Goal: Task Accomplishment & Management: Use online tool/utility

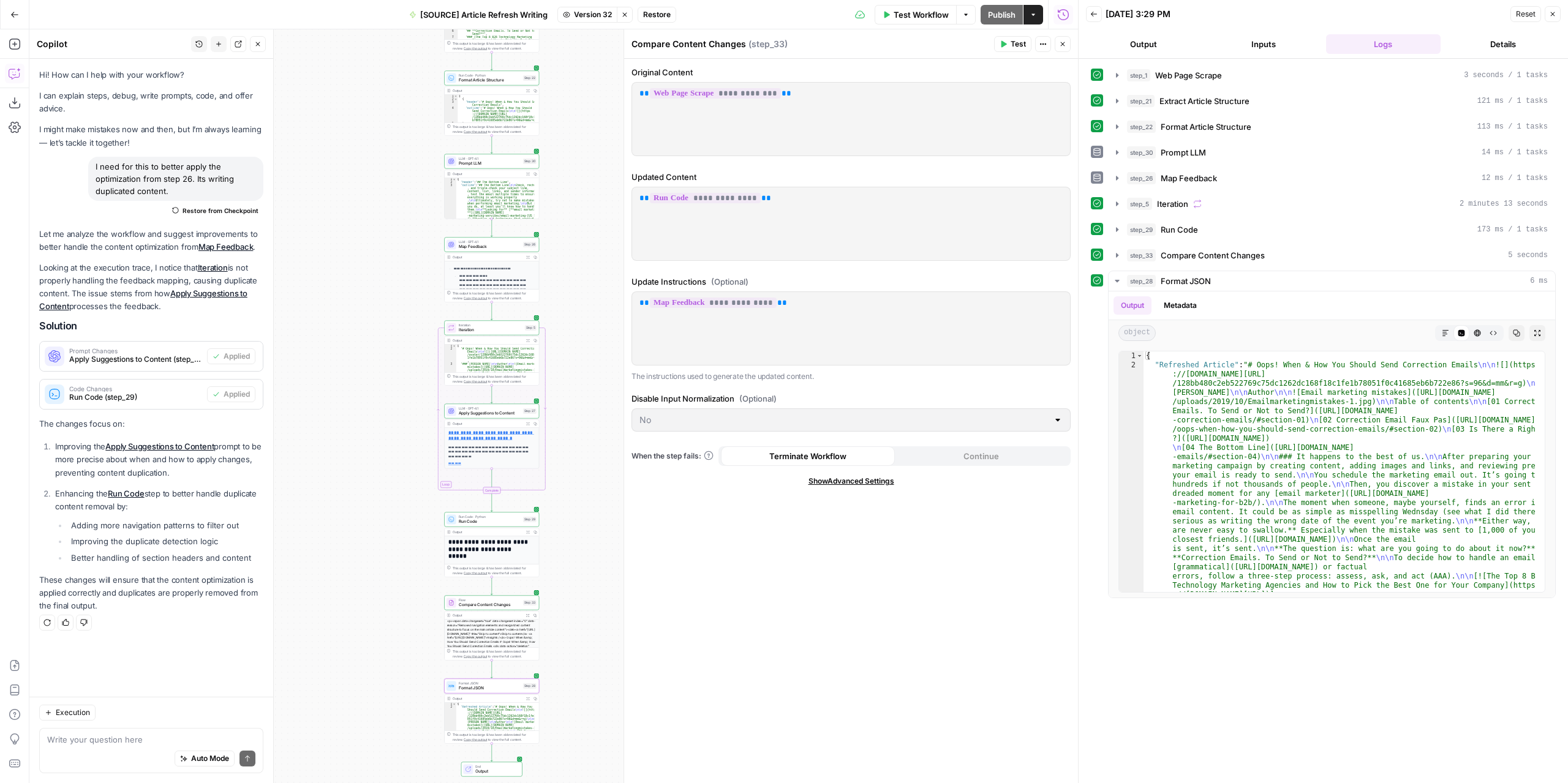
click at [577, 189] on div "**********" at bounding box center [553, 406] width 1048 height 754
click at [1062, 44] on icon "button" at bounding box center [1062, 44] width 4 height 4
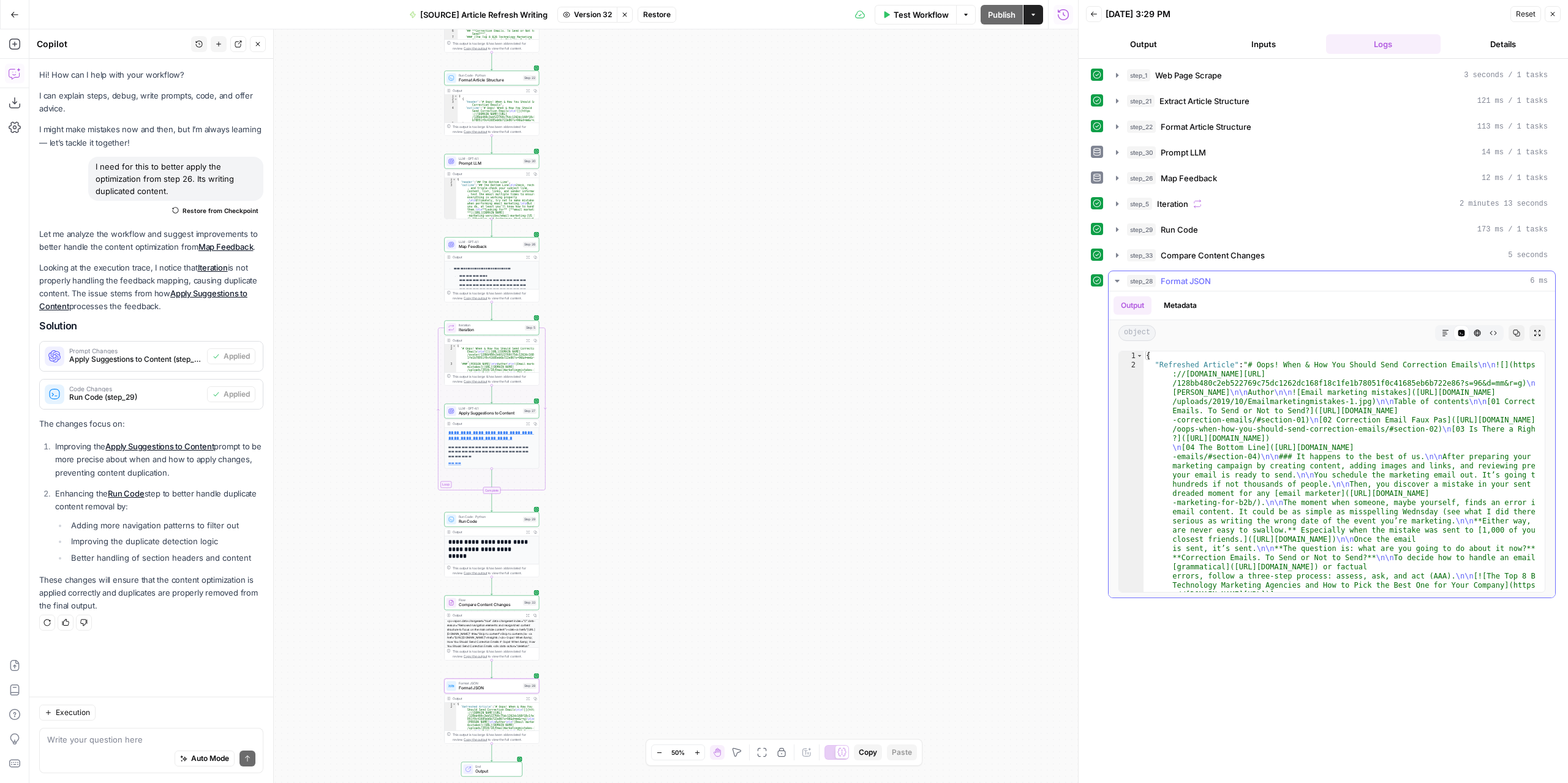
click at [1449, 328] on button "Markdown" at bounding box center [1445, 333] width 16 height 16
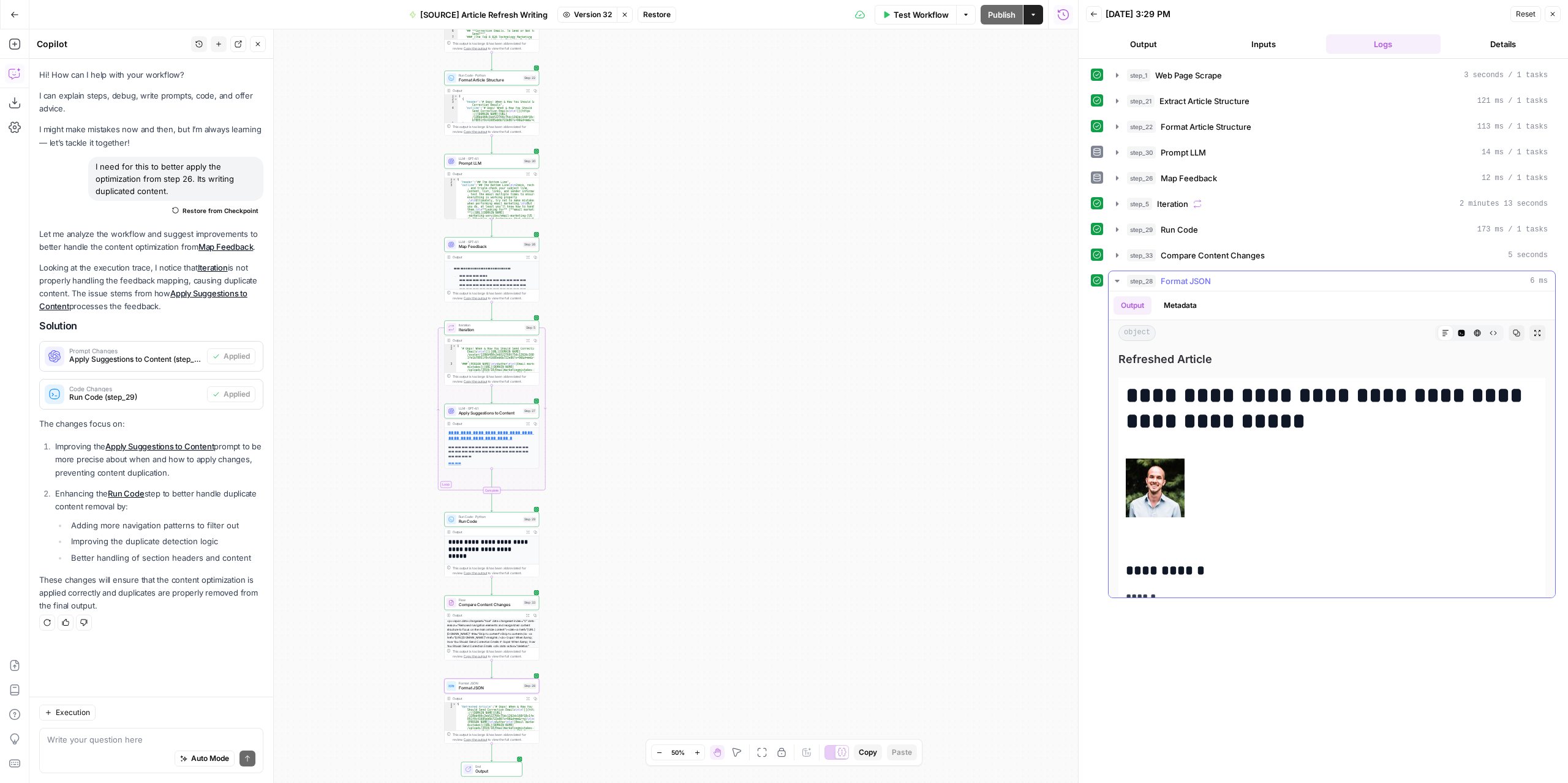
click at [1532, 325] on button "Expand Output" at bounding box center [1537, 333] width 16 height 16
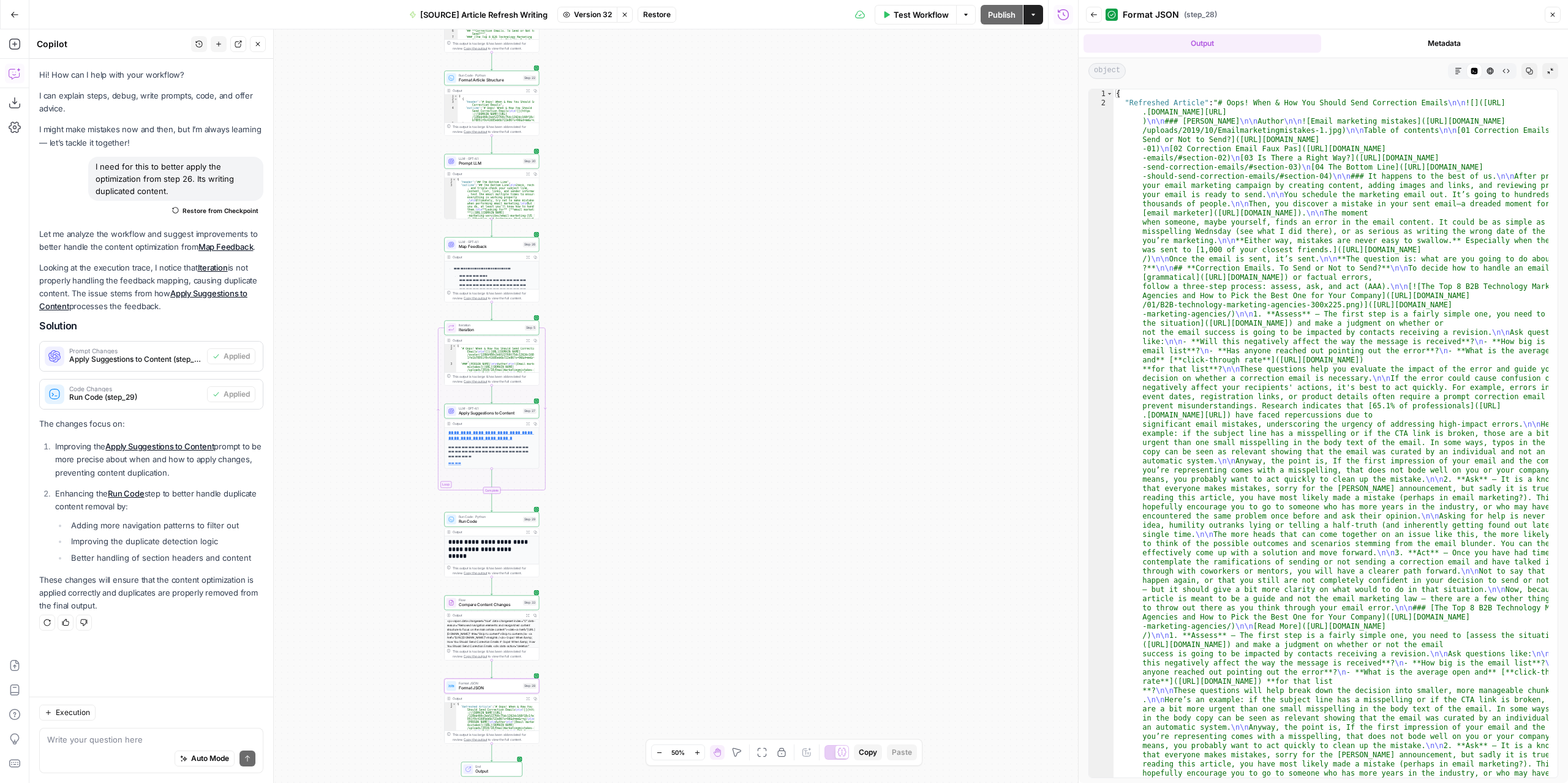
click at [1453, 70] on button "Markdown" at bounding box center [1457, 70] width 16 height 16
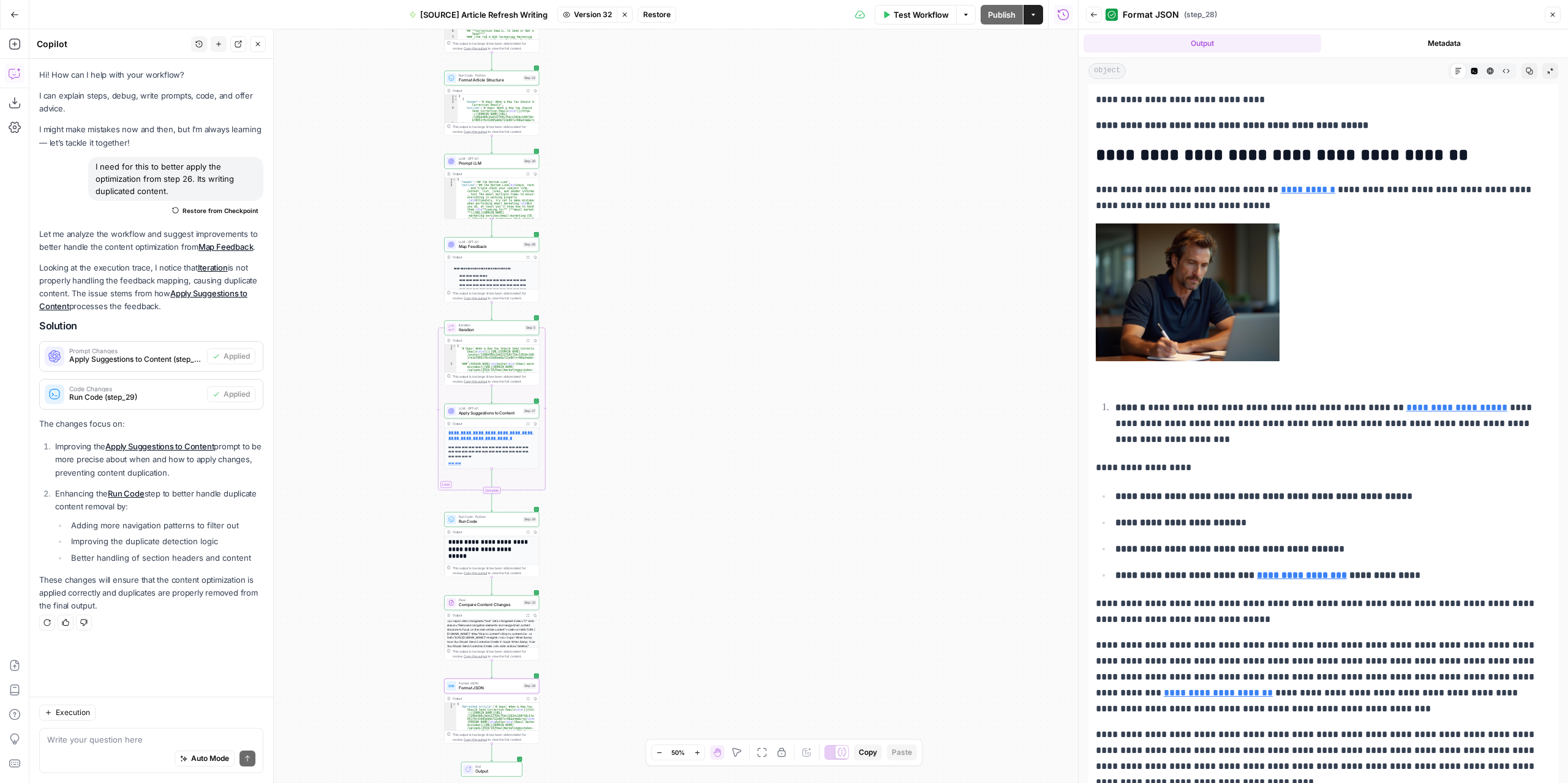
scroll to position [735, 0]
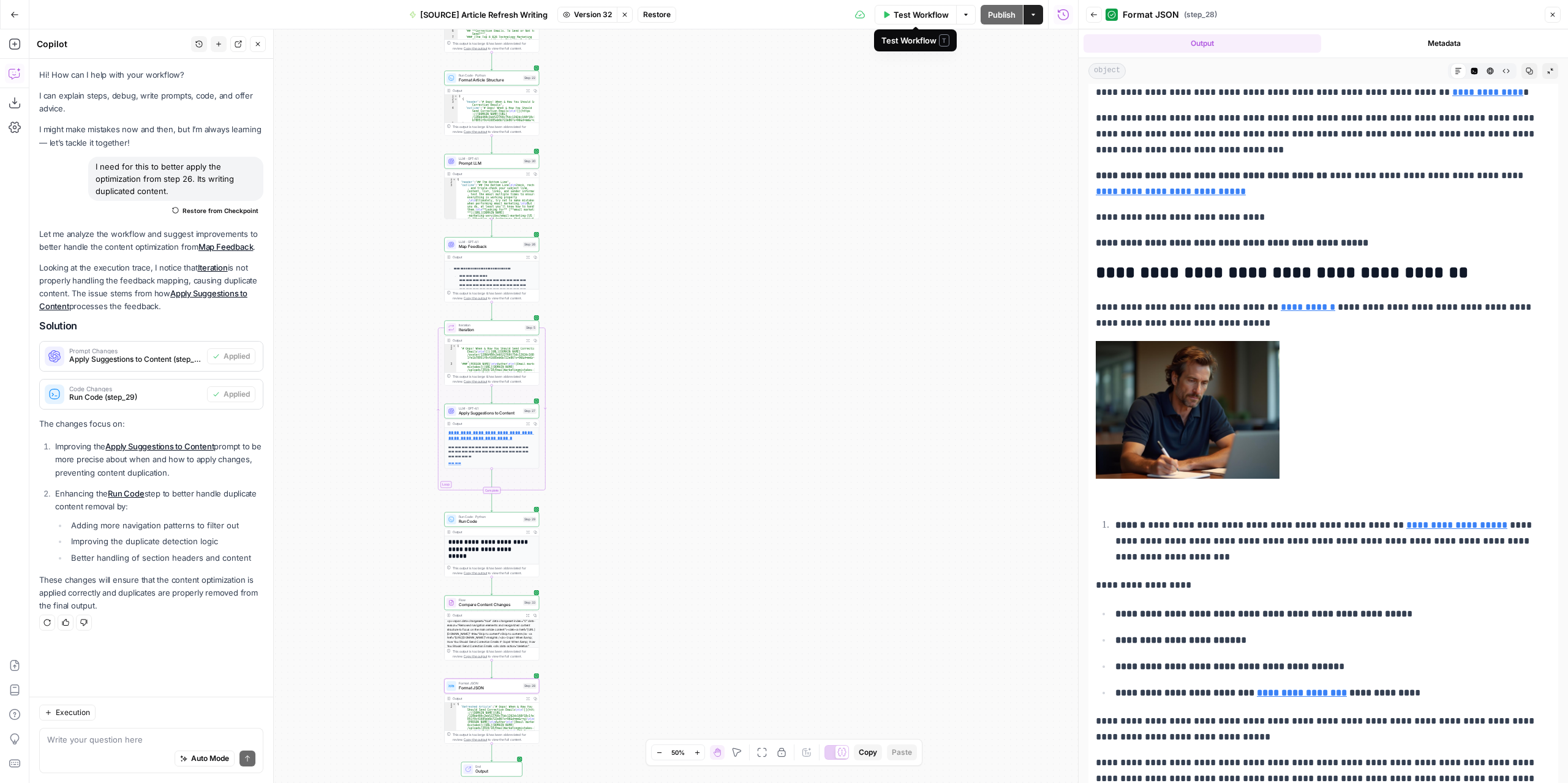
click at [911, 21] on button "Test Workflow" at bounding box center [916, 14] width 82 height 20
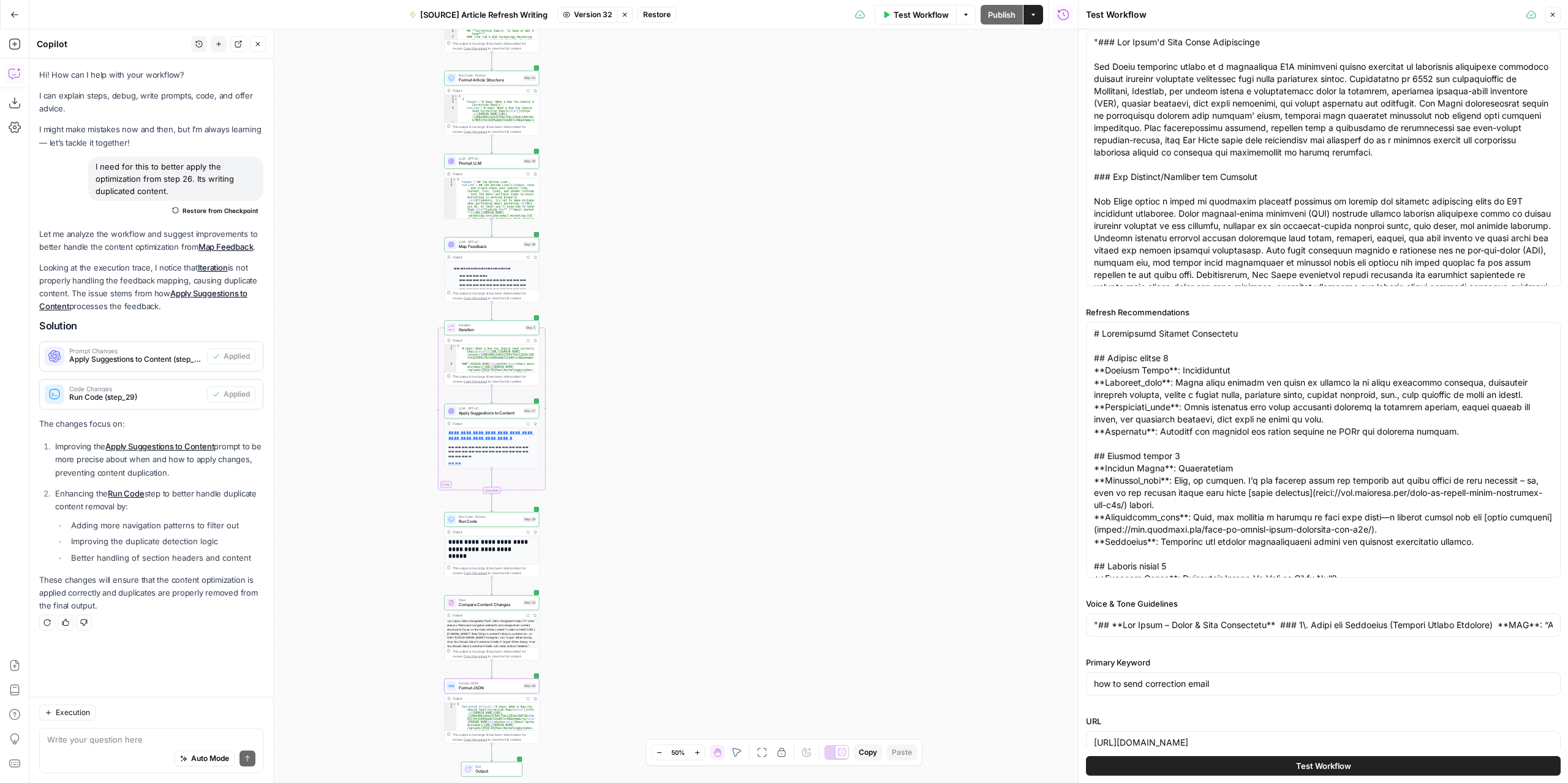
scroll to position [97, 0]
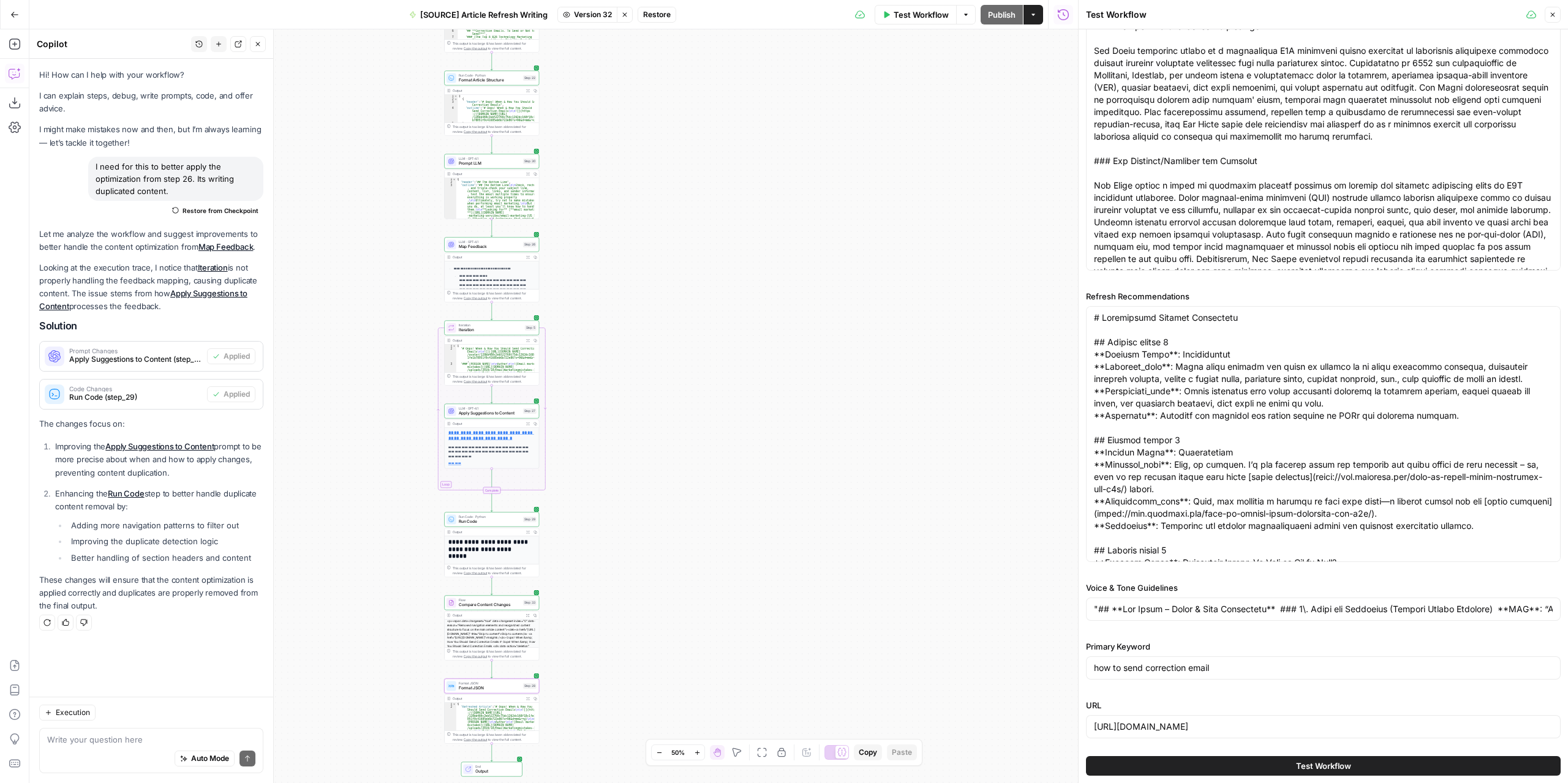
click at [1230, 716] on div "[URL][DOMAIN_NAME]" at bounding box center [1323, 727] width 475 height 23
click at [1233, 724] on input "[URL][DOMAIN_NAME]" at bounding box center [1323, 727] width 458 height 12
click at [1232, 724] on input "[URL][DOMAIN_NAME]" at bounding box center [1323, 727] width 458 height 12
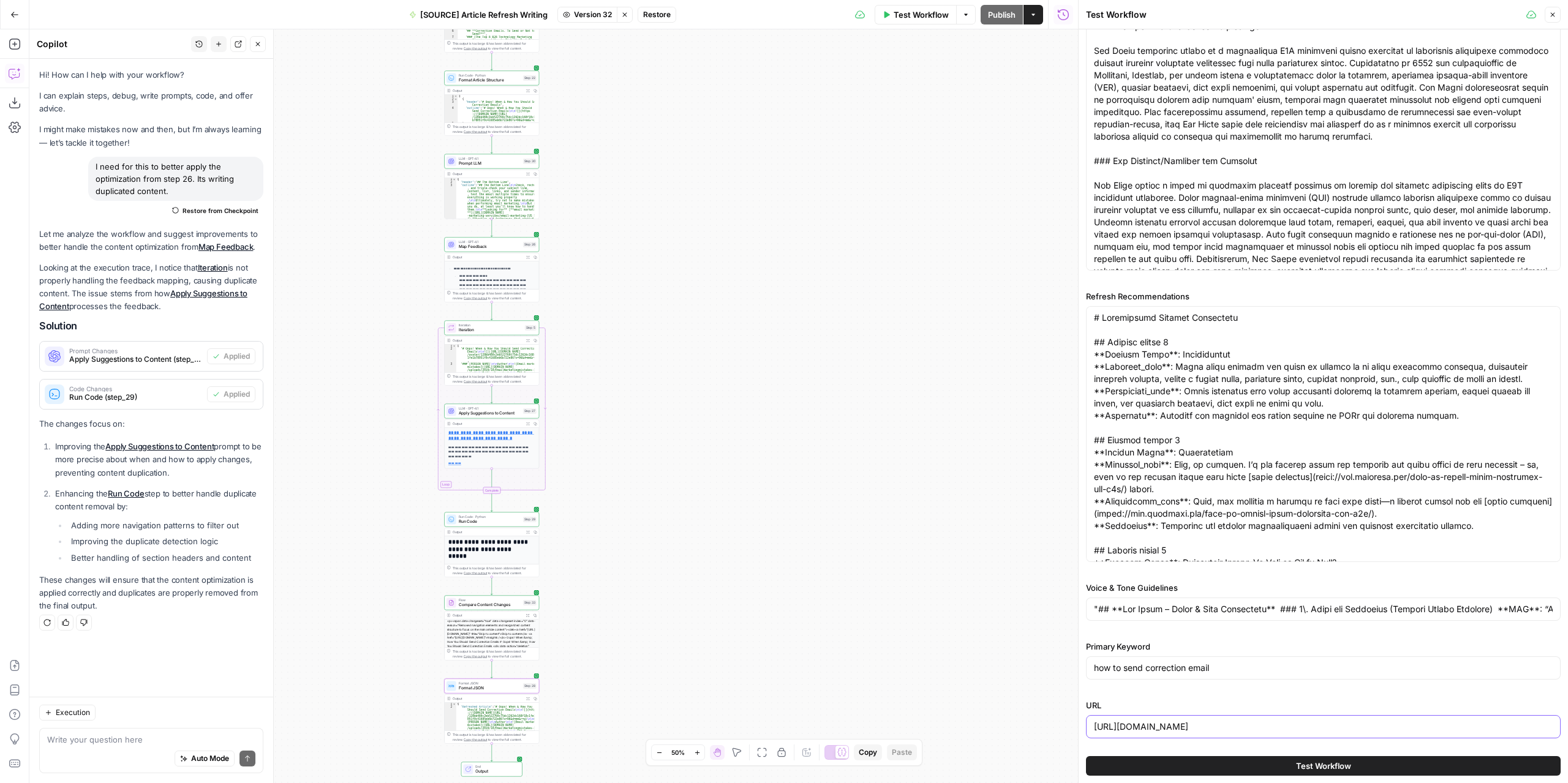
drag, startPoint x: 1232, startPoint y: 724, endPoint x: 1236, endPoint y: 716, distance: 8.9
click at [1232, 724] on input "[URL][DOMAIN_NAME]" at bounding box center [1323, 727] width 458 height 12
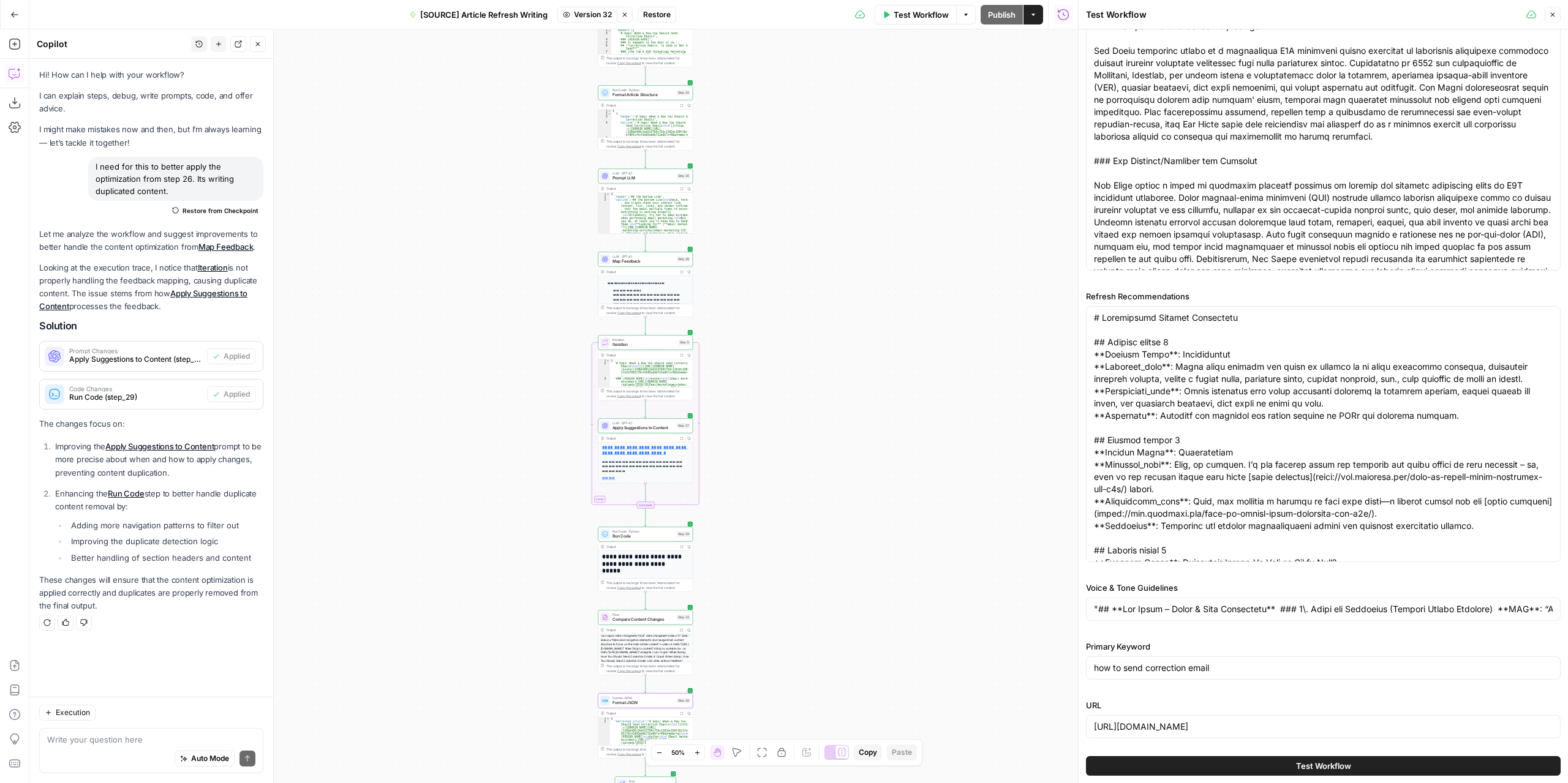
drag, startPoint x: 605, startPoint y: 392, endPoint x: 745, endPoint y: 401, distance: 140.3
click at [745, 401] on div "**********" at bounding box center [553, 406] width 1048 height 754
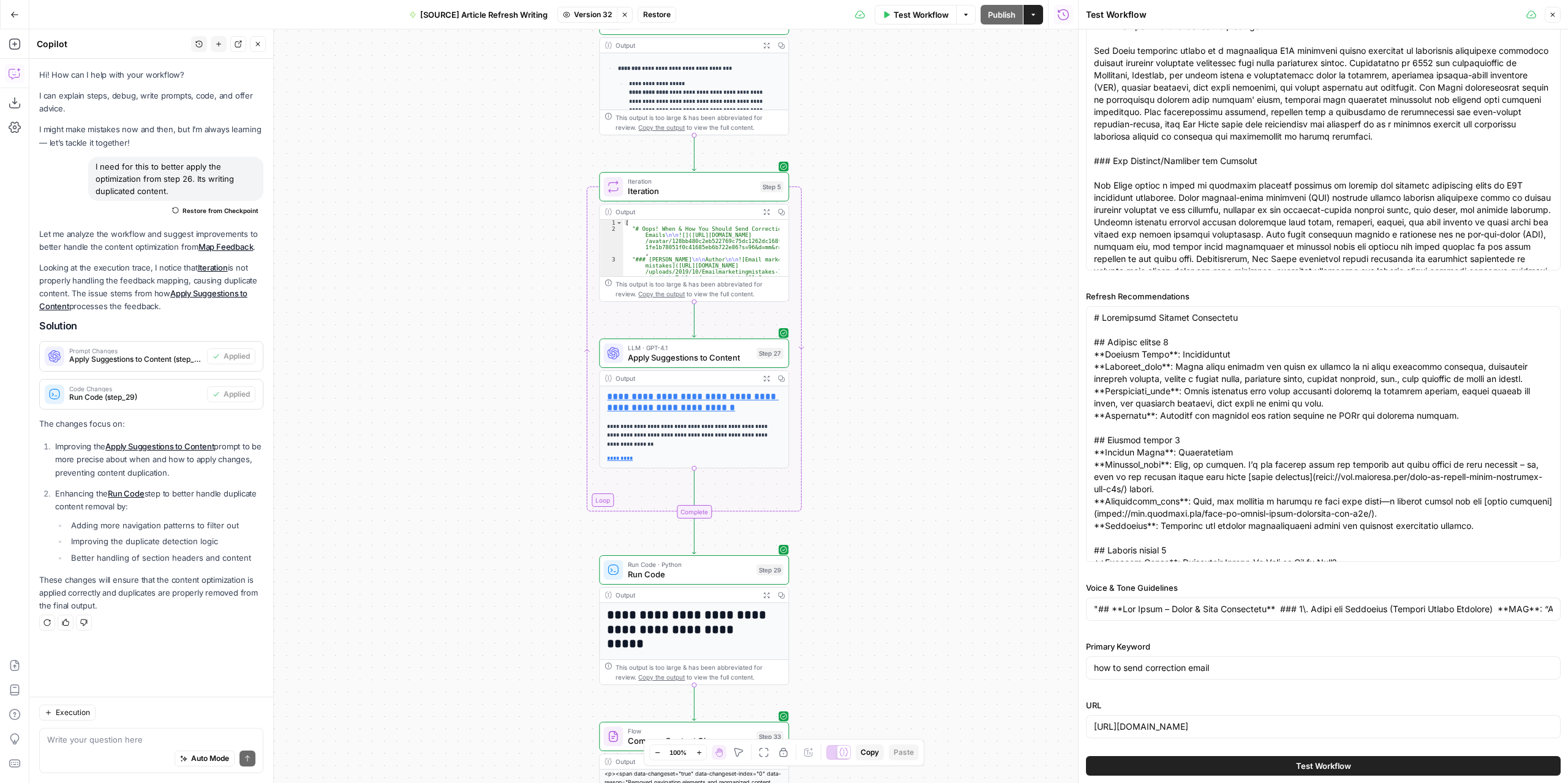
click at [875, 476] on div "**********" at bounding box center [553, 406] width 1048 height 754
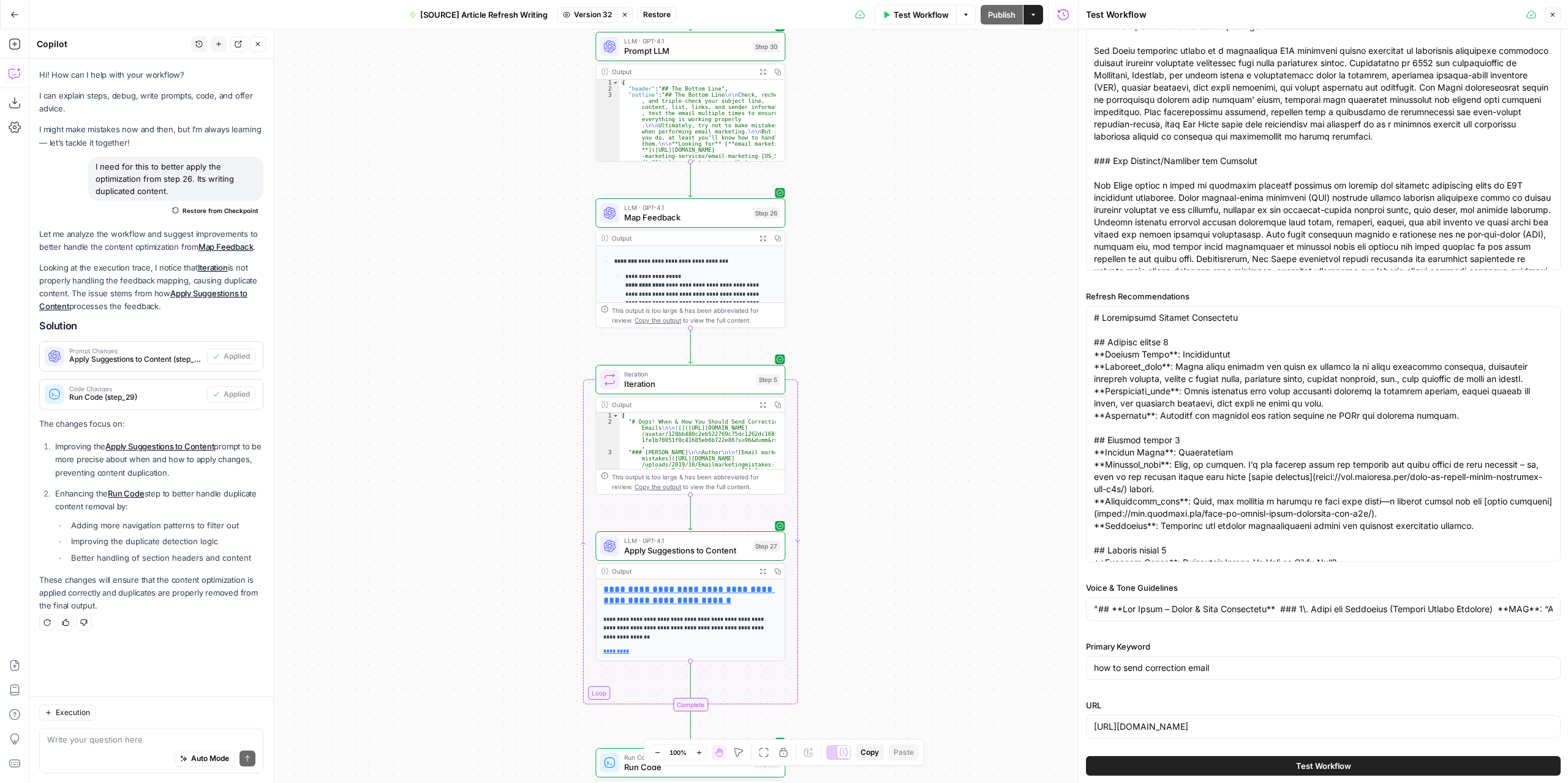
drag, startPoint x: 862, startPoint y: 338, endPoint x: 858, endPoint y: 496, distance: 158.1
click at [858, 496] on div "**********" at bounding box center [553, 406] width 1048 height 754
click at [730, 215] on span "Map Feedback" at bounding box center [685, 217] width 124 height 12
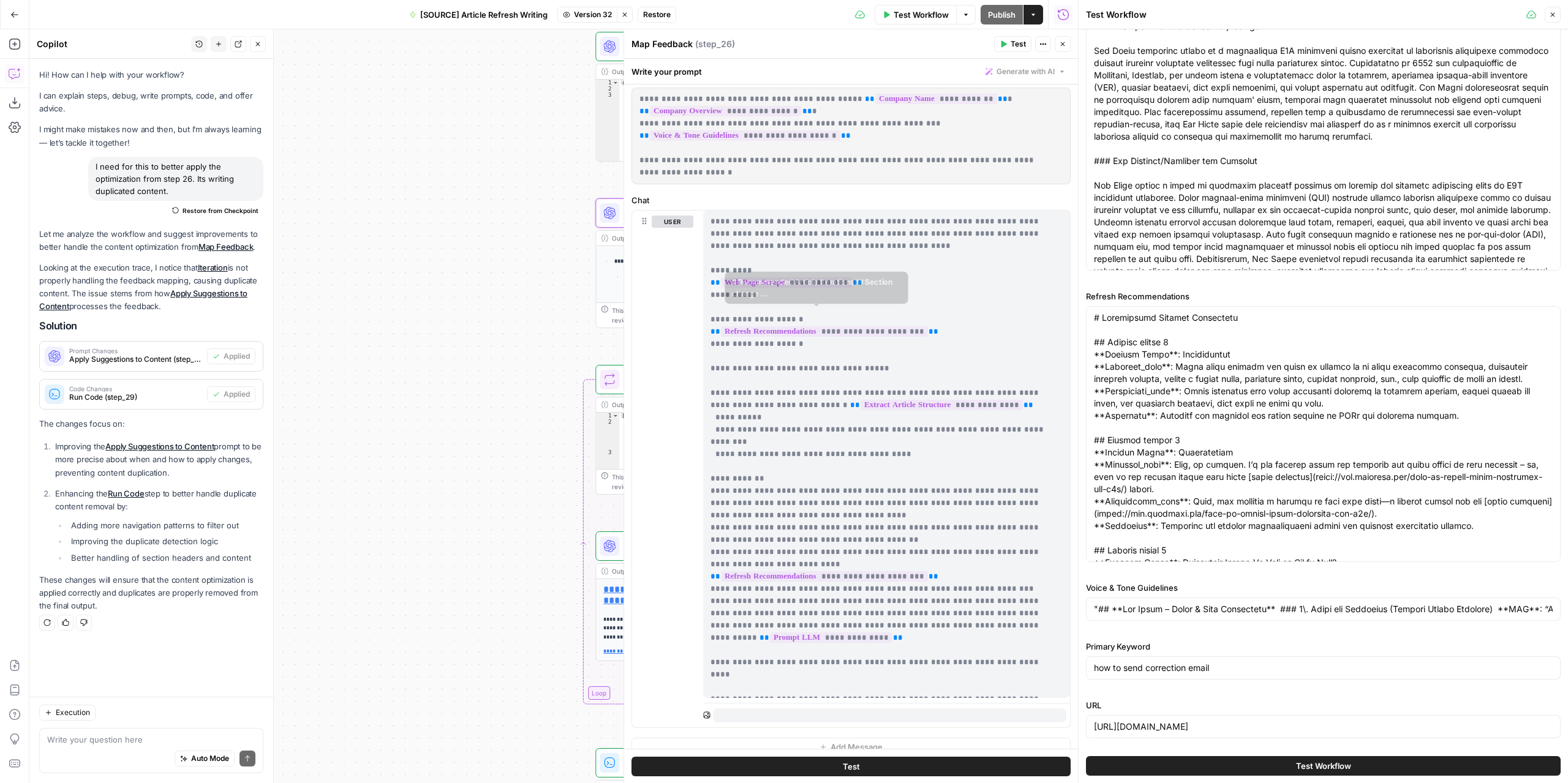
scroll to position [111, 0]
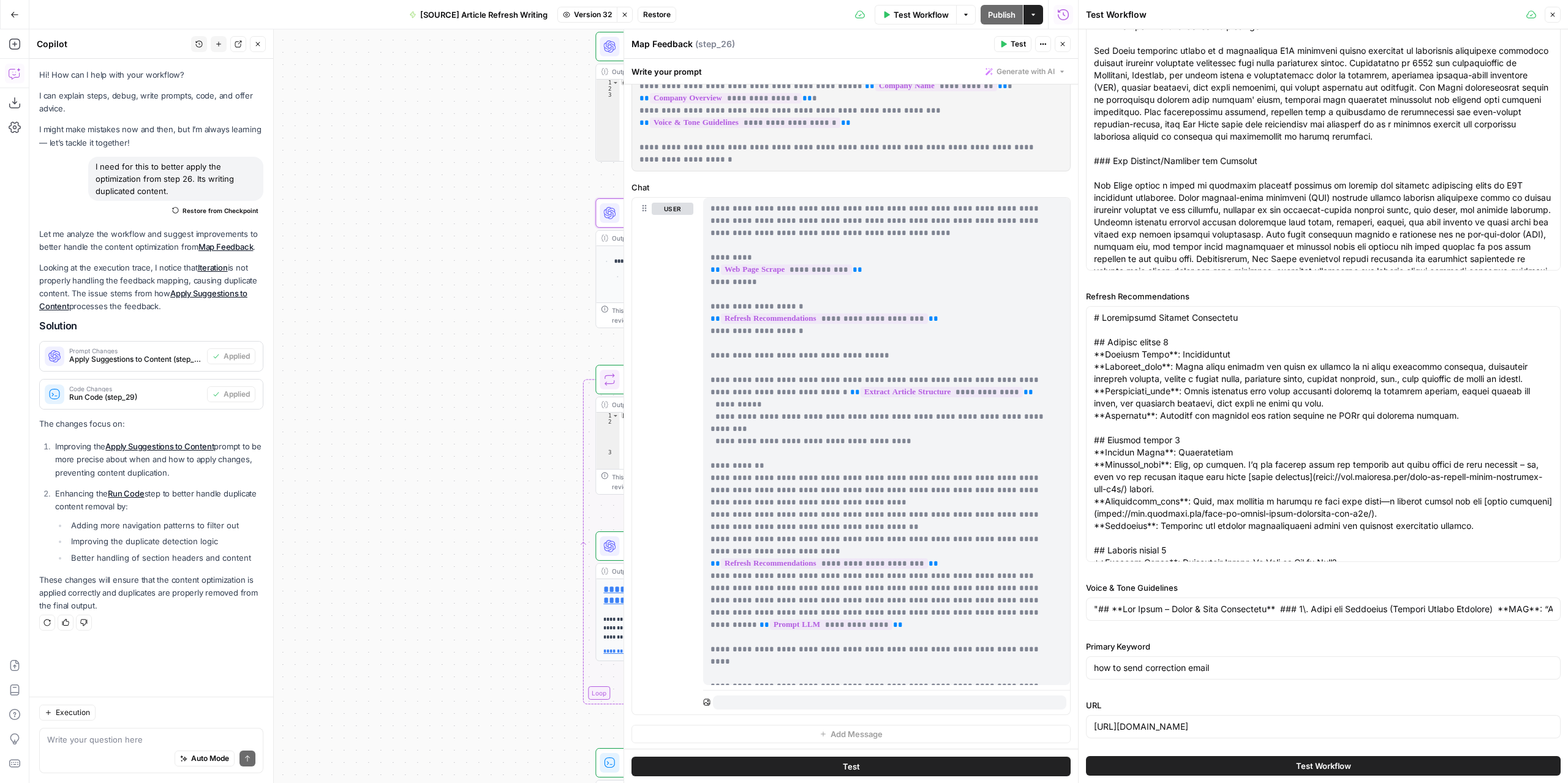
click at [261, 47] on button "Close" at bounding box center [258, 44] width 16 height 16
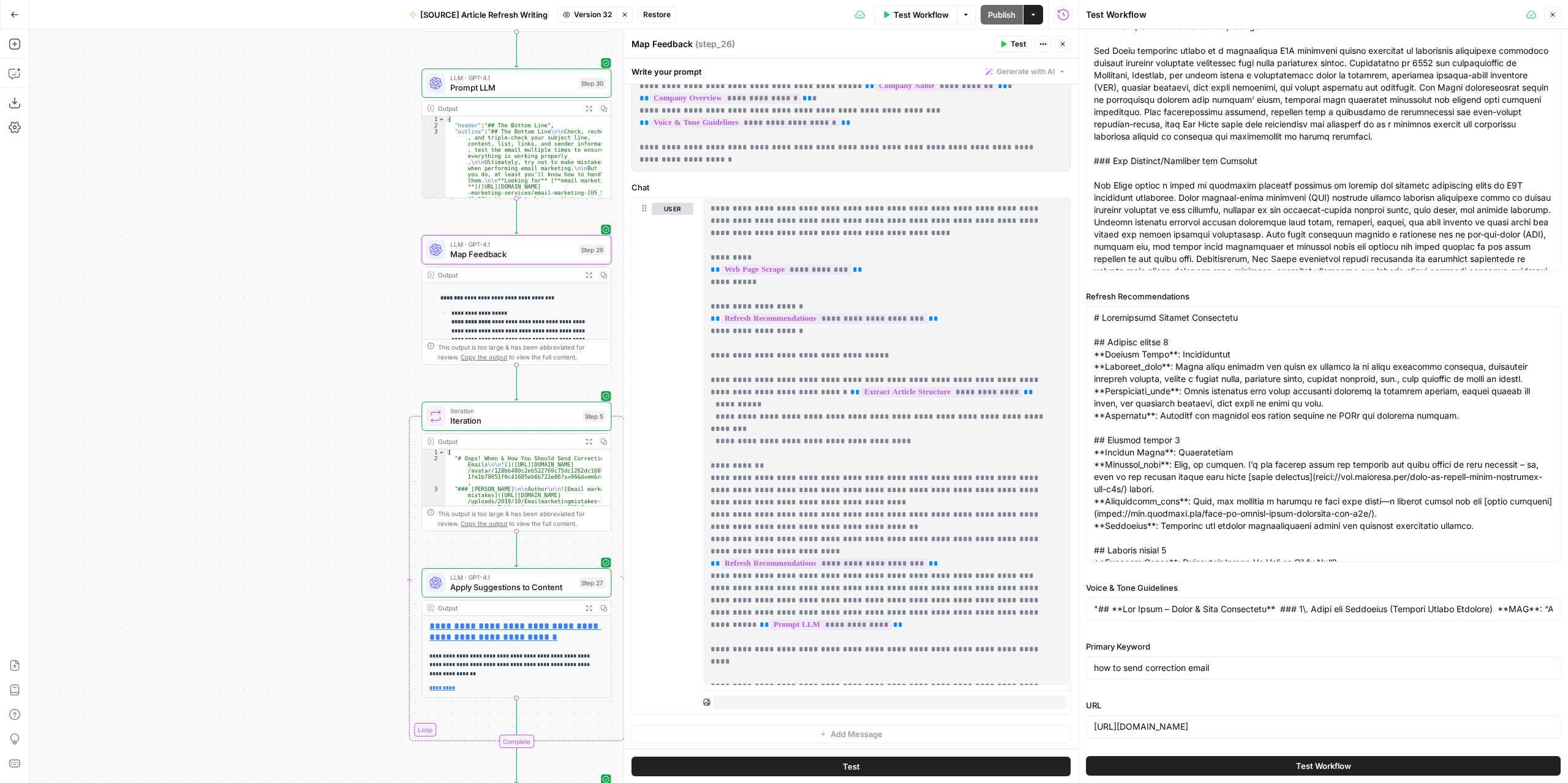
drag, startPoint x: 489, startPoint y: 294, endPoint x: 346, endPoint y: 320, distance: 145.3
click at [346, 320] on div "**********" at bounding box center [553, 406] width 1048 height 754
click at [1555, 8] on button "Close" at bounding box center [1552, 14] width 16 height 16
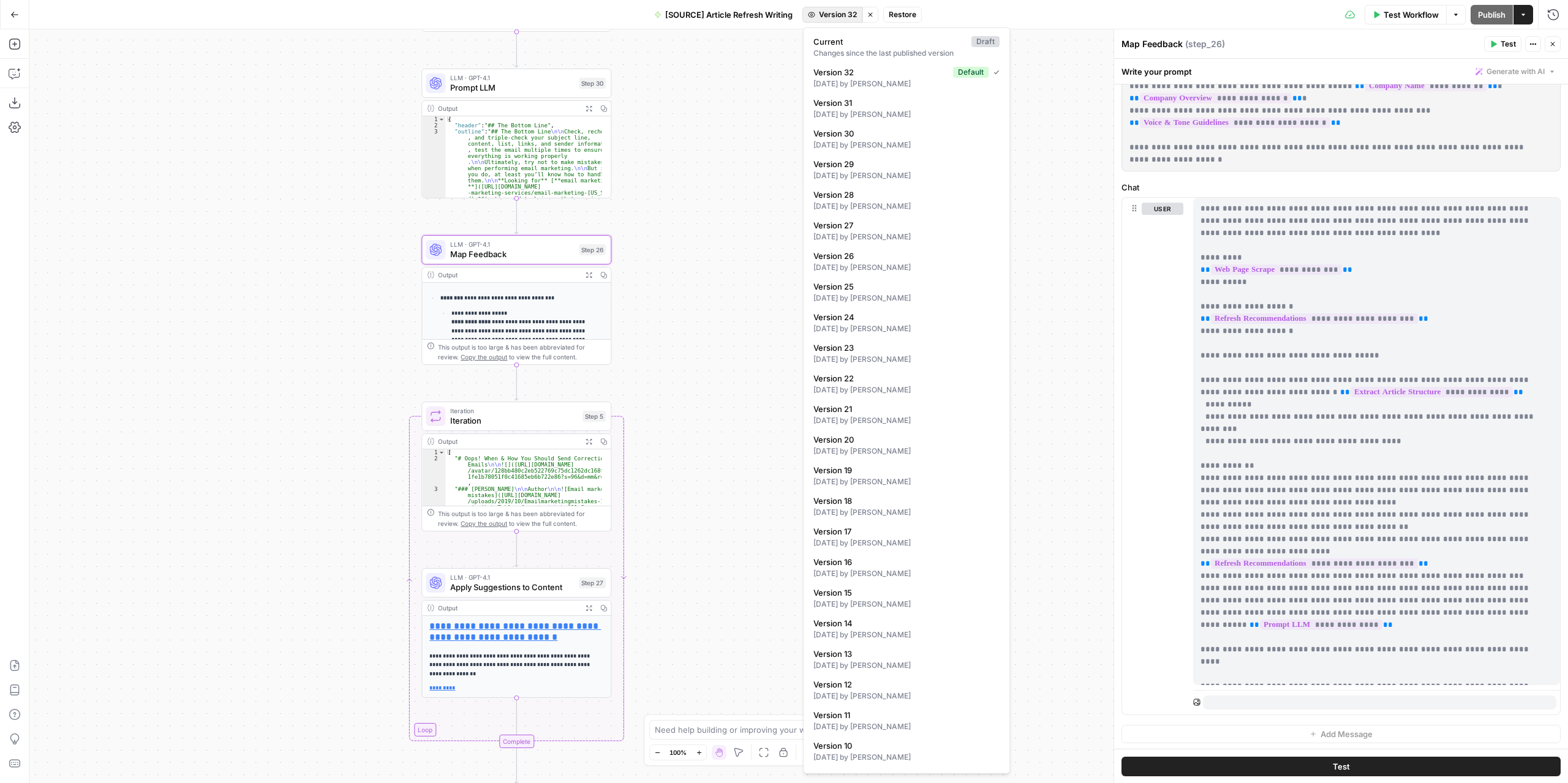
click at [844, 14] on span "Version 32" at bounding box center [838, 14] width 38 height 11
click at [857, 46] on span "Current" at bounding box center [890, 42] width 153 height 12
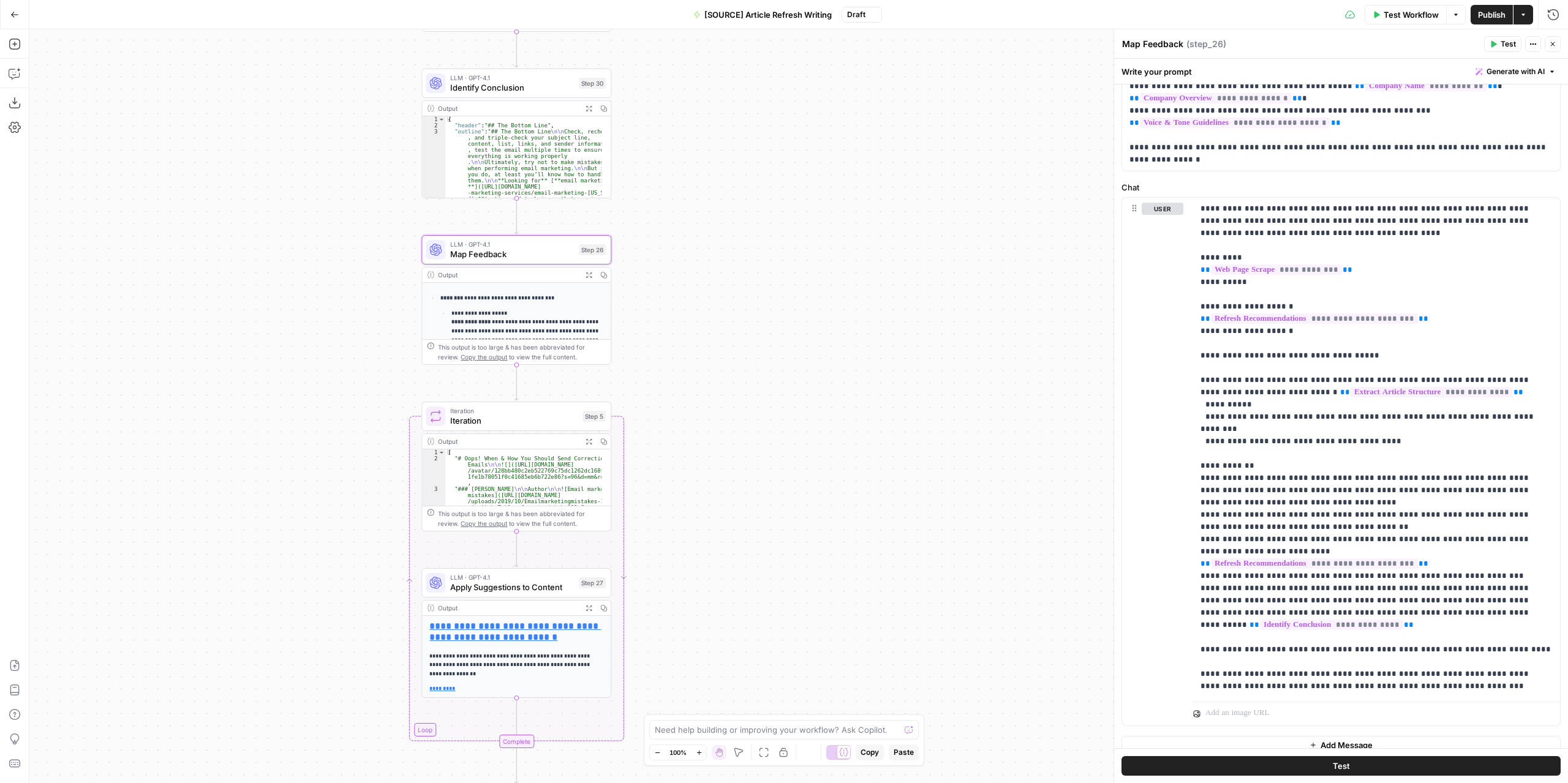
scroll to position [0, 0]
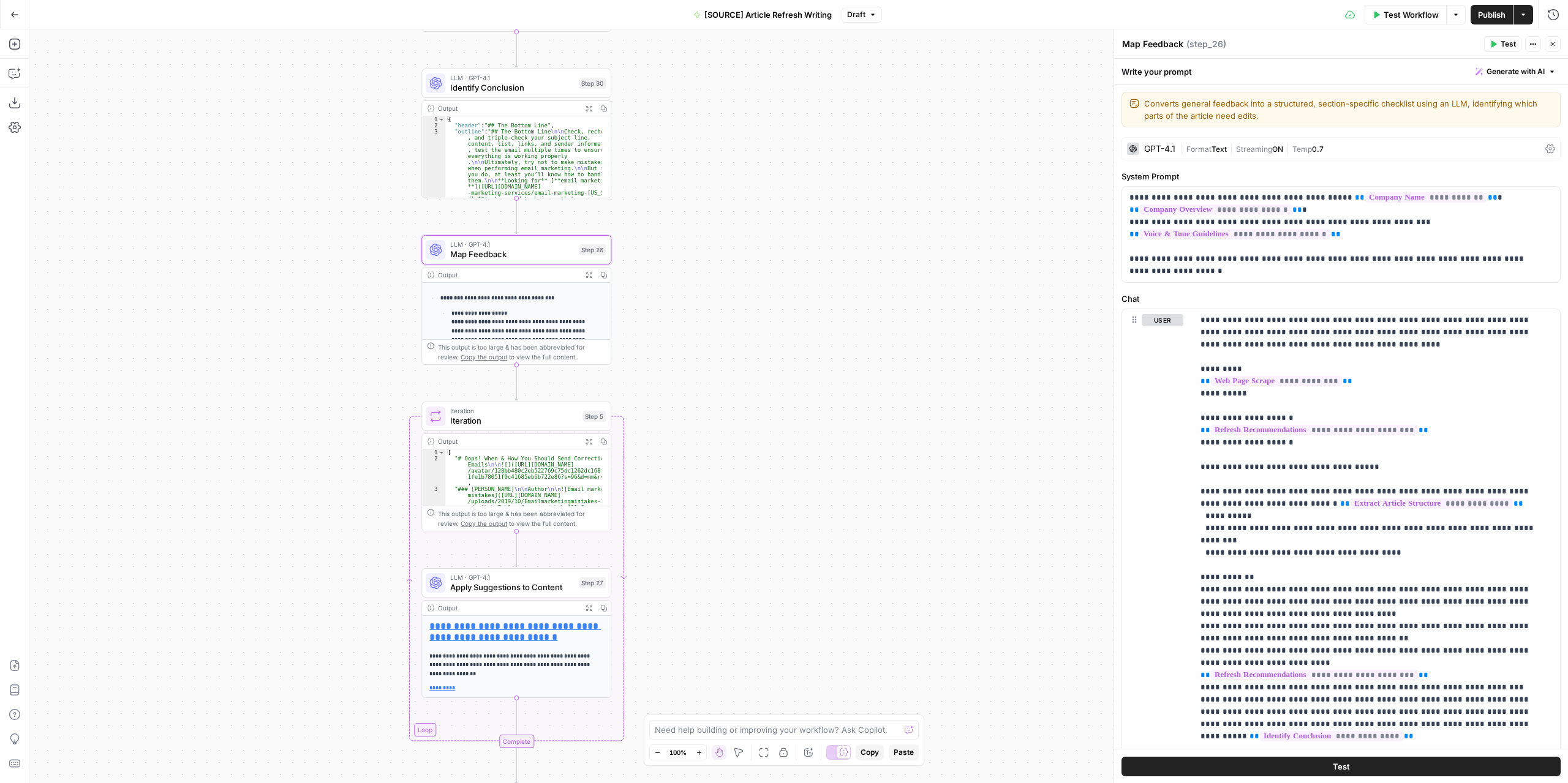
click at [810, 14] on span "[SOURCE] Article Refresh Writing" at bounding box center [768, 15] width 127 height 12
click at [820, 12] on span "[SOURCE] Article Refresh Writing" at bounding box center [768, 15] width 127 height 12
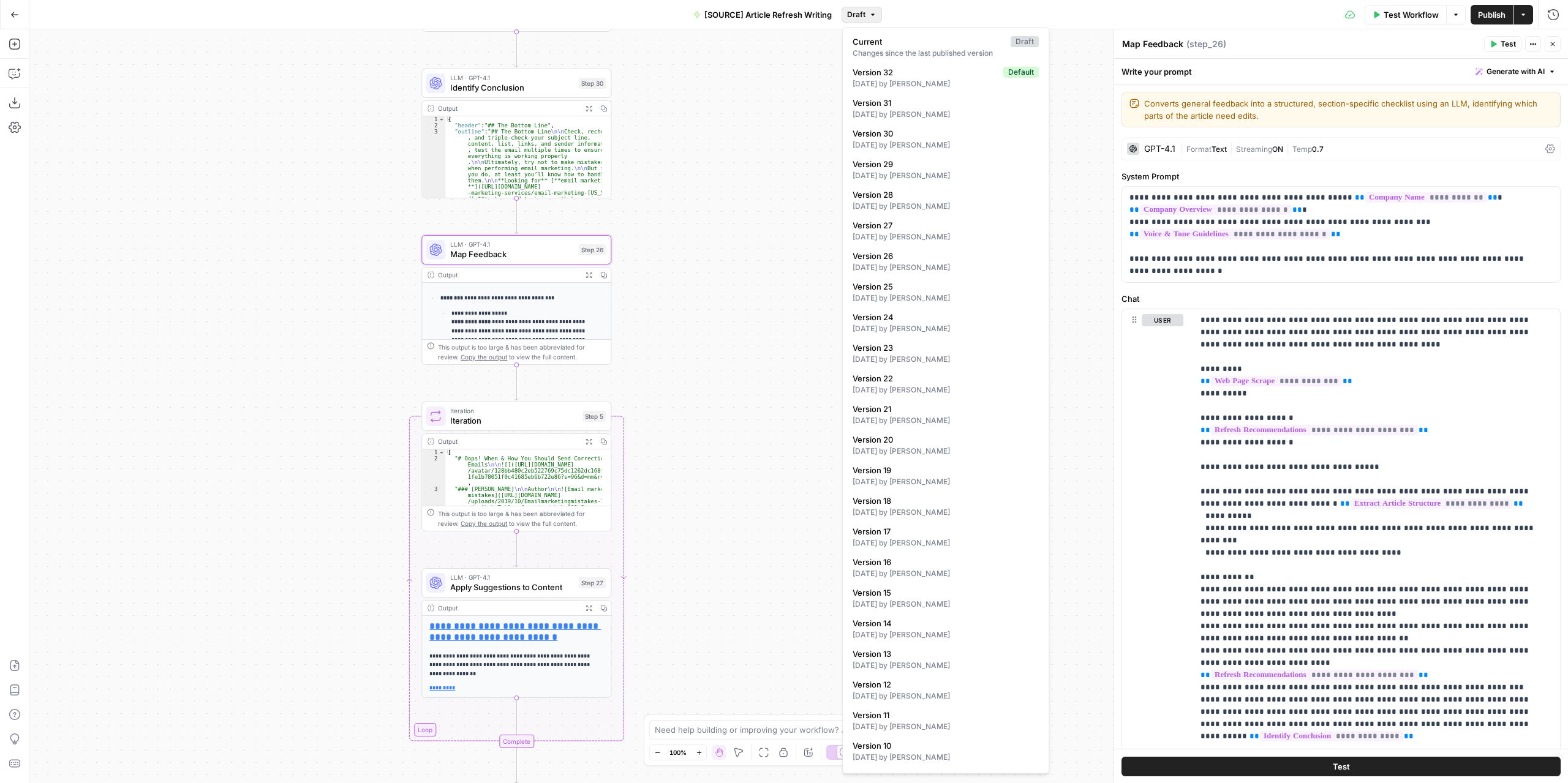
click at [856, 16] on span "Draft" at bounding box center [856, 14] width 18 height 11
click at [876, 71] on span "Version 32" at bounding box center [925, 72] width 146 height 12
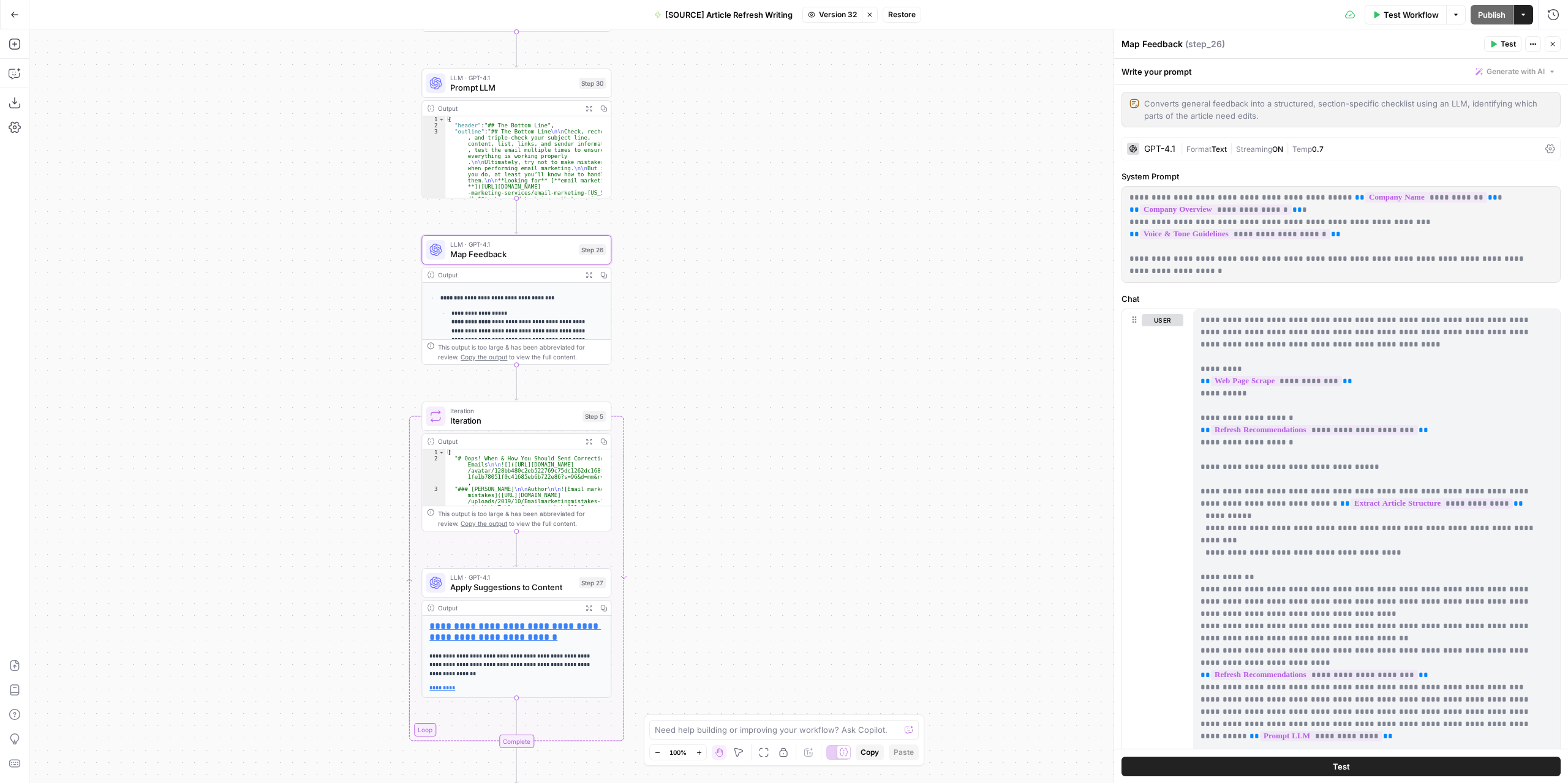
click at [1503, 44] on span "Test" at bounding box center [1508, 44] width 15 height 11
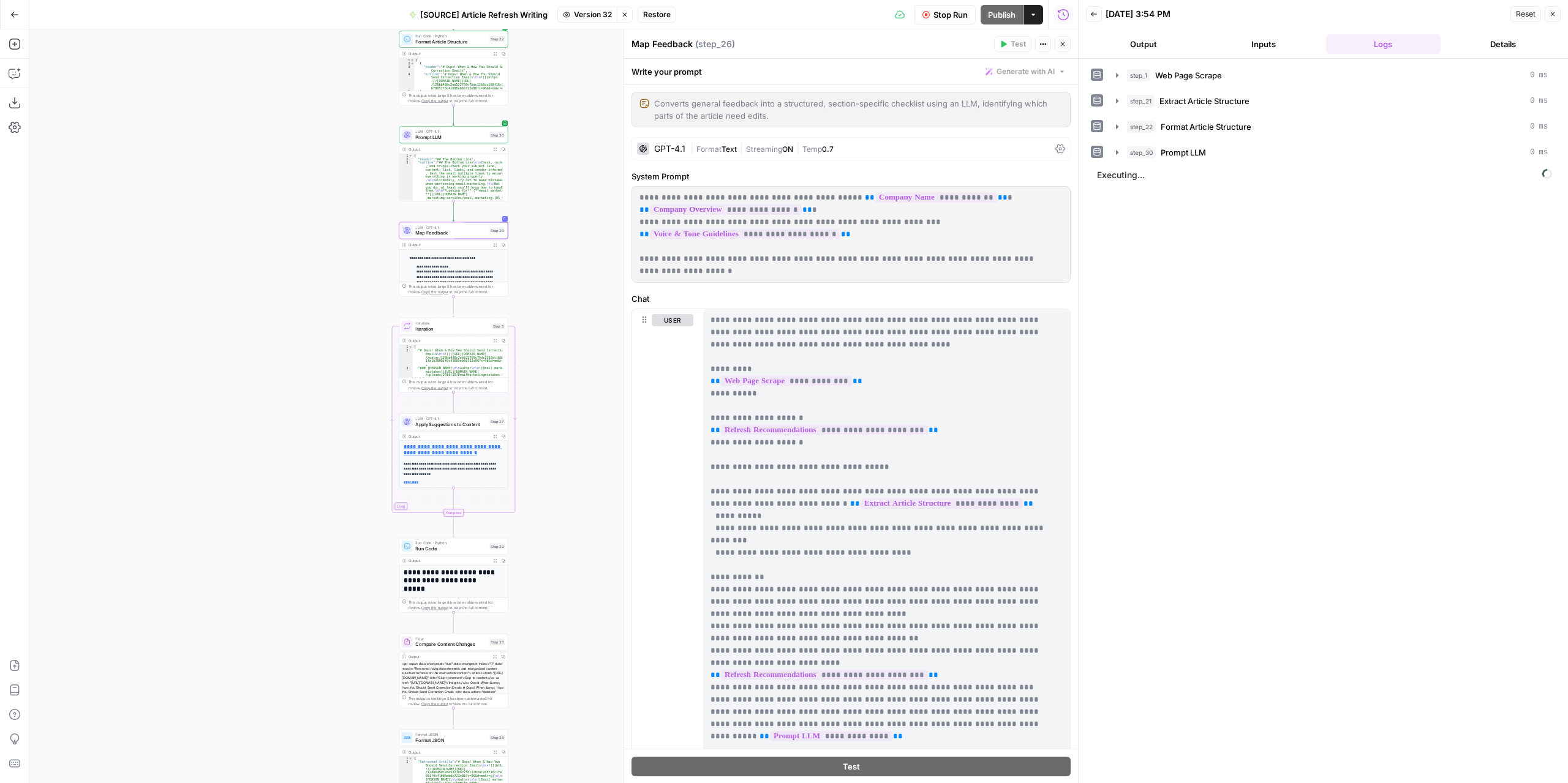
drag, startPoint x: 299, startPoint y: 355, endPoint x: 335, endPoint y: 322, distance: 48.8
click at [335, 322] on div "**********" at bounding box center [553, 406] width 1048 height 754
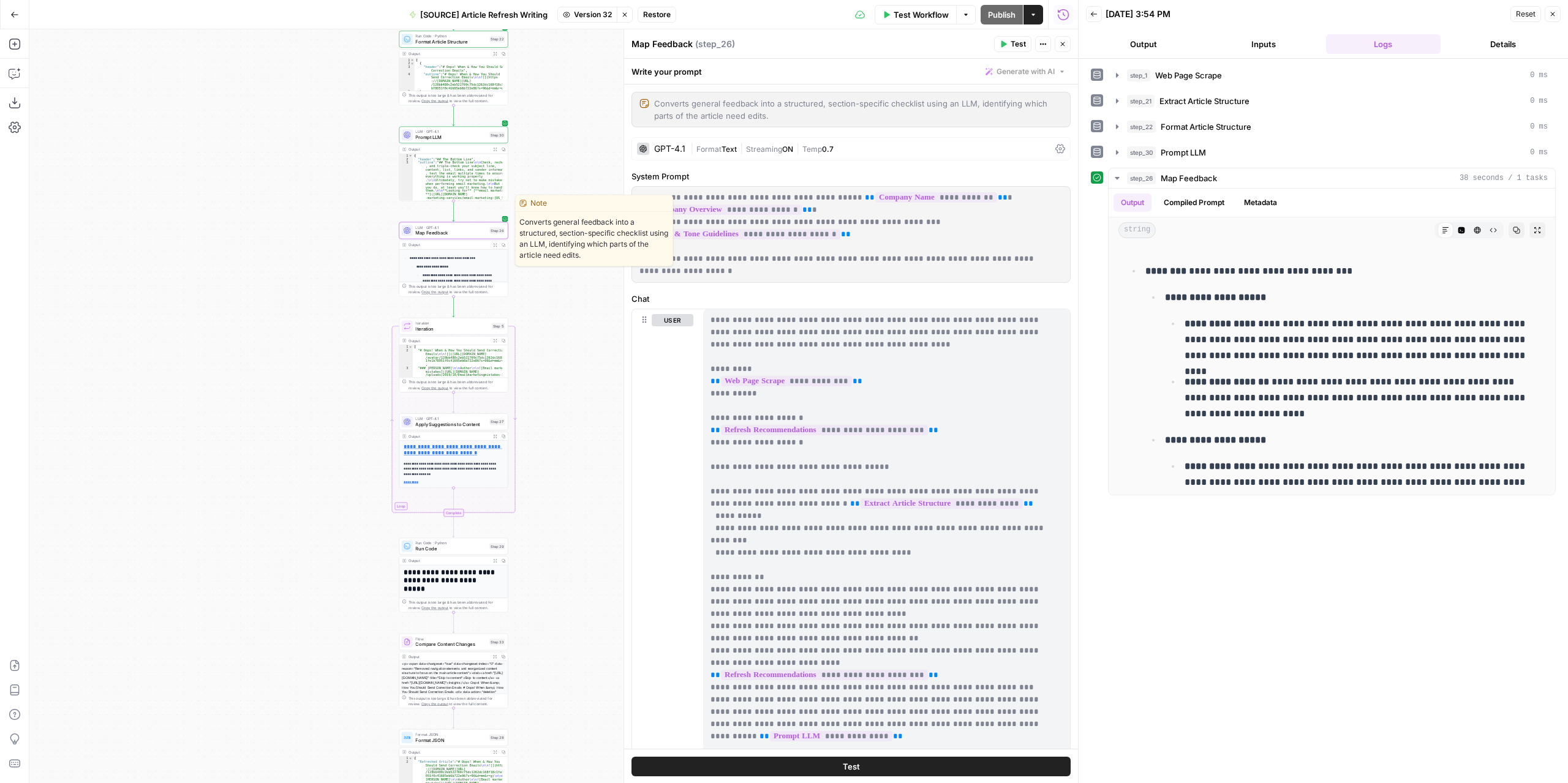
click at [476, 236] on span "Map Feedback" at bounding box center [451, 233] width 71 height 7
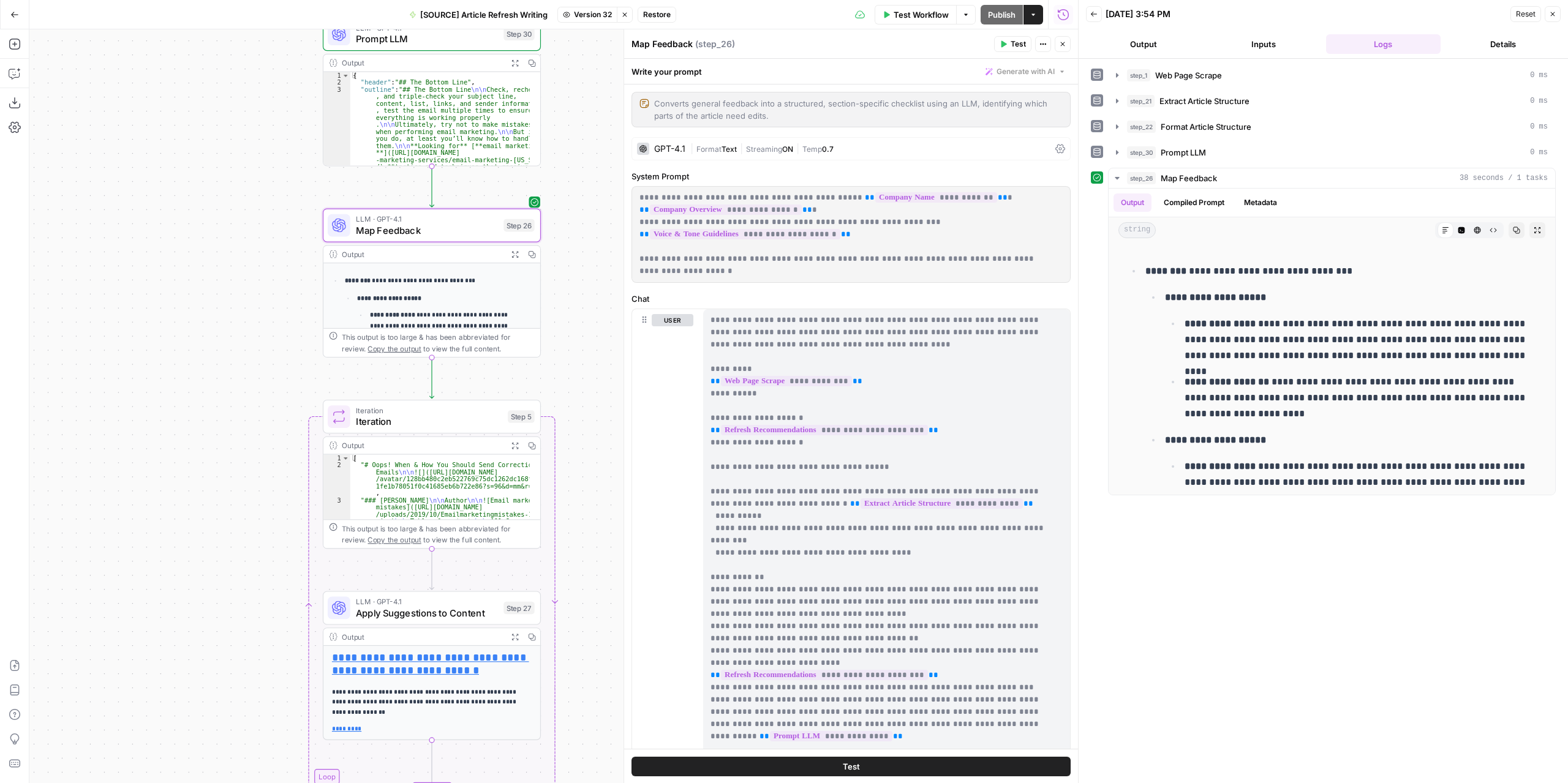
click at [511, 257] on icon "button" at bounding box center [515, 255] width 8 height 8
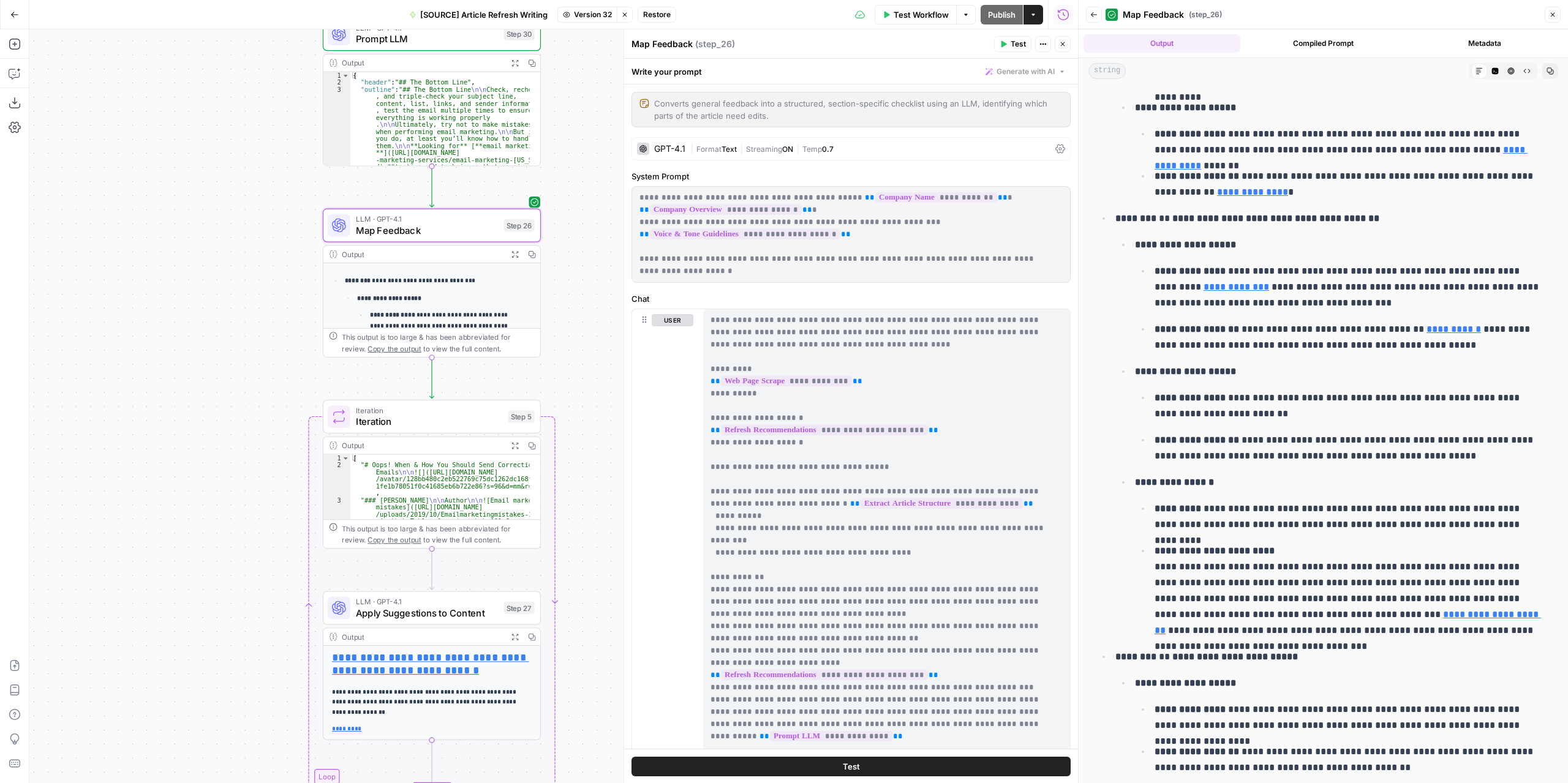
scroll to position [306, 0]
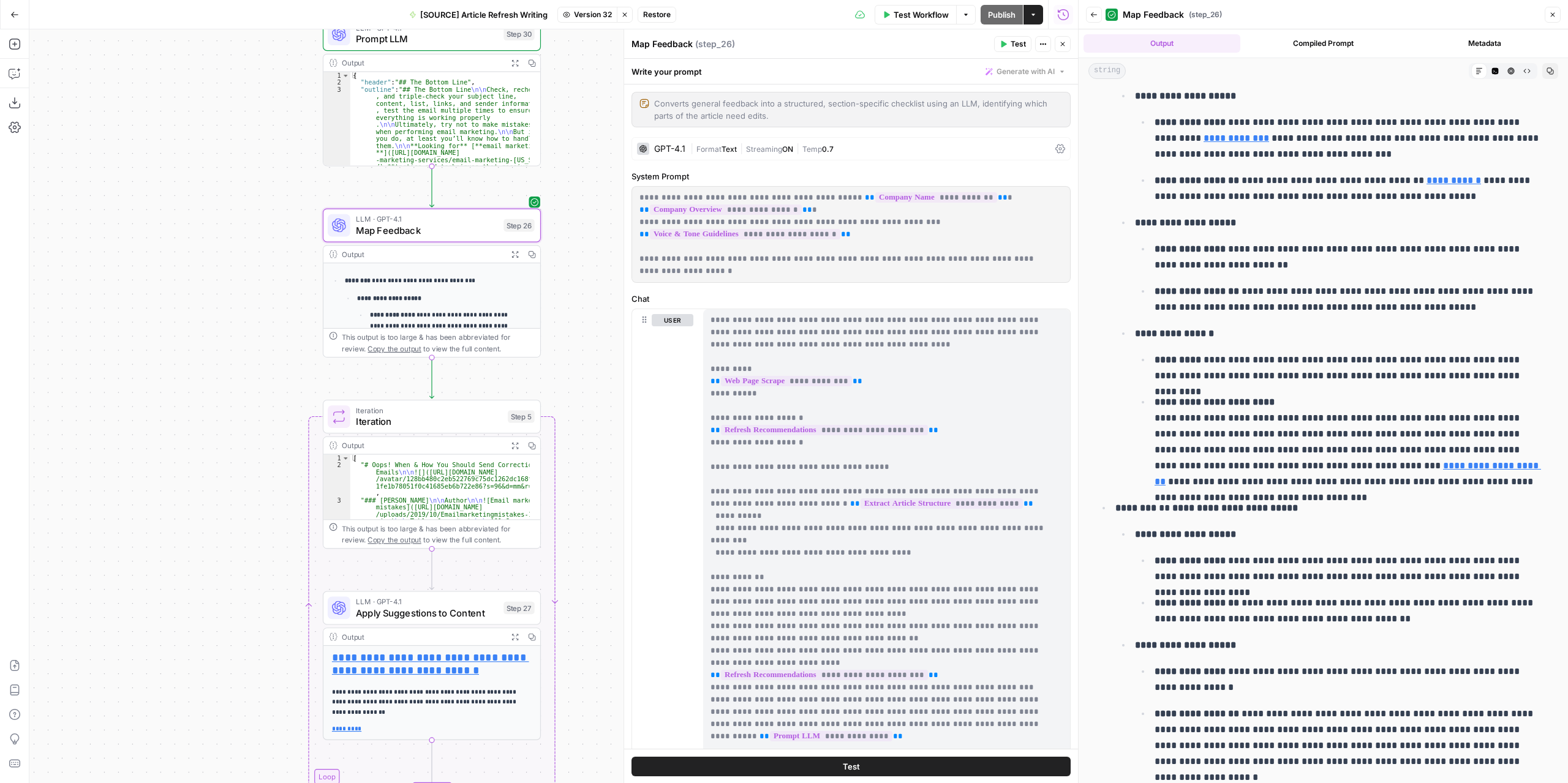
drag, startPoint x: 1542, startPoint y: 478, endPoint x: 1106, endPoint y: 328, distance: 461.1
click at [897, 71] on button "Close modal" at bounding box center [892, 69] width 20 height 20
click at [930, 16] on span "Test Workflow" at bounding box center [921, 15] width 55 height 12
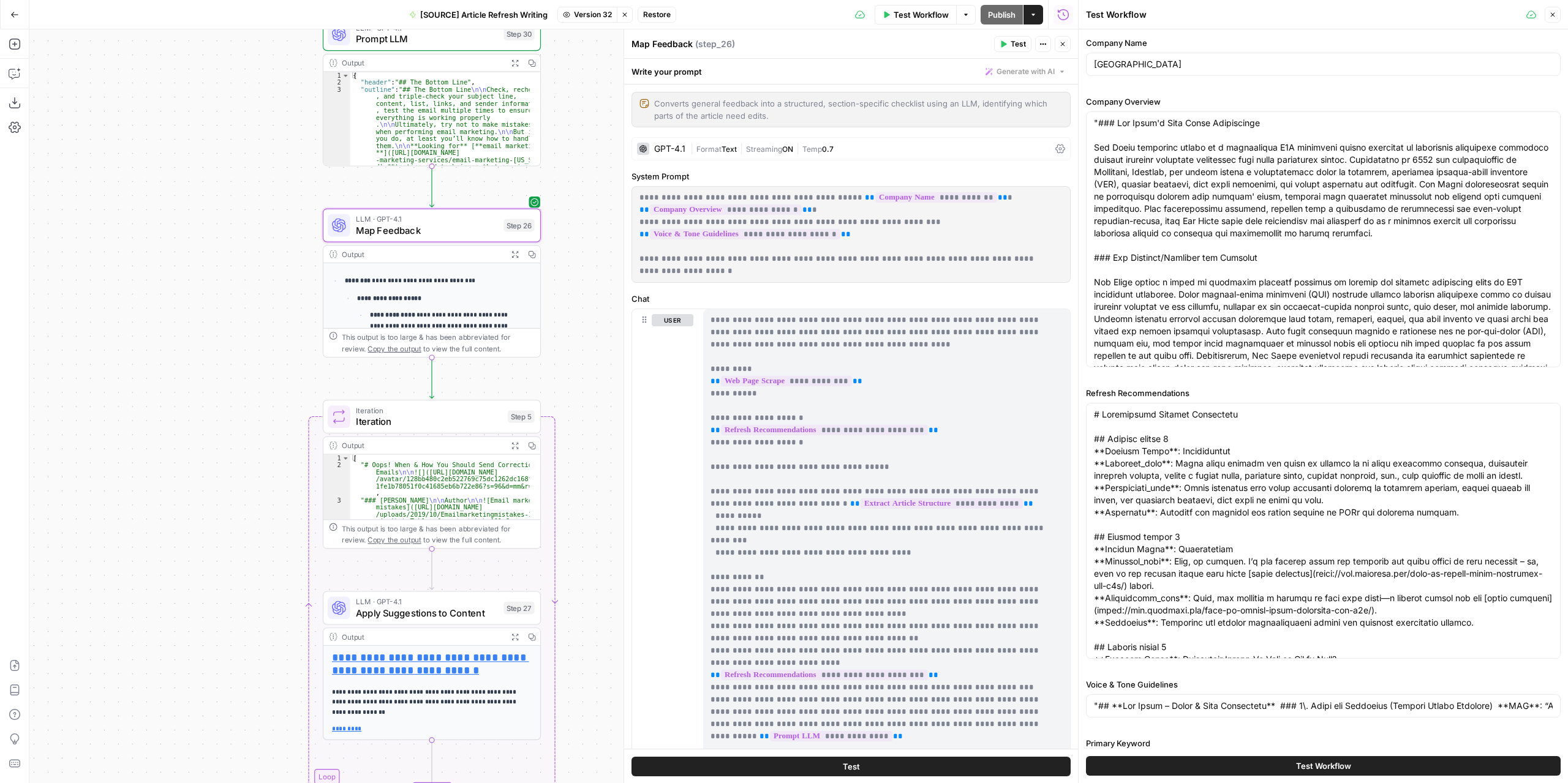
click at [1228, 763] on button "Test Workflow" at bounding box center [1323, 766] width 475 height 20
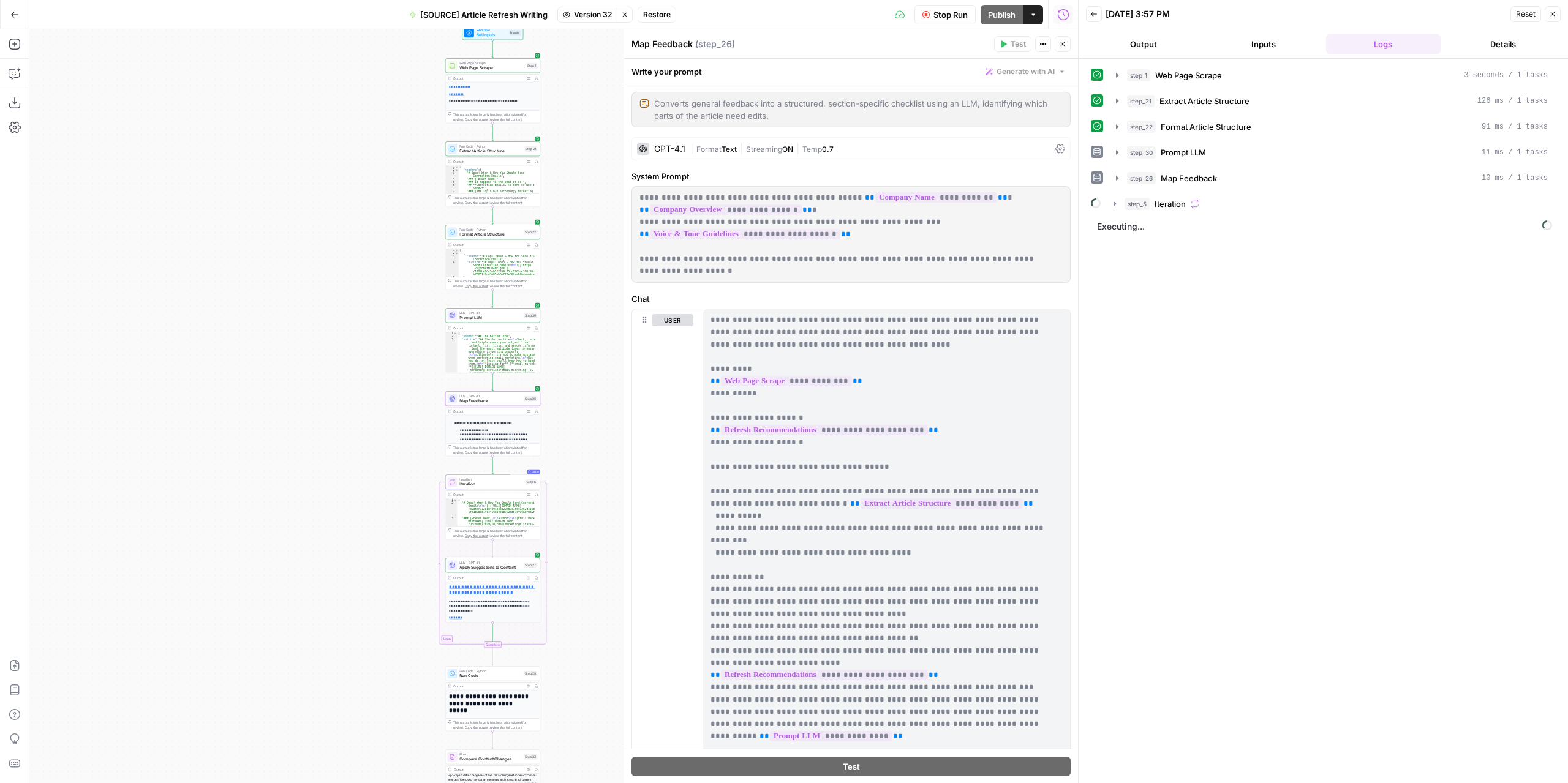
drag, startPoint x: 411, startPoint y: 320, endPoint x: 381, endPoint y: 415, distance: 99.6
click at [381, 415] on div "**********" at bounding box center [553, 406] width 1048 height 754
click at [601, 14] on span "Version 32" at bounding box center [593, 14] width 38 height 11
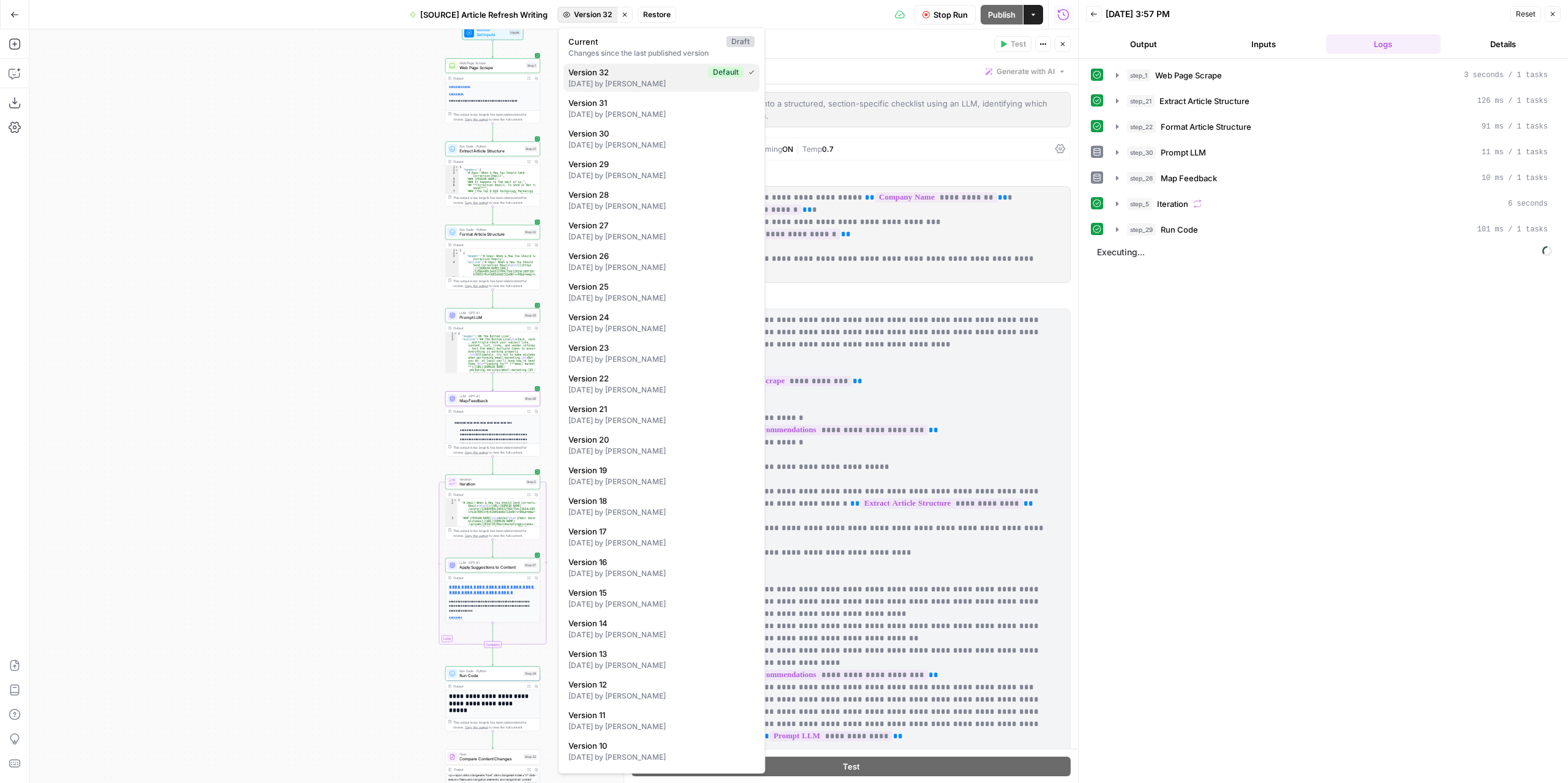
click at [639, 80] on div "6 days ago by Nicolás Fernández" at bounding box center [661, 84] width 186 height 11
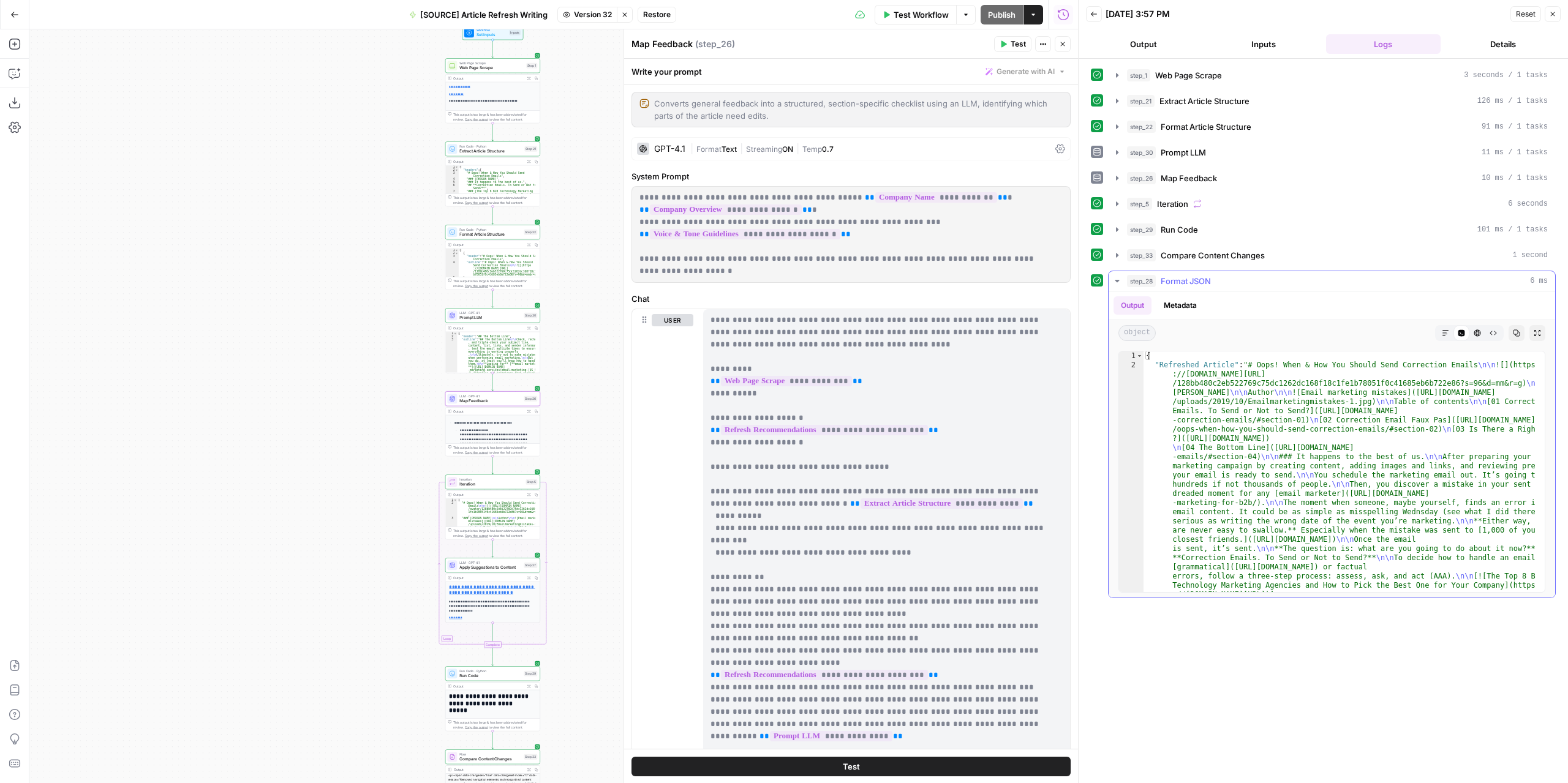
click at [1443, 331] on icon "button" at bounding box center [1445, 333] width 8 height 8
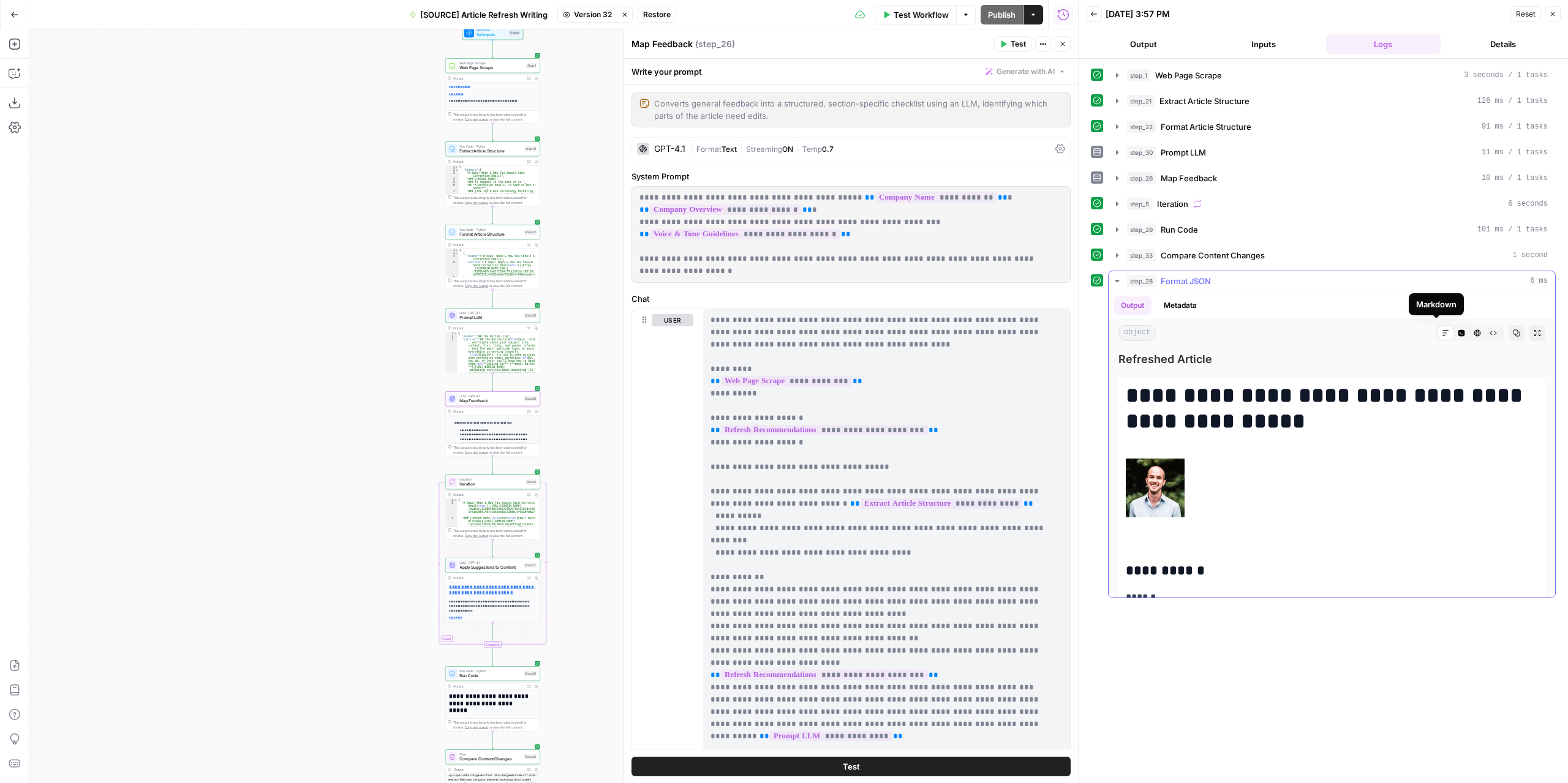
click at [1533, 331] on icon "button" at bounding box center [1537, 333] width 8 height 8
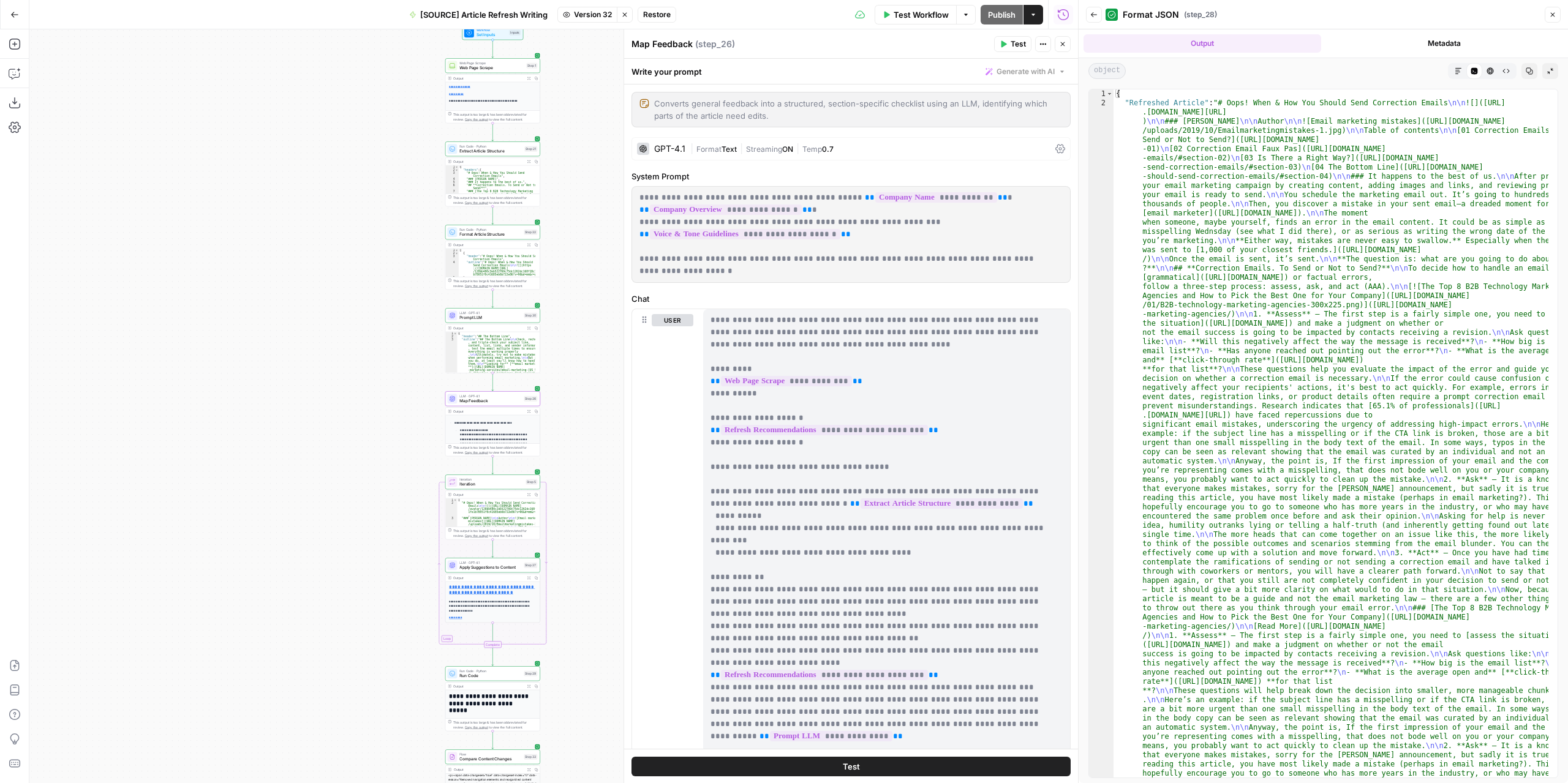
click at [1454, 74] on button "Markdown" at bounding box center [1457, 70] width 16 height 16
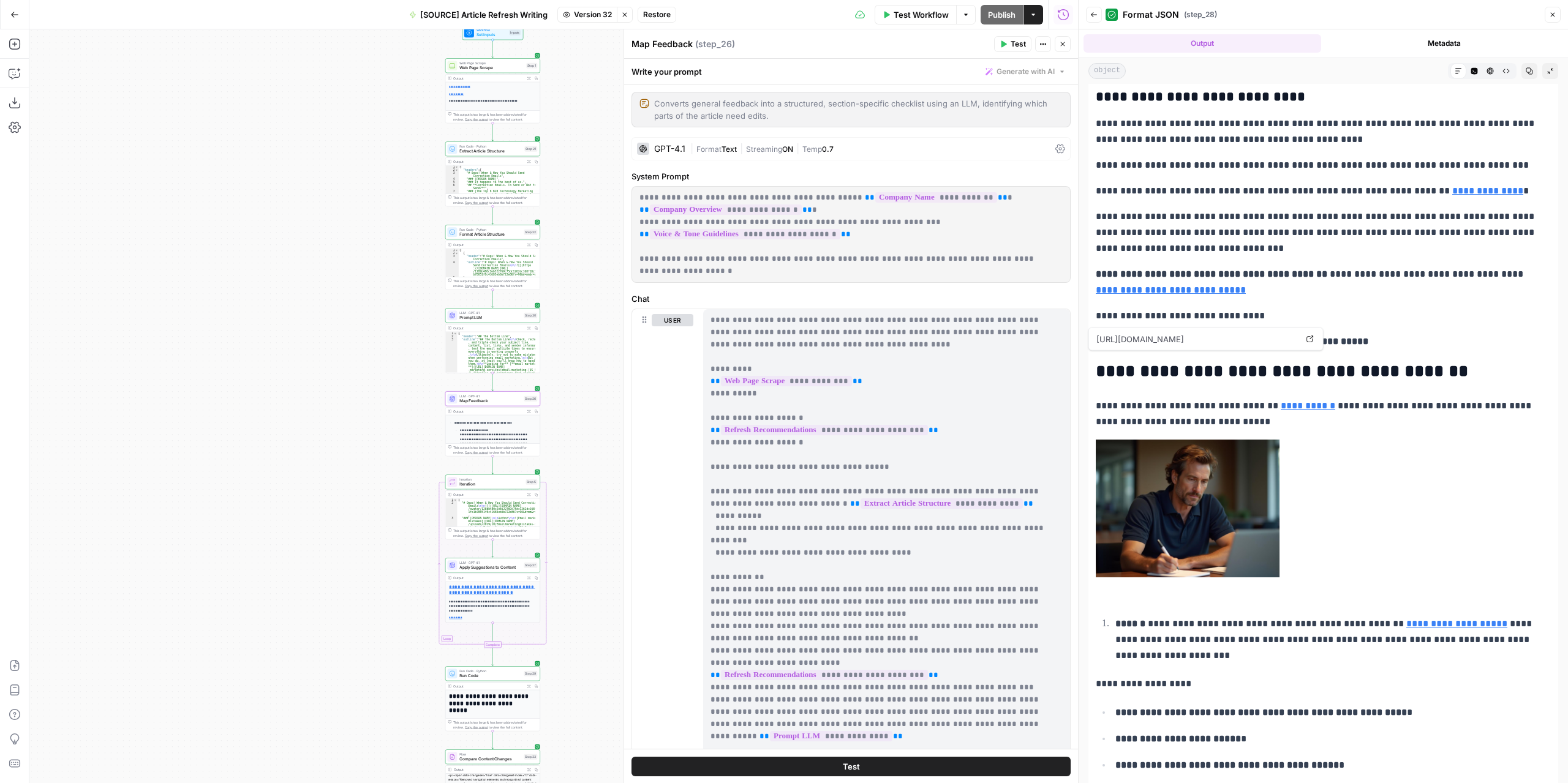
scroll to position [490, 0]
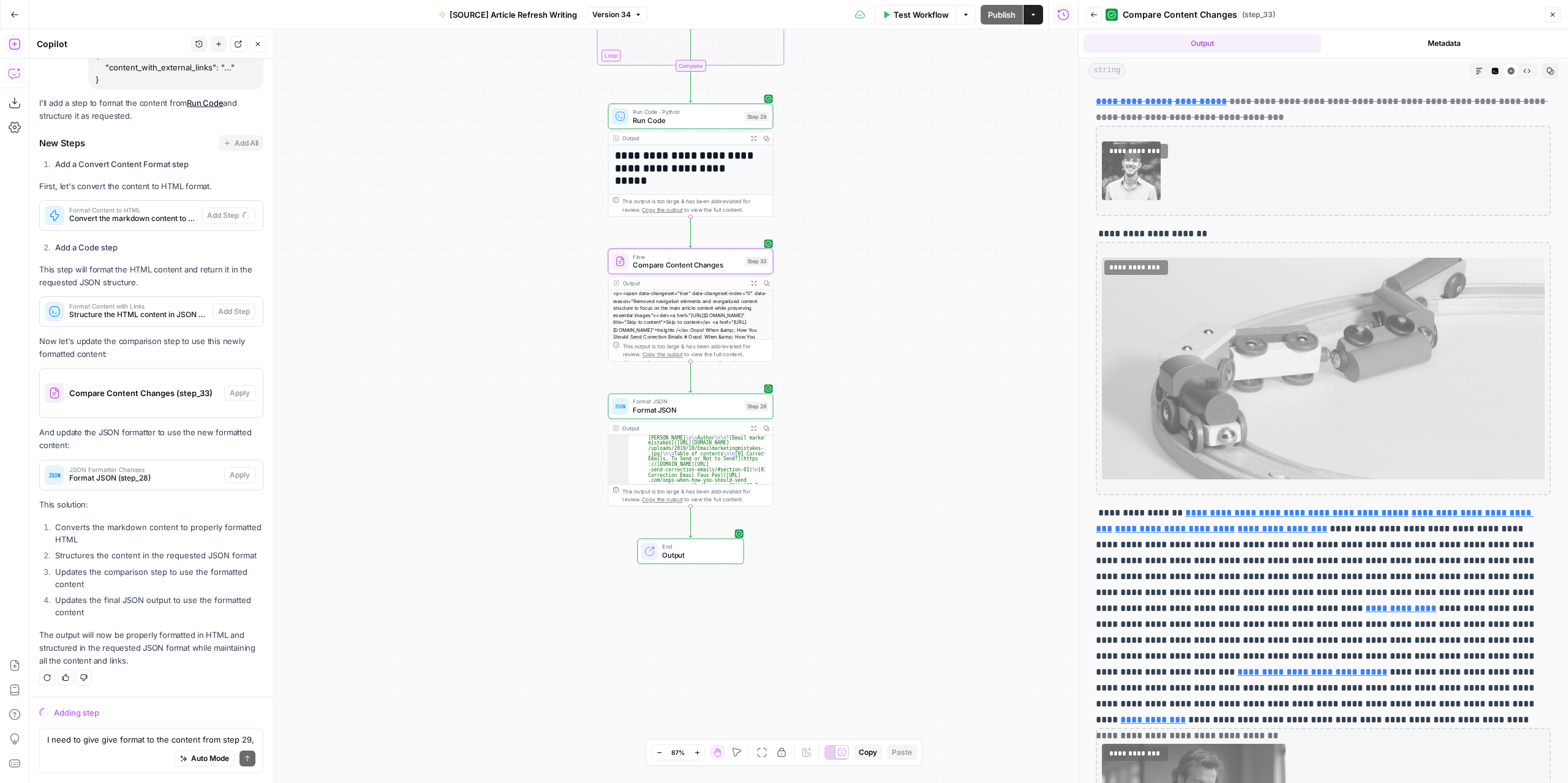
scroll to position [1837, 0]
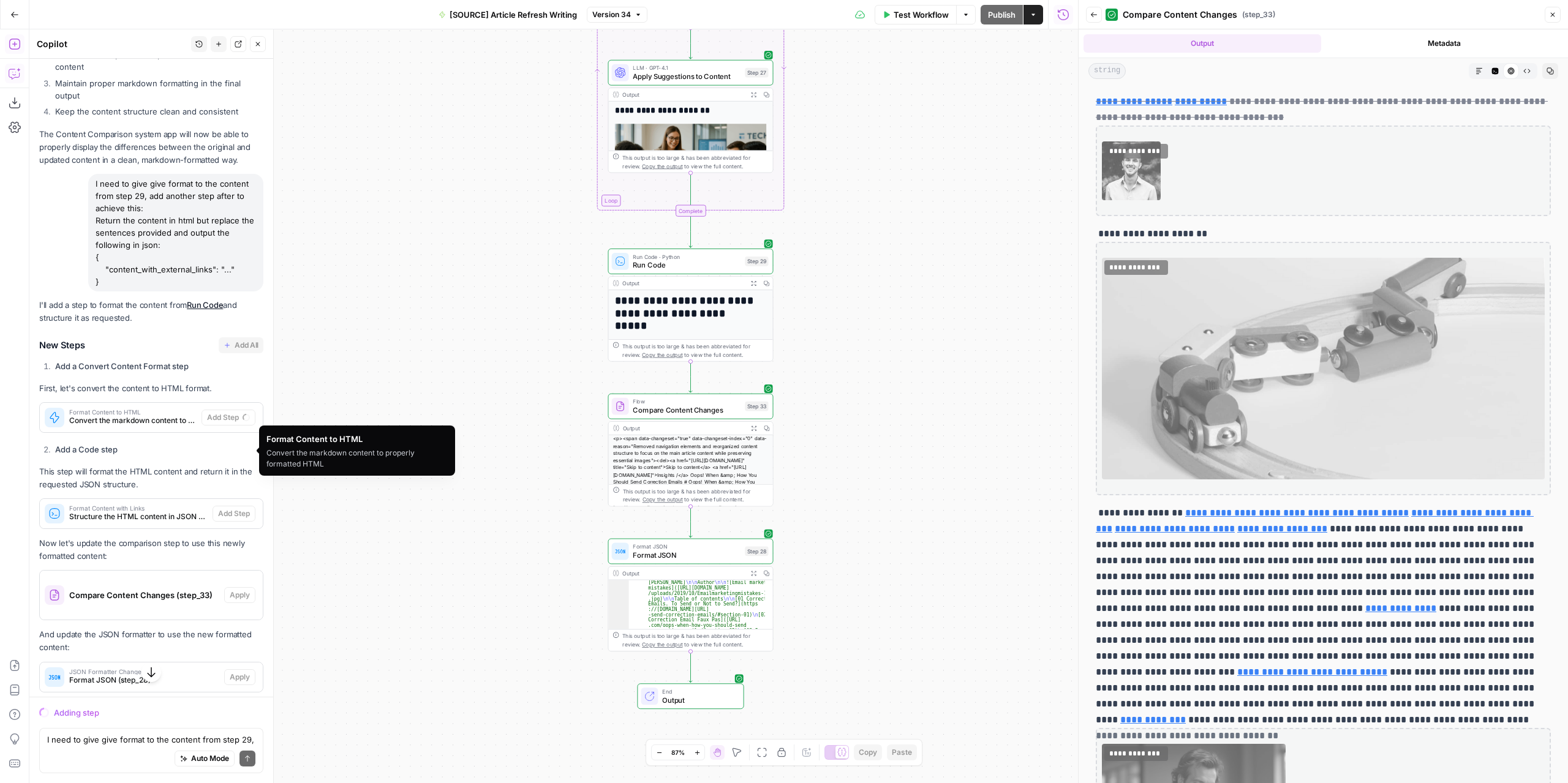
click at [145, 426] on span "Convert the markdown content to properly formatted HTML" at bounding box center [133, 421] width 127 height 11
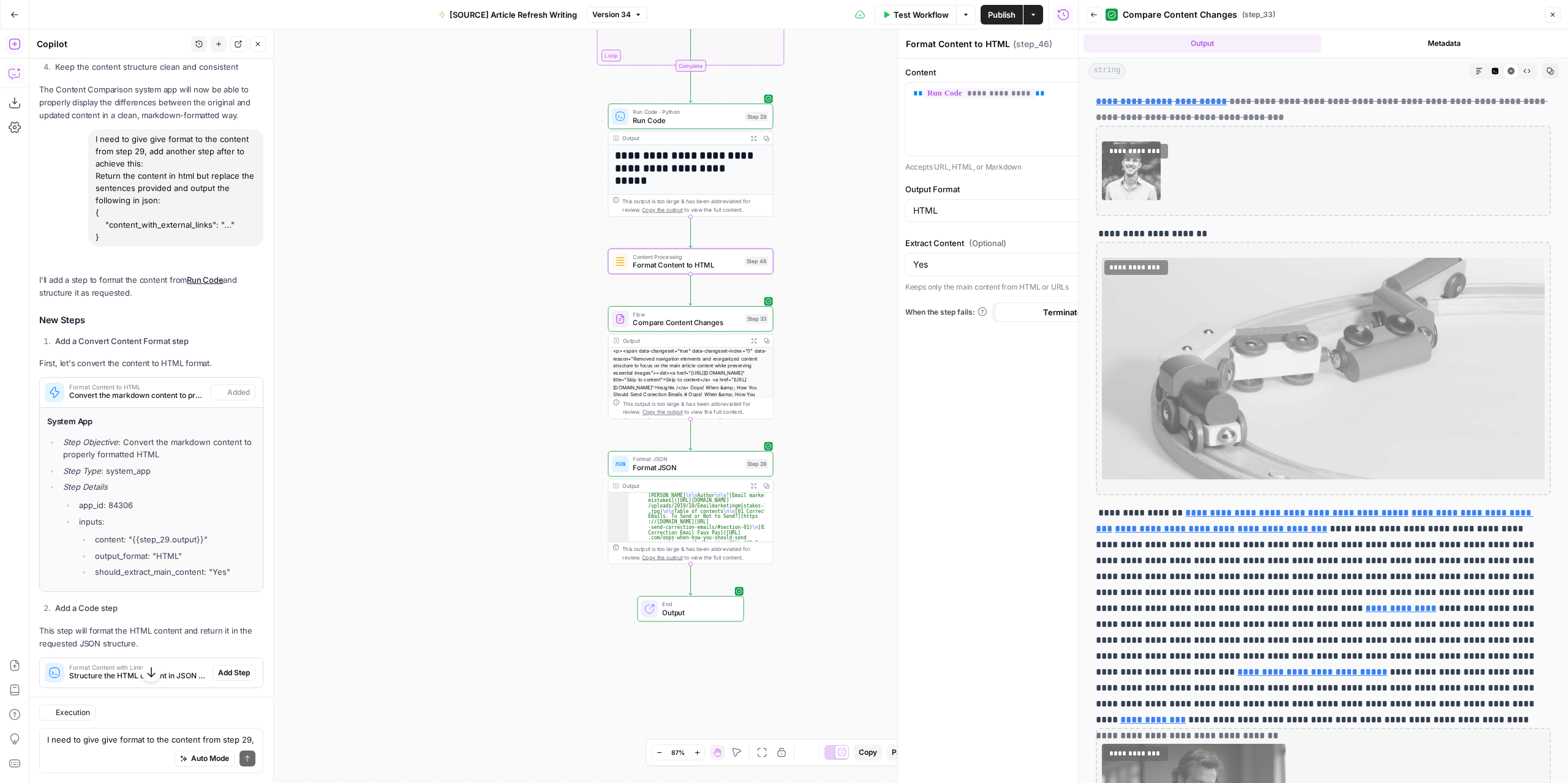
scroll to position [2038, 0]
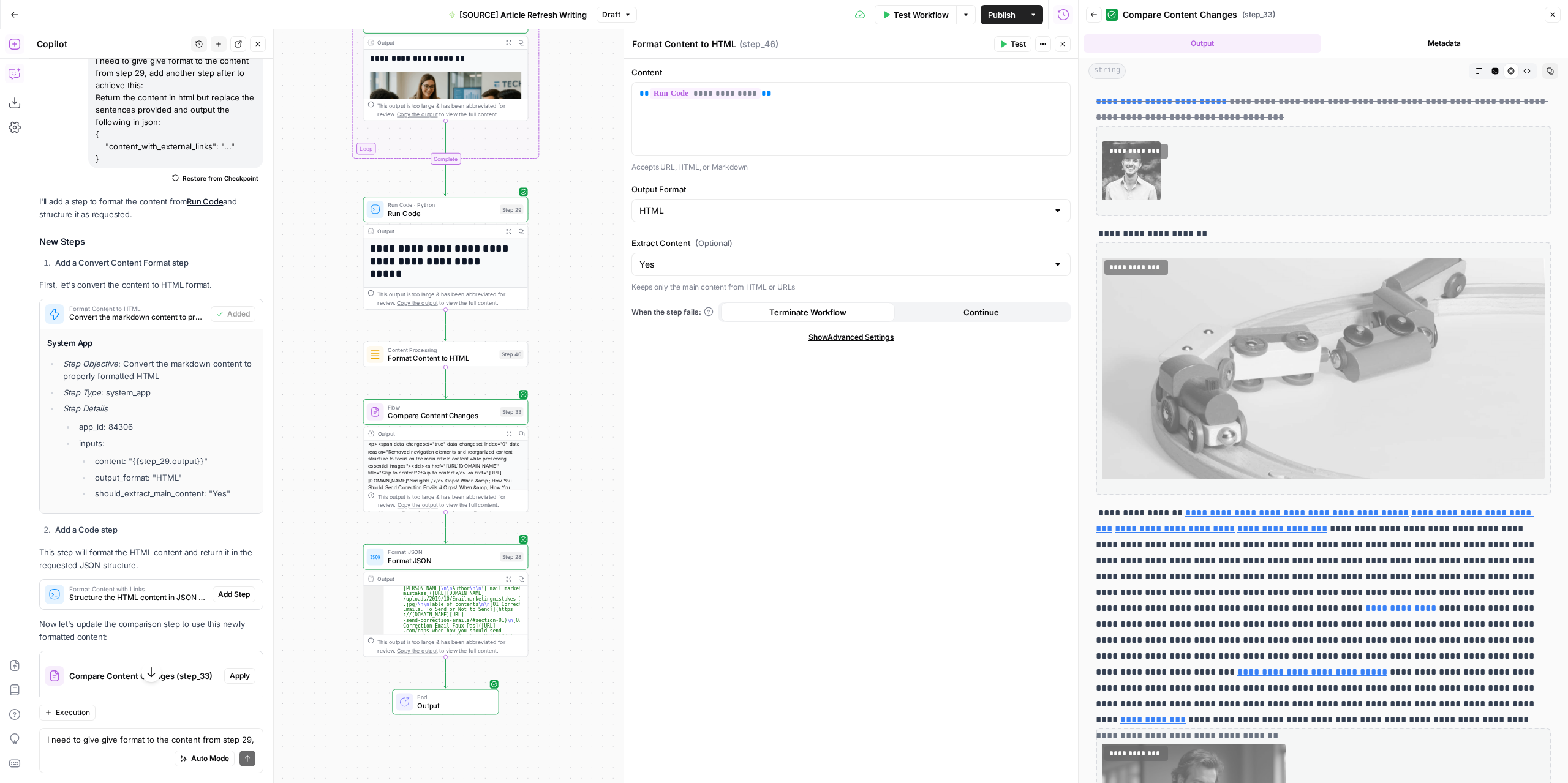
drag, startPoint x: 508, startPoint y: 366, endPoint x: 269, endPoint y: 458, distance: 256.1
click at [269, 458] on body "**********" at bounding box center [784, 392] width 1568 height 783
click at [1060, 44] on icon "button" at bounding box center [1062, 44] width 8 height 8
click at [504, 335] on button "Test" at bounding box center [506, 335] width 33 height 14
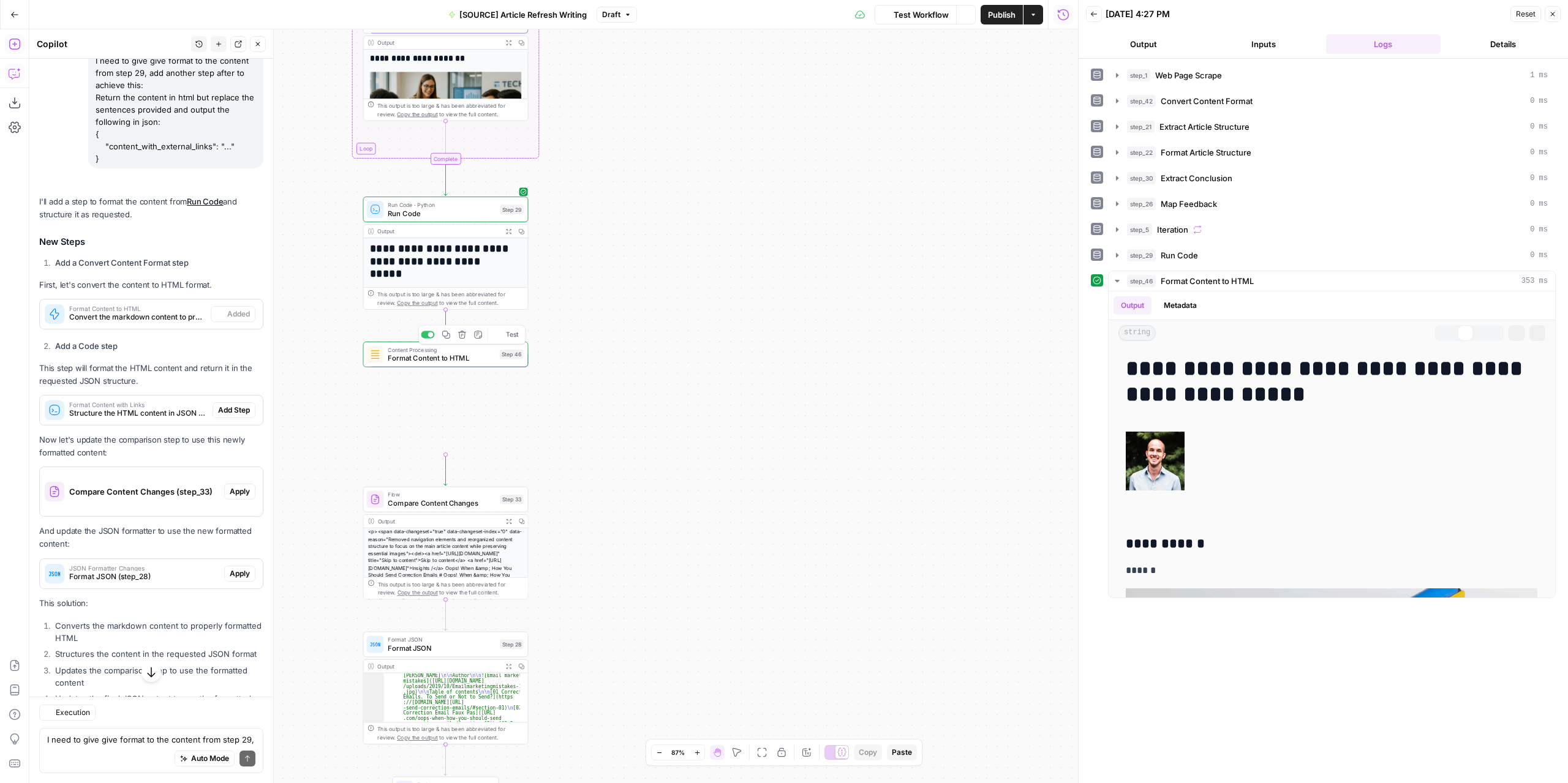
scroll to position [2038, 0]
click at [1168, 41] on button "Output" at bounding box center [1143, 44] width 115 height 20
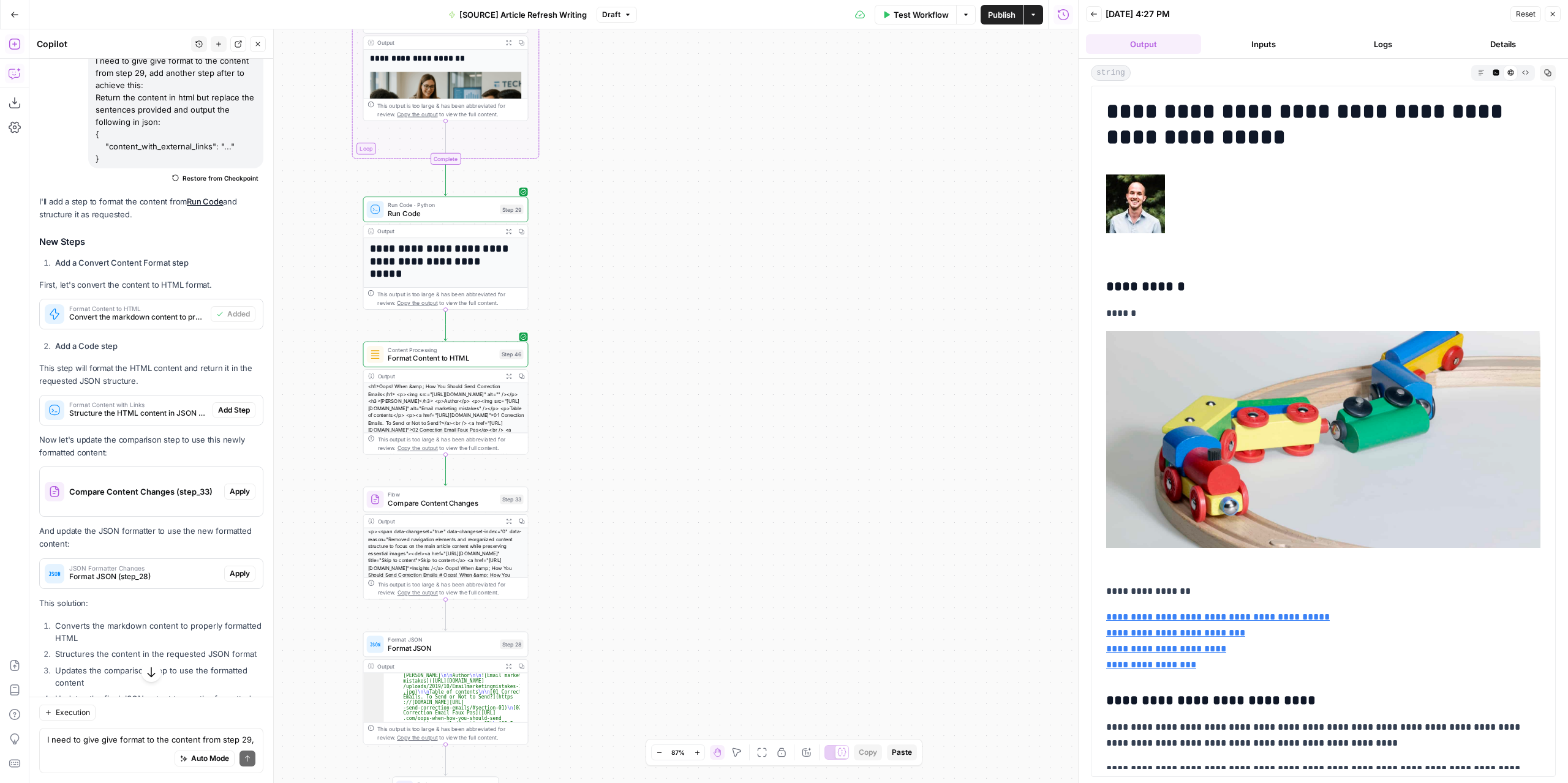
click at [1496, 69] on icon "button" at bounding box center [1495, 72] width 6 height 6
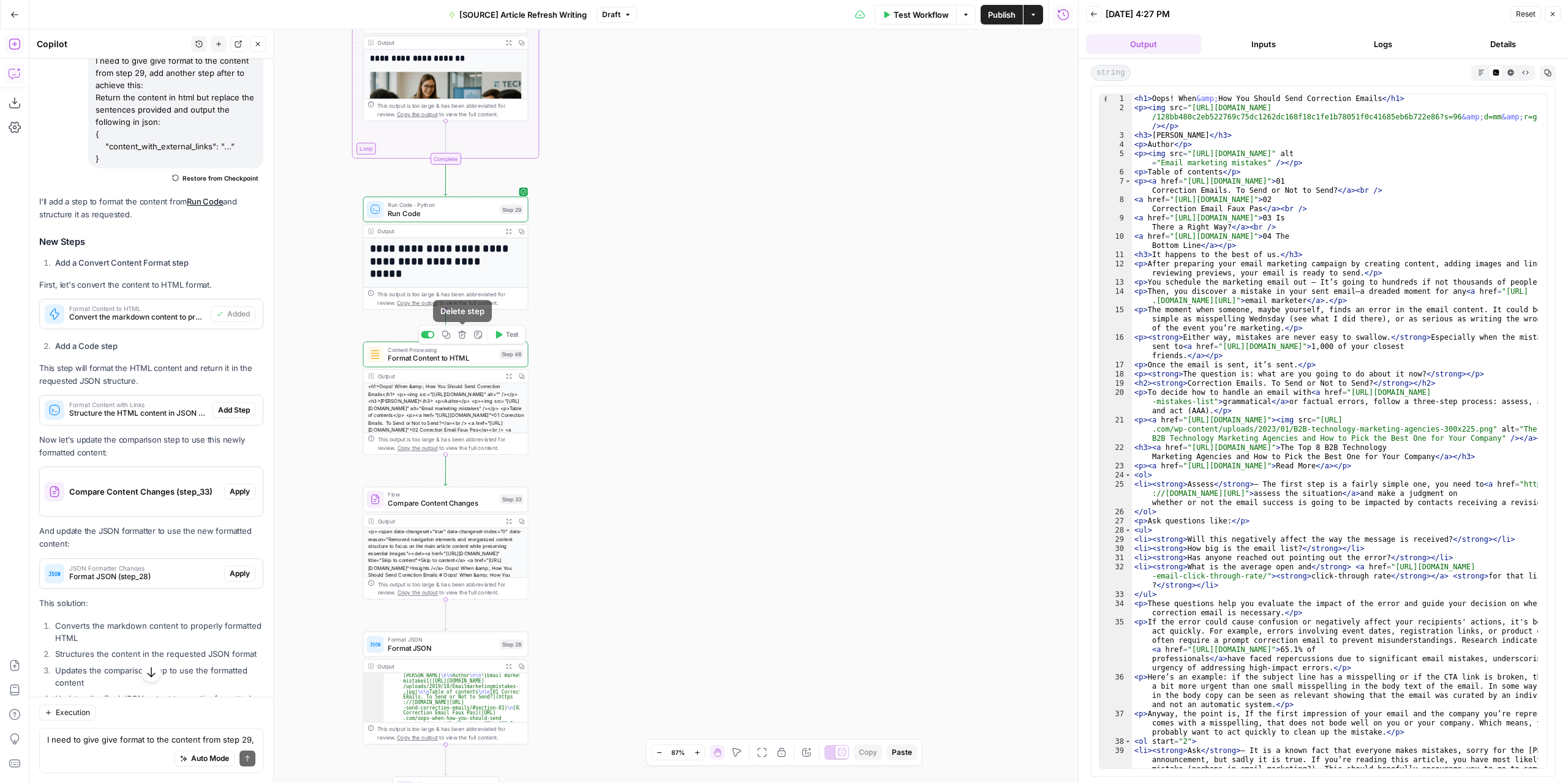
click at [463, 333] on icon "button" at bounding box center [462, 335] width 9 height 9
click at [771, 159] on span "Delete Step" at bounding box center [751, 156] width 48 height 12
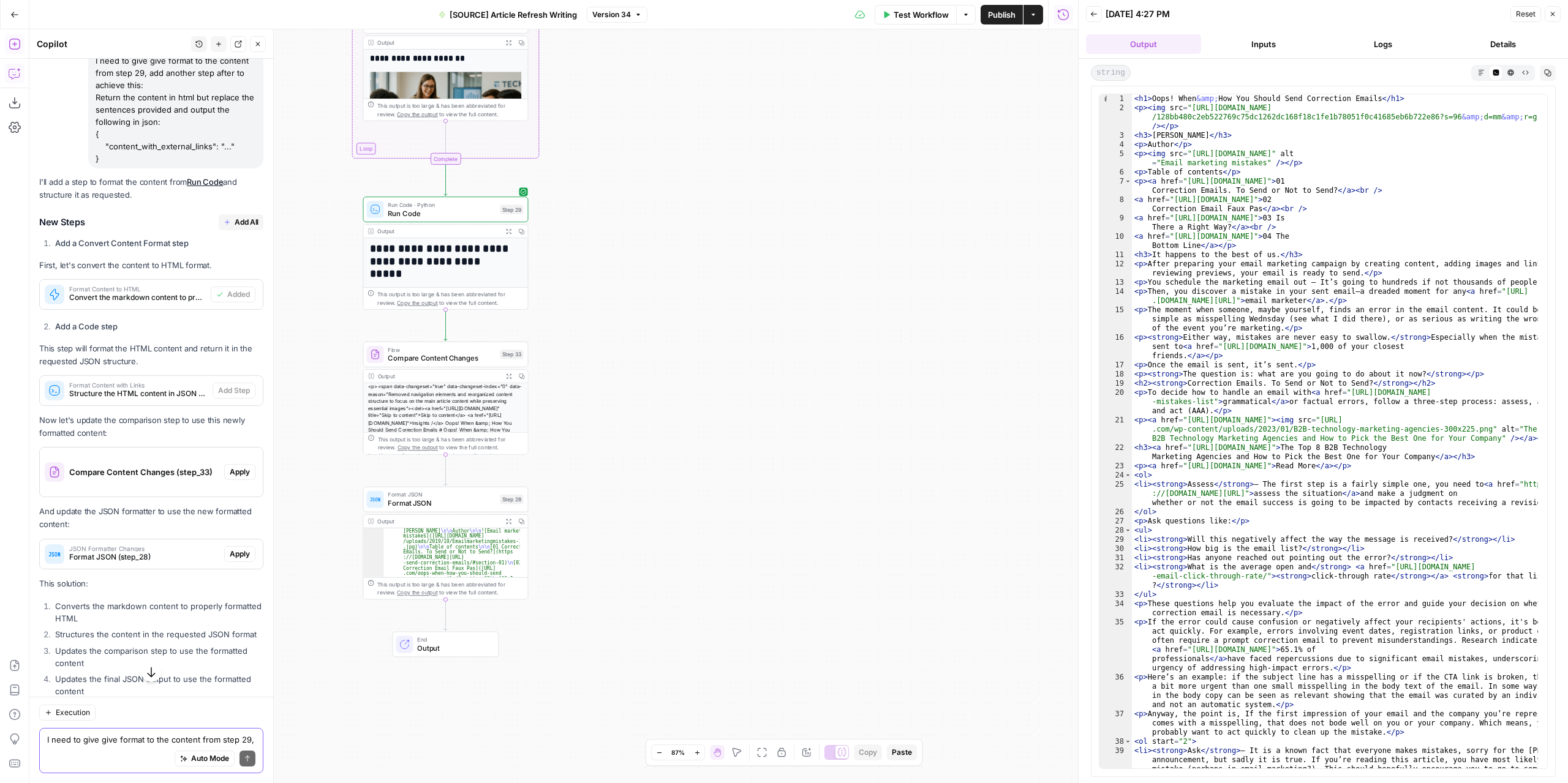
click at [133, 738] on textarea "I need to give give format to the content from step 29, add another step after …" at bounding box center [151, 740] width 208 height 12
paste textarea "Return the content in html but replace the sentences provided and output the fo…"
type textarea "I need to format the output from step 29 in this: Return the content in html bu…"
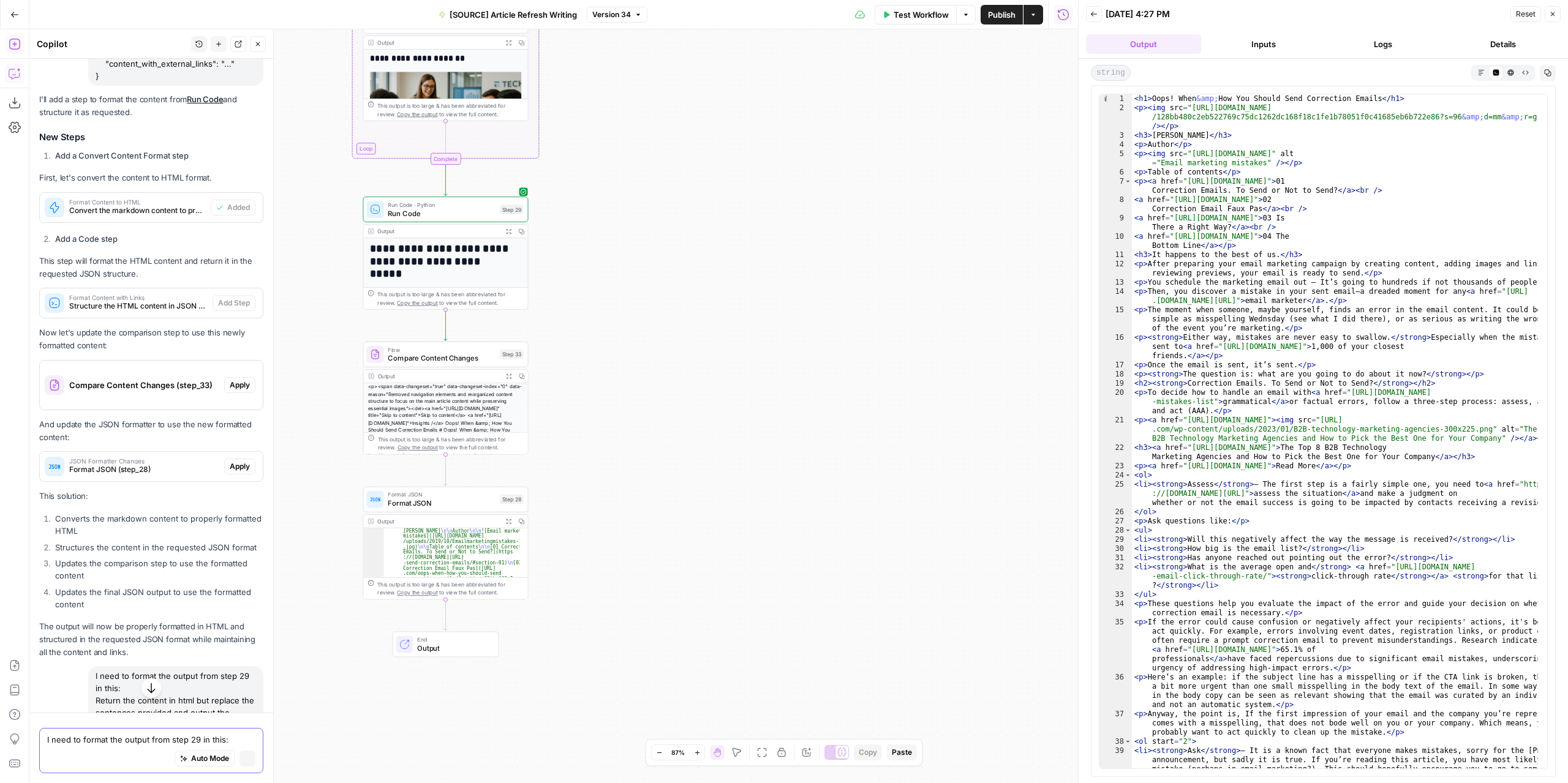
scroll to position [1955, 0]
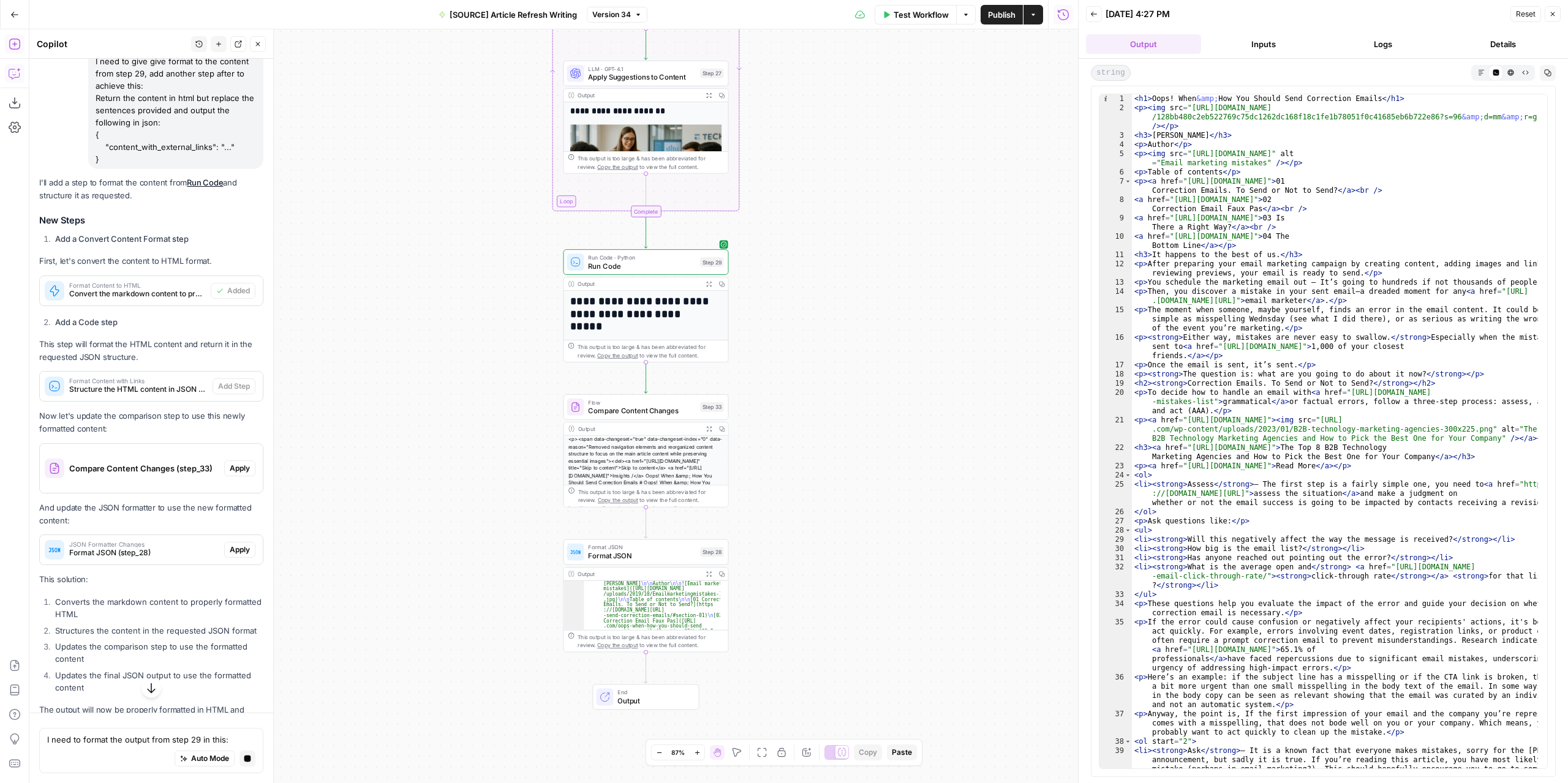
drag, startPoint x: 533, startPoint y: 322, endPoint x: 493, endPoint y: 441, distance: 125.5
click at [493, 441] on div "**********" at bounding box center [553, 406] width 1048 height 754
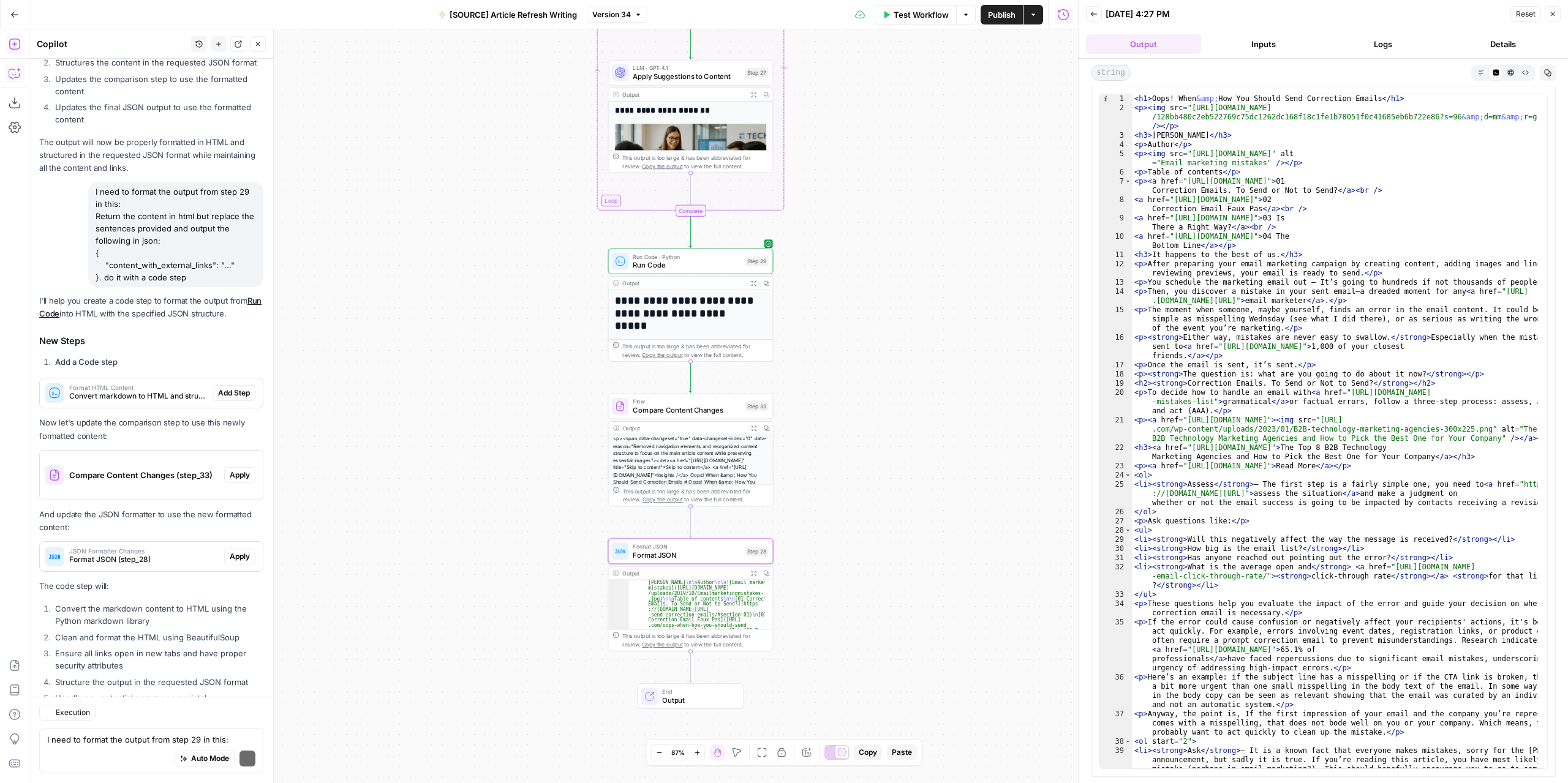
scroll to position [2737, 0]
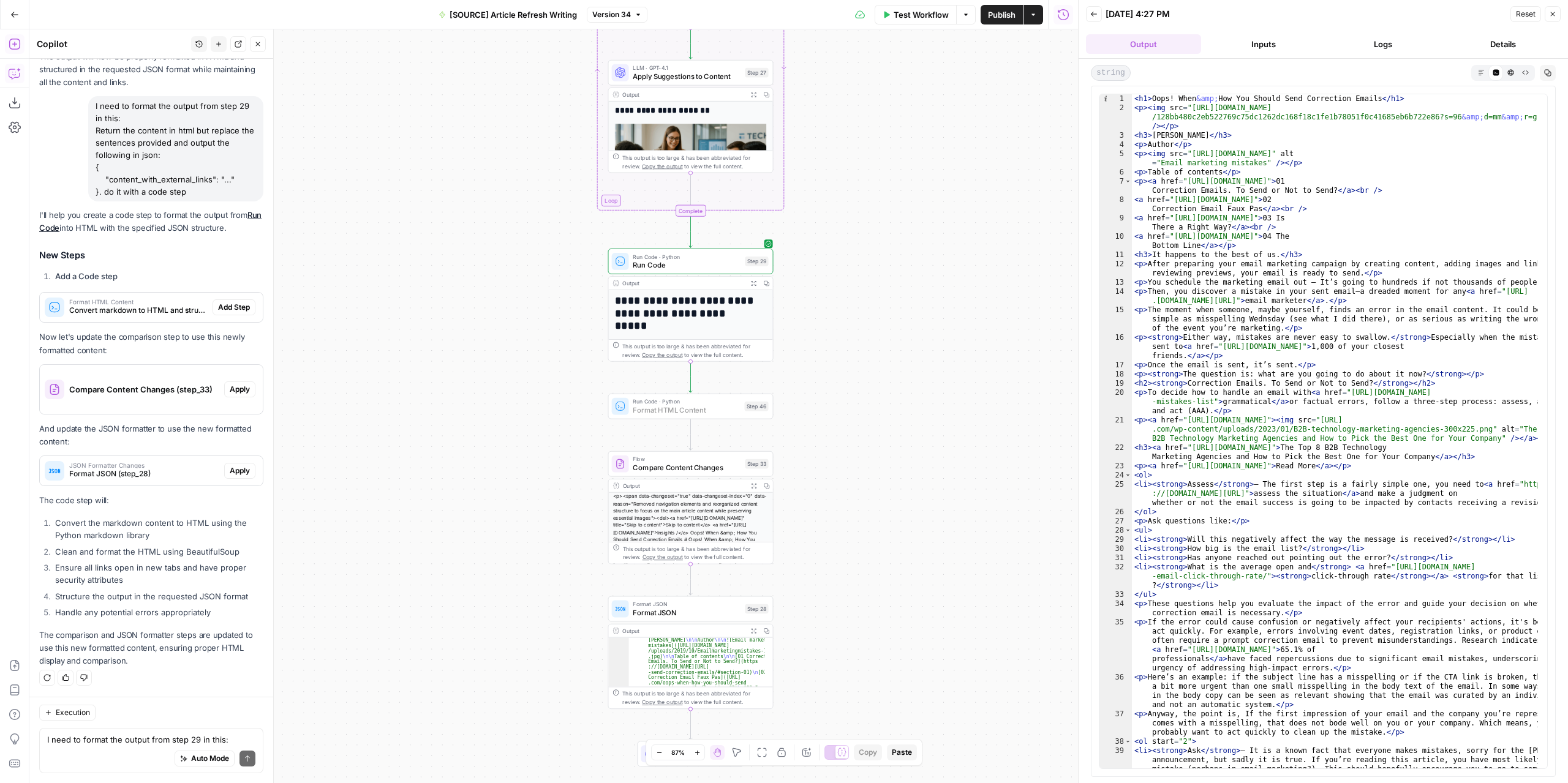
click at [221, 313] on span "Add Step" at bounding box center [234, 307] width 32 height 11
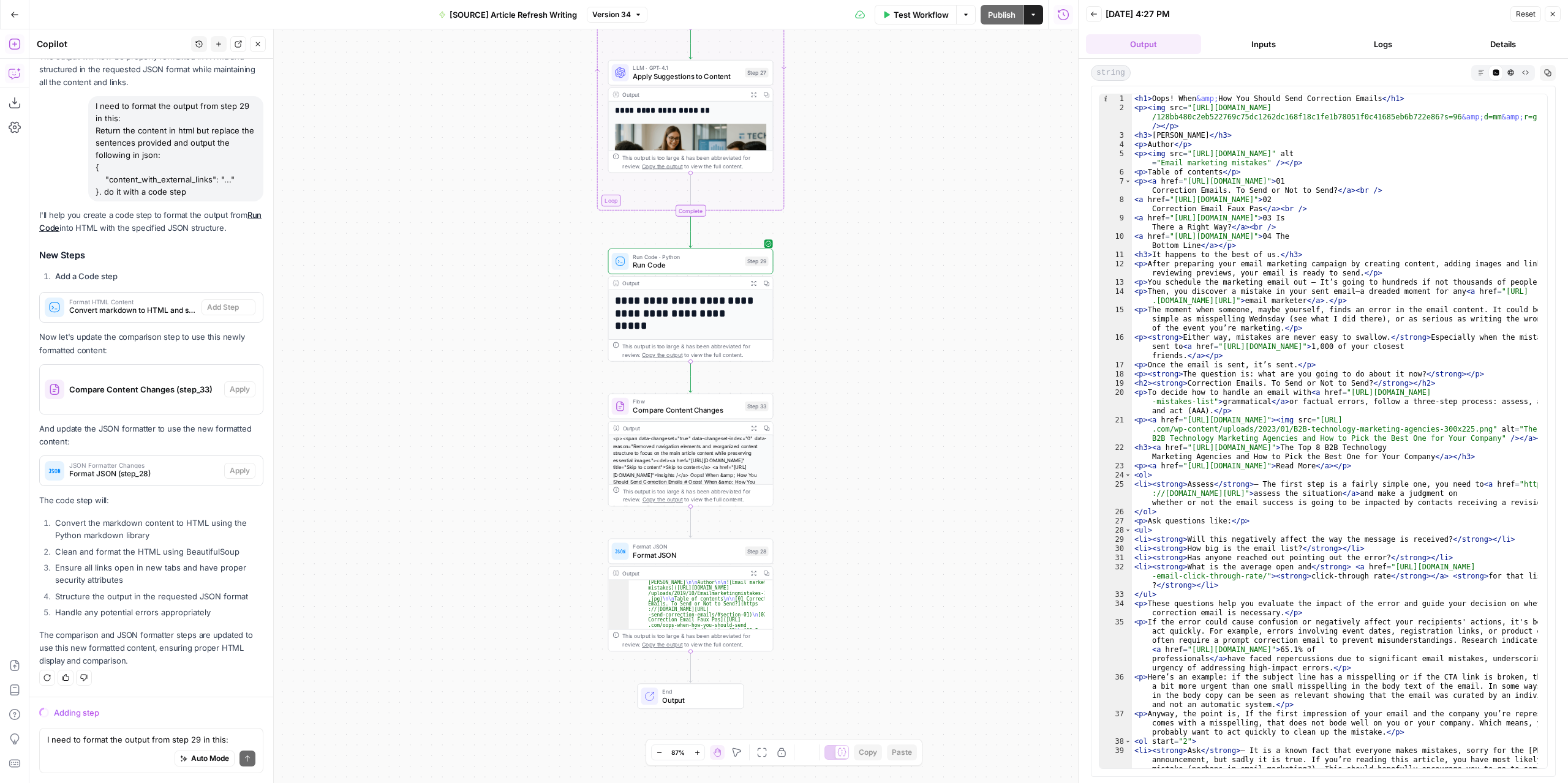
scroll to position [2659, 0]
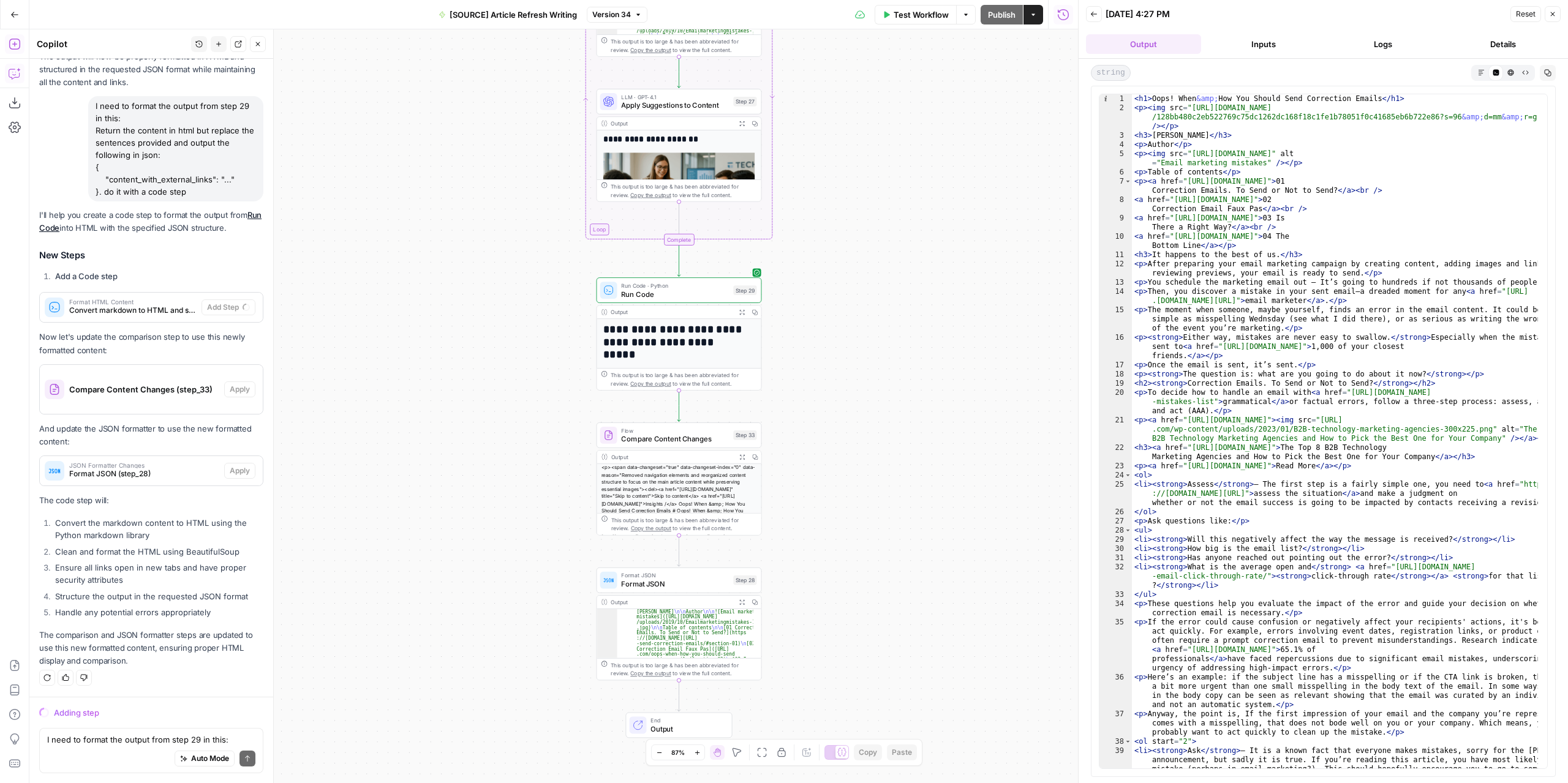
drag, startPoint x: 395, startPoint y: 378, endPoint x: 383, endPoint y: 552, distance: 174.4
click at [383, 552] on div "**********" at bounding box center [553, 406] width 1048 height 754
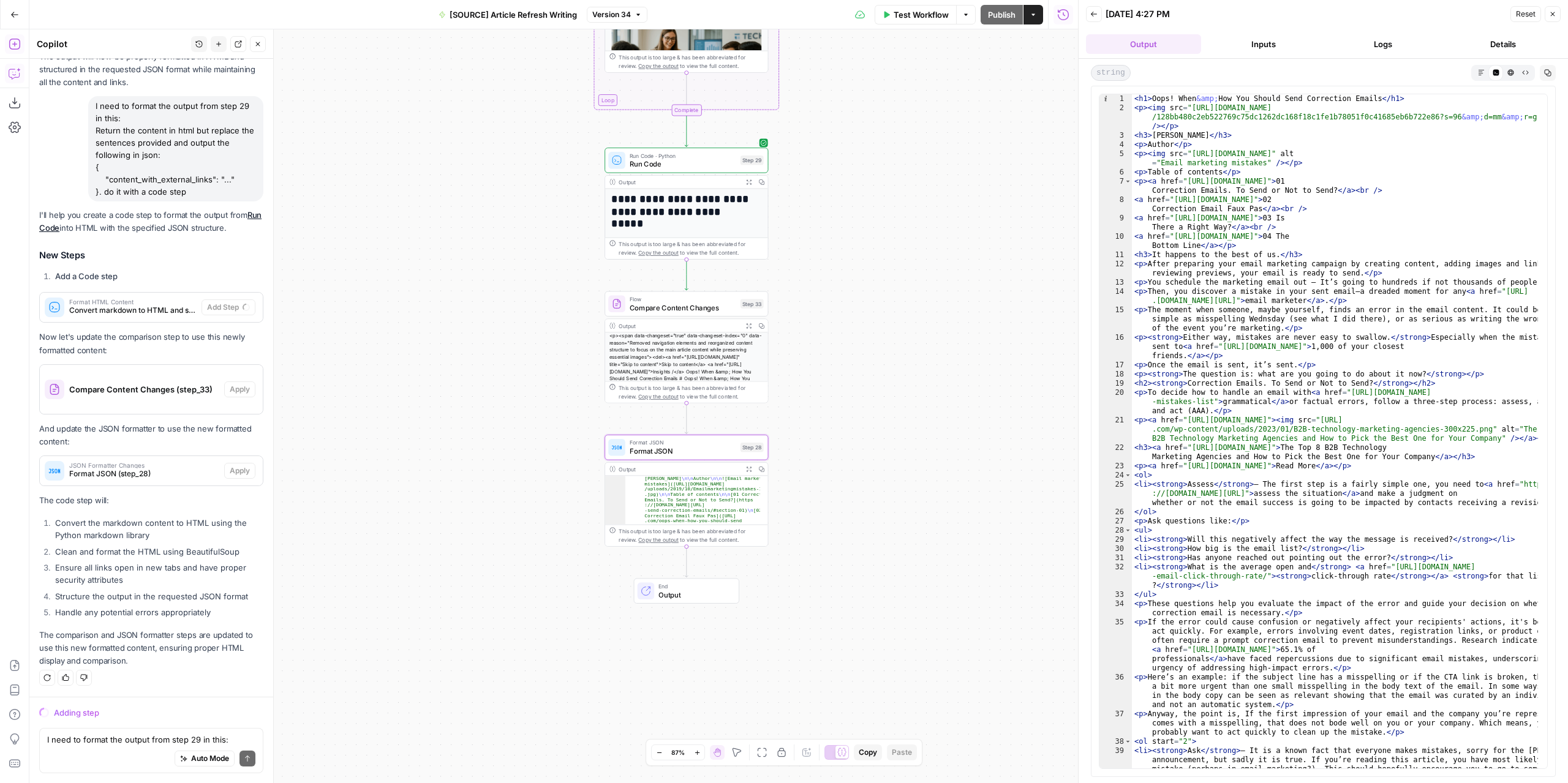
click at [165, 463] on span "JSON Formatter Changes" at bounding box center [144, 465] width 150 height 6
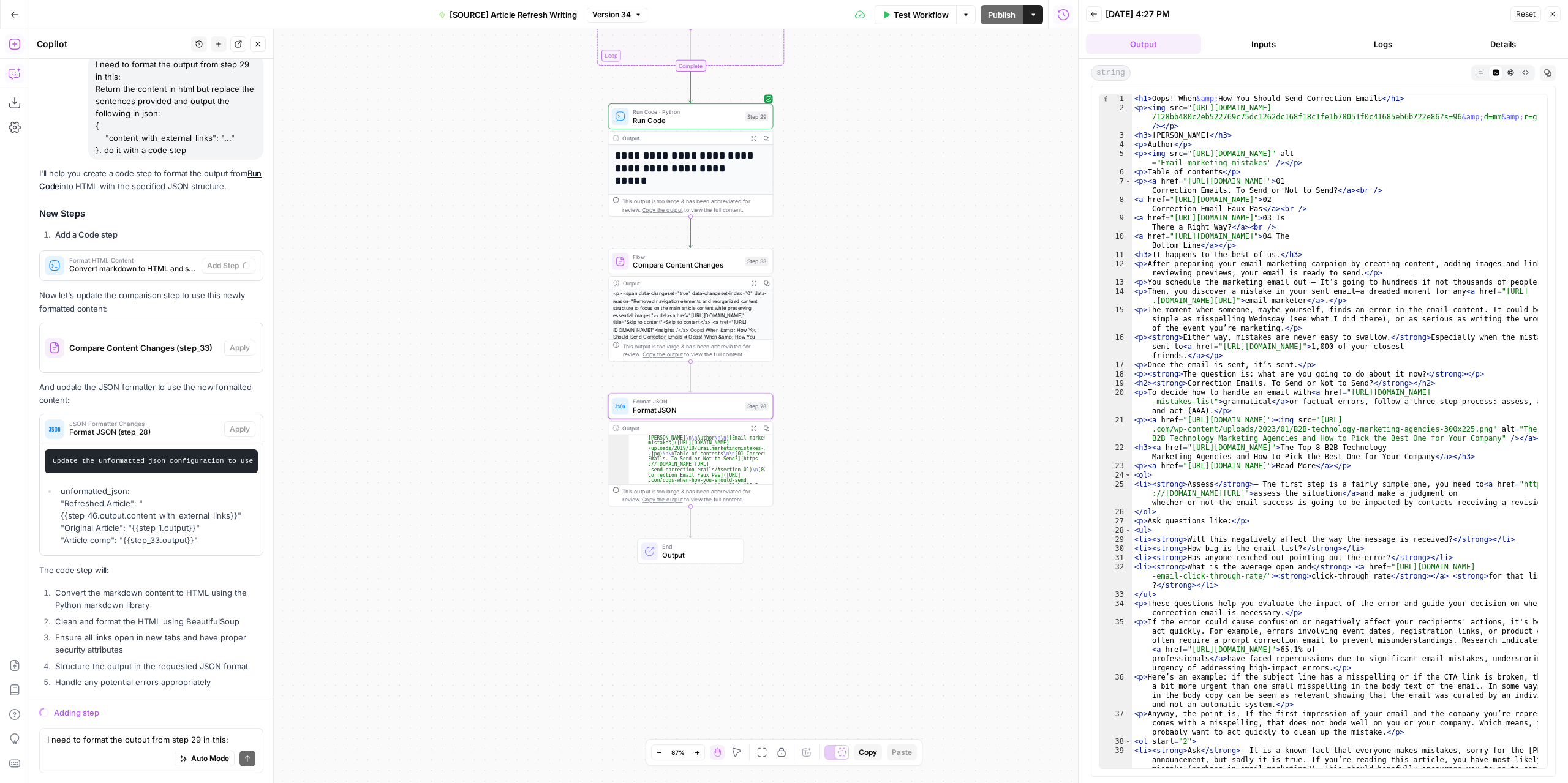
scroll to position [2779, 0]
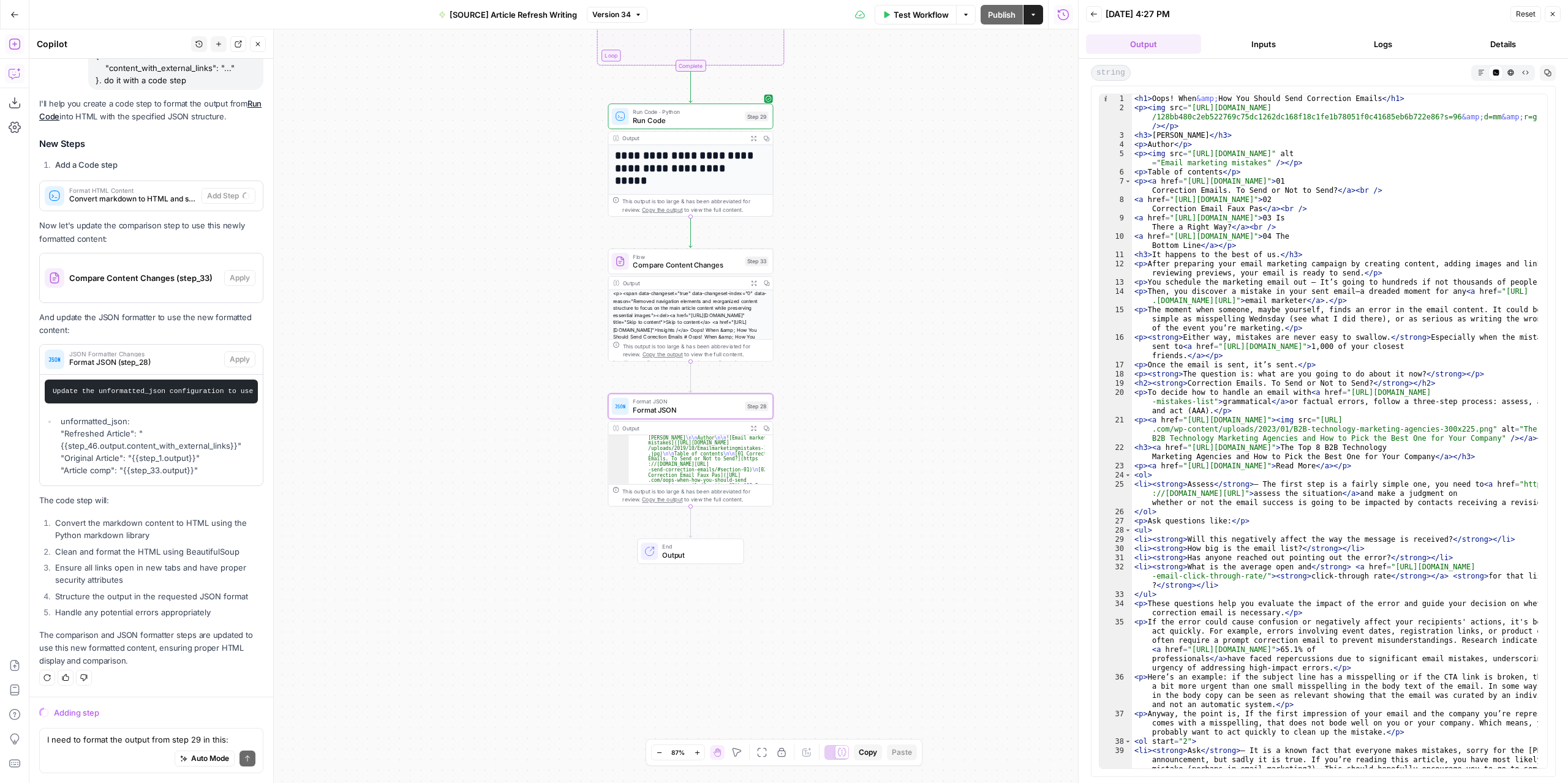
click at [165, 463] on li "unformatted_json: "Refreshed Article": "{{step_46.output.content_with_external_…" at bounding box center [157, 446] width 200 height 61
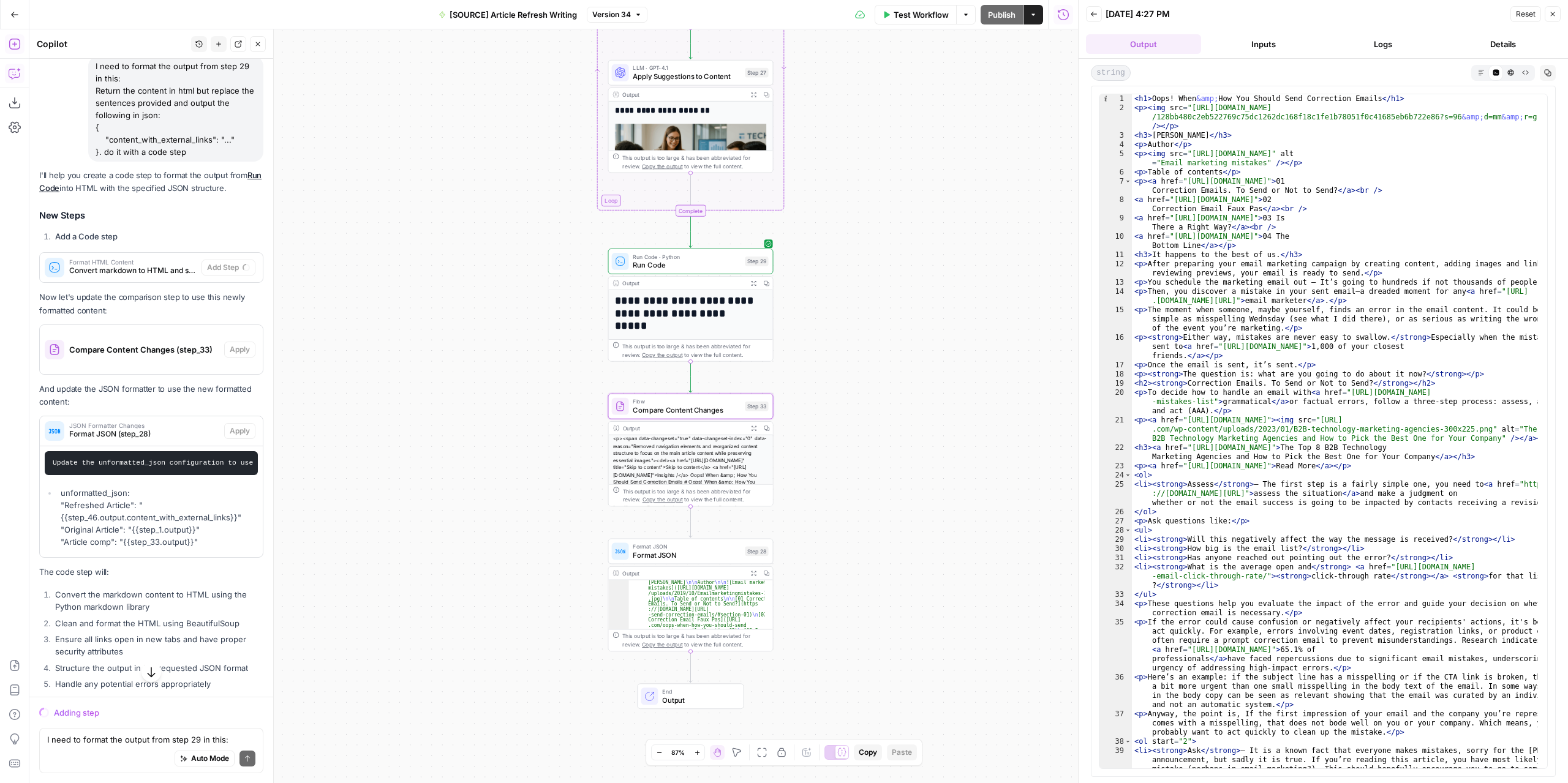
click at [186, 356] on span "Compare Content Changes (step_33)" at bounding box center [144, 350] width 150 height 12
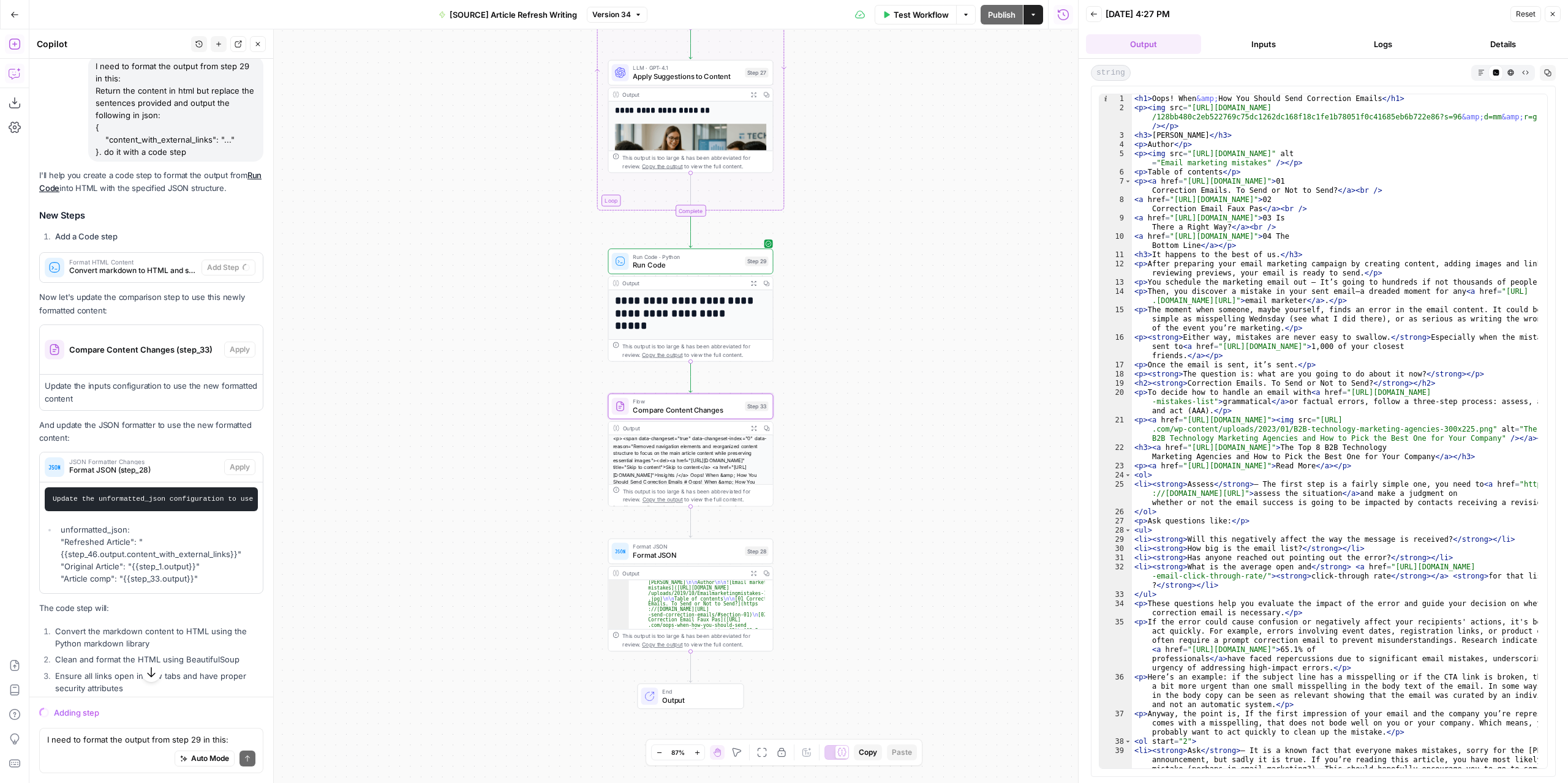
click at [186, 356] on span "Compare Content Changes (step_33)" at bounding box center [144, 350] width 150 height 12
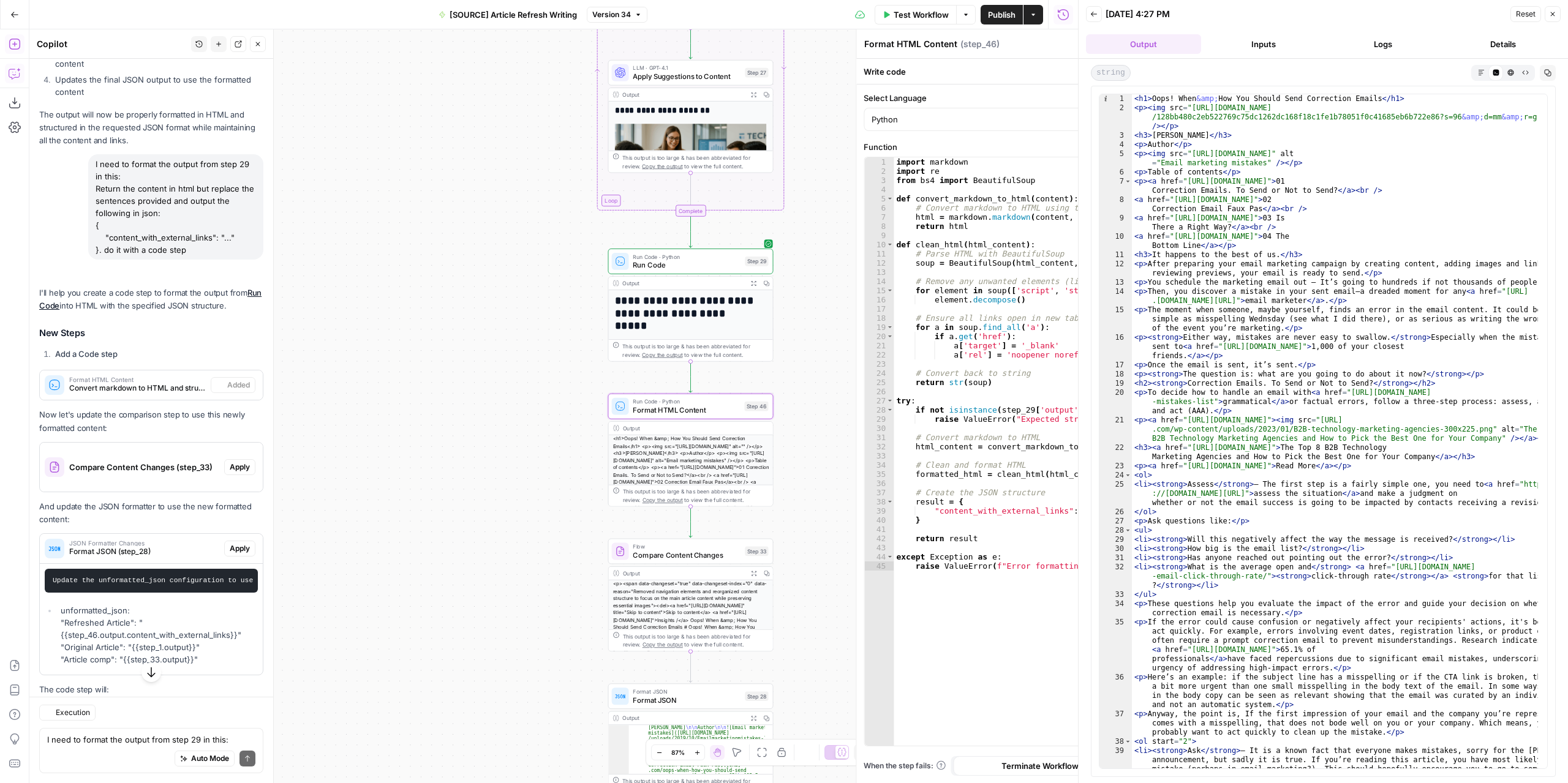
scroll to position [2755, 0]
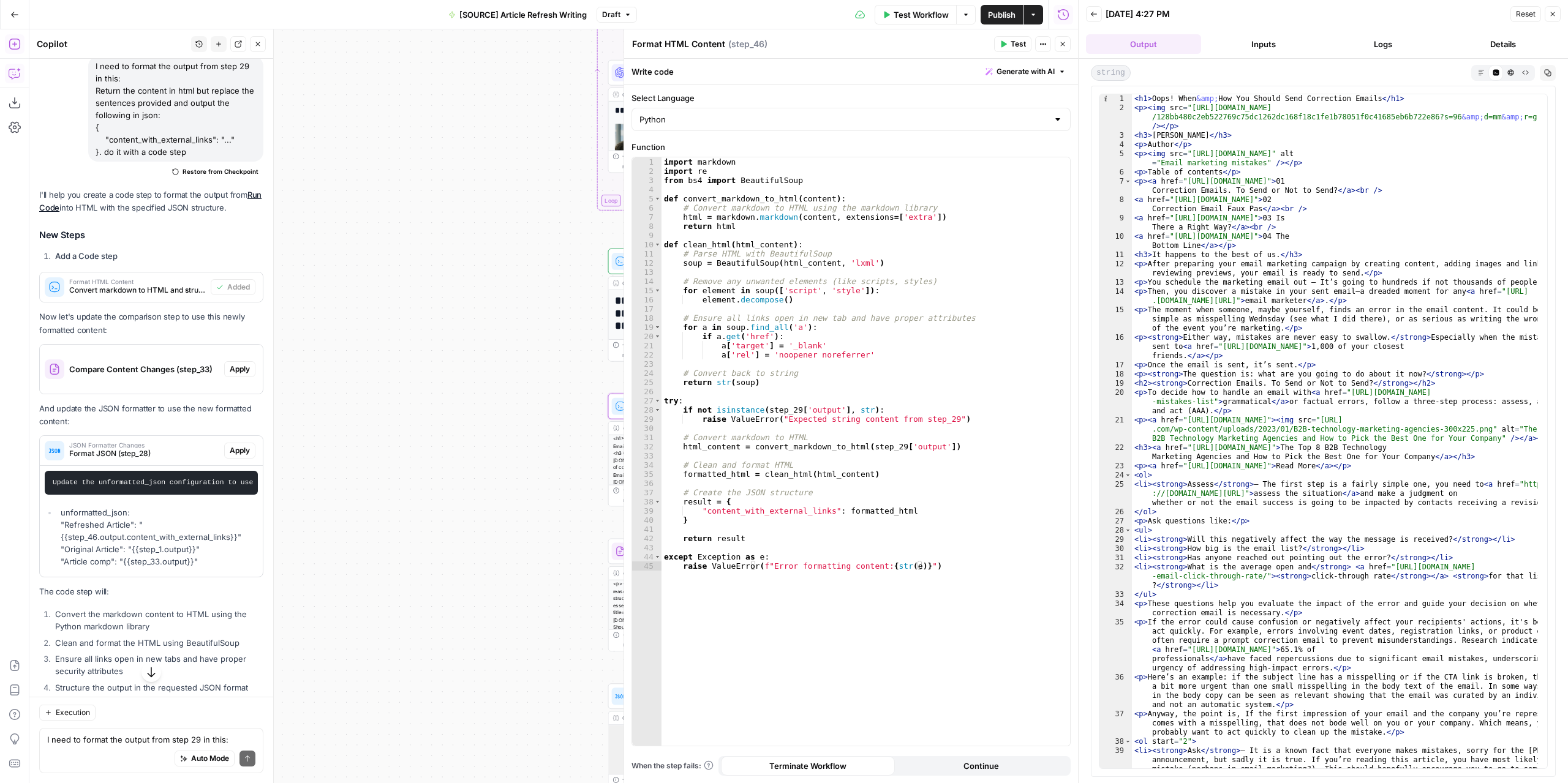
click at [1000, 44] on button "Test" at bounding box center [1013, 44] width 38 height 16
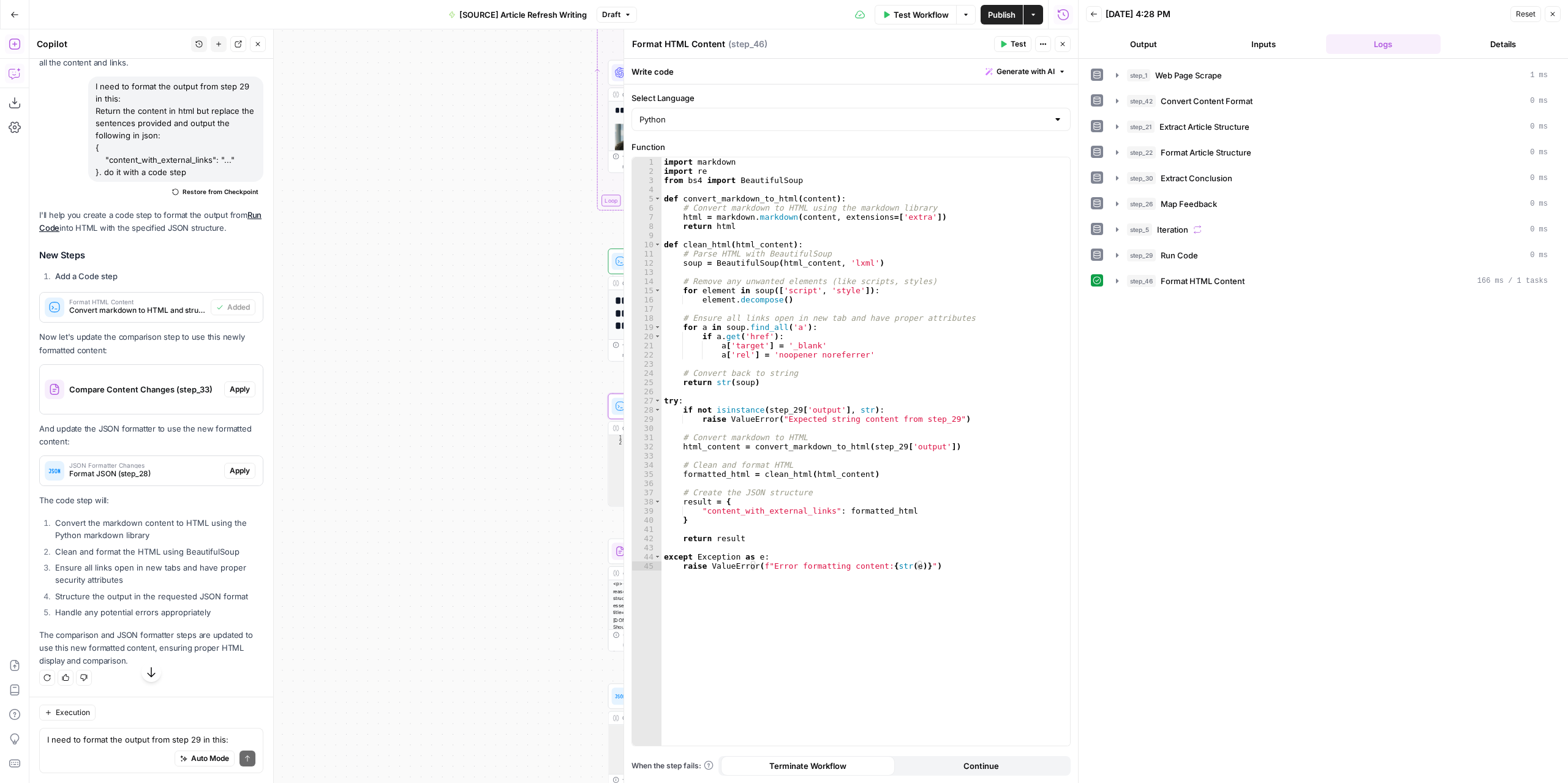
click at [1153, 46] on button "Output" at bounding box center [1143, 44] width 115 height 20
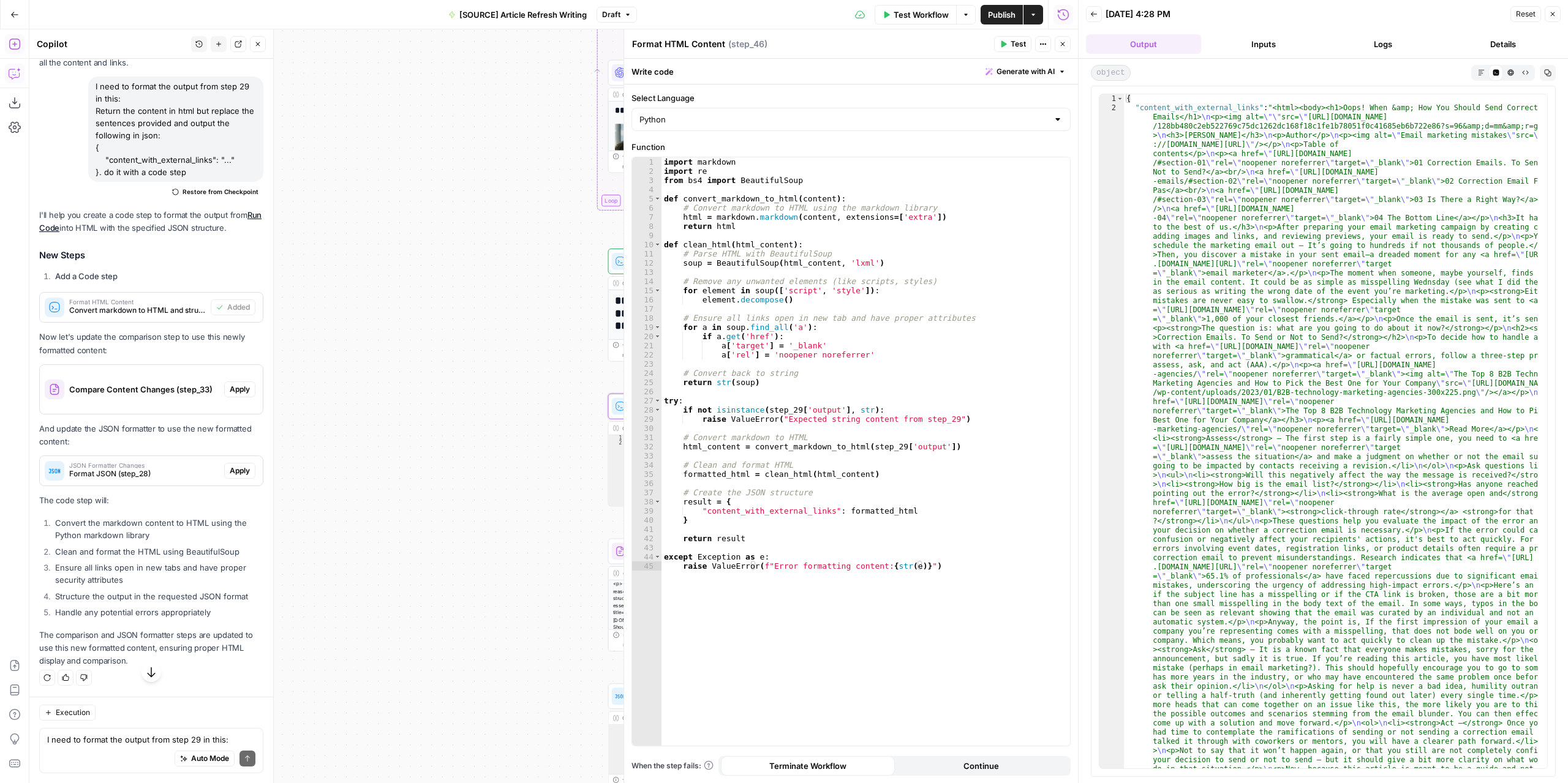
click at [1063, 49] on button "Close" at bounding box center [1062, 44] width 16 height 16
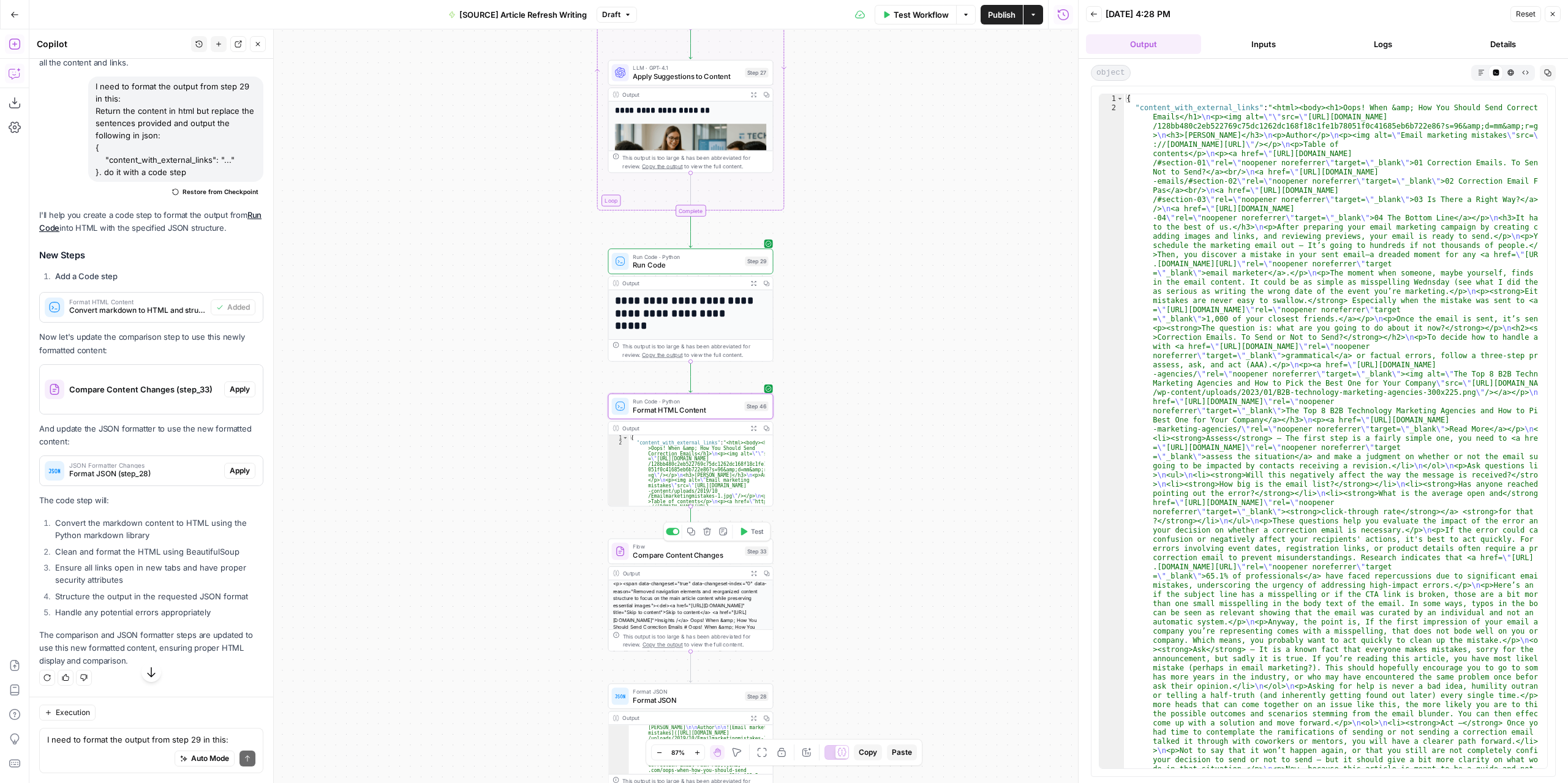
click at [701, 558] on span "Compare Content Changes" at bounding box center [687, 555] width 108 height 10
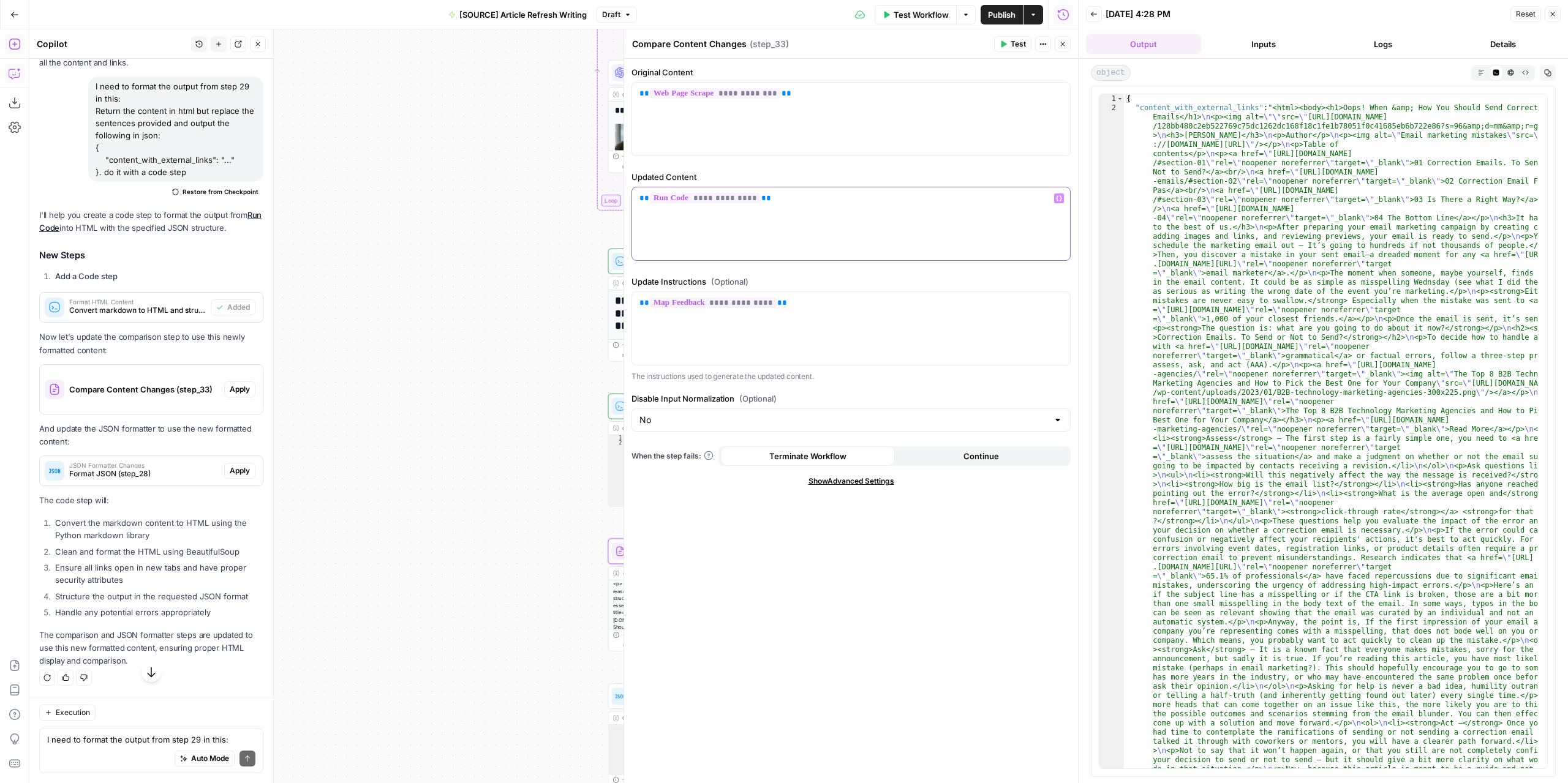
drag, startPoint x: 818, startPoint y: 202, endPoint x: 626, endPoint y: 206, distance: 192.0
click at [626, 206] on div "**********" at bounding box center [850, 406] width 454 height 754
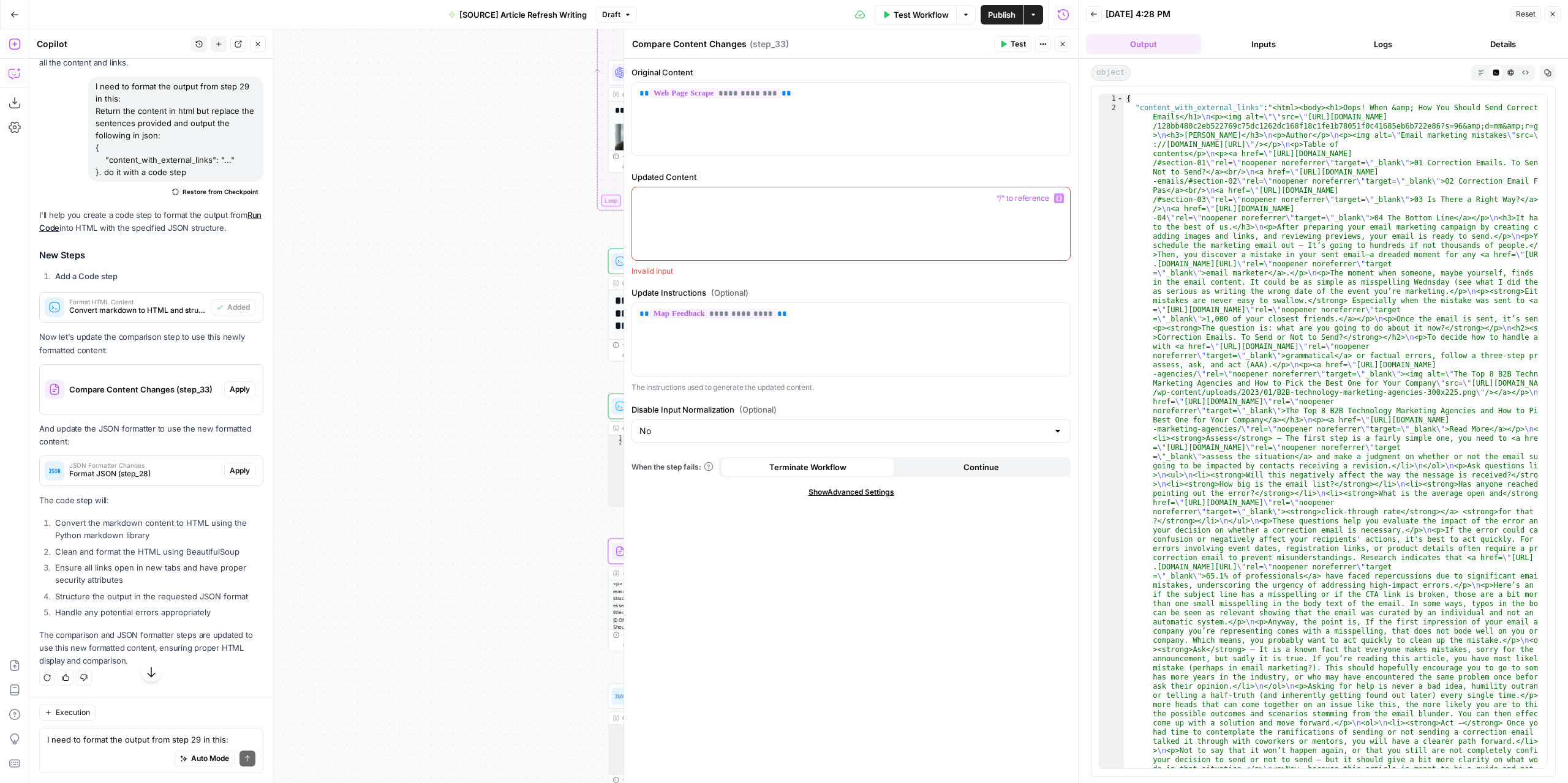
click at [1057, 193] on button "Variables Menu" at bounding box center [1059, 198] width 10 height 10
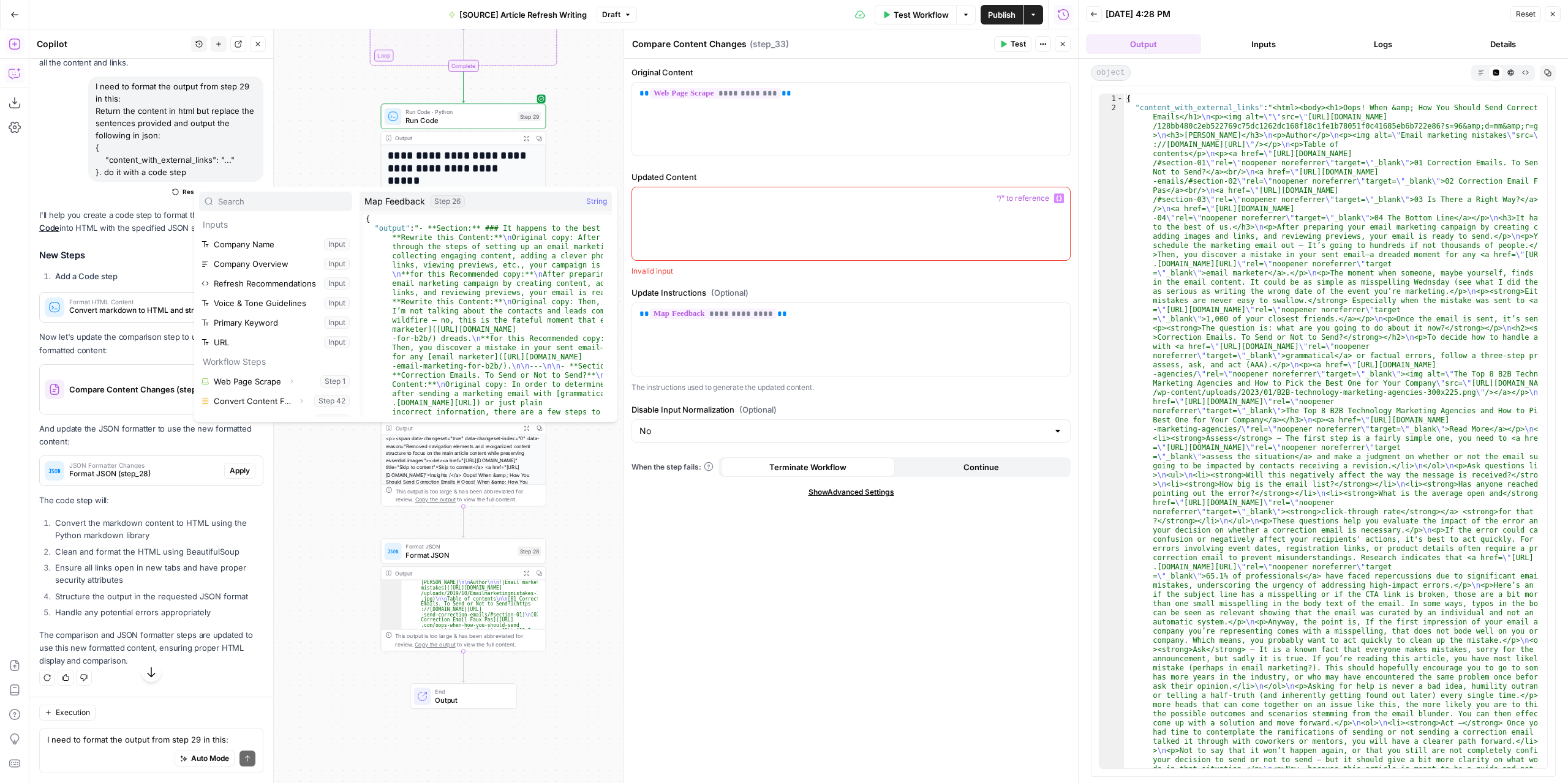
scroll to position [130, 0]
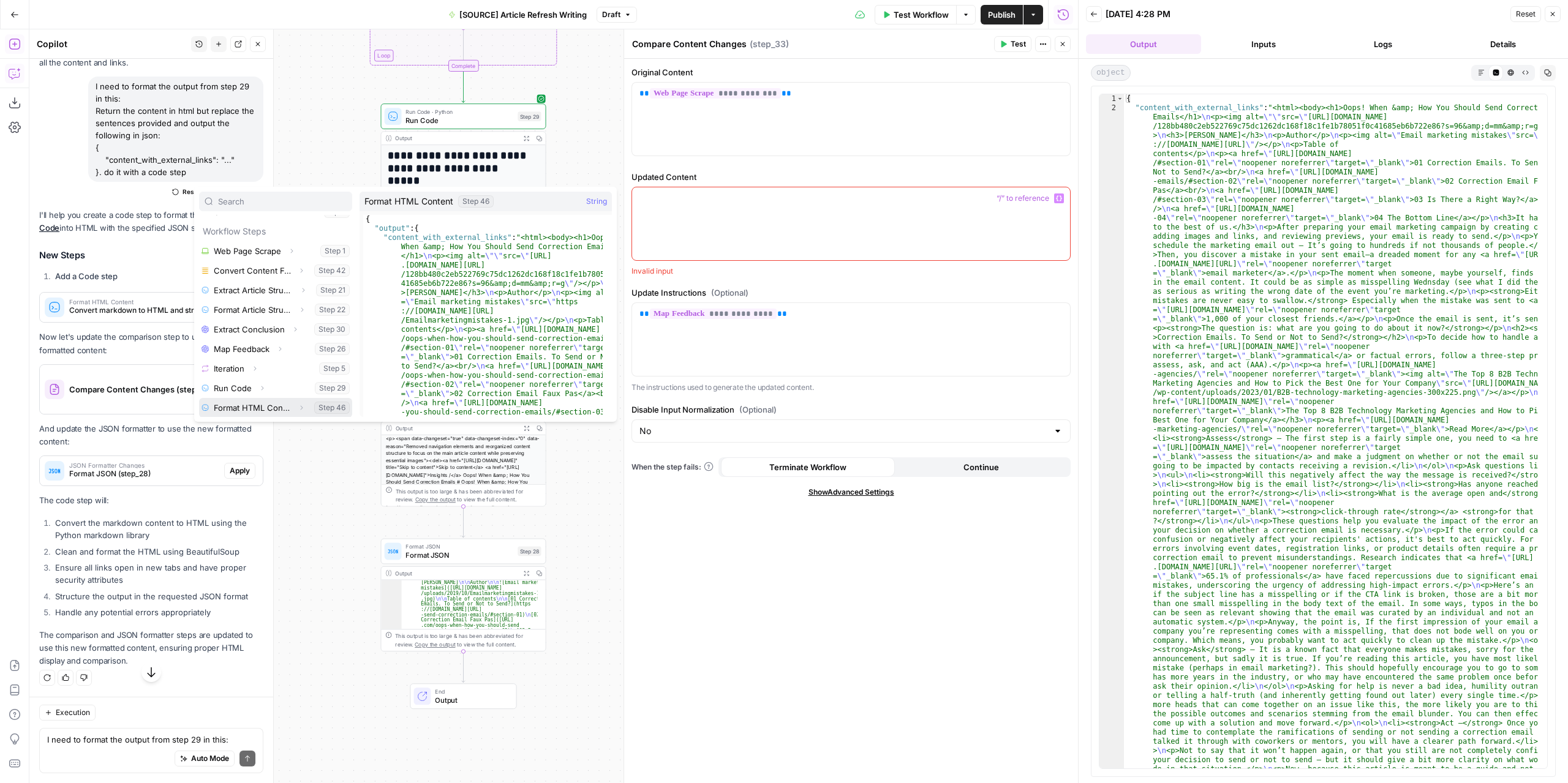
click at [255, 404] on button "Select variable Format HTML Content" at bounding box center [275, 408] width 153 height 20
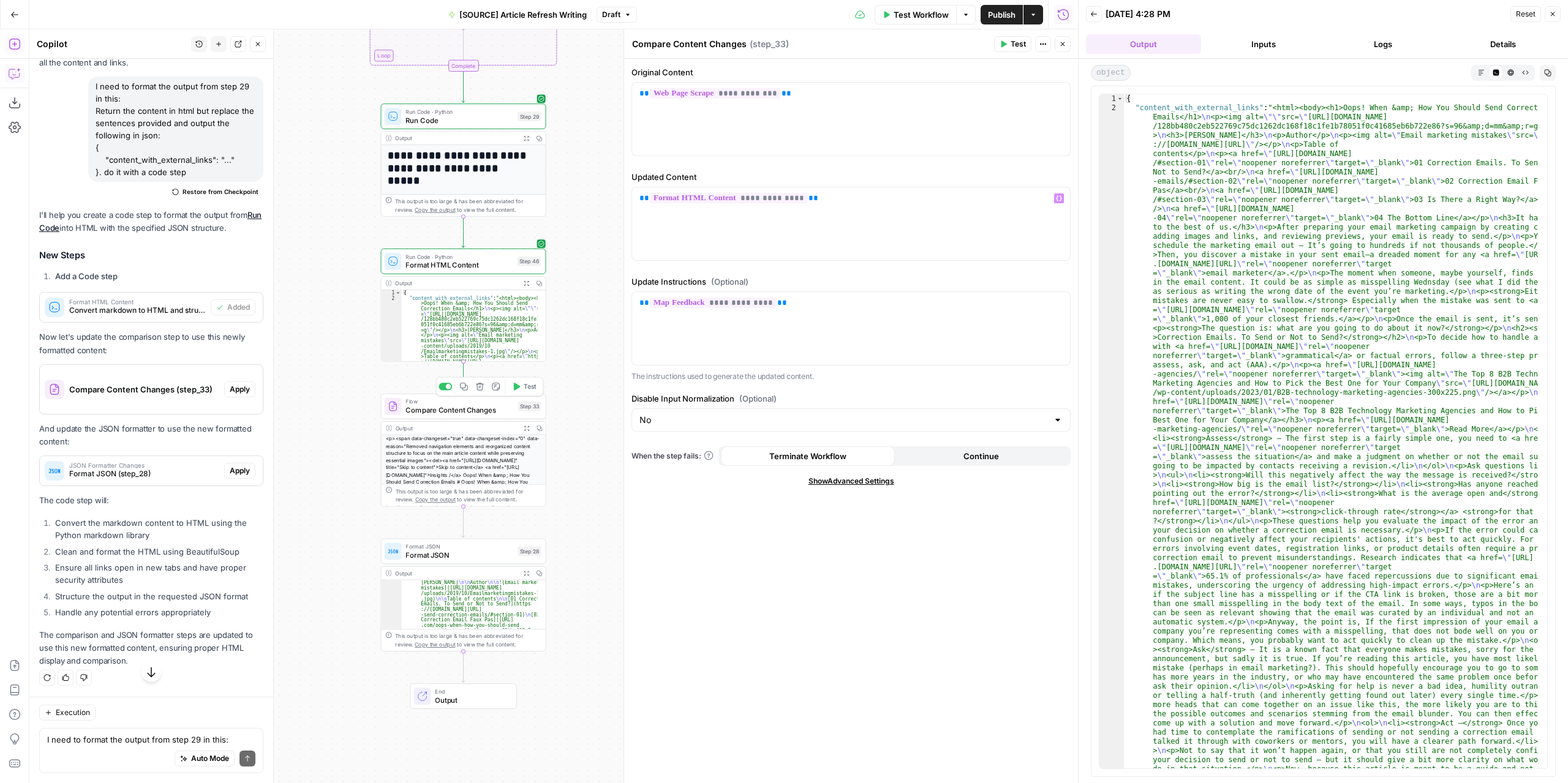
click at [515, 391] on icon "button" at bounding box center [516, 386] width 9 height 9
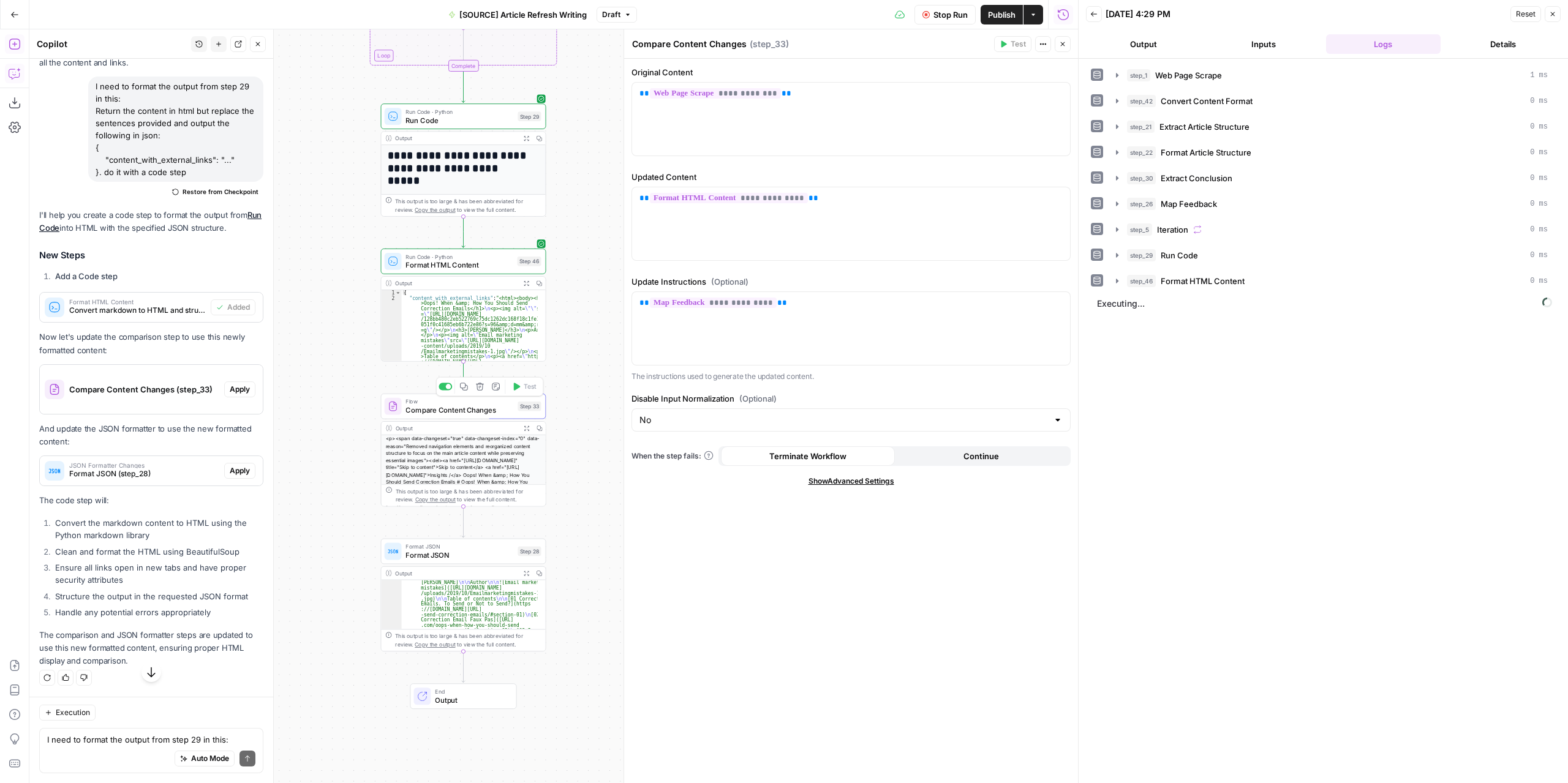
click at [1146, 41] on button "Output" at bounding box center [1143, 44] width 115 height 20
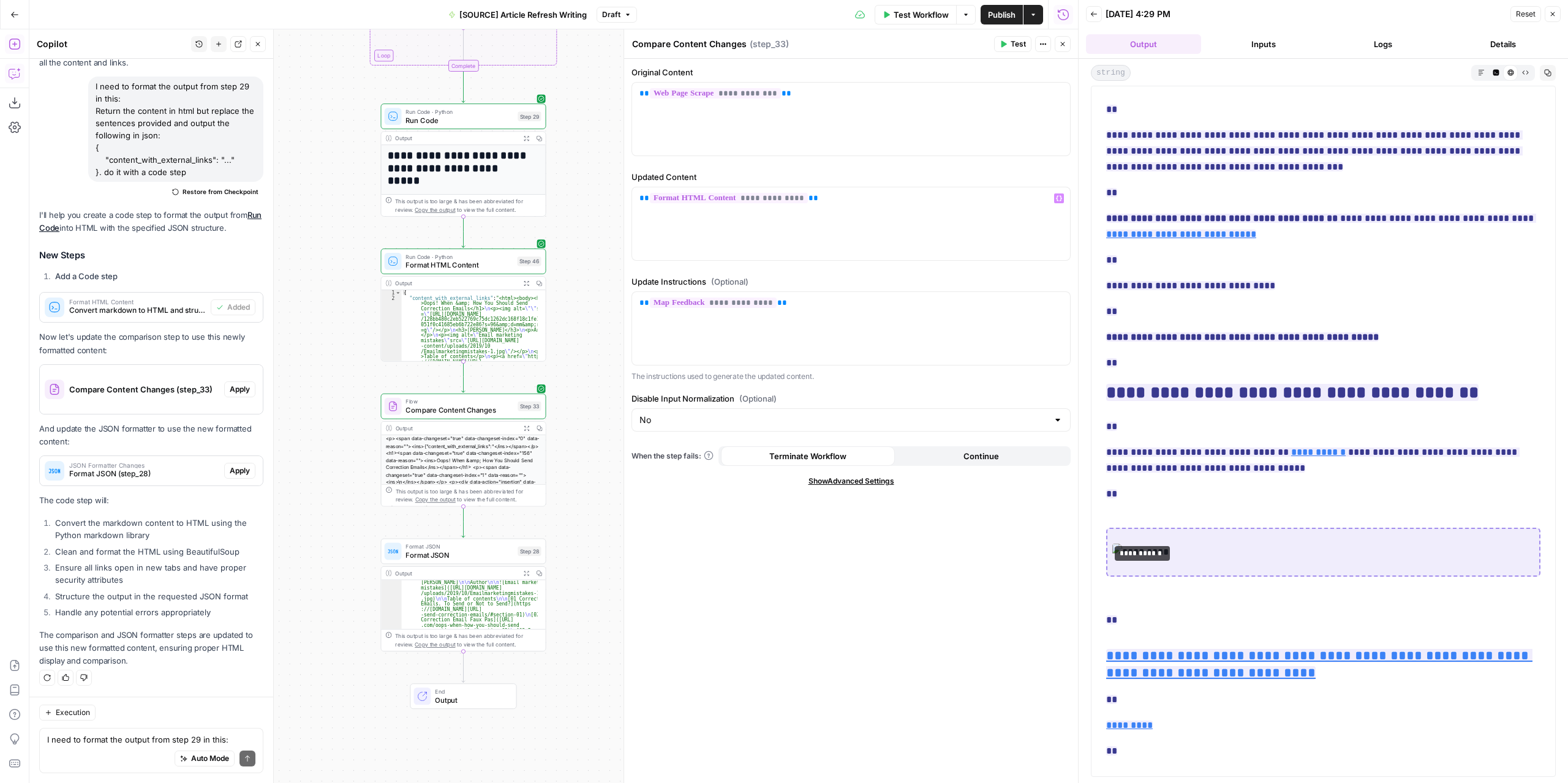
scroll to position [0, 0]
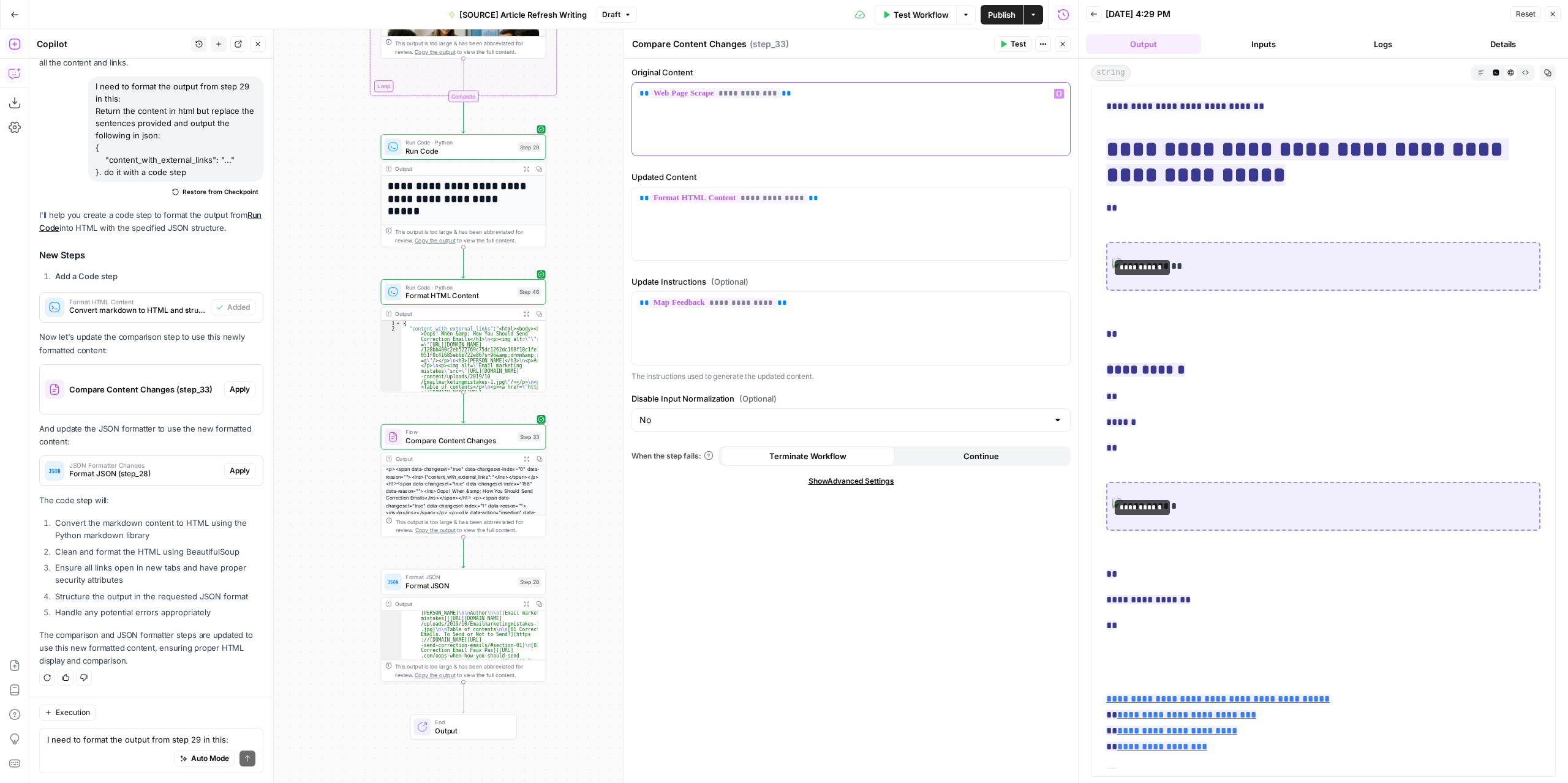
drag, startPoint x: 801, startPoint y: 94, endPoint x: 640, endPoint y: 96, distance: 161.0
click at [640, 96] on p "**********" at bounding box center [851, 94] width 423 height 12
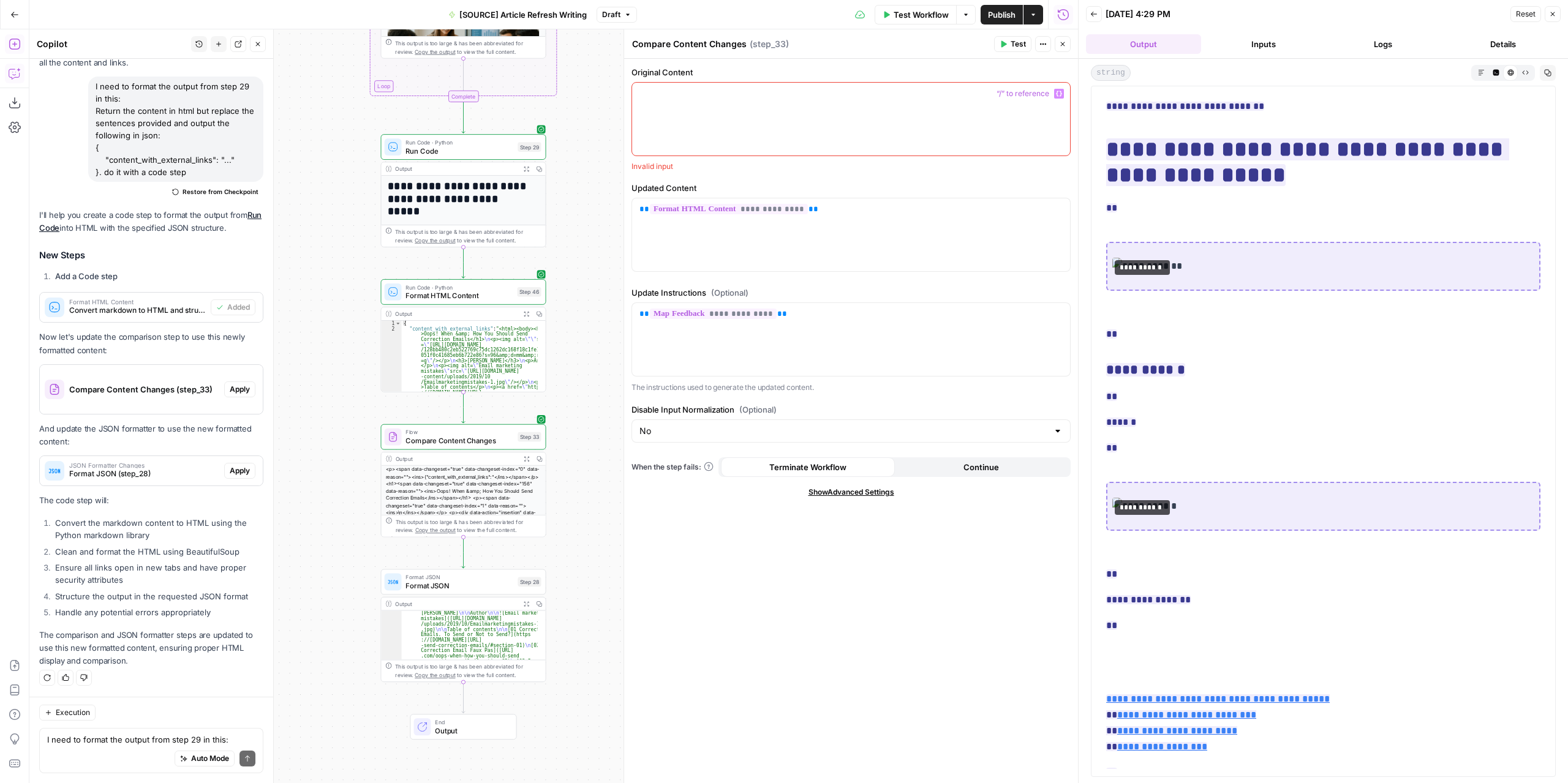
click at [1060, 92] on icon "button" at bounding box center [1058, 94] width 6 height 5
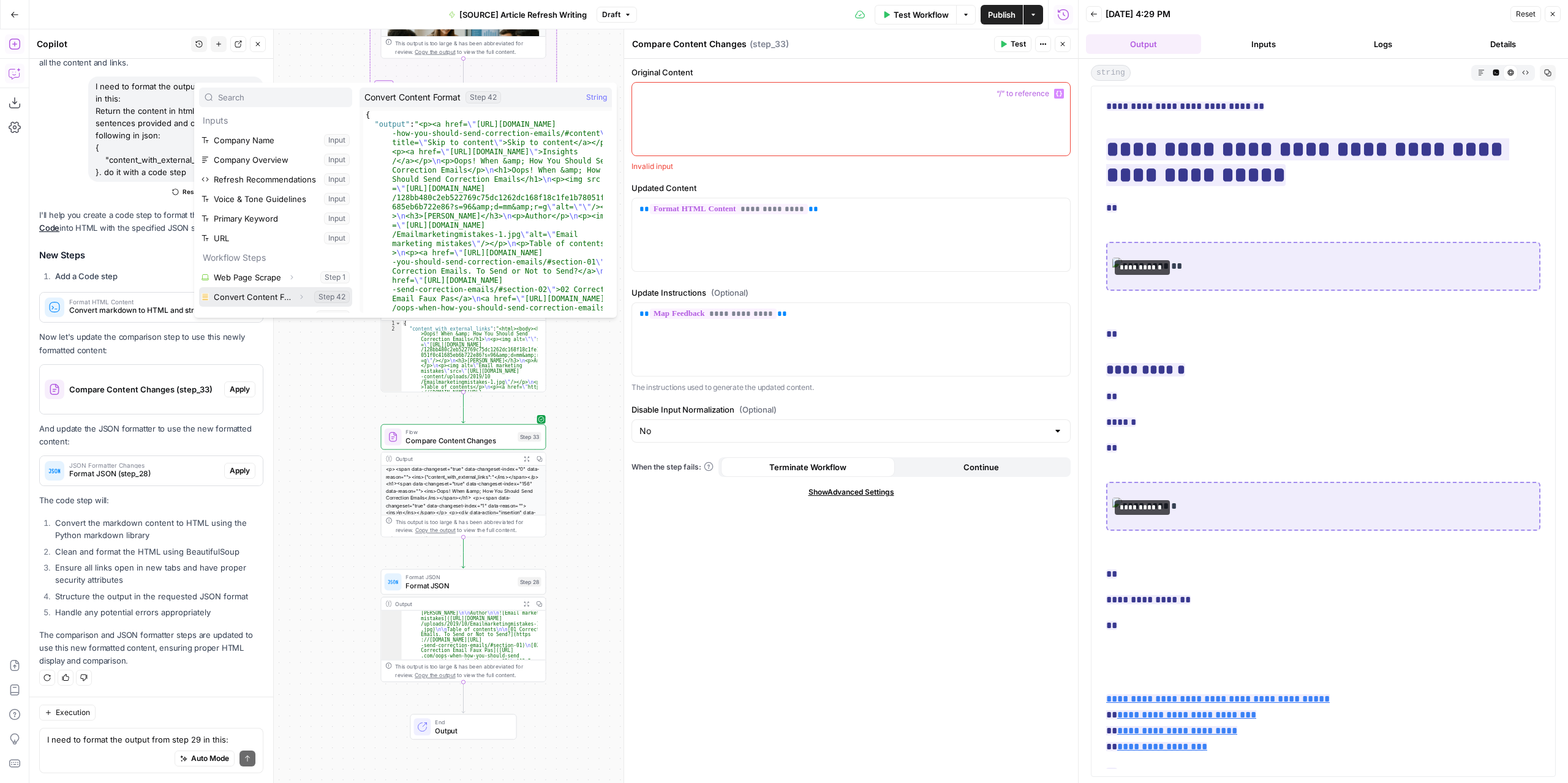
click at [266, 291] on button "Select variable Convert Content Format" at bounding box center [275, 297] width 153 height 20
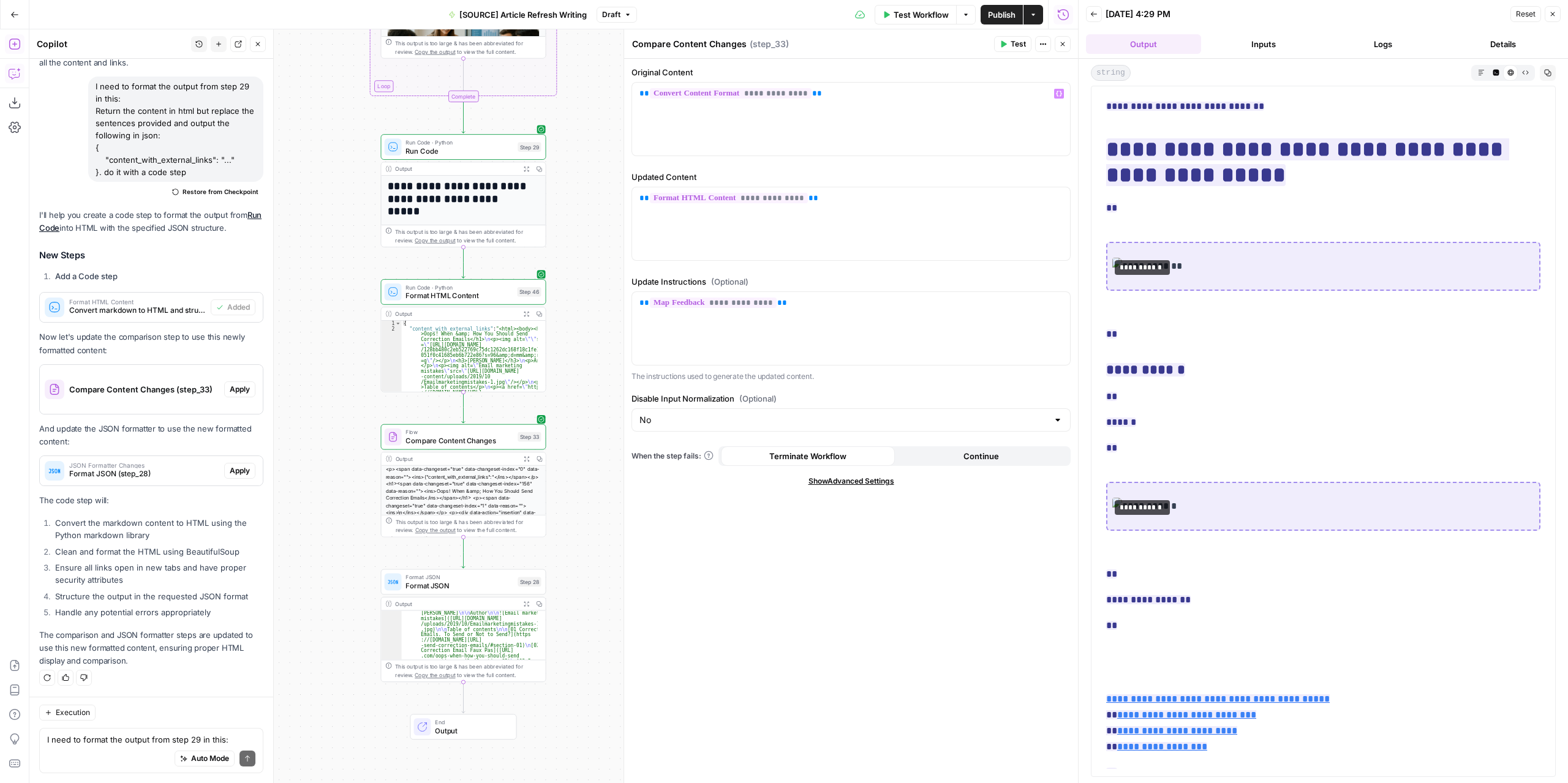
click at [1026, 51] on button "Test" at bounding box center [1013, 44] width 38 height 16
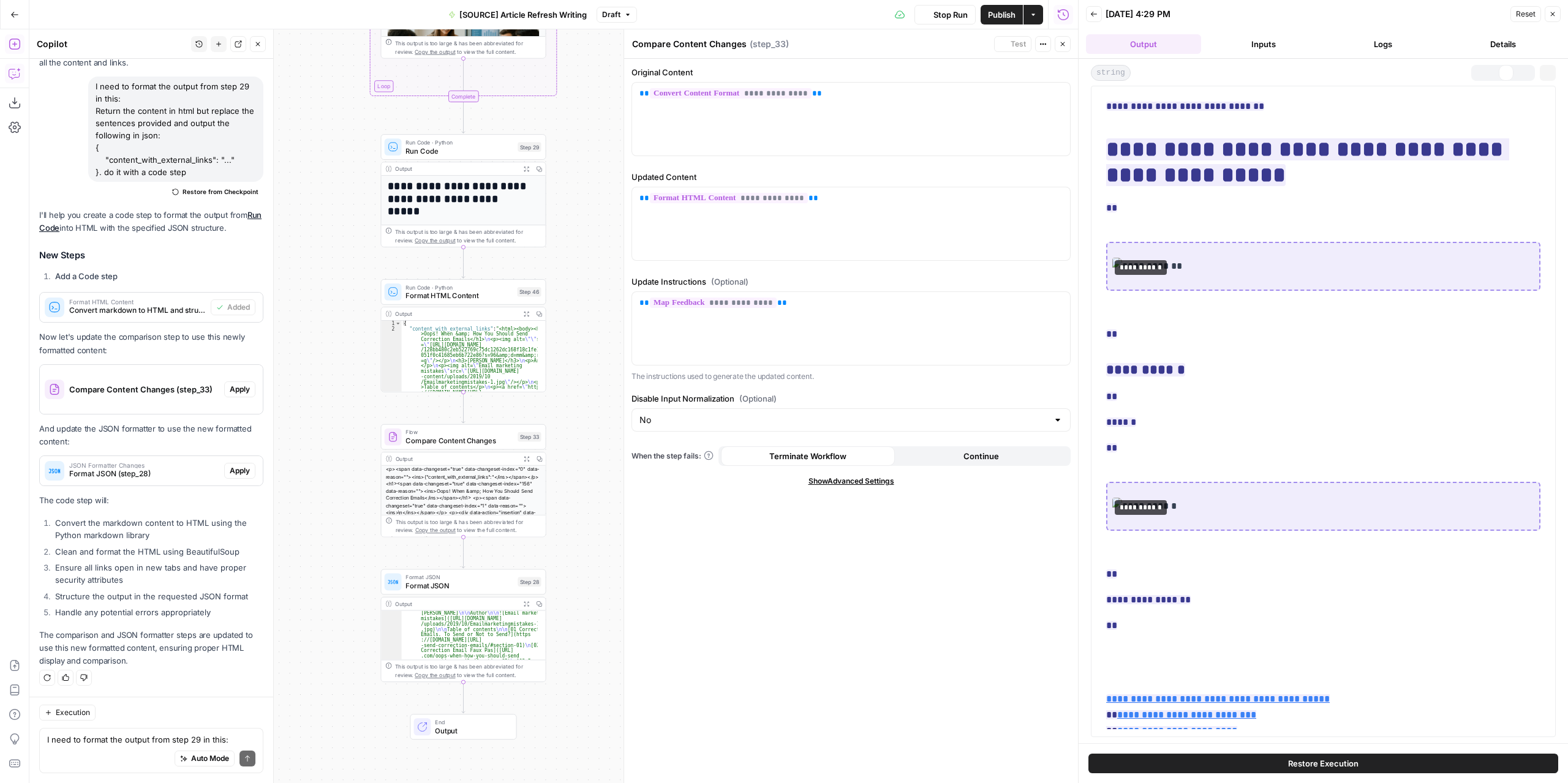
click at [1148, 45] on button "Output" at bounding box center [1143, 44] width 115 height 20
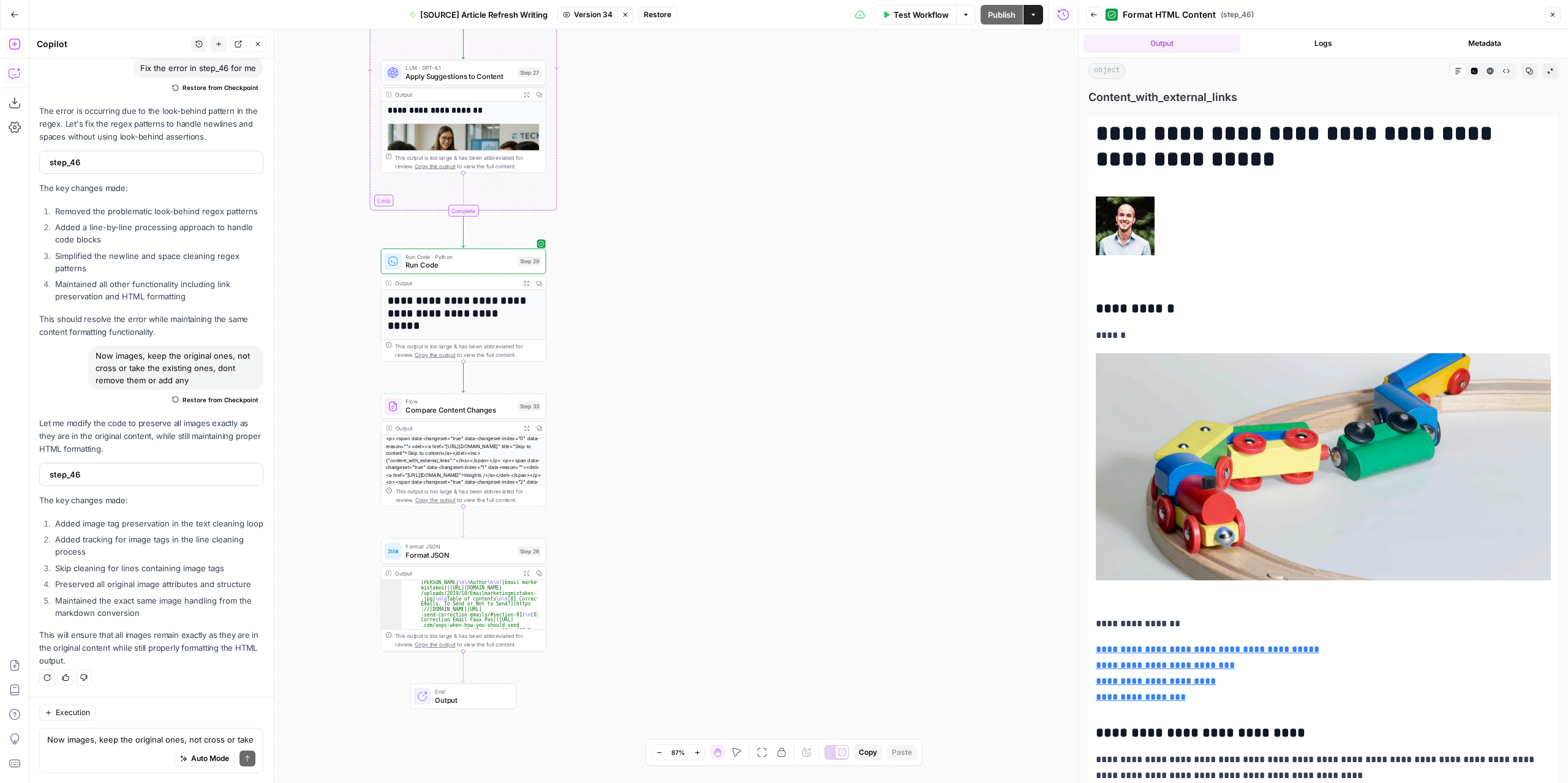
click at [924, 18] on span "Test Workflow" at bounding box center [921, 15] width 55 height 12
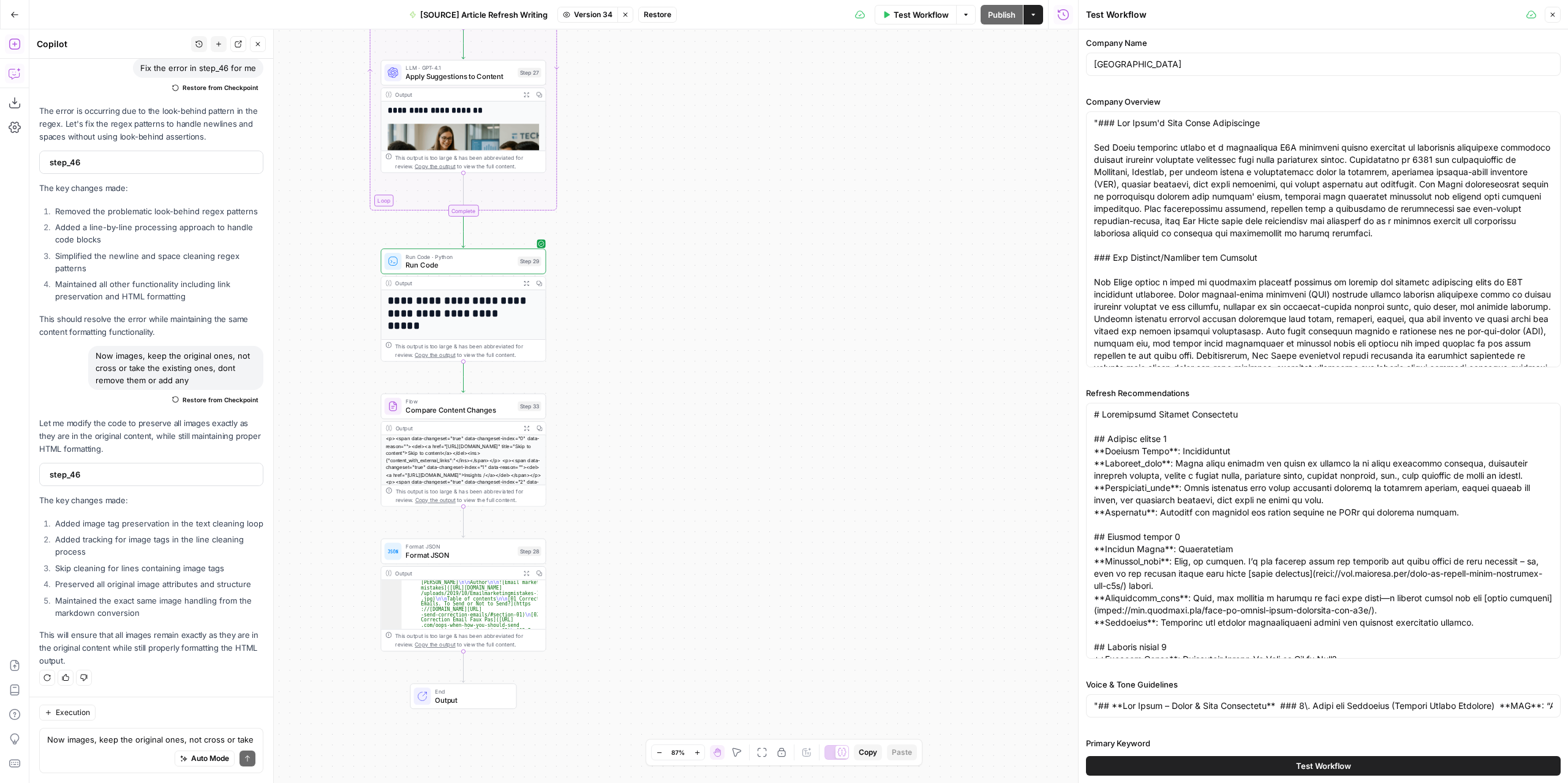
click at [1307, 761] on span "Test Workflow" at bounding box center [1323, 766] width 55 height 12
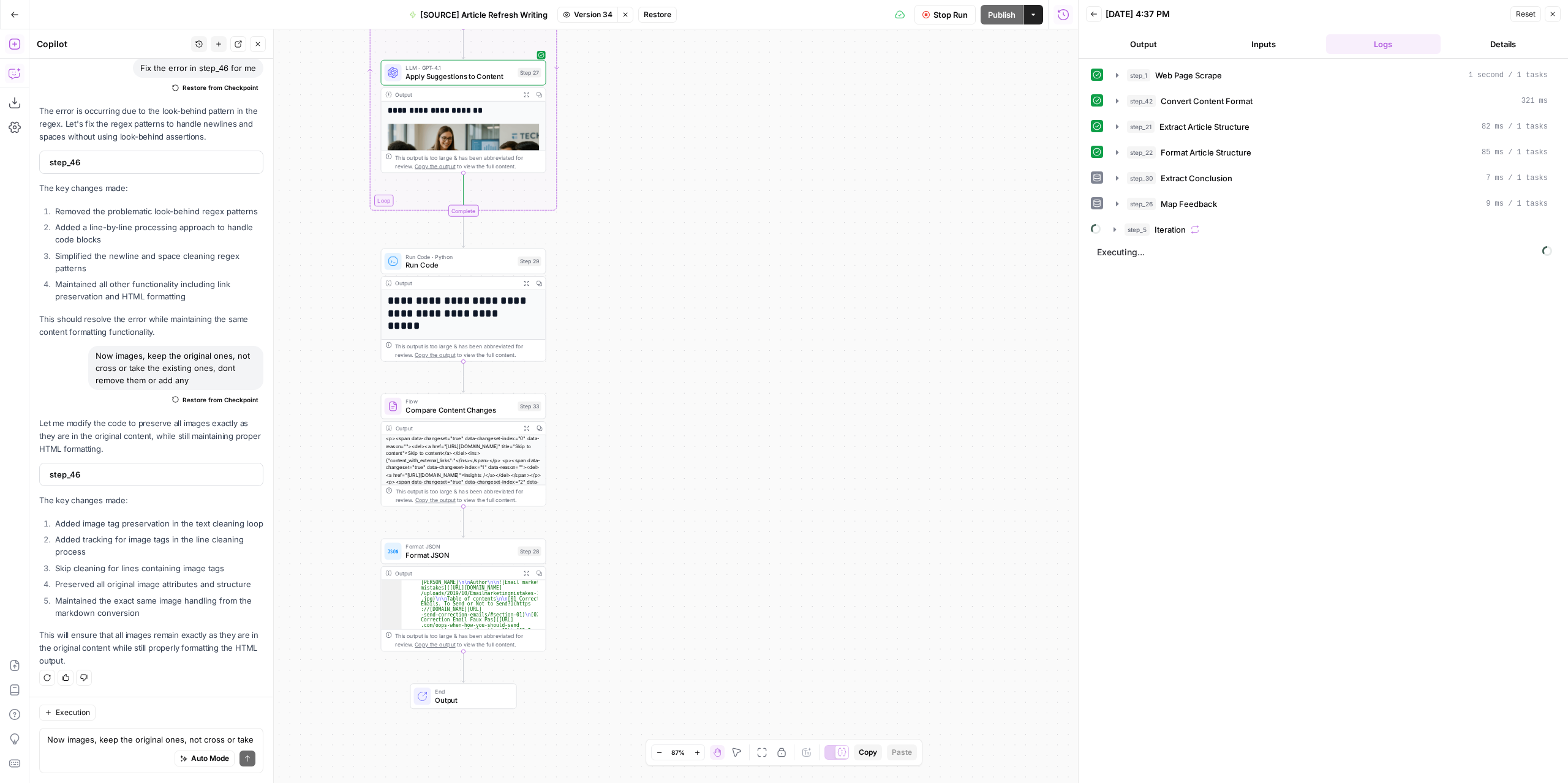
click at [1161, 44] on button "Output" at bounding box center [1143, 44] width 115 height 20
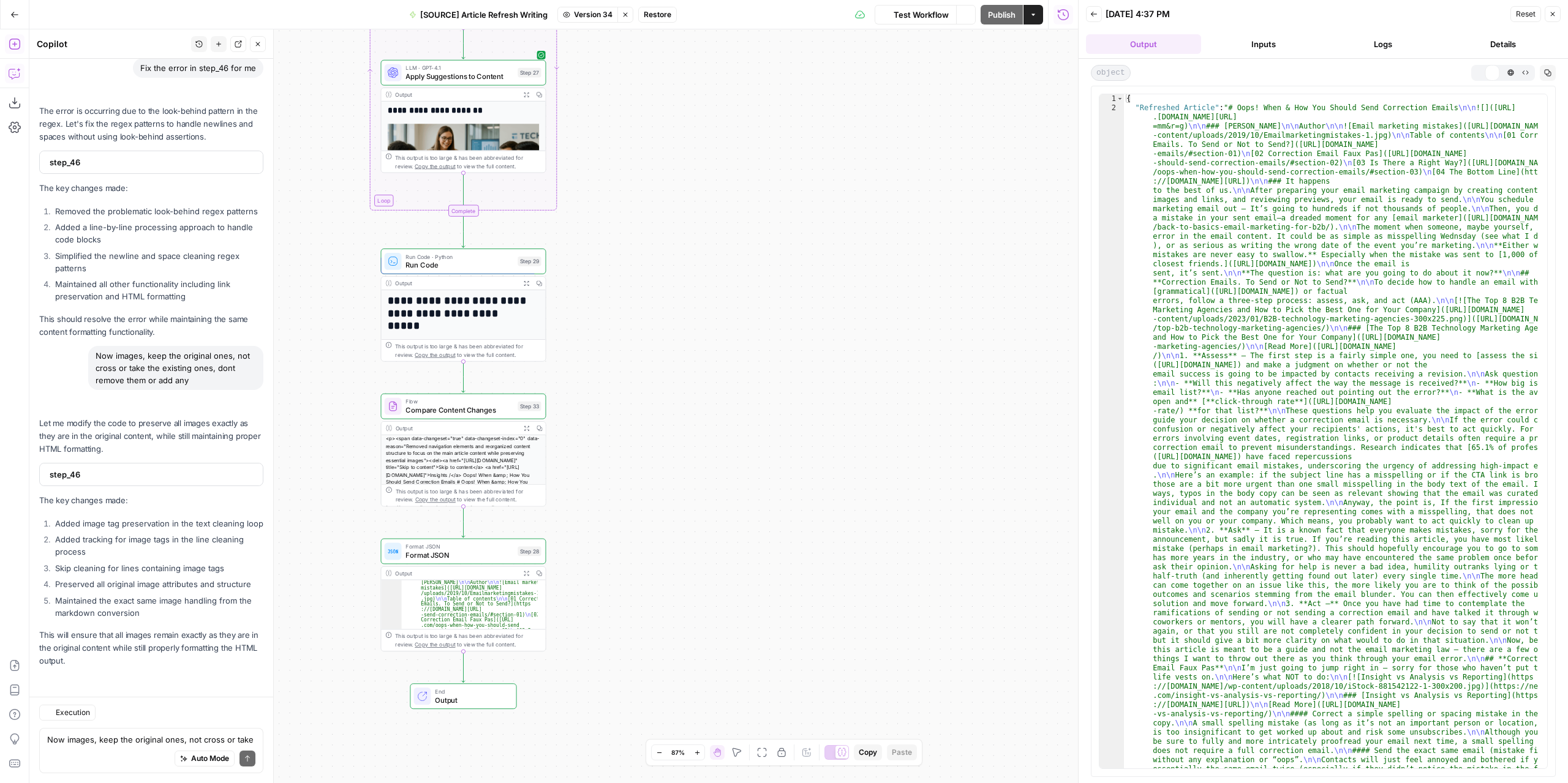
scroll to position [4300, 0]
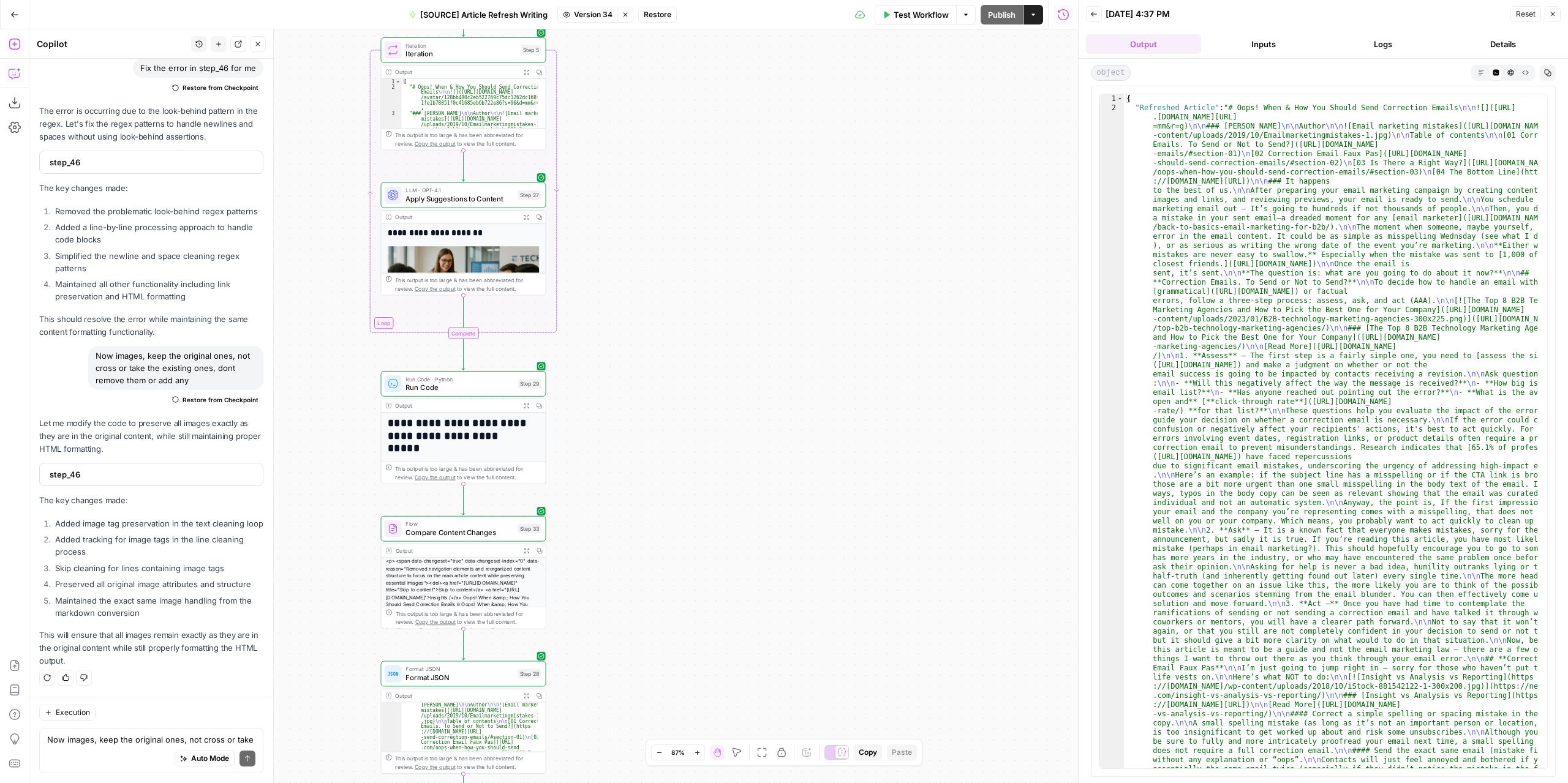
click at [529, 399] on button "Expand Output" at bounding box center [526, 405] width 13 height 13
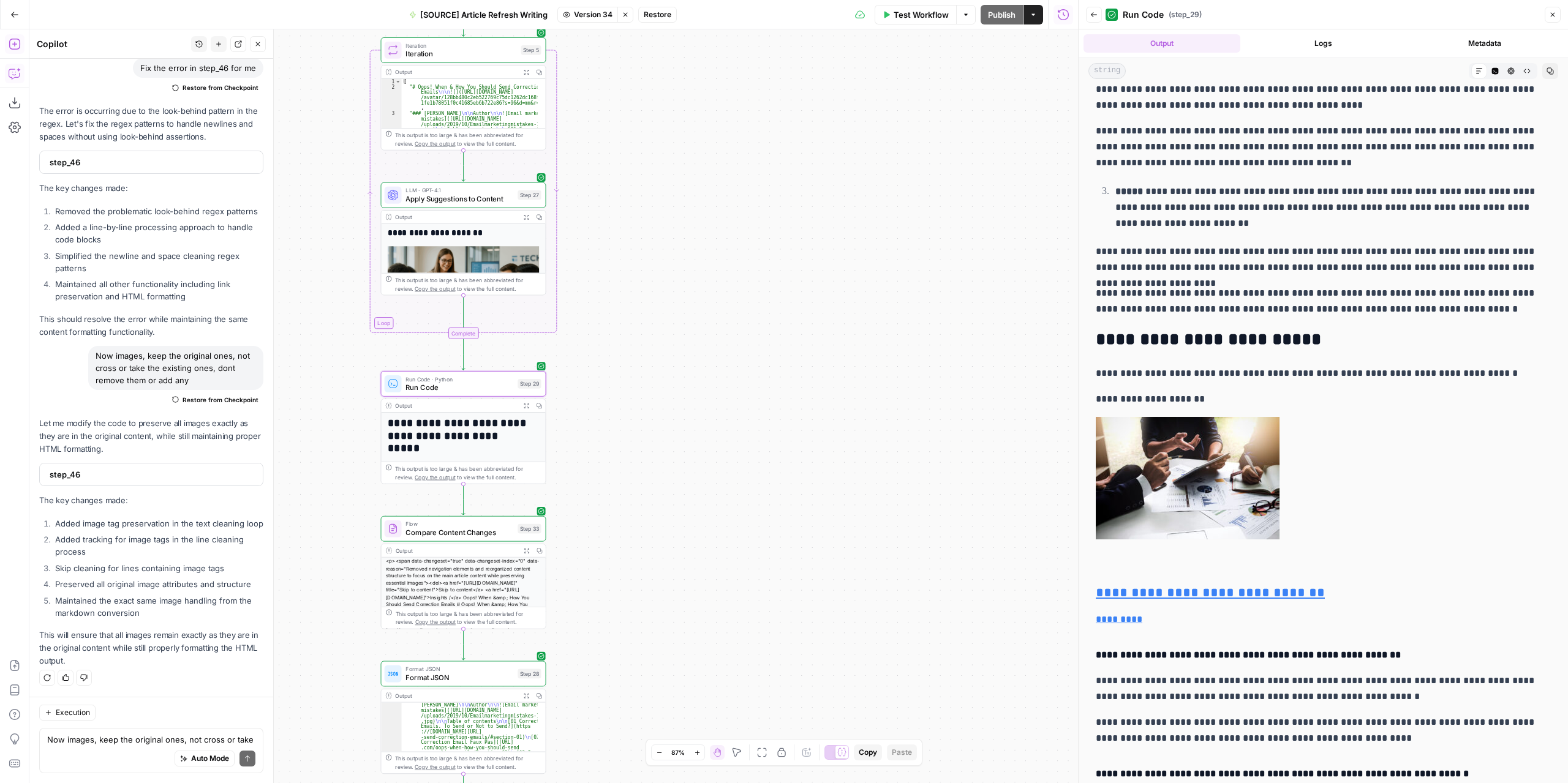
scroll to position [1899, 0]
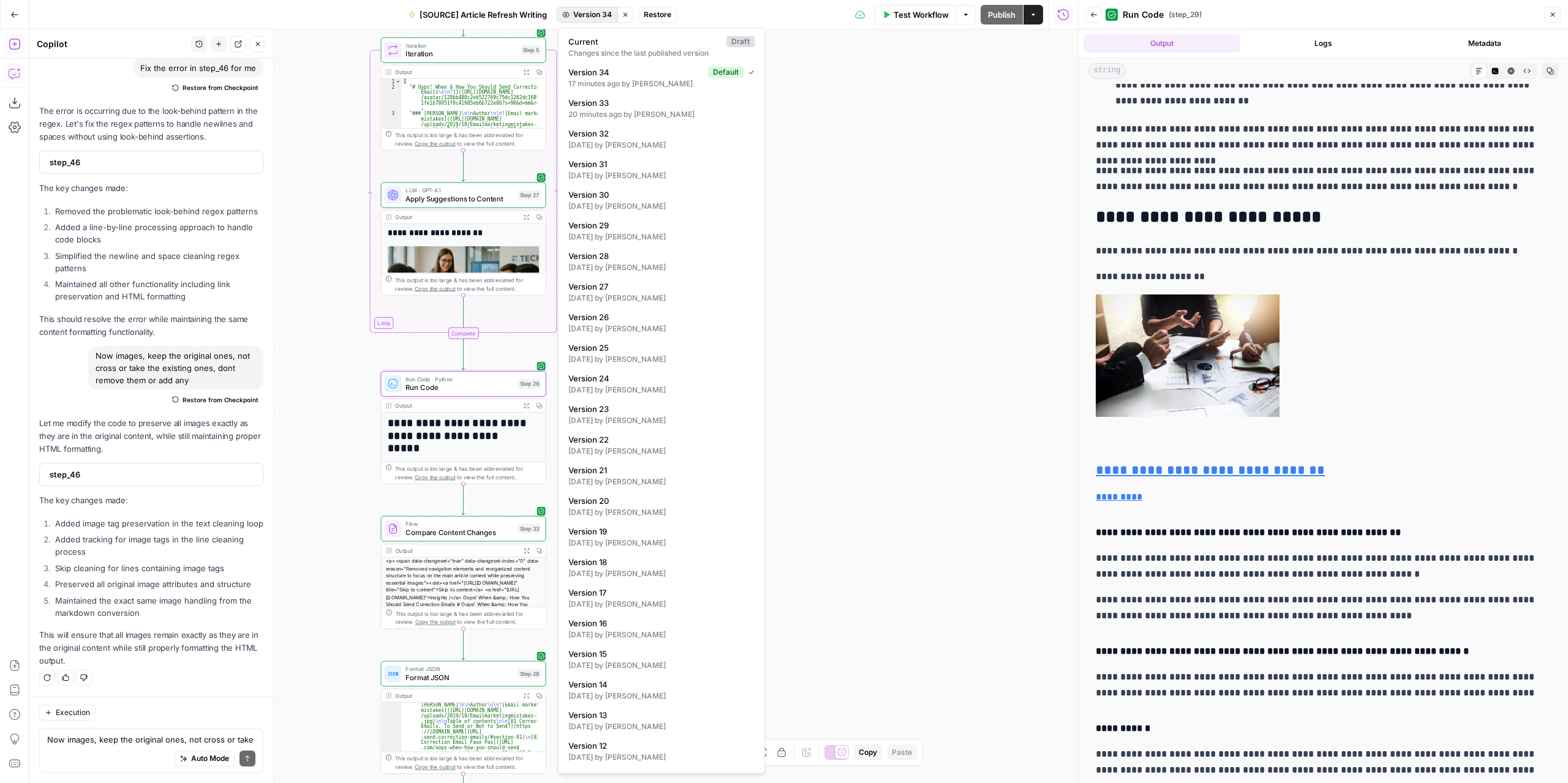
click at [601, 12] on span "Version 34" at bounding box center [592, 14] width 38 height 11
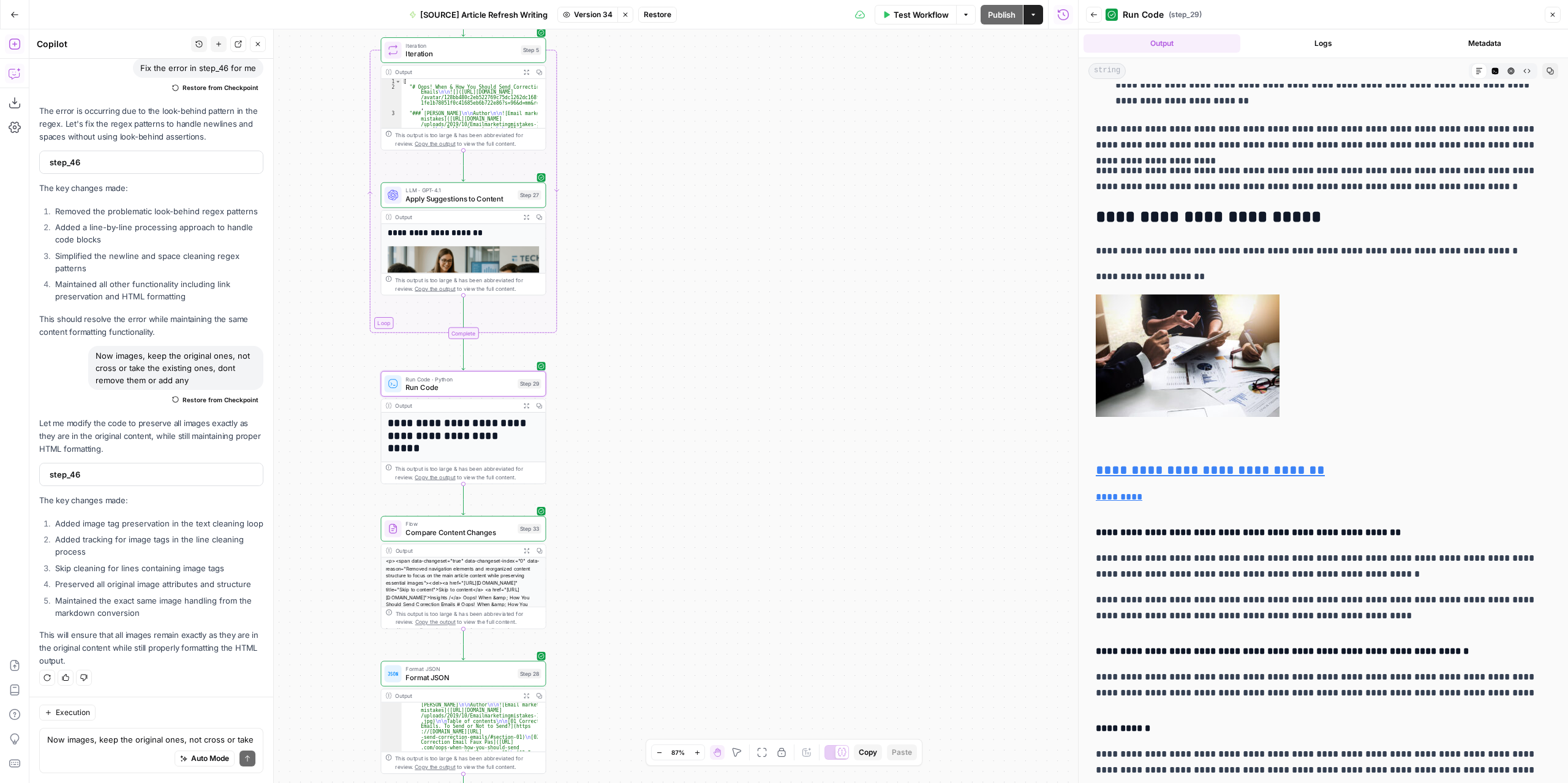
click at [655, 14] on span "Restore" at bounding box center [657, 14] width 27 height 11
click at [740, 140] on span "Restore" at bounding box center [743, 141] width 33 height 12
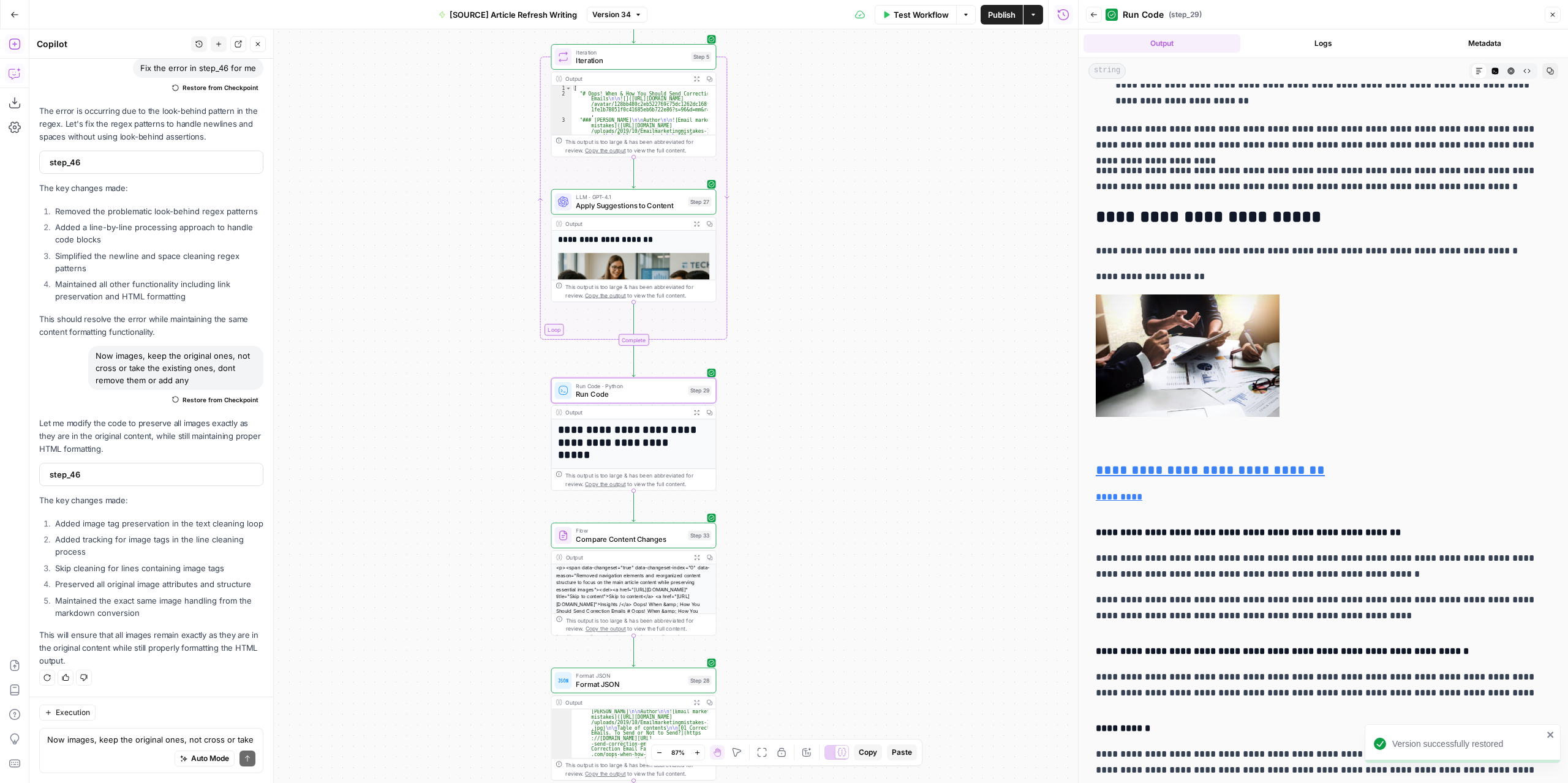
drag, startPoint x: 641, startPoint y: 251, endPoint x: 806, endPoint y: 251, distance: 165.0
click at [806, 251] on div "**********" at bounding box center [553, 406] width 1048 height 754
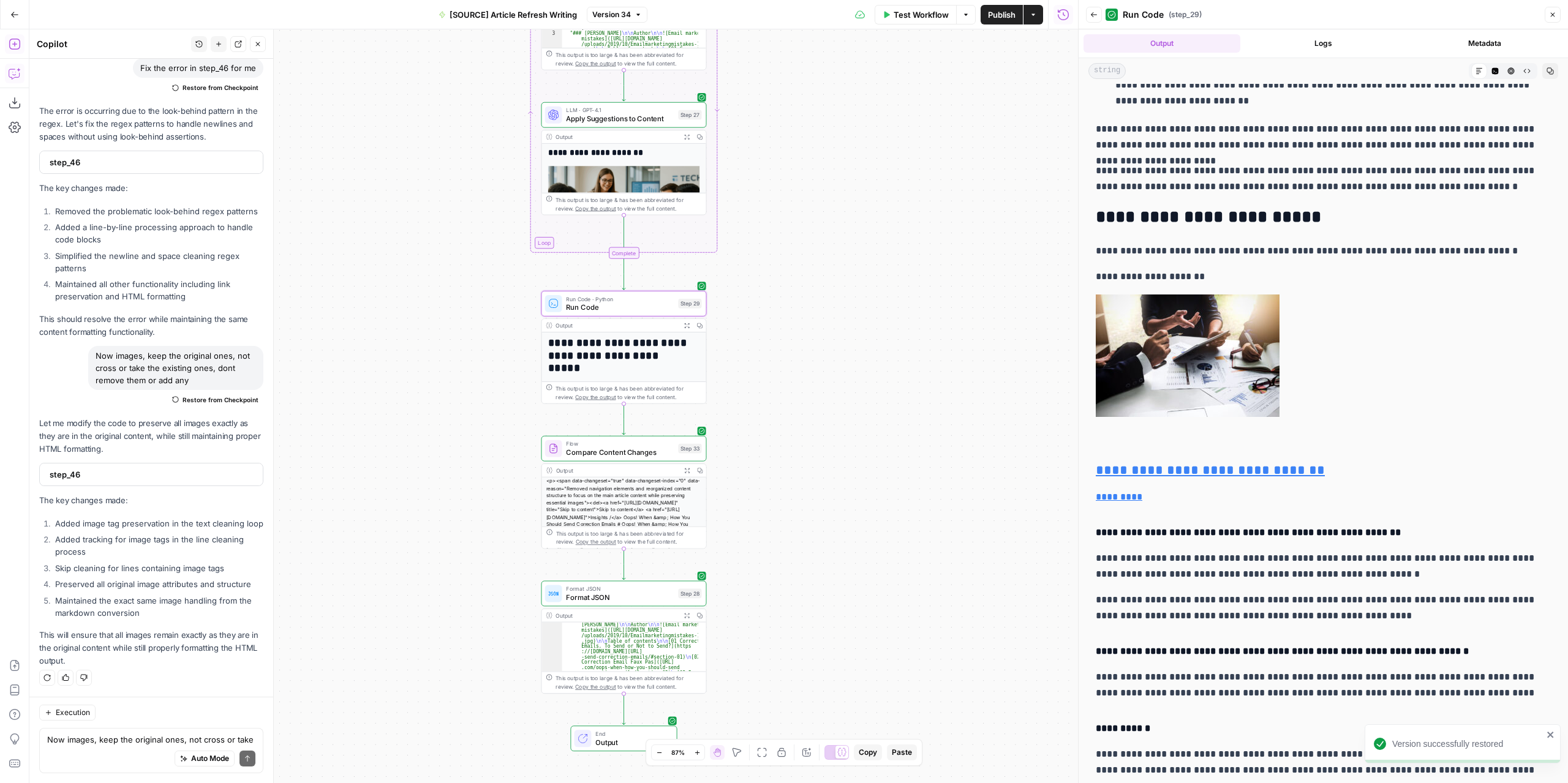
drag, startPoint x: 819, startPoint y: 389, endPoint x: 813, endPoint y: 340, distance: 49.4
click at [813, 340] on div "**********" at bounding box center [553, 406] width 1048 height 754
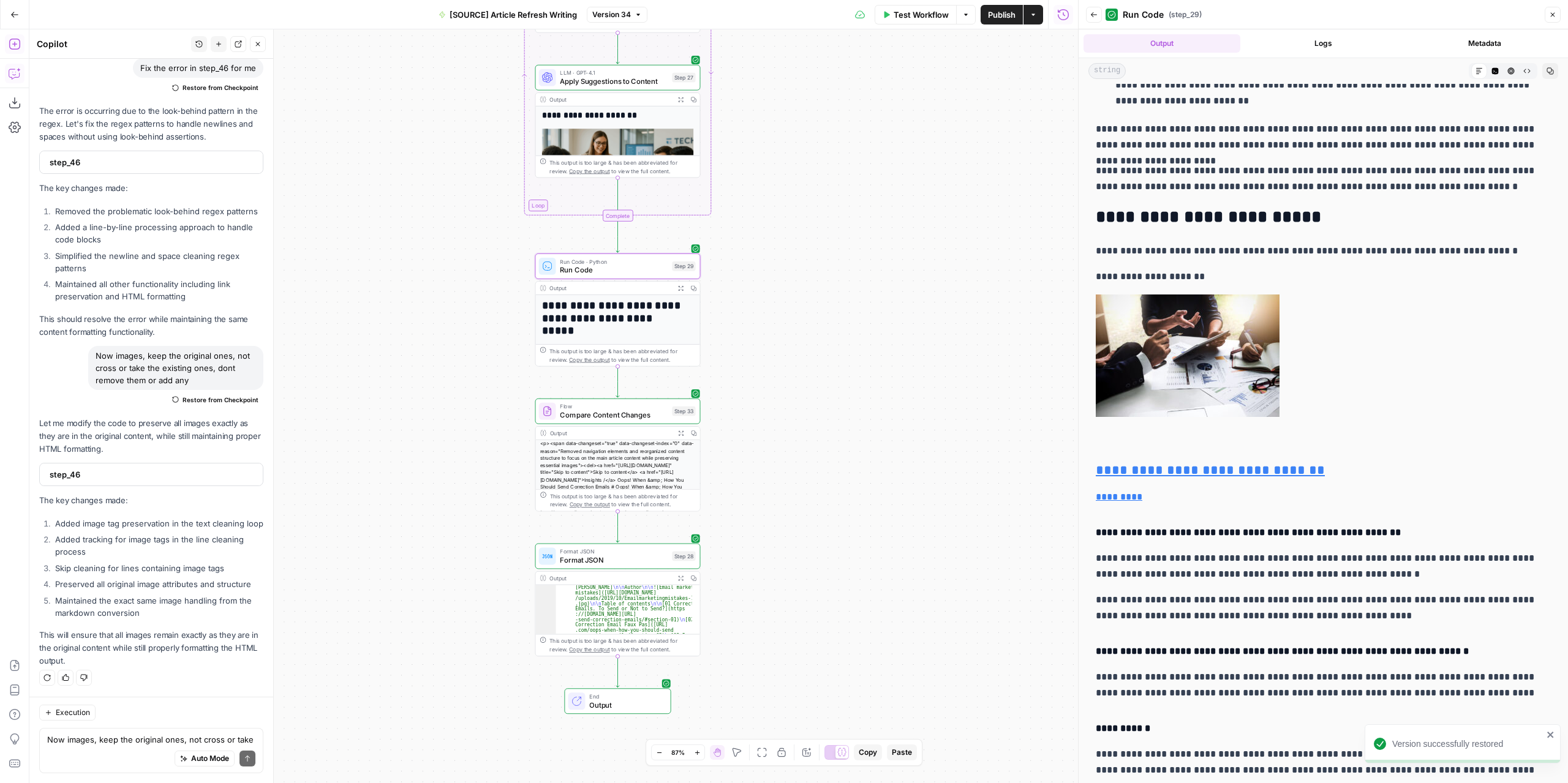
drag, startPoint x: 793, startPoint y: 422, endPoint x: 786, endPoint y: 384, distance: 38.6
click at [786, 384] on div "**********" at bounding box center [553, 406] width 1048 height 754
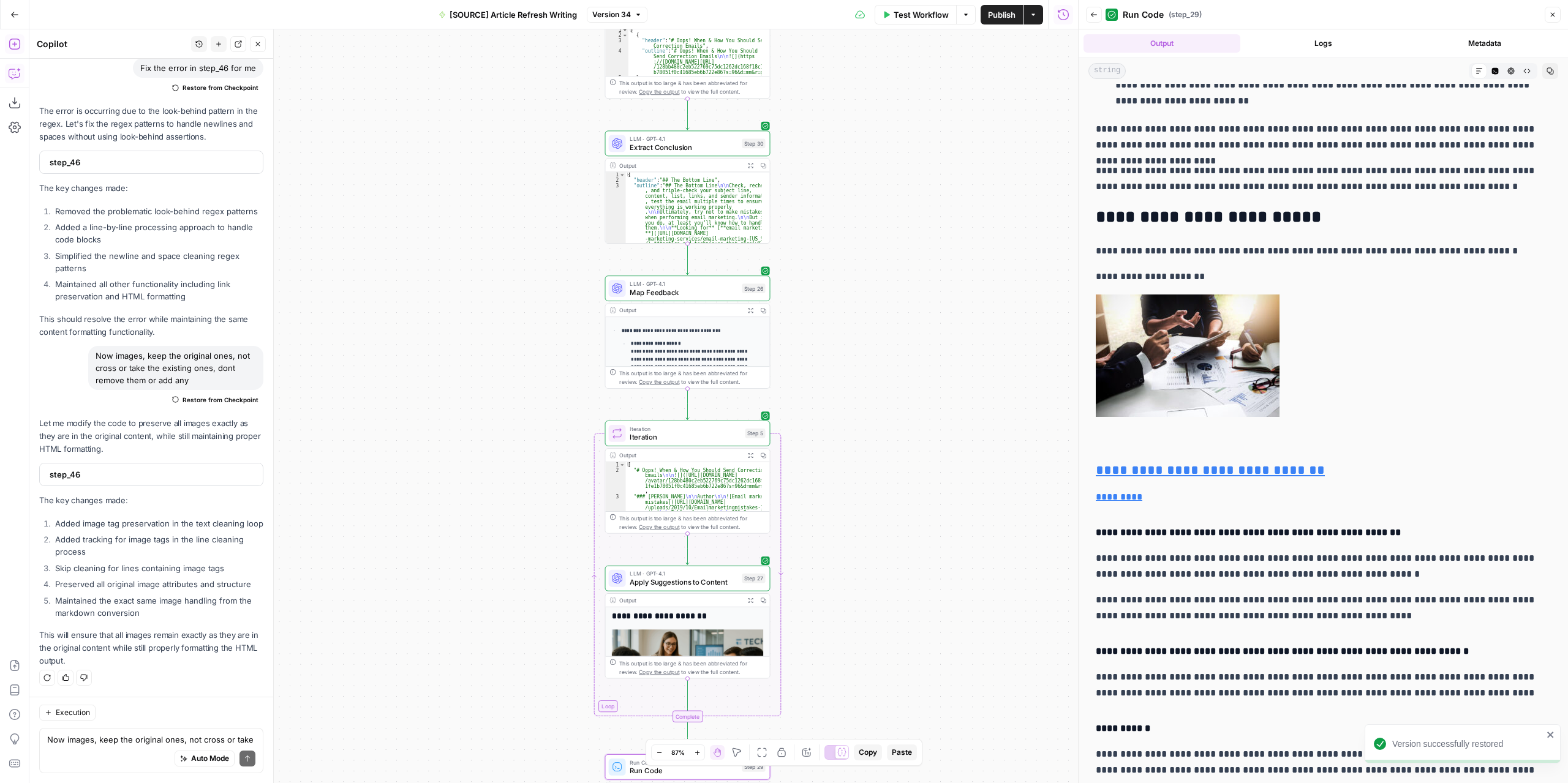
drag, startPoint x: 864, startPoint y: 471, endPoint x: 881, endPoint y: 807, distance: 336.4
click at [881, 782] on html "**********" at bounding box center [784, 392] width 1568 height 783
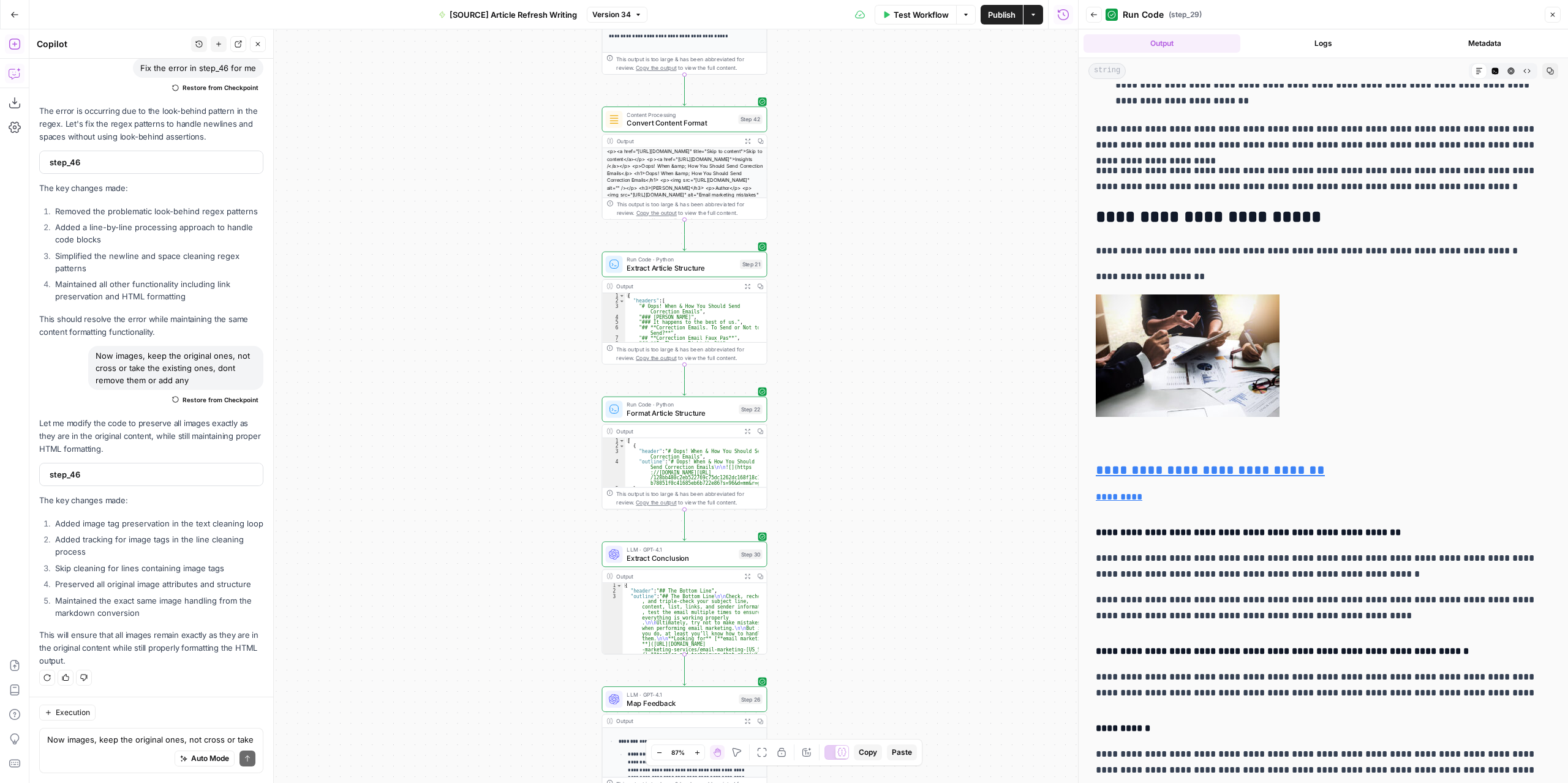
drag, startPoint x: 920, startPoint y: 336, endPoint x: 916, endPoint y: 652, distance: 316.0
click at [916, 650] on div "**********" at bounding box center [553, 406] width 1048 height 754
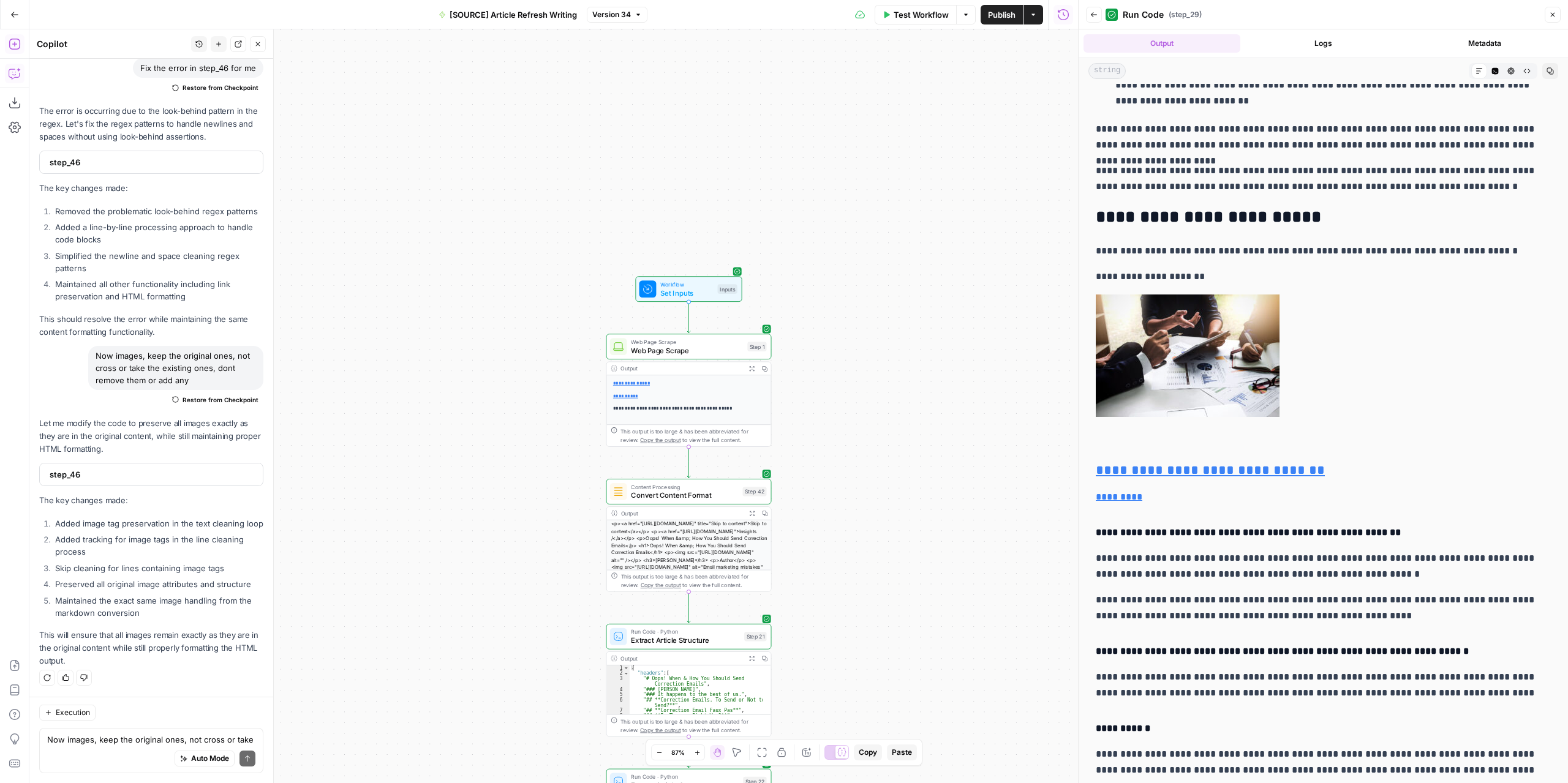
drag, startPoint x: 924, startPoint y: 371, endPoint x: 918, endPoint y: 581, distance: 210.1
click at [924, 630] on div "**********" at bounding box center [553, 406] width 1048 height 754
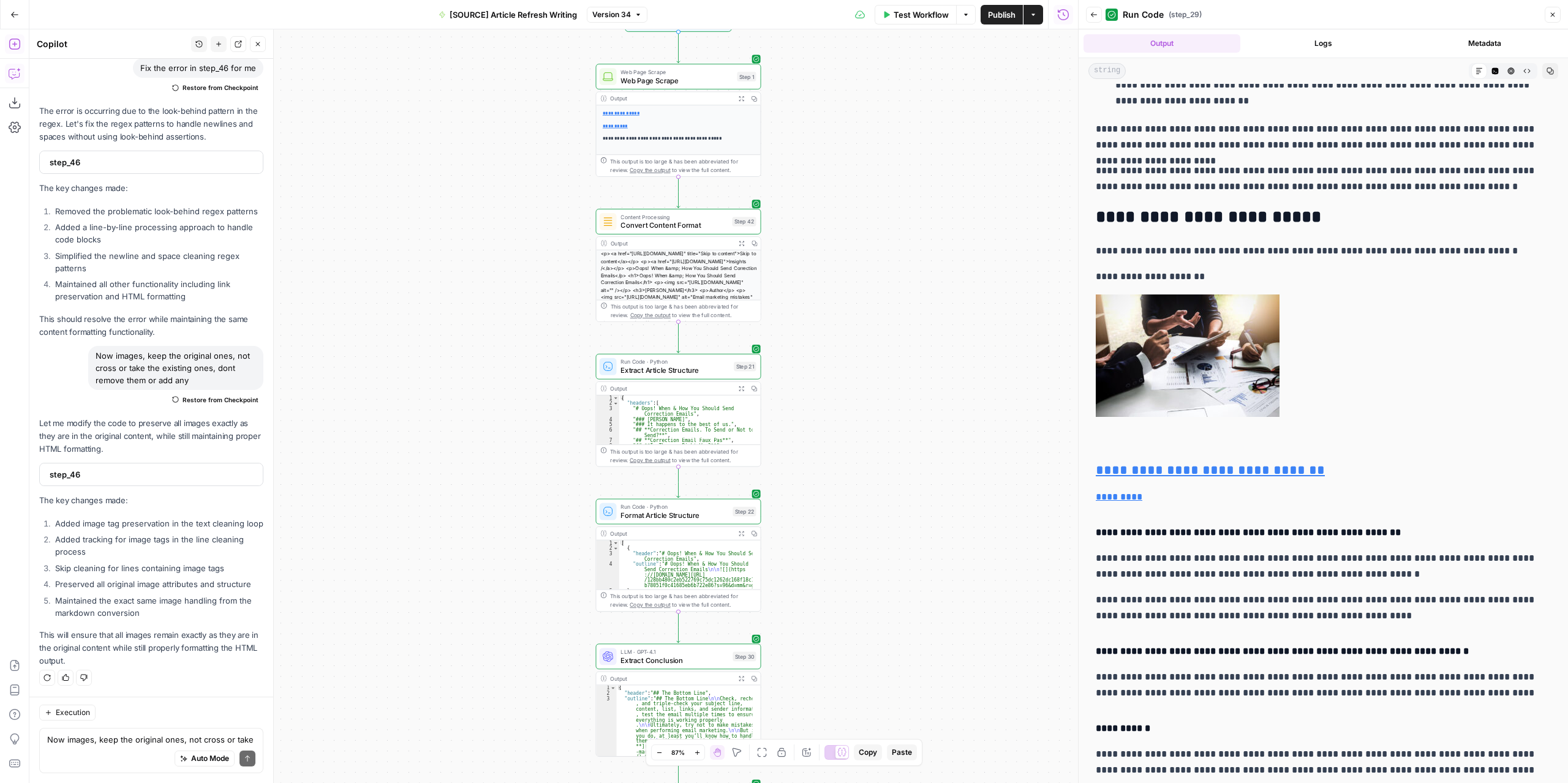
drag, startPoint x: 903, startPoint y: 519, endPoint x: 881, endPoint y: 274, distance: 246.0
click at [881, 281] on div "**********" at bounding box center [553, 406] width 1048 height 754
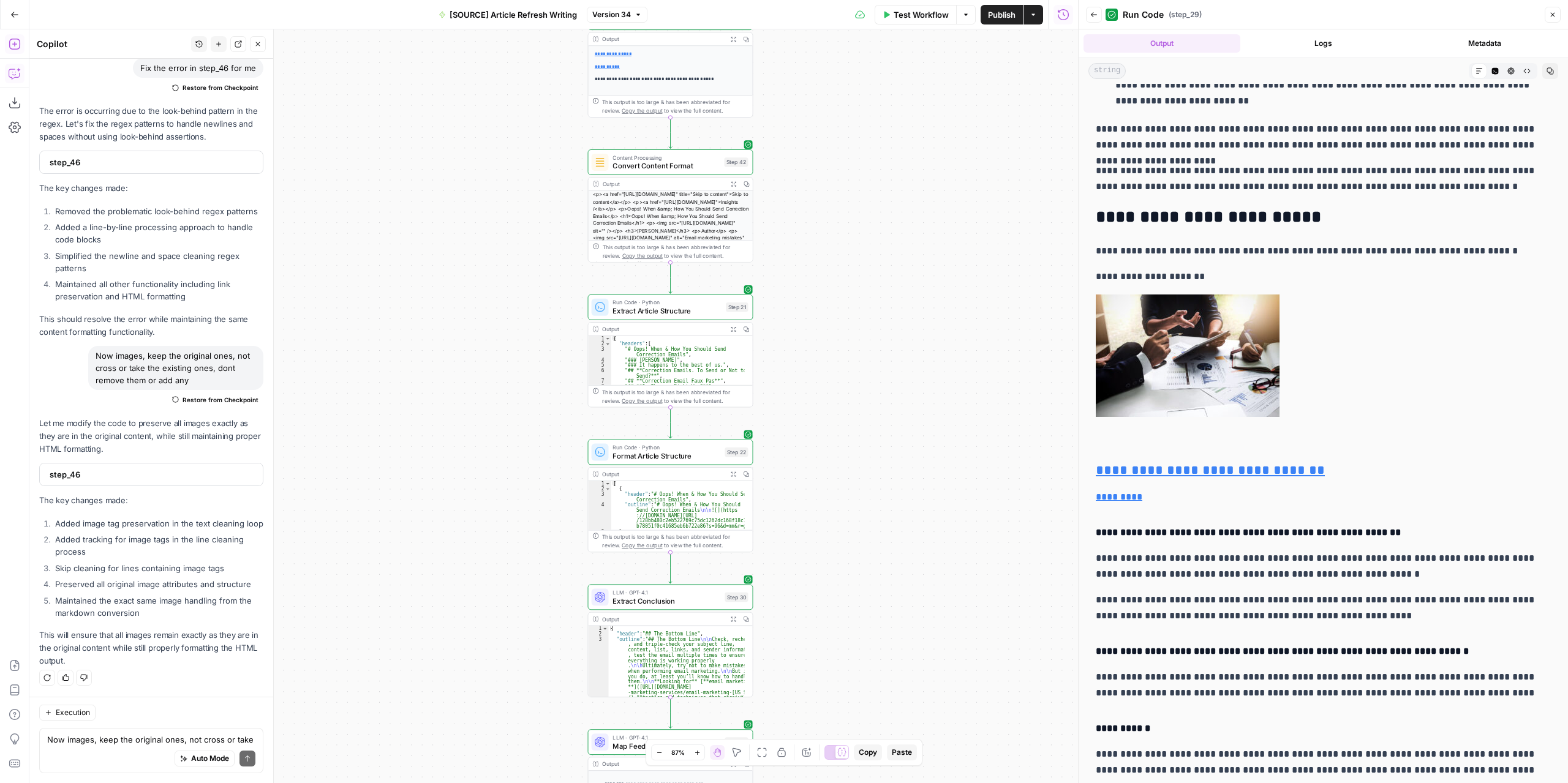
drag, startPoint x: 844, startPoint y: 392, endPoint x: 838, endPoint y: 231, distance: 161.1
click at [838, 238] on div "**********" at bounding box center [553, 406] width 1048 height 754
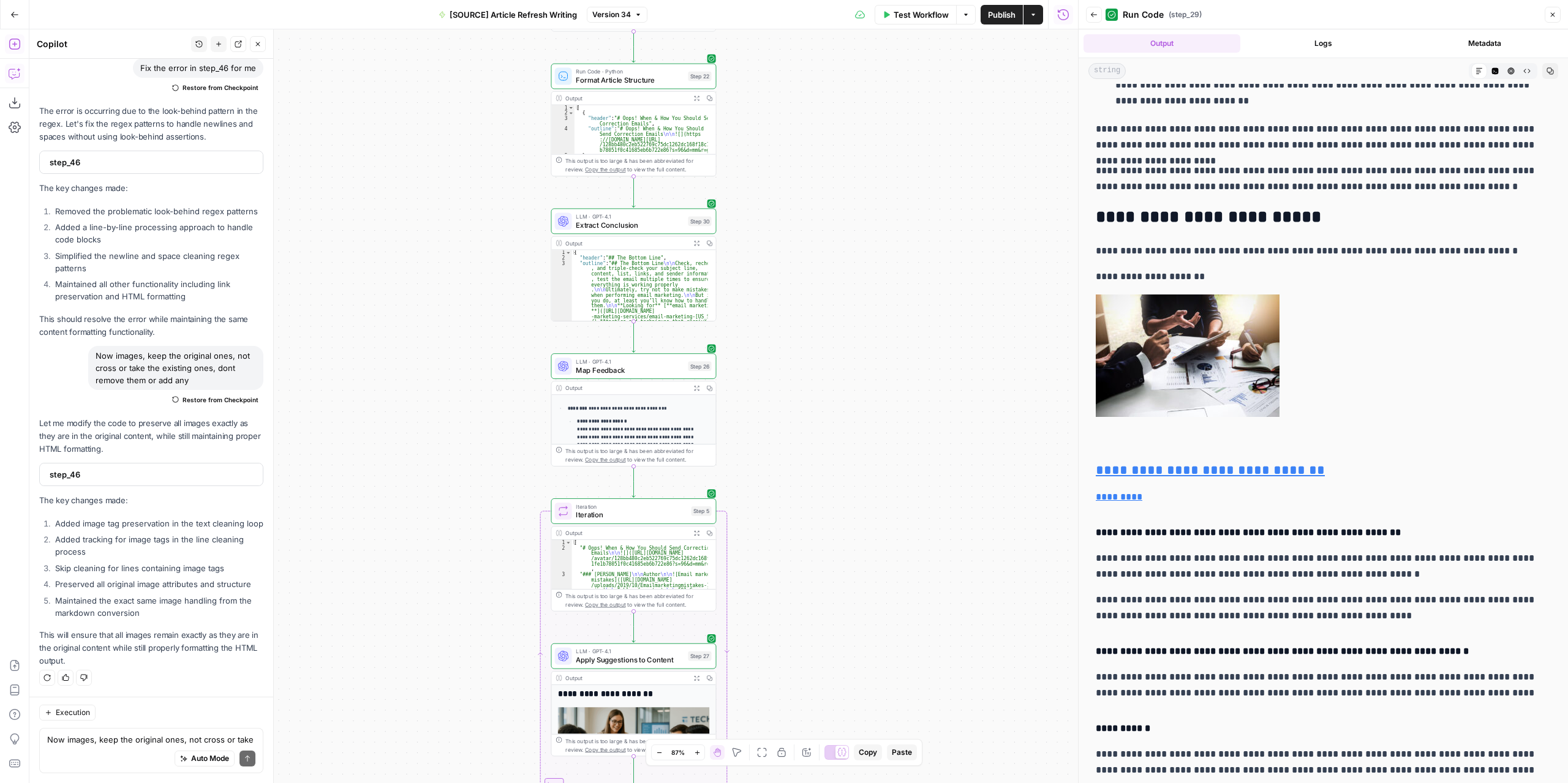
drag, startPoint x: 850, startPoint y: 420, endPoint x: 859, endPoint y: 257, distance: 163.2
click at [859, 258] on div "**********" at bounding box center [553, 406] width 1048 height 754
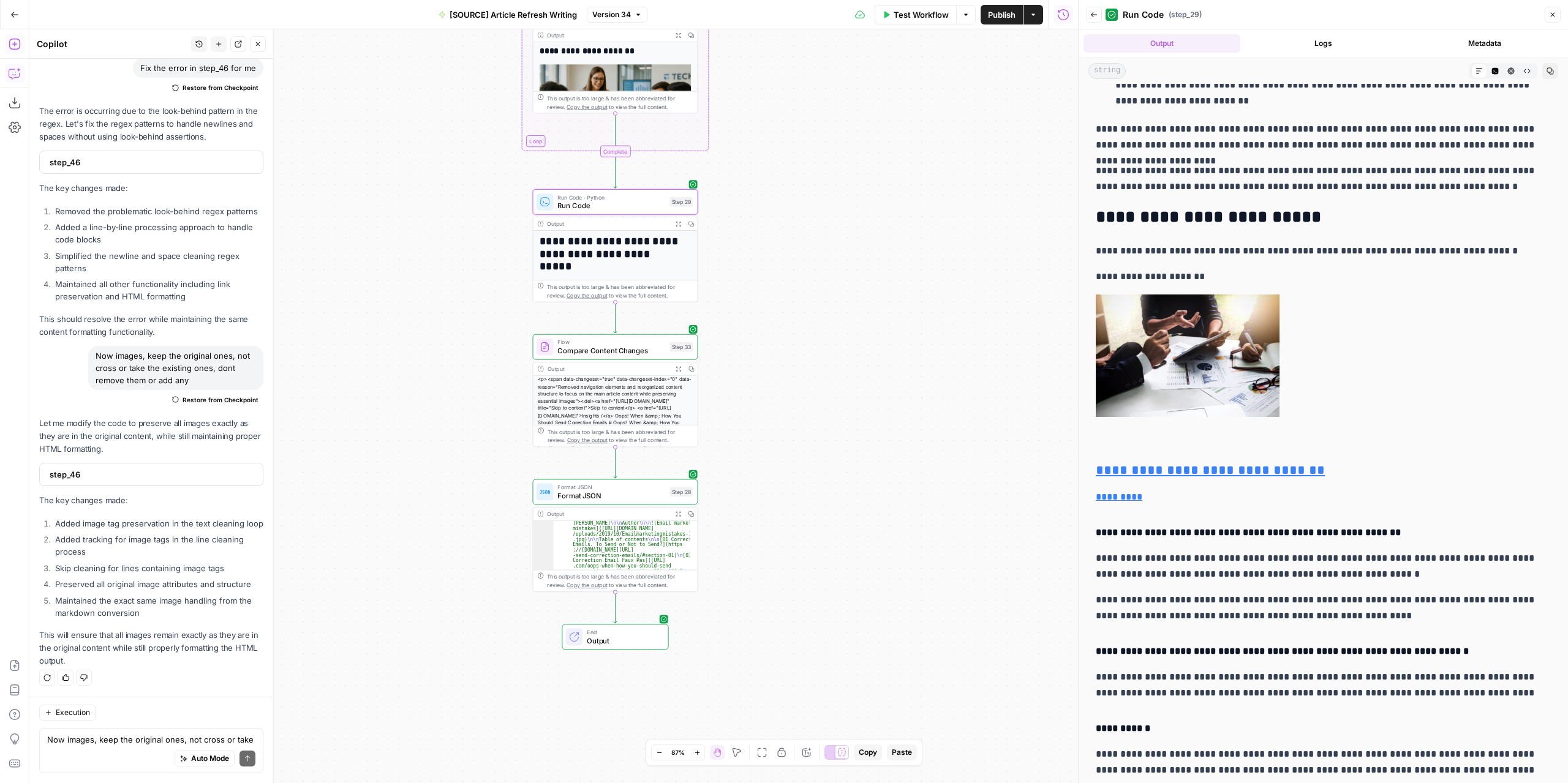
drag, startPoint x: 861, startPoint y: 487, endPoint x: 864, endPoint y: 327, distance: 160.0
click at [865, 328] on div "**********" at bounding box center [553, 406] width 1048 height 754
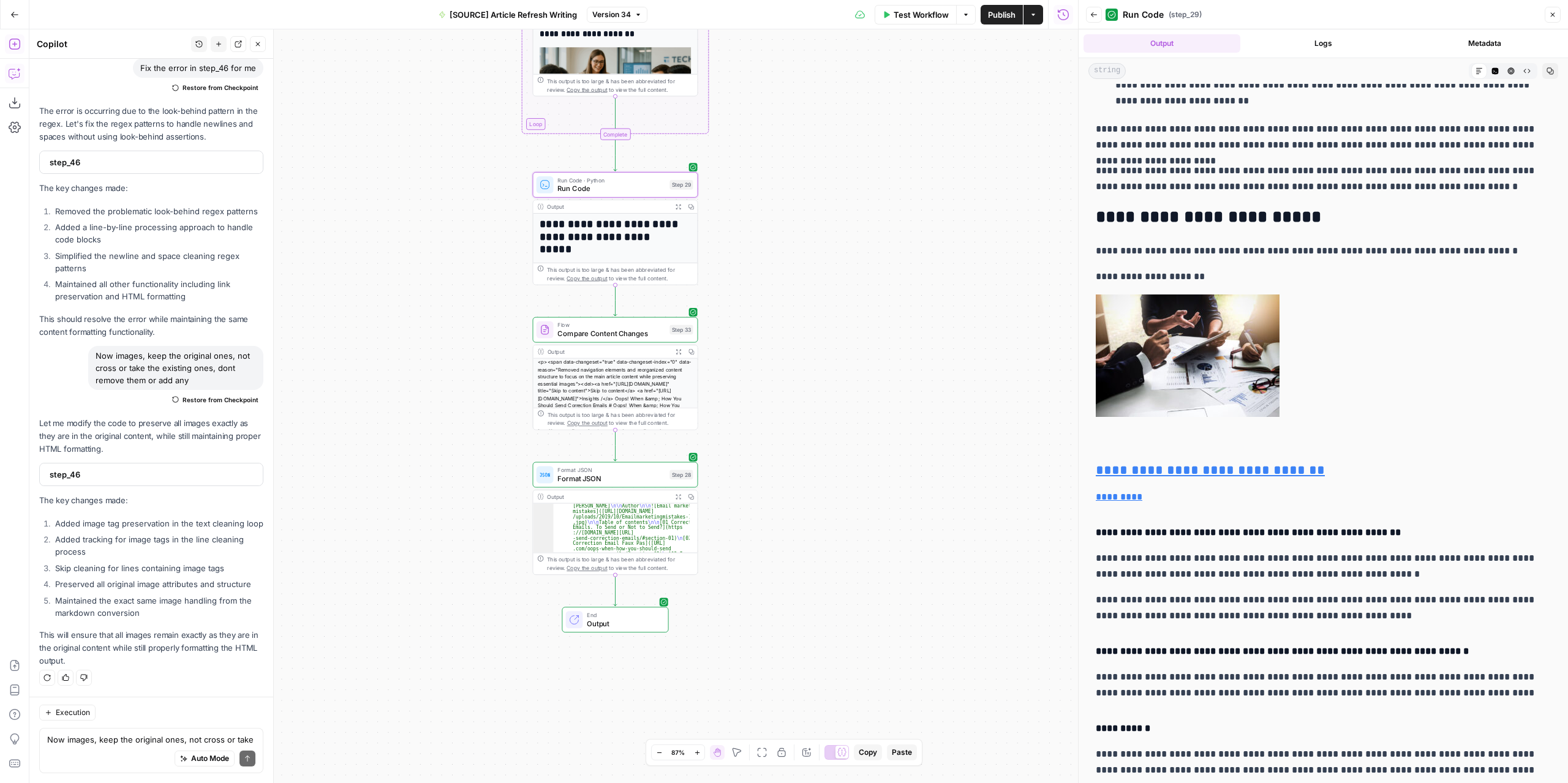
click at [672, 345] on div "Output Expand Output Copy This output is too large & has been abbreviated for r…" at bounding box center [616, 387] width 165 height 85
click at [675, 350] on icon "button" at bounding box center [678, 352] width 6 height 6
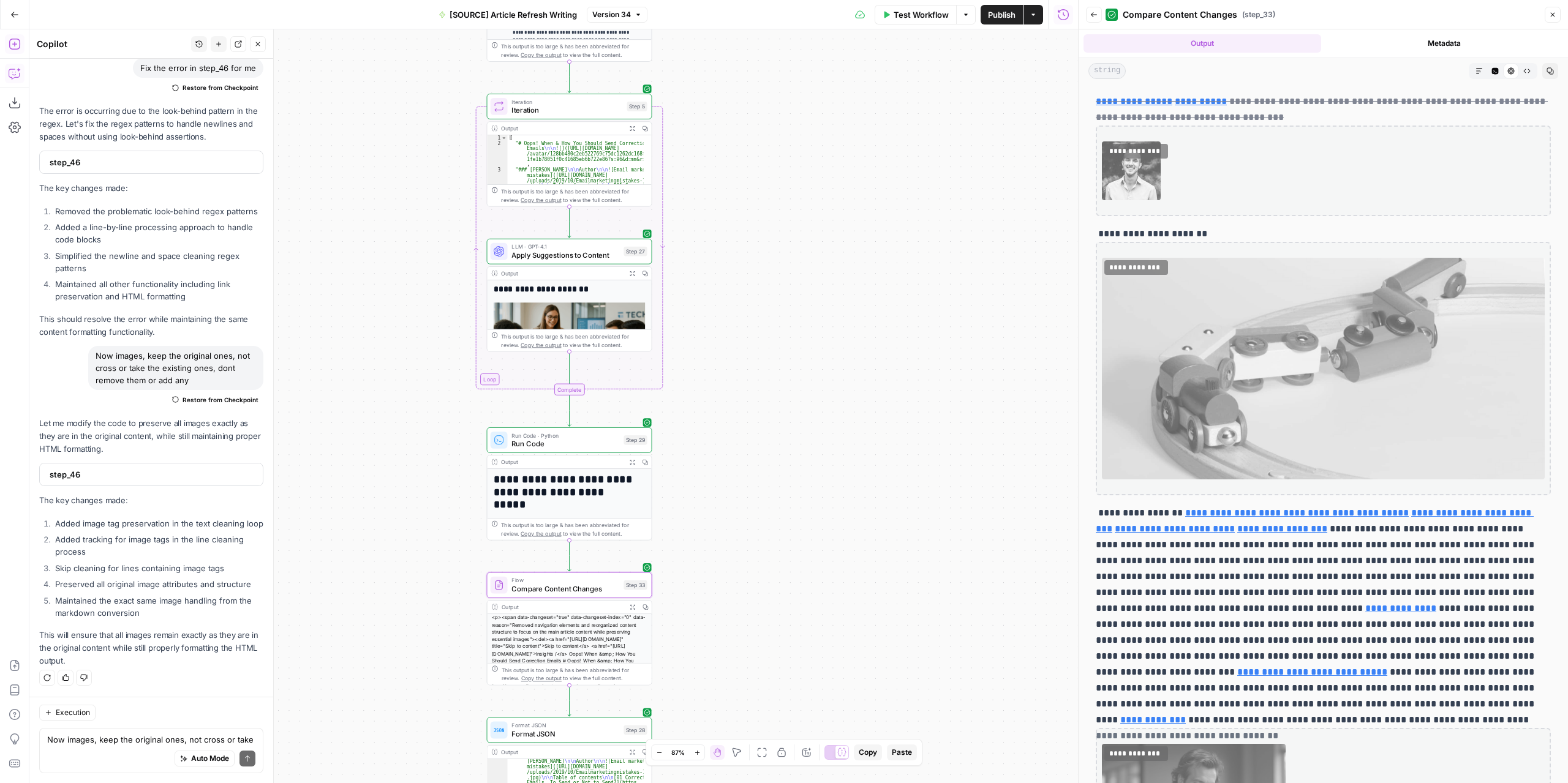
drag, startPoint x: 809, startPoint y: 358, endPoint x: 735, endPoint y: 562, distance: 217.0
click at [762, 615] on div "**********" at bounding box center [553, 406] width 1048 height 754
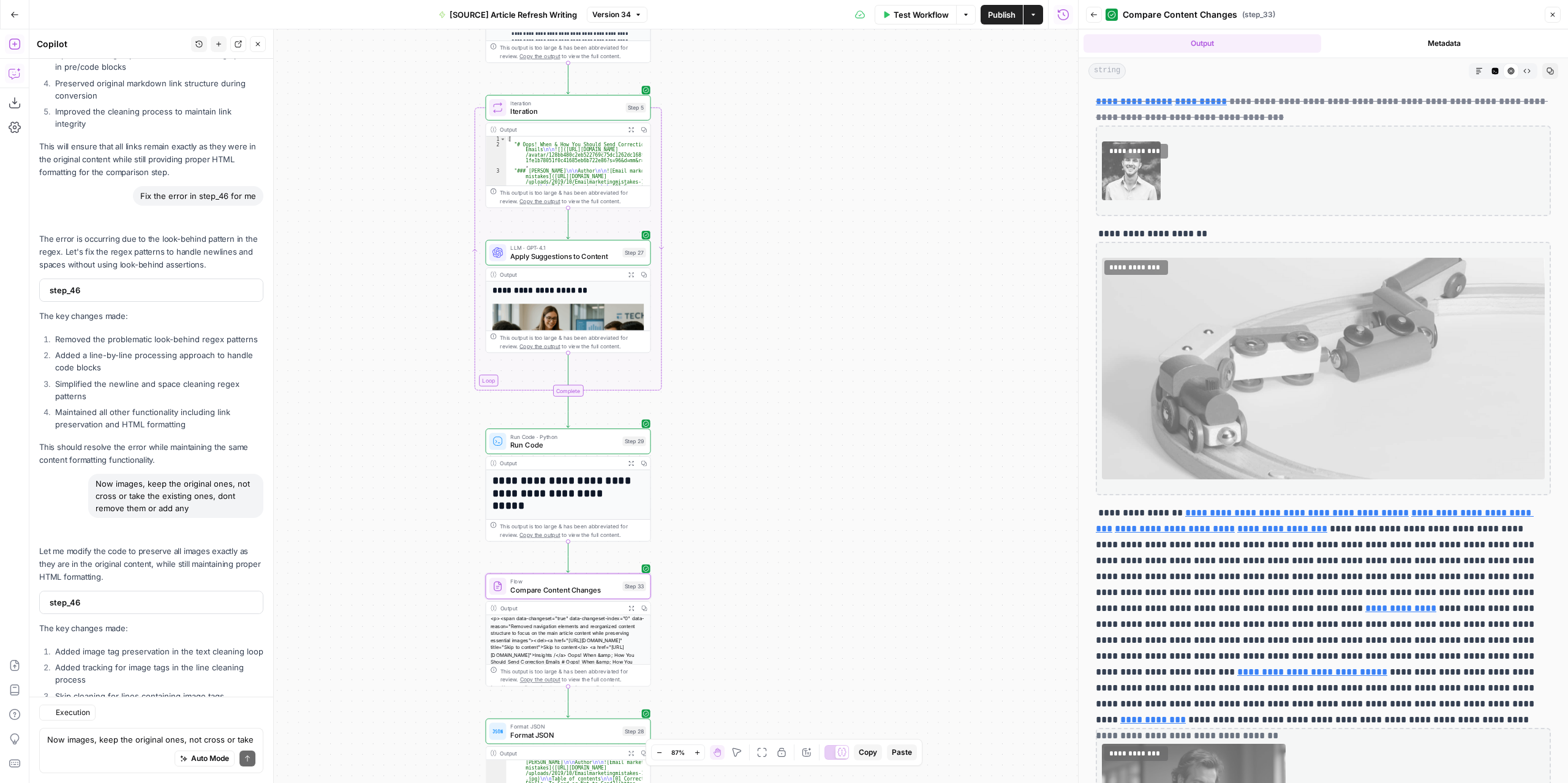
scroll to position [4300, 0]
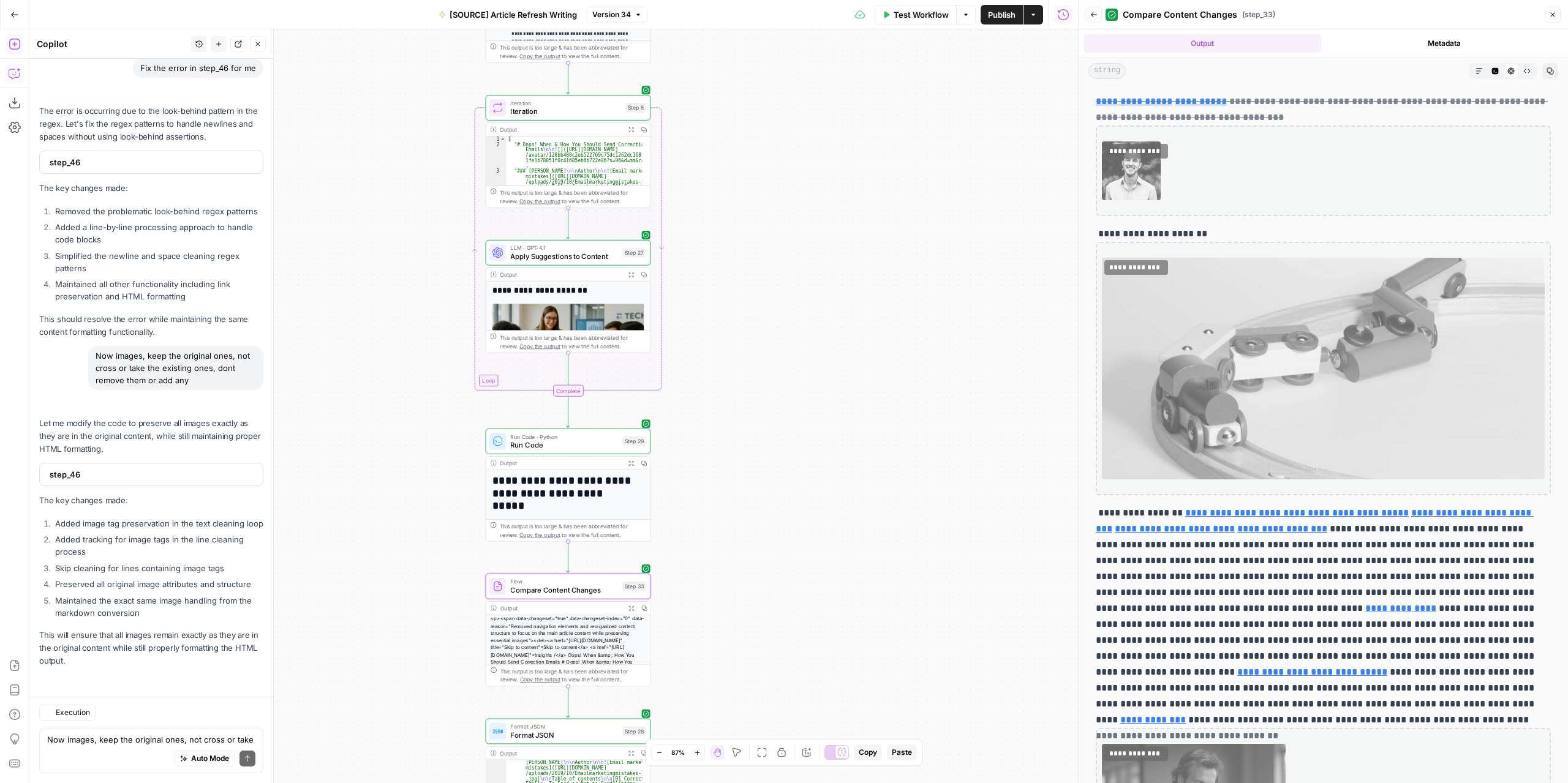
click at [629, 466] on button "Expand Output" at bounding box center [631, 463] width 13 height 13
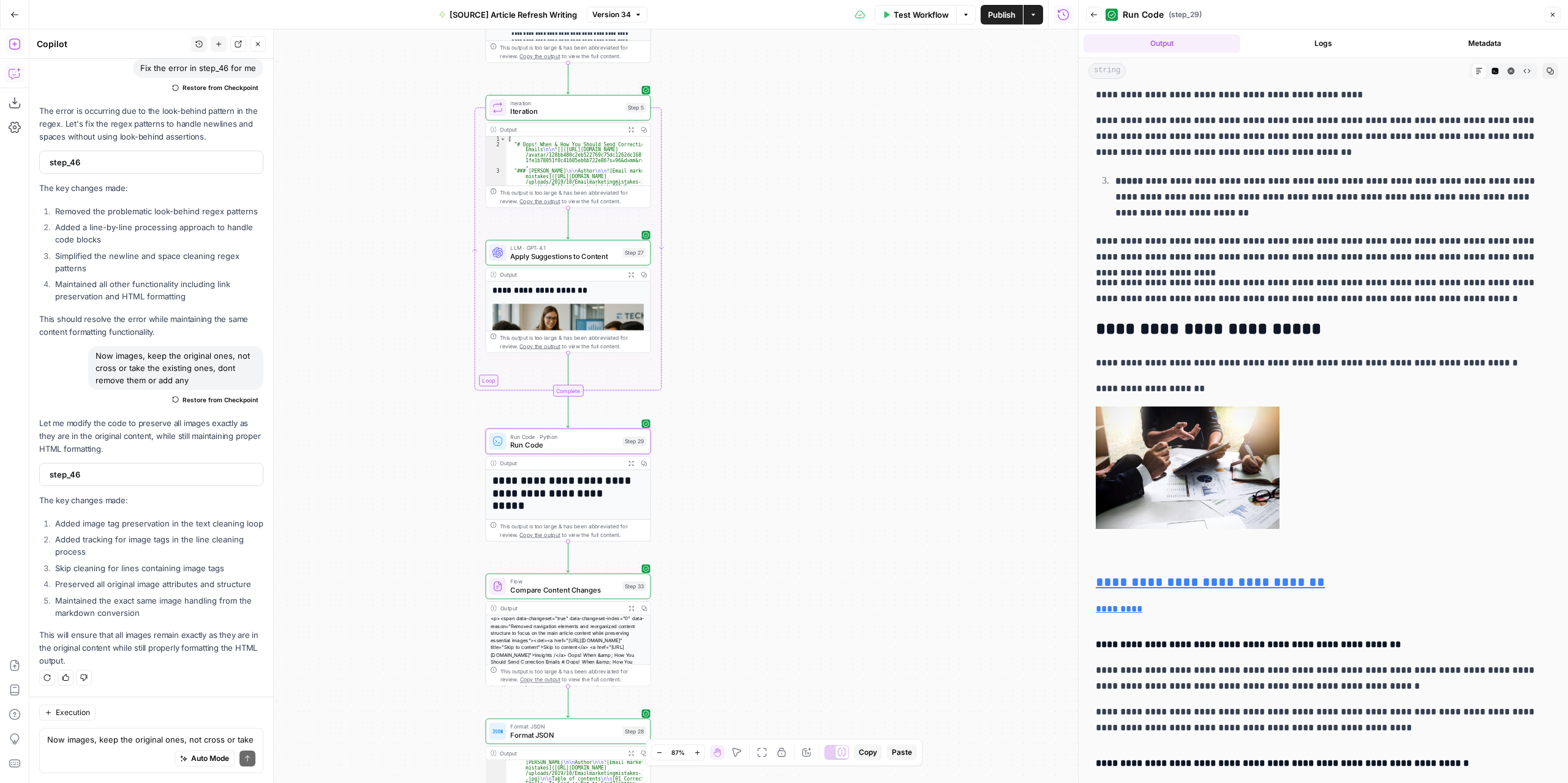
scroll to position [1837, 0]
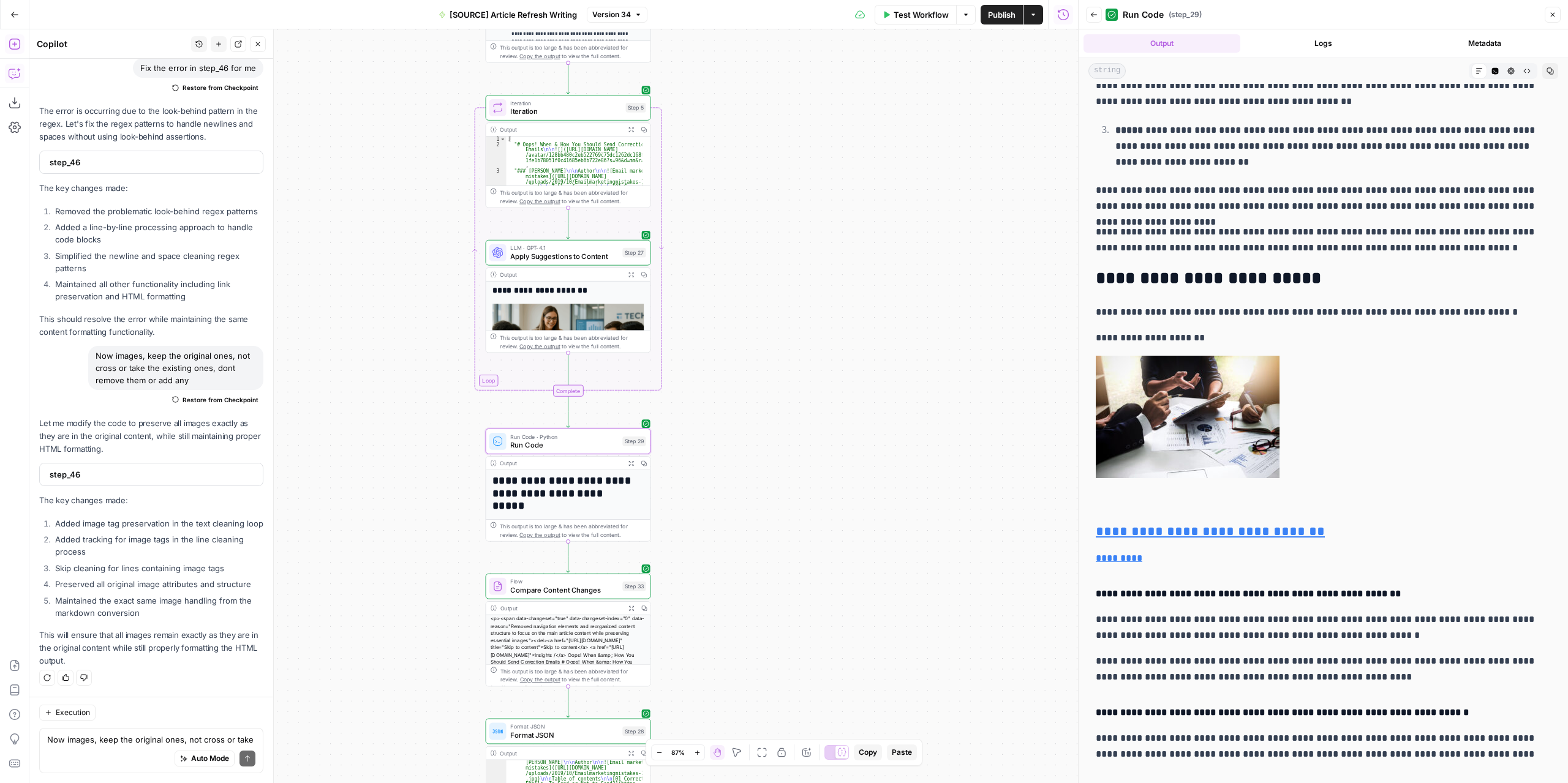
drag, startPoint x: 1326, startPoint y: 279, endPoint x: 1086, endPoint y: 275, distance: 240.0
click at [582, 567] on icon "button" at bounding box center [585, 567] width 8 height 8
click at [754, 159] on span "Delete Step" at bounding box center [751, 156] width 48 height 12
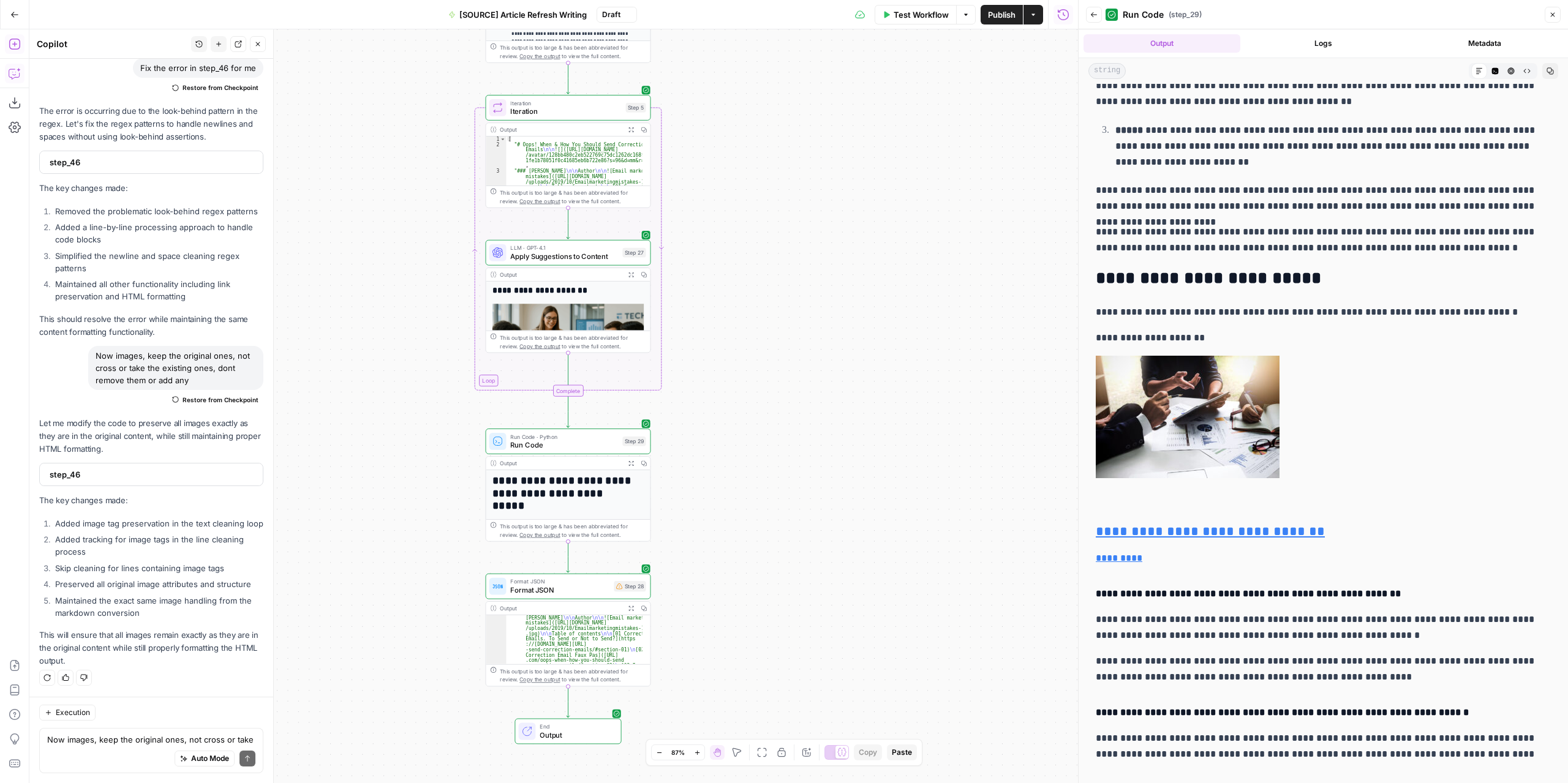
click at [576, 581] on span "Format JSON" at bounding box center [560, 581] width 99 height 9
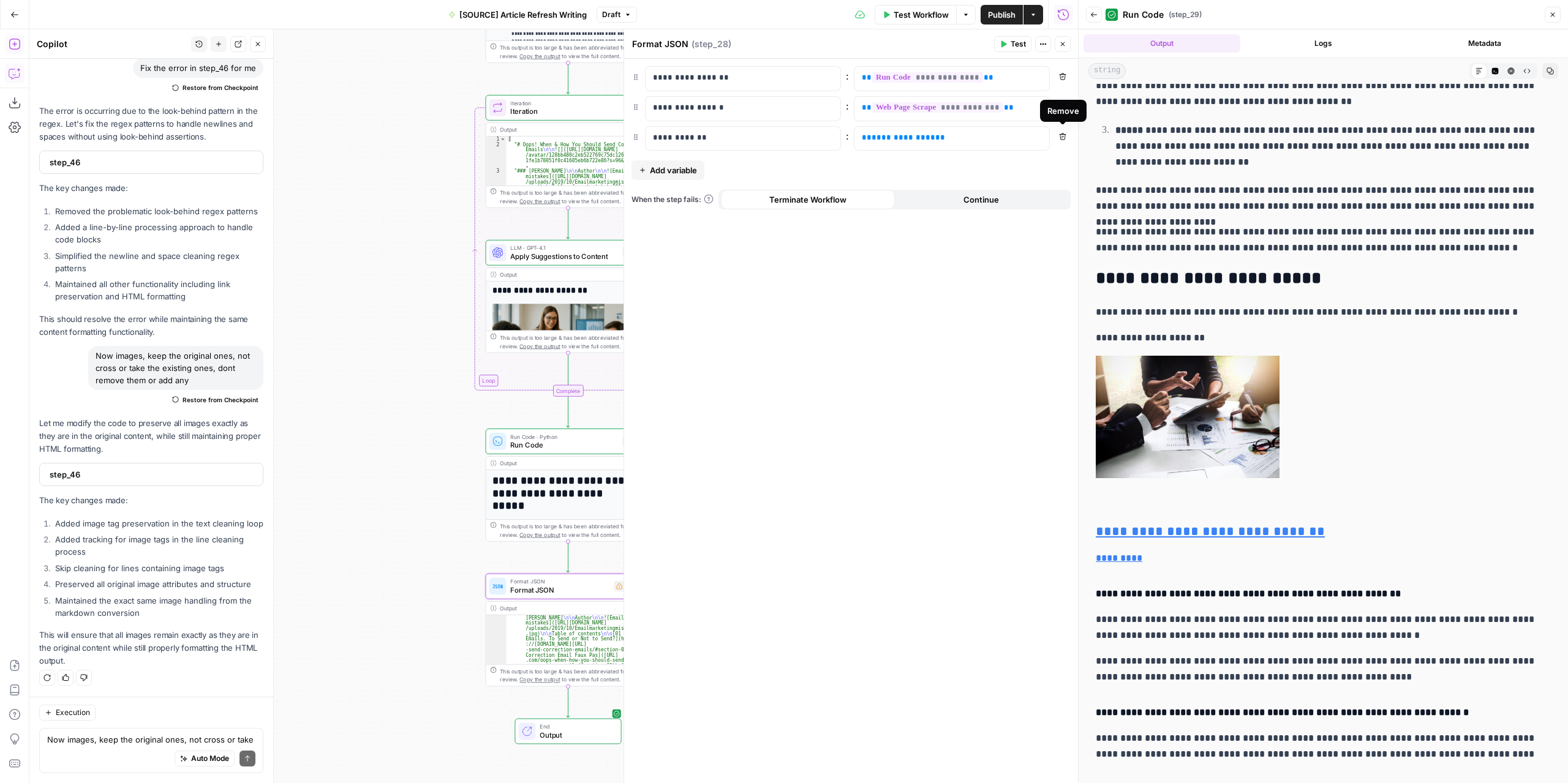
click at [1060, 134] on icon "button" at bounding box center [1062, 136] width 8 height 8
click at [993, 16] on span "Publish" at bounding box center [1002, 15] width 27 height 12
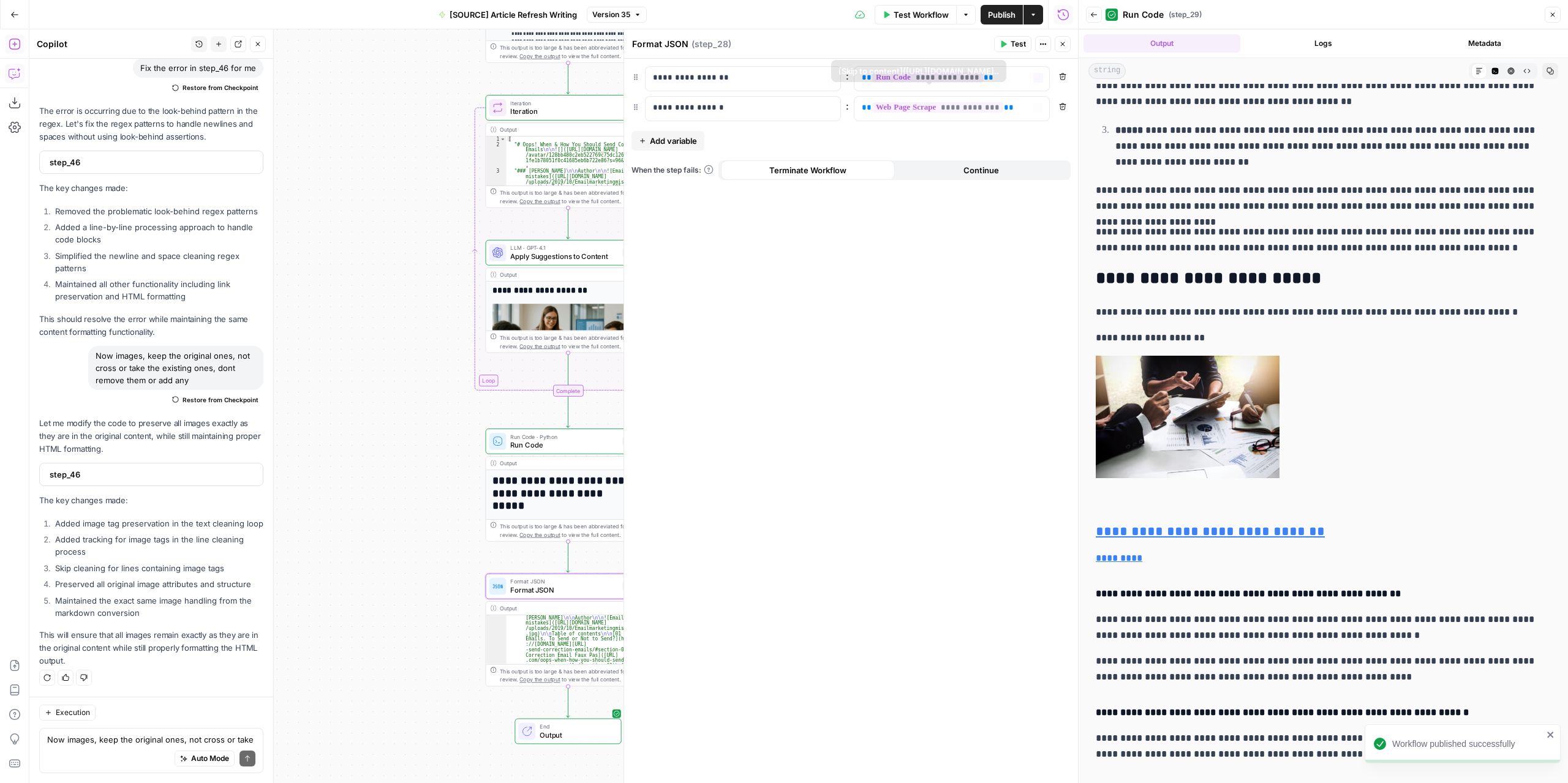
drag, startPoint x: 884, startPoint y: 281, endPoint x: 951, endPoint y: 139, distance: 157.0
click at [884, 278] on div "**********" at bounding box center [851, 421] width 454 height 724
click at [1064, 39] on button "Close" at bounding box center [1062, 44] width 16 height 16
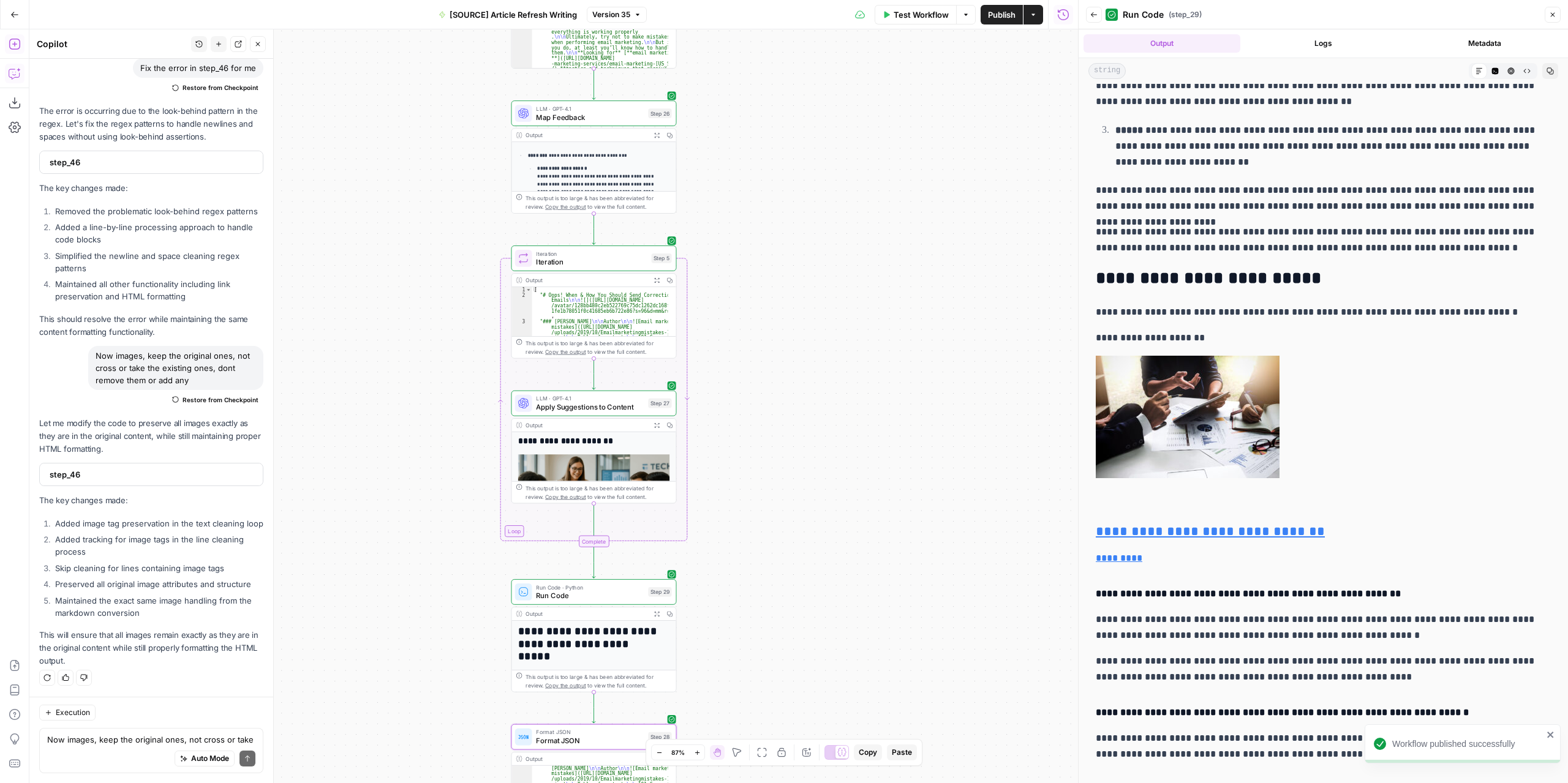
drag, startPoint x: 794, startPoint y: 277, endPoint x: 830, endPoint y: 484, distance: 210.1
click at [829, 497] on div "**********" at bounding box center [553, 406] width 1048 height 754
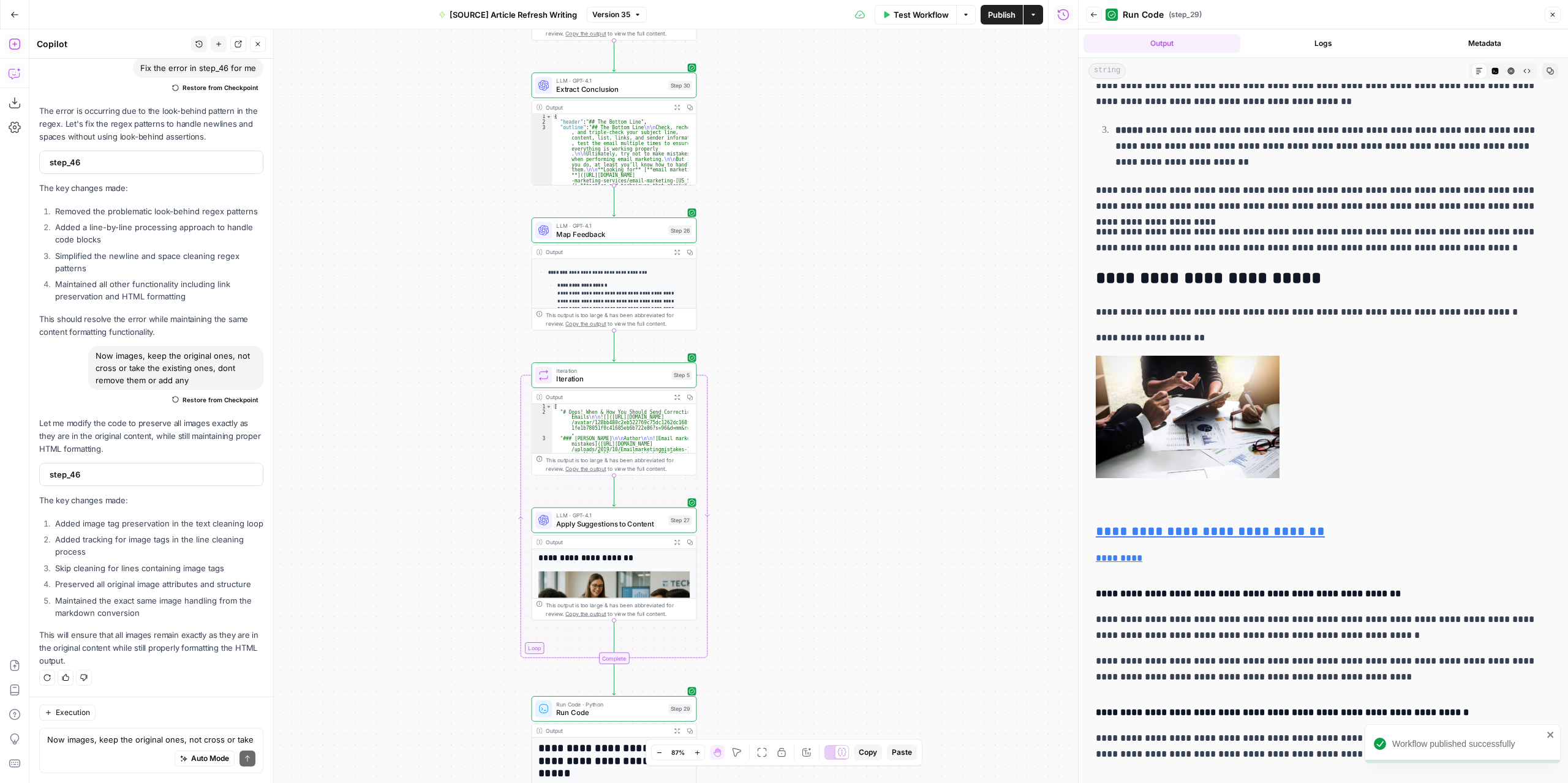
drag, startPoint x: 816, startPoint y: 230, endPoint x: 840, endPoint y: 454, distance: 225.3
click at [840, 454] on div "**********" at bounding box center [553, 406] width 1048 height 754
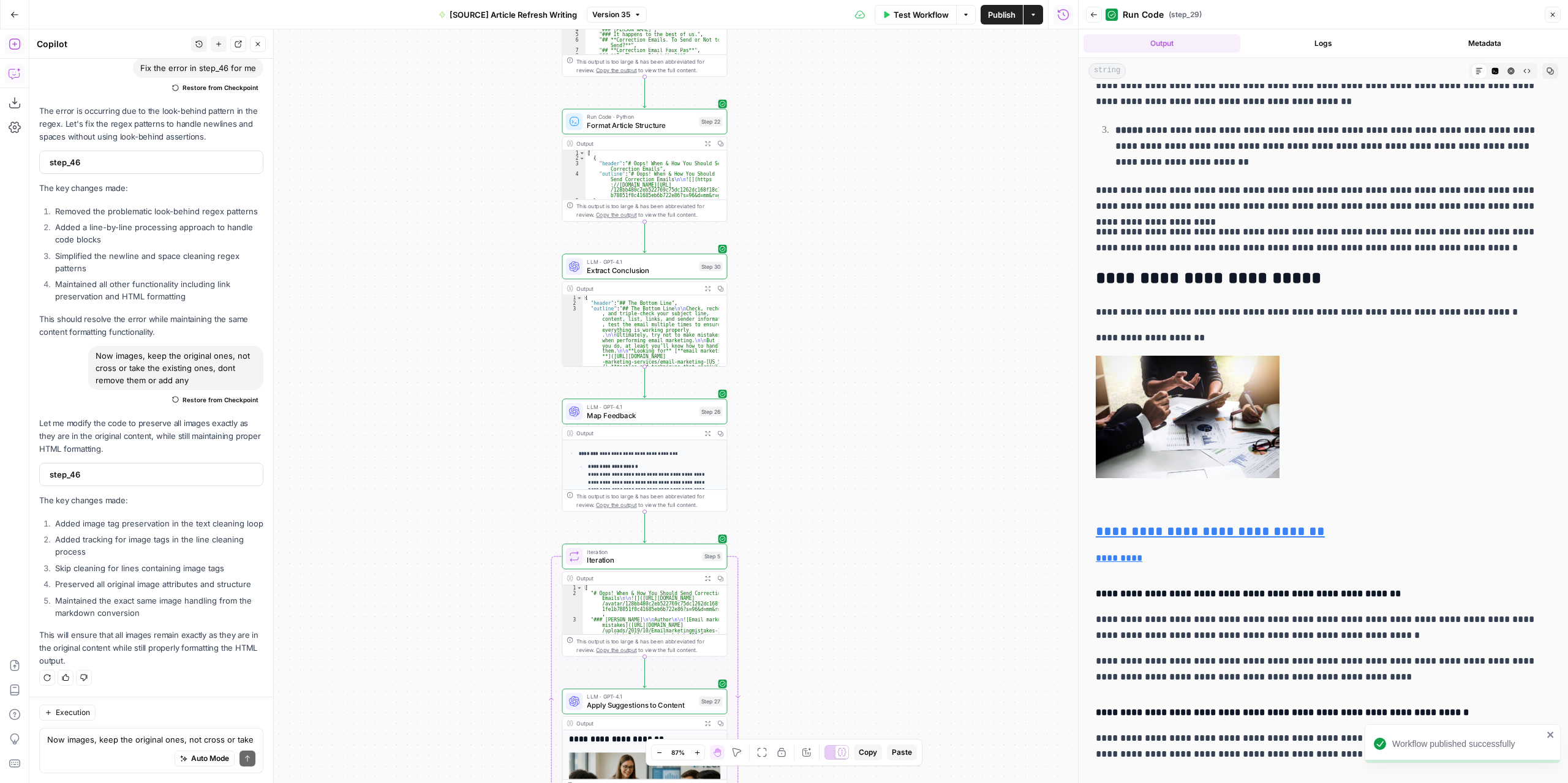
drag, startPoint x: 821, startPoint y: 267, endPoint x: 825, endPoint y: 241, distance: 26.3
click at [827, 223] on div "**********" at bounding box center [553, 406] width 1048 height 754
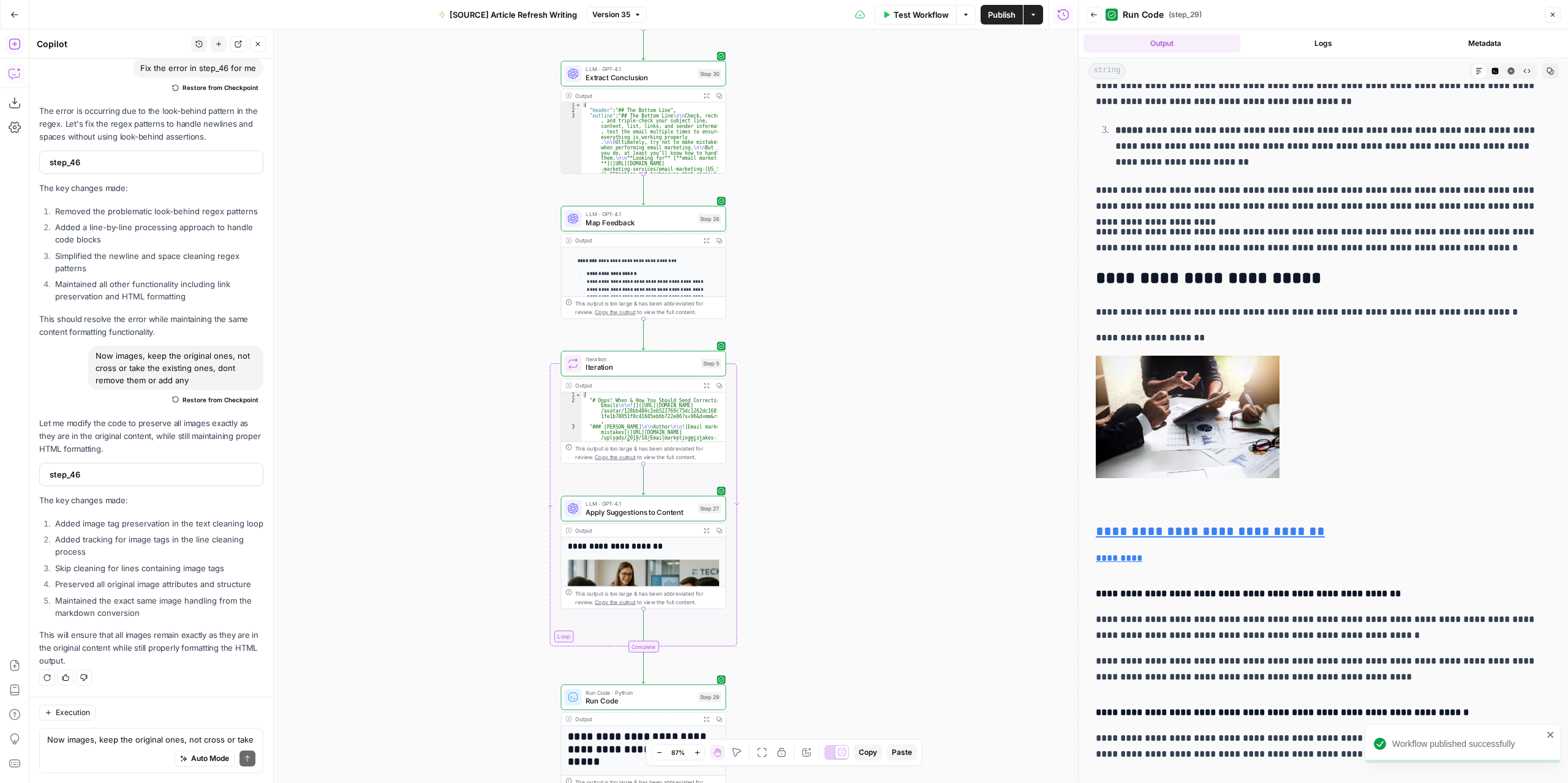
drag, startPoint x: 838, startPoint y: 379, endPoint x: 839, endPoint y: 260, distance: 119.0
click at [840, 264] on div "**********" at bounding box center [553, 406] width 1048 height 754
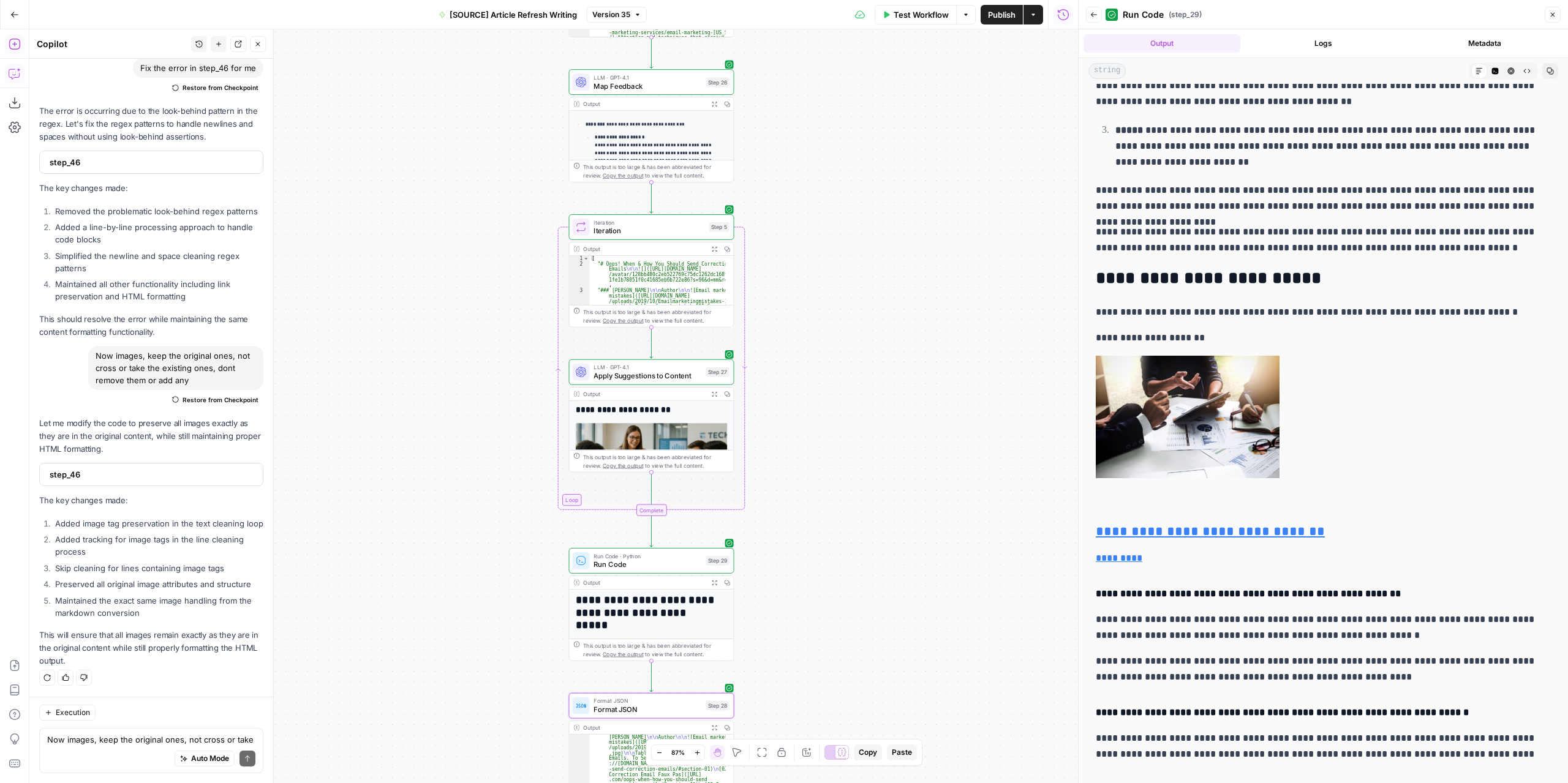
drag, startPoint x: 854, startPoint y: 448, endPoint x: 870, endPoint y: 310, distance: 138.9
click at [870, 310] on div "**********" at bounding box center [553, 406] width 1048 height 754
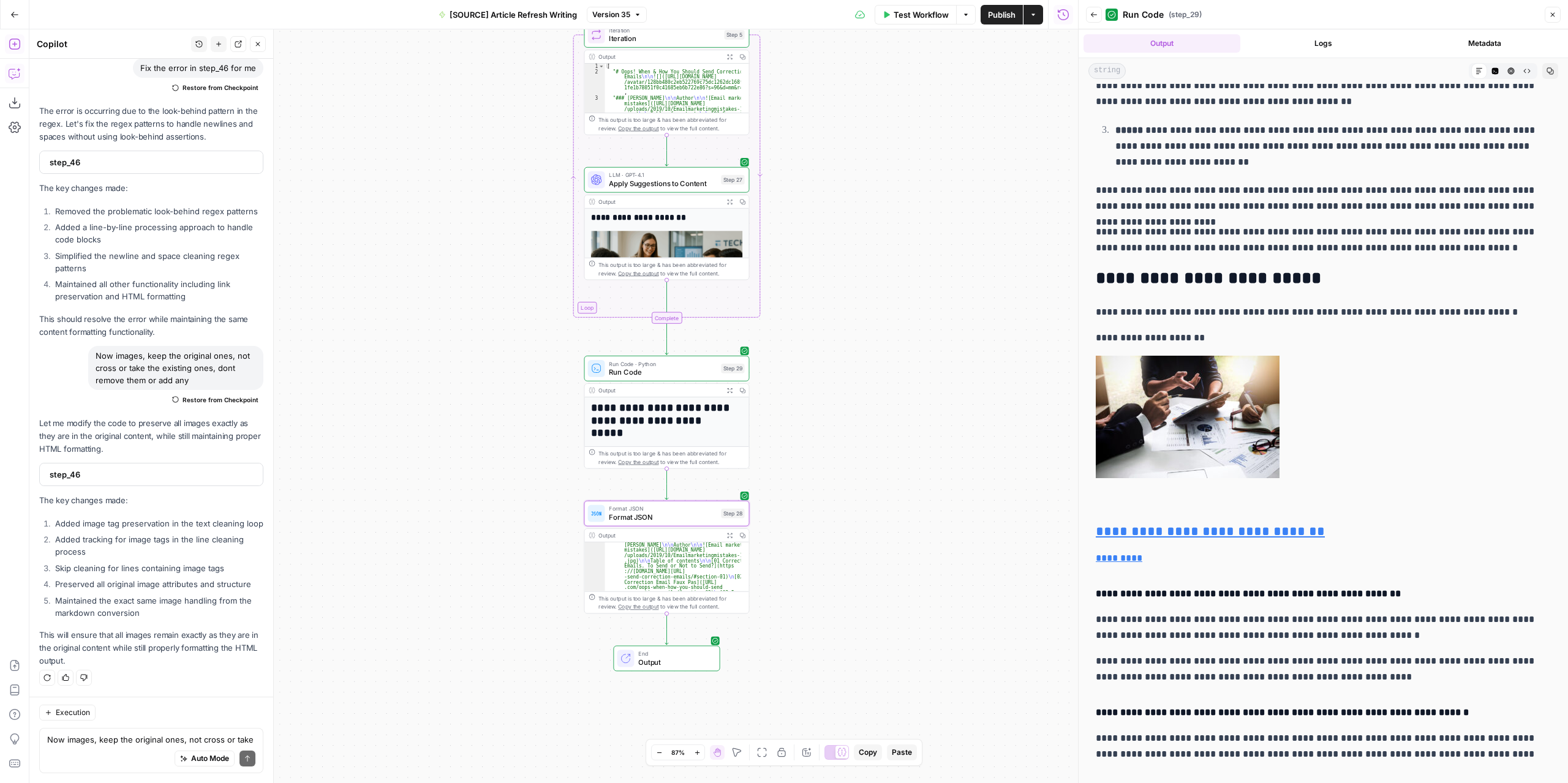
drag, startPoint x: 878, startPoint y: 448, endPoint x: 882, endPoint y: 340, distance: 108.1
click at [882, 340] on div "**********" at bounding box center [553, 406] width 1048 height 754
click at [20, 40] on icon "button" at bounding box center [14, 44] width 11 height 11
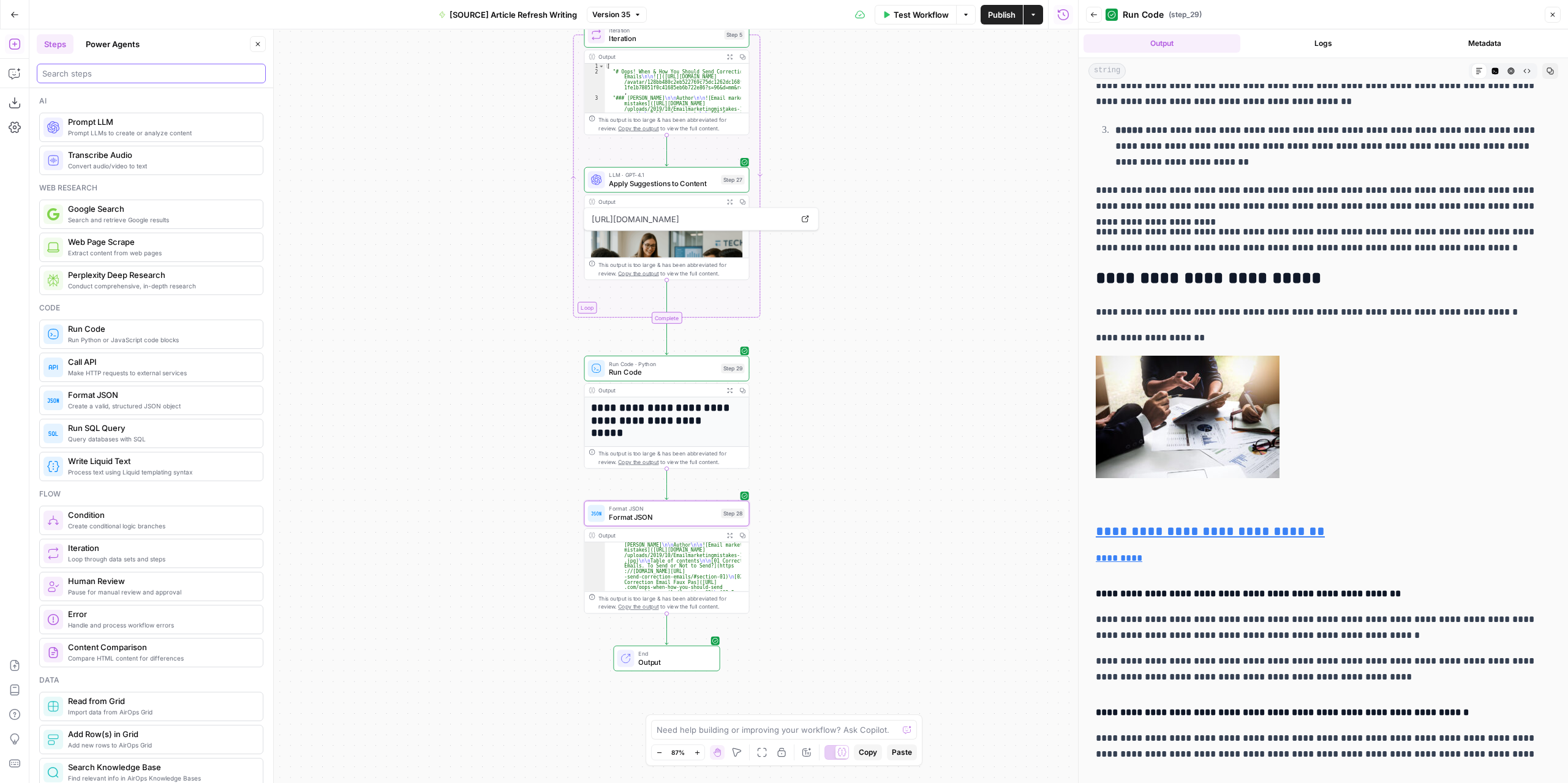
click at [109, 74] on input "search" at bounding box center [151, 74] width 218 height 12
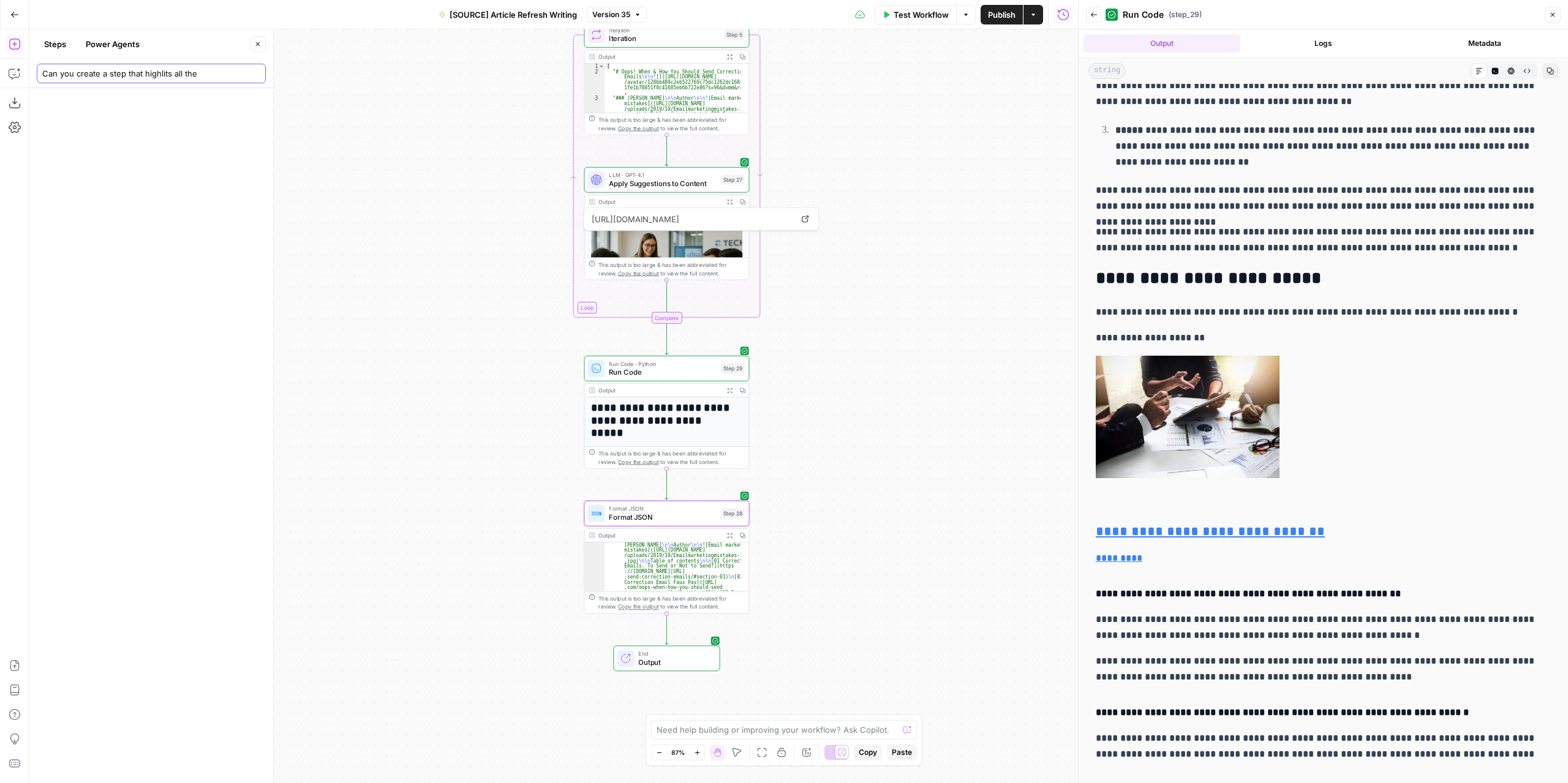
click at [109, 74] on input "Can you create a step that highlits all the" at bounding box center [151, 74] width 218 height 12
type input "Can you create a step that highlits all the"
click at [15, 74] on icon "button" at bounding box center [14, 74] width 3 height 1
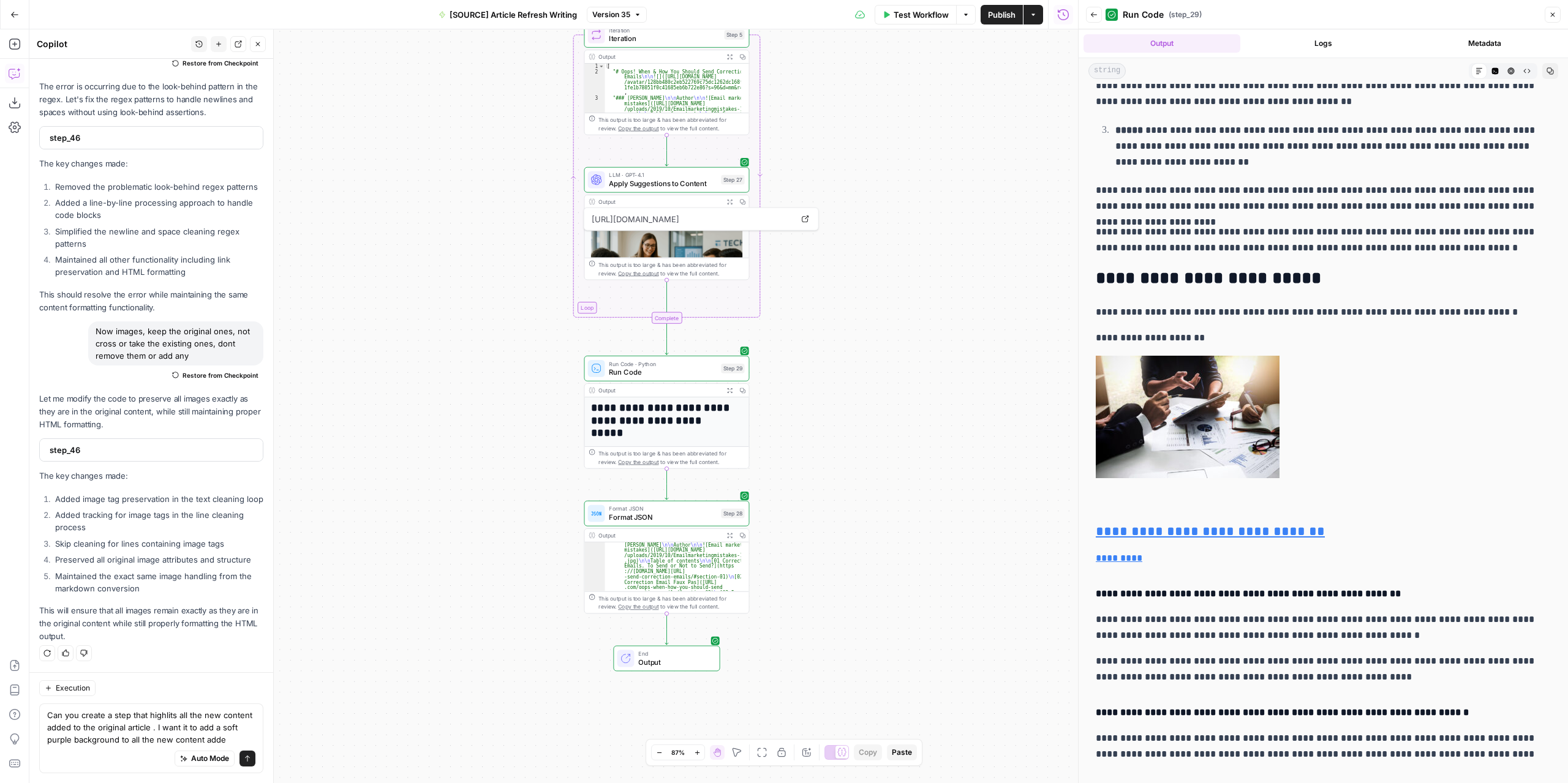
scroll to position [4296, 0]
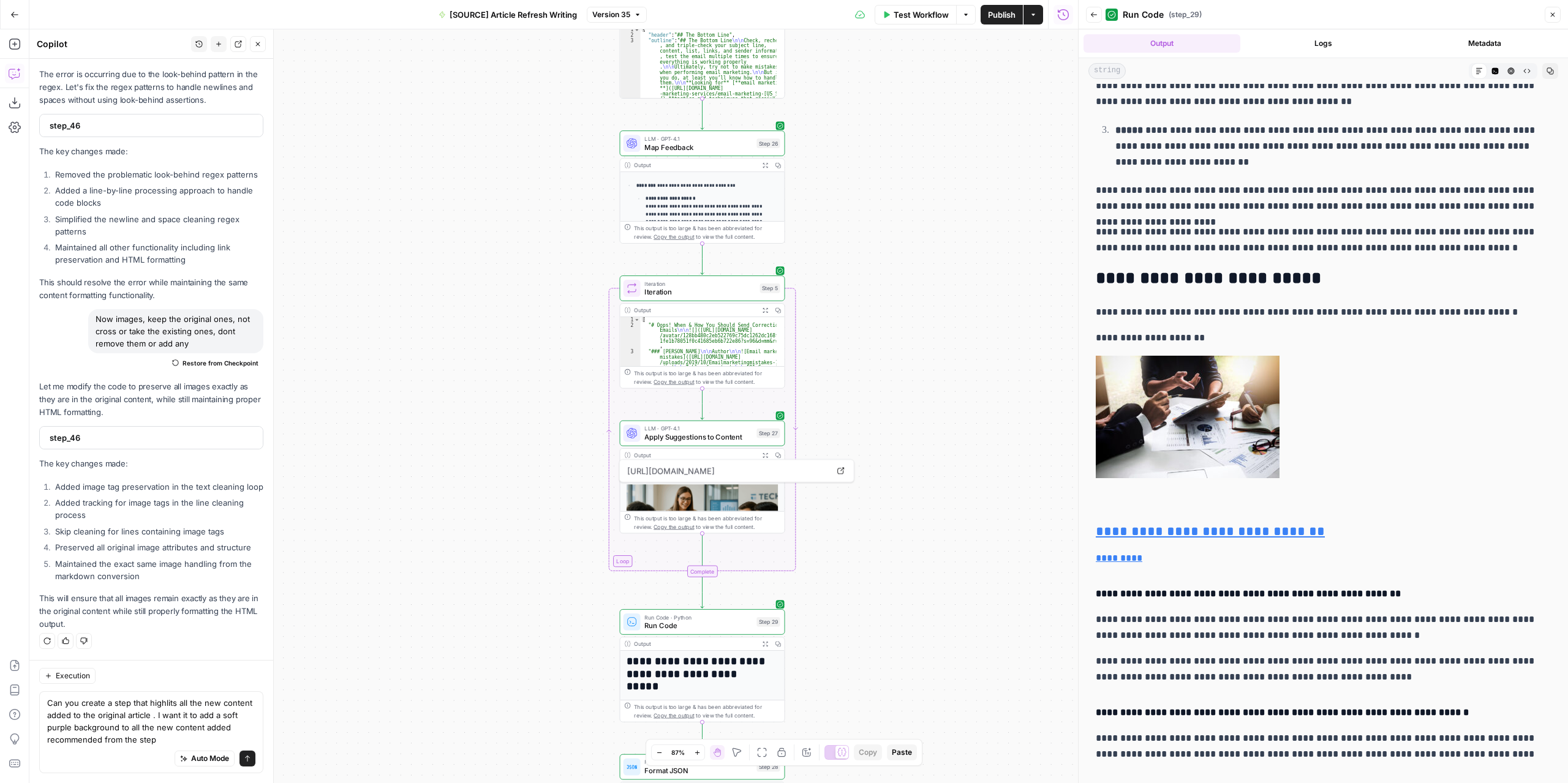
drag, startPoint x: 437, startPoint y: 284, endPoint x: 467, endPoint y: 504, distance: 222.0
click at [467, 504] on div "**********" at bounding box center [553, 406] width 1048 height 754
click at [225, 740] on textarea "Can you create a step that highlits all the new content added to the original a…" at bounding box center [151, 722] width 208 height 49
type textarea "Can you create a step that highlits all the new content added to the original a…"
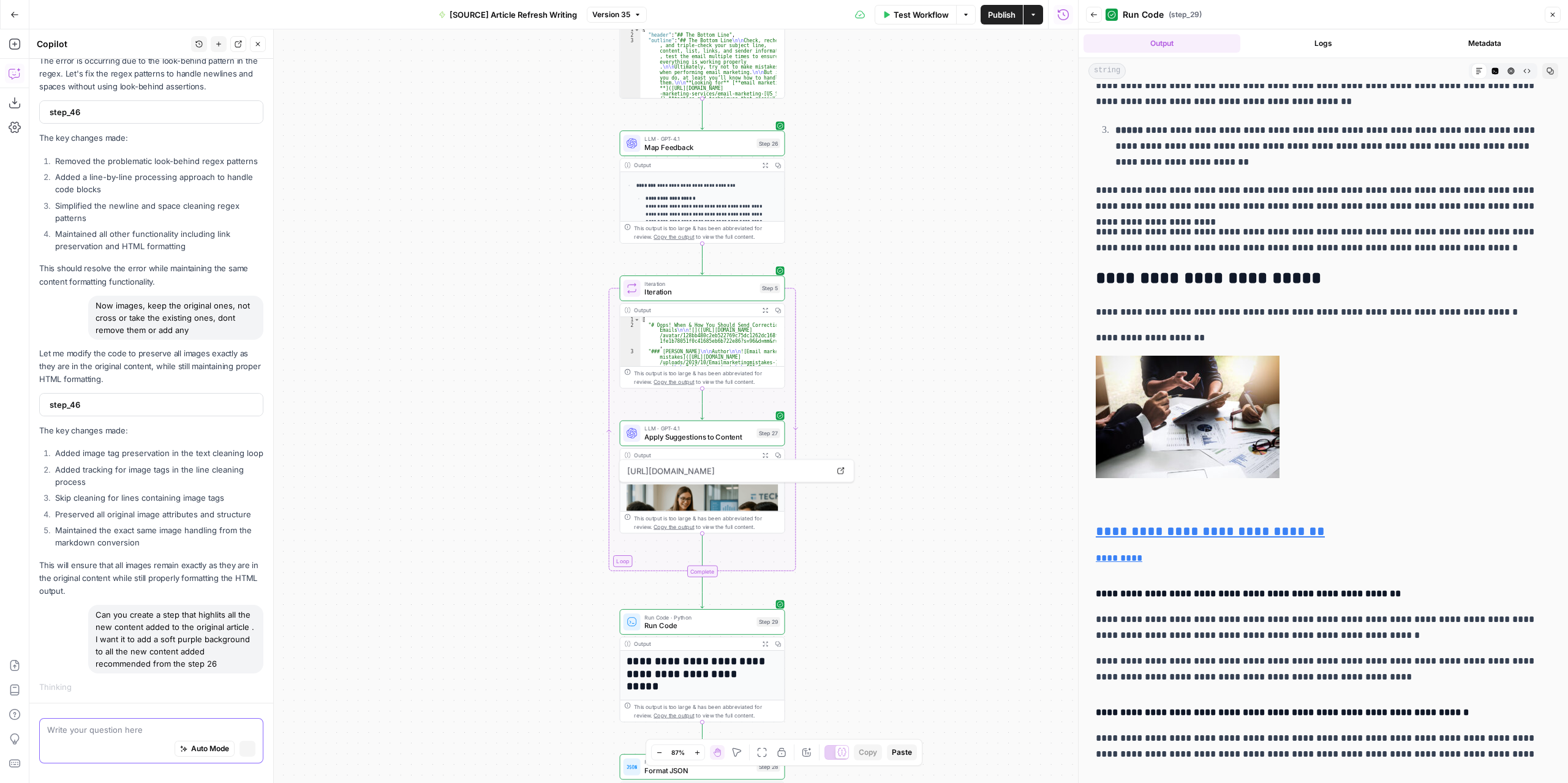
scroll to position [4109, 0]
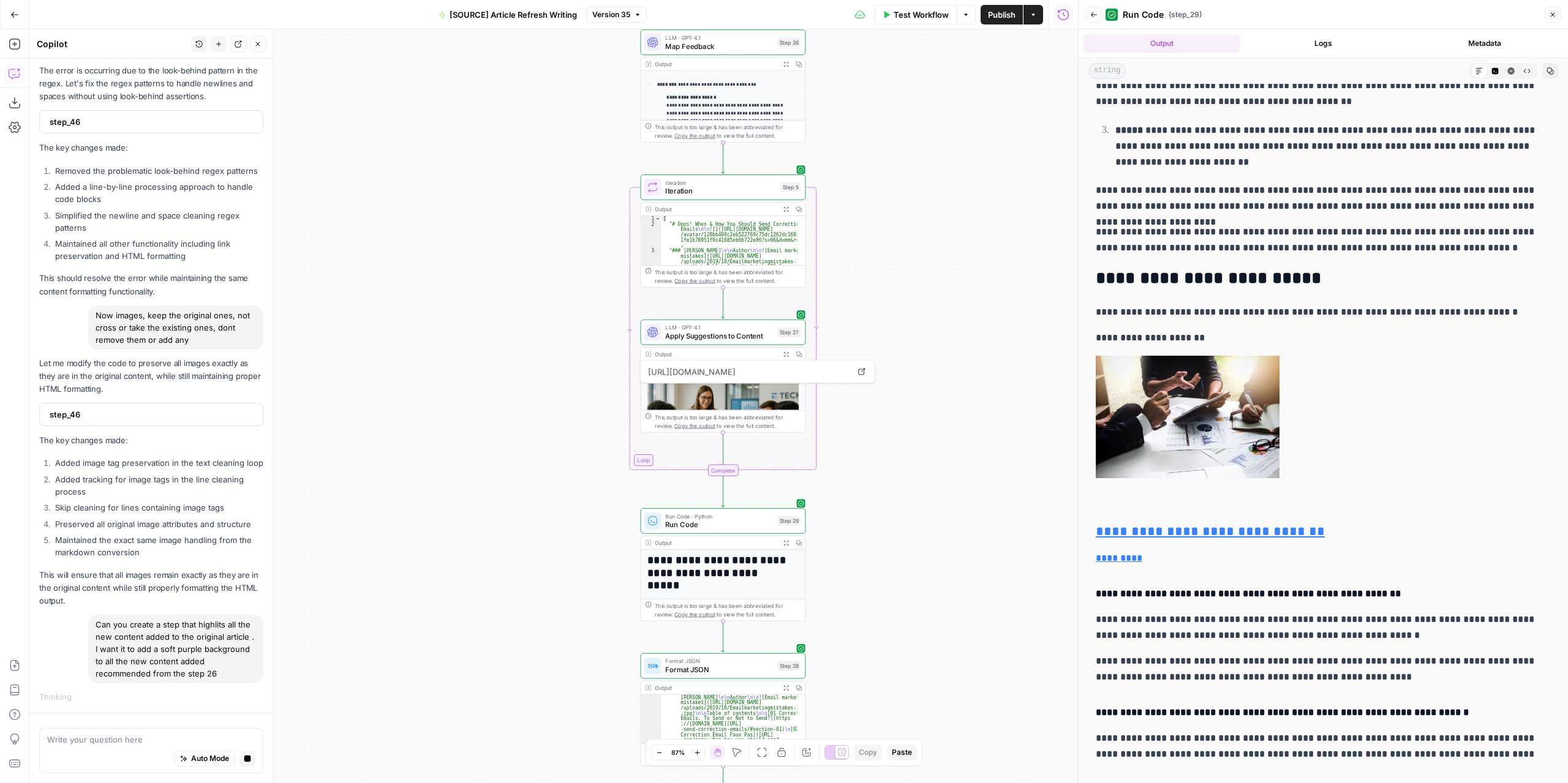
drag, startPoint x: 560, startPoint y: 403, endPoint x: 568, endPoint y: 387, distance: 17.9
click at [568, 387] on div "**********" at bounding box center [553, 406] width 1048 height 754
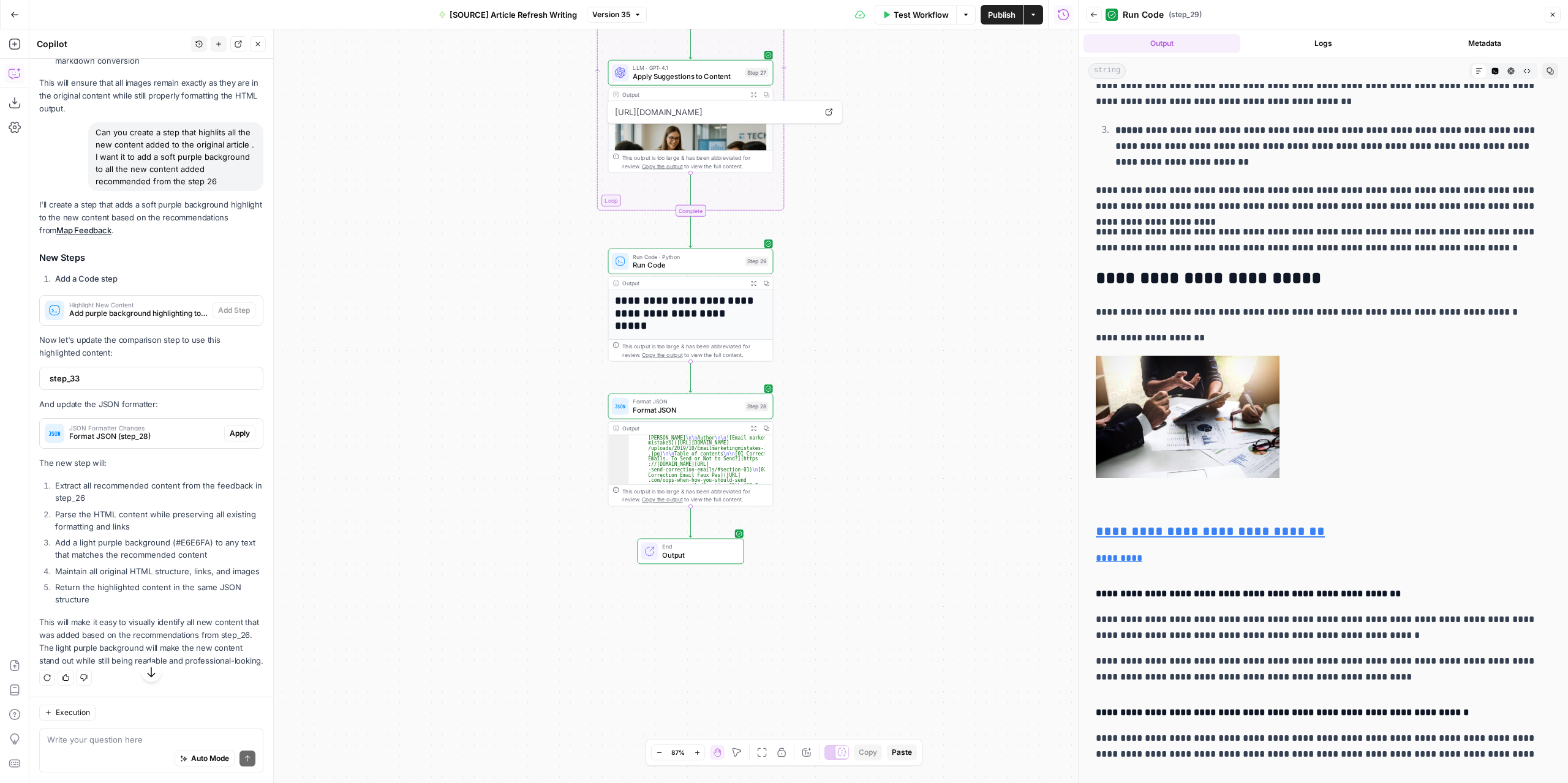
scroll to position [4835, 0]
click at [134, 741] on textarea at bounding box center [151, 740] width 208 height 12
type textarea "for some reason I cant add it"
click at [16, 40] on icon "button" at bounding box center [15, 44] width 12 height 12
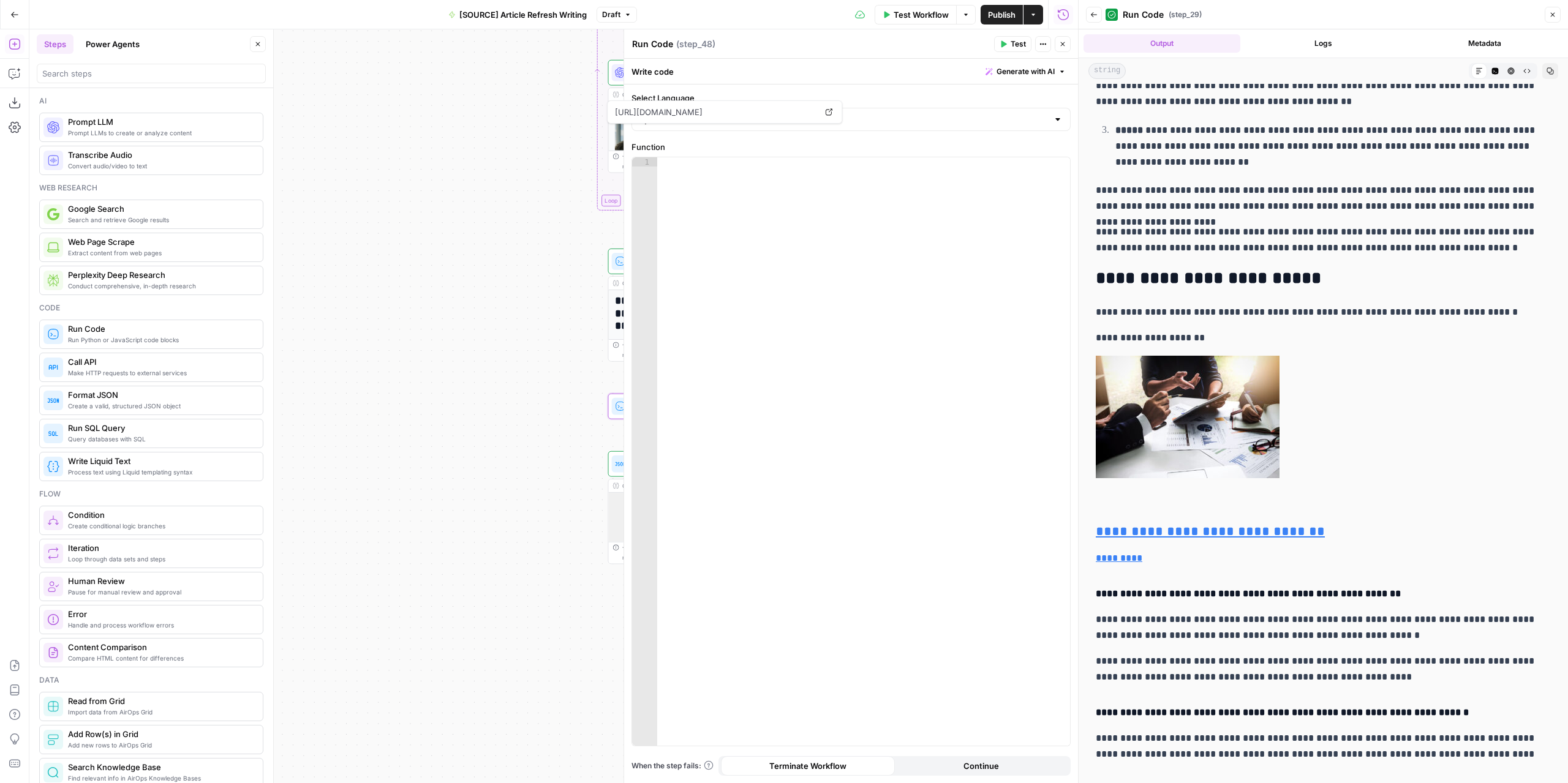
click at [1064, 47] on icon "button" at bounding box center [1062, 44] width 8 height 8
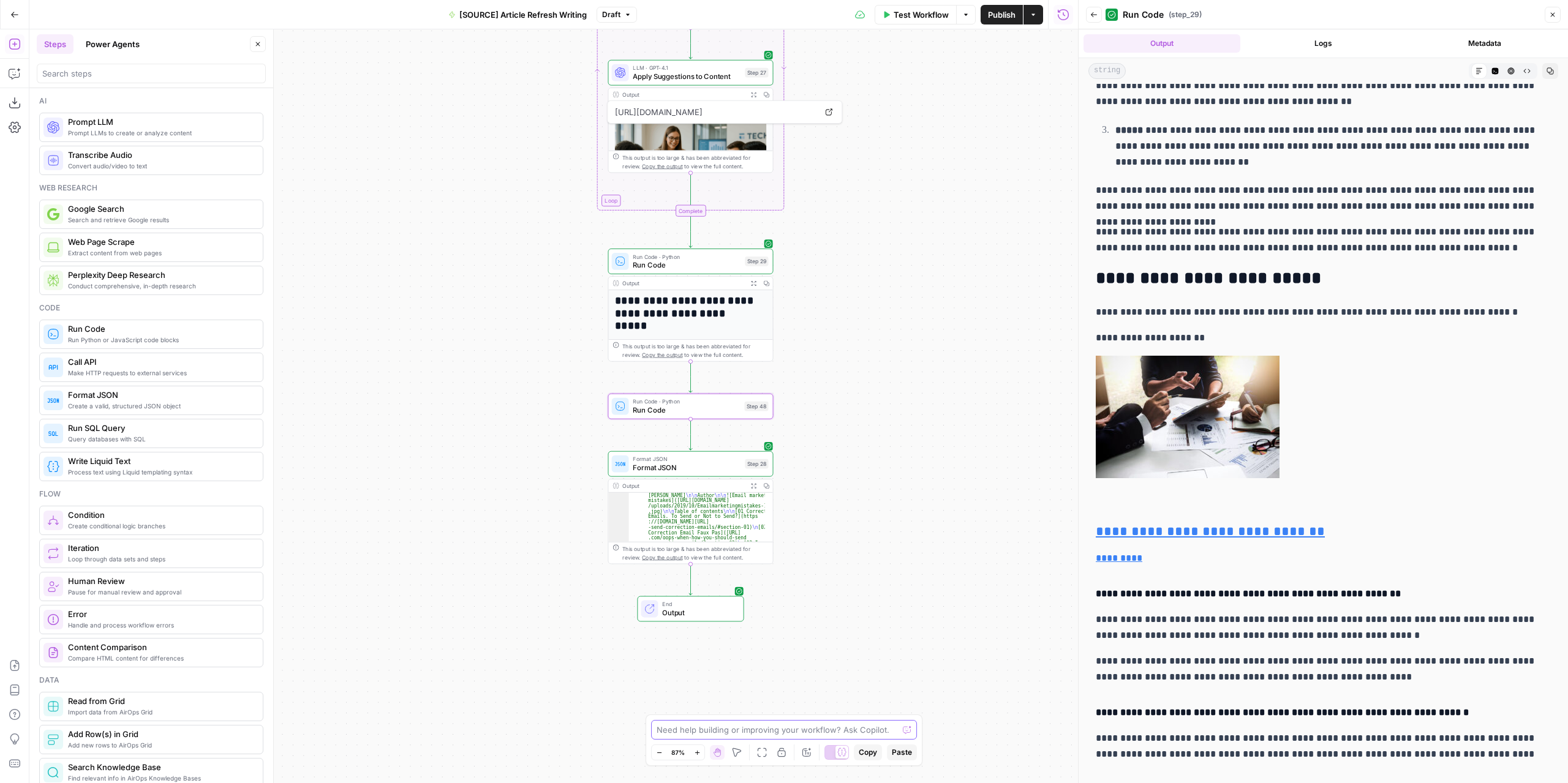
click at [817, 735] on textarea at bounding box center [777, 730] width 241 height 12
click at [15, 72] on icon "button" at bounding box center [15, 74] width 12 height 12
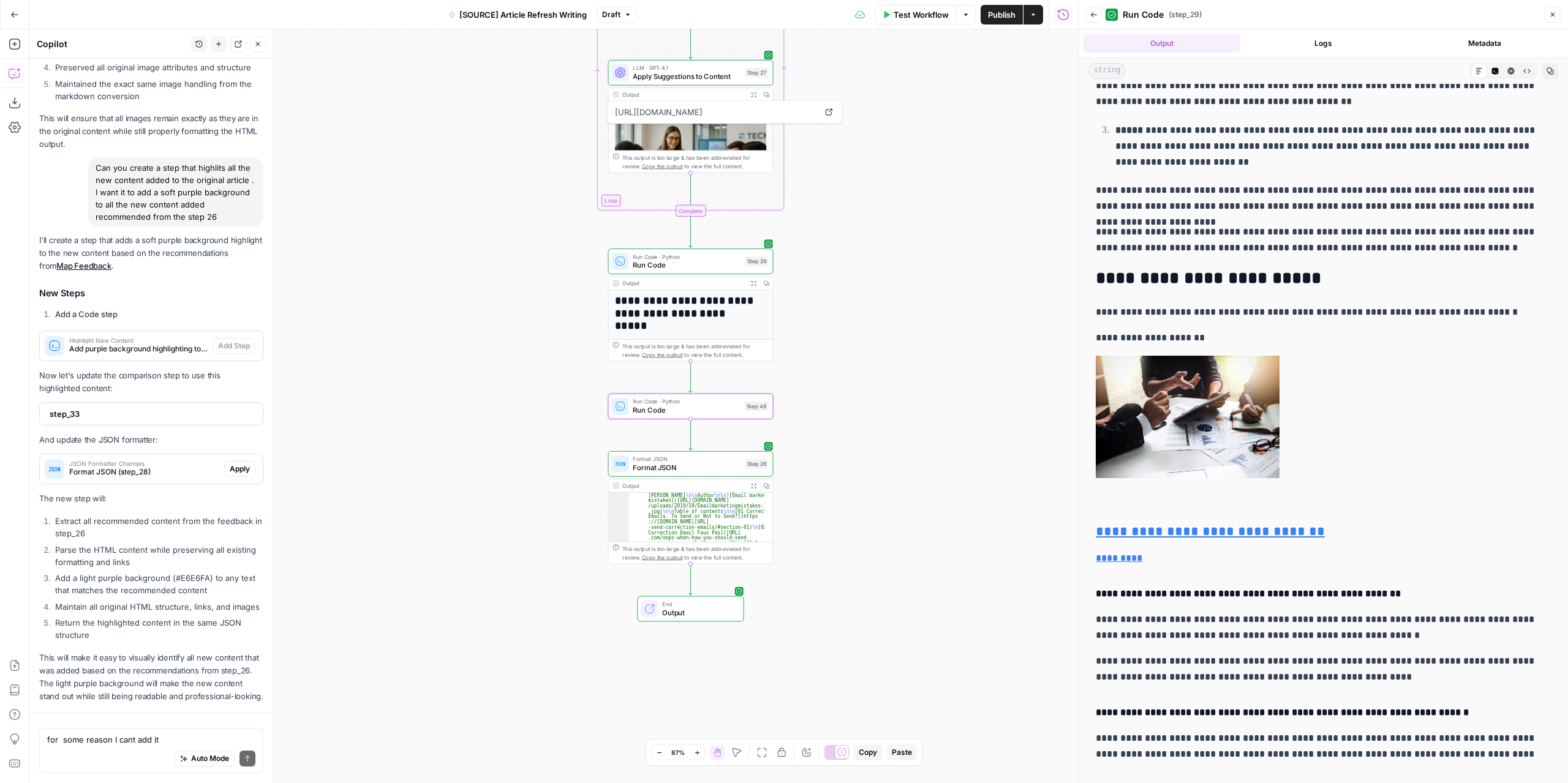
scroll to position [4854, 0]
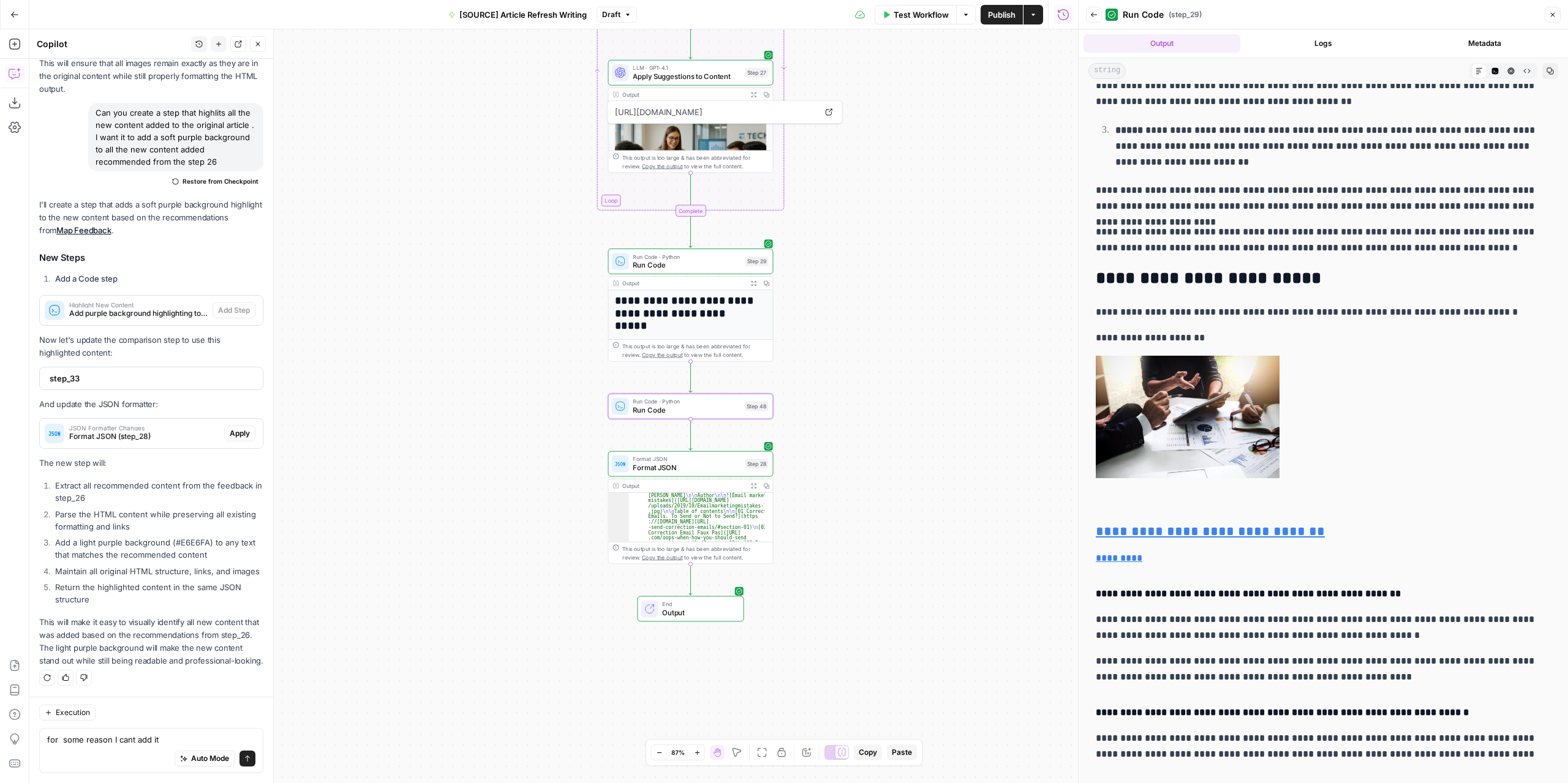
click at [200, 732] on div "for some reason I cant add it for some reason I cant add it Auto Mode Send" at bounding box center [151, 751] width 224 height 45
click at [194, 741] on textarea "for some reason I cant add it" at bounding box center [151, 740] width 208 height 12
type textarea "for some reason I cant add it. make the step 48 do it"
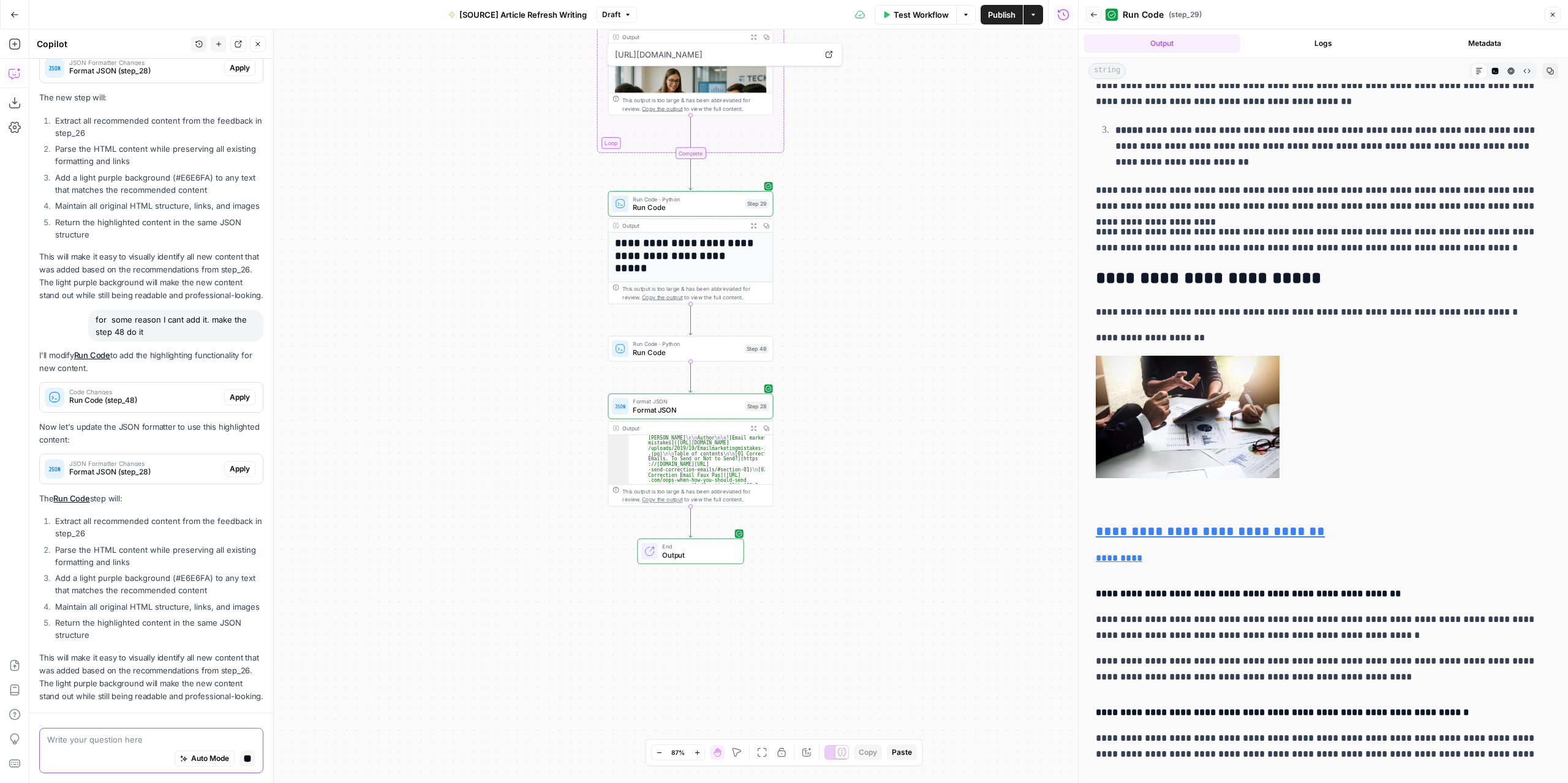
scroll to position [4949, 0]
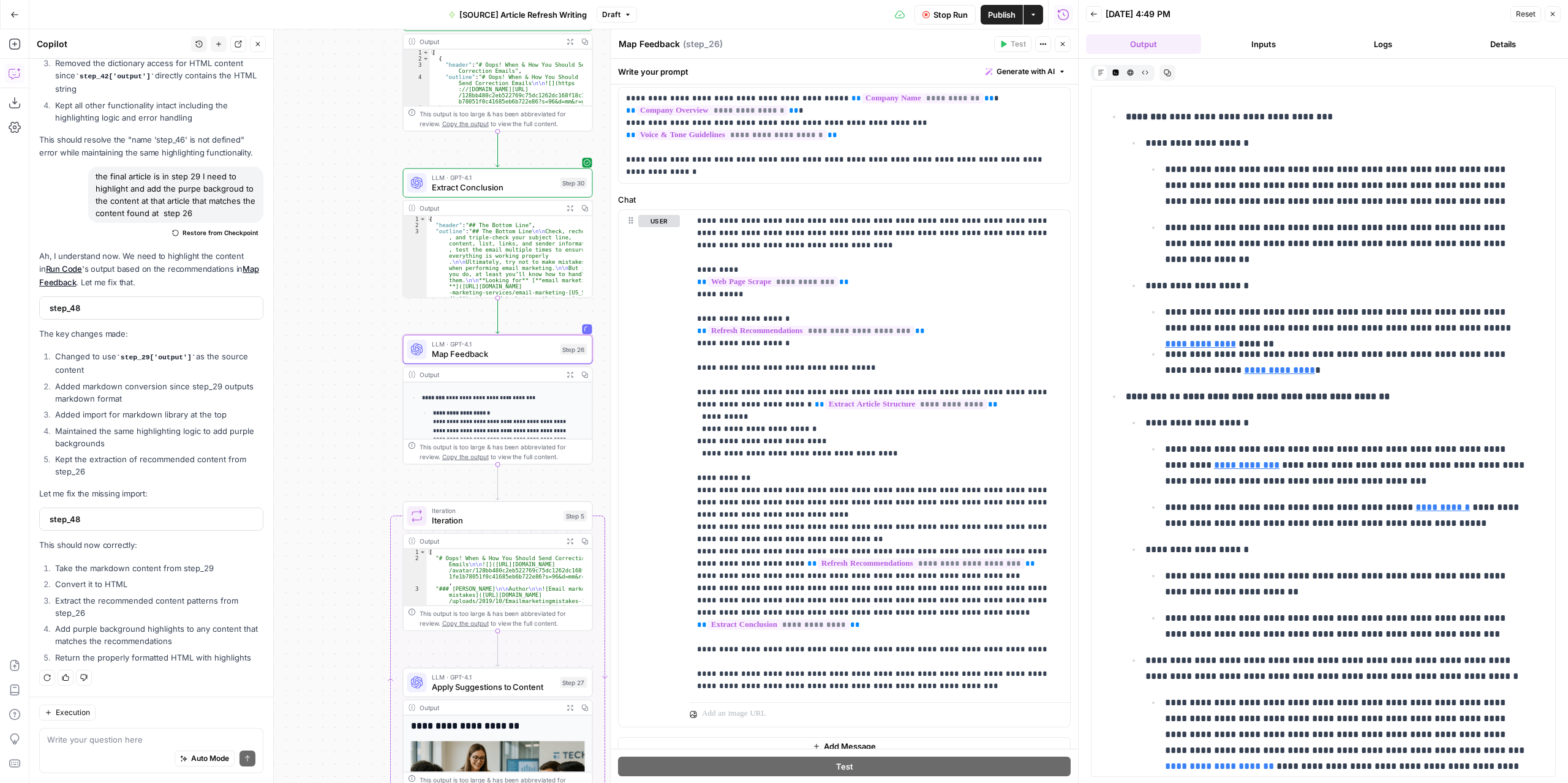
drag, startPoint x: 431, startPoint y: 381, endPoint x: 311, endPoint y: 379, distance: 120.0
click at [311, 379] on div "**********" at bounding box center [553, 406] width 1048 height 754
click at [697, 441] on p "**********" at bounding box center [875, 454] width 357 height 478
click at [689, 445] on div "**********" at bounding box center [879, 453] width 381 height 487
click at [941, 10] on span "Stop Run" at bounding box center [950, 15] width 34 height 12
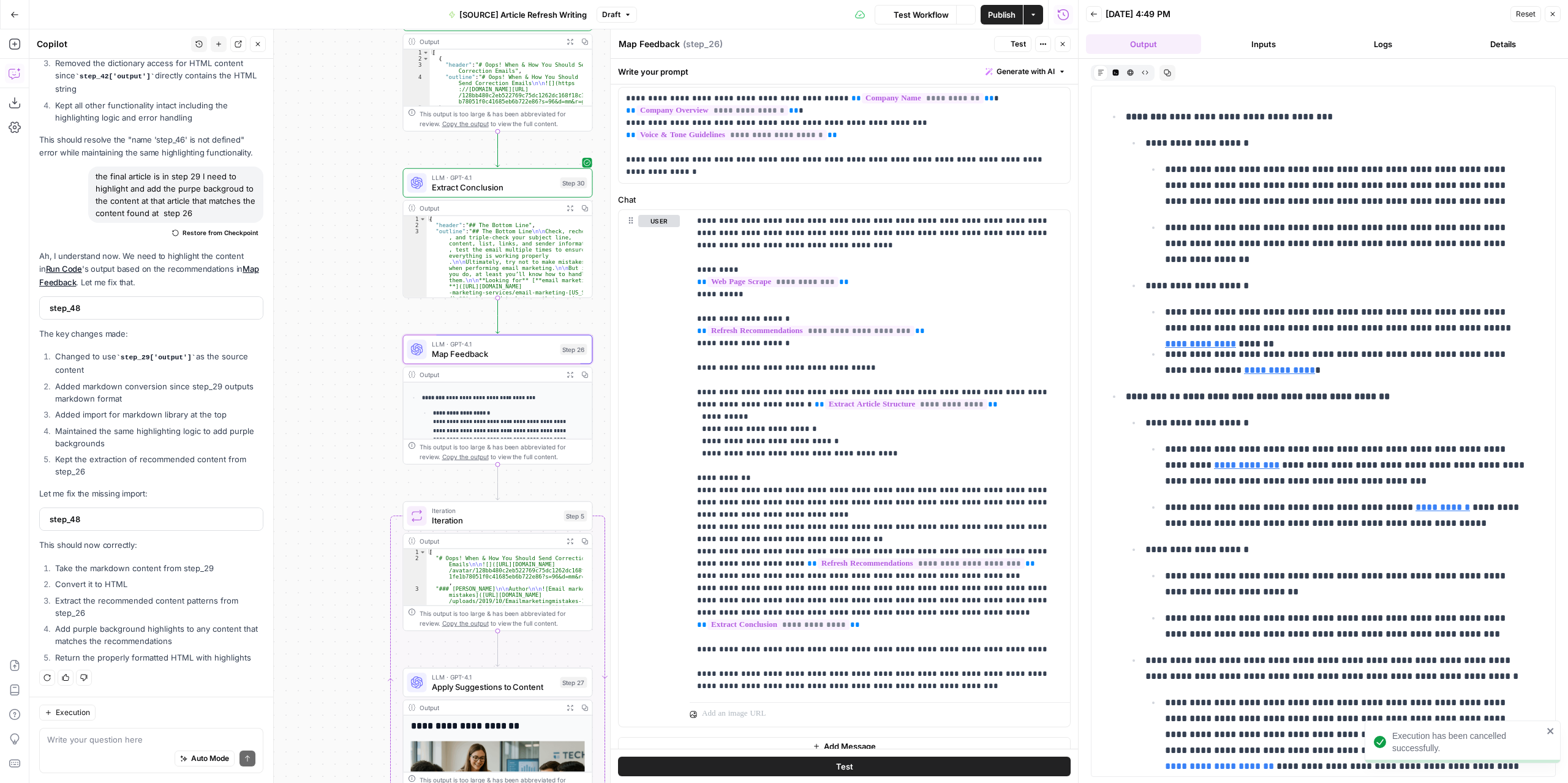
click at [1024, 49] on span "Test" at bounding box center [1018, 44] width 15 height 11
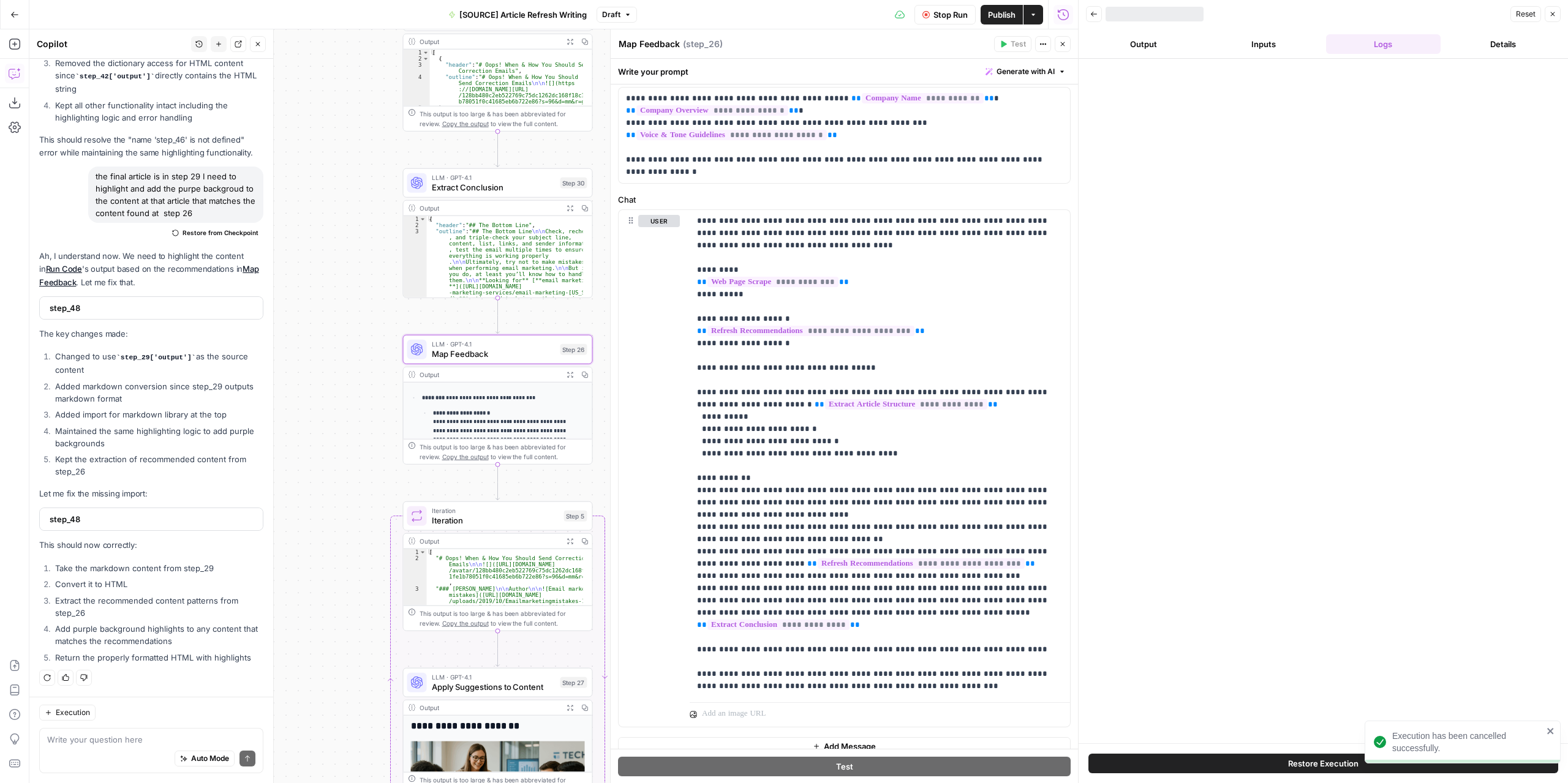
click at [1153, 48] on button "Output" at bounding box center [1143, 44] width 115 height 20
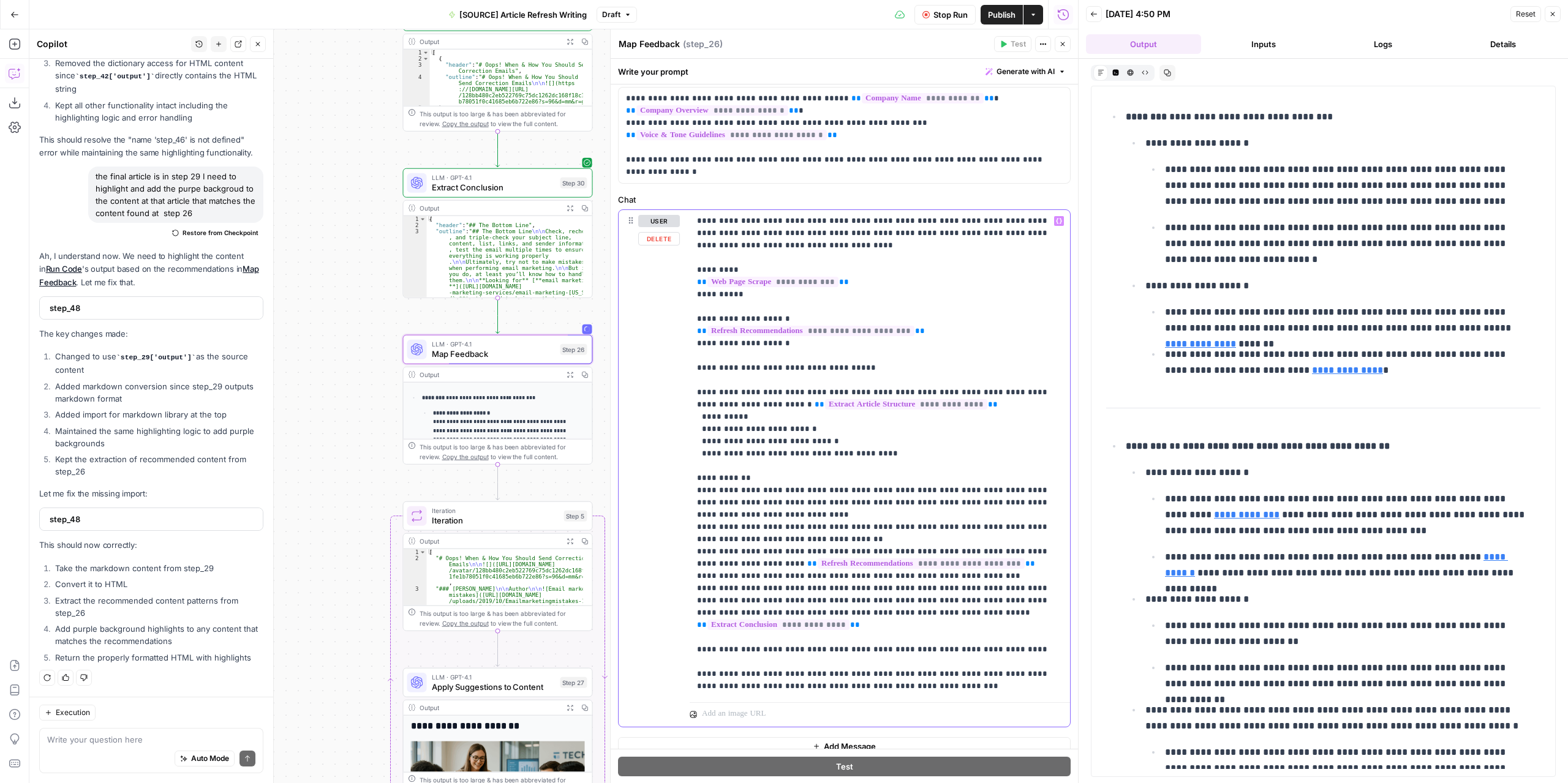
click at [708, 429] on p "**********" at bounding box center [875, 454] width 357 height 478
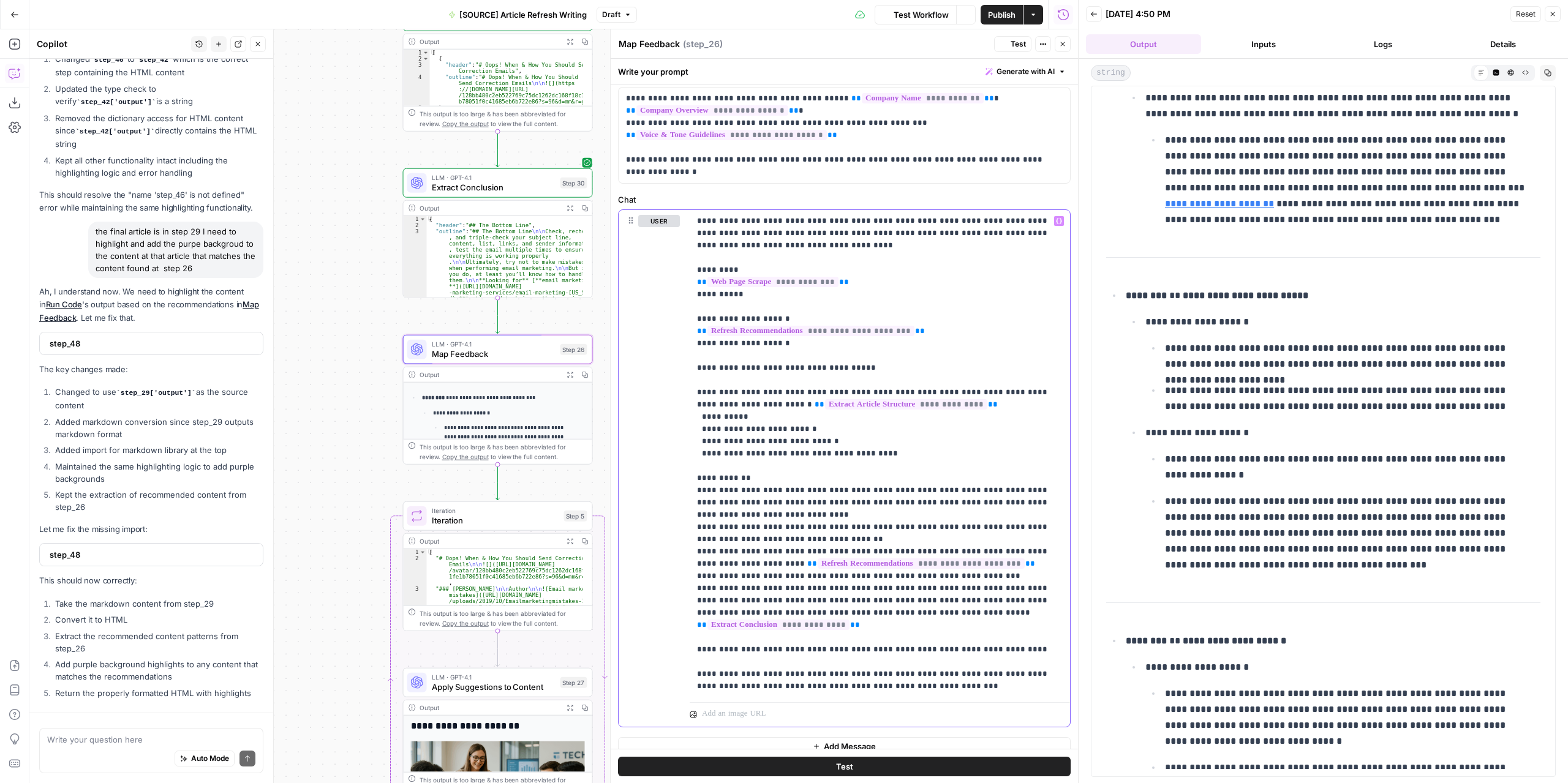
scroll to position [5883, 0]
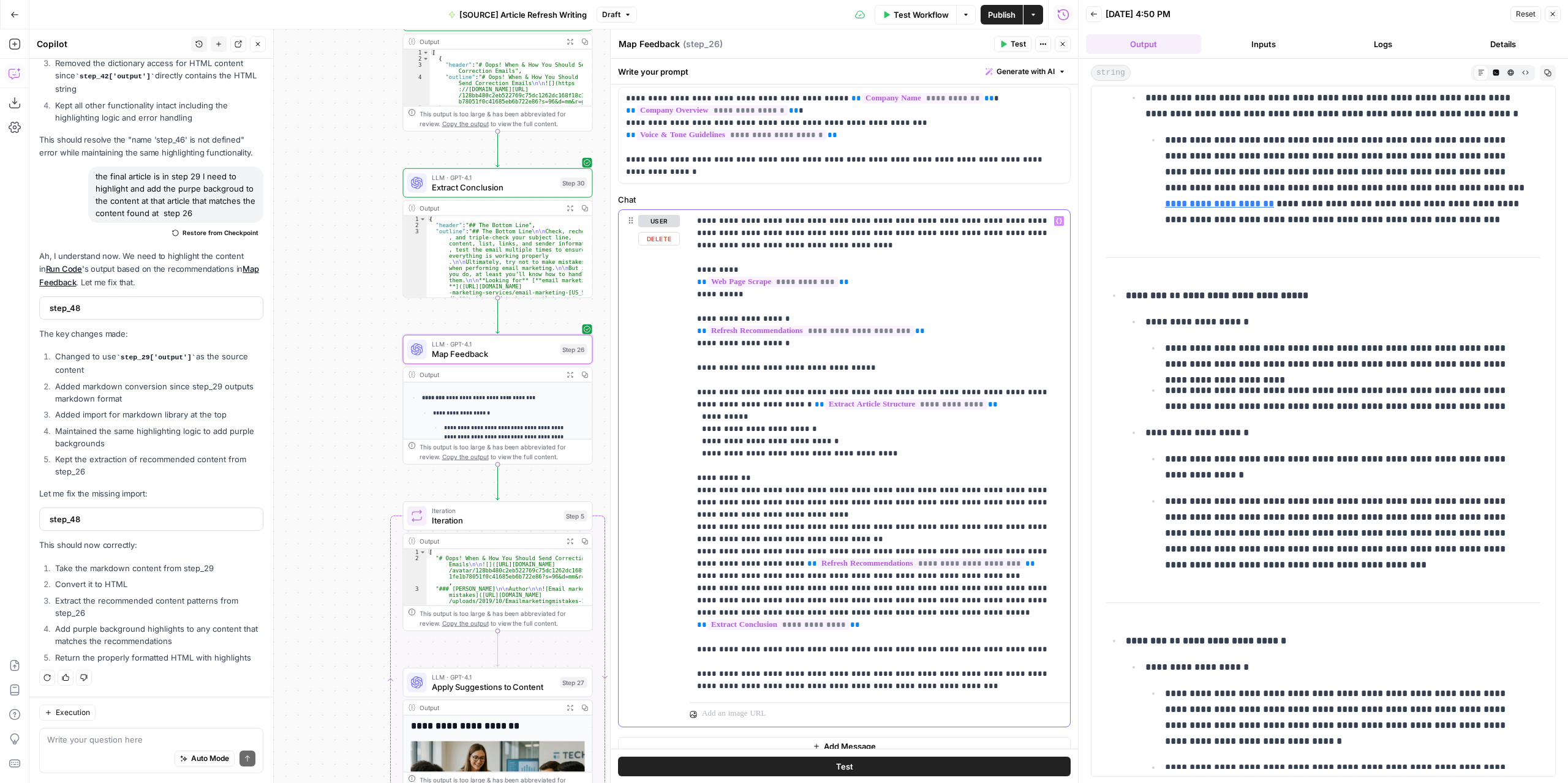
drag, startPoint x: 806, startPoint y: 365, endPoint x: 836, endPoint y: 366, distance: 30.0
click at [836, 366] on p "**********" at bounding box center [875, 454] width 357 height 478
click at [707, 415] on p "**********" at bounding box center [875, 454] width 357 height 478
click at [703, 391] on p "**********" at bounding box center [875, 454] width 357 height 478
click at [704, 416] on p "**********" at bounding box center [875, 454] width 357 height 478
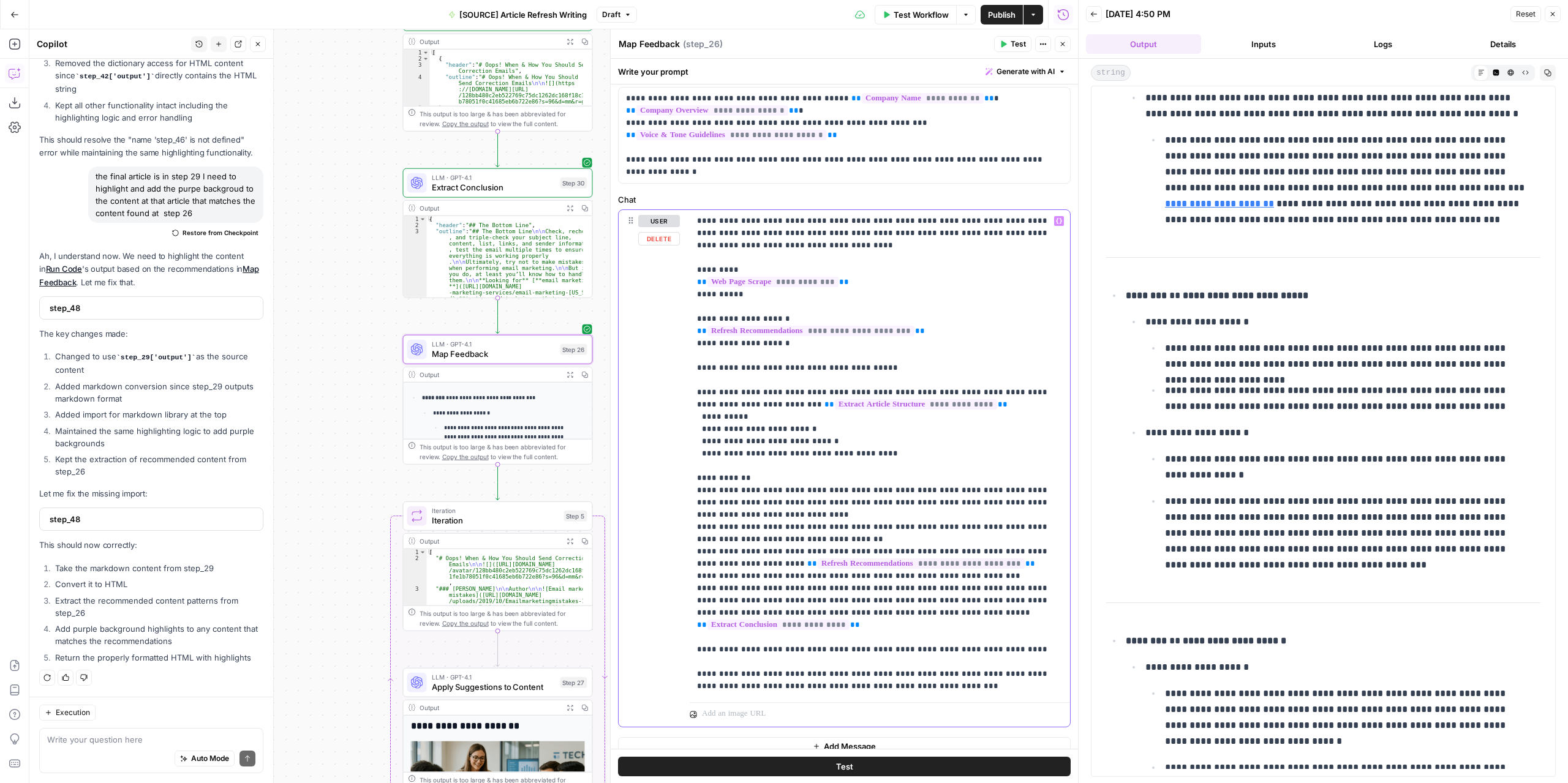
click at [706, 416] on p "**********" at bounding box center [875, 454] width 357 height 478
click at [706, 428] on p "**********" at bounding box center [875, 454] width 357 height 478
click at [706, 436] on p "**********" at bounding box center [875, 454] width 357 height 478
click at [709, 457] on p "**********" at bounding box center [875, 454] width 357 height 478
click at [1015, 44] on span "Test" at bounding box center [1018, 44] width 15 height 11
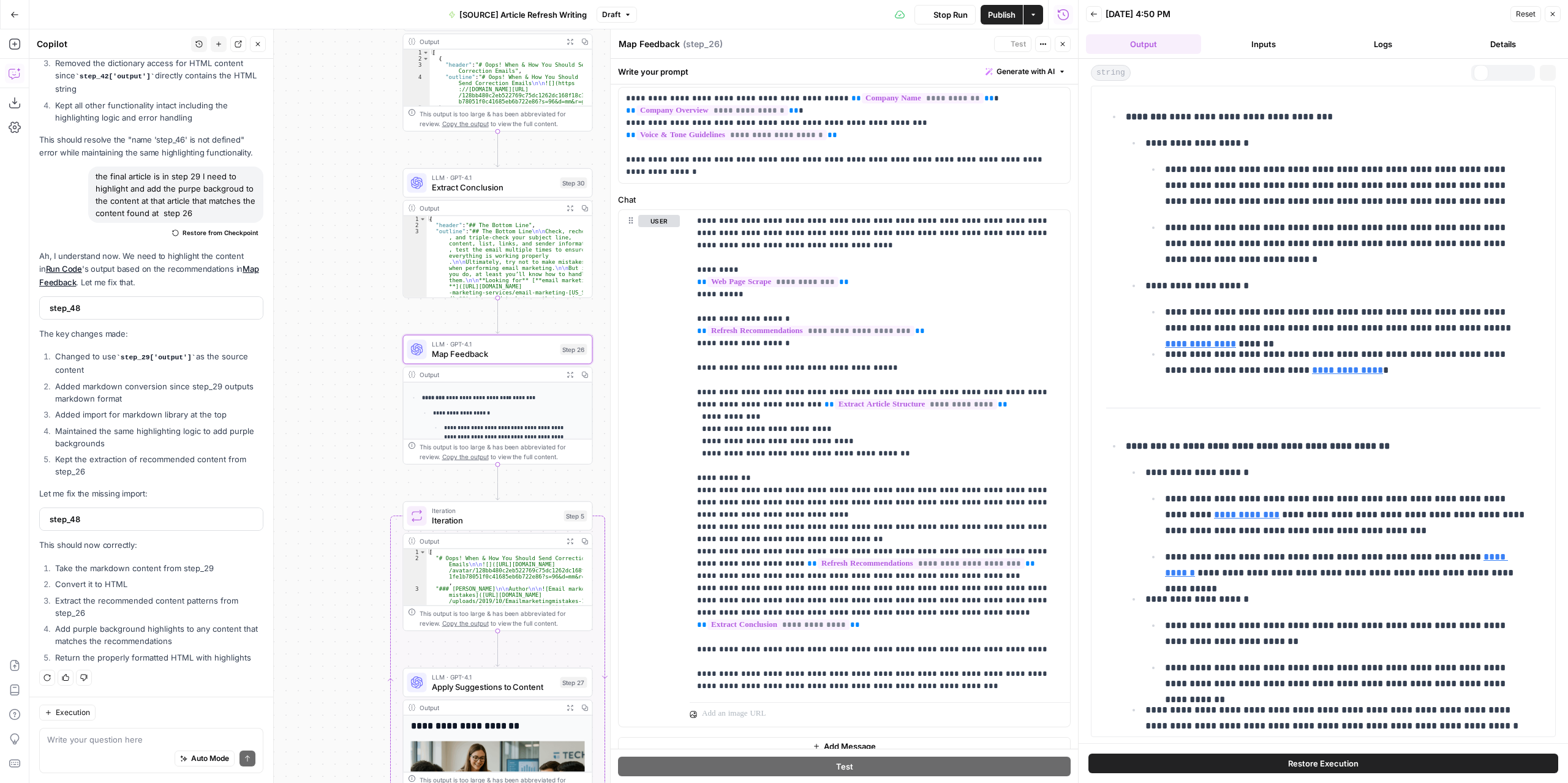
click at [1148, 44] on button "Output" at bounding box center [1143, 44] width 115 height 20
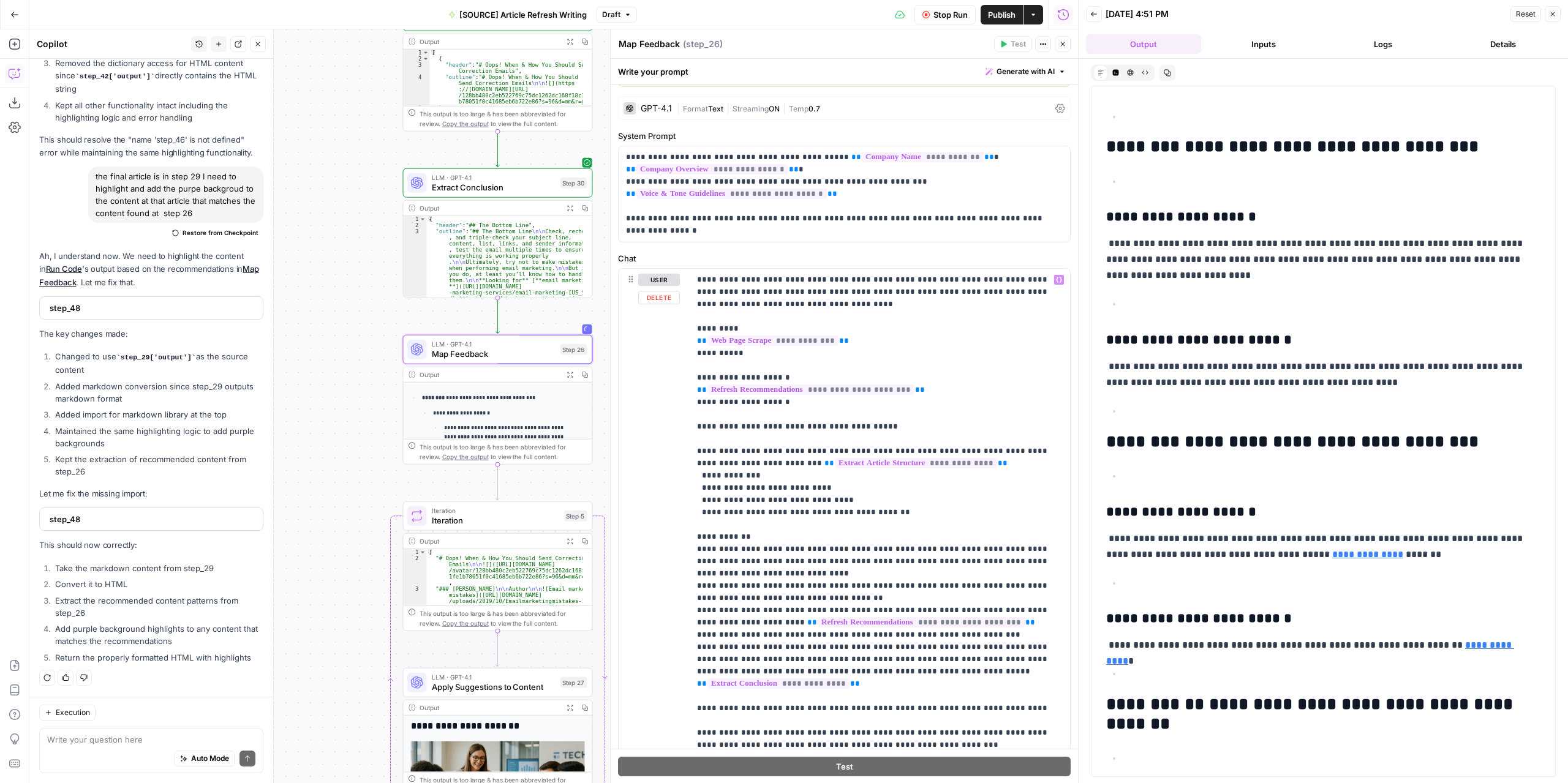
scroll to position [0, 0]
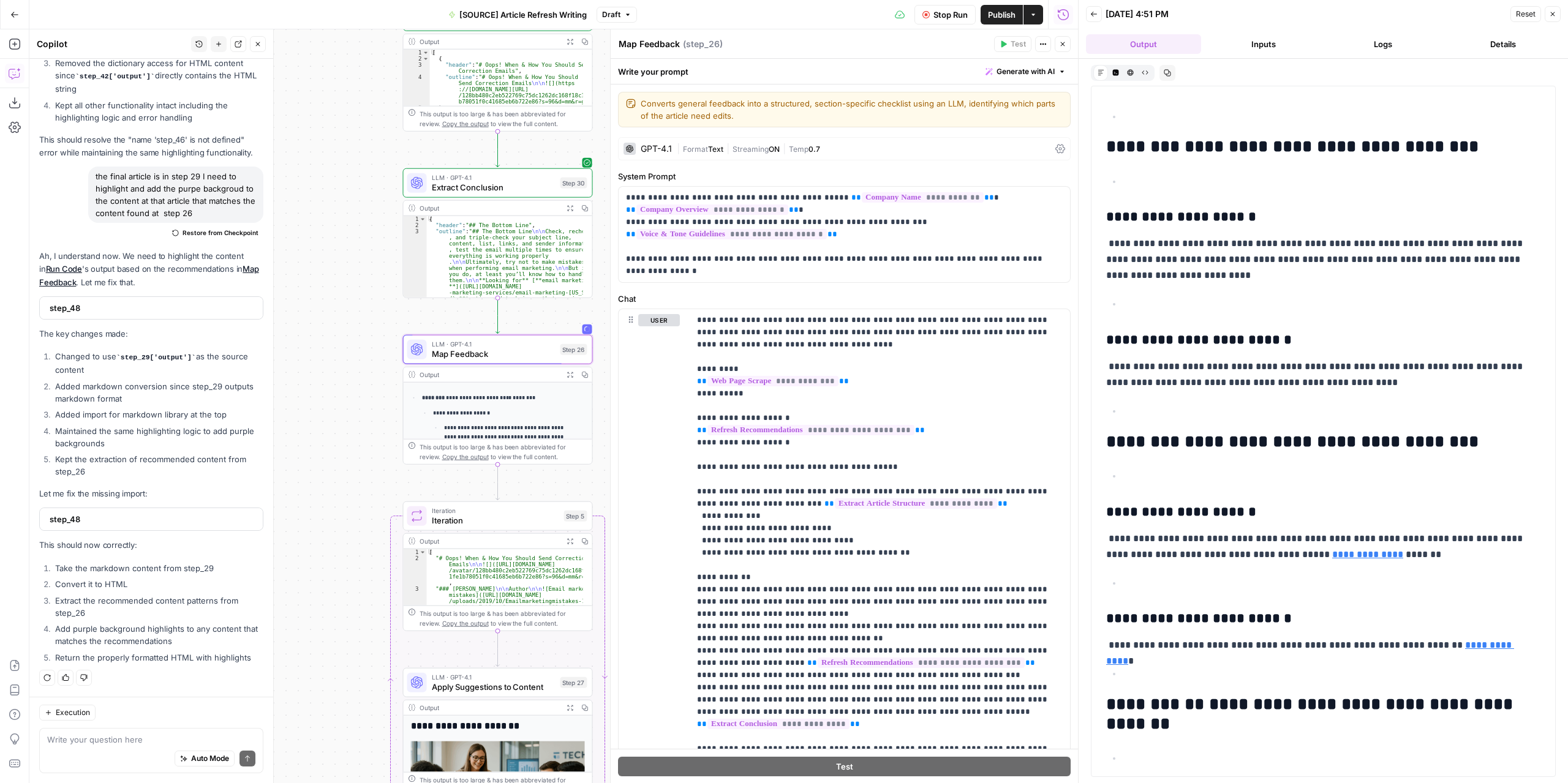
click at [618, 12] on span "Draft" at bounding box center [611, 14] width 18 height 11
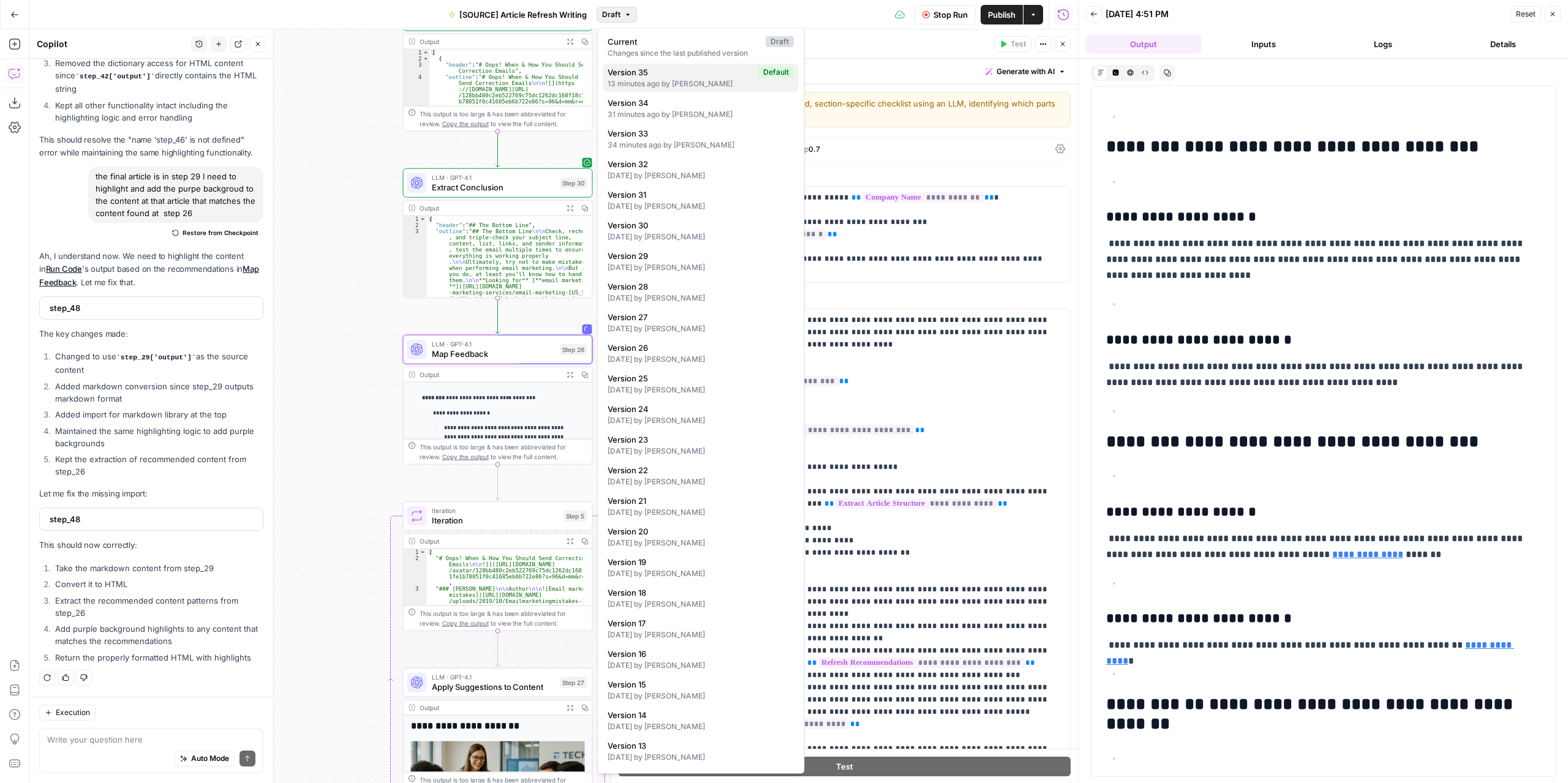
click at [639, 81] on div "13 minutes ago by [PERSON_NAME]" at bounding box center [700, 84] width 186 height 11
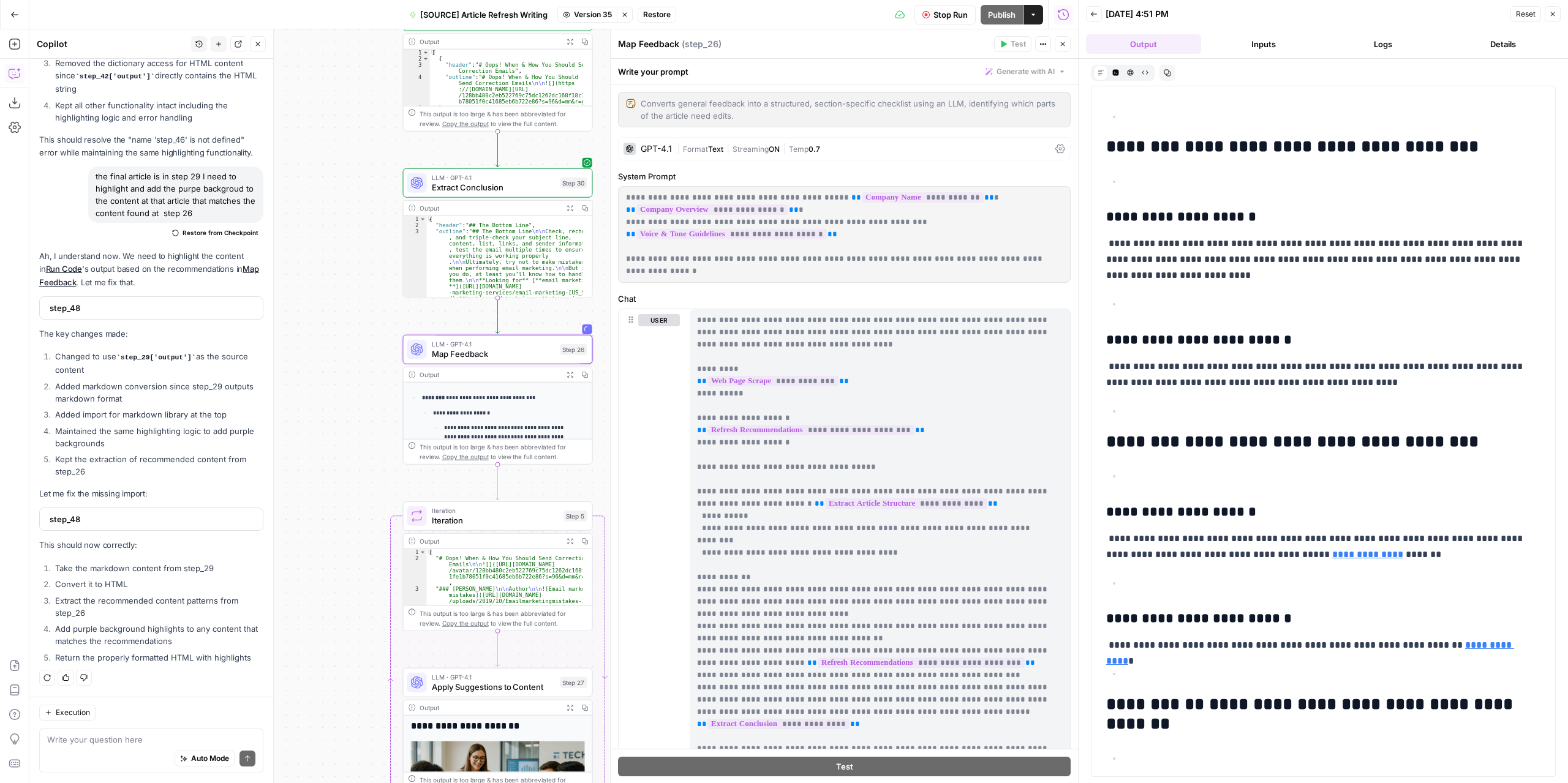
click at [655, 14] on span "Restore" at bounding box center [657, 14] width 27 height 11
click at [743, 145] on span "Restore" at bounding box center [743, 141] width 33 height 12
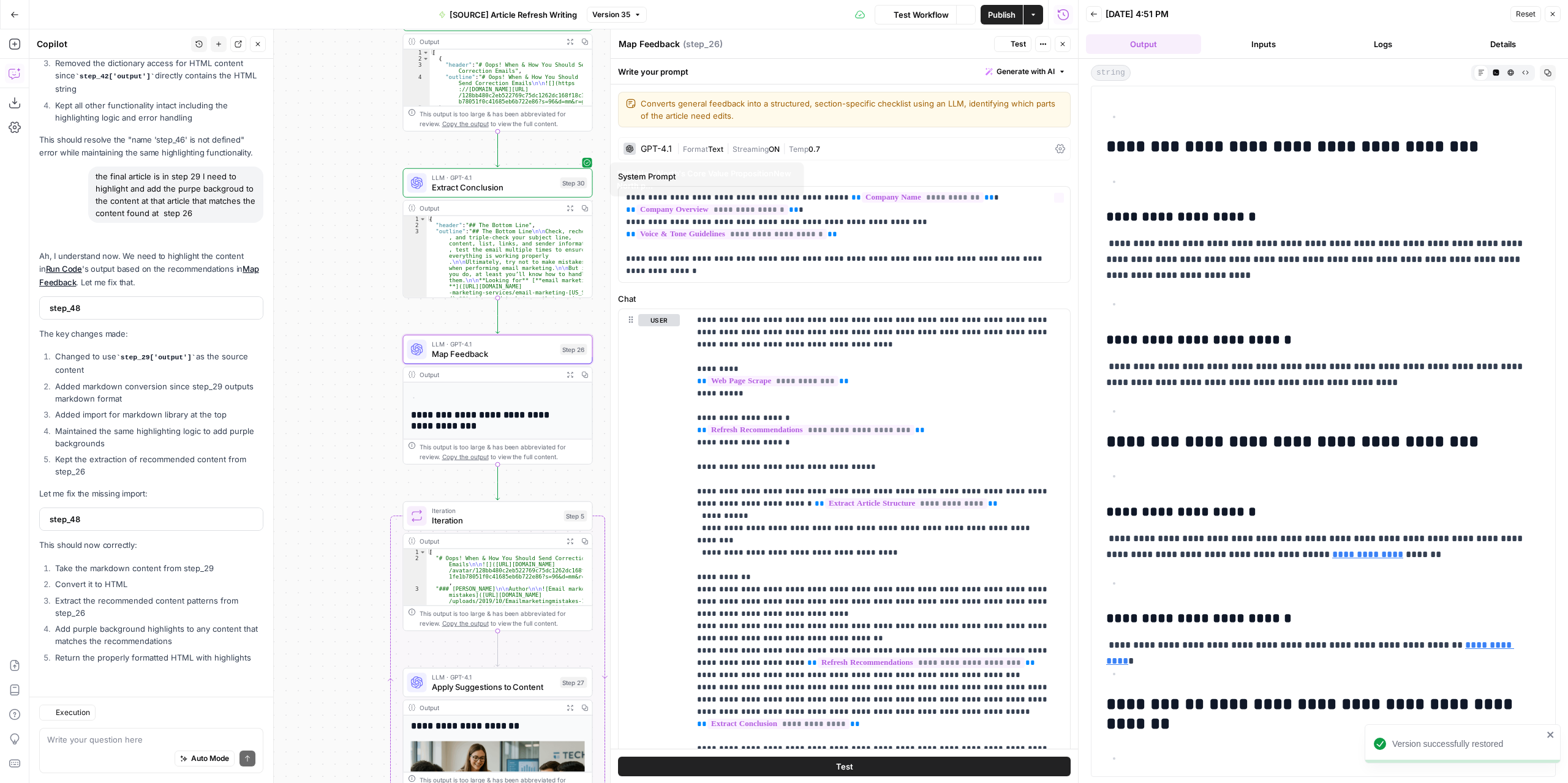
scroll to position [5883, 0]
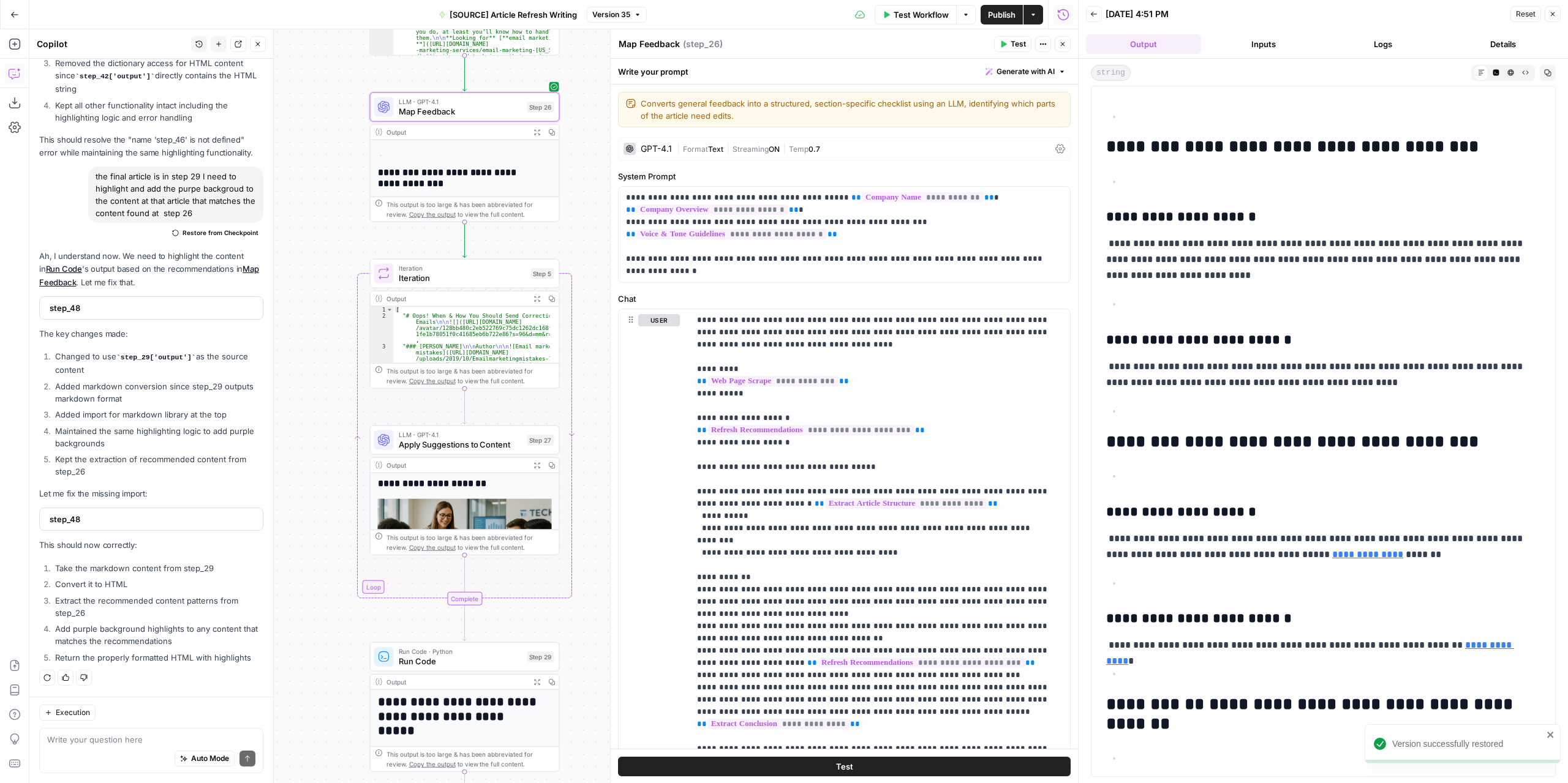
drag, startPoint x: 327, startPoint y: 507, endPoint x: 294, endPoint y: 263, distance: 246.2
click at [294, 263] on div "**********" at bounding box center [553, 406] width 1048 height 754
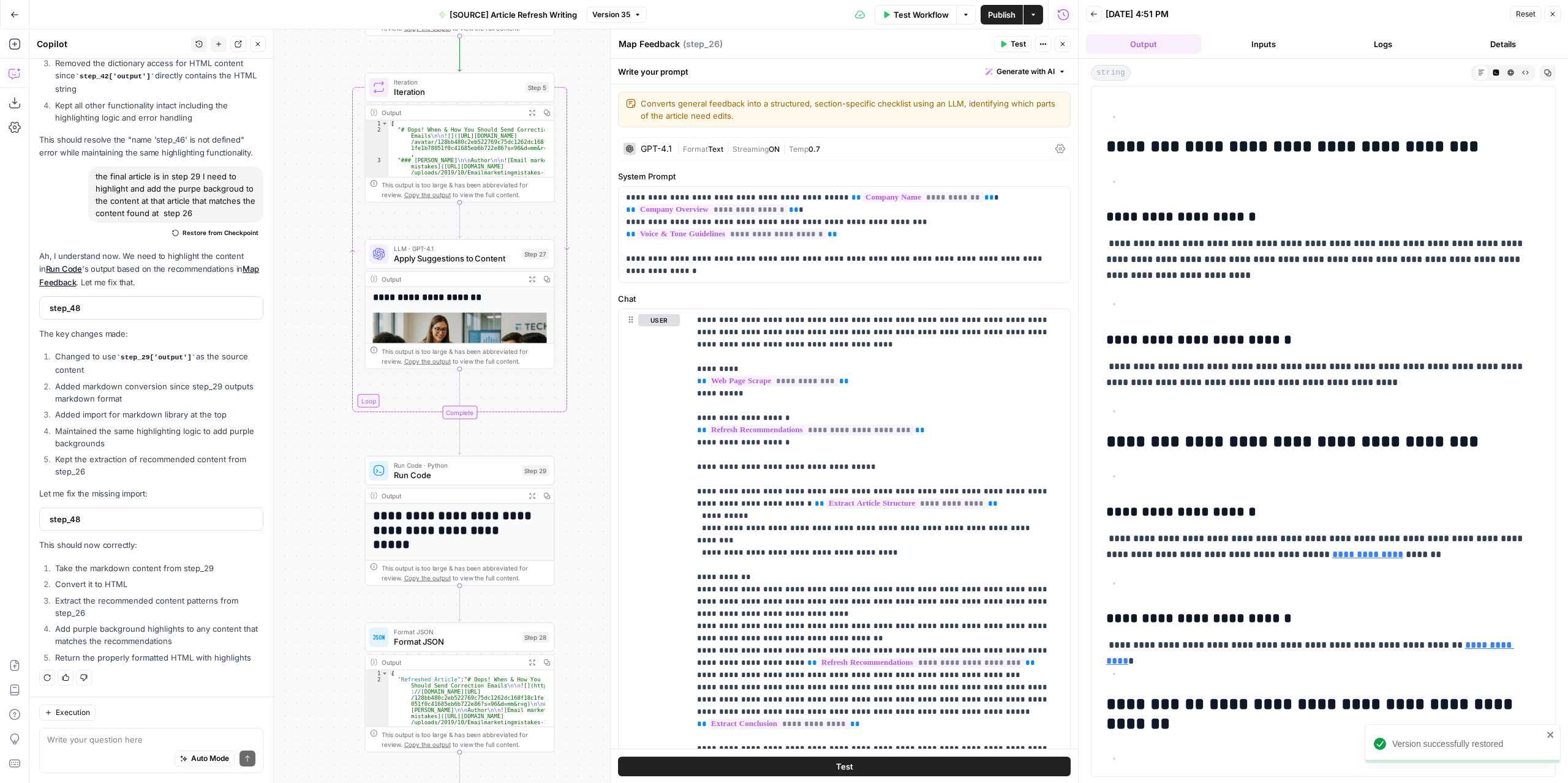
drag, startPoint x: 295, startPoint y: 476, endPoint x: 289, endPoint y: 301, distance: 175.1
click at [288, 296] on div "**********" at bounding box center [553, 406] width 1048 height 754
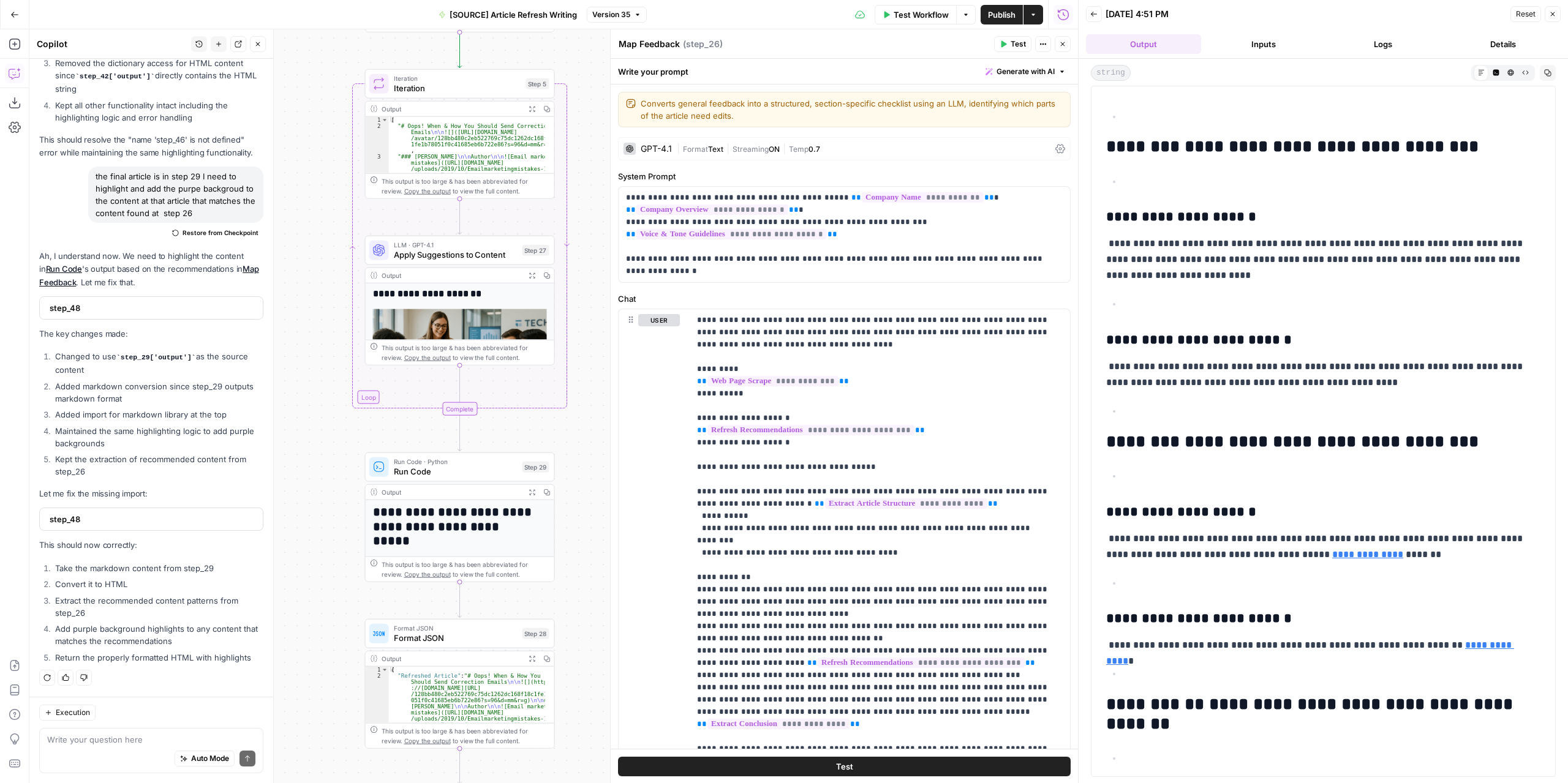
click at [946, 15] on span "Test Workflow" at bounding box center [921, 15] width 55 height 12
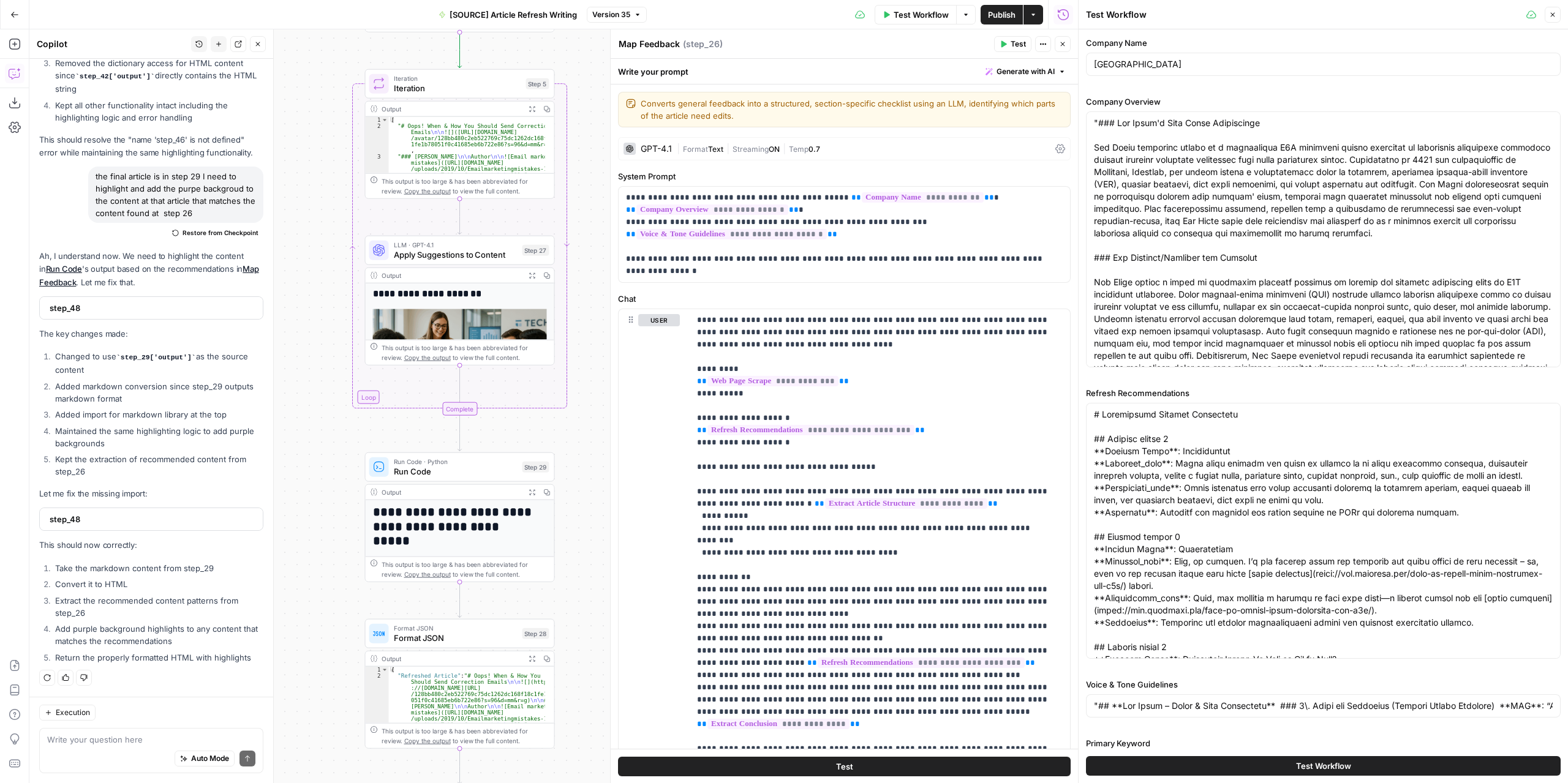
click at [1238, 772] on button "Test Workflow" at bounding box center [1323, 766] width 475 height 20
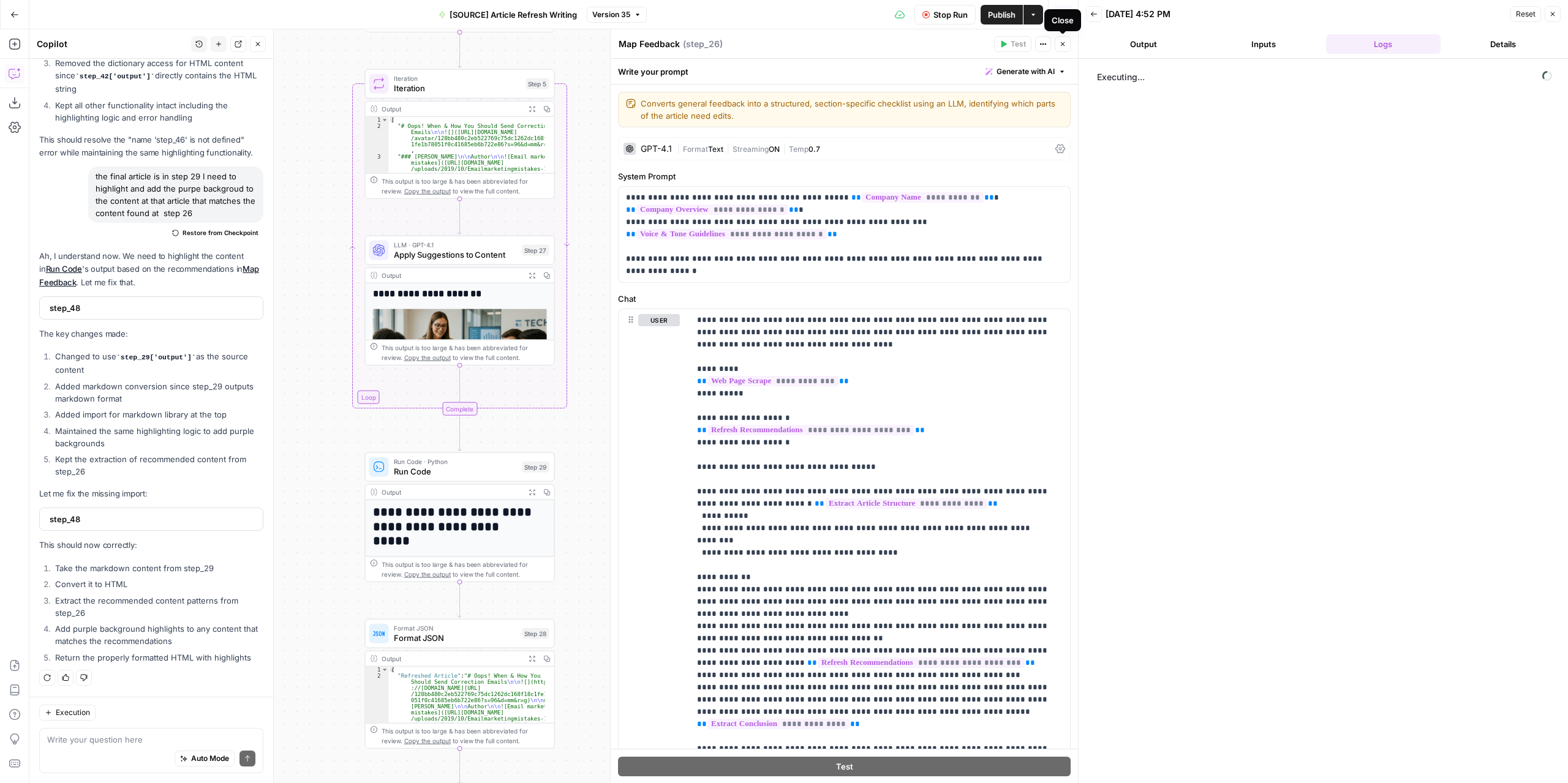
click at [1058, 44] on button "Close" at bounding box center [1062, 44] width 16 height 16
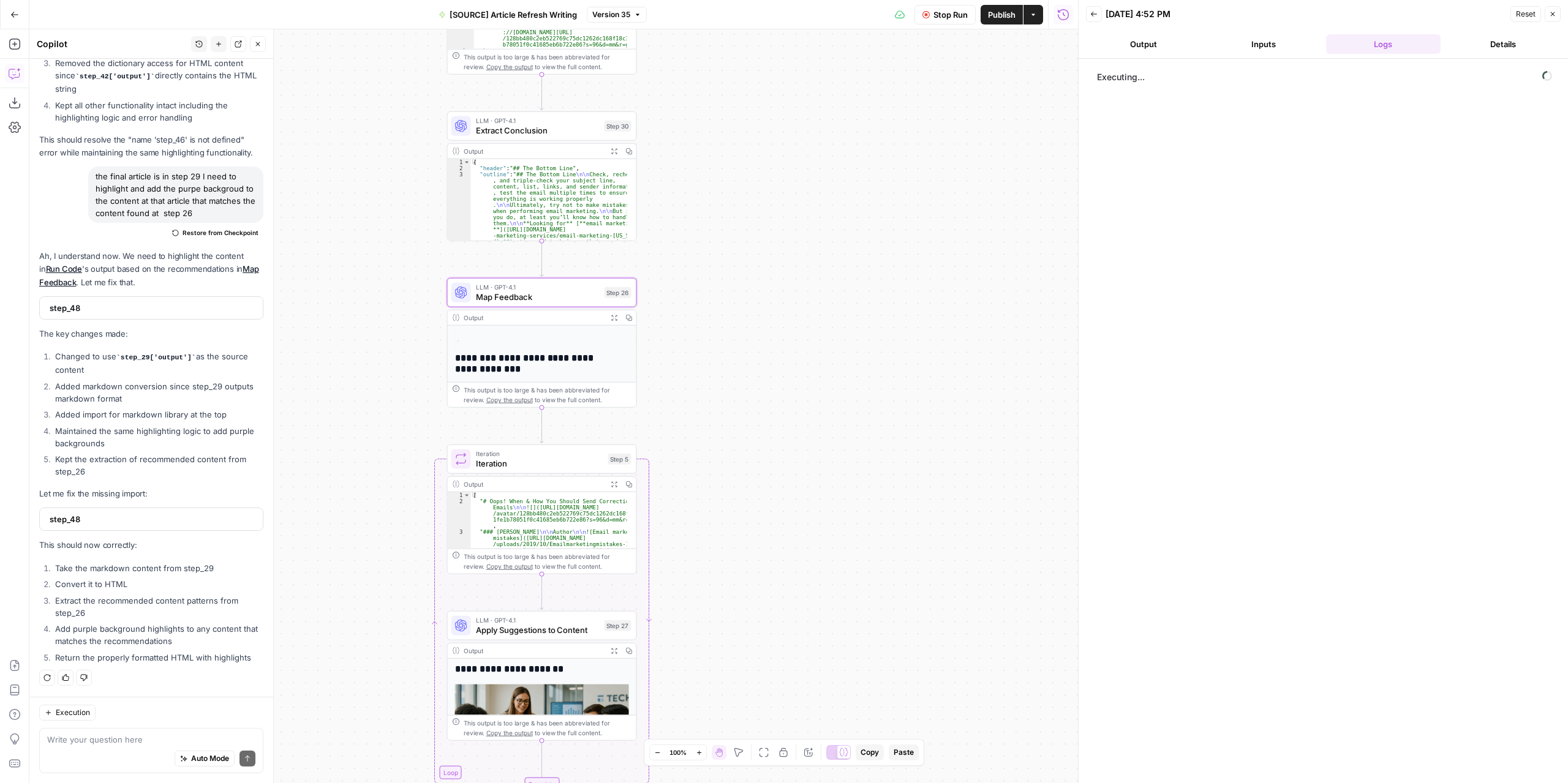
drag, startPoint x: 678, startPoint y: 233, endPoint x: 752, endPoint y: 601, distance: 375.4
click at [752, 601] on div "**********" at bounding box center [553, 406] width 1048 height 754
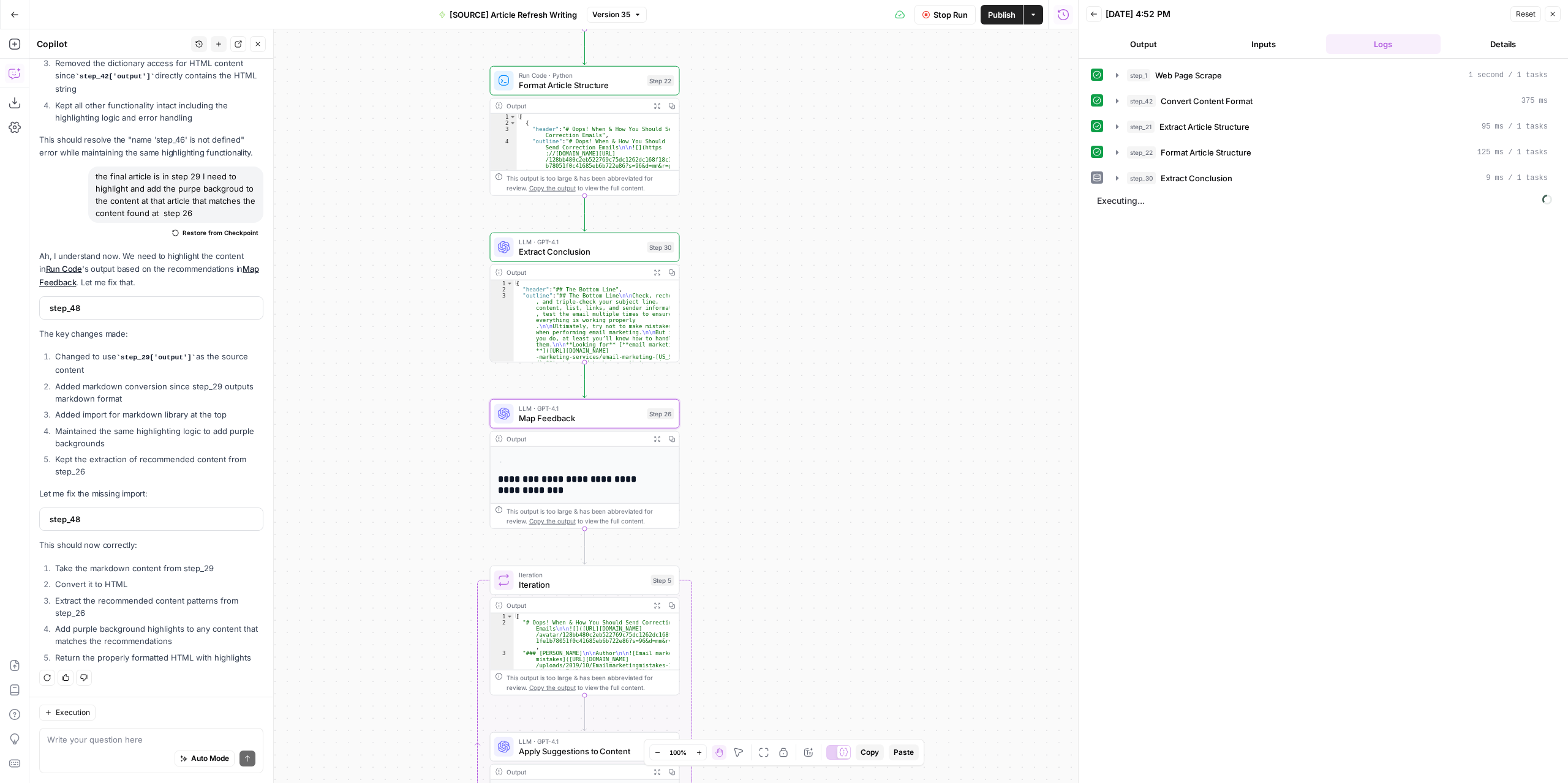
drag, startPoint x: 752, startPoint y: 500, endPoint x: 764, endPoint y: 534, distance: 36.1
click at [764, 534] on div "**********" at bounding box center [553, 406] width 1048 height 754
click at [657, 442] on button "Expand Output" at bounding box center [657, 439] width 15 height 15
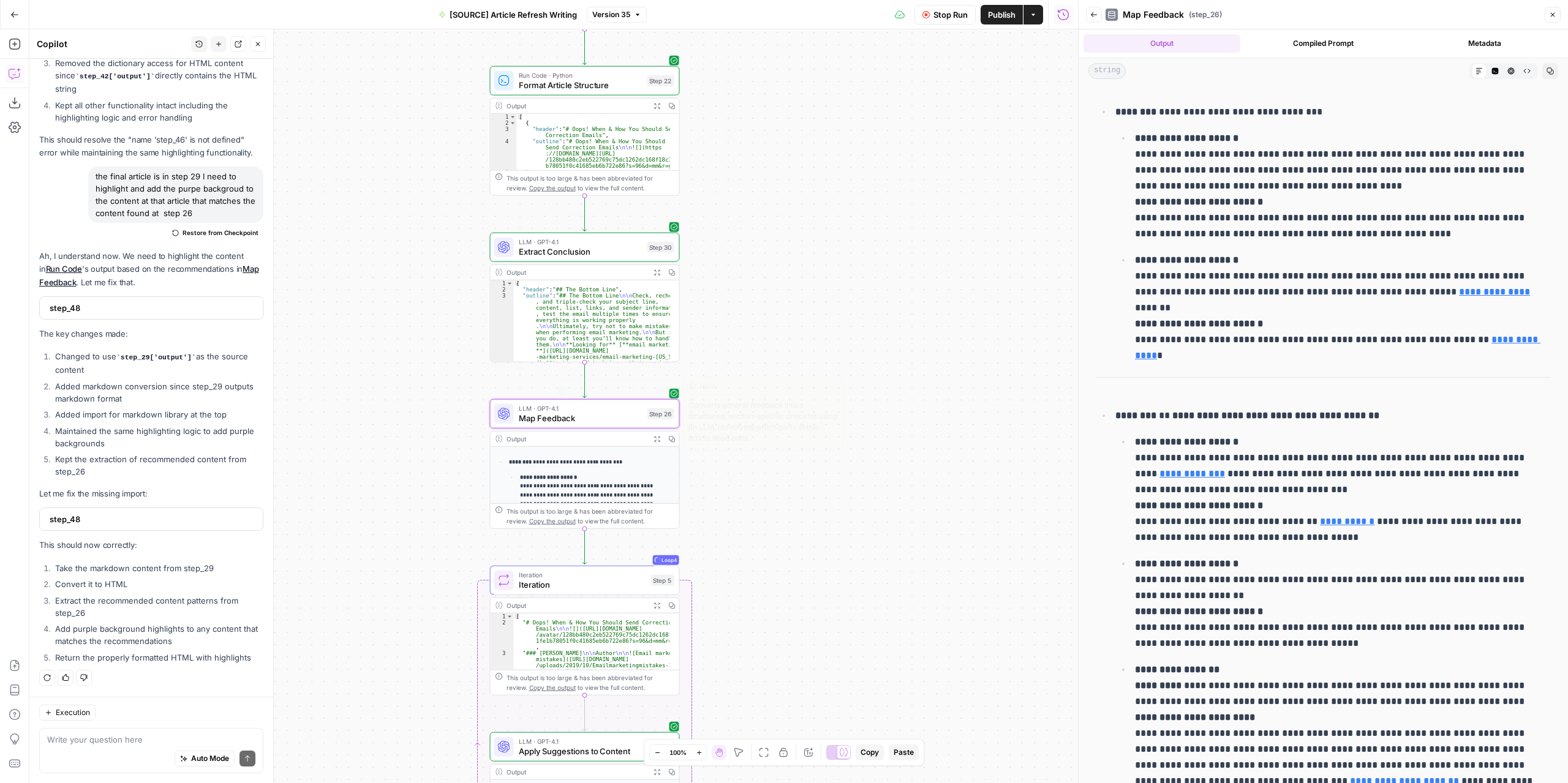
click at [661, 439] on button "Expand Output" at bounding box center [657, 439] width 15 height 15
click at [658, 438] on icon "button" at bounding box center [657, 439] width 7 height 7
click at [617, 415] on span "Map Feedback" at bounding box center [580, 418] width 124 height 12
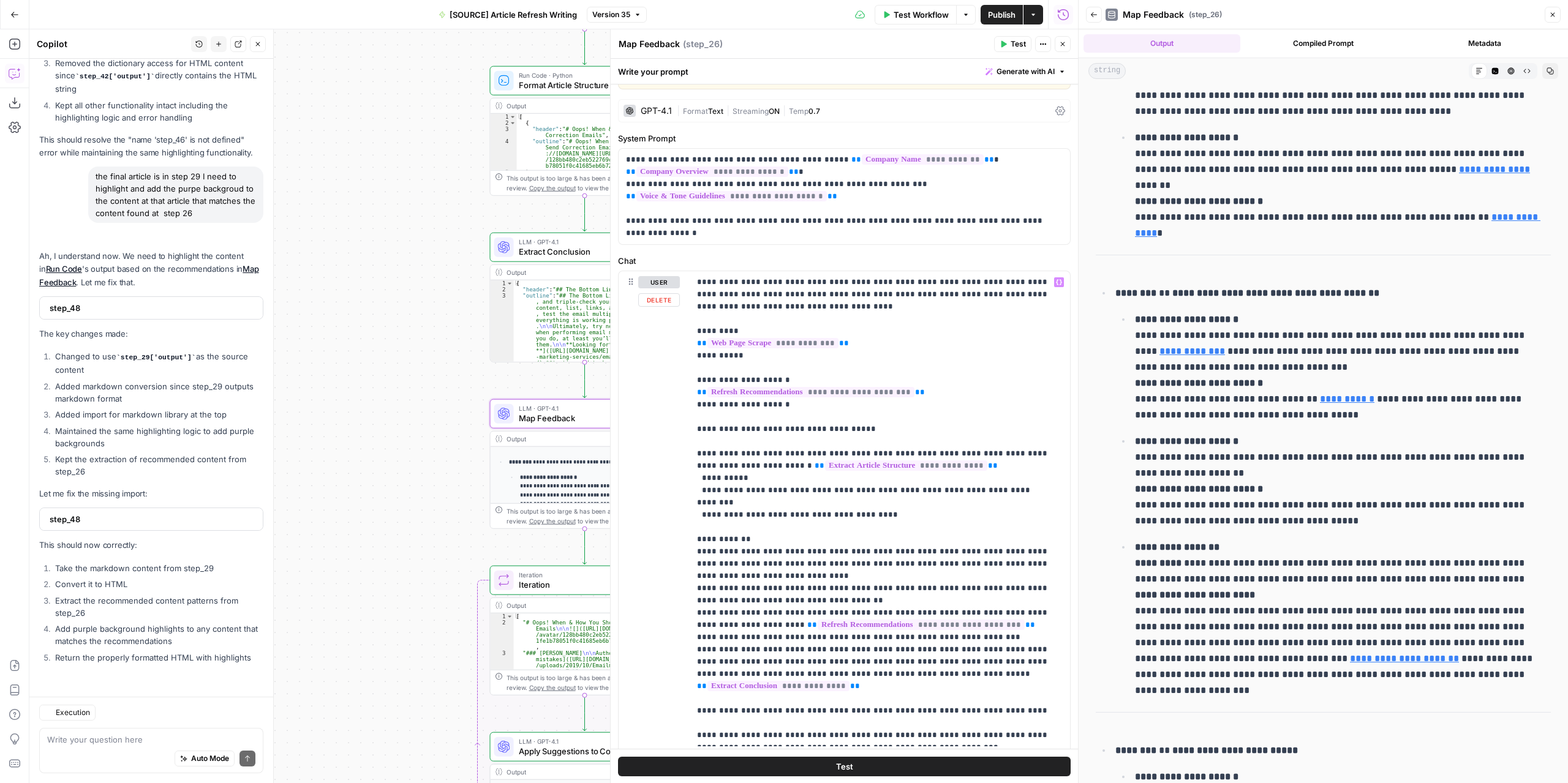
scroll to position [5883, 0]
click at [786, 489] on p "**********" at bounding box center [875, 508] width 357 height 465
click at [849, 489] on p "**********" at bounding box center [875, 508] width 357 height 465
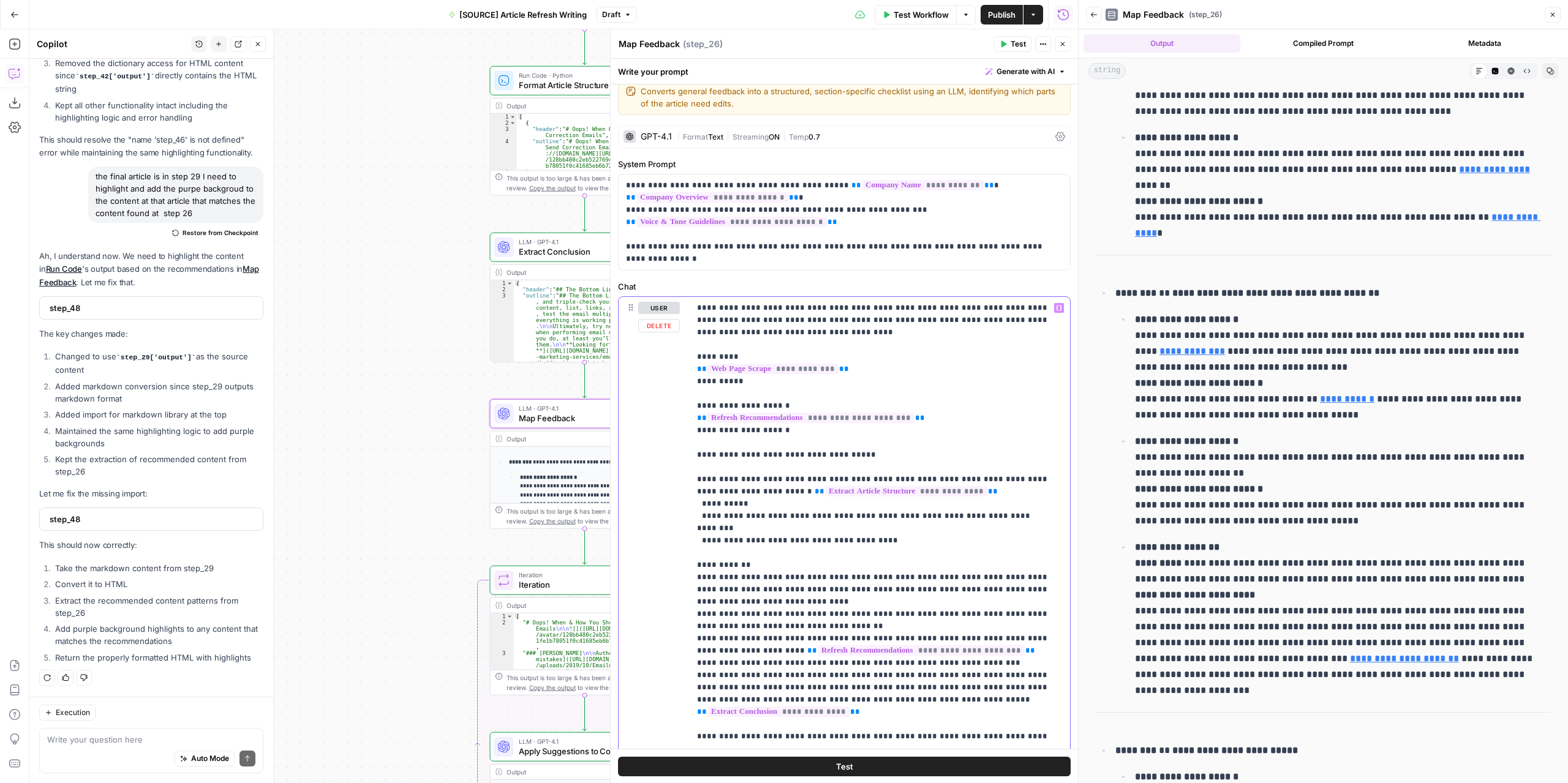
scroll to position [0, 0]
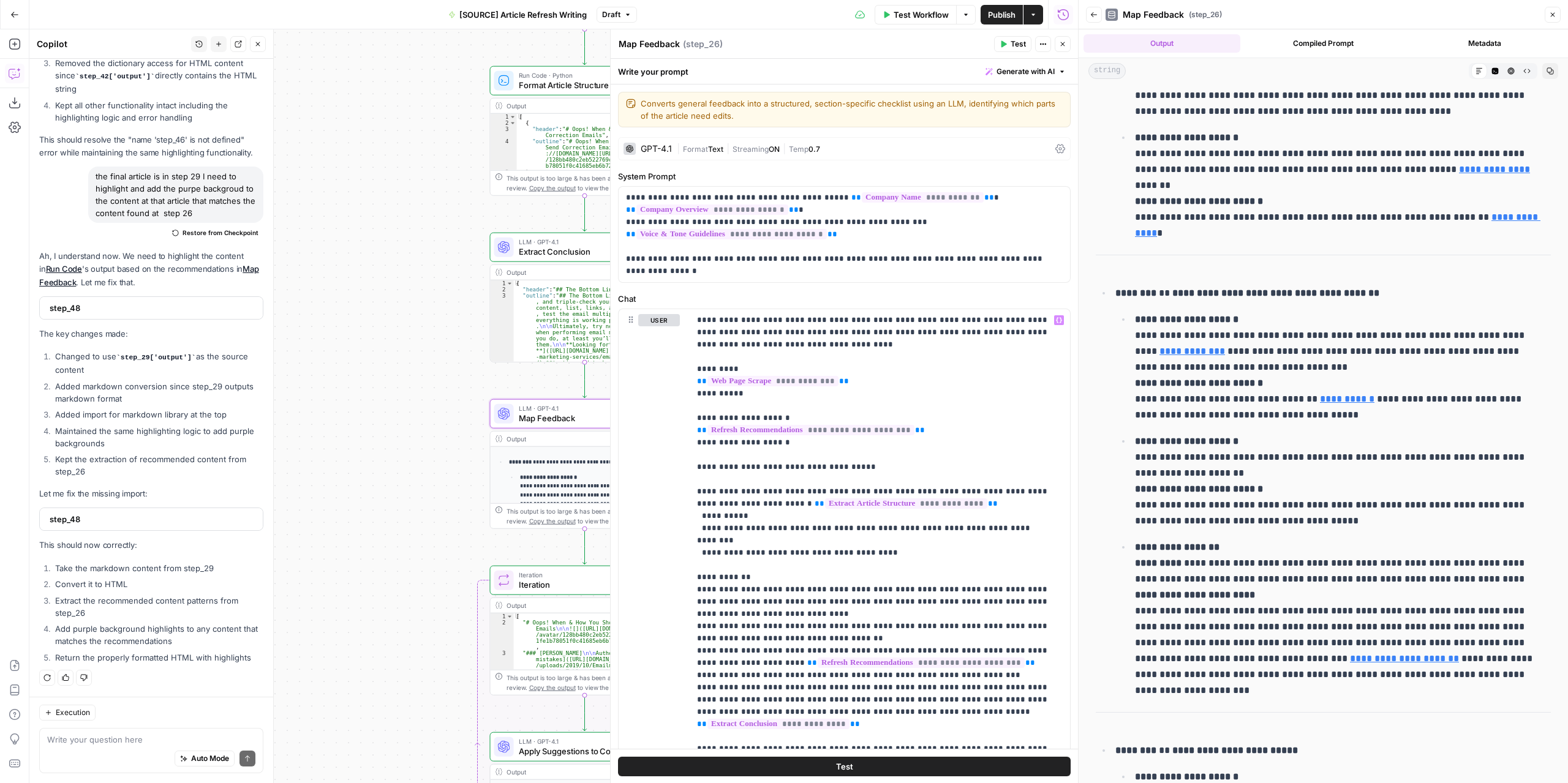
click at [1012, 44] on span "Test" at bounding box center [1018, 44] width 15 height 11
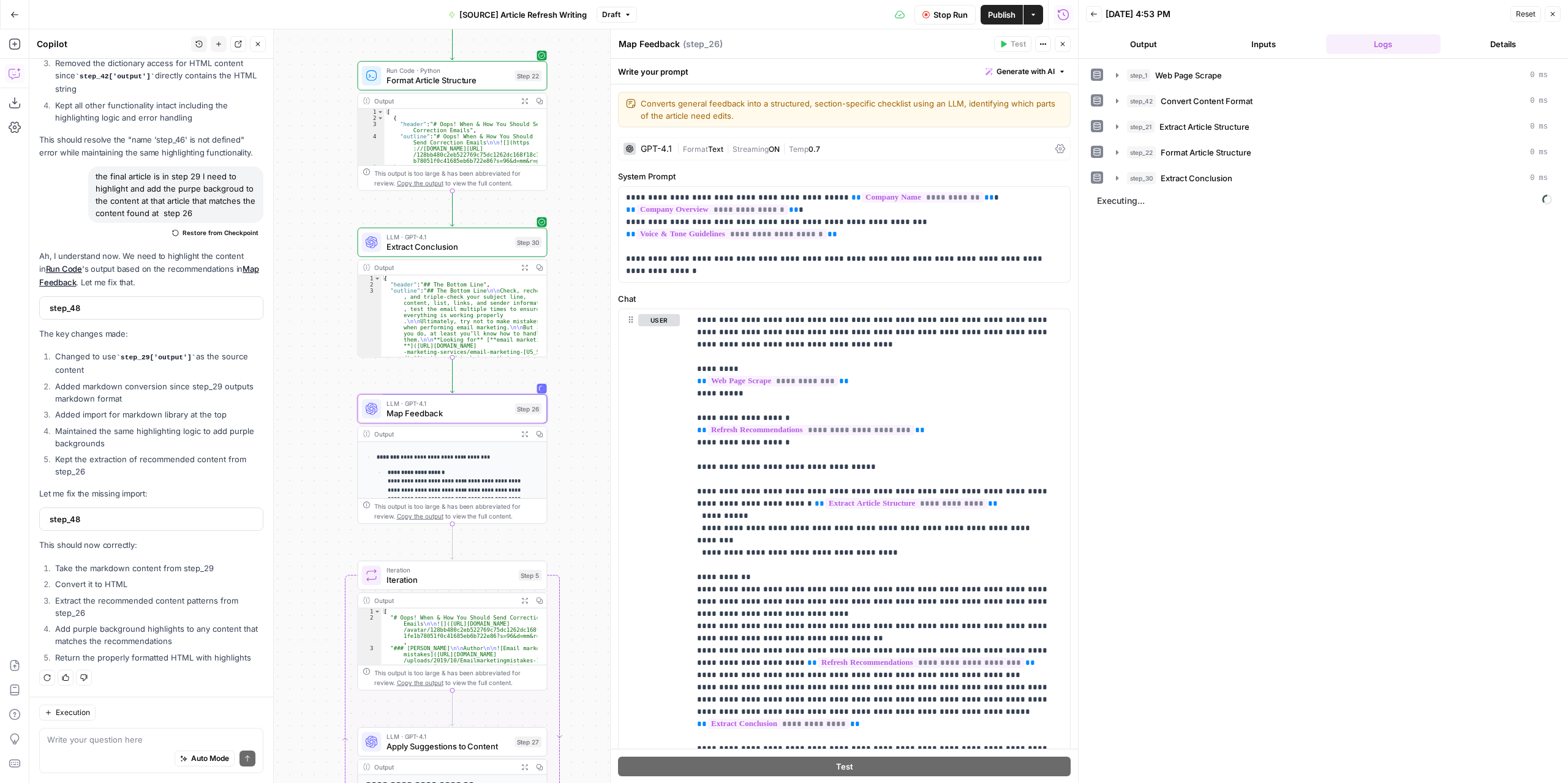
drag, startPoint x: 394, startPoint y: 366, endPoint x: 273, endPoint y: 353, distance: 121.7
click at [272, 353] on body "**********" at bounding box center [784, 392] width 1568 height 783
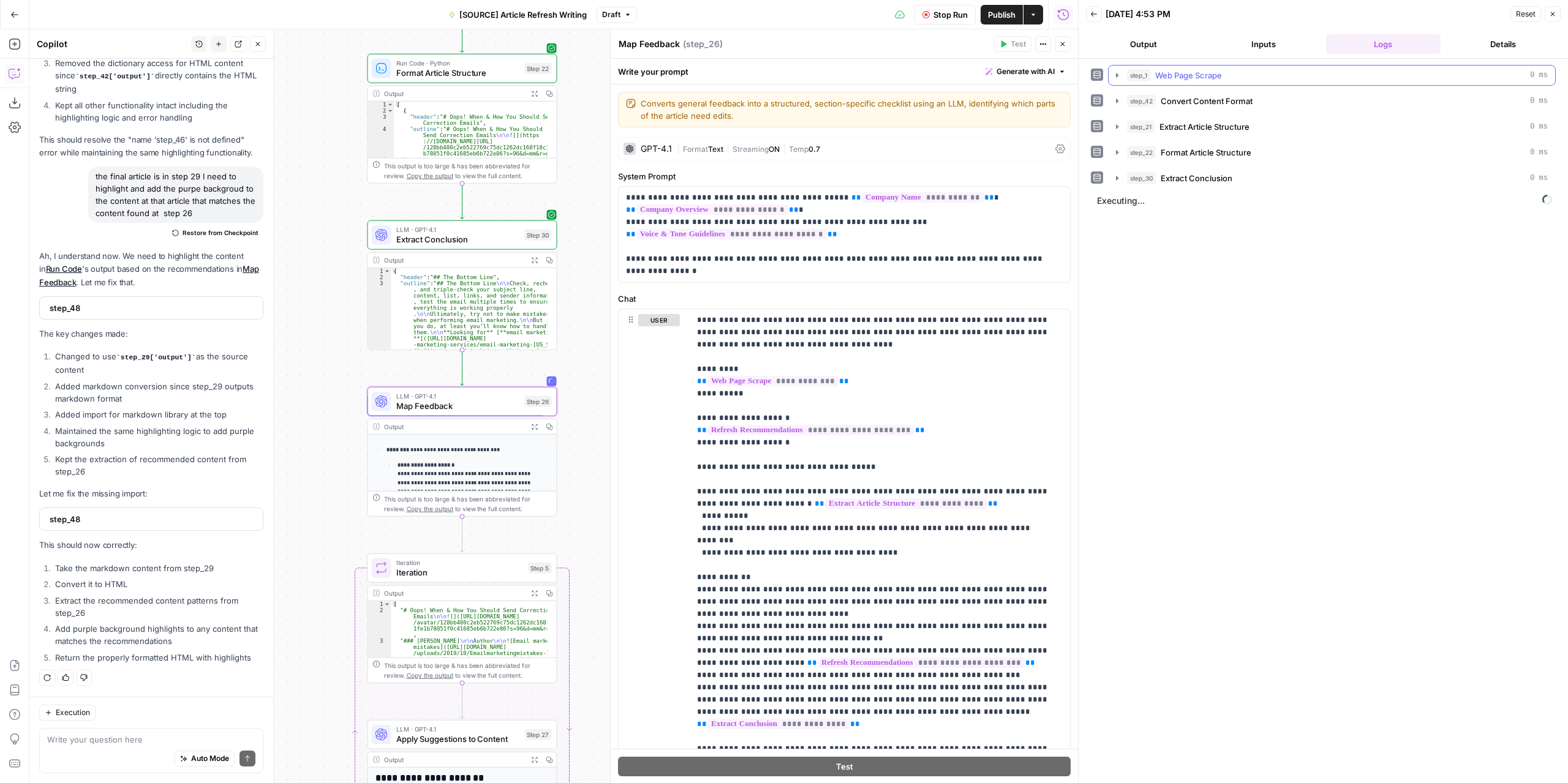
click at [1159, 43] on button "Output" at bounding box center [1143, 44] width 115 height 20
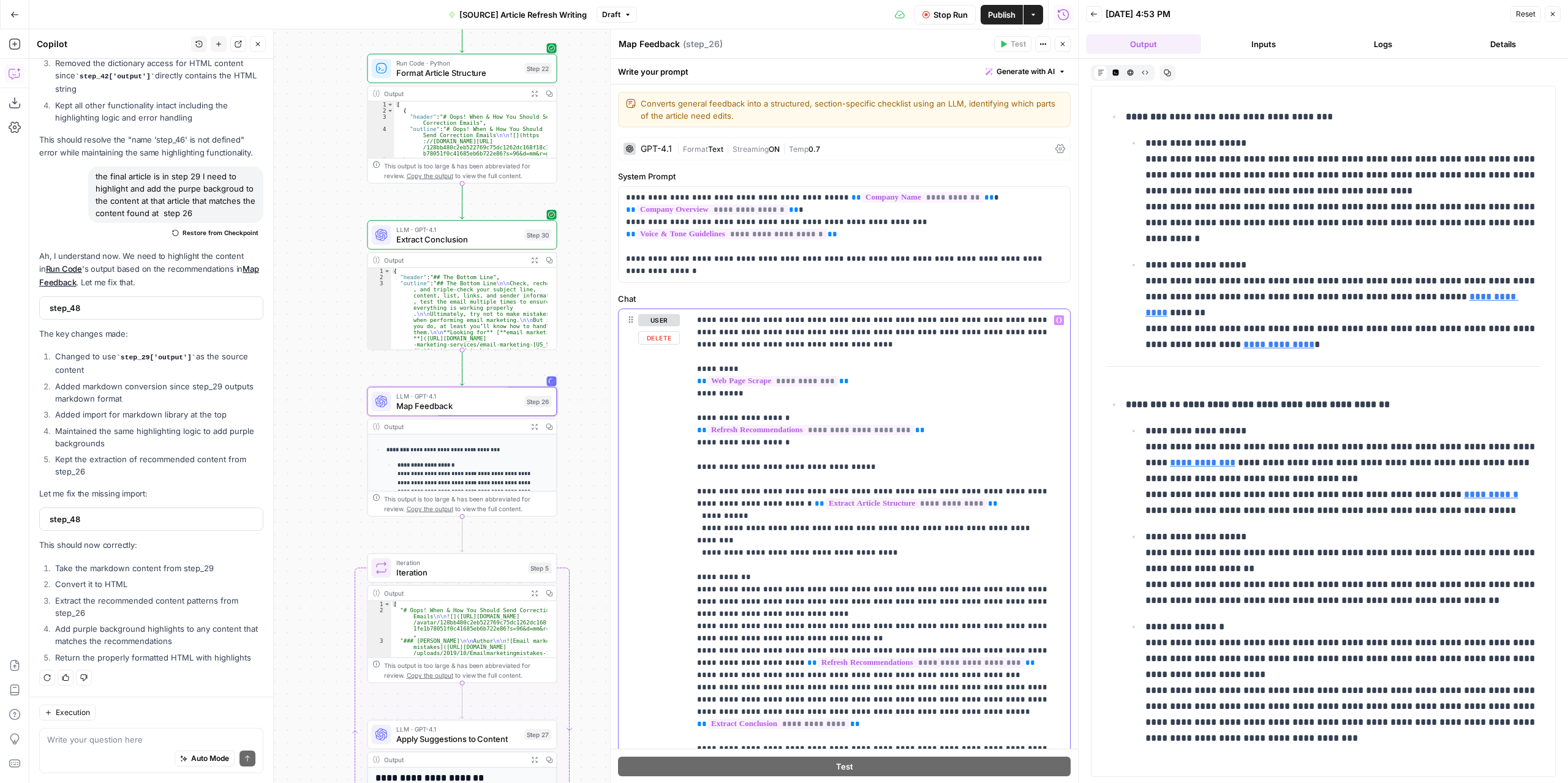
click at [708, 526] on p "**********" at bounding box center [875, 547] width 357 height 465
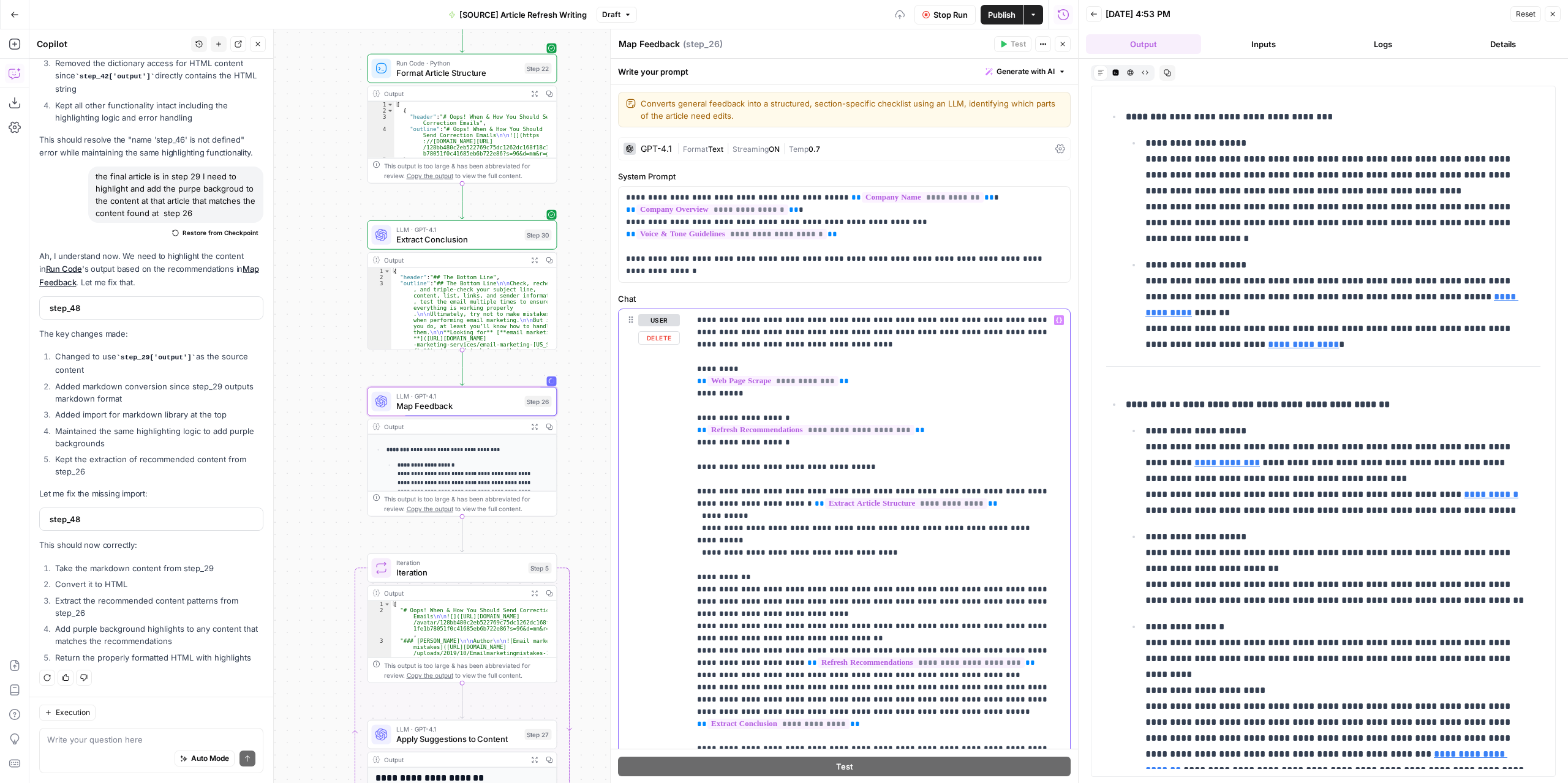
click at [793, 527] on p "**********" at bounding box center [875, 547] width 357 height 465
drag, startPoint x: 970, startPoint y: 529, endPoint x: 961, endPoint y: 528, distance: 9.1
click at [961, 528] on p "**********" at bounding box center [875, 553] width 357 height 478
click at [865, 527] on p "**********" at bounding box center [875, 553] width 357 height 478
click at [954, 14] on span "Stop Run" at bounding box center [950, 15] width 34 height 12
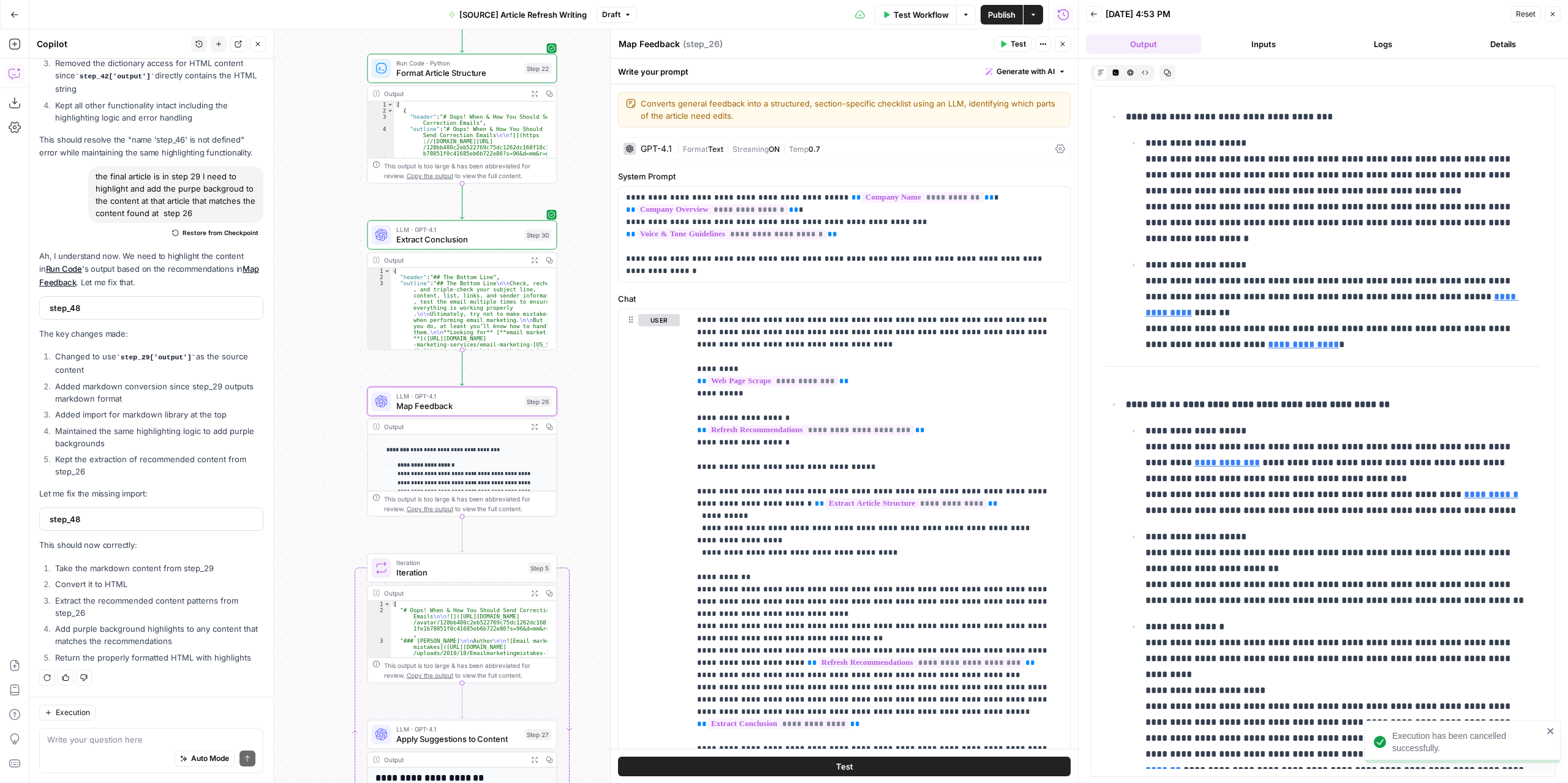
click at [1002, 46] on icon "button" at bounding box center [1003, 44] width 8 height 8
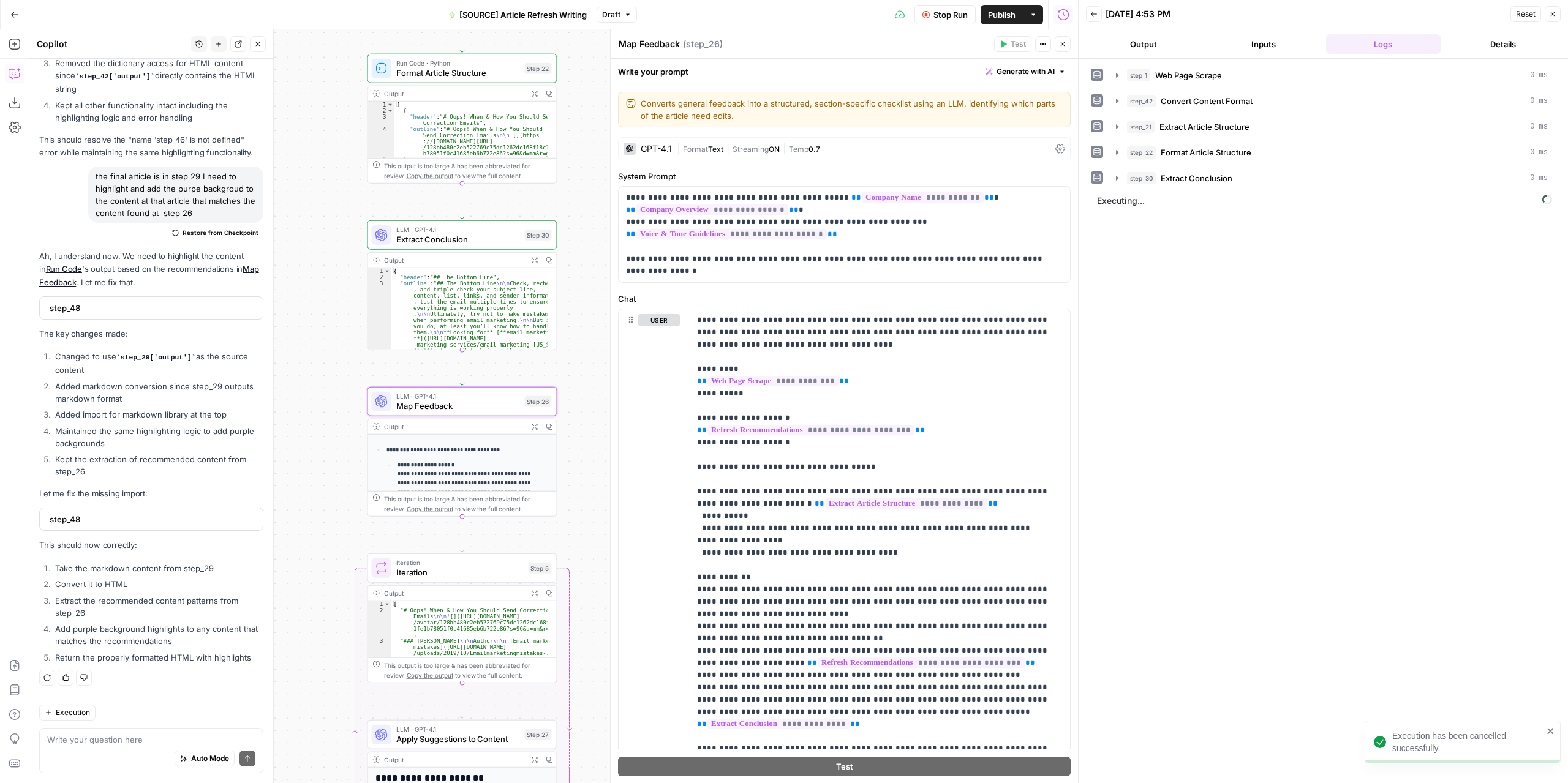
click at [1127, 46] on button "Output" at bounding box center [1143, 44] width 115 height 20
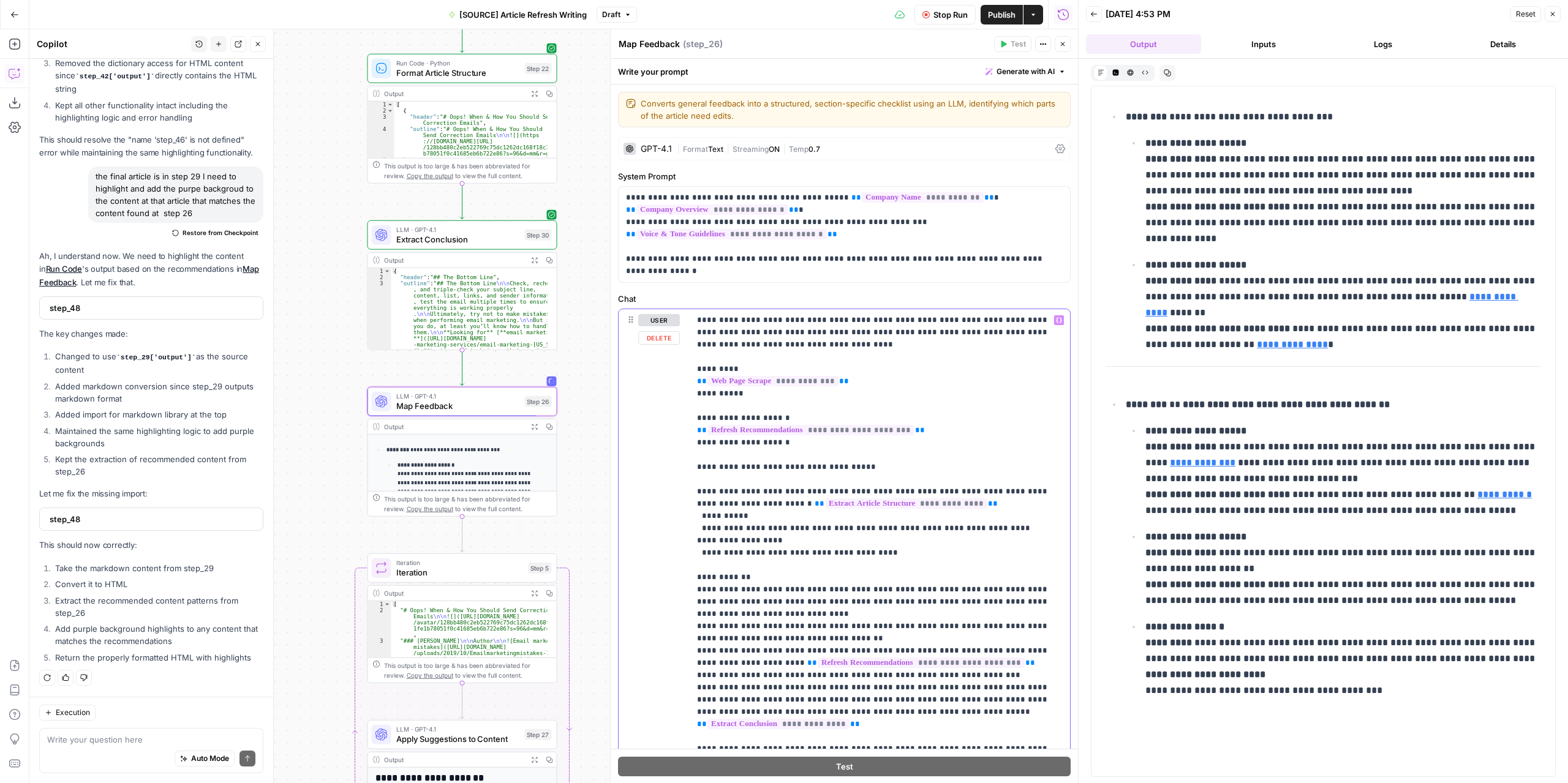
click at [703, 489] on p "**********" at bounding box center [875, 553] width 357 height 478
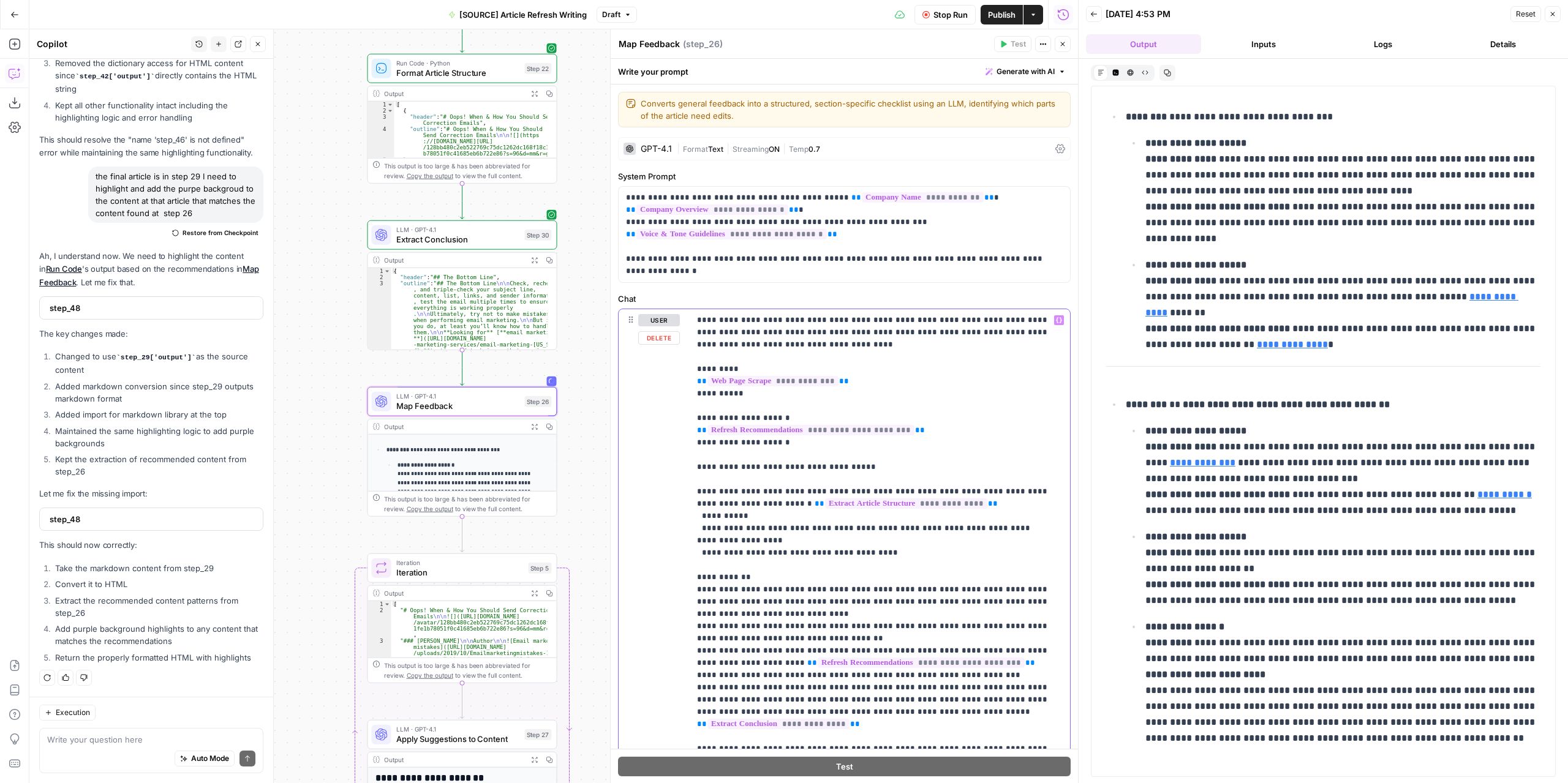
drag, startPoint x: 709, startPoint y: 489, endPoint x: 701, endPoint y: 489, distance: 8.0
click at [701, 489] on p "**********" at bounding box center [875, 553] width 357 height 478
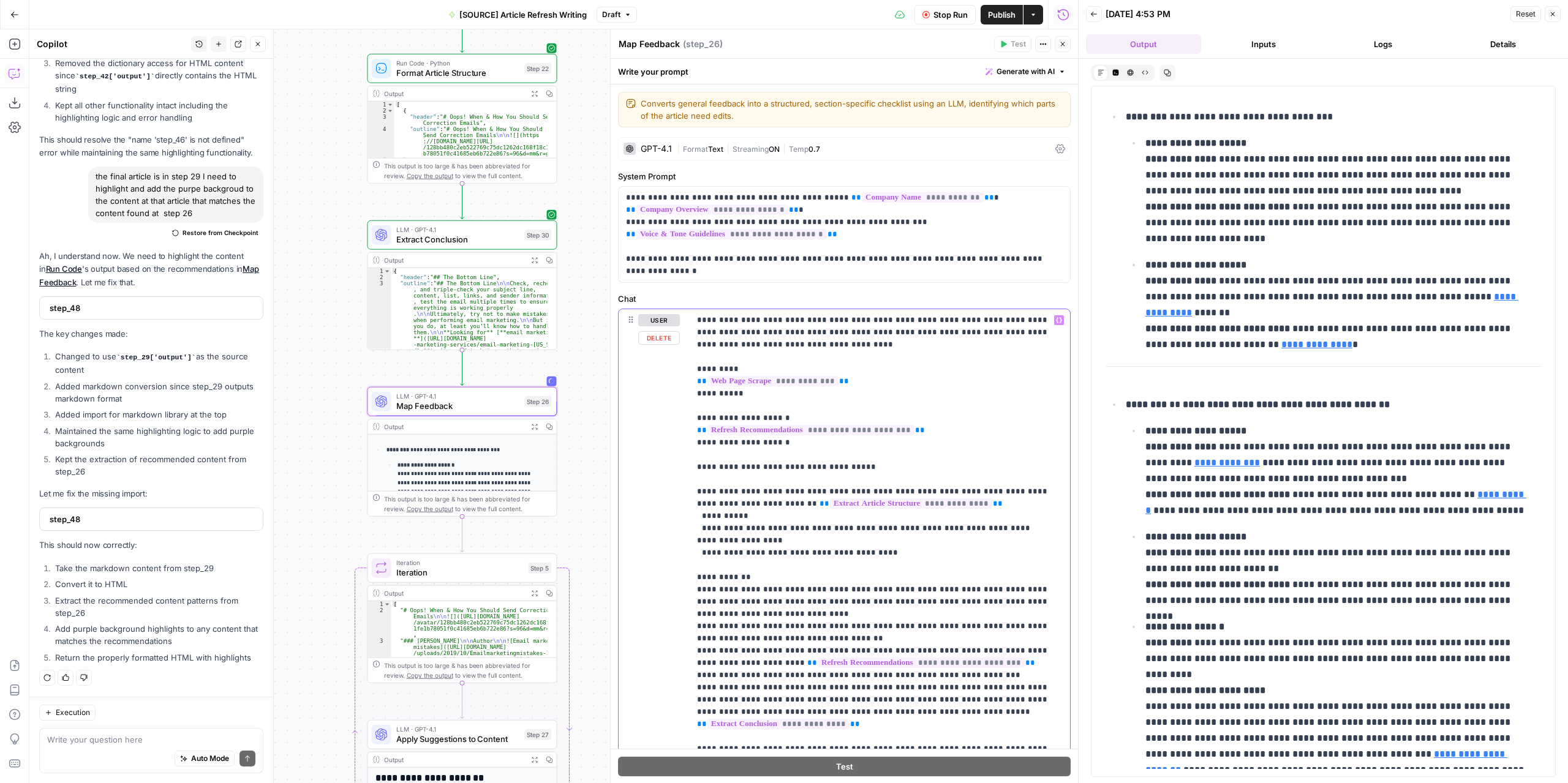
click at [749, 489] on p "**********" at bounding box center [875, 553] width 357 height 478
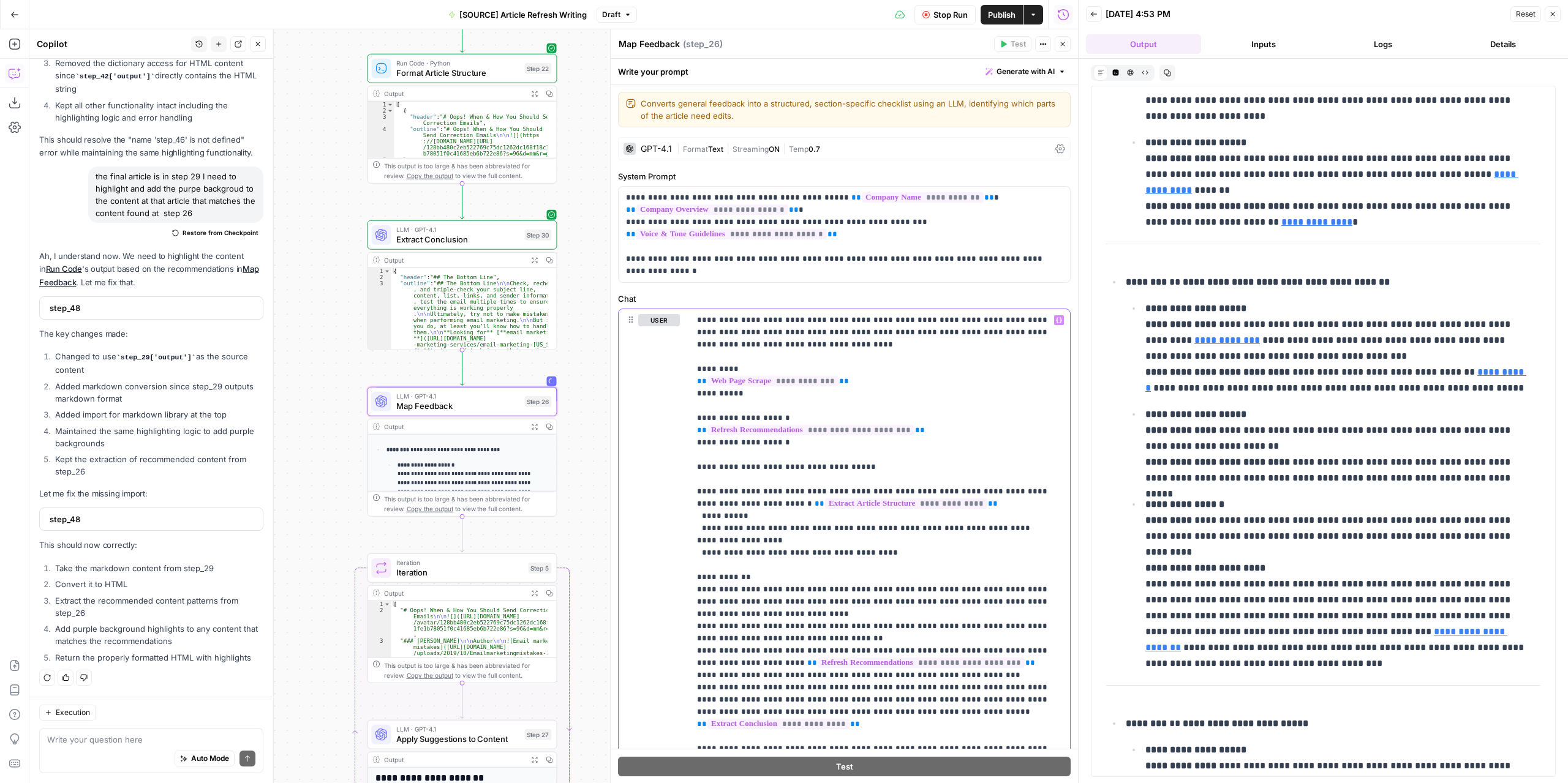
scroll to position [184, 0]
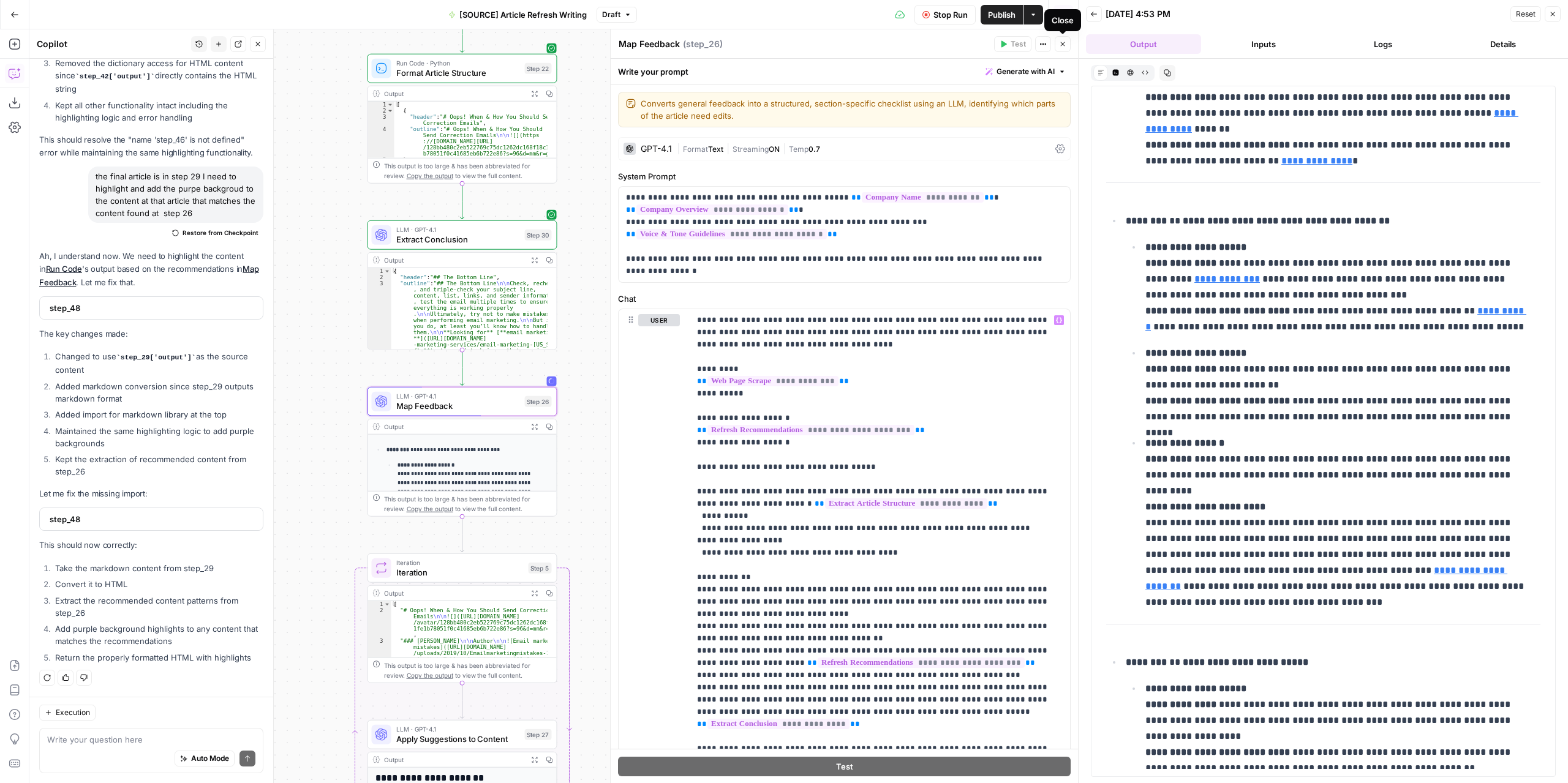
click at [1067, 46] on button "Close" at bounding box center [1062, 44] width 16 height 16
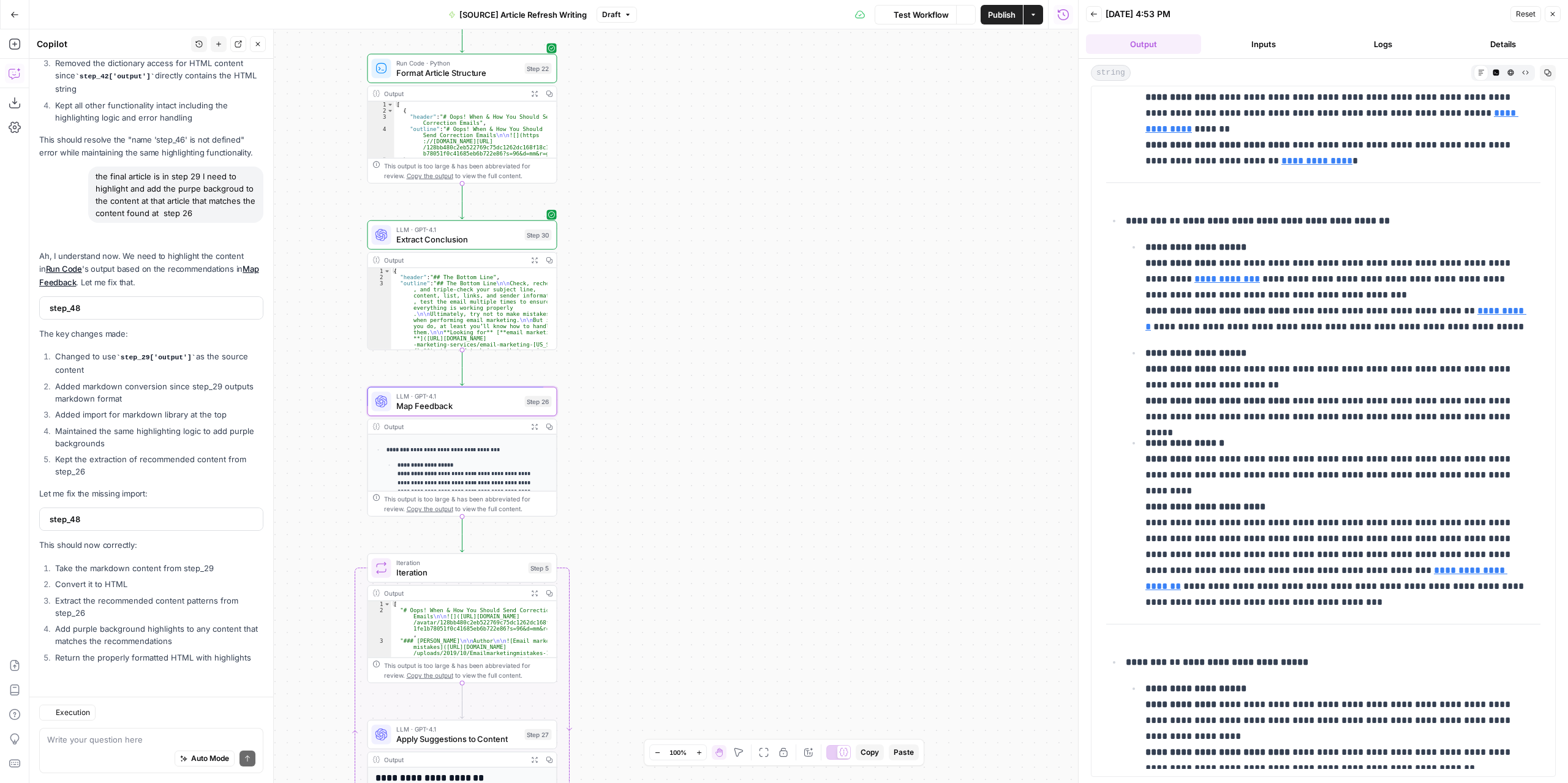
scroll to position [5883, 0]
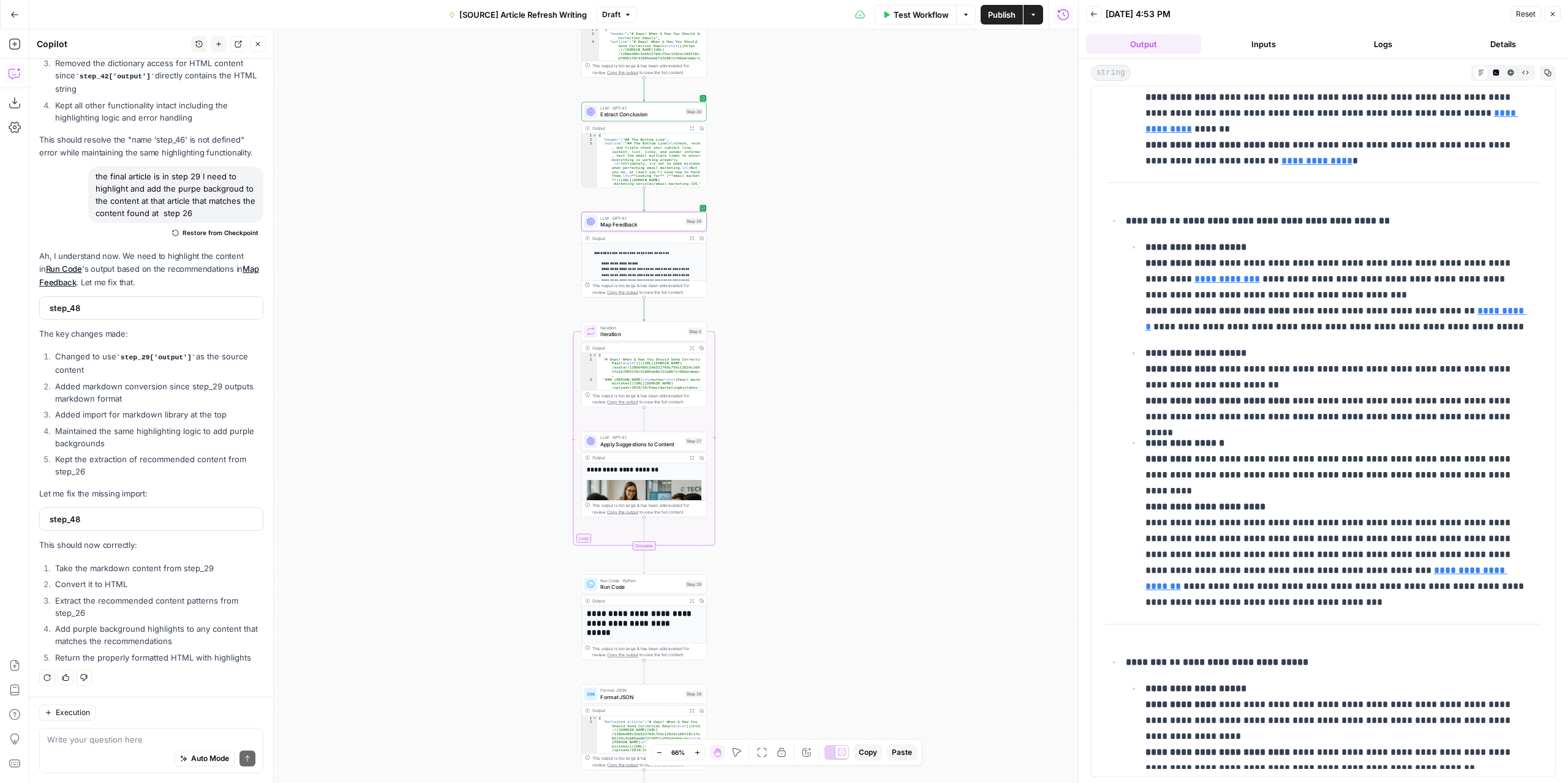
drag, startPoint x: 755, startPoint y: 563, endPoint x: 844, endPoint y: 366, distance: 216.2
click at [844, 366] on div "**********" at bounding box center [553, 406] width 1048 height 754
click at [928, 9] on span "Test Workflow" at bounding box center [921, 15] width 55 height 12
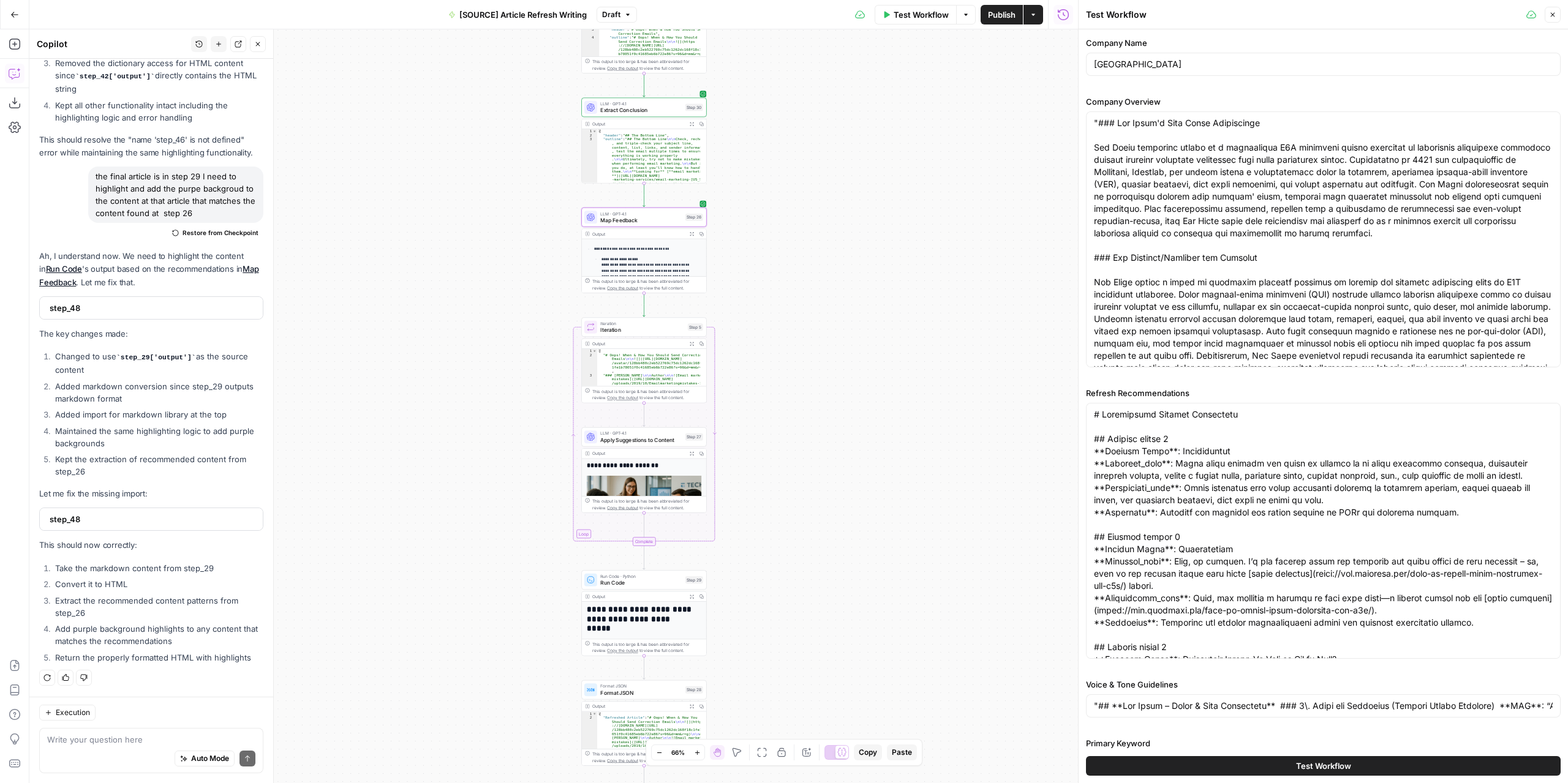
click at [1315, 767] on span "Test Workflow" at bounding box center [1323, 766] width 55 height 12
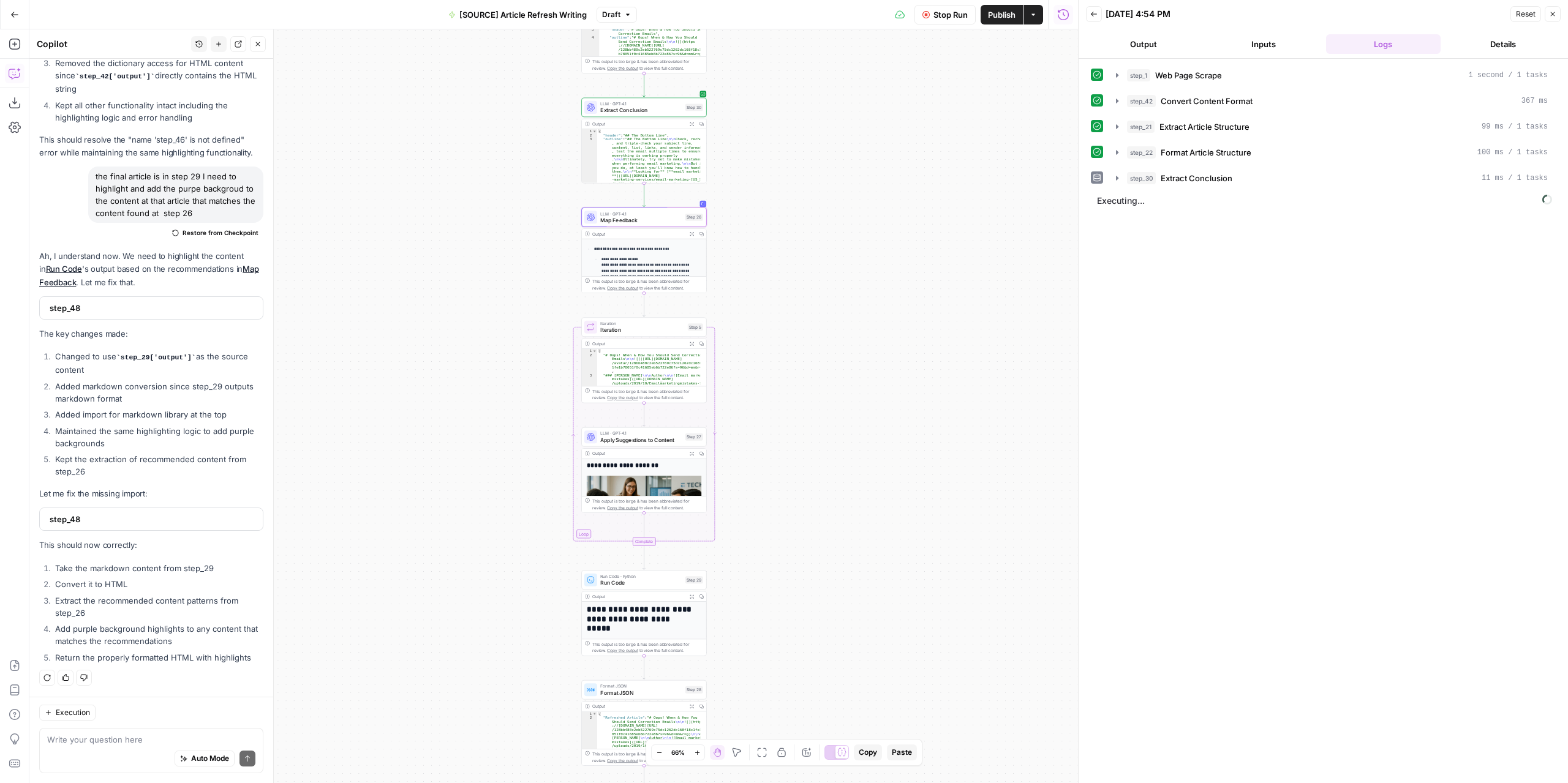
click at [690, 232] on icon "button" at bounding box center [691, 234] width 3 height 3
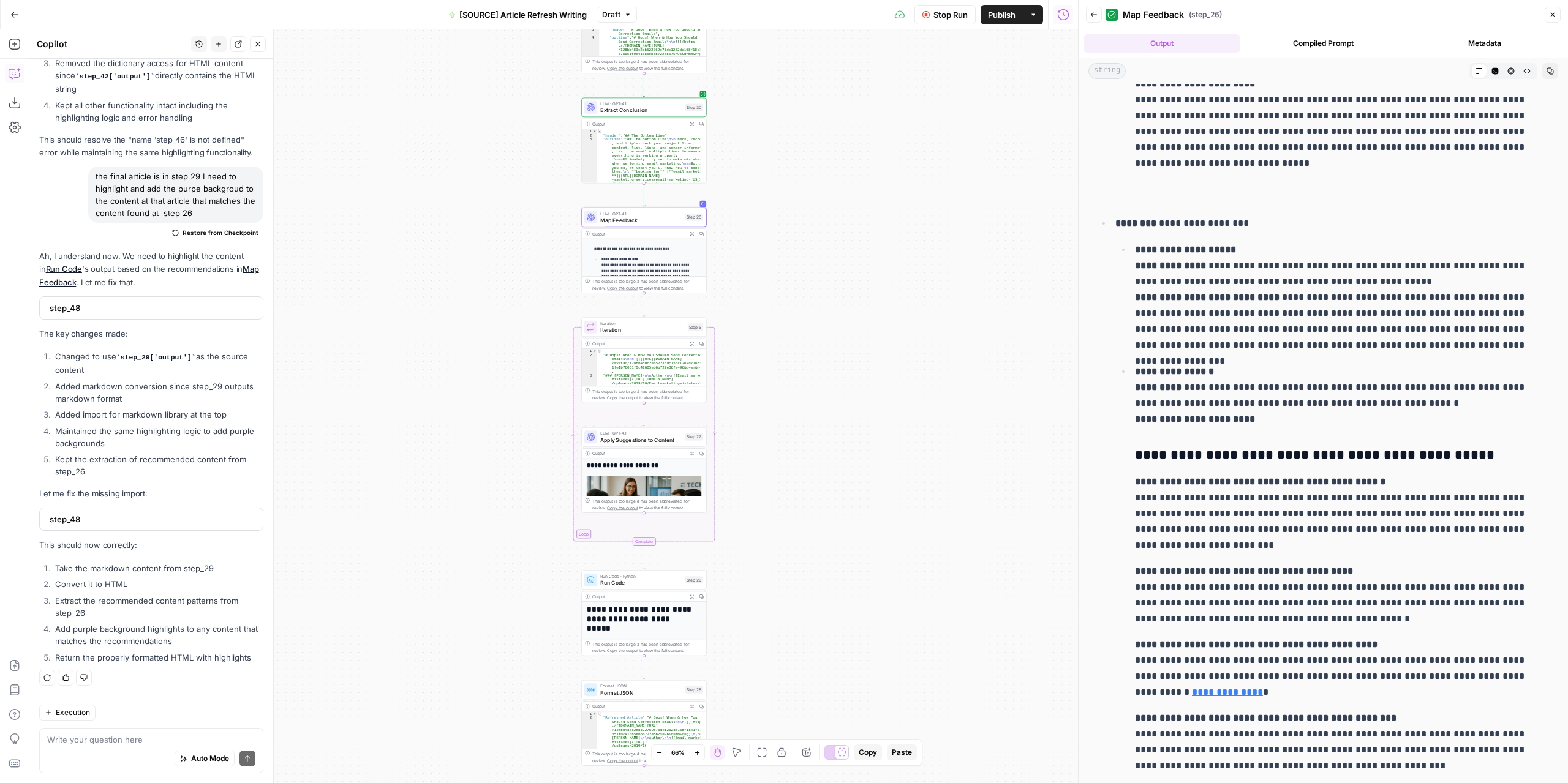
scroll to position [1526, 0]
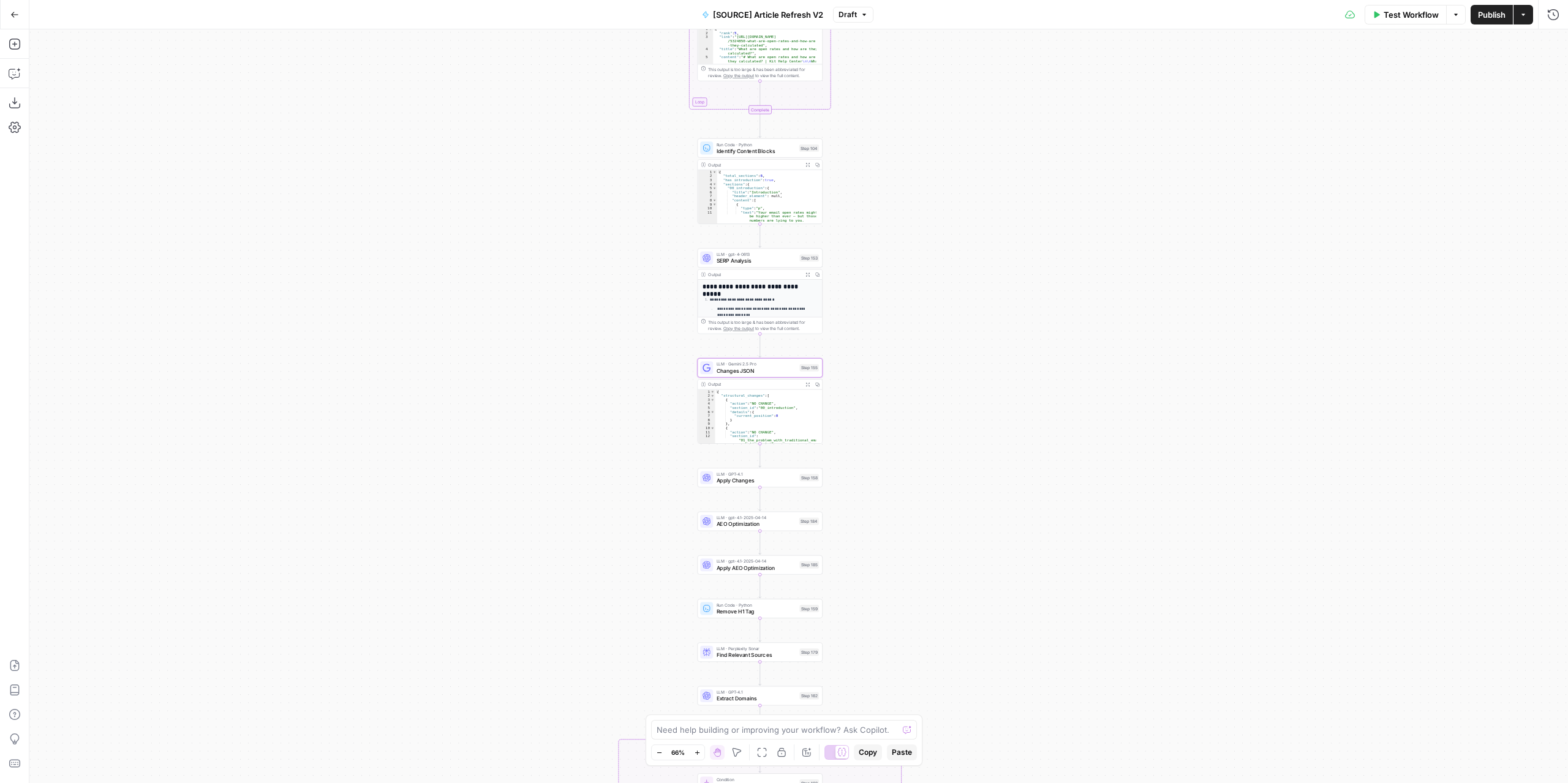
click at [865, 299] on div "true false false true false true Workflow Set Inputs Inputs Power Agent Identif…" at bounding box center [798, 406] width 1538 height 754
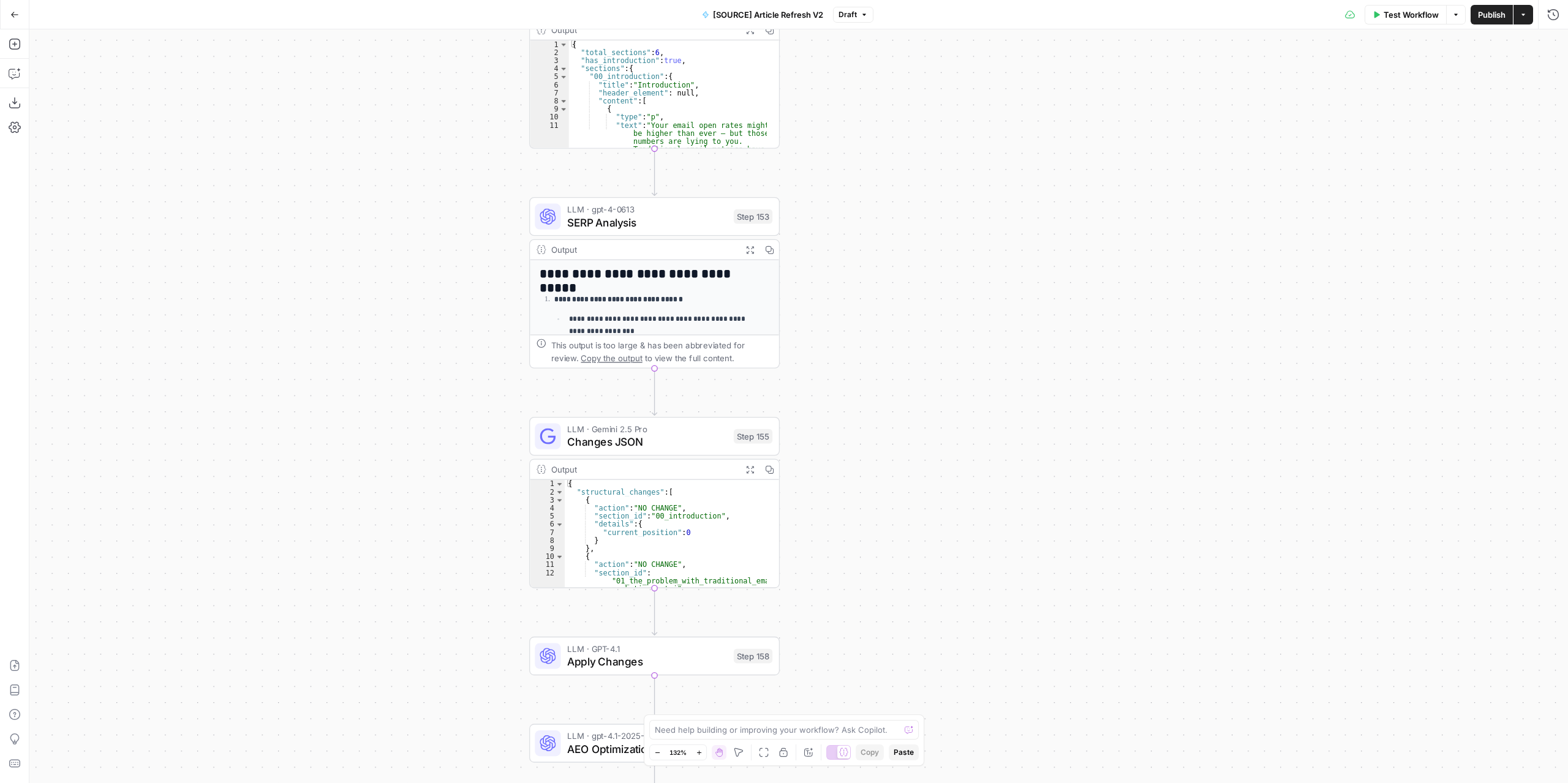
click at [743, 251] on button "Expand Output" at bounding box center [749, 249] width 20 height 20
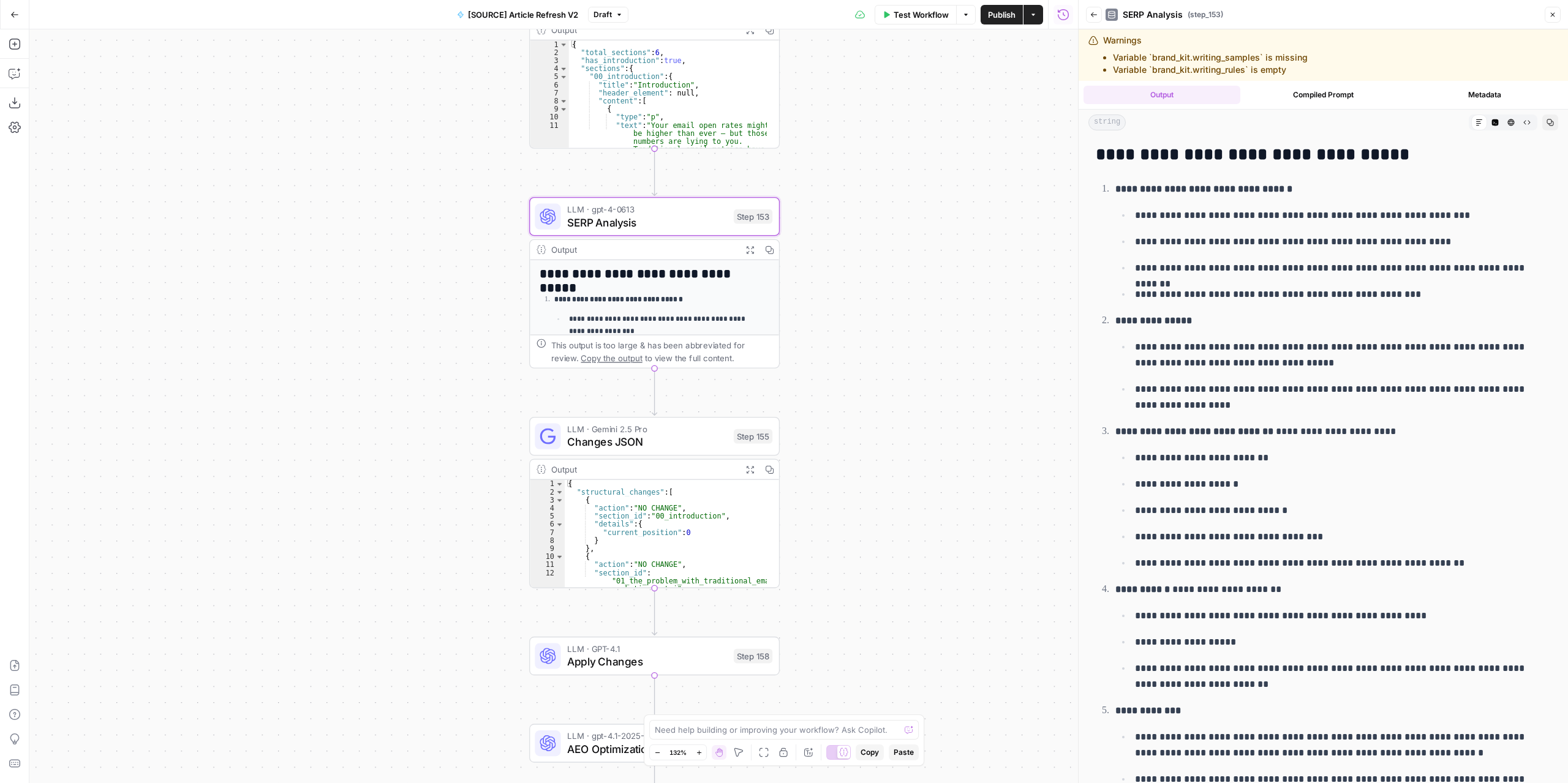
click at [1550, 13] on button "Close" at bounding box center [1552, 14] width 16 height 16
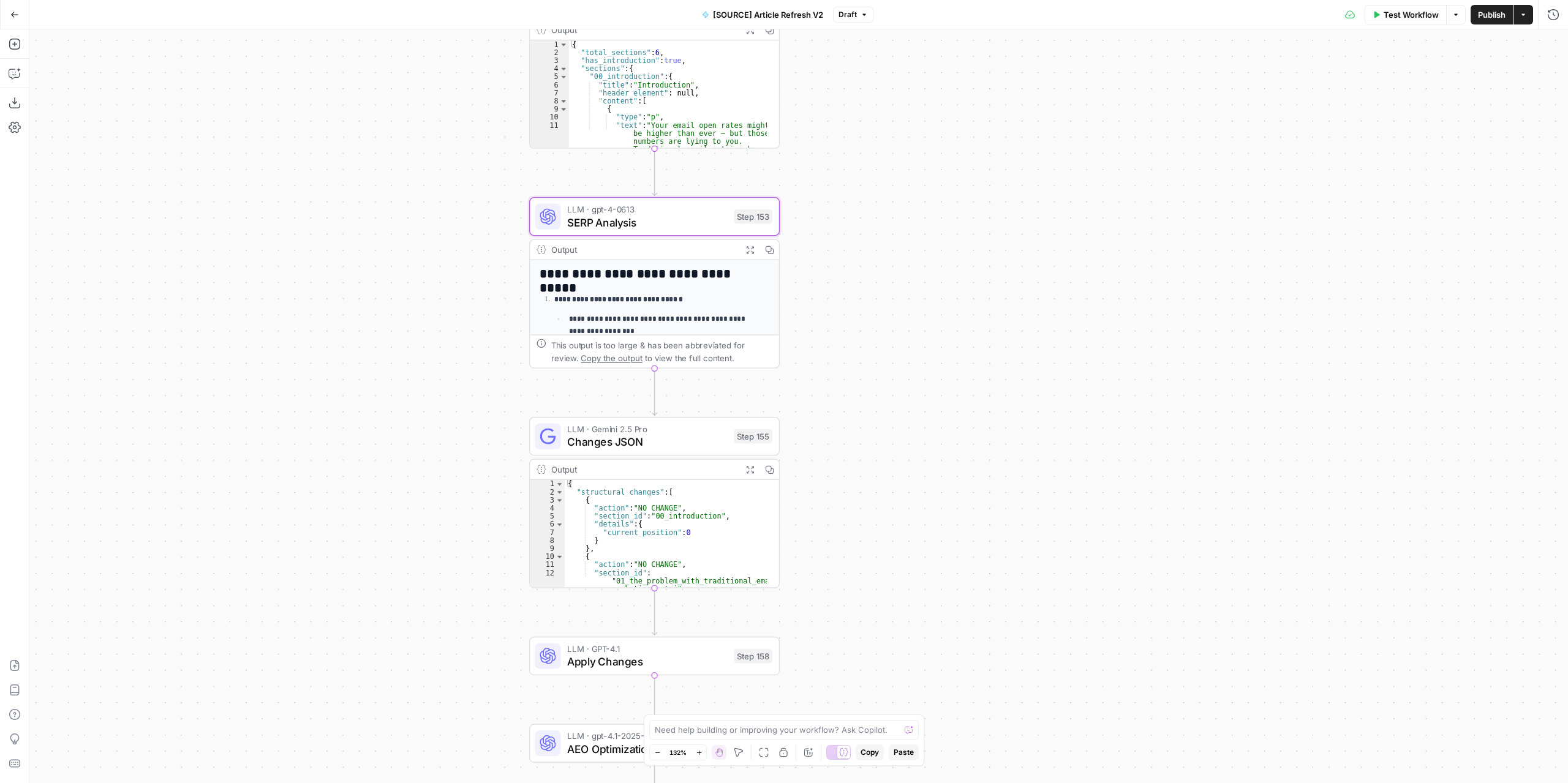
click at [1412, 17] on span "Test Workflow" at bounding box center [1411, 15] width 55 height 12
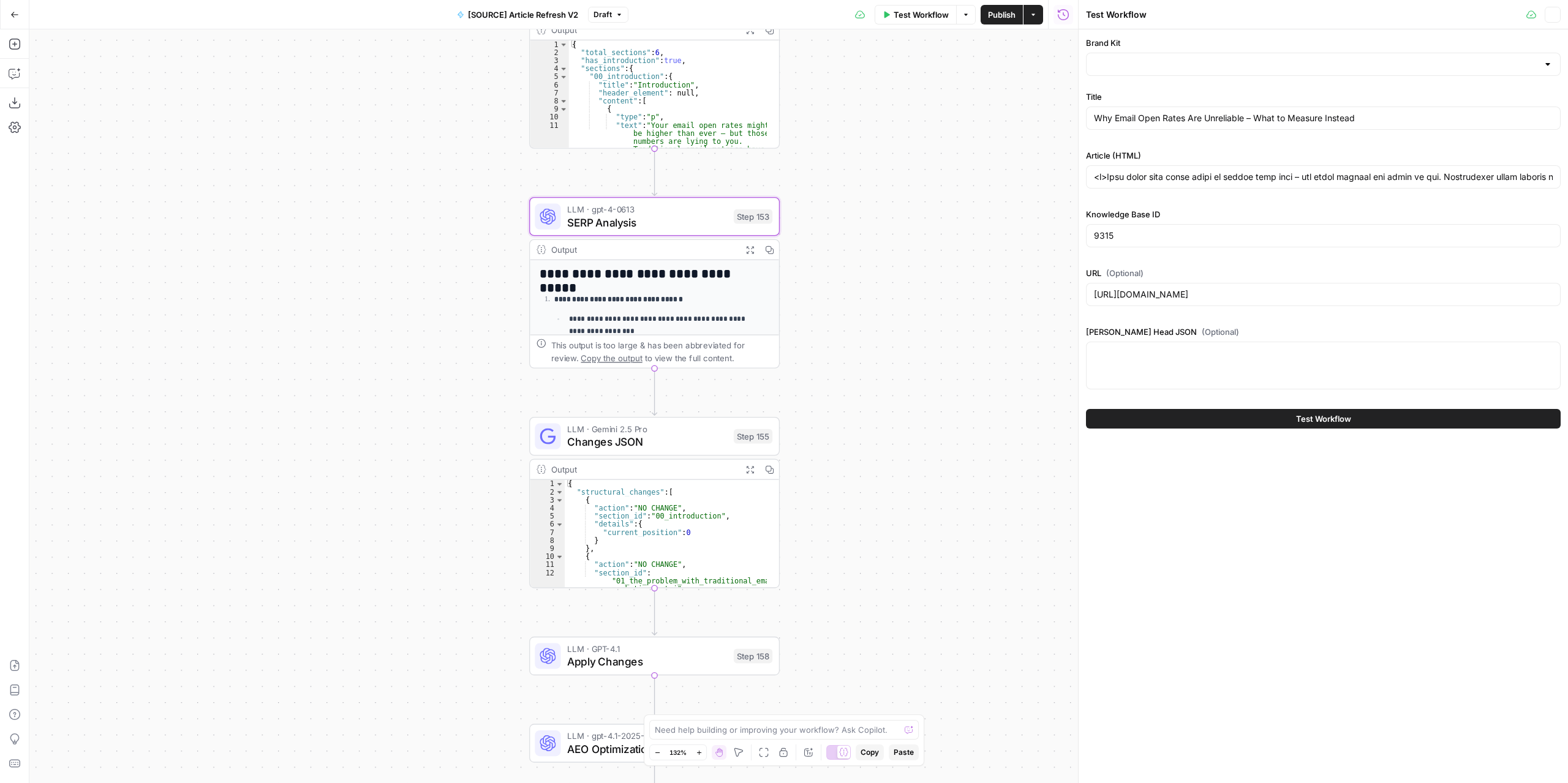
type input "[GEOGRAPHIC_DATA]"
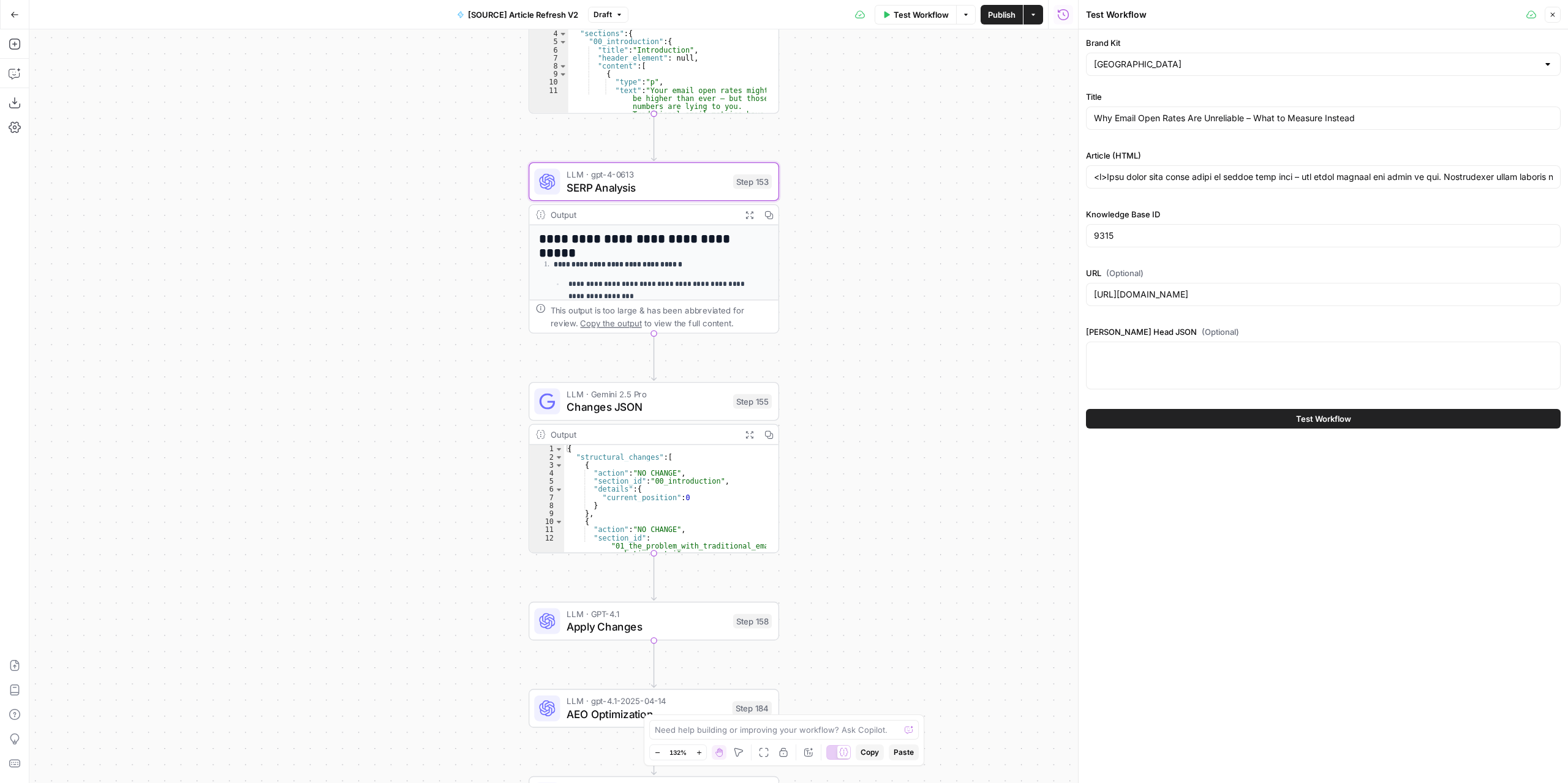
drag, startPoint x: 899, startPoint y: 402, endPoint x: 894, endPoint y: 332, distance: 70.2
click at [895, 332] on div "true false false true false true Workflow Set Inputs Inputs Power Agent Identif…" at bounding box center [553, 406] width 1048 height 754
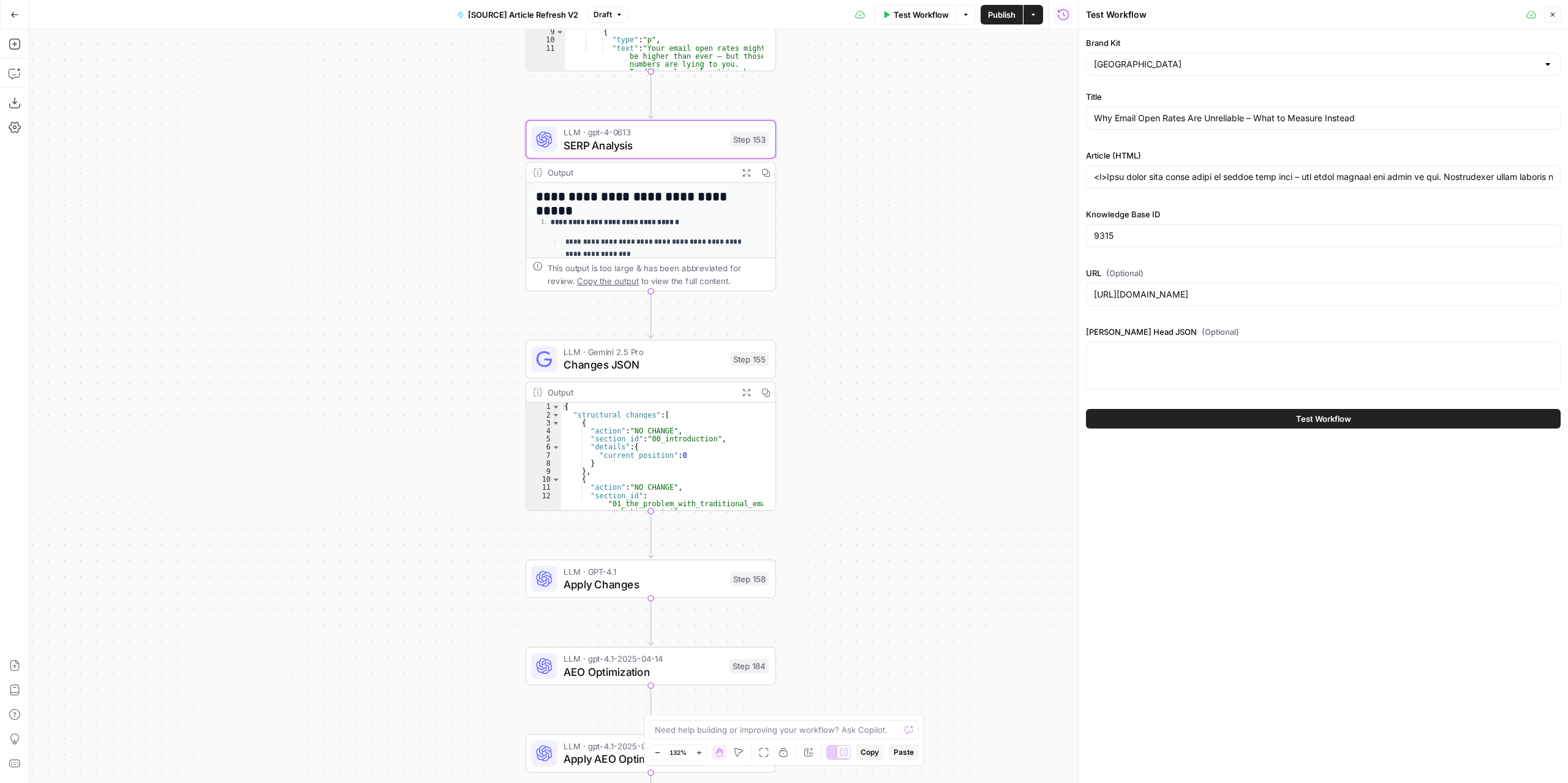
click at [687, 583] on span "Apply Changes" at bounding box center [644, 584] width 160 height 16
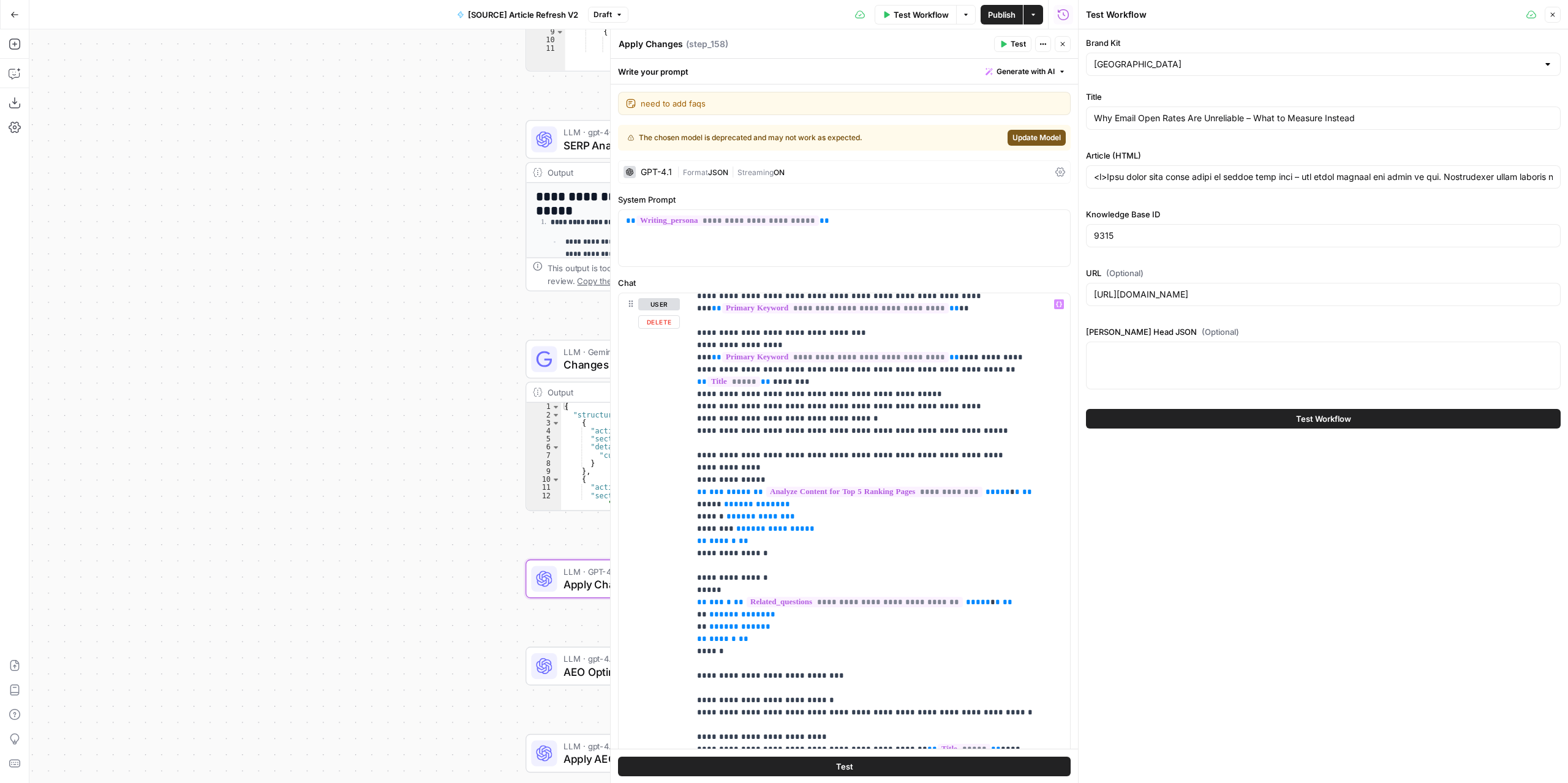
scroll to position [245, 0]
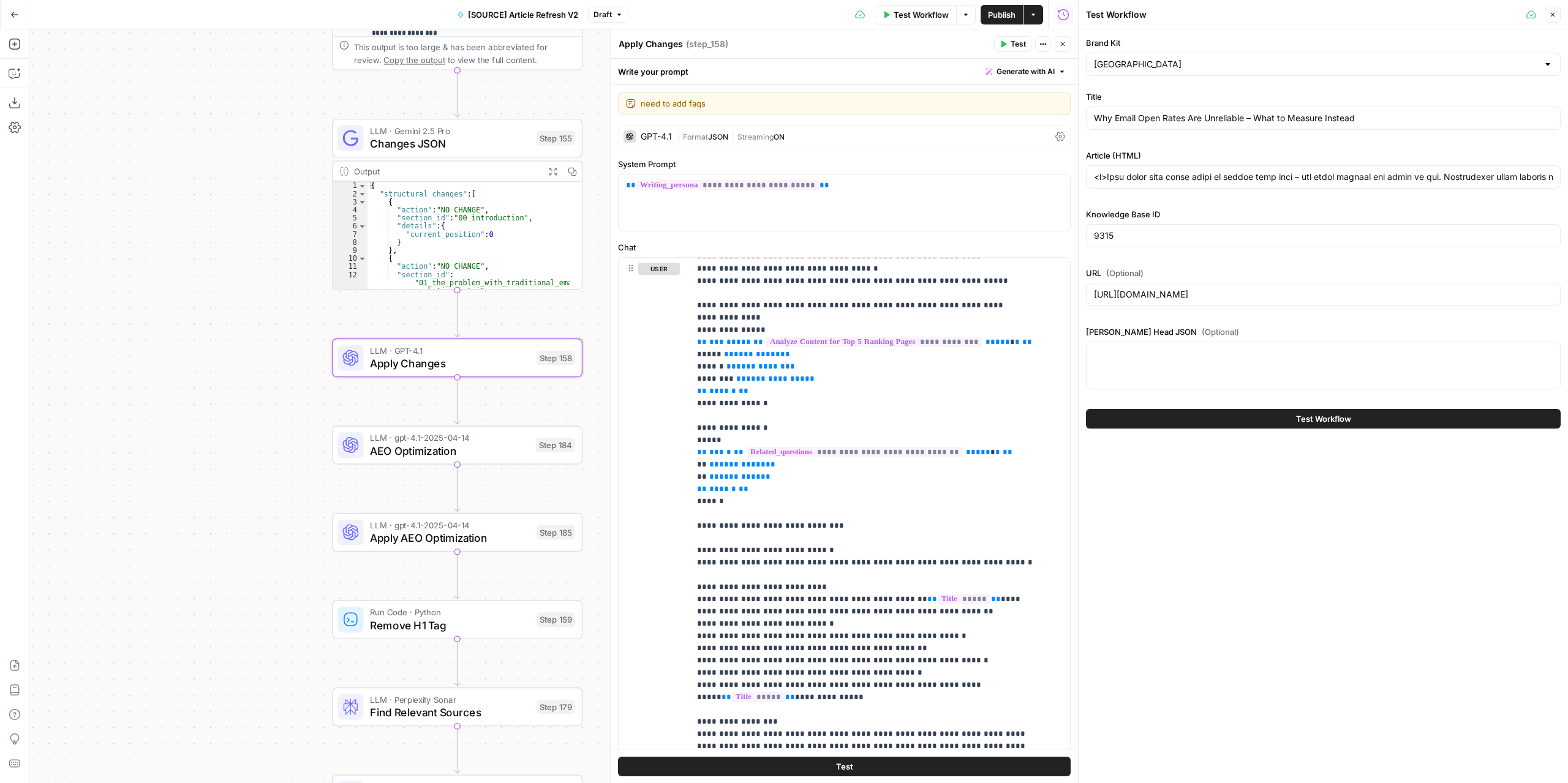
drag, startPoint x: 427, startPoint y: 511, endPoint x: 246, endPoint y: 297, distance: 280.3
click at [246, 297] on div "true false false true false true Workflow Set Inputs Inputs Power Agent Identif…" at bounding box center [553, 406] width 1048 height 754
click at [1062, 45] on icon "button" at bounding box center [1062, 44] width 8 height 8
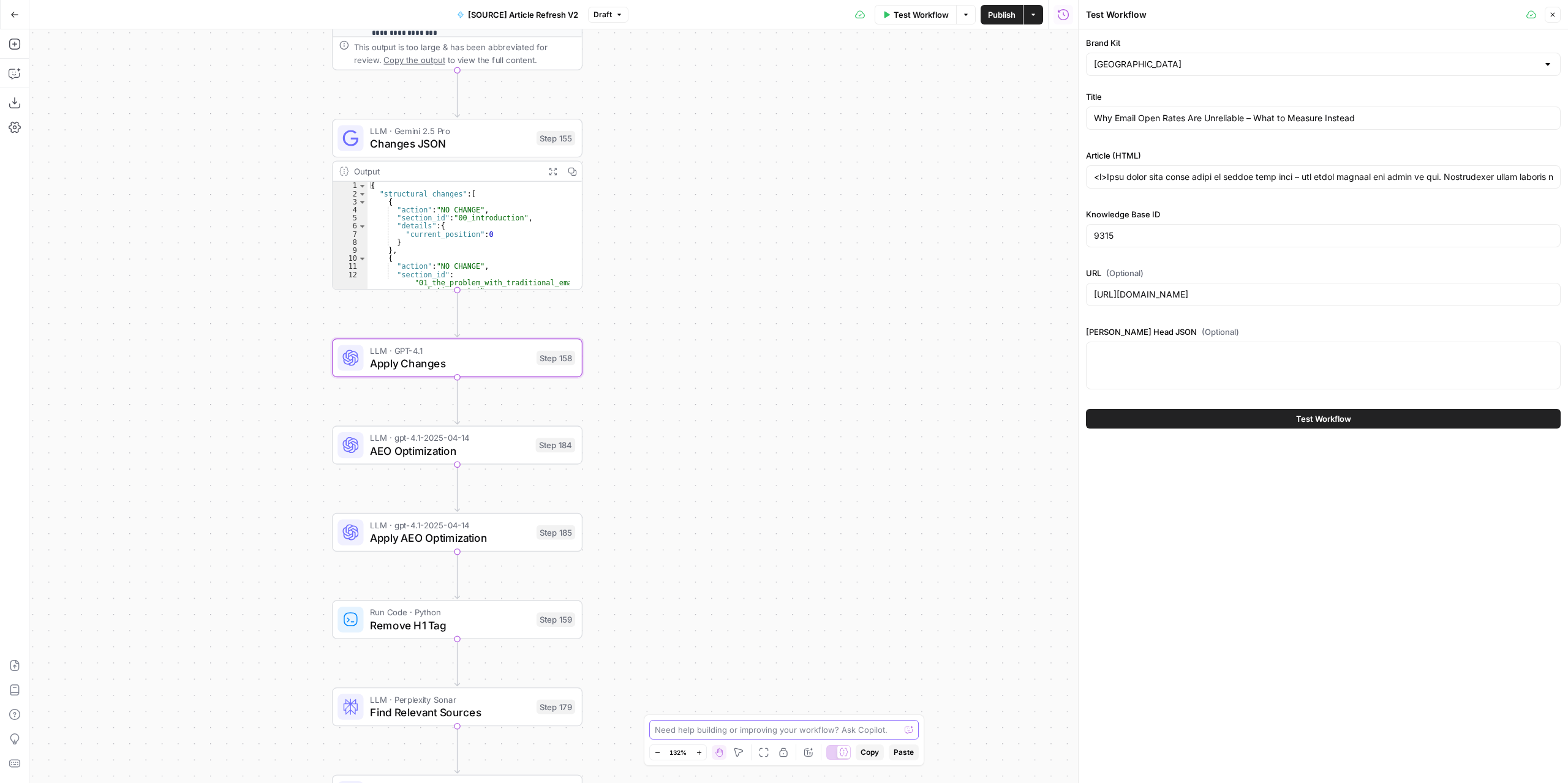
click at [756, 729] on textarea at bounding box center [777, 730] width 245 height 12
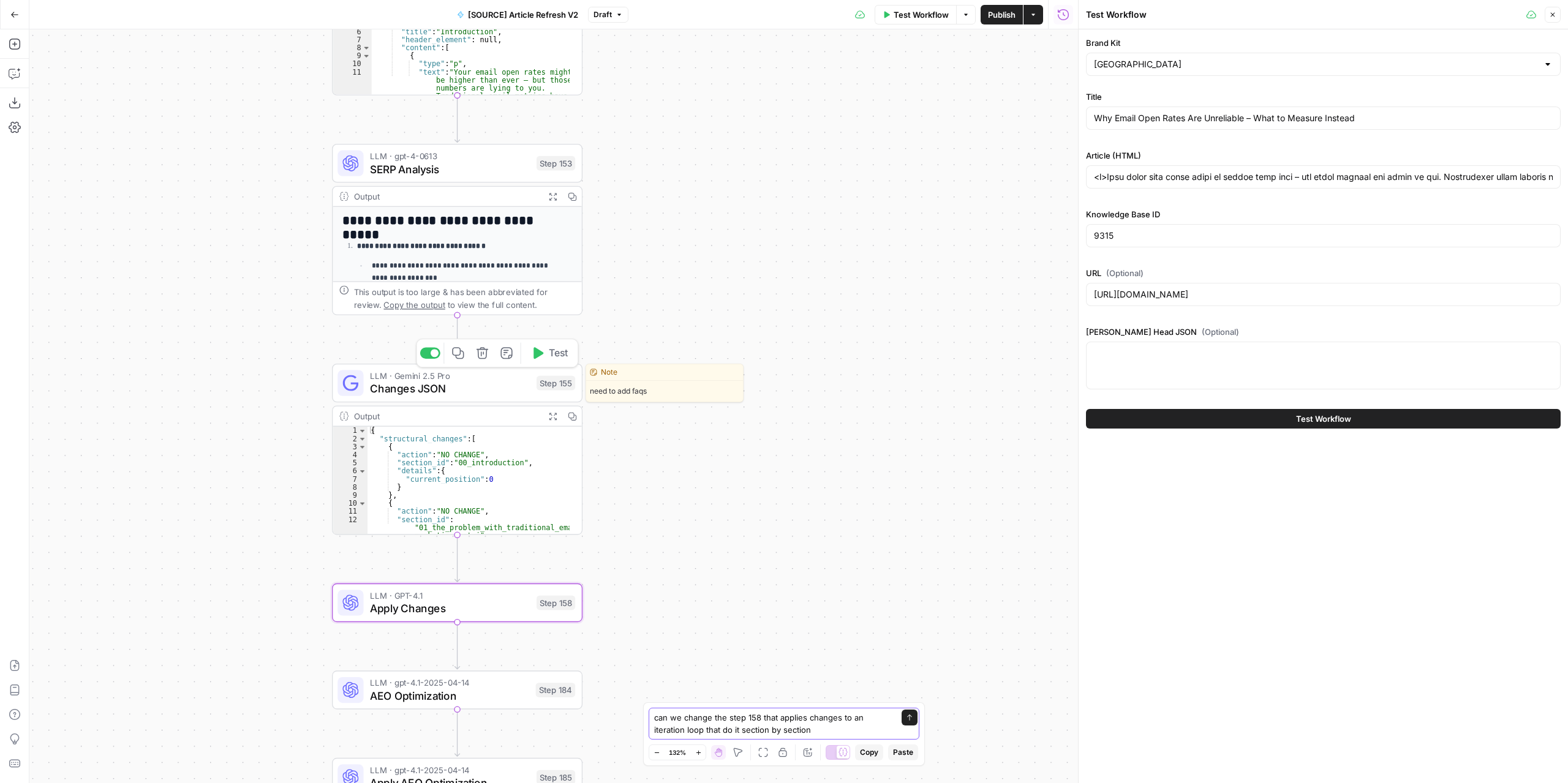
type textarea "can we change the step 158 that applies changes to an iteration loop that do it…"
click at [499, 389] on span "Changes JSON" at bounding box center [450, 388] width 160 height 16
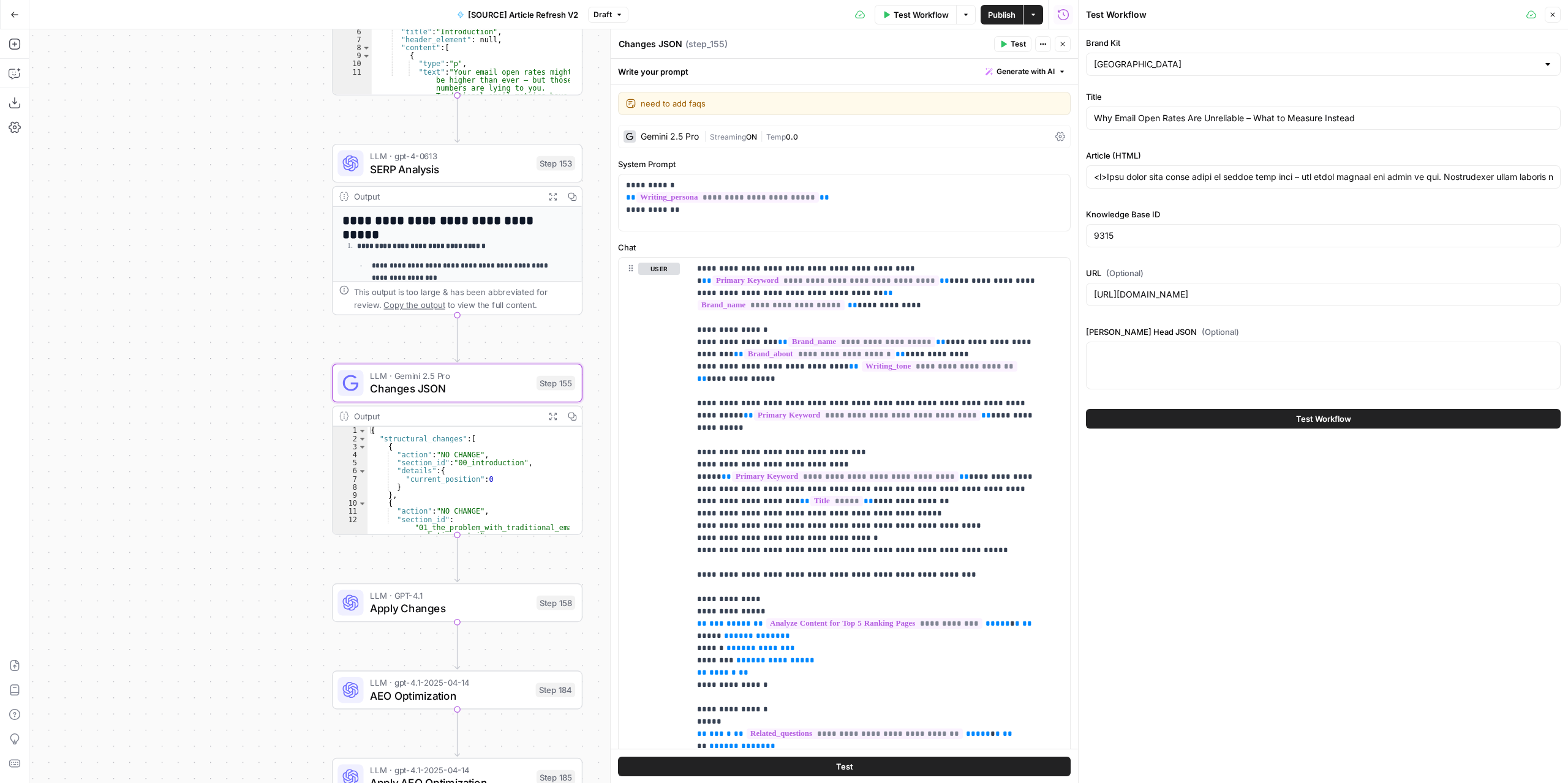
click at [553, 417] on icon "button" at bounding box center [552, 415] width 9 height 9
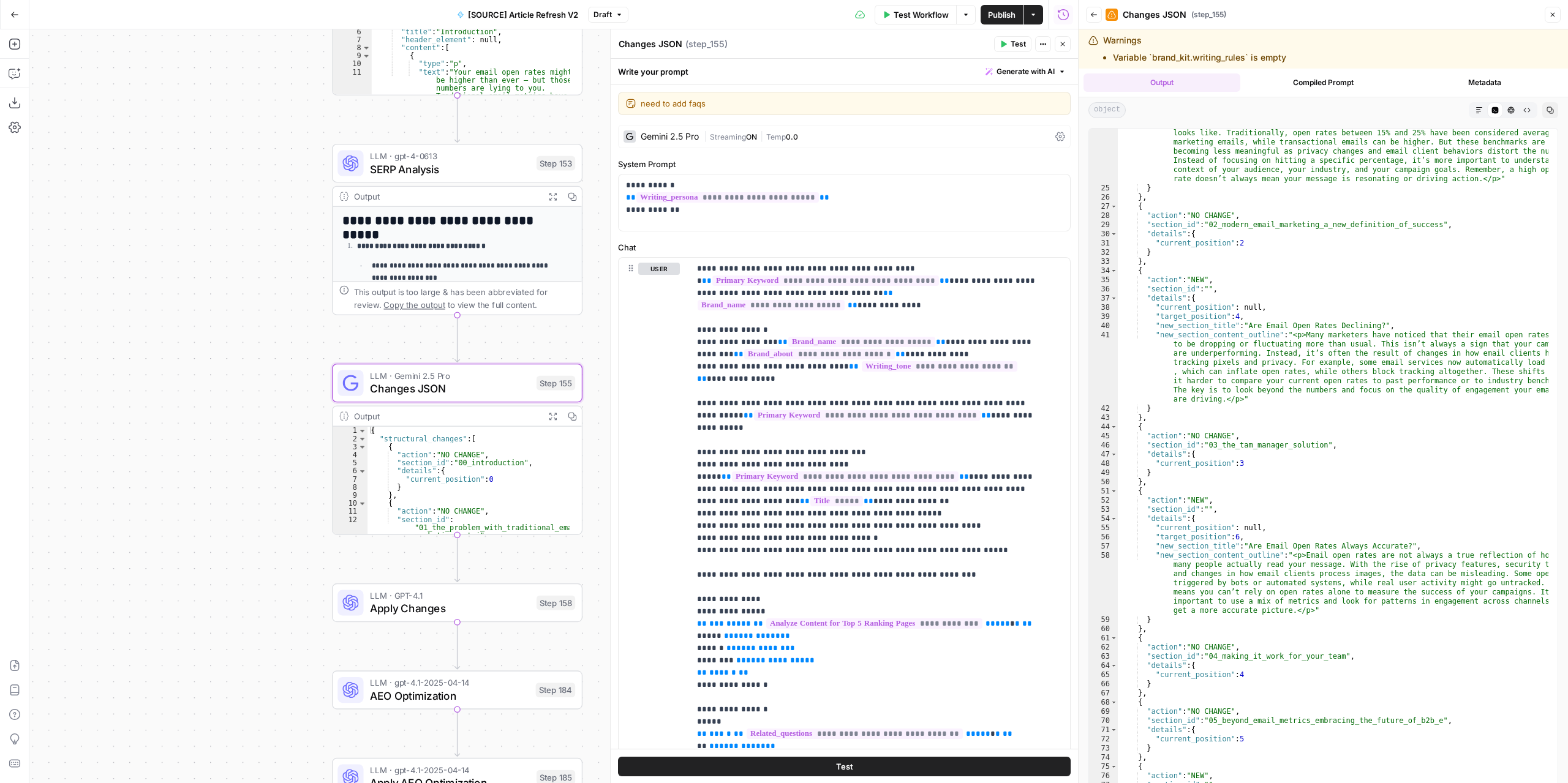
scroll to position [404, 0]
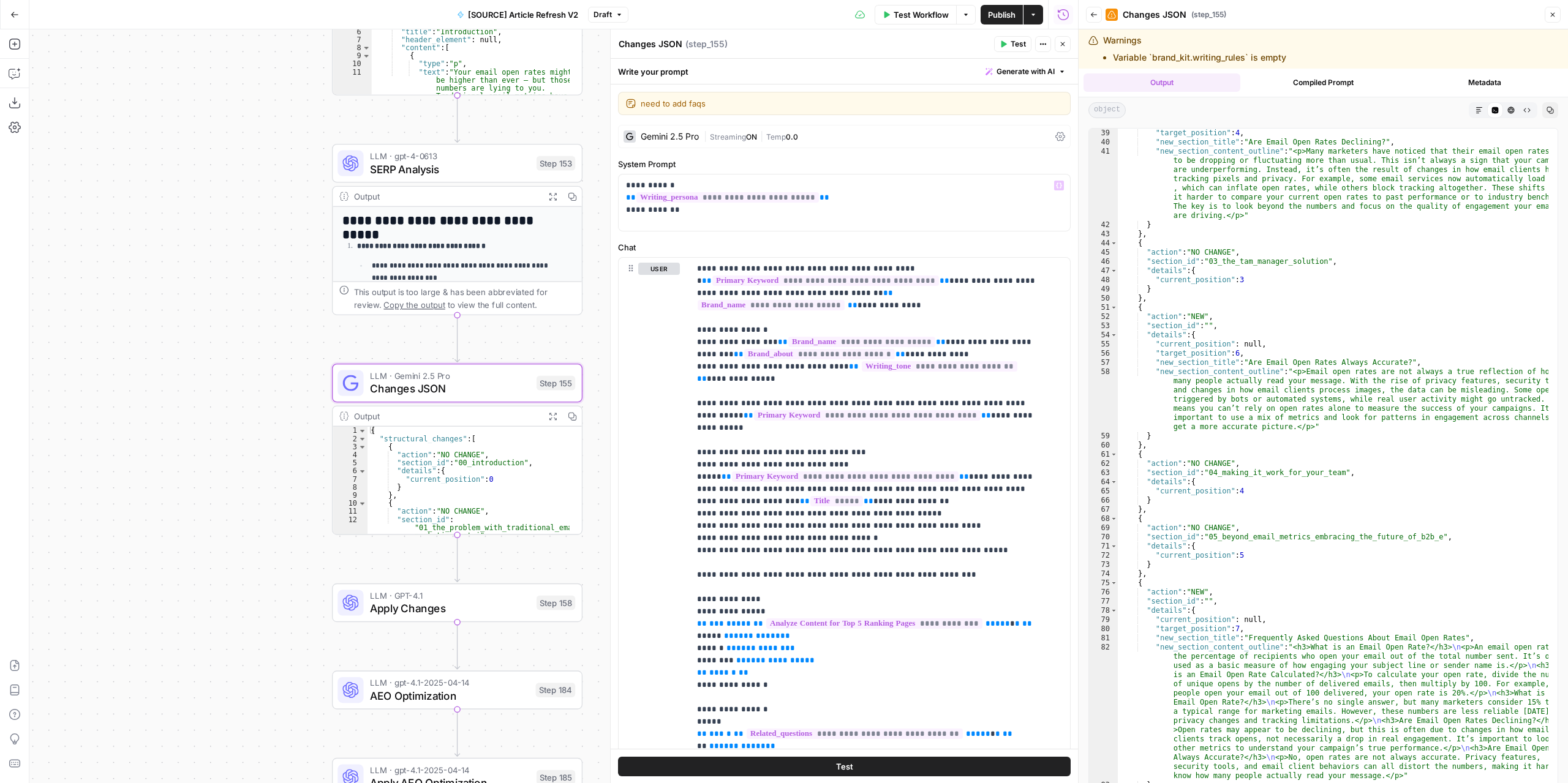
click at [688, 140] on div "Gemini 2.5 Pro" at bounding box center [661, 137] width 75 height 12
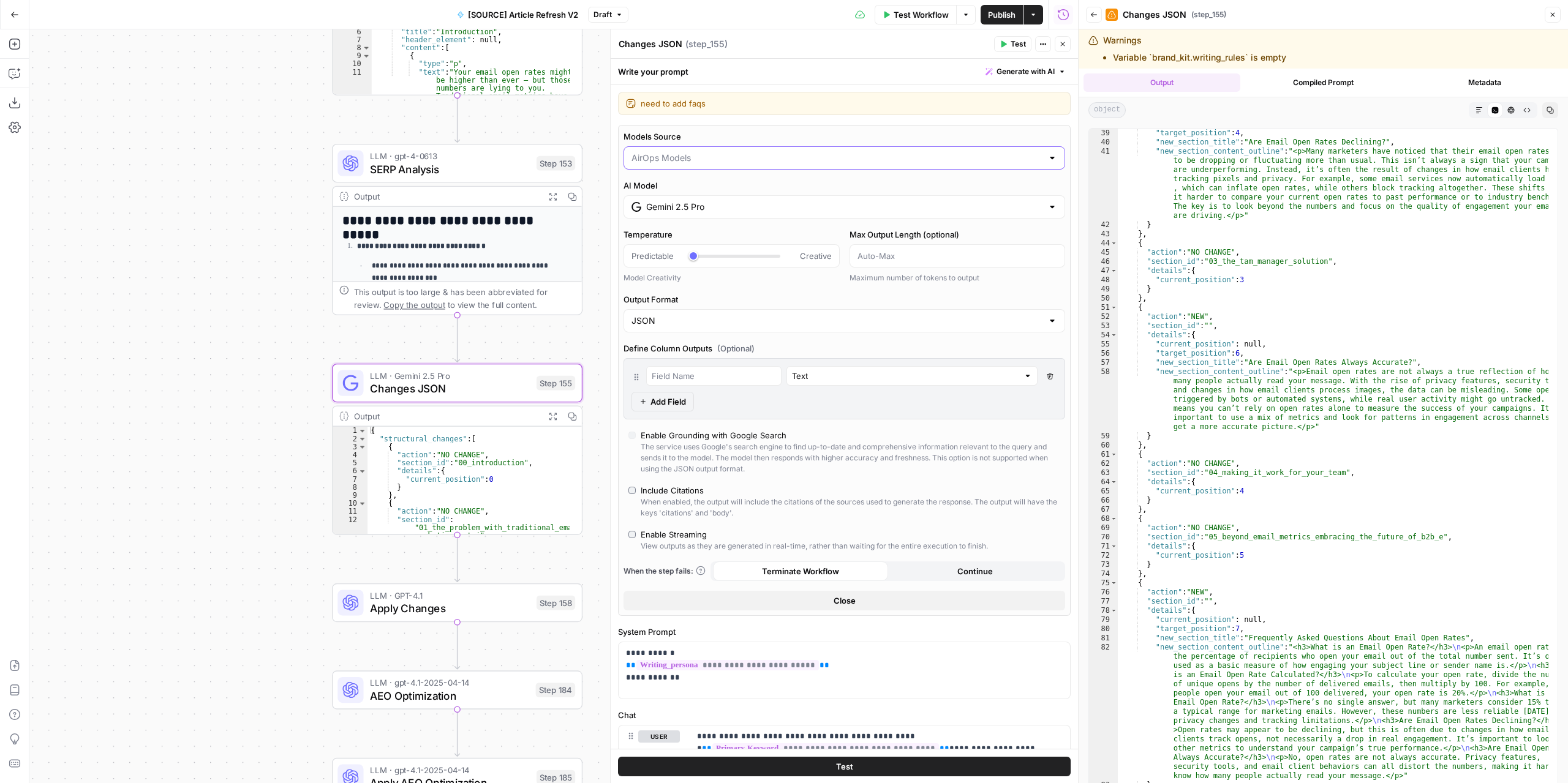
click at [711, 157] on input "Models Source" at bounding box center [836, 158] width 411 height 12
click at [685, 205] on span "My Models" at bounding box center [837, 204] width 407 height 12
type input "My Models"
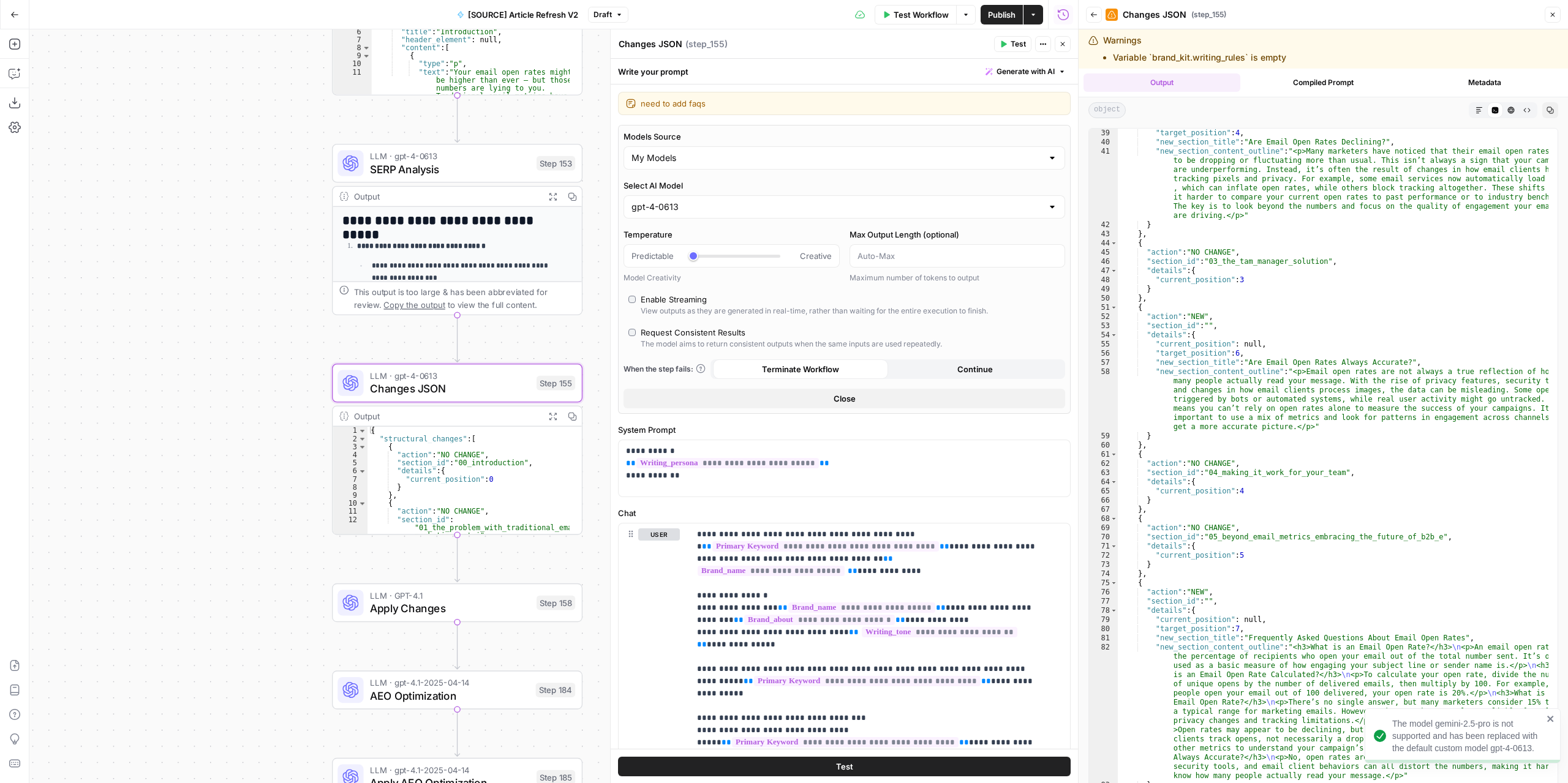
click at [681, 199] on div "gpt-4-0613" at bounding box center [844, 207] width 441 height 23
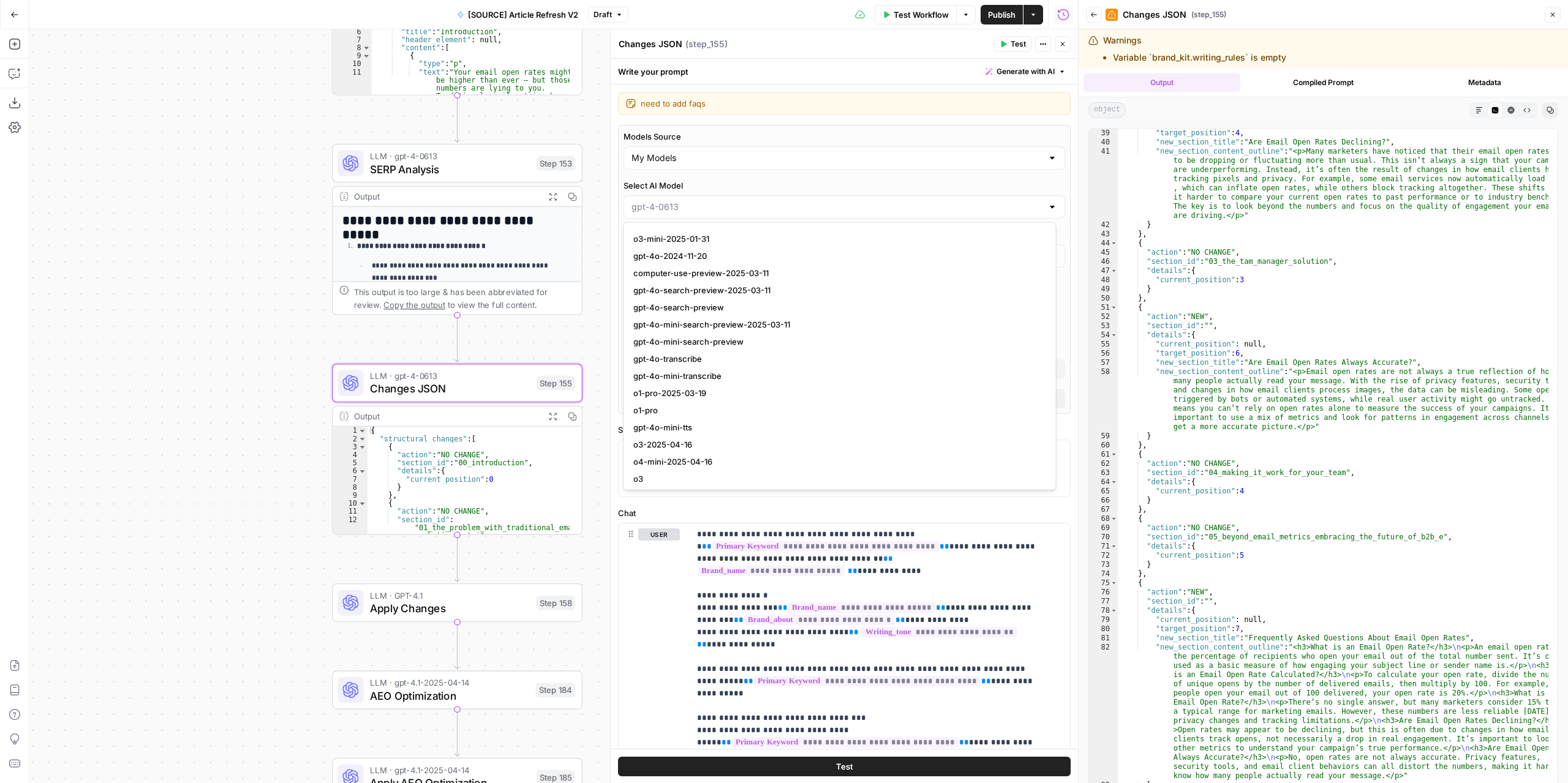
scroll to position [857, 0]
click at [697, 385] on span "gpt-4.1-2025-04-14" at bounding box center [837, 391] width 407 height 12
type input "gpt-4.1-2025-04-14"
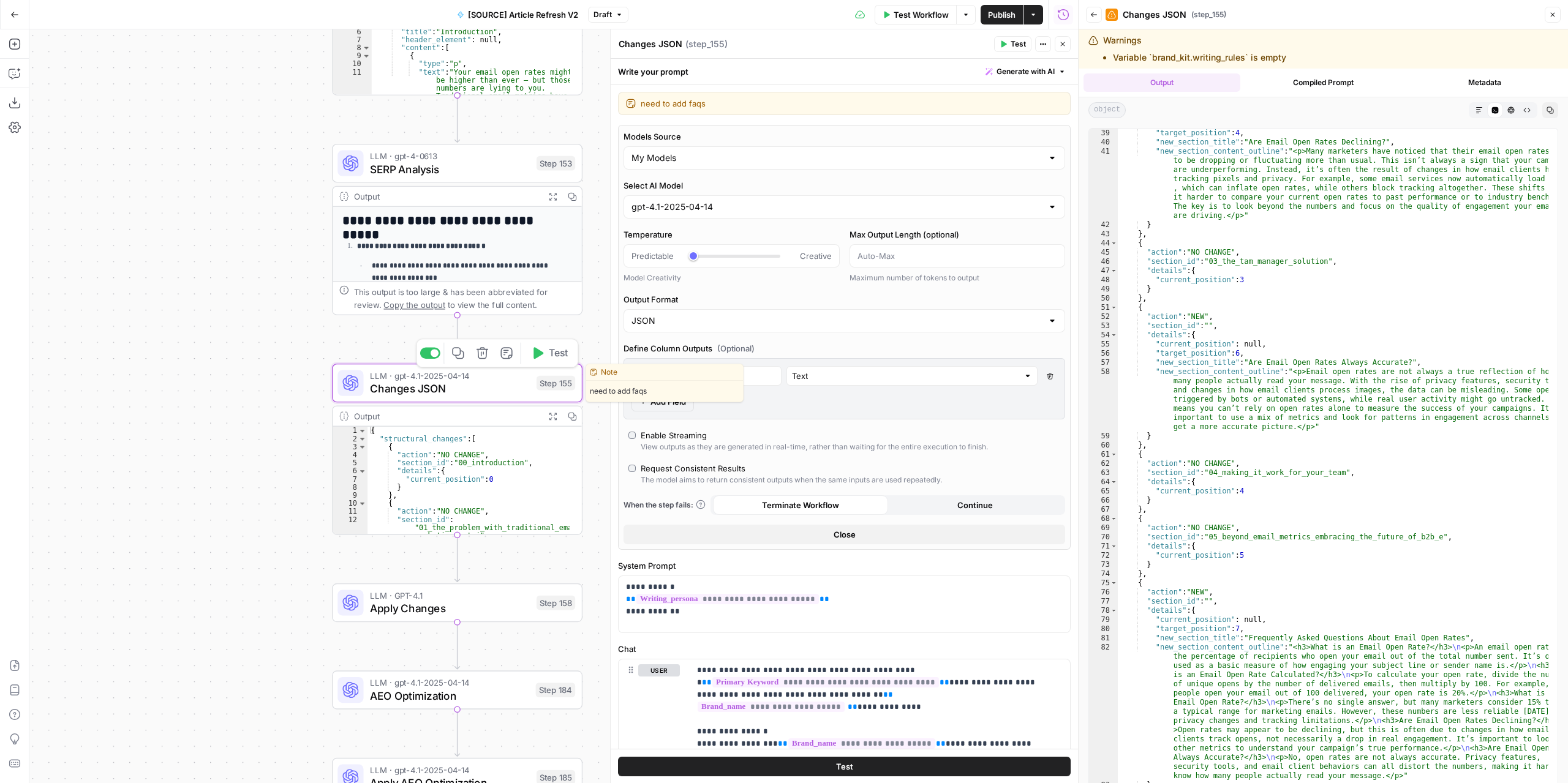
click at [542, 355] on icon "button" at bounding box center [538, 353] width 10 height 12
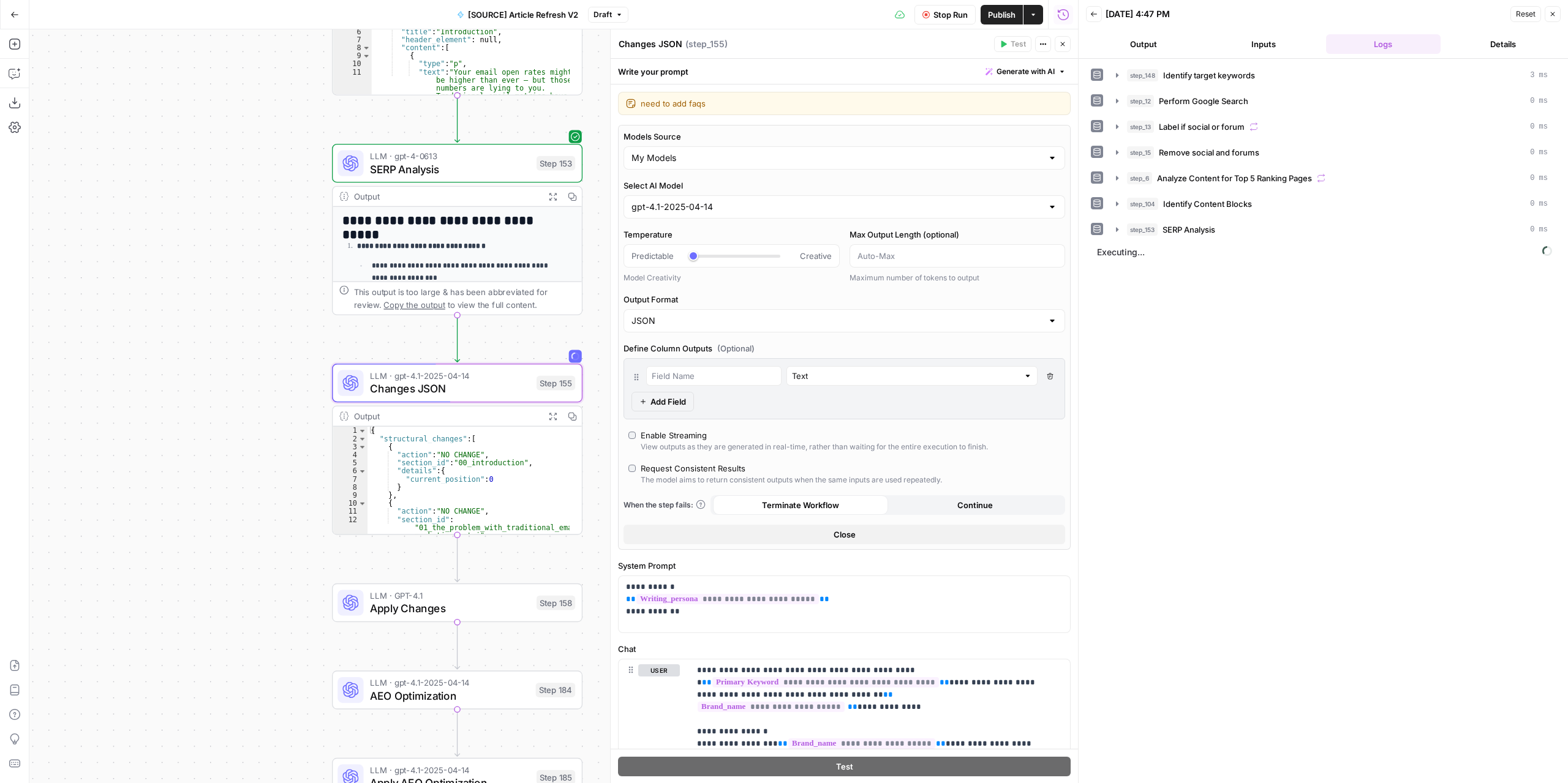
click at [1170, 35] on button "Output" at bounding box center [1143, 44] width 115 height 20
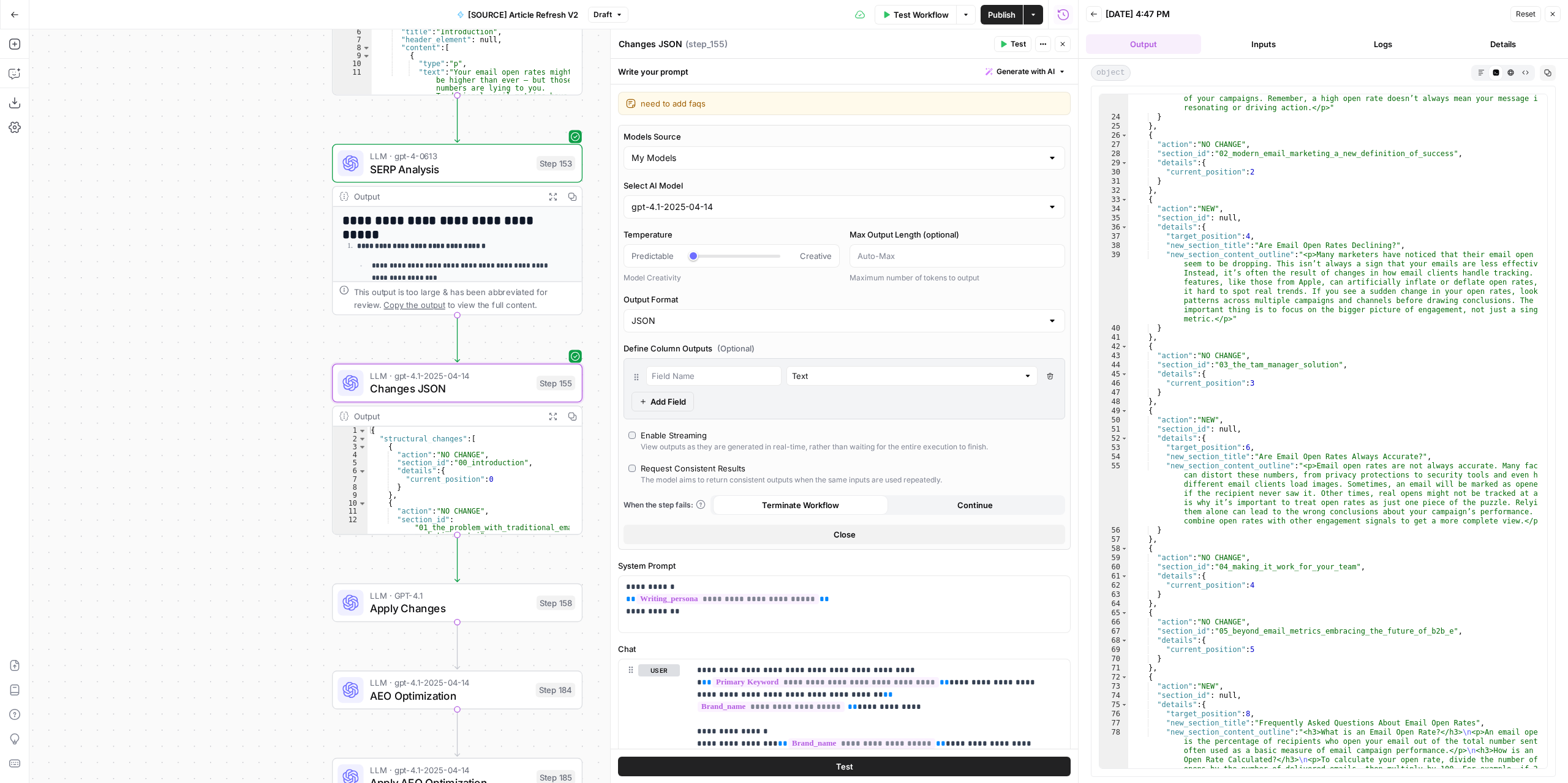
scroll to position [381, 0]
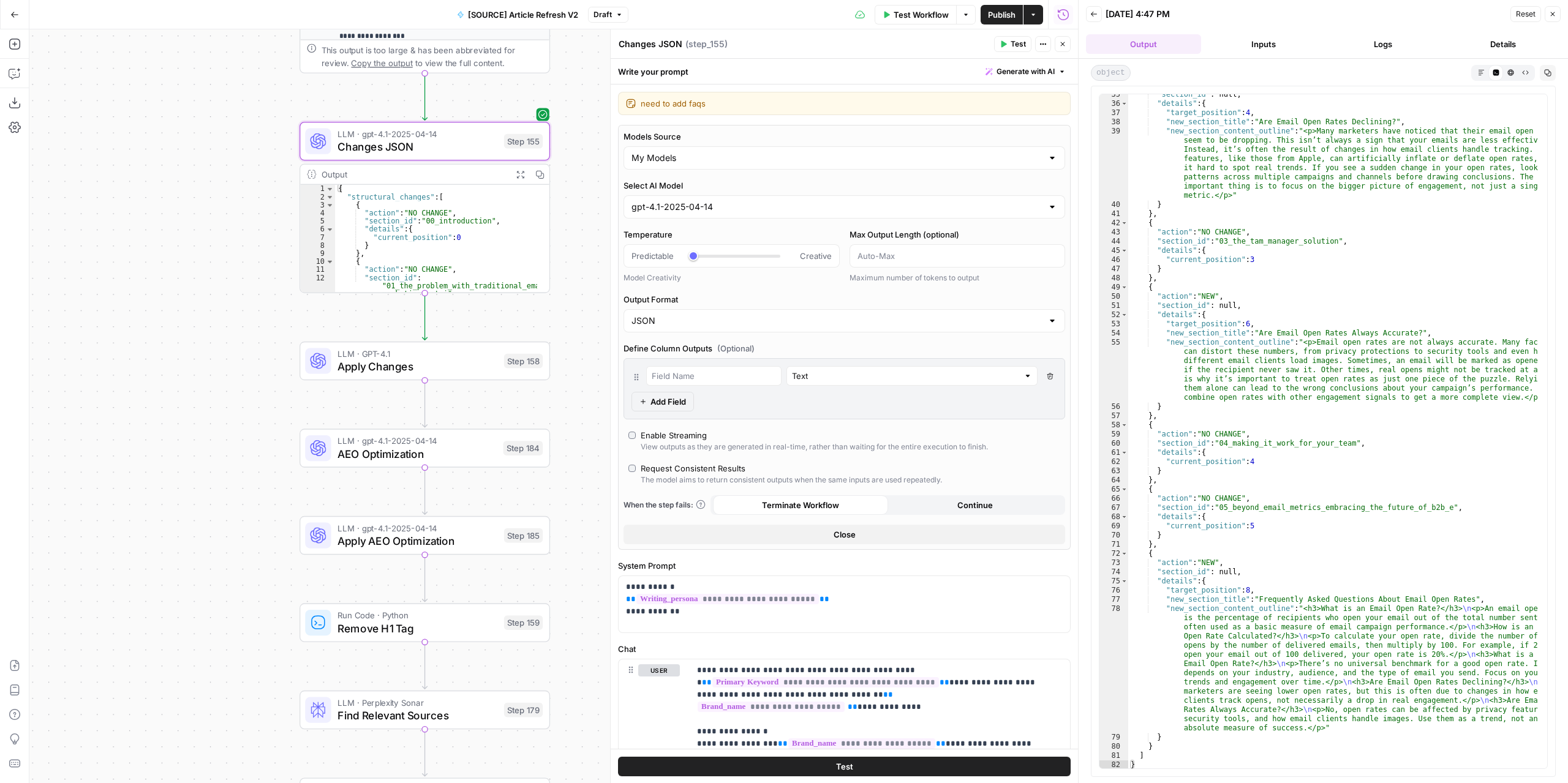
drag, startPoint x: 230, startPoint y: 497, endPoint x: 189, endPoint y: 217, distance: 283.0
click at [188, 217] on div "true false false true false true Workflow Set Inputs Inputs Power Agent Identif…" at bounding box center [553, 406] width 1048 height 754
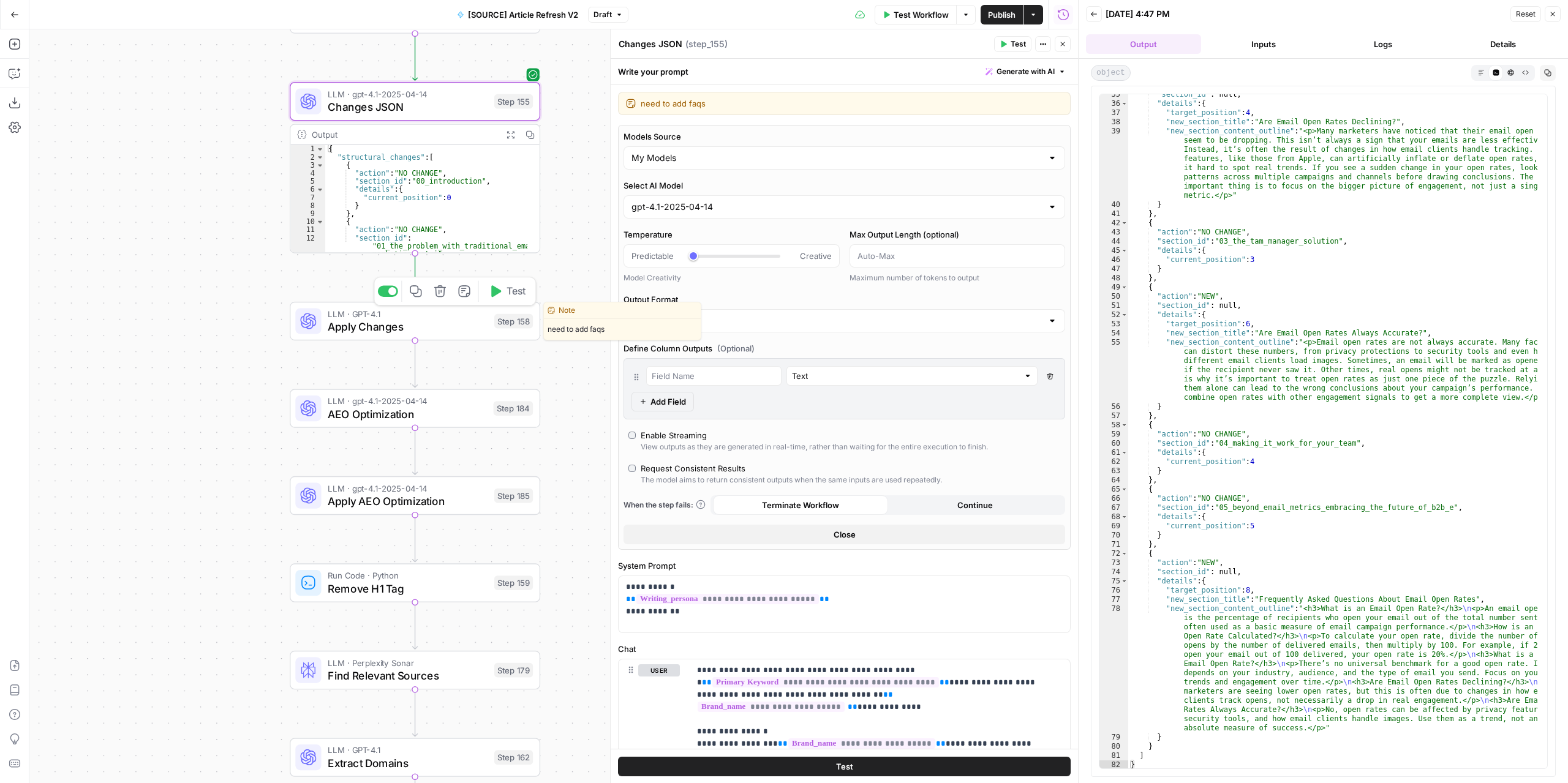
click at [452, 329] on span "Apply Changes" at bounding box center [408, 327] width 160 height 16
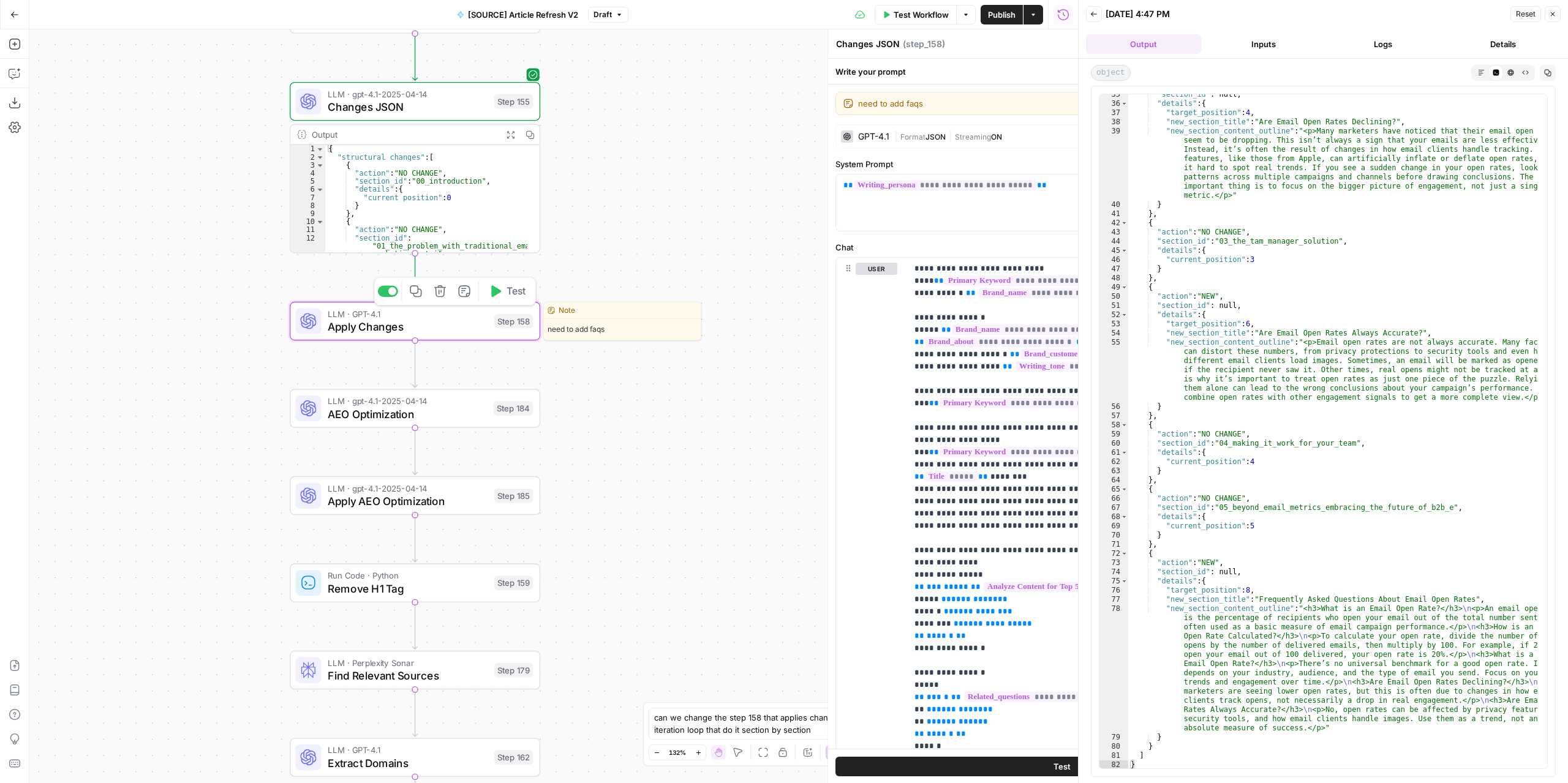
type textarea "Apply Changes"
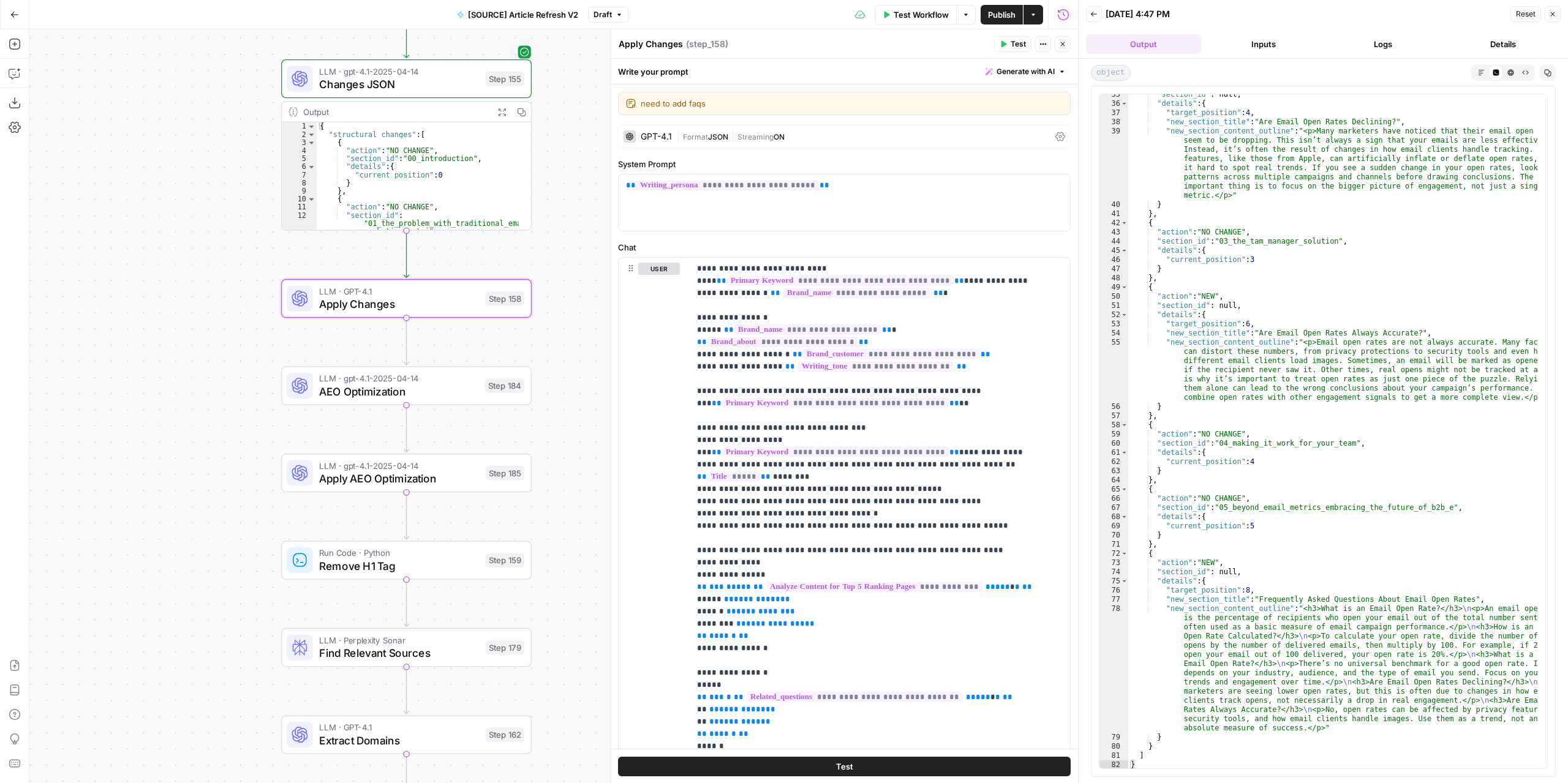
drag, startPoint x: 567, startPoint y: 367, endPoint x: 558, endPoint y: 344, distance: 24.7
click at [558, 344] on div "true false false true false true Workflow Set Inputs Inputs Power Agent Identif…" at bounding box center [553, 406] width 1048 height 754
click at [1063, 40] on icon "button" at bounding box center [1062, 44] width 8 height 8
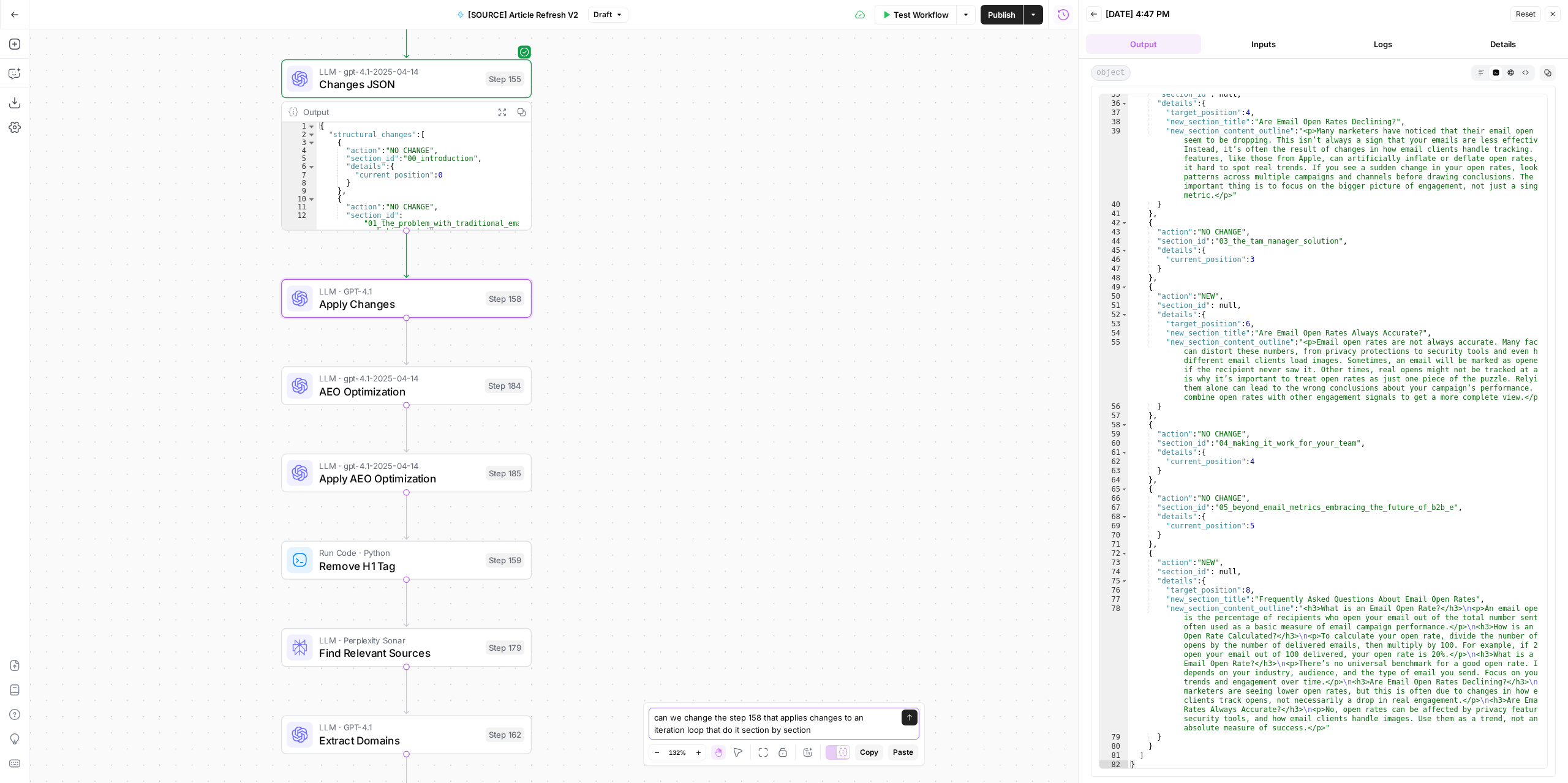
click at [825, 729] on textarea "can we change the step 158 that applies changes to an iteration loop that do it…" at bounding box center [771, 724] width 235 height 25
type textarea "can we change the step 158 that applies changes to an iteration loop that do it…"
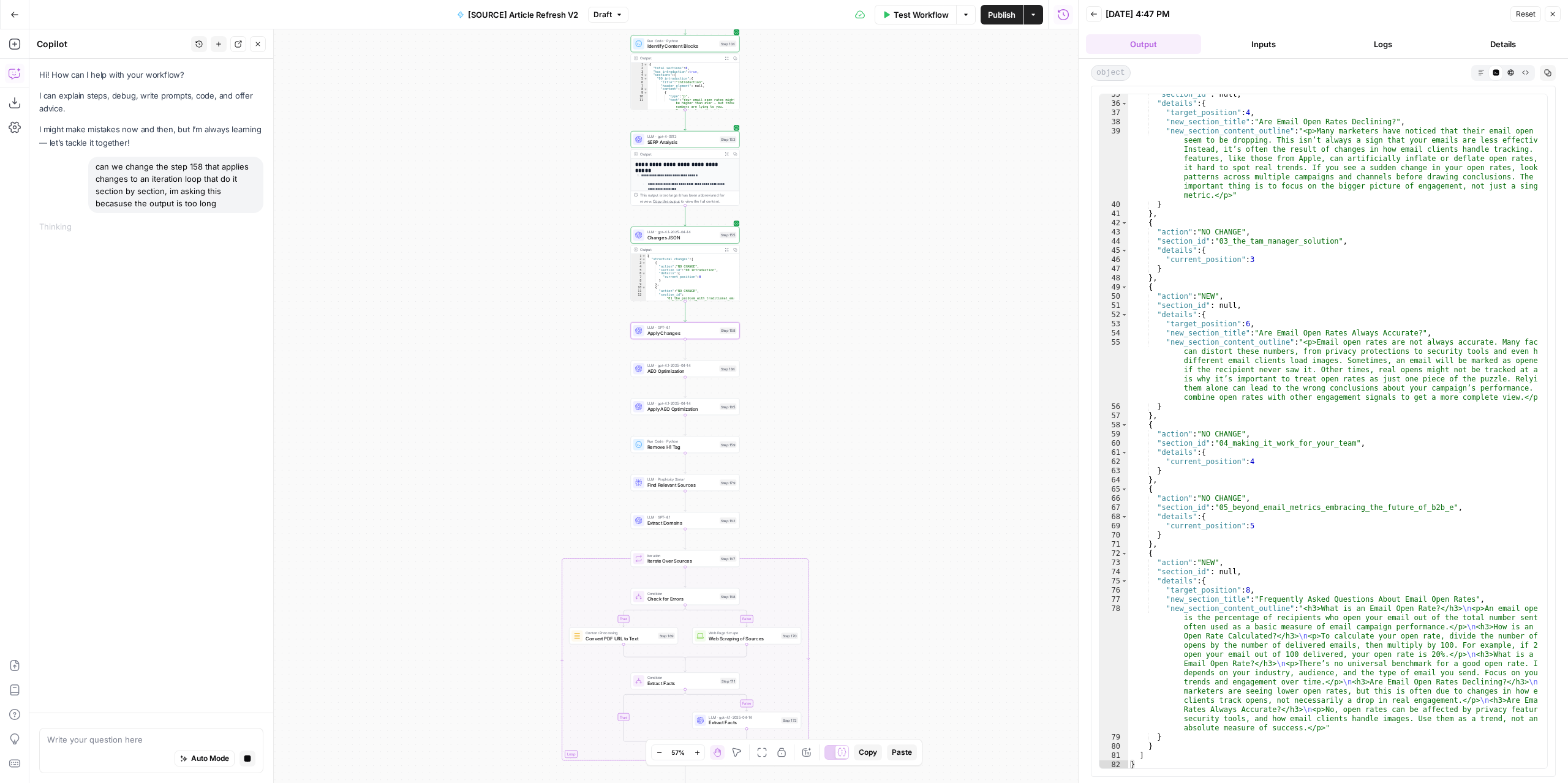
drag, startPoint x: 791, startPoint y: 450, endPoint x: 790, endPoint y: 394, distance: 56.0
click at [807, 450] on div "true false false true false true Workflow Set Inputs Inputs Power Agent Identif…" at bounding box center [553, 406] width 1048 height 754
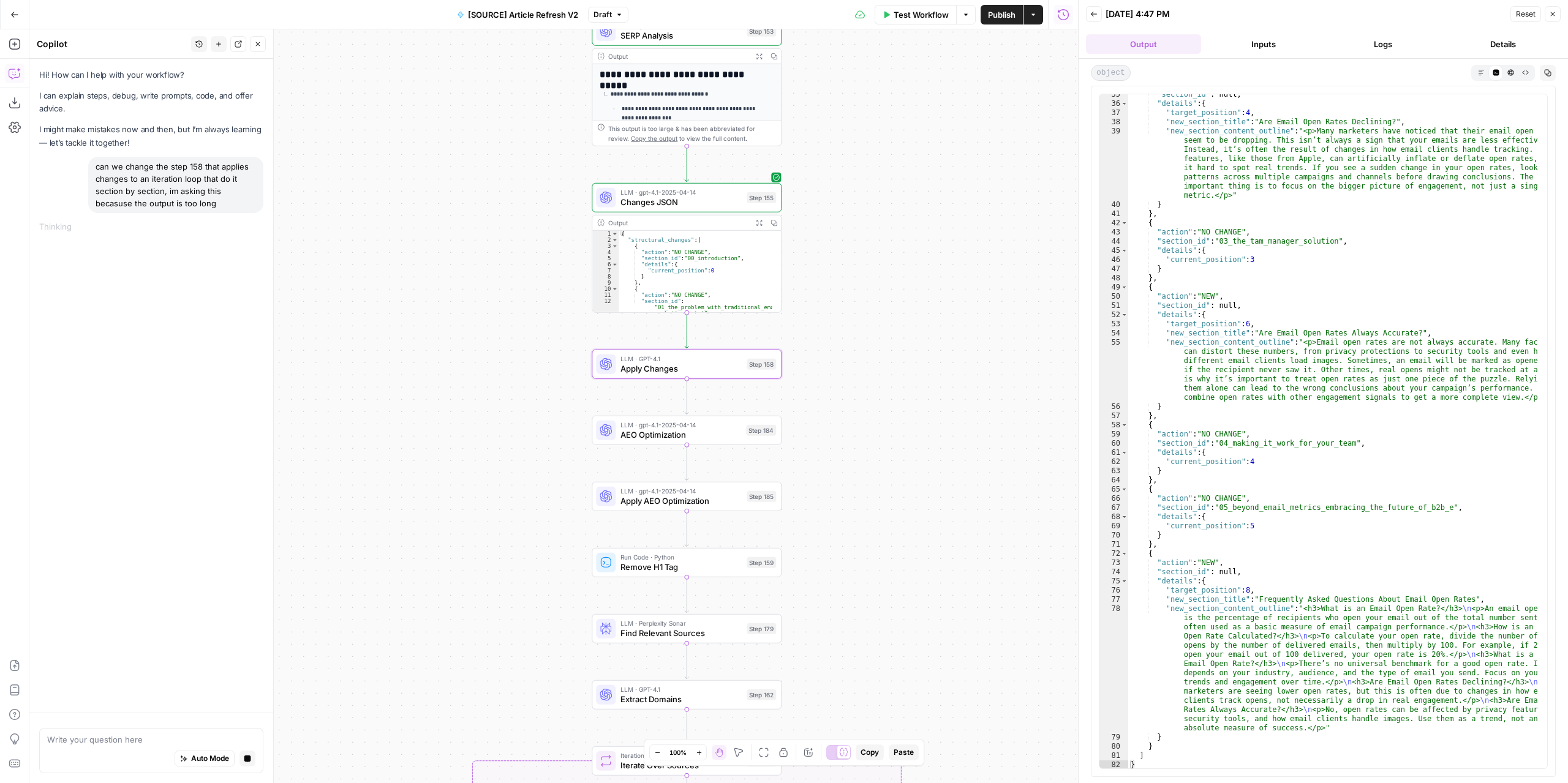
drag, startPoint x: 799, startPoint y: 377, endPoint x: 837, endPoint y: 407, distance: 48.4
click at [837, 407] on div "true false false true false true Workflow Set Inputs Inputs Power Agent Identif…" at bounding box center [553, 406] width 1048 height 754
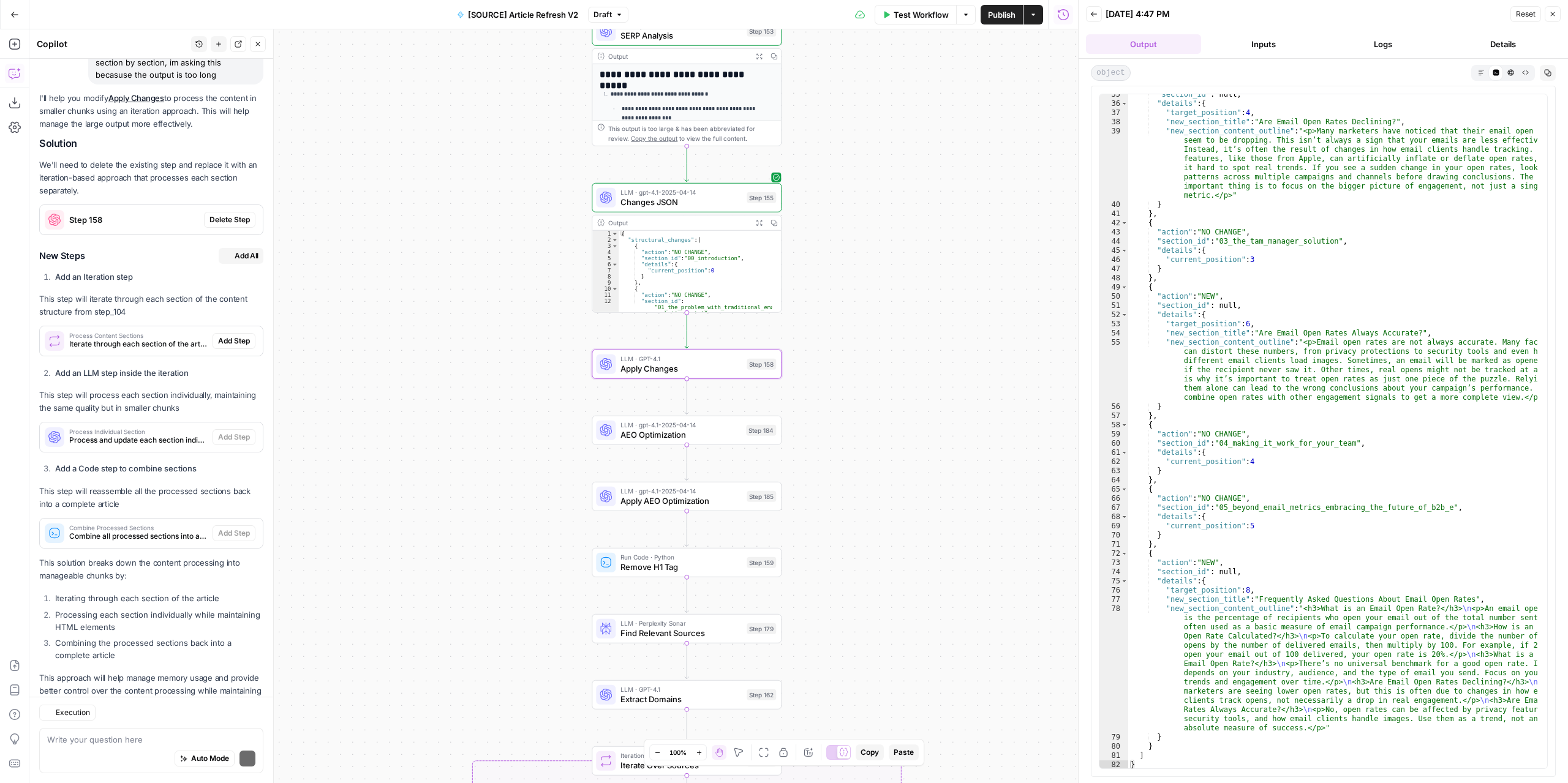
scroll to position [168, 0]
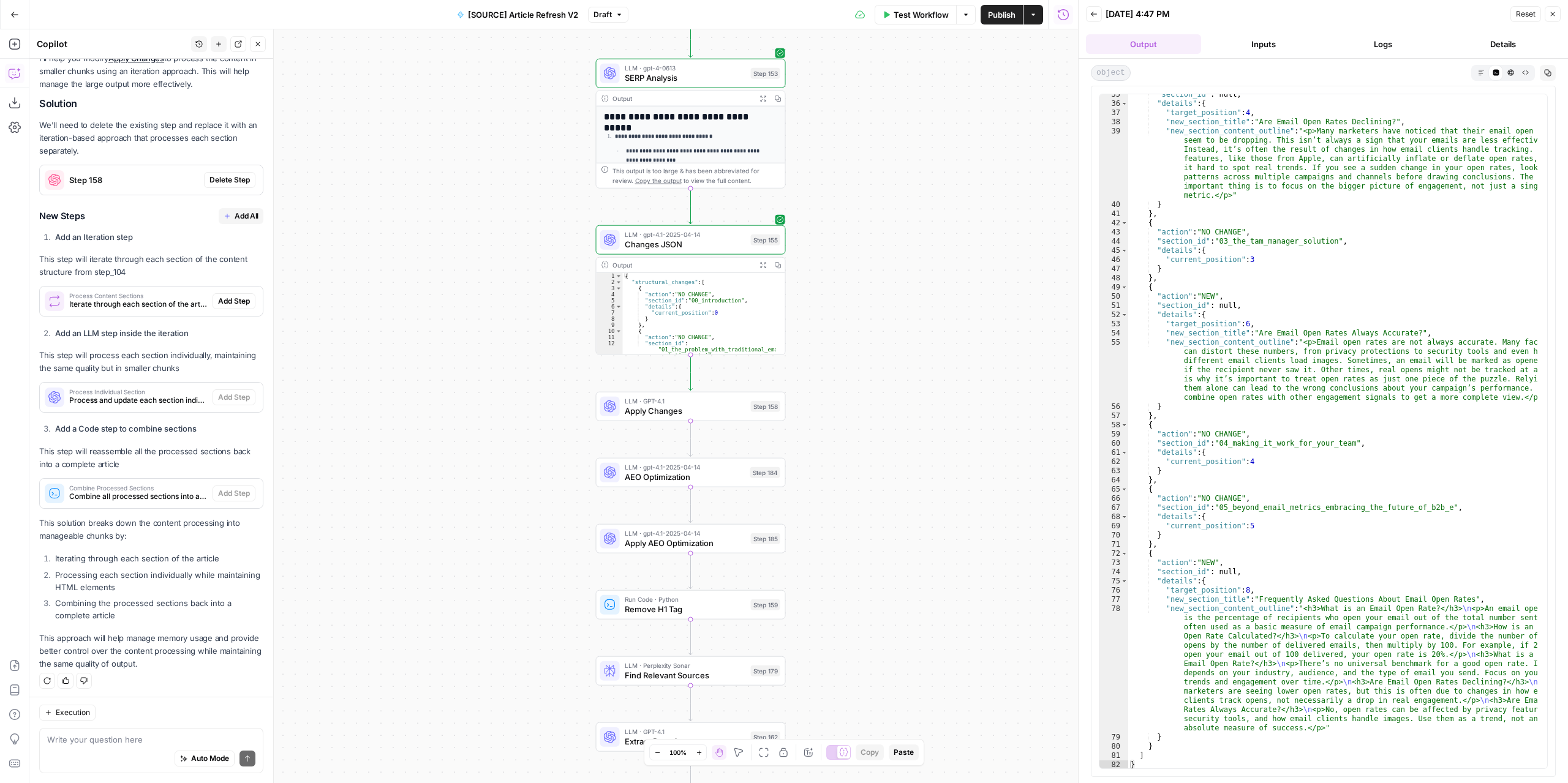
click at [611, 18] on span "Draft" at bounding box center [603, 14] width 18 height 11
click at [609, 16] on span "Draft" at bounding box center [603, 14] width 18 height 11
click at [210, 184] on span "Delete Step" at bounding box center [230, 180] width 40 height 11
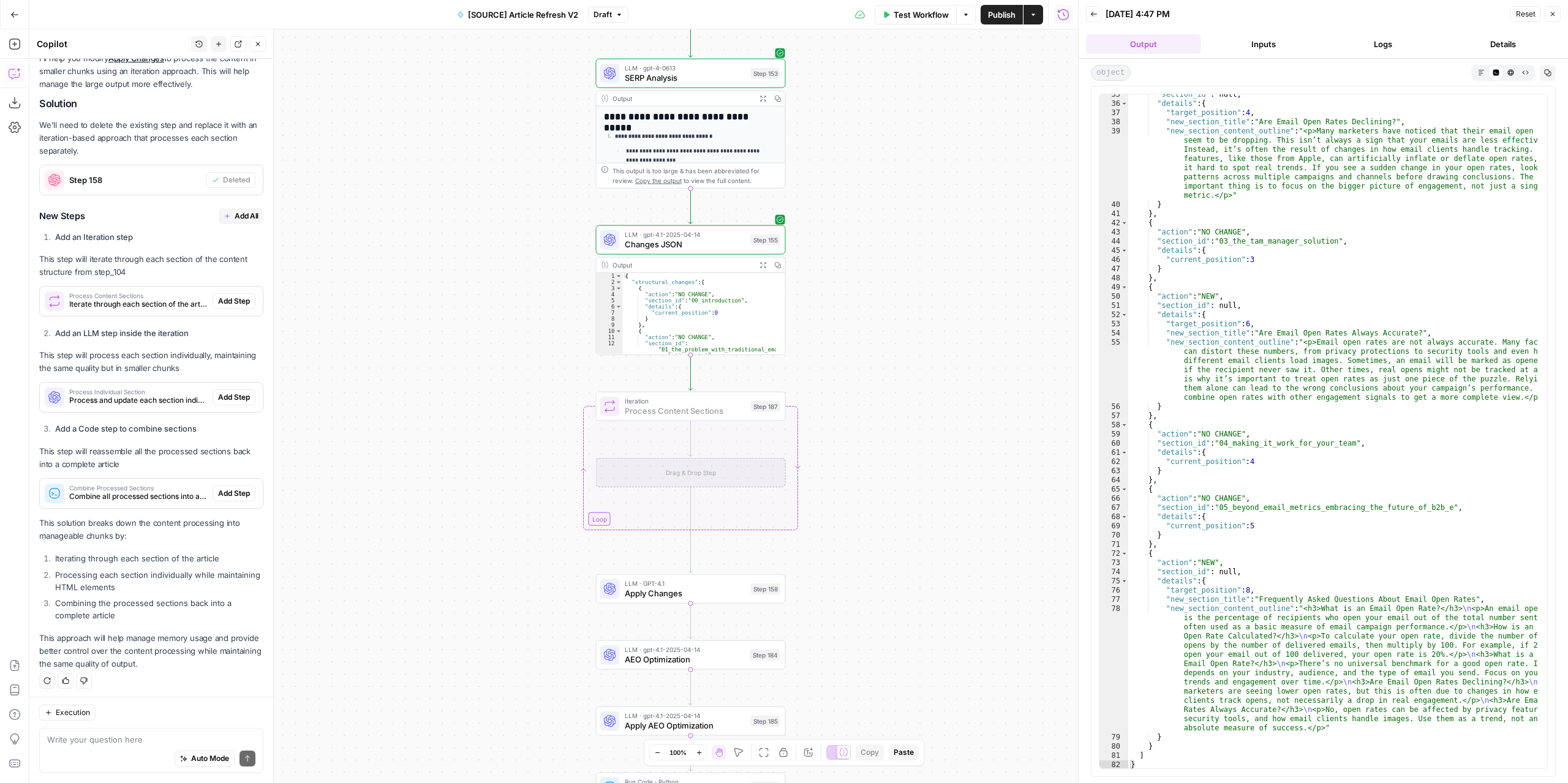
click at [234, 301] on span "Add Step" at bounding box center [234, 301] width 32 height 11
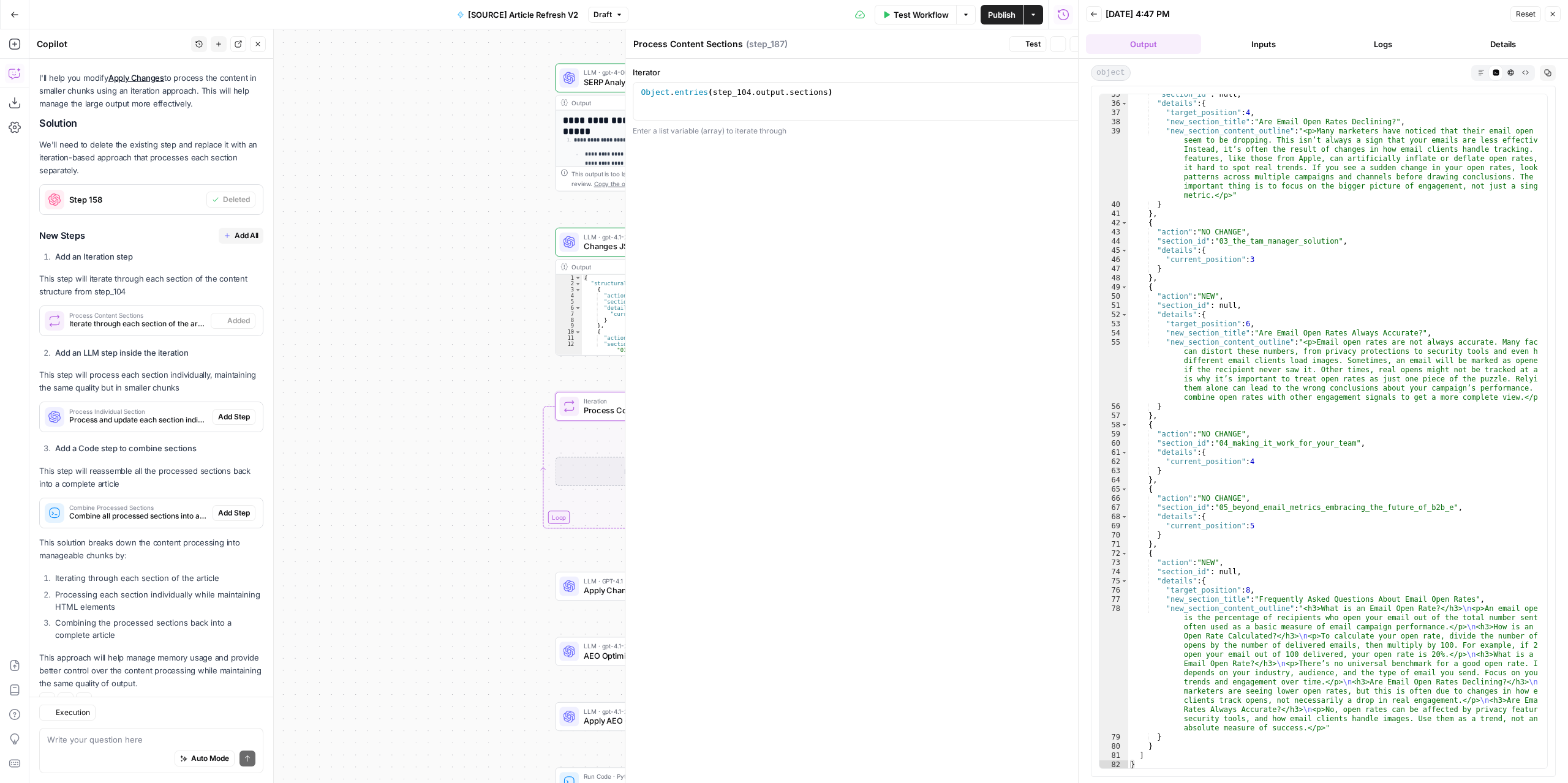
scroll to position [188, 0]
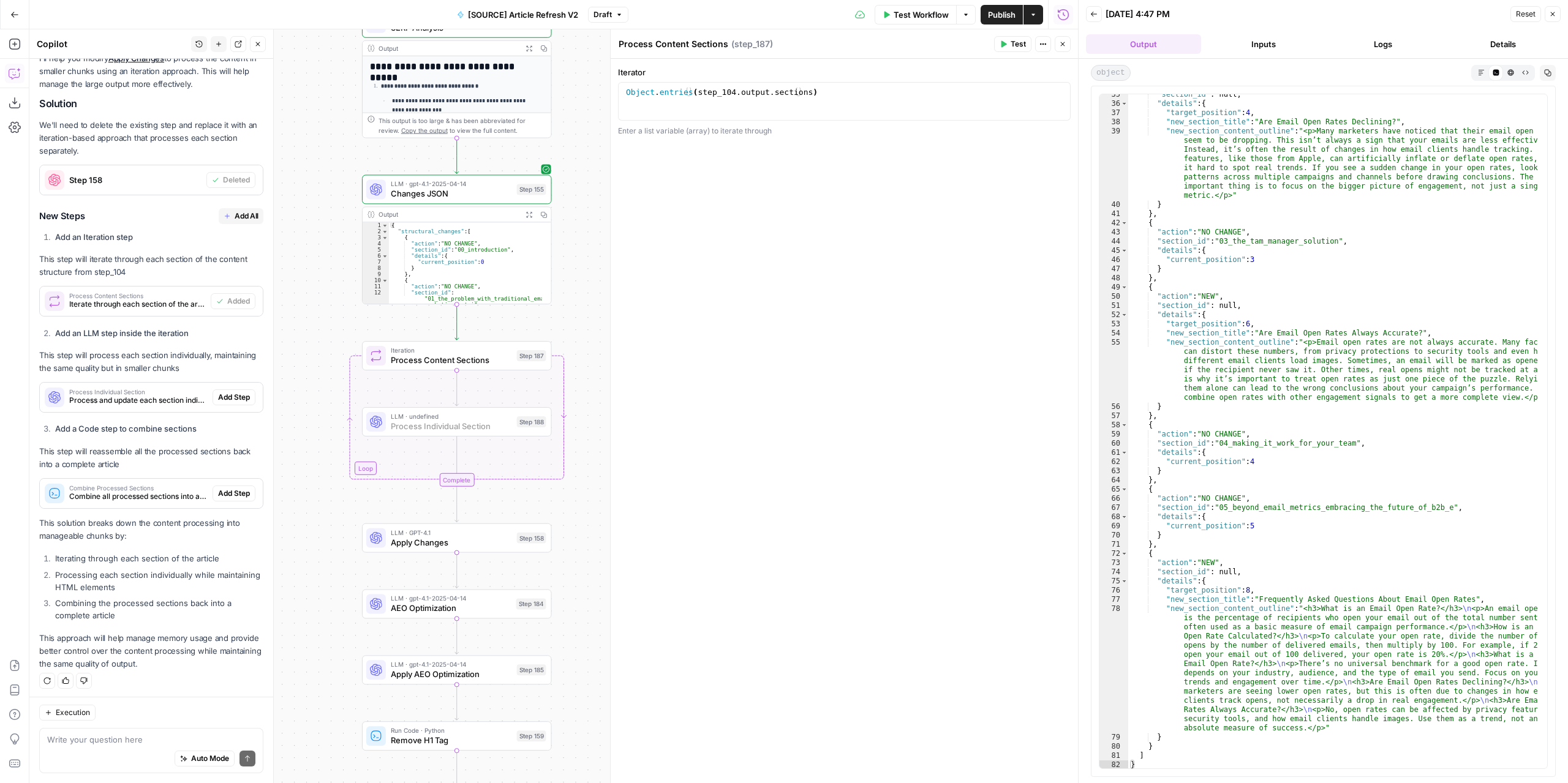
click at [225, 393] on span "Add Step" at bounding box center [234, 398] width 32 height 11
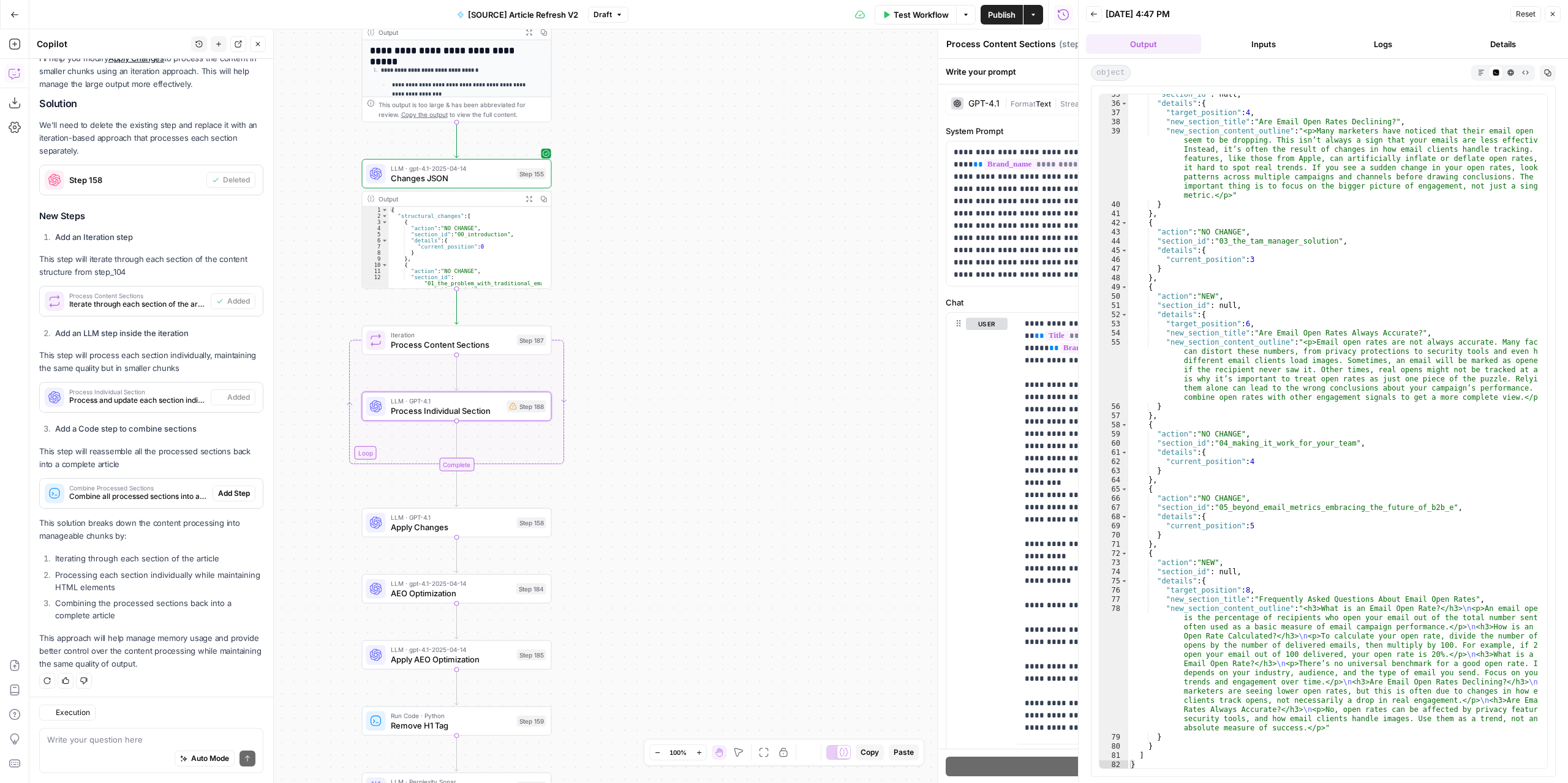
type textarea "Process Individual Section"
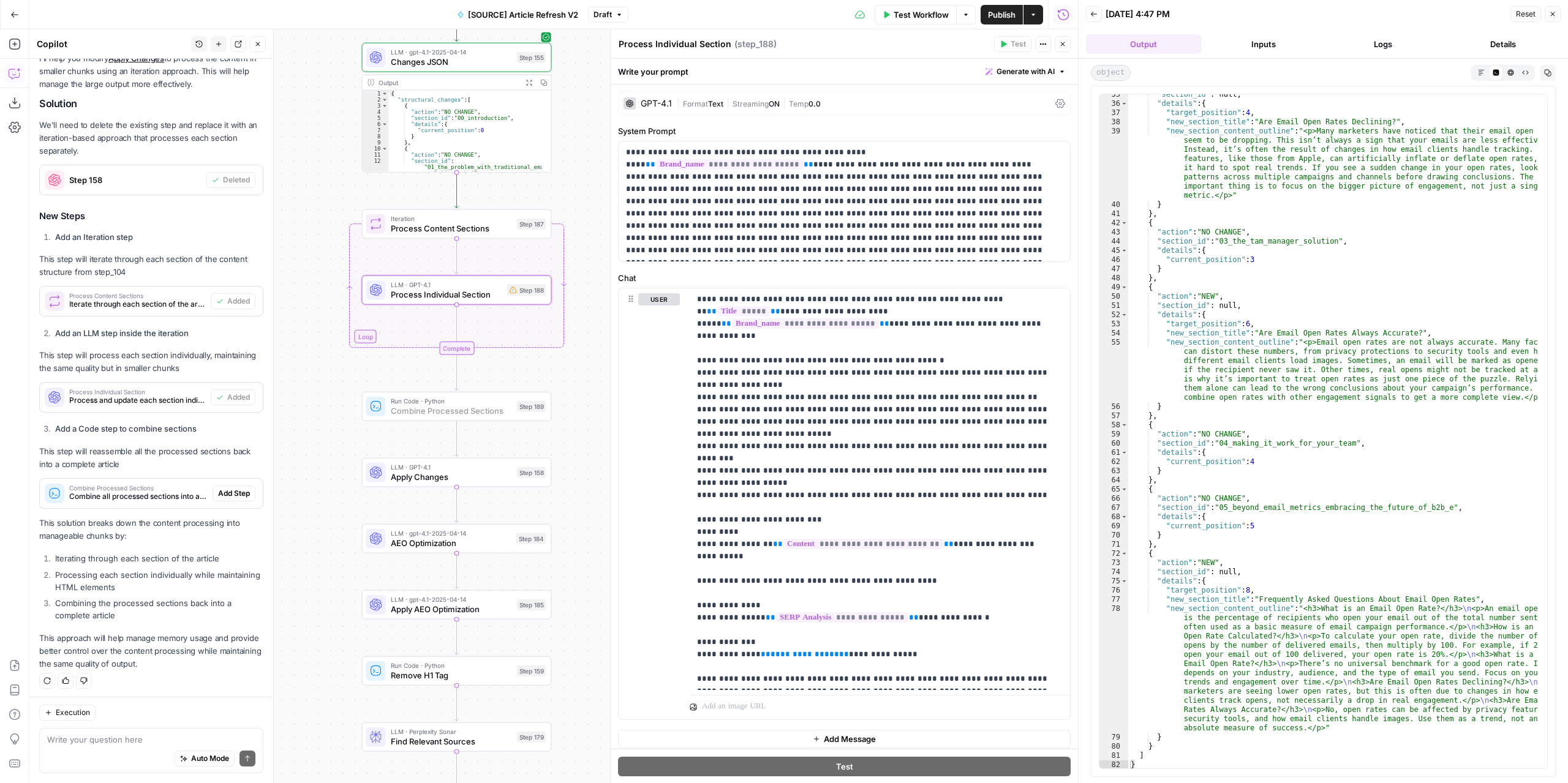
click at [227, 490] on span "Add Step" at bounding box center [234, 493] width 32 height 11
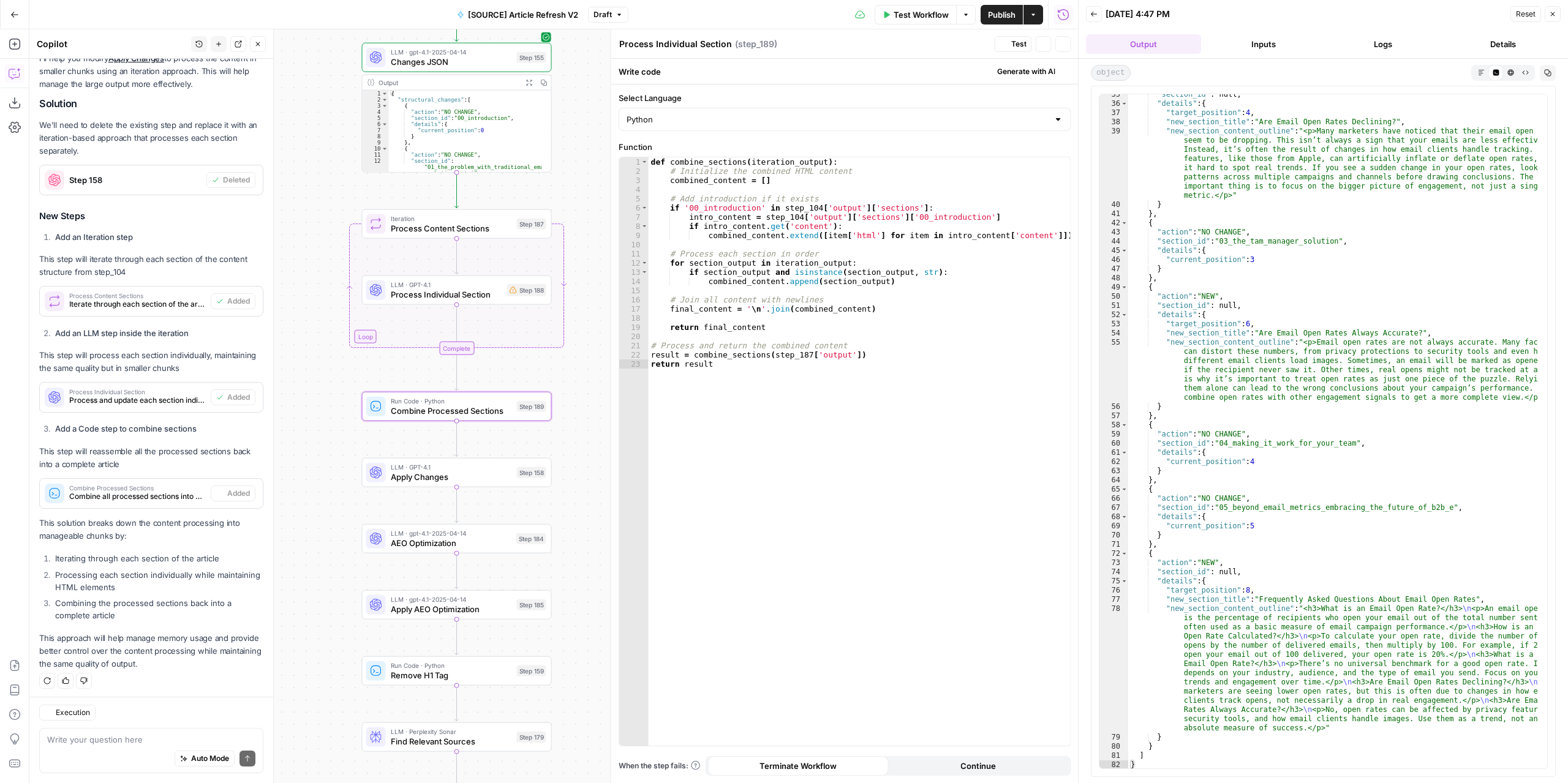
type textarea "Combine Processed Sections"
click at [482, 295] on span "Process Individual Section" at bounding box center [446, 294] width 111 height 12
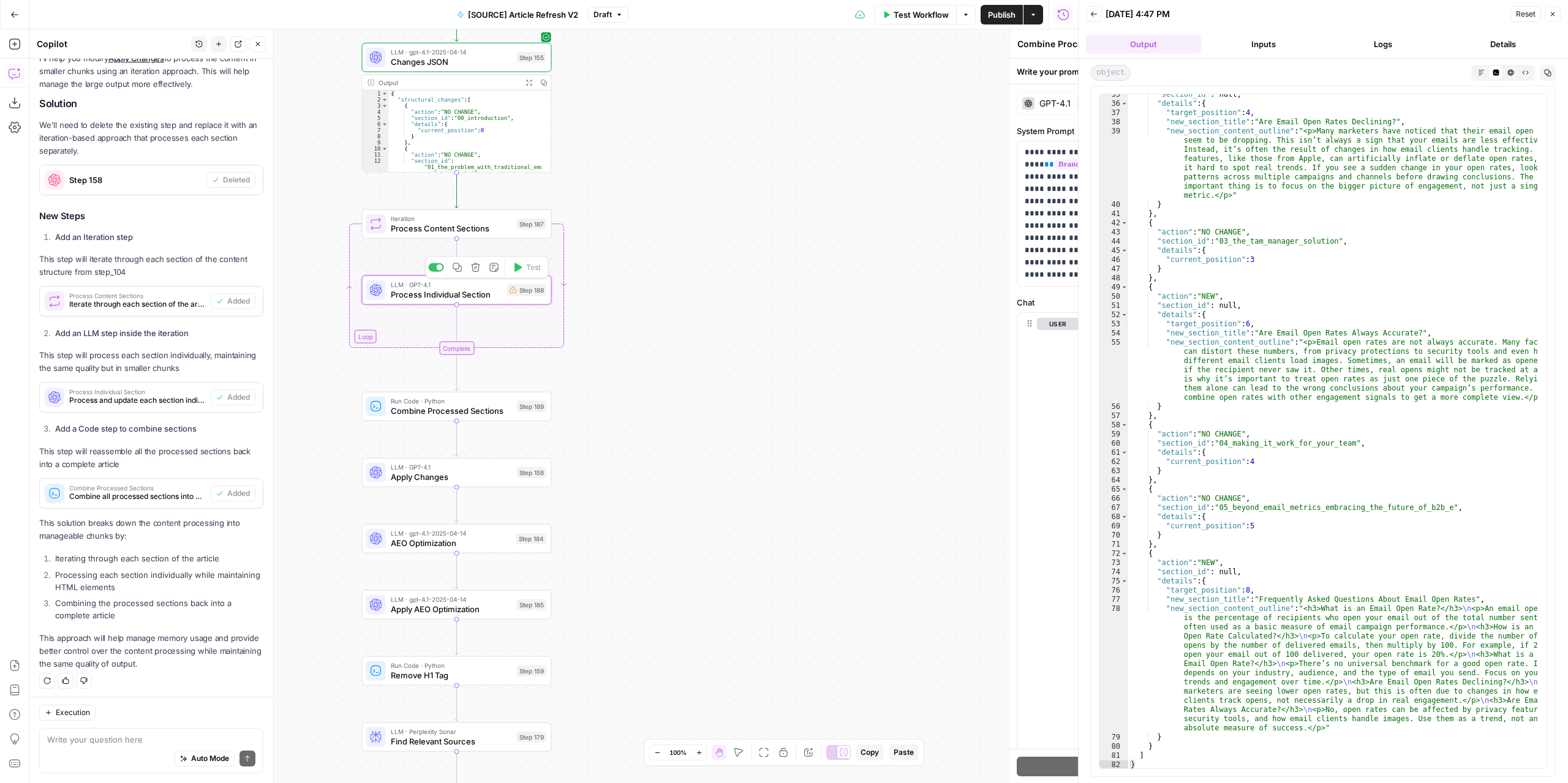
type textarea "Process Individual Section"
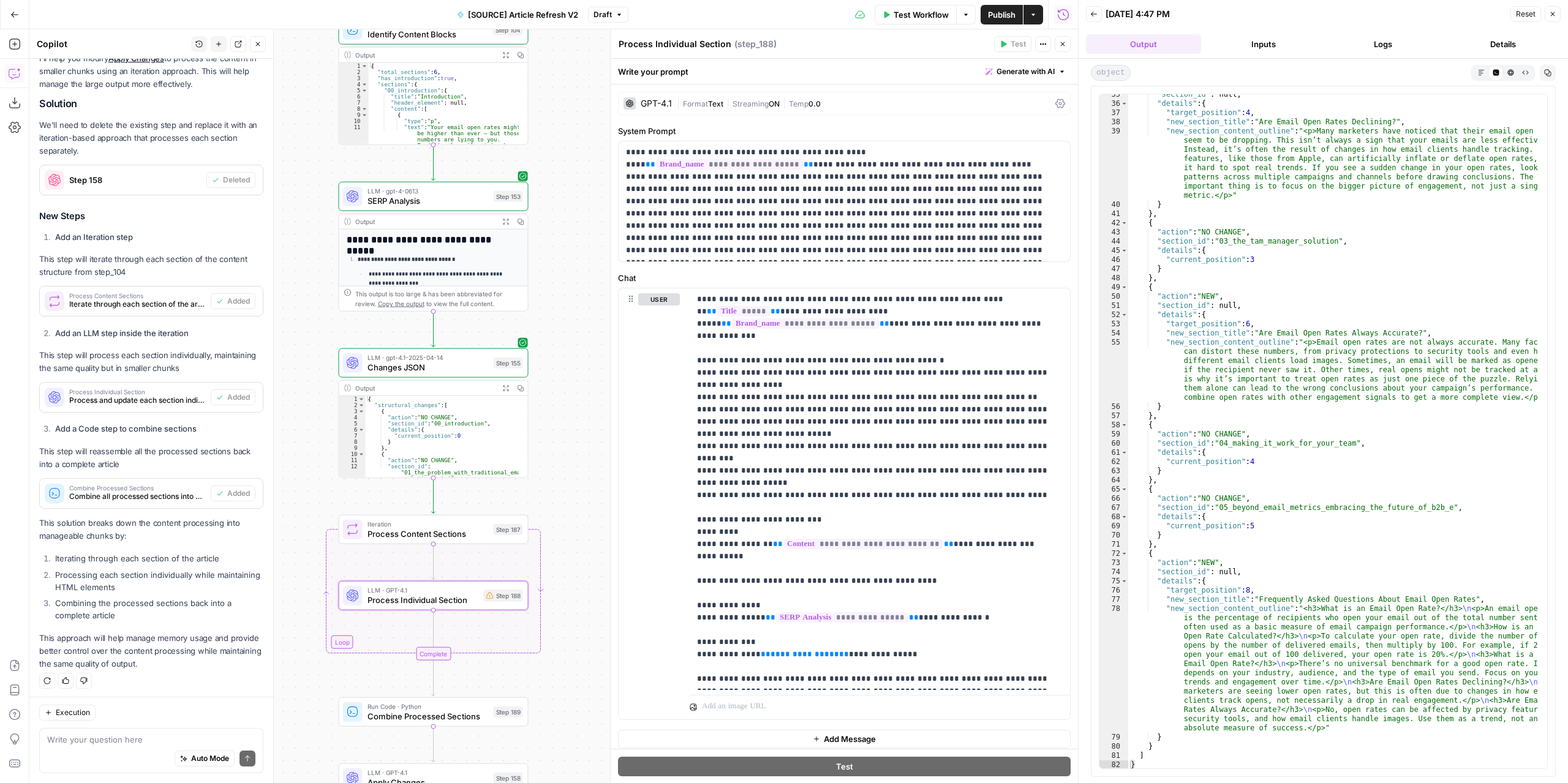
drag, startPoint x: 583, startPoint y: 288, endPoint x: 552, endPoint y: 610, distance: 323.5
click at [553, 620] on div "true false false true false true Workflow Set Inputs Inputs Power Agent Identif…" at bounding box center [553, 406] width 1048 height 754
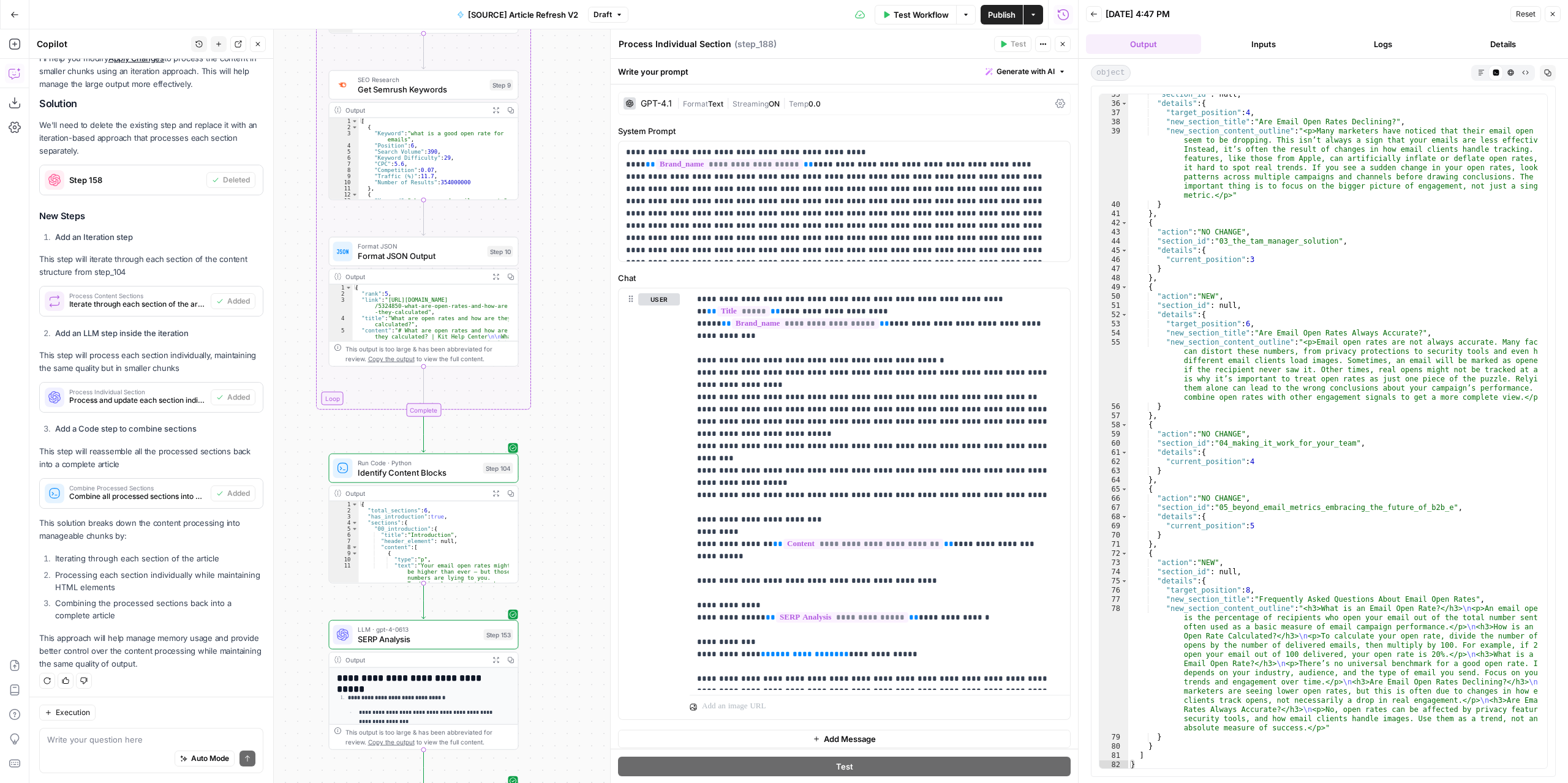
drag, startPoint x: 553, startPoint y: 307, endPoint x: 551, endPoint y: 665, distance: 358.0
click at [547, 704] on div "true false false true false true Workflow Set Inputs Inputs Power Agent Identif…" at bounding box center [553, 406] width 1048 height 754
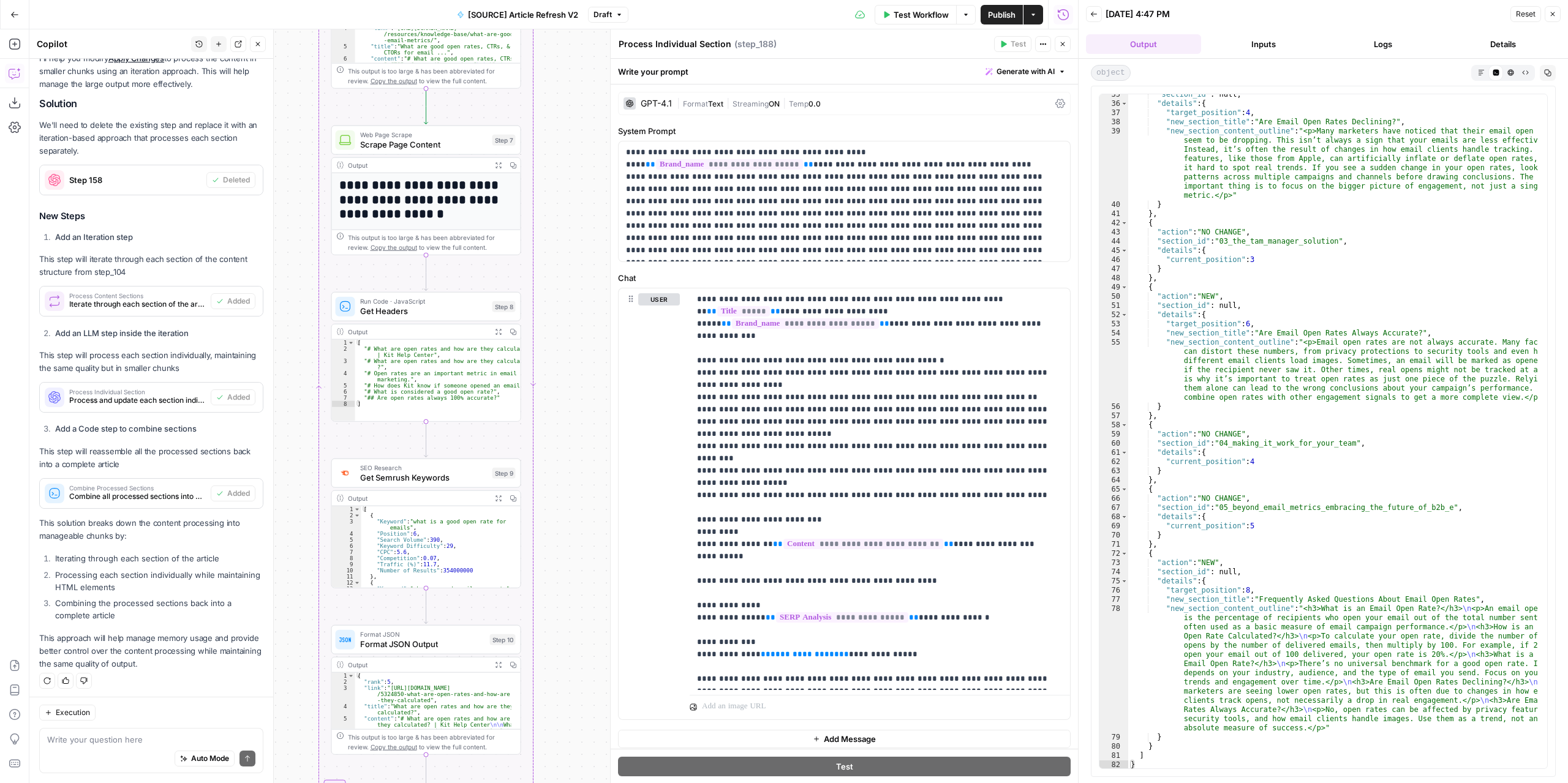
drag, startPoint x: 581, startPoint y: 290, endPoint x: 581, endPoint y: 673, distance: 383.0
click at [581, 682] on div "true false false true false true Workflow Set Inputs Inputs Power Agent Identif…" at bounding box center [553, 406] width 1048 height 754
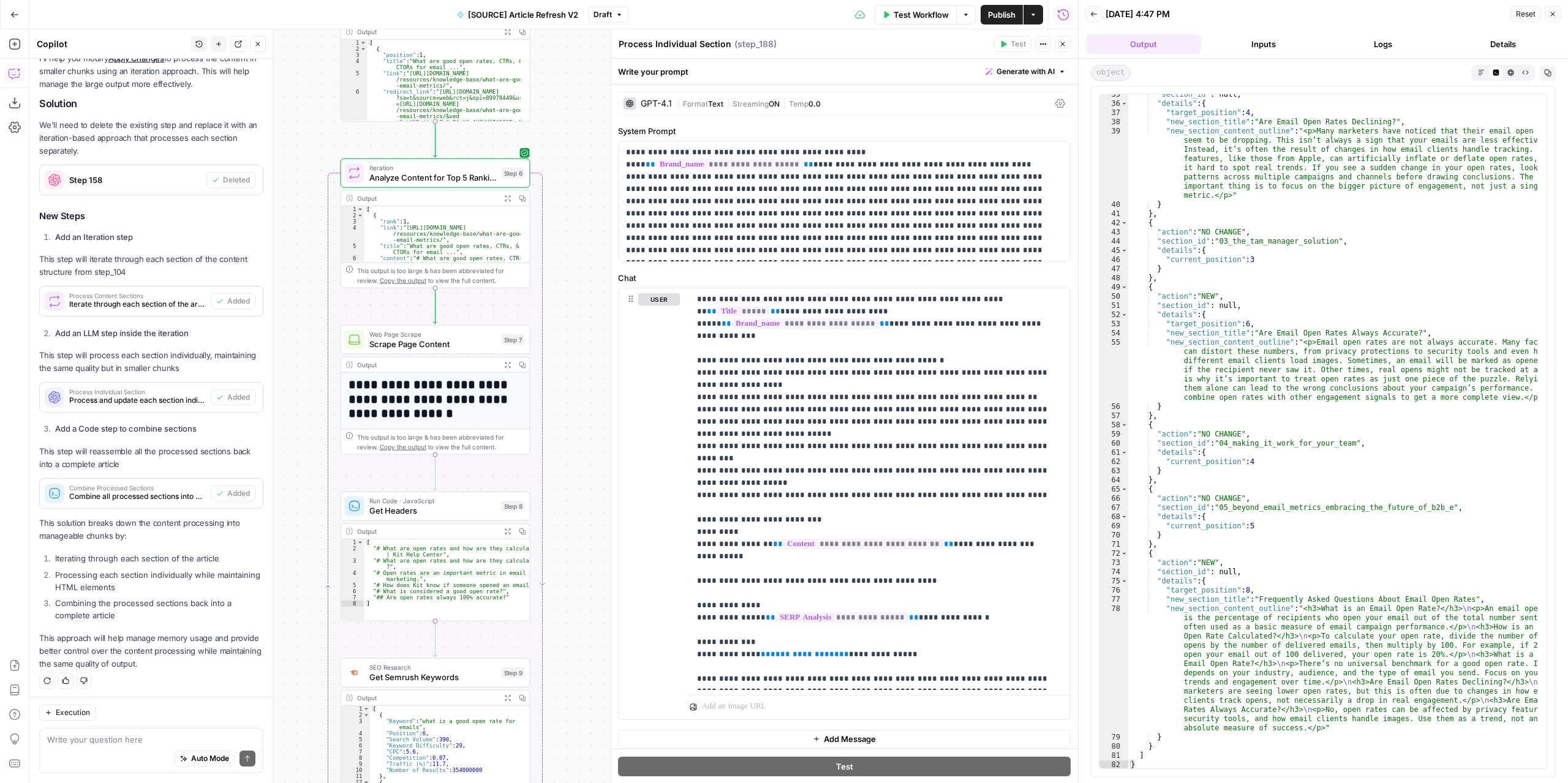
drag, startPoint x: 570, startPoint y: 308, endPoint x: 575, endPoint y: 661, distance: 353.0
click at [575, 661] on div "true false false true false true Workflow Set Inputs Inputs Power Agent Identif…" at bounding box center [553, 406] width 1048 height 754
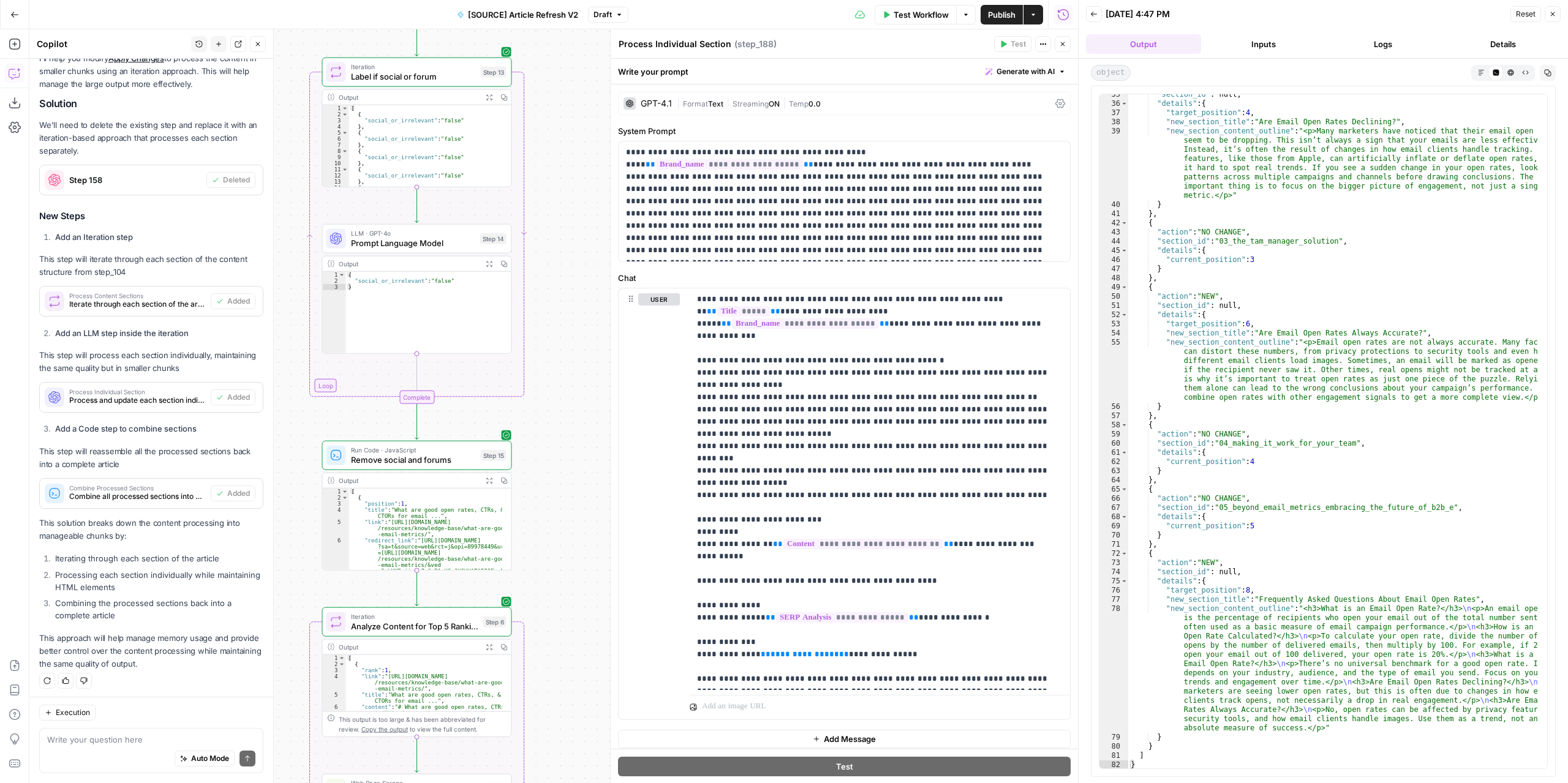
drag, startPoint x: 573, startPoint y: 273, endPoint x: 558, endPoint y: 582, distance: 309.4
click at [558, 582] on div "true false false true false true Workflow Set Inputs Inputs Power Agent Identif…" at bounding box center [553, 406] width 1048 height 754
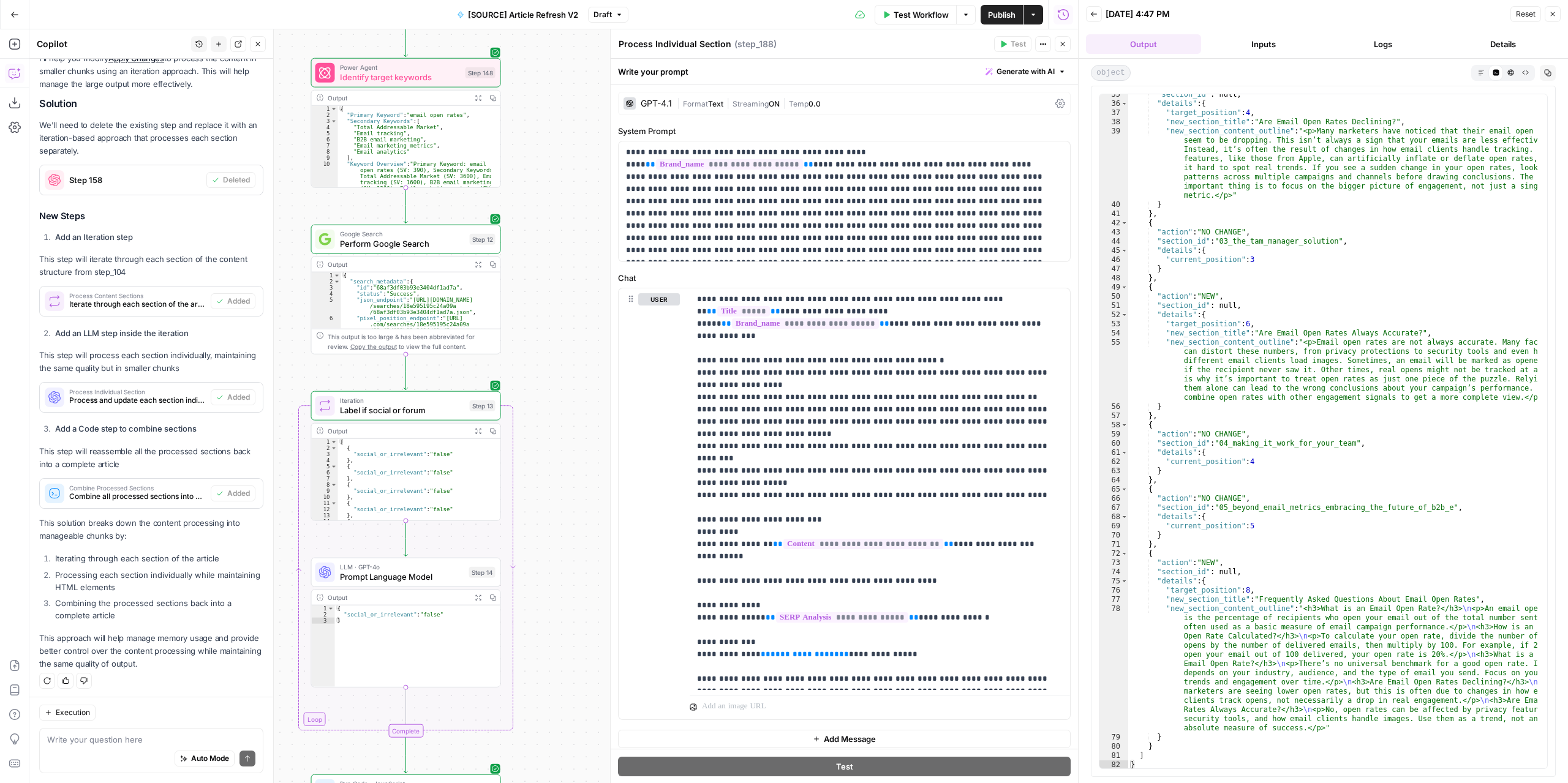
drag, startPoint x: 553, startPoint y: 297, endPoint x: 544, endPoint y: 603, distance: 306.1
click at [545, 610] on div "true false false true false true Workflow Set Inputs Inputs Power Agent Identif…" at bounding box center [553, 406] width 1048 height 754
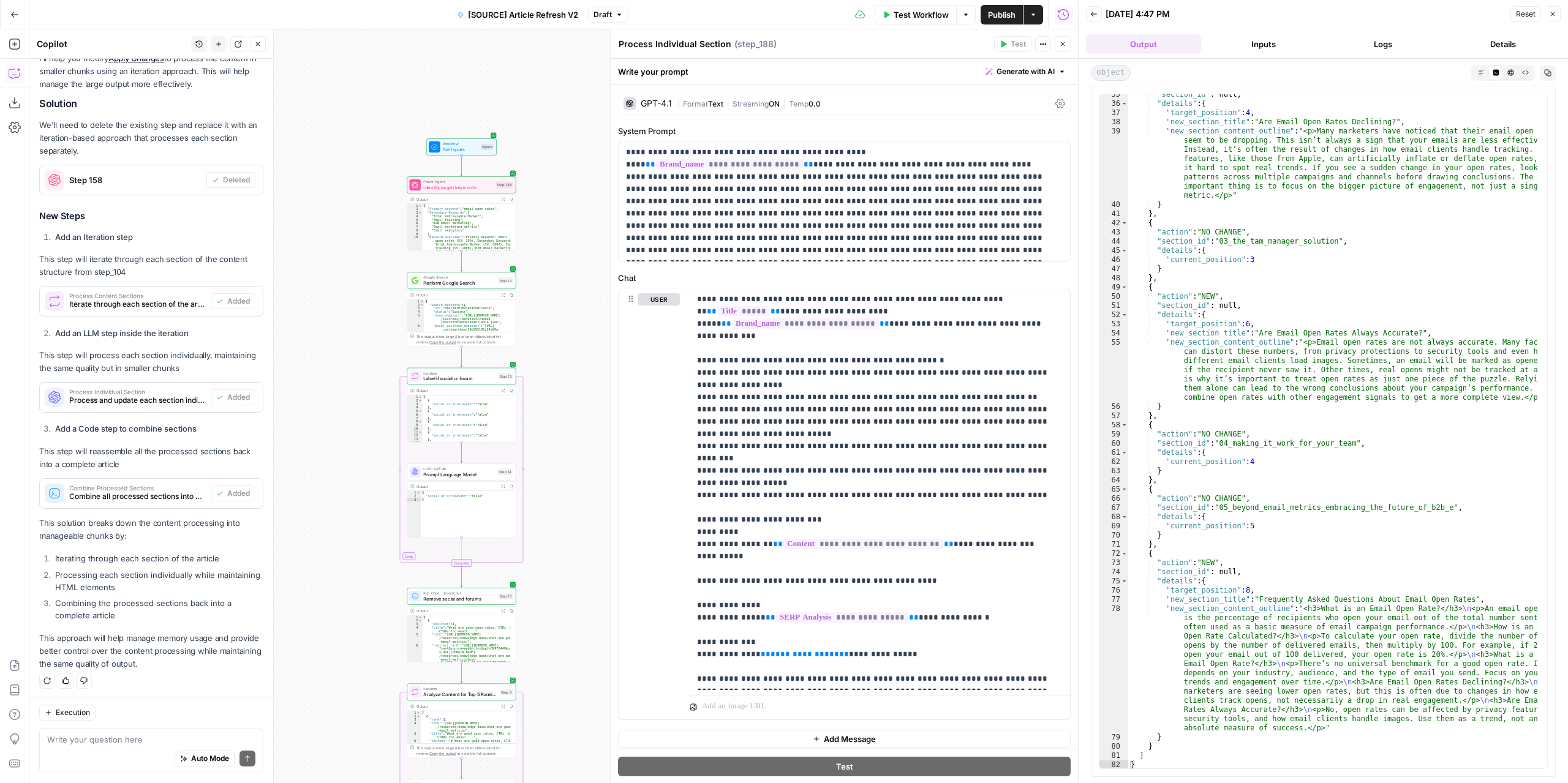
drag, startPoint x: 565, startPoint y: 456, endPoint x: 548, endPoint y: 134, distance: 322.4
click at [550, 149] on div "true false false true false true Workflow Set Inputs Inputs Power Agent Identif…" at bounding box center [553, 406] width 1048 height 754
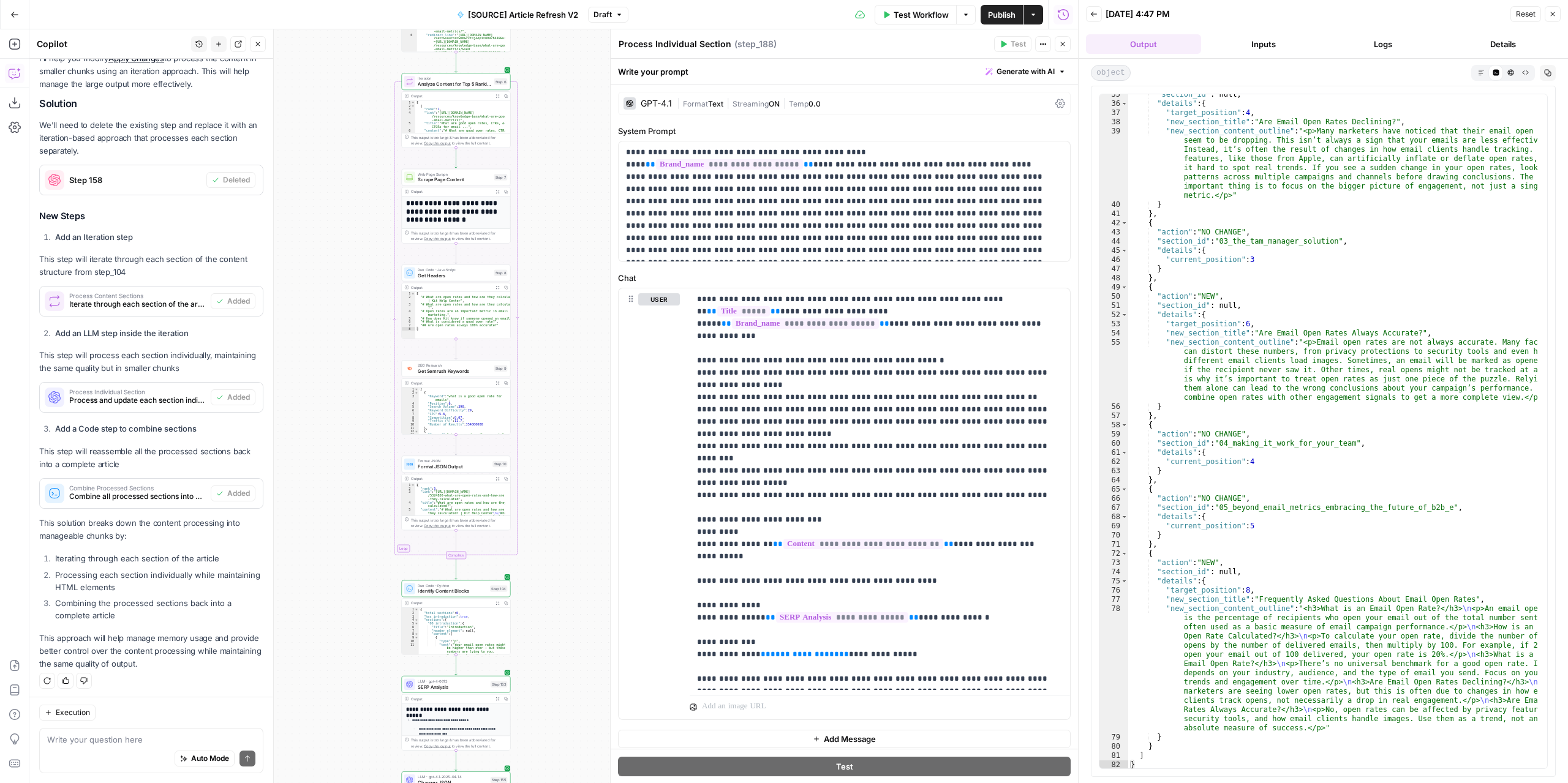
drag, startPoint x: 526, startPoint y: 489, endPoint x: 524, endPoint y: 269, distance: 220.0
click at [527, 282] on div "true false false true false true Workflow Set Inputs Inputs Power Agent Identif…" at bounding box center [553, 406] width 1048 height 754
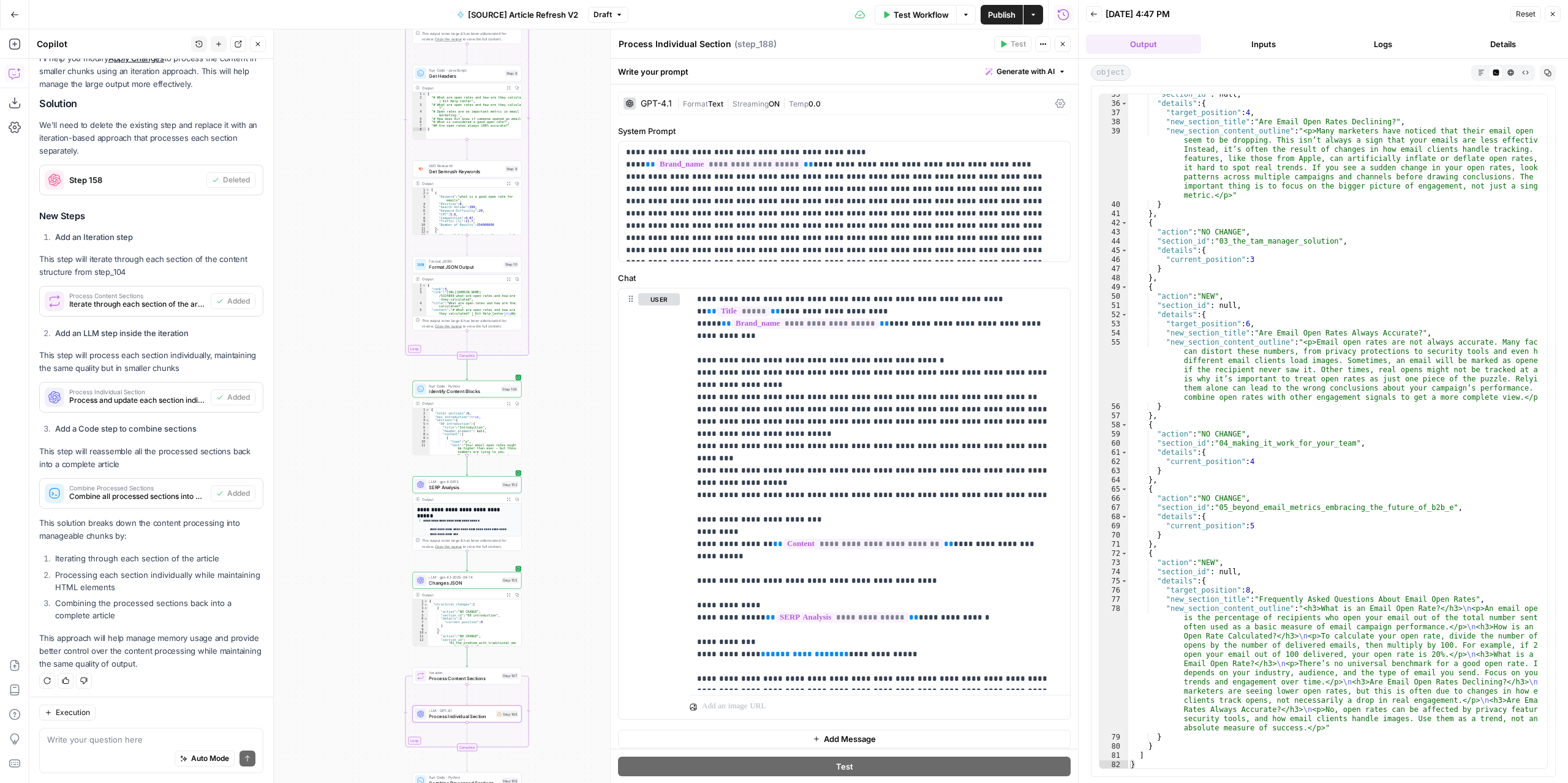
drag, startPoint x: 553, startPoint y: 594, endPoint x: 564, endPoint y: 330, distance: 264.2
click at [568, 282] on div "true false false true false true Workflow Set Inputs Inputs Power Agent Identif…" at bounding box center [553, 406] width 1048 height 754
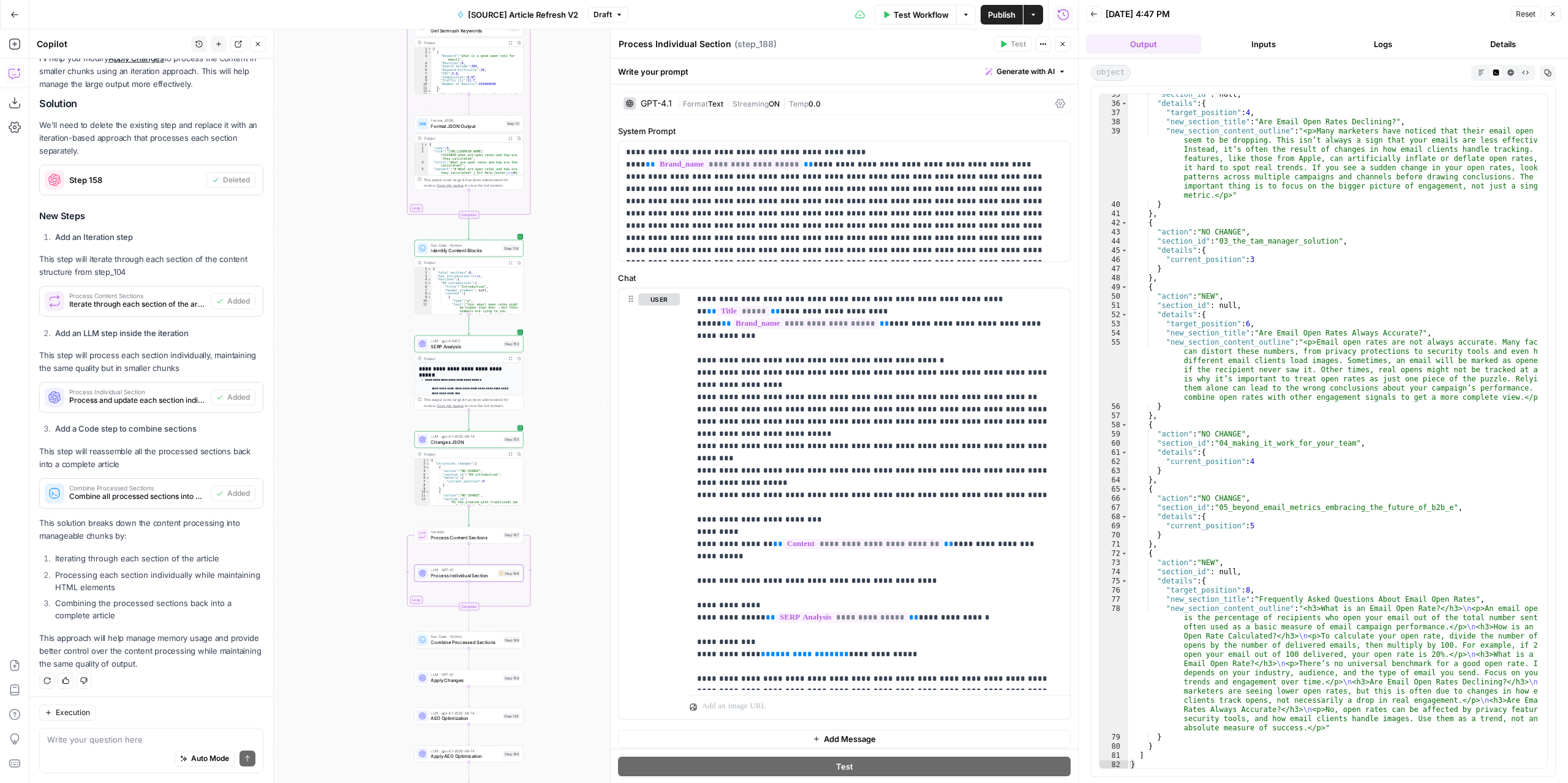
drag, startPoint x: 560, startPoint y: 565, endPoint x: 552, endPoint y: 335, distance: 230.1
click at [552, 335] on div "true false false true false true Workflow Set Inputs Inputs Power Agent Identif…" at bounding box center [553, 406] width 1048 height 754
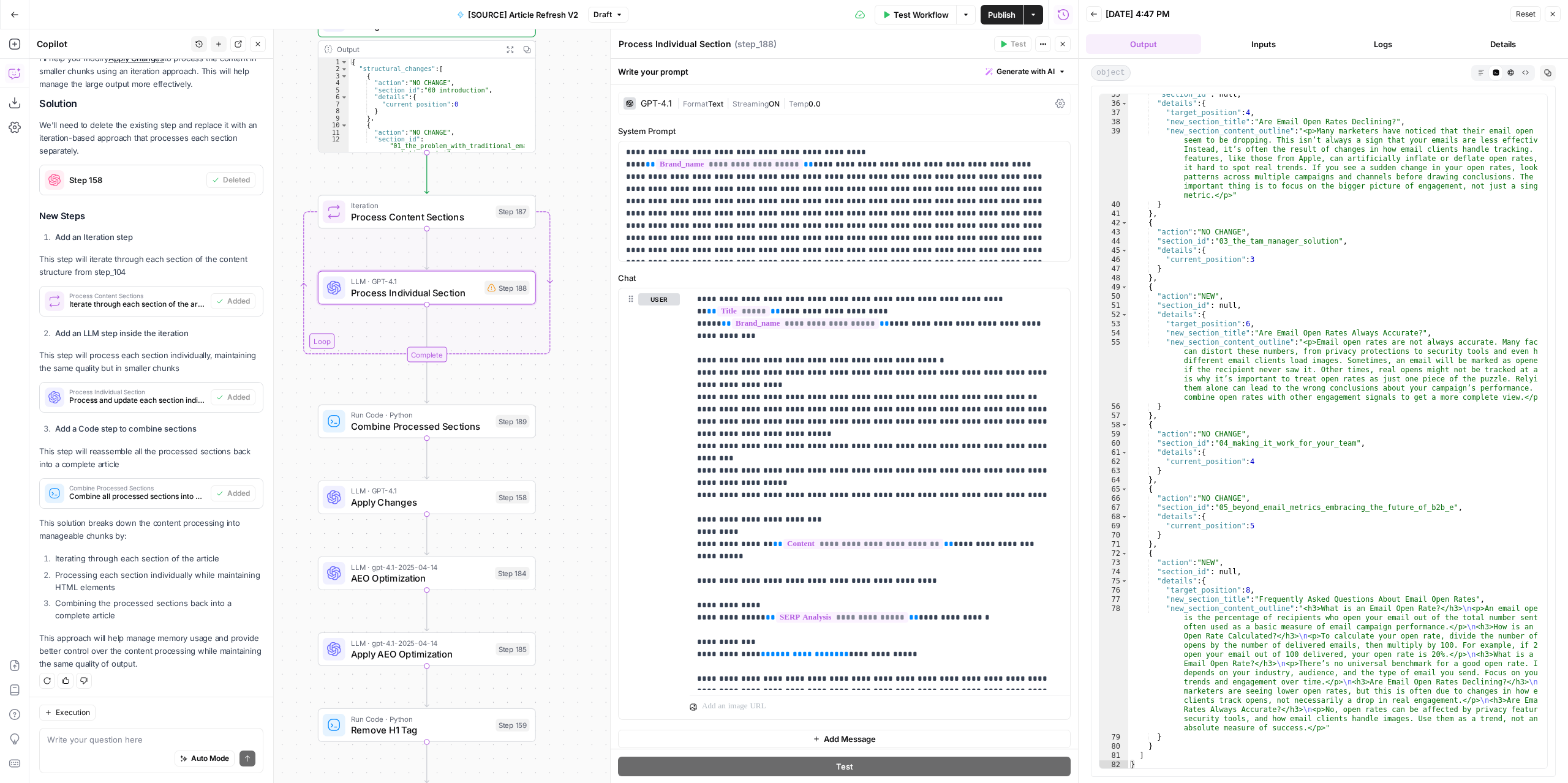
drag, startPoint x: 545, startPoint y: 374, endPoint x: 587, endPoint y: 336, distance: 56.6
click at [587, 336] on div "true false false true false true Workflow Set Inputs Inputs Power Agent Identif…" at bounding box center [553, 406] width 1048 height 754
click at [610, 9] on span "Draft" at bounding box center [603, 14] width 18 height 11
click at [642, 68] on span "Version 1" at bounding box center [672, 72] width 146 height 12
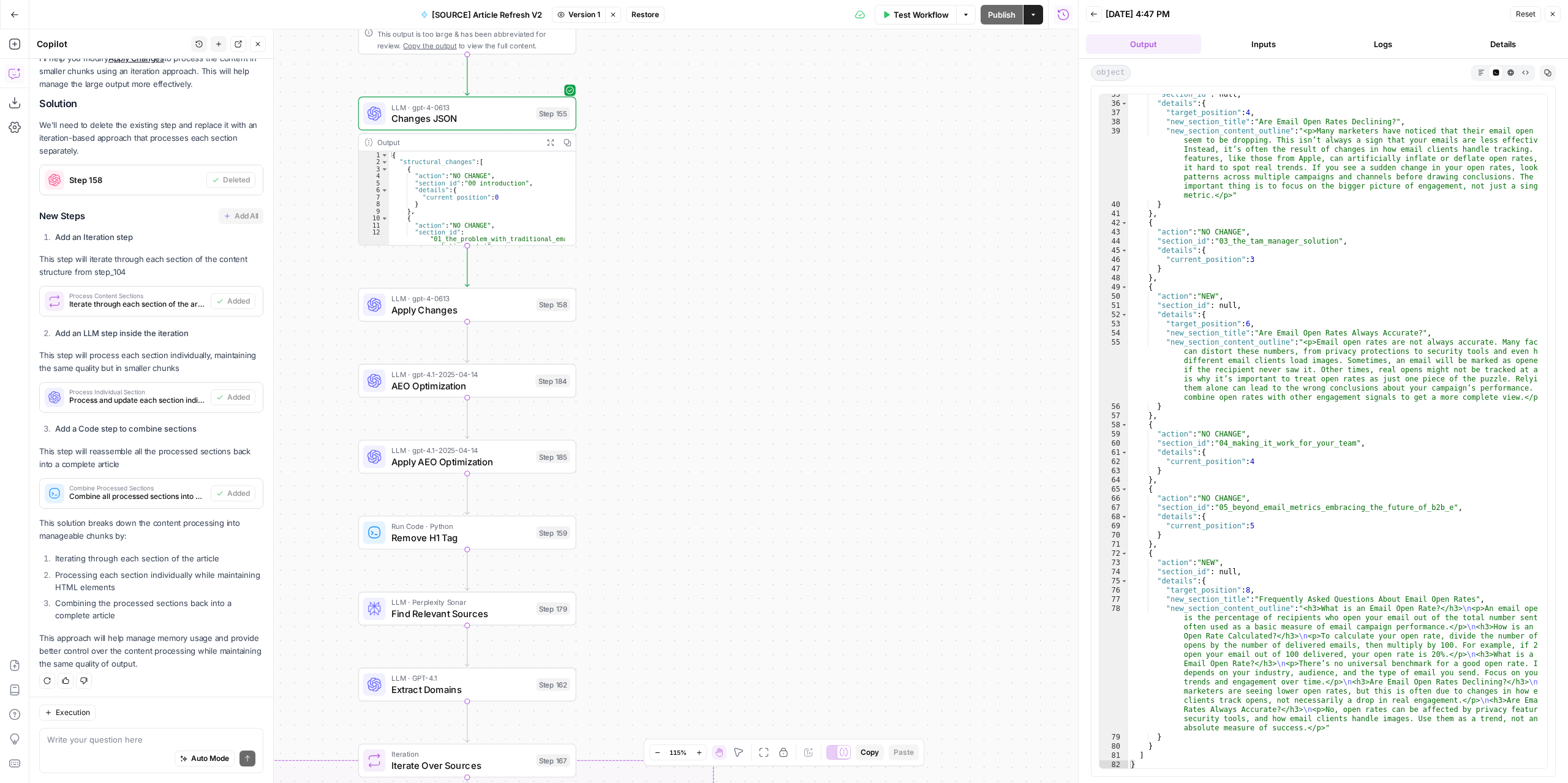
drag, startPoint x: 593, startPoint y: 245, endPoint x: 632, endPoint y: 338, distance: 100.8
click at [632, 338] on div "true false false true false true Workflow Set Inputs Inputs Power Agent Identif…" at bounding box center [553, 406] width 1048 height 754
click at [511, 304] on span "Apply Changes" at bounding box center [460, 310] width 139 height 14
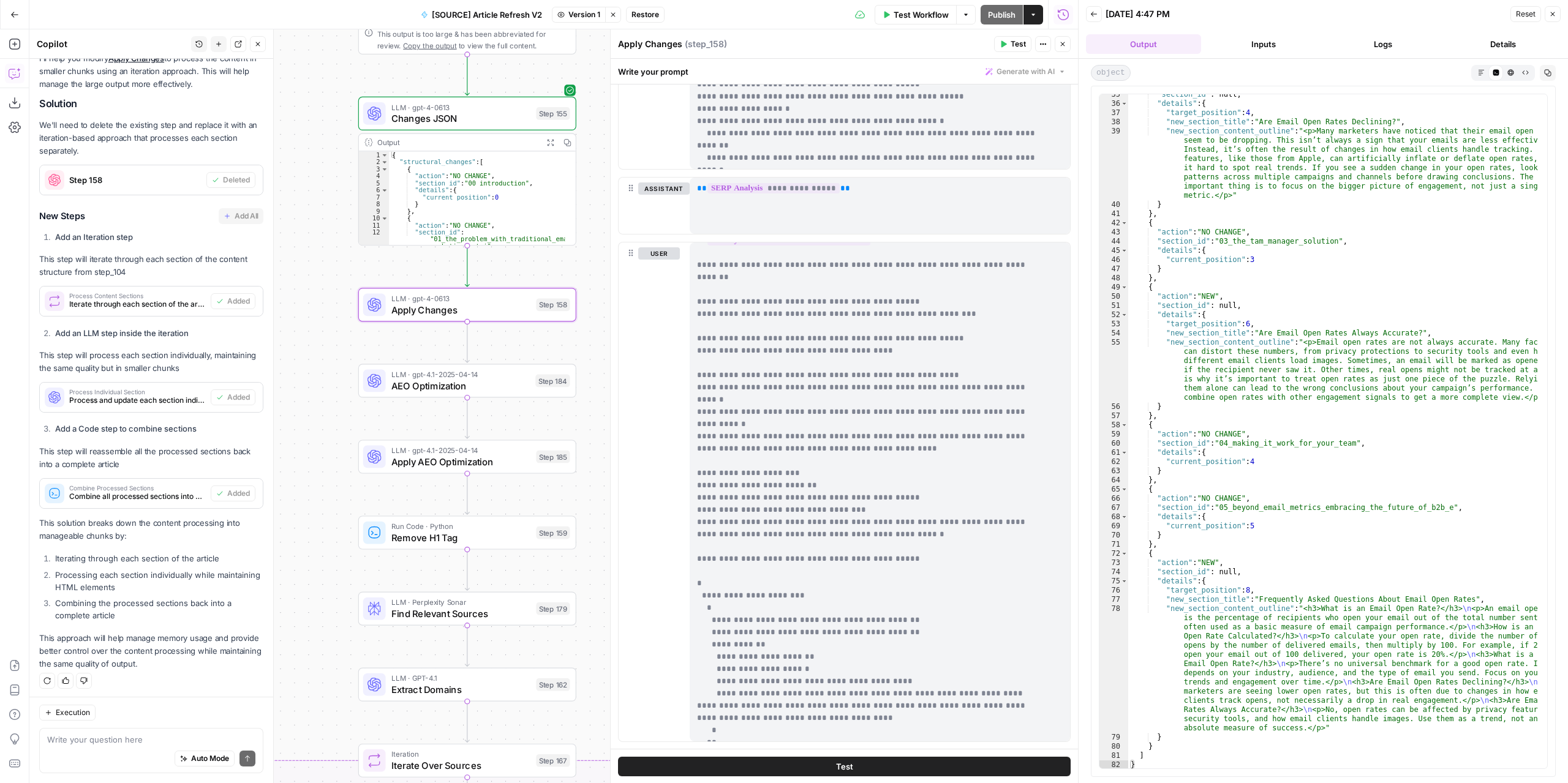
scroll to position [575, 0]
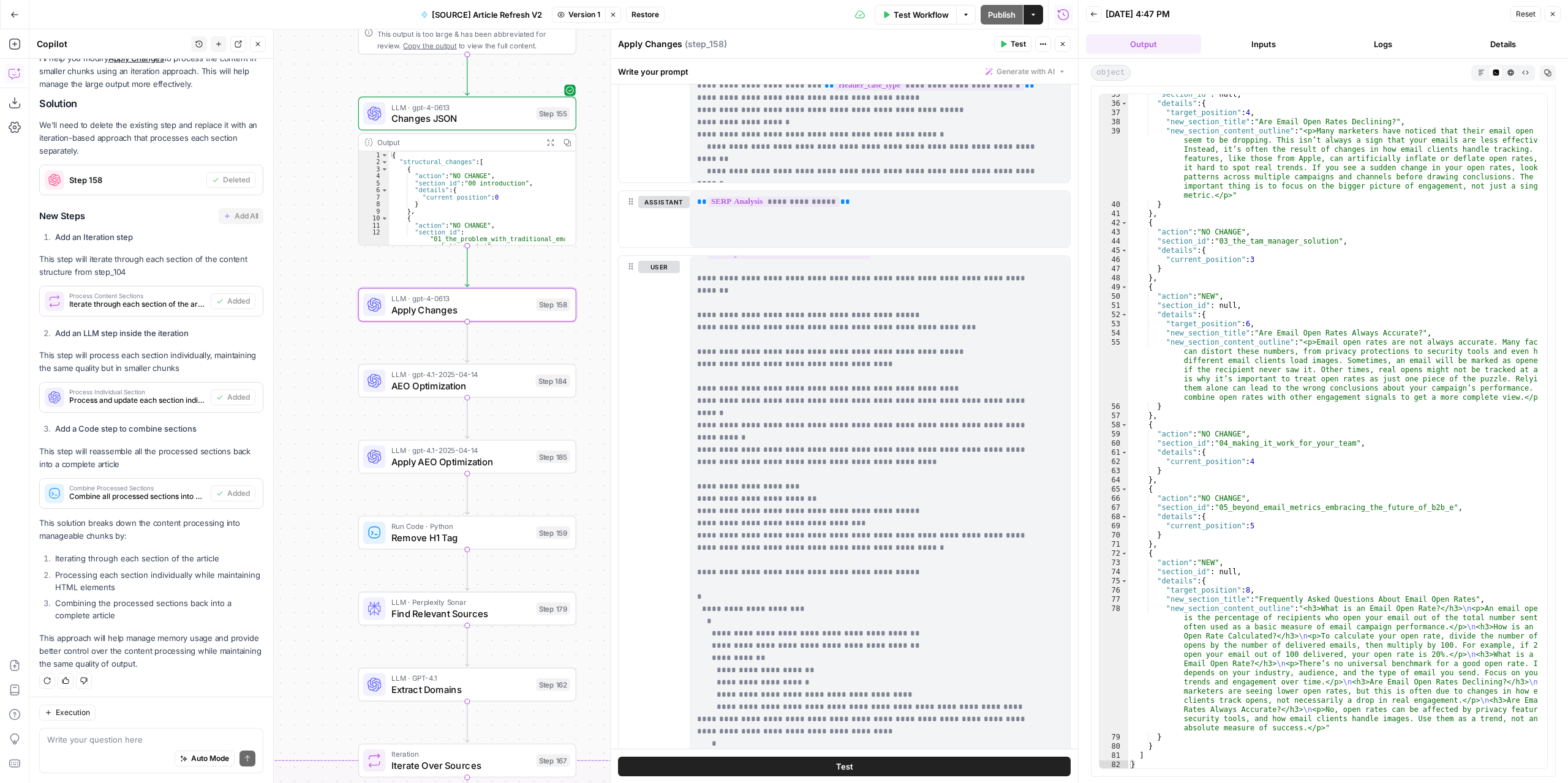
click at [611, 13] on icon "button" at bounding box center [613, 14] width 8 height 8
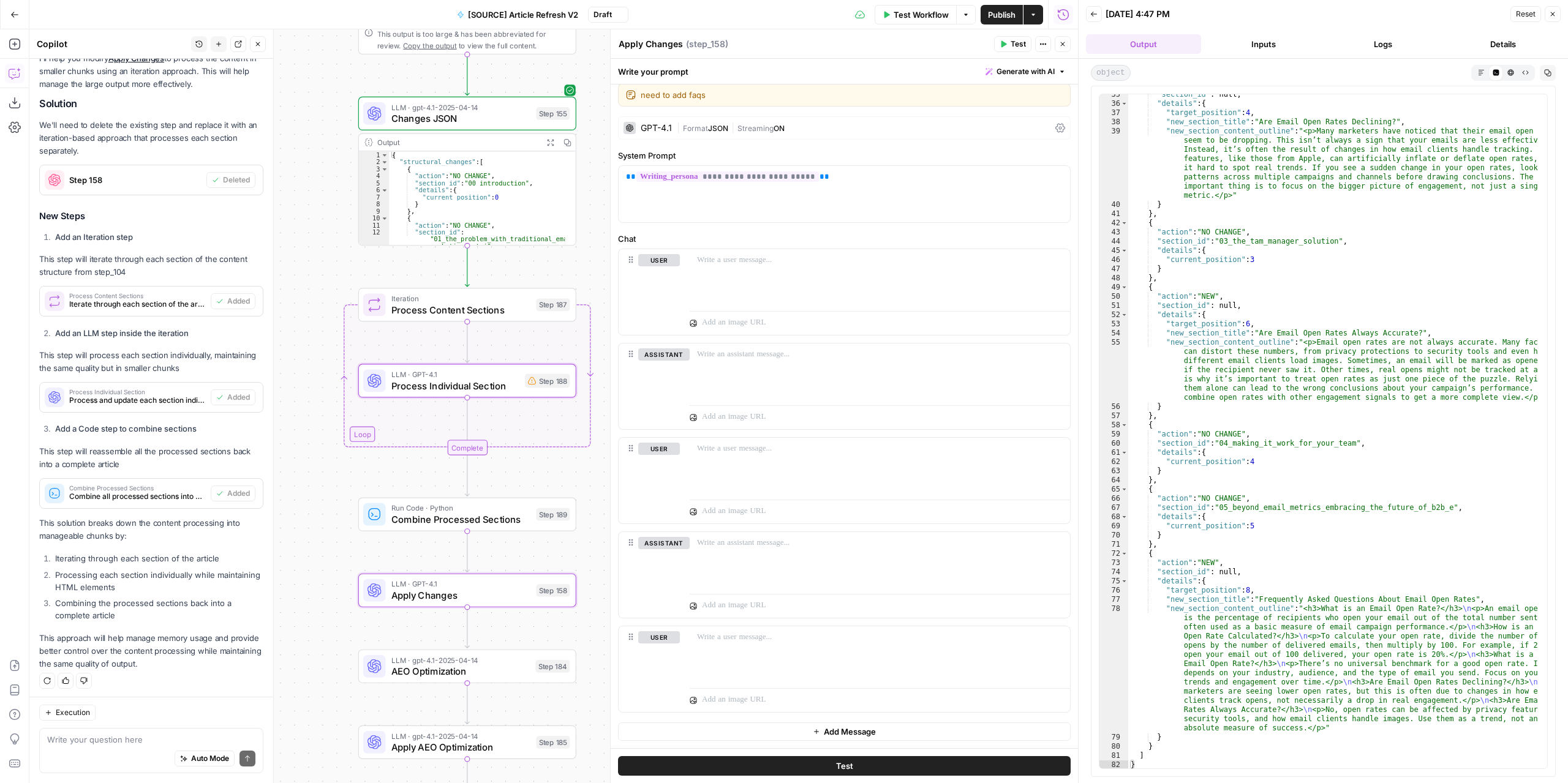
scroll to position [0, 0]
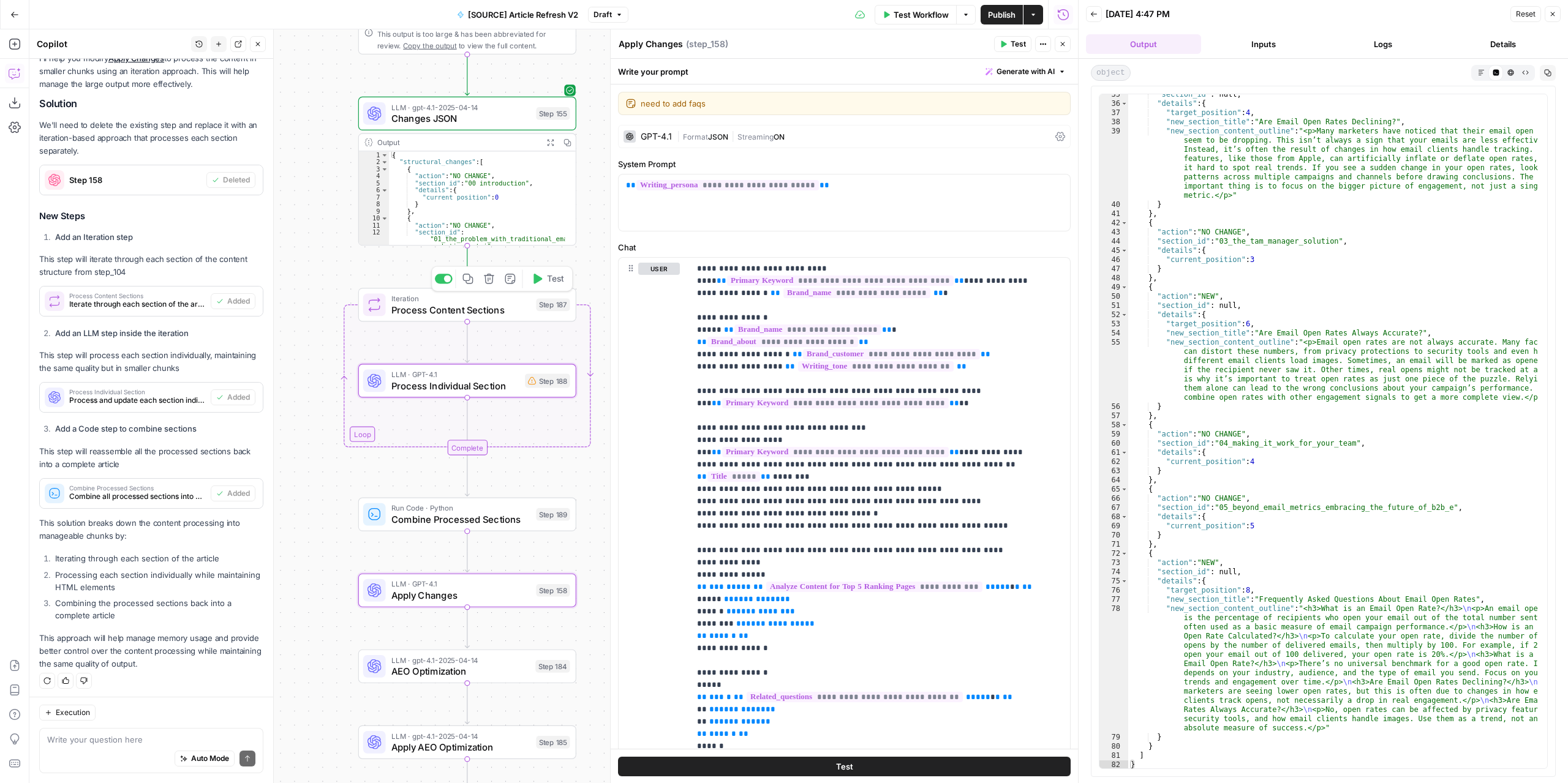
click at [542, 281] on button "Test" at bounding box center [547, 278] width 44 height 18
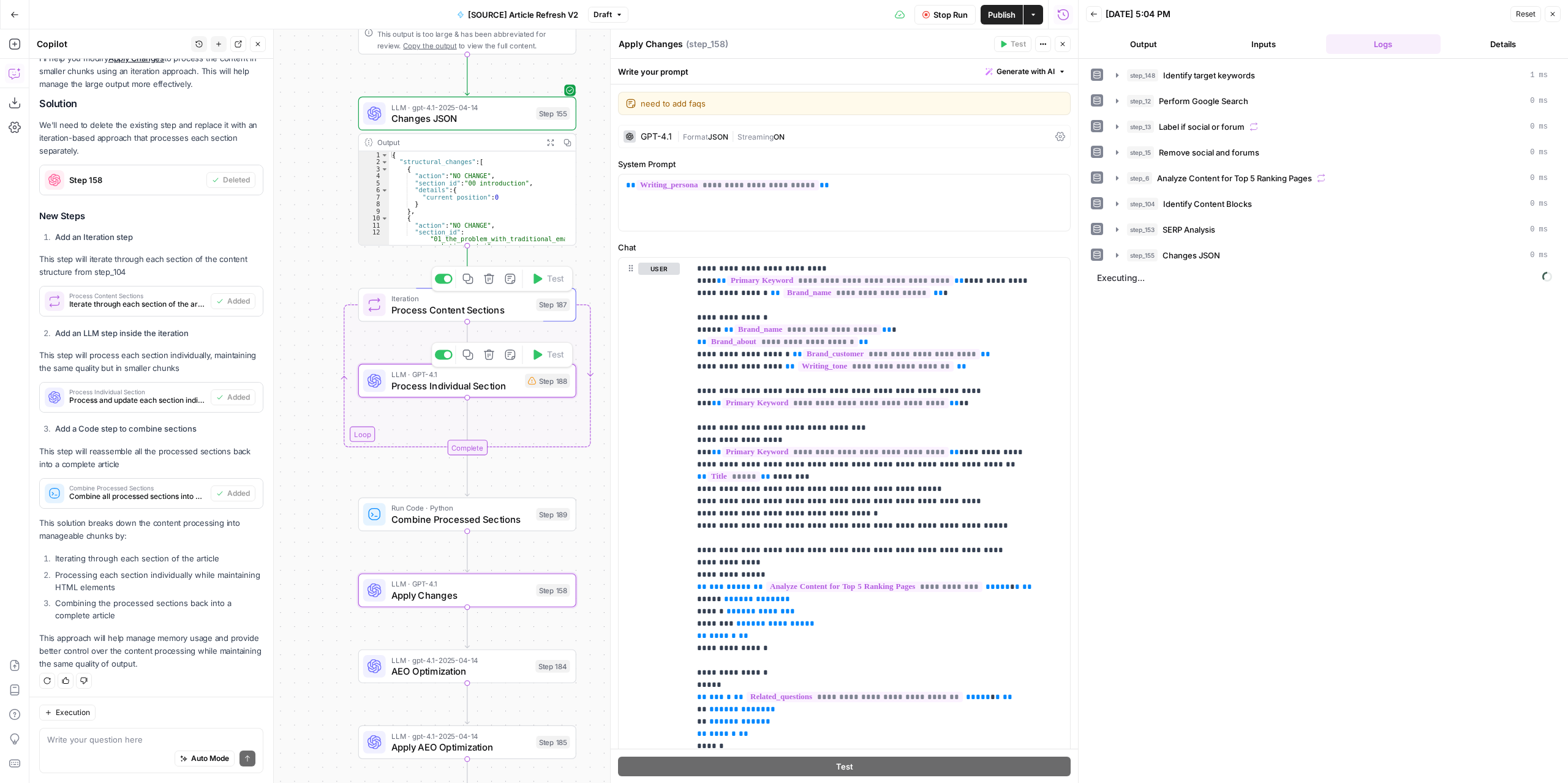
click at [504, 391] on span "Process Individual Section" at bounding box center [455, 385] width 128 height 14
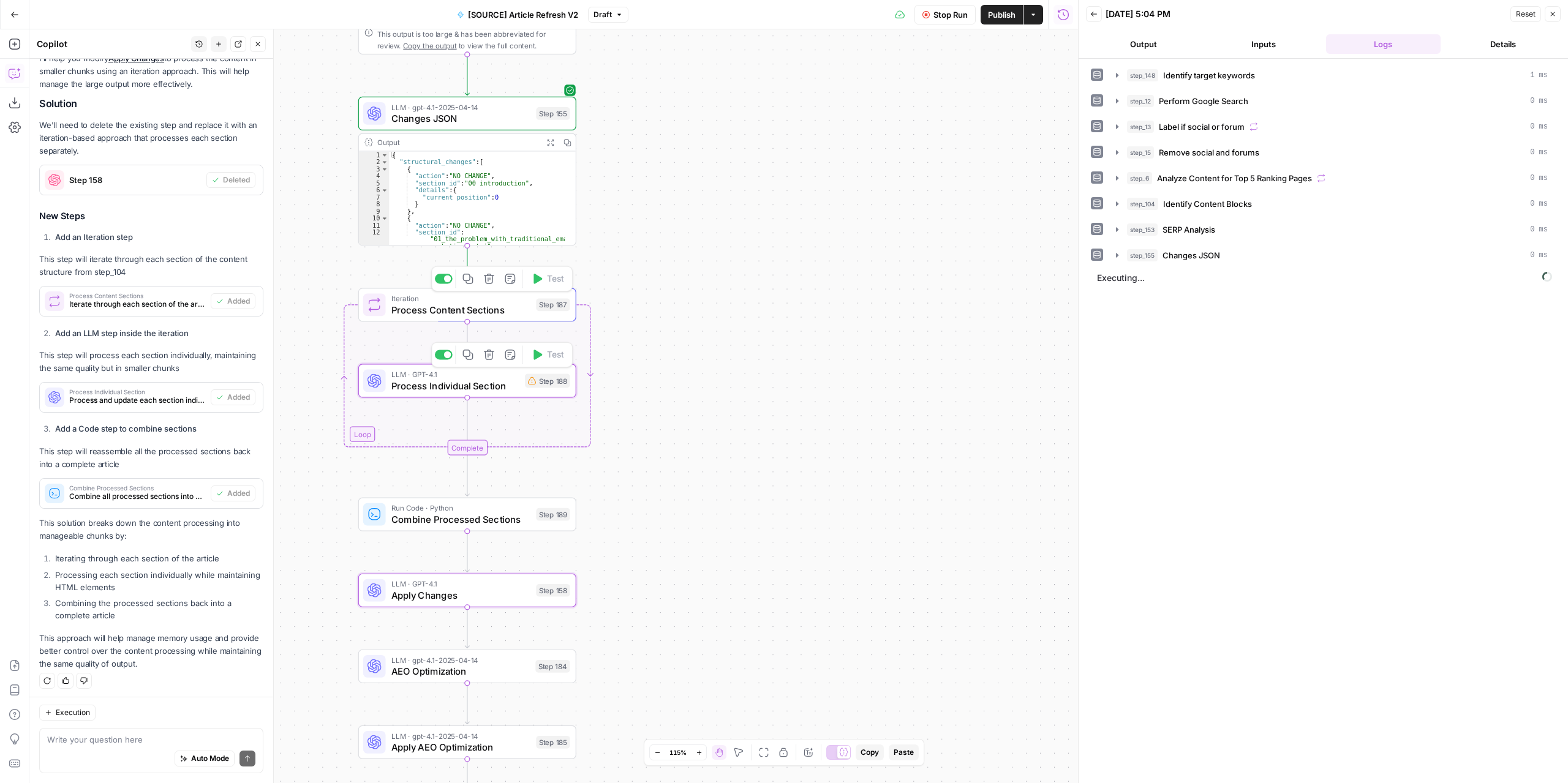
type textarea "Process Individual Section"
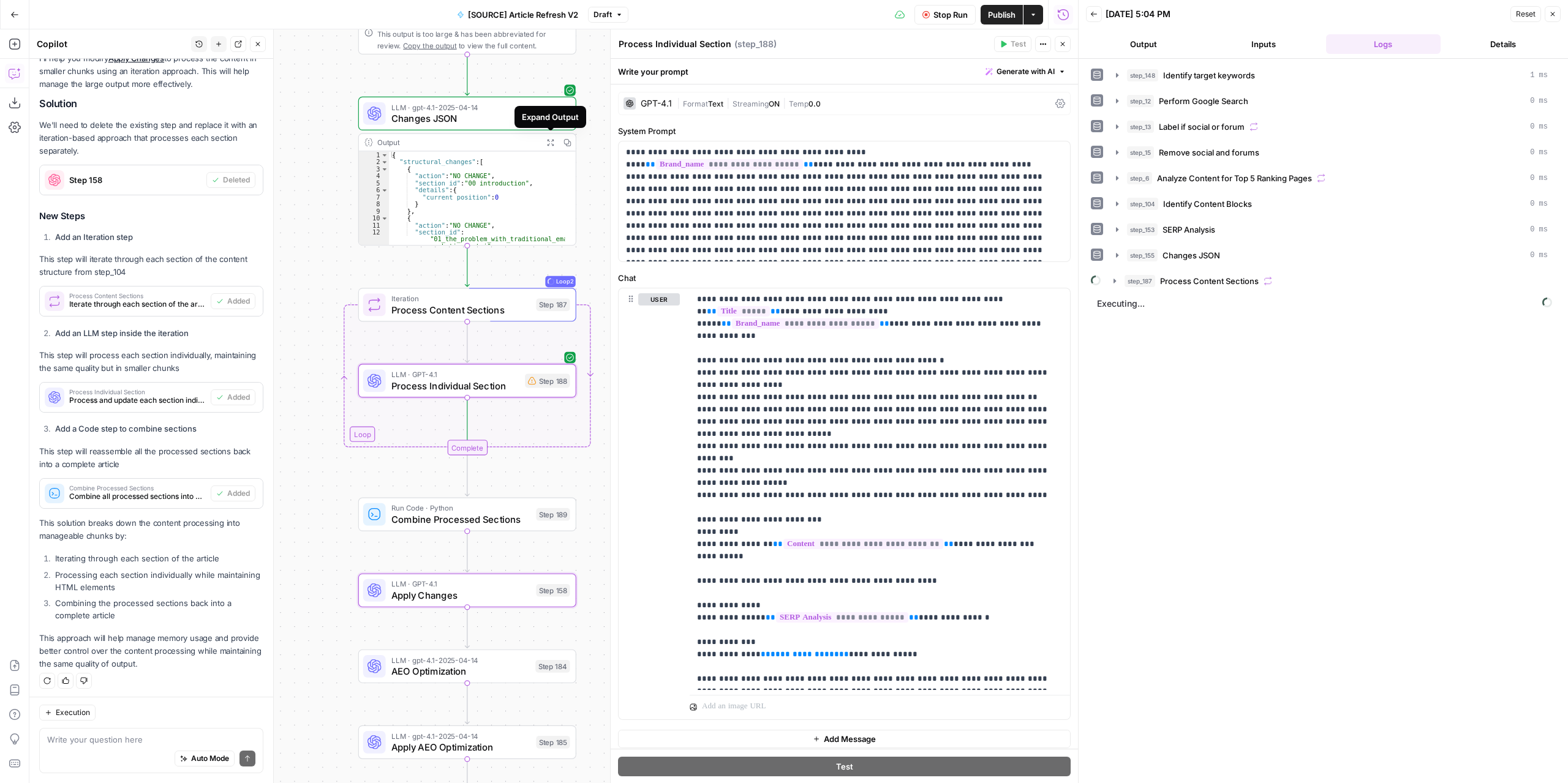
click at [549, 139] on icon "button" at bounding box center [549, 141] width 6 height 6
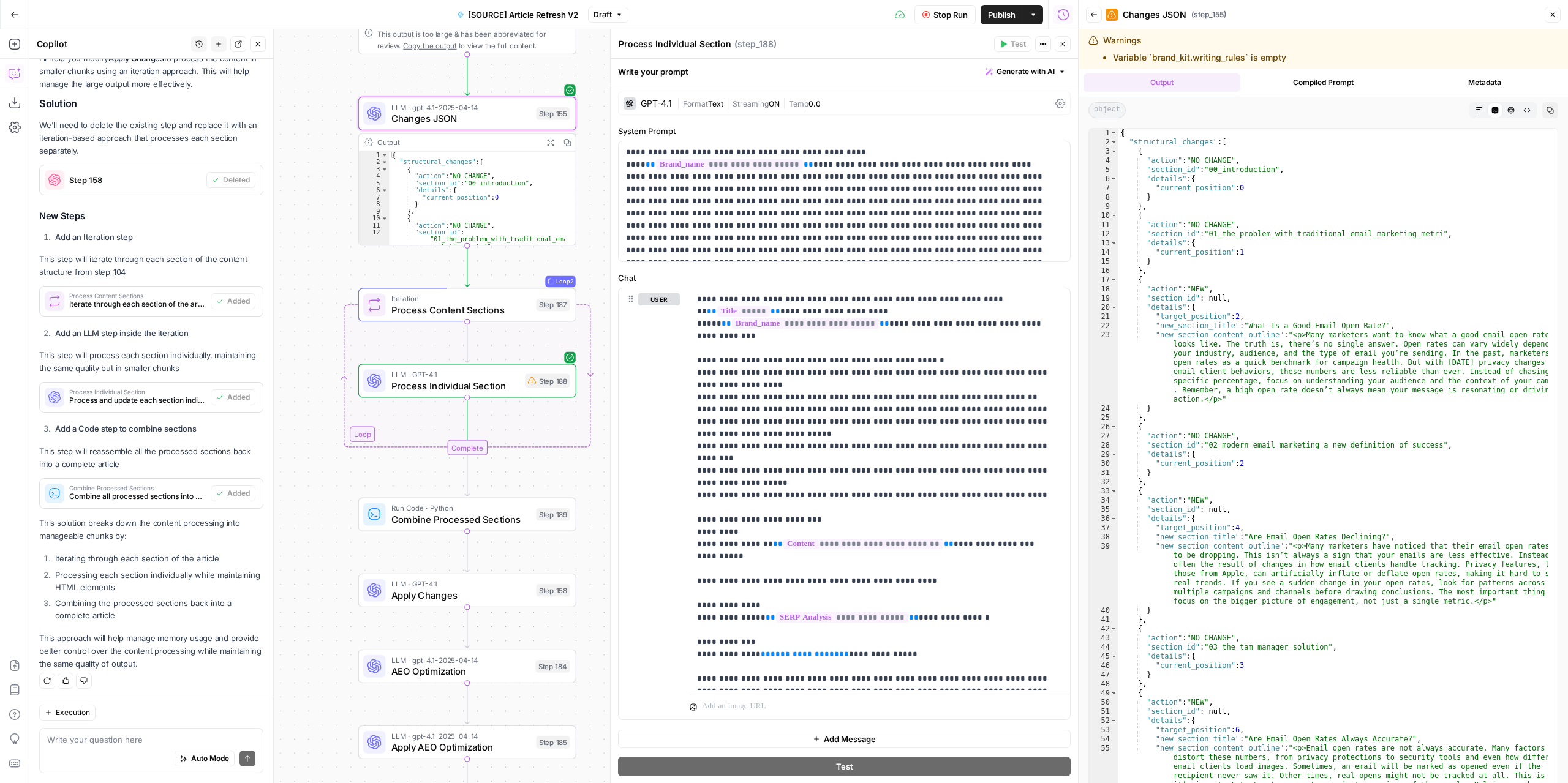
click at [1558, 15] on button "Close" at bounding box center [1552, 14] width 16 height 16
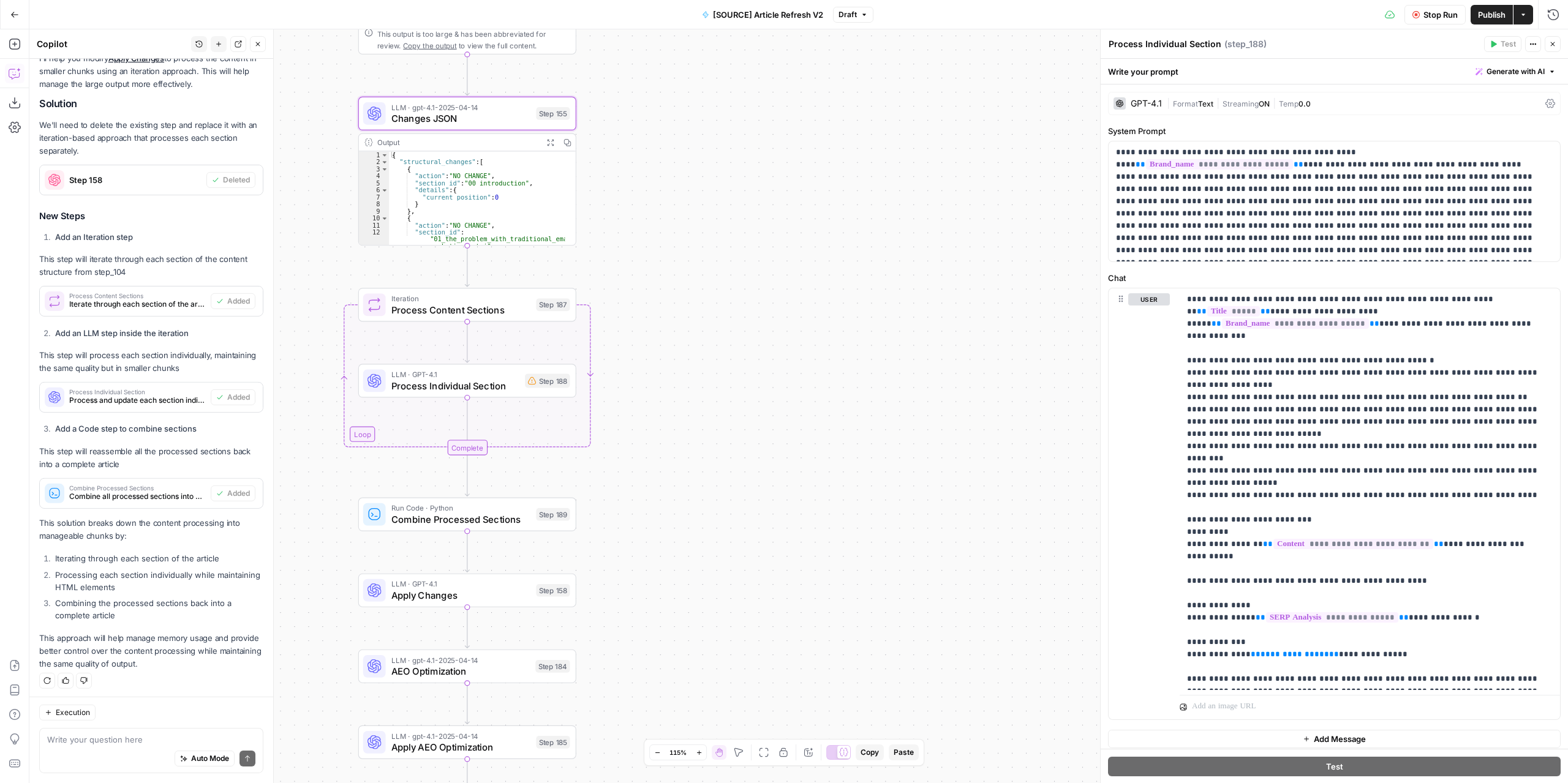
scroll to position [188, 0]
click at [505, 303] on span "Process Content Sections" at bounding box center [460, 310] width 139 height 14
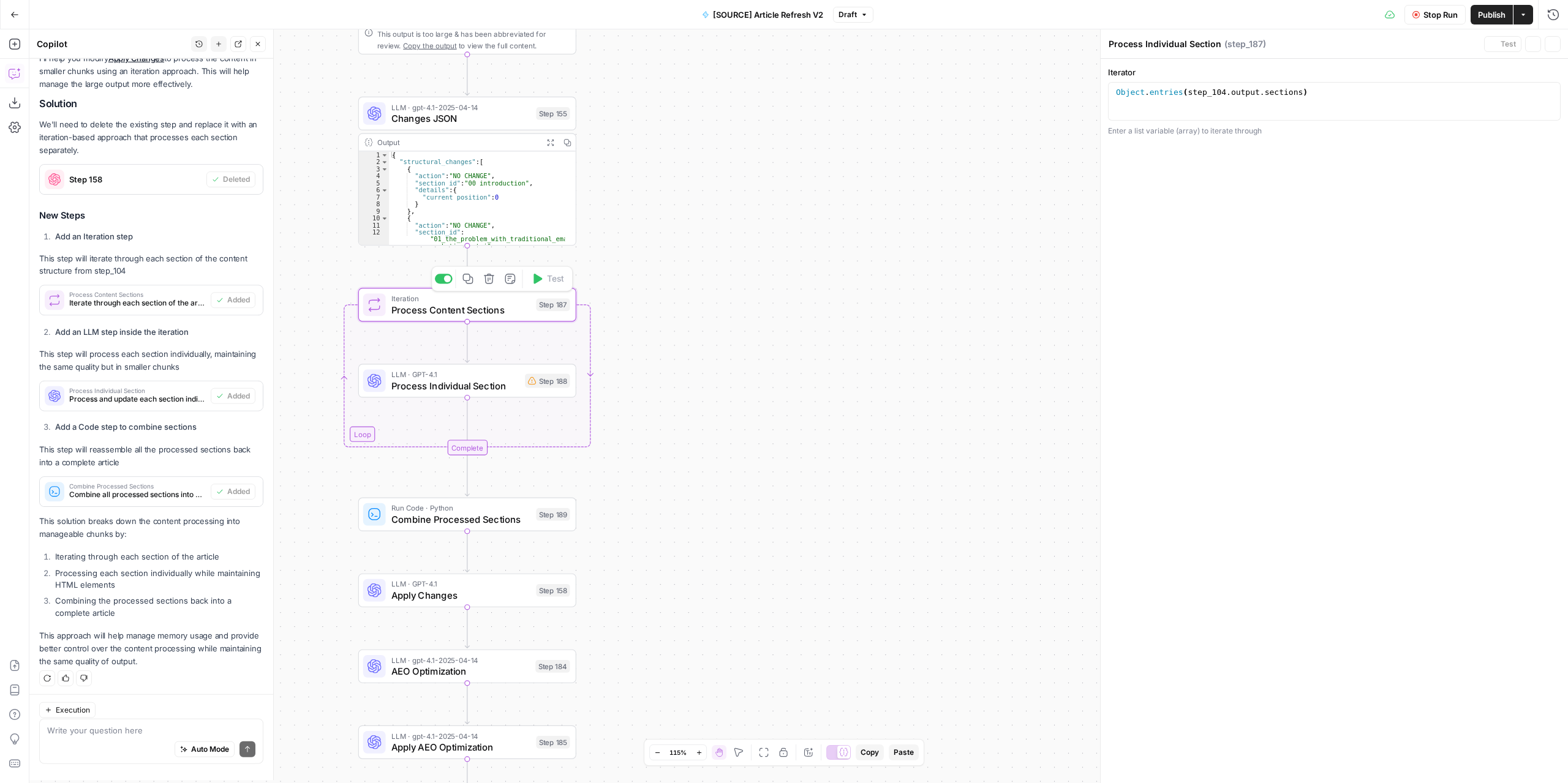
type textarea "Process Content Sections"
click at [1550, 16] on icon "button" at bounding box center [1553, 15] width 12 height 12
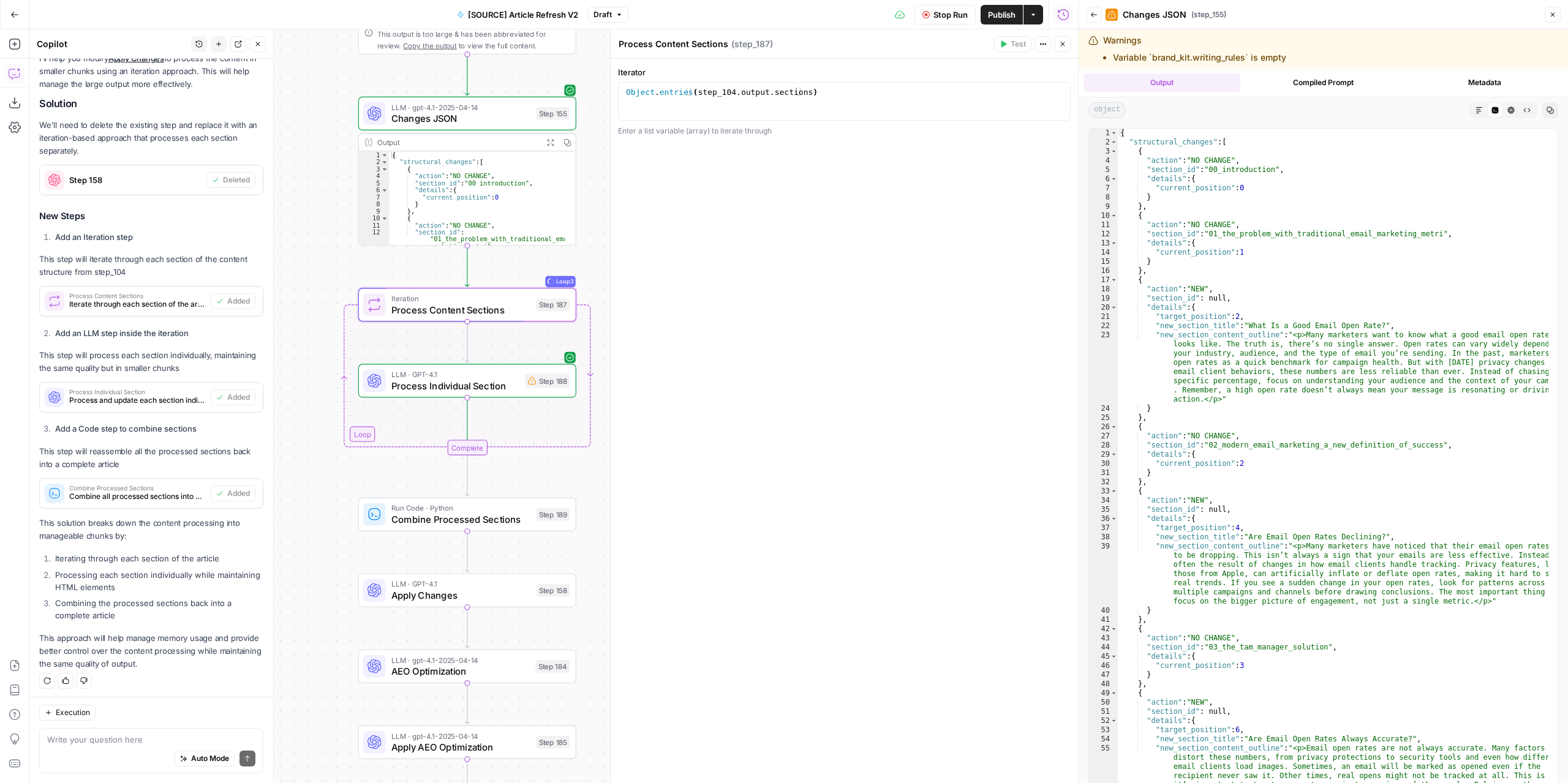
click at [1064, 43] on icon "button" at bounding box center [1062, 44] width 4 height 4
click at [1096, 13] on icon "button" at bounding box center [1093, 14] width 8 height 8
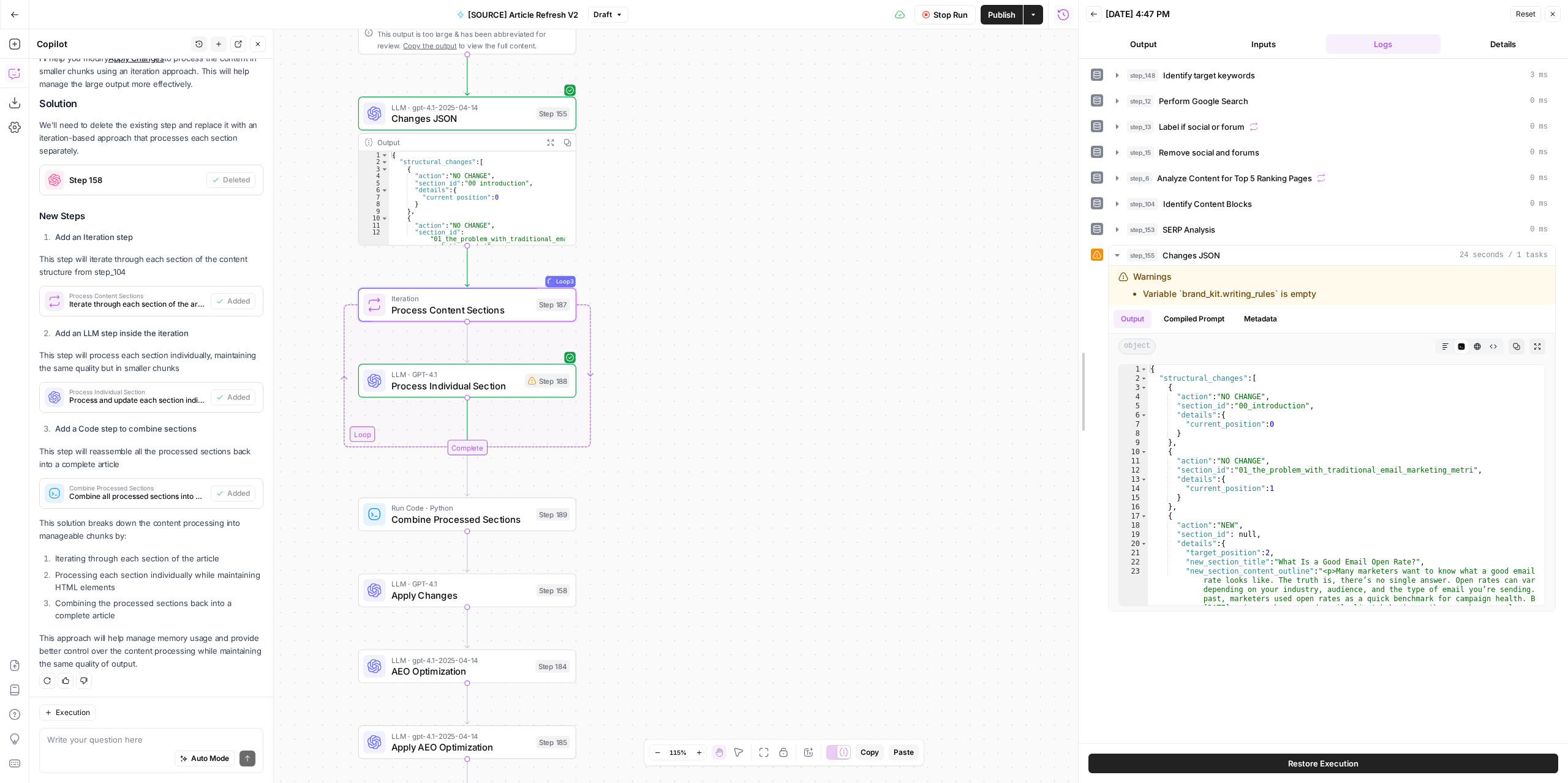
drag, startPoint x: 1079, startPoint y: 277, endPoint x: 936, endPoint y: 276, distance: 143.0
click at [873, 285] on body "Marketers in Demand New Home Browse Your Data Usage Settings Recent Grids [SOUR…" at bounding box center [784, 392] width 1568 height 783
click at [1118, 251] on icon "button" at bounding box center [1117, 256] width 10 height 10
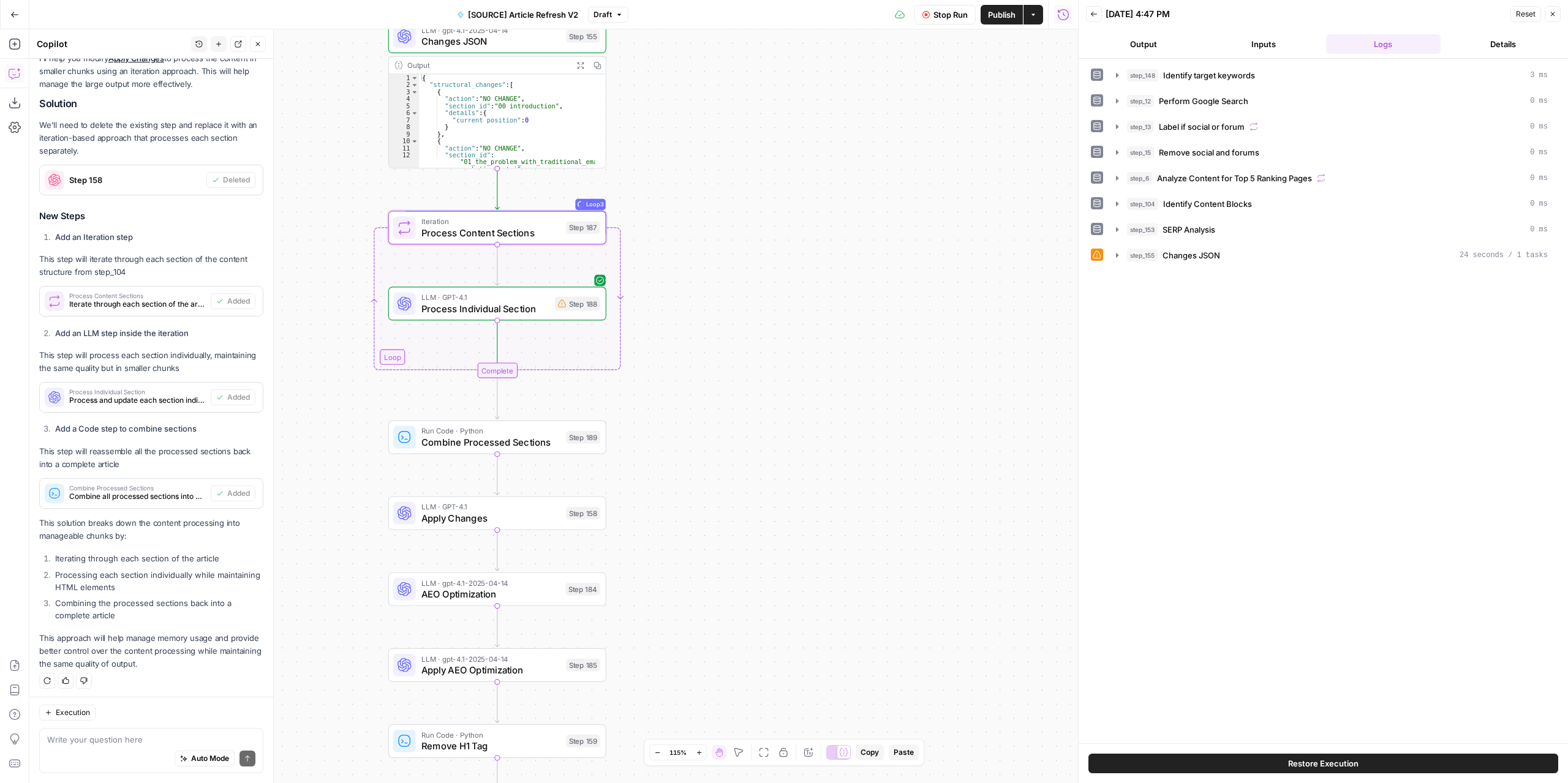
drag, startPoint x: 700, startPoint y: 400, endPoint x: 733, endPoint y: 336, distance: 72.0
click at [733, 336] on div "true false false true false true Workflow Set Inputs Inputs Power Agent Identif…" at bounding box center [553, 406] width 1048 height 754
click at [939, 15] on span "Stop Run" at bounding box center [950, 15] width 34 height 12
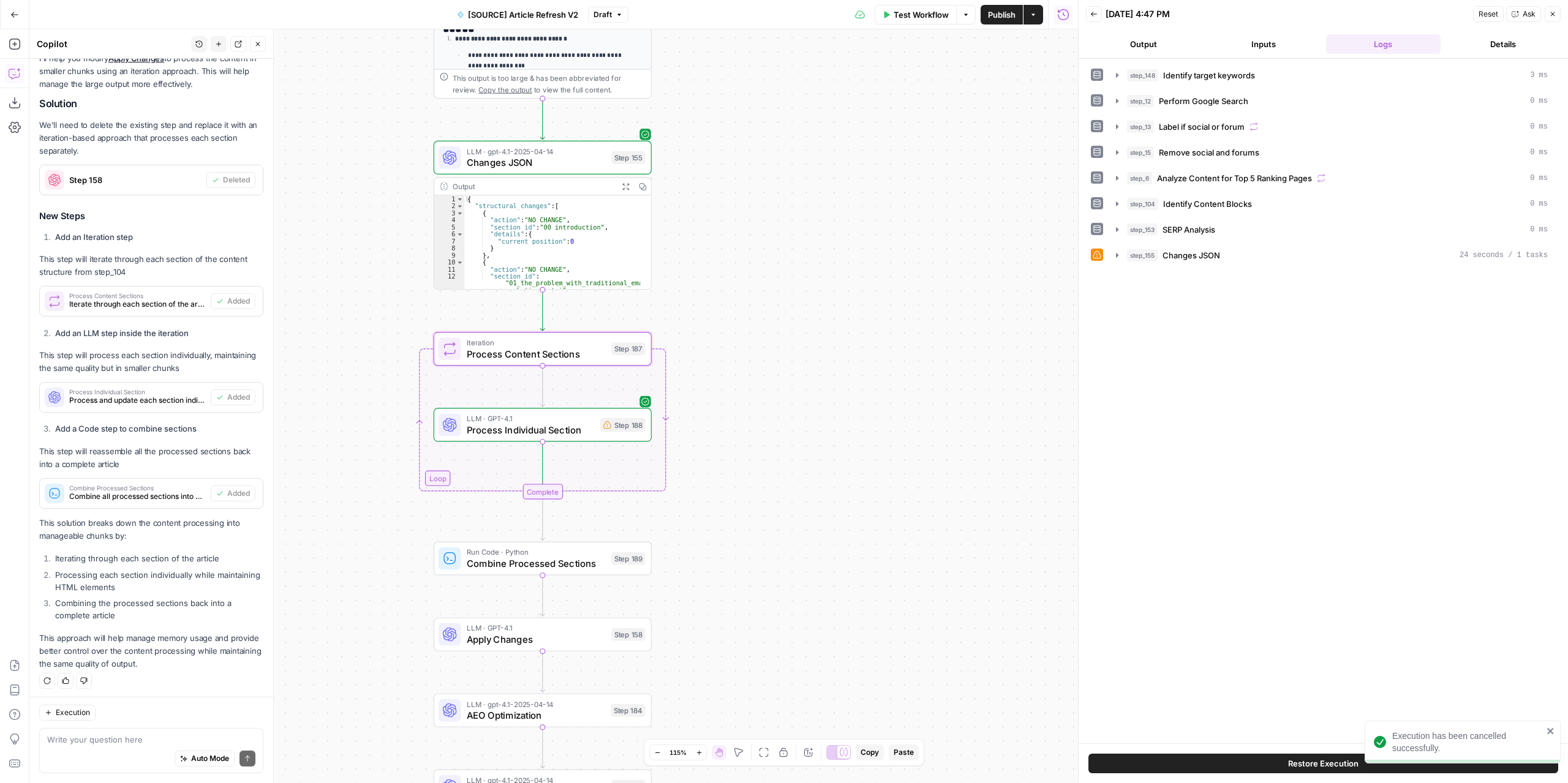
drag, startPoint x: 741, startPoint y: 228, endPoint x: 782, endPoint y: 318, distance: 98.9
click at [782, 318] on div "true false false true false true Workflow Set Inputs Inputs Power Agent Identif…" at bounding box center [553, 406] width 1048 height 754
click at [179, 737] on textarea at bounding box center [151, 740] width 208 height 12
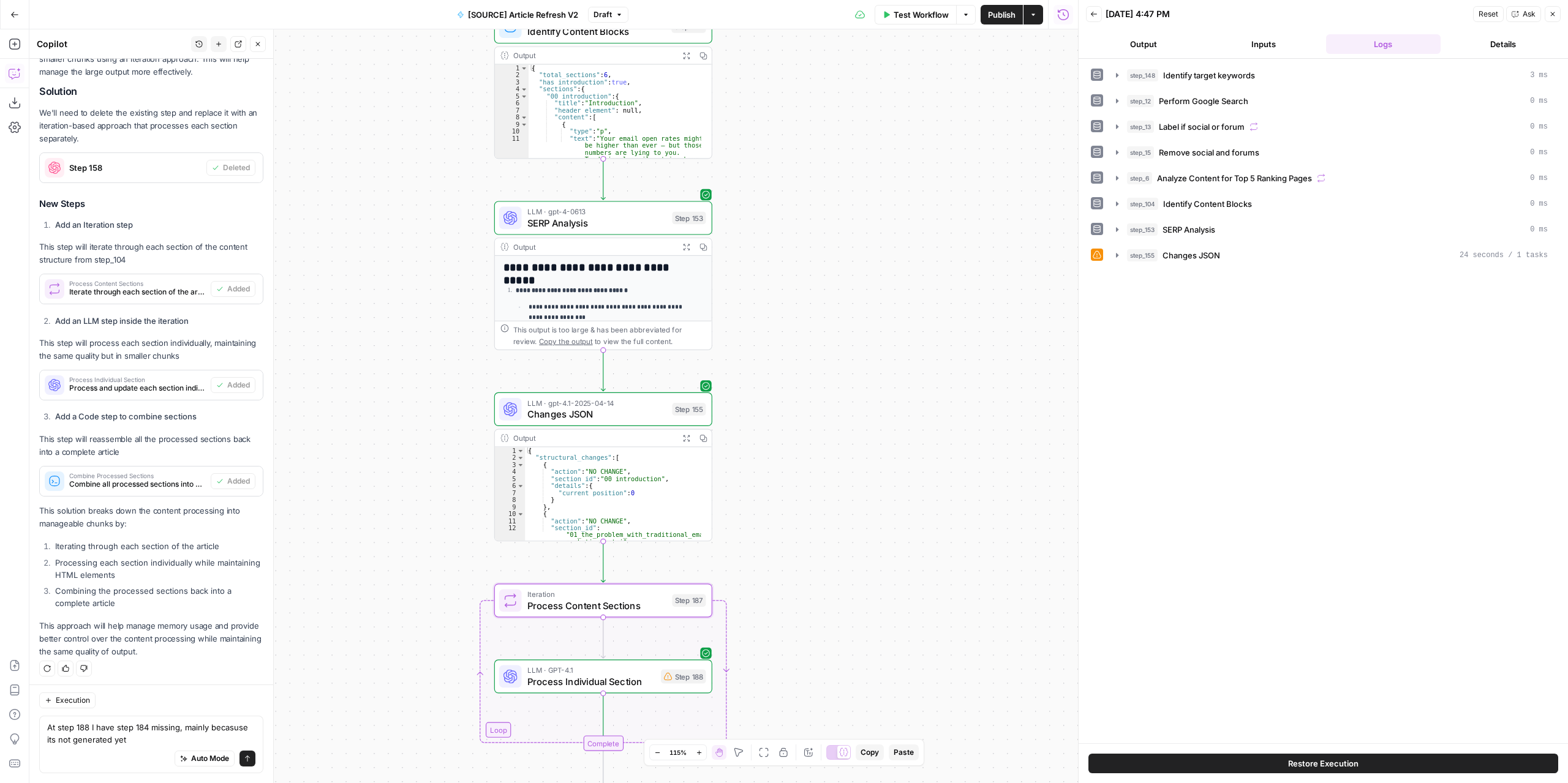
drag, startPoint x: 847, startPoint y: 270, endPoint x: 905, endPoint y: 510, distance: 246.9
click at [905, 510] on div "true false false true false true Workflow Set Inputs Inputs Power Agent Identif…" at bounding box center [553, 406] width 1048 height 754
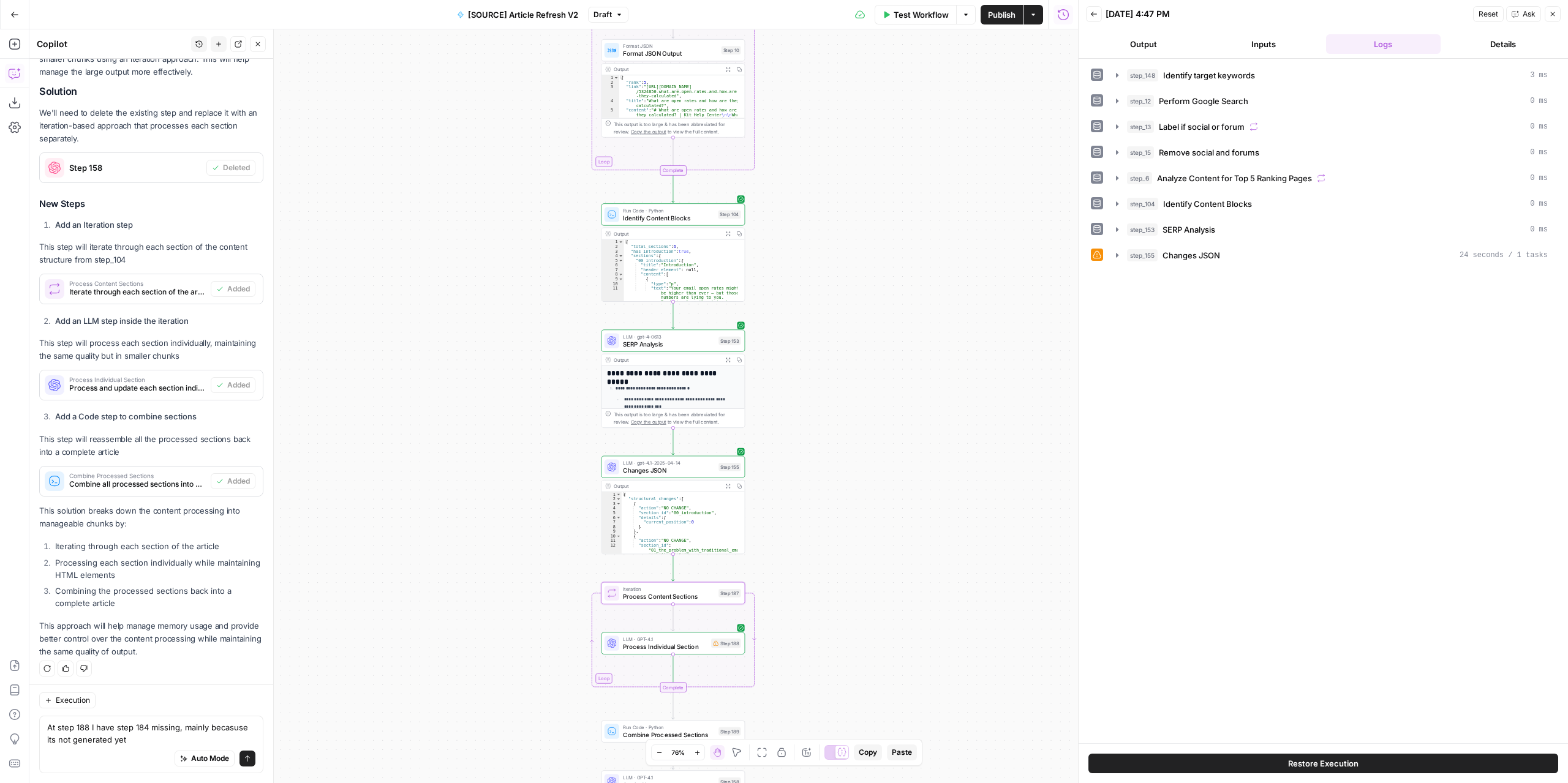
drag, startPoint x: 844, startPoint y: 343, endPoint x: 824, endPoint y: 363, distance: 28.3
click at [825, 348] on div "true false false true false true Workflow Set Inputs Inputs Power Agent Identif…" at bounding box center [553, 406] width 1048 height 754
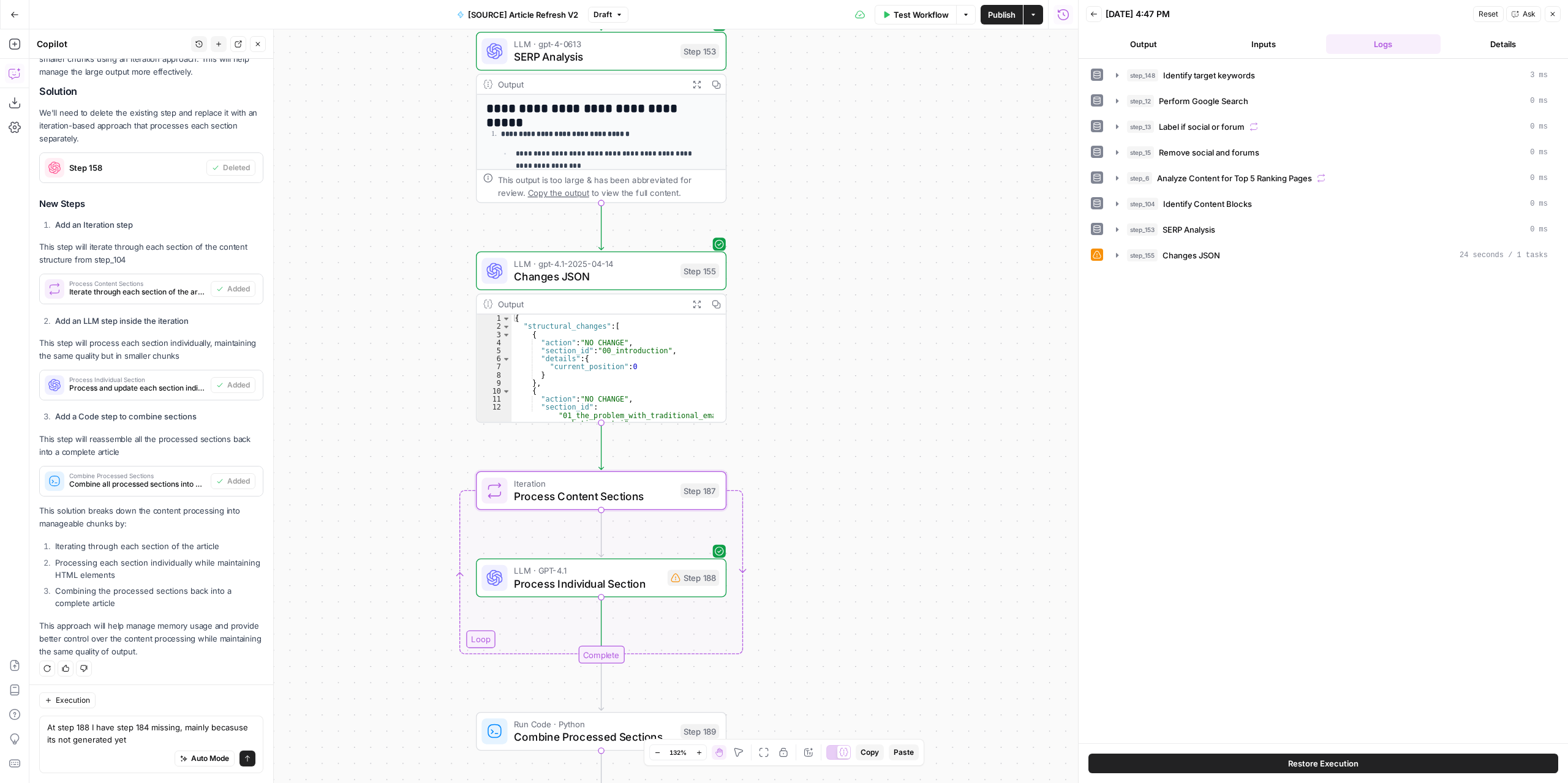
drag, startPoint x: 797, startPoint y: 473, endPoint x: 847, endPoint y: 375, distance: 110.0
click at [847, 375] on div "true false false true false true Workflow Set Inputs Inputs Power Agent Identif…" at bounding box center [553, 406] width 1048 height 754
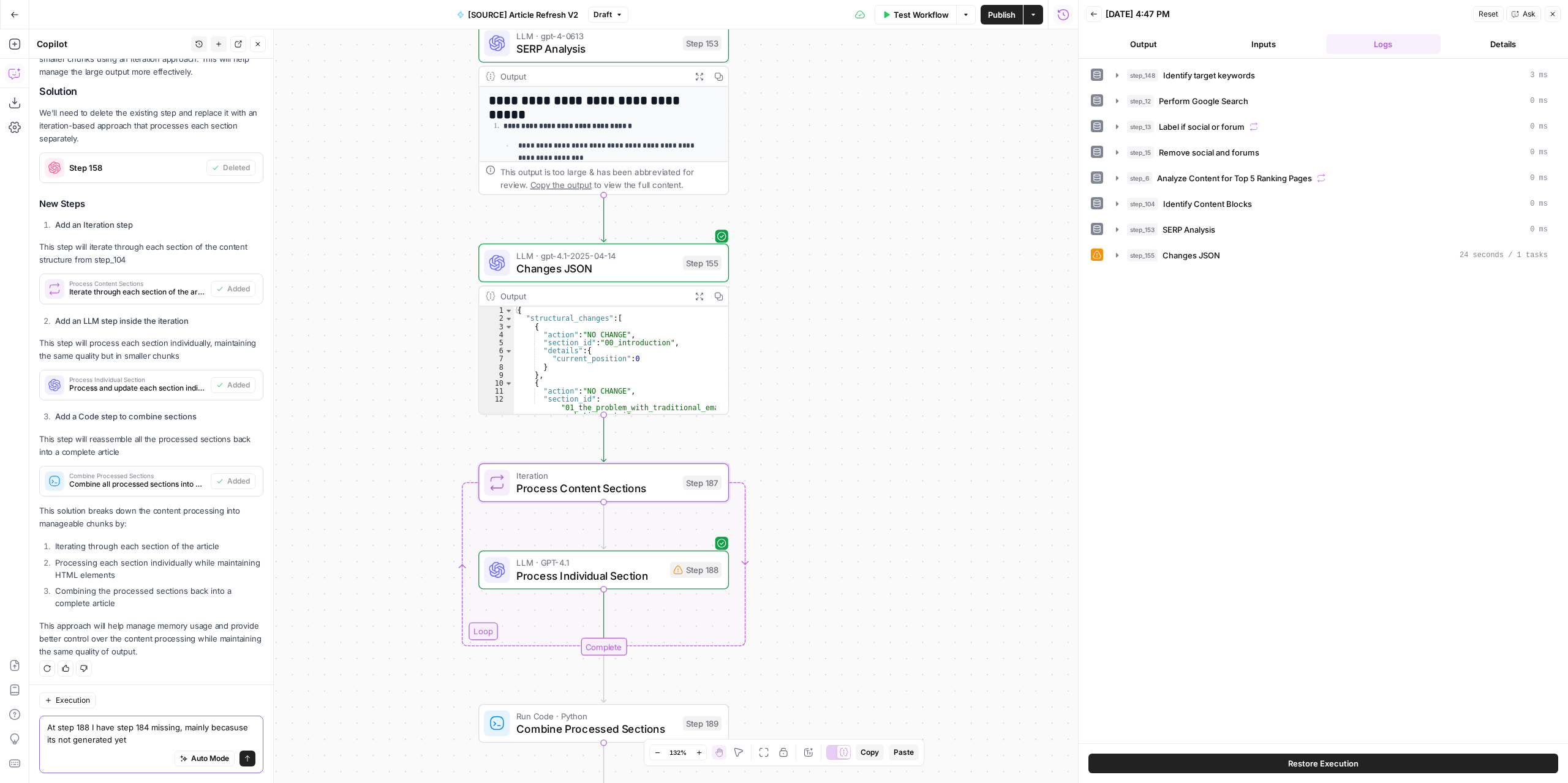
click at [210, 739] on textarea "At step 188 I have step 184 missing, mainly becasuse its not generated yet" at bounding box center [151, 734] width 208 height 25
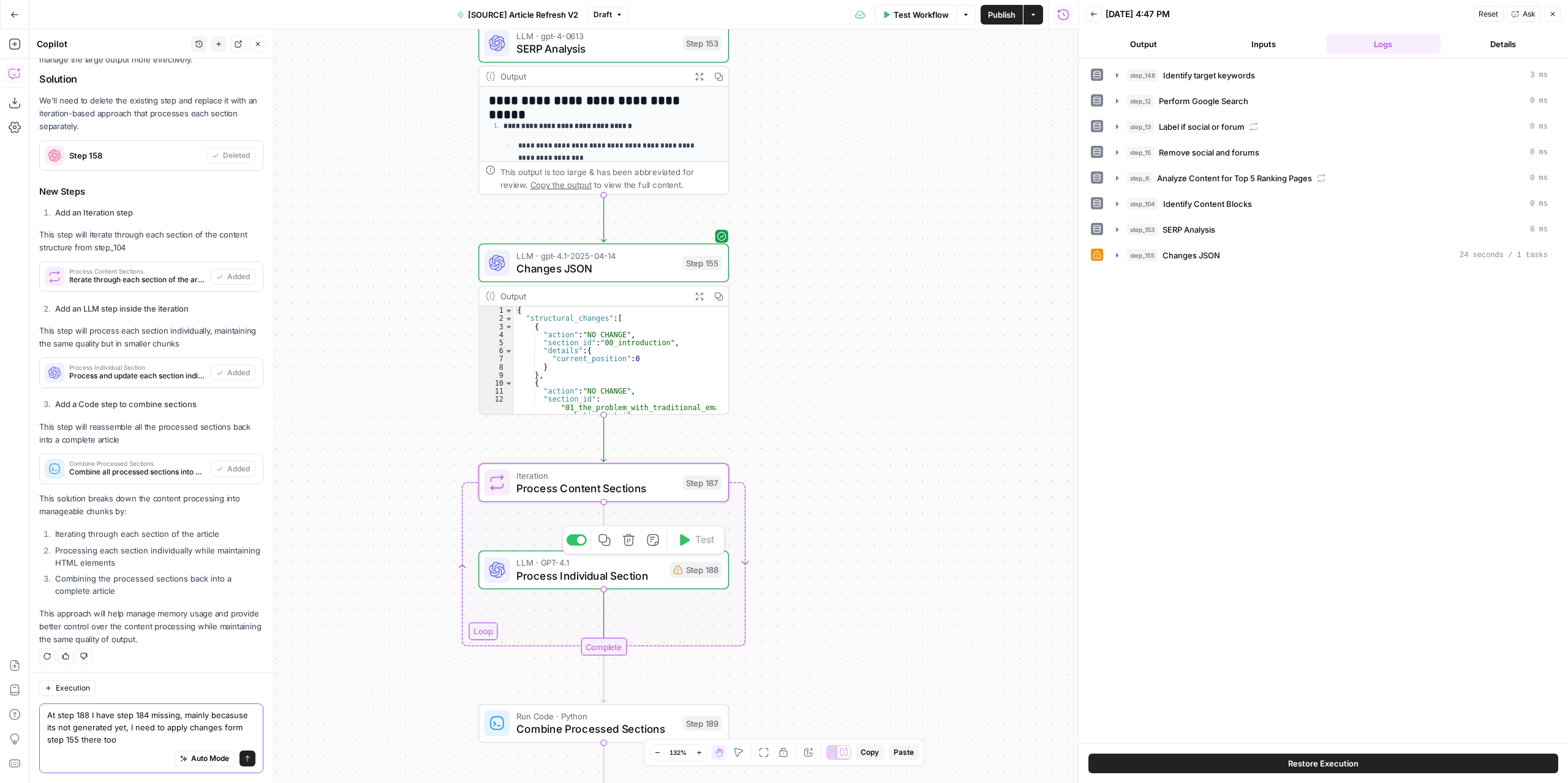
type textarea "At step 188 I have step 184 missing, mainly becasuse its not generated yet, I n…"
click at [649, 572] on span "Process Individual Section" at bounding box center [590, 575] width 147 height 16
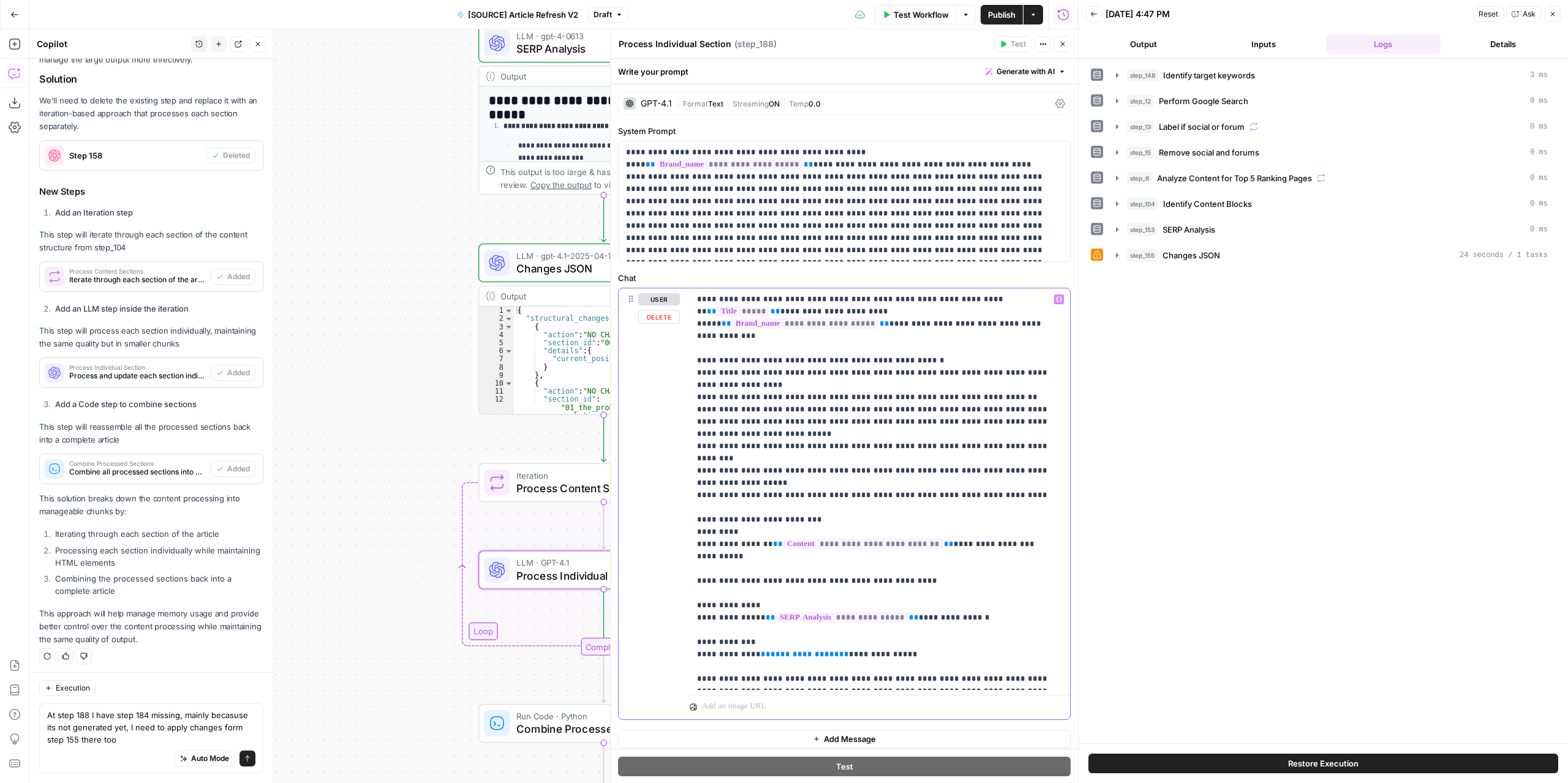
click at [790, 650] on span "**********" at bounding box center [805, 655] width 68 height 8
drag, startPoint x: 791, startPoint y: 628, endPoint x: 783, endPoint y: 630, distance: 8.2
click at [783, 650] on span "**********" at bounding box center [805, 655] width 68 height 8
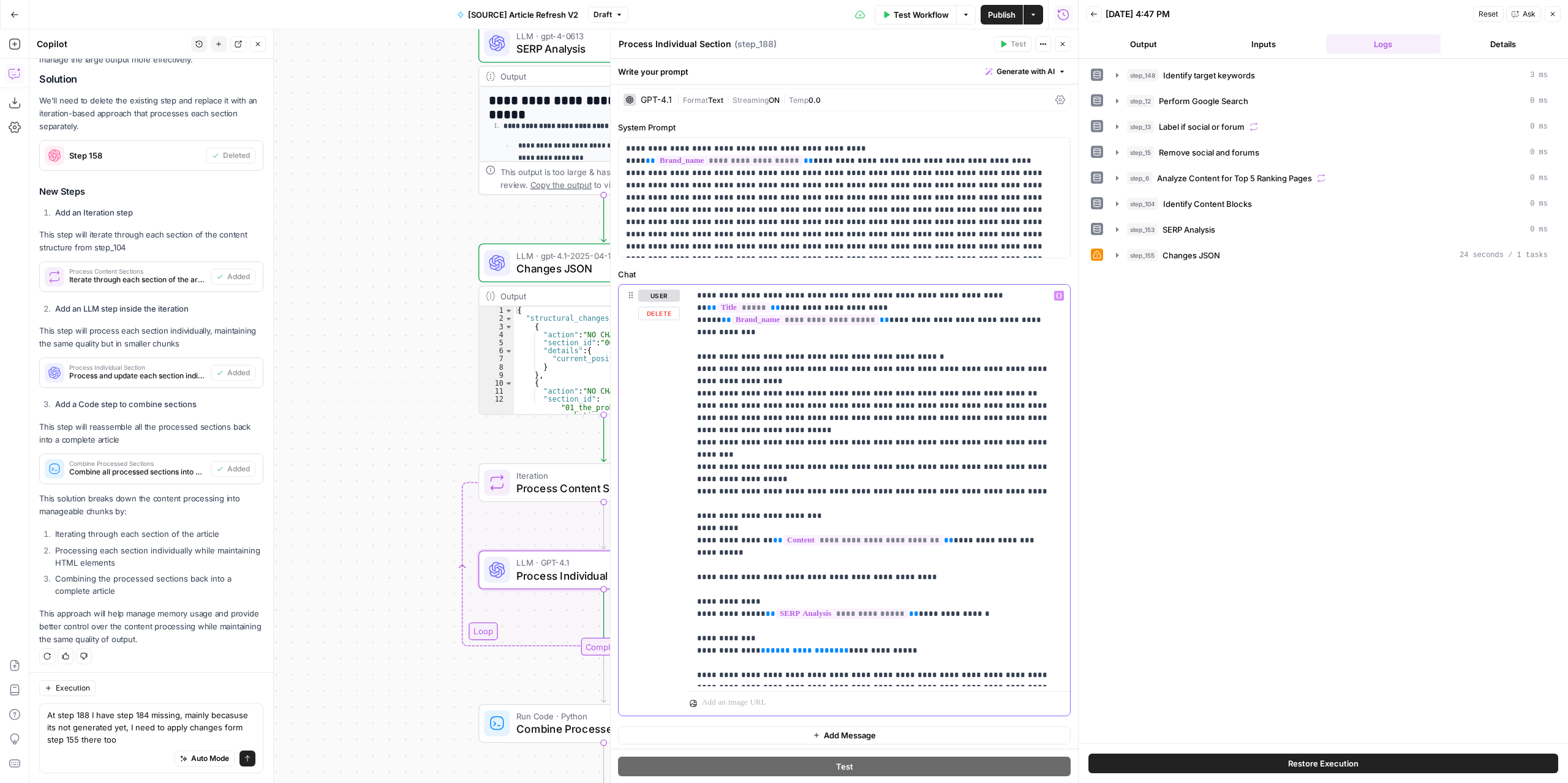
scroll to position [5, 0]
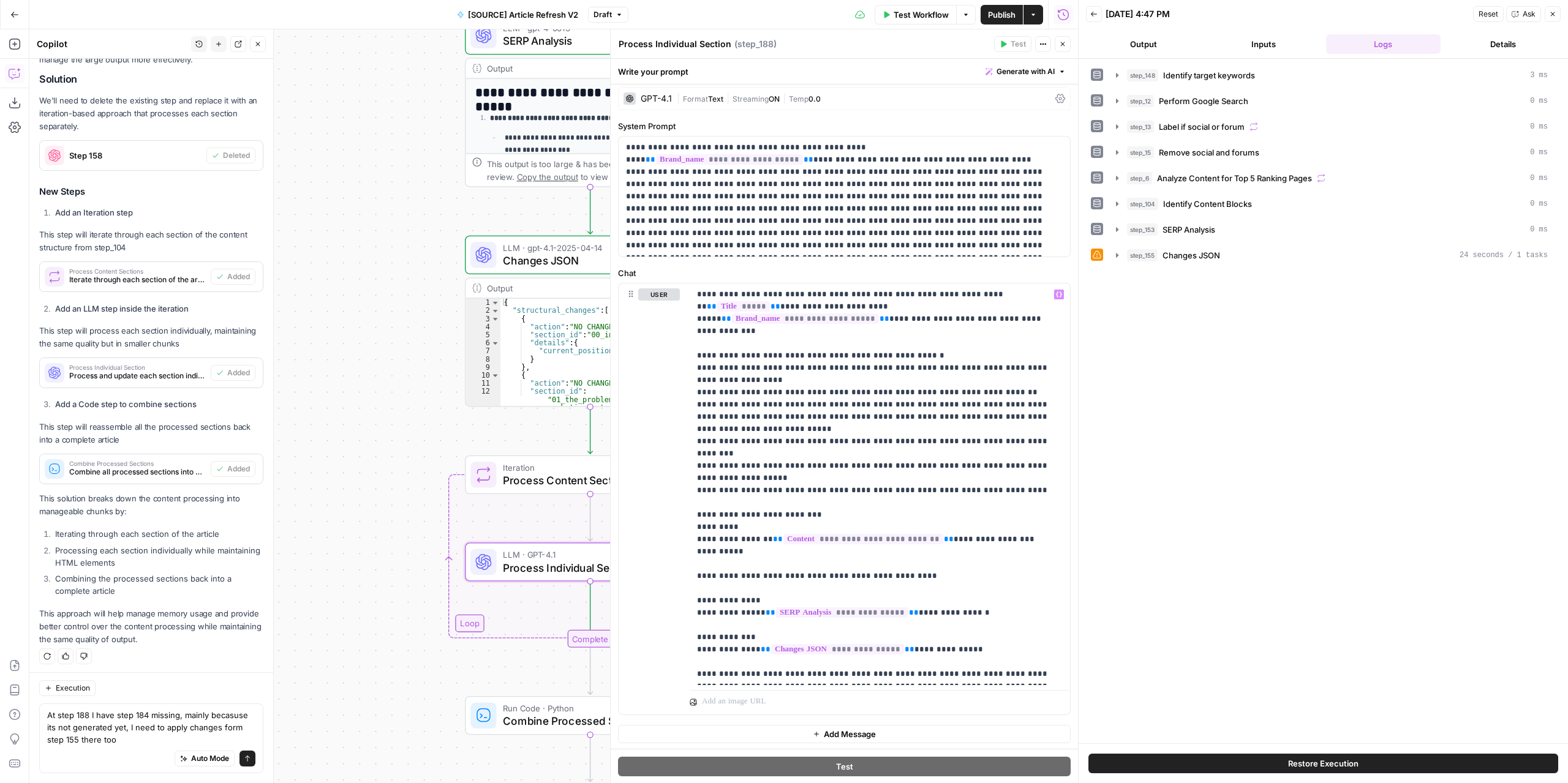
drag, startPoint x: 400, startPoint y: 493, endPoint x: 467, endPoint y: 451, distance: 79.1
click at [344, 460] on div "true false false true false true Workflow Set Inputs Inputs Power Agent Identif…" at bounding box center [553, 406] width 1048 height 754
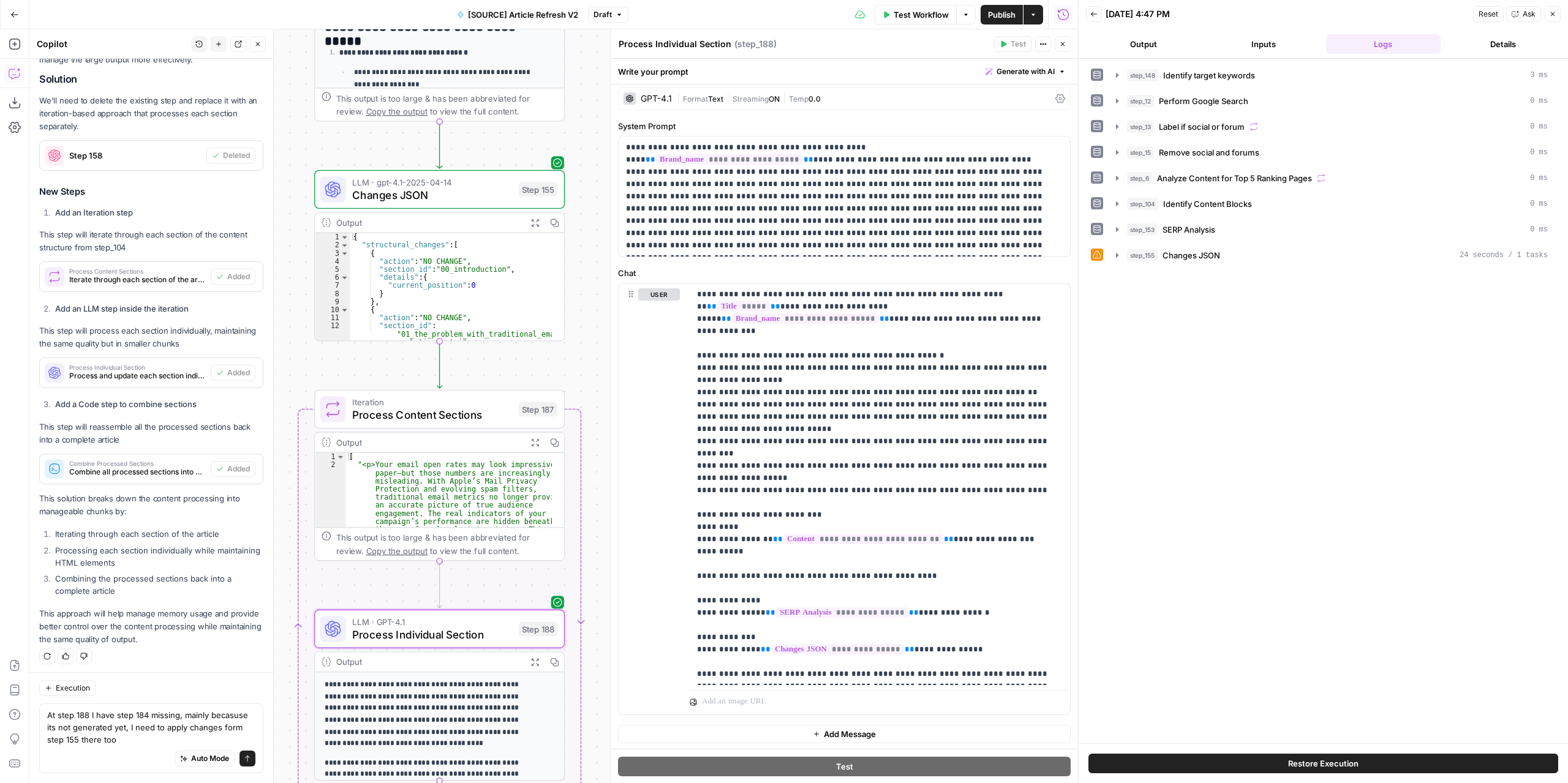
drag, startPoint x: 425, startPoint y: 417, endPoint x: 331, endPoint y: 381, distance: 100.7
click at [331, 381] on div "true false false true false true Workflow Set Inputs Inputs Power Agent Identif…" at bounding box center [553, 406] width 1048 height 754
click at [540, 380] on span "Test" at bounding box center [540, 379] width 20 height 15
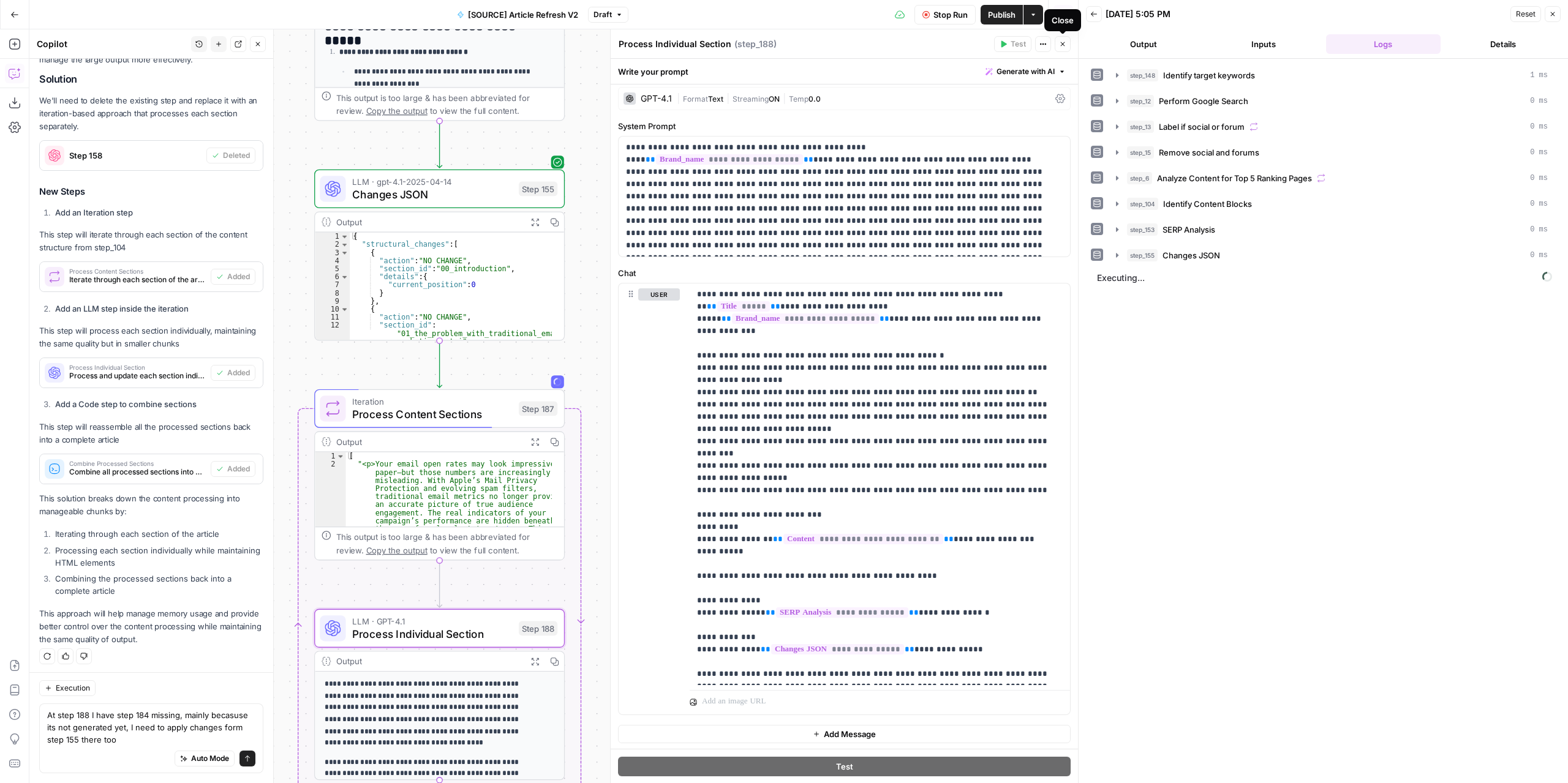
click at [1063, 44] on icon "button" at bounding box center [1062, 44] width 8 height 8
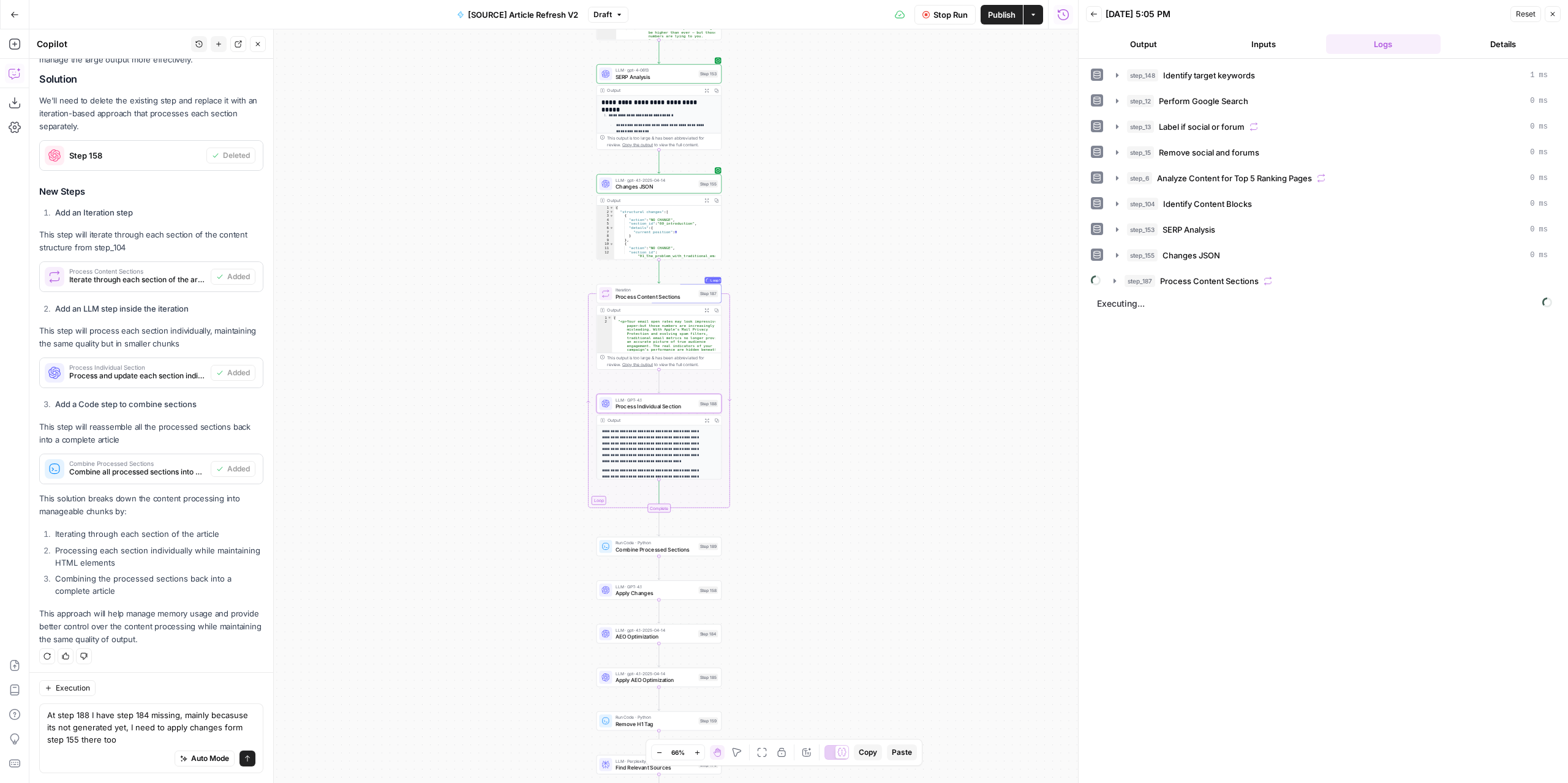
click at [817, 346] on div "true false false true false true Workflow Set Inputs Inputs Power Agent Identif…" at bounding box center [553, 406] width 1048 height 754
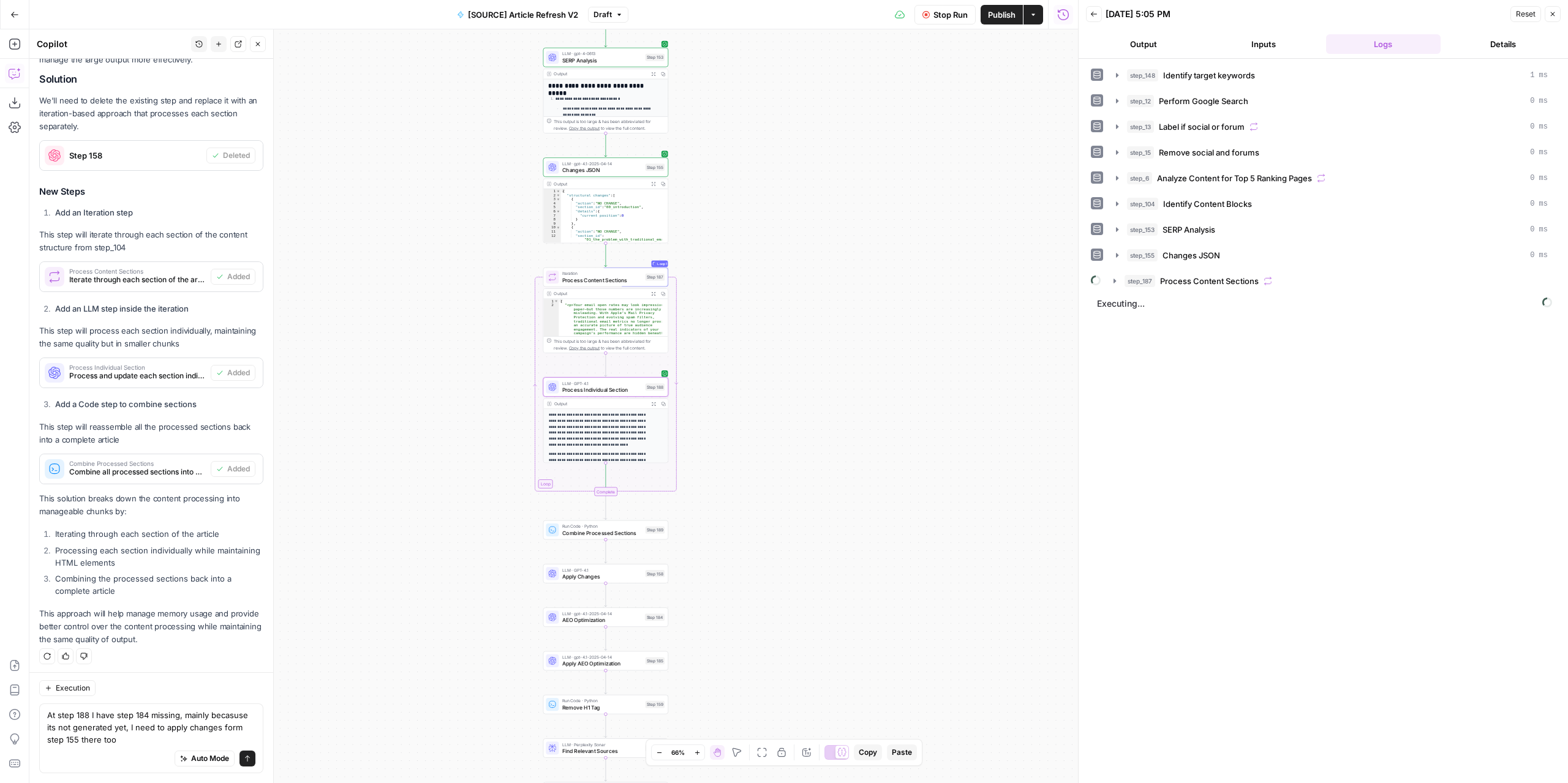
drag, startPoint x: 820, startPoint y: 381, endPoint x: 800, endPoint y: 374, distance: 21.2
click at [800, 374] on div "true false false true false true Workflow Set Inputs Inputs Power Agent Identif…" at bounding box center [553, 406] width 1048 height 754
click at [607, 392] on span "Process Individual Section" at bounding box center [602, 390] width 80 height 8
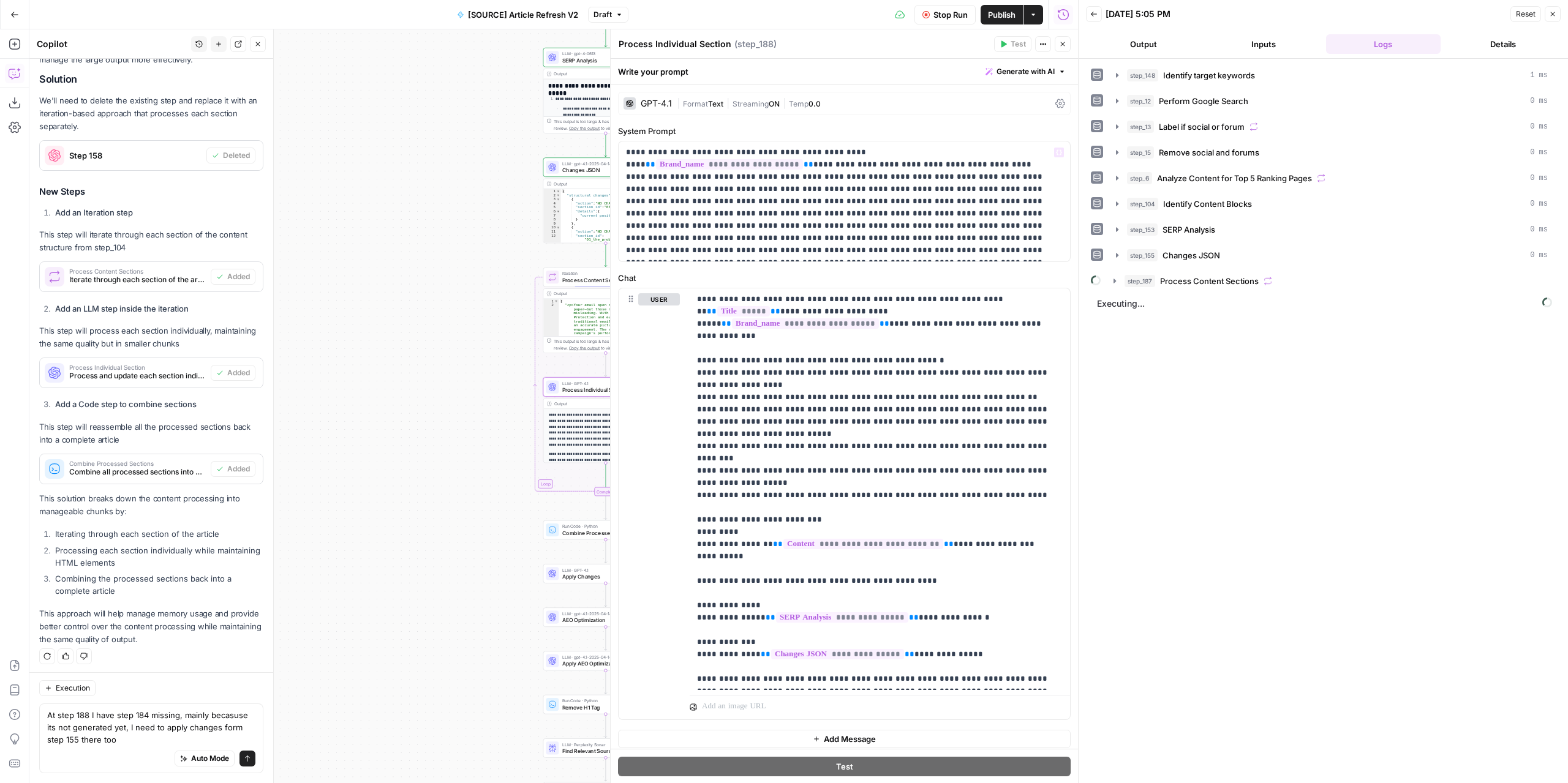
click at [700, 105] on span "Format" at bounding box center [695, 103] width 25 height 9
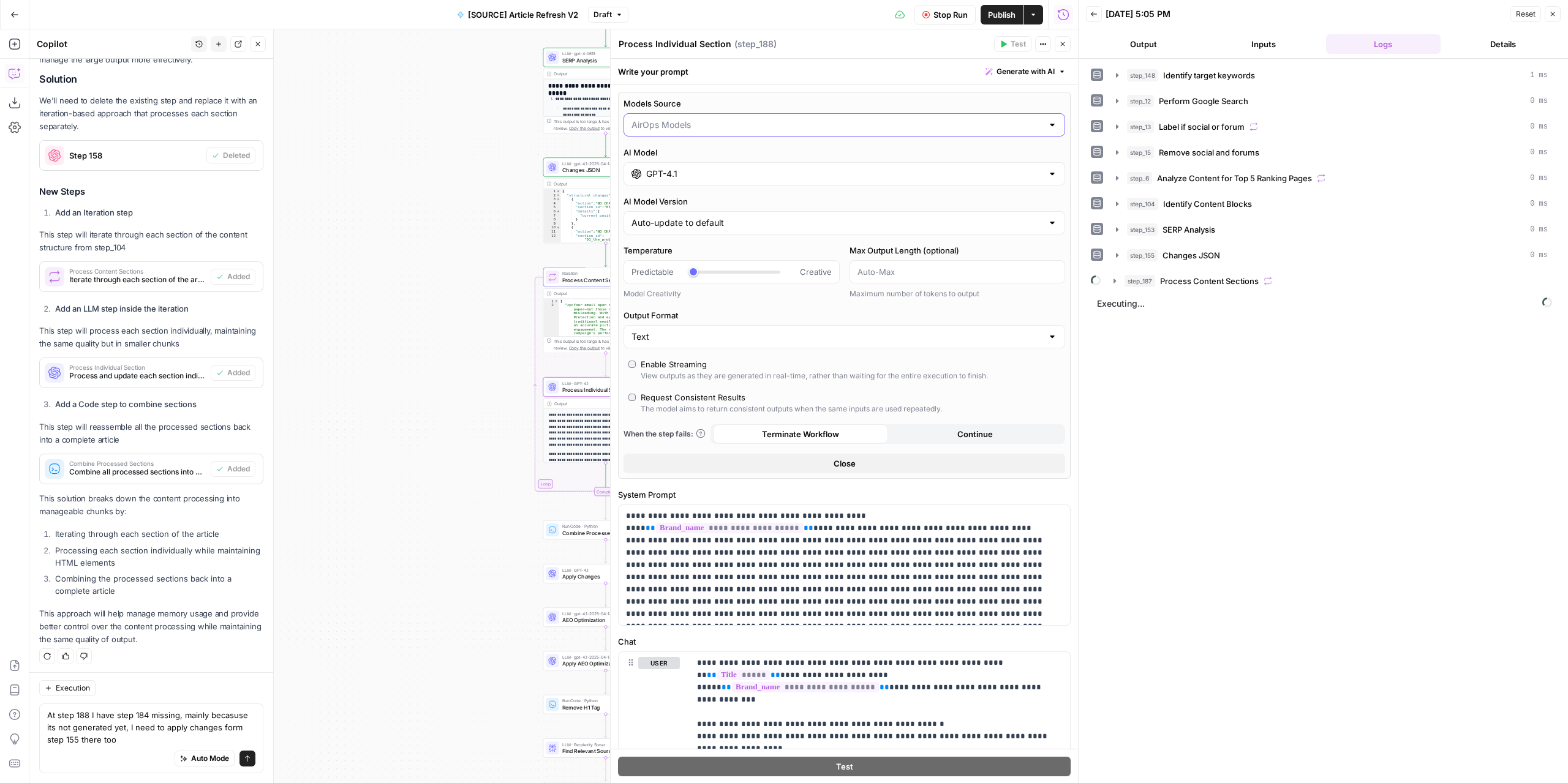
click at [698, 126] on input "AirOps Models" at bounding box center [836, 125] width 411 height 12
type input "My Models"
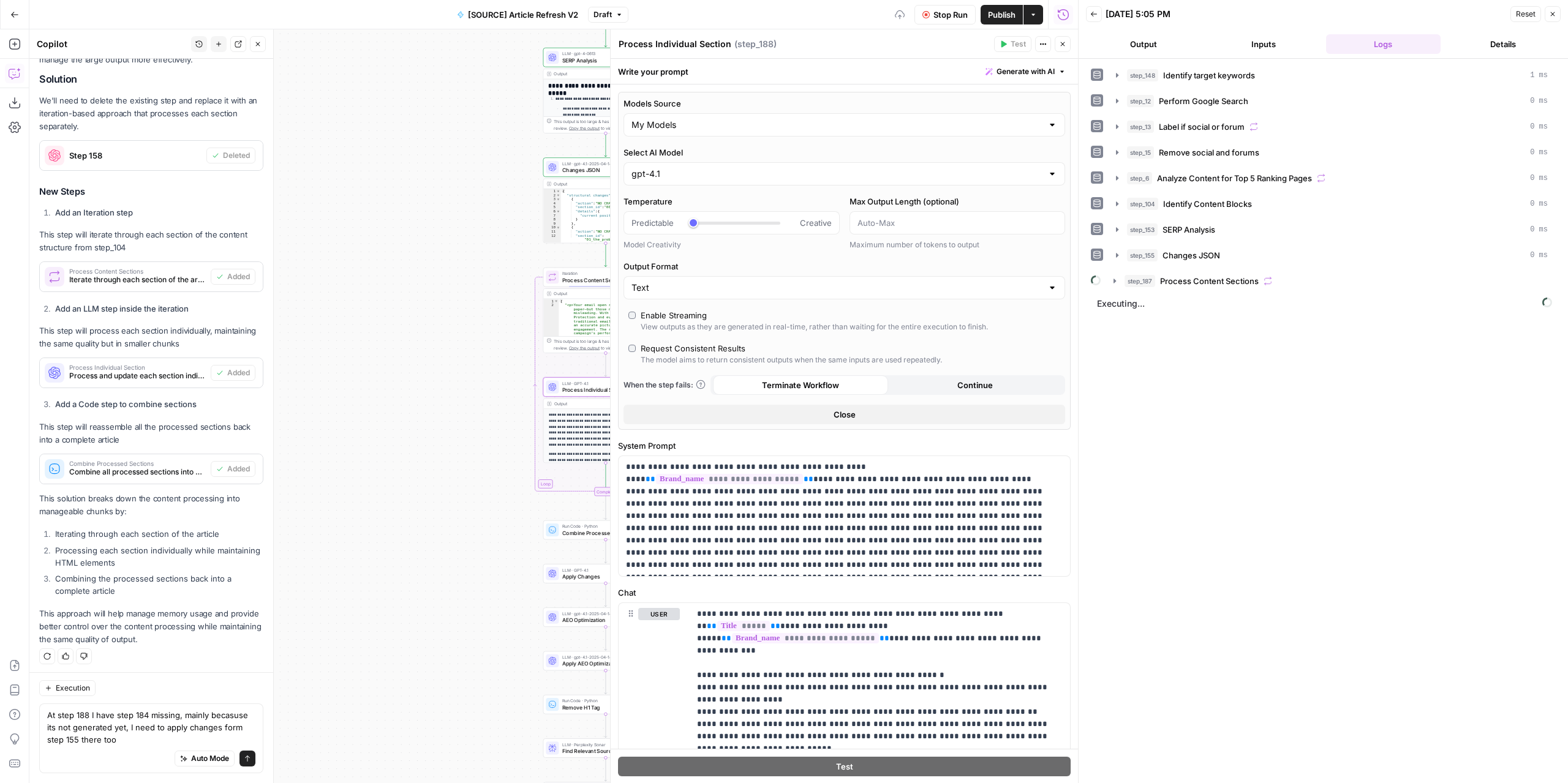
click at [950, 16] on span "Stop Run" at bounding box center [950, 15] width 34 height 12
click at [1062, 42] on icon "button" at bounding box center [1062, 44] width 8 height 8
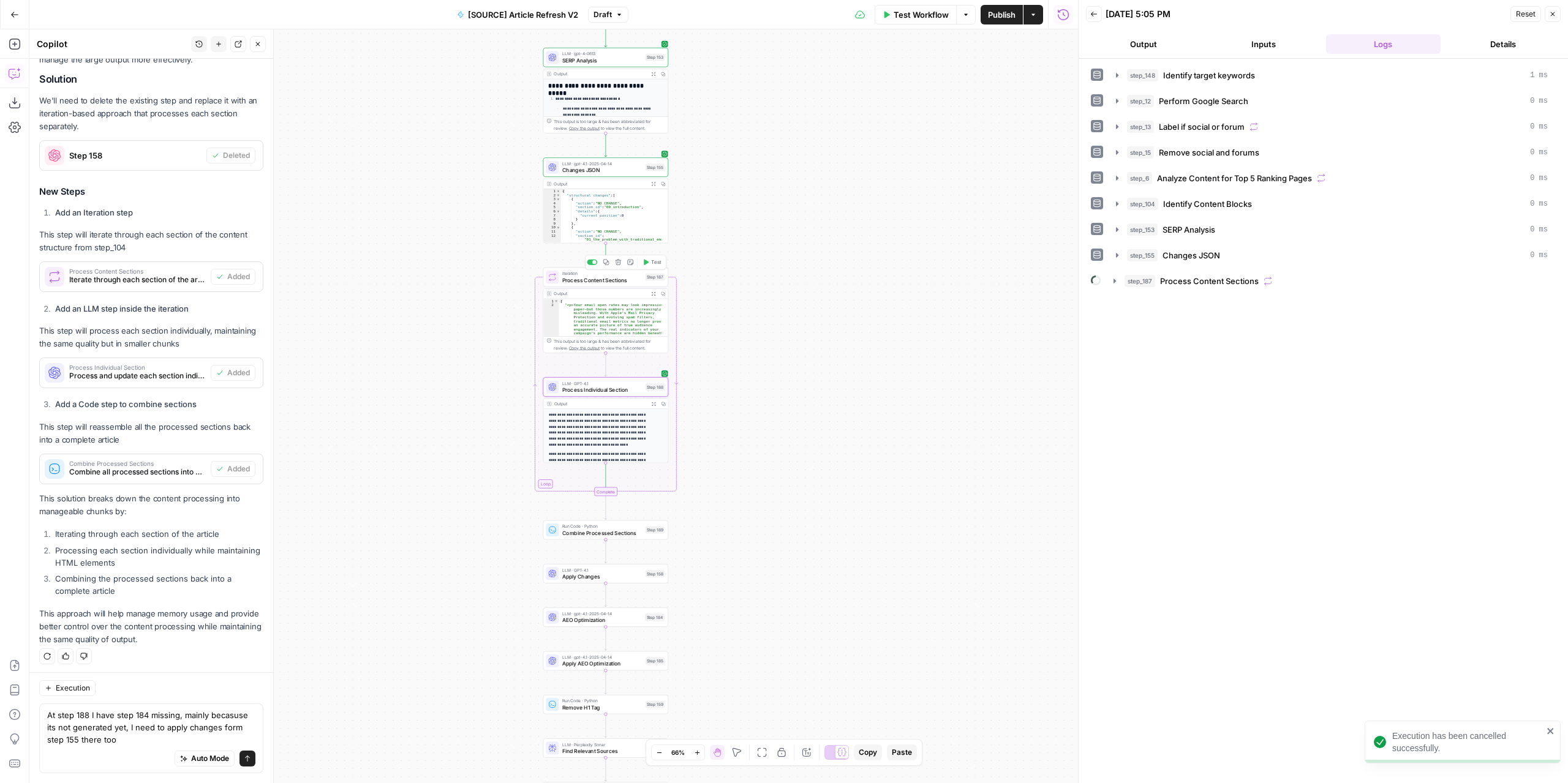
click at [652, 257] on button "Test" at bounding box center [652, 262] width 25 height 10
click at [259, 44] on icon "button" at bounding box center [258, 44] width 4 height 4
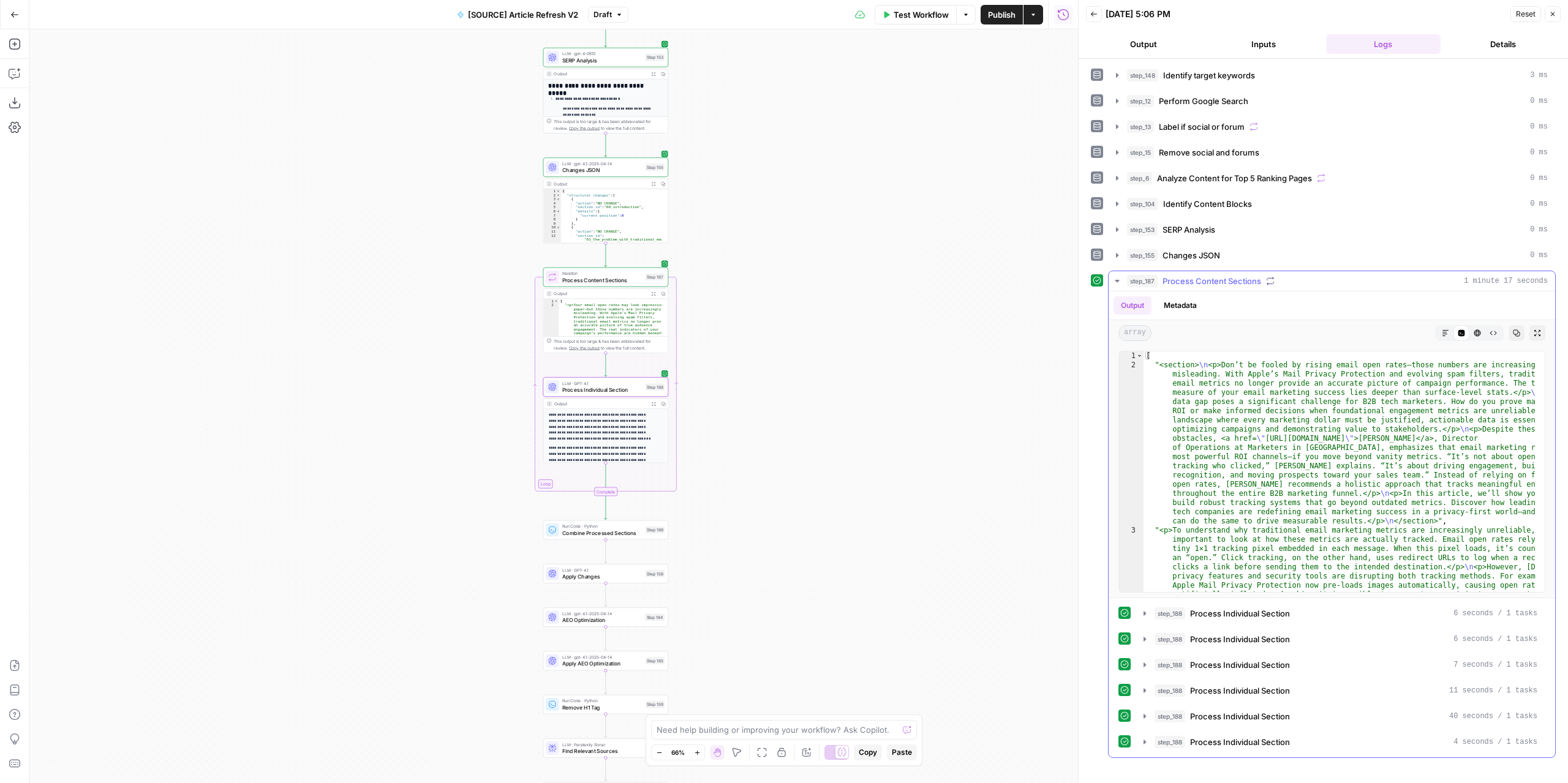
click at [1443, 329] on icon "button" at bounding box center [1445, 333] width 8 height 8
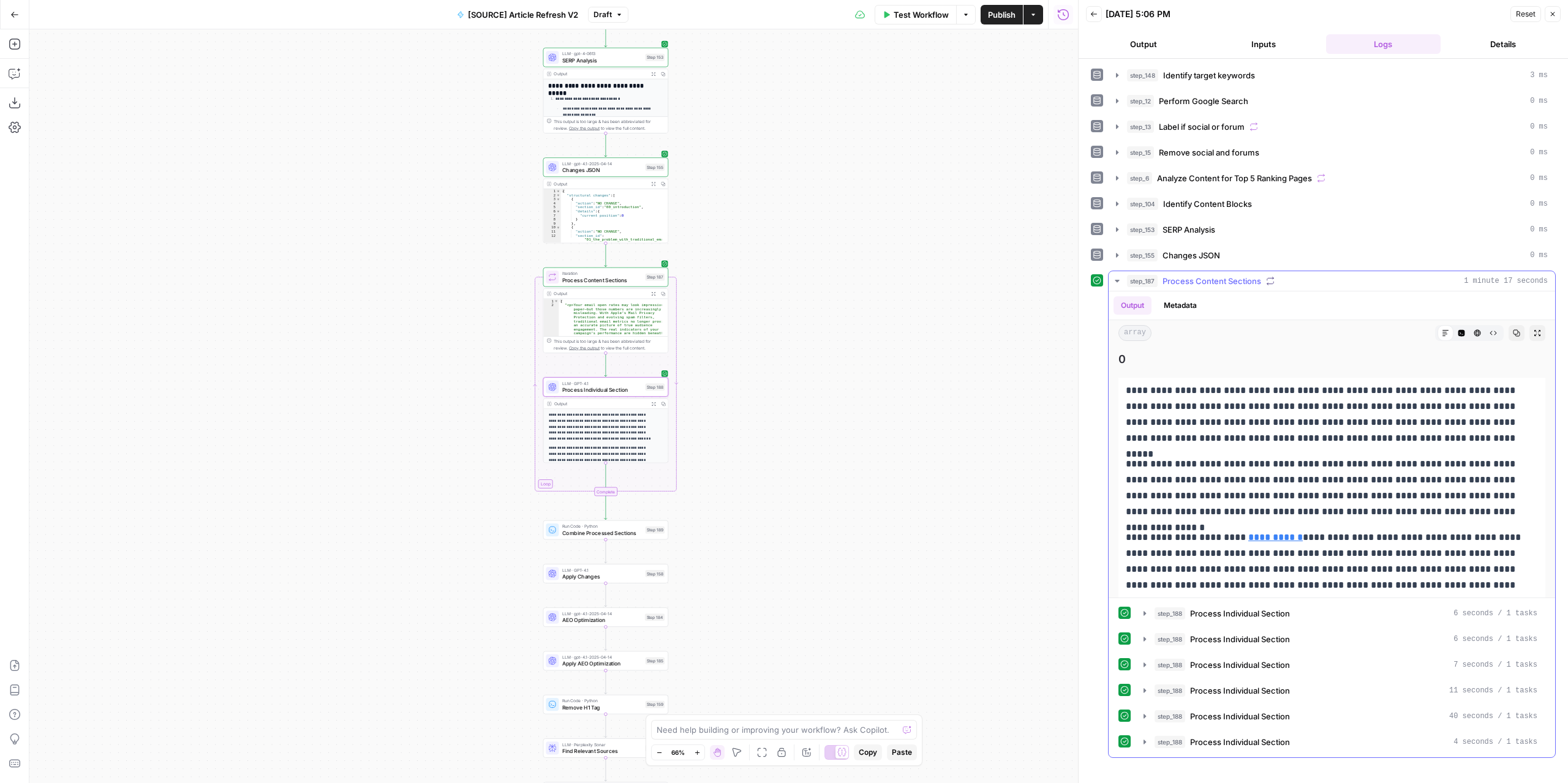
click at [1513, 331] on icon "button" at bounding box center [1516, 333] width 8 height 8
click at [1533, 329] on icon "button" at bounding box center [1537, 333] width 8 height 8
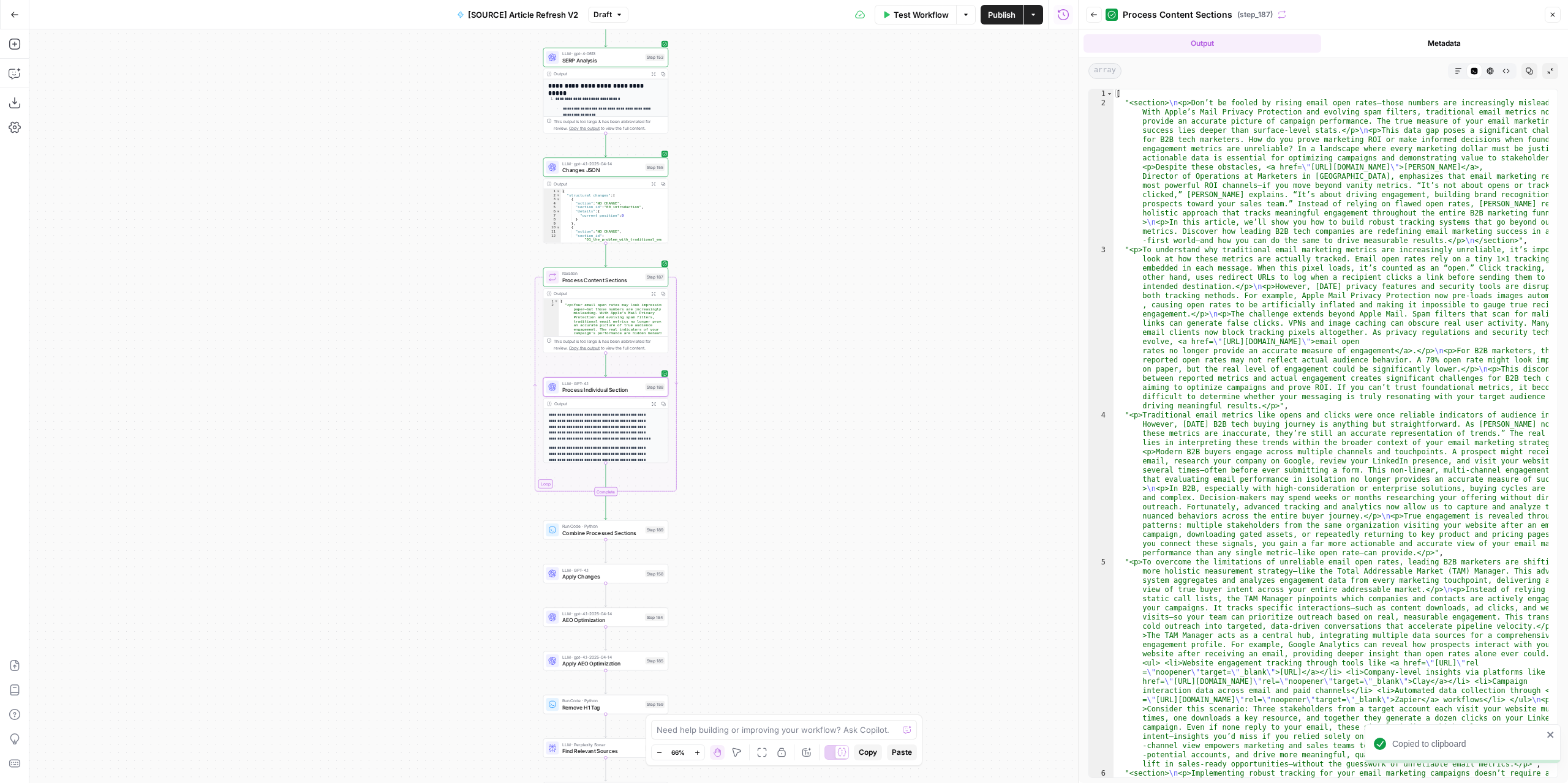
click at [1455, 73] on icon "button" at bounding box center [1458, 71] width 8 height 8
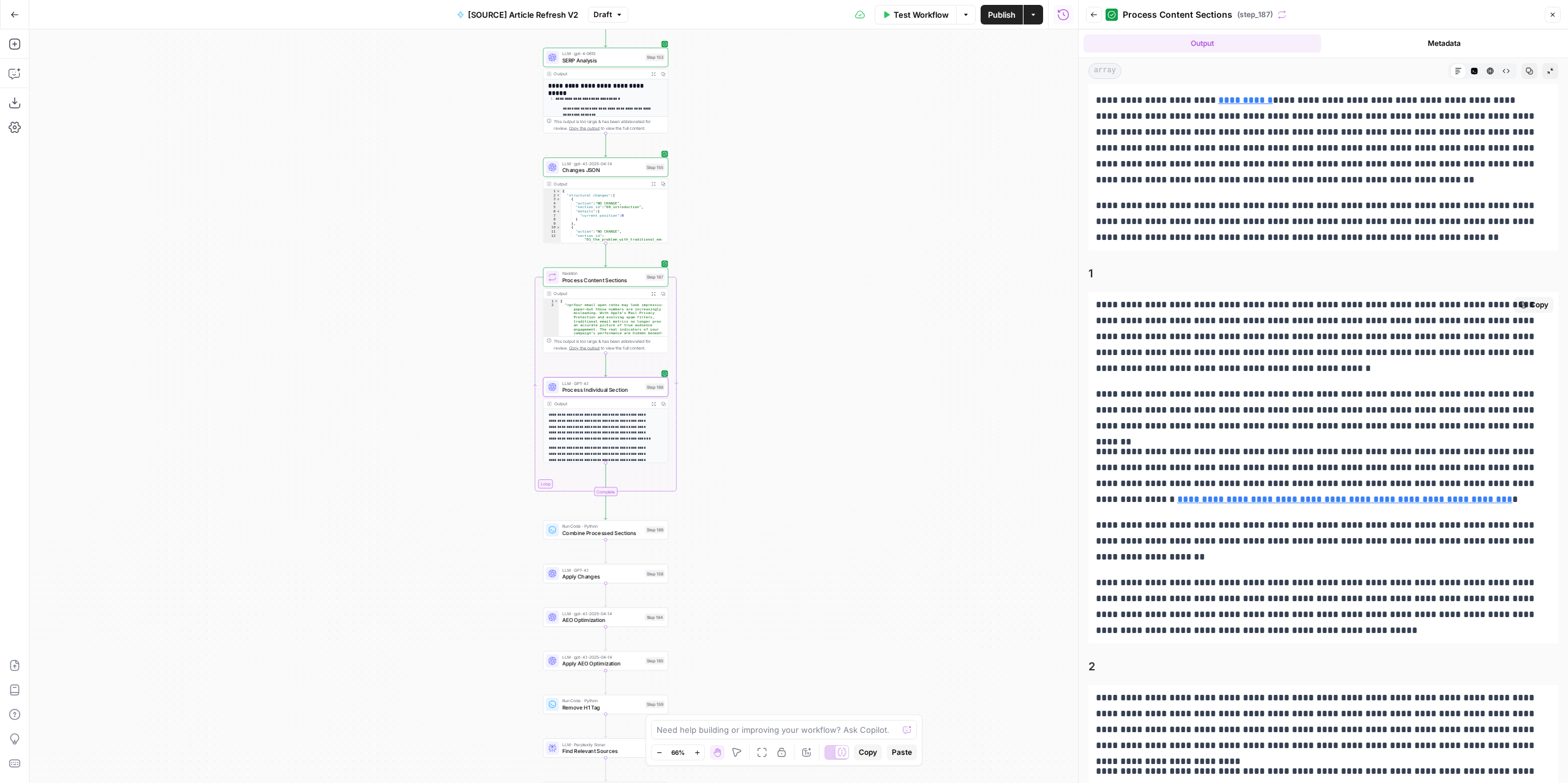
scroll to position [306, 0]
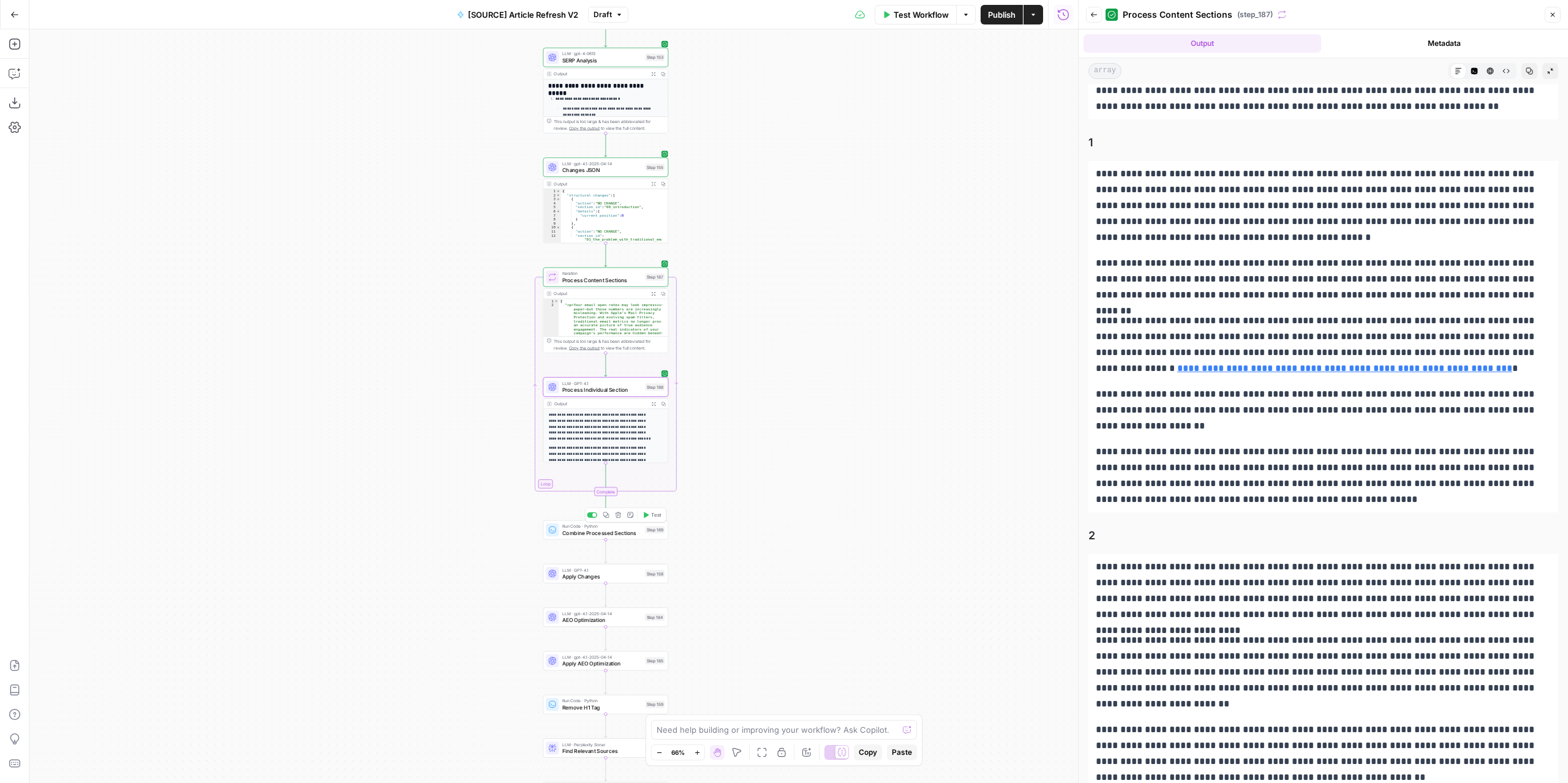
click at [648, 512] on icon "button" at bounding box center [646, 515] width 7 height 7
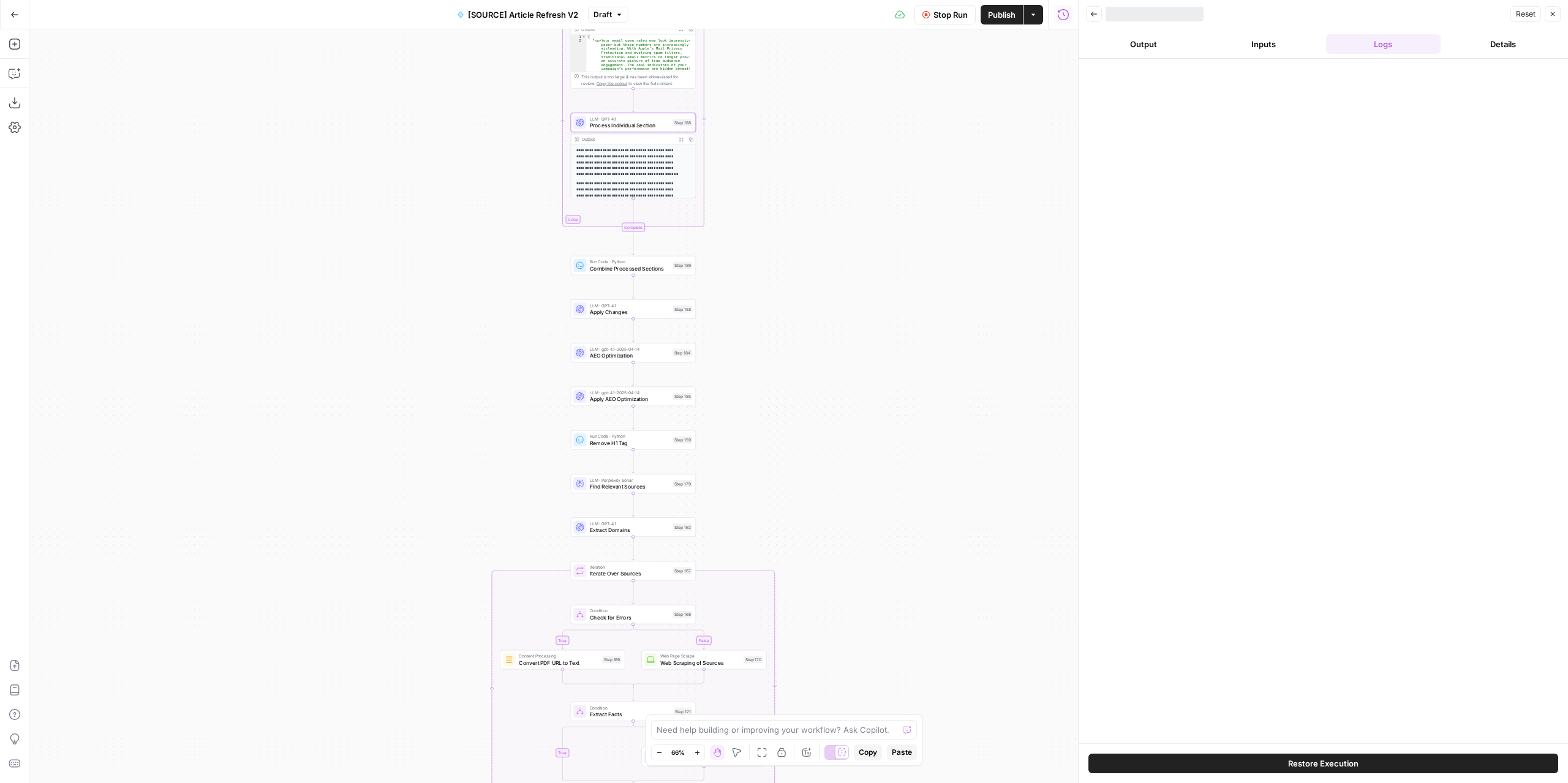
drag, startPoint x: 744, startPoint y: 417, endPoint x: 771, endPoint y: 291, distance: 128.9
click at [771, 291] on div "true false false true false true Workflow Set Inputs Inputs Power Agent Identif…" at bounding box center [553, 406] width 1048 height 754
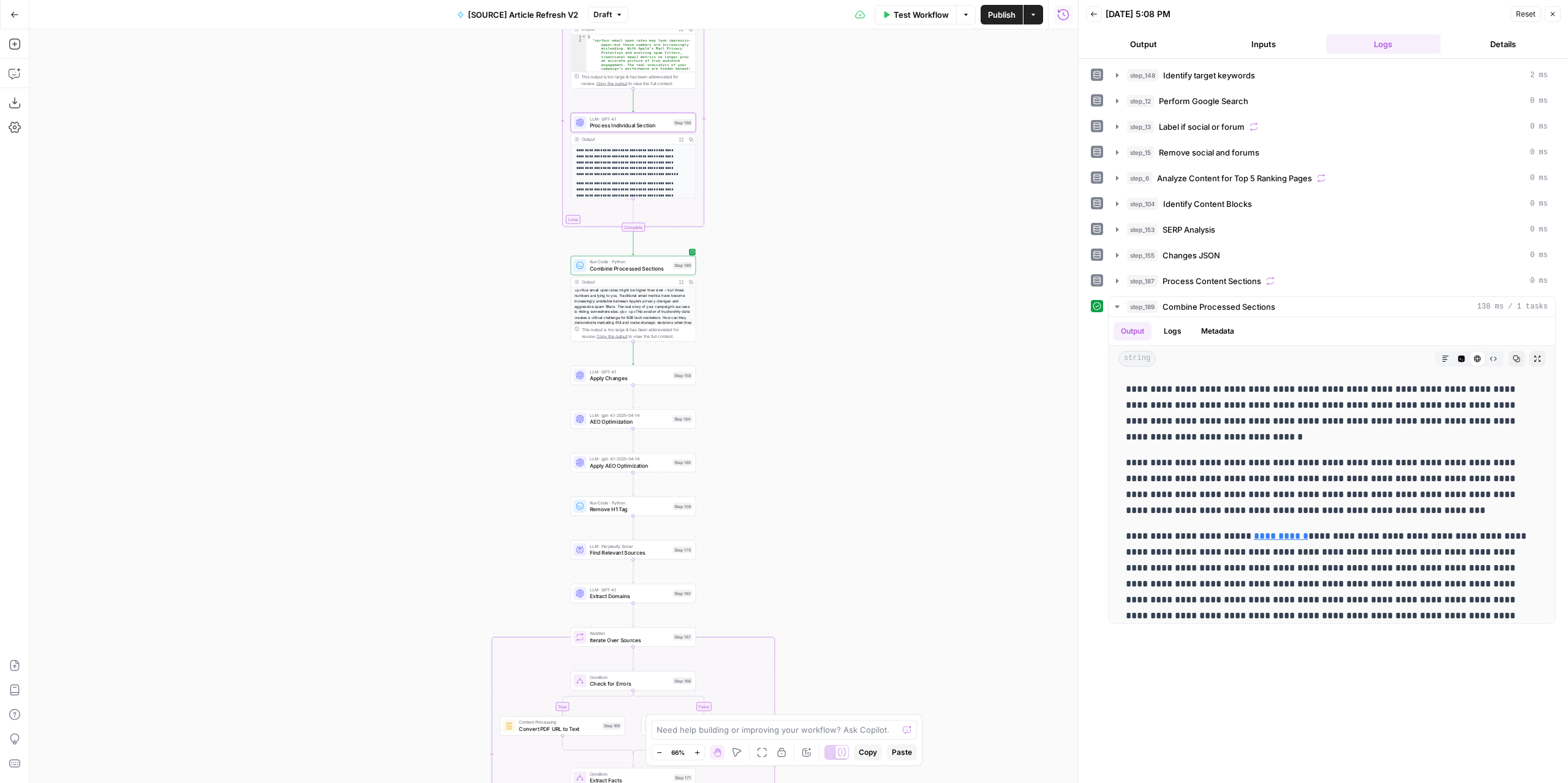
click at [679, 282] on icon "button" at bounding box center [680, 282] width 3 height 3
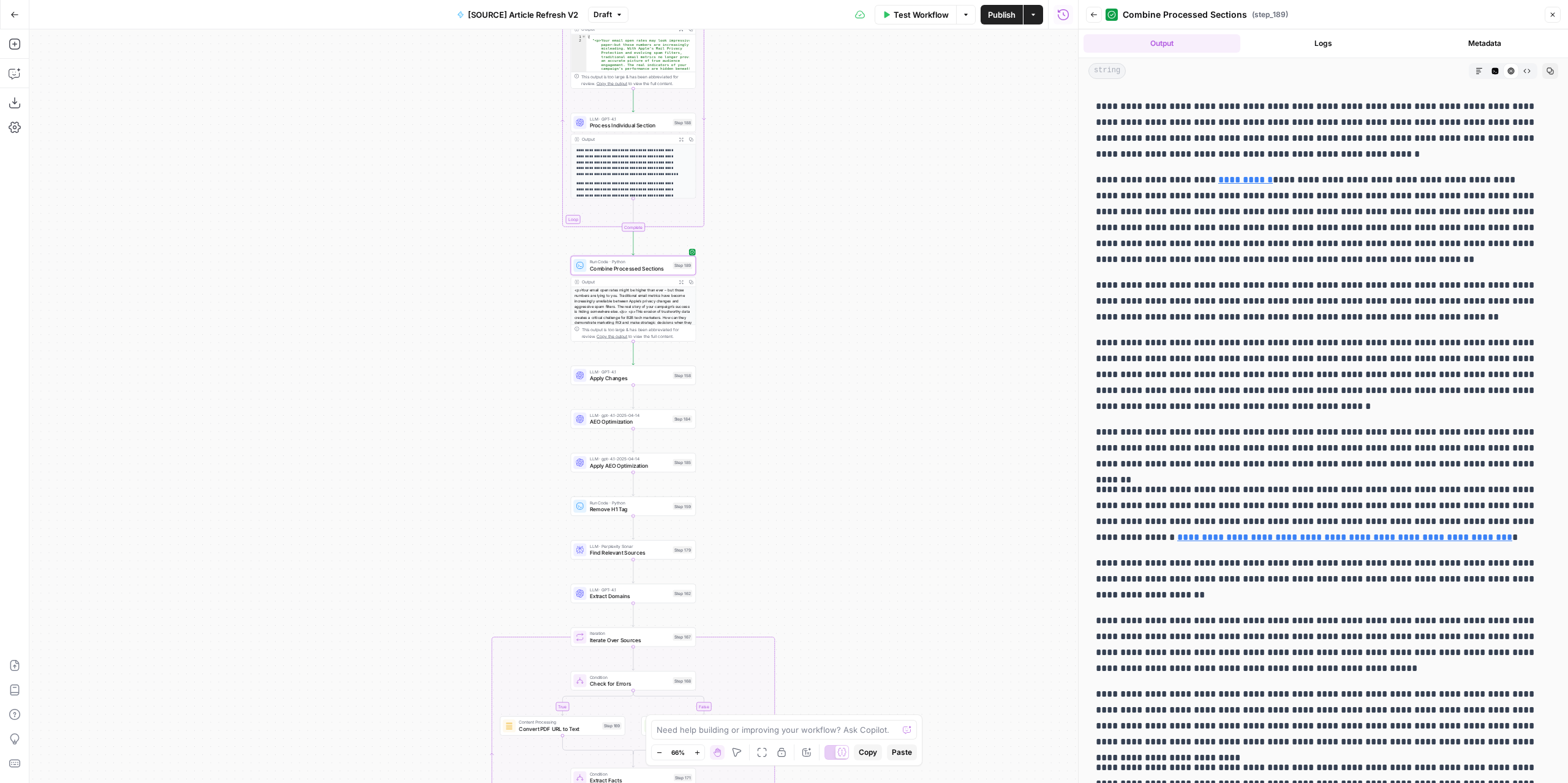
scroll to position [284, 0]
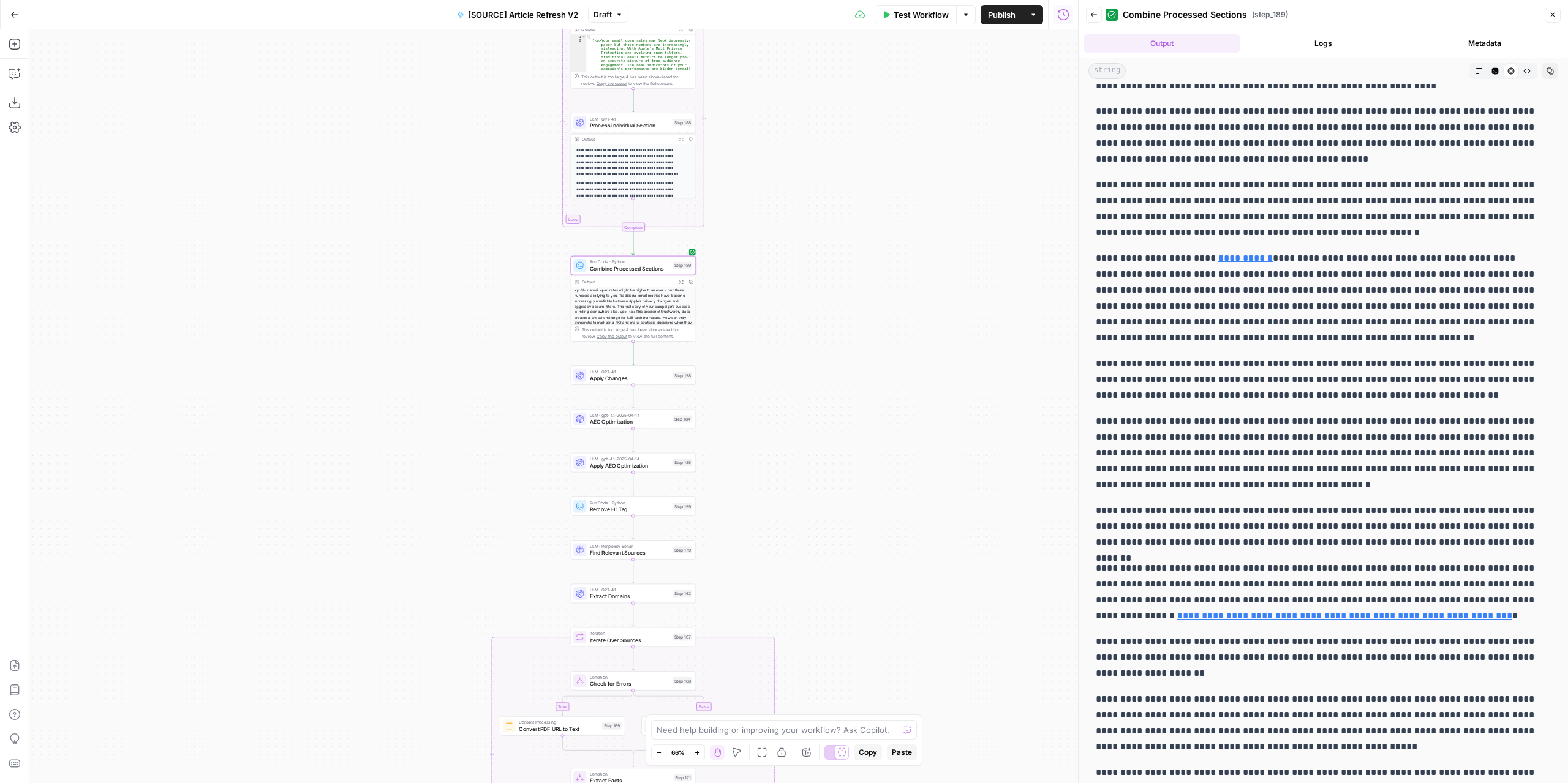
click at [929, 23] on button "Test Workflow" at bounding box center [916, 14] width 82 height 20
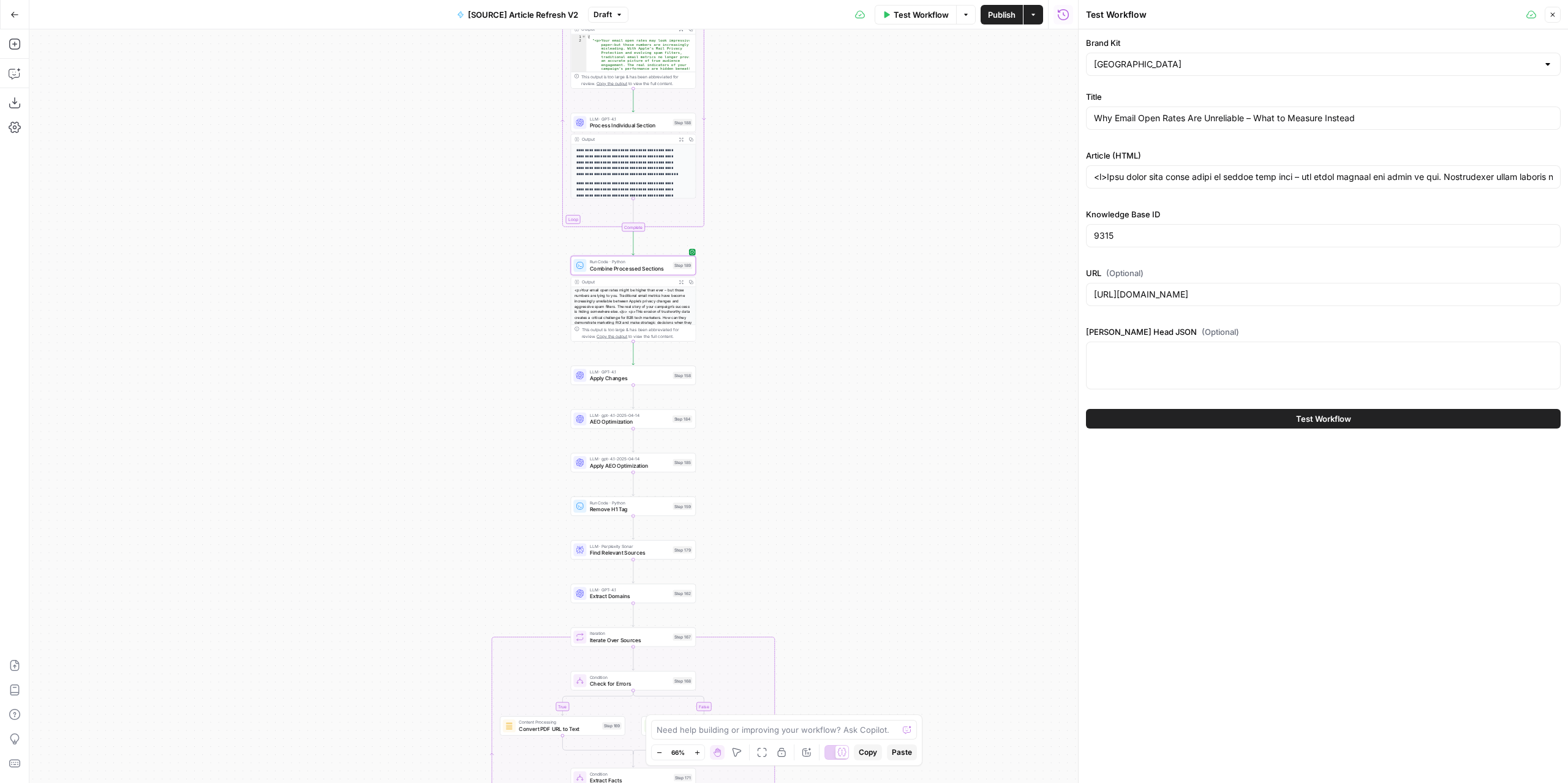
click at [1172, 286] on div "https://newnorth.com/why-email-open-rates-are-unreliable/" at bounding box center [1323, 294] width 475 height 23
click at [1174, 291] on input "https://newnorth.com/why-email-open-rates-are-unreliable/" at bounding box center [1323, 294] width 458 height 12
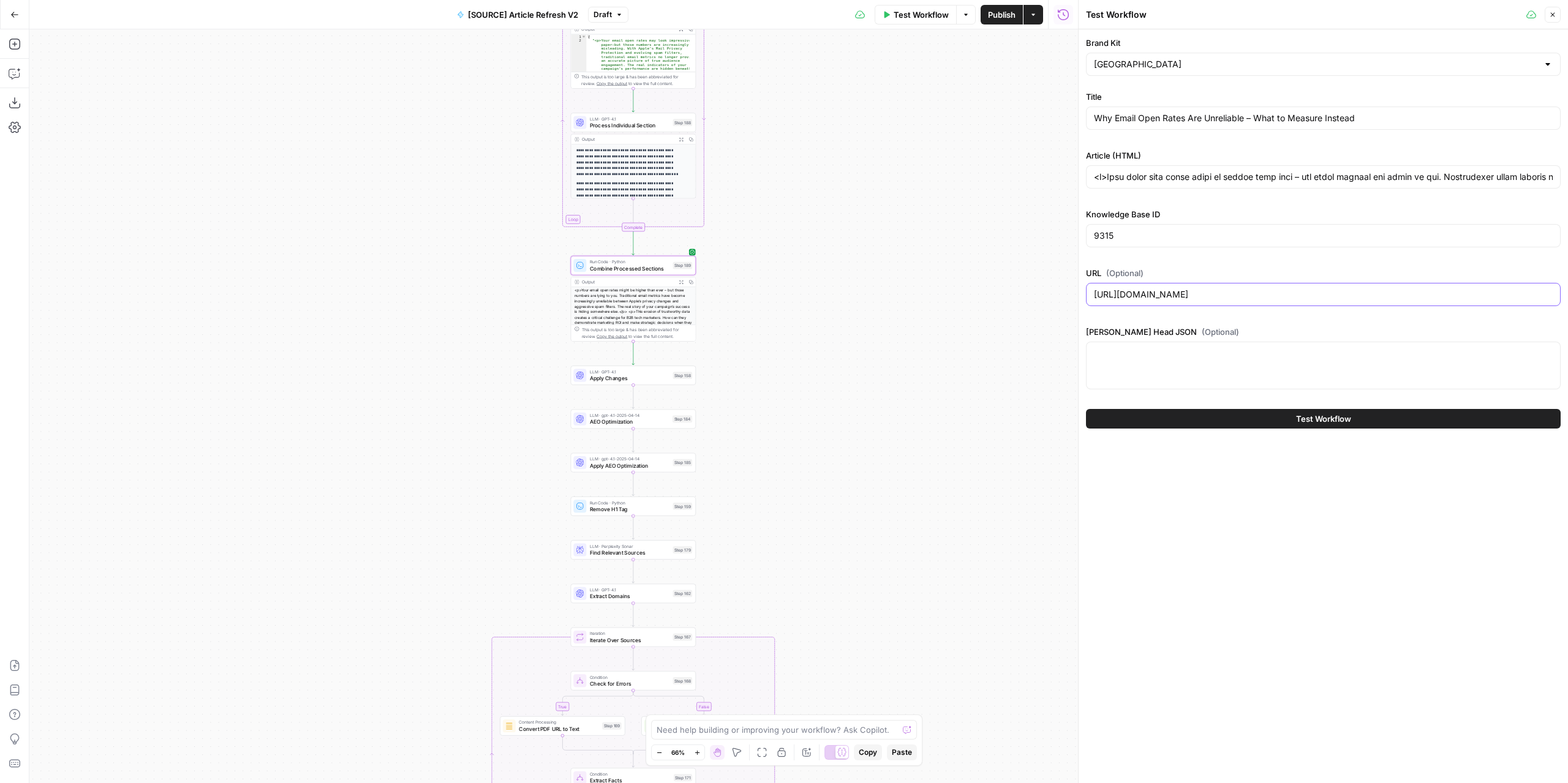
click at [1174, 291] on input "https://newnorth.com/why-email-open-rates-are-unreliable/" at bounding box center [1323, 294] width 458 height 12
click at [925, 16] on span "Test Workflow" at bounding box center [921, 15] width 55 height 12
click at [639, 465] on span "Apply AEO Optimization" at bounding box center [629, 466] width 80 height 8
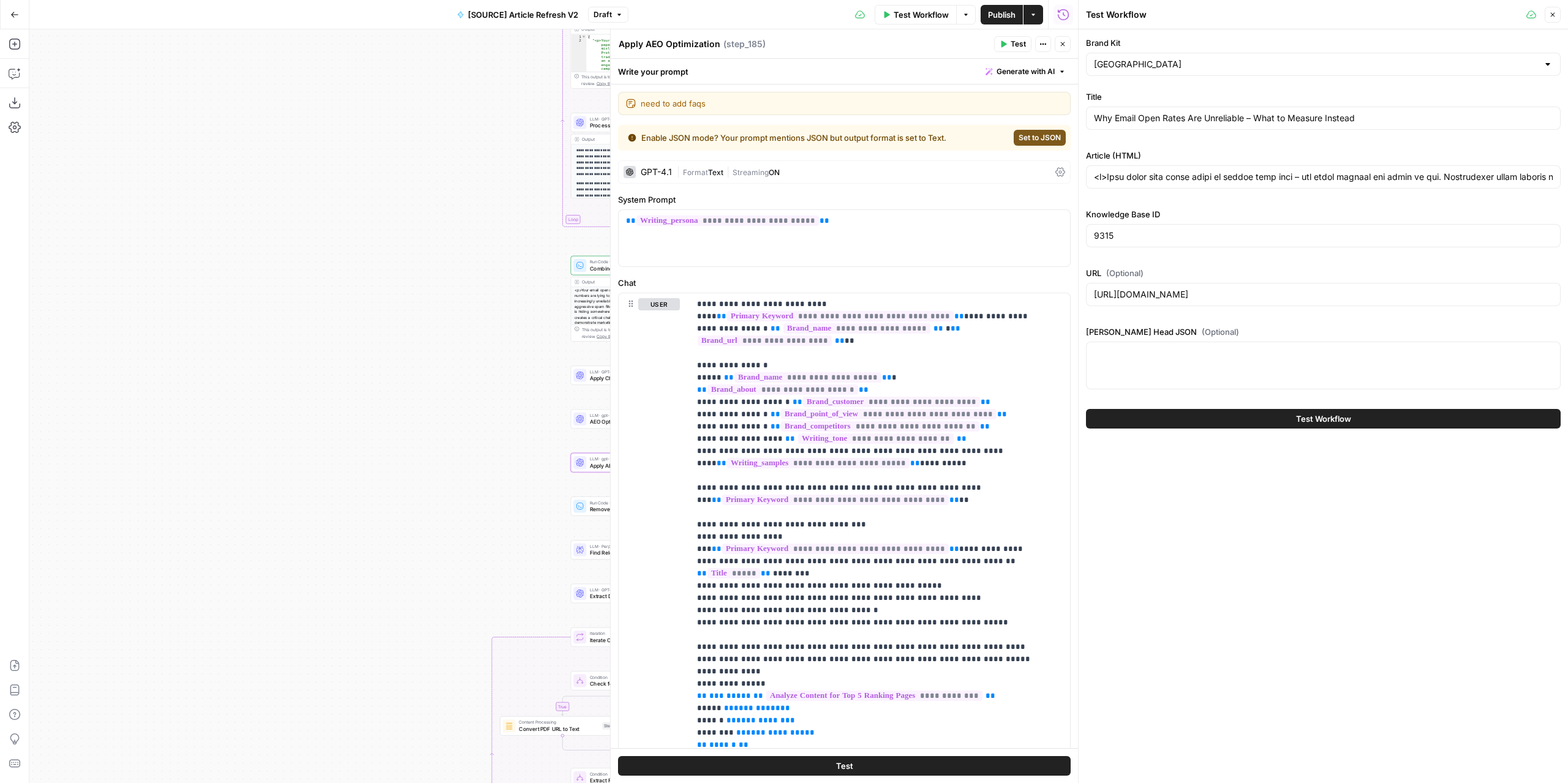
click at [693, 172] on span "Format" at bounding box center [695, 172] width 25 height 9
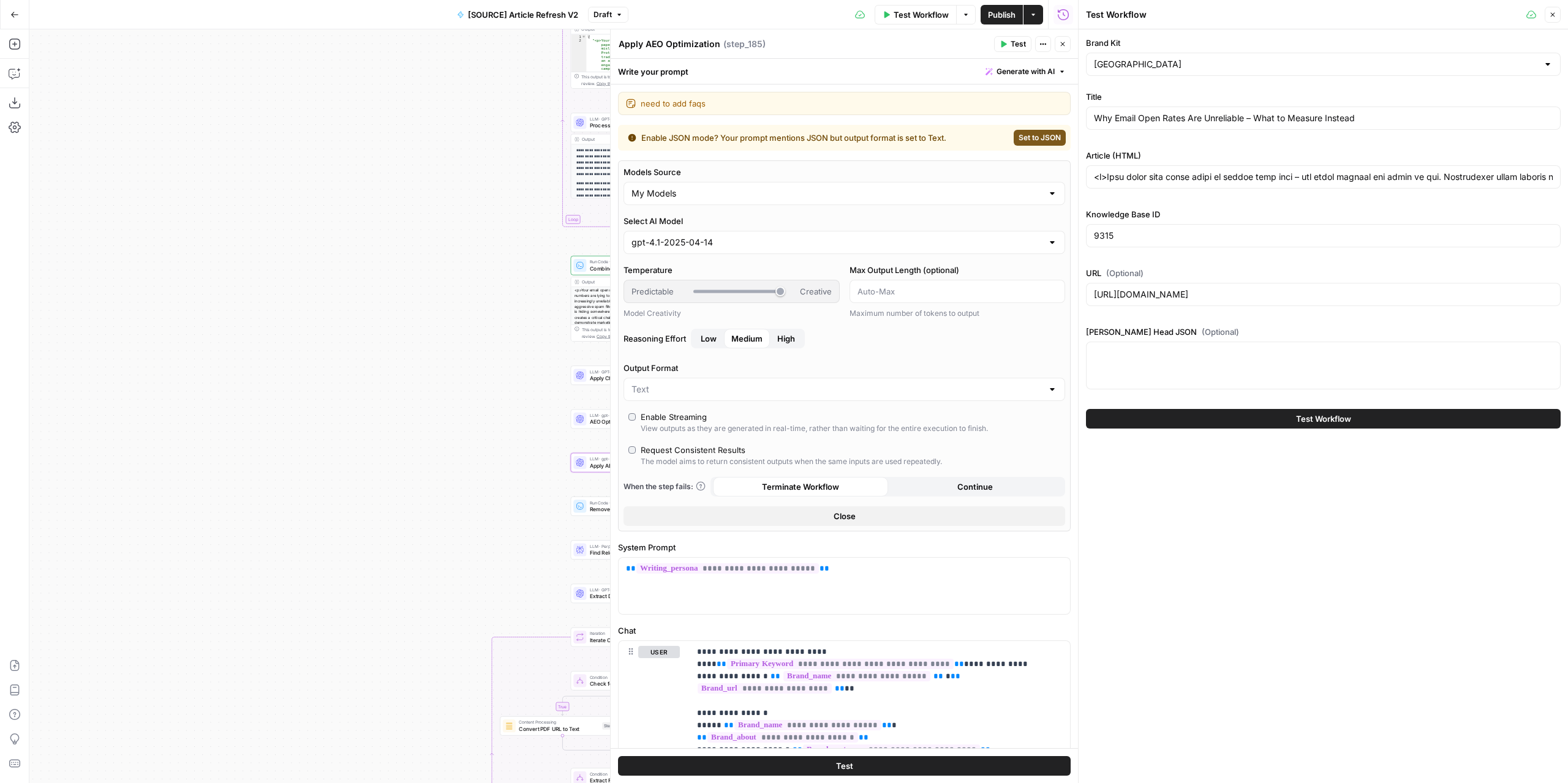
click at [1060, 42] on icon "button" at bounding box center [1062, 44] width 8 height 8
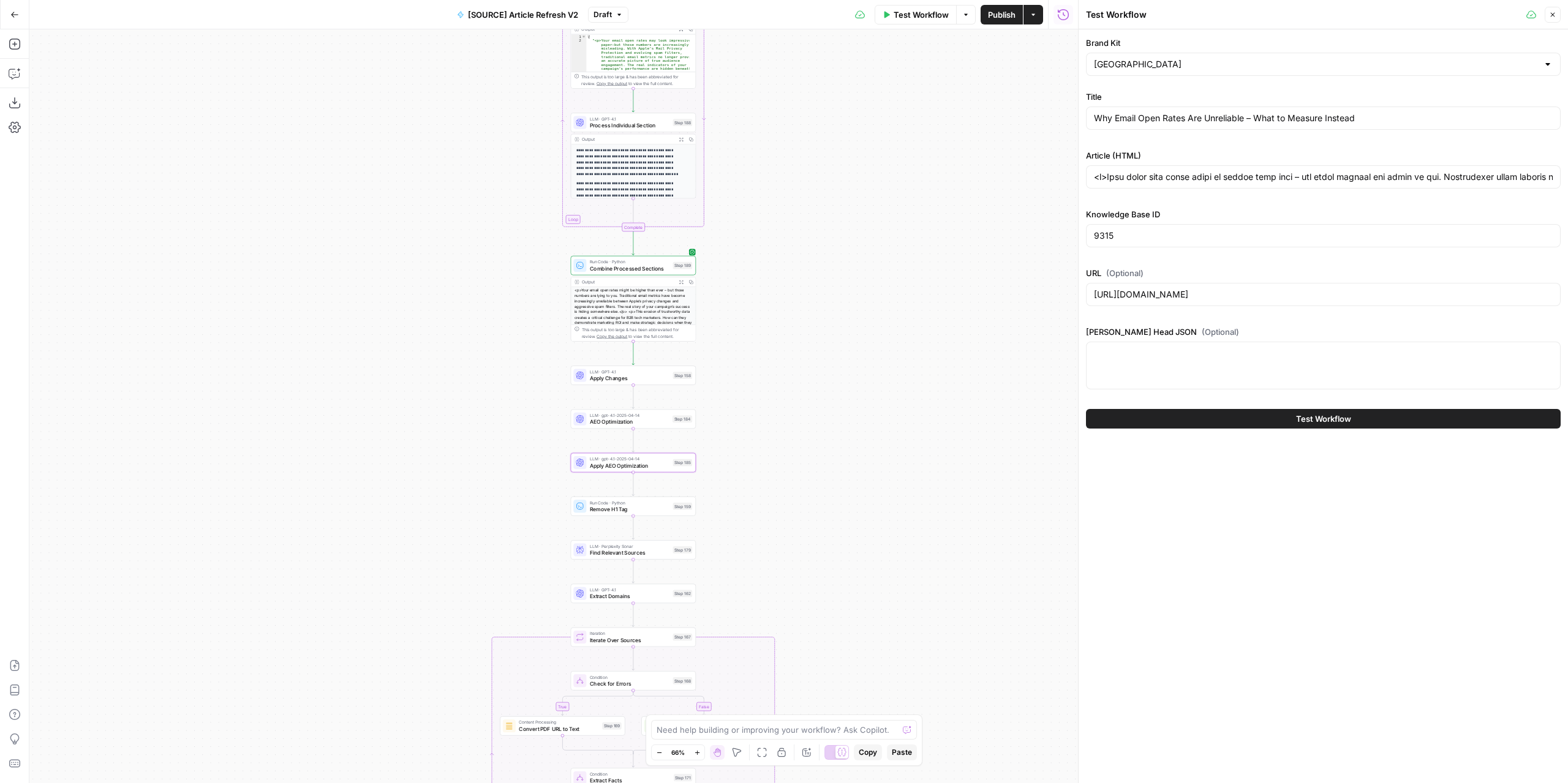
click at [907, 16] on span "Test Workflow" at bounding box center [921, 15] width 55 height 12
click at [1155, 422] on button "Test Workflow" at bounding box center [1323, 419] width 475 height 20
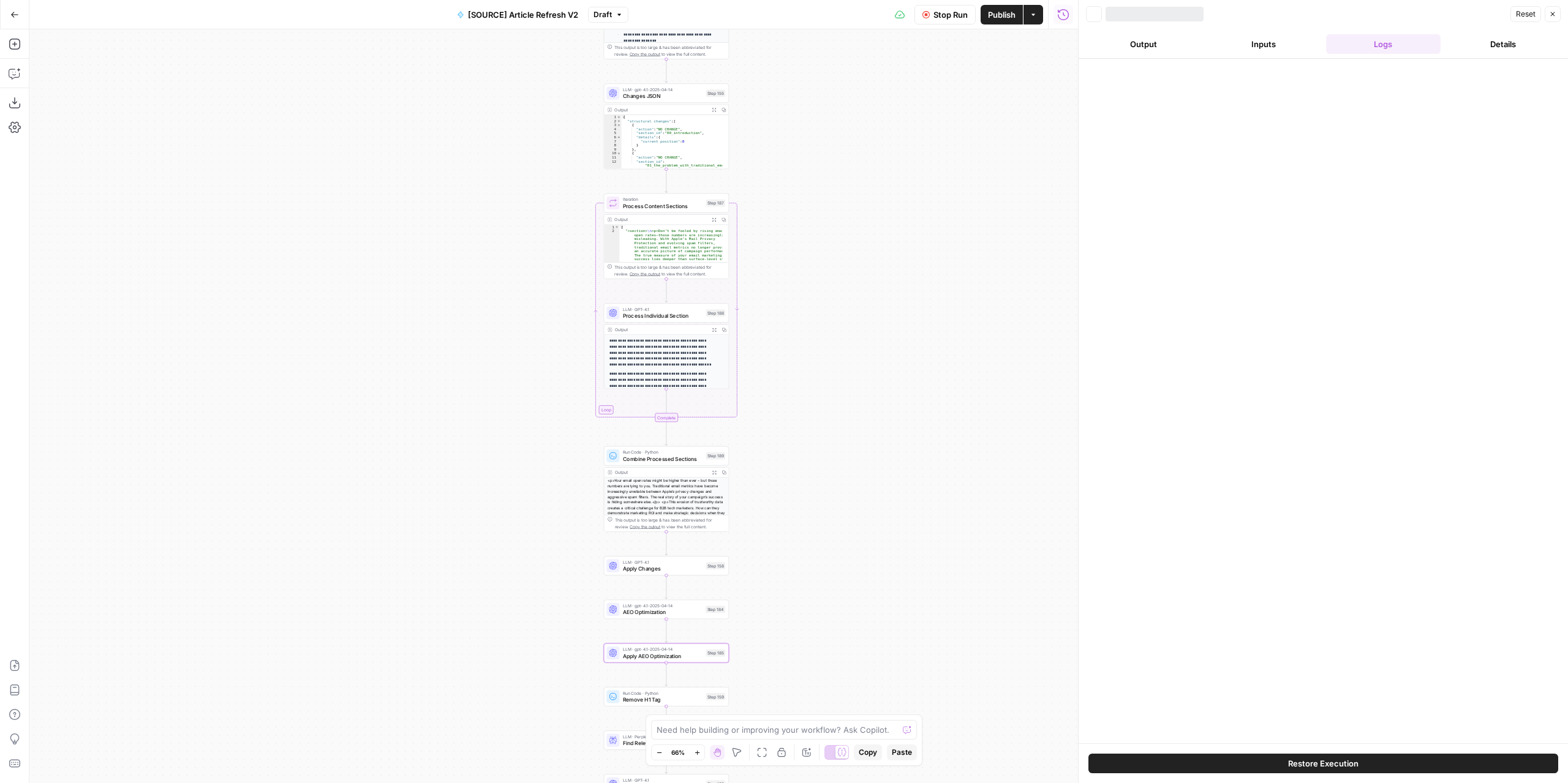
drag, startPoint x: 868, startPoint y: 451, endPoint x: 865, endPoint y: 547, distance: 96.0
click at [868, 554] on div "true false false true false true Workflow Set Inputs Inputs Power Agent Identif…" at bounding box center [553, 406] width 1048 height 754
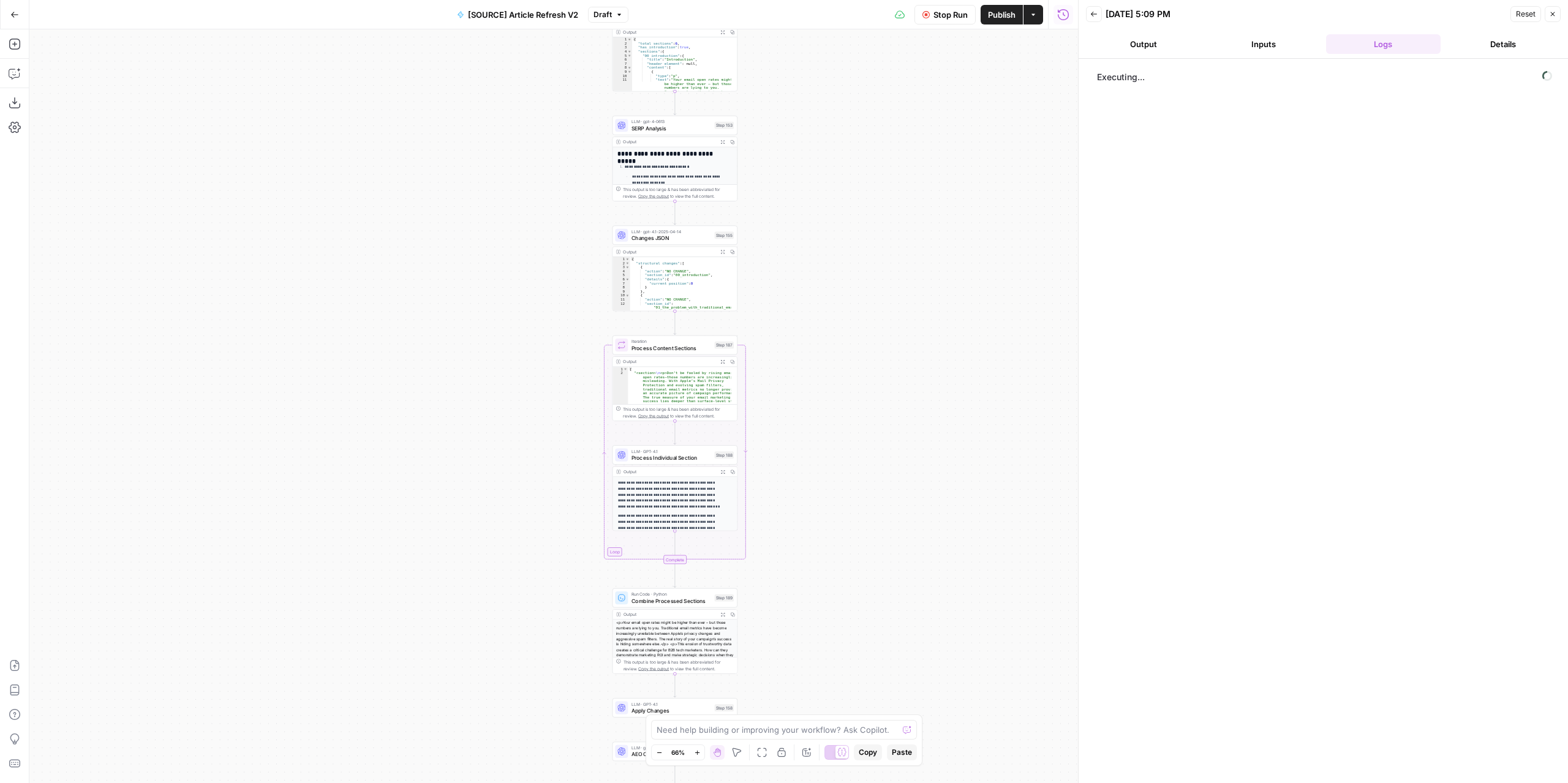
drag, startPoint x: 885, startPoint y: 273, endPoint x: 897, endPoint y: 514, distance: 241.3
click at [898, 517] on div "true false false true false true Workflow Set Inputs Inputs Power Agent Identif…" at bounding box center [553, 406] width 1048 height 754
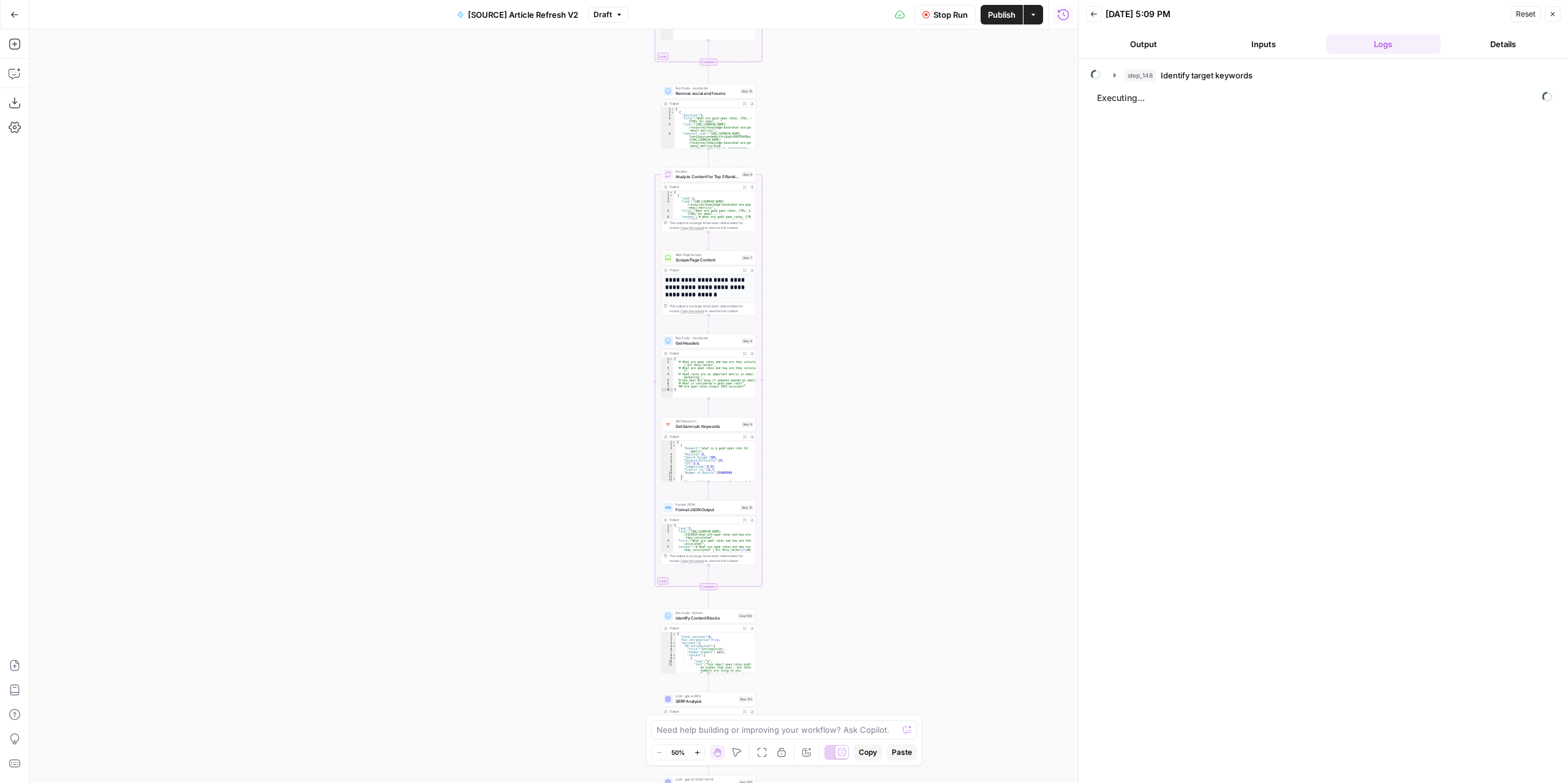
drag, startPoint x: 922, startPoint y: 247, endPoint x: 901, endPoint y: 508, distance: 261.8
click at [891, 618] on div "true false false true false true Workflow Set Inputs Inputs Power Agent Identif…" at bounding box center [553, 406] width 1048 height 754
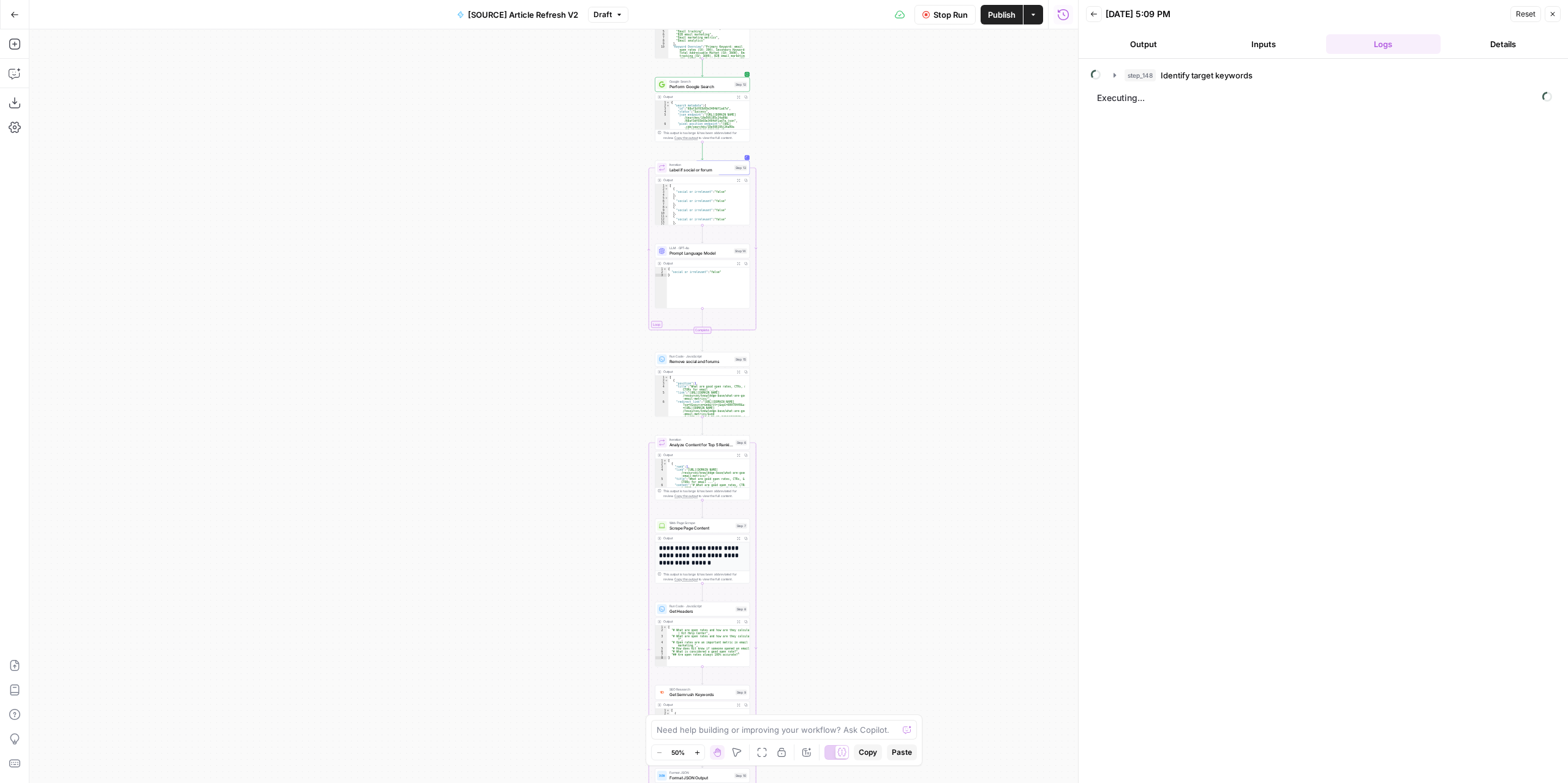
drag, startPoint x: 899, startPoint y: 456, endPoint x: 874, endPoint y: 603, distance: 149.1
click at [874, 605] on div "true false false true false true Workflow Set Inputs Inputs Power Agent Identif…" at bounding box center [553, 406] width 1048 height 754
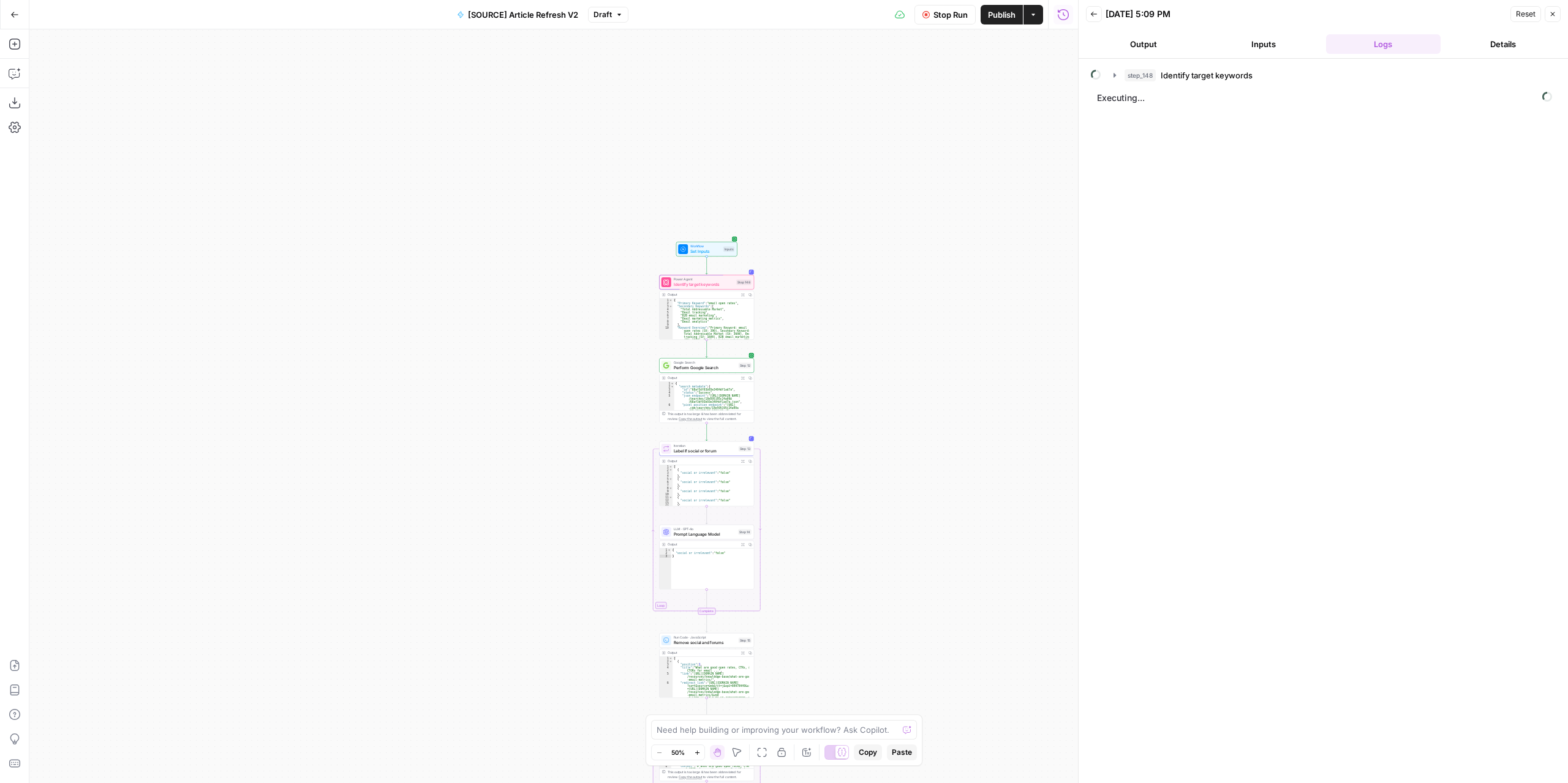
drag, startPoint x: 859, startPoint y: 362, endPoint x: 869, endPoint y: 582, distance: 220.2
click at [869, 582] on div "true false false true false true Workflow Set Inputs Inputs Power Agent Identif…" at bounding box center [553, 406] width 1048 height 754
drag, startPoint x: 853, startPoint y: 612, endPoint x: 849, endPoint y: 400, distance: 212.0
click at [851, 407] on div "true false false true false true Workflow Set Inputs Inputs Power Agent Identif…" at bounding box center [553, 406] width 1048 height 754
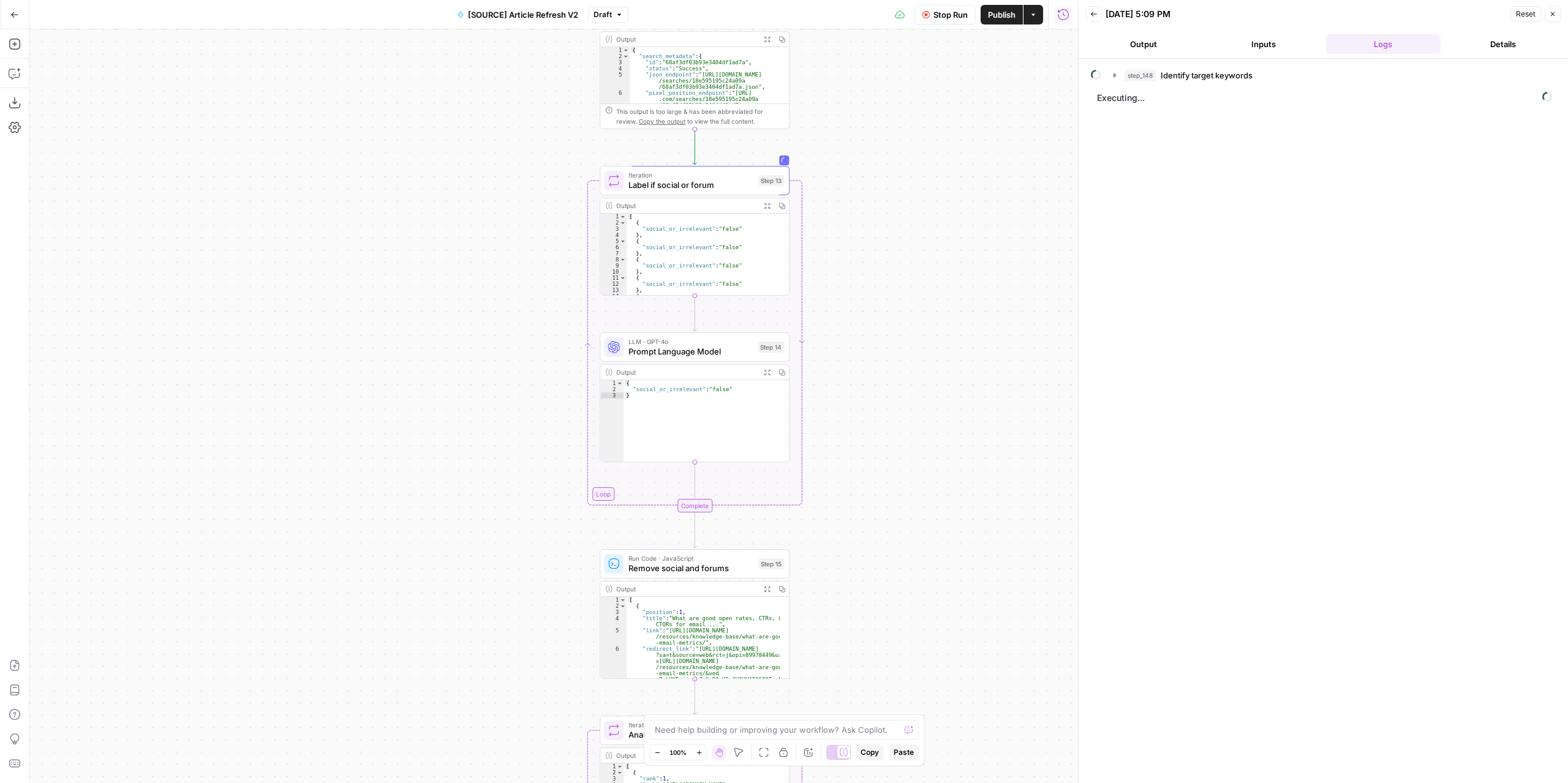
drag, startPoint x: 801, startPoint y: 306, endPoint x: 878, endPoint y: 318, distance: 77.9
click at [878, 318] on div "true false false true false true Workflow Set Inputs Inputs Power Agent Identif…" at bounding box center [553, 406] width 1048 height 754
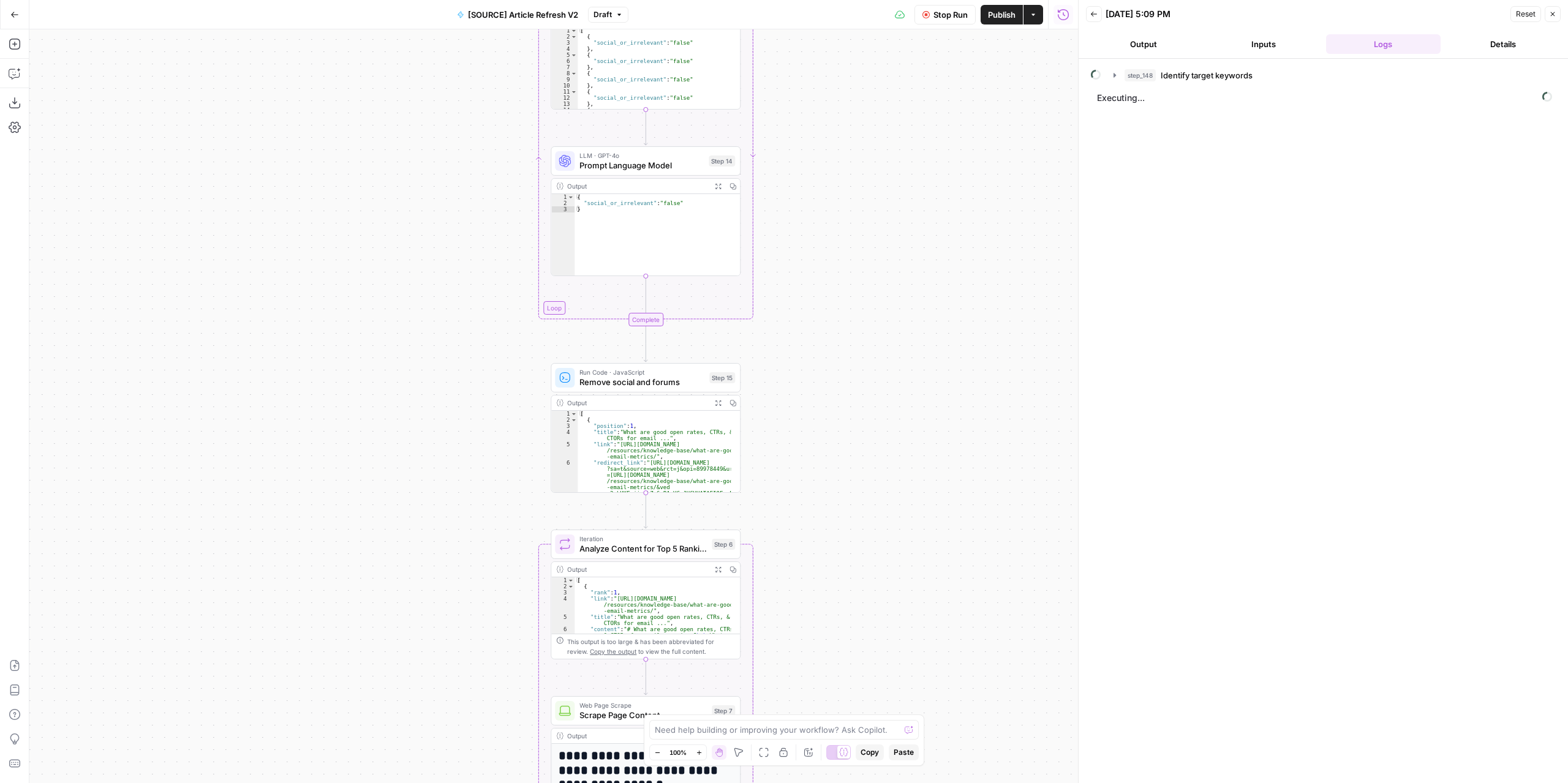
drag, startPoint x: 918, startPoint y: 383, endPoint x: 888, endPoint y: 291, distance: 96.8
click at [888, 291] on div "true false false true false true Workflow Set Inputs Inputs Power Agent Identif…" at bounding box center [553, 406] width 1048 height 754
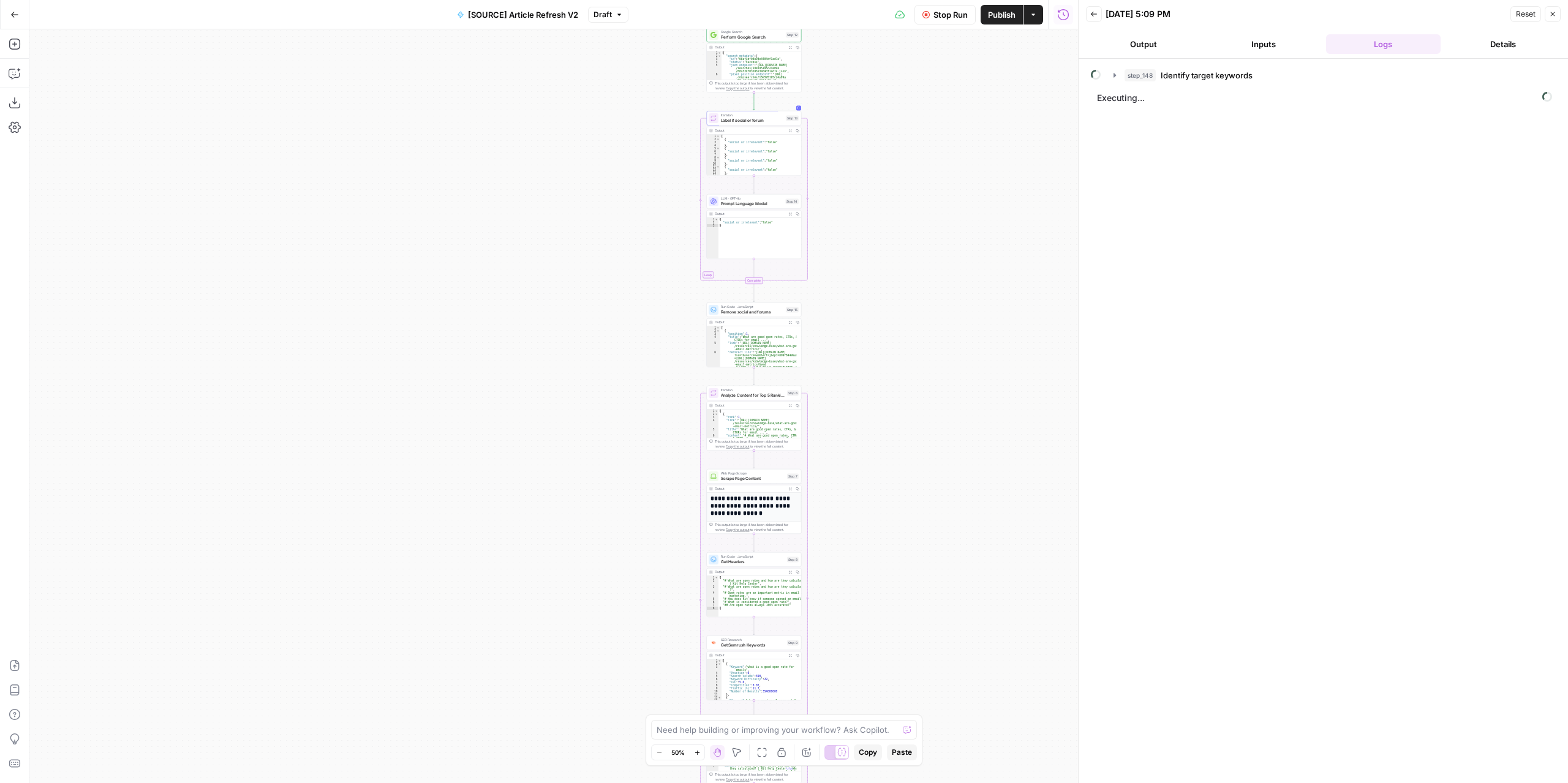
drag, startPoint x: 948, startPoint y: 517, endPoint x: 871, endPoint y: 163, distance: 362.3
click at [875, 178] on div "true false false true false true Workflow Set Inputs Inputs Power Agent Identif…" at bounding box center [553, 406] width 1048 height 754
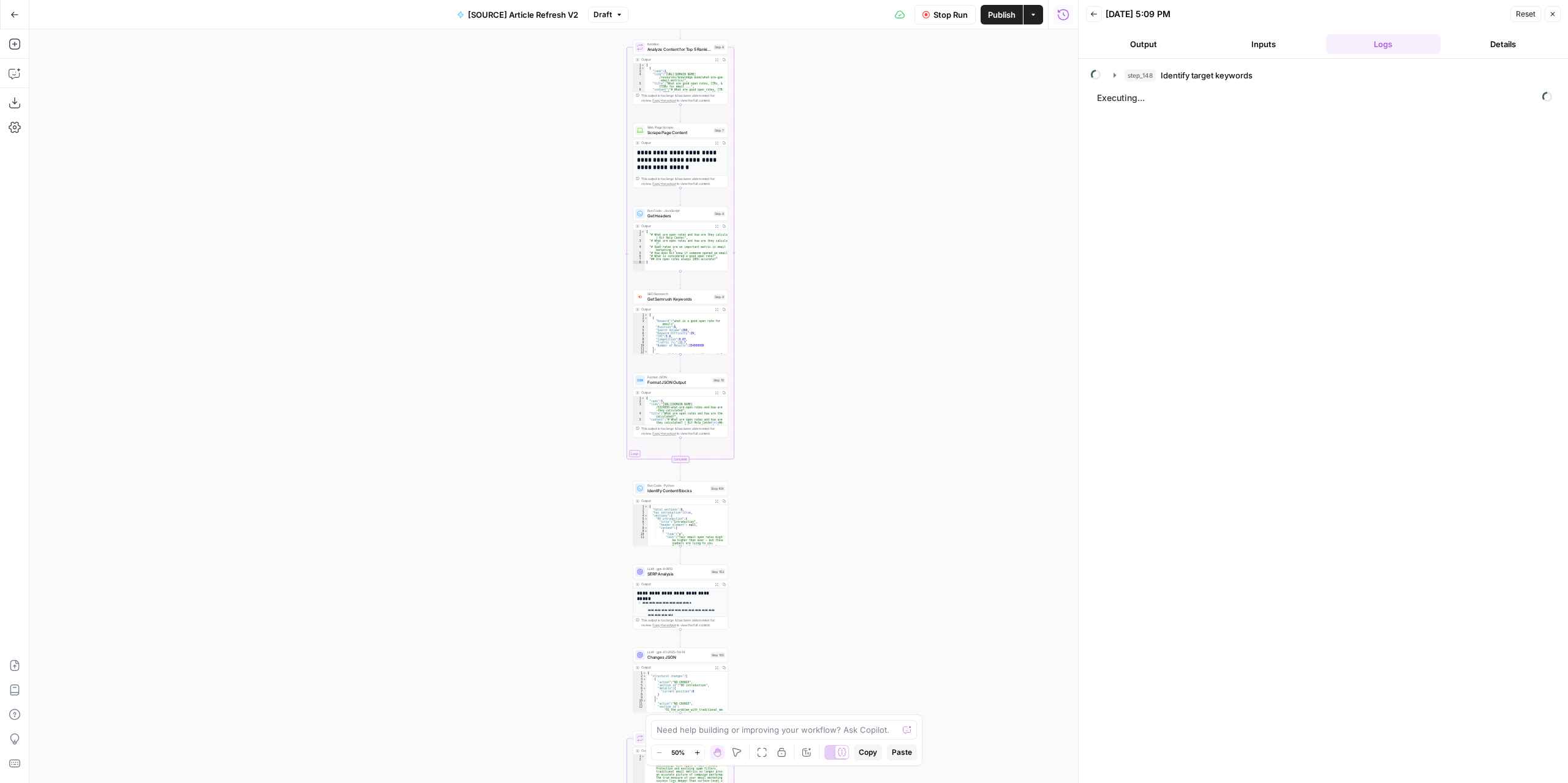
drag, startPoint x: 890, startPoint y: 540, endPoint x: 871, endPoint y: 200, distance: 340.5
click at [873, 208] on div "true false false true false true Workflow Set Inputs Inputs Power Agent Identif…" at bounding box center [553, 406] width 1048 height 754
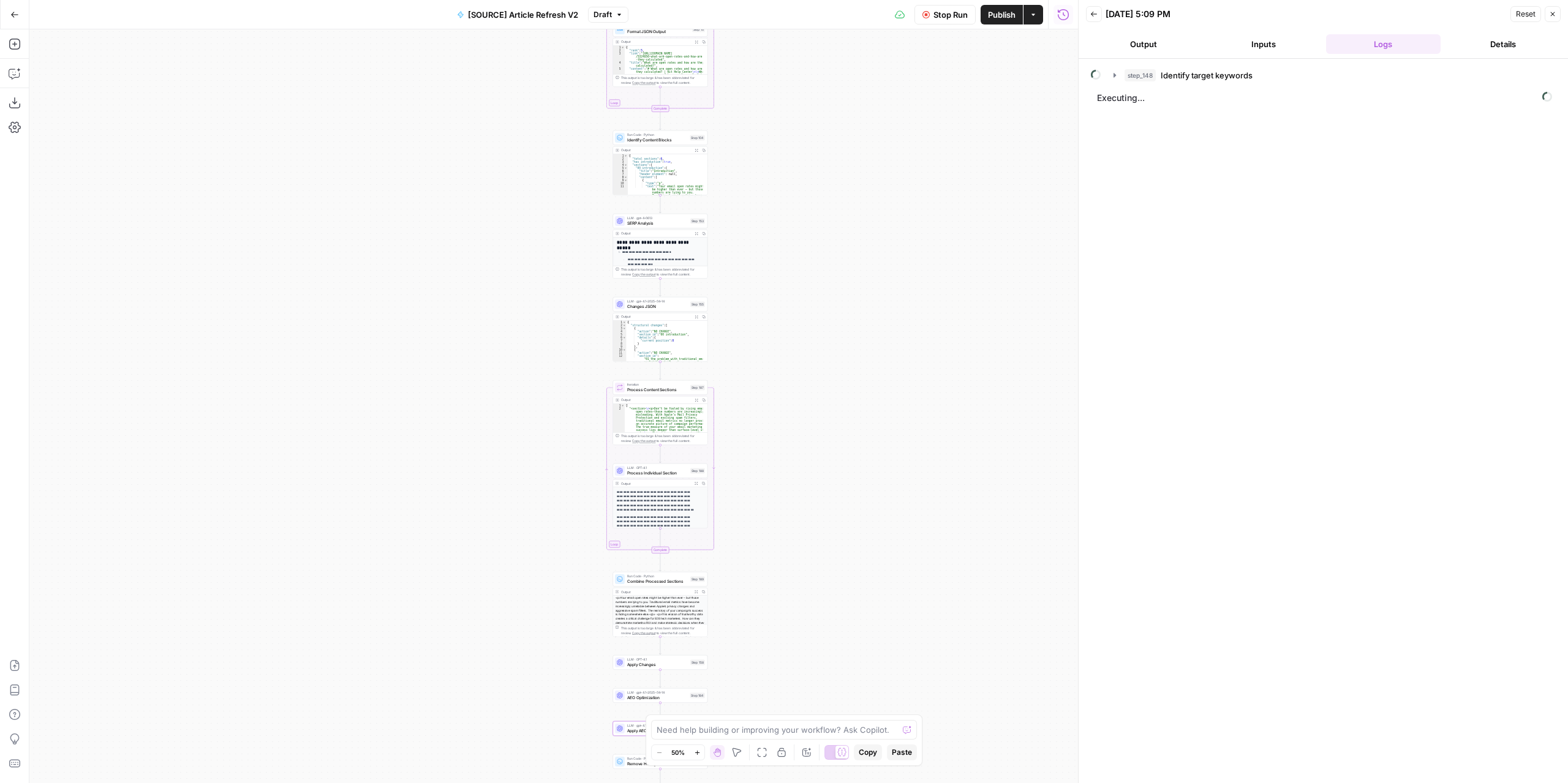
drag, startPoint x: 852, startPoint y: 499, endPoint x: 803, endPoint y: 217, distance: 286.2
click at [806, 226] on div "true false false true false true Workflow Set Inputs Inputs Power Agent Identif…" at bounding box center [553, 406] width 1048 height 754
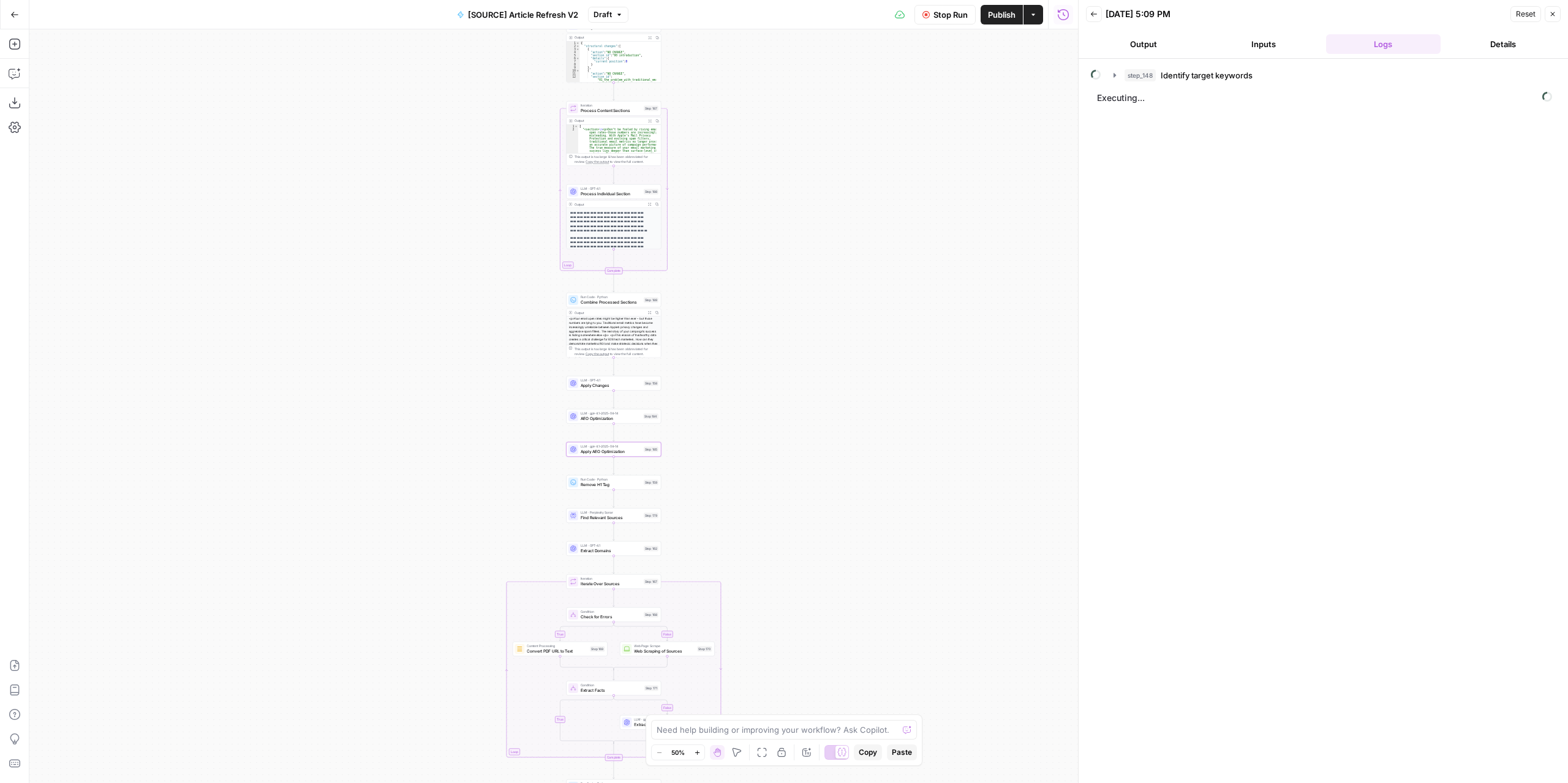
drag, startPoint x: 822, startPoint y: 483, endPoint x: 842, endPoint y: 243, distance: 240.8
click at [842, 244] on div "true false false true false true Workflow Set Inputs Inputs Power Agent Identif…" at bounding box center [553, 406] width 1048 height 754
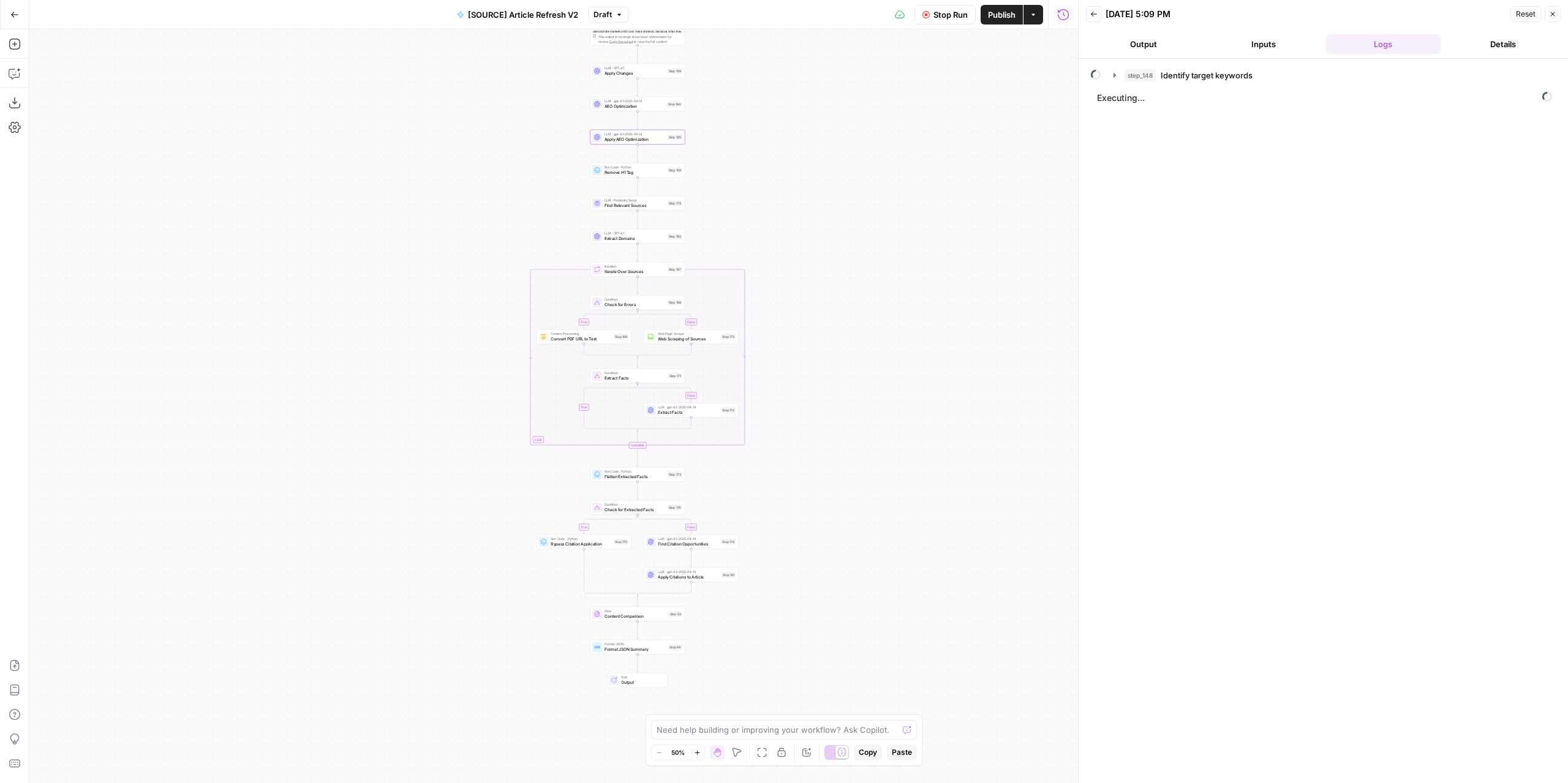
drag, startPoint x: 840, startPoint y: 397, endPoint x: 844, endPoint y: 356, distance: 41.2
click at [844, 356] on div "true false false true false true Workflow Set Inputs Inputs Power Agent Identif…" at bounding box center [553, 406] width 1048 height 754
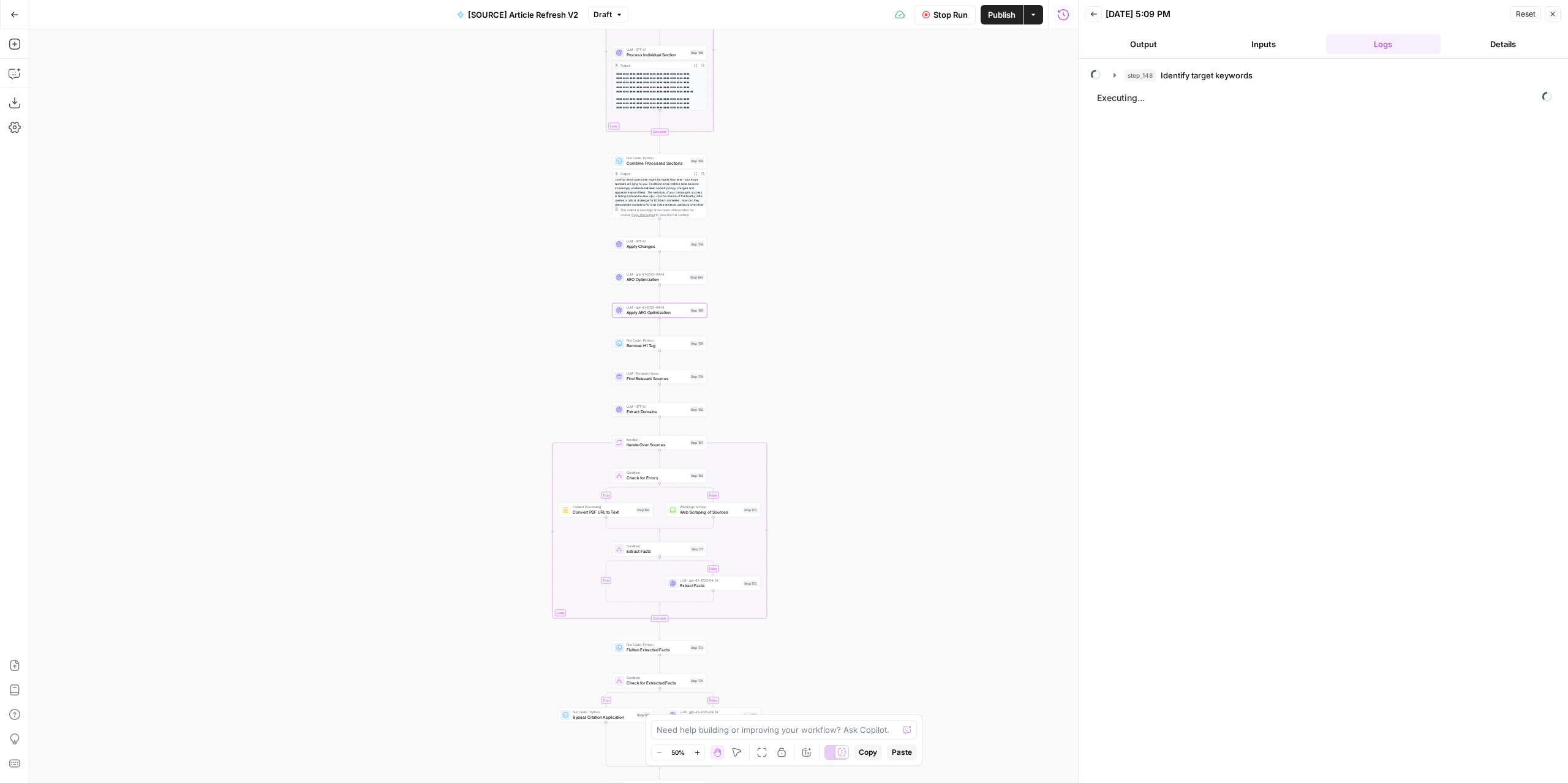
drag, startPoint x: 866, startPoint y: 498, endPoint x: 868, endPoint y: 534, distance: 36.1
click at [868, 534] on div "true false false true false true Workflow Set Inputs Inputs Power Agent Identif…" at bounding box center [553, 406] width 1048 height 754
drag, startPoint x: 877, startPoint y: 357, endPoint x: 884, endPoint y: 549, distance: 192.1
click at [884, 549] on div "true false false true false true Workflow Set Inputs Inputs Power Agent Identif…" at bounding box center [553, 406] width 1048 height 754
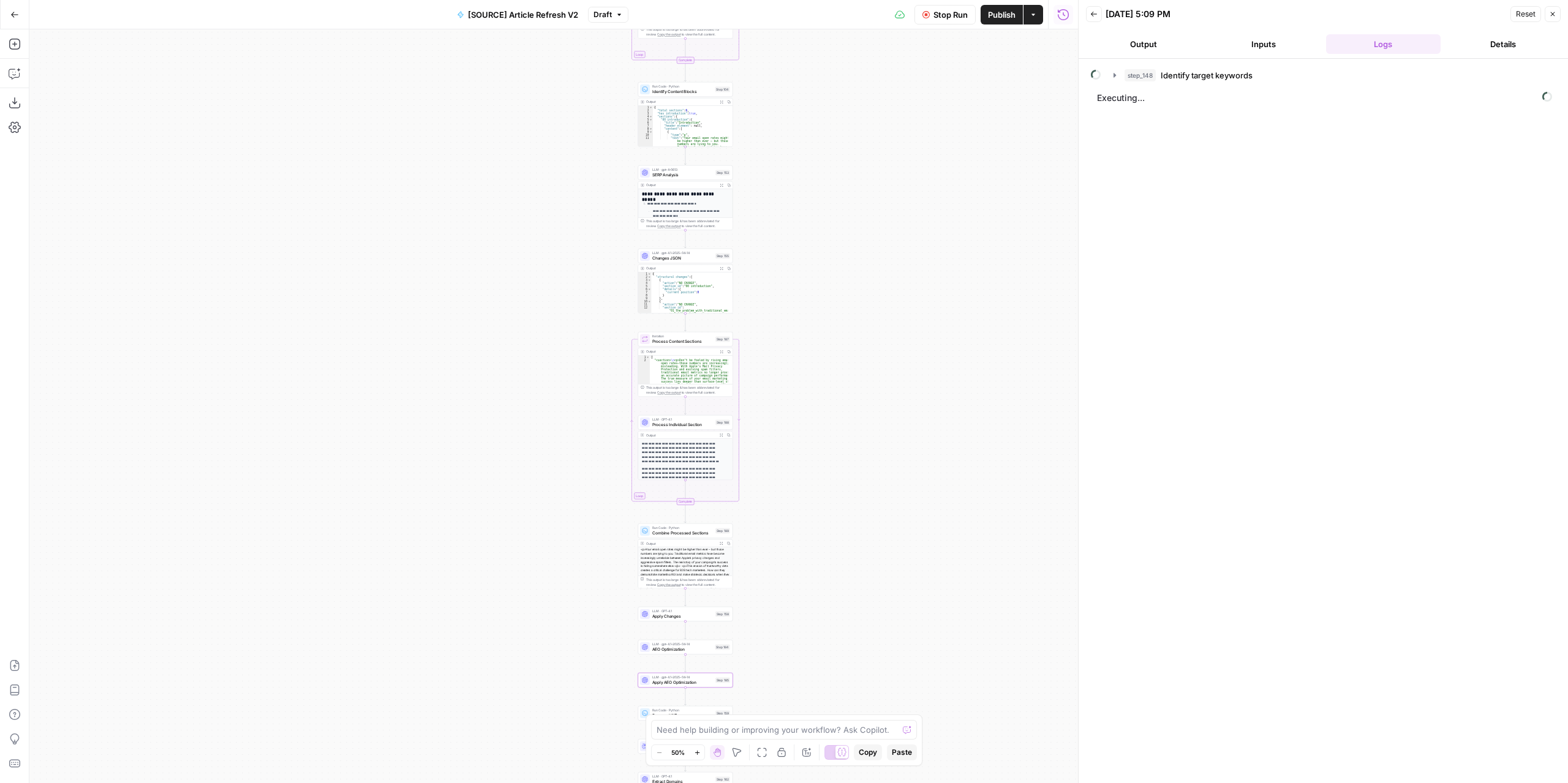
drag, startPoint x: 797, startPoint y: 180, endPoint x: 812, endPoint y: 574, distance: 394.3
click at [813, 580] on div "true false false true false true Workflow Set Inputs Inputs Power Agent Identif…" at bounding box center [553, 406] width 1048 height 754
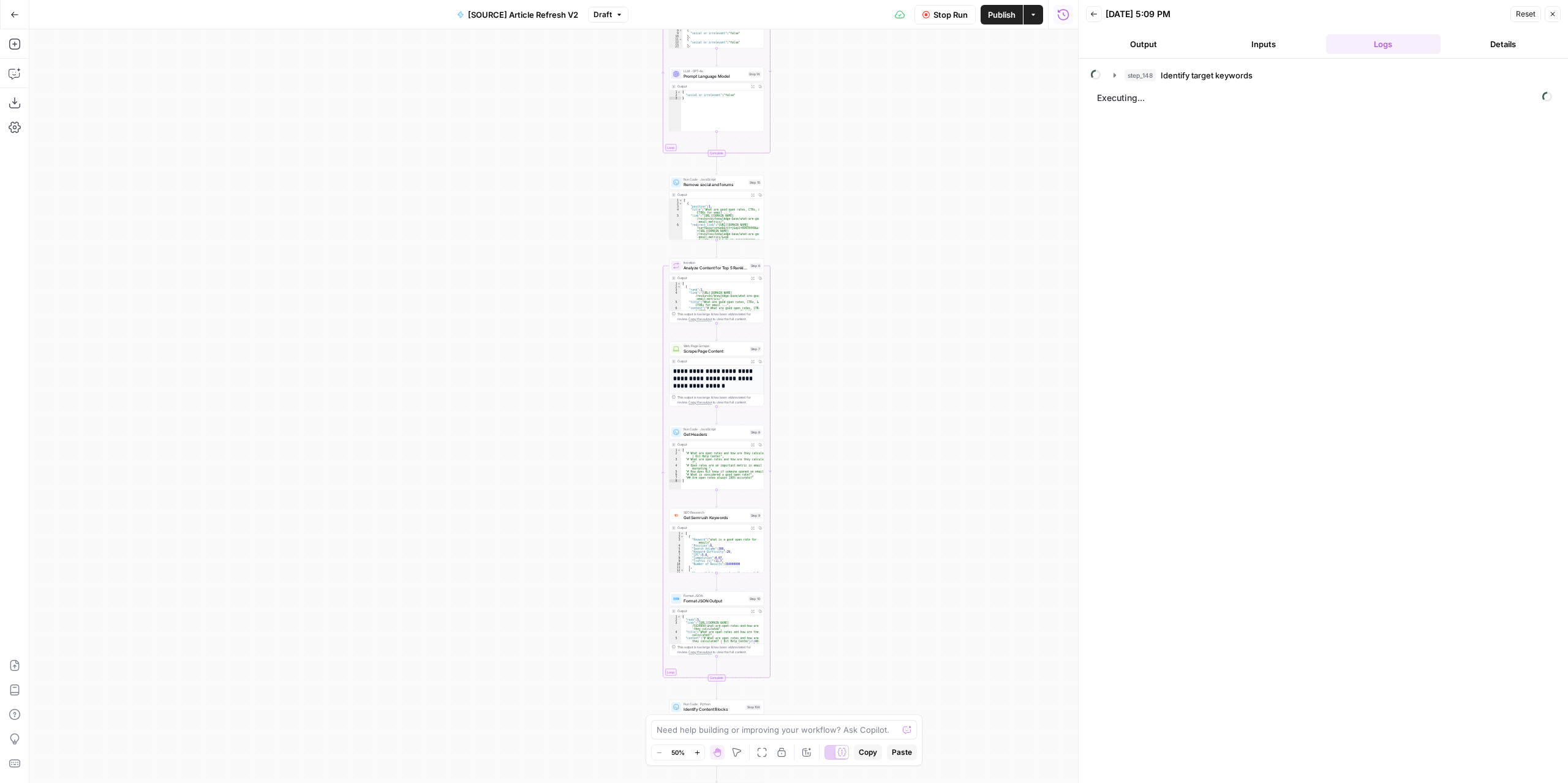
drag, startPoint x: 840, startPoint y: 275, endPoint x: 857, endPoint y: 612, distance: 337.4
click at [859, 616] on div "true false false true false true Workflow Set Inputs Inputs Power Agent Identif…" at bounding box center [553, 406] width 1048 height 754
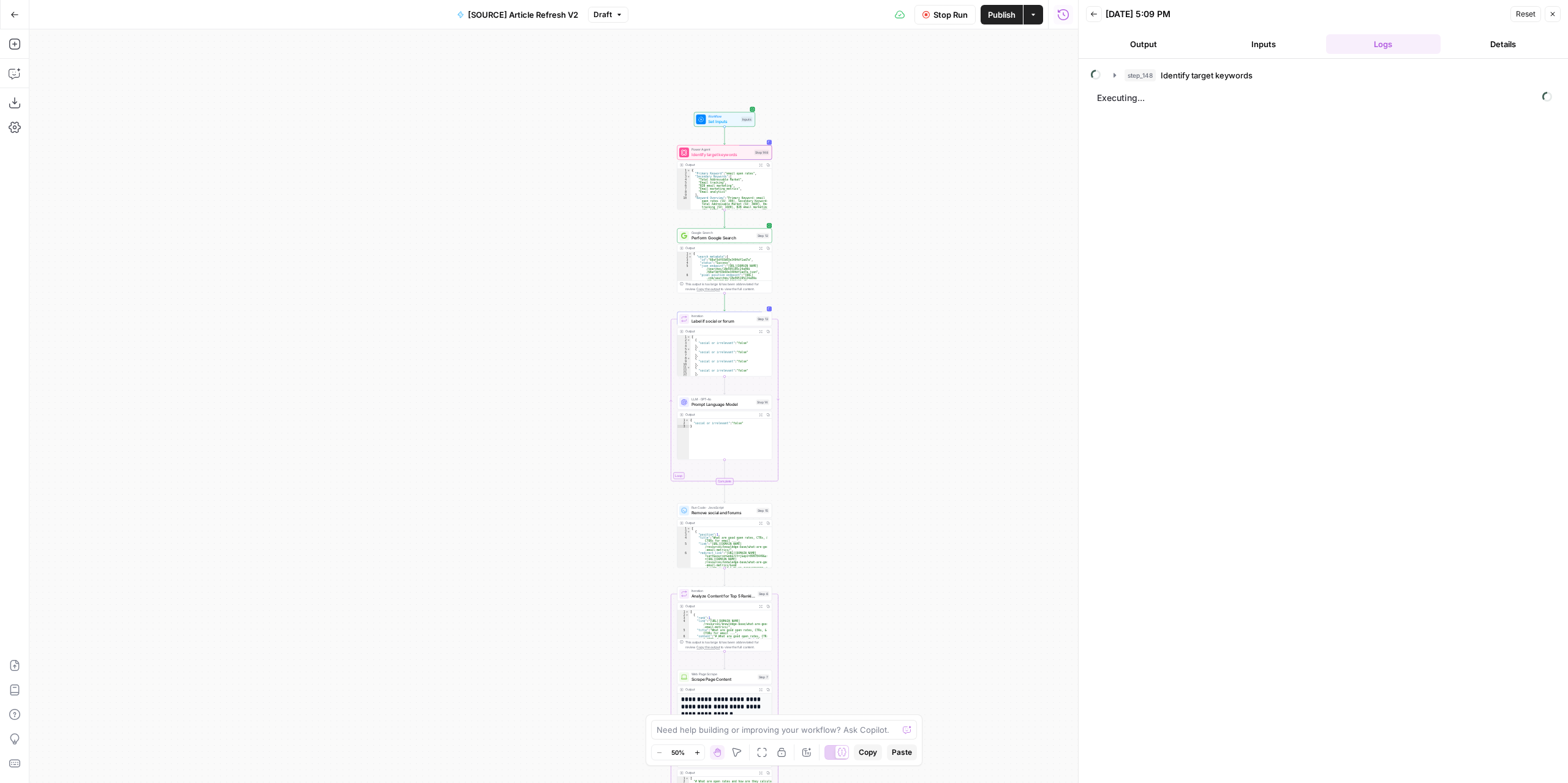
drag, startPoint x: 858, startPoint y: 335, endPoint x: 868, endPoint y: 641, distance: 306.2
click at [868, 641] on div "true false false true false true Workflow Set Inputs Inputs Power Agent Identif…" at bounding box center [553, 406] width 1048 height 754
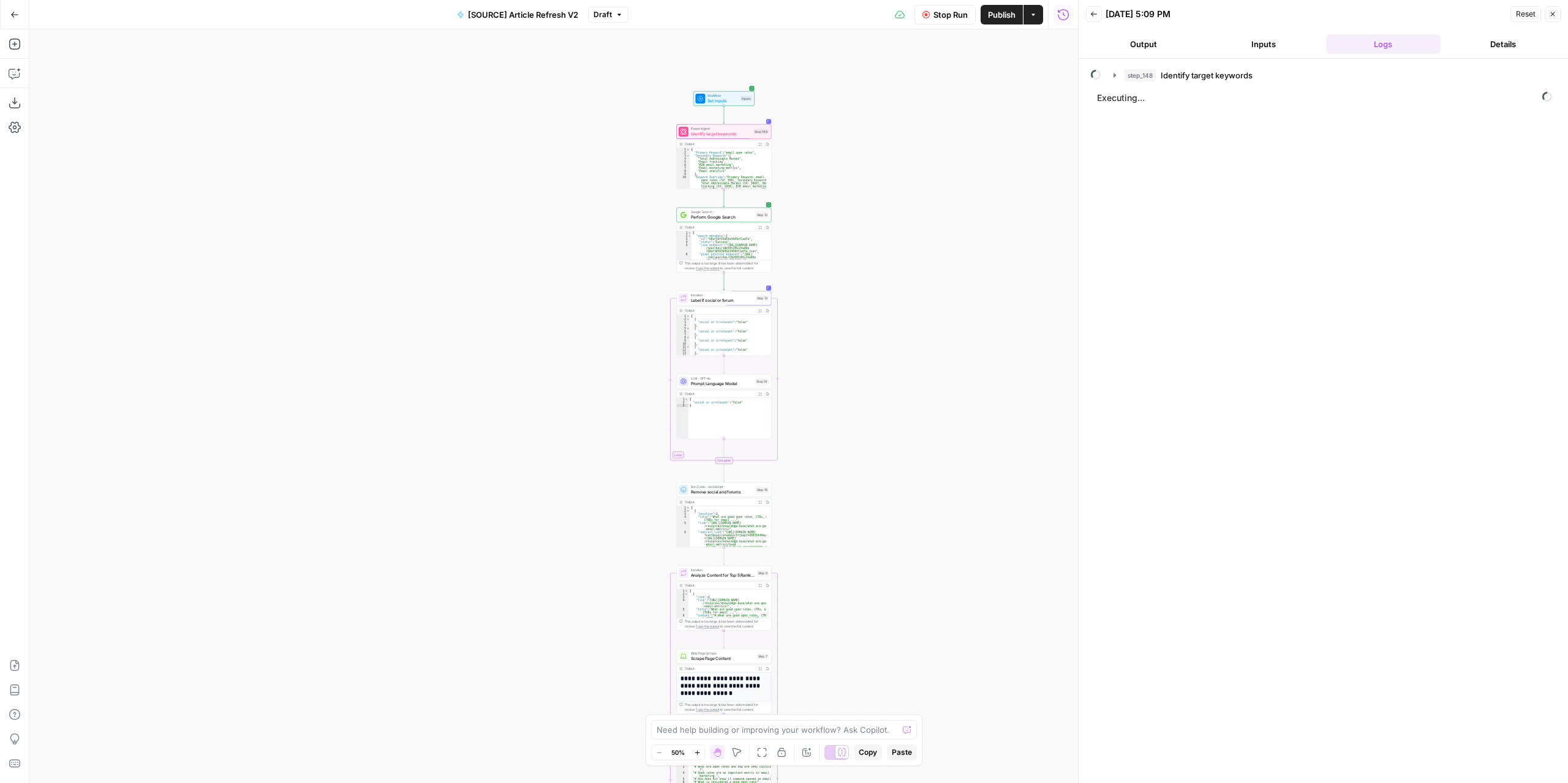
drag, startPoint x: 867, startPoint y: 611, endPoint x: 859, endPoint y: 434, distance: 177.2
click at [861, 437] on div "true false false true false true Workflow Set Inputs Inputs Power Agent Identif…" at bounding box center [553, 406] width 1048 height 754
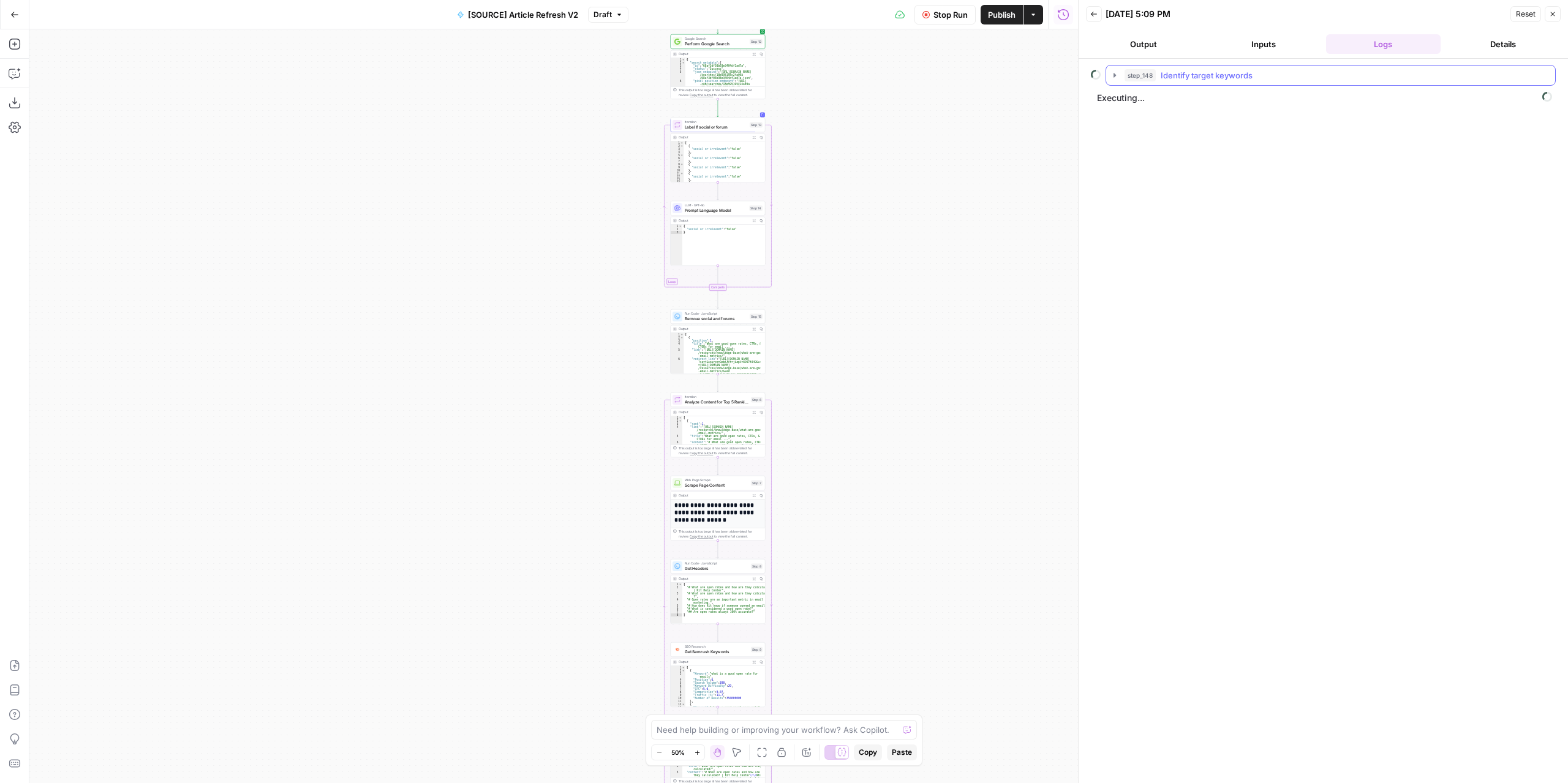
click at [1116, 76] on icon "button" at bounding box center [1114, 75] width 10 height 10
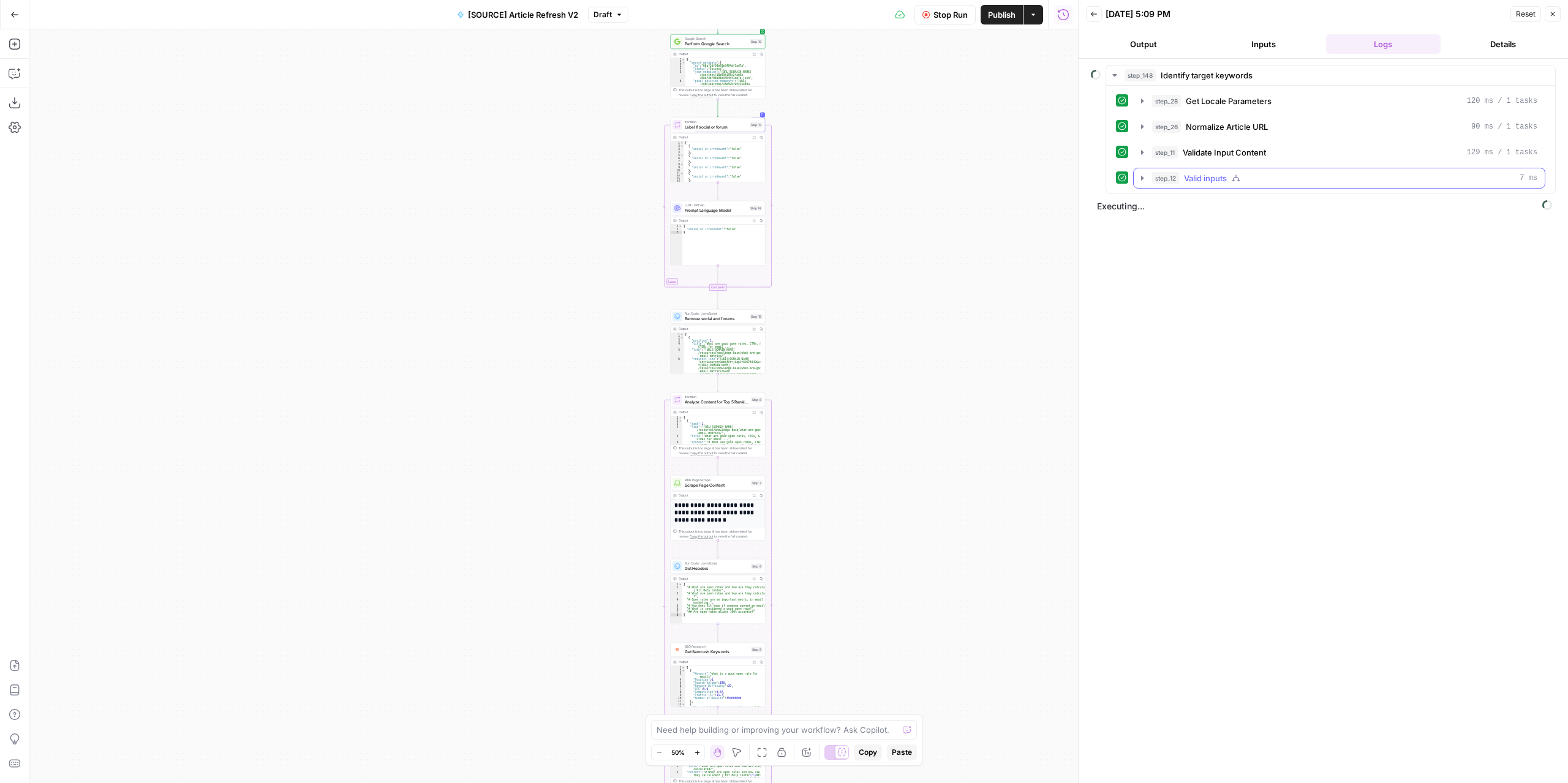
click at [1142, 180] on icon "button" at bounding box center [1142, 178] width 10 height 10
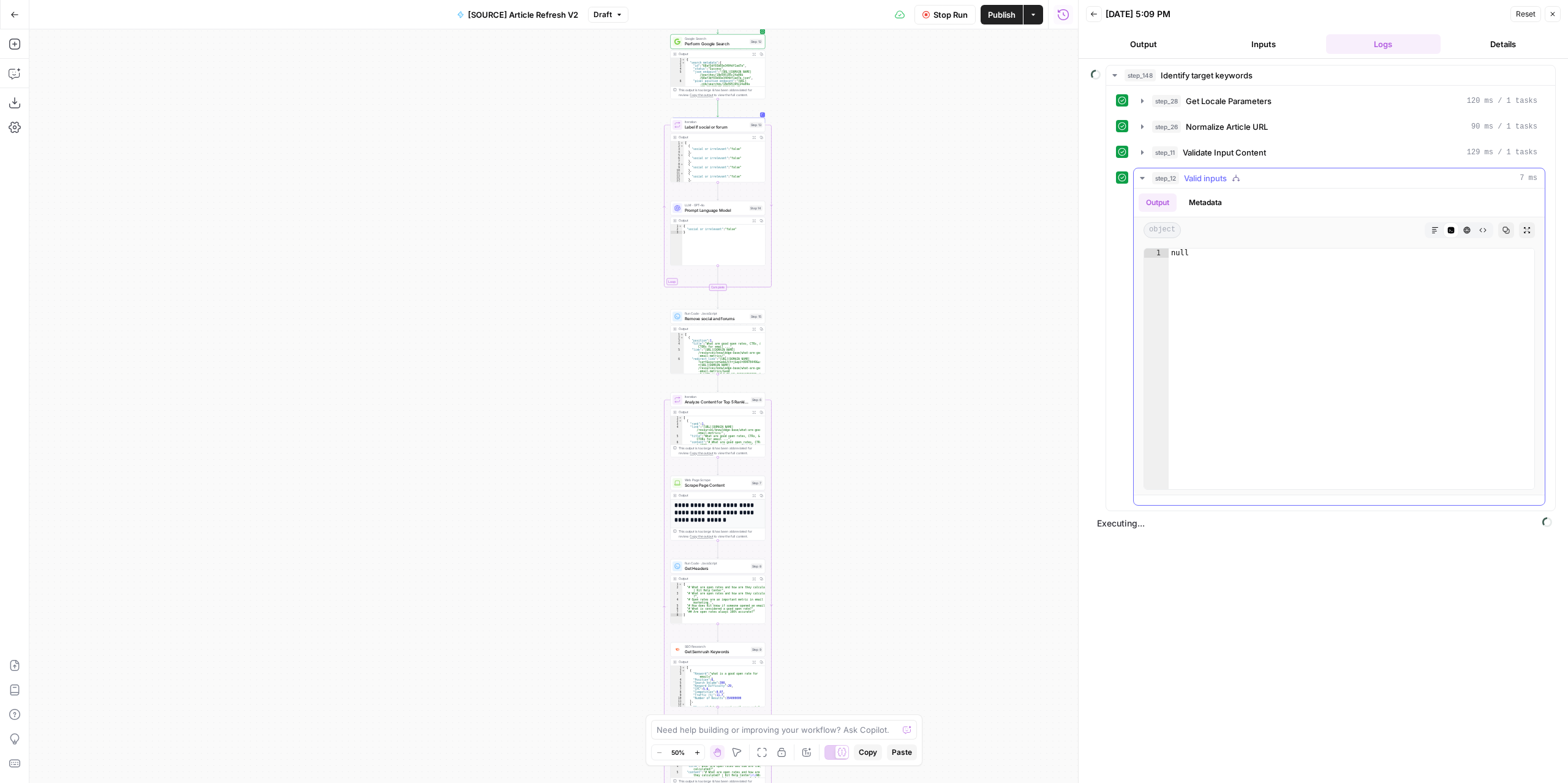
click at [1142, 180] on icon "button" at bounding box center [1142, 178] width 10 height 10
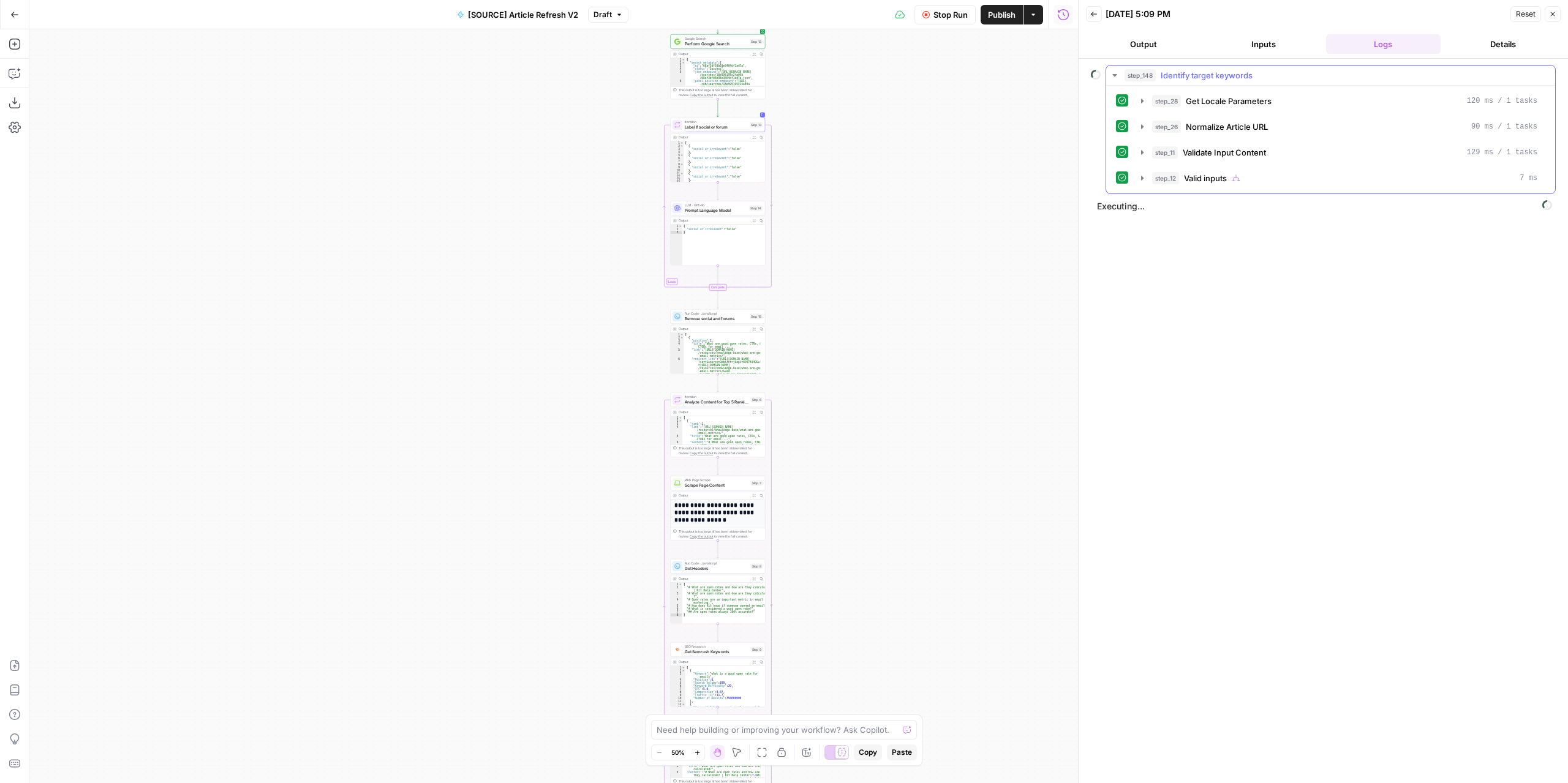
click at [1114, 75] on icon "button" at bounding box center [1114, 75] width 4 height 3
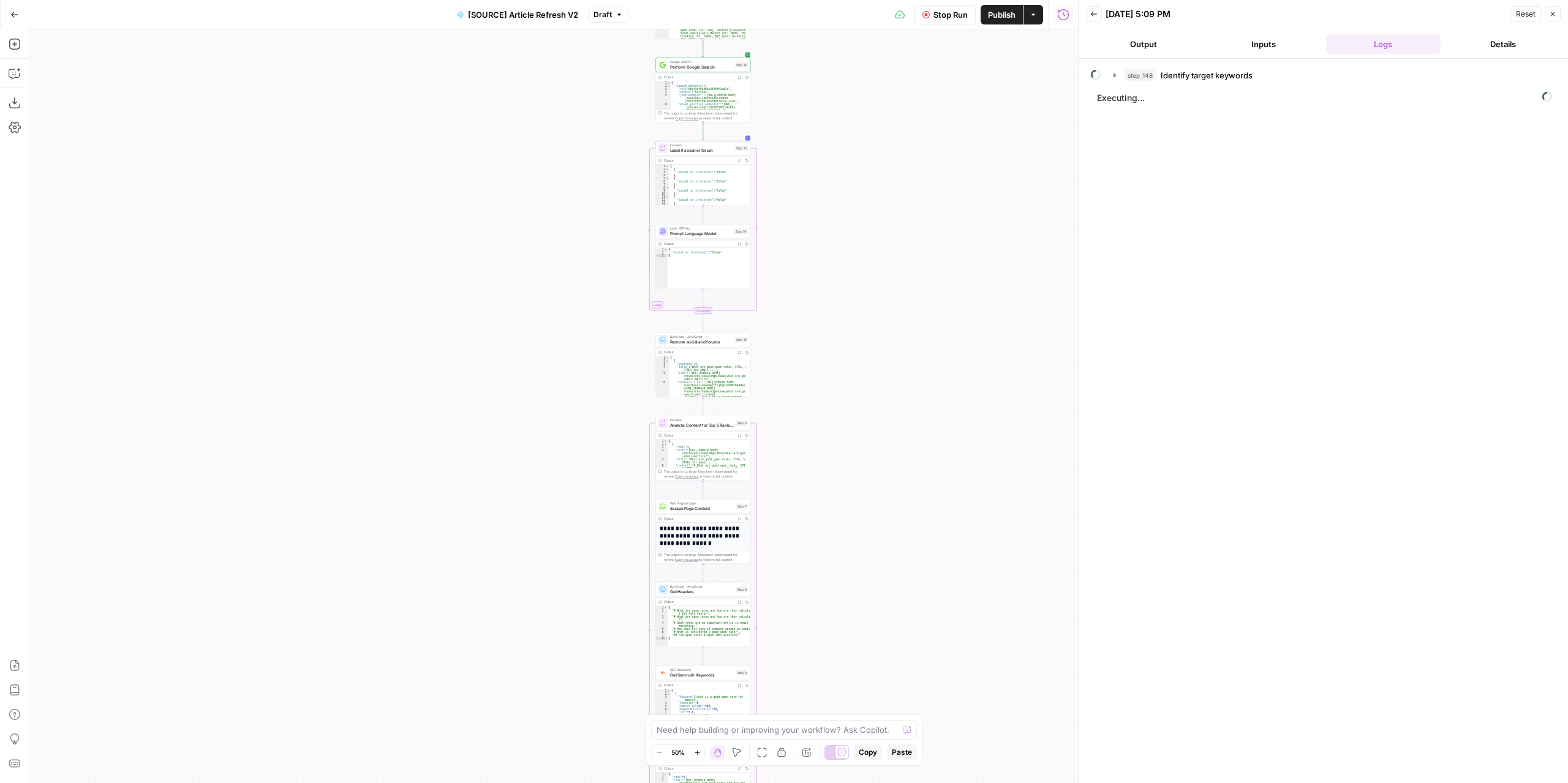
drag, startPoint x: 869, startPoint y: 192, endPoint x: 849, endPoint y: 151, distance: 45.6
click at [849, 151] on div "true false false true false true Workflow Set Inputs Inputs Power Agent Identif…" at bounding box center [553, 406] width 1048 height 754
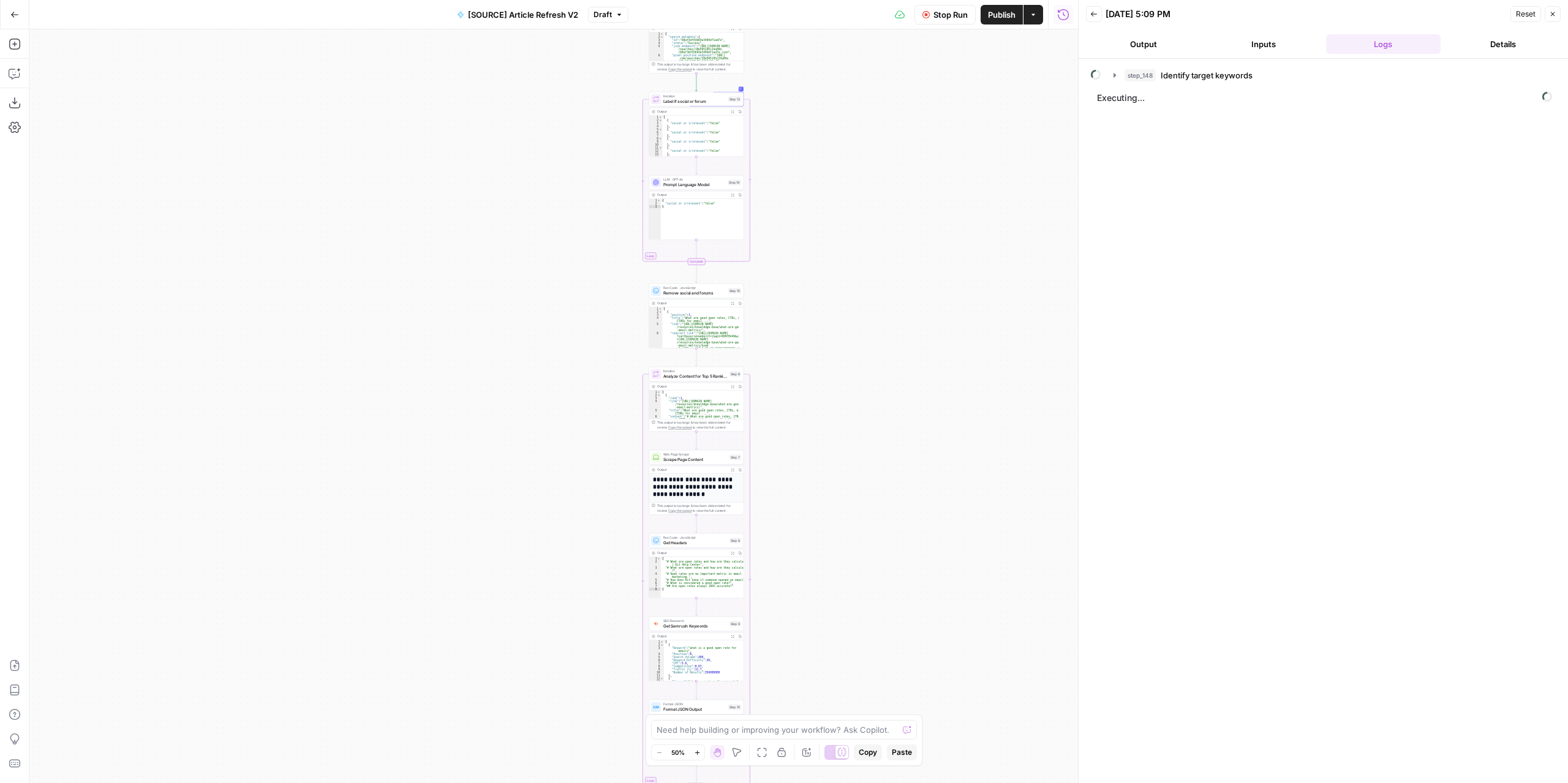
drag, startPoint x: 836, startPoint y: 304, endPoint x: 838, endPoint y: 205, distance: 99.0
click at [839, 206] on div "true false false true false true Workflow Set Inputs Inputs Power Agent Identif…" at bounding box center [553, 406] width 1048 height 754
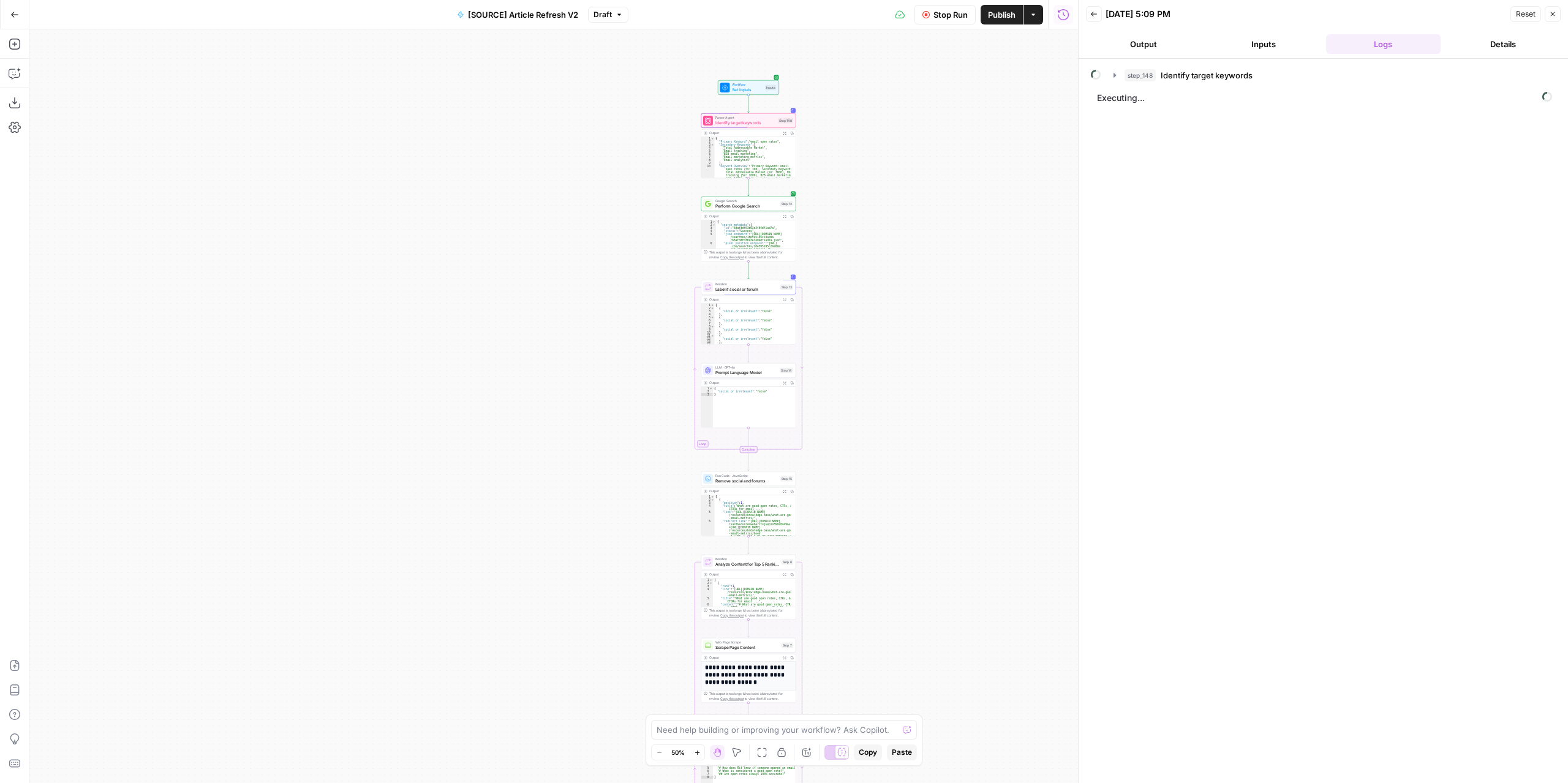
drag, startPoint x: 859, startPoint y: 262, endPoint x: 883, endPoint y: 454, distance: 193.5
click at [883, 454] on div "true false false true false true Workflow Set Inputs Inputs Power Agent Identif…" at bounding box center [553, 406] width 1048 height 754
click at [941, 12] on span "Stop Run" at bounding box center [950, 15] width 34 height 12
click at [905, 17] on span "Test Workflow" at bounding box center [921, 15] width 55 height 12
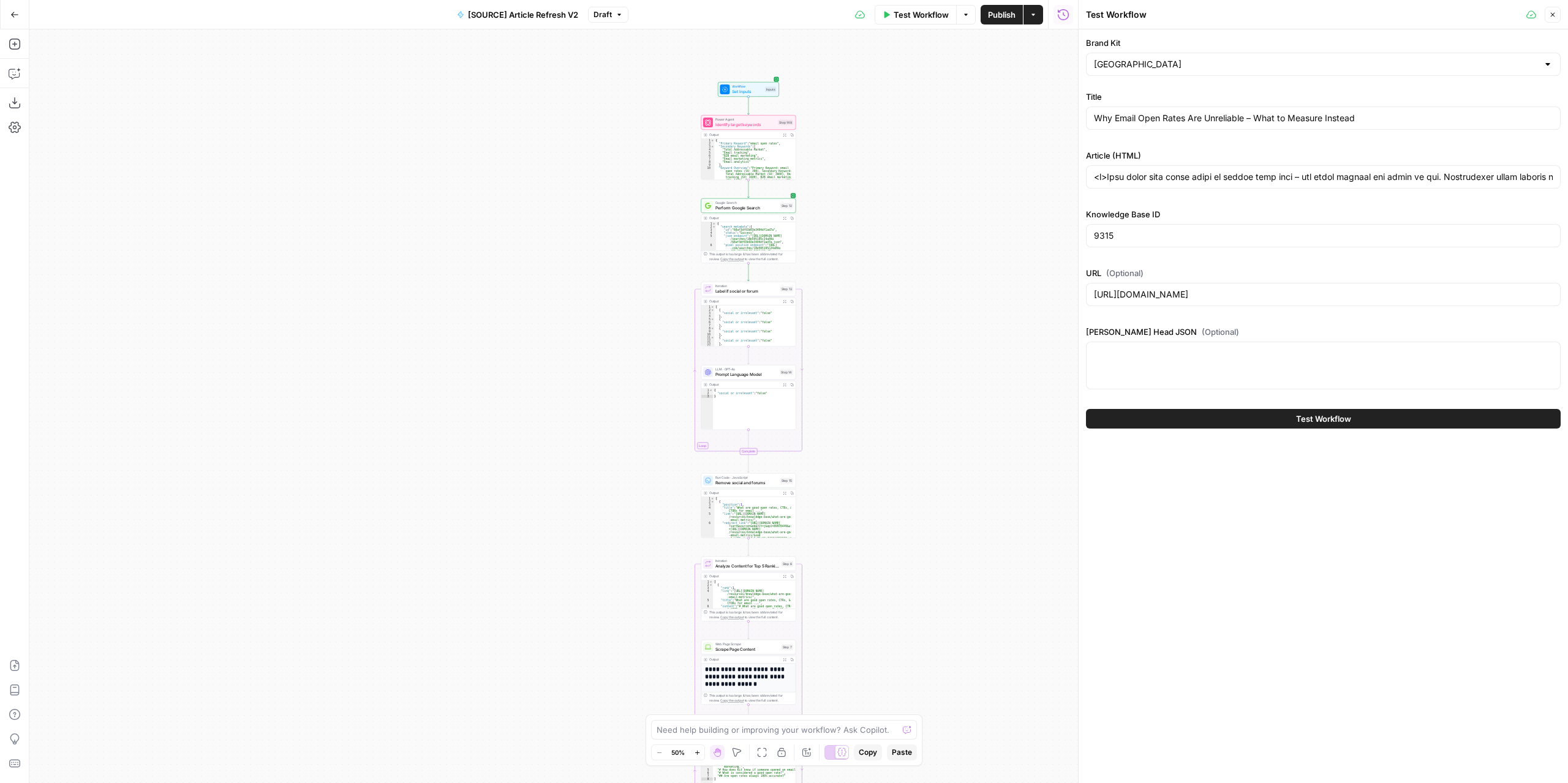
click at [1182, 418] on button "Test Workflow" at bounding box center [1323, 419] width 475 height 20
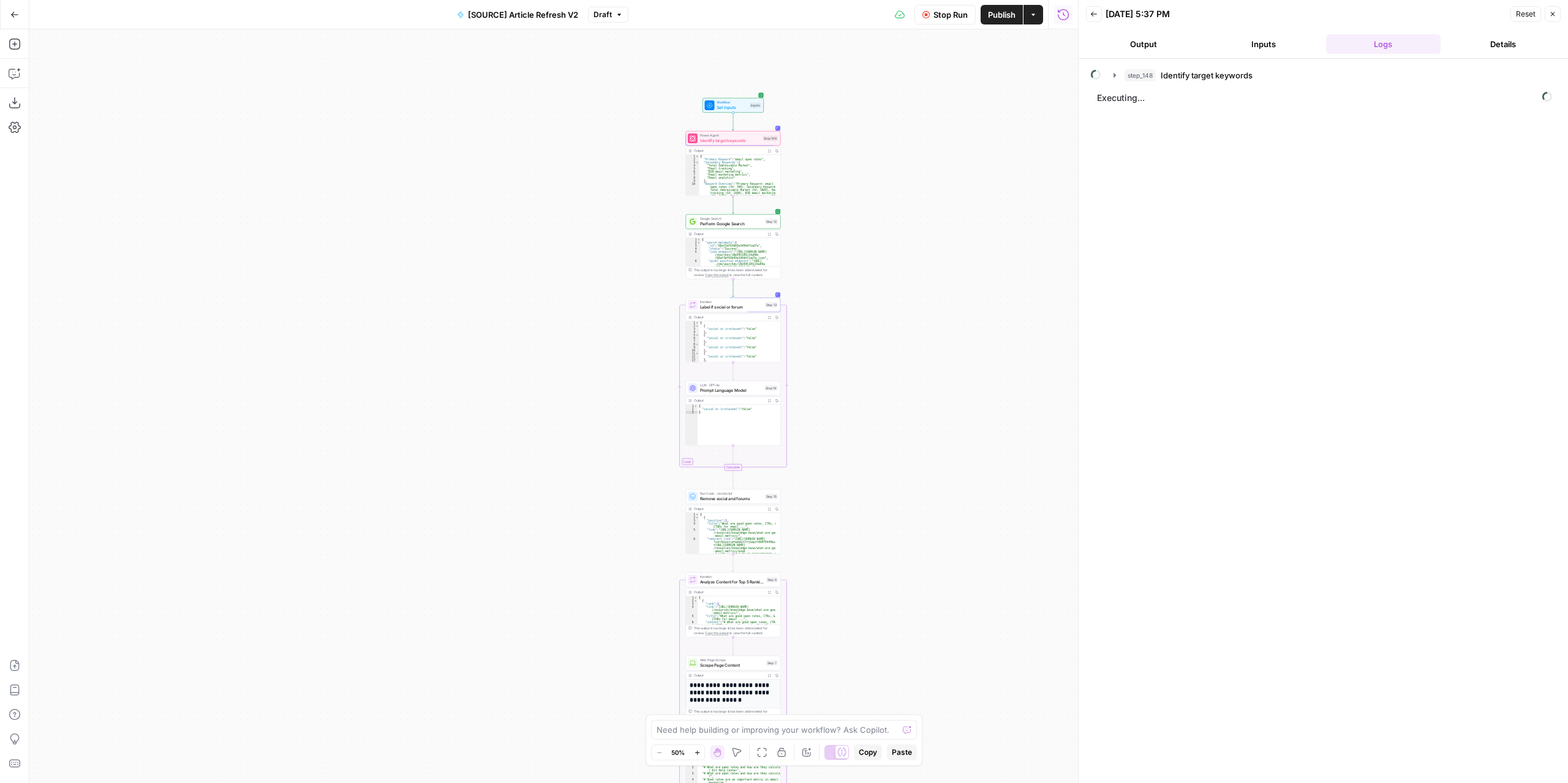
drag, startPoint x: 913, startPoint y: 297, endPoint x: 886, endPoint y: 330, distance: 42.6
click at [886, 330] on div "true false false true false true Workflow Set Inputs Inputs Power Agent Identif…" at bounding box center [553, 406] width 1048 height 754
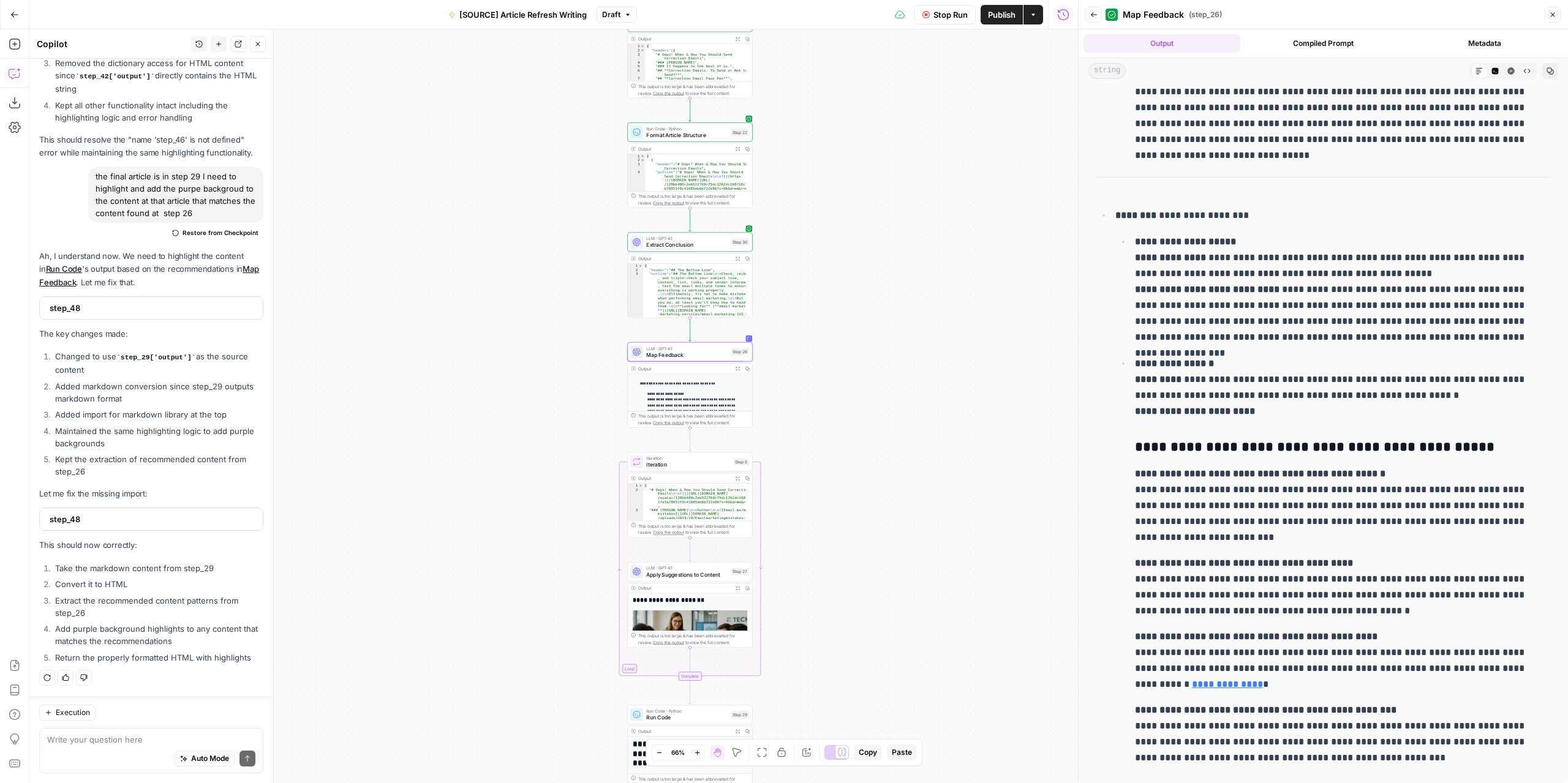
drag, startPoint x: 759, startPoint y: 304, endPoint x: 802, endPoint y: 430, distance: 133.1
click at [802, 430] on div "**********" at bounding box center [553, 406] width 1048 height 754
click at [687, 469] on span "Iteration" at bounding box center [689, 467] width 84 height 8
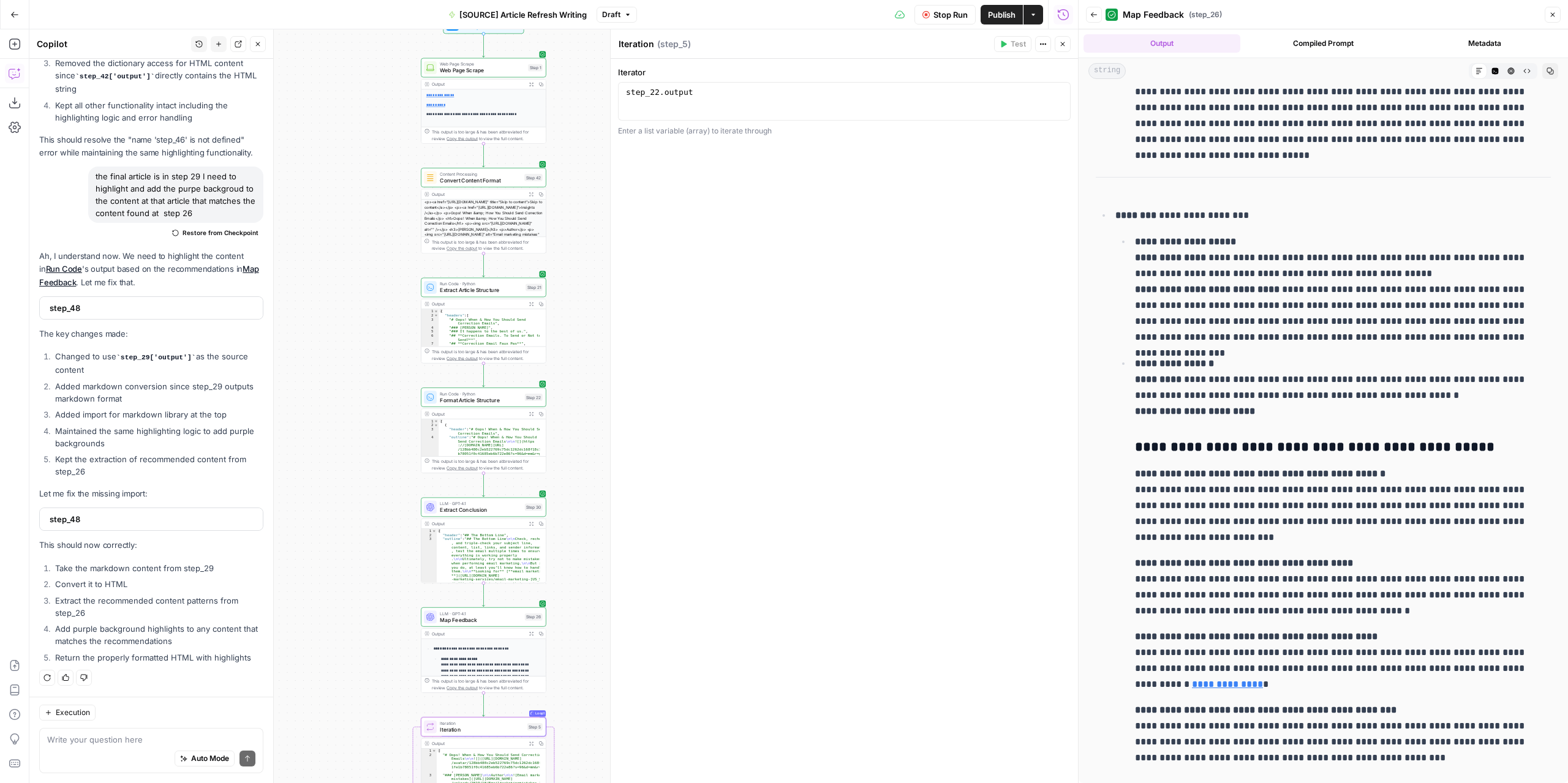
drag, startPoint x: 476, startPoint y: 300, endPoint x: 265, endPoint y: 569, distance: 341.9
click at [265, 569] on body "**********" at bounding box center [784, 392] width 1568 height 783
click at [529, 424] on button "Expand Output" at bounding box center [527, 421] width 10 height 10
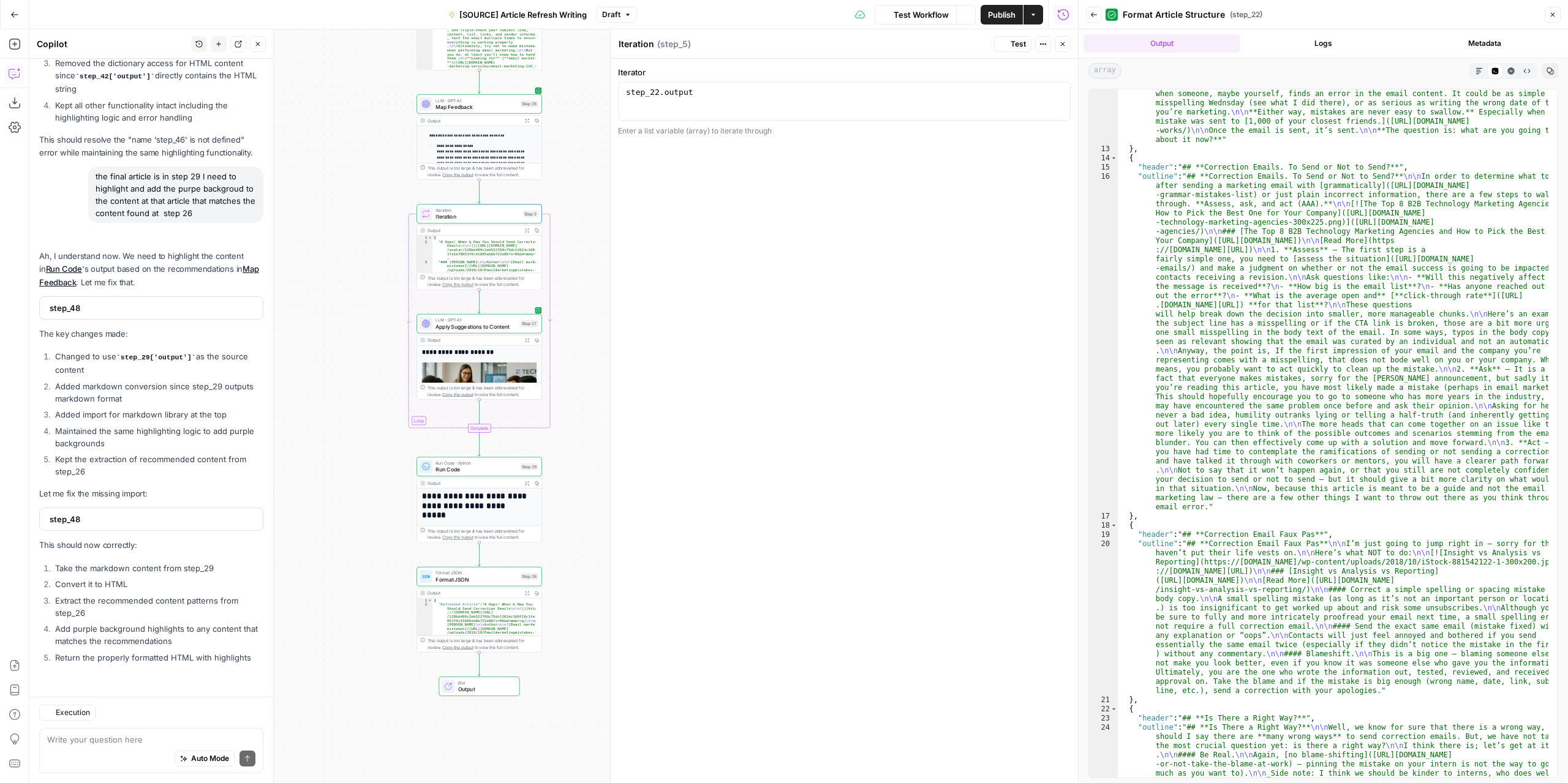
scroll to position [5883, 0]
click at [524, 483] on button "Expand Output" at bounding box center [527, 483] width 10 height 10
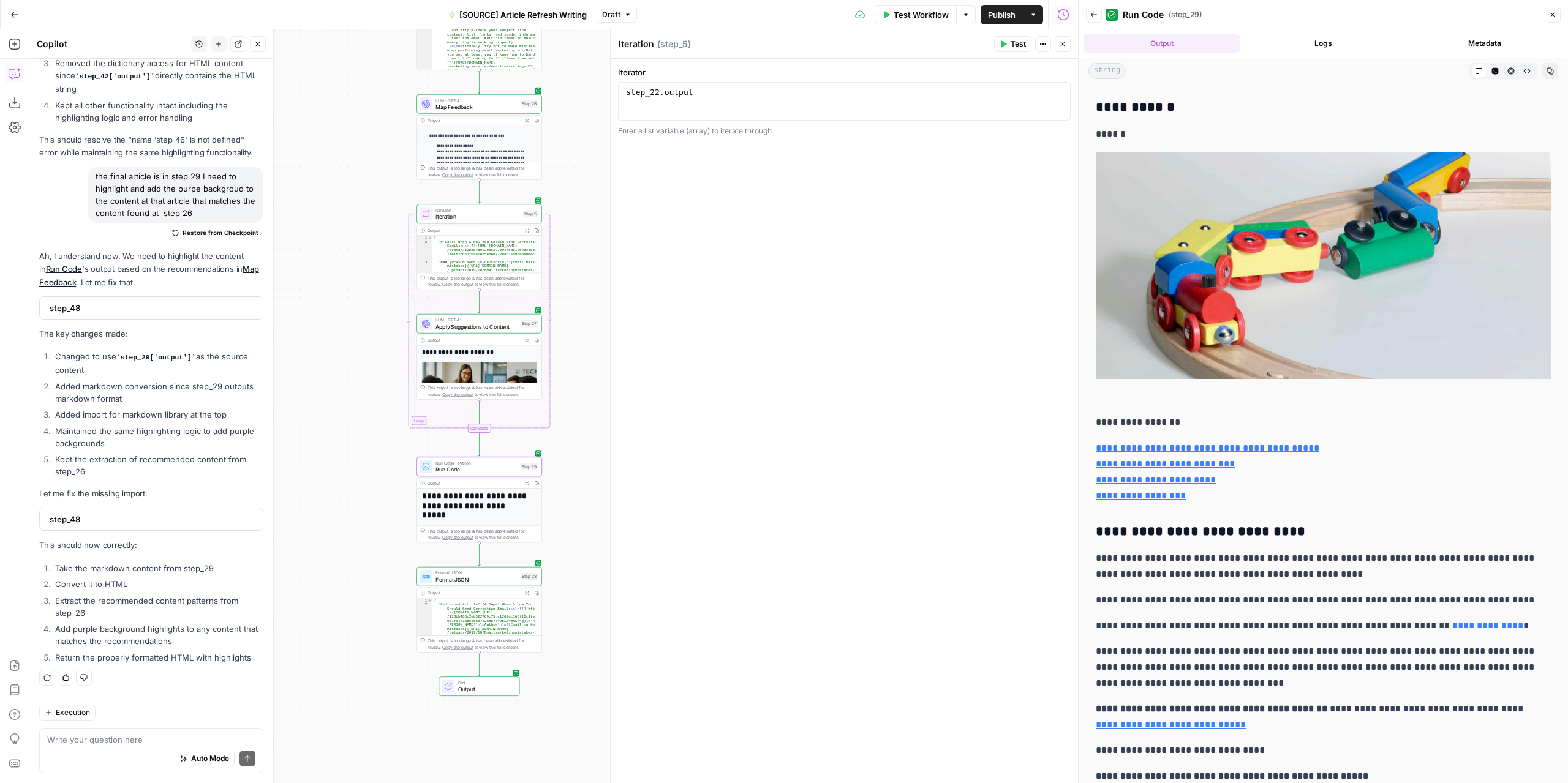
scroll to position [368, 0]
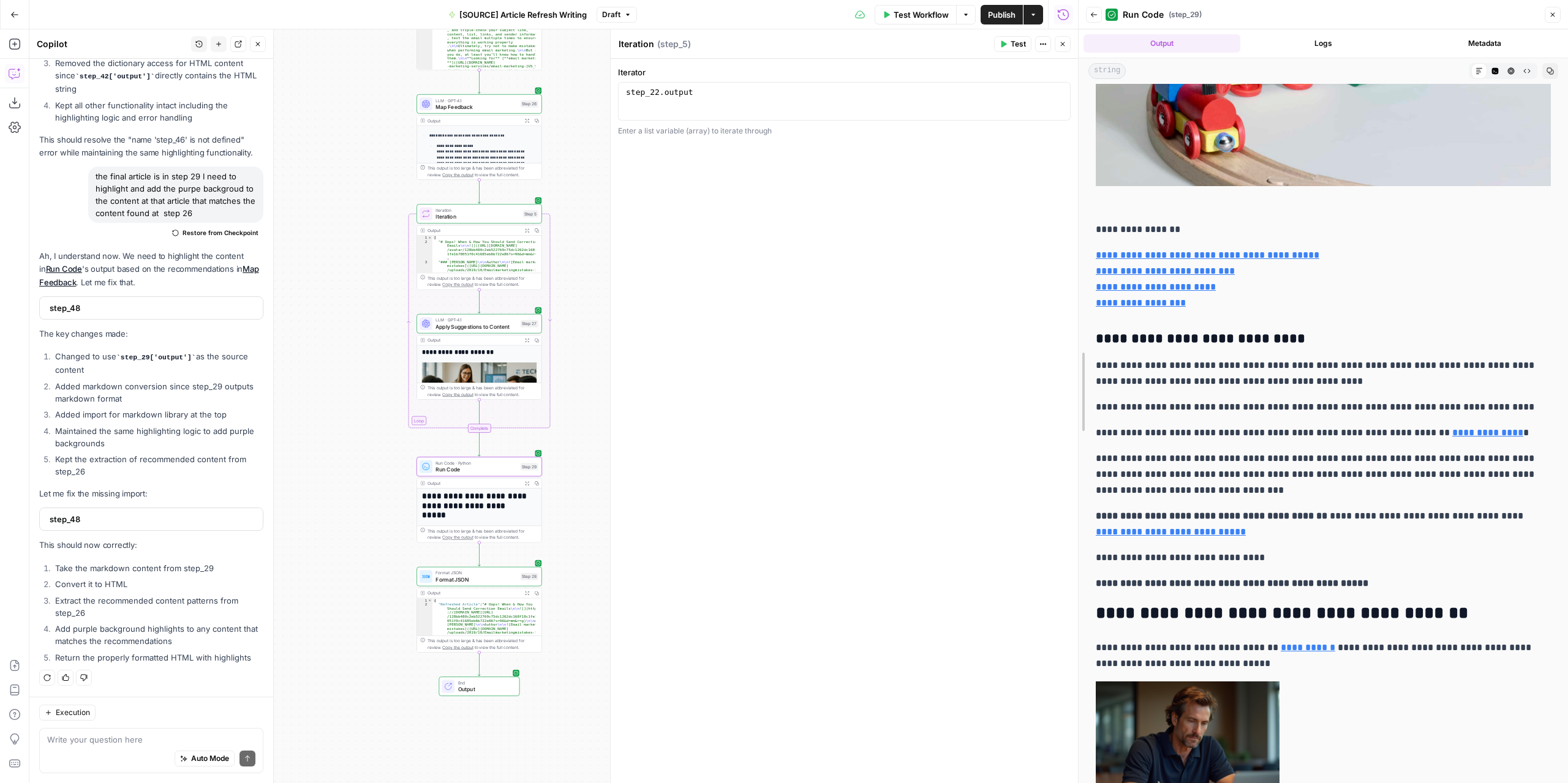
drag, startPoint x: 1074, startPoint y: 290, endPoint x: 907, endPoint y: 292, distance: 167.0
click at [907, 292] on body "**********" at bounding box center [784, 392] width 1568 height 783
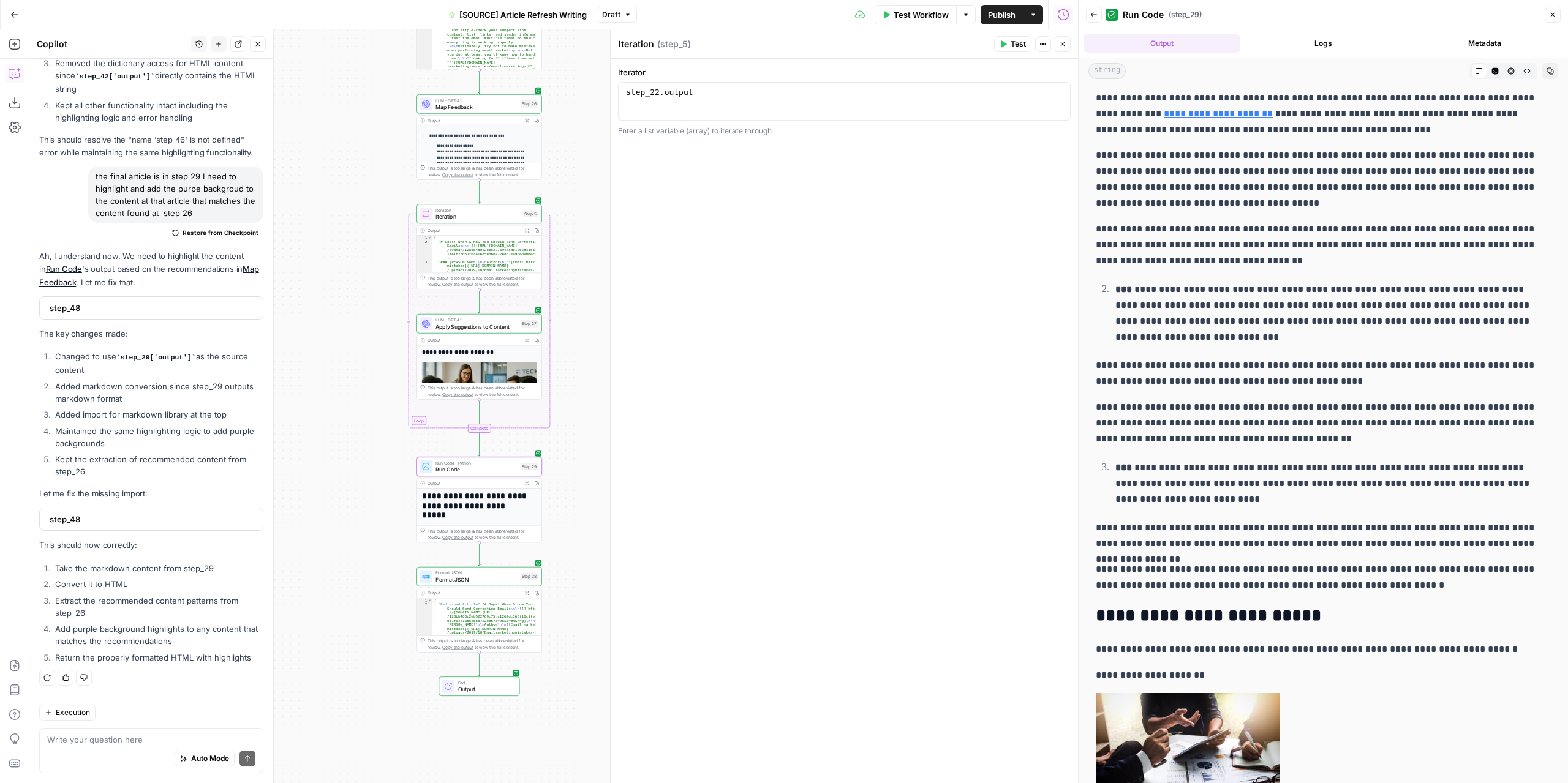
scroll to position [1470, 0]
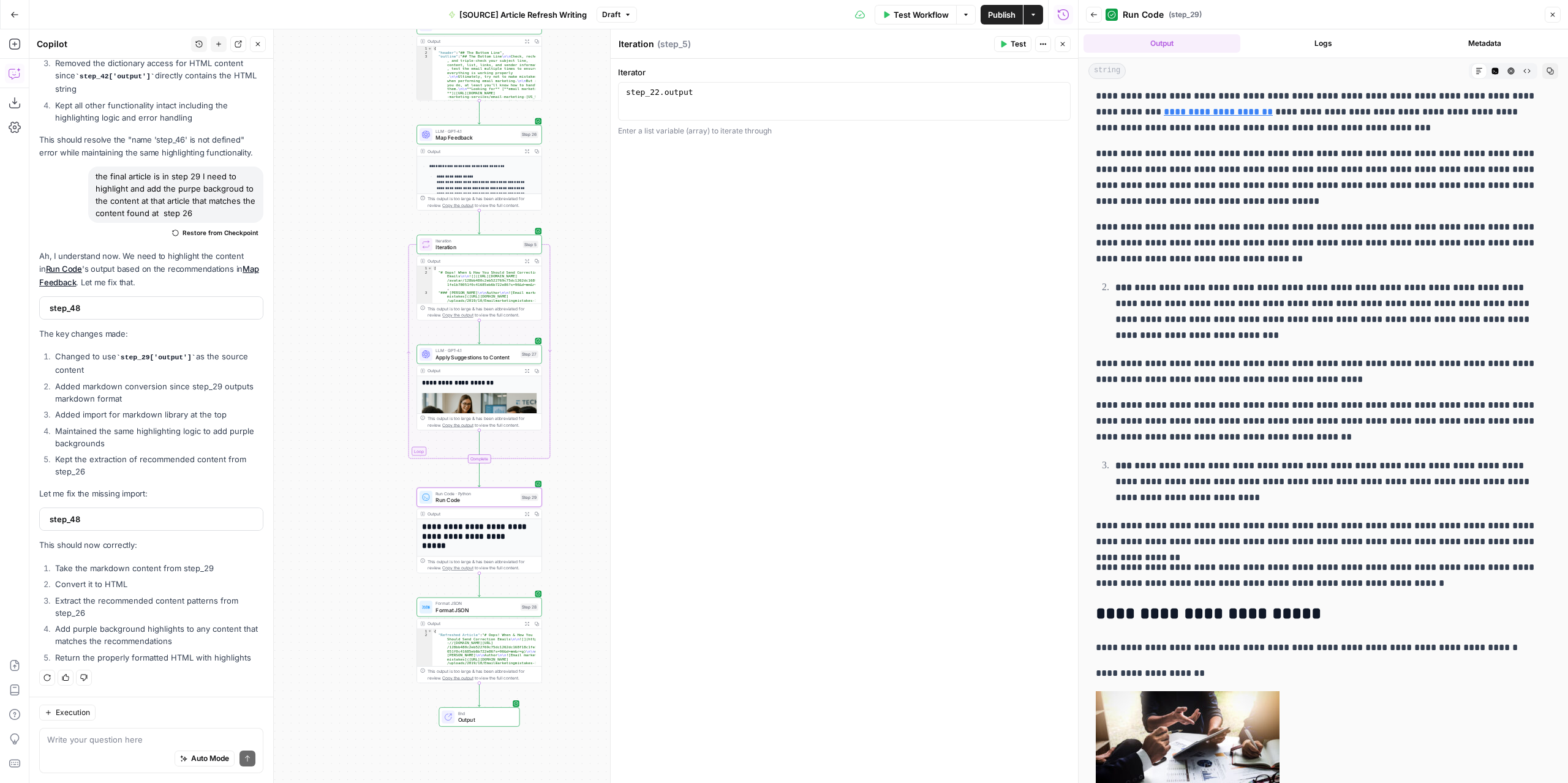
click at [525, 154] on button "Expand Output" at bounding box center [527, 151] width 10 height 10
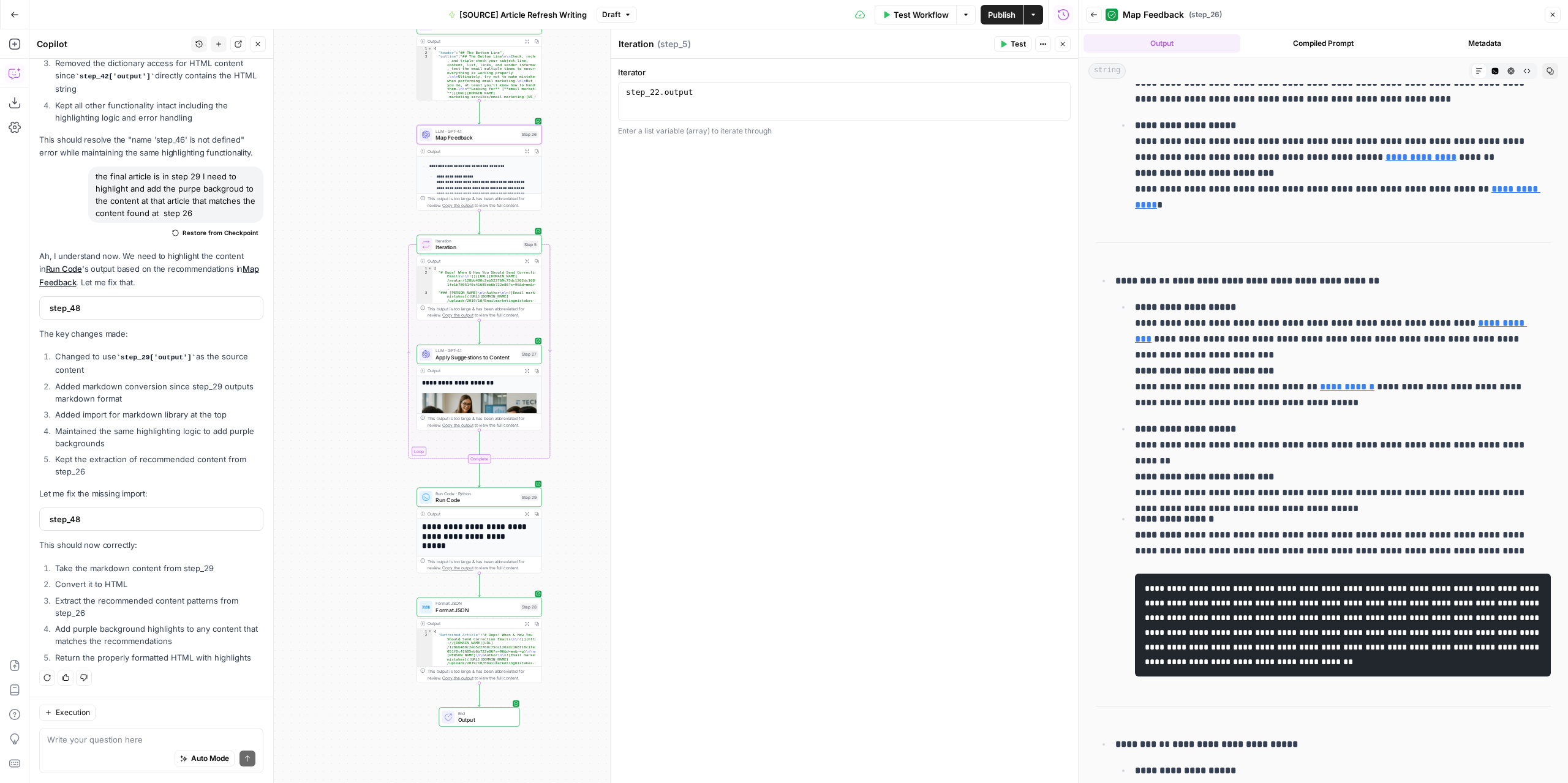
scroll to position [245, 0]
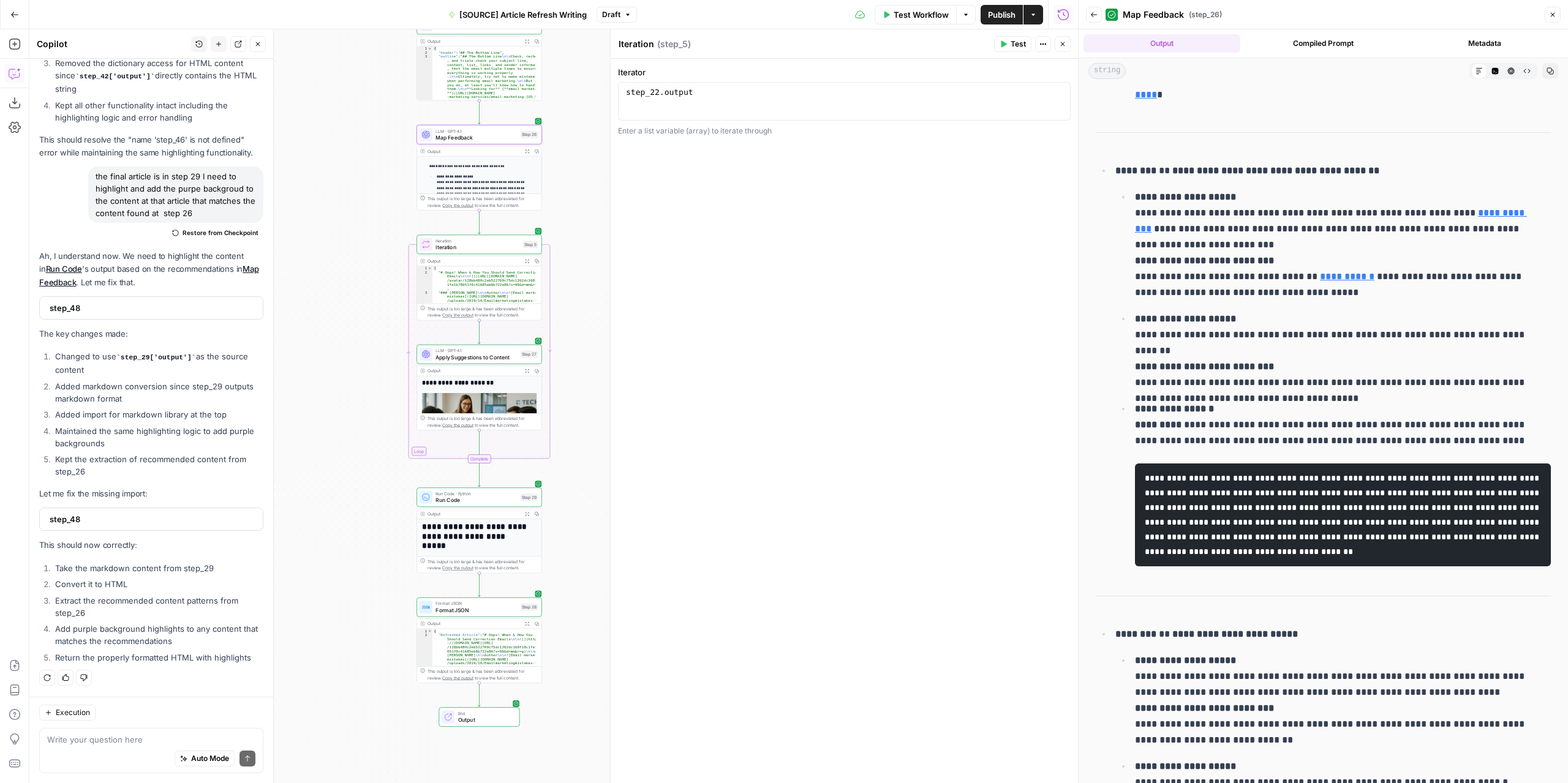
click at [1059, 42] on icon "button" at bounding box center [1062, 44] width 8 height 8
drag, startPoint x: 1082, startPoint y: 273, endPoint x: 965, endPoint y: 275, distance: 117.0
click at [965, 275] on body "**********" at bounding box center [784, 392] width 1568 height 783
click at [529, 511] on button "Expand Output" at bounding box center [527, 514] width 10 height 10
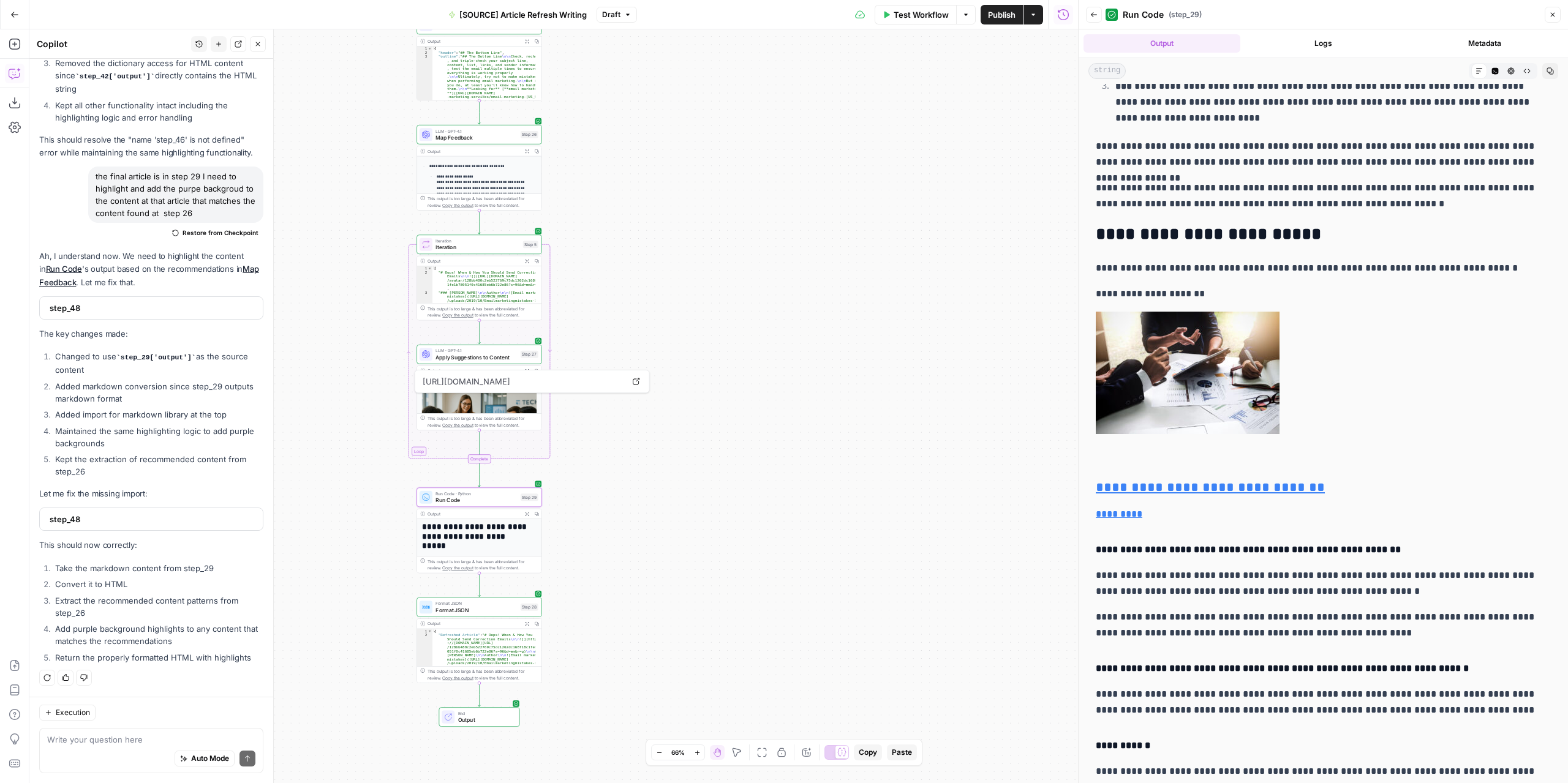
scroll to position [1837, 0]
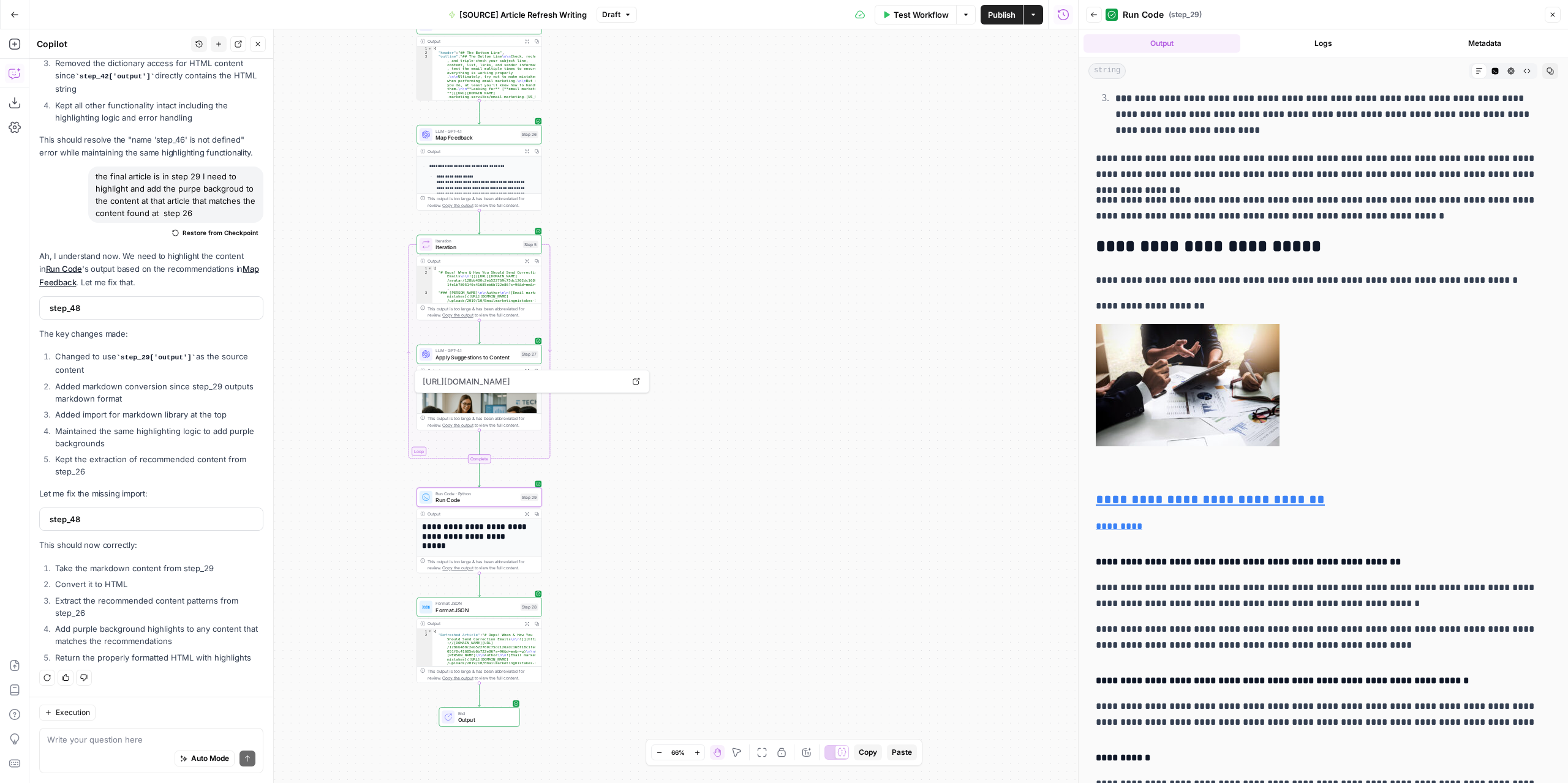
drag, startPoint x: 1321, startPoint y: 241, endPoint x: 1090, endPoint y: 245, distance: 231.0
copy strong "**********"
click at [115, 735] on textarea at bounding box center [151, 740] width 208 height 12
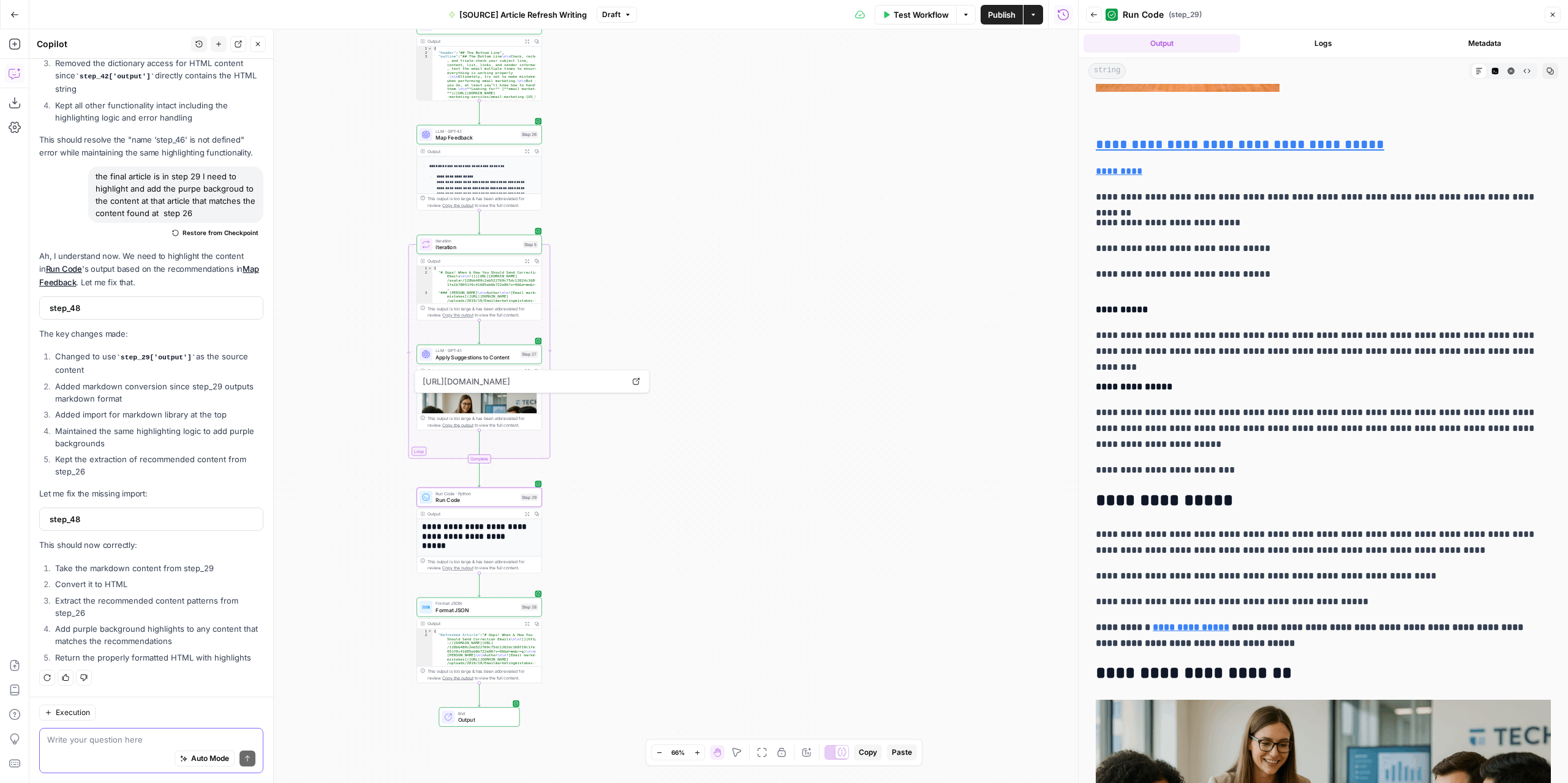
scroll to position [3123, 0]
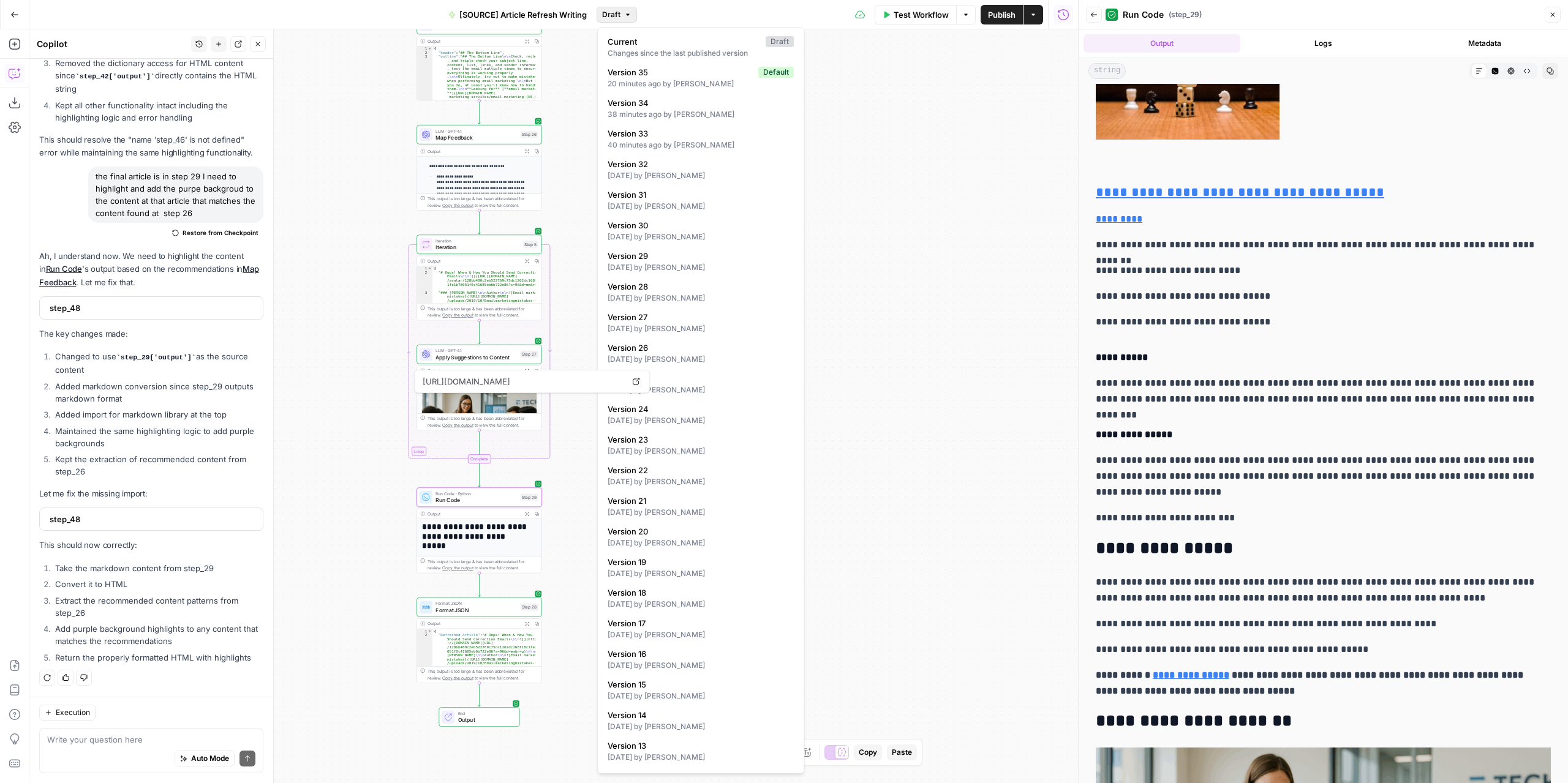
click at [613, 18] on span "Draft" at bounding box center [611, 14] width 18 height 11
click at [675, 131] on span "Version 33" at bounding box center [698, 133] width 181 height 12
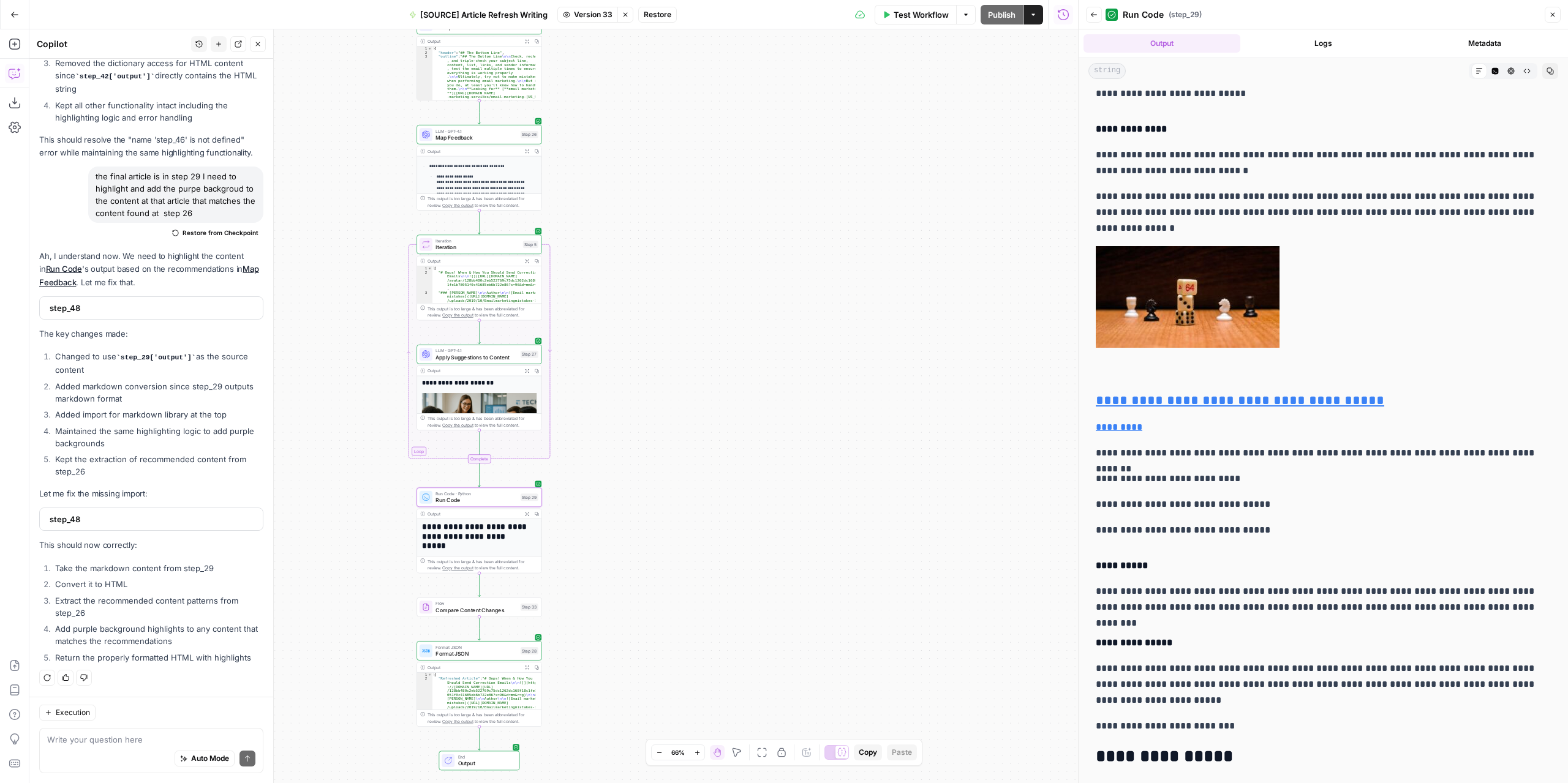
scroll to position [2756, 0]
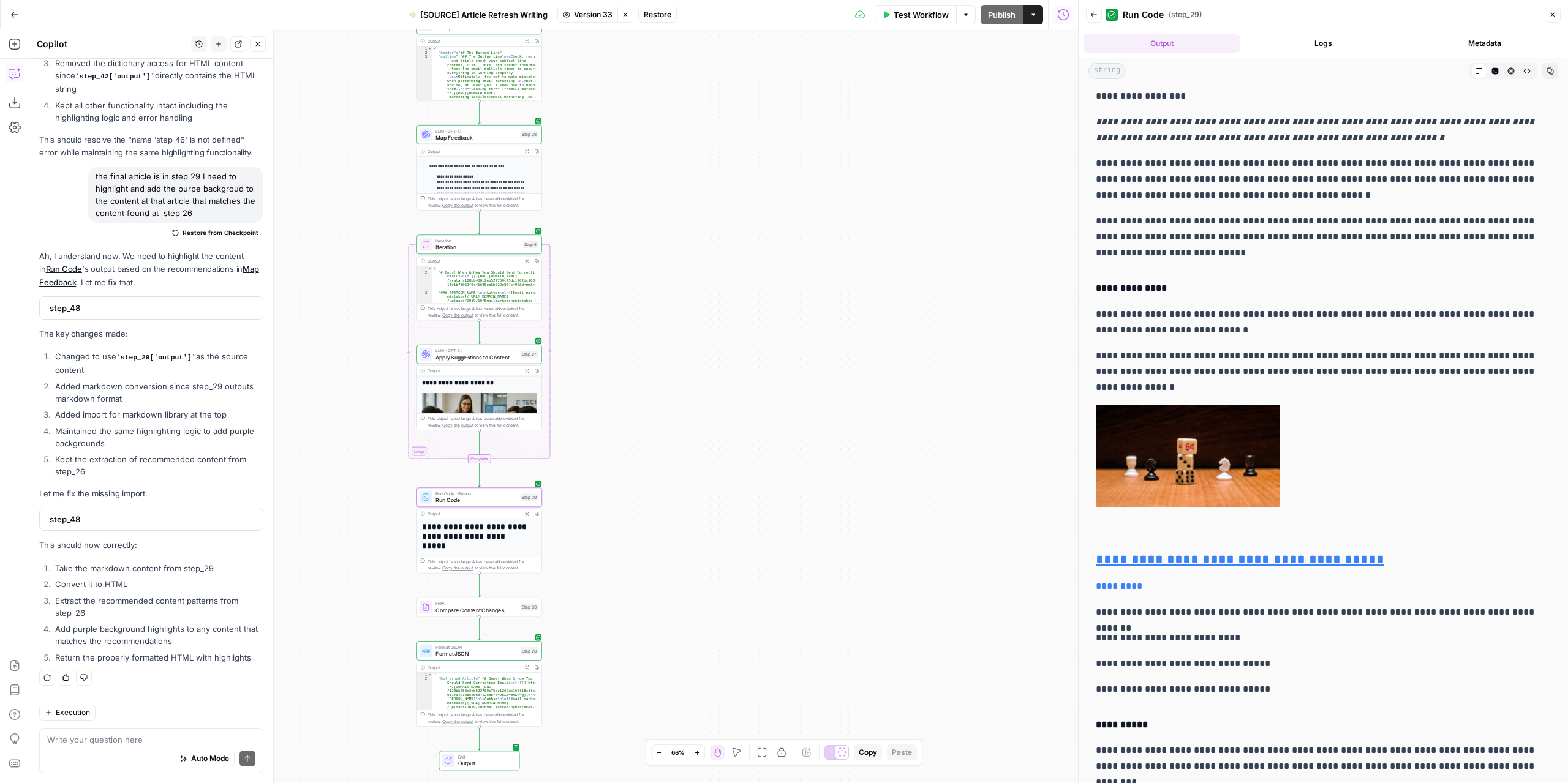
click at [931, 15] on span "Test Workflow" at bounding box center [921, 15] width 55 height 12
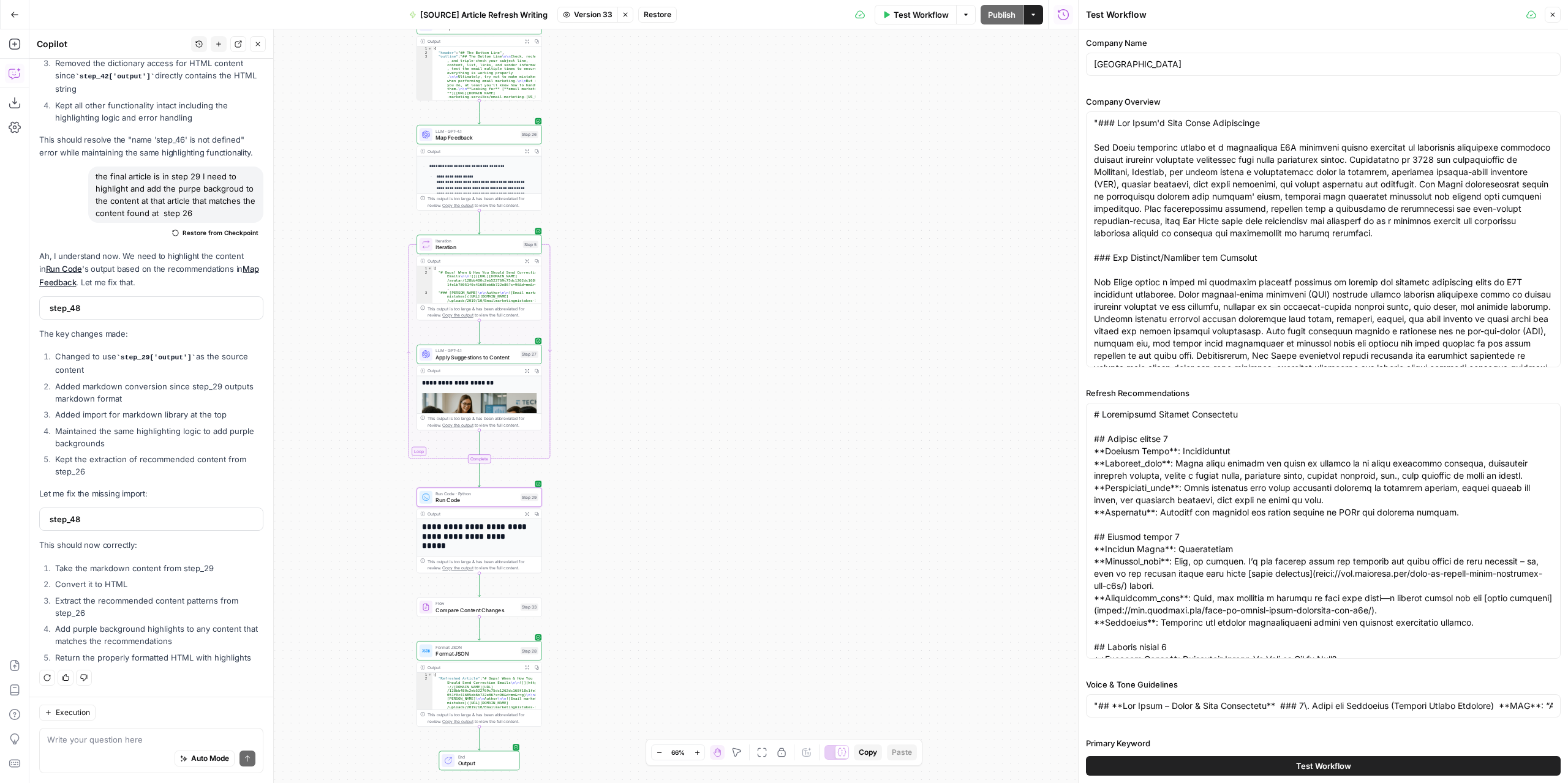
click at [1255, 760] on button "Test Workflow" at bounding box center [1323, 766] width 475 height 20
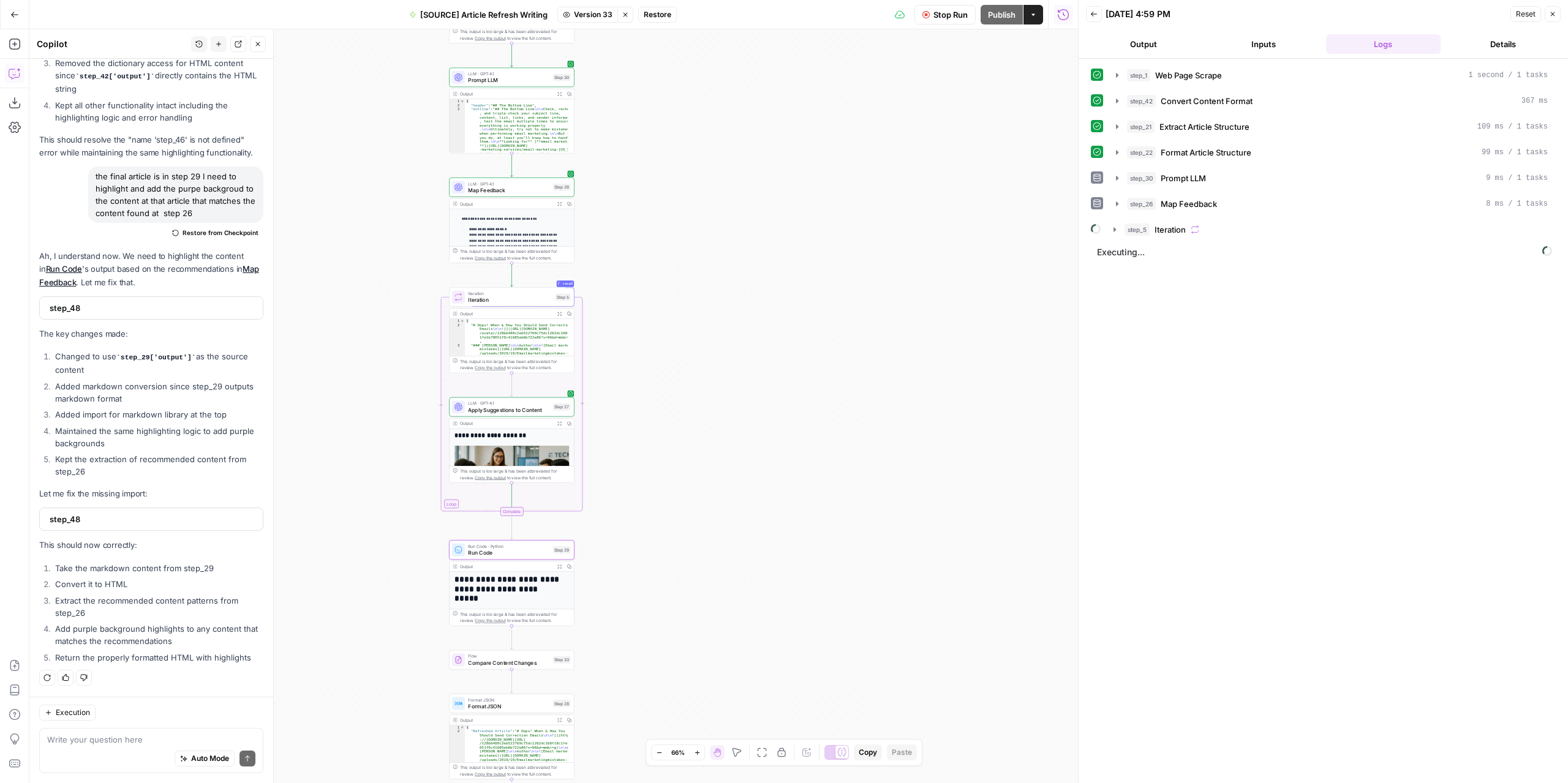
drag, startPoint x: 819, startPoint y: 161, endPoint x: 826, endPoint y: 160, distance: 7.1
click at [826, 160] on div "**********" at bounding box center [553, 406] width 1048 height 754
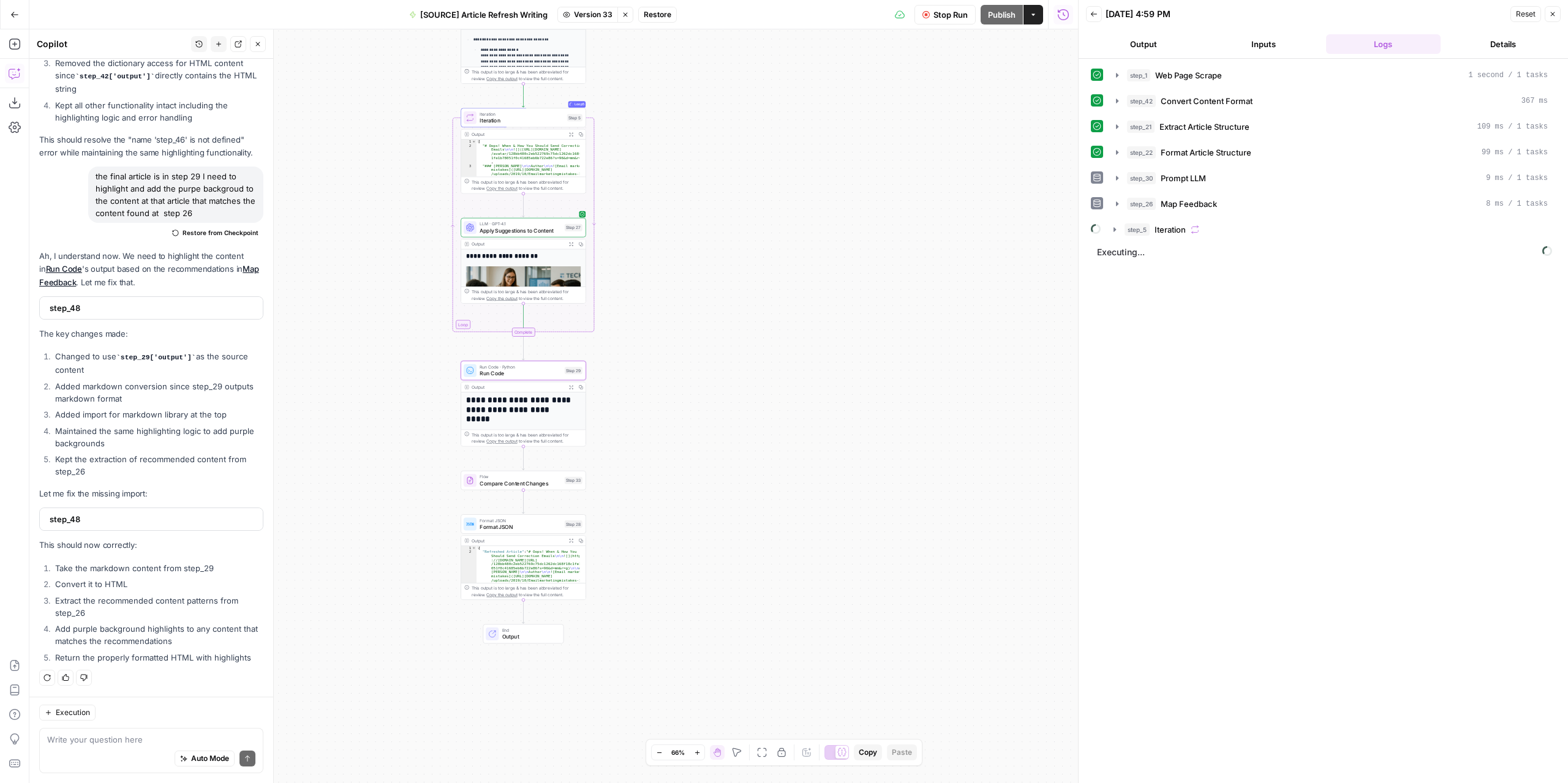
drag, startPoint x: 757, startPoint y: 351, endPoint x: 790, endPoint y: 239, distance: 116.8
click at [790, 239] on div "**********" at bounding box center [553, 406] width 1048 height 754
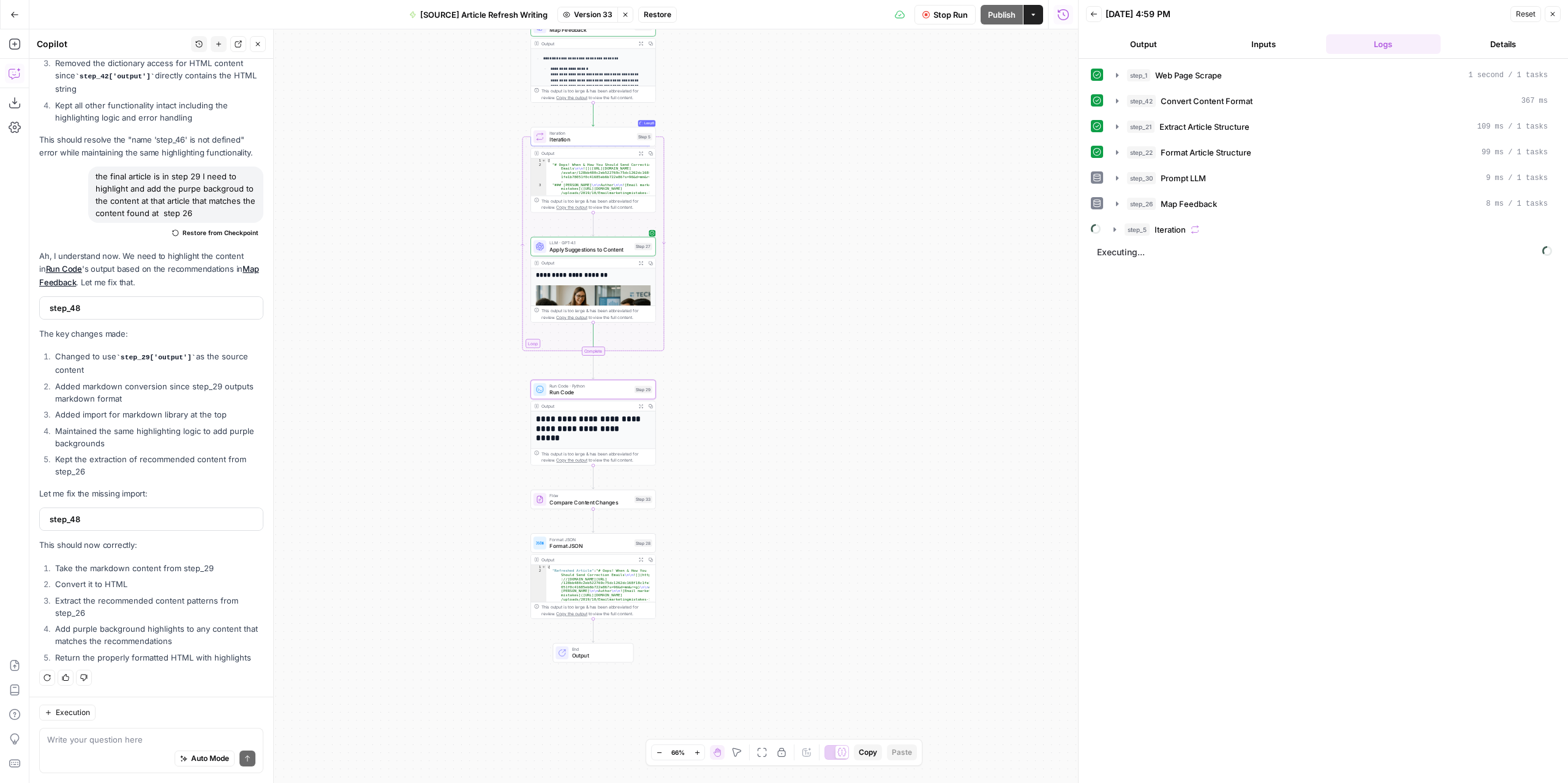
drag, startPoint x: 743, startPoint y: 318, endPoint x: 788, endPoint y: 329, distance: 46.3
click at [788, 329] on div "**********" at bounding box center [553, 406] width 1048 height 754
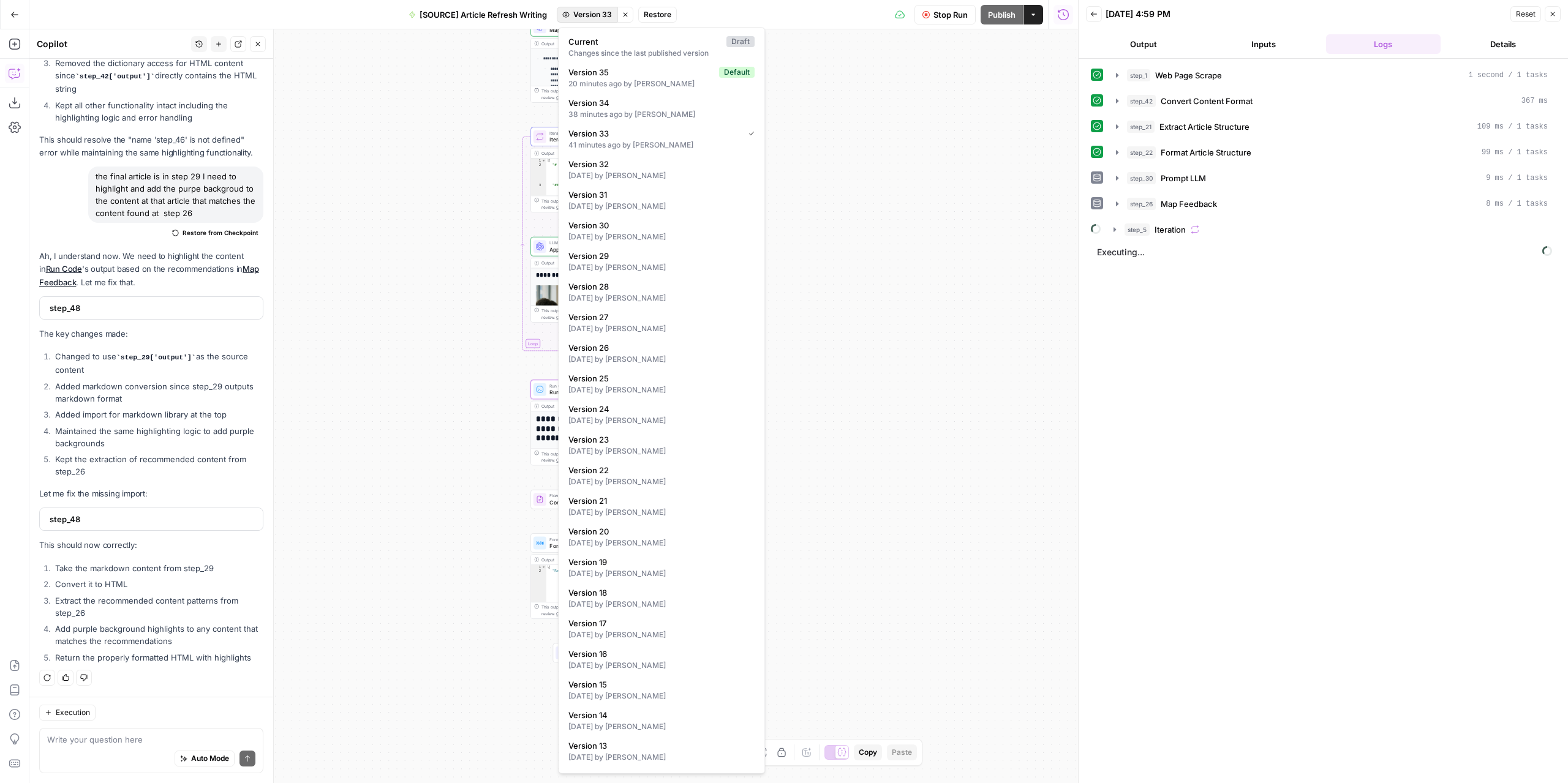
click at [595, 10] on span "Version 33" at bounding box center [592, 14] width 38 height 11
click at [913, 95] on div "**********" at bounding box center [553, 406] width 1048 height 754
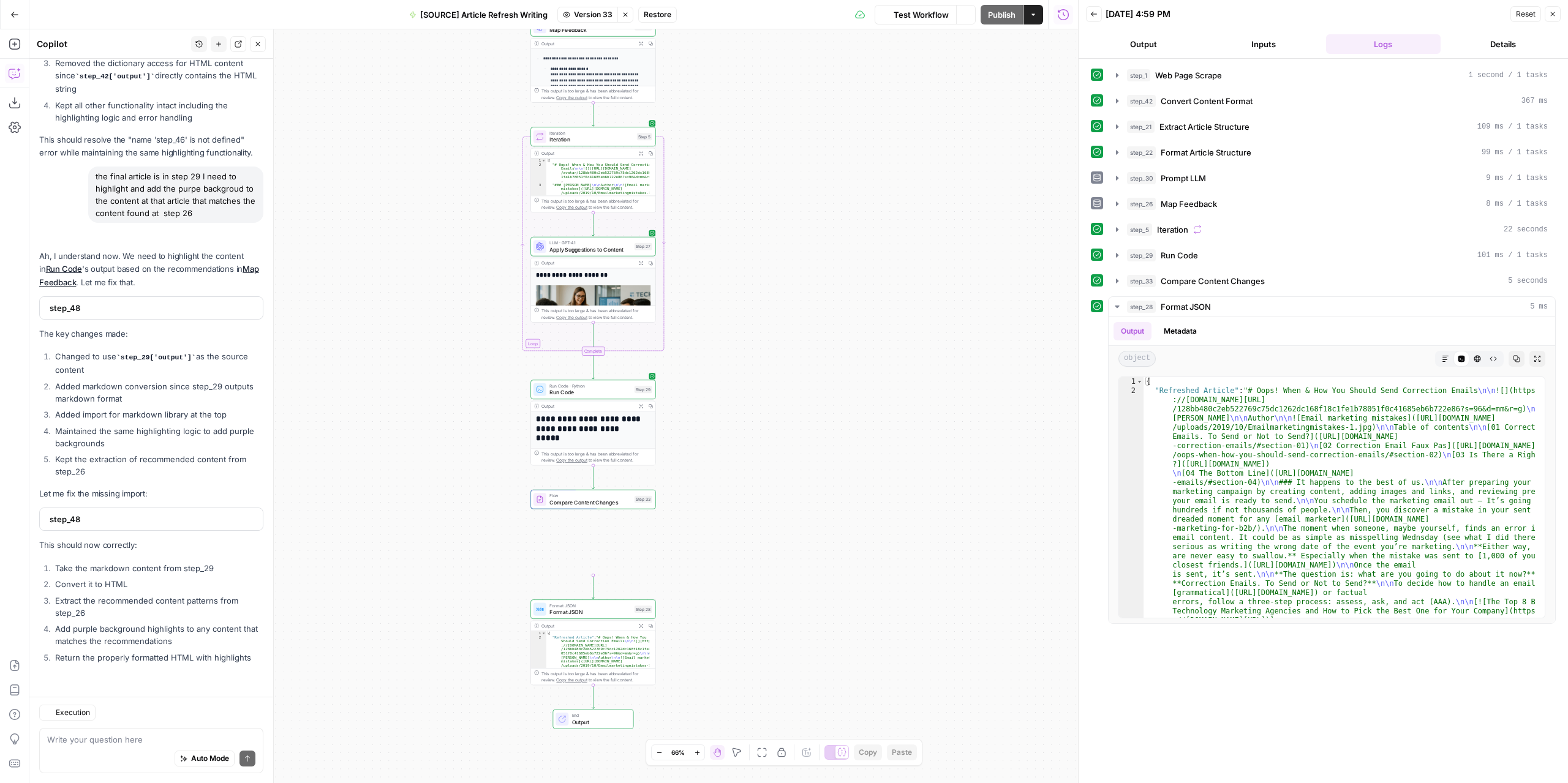
scroll to position [5991, 0]
click at [1445, 355] on icon "button" at bounding box center [1445, 359] width 8 height 8
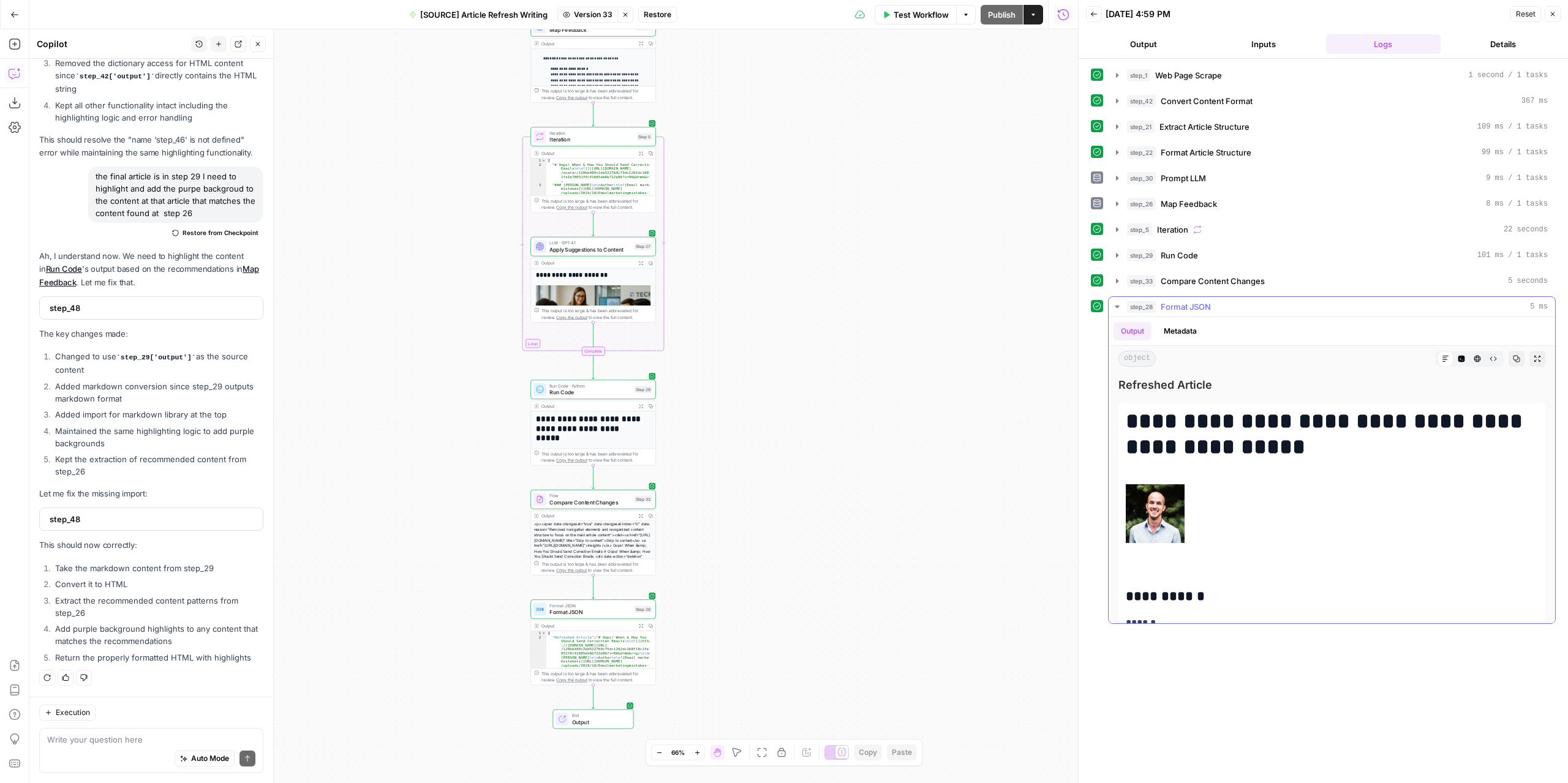
click at [1533, 357] on icon "button" at bounding box center [1537, 359] width 8 height 8
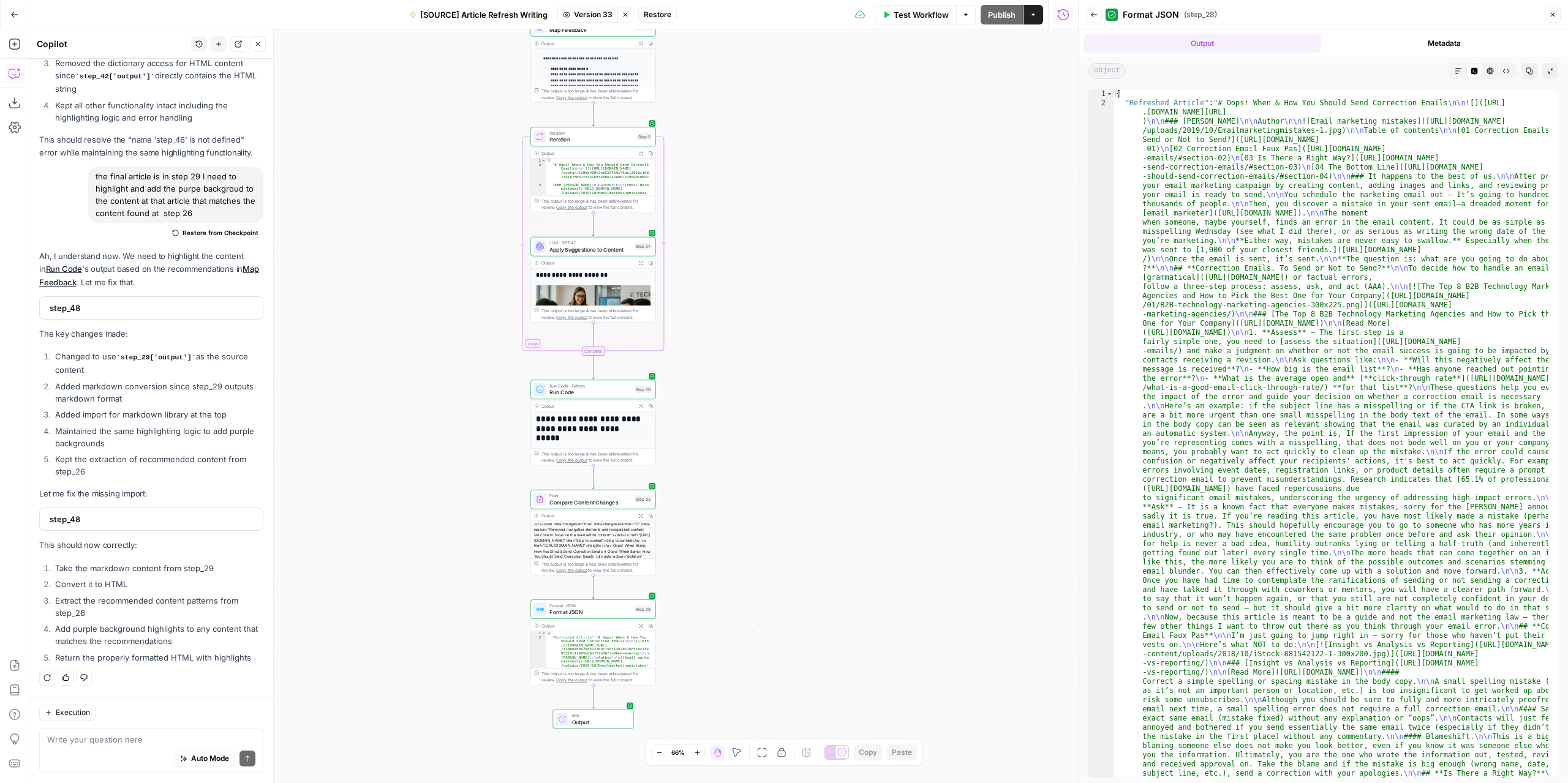
click at [1458, 63] on button "Markdown" at bounding box center [1457, 70] width 16 height 16
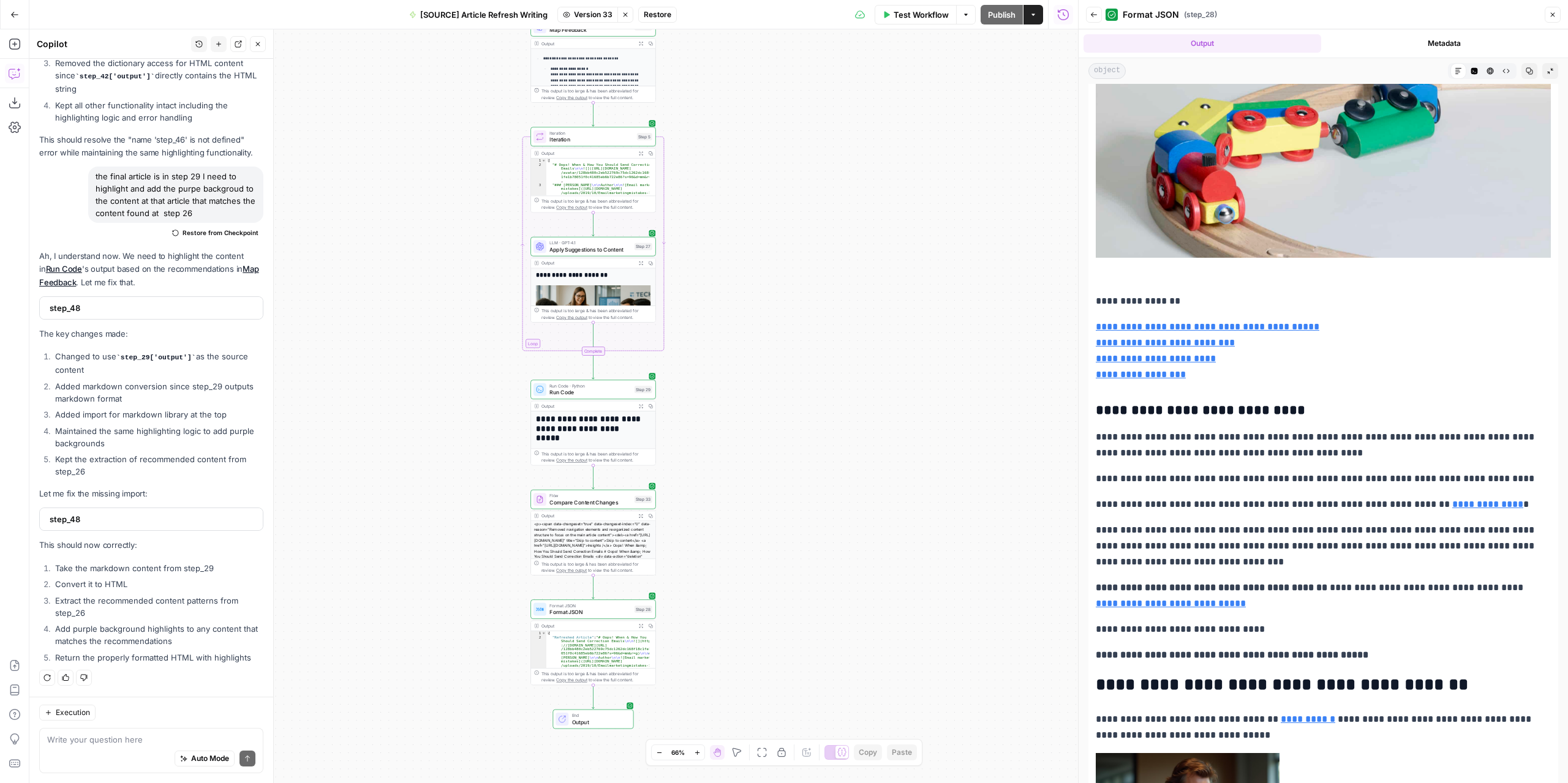
scroll to position [484, 0]
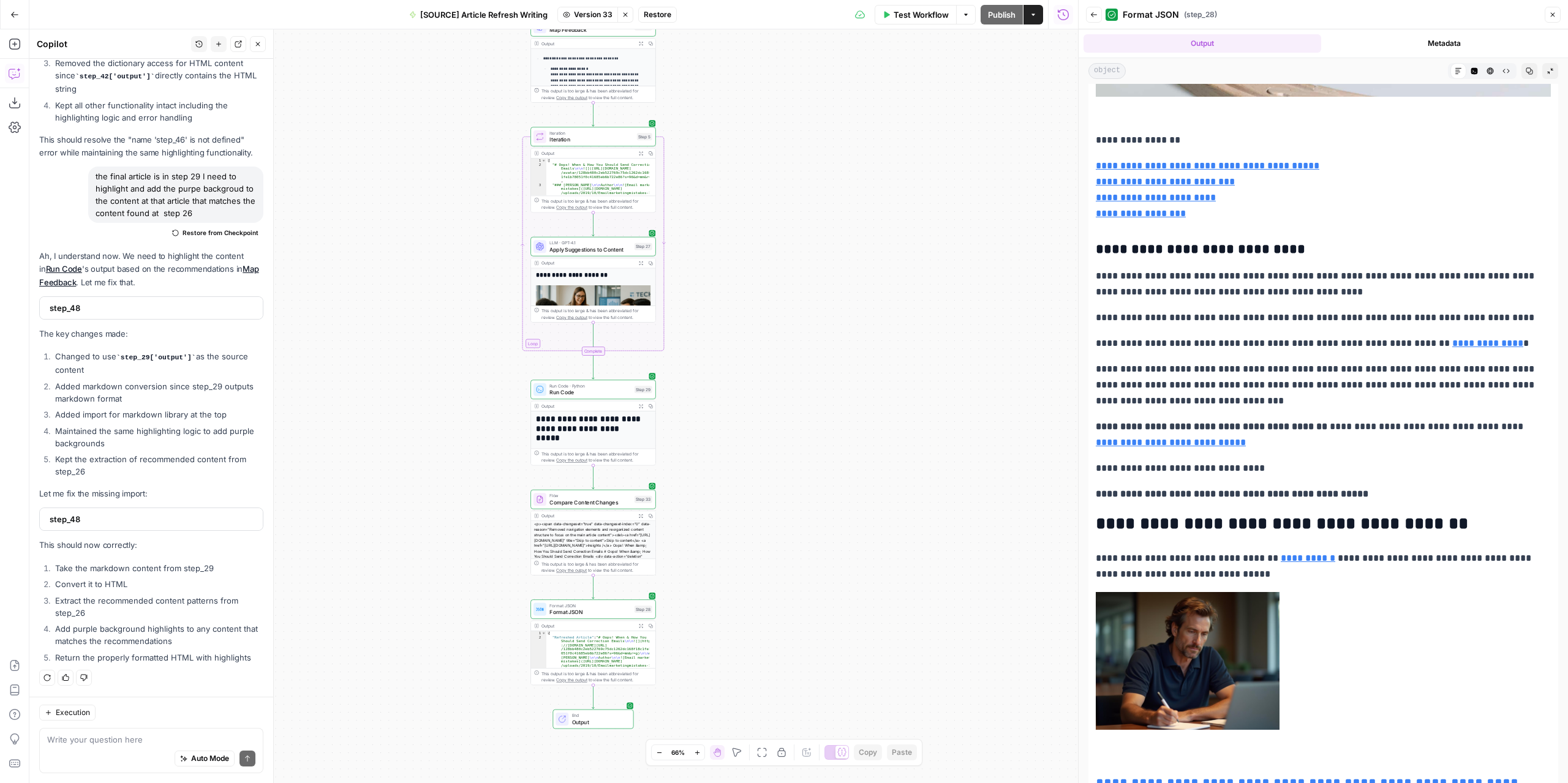
click at [606, 12] on span "Version 33" at bounding box center [593, 14] width 38 height 11
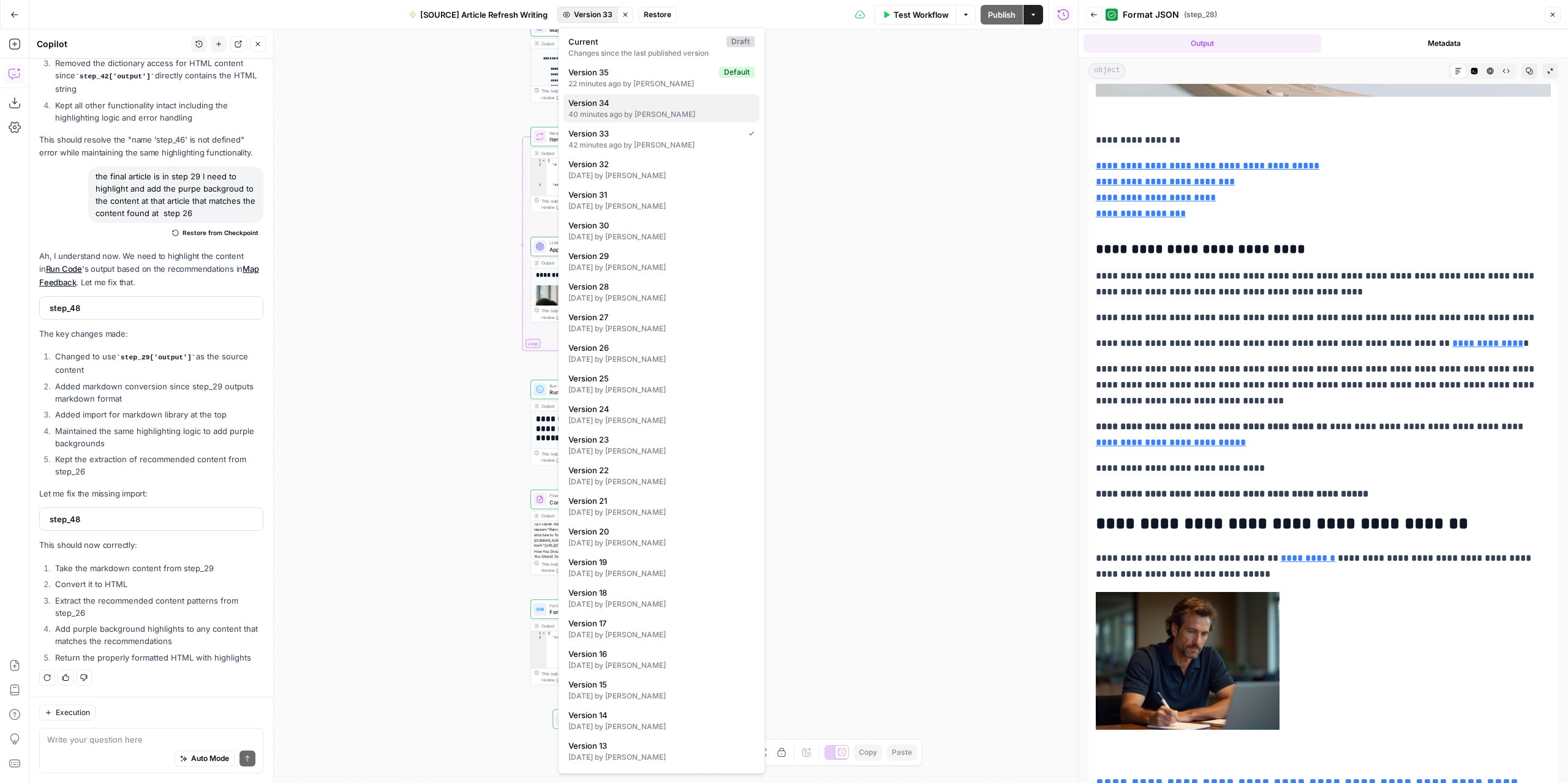
click at [638, 115] on div "40 minutes ago by Nicolás Fernández" at bounding box center [661, 115] width 186 height 11
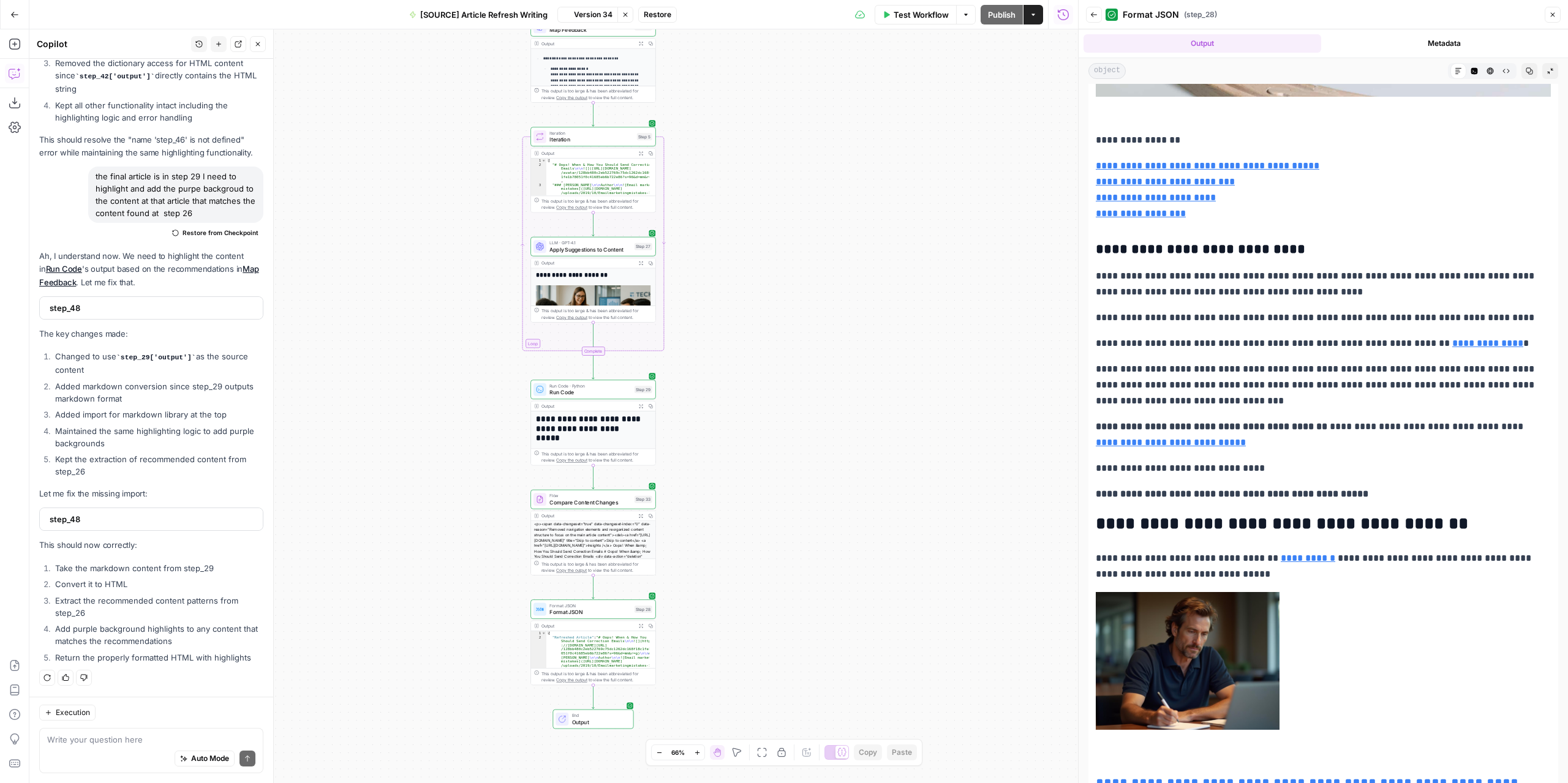
scroll to position [0, 0]
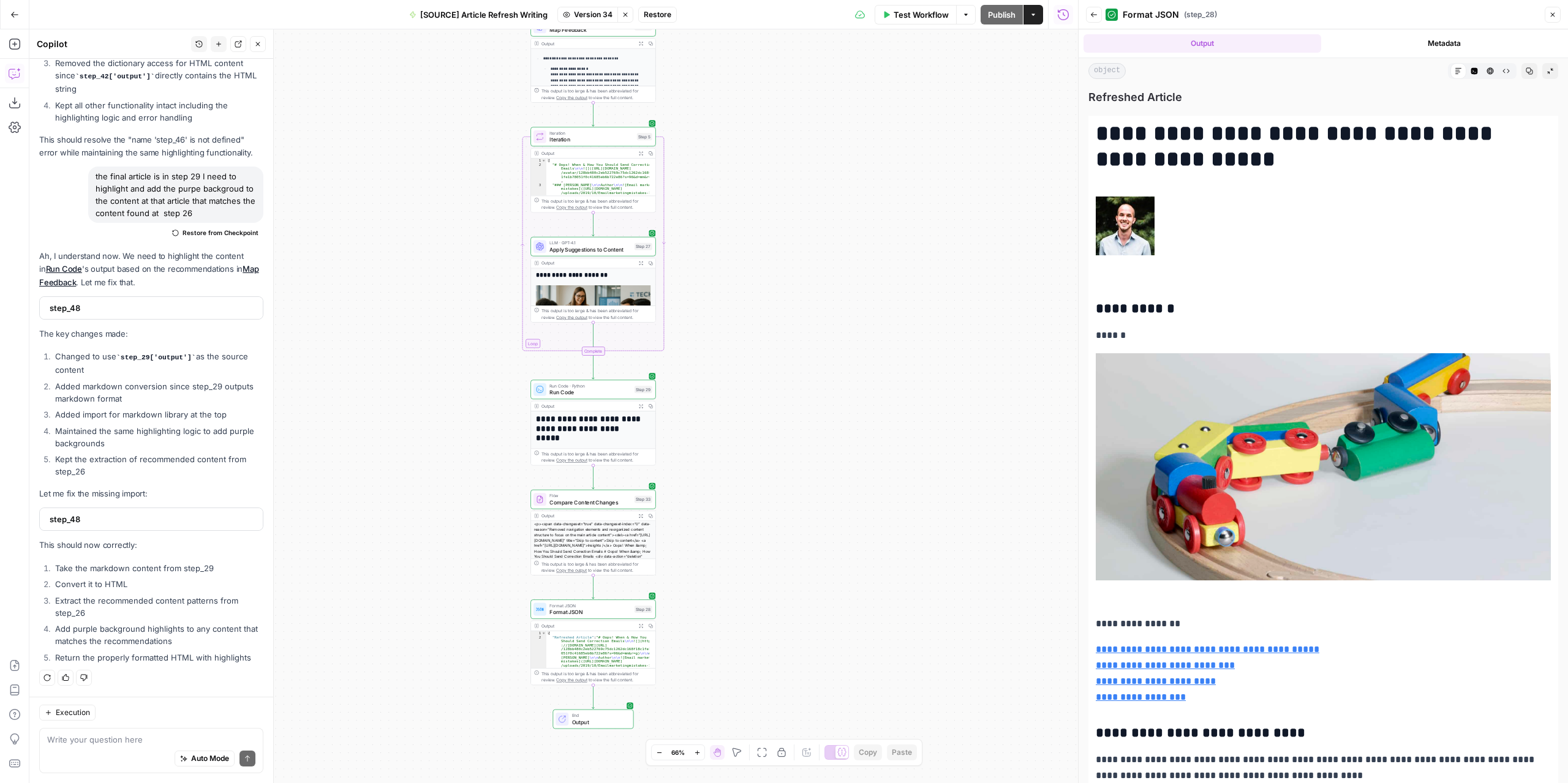
drag, startPoint x: 918, startPoint y: 27, endPoint x: 916, endPoint y: 15, distance: 12.2
click at [918, 26] on div "Test Workflow Options Publish Actions Run History" at bounding box center [877, 14] width 402 height 29
click at [917, 14] on span "Test Workflow" at bounding box center [921, 15] width 55 height 12
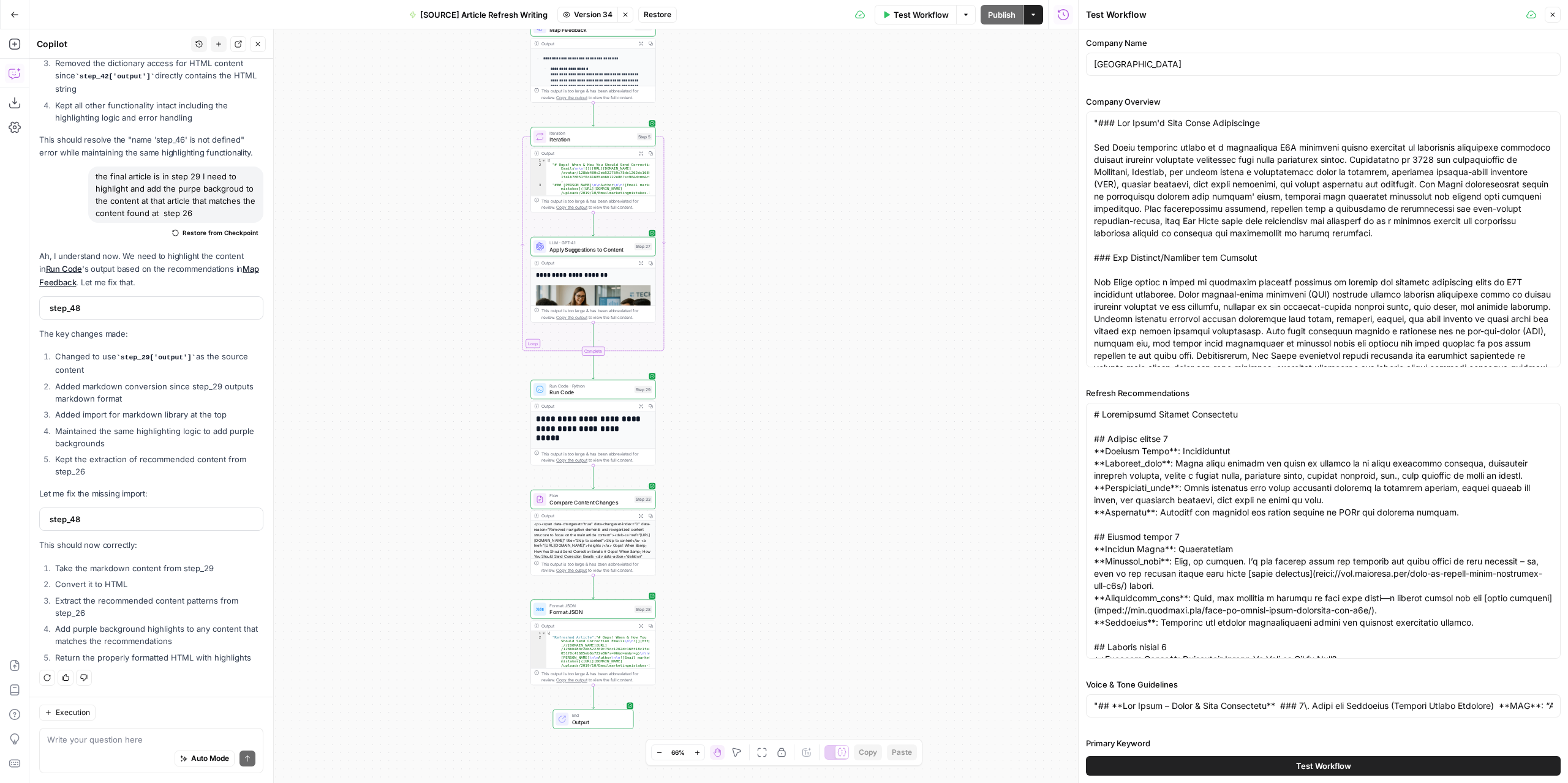
click at [1345, 763] on span "Test Workflow" at bounding box center [1323, 766] width 55 height 12
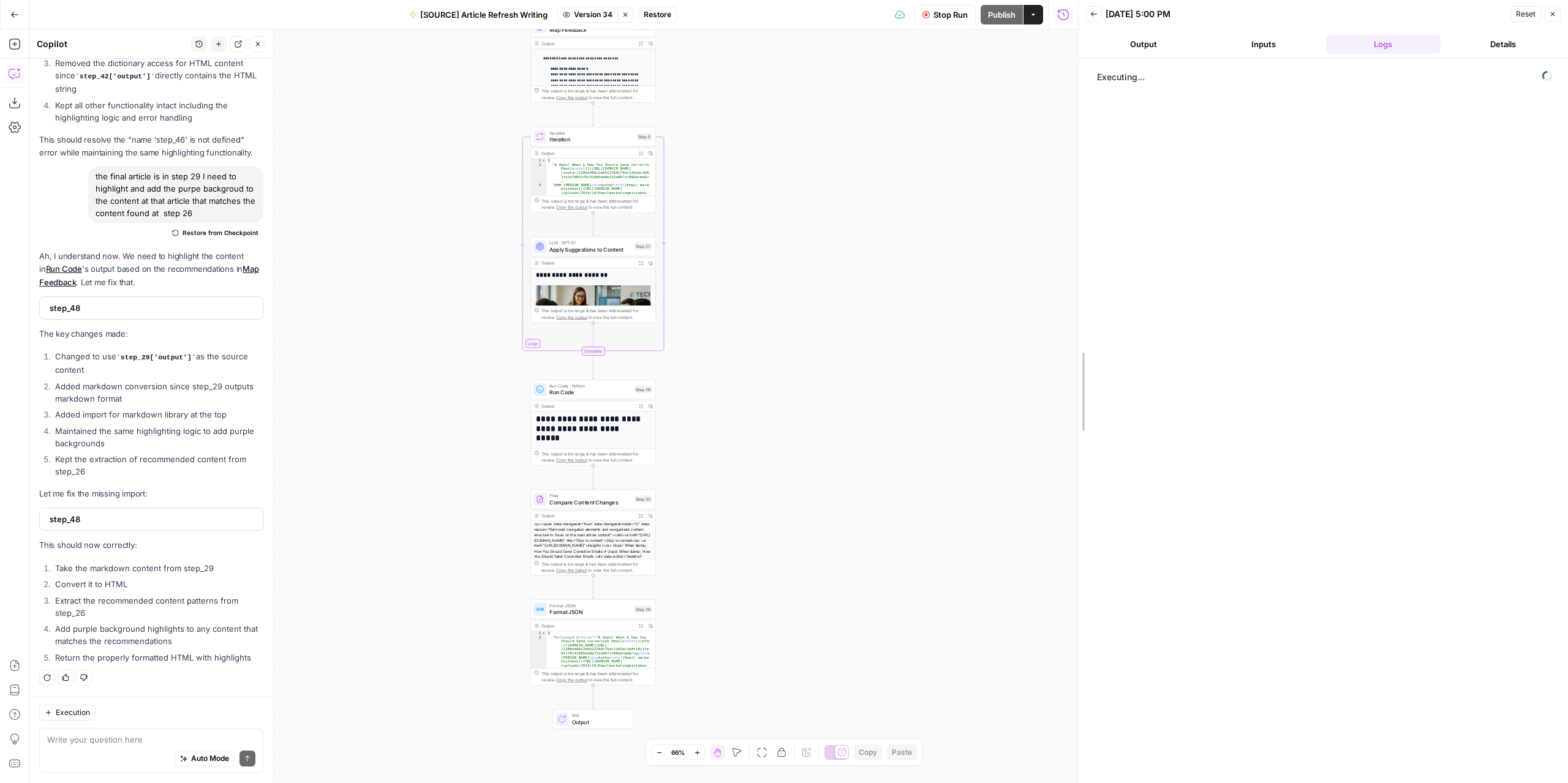
drag, startPoint x: 1077, startPoint y: 418, endPoint x: 857, endPoint y: 411, distance: 220.1
click at [857, 411] on body "**********" at bounding box center [784, 392] width 1568 height 783
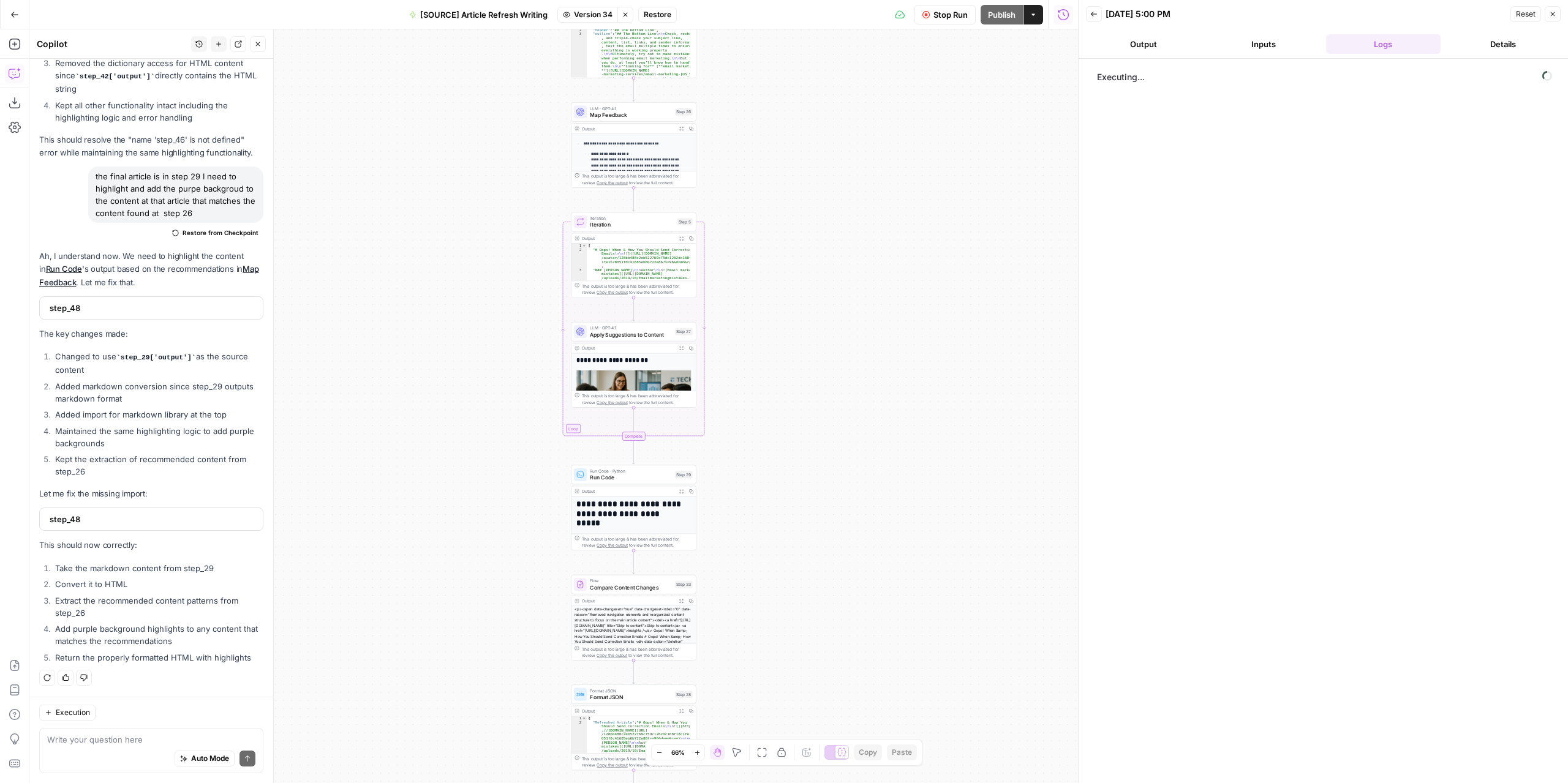
drag, startPoint x: 792, startPoint y: 288, endPoint x: 829, endPoint y: 368, distance: 88.1
click at [829, 368] on div "**********" at bounding box center [553, 406] width 1048 height 754
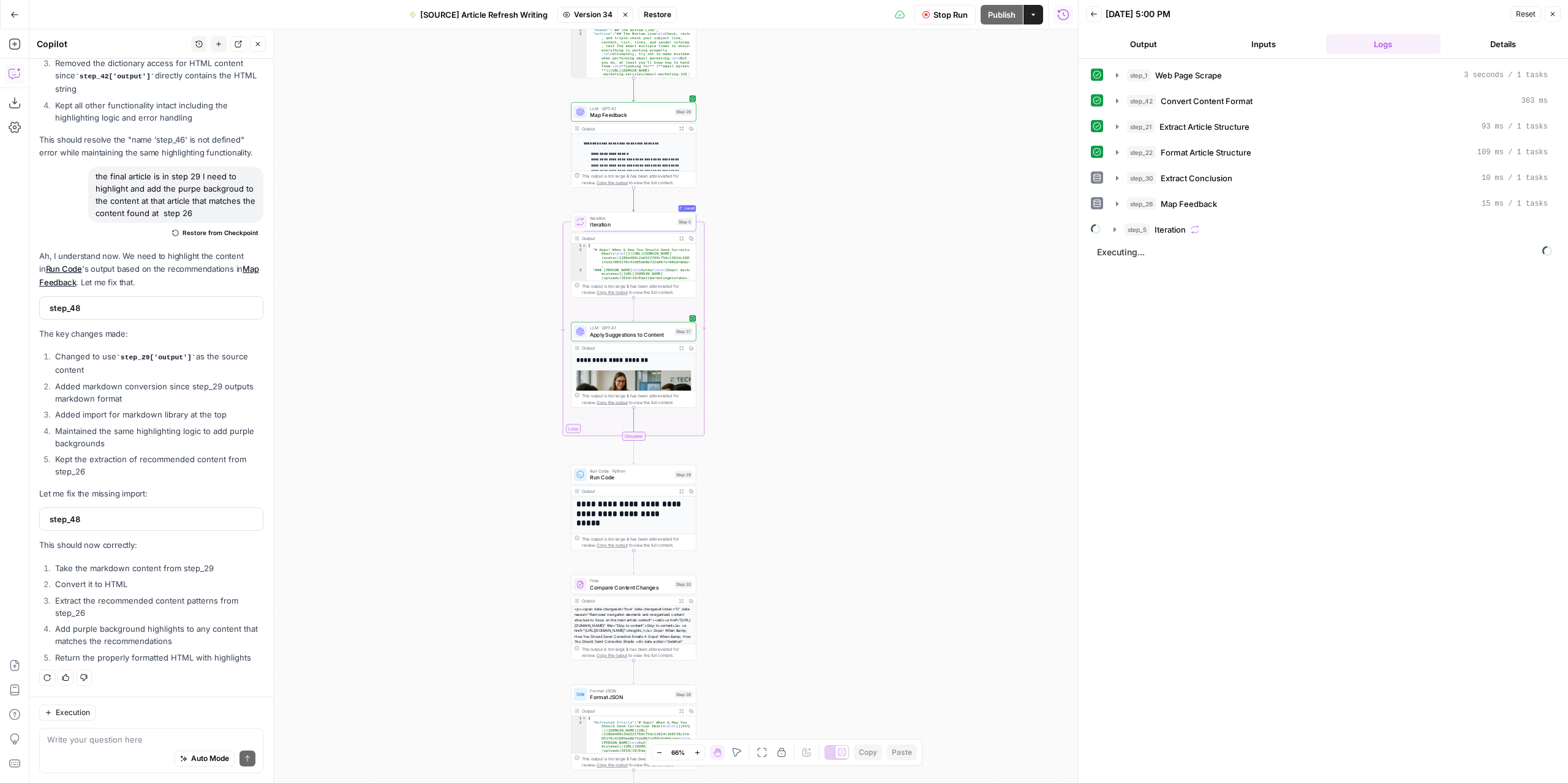
click at [679, 132] on button "Expand Output" at bounding box center [681, 128] width 10 height 10
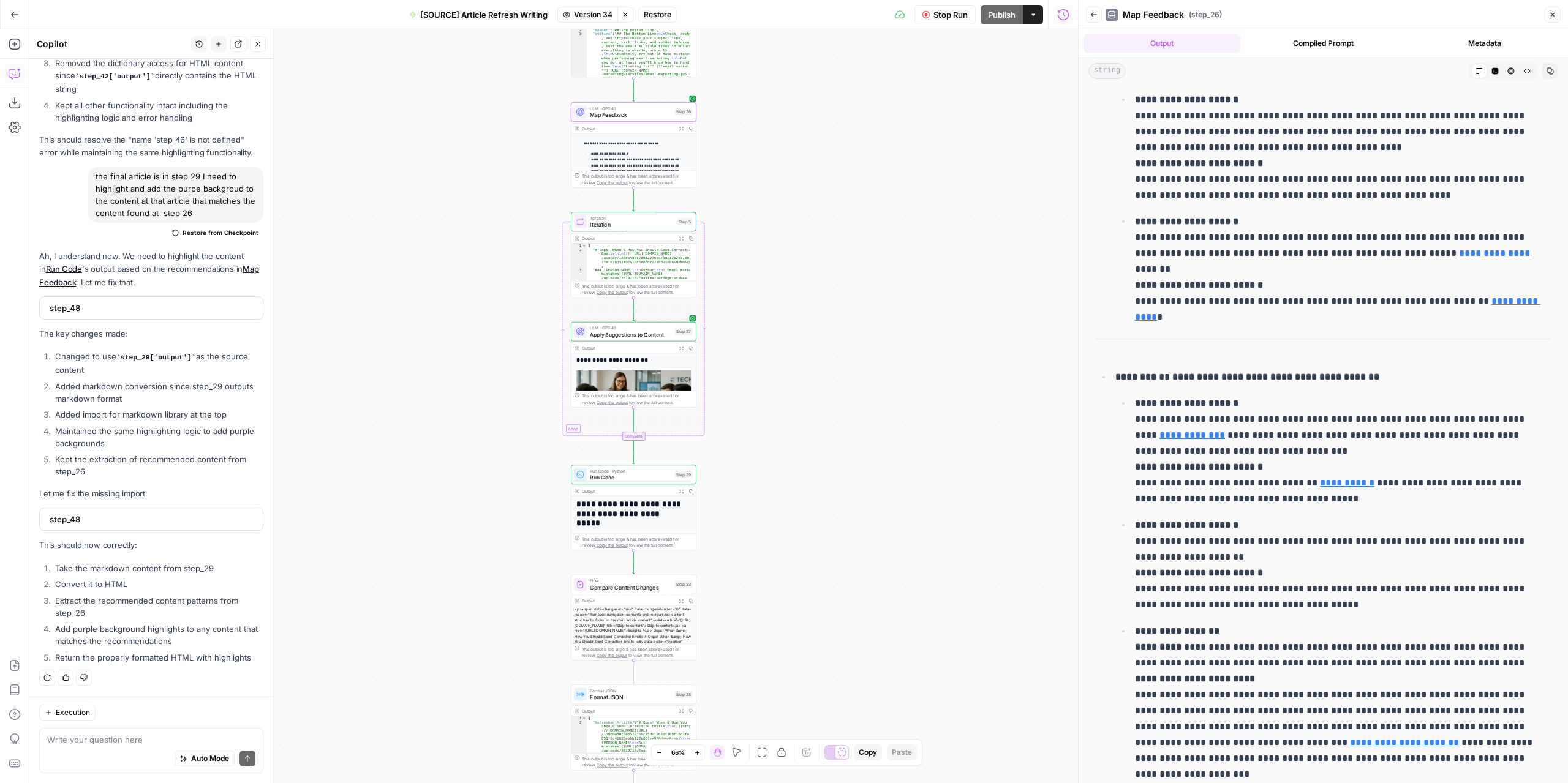
scroll to position [122, 0]
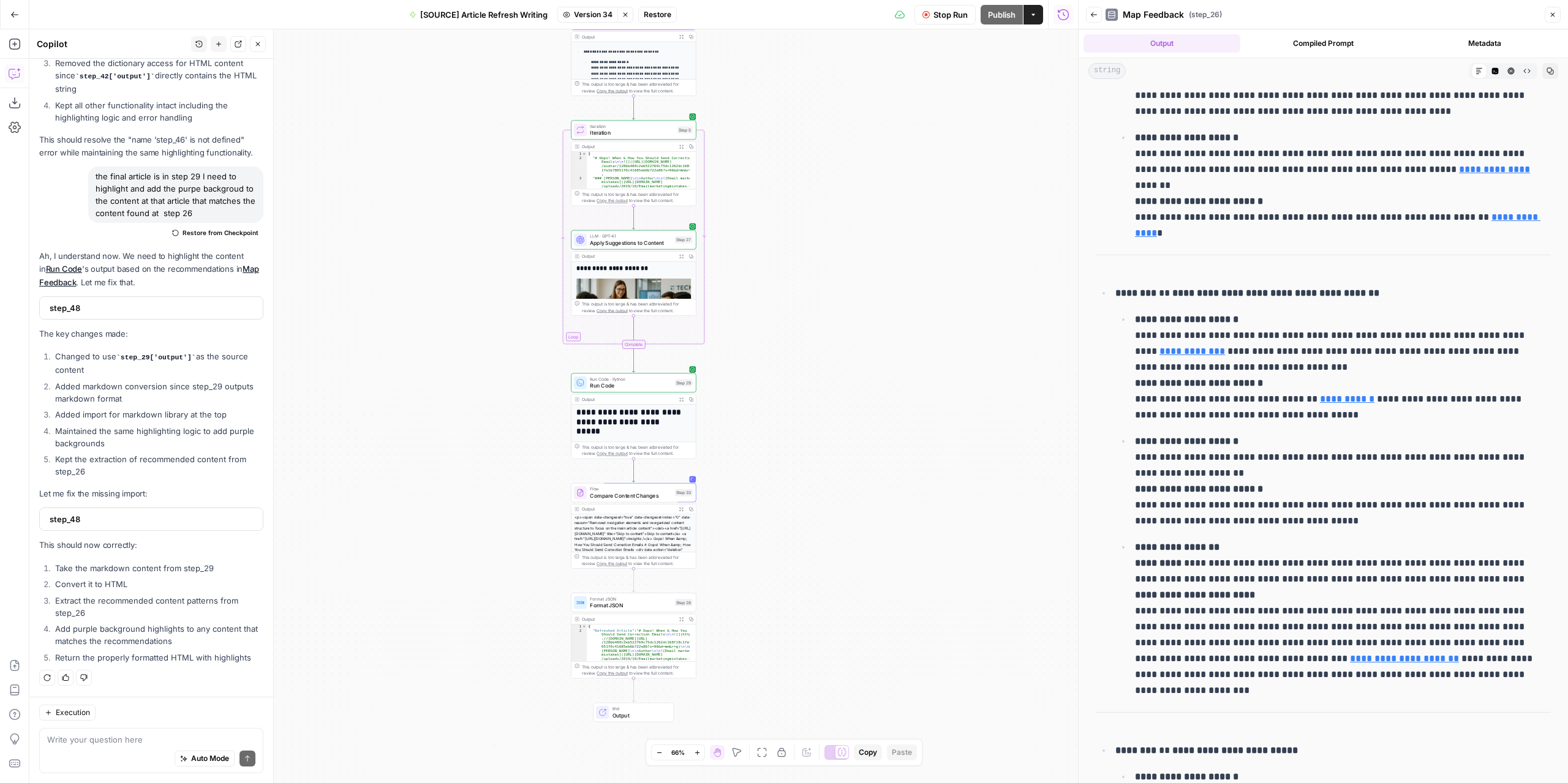
click at [680, 402] on button "Expand Output" at bounding box center [681, 399] width 10 height 10
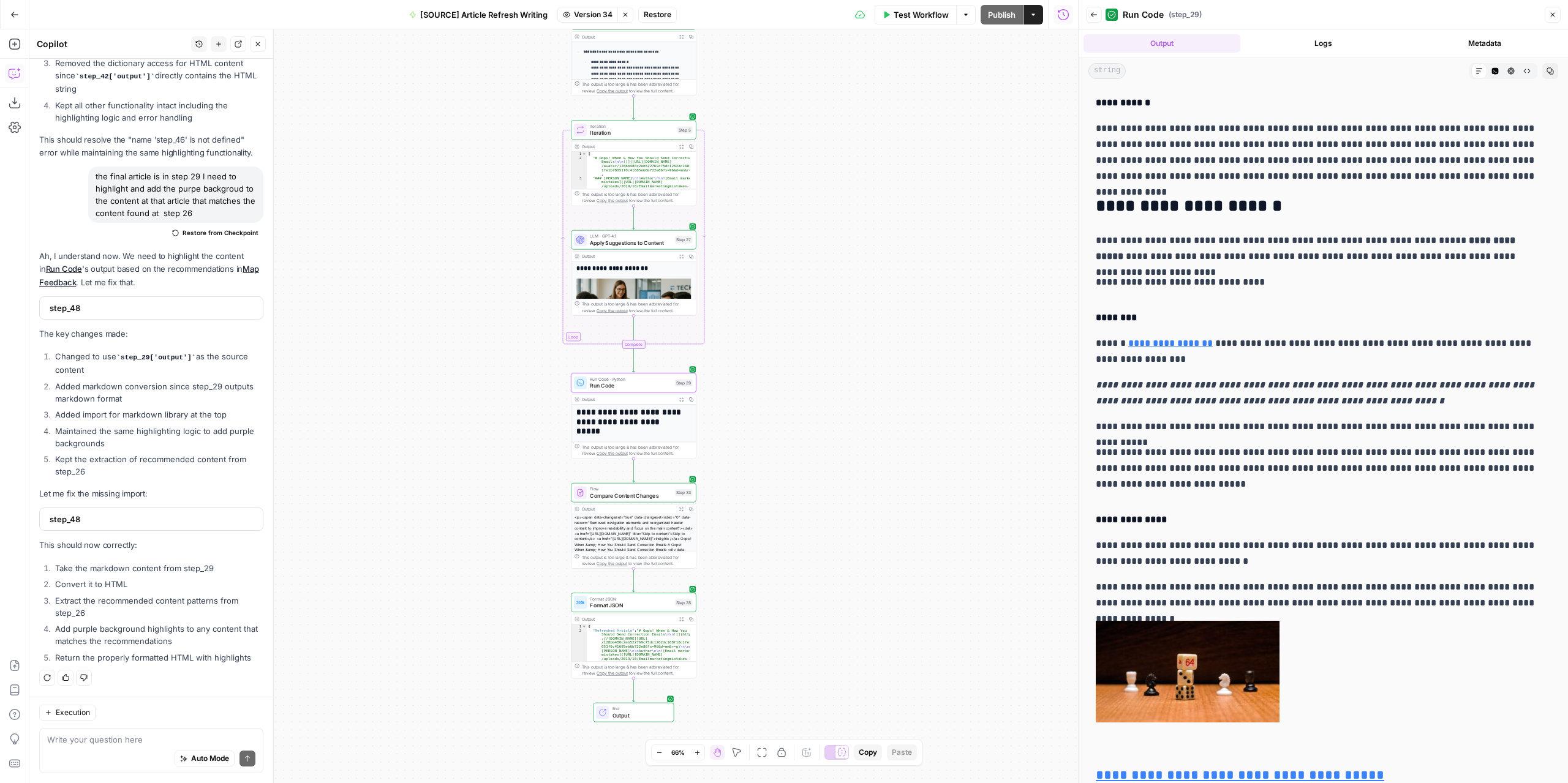
scroll to position [2495, 0]
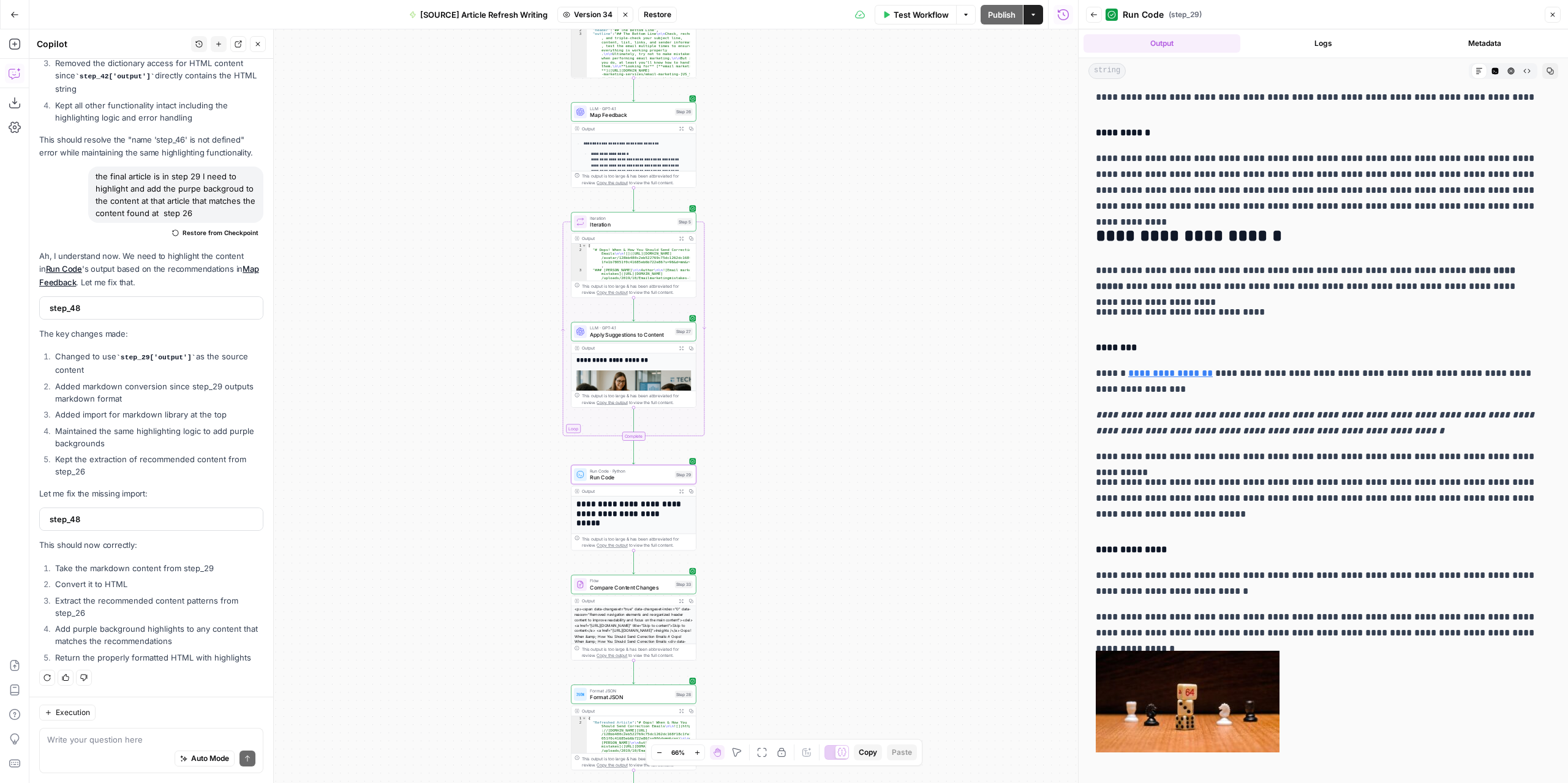
click at [682, 127] on icon "button" at bounding box center [680, 128] width 3 height 3
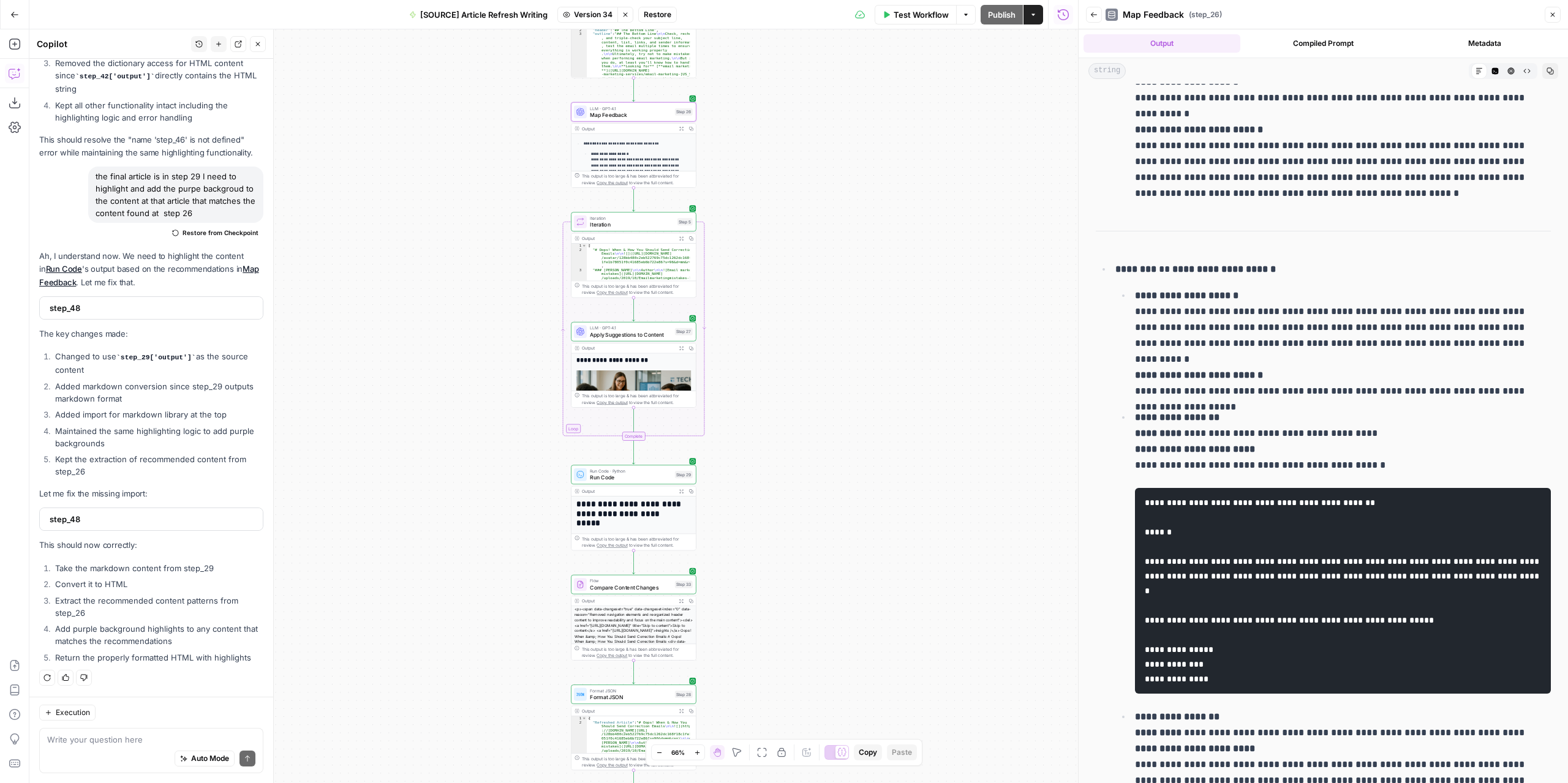
scroll to position [980, 0]
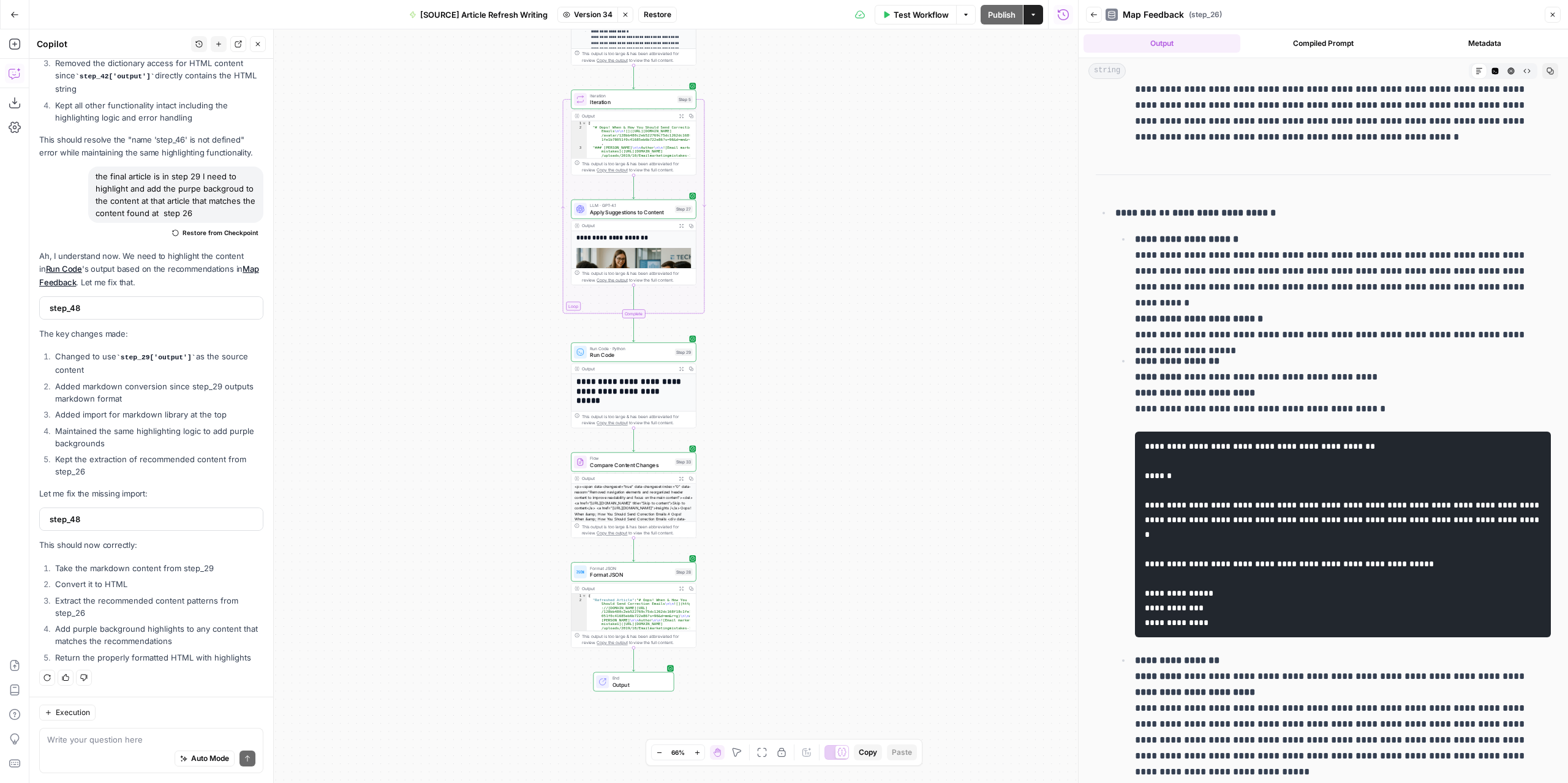
drag, startPoint x: 681, startPoint y: 366, endPoint x: 819, endPoint y: 369, distance: 138.0
click at [681, 367] on icon "button" at bounding box center [681, 369] width 4 height 4
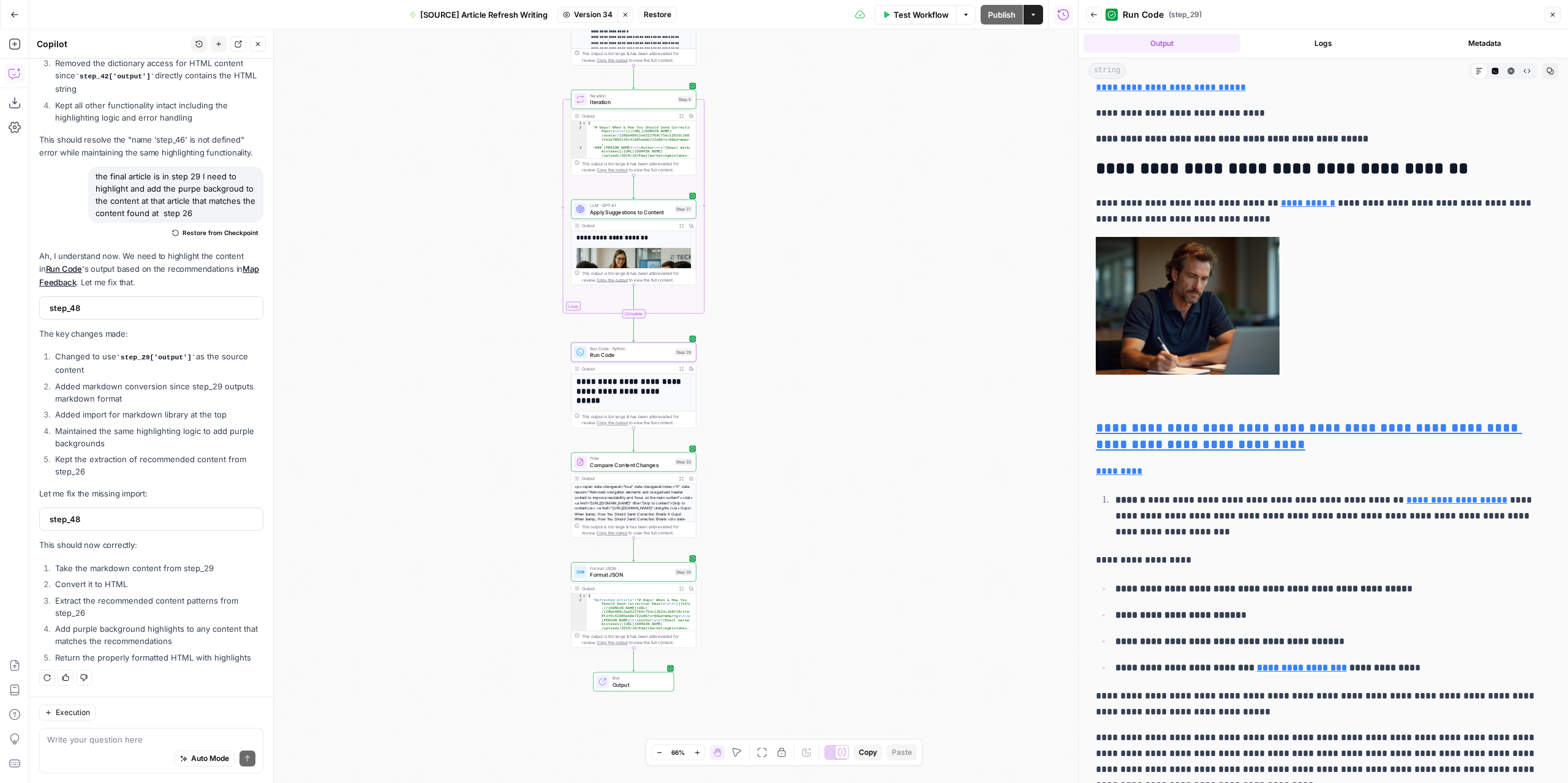
scroll to position [796, 0]
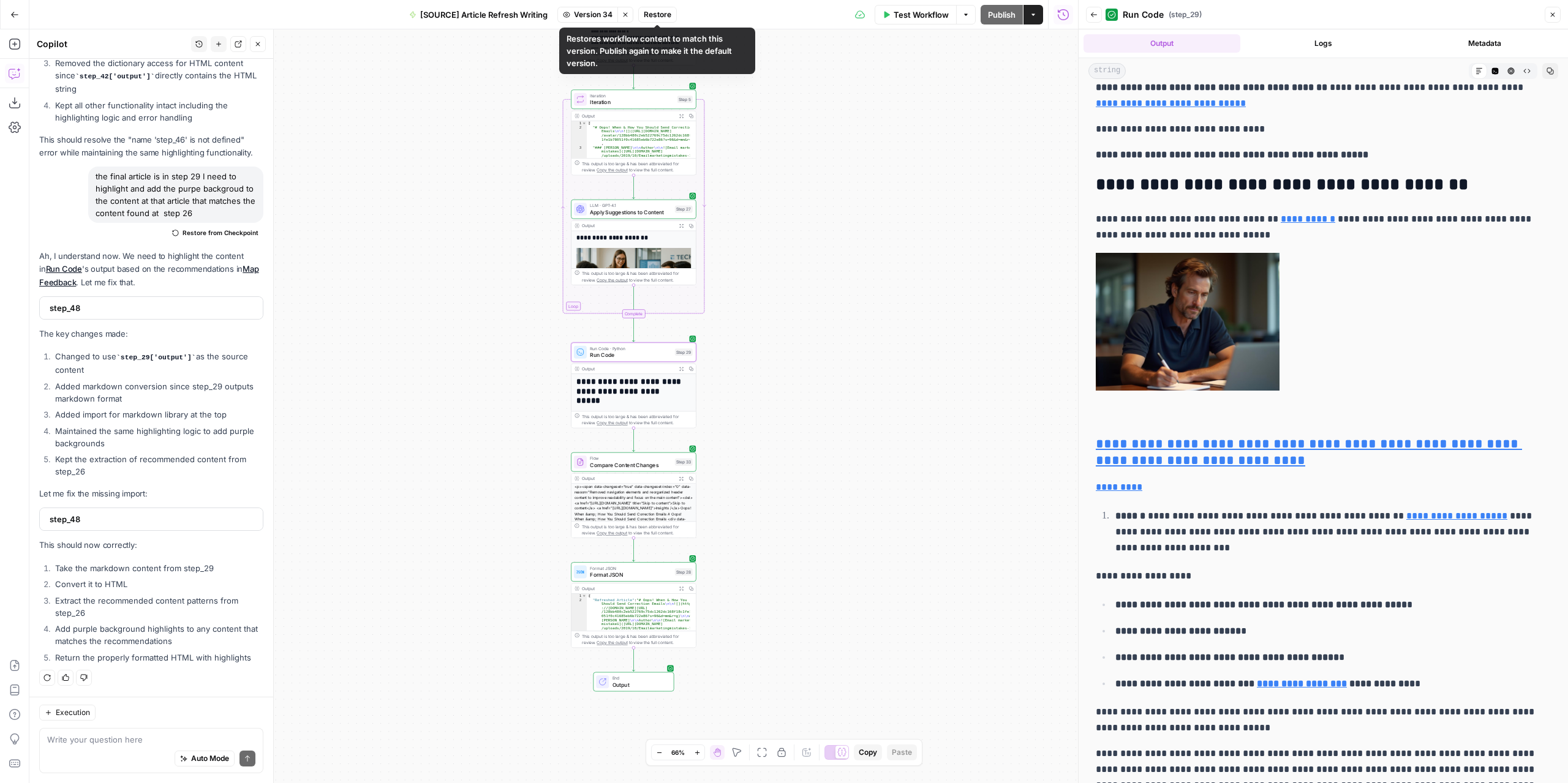
click at [666, 9] on span "Restore" at bounding box center [657, 14] width 27 height 11
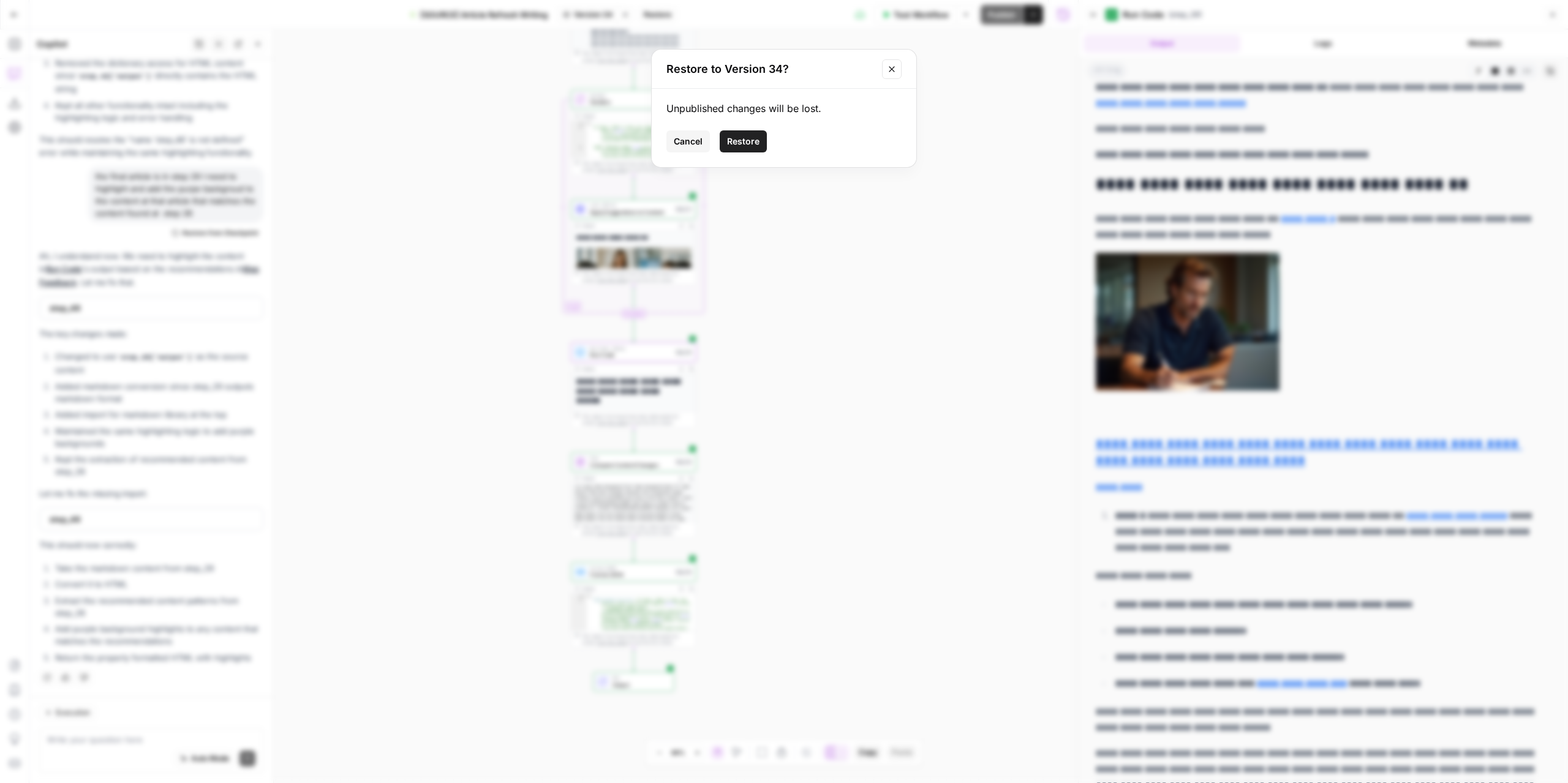
click at [746, 145] on span "Restore" at bounding box center [743, 141] width 33 height 12
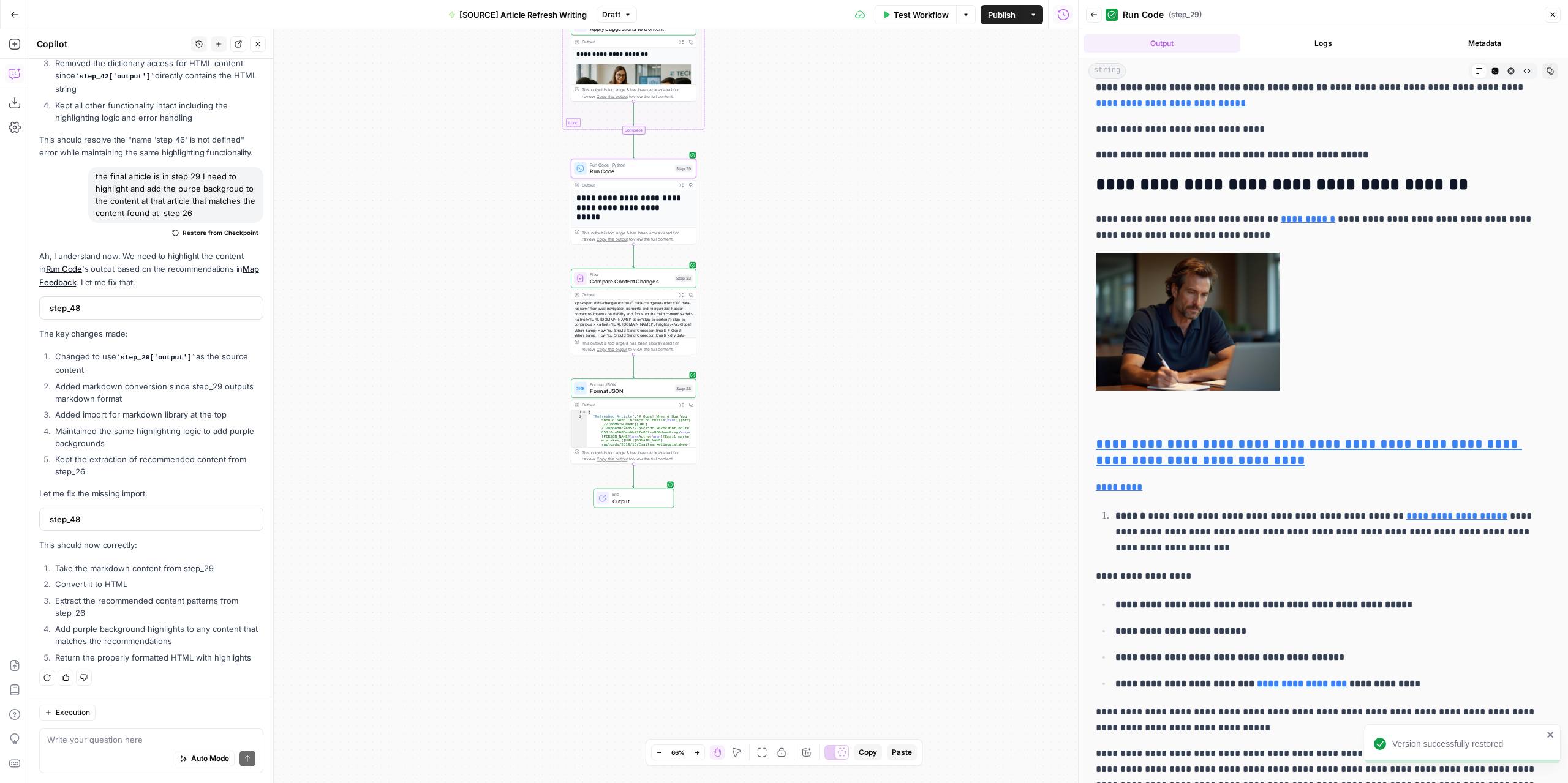
click at [679, 294] on icon "button" at bounding box center [681, 294] width 4 height 4
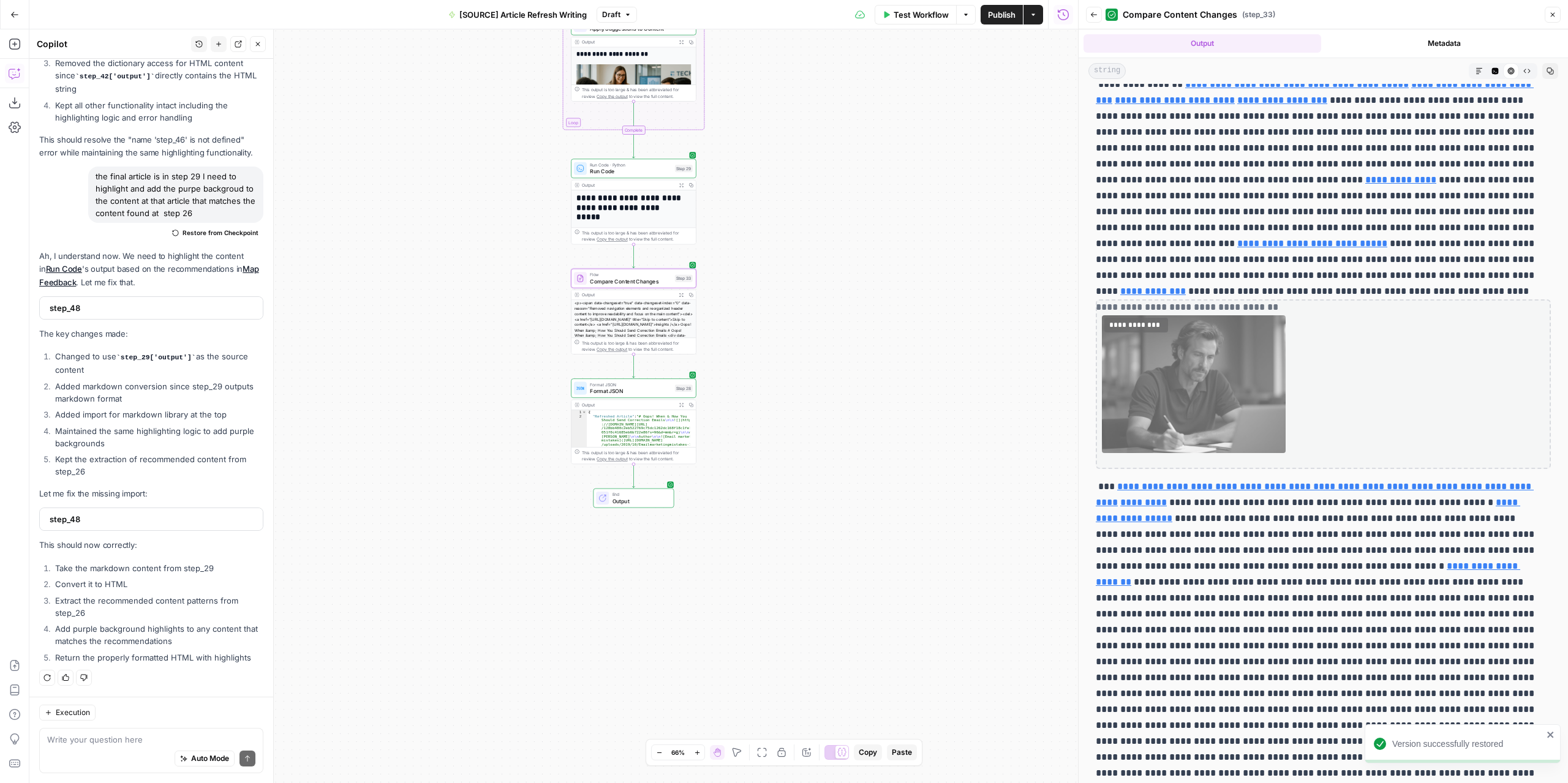
scroll to position [184, 0]
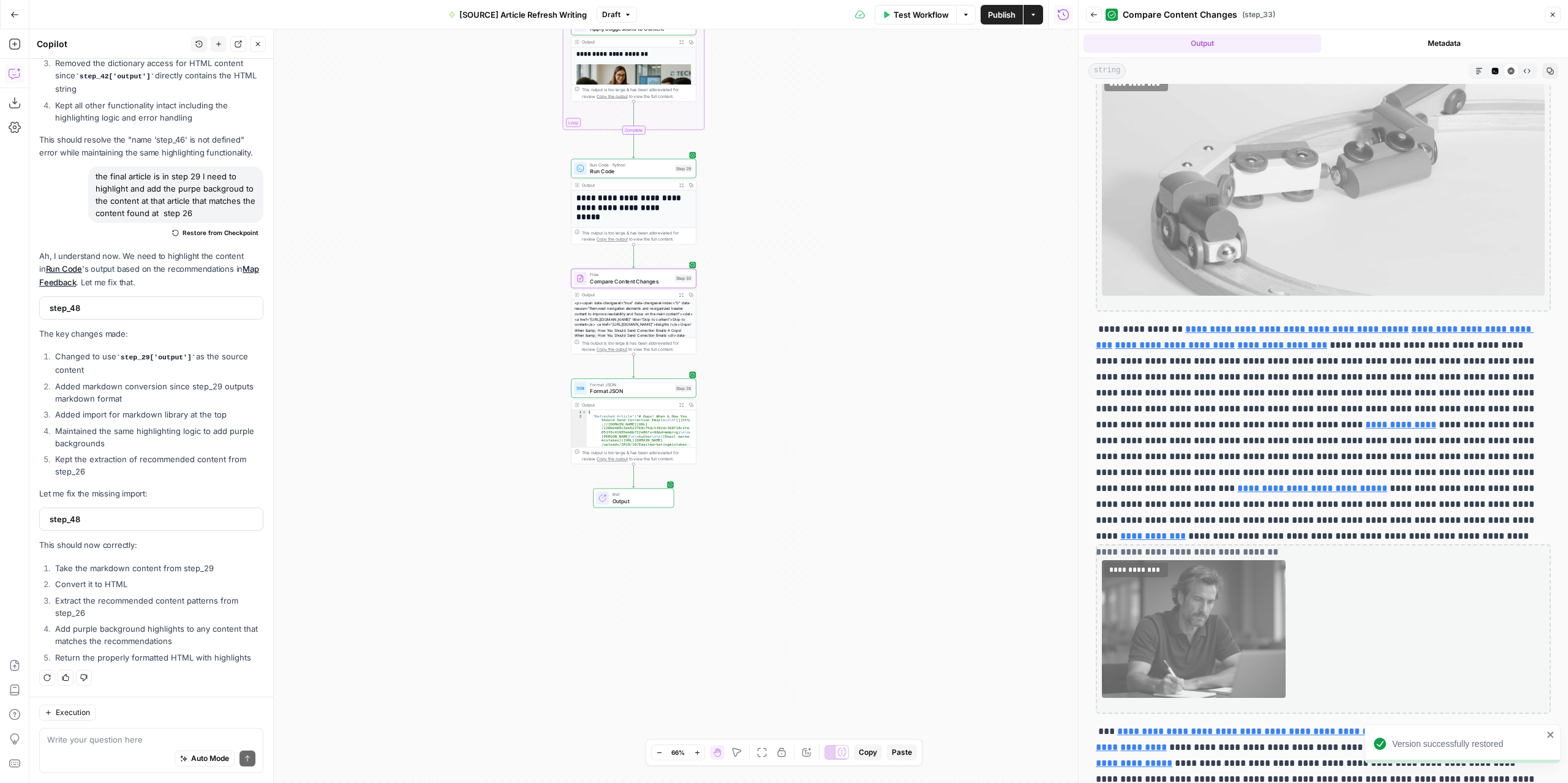
click at [622, 277] on span "Compare Content Changes" at bounding box center [630, 281] width 81 height 8
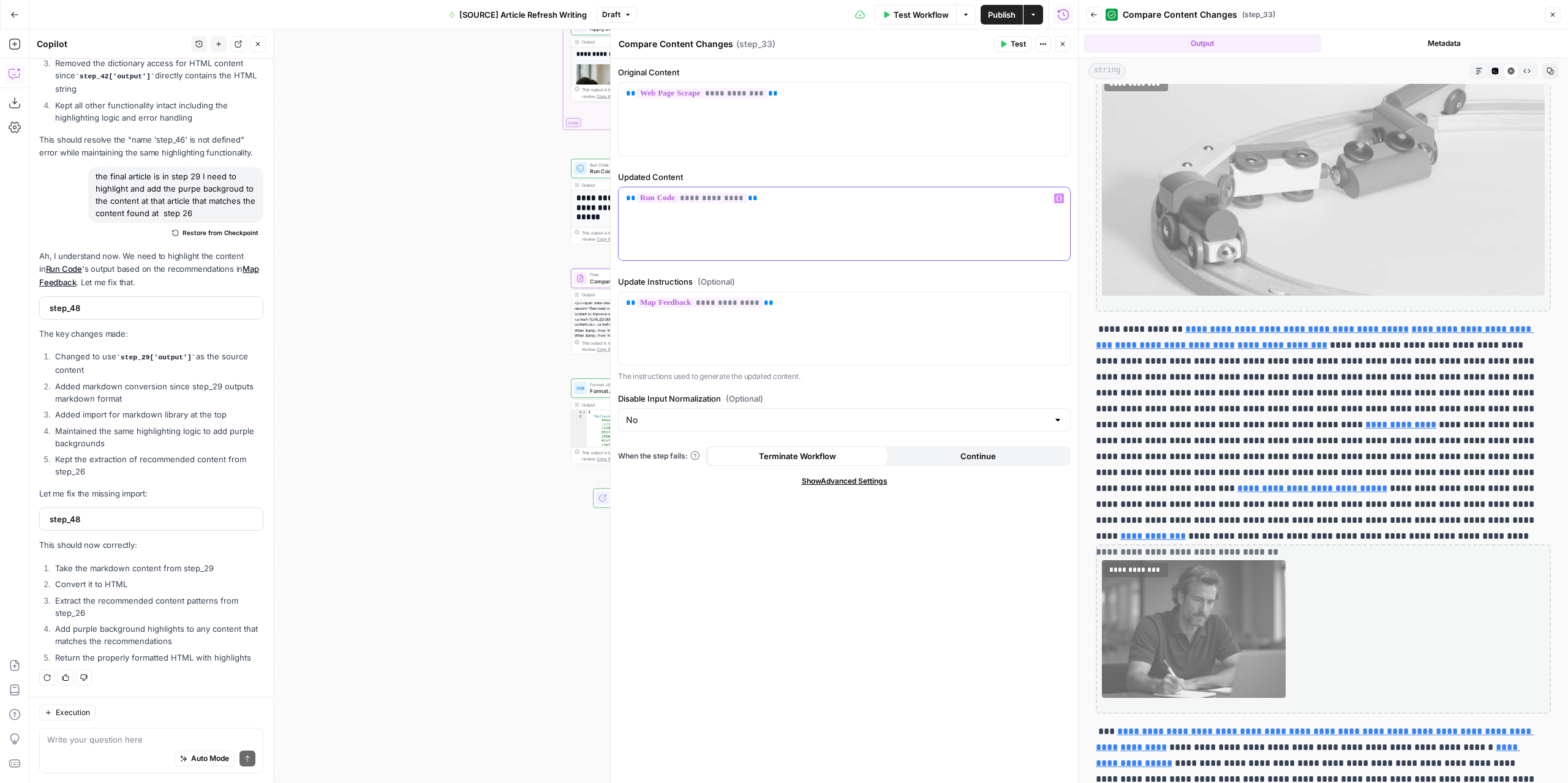
drag, startPoint x: 800, startPoint y: 206, endPoint x: 611, endPoint y: 194, distance: 189.4
click at [611, 194] on div "**********" at bounding box center [844, 406] width 468 height 754
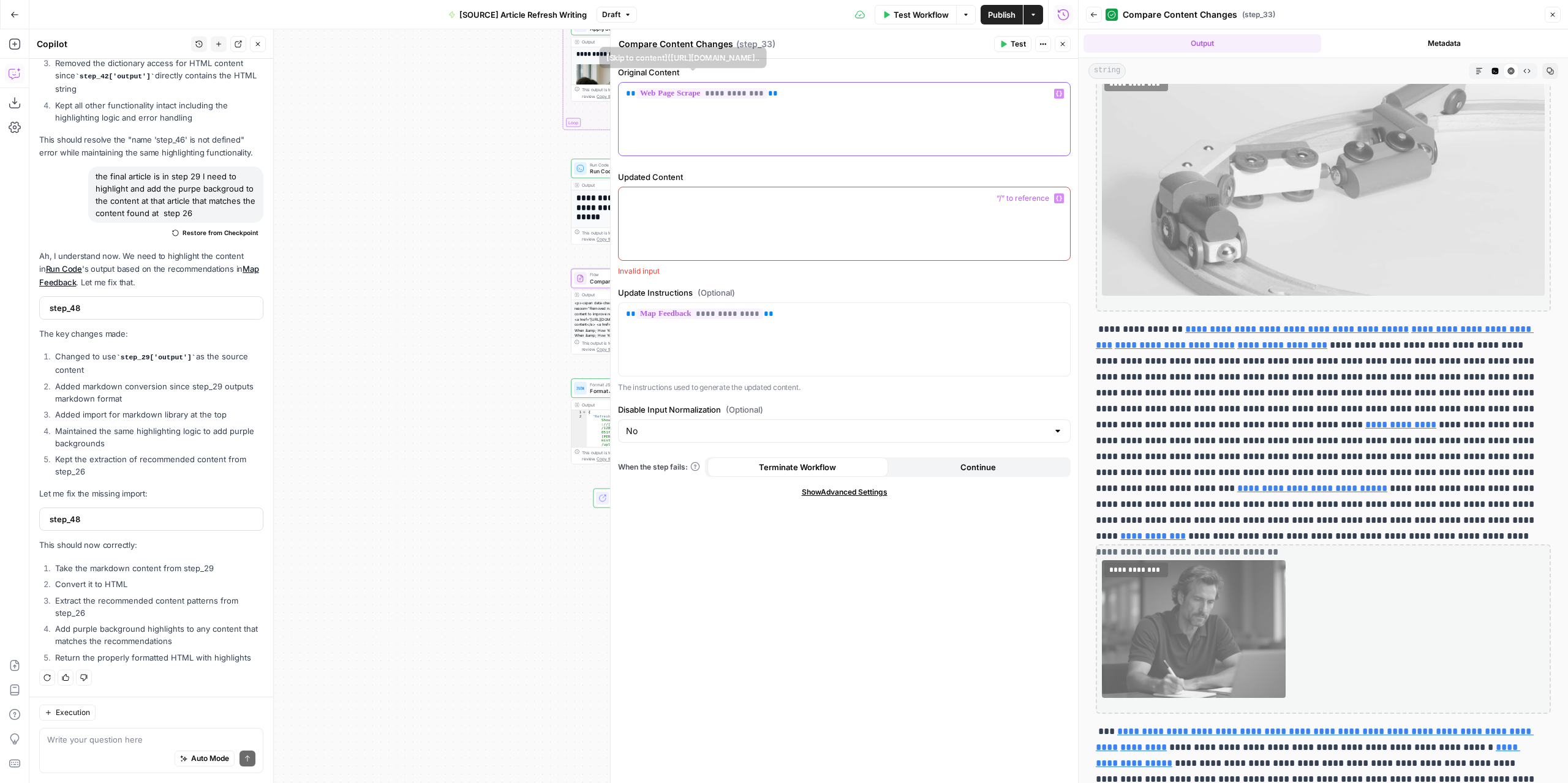
drag, startPoint x: 802, startPoint y: 101, endPoint x: 599, endPoint y: 102, distance: 203.0
click at [599, 102] on body "**********" at bounding box center [784, 392] width 1568 height 783
drag, startPoint x: 694, startPoint y: 99, endPoint x: 611, endPoint y: 98, distance: 83.0
click at [611, 98] on div "**********" at bounding box center [844, 406] width 468 height 754
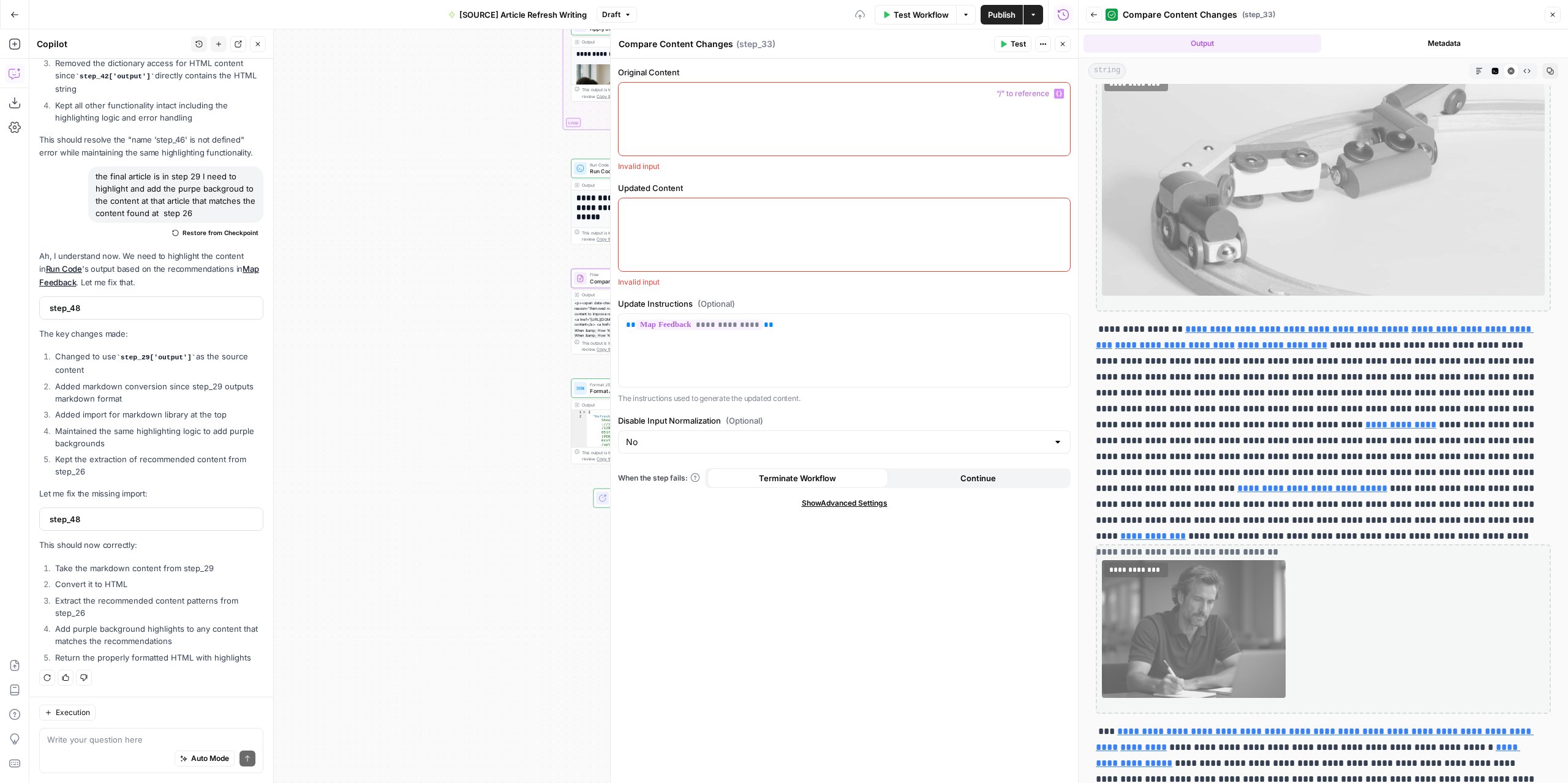
click at [1060, 92] on icon "button" at bounding box center [1058, 94] width 6 height 6
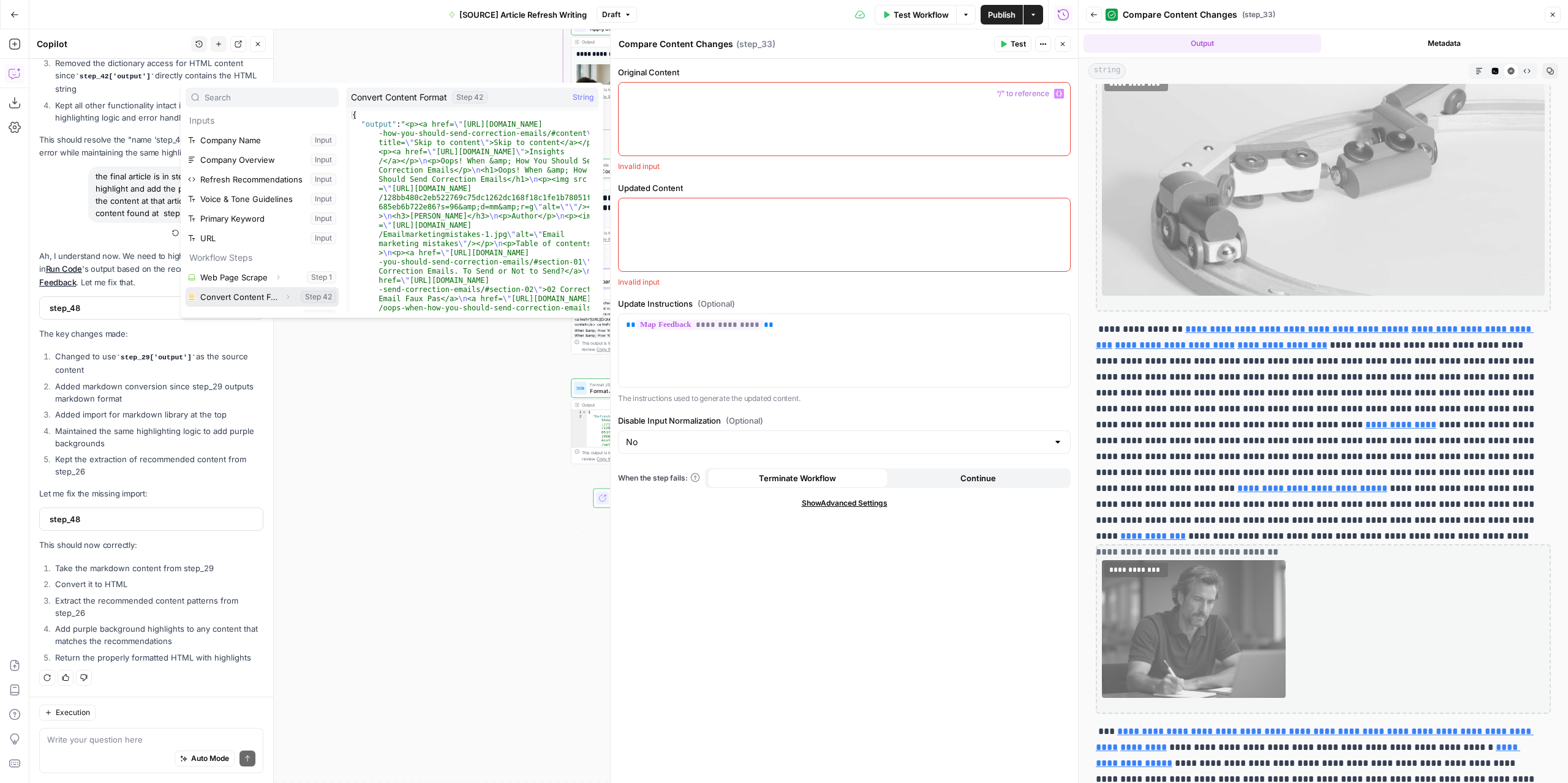
click at [260, 296] on button "Select variable Convert Content Format" at bounding box center [262, 297] width 153 height 20
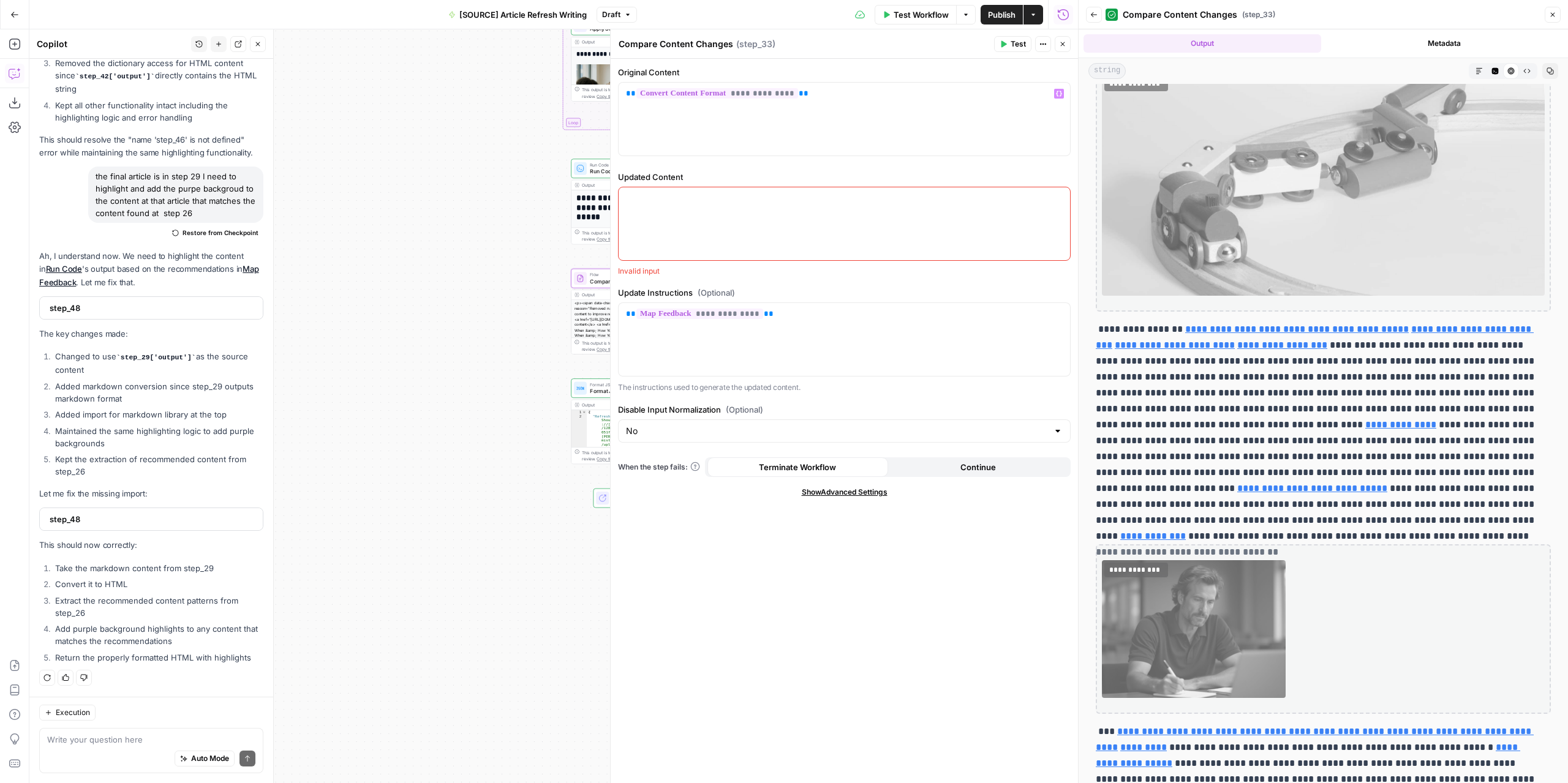
click at [1013, 45] on span "Test" at bounding box center [1018, 44] width 15 height 11
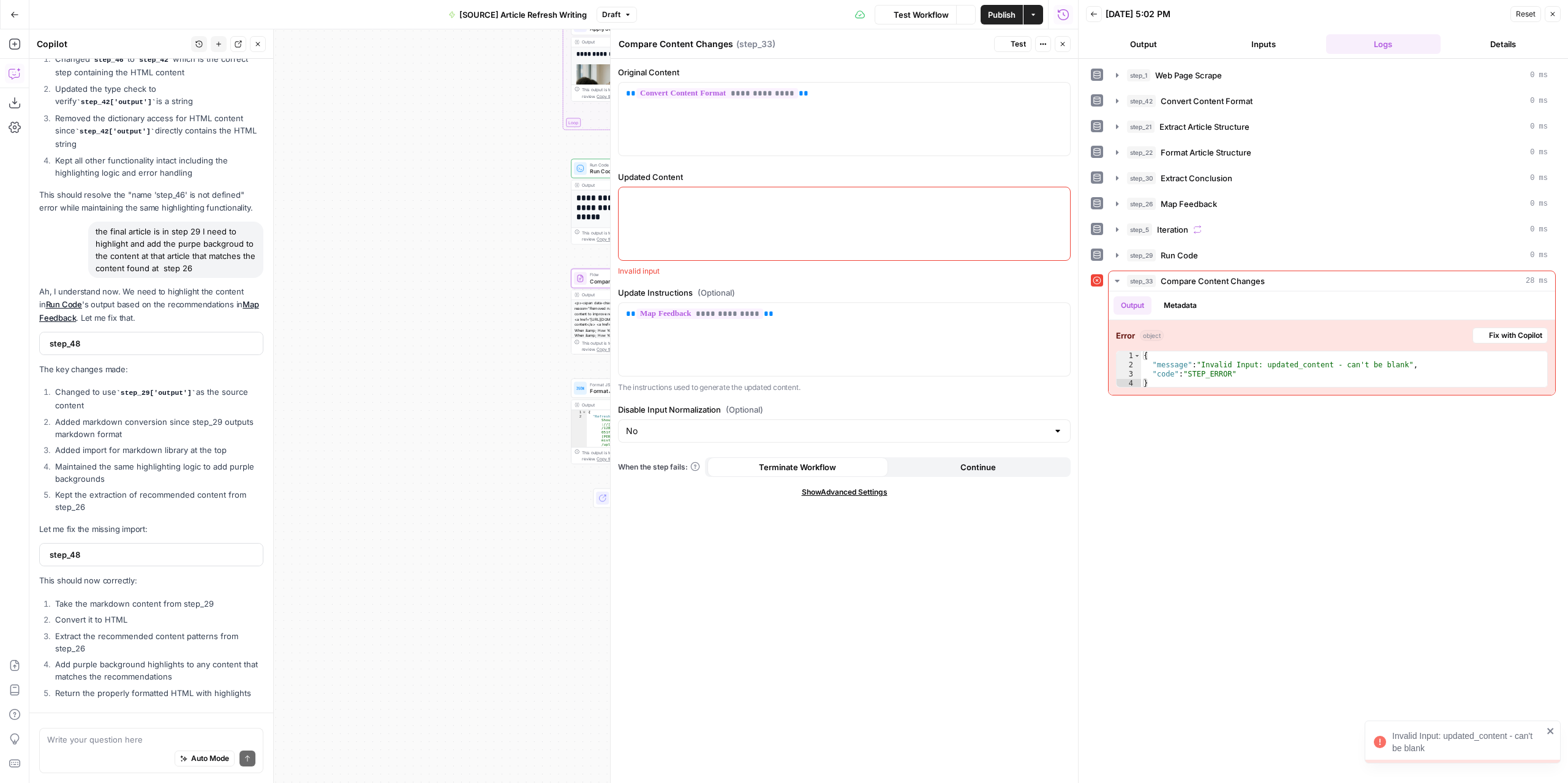
scroll to position [5991, 0]
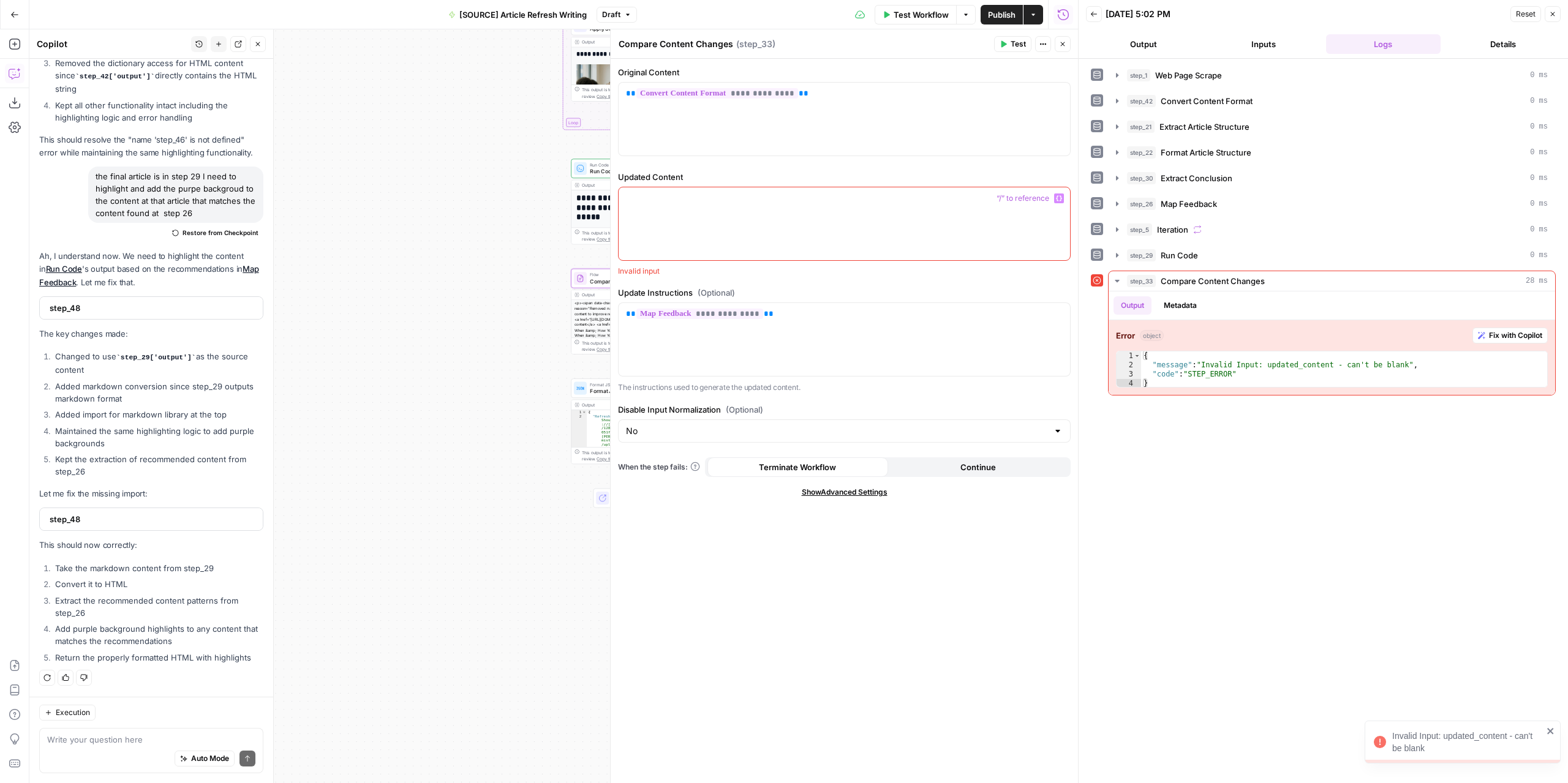
click at [866, 219] on div at bounding box center [844, 223] width 452 height 73
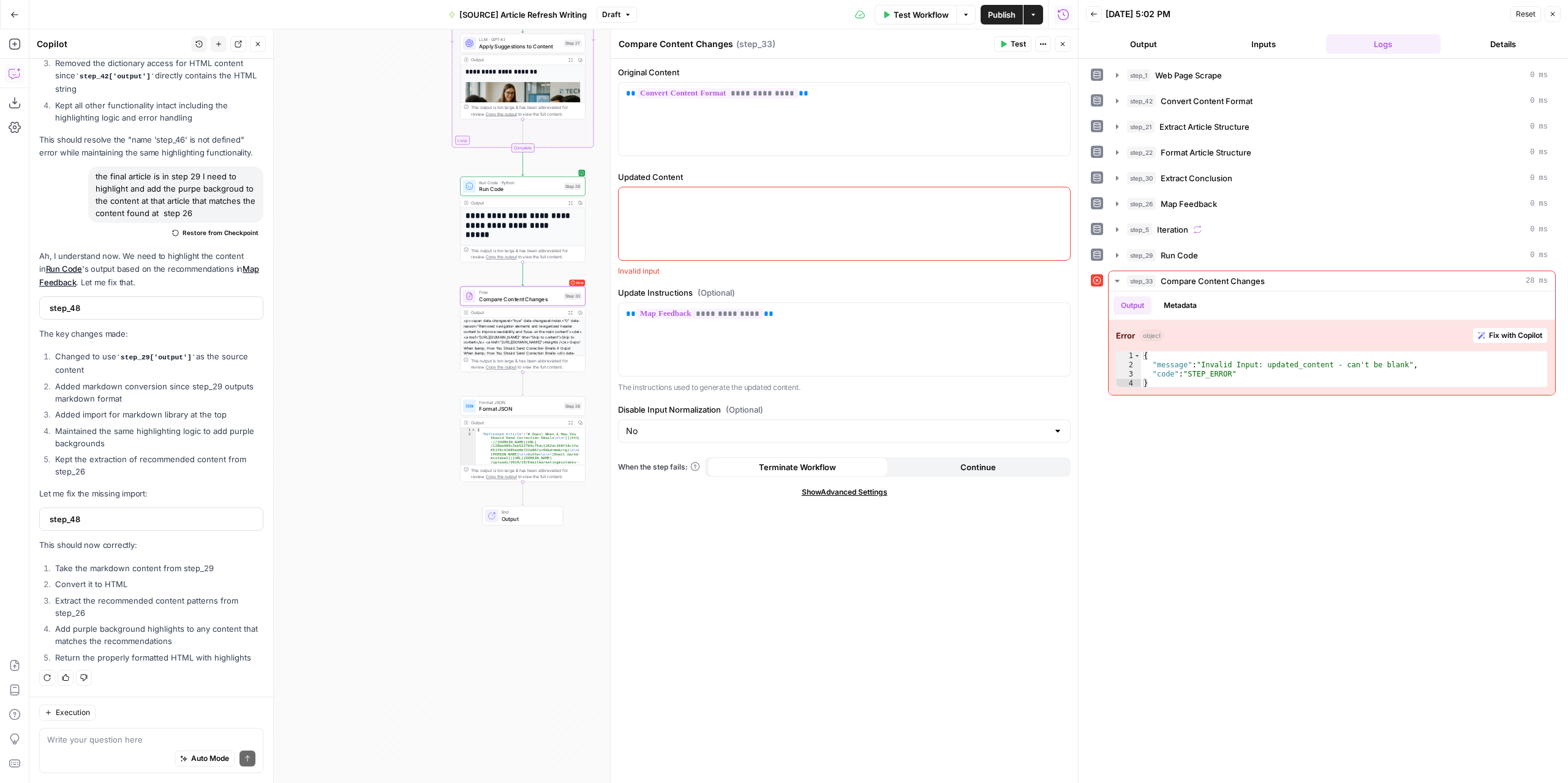
drag, startPoint x: 484, startPoint y: 255, endPoint x: 370, endPoint y: 275, distance: 115.7
click at [370, 275] on div "**********" at bounding box center [553, 406] width 1048 height 754
click at [1062, 200] on button "Variables Menu" at bounding box center [1059, 198] width 10 height 10
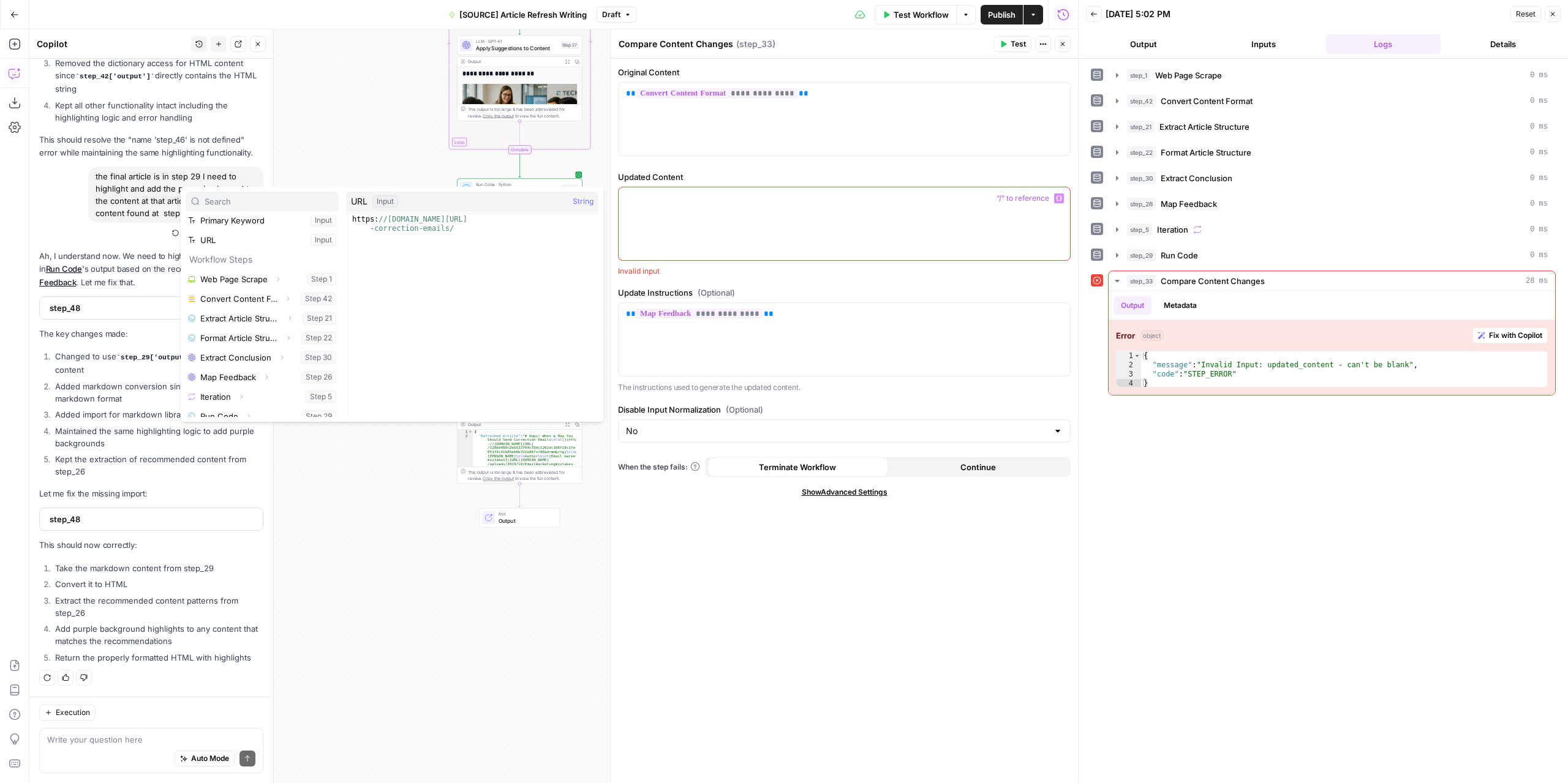
scroll to position [111, 0]
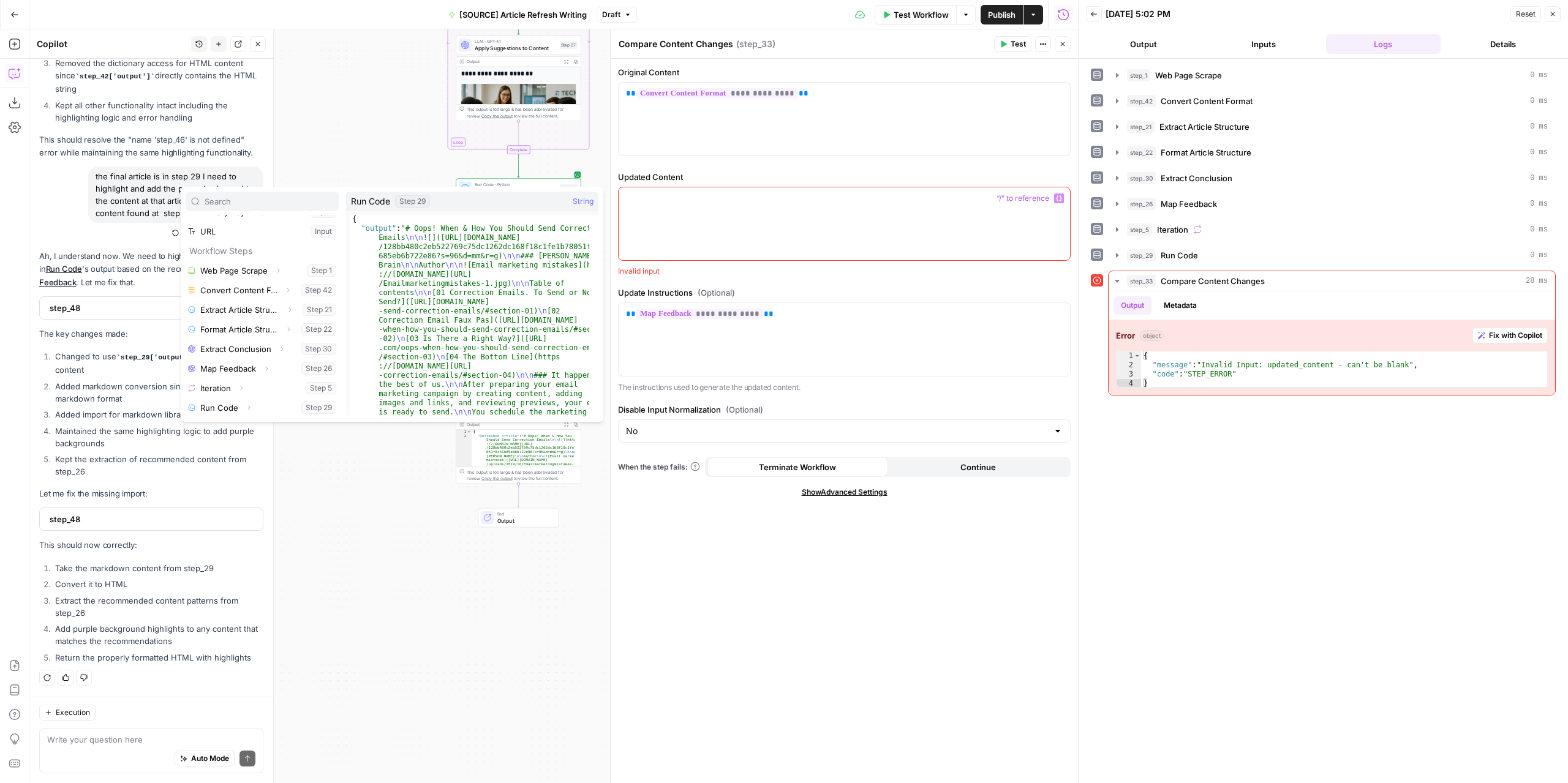
click at [405, 545] on div "**********" at bounding box center [553, 406] width 1048 height 754
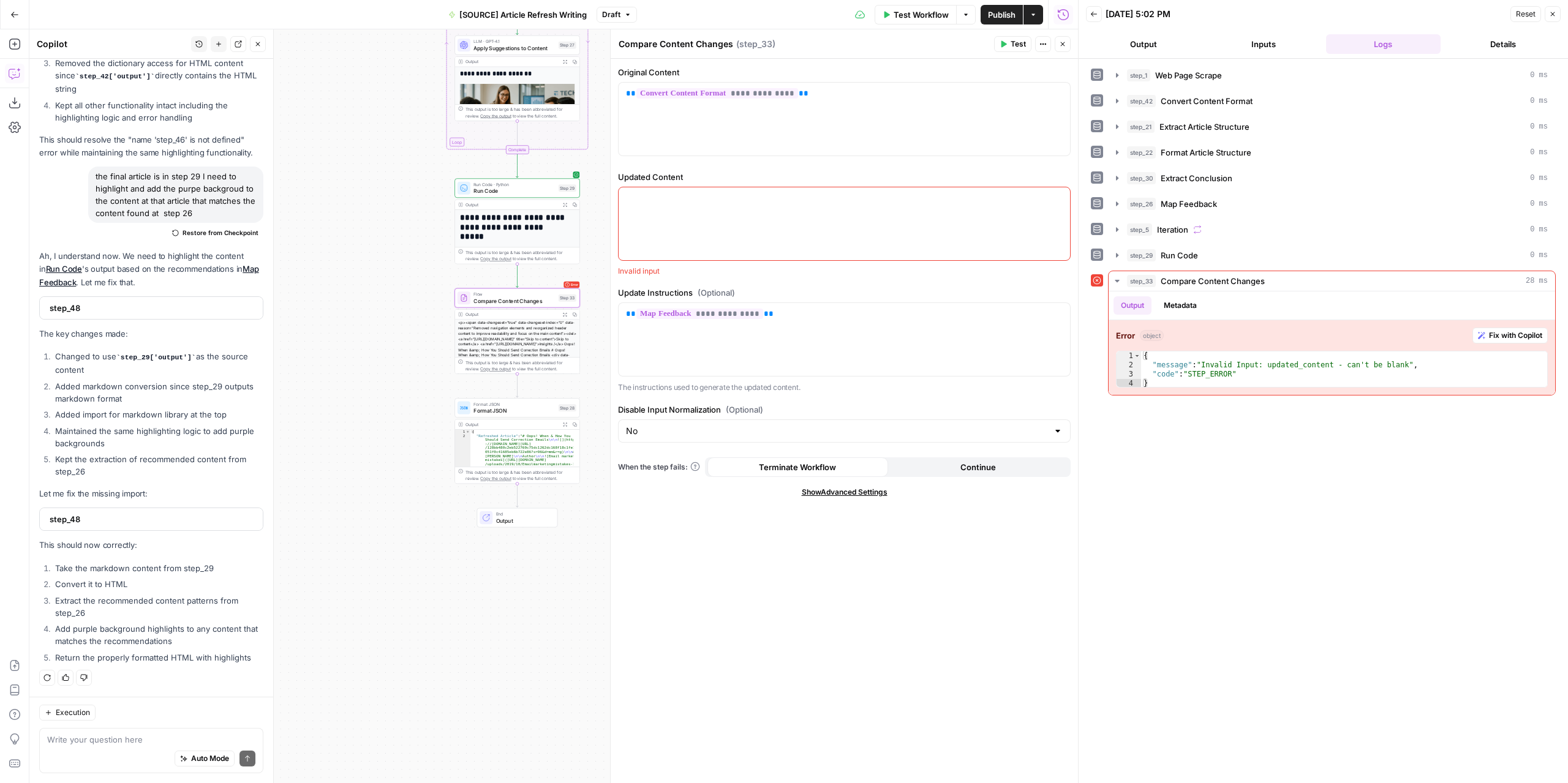
drag, startPoint x: 830, startPoint y: 219, endPoint x: 934, endPoint y: 208, distance: 104.6
click at [832, 219] on div at bounding box center [844, 223] width 452 height 73
click at [1058, 198] on icon "button" at bounding box center [1058, 198] width 6 height 6
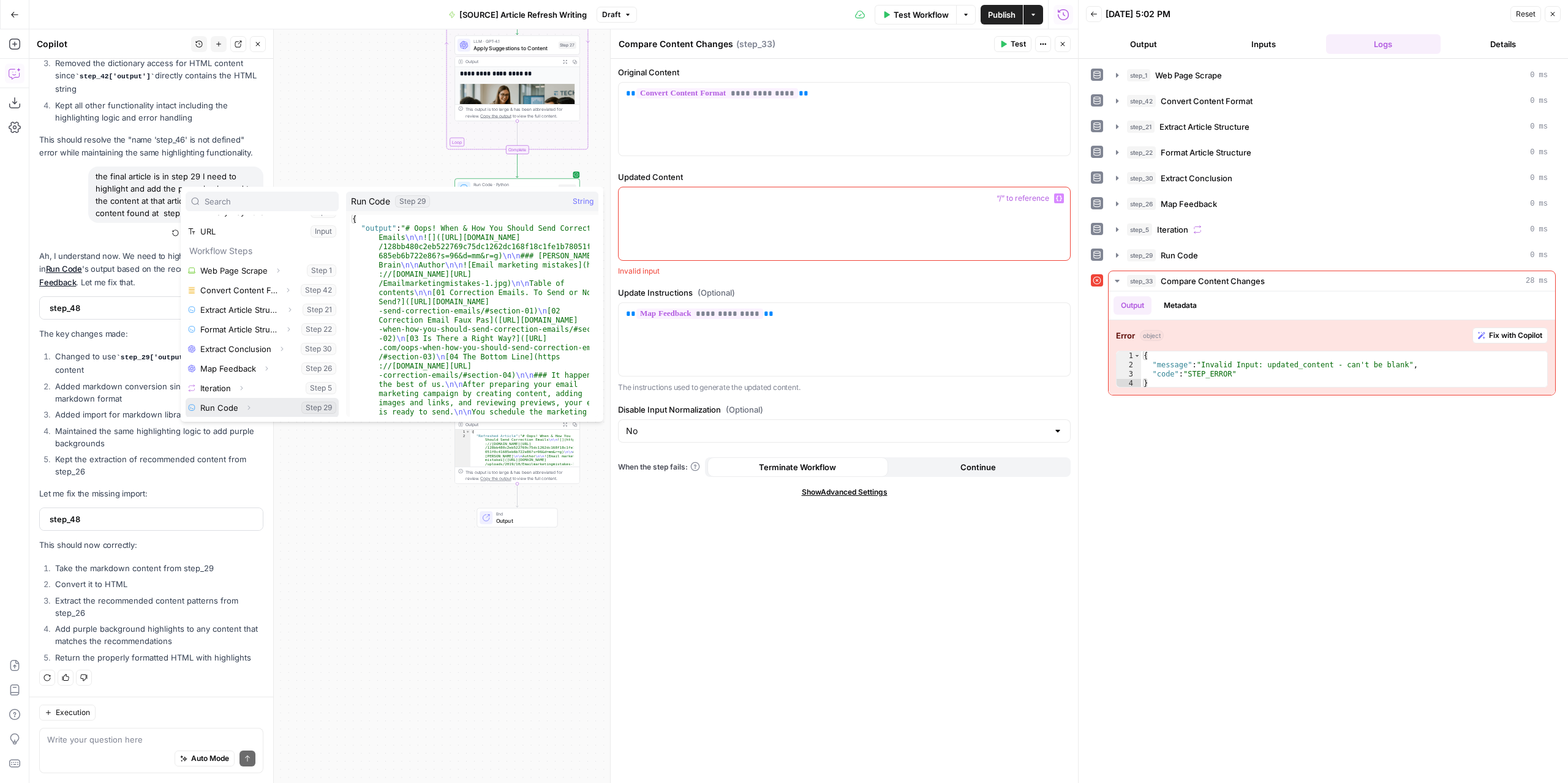
click at [210, 411] on button "Select variable Run Code" at bounding box center [262, 408] width 153 height 20
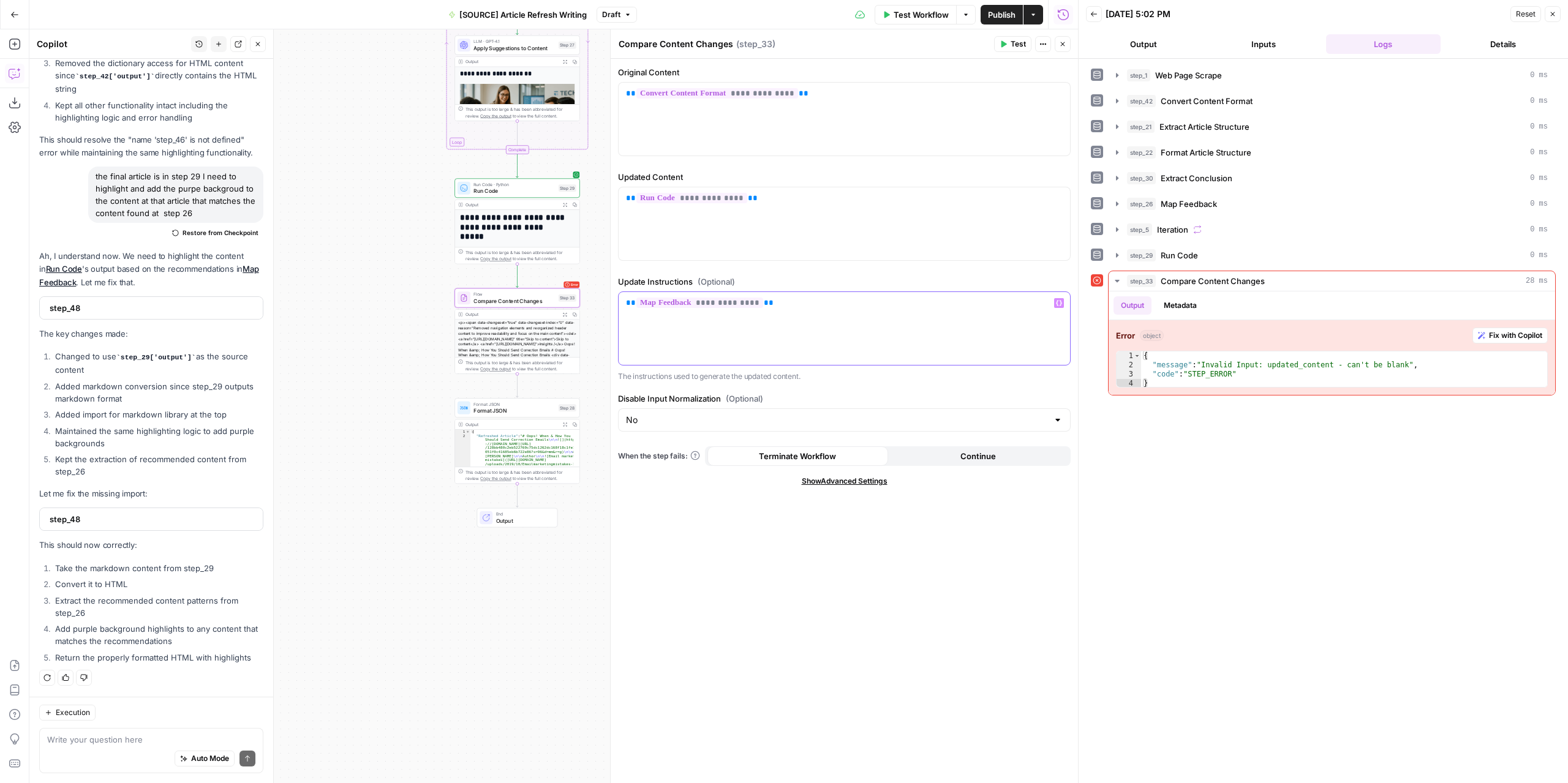
drag, startPoint x: 800, startPoint y: 304, endPoint x: 788, endPoint y: 304, distance: 12.0
click at [788, 304] on p "**********" at bounding box center [844, 303] width 437 height 12
drag, startPoint x: 1011, startPoint y: 45, endPoint x: 1053, endPoint y: 51, distance: 42.4
click at [1012, 45] on span "Test" at bounding box center [1018, 44] width 15 height 11
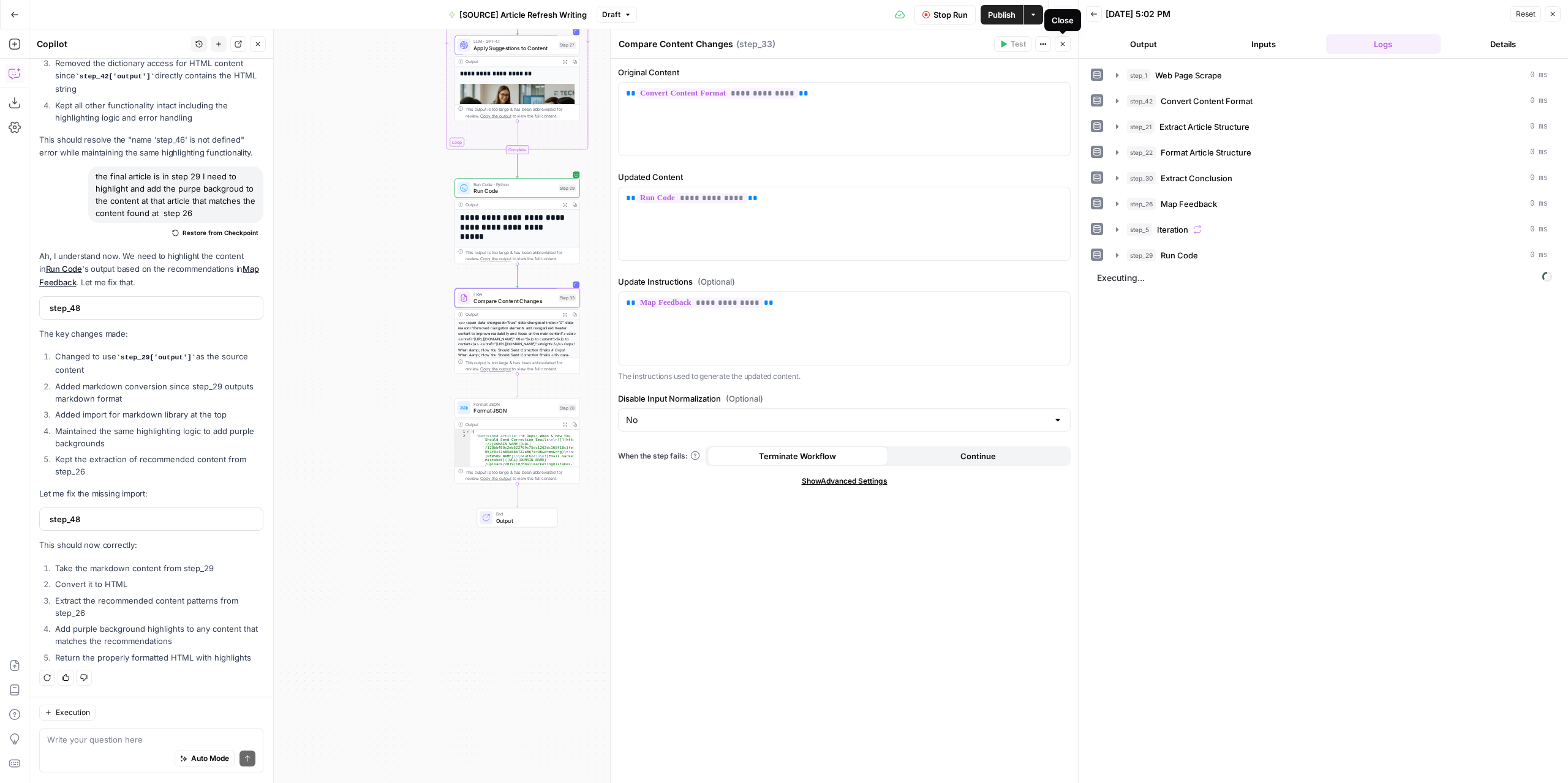
click at [1066, 46] on icon "button" at bounding box center [1062, 44] width 8 height 8
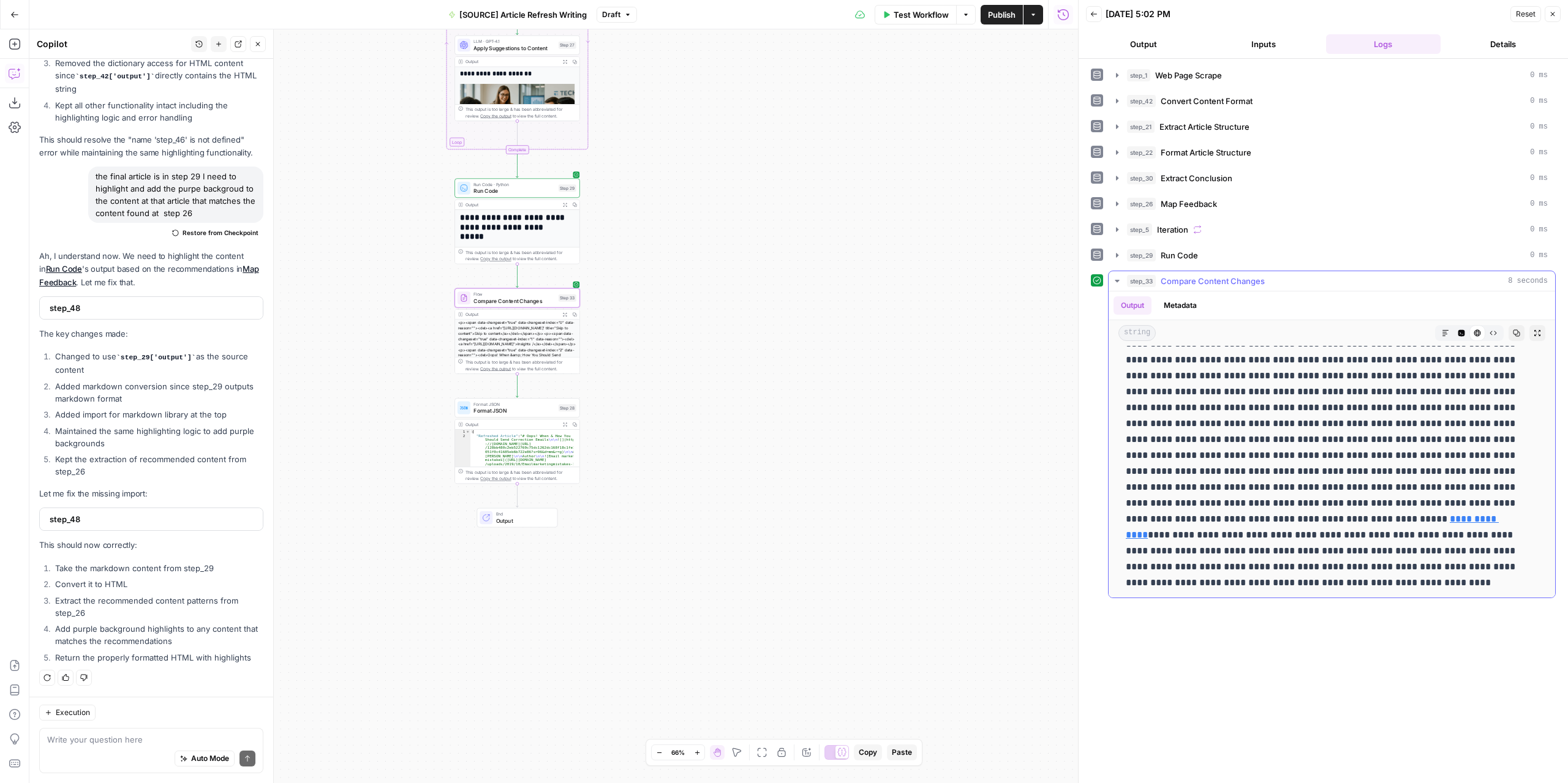
scroll to position [3185, 0]
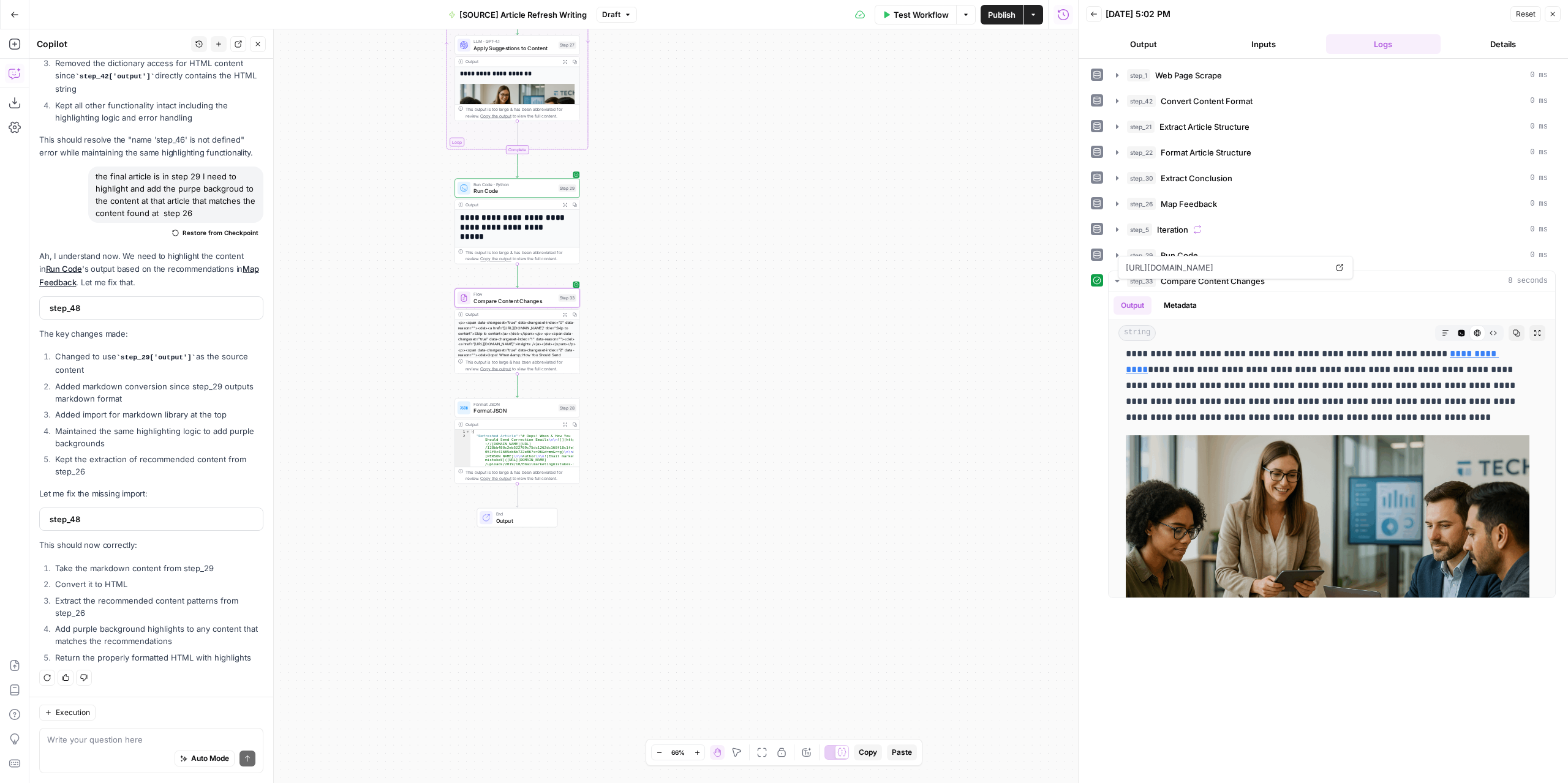
click at [1559, 11] on button "Close" at bounding box center [1552, 14] width 16 height 16
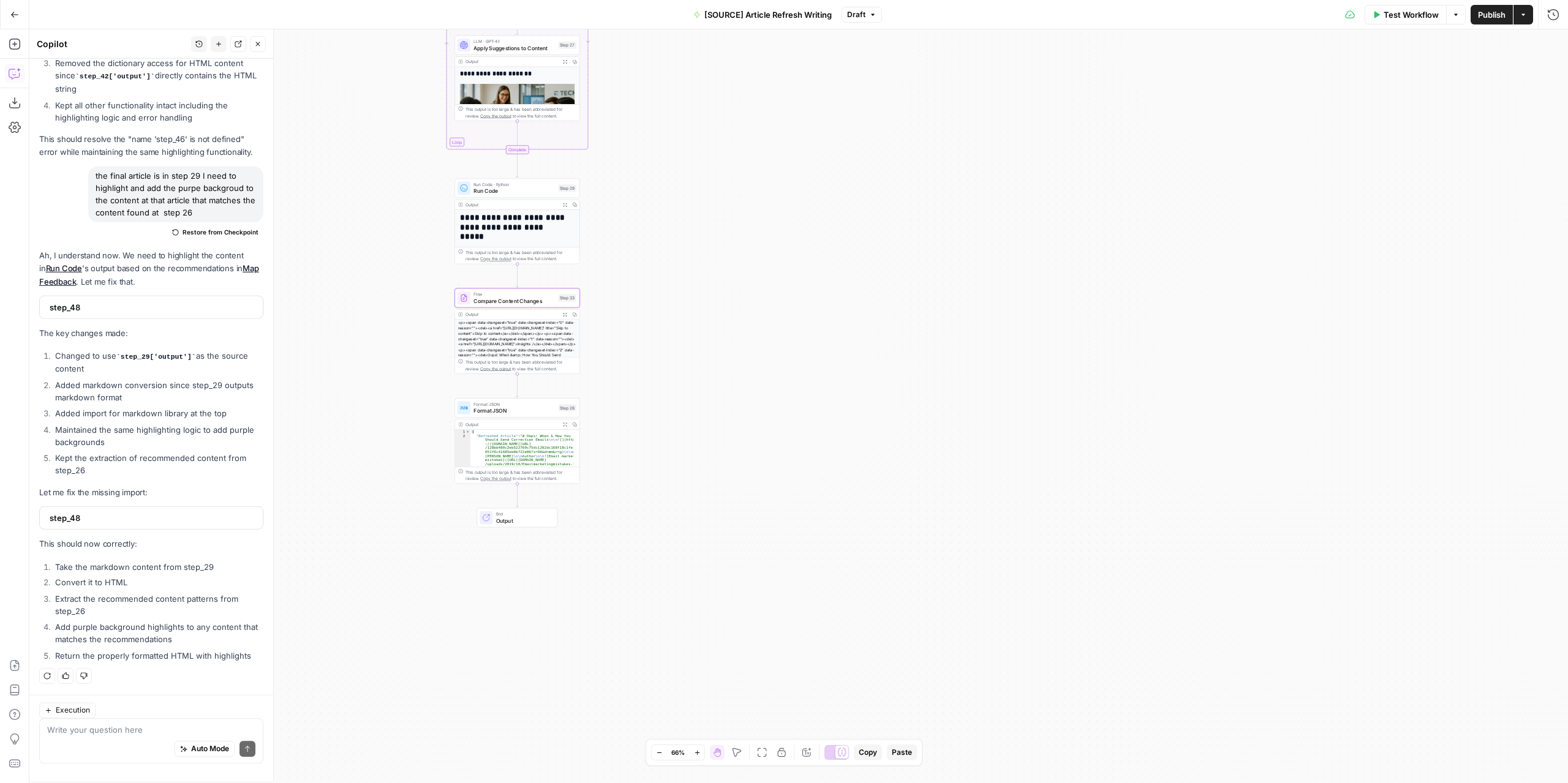
scroll to position [5991, 0]
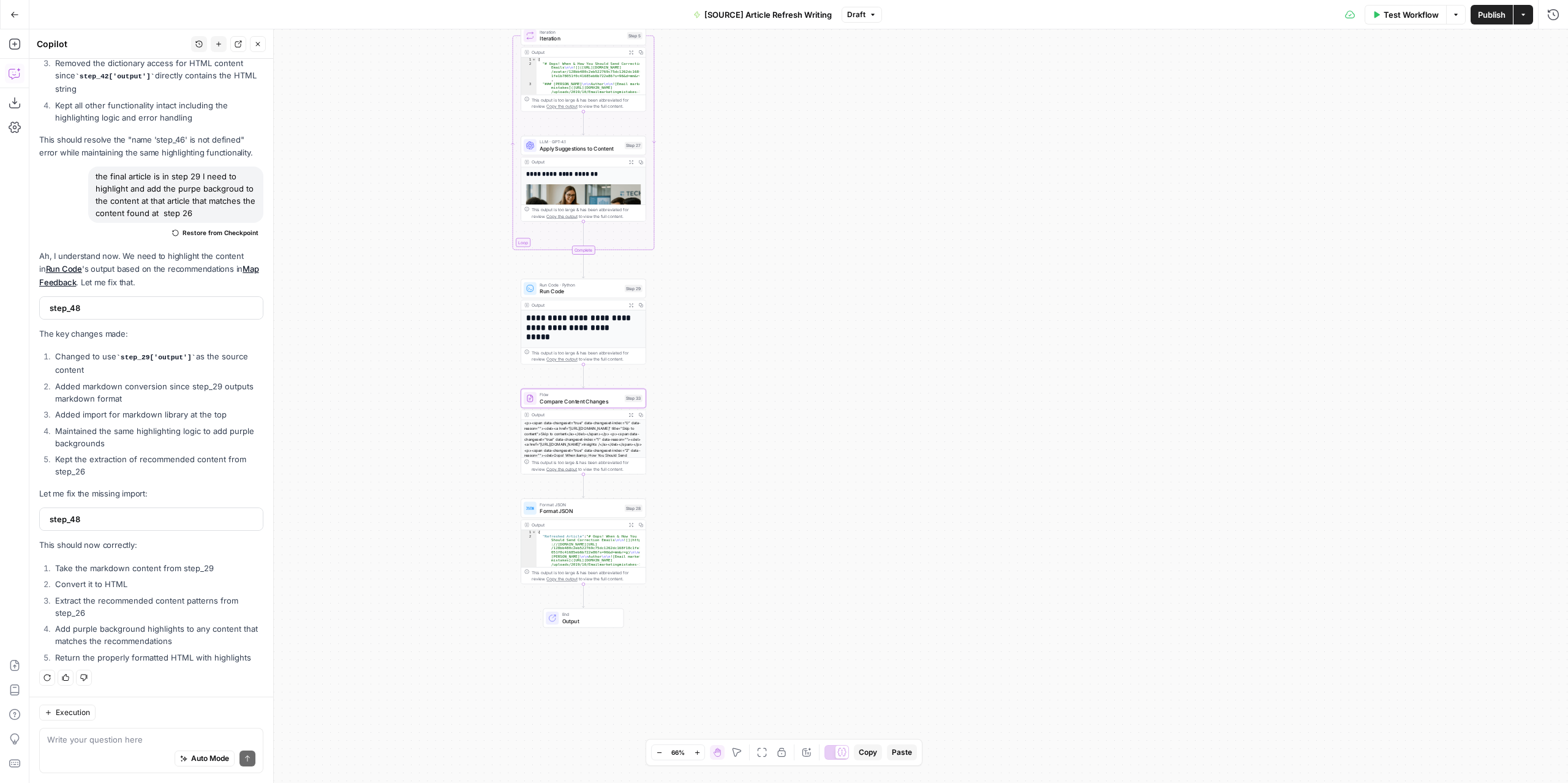
drag, startPoint x: 657, startPoint y: 282, endPoint x: 735, endPoint y: 406, distance: 146.5
click at [739, 411] on div "**********" at bounding box center [798, 406] width 1538 height 754
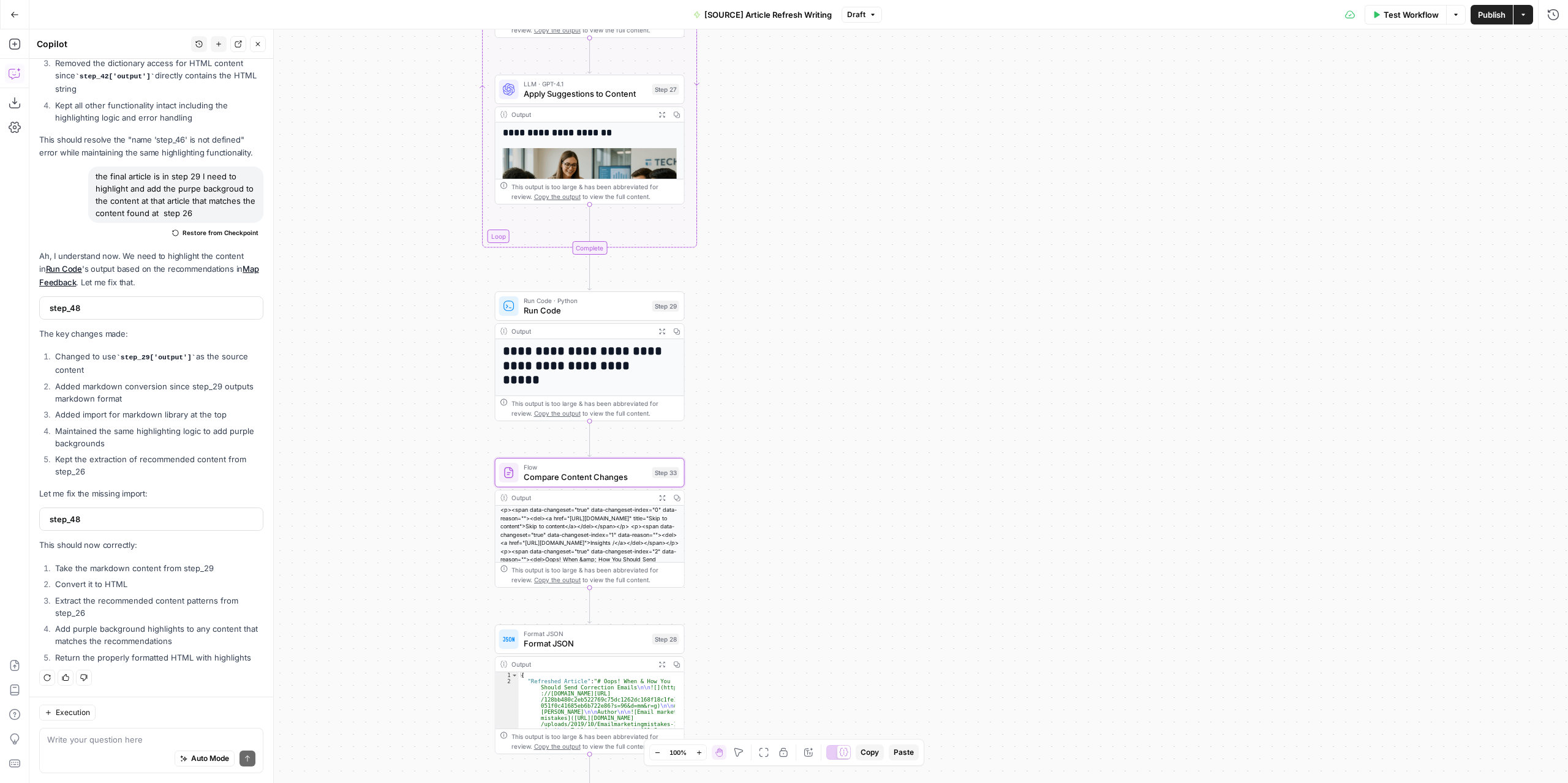
drag, startPoint x: 766, startPoint y: 365, endPoint x: 830, endPoint y: 380, distance: 65.7
click at [830, 380] on div "**********" at bounding box center [798, 406] width 1538 height 754
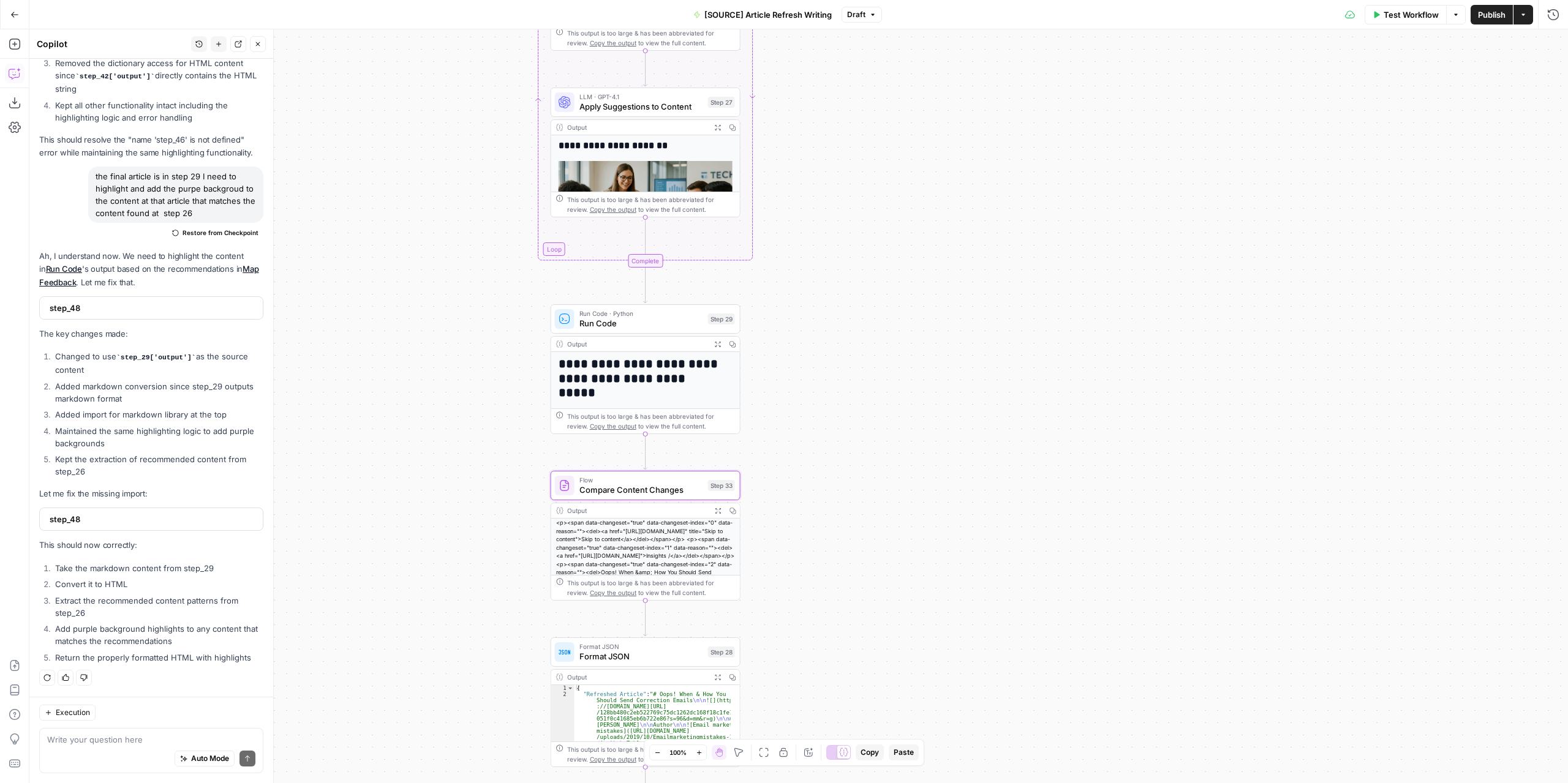
click at [717, 340] on icon "button" at bounding box center [717, 344] width 7 height 7
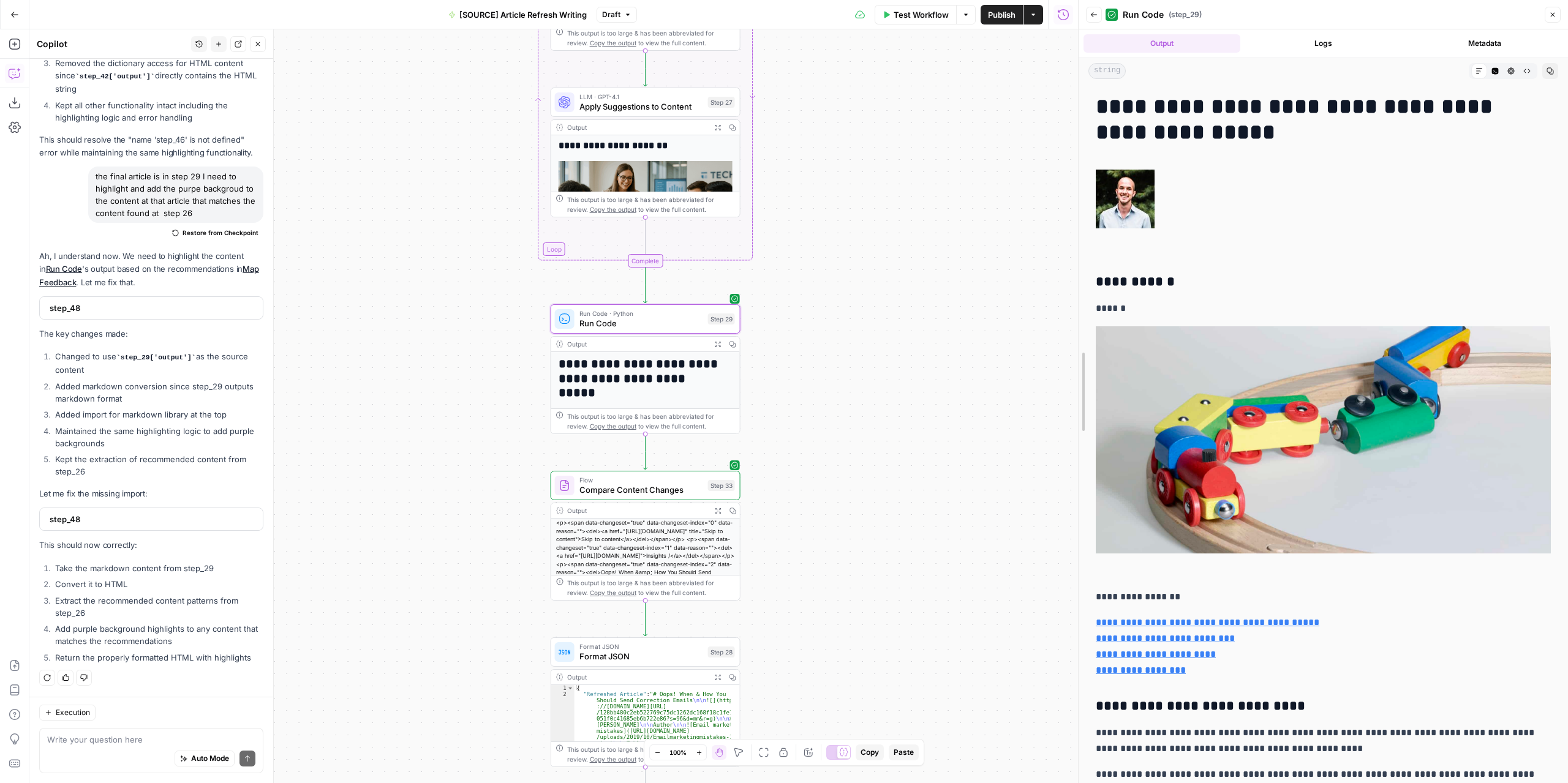
drag, startPoint x: 1081, startPoint y: 448, endPoint x: 967, endPoint y: 441, distance: 114.2
click at [959, 439] on body "**********" at bounding box center [784, 392] width 1568 height 783
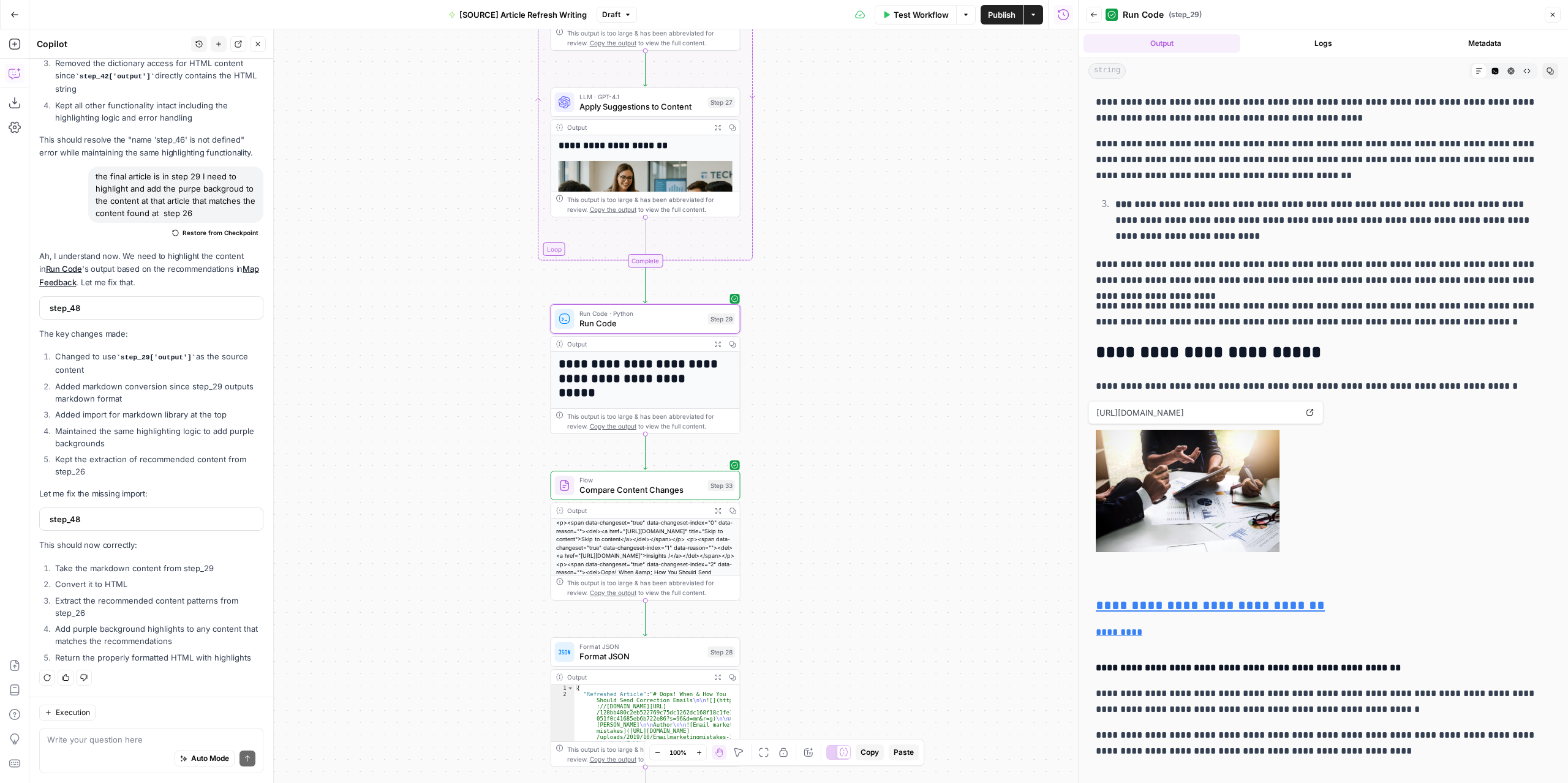
scroll to position [1899, 0]
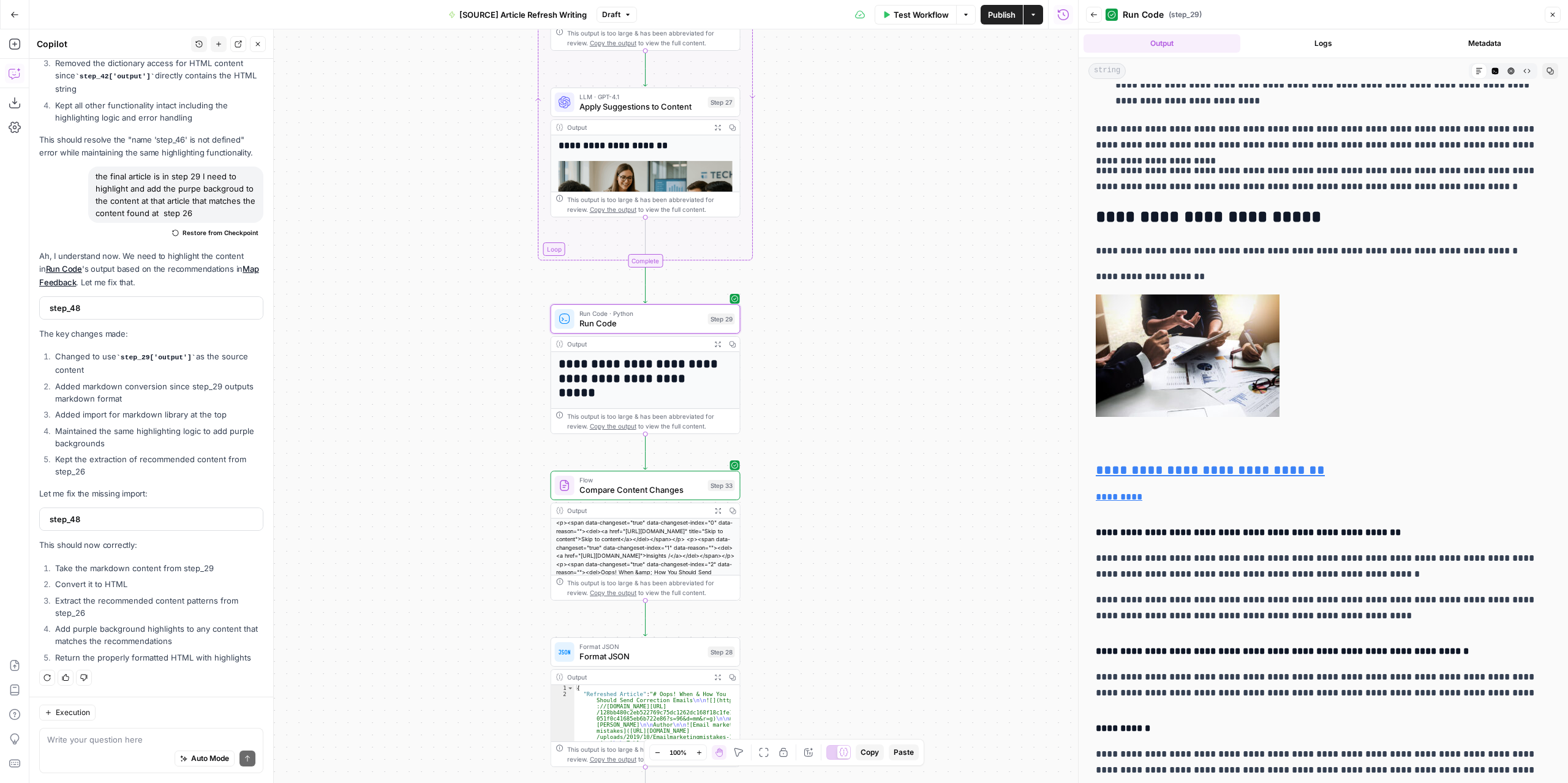
drag, startPoint x: 1309, startPoint y: 212, endPoint x: 1095, endPoint y: 215, distance: 214.0
click at [1095, 215] on h2 "**********" at bounding box center [1323, 217] width 455 height 20
copy strong "**********"
click at [105, 735] on textarea at bounding box center [151, 740] width 208 height 12
type textarea "F"
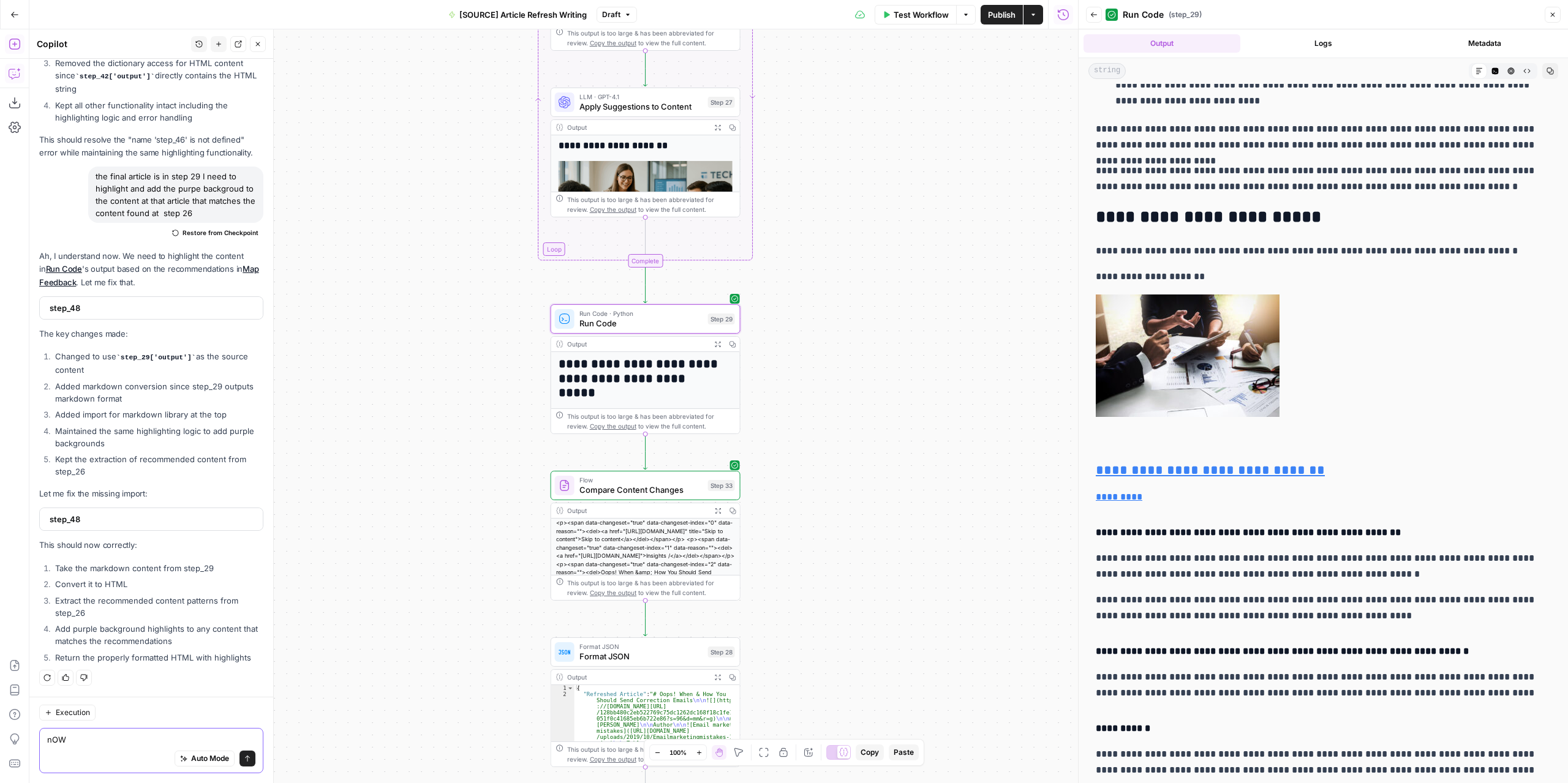
type textarea "nOW"
click at [12, 42] on icon "button" at bounding box center [15, 44] width 12 height 12
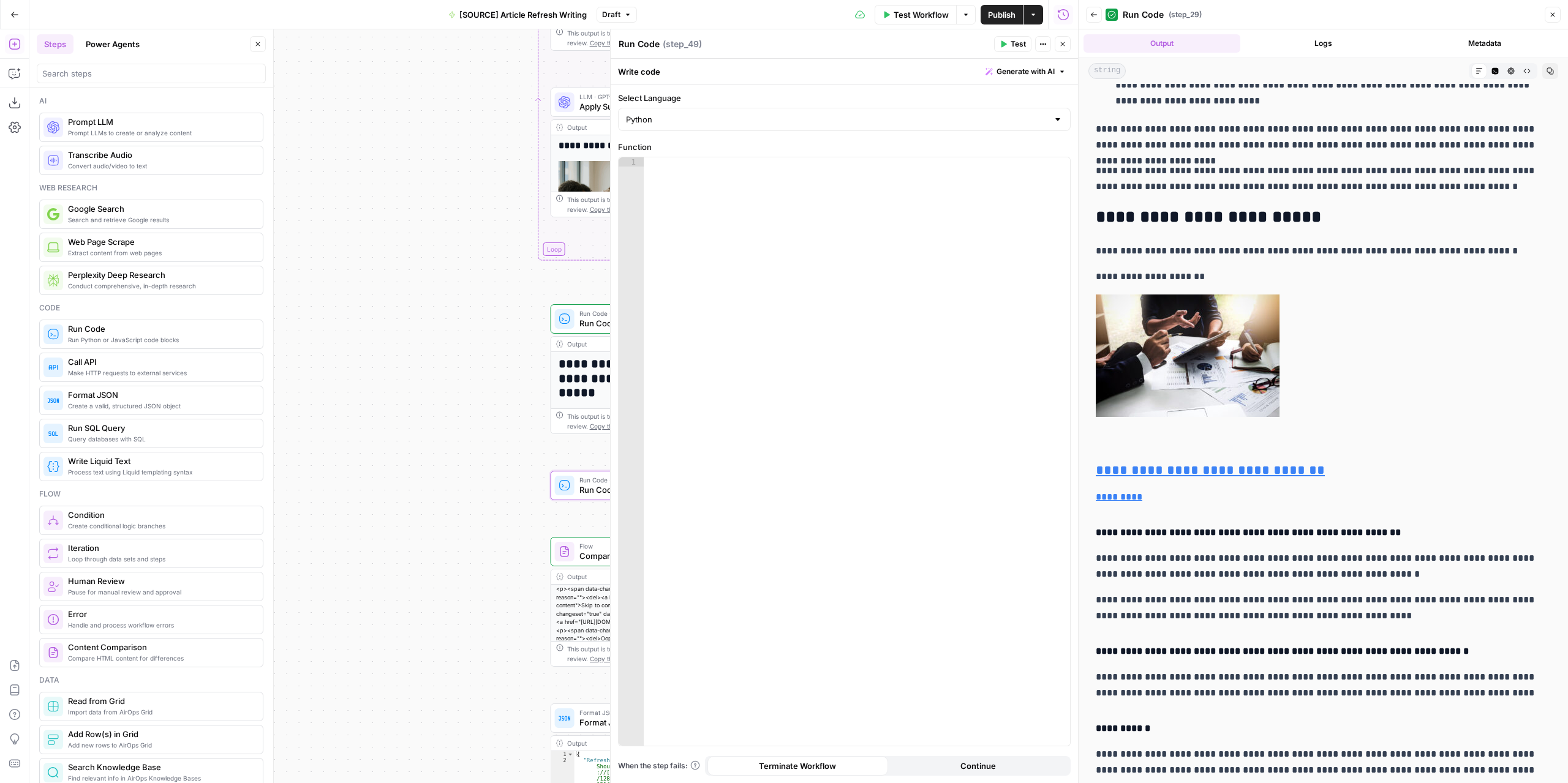
click at [259, 41] on icon "button" at bounding box center [258, 44] width 8 height 8
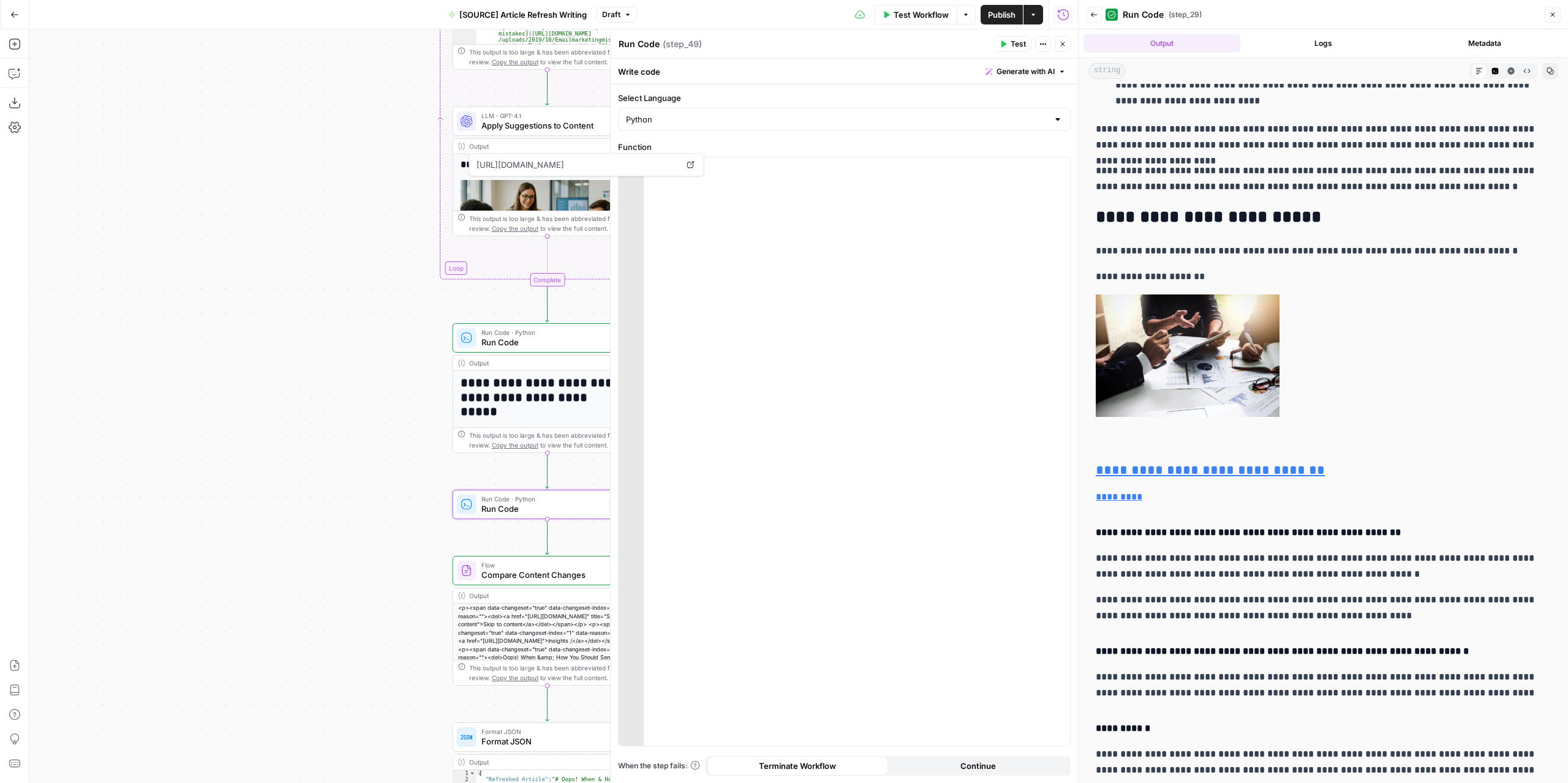
drag, startPoint x: 343, startPoint y: 207, endPoint x: 275, endPoint y: 220, distance: 69.2
click at [275, 220] on div "**********" at bounding box center [553, 406] width 1048 height 754
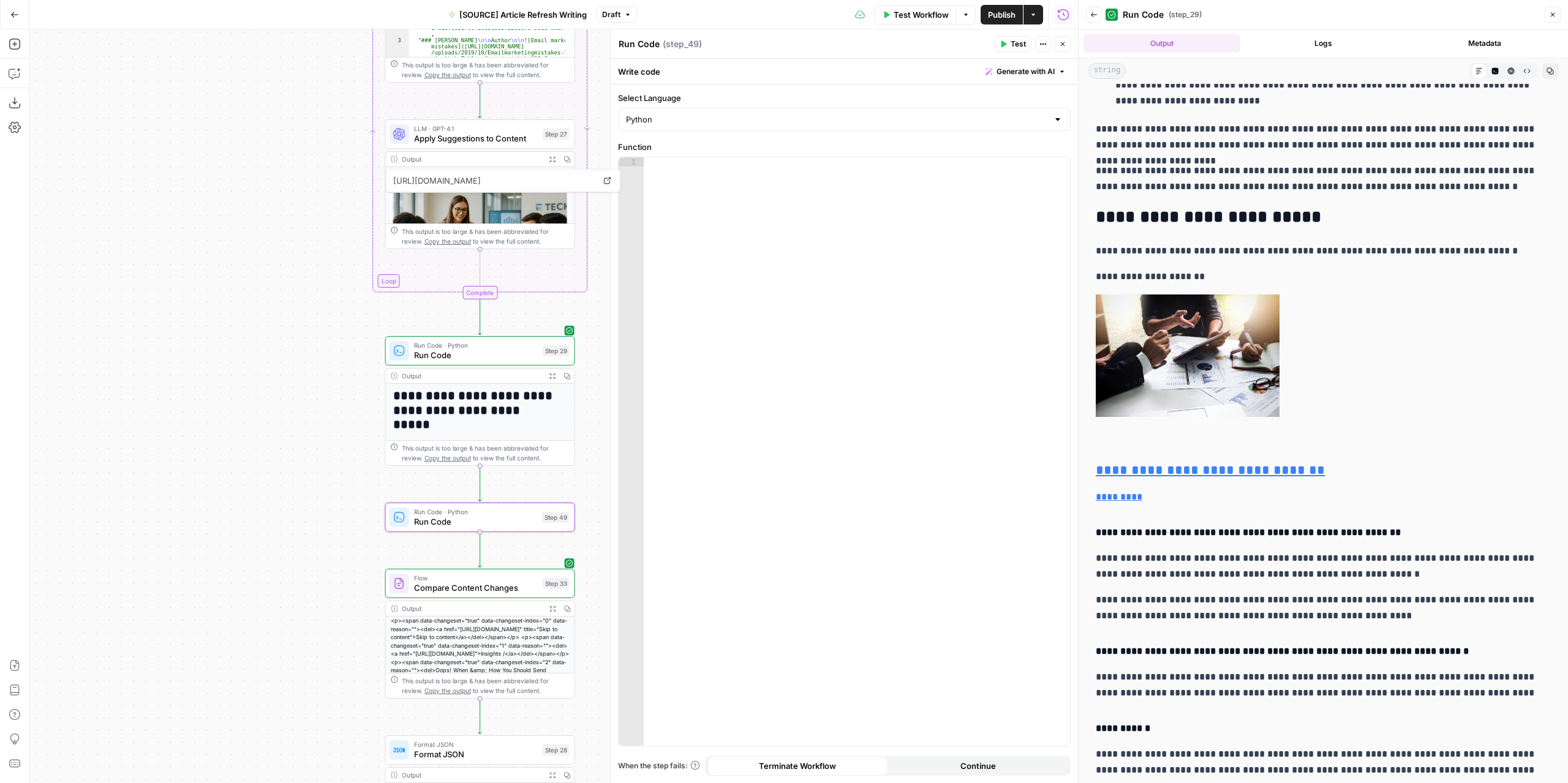
click at [621, 14] on button "Draft" at bounding box center [616, 14] width 40 height 16
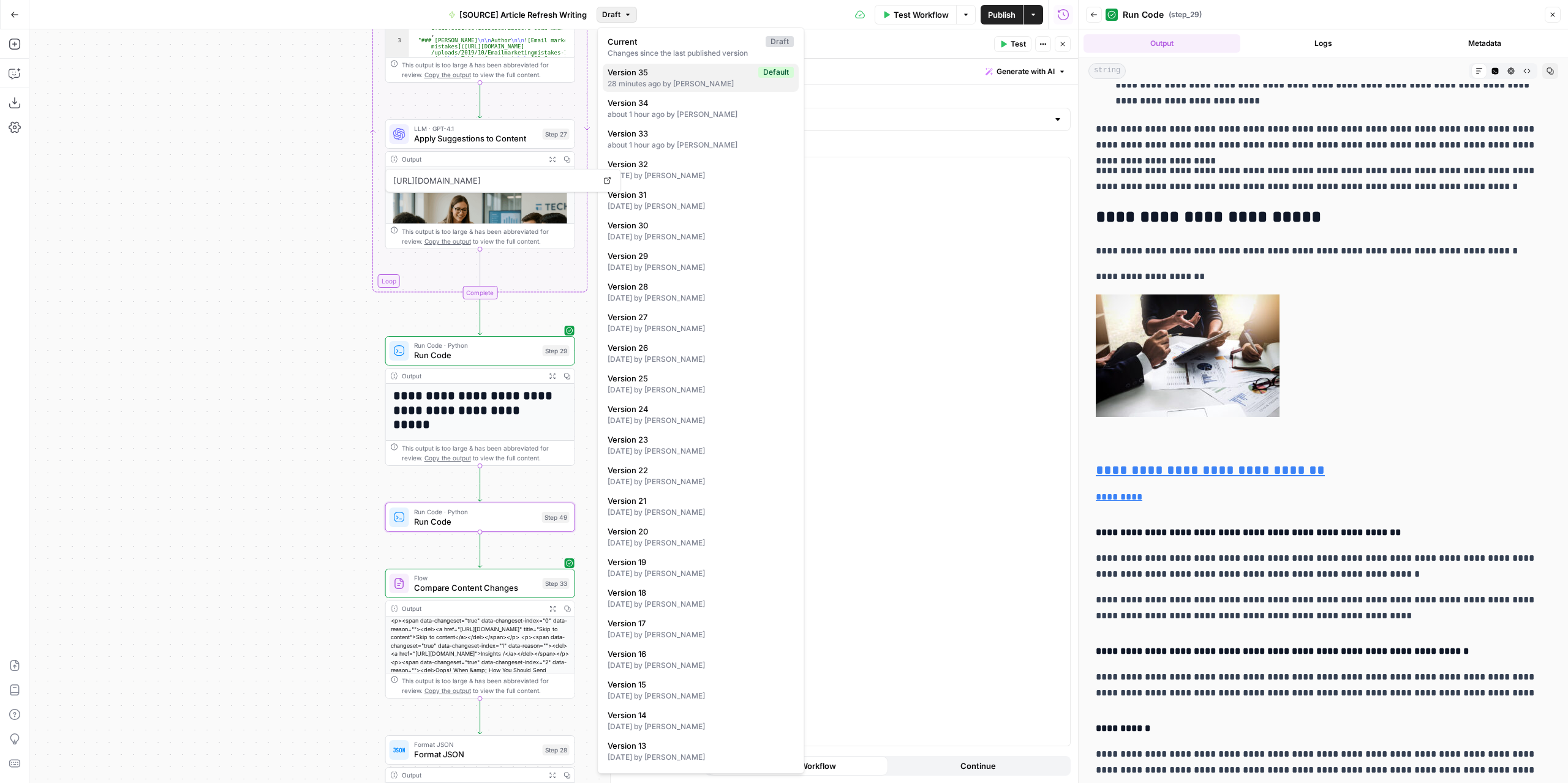
click at [673, 74] on span "Version 35" at bounding box center [680, 72] width 146 height 12
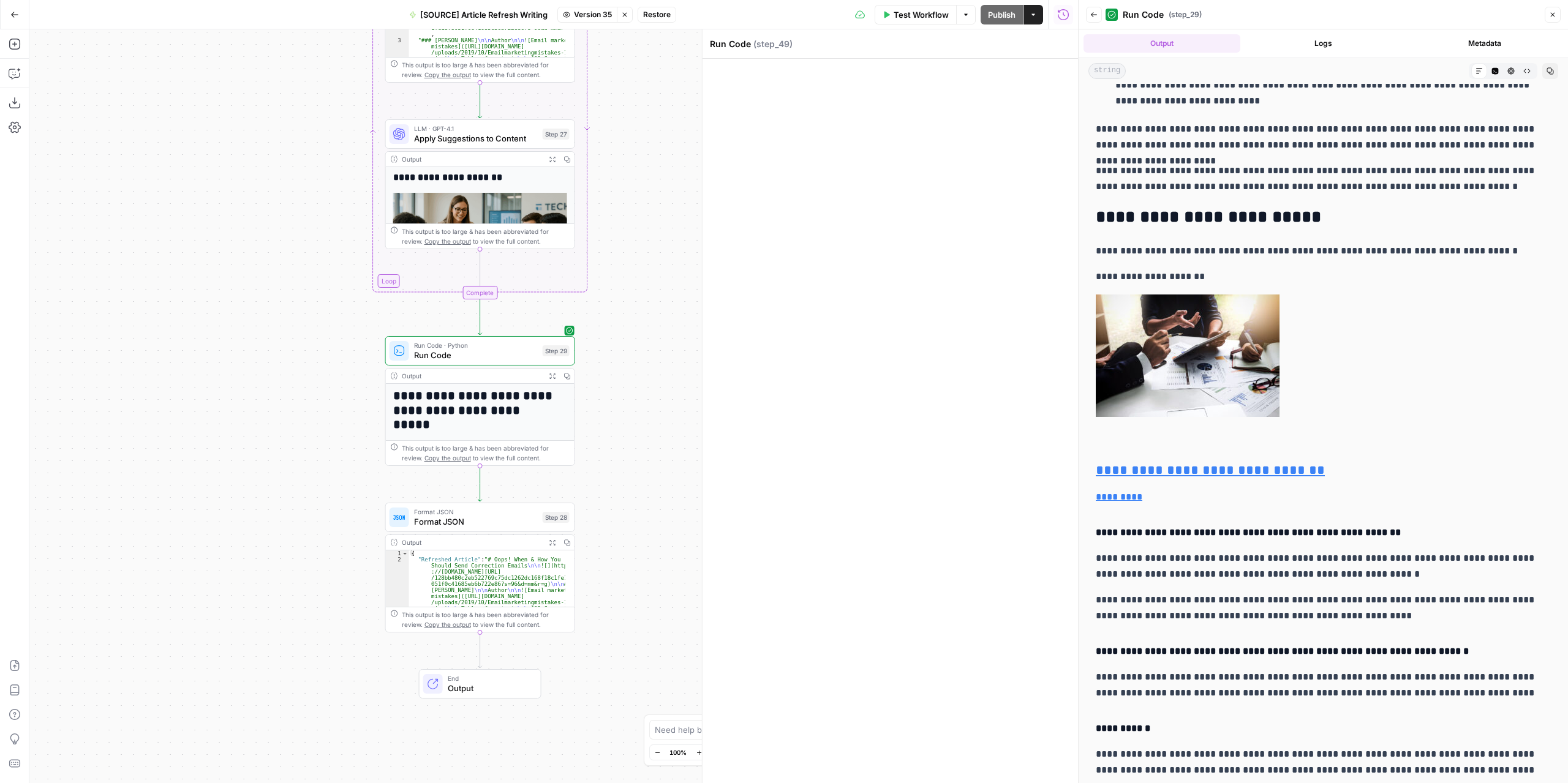
scroll to position [0, 0]
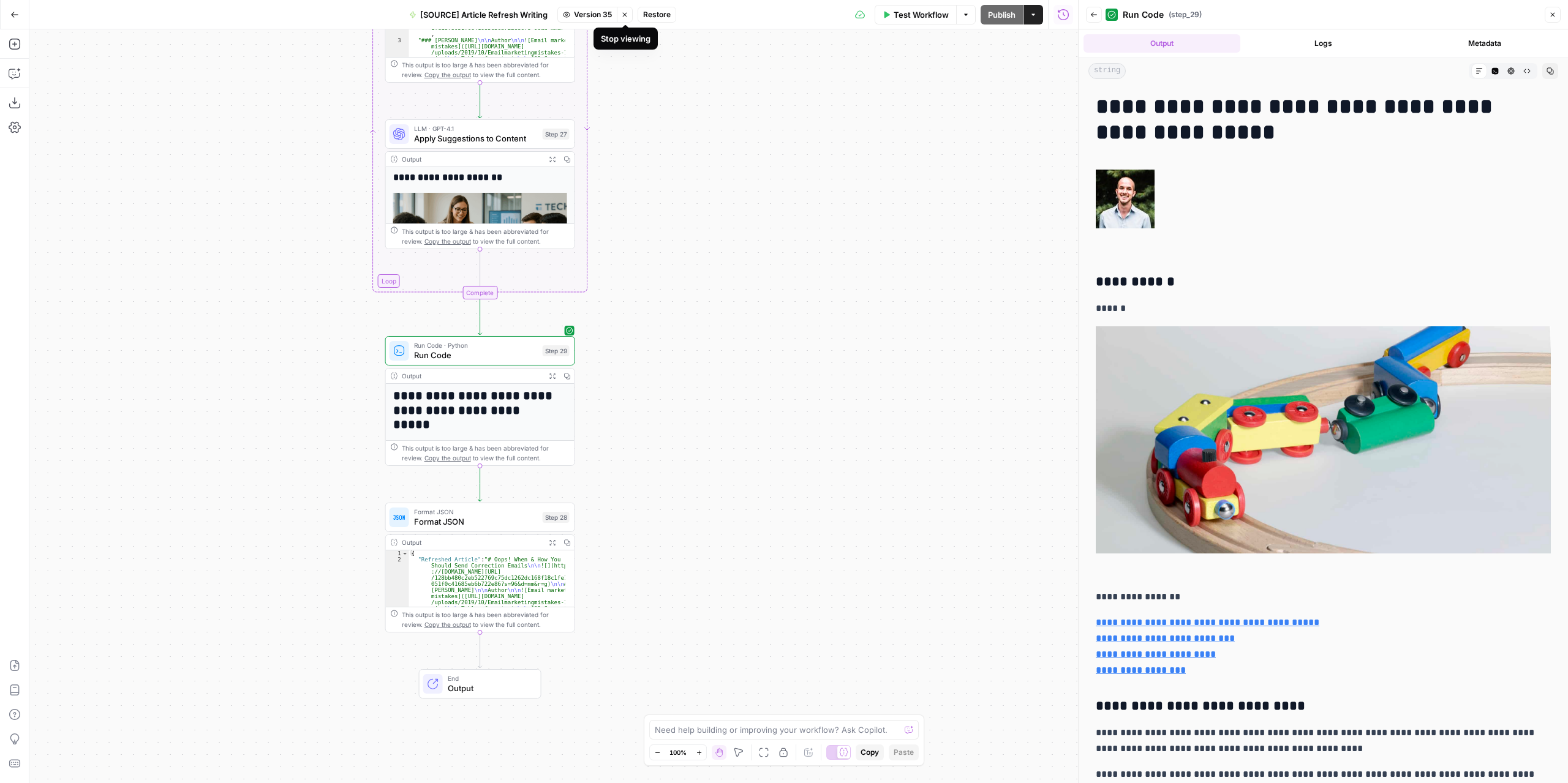
click at [626, 18] on button "Stop viewing" at bounding box center [624, 14] width 16 height 16
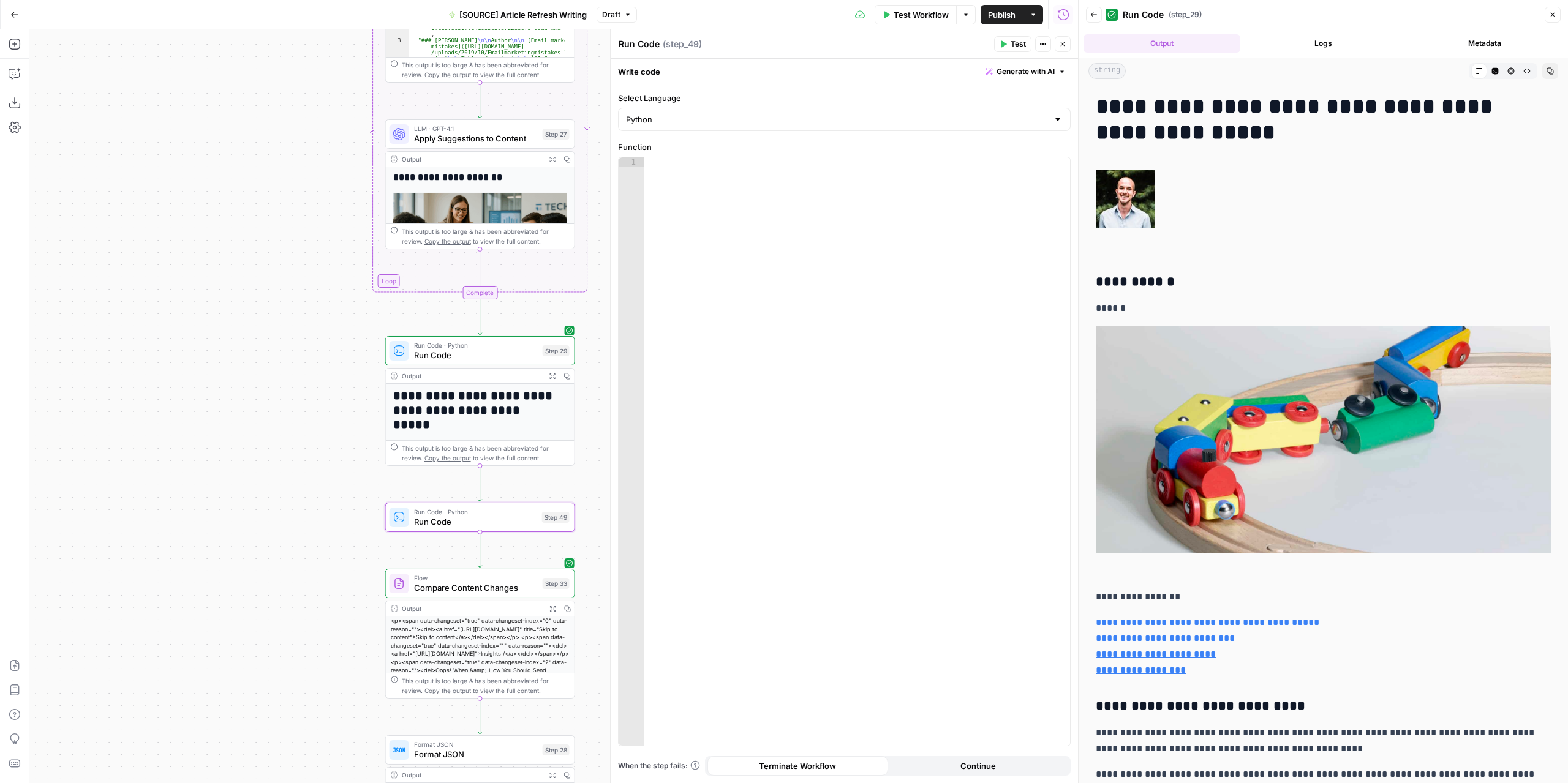
click at [920, 16] on span "Test Workflow" at bounding box center [921, 15] width 55 height 12
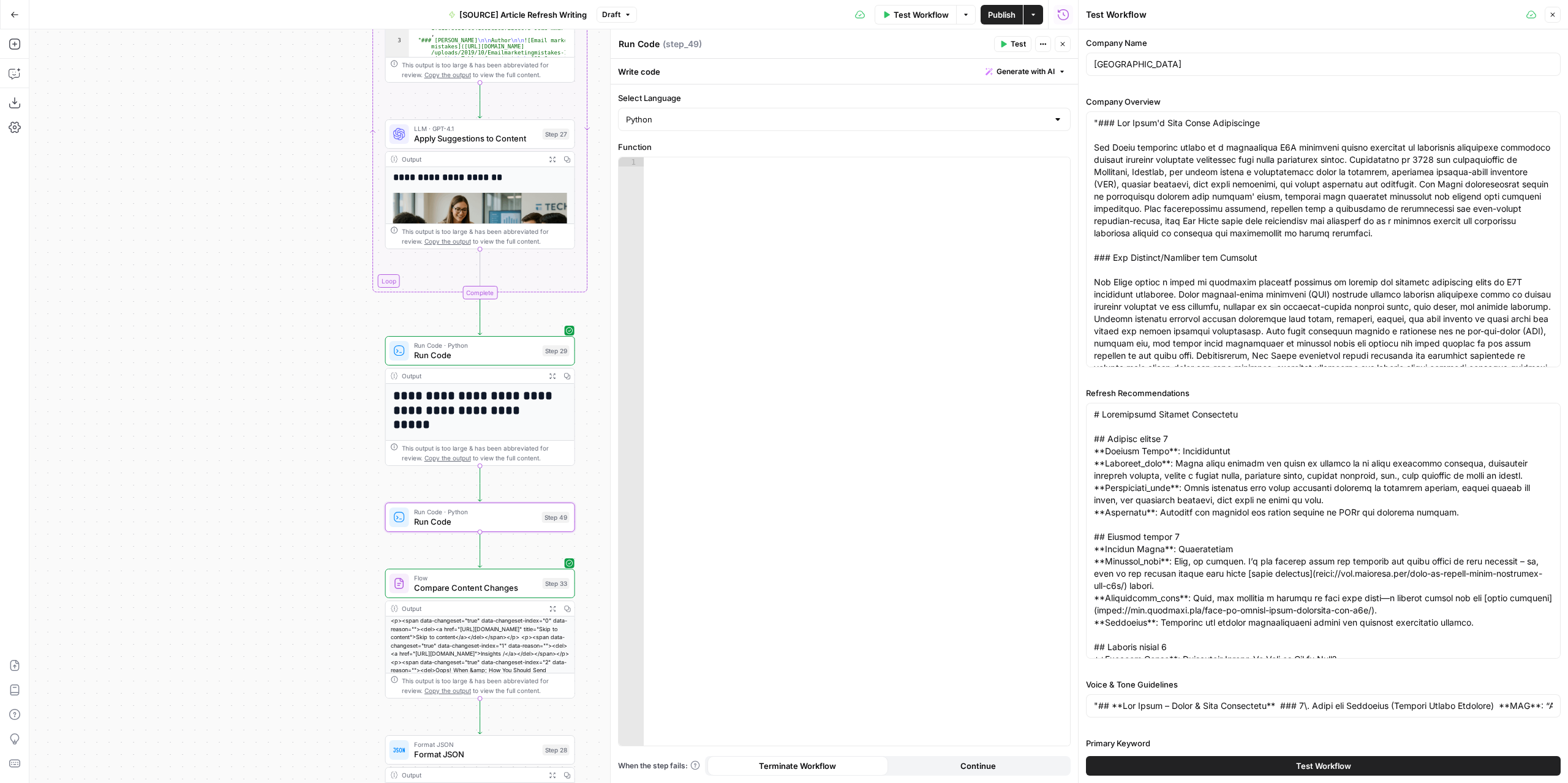
drag, startPoint x: 1202, startPoint y: 773, endPoint x: 1199, endPoint y: 765, distance: 8.5
click at [1202, 772] on button "Test Workflow" at bounding box center [1323, 766] width 475 height 20
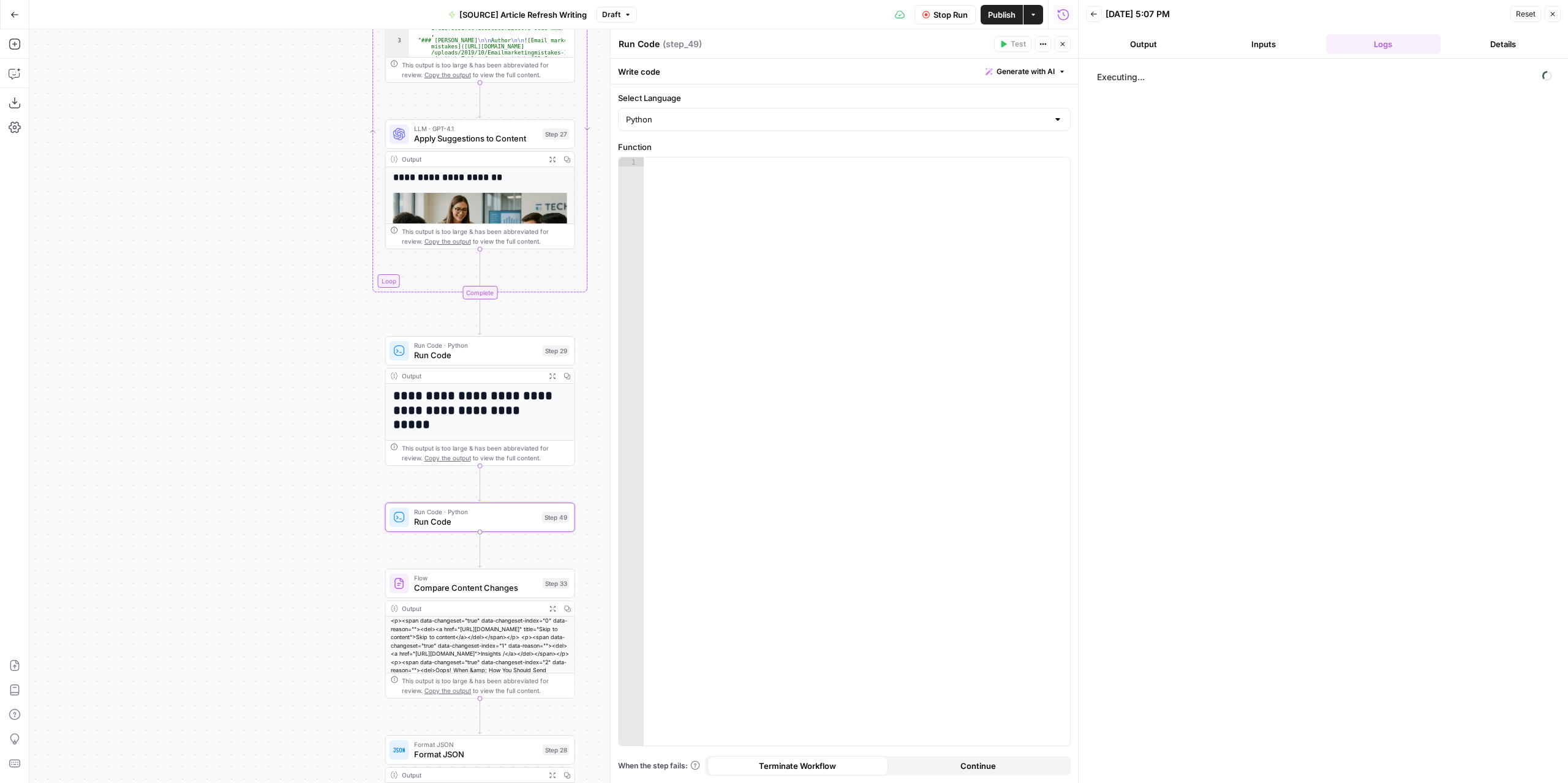
click at [1067, 44] on button "Close" at bounding box center [1062, 44] width 16 height 16
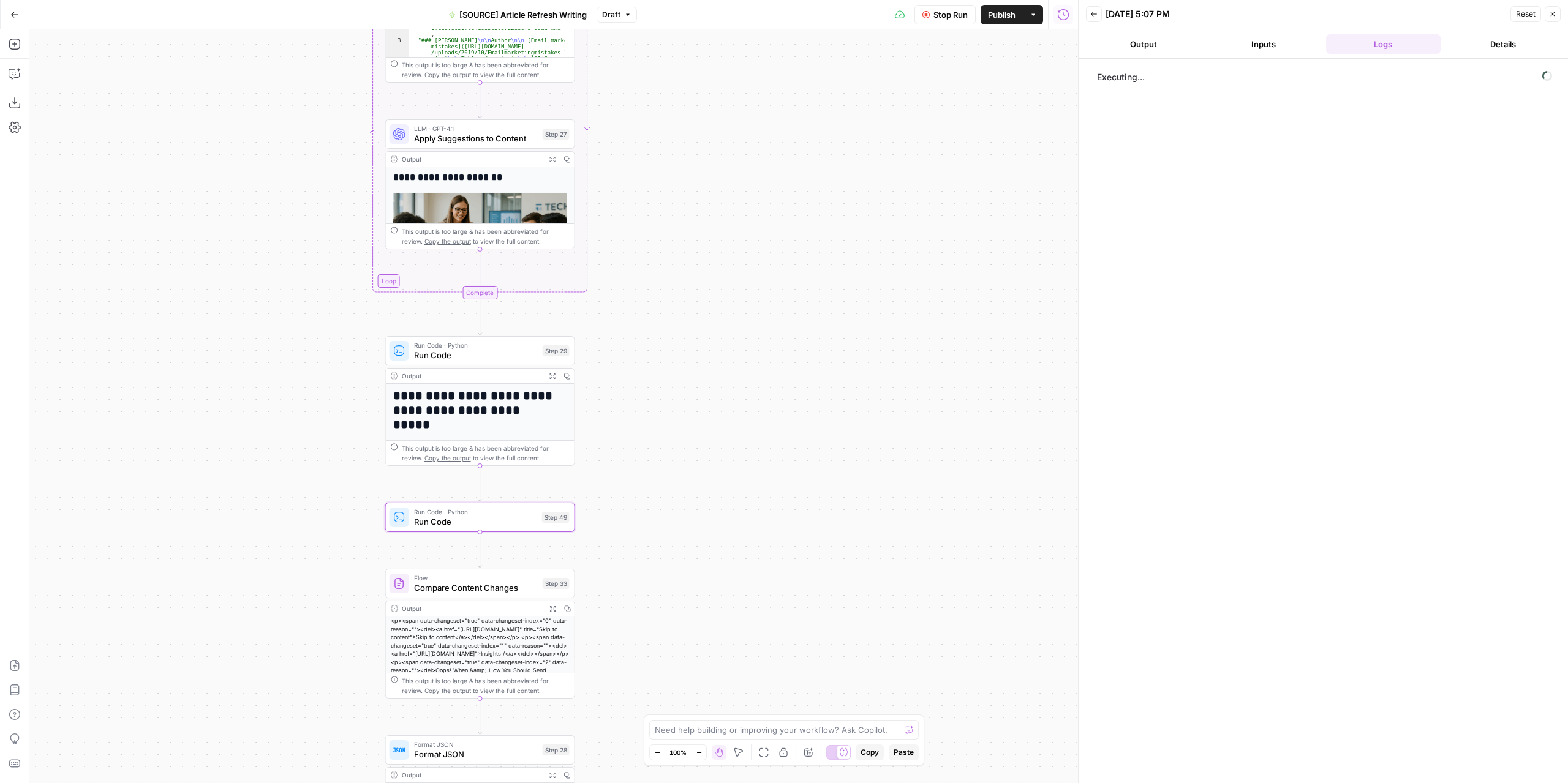
drag, startPoint x: 706, startPoint y: 197, endPoint x: 715, endPoint y: 241, distance: 44.9
click at [711, 242] on div "**********" at bounding box center [553, 406] width 1048 height 754
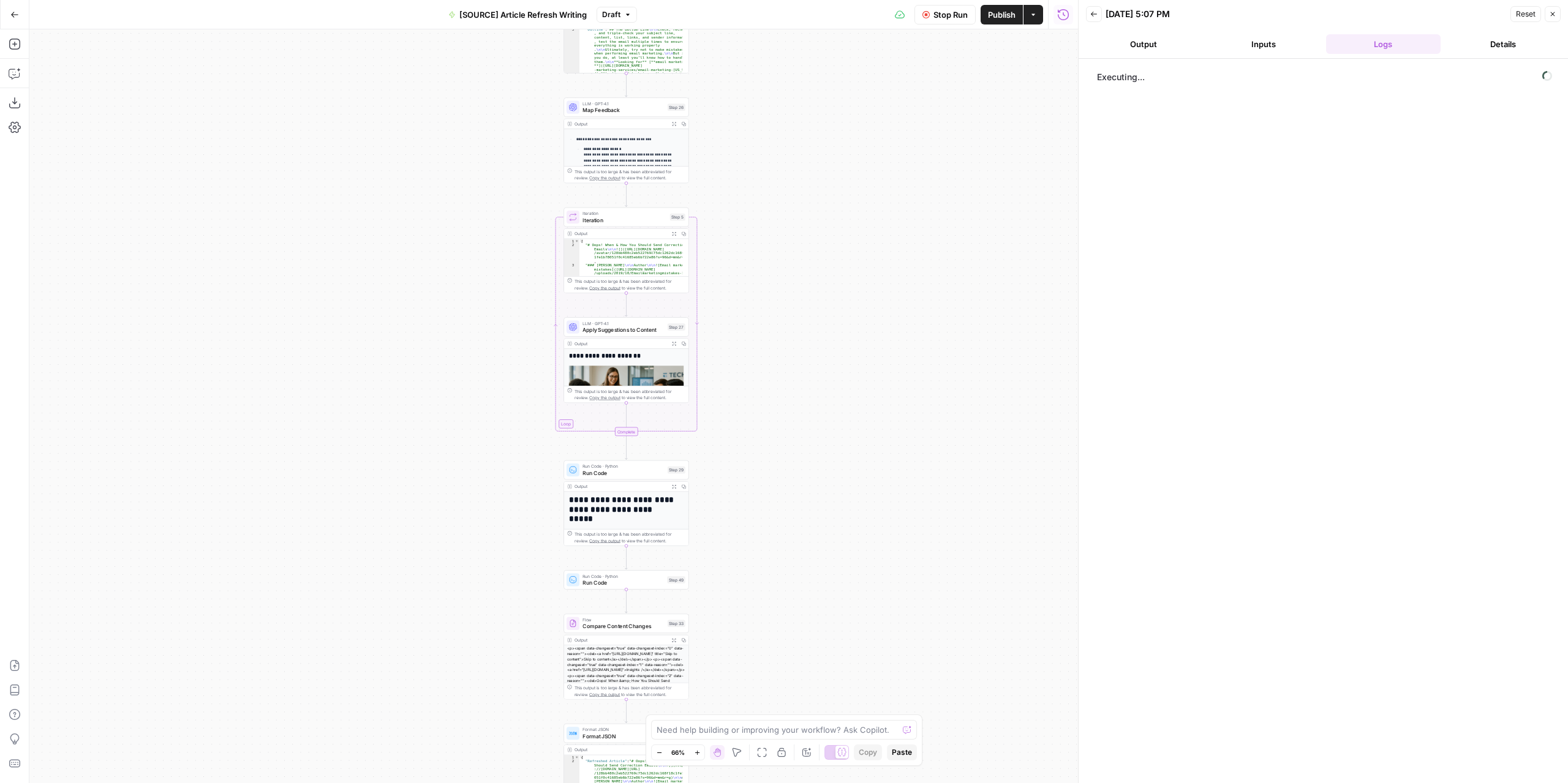
drag, startPoint x: 694, startPoint y: 204, endPoint x: 767, endPoint y: 373, distance: 184.1
click at [767, 373] on div "**********" at bounding box center [553, 406] width 1048 height 754
click at [1151, 43] on button "Output" at bounding box center [1143, 44] width 115 height 20
click at [1390, 46] on button "Logs" at bounding box center [1383, 44] width 115 height 20
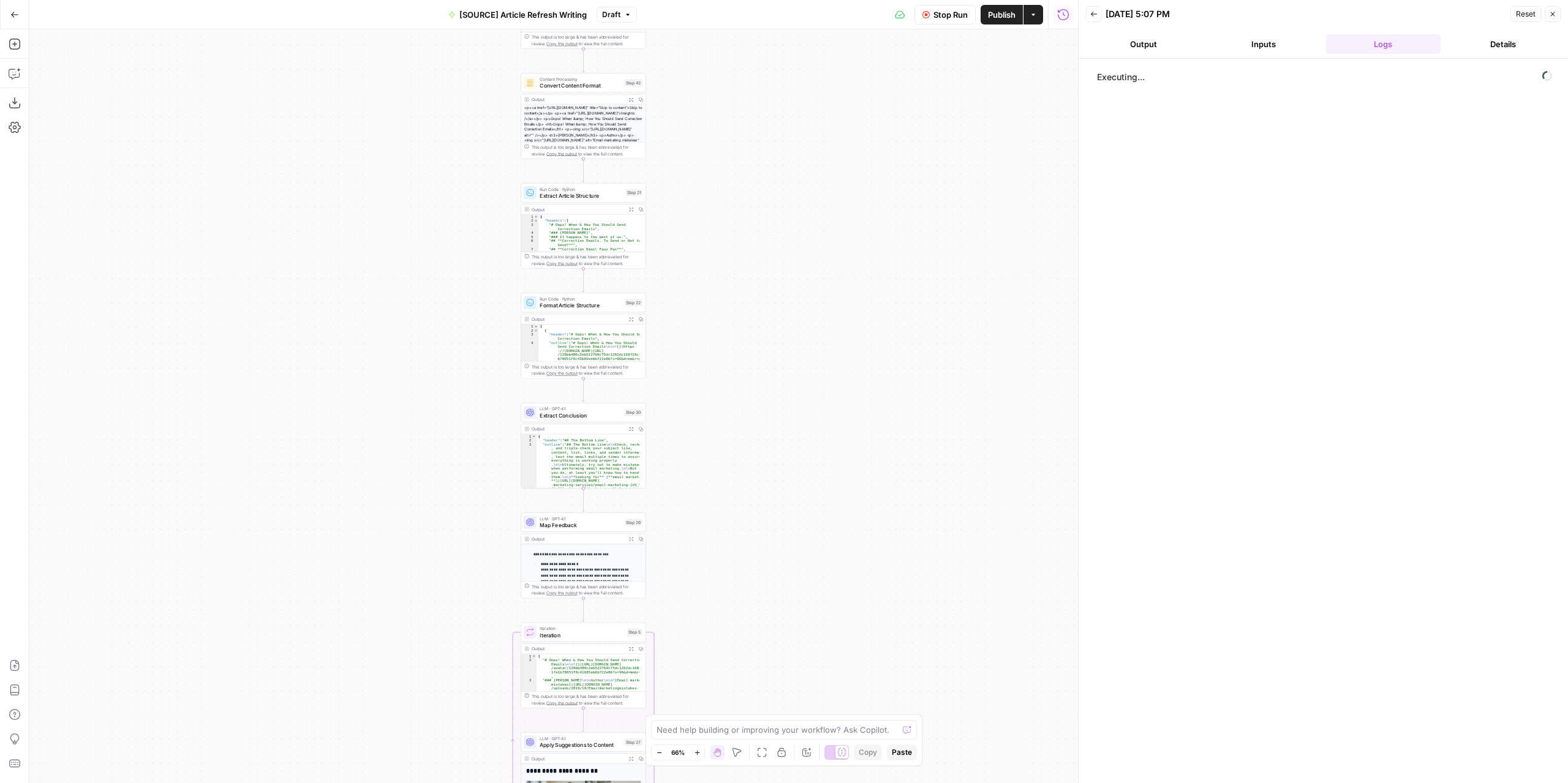
drag, startPoint x: 825, startPoint y: 147, endPoint x: 782, endPoint y: 514, distance: 369.5
click at [781, 558] on div "**********" at bounding box center [553, 406] width 1048 height 754
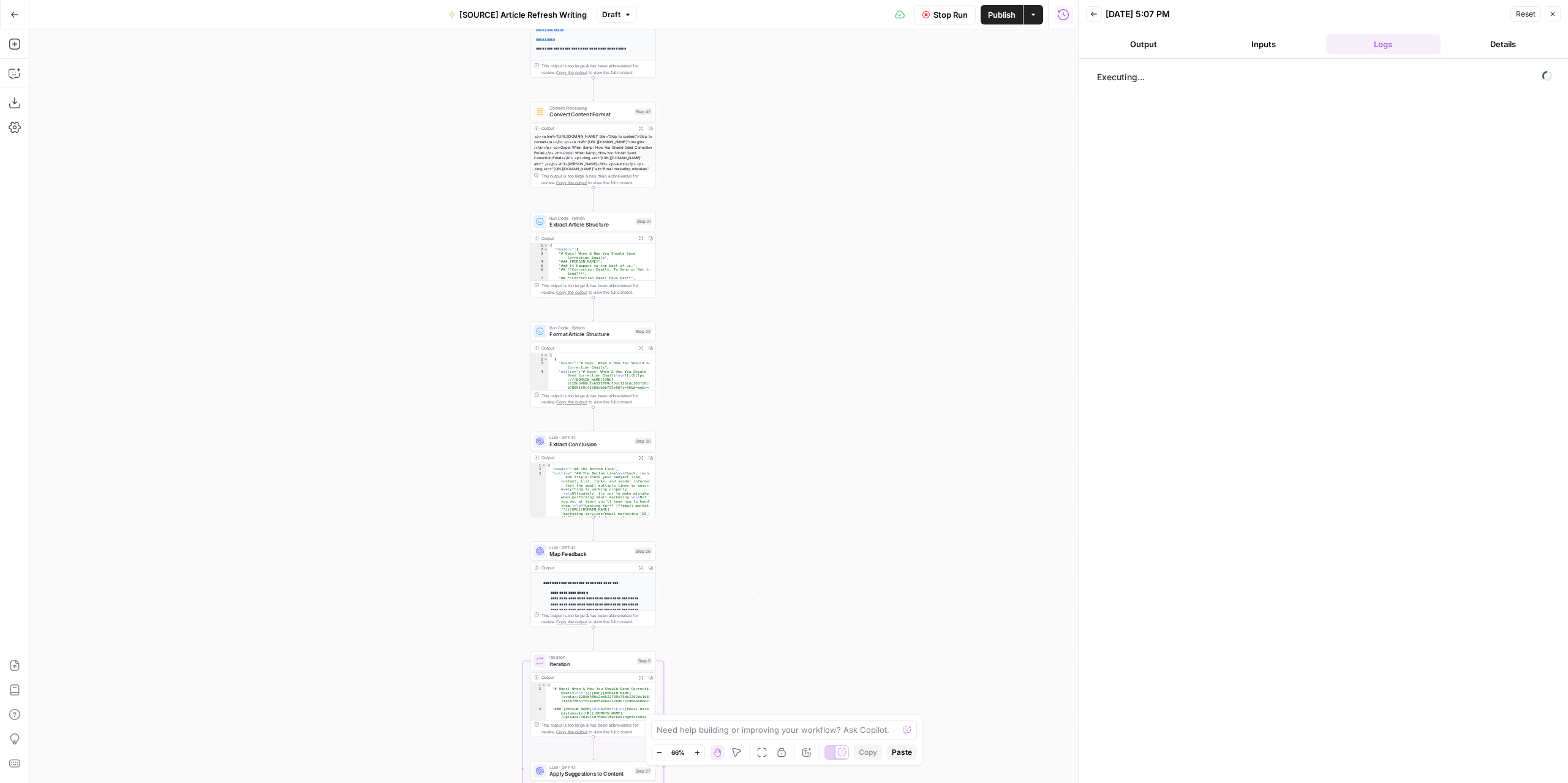
drag, startPoint x: 749, startPoint y: 303, endPoint x: 814, endPoint y: 594, distance: 298.2
click at [816, 599] on div "**********" at bounding box center [553, 406] width 1048 height 754
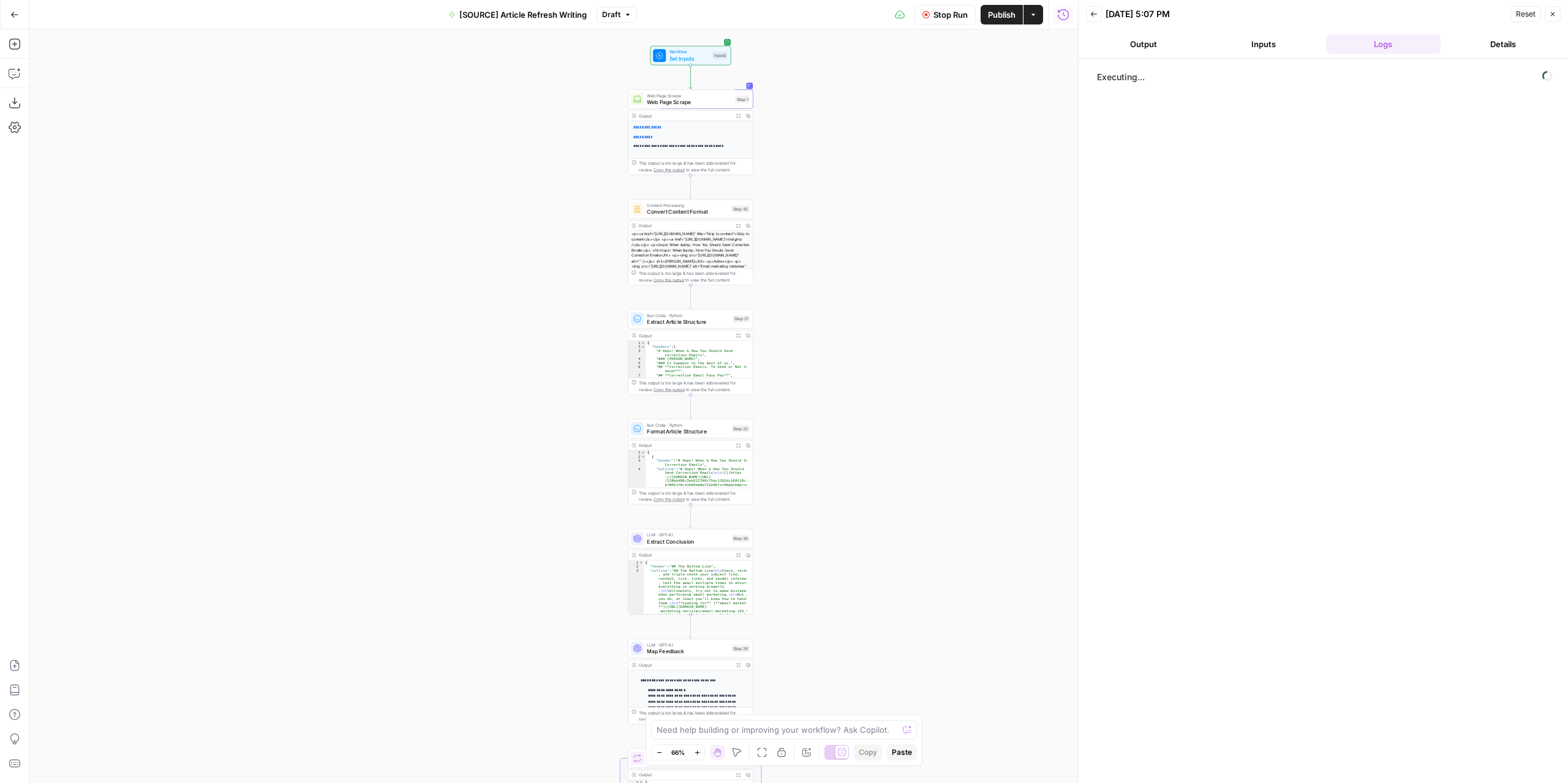
drag, startPoint x: 842, startPoint y: 316, endPoint x: 880, endPoint y: 140, distance: 180.1
click at [880, 141] on div "**********" at bounding box center [553, 406] width 1048 height 754
click at [936, 18] on span "Stop Run" at bounding box center [950, 15] width 34 height 12
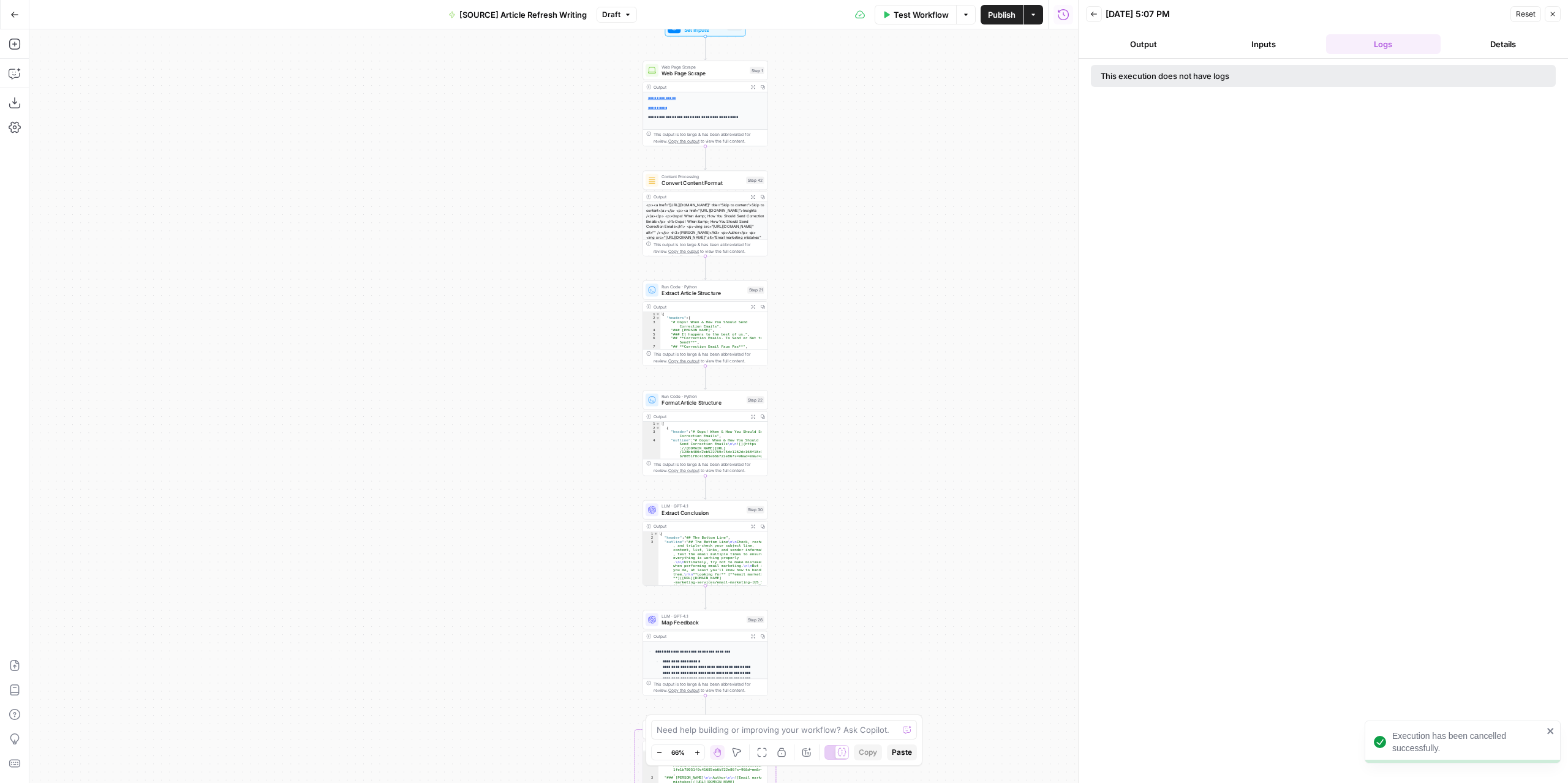
drag, startPoint x: 833, startPoint y: 268, endPoint x: 838, endPoint y: 261, distance: 8.6
click at [838, 261] on div "**********" at bounding box center [553, 406] width 1048 height 754
click at [924, 14] on span "Test Workflow" at bounding box center [921, 15] width 55 height 12
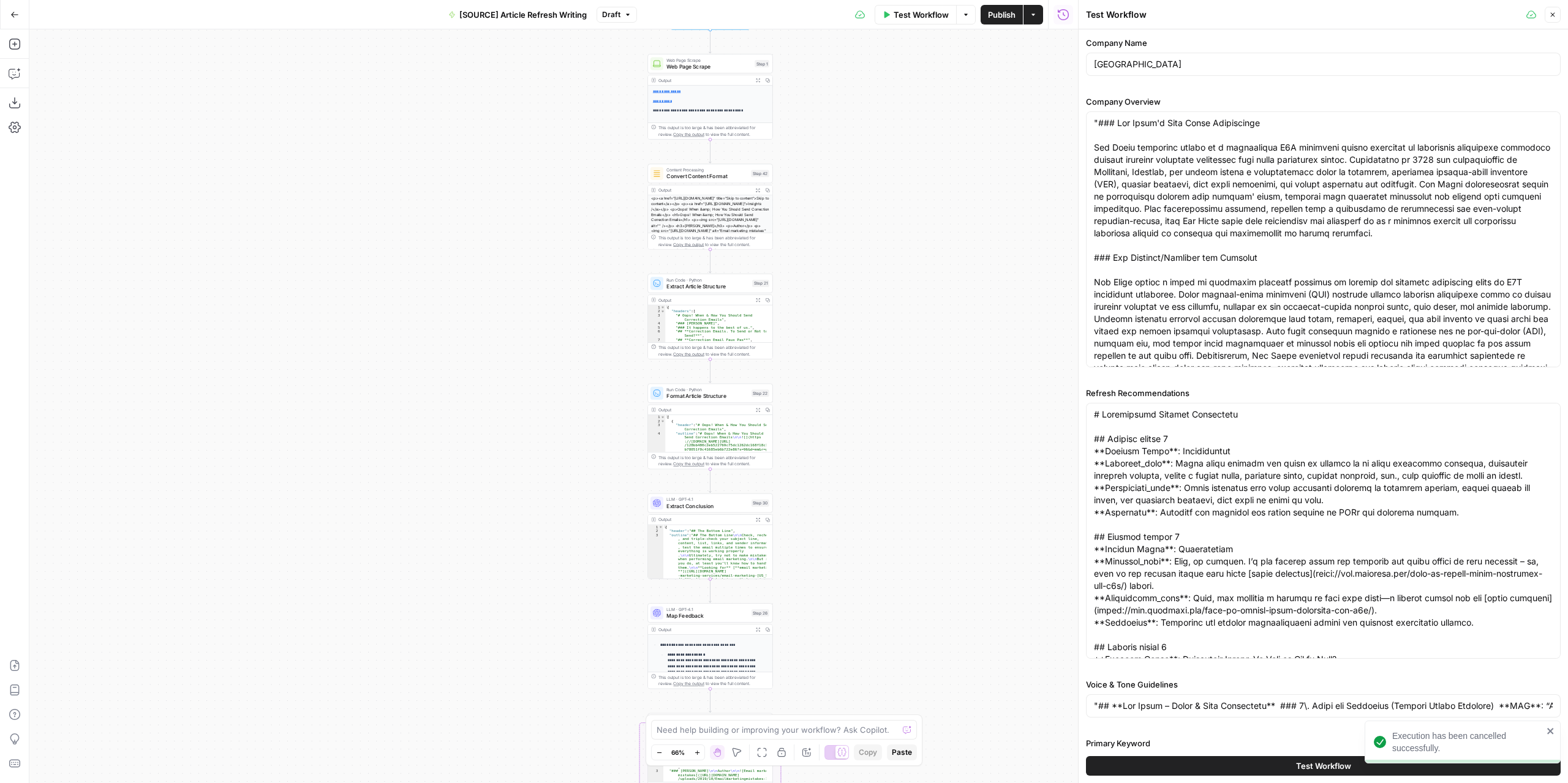
click at [1196, 766] on button "Test Workflow" at bounding box center [1323, 766] width 475 height 20
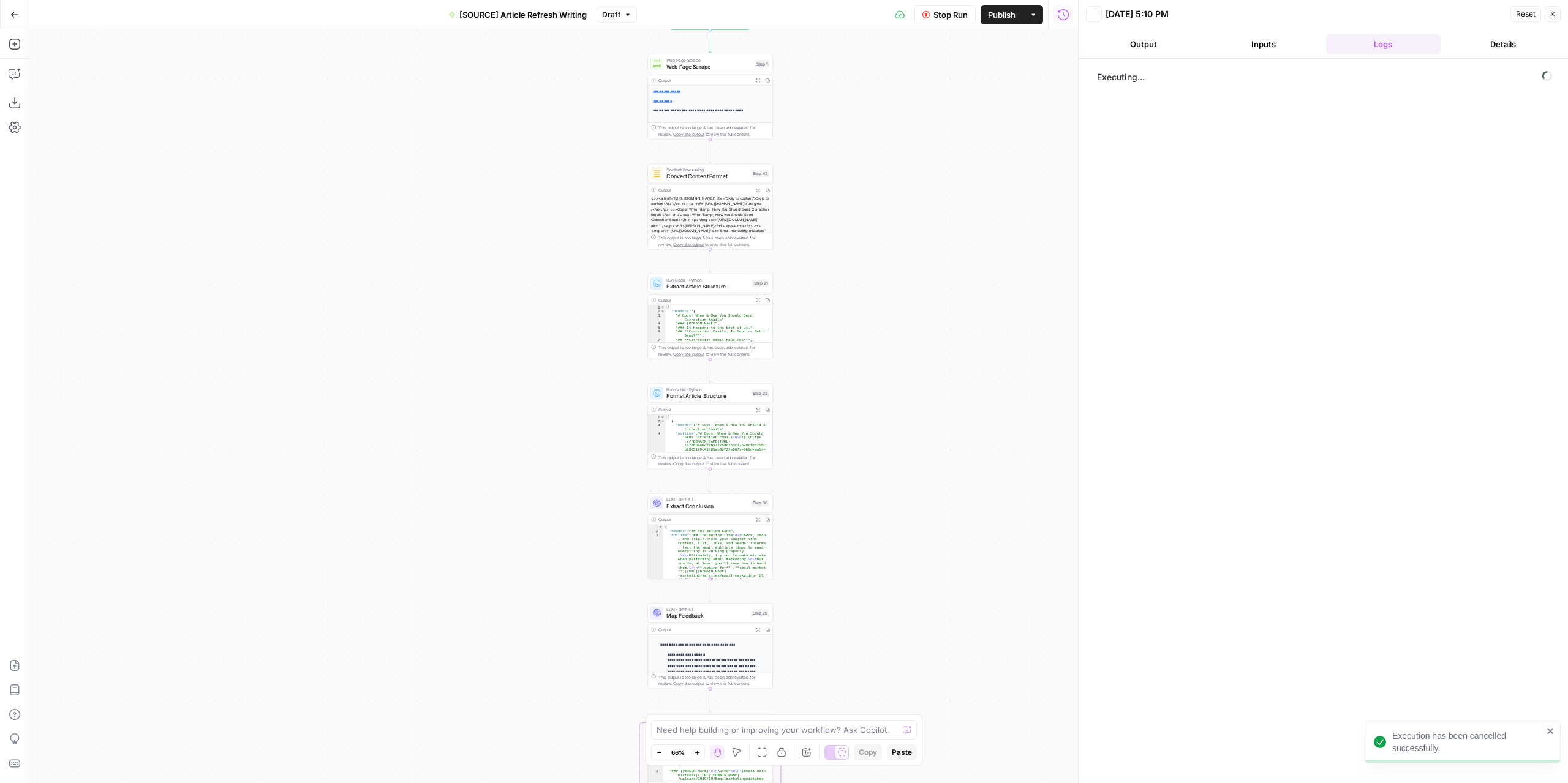
drag, startPoint x: 918, startPoint y: 322, endPoint x: 935, endPoint y: 450, distance: 129.1
click at [935, 450] on div "**********" at bounding box center [553, 406] width 1048 height 754
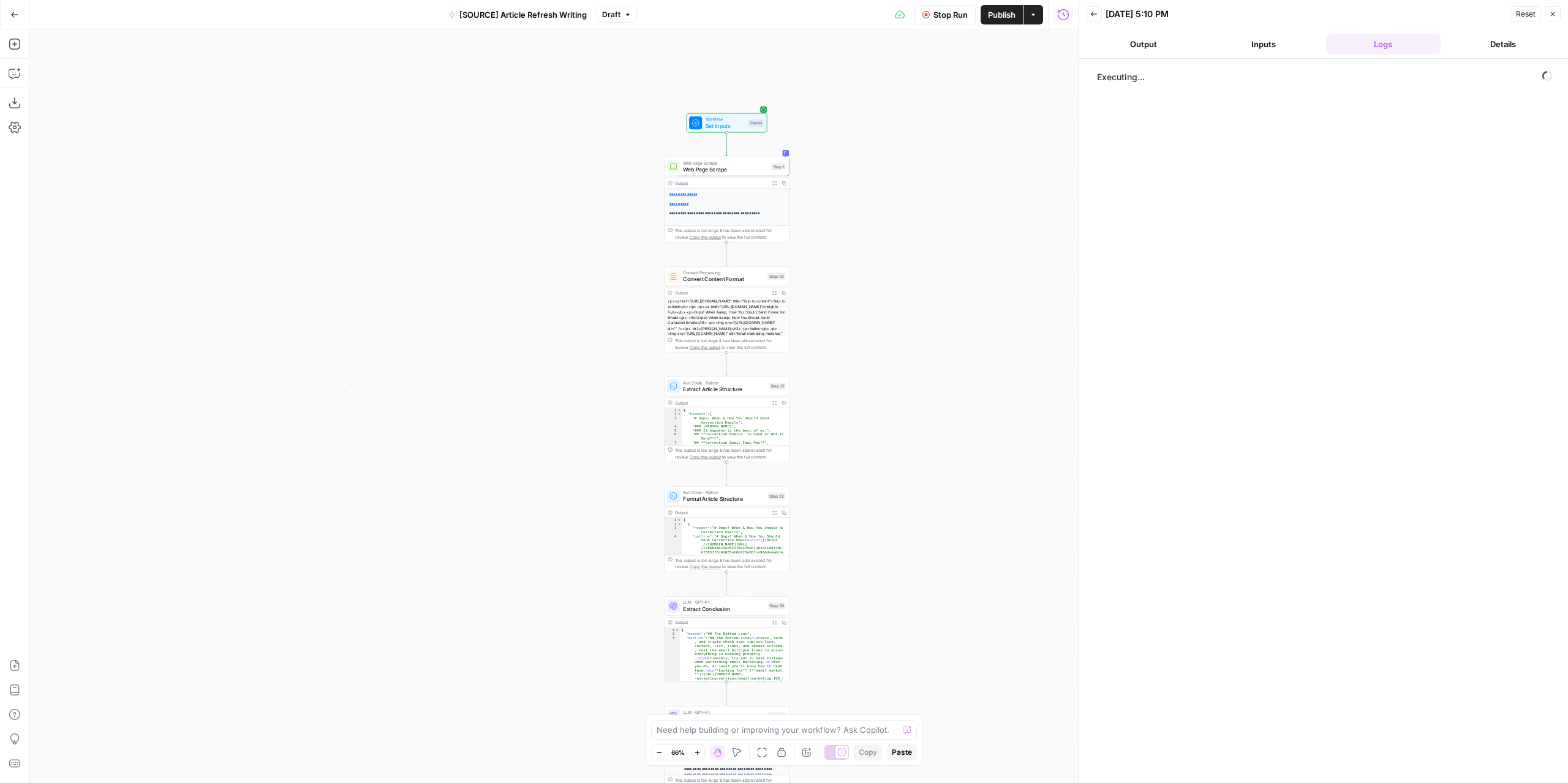
drag, startPoint x: 922, startPoint y: 461, endPoint x: 929, endPoint y: 407, distance: 54.5
click at [929, 408] on div "**********" at bounding box center [553, 406] width 1048 height 754
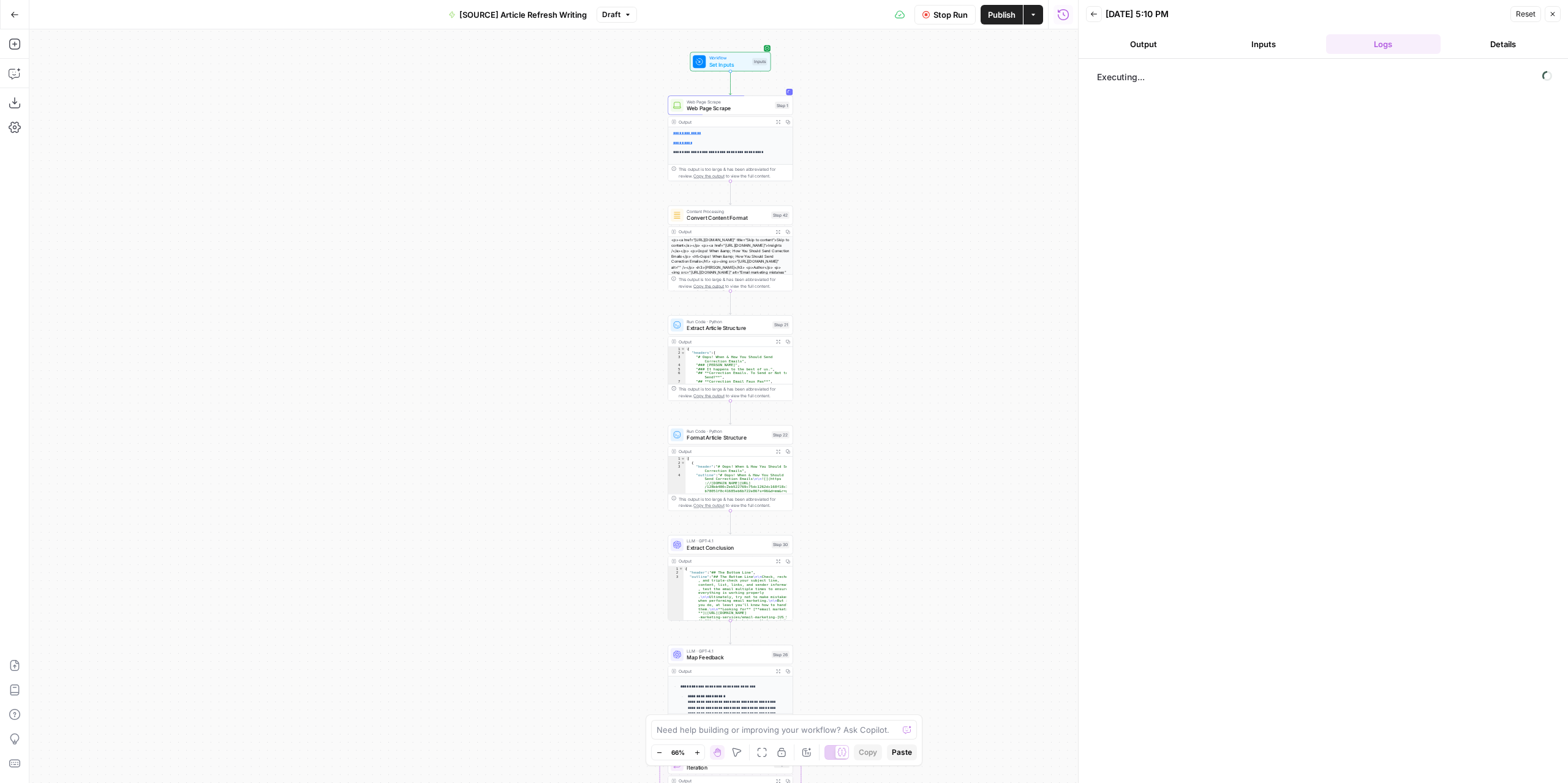
drag, startPoint x: 924, startPoint y: 385, endPoint x: 901, endPoint y: 329, distance: 60.5
click at [901, 329] on div "**********" at bounding box center [553, 406] width 1048 height 754
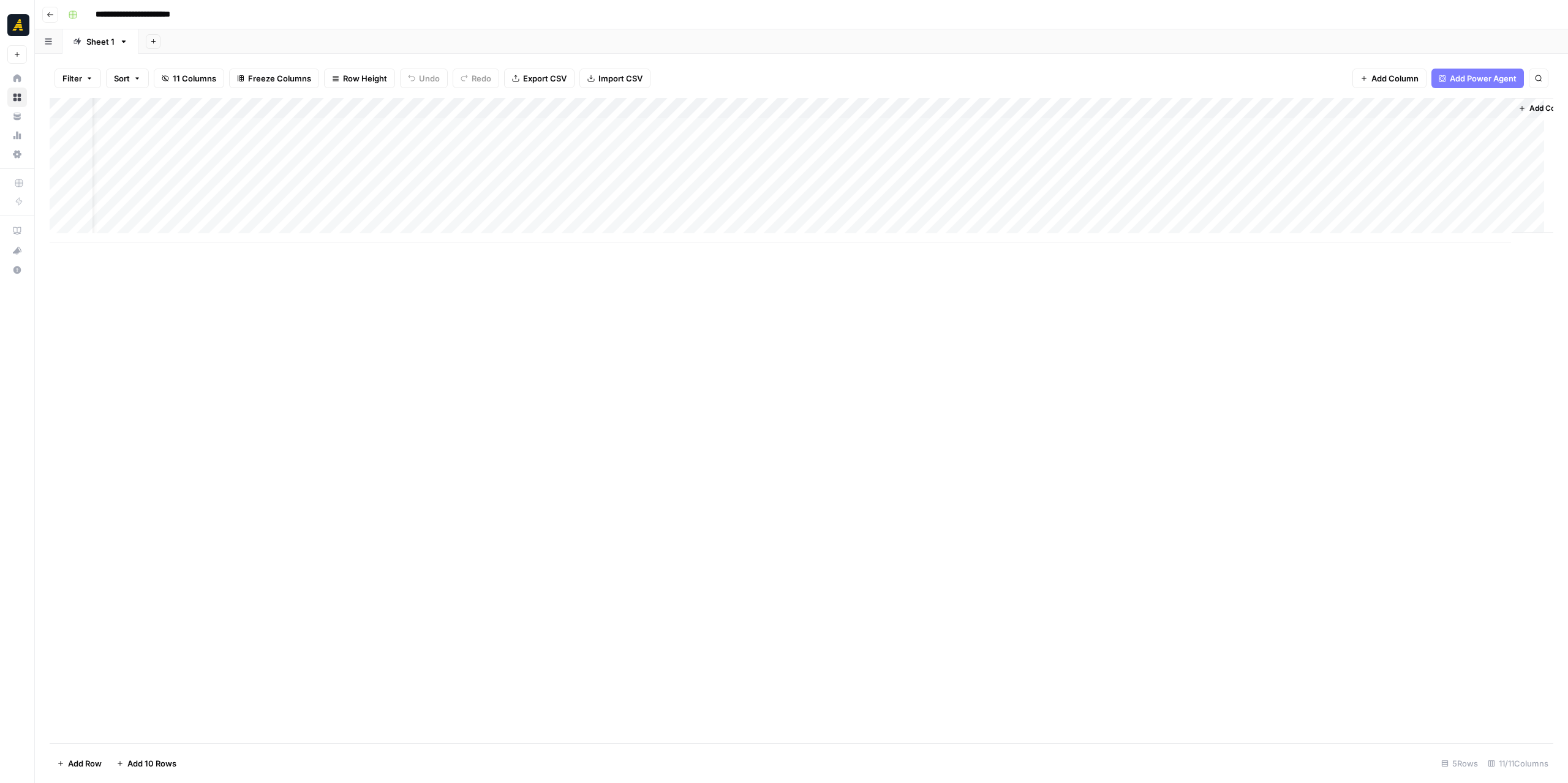
scroll to position [0, 36]
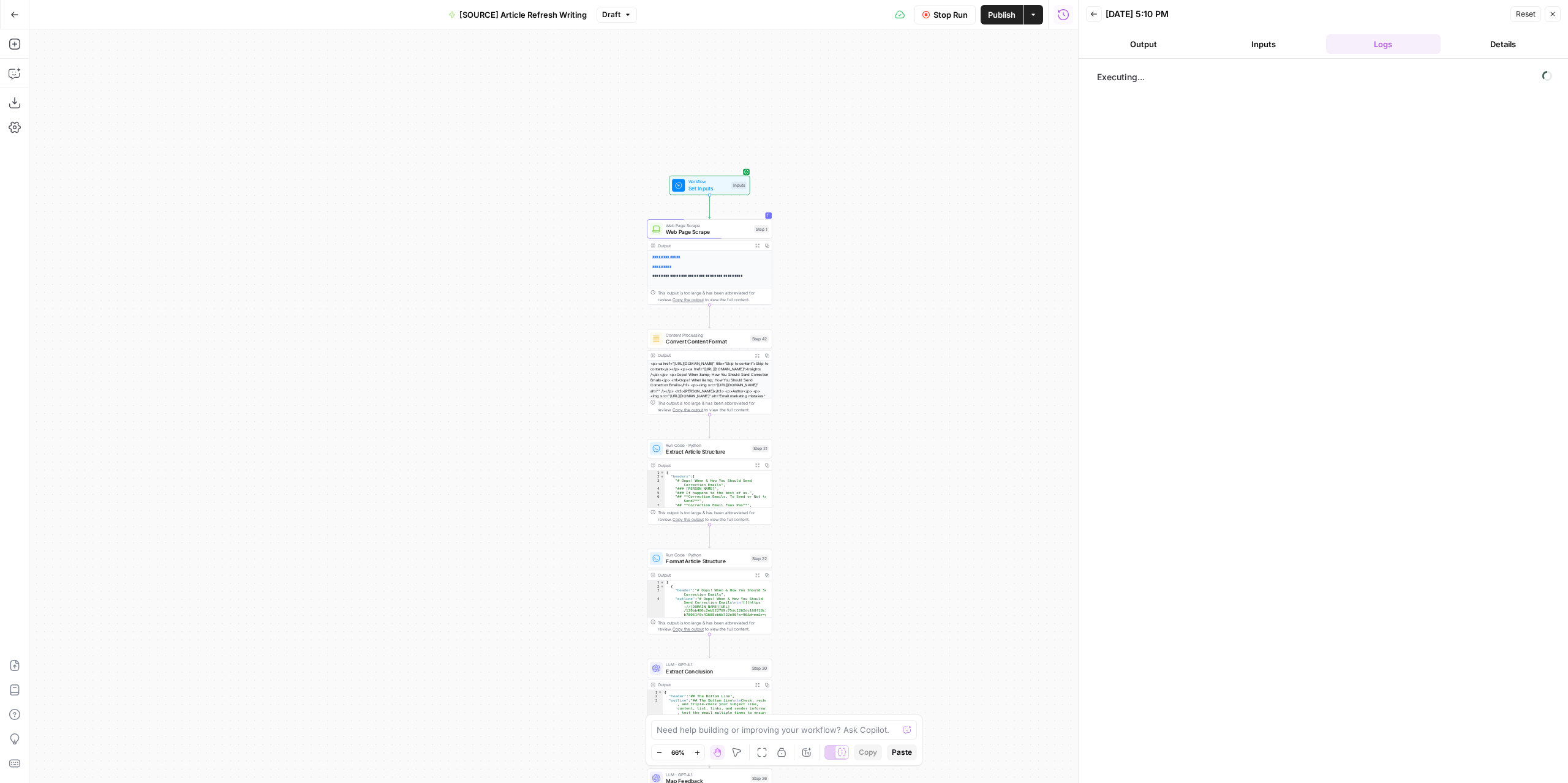
drag, startPoint x: 952, startPoint y: 118, endPoint x: 953, endPoint y: 298, distance: 180.0
click at [953, 298] on div "**********" at bounding box center [553, 406] width 1048 height 754
click at [936, 13] on span "Stop Run" at bounding box center [950, 15] width 34 height 12
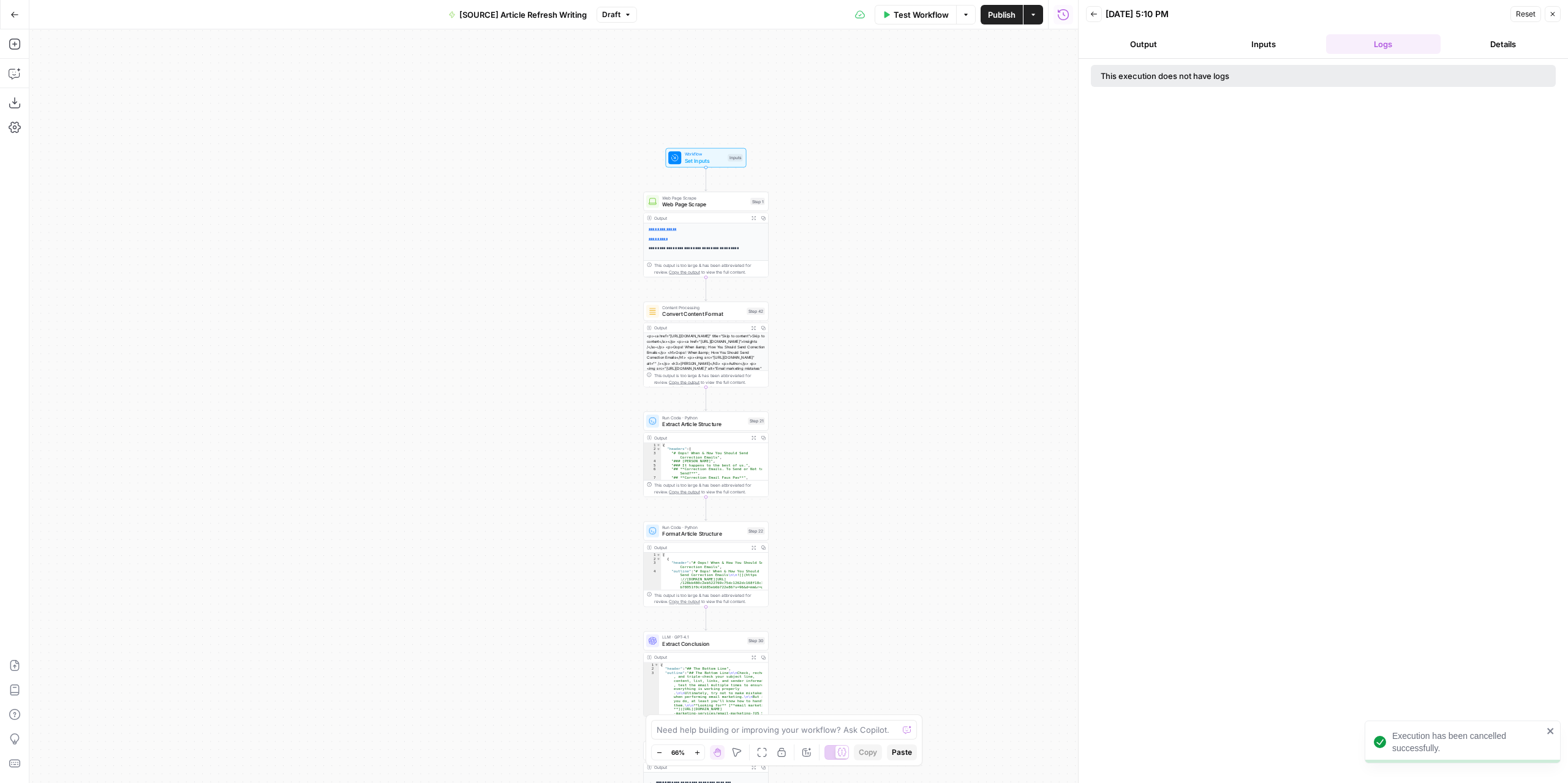
drag, startPoint x: 872, startPoint y: 301, endPoint x: 762, endPoint y: 188, distance: 157.7
click at [867, 218] on div "**********" at bounding box center [553, 406] width 1048 height 754
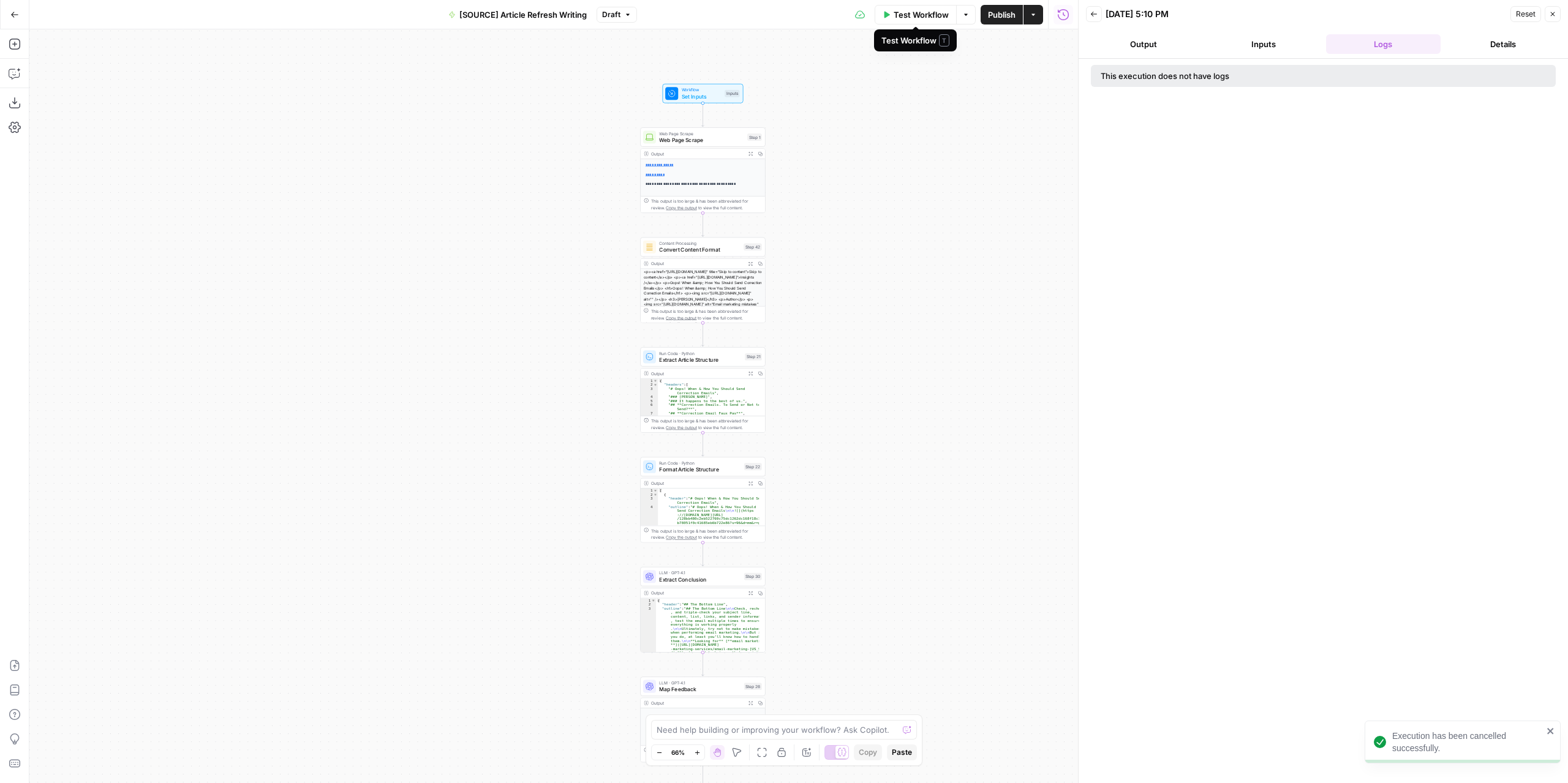
click at [909, 10] on span "Test Workflow" at bounding box center [921, 15] width 55 height 12
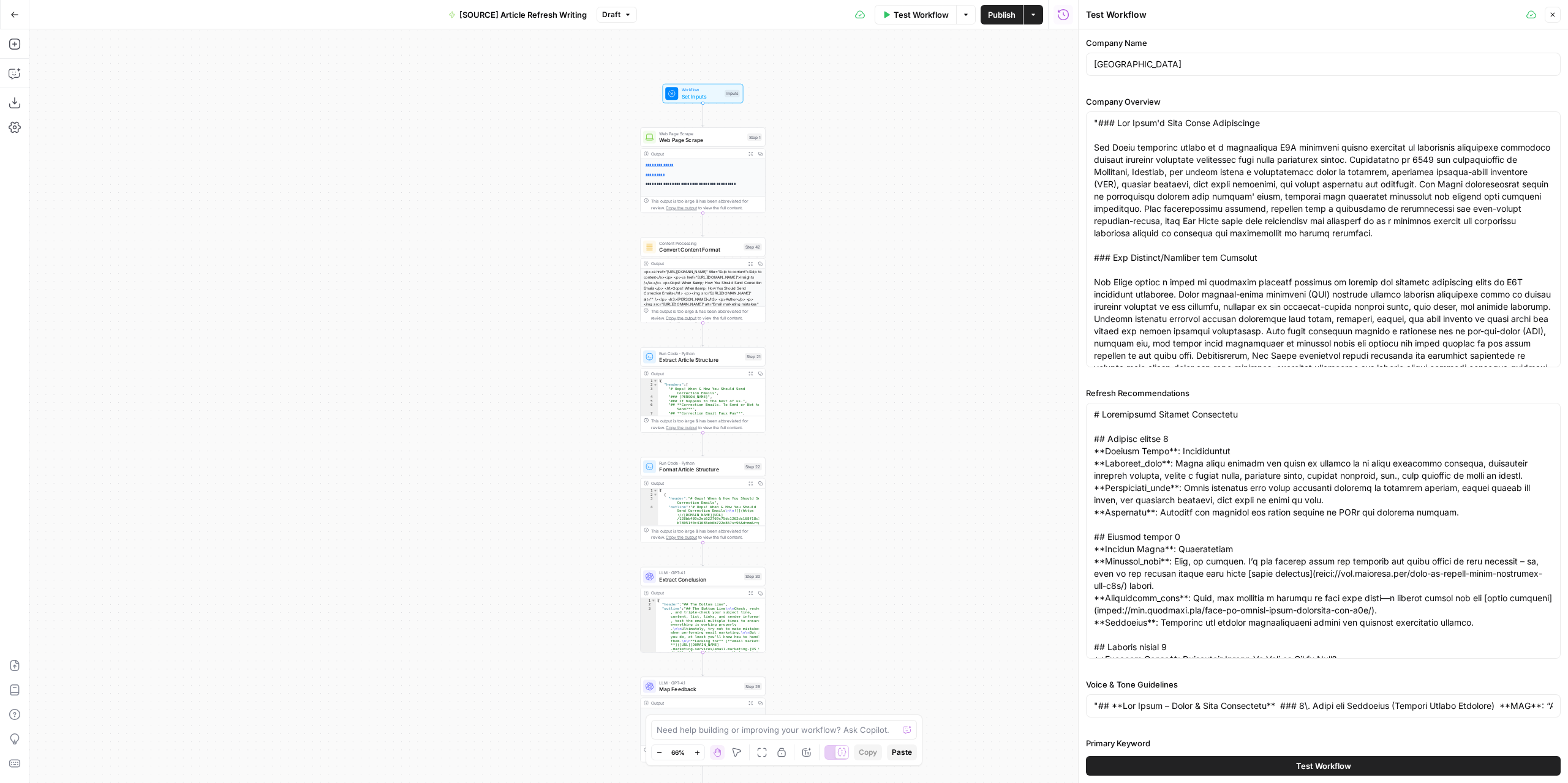
click at [1227, 765] on button "Test Workflow" at bounding box center [1323, 766] width 475 height 20
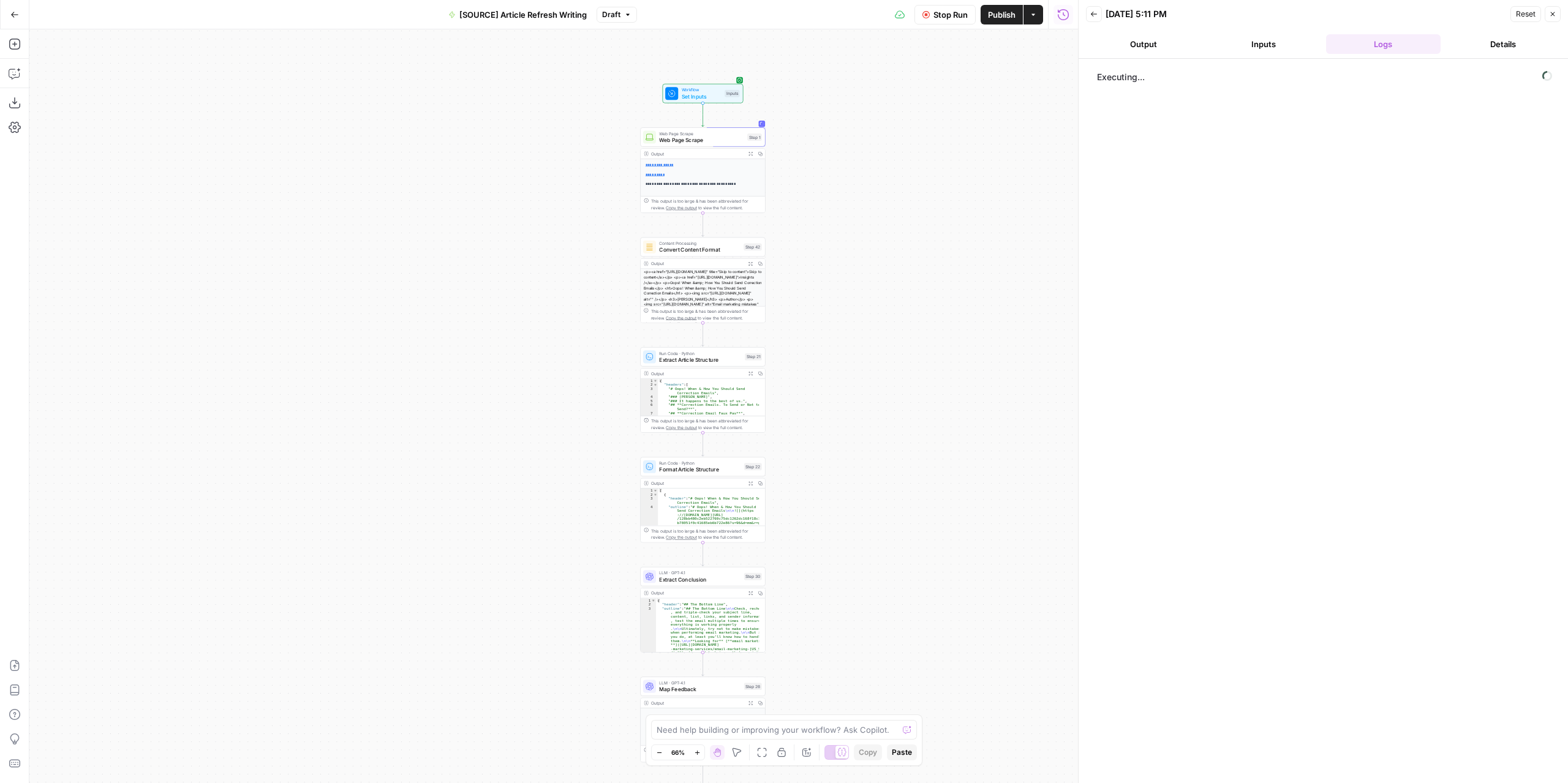
click at [1144, 50] on button "Output" at bounding box center [1143, 44] width 115 height 20
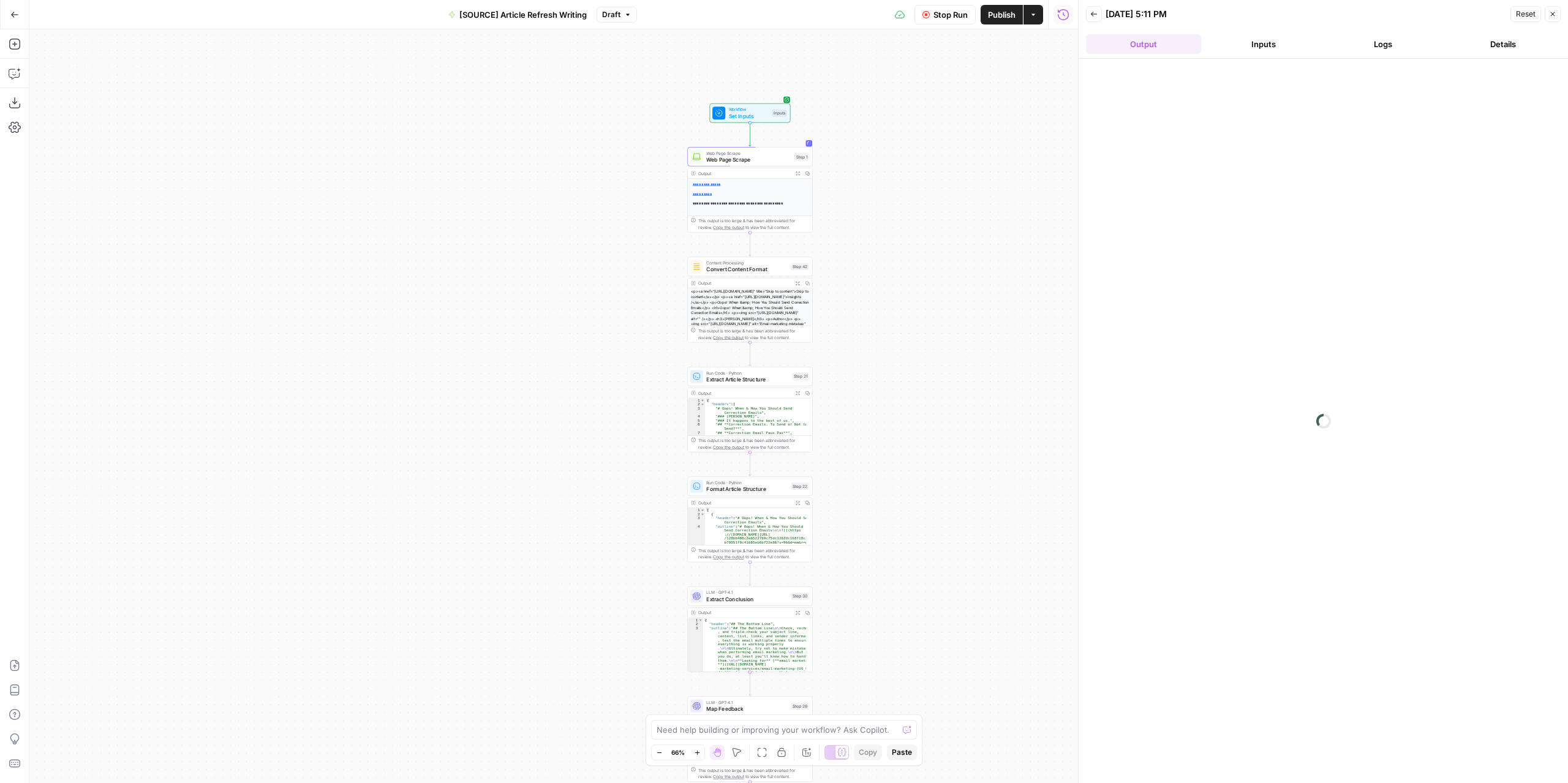
drag, startPoint x: 870, startPoint y: 312, endPoint x: 917, endPoint y: 331, distance: 50.7
click at [917, 331] on div "**********" at bounding box center [553, 406] width 1048 height 754
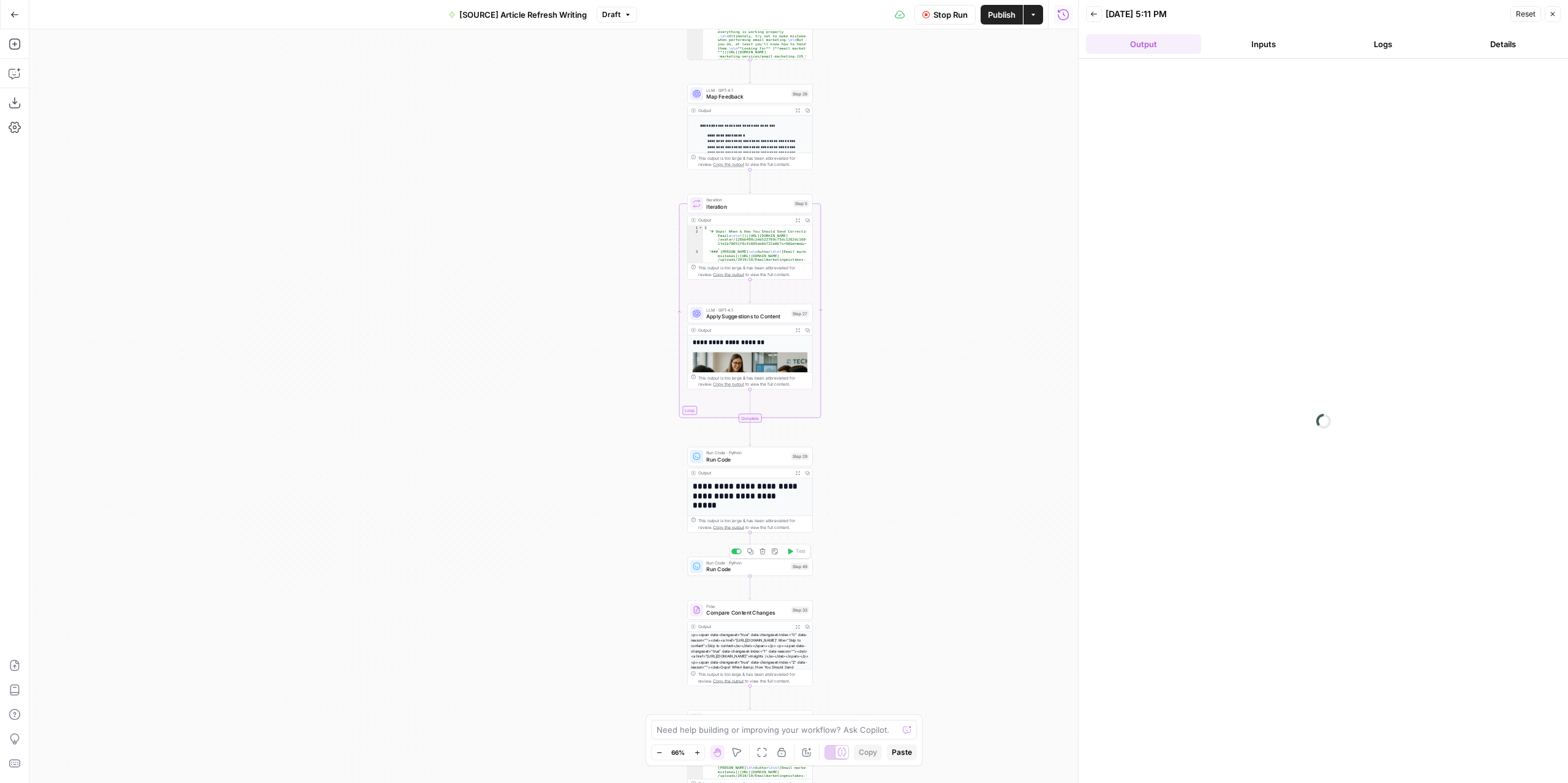
click at [769, 570] on span "Run Code" at bounding box center [746, 569] width 81 height 8
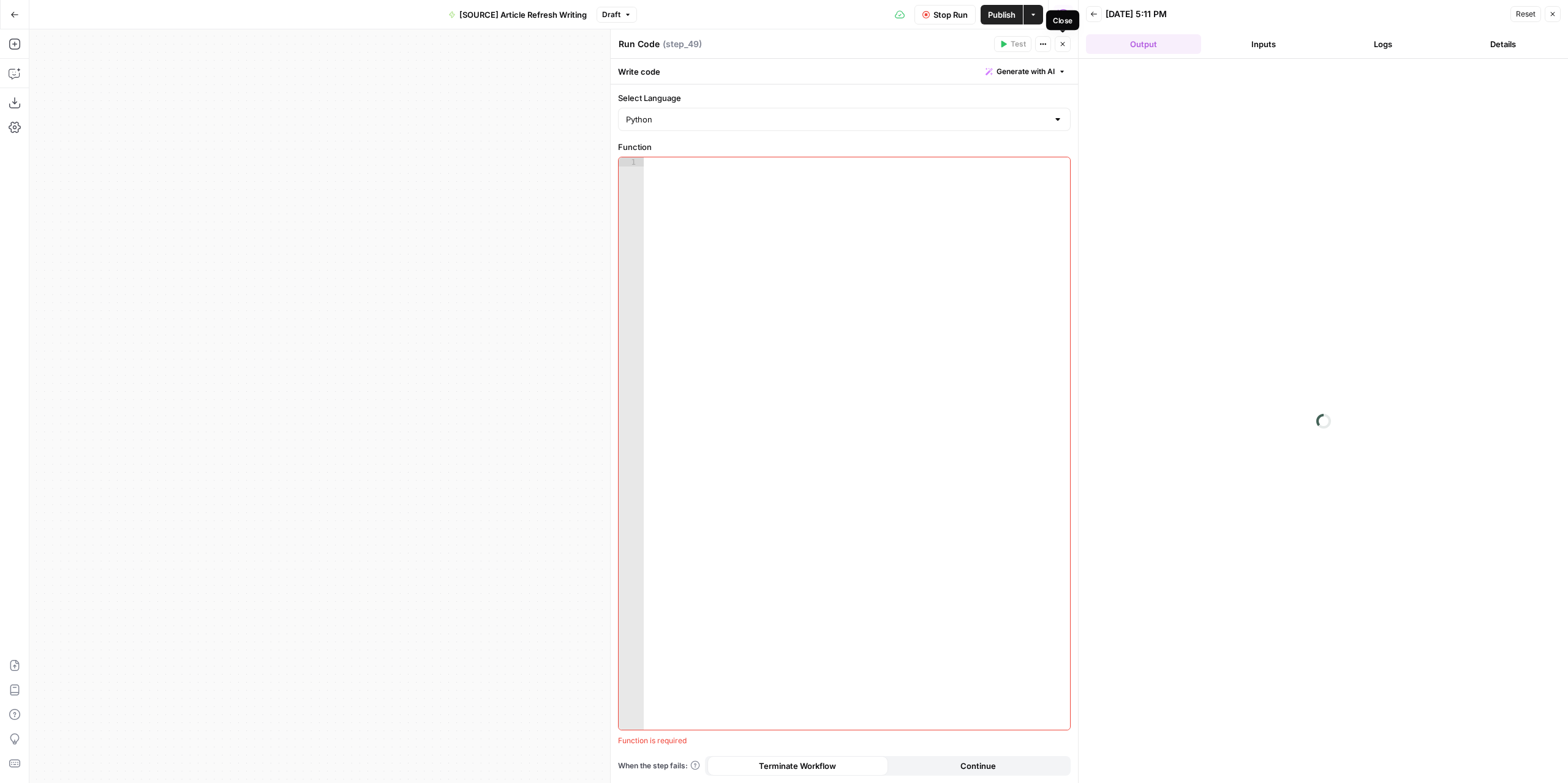
click at [1068, 42] on button "Close" at bounding box center [1062, 44] width 16 height 16
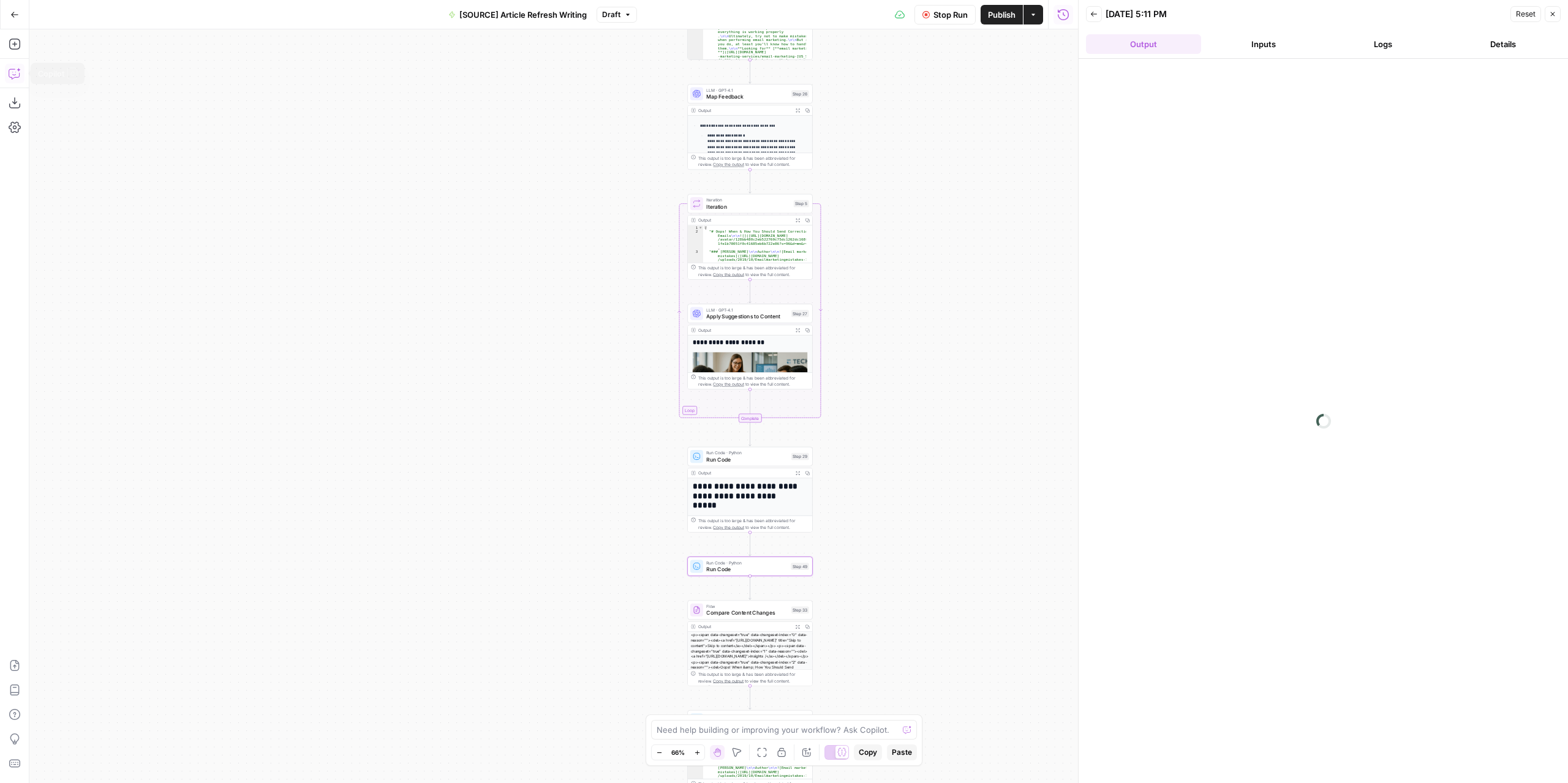
click at [20, 73] on icon "button" at bounding box center [15, 74] width 12 height 12
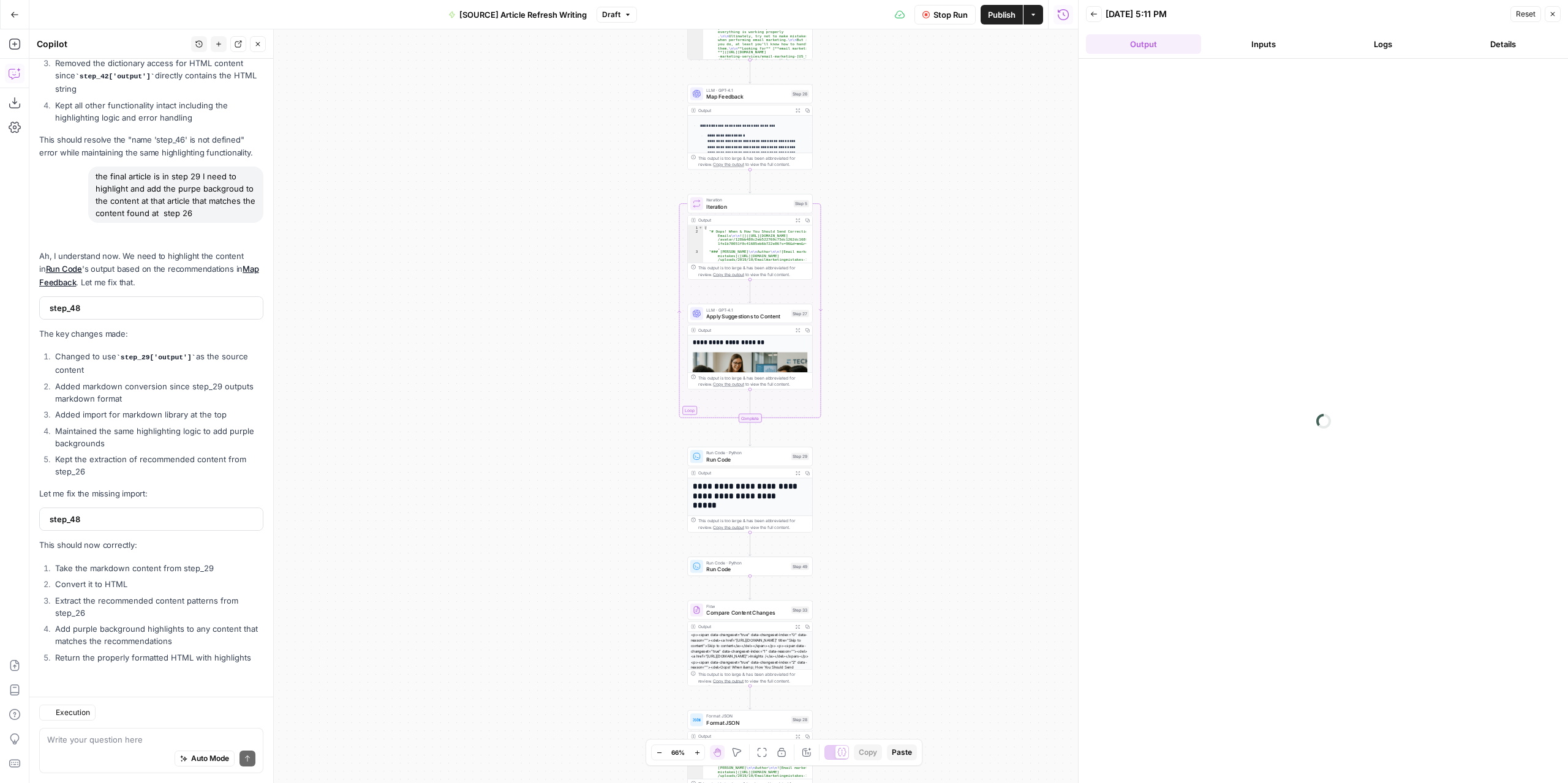
scroll to position [5991, 0]
click at [613, 558] on div "**********" at bounding box center [553, 406] width 1048 height 754
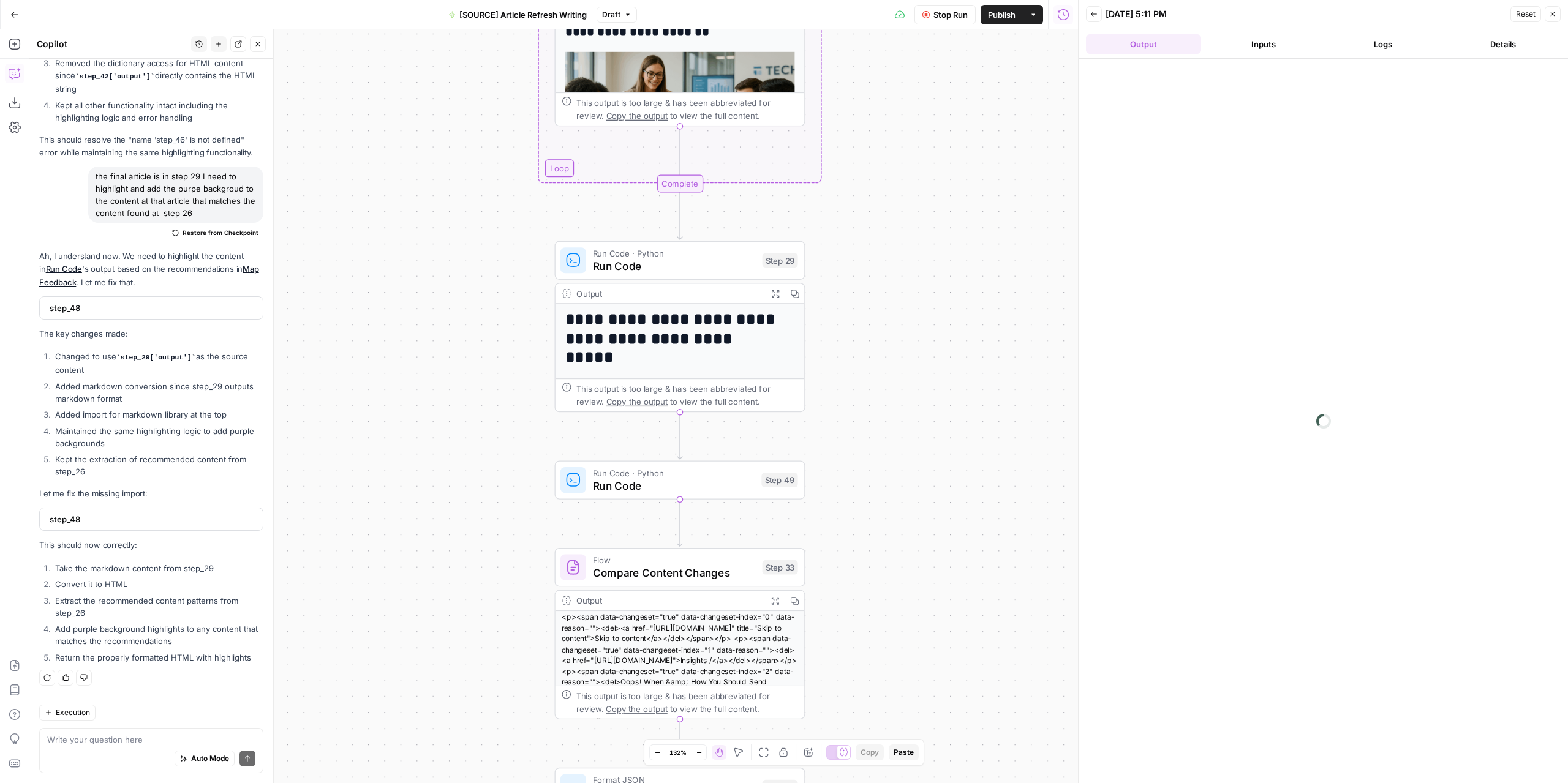
drag, startPoint x: 659, startPoint y: 576, endPoint x: 468, endPoint y: 499, distance: 205.9
click at [468, 499] on div "**********" at bounding box center [553, 406] width 1048 height 754
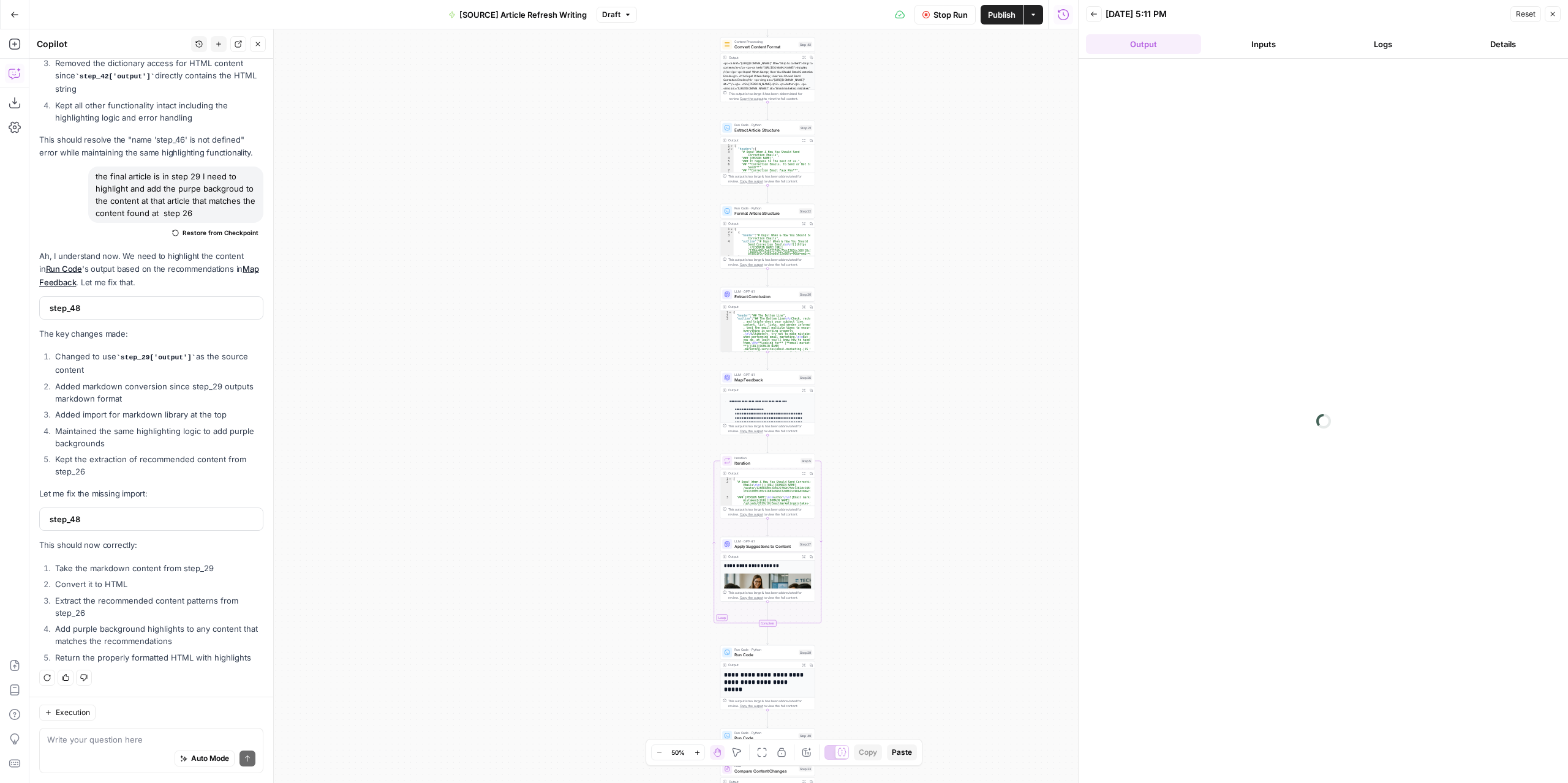
drag, startPoint x: 964, startPoint y: 176, endPoint x: 924, endPoint y: 449, distance: 275.9
click at [926, 484] on div "**********" at bounding box center [553, 406] width 1048 height 754
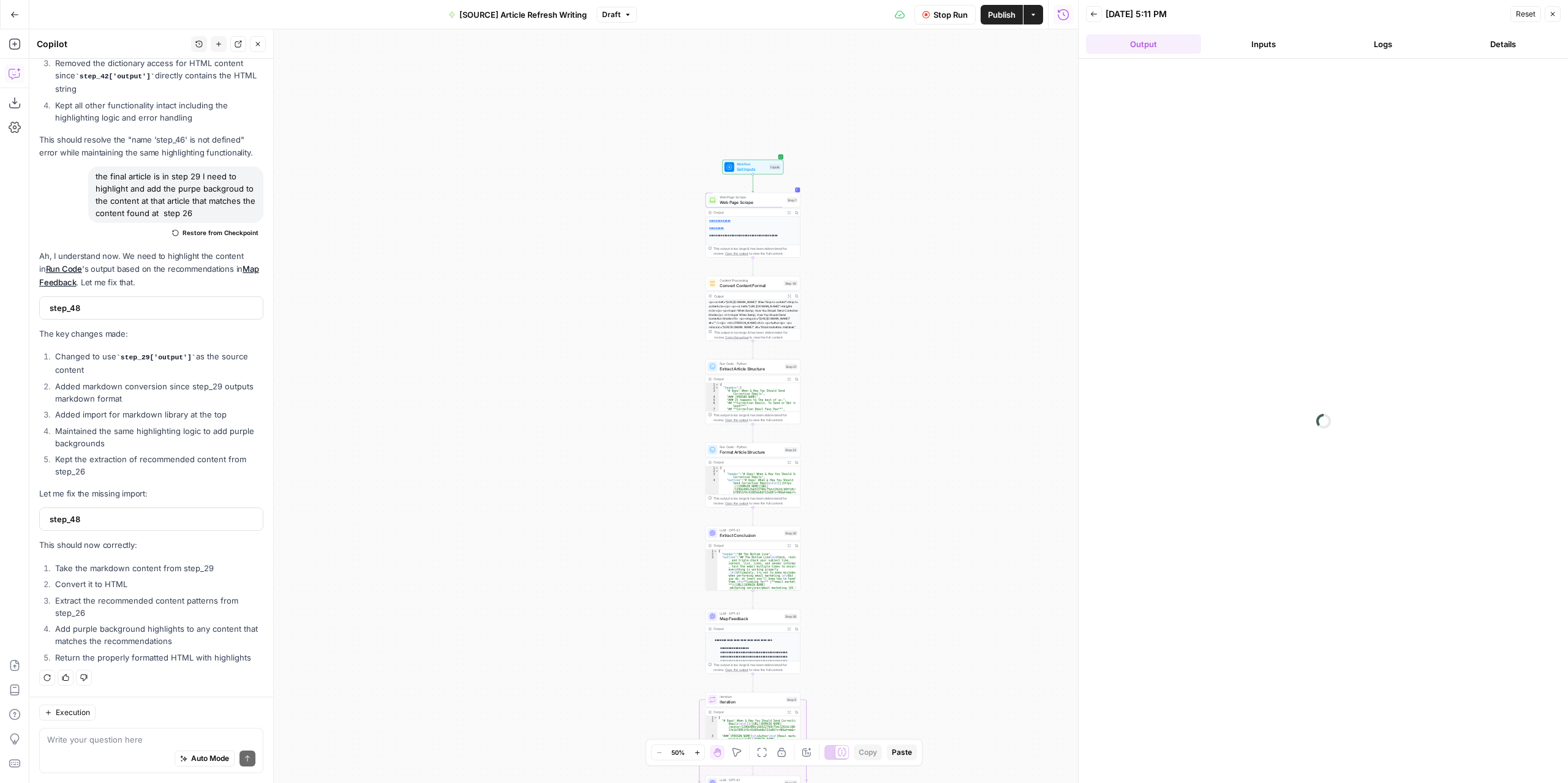
drag, startPoint x: 916, startPoint y: 281, endPoint x: 903, endPoint y: 456, distance: 175.5
click at [903, 456] on div "**********" at bounding box center [553, 406] width 1048 height 754
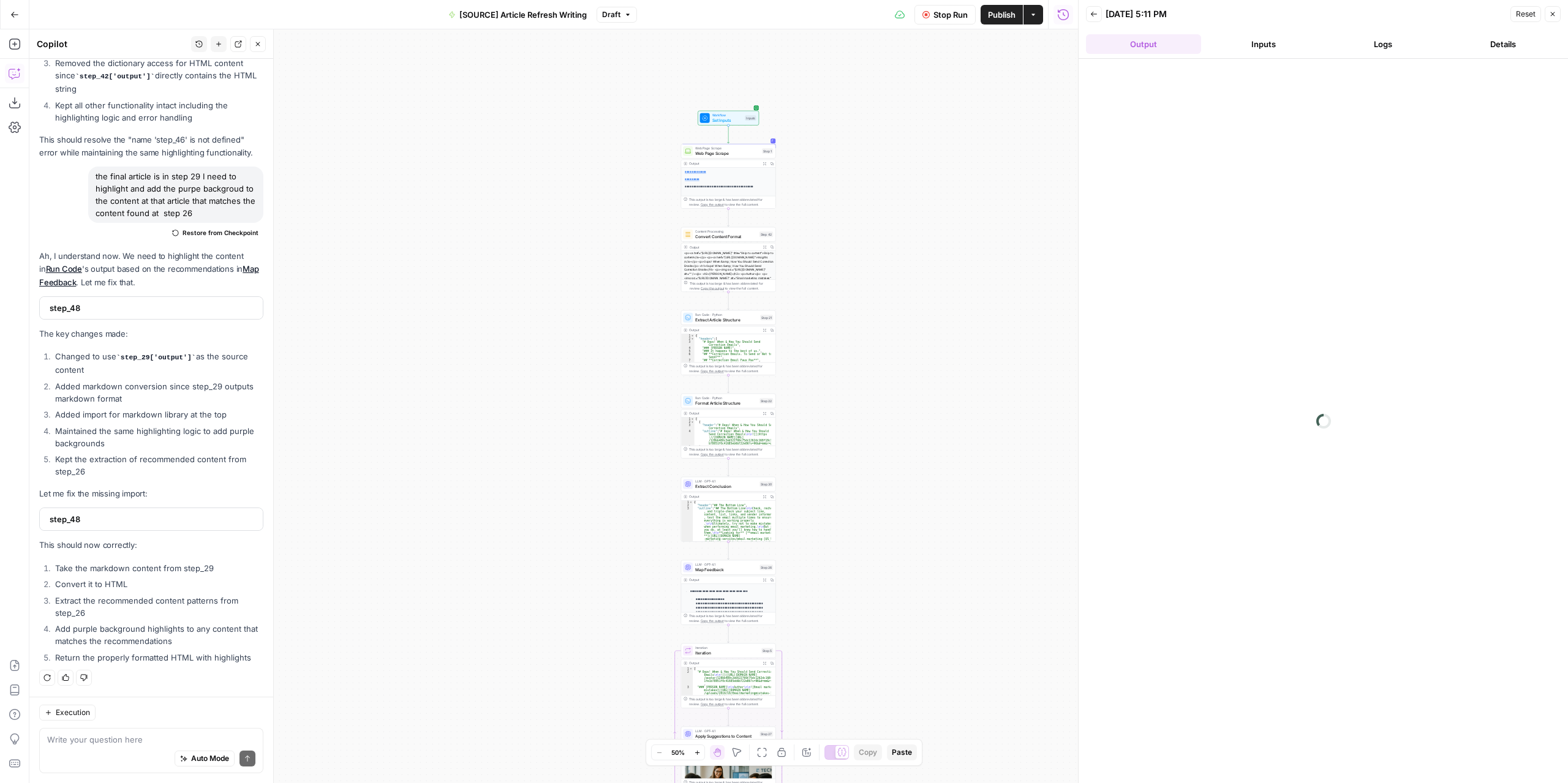
drag, startPoint x: 896, startPoint y: 435, endPoint x: 878, endPoint y: 404, distance: 35.8
click at [878, 404] on div "**********" at bounding box center [553, 406] width 1048 height 754
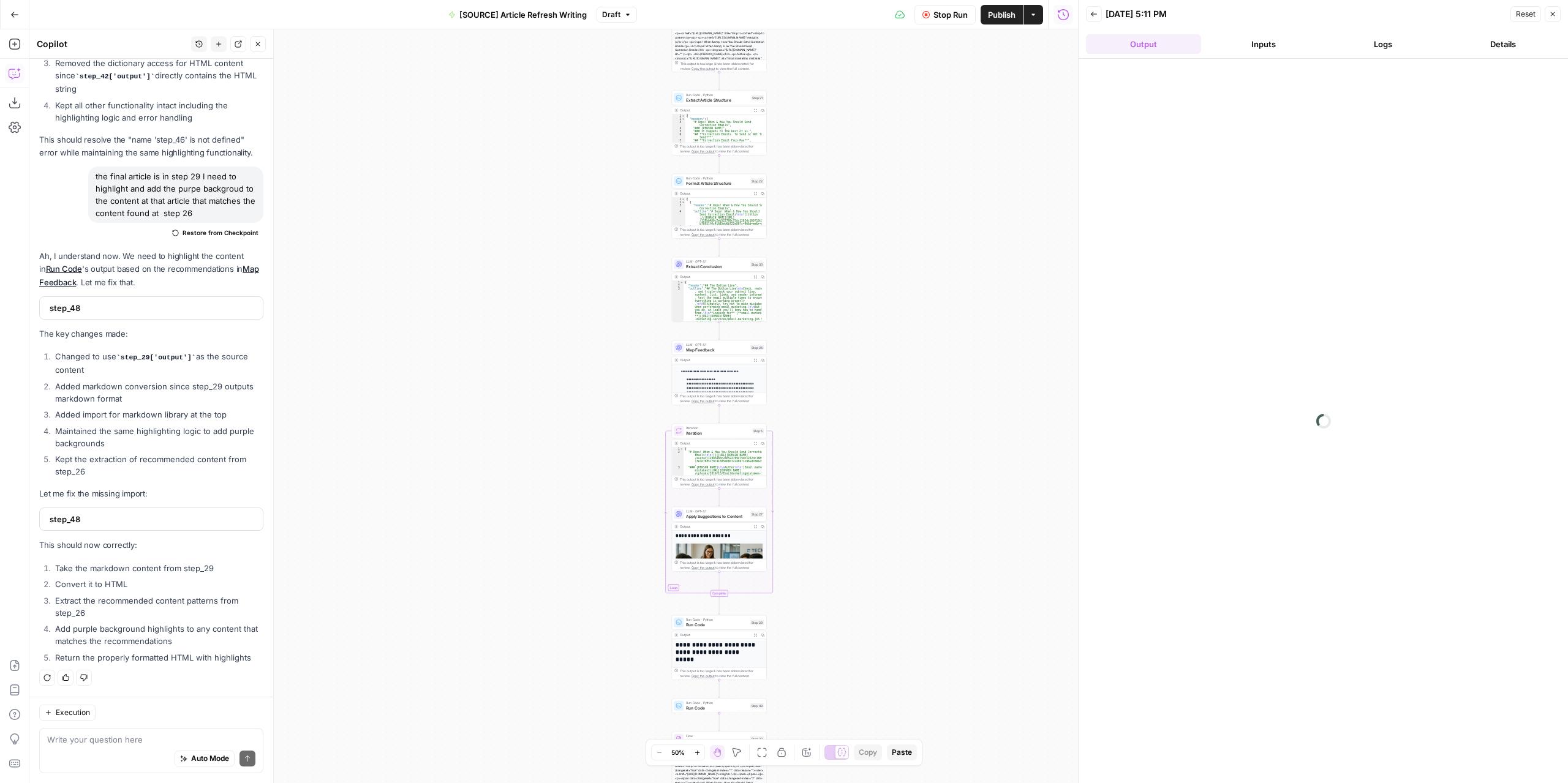
drag, startPoint x: 893, startPoint y: 531, endPoint x: 882, endPoint y: 310, distance: 221.3
click at [882, 312] on div "**********" at bounding box center [553, 406] width 1048 height 754
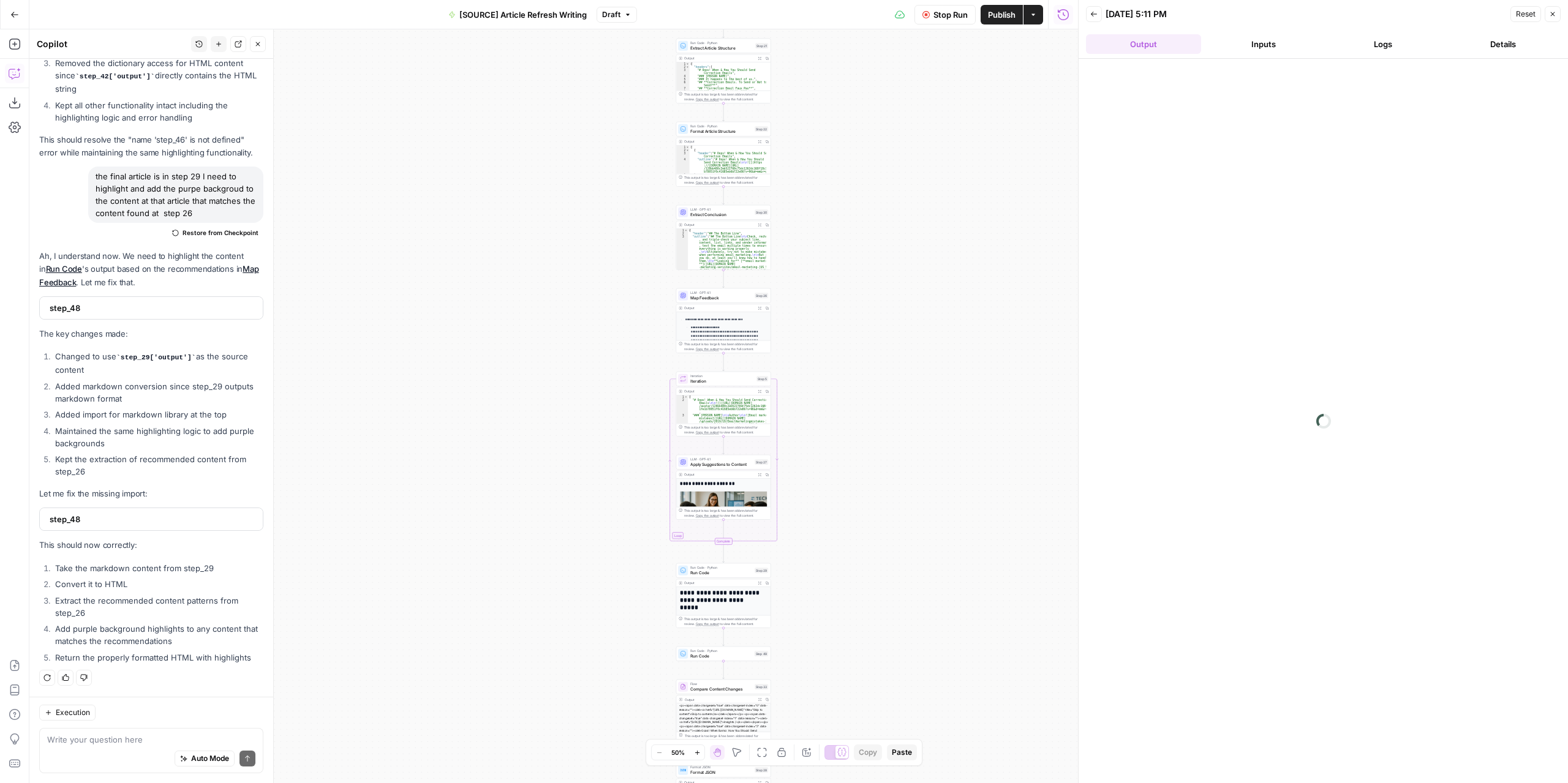
drag, startPoint x: 838, startPoint y: 567, endPoint x: 834, endPoint y: 557, distance: 10.8
click at [838, 532] on div "**********" at bounding box center [553, 406] width 1048 height 754
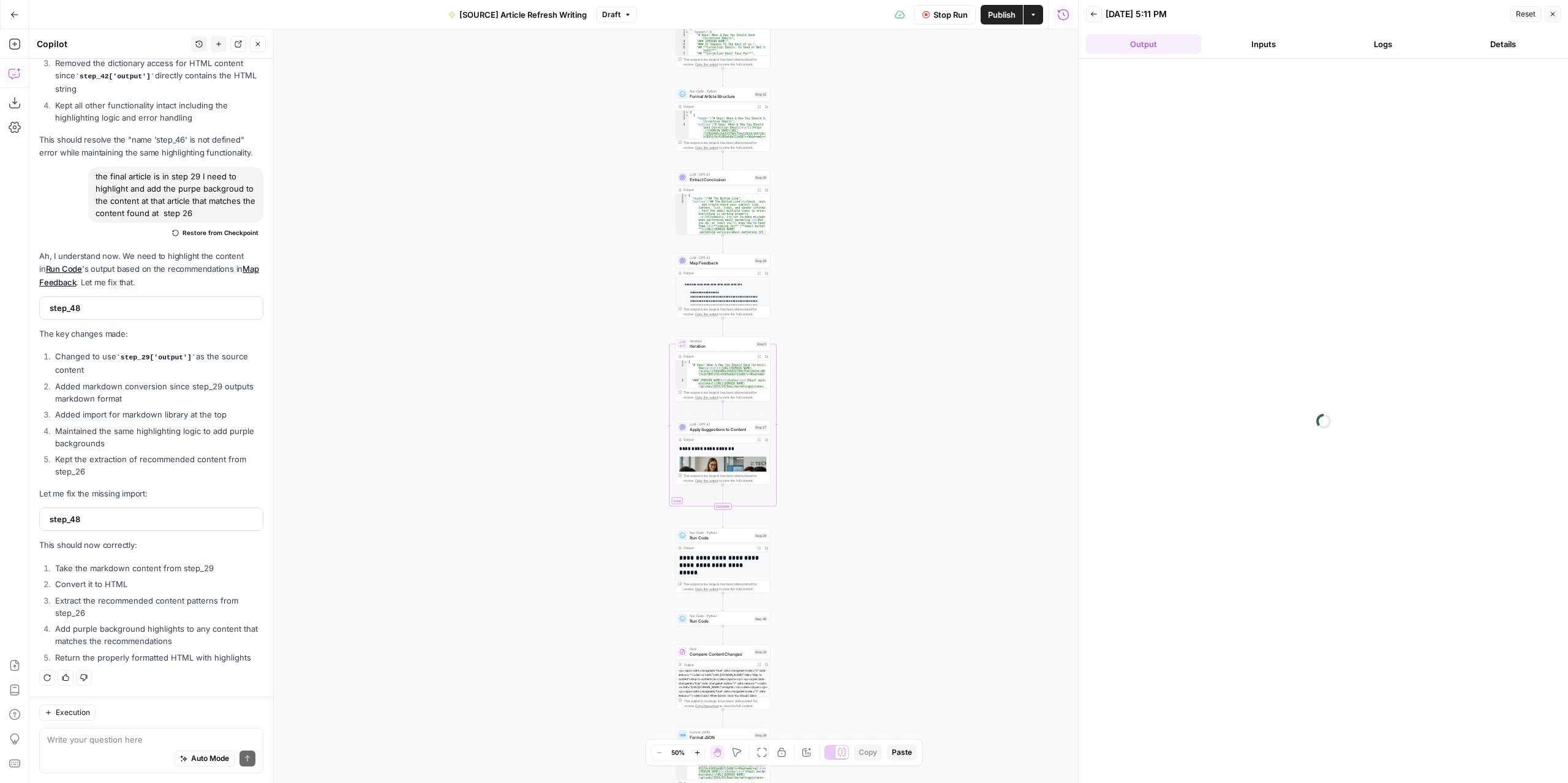
click at [931, 15] on button "Stop Run" at bounding box center [945, 14] width 61 height 20
click at [758, 605] on span "Test" at bounding box center [761, 608] width 8 height 5
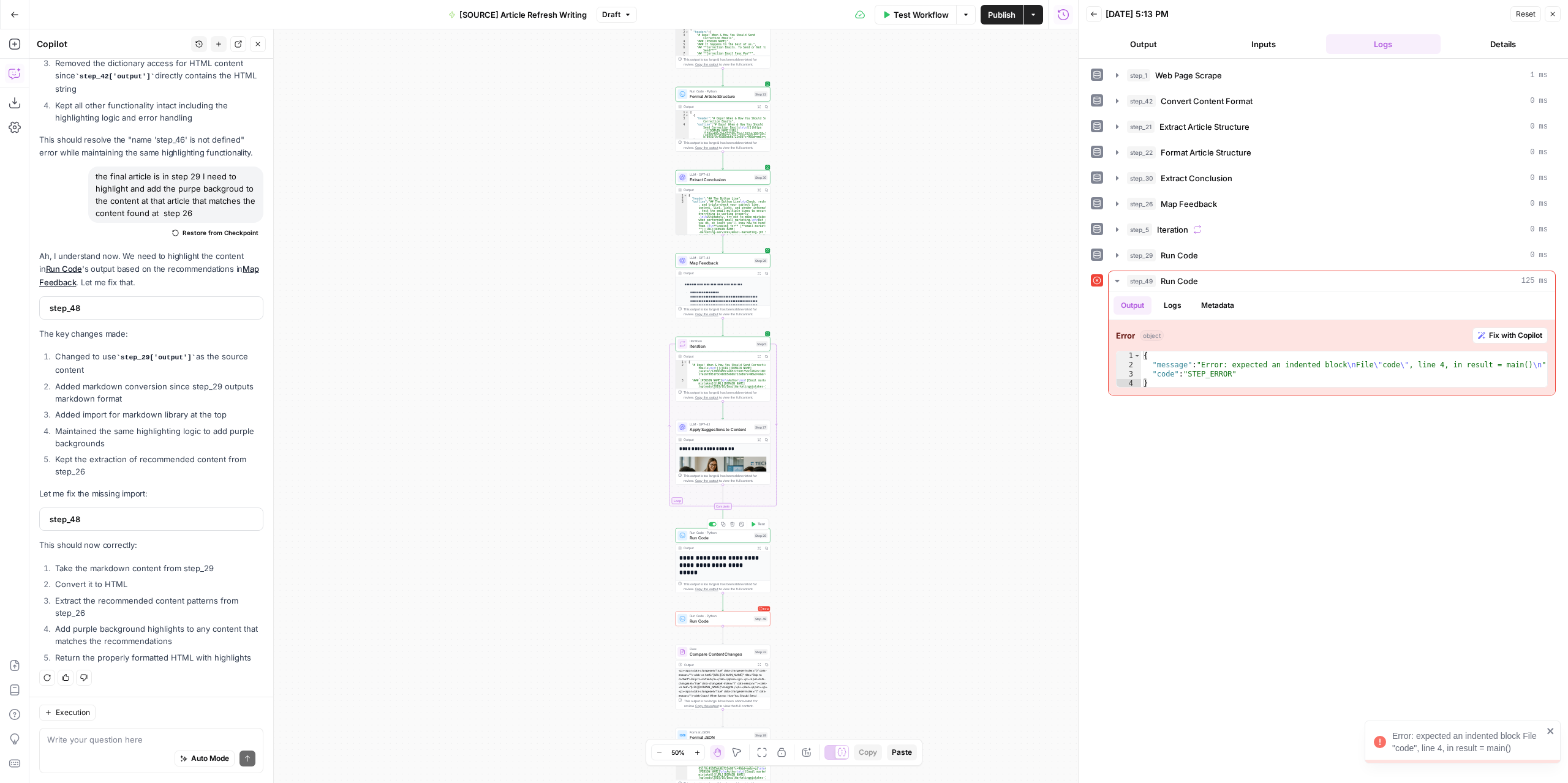
click at [760, 525] on span "Test" at bounding box center [761, 525] width 8 height 5
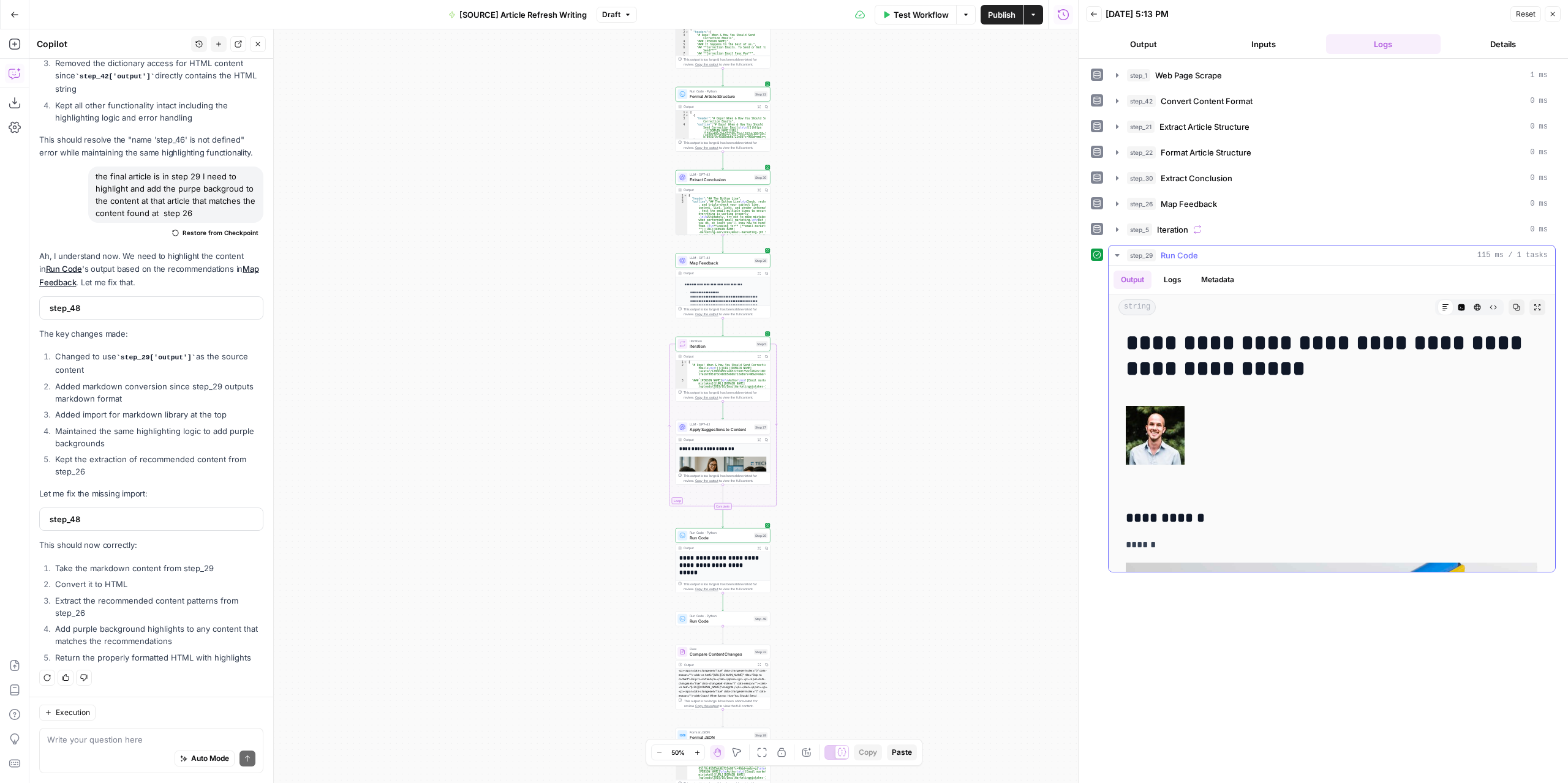
click at [1533, 304] on icon "button" at bounding box center [1537, 307] width 8 height 8
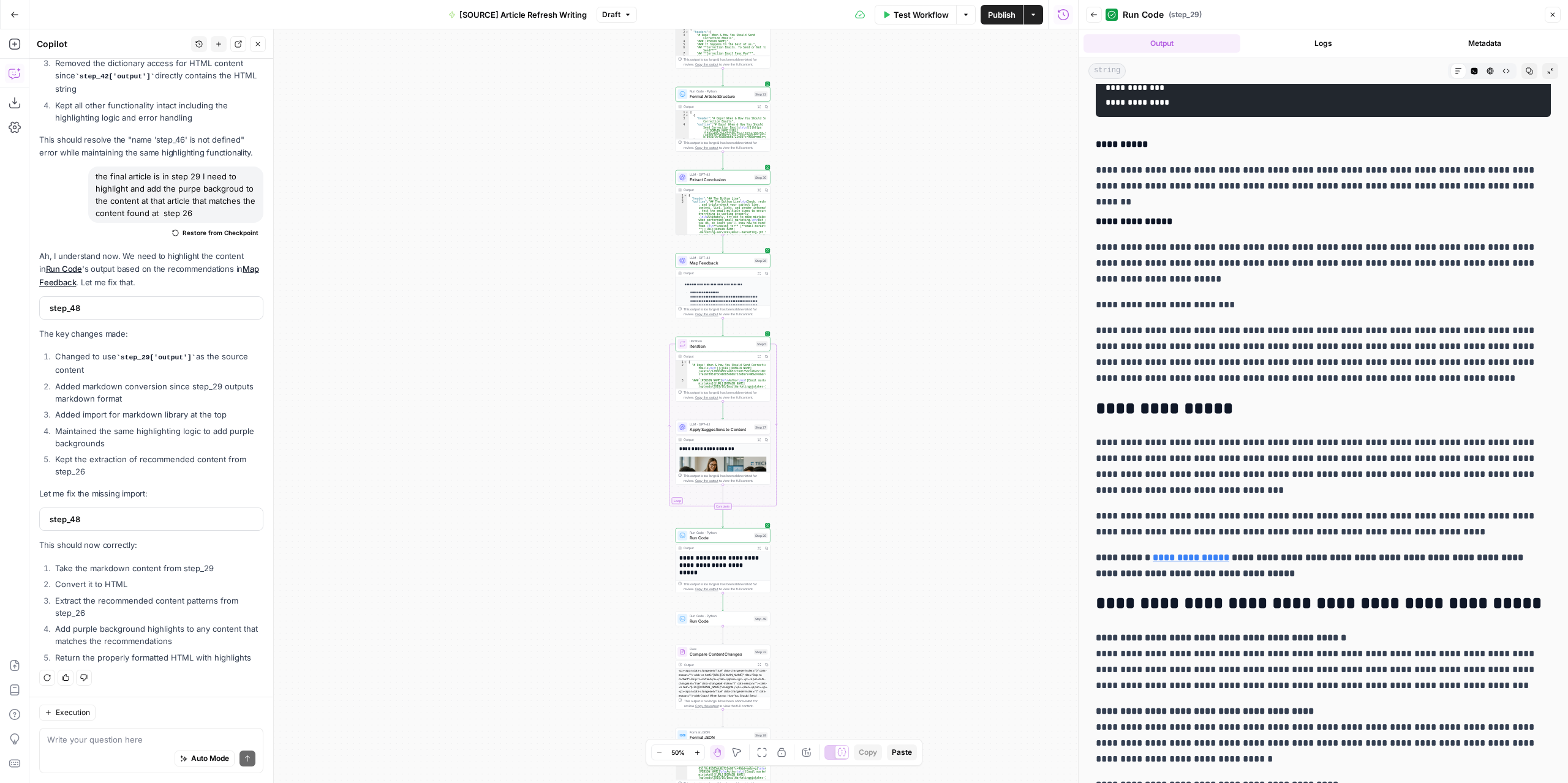
scroll to position [3613, 0]
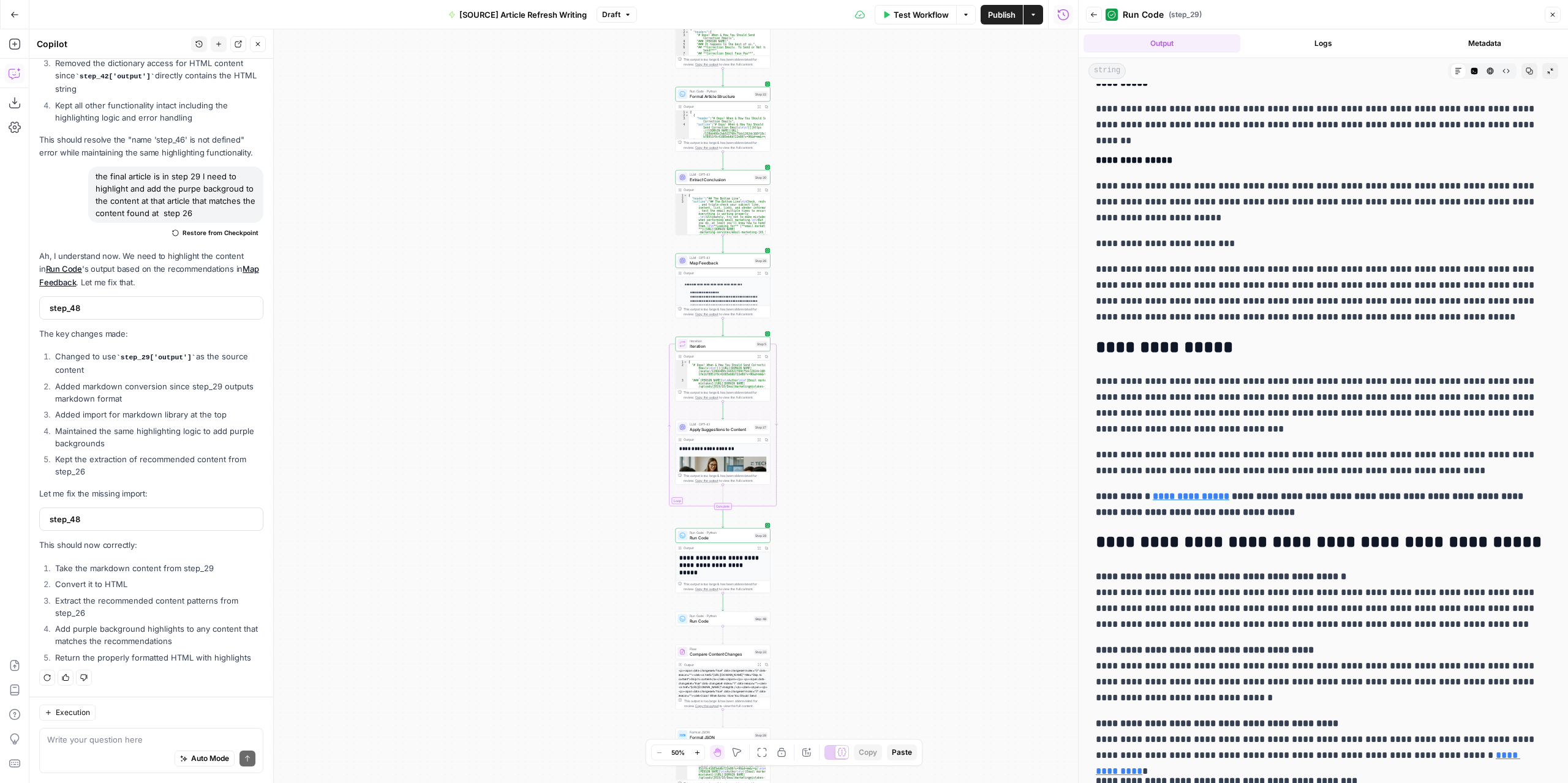
click at [1007, 12] on span "Publish" at bounding box center [1002, 15] width 27 height 12
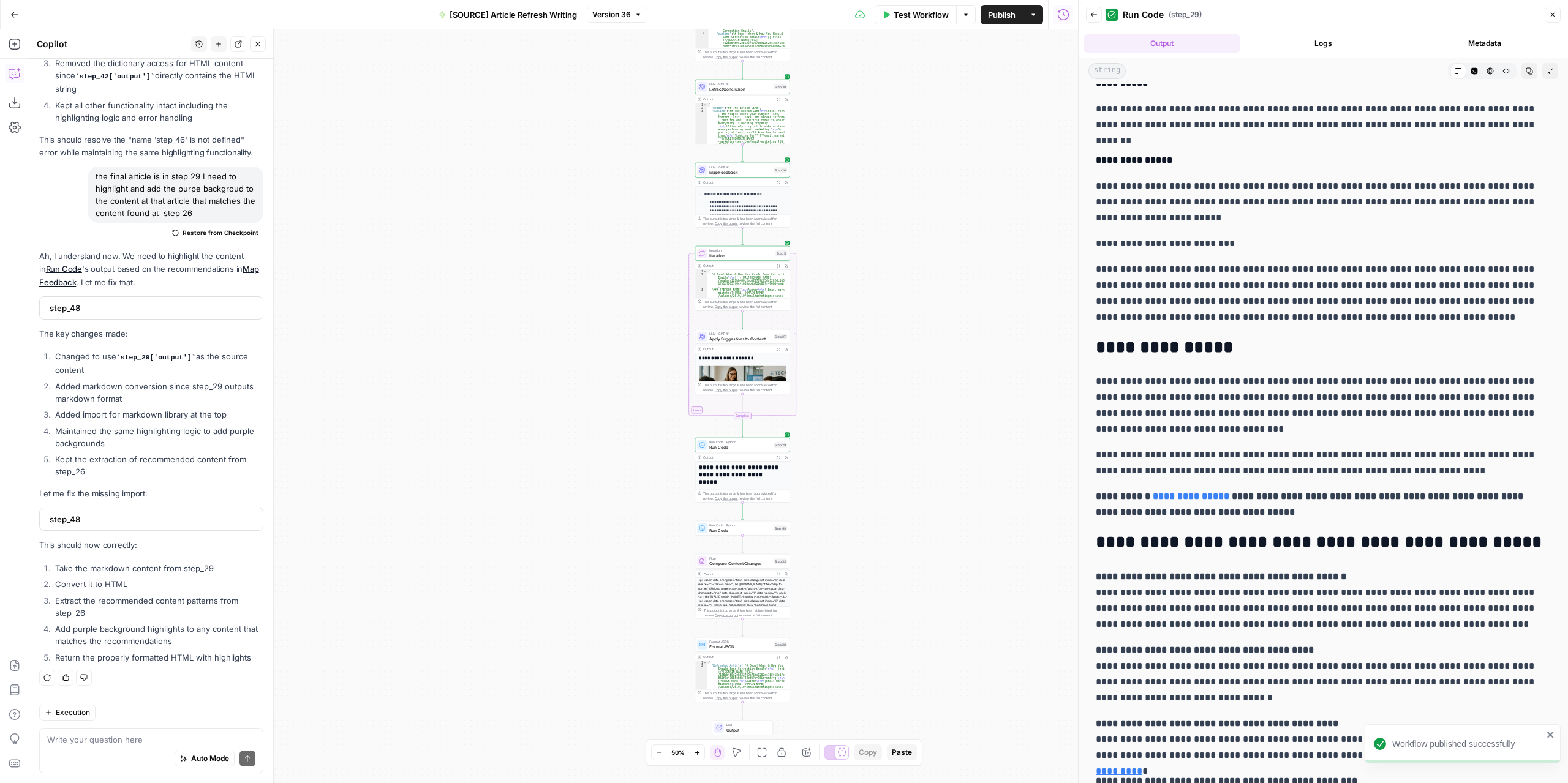
drag, startPoint x: 922, startPoint y: 548, endPoint x: 936, endPoint y: 482, distance: 67.5
click at [936, 482] on div "**********" at bounding box center [553, 406] width 1048 height 754
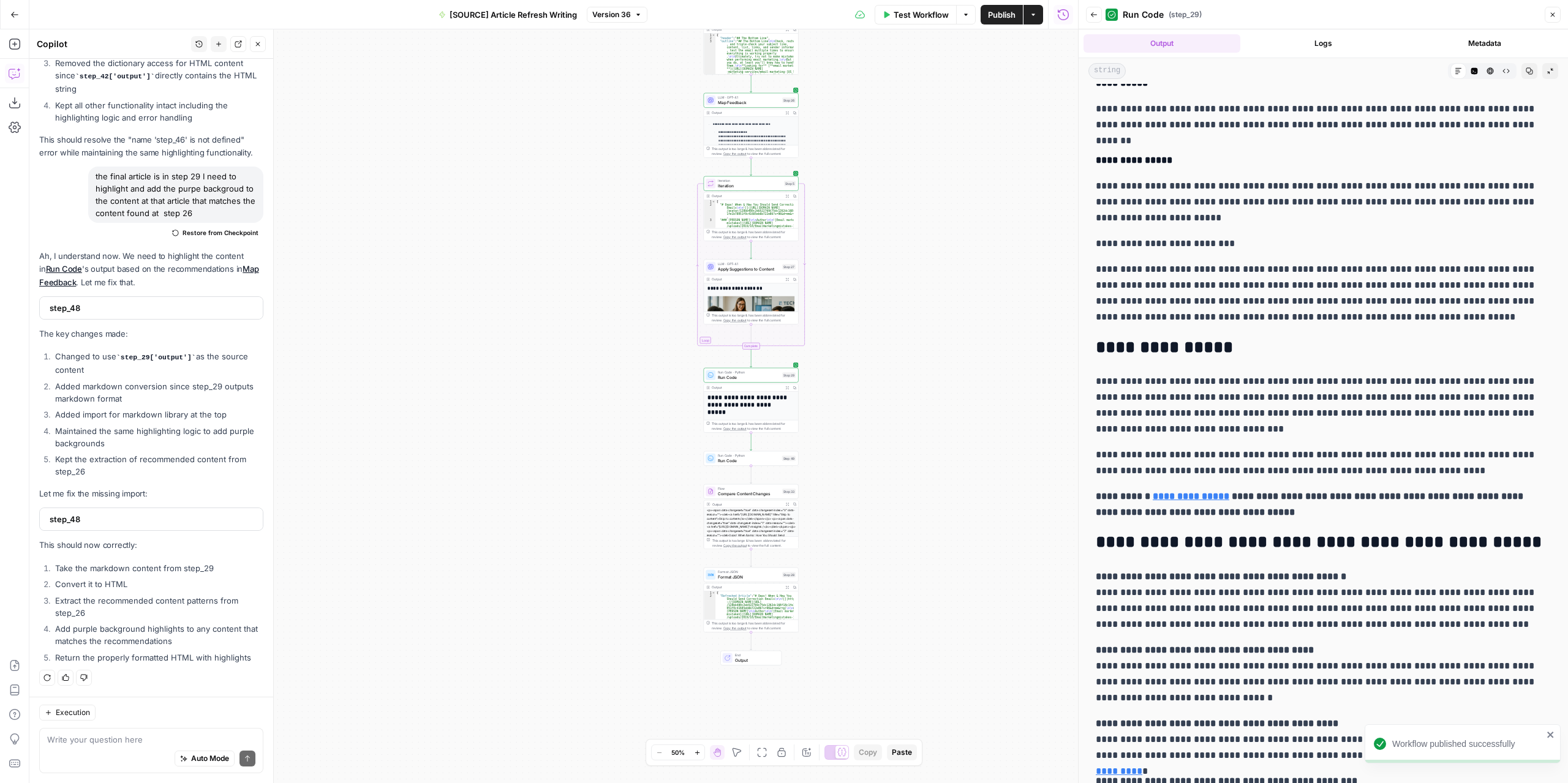
click at [850, 585] on div "**********" at bounding box center [553, 406] width 1048 height 754
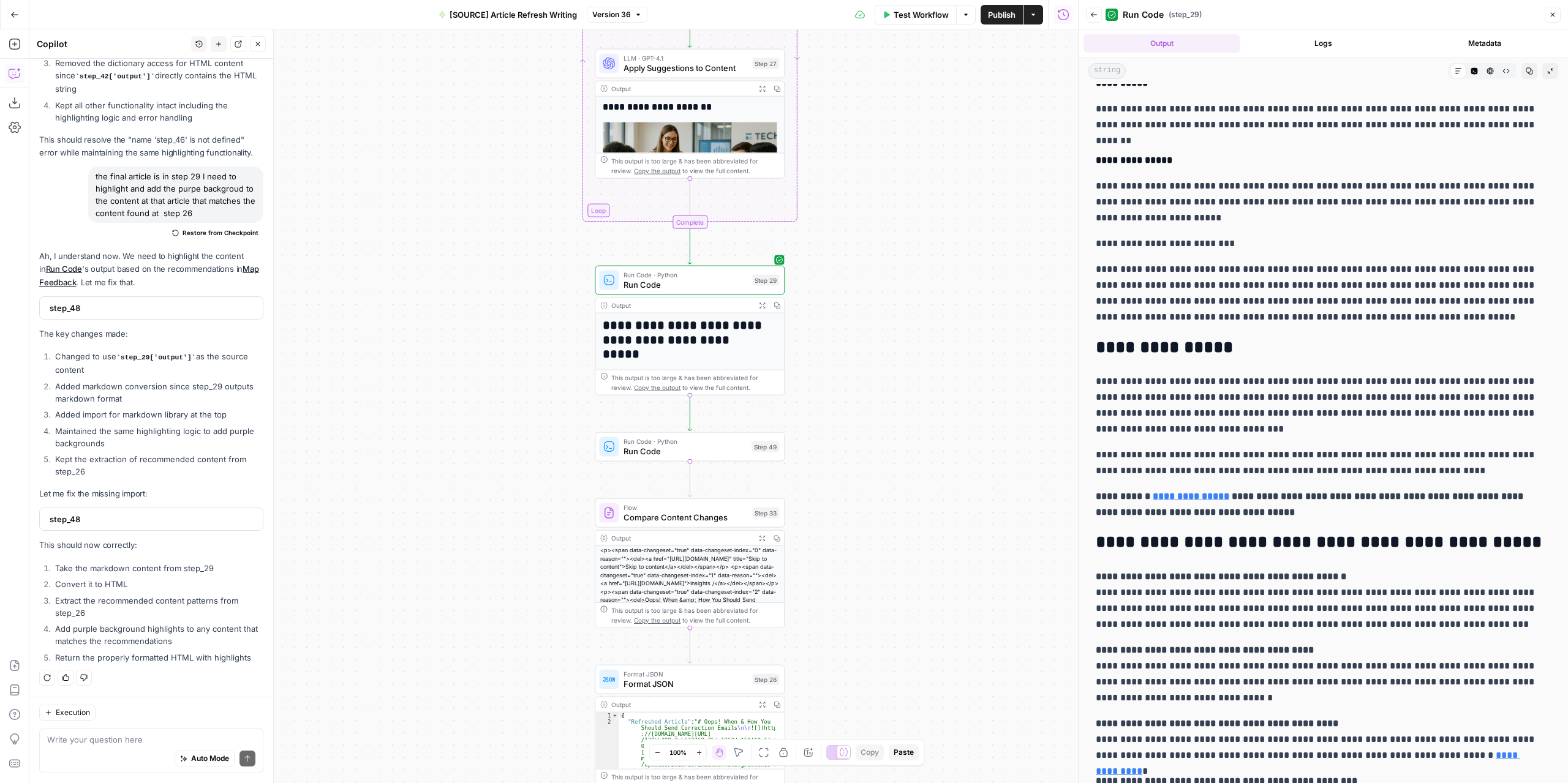
drag, startPoint x: 834, startPoint y: 497, endPoint x: 873, endPoint y: 612, distance: 121.4
click at [873, 612] on div "**********" at bounding box center [553, 406] width 1048 height 754
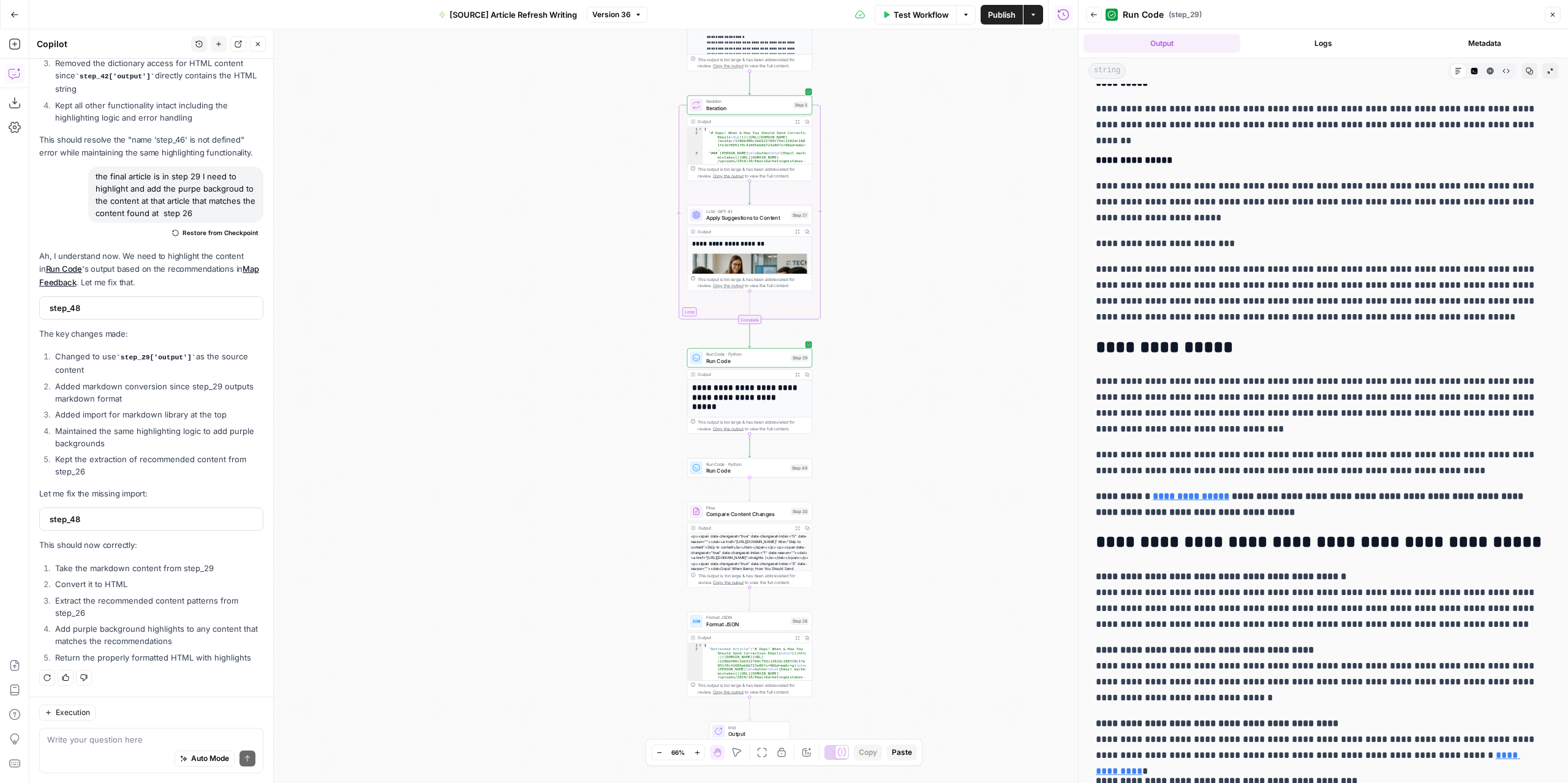
drag, startPoint x: 859, startPoint y: 354, endPoint x: 879, endPoint y: 694, distance: 340.6
click at [879, 694] on div "**********" at bounding box center [553, 406] width 1048 height 754
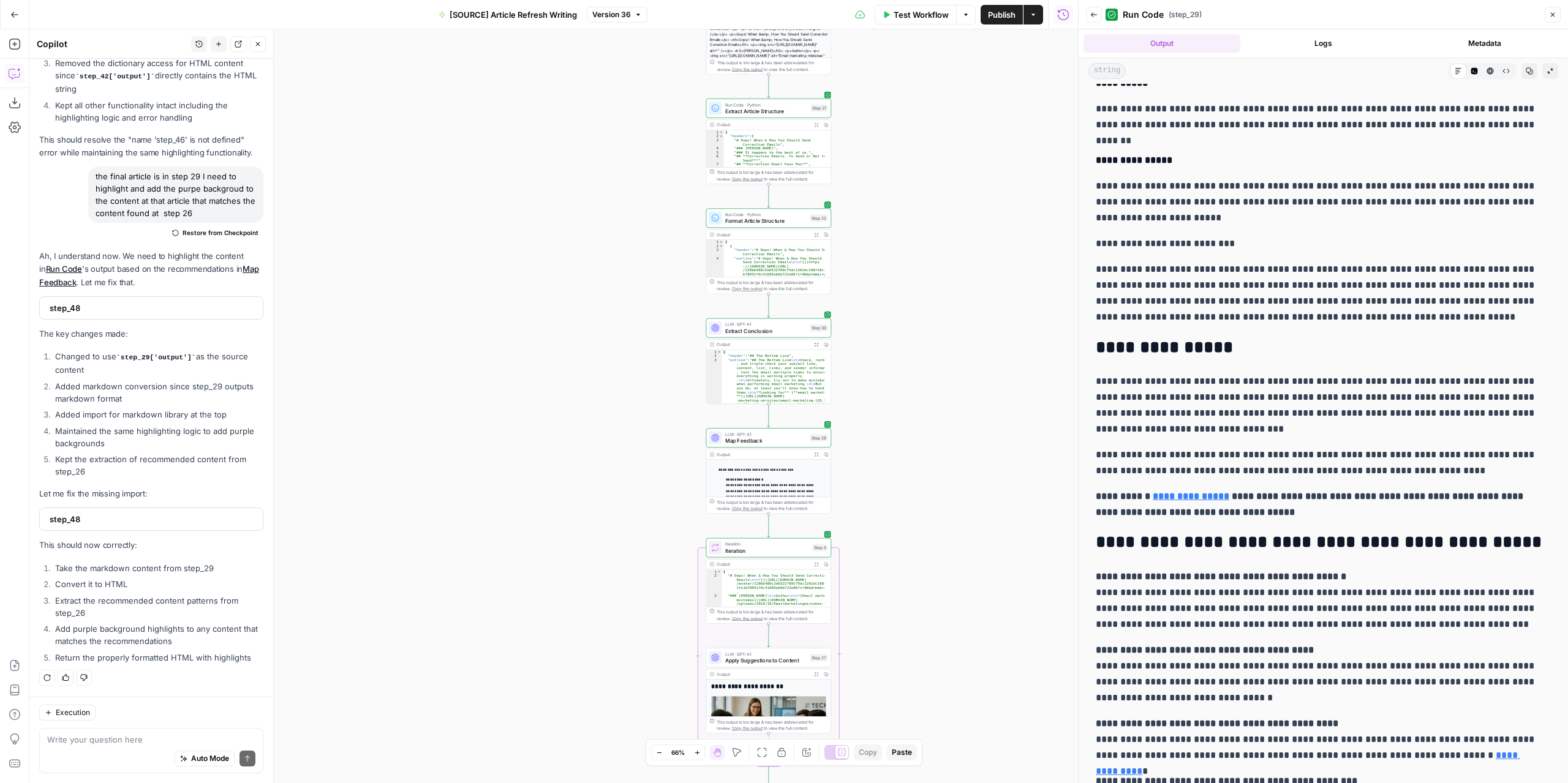
drag, startPoint x: 895, startPoint y: 381, endPoint x: 894, endPoint y: 491, distance: 110.0
click at [894, 491] on div "**********" at bounding box center [553, 406] width 1048 height 754
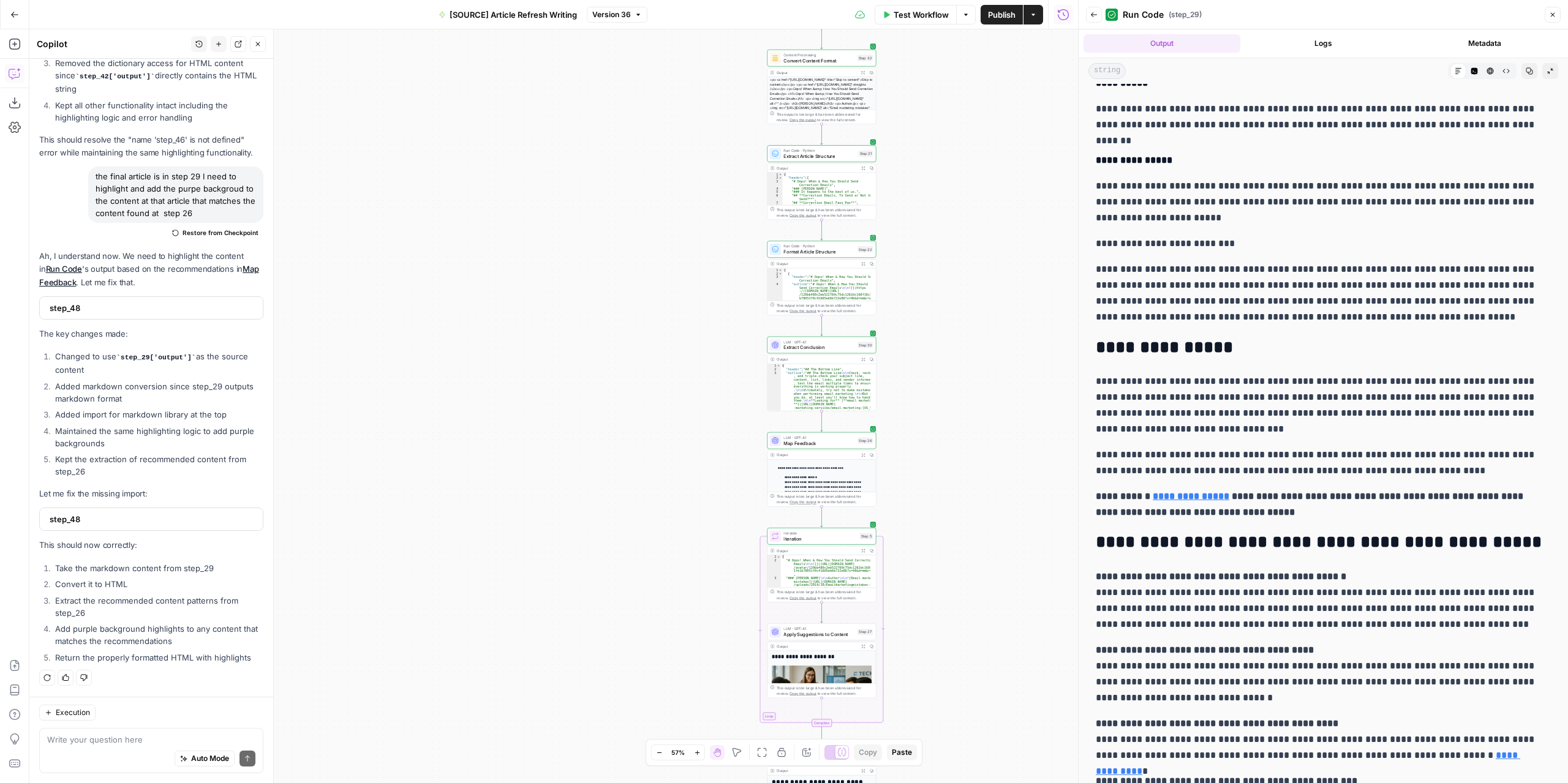
drag, startPoint x: 961, startPoint y: 596, endPoint x: 879, endPoint y: 316, distance: 291.8
click at [880, 316] on div "**********" at bounding box center [553, 406] width 1048 height 754
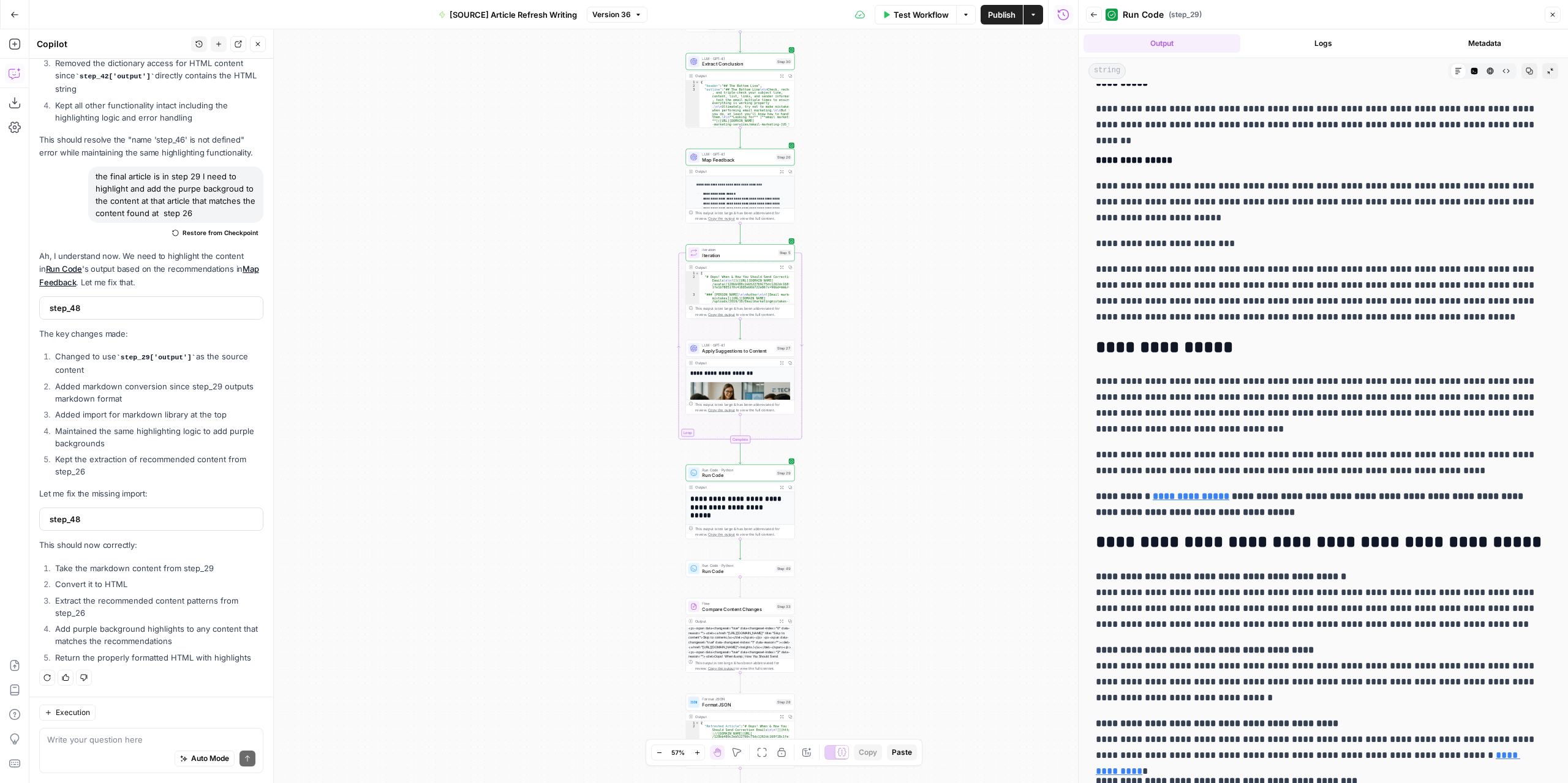
drag, startPoint x: 895, startPoint y: 680, endPoint x: 881, endPoint y: 392, distance: 288.3
click at [882, 398] on div "**********" at bounding box center [553, 406] width 1048 height 754
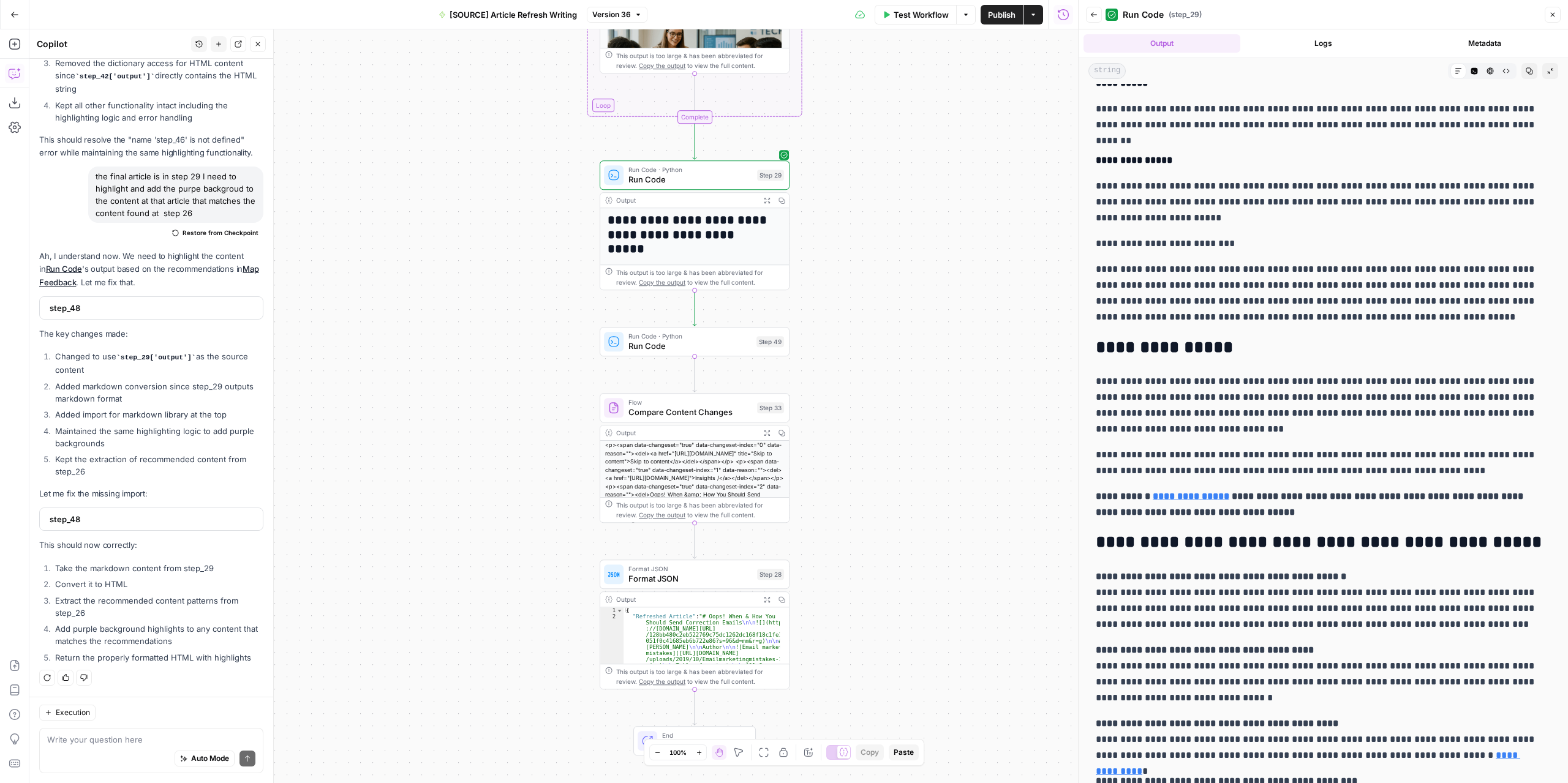
drag, startPoint x: 818, startPoint y: 392, endPoint x: 887, endPoint y: 616, distance: 234.4
click at [884, 661] on div "**********" at bounding box center [553, 406] width 1048 height 754
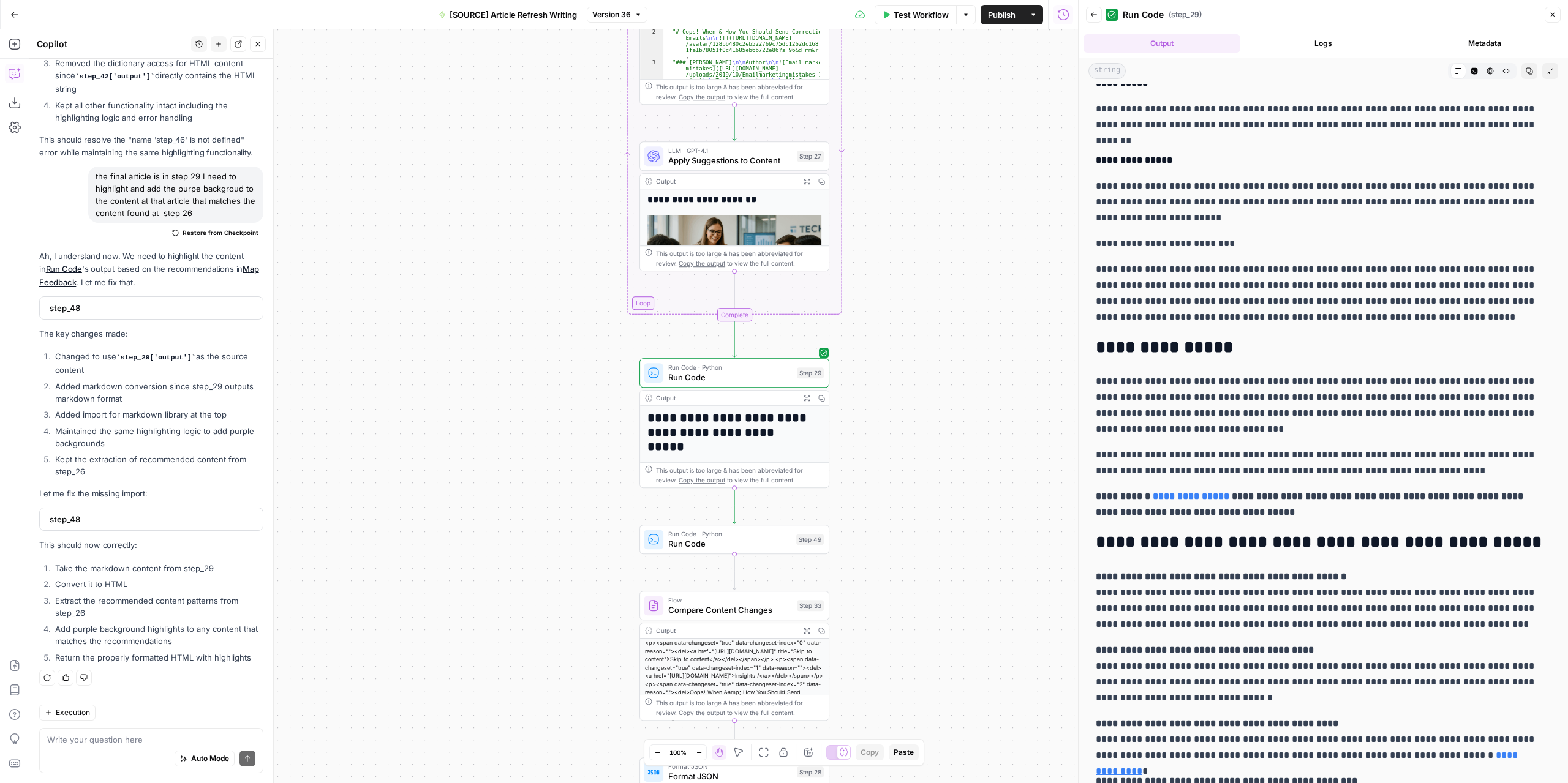
drag, startPoint x: 916, startPoint y: 387, endPoint x: 893, endPoint y: 606, distance: 220.2
click at [893, 612] on div "**********" at bounding box center [553, 406] width 1048 height 754
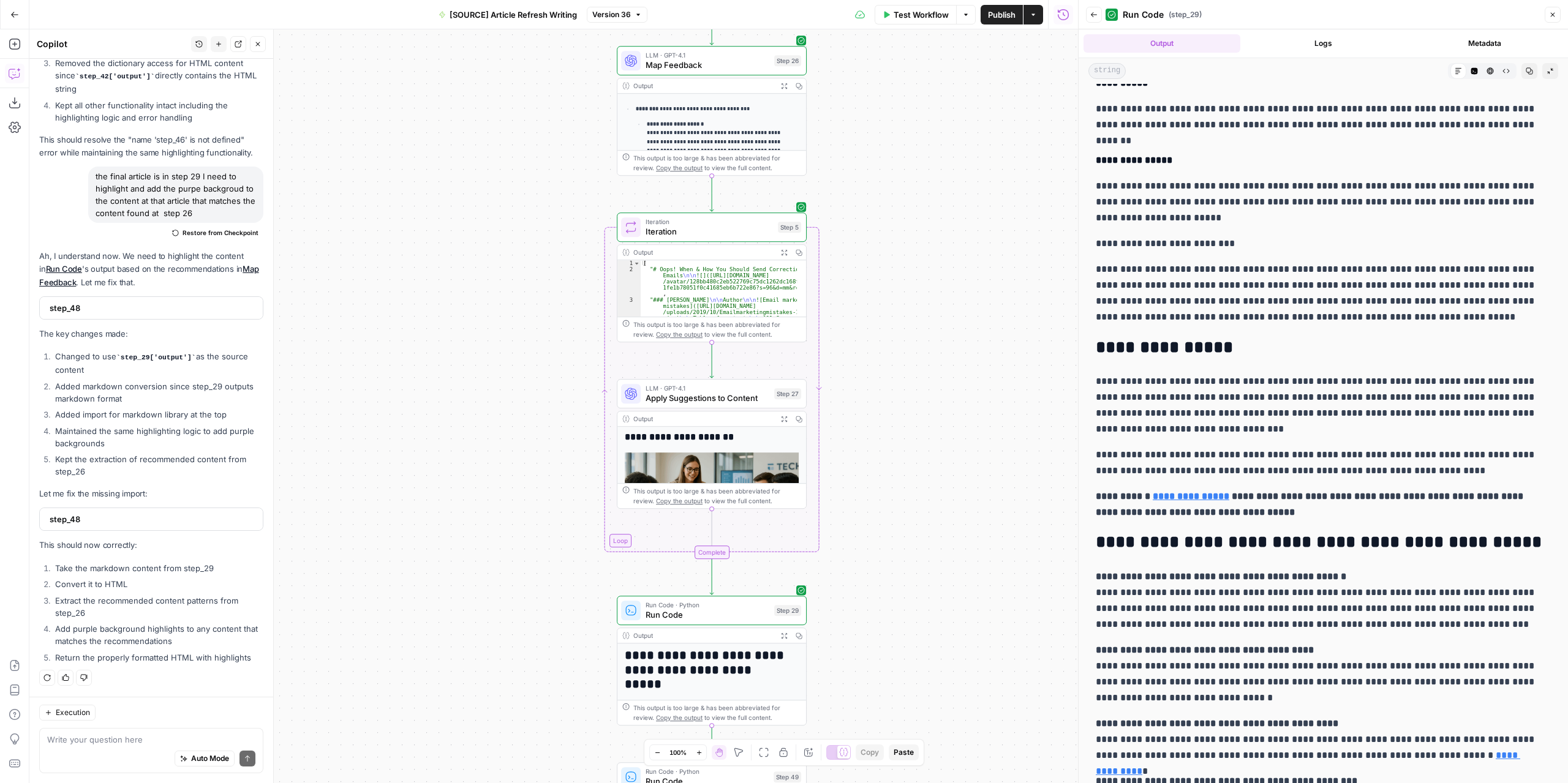
drag, startPoint x: 892, startPoint y: 372, endPoint x: 898, endPoint y: 551, distance: 179.1
click at [898, 551] on div "**********" at bounding box center [553, 406] width 1048 height 754
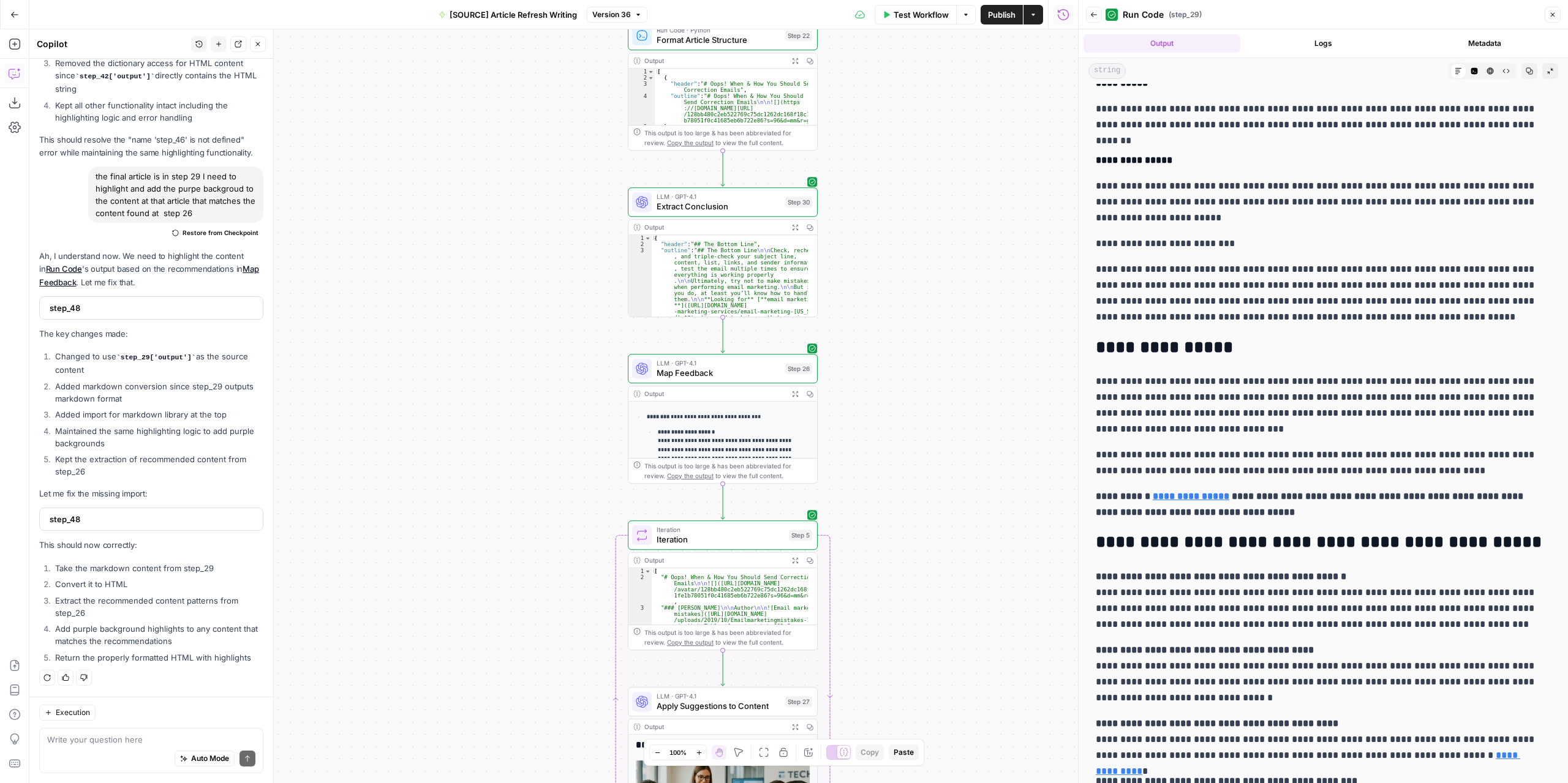
drag, startPoint x: 889, startPoint y: 369, endPoint x: 894, endPoint y: 499, distance: 130.1
click at [894, 499] on div "**********" at bounding box center [553, 406] width 1048 height 754
click at [16, 40] on icon "button" at bounding box center [15, 44] width 12 height 12
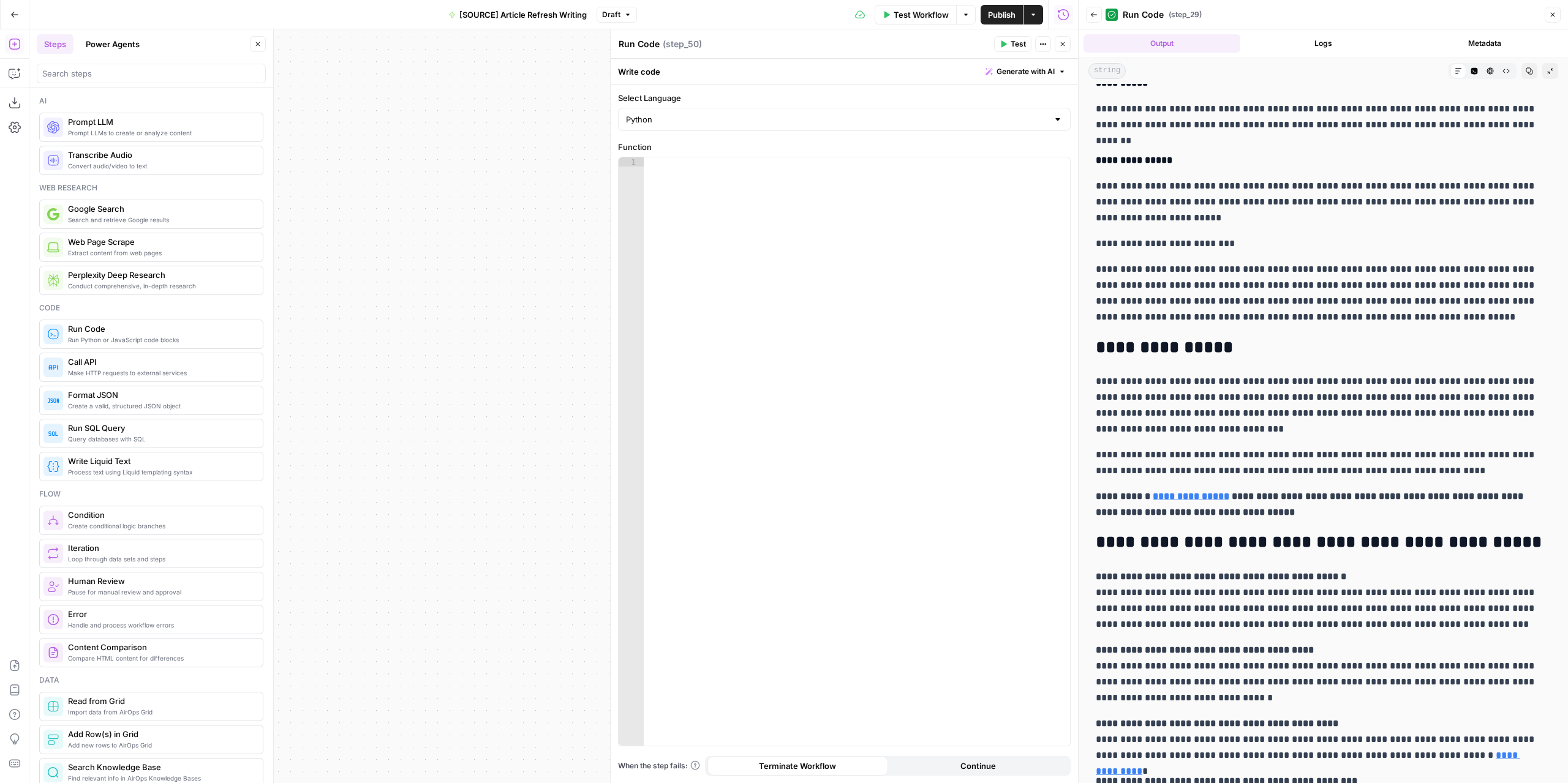
click at [265, 44] on header "Steps Power Agents Close" at bounding box center [151, 59] width 244 height 59
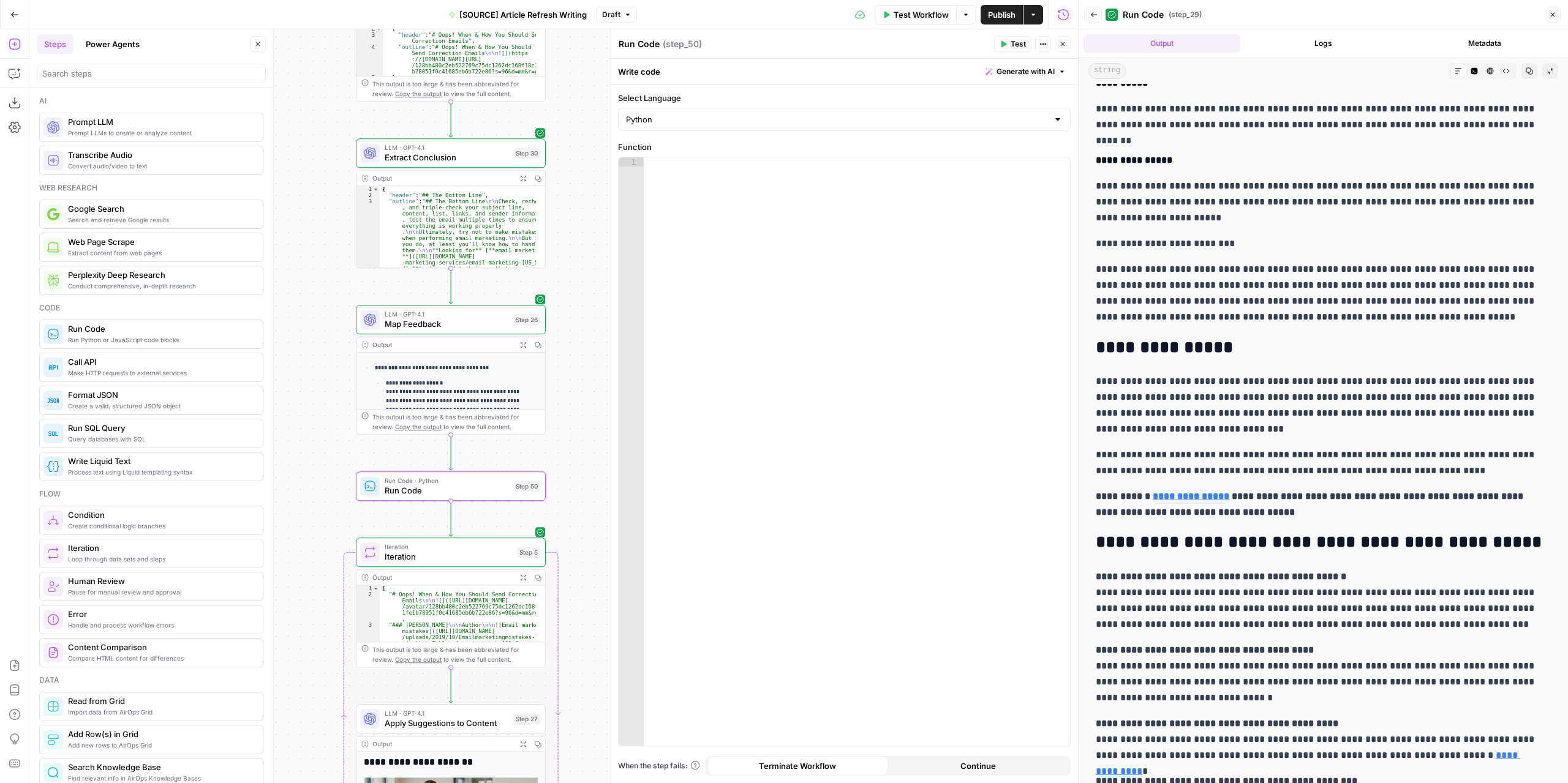
drag, startPoint x: 542, startPoint y: 240, endPoint x: 273, endPoint y: 191, distance: 273.4
click at [273, 191] on body "**********" at bounding box center [784, 392] width 1568 height 783
click at [262, 42] on icon "button" at bounding box center [258, 44] width 8 height 8
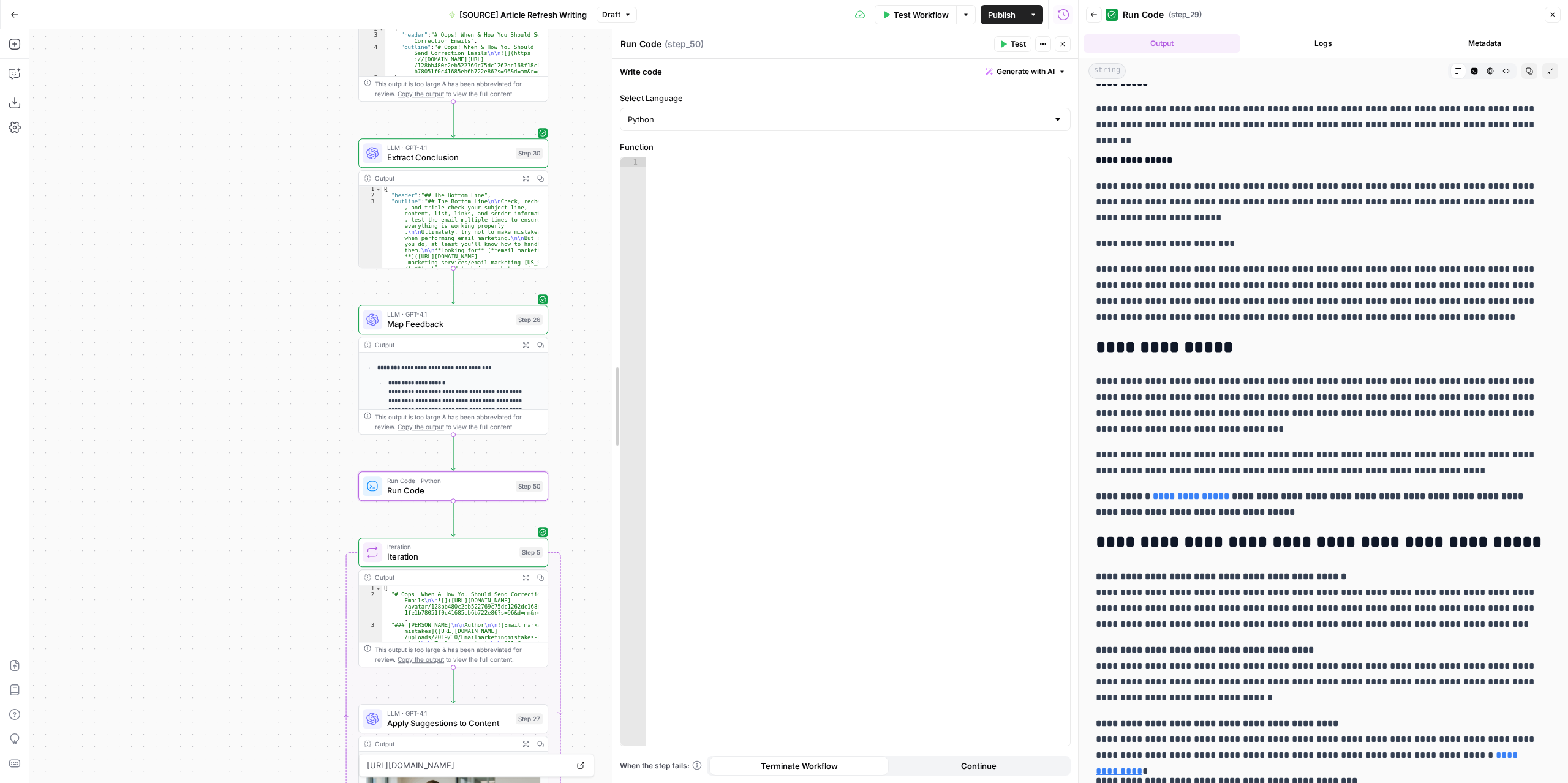
drag, startPoint x: 611, startPoint y: 677, endPoint x: 865, endPoint y: 693, distance: 254.5
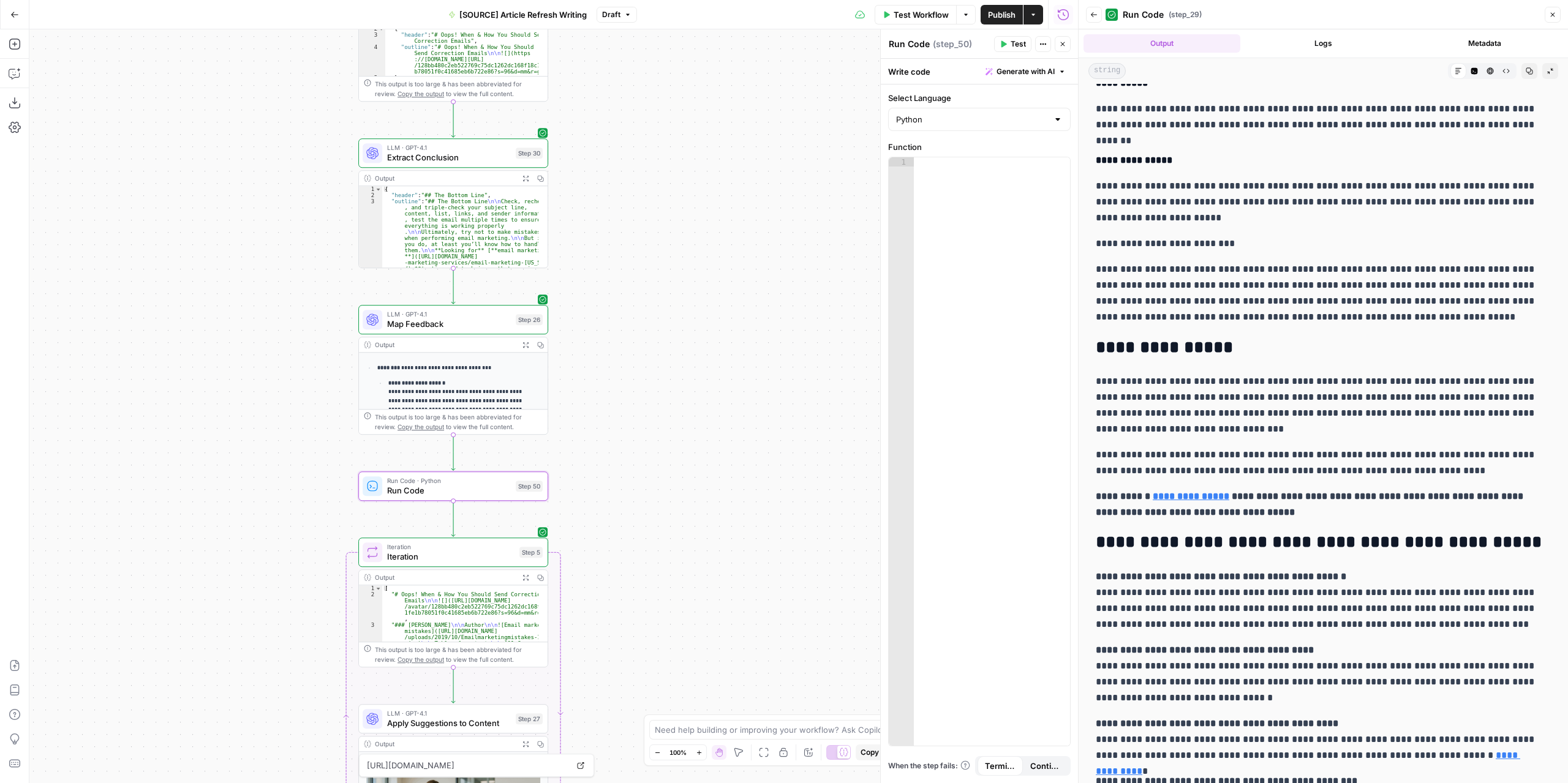
click at [780, 738] on div "Need help building or improving your workflow? Ask Copilot." at bounding box center [784, 730] width 269 height 20
type textarea "Make step 50 format the contentrecommendations and content to be added in 2 dif…"
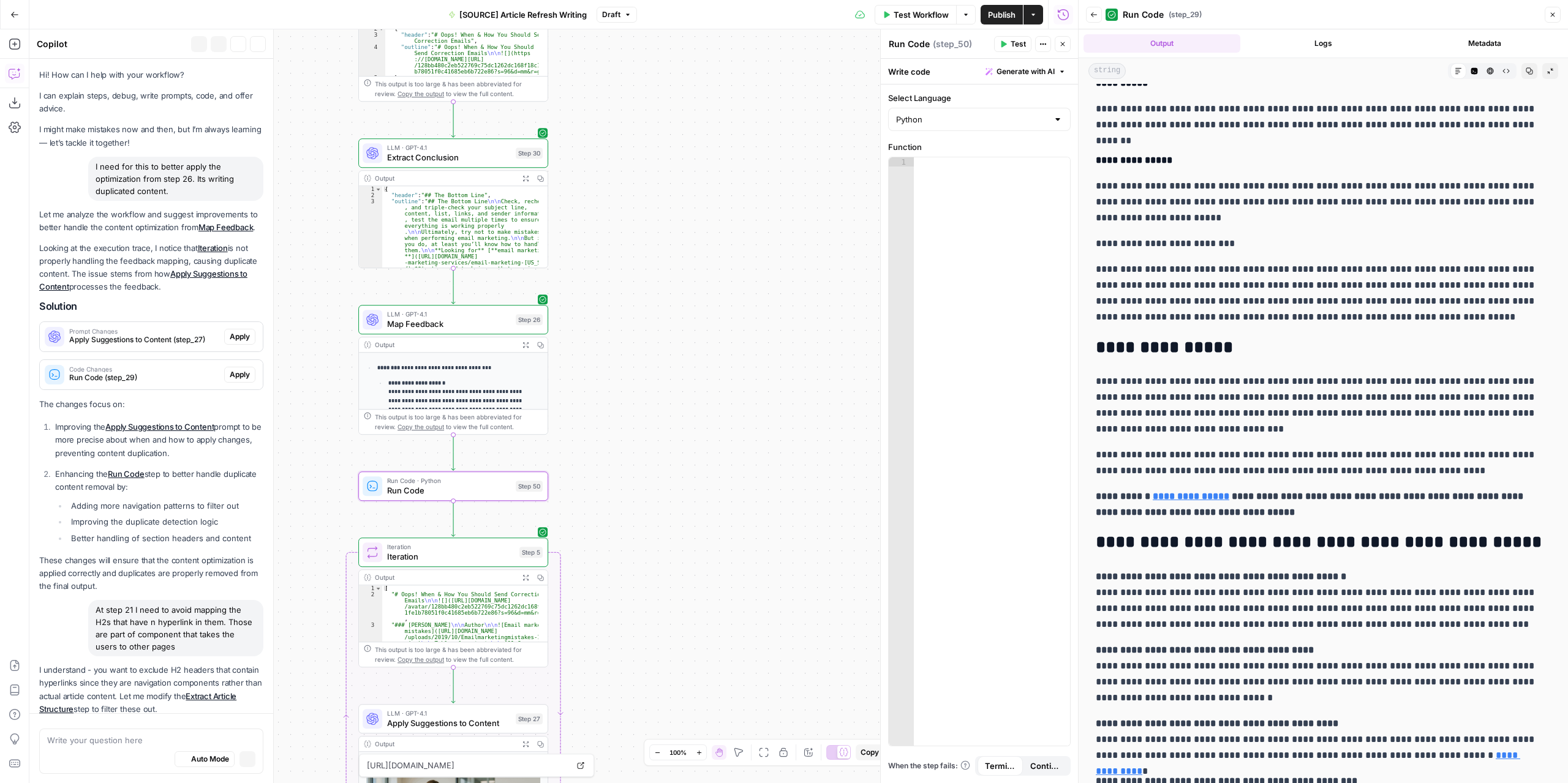
scroll to position [5989, 0]
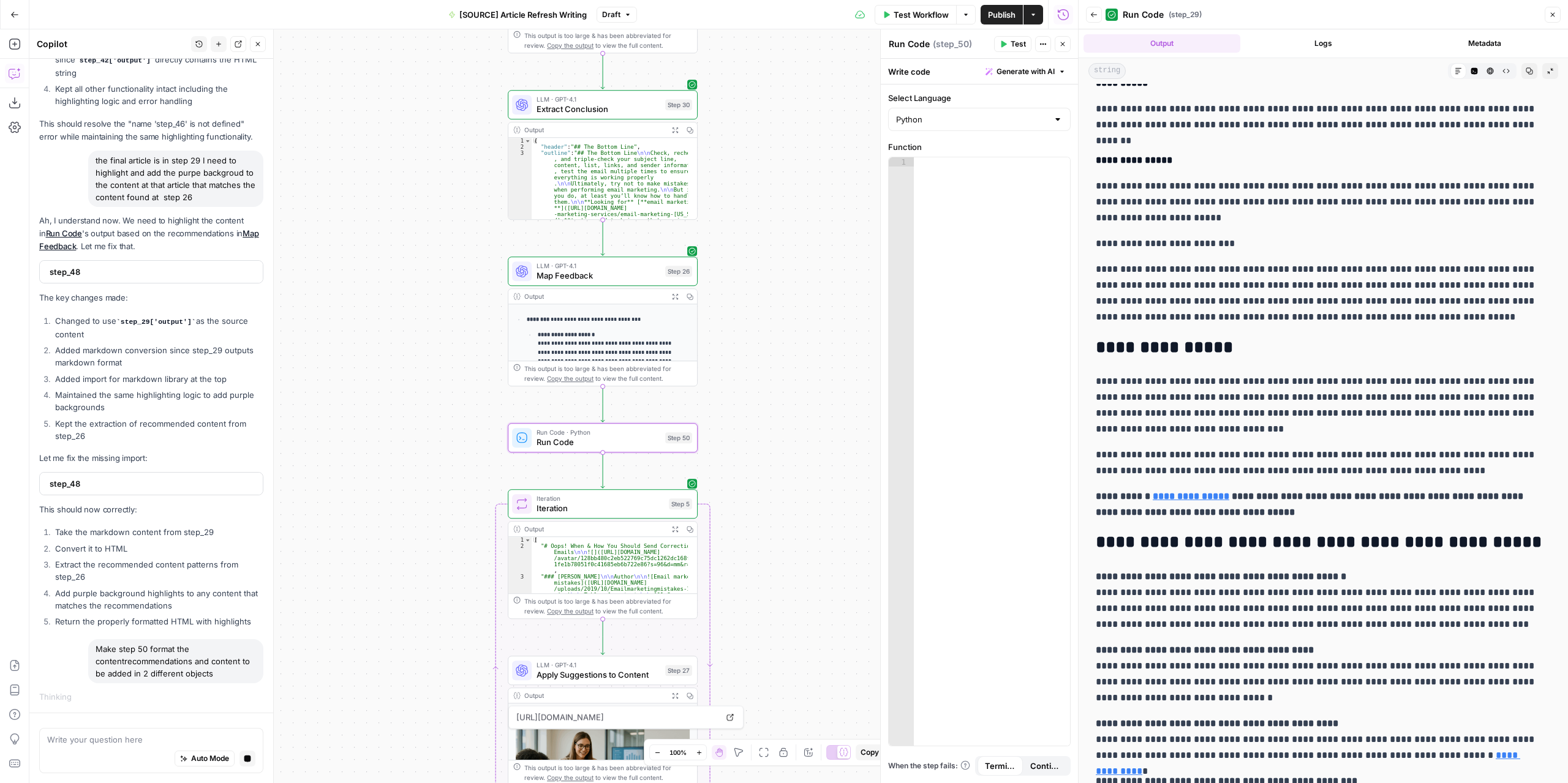
drag, startPoint x: 704, startPoint y: 440, endPoint x: 796, endPoint y: 415, distance: 95.3
click at [796, 415] on div "**********" at bounding box center [553, 406] width 1048 height 754
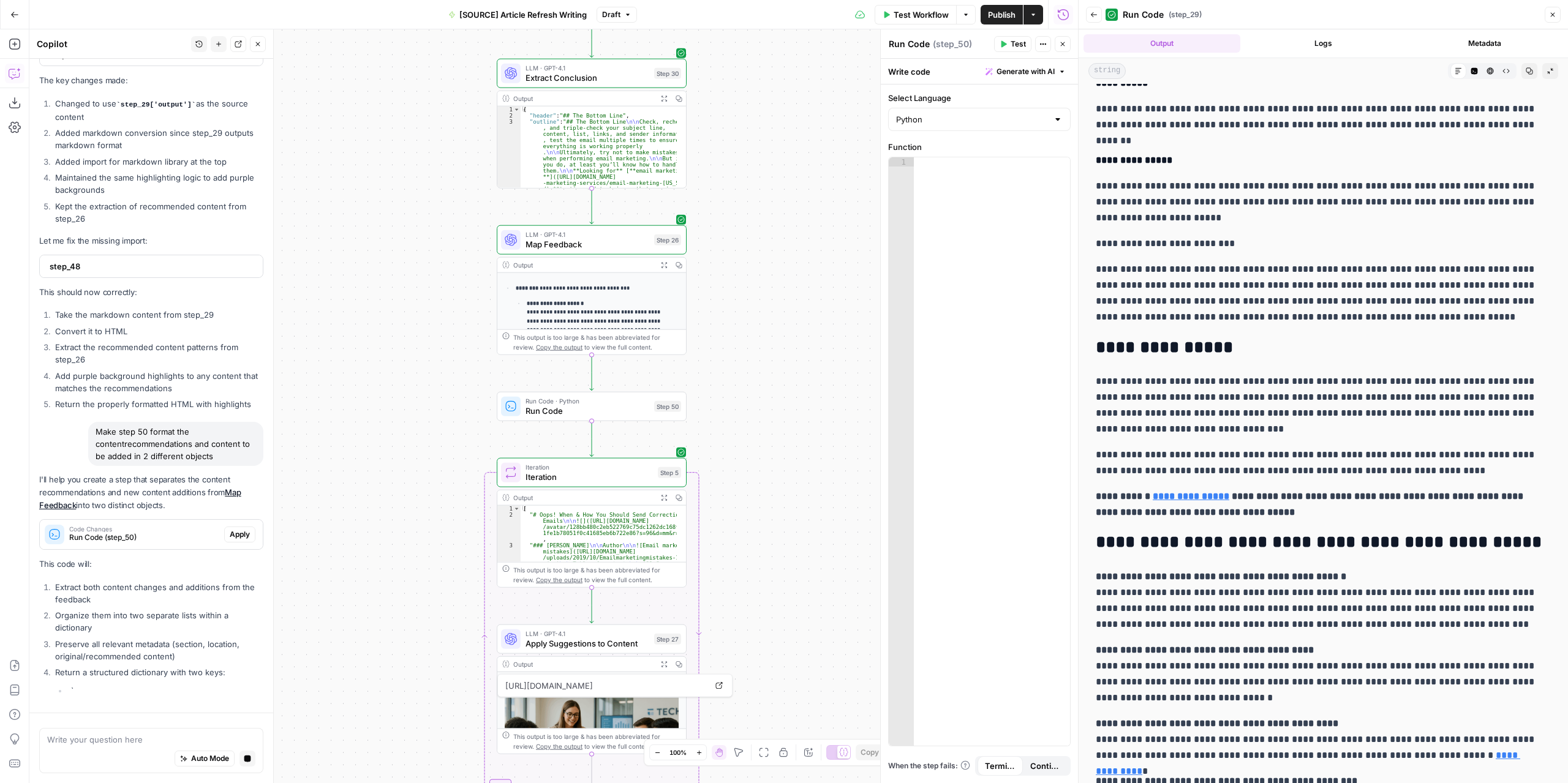
scroll to position [6146, 0]
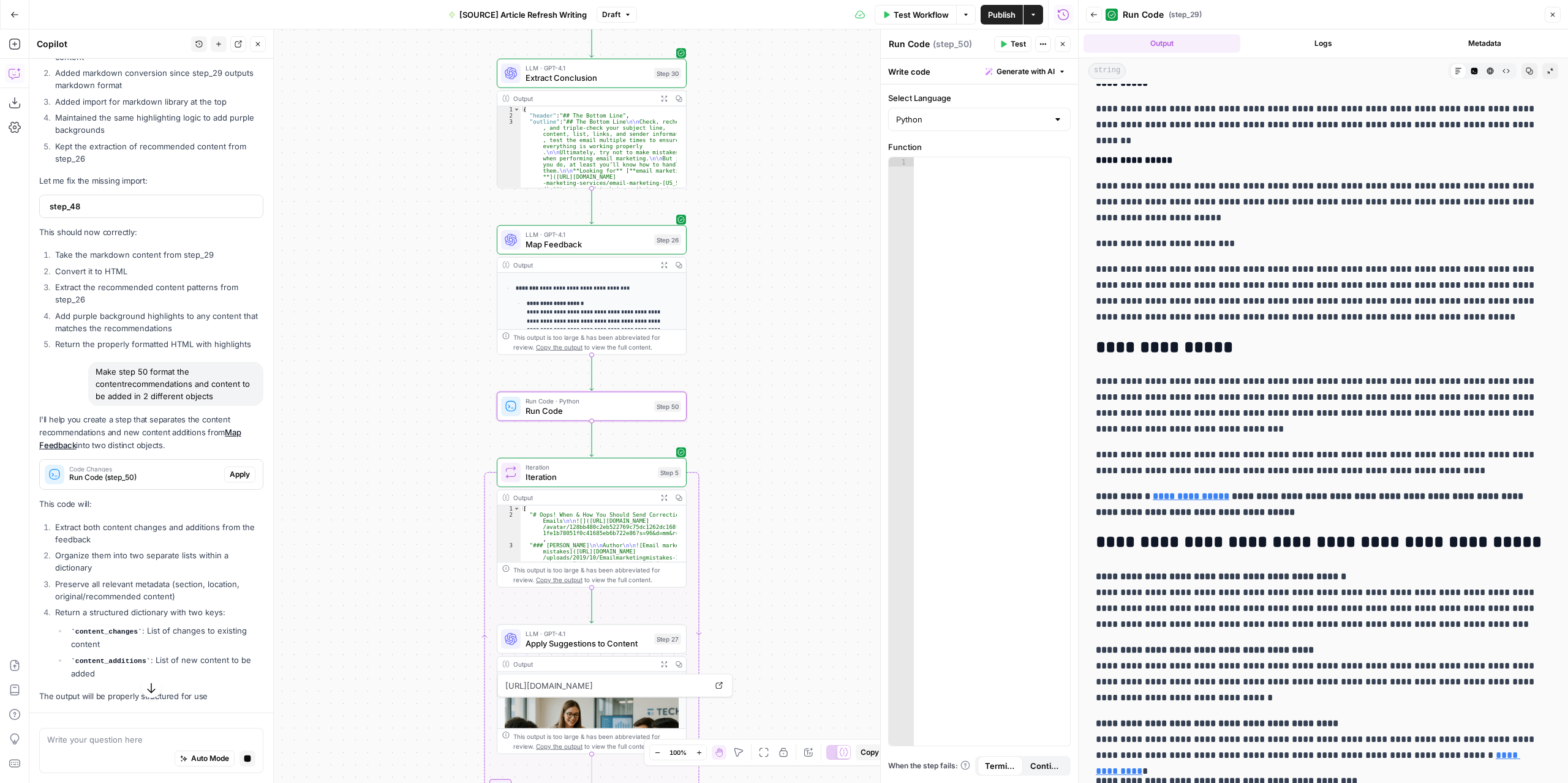
click at [236, 480] on span "Apply" at bounding box center [240, 475] width 20 height 11
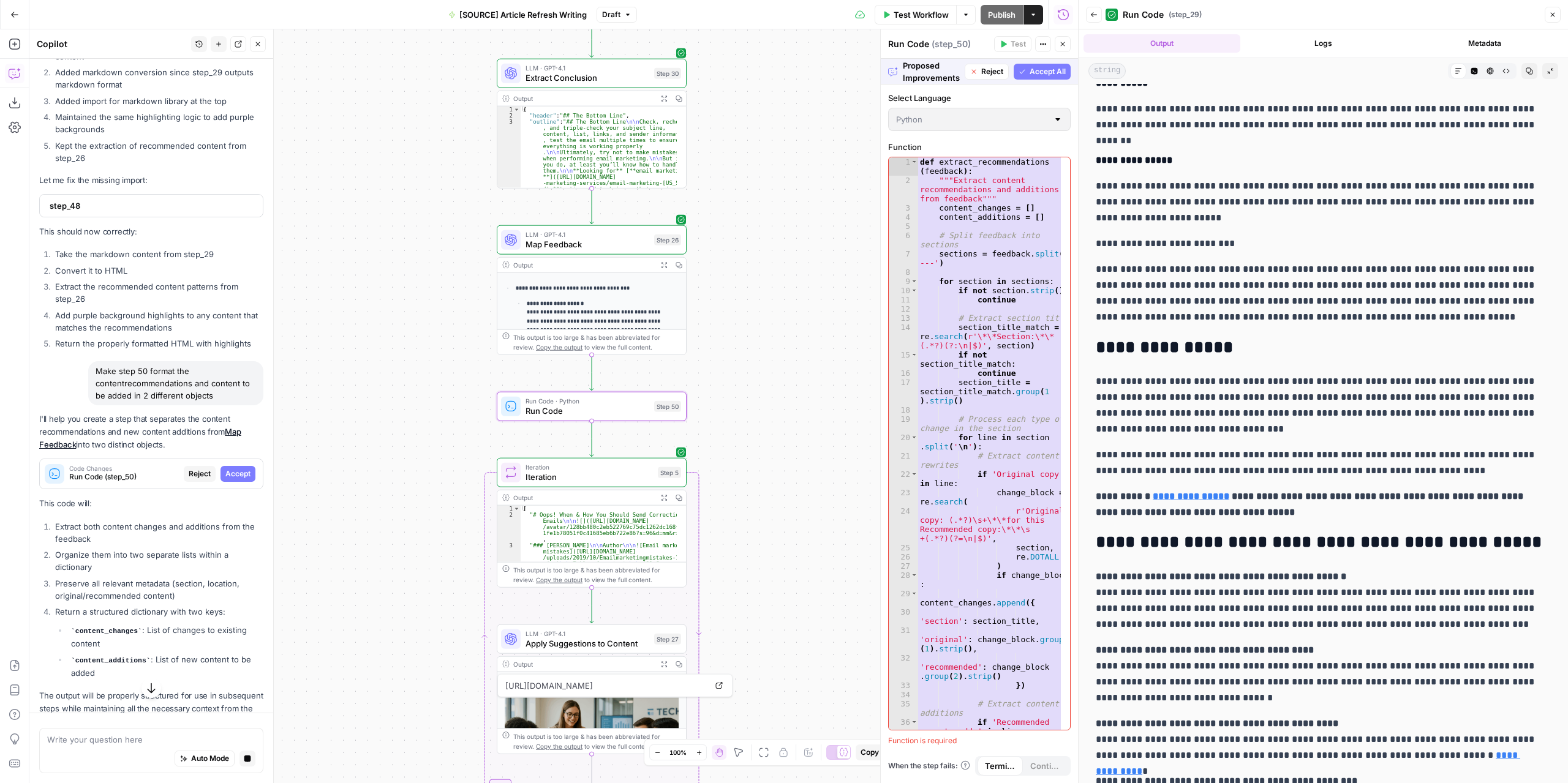
click at [236, 480] on span "Accept" at bounding box center [238, 474] width 25 height 11
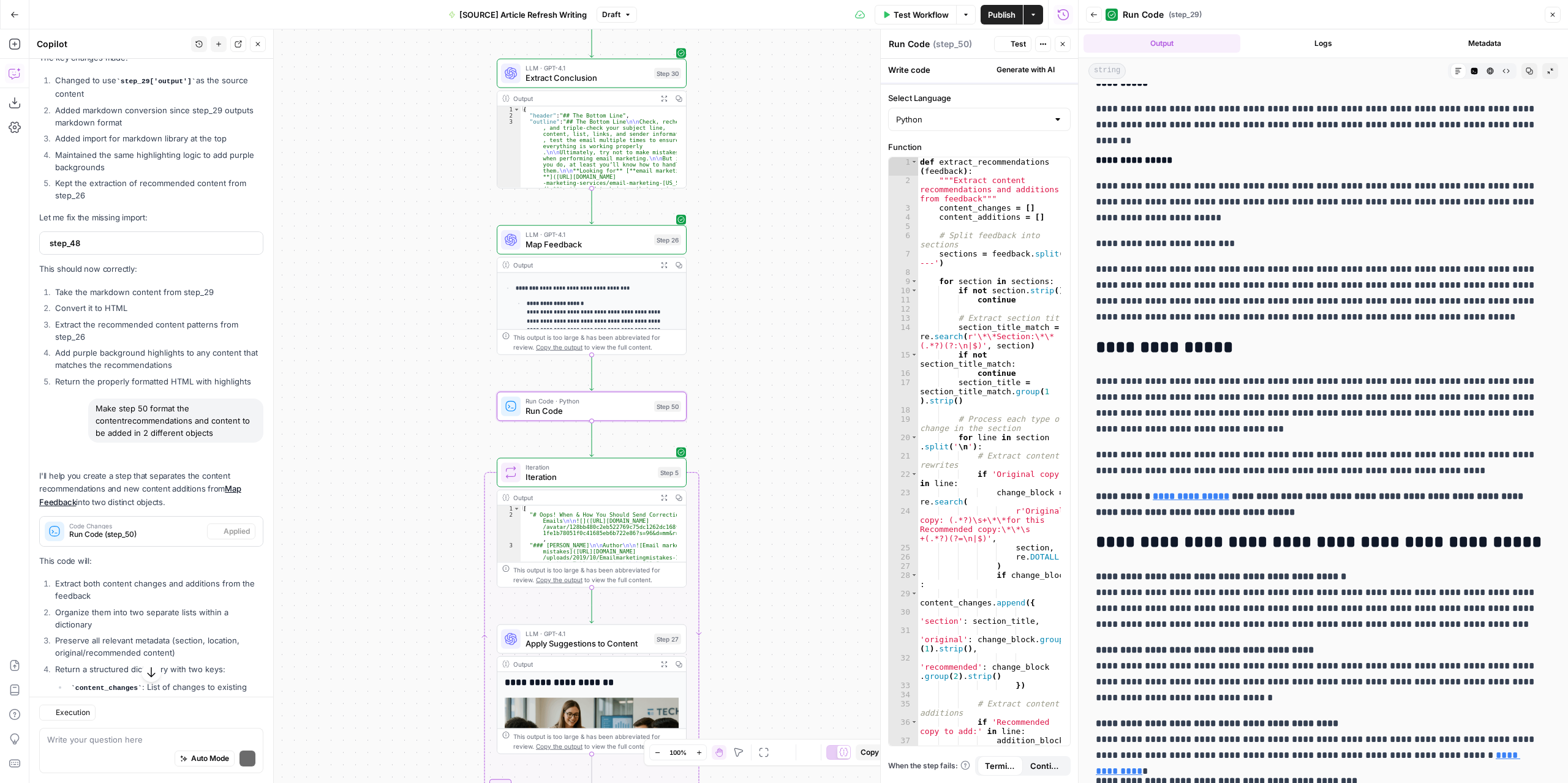
scroll to position [0, 0]
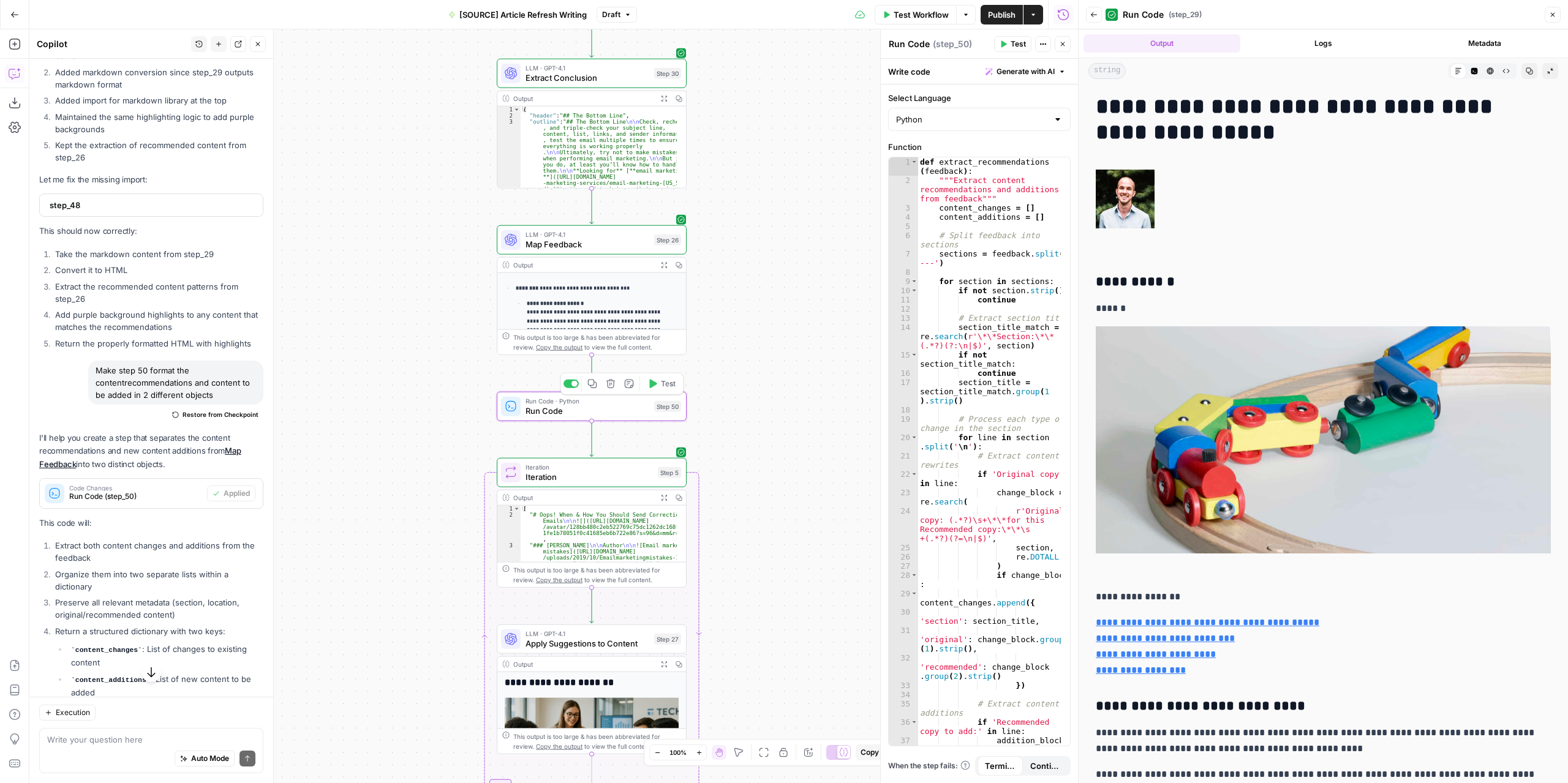
click at [657, 385] on button "Test" at bounding box center [661, 383] width 38 height 16
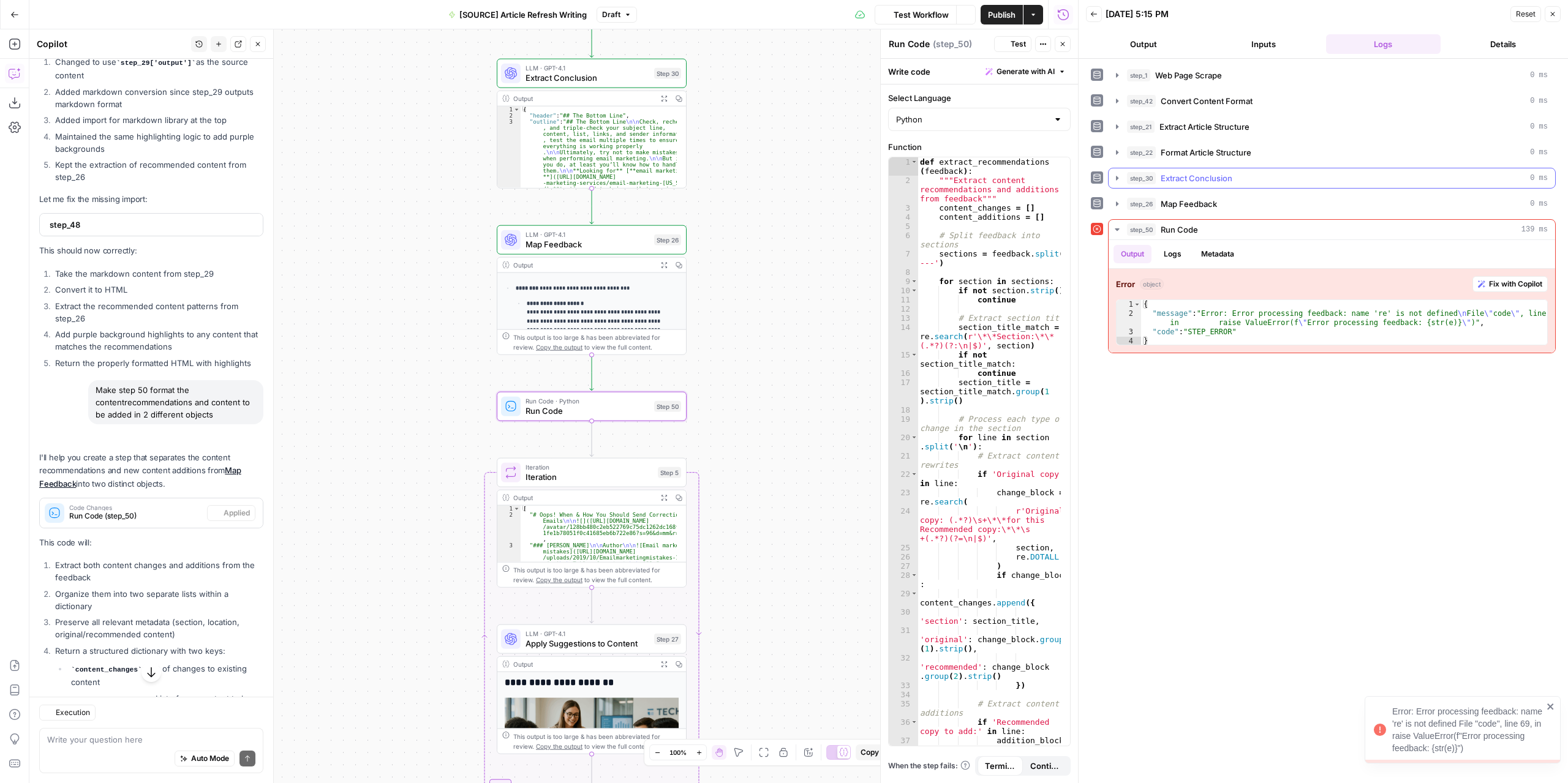
scroll to position [6184, 0]
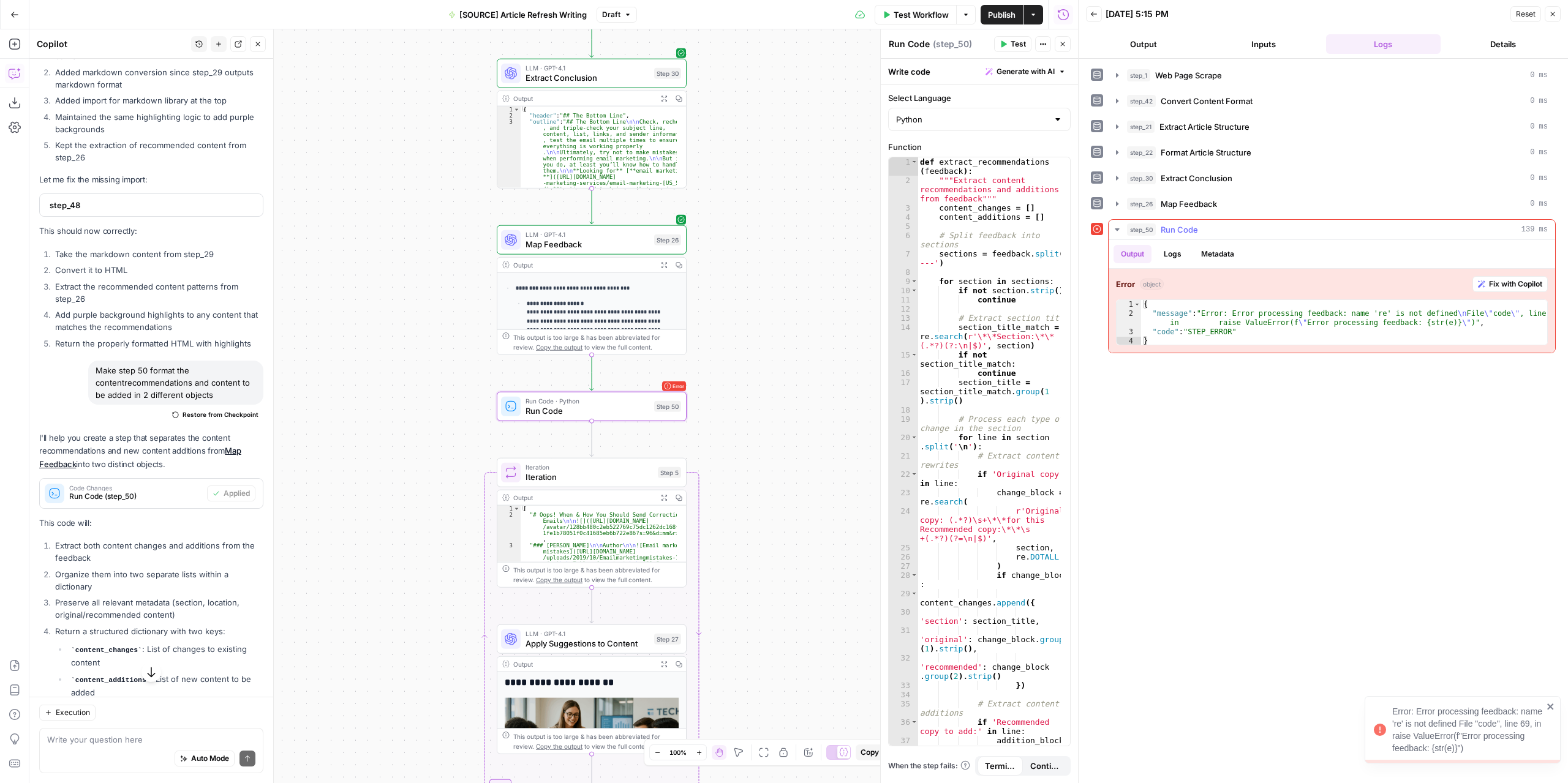
click at [1497, 281] on span "Fix with Copilot" at bounding box center [1515, 284] width 53 height 11
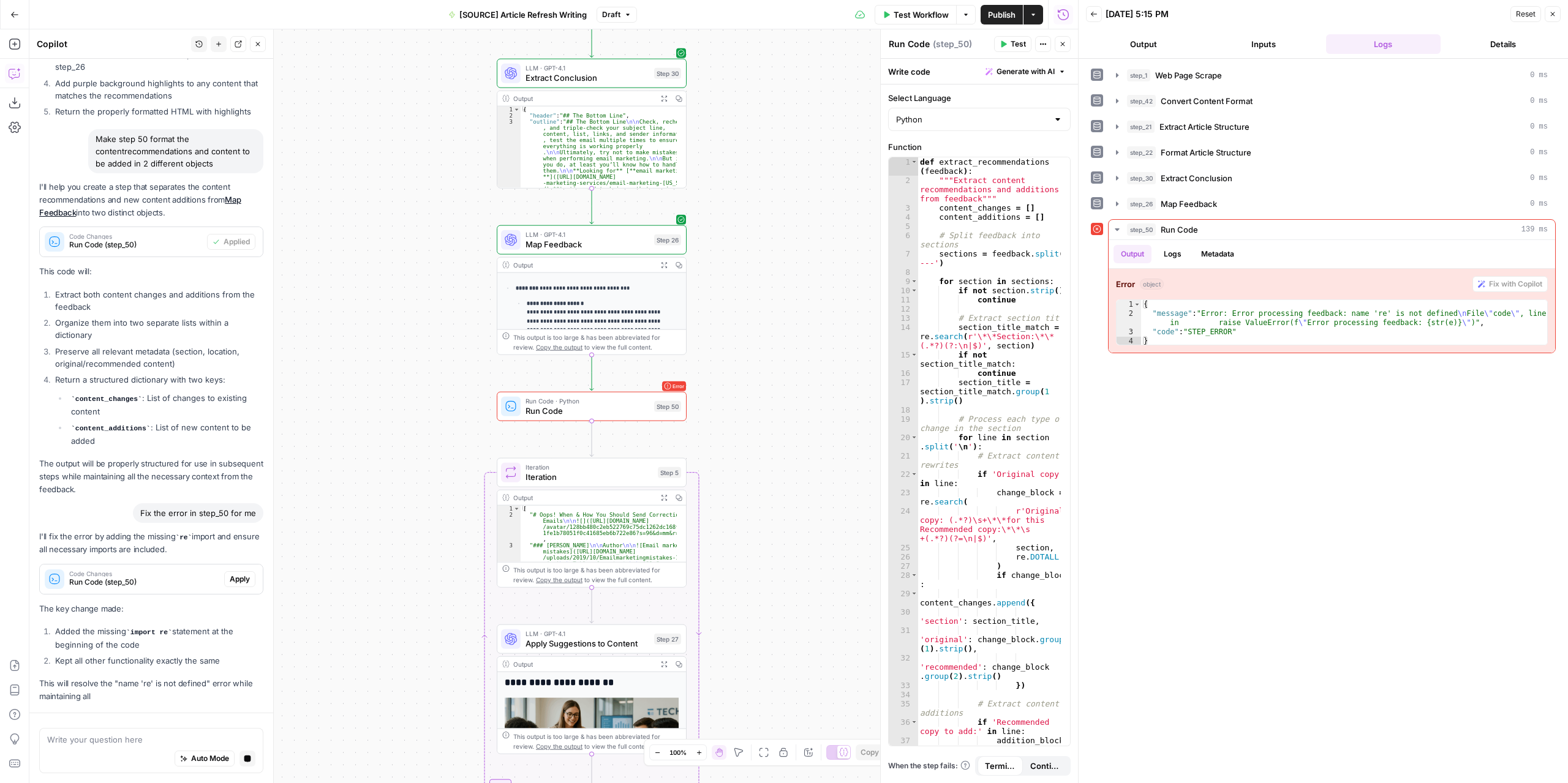
scroll to position [6421, 0]
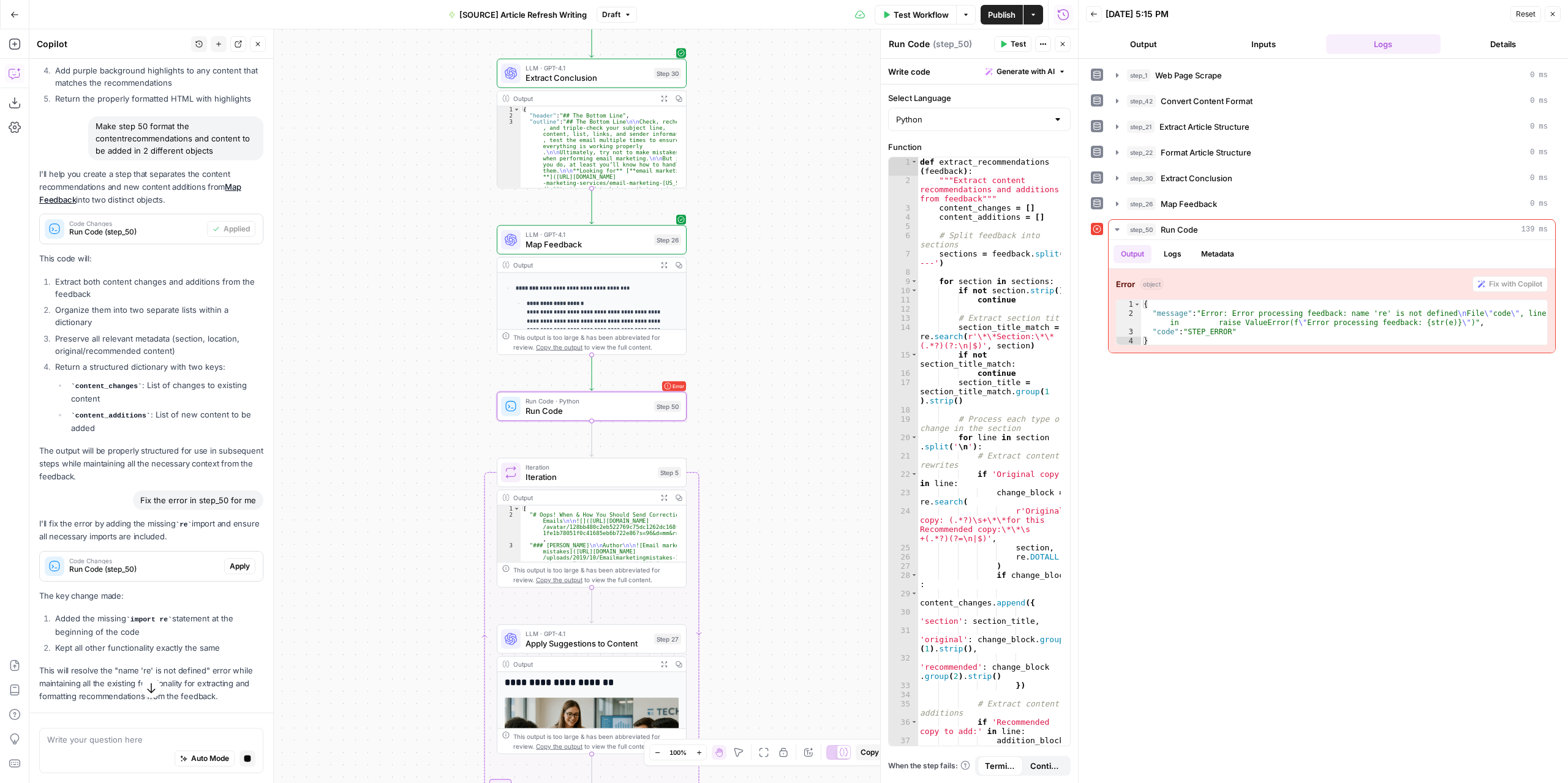
click at [230, 572] on span "Apply" at bounding box center [240, 566] width 20 height 11
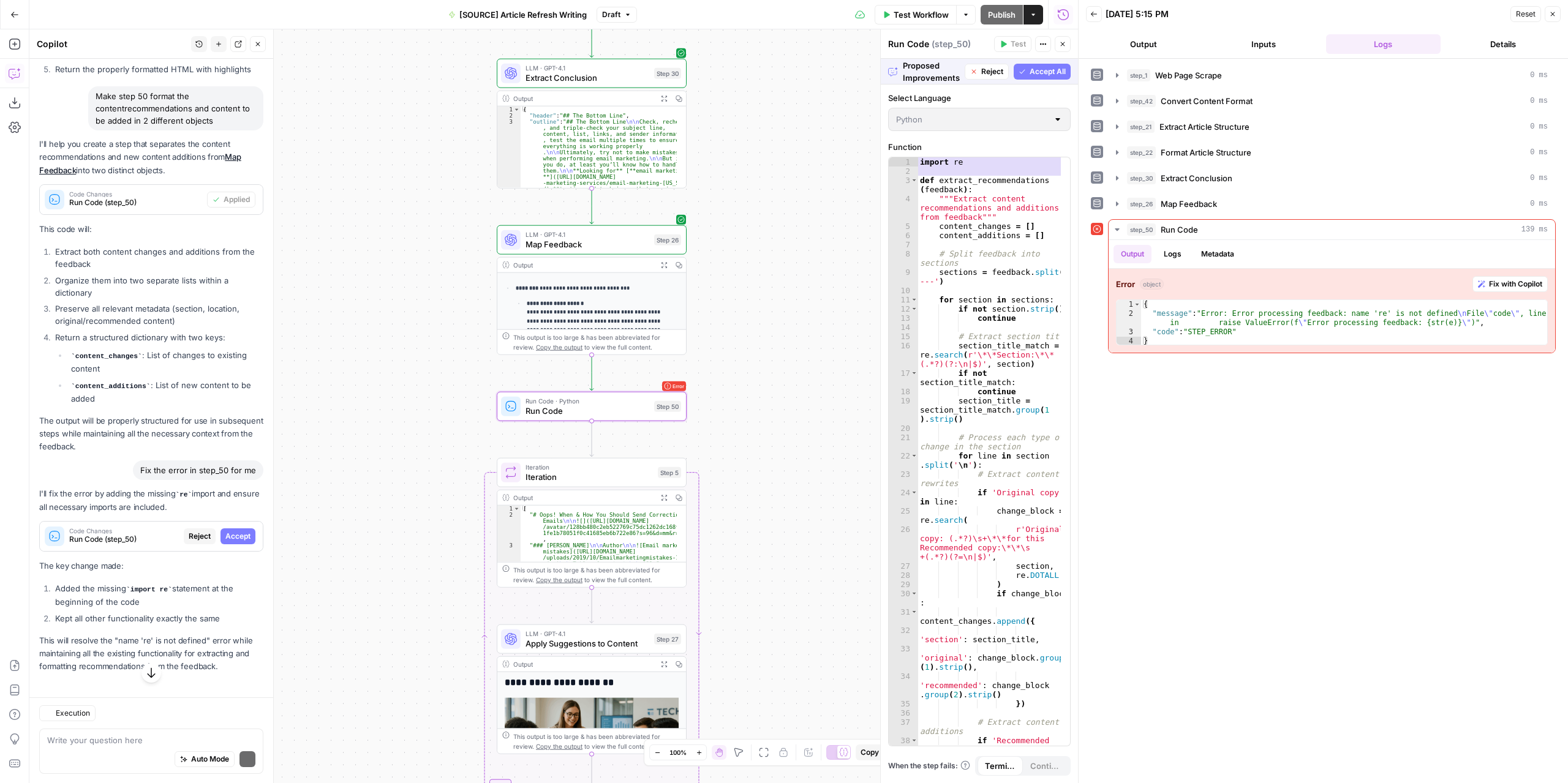
click at [225, 542] on span "Accept" at bounding box center [238, 536] width 25 height 11
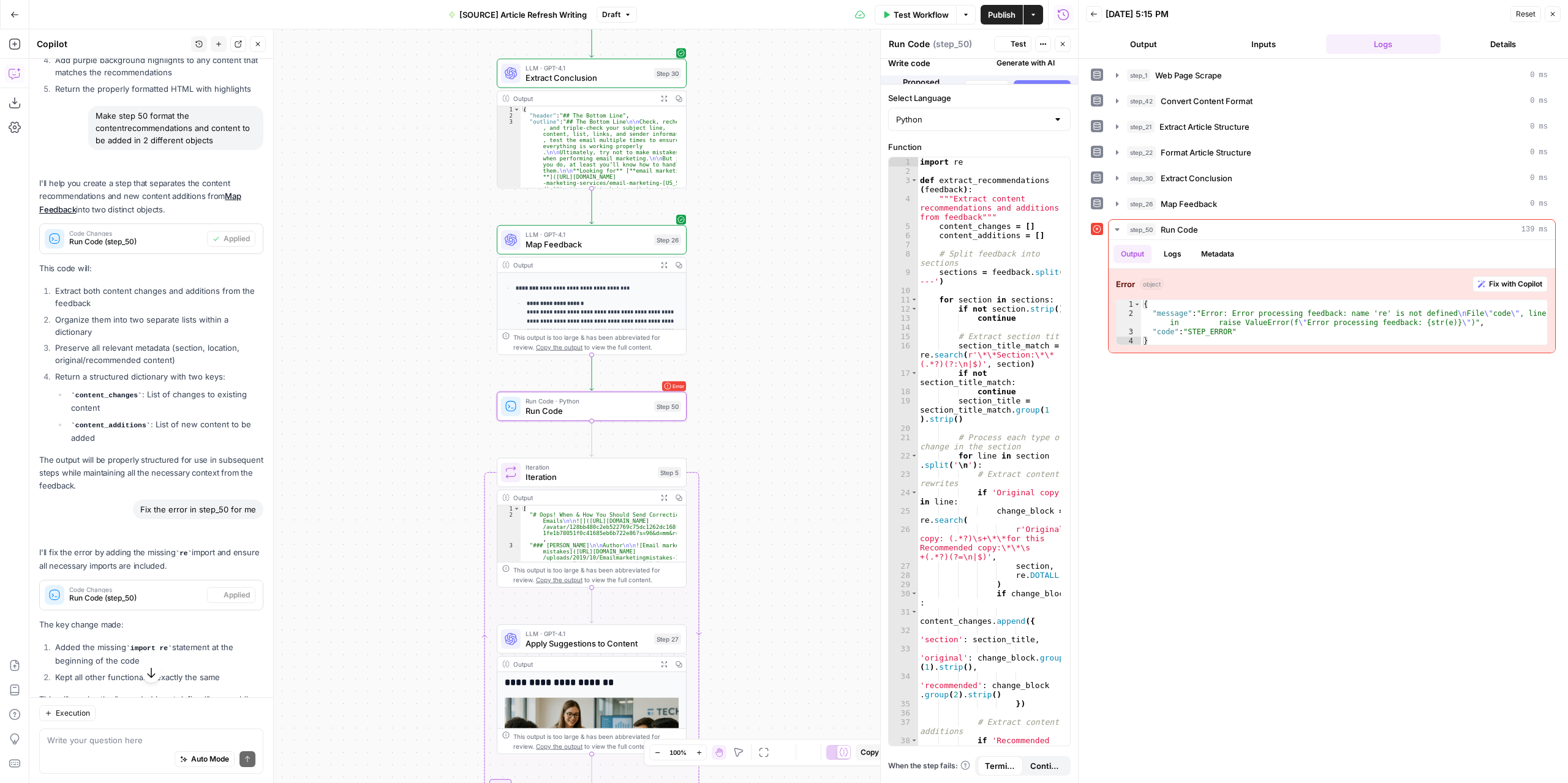
scroll to position [6458, 0]
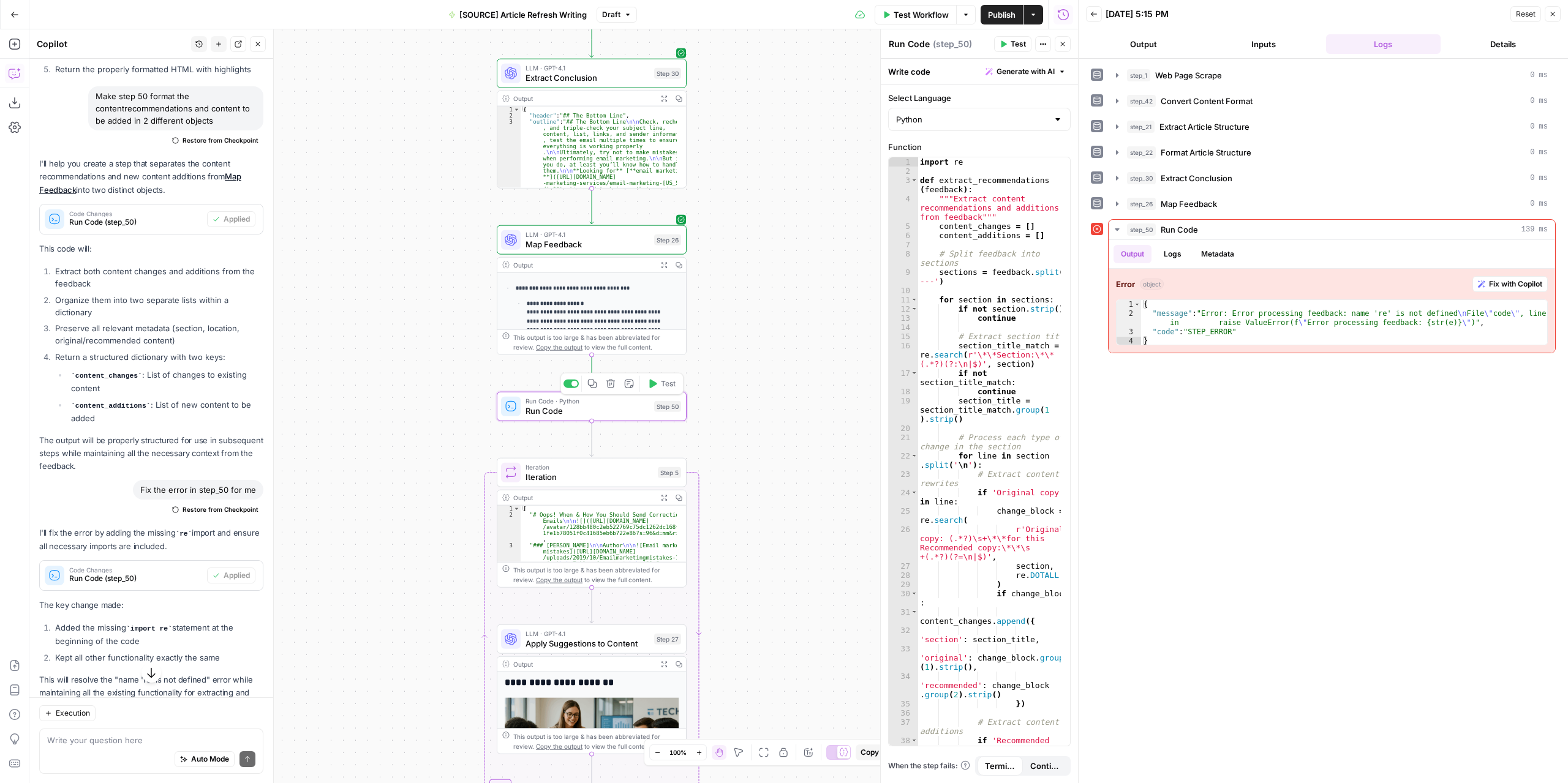
click at [668, 384] on span "Test" at bounding box center [668, 384] width 15 height 11
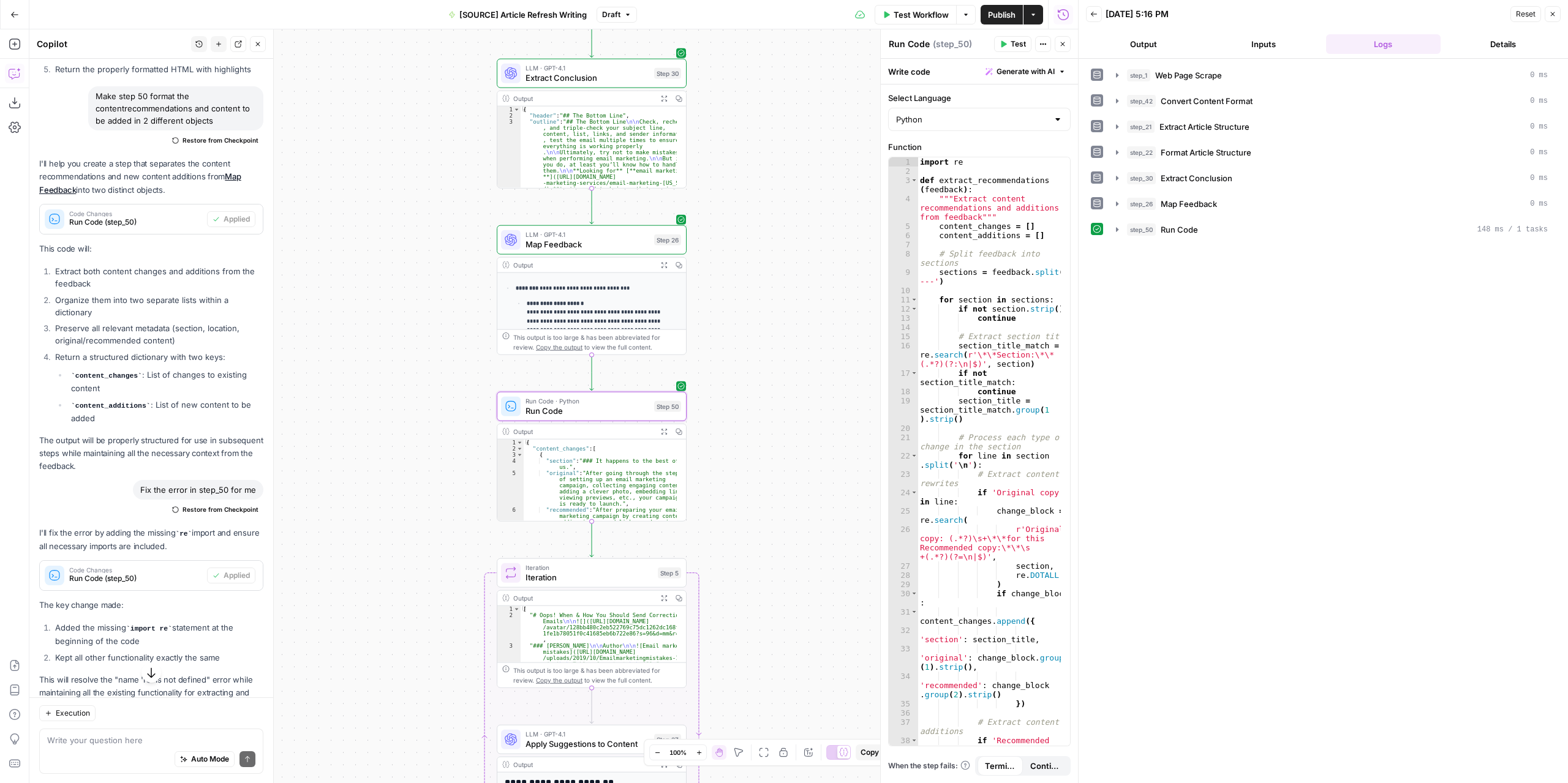
click at [668, 435] on button "Expand Output" at bounding box center [664, 432] width 15 height 15
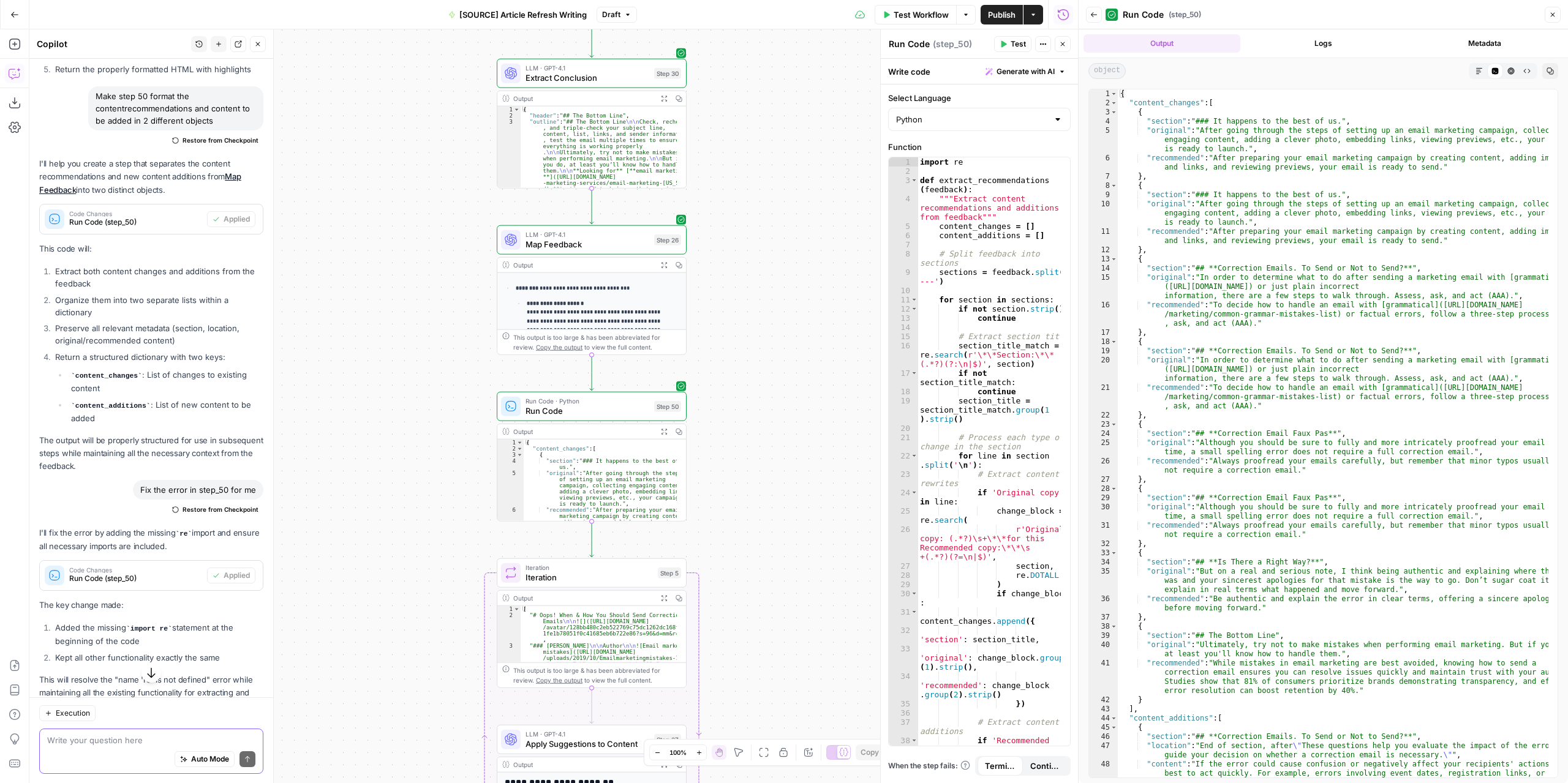
click at [160, 744] on textarea at bounding box center [151, 740] width 208 height 12
type textarea "t"
click at [90, 752] on div "Auto Mode Send" at bounding box center [151, 759] width 208 height 27
click at [96, 732] on textarea "it needs to format into 2 groups: Suggested copy <for this recommended copy> and" at bounding box center [151, 728] width 208 height 37
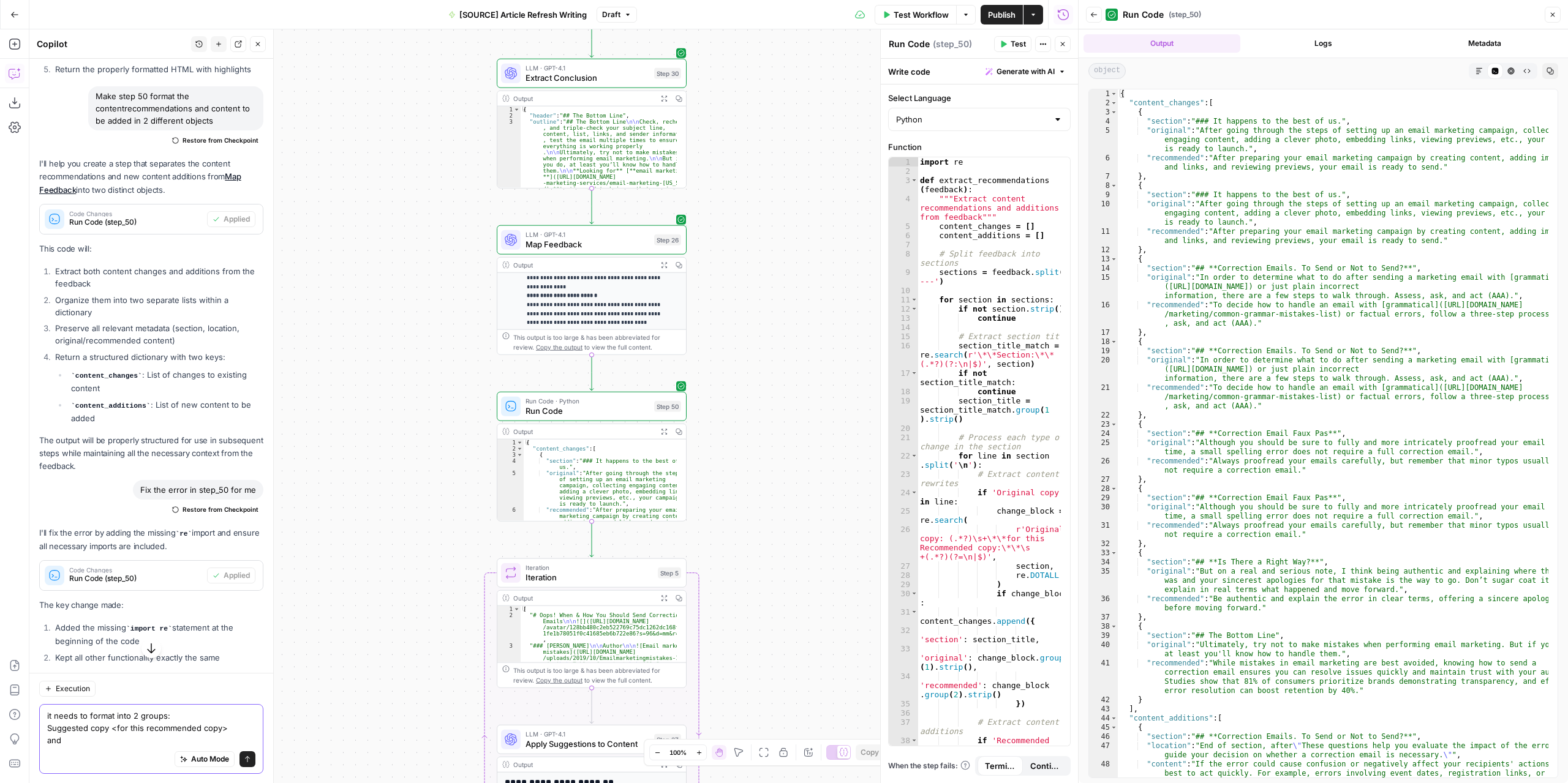
click at [84, 739] on textarea "it needs to format into 2 groups: Suggested copy <for this recommended copy> and" at bounding box center [151, 728] width 208 height 37
drag, startPoint x: 74, startPoint y: 730, endPoint x: 48, endPoint y: 715, distance: 30.0
click at [48, 715] on textarea "it needs to format into 2 groups: Suggested copy <for this recommended copy> an…" at bounding box center [151, 722] width 208 height 49
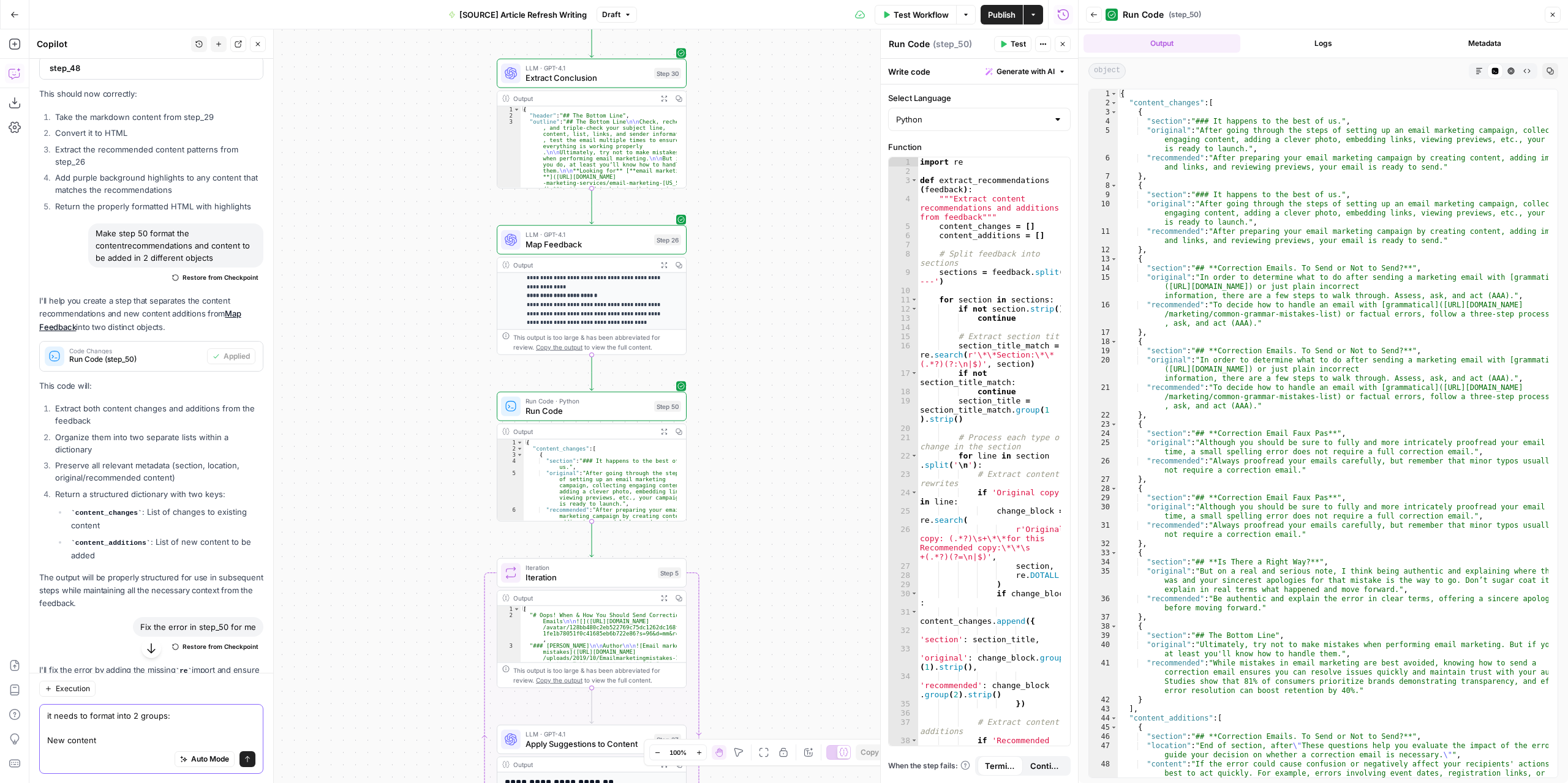
scroll to position [6336, 0]
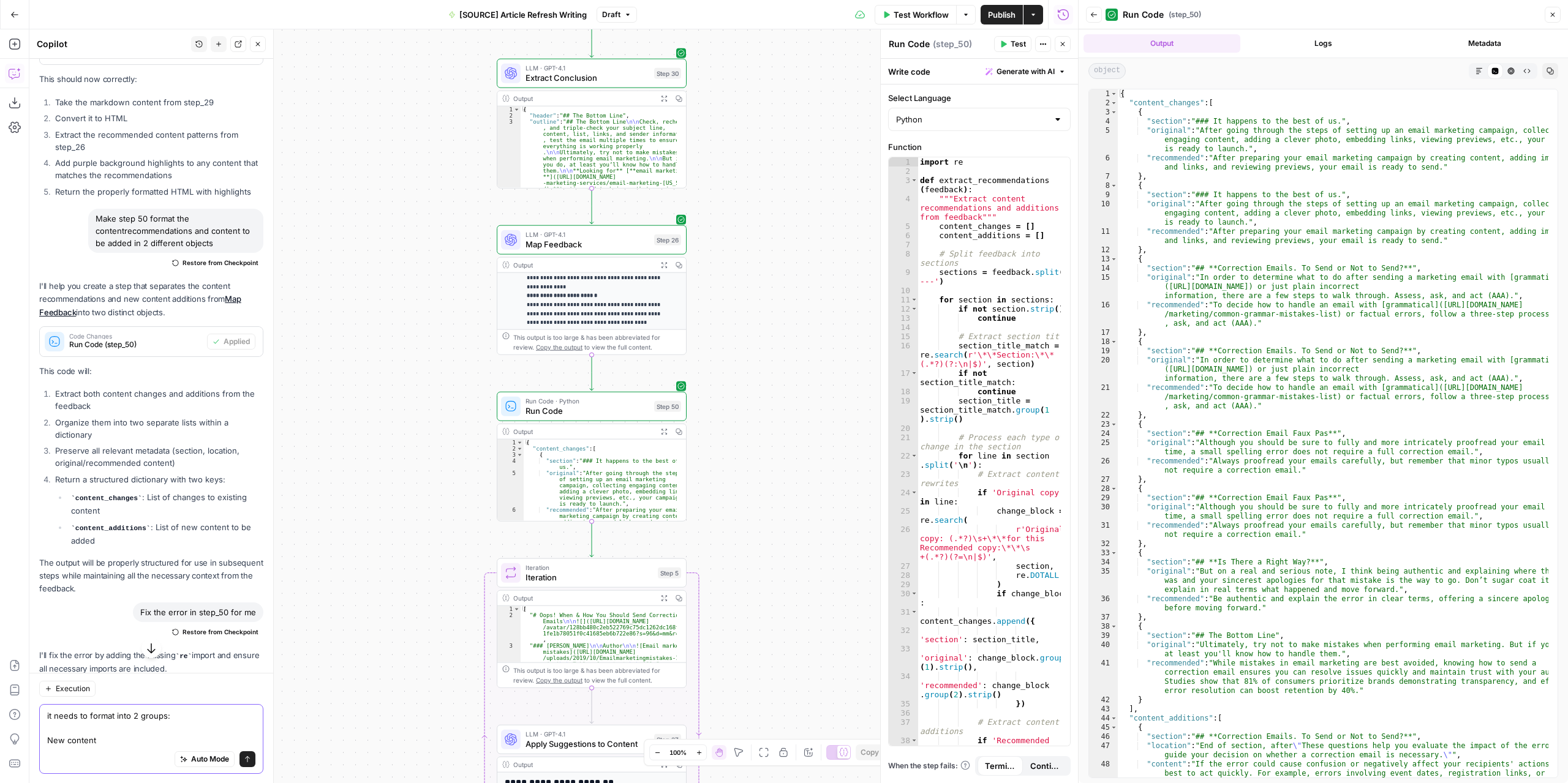
click at [166, 715] on textarea "it needs to format into 2 groups: New content" at bounding box center [151, 728] width 208 height 37
click at [134, 741] on textarea "it needs to format into 2 groups the content from step 26: New content" at bounding box center [151, 722] width 208 height 49
type textarea "it needs to format into 2 groups the content from step 26: New content: Add for…"
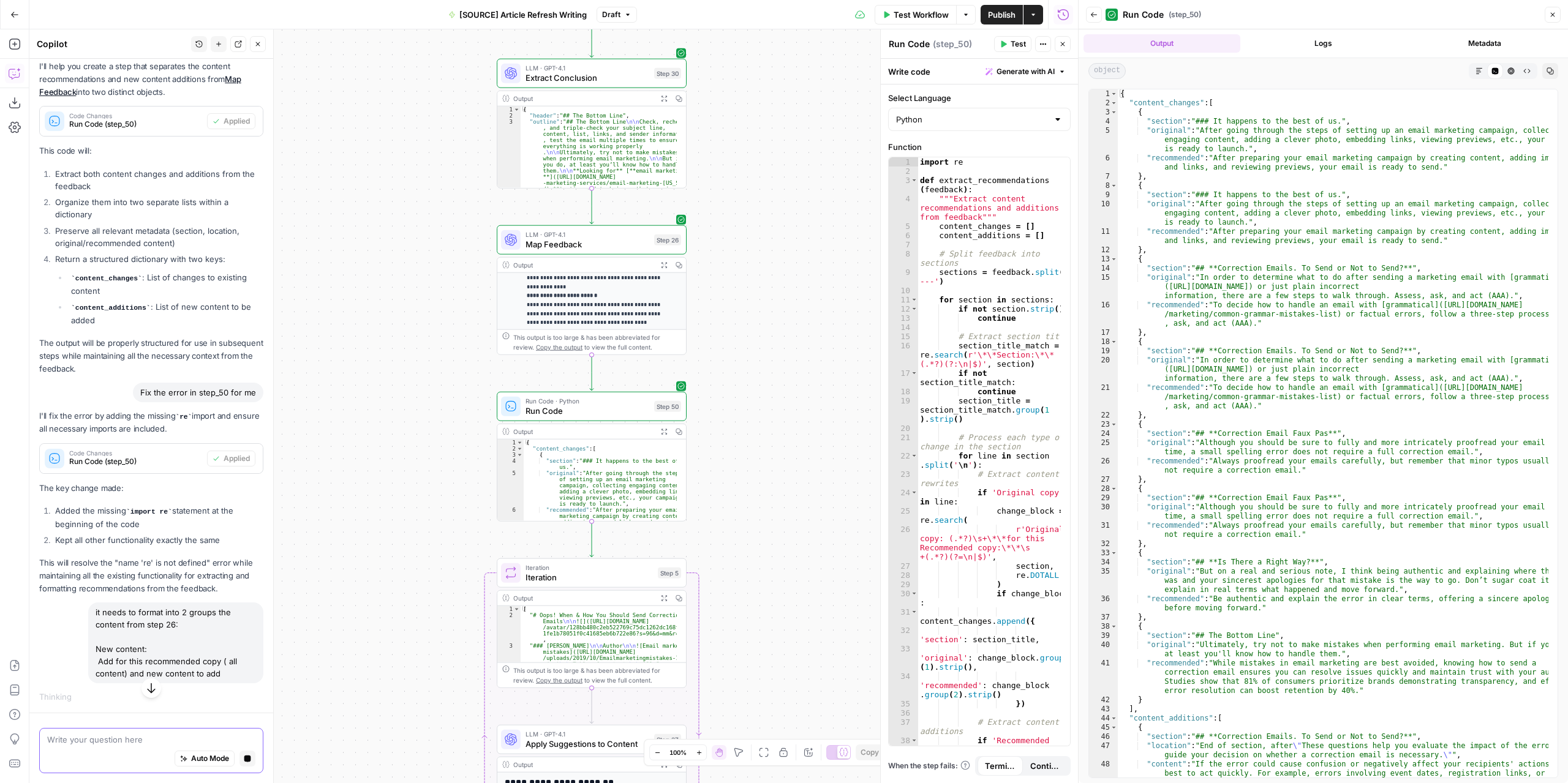
scroll to position [6617, 0]
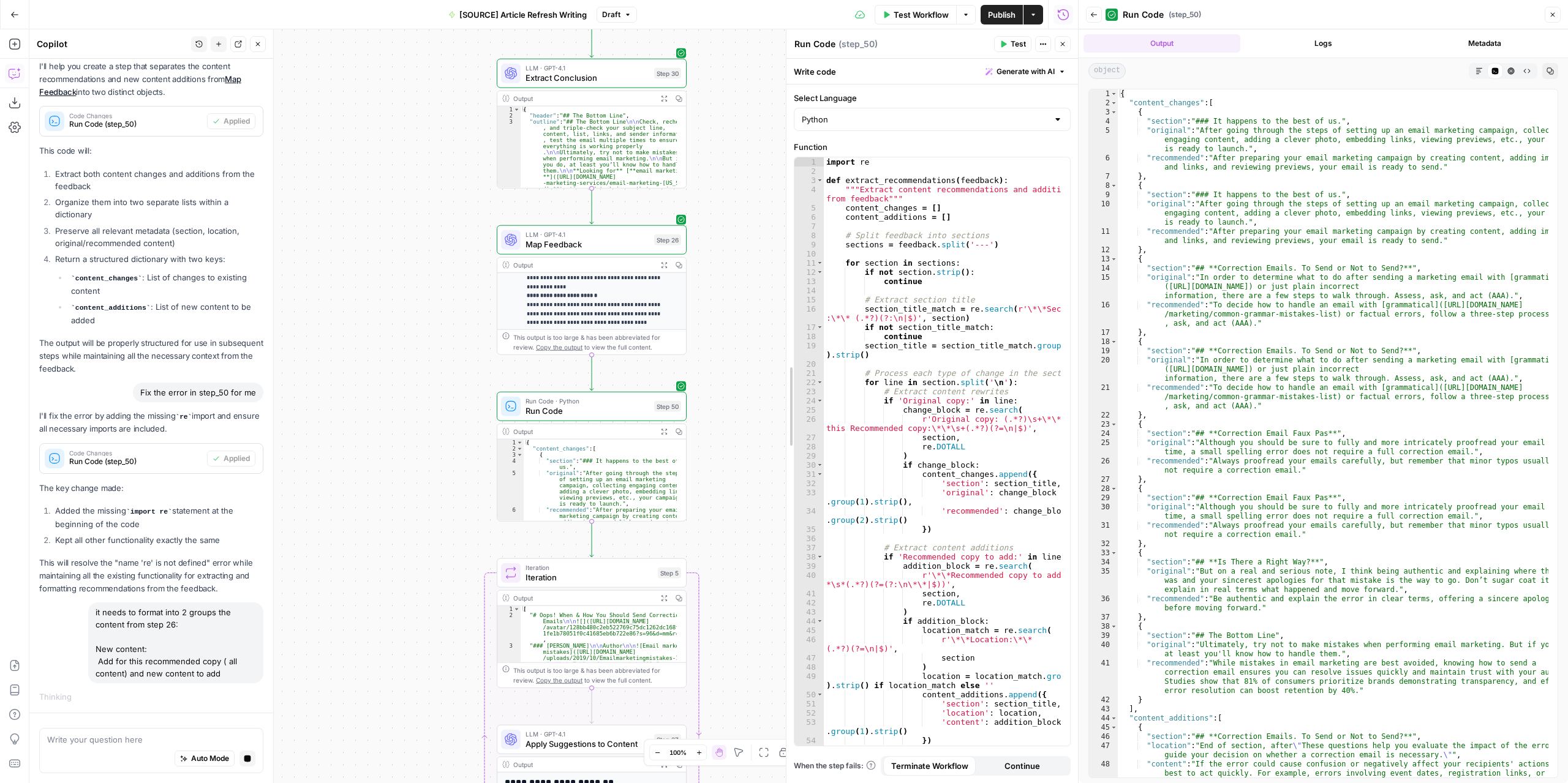
drag, startPoint x: 883, startPoint y: 441, endPoint x: 788, endPoint y: 434, distance: 95.3
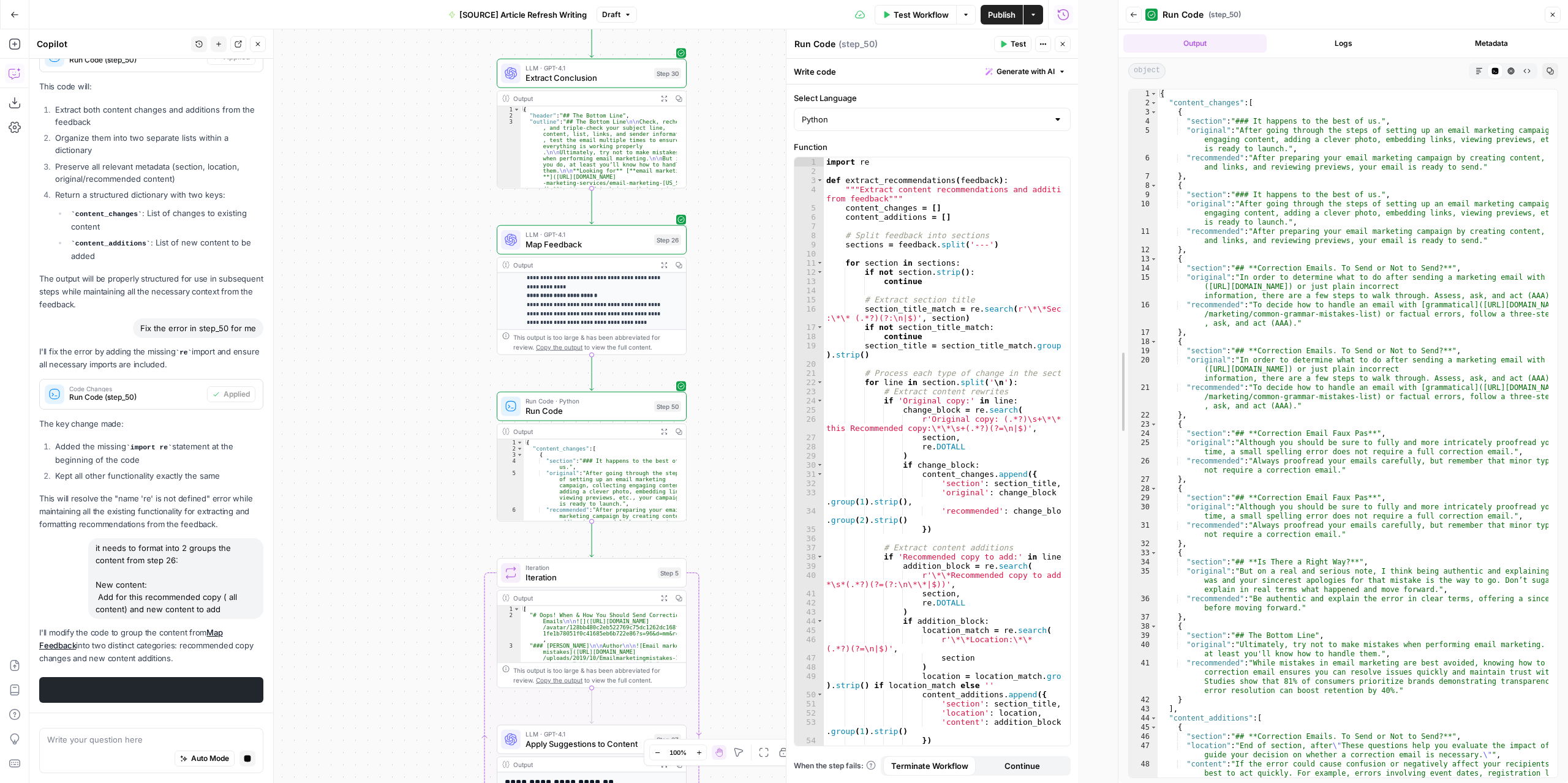
drag, startPoint x: 1083, startPoint y: 437, endPoint x: 1140, endPoint y: 437, distance: 57.0
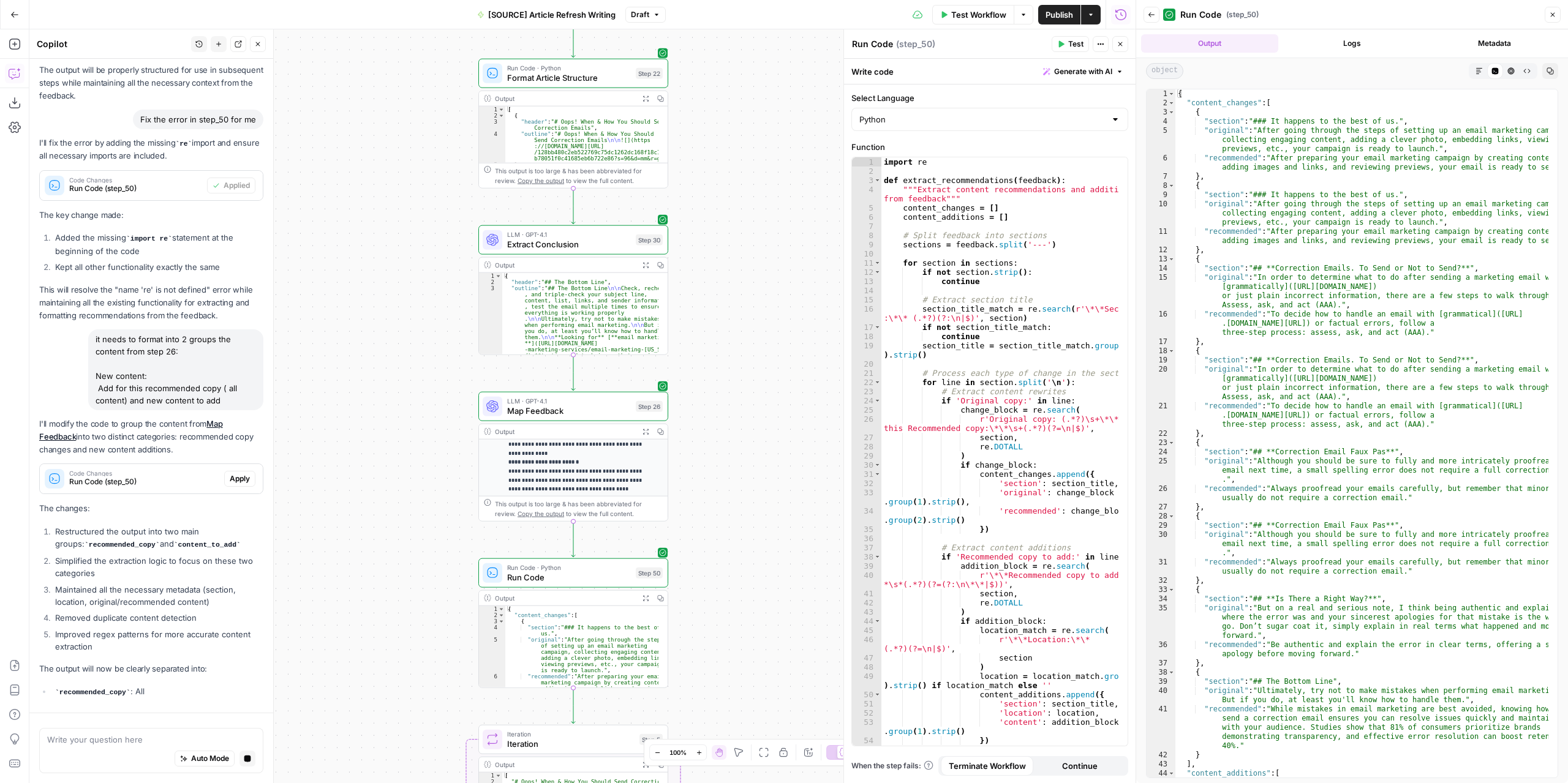
scroll to position [6800, 0]
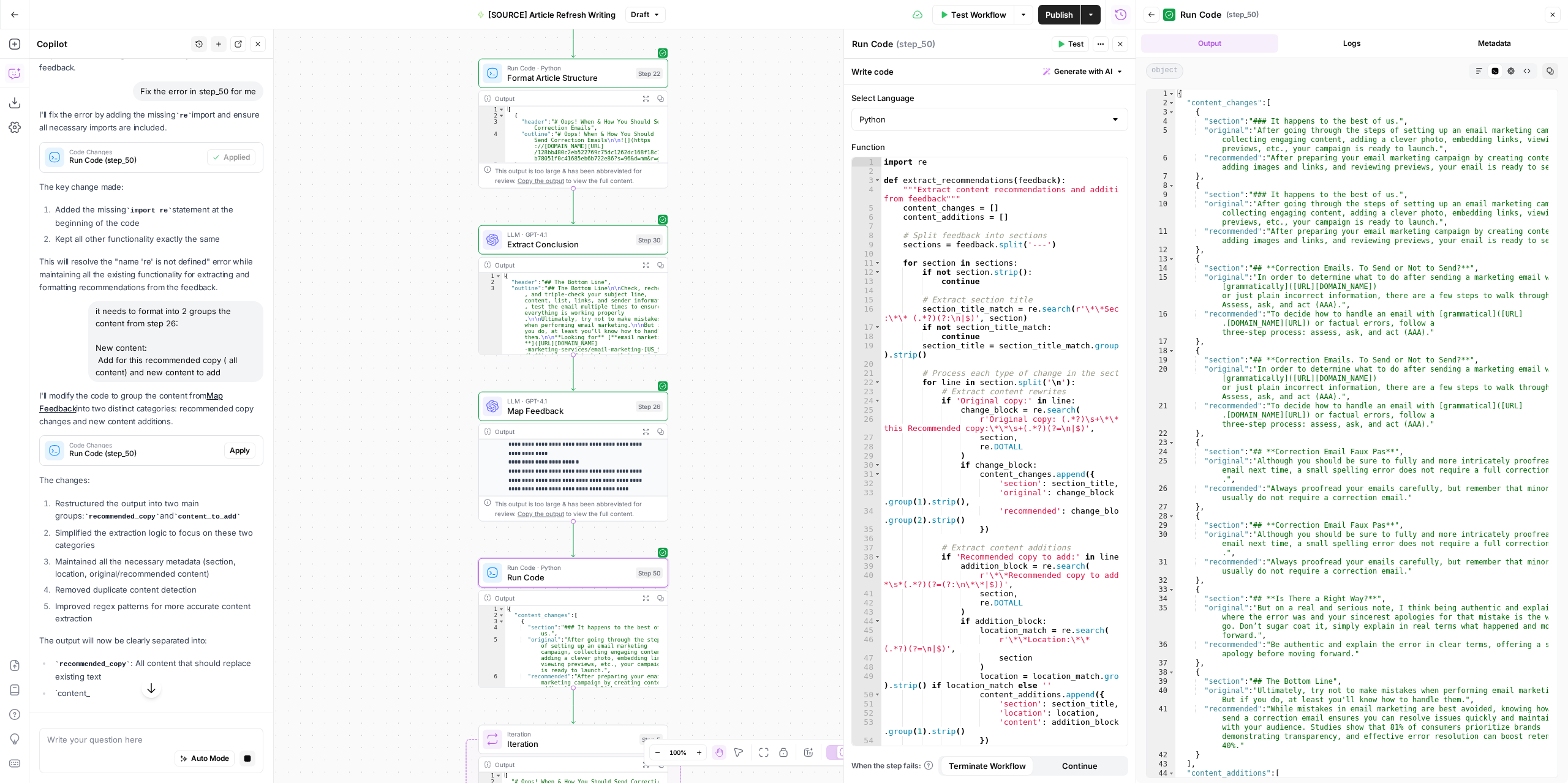
click at [233, 458] on button "Apply" at bounding box center [240, 450] width 31 height 16
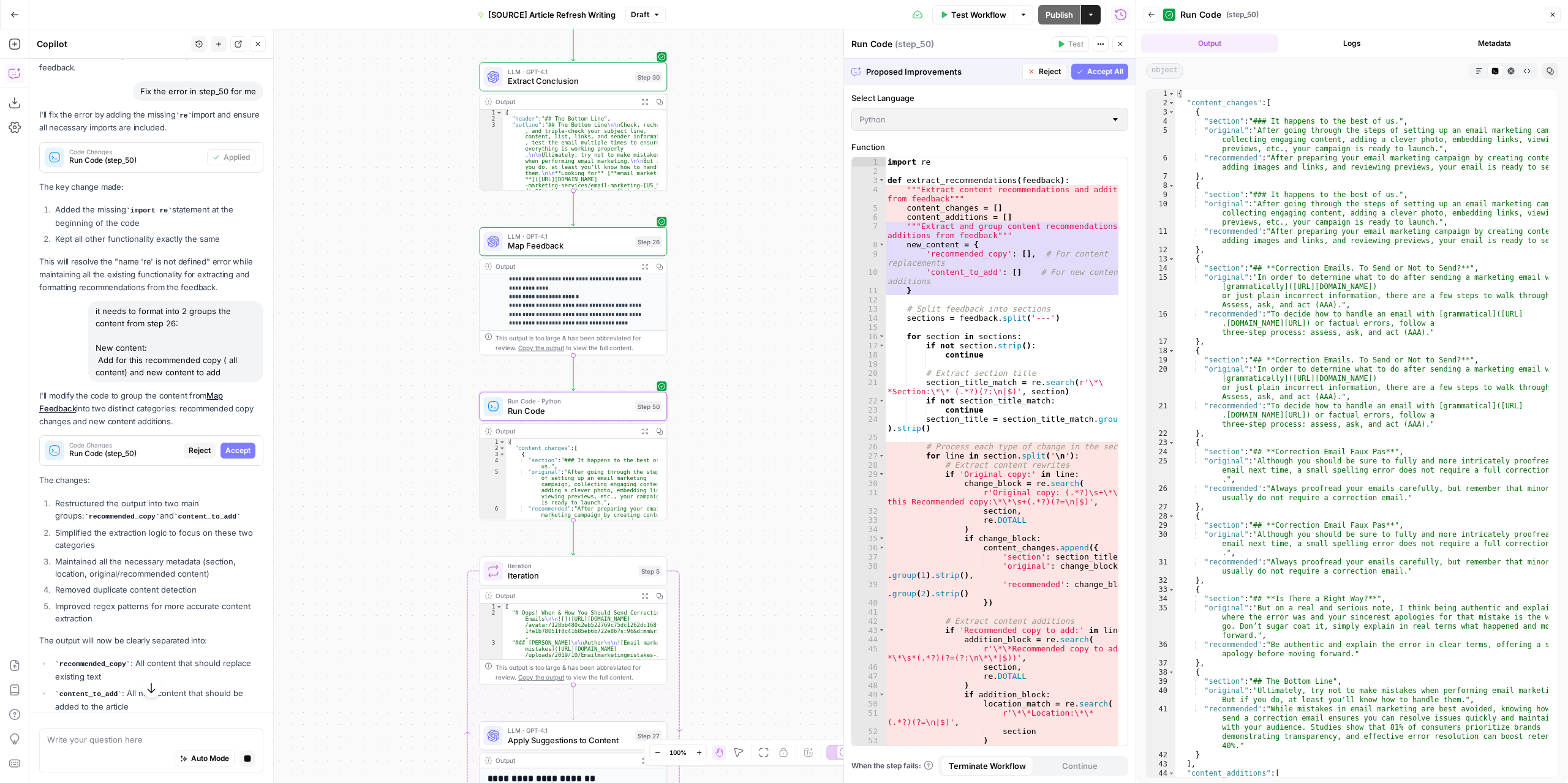
click at [233, 456] on span "Accept" at bounding box center [238, 451] width 25 height 11
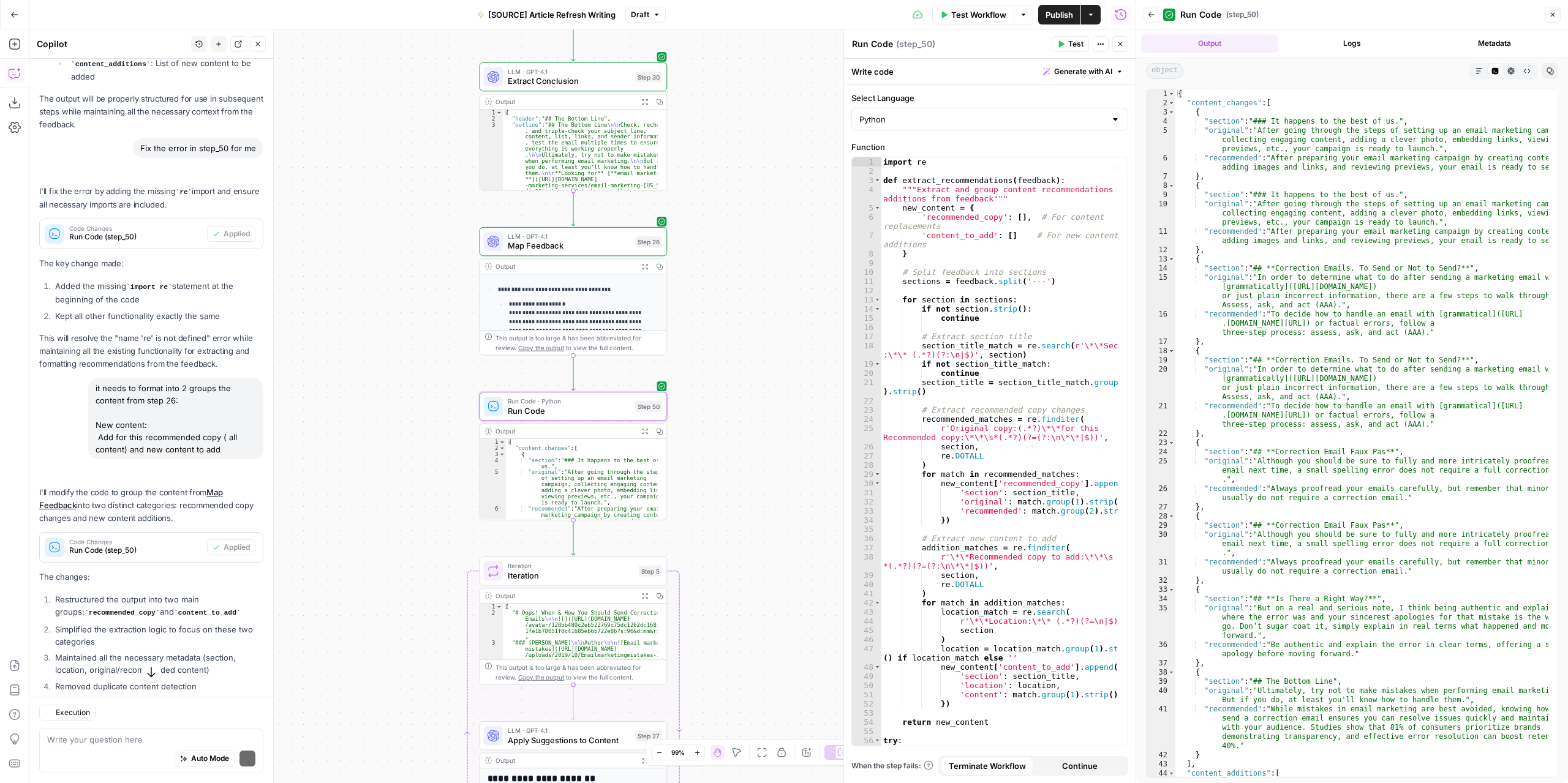
scroll to position [6858, 0]
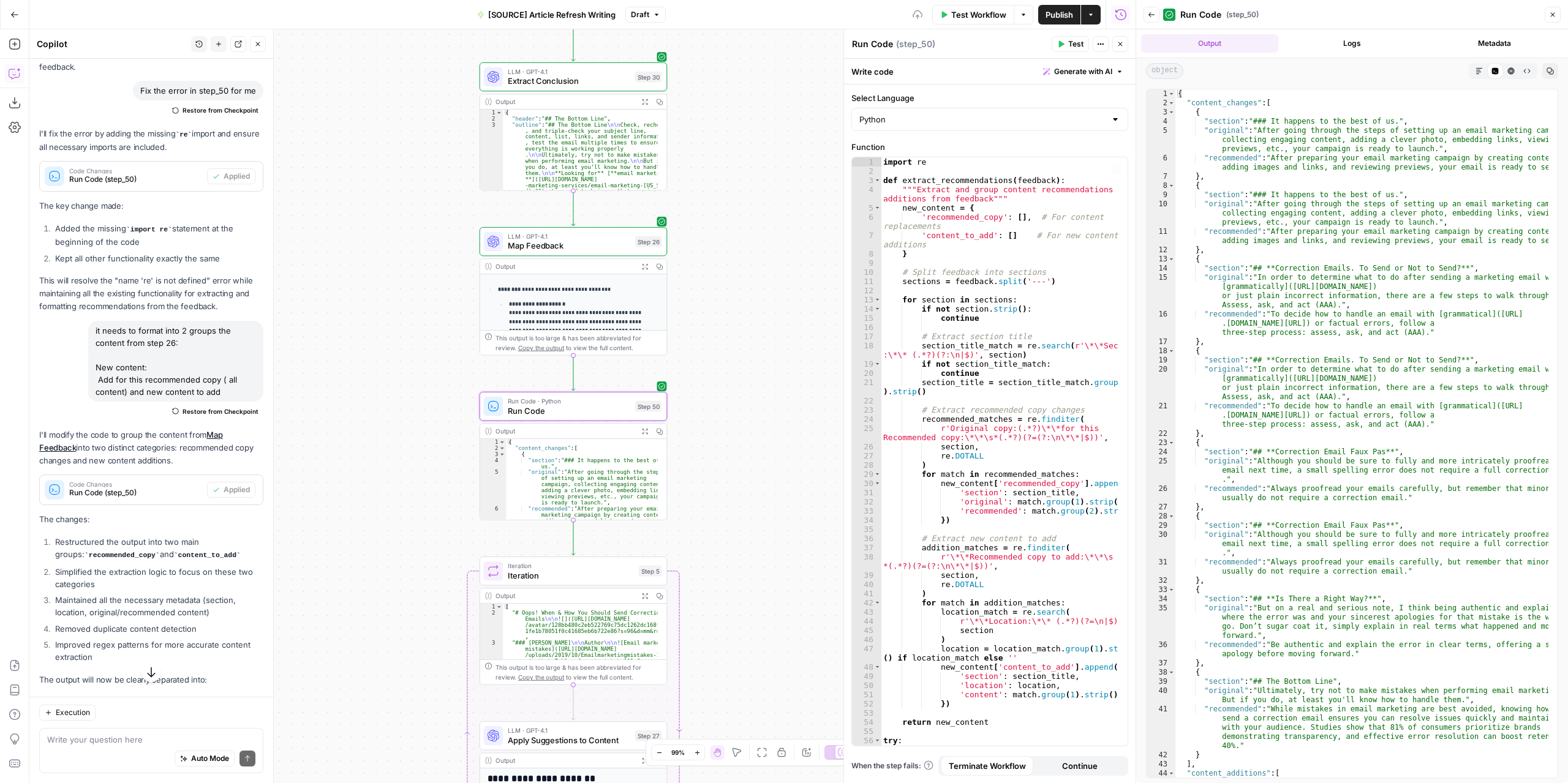
click at [1072, 41] on span "Test" at bounding box center [1075, 44] width 15 height 11
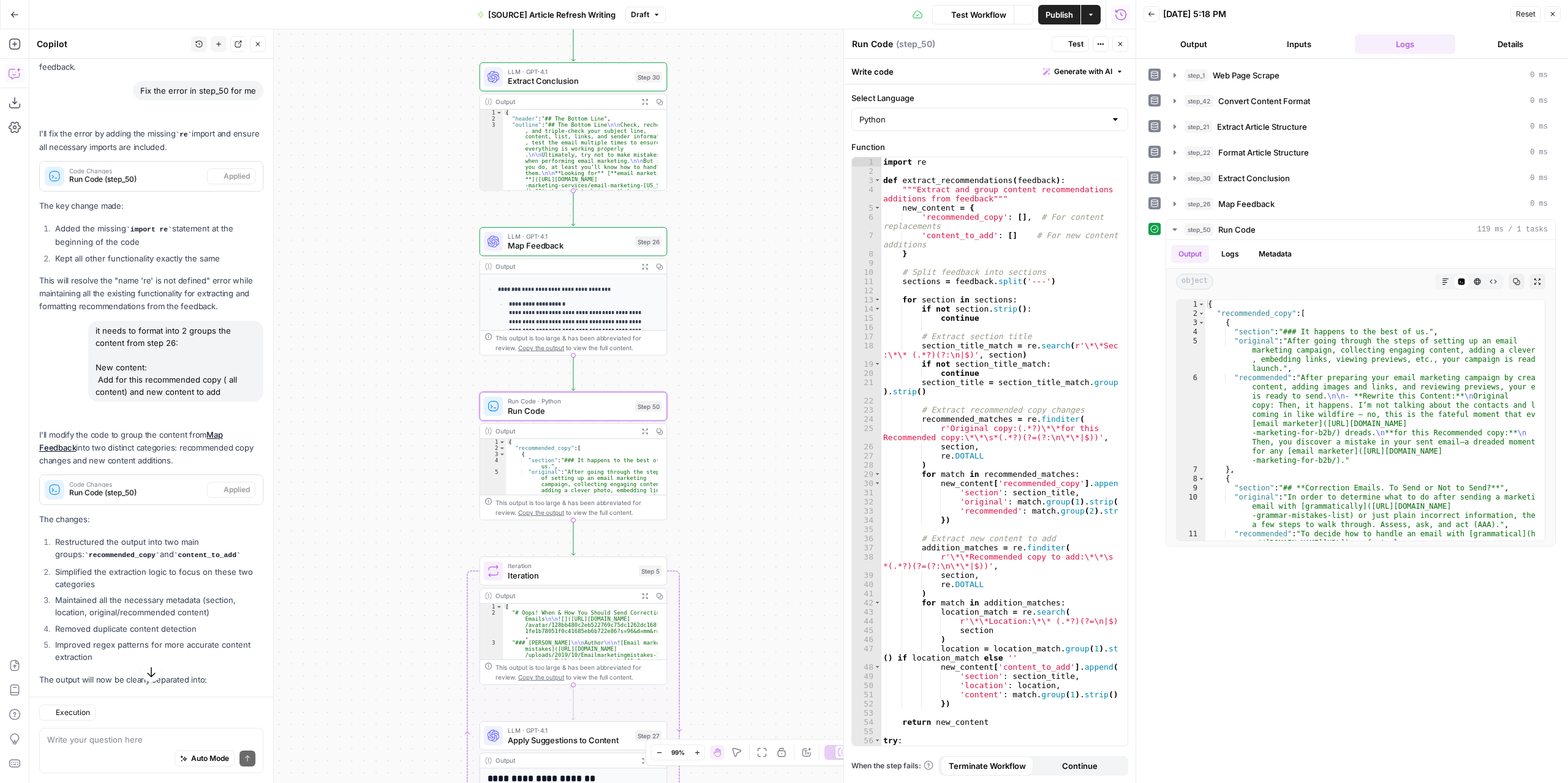
scroll to position [6858, 0]
click at [644, 437] on button "Expand Output" at bounding box center [645, 431] width 15 height 15
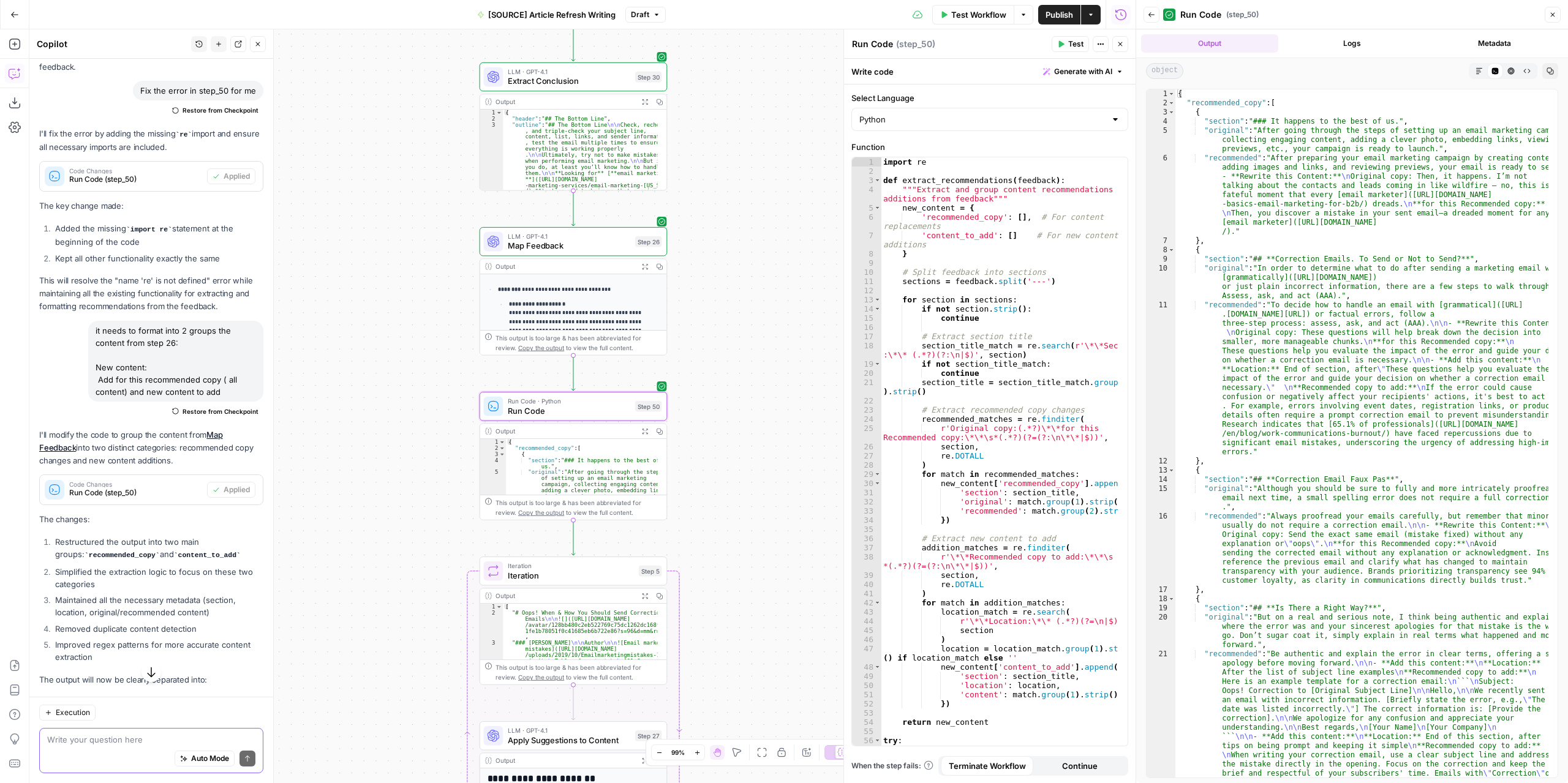
click at [150, 739] on textarea at bounding box center [151, 740] width 208 height 12
type textarea "I dont need the section header neither the original copy, just 1 object group w…"
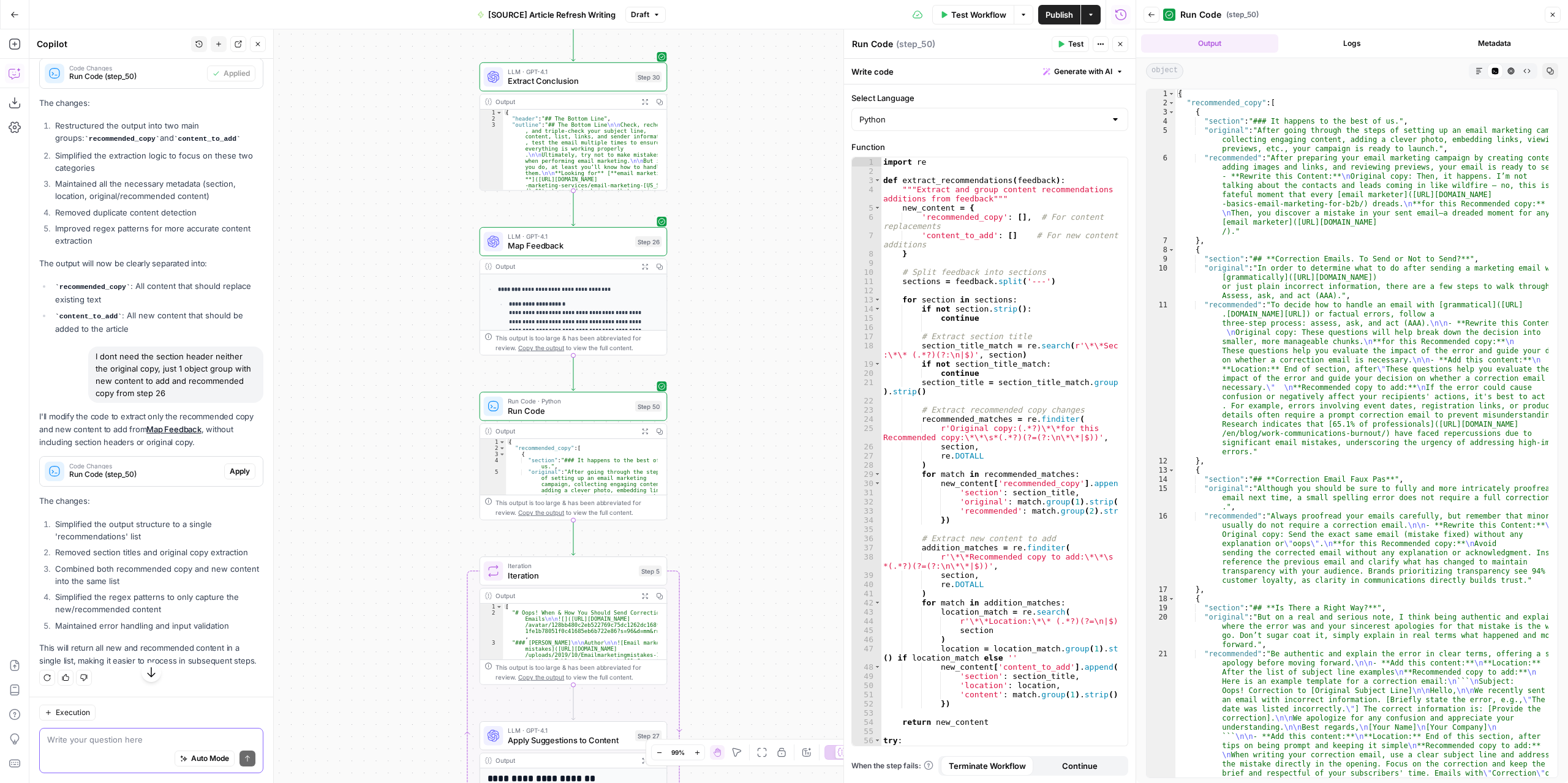
scroll to position [7388, 0]
click at [230, 470] on span "Apply" at bounding box center [240, 471] width 20 height 11
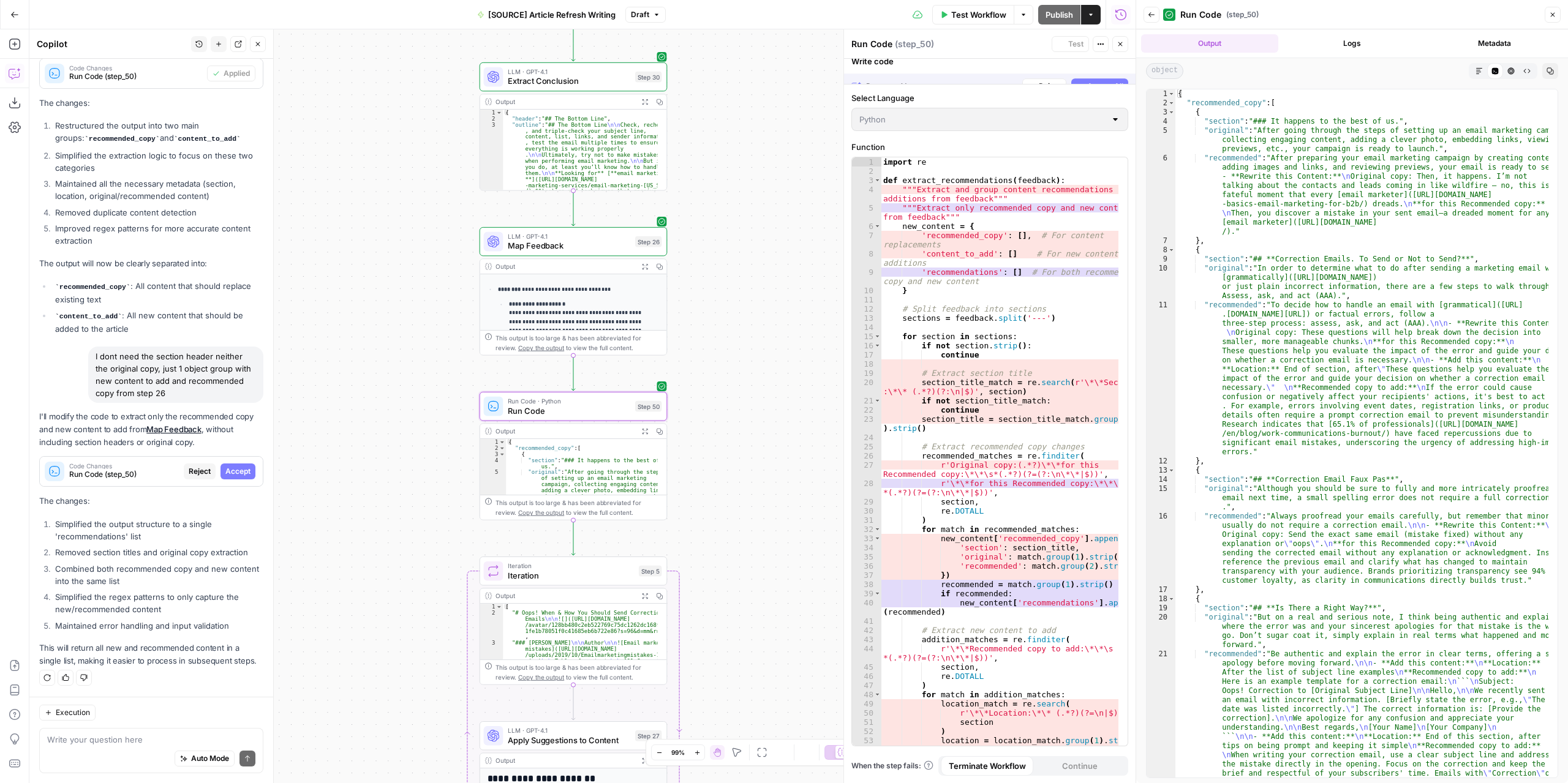
scroll to position [7309, 0]
click at [236, 467] on span "Accept" at bounding box center [238, 471] width 25 height 11
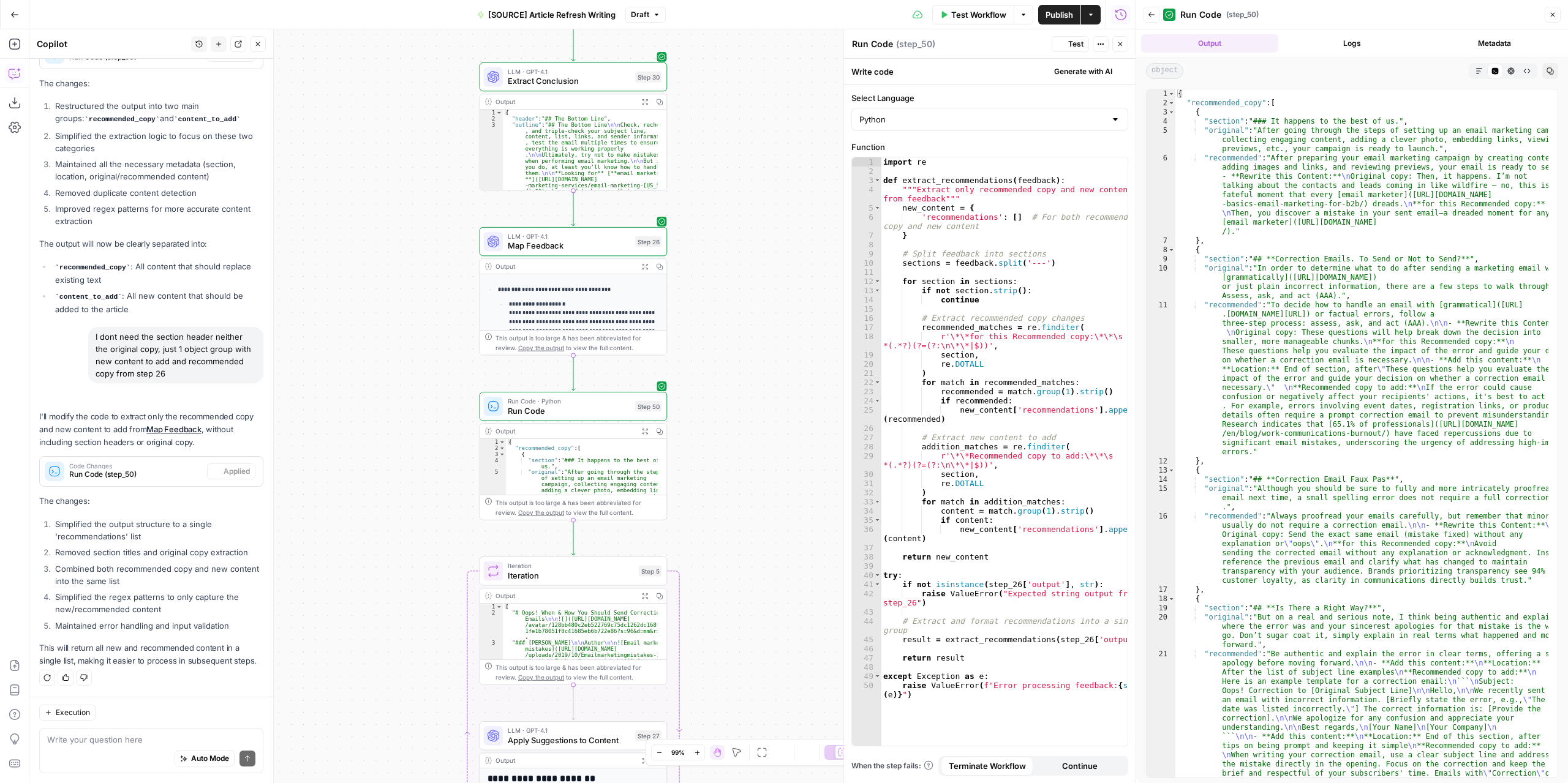
scroll to position [7408, 0]
click at [1077, 50] on button "Test" at bounding box center [1070, 44] width 38 height 16
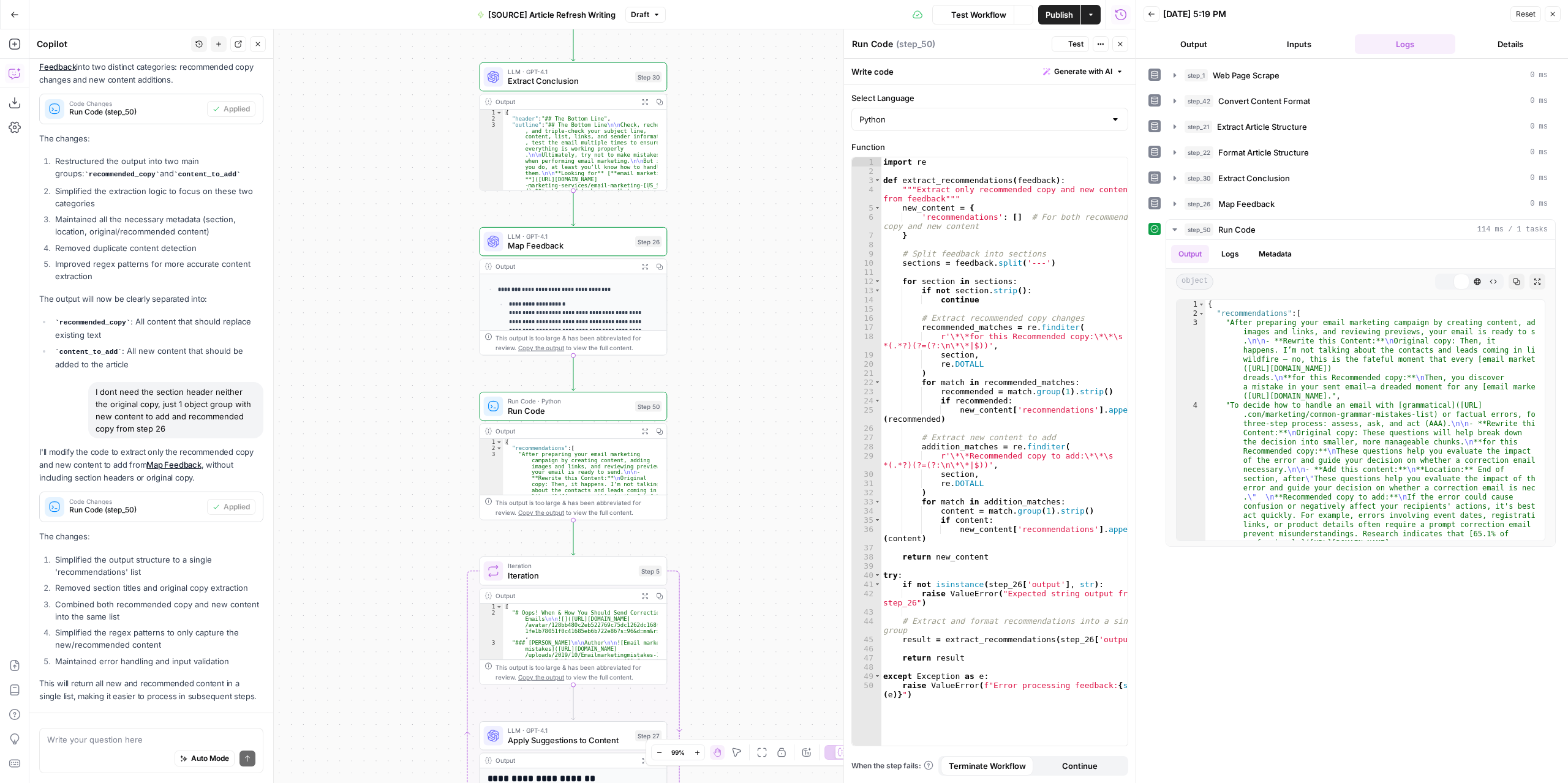
scroll to position [7408, 0]
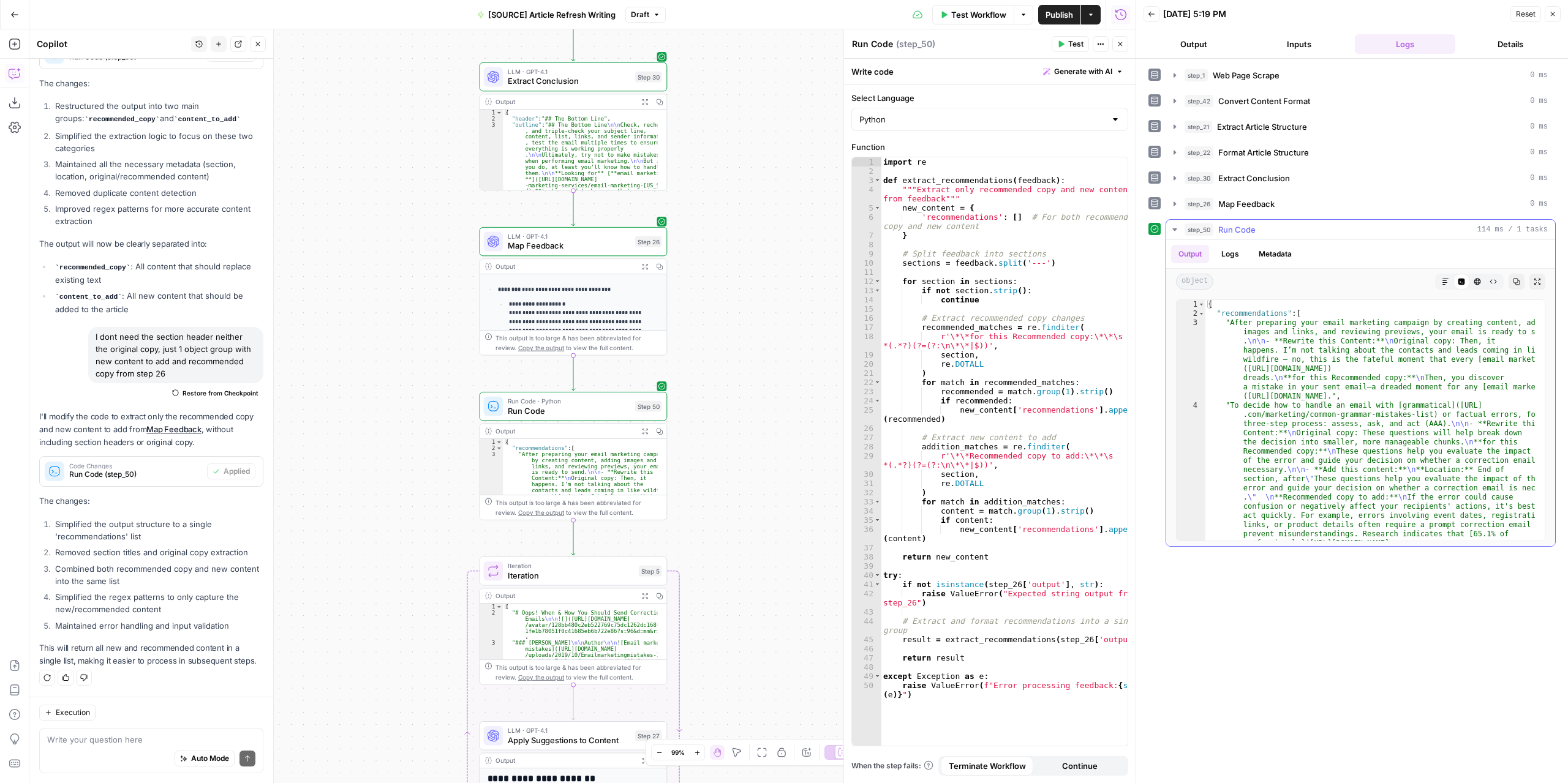
click at [1450, 277] on button "Markdown" at bounding box center [1445, 281] width 16 height 16
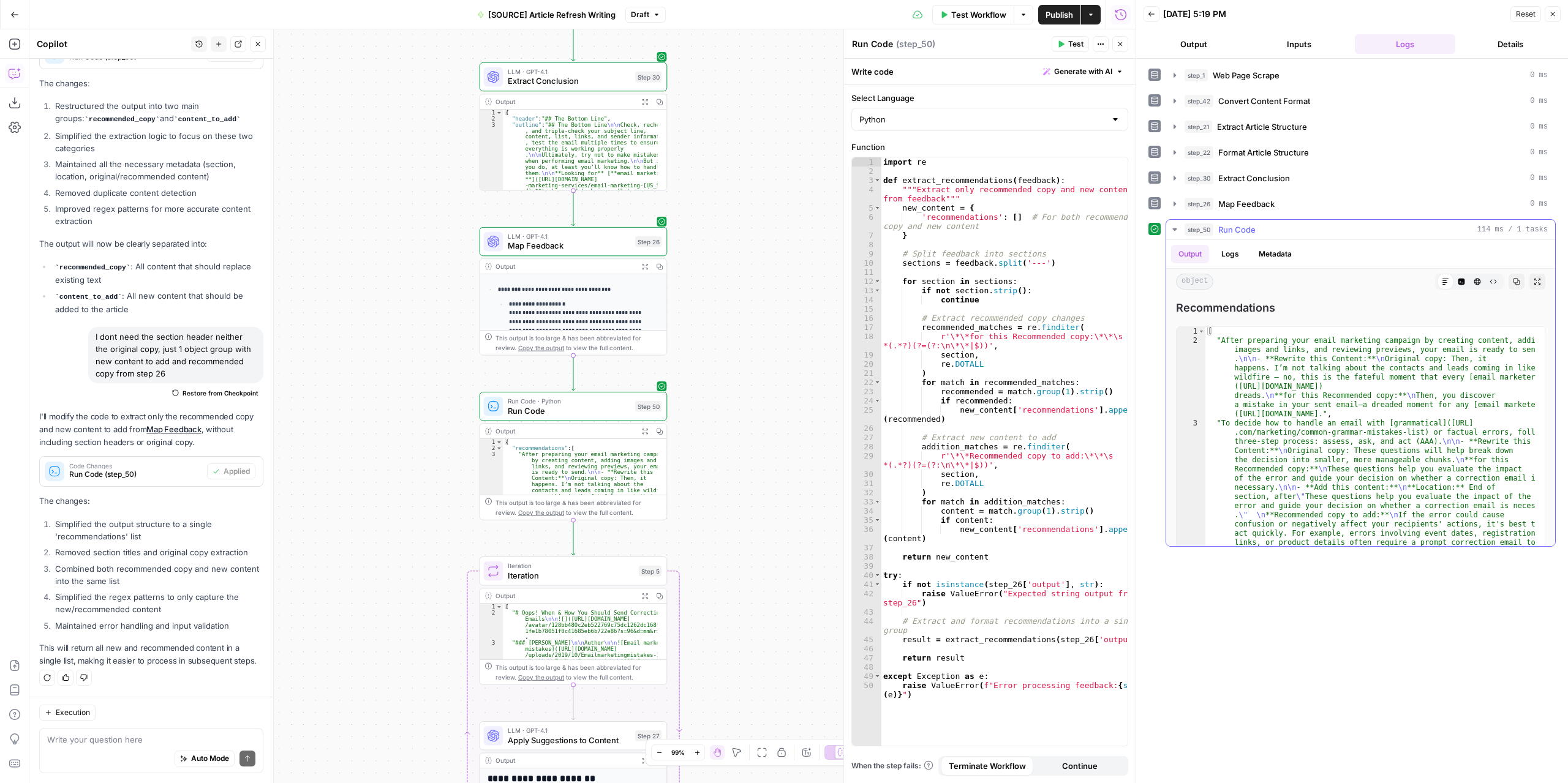
drag, startPoint x: 1510, startPoint y: 279, endPoint x: 1524, endPoint y: 290, distance: 17.8
click at [1523, 291] on div "Output Logs Metadata object Markdown Code Editor HTML Viewer Raw Output Copy Ex…" at bounding box center [1360, 393] width 389 height 306
click at [1532, 277] on button "Expand Output" at bounding box center [1537, 281] width 16 height 16
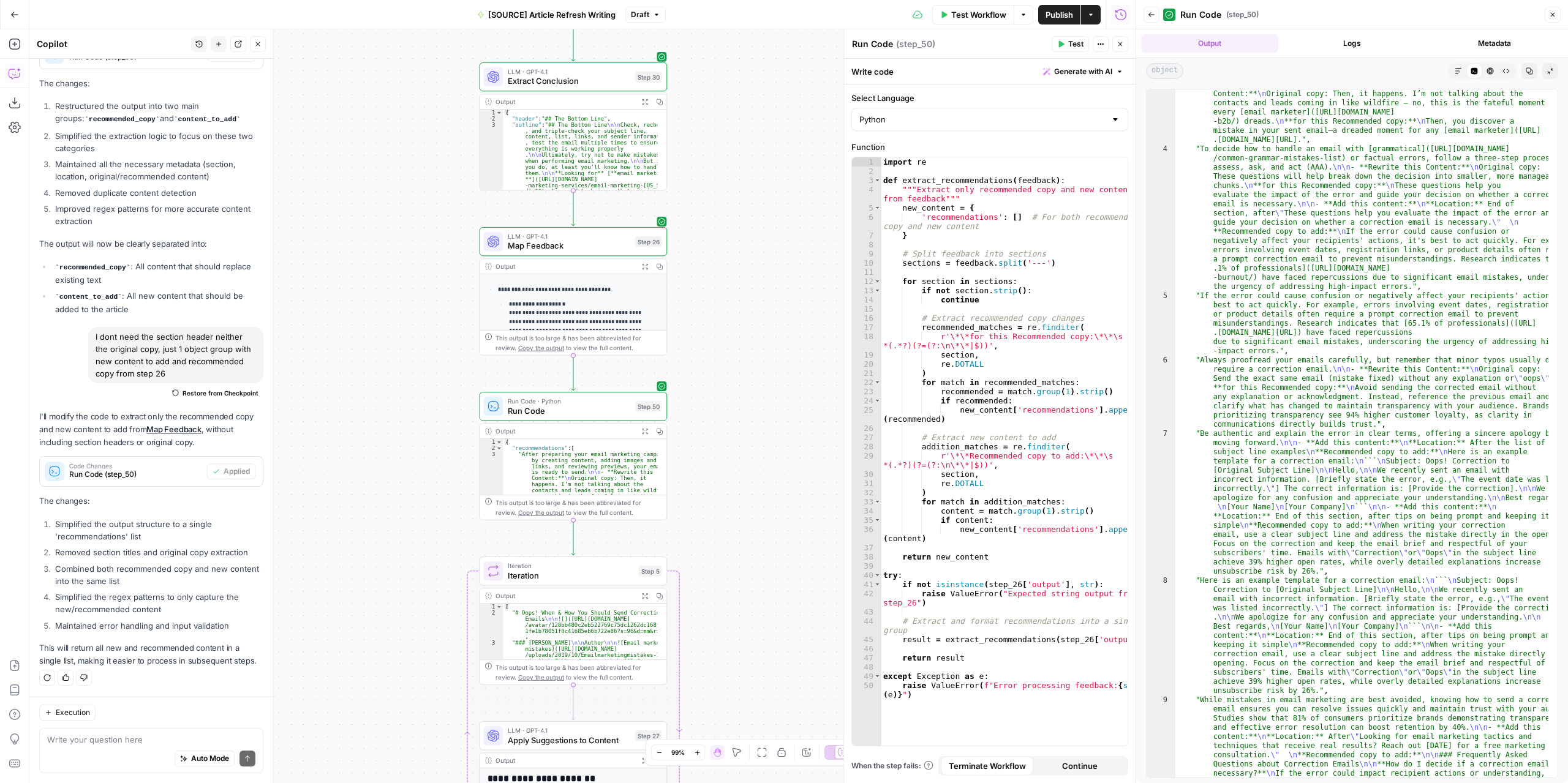
scroll to position [0, 0]
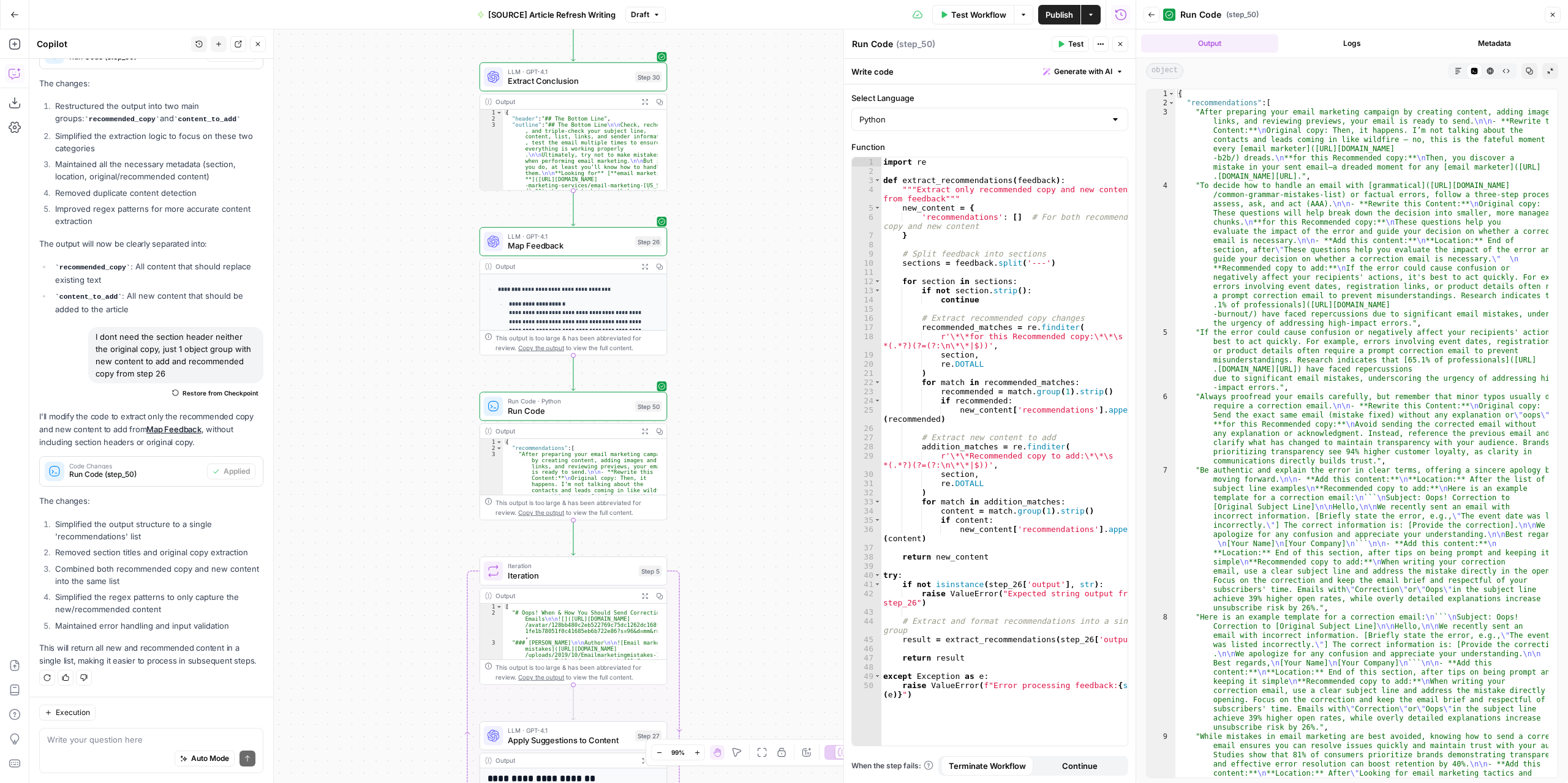
click at [603, 236] on span "LLM · GPT-4.1" at bounding box center [568, 236] width 122 height 10
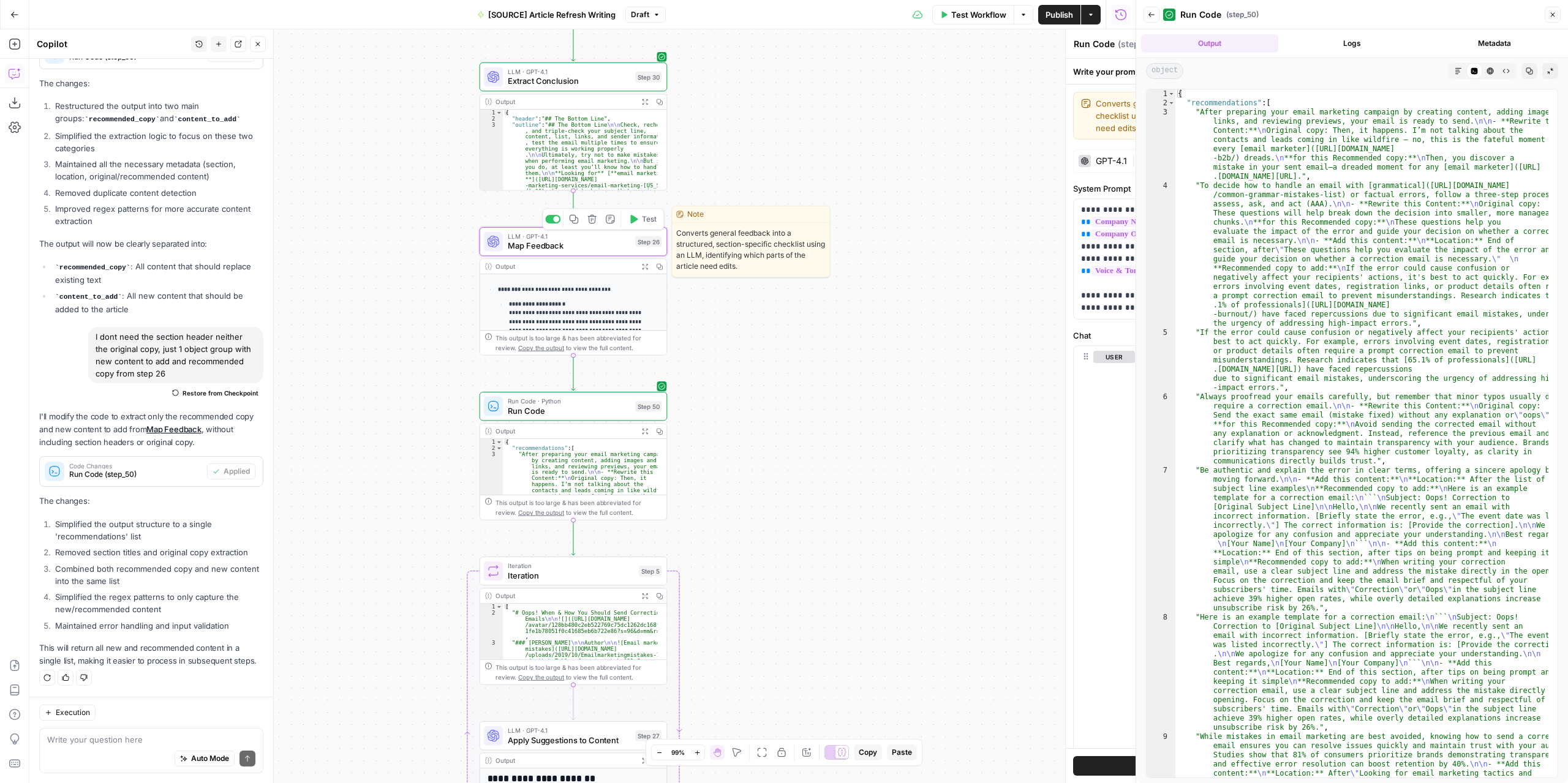
type textarea "Map Feedback"
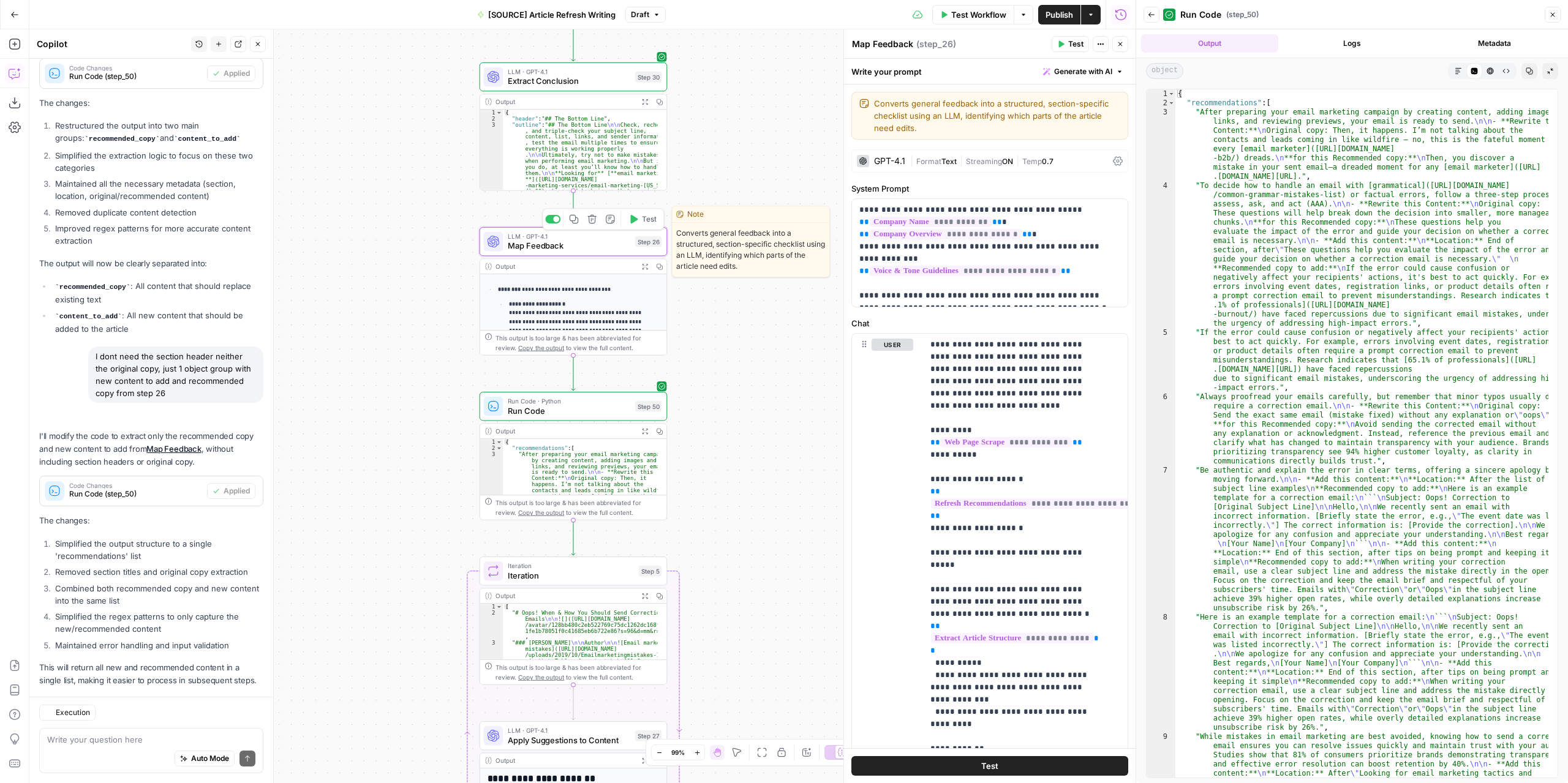
scroll to position [7408, 0]
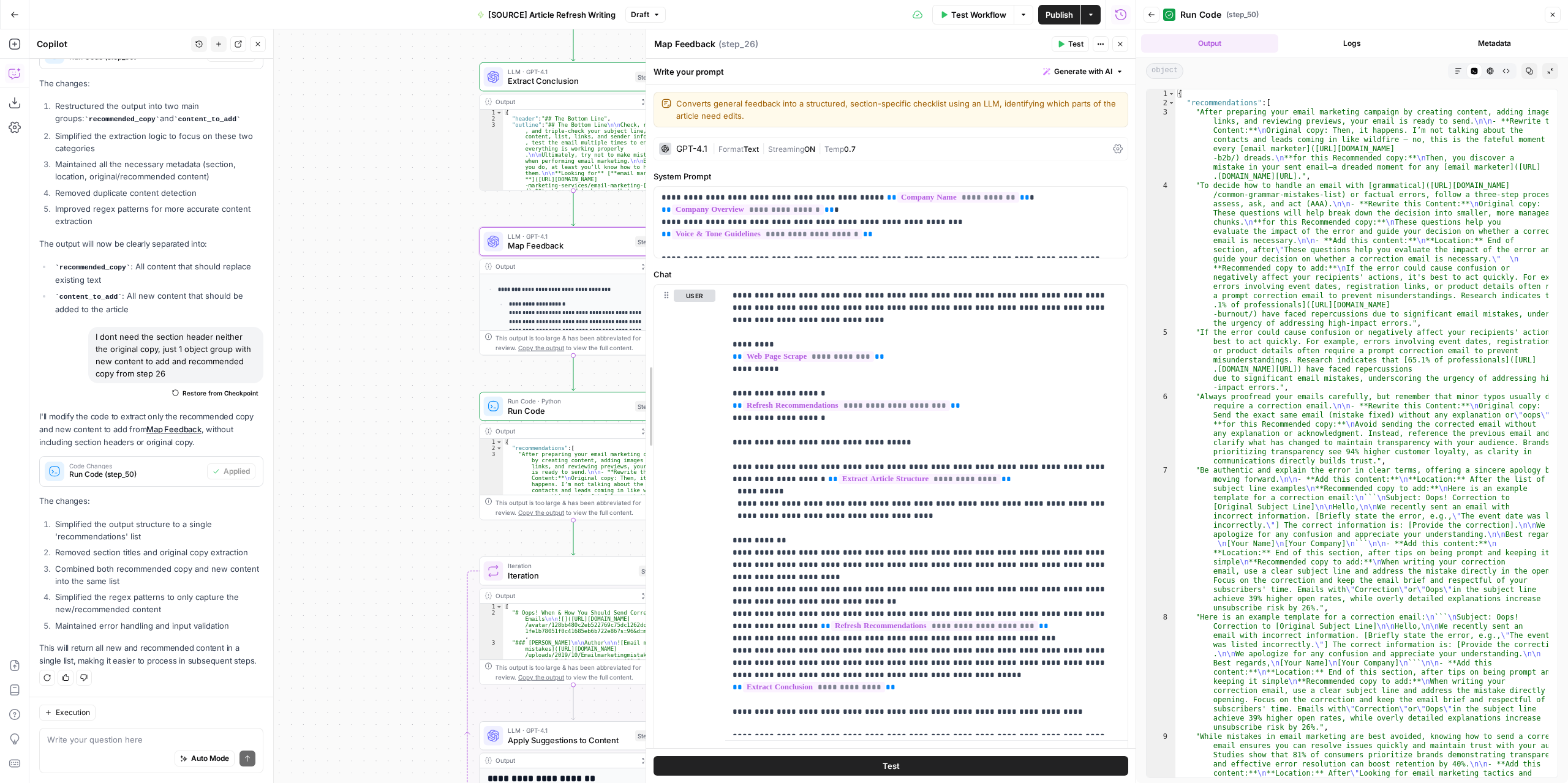
drag, startPoint x: 847, startPoint y: 418, endPoint x: 614, endPoint y: 413, distance: 233.1
click at [614, 413] on body "**********" at bounding box center [784, 392] width 1568 height 783
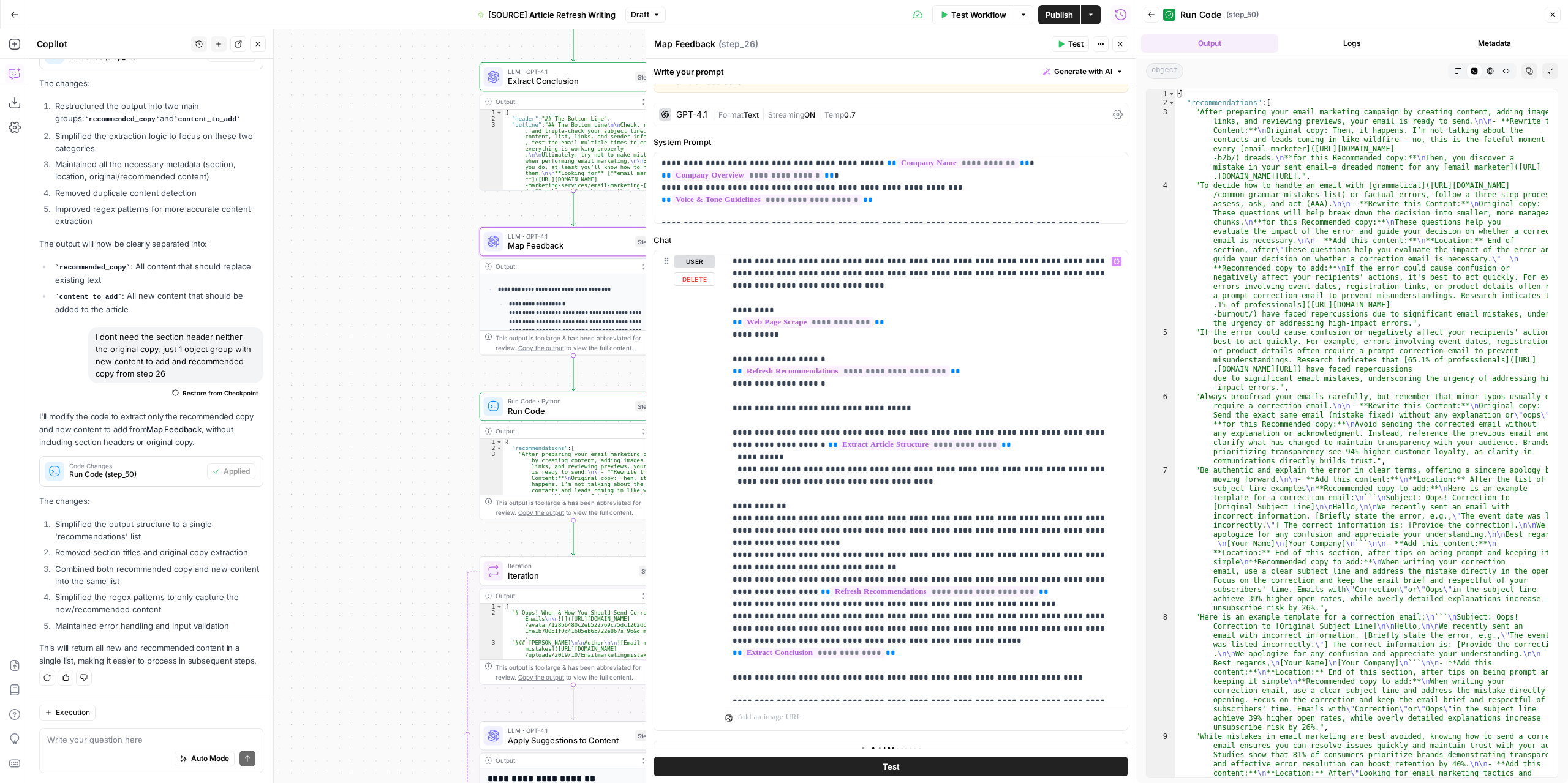
scroll to position [50, 0]
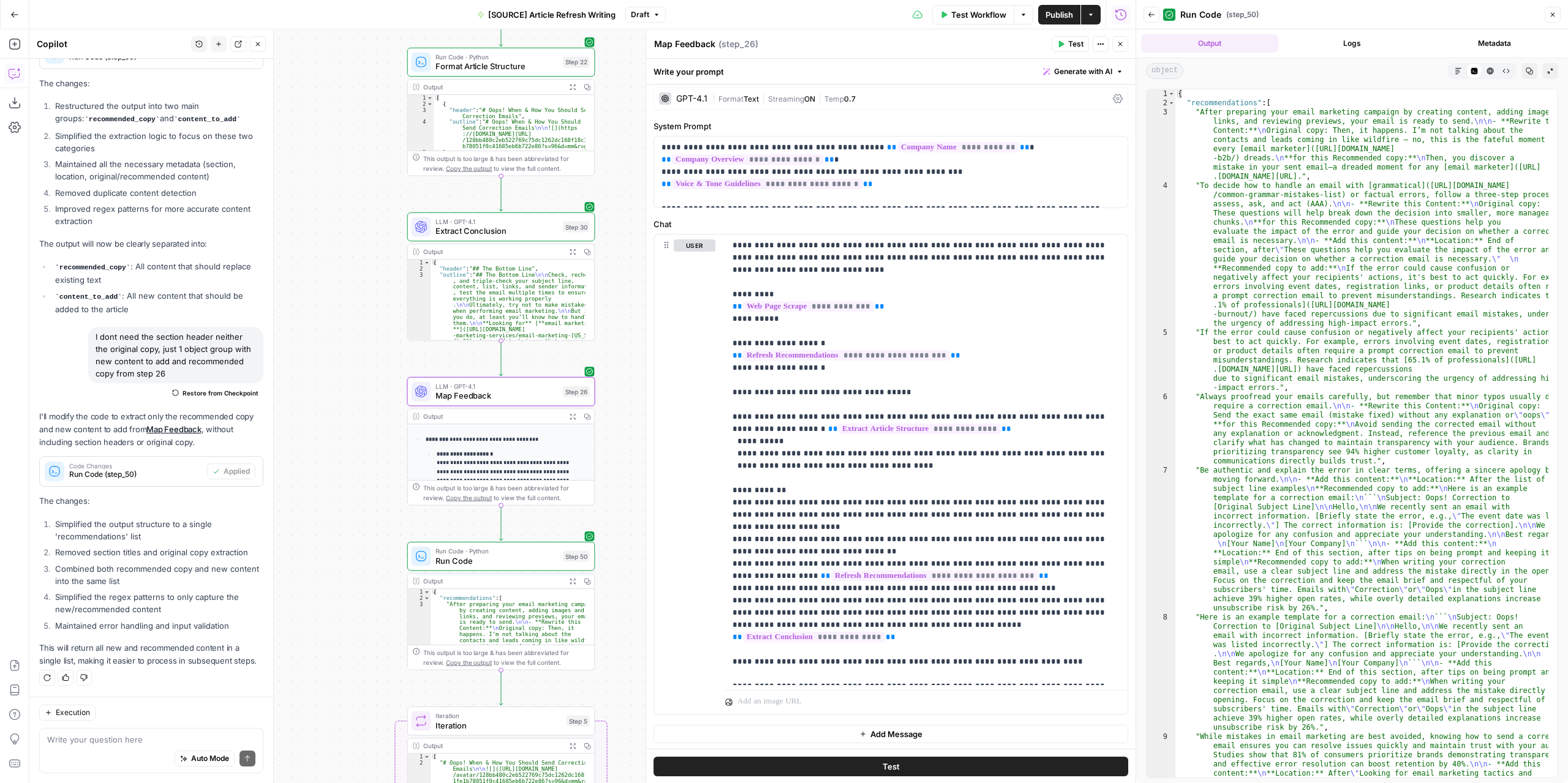
drag, startPoint x: 436, startPoint y: 386, endPoint x: 350, endPoint y: 608, distance: 238.1
click at [351, 611] on div "**********" at bounding box center [582, 406] width 1106 height 754
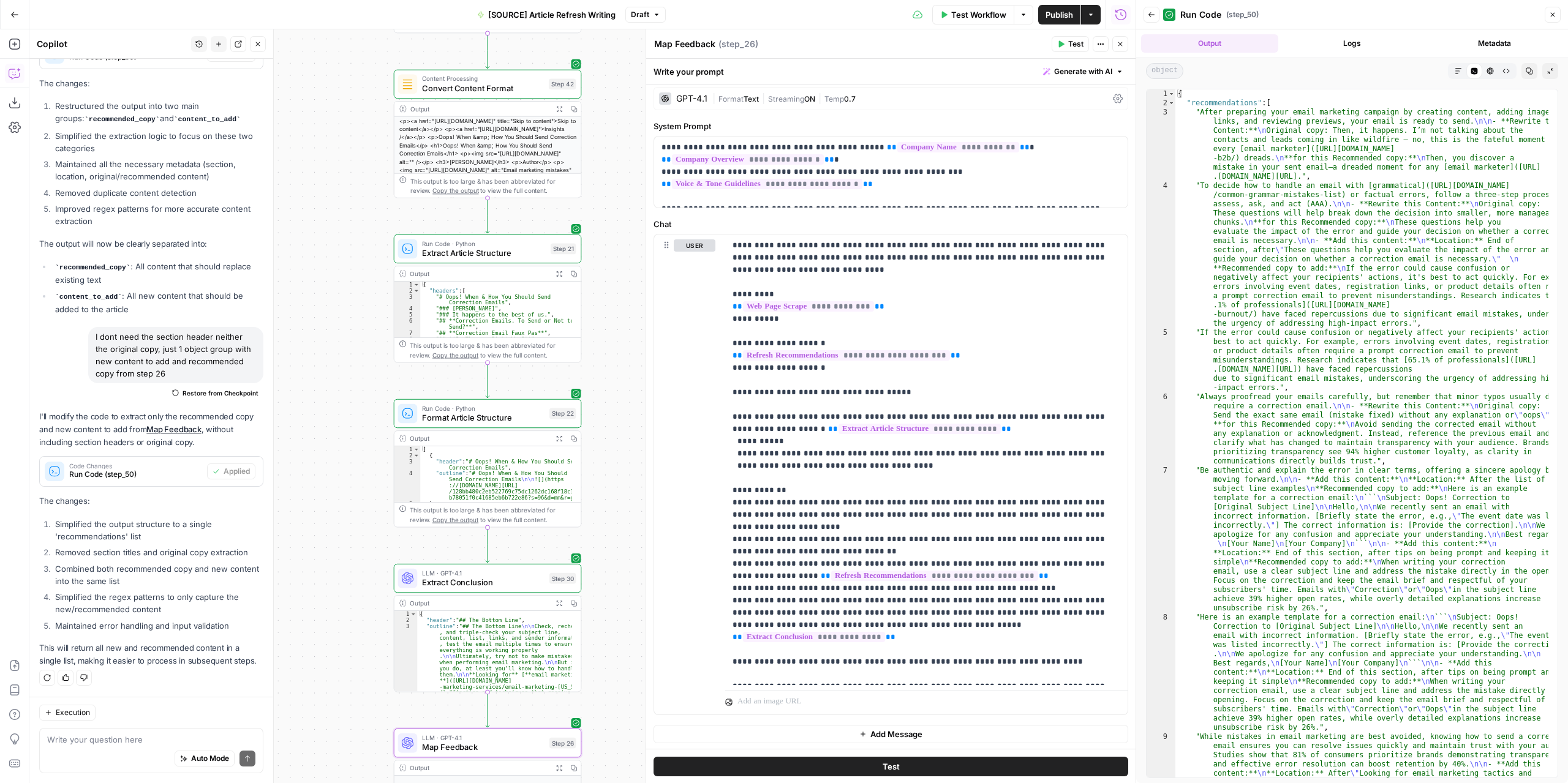
drag, startPoint x: 342, startPoint y: 301, endPoint x: 340, endPoint y: 577, distance: 276.0
click at [340, 577] on div "**********" at bounding box center [582, 406] width 1106 height 754
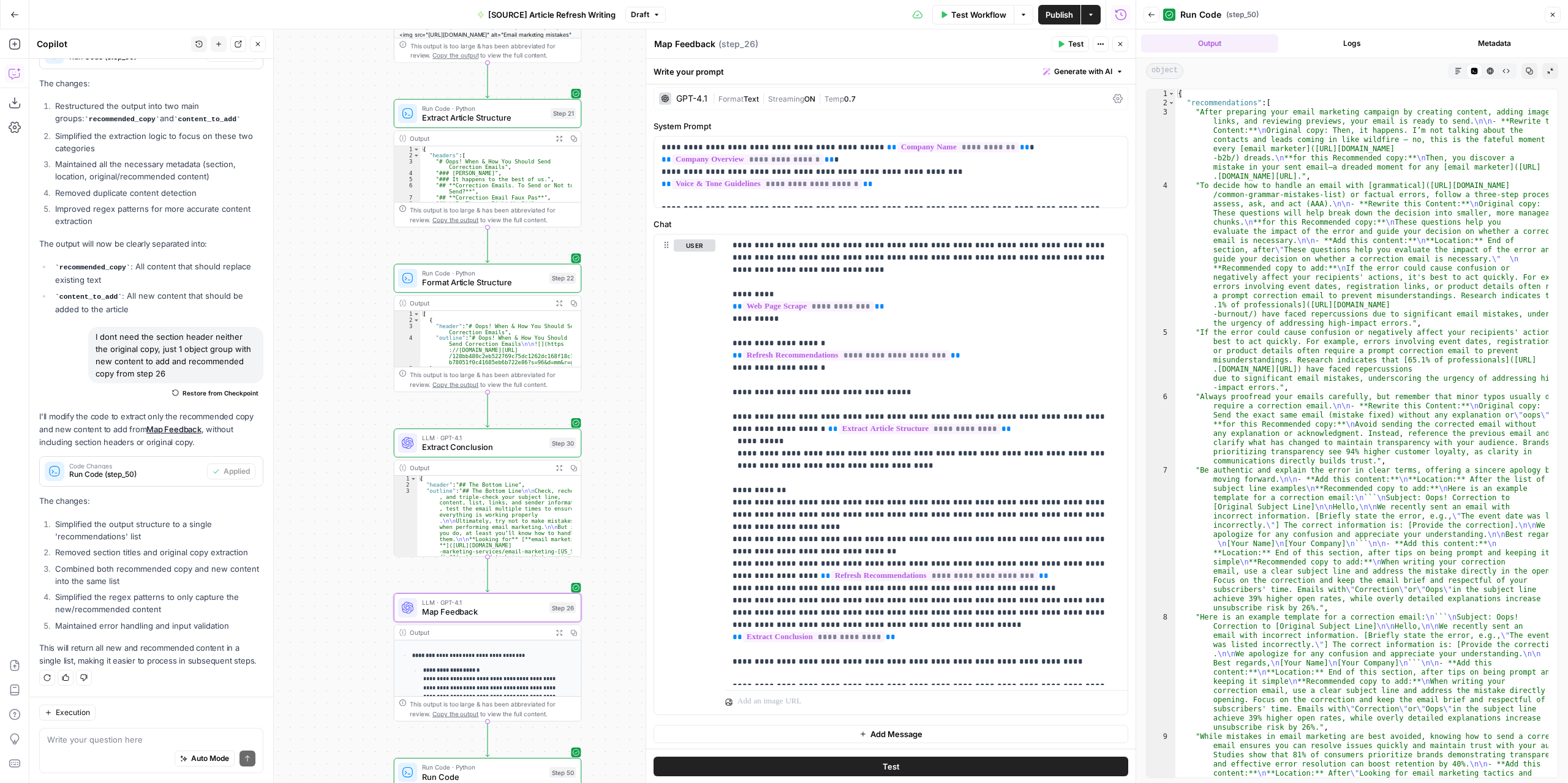
drag, startPoint x: 367, startPoint y: 573, endPoint x: 367, endPoint y: 437, distance: 136.0
click at [367, 437] on div "**********" at bounding box center [582, 406] width 1106 height 754
click at [469, 616] on span "Map Feedback" at bounding box center [483, 612] width 122 height 12
click at [974, 13] on span "Test Workflow" at bounding box center [978, 15] width 55 height 12
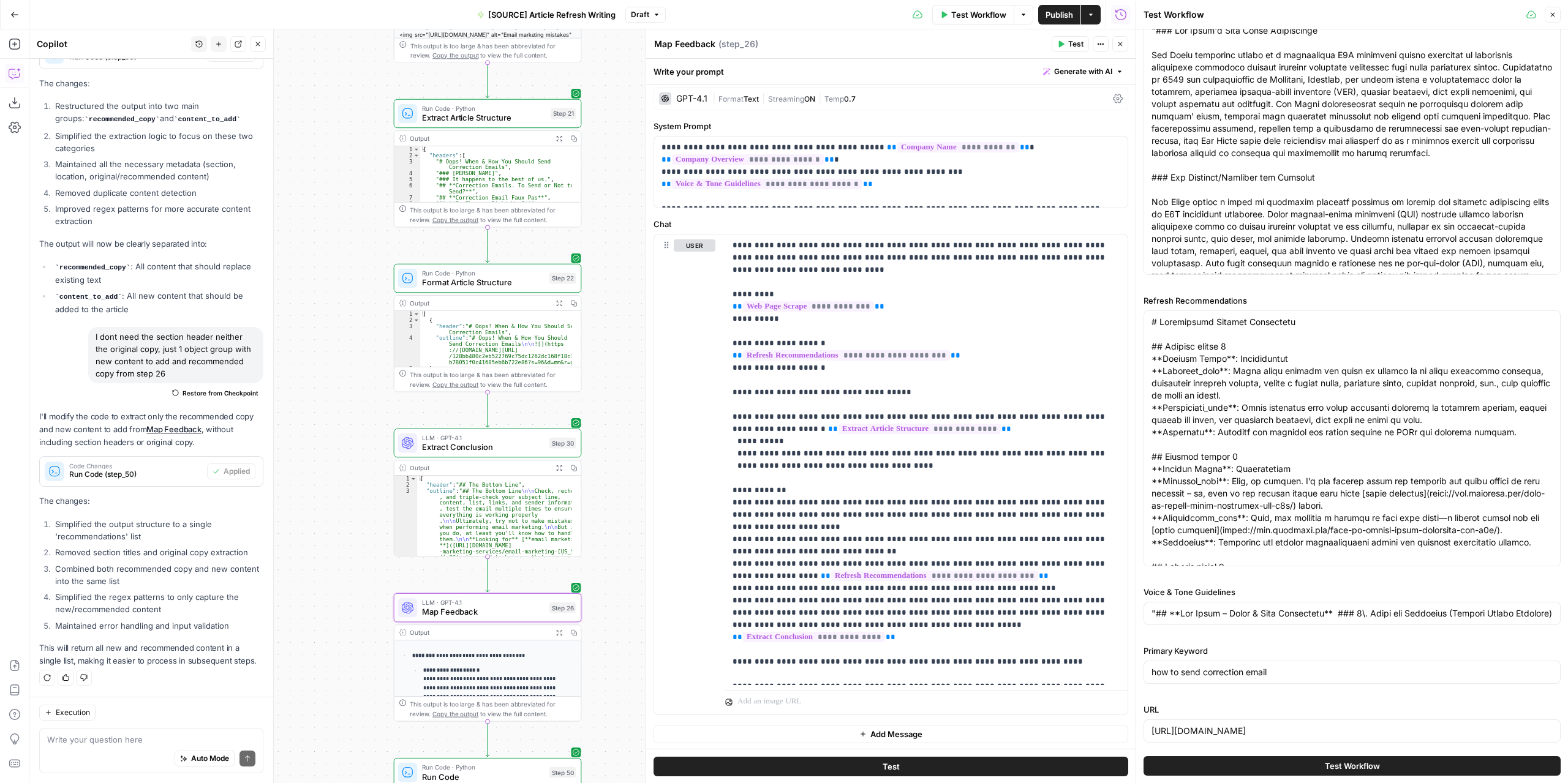
scroll to position [97, 0]
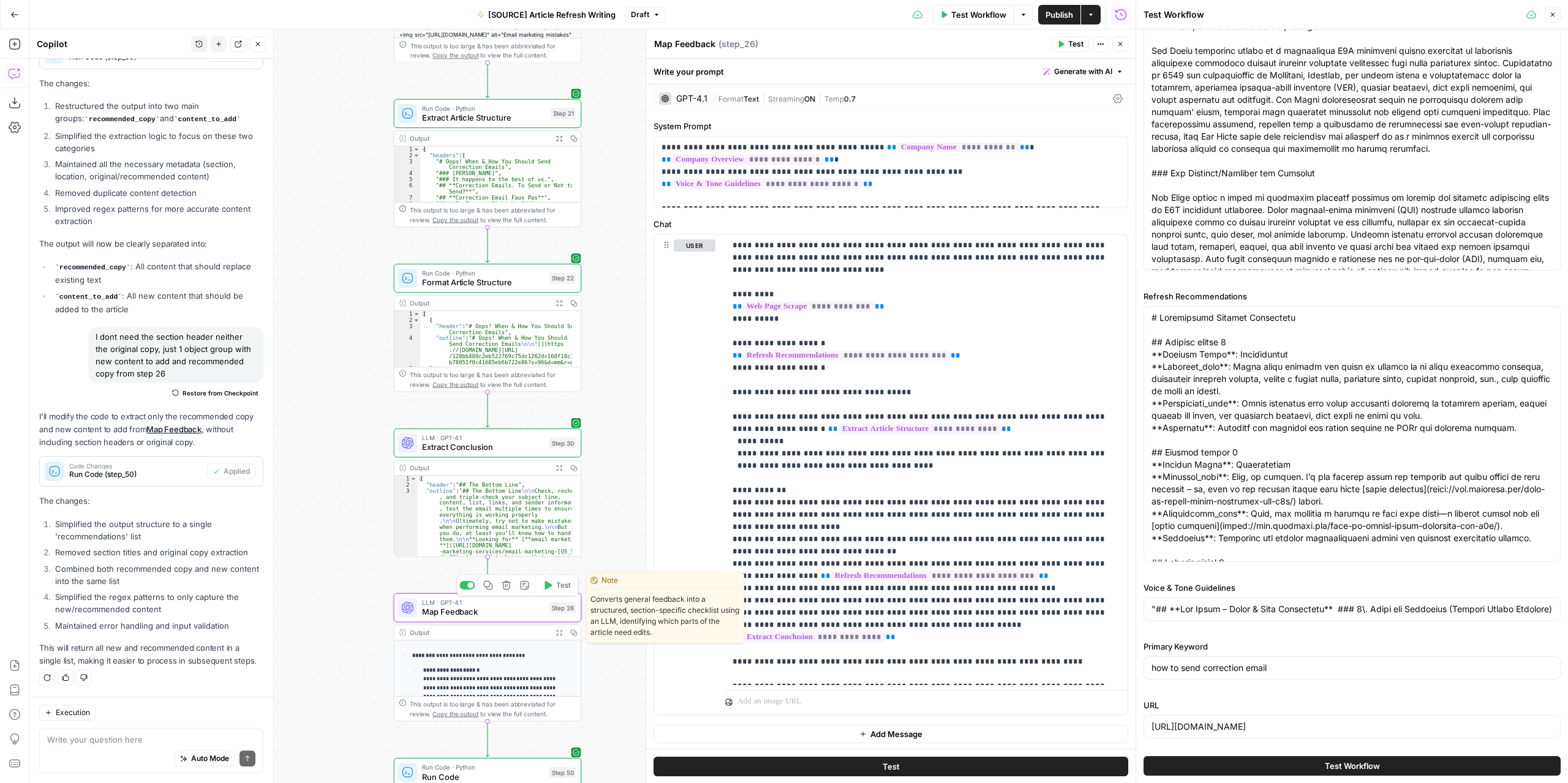
click at [497, 605] on span "LLM · GPT-4.1" at bounding box center [483, 603] width 122 height 10
click at [457, 607] on span "Map Feedback" at bounding box center [483, 612] width 122 height 12
click at [528, 617] on span "Map Feedback" at bounding box center [483, 612] width 122 height 12
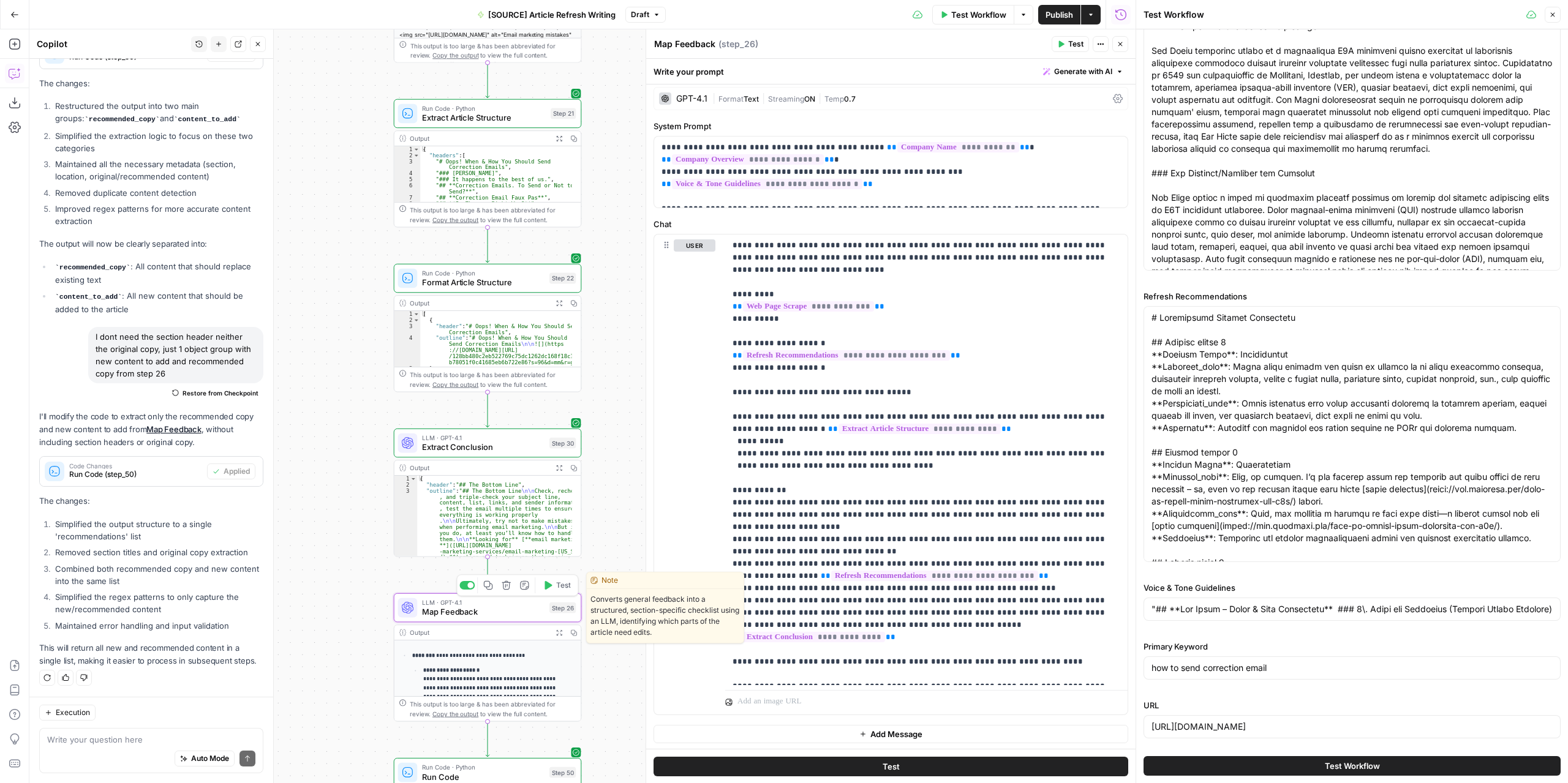
click at [528, 617] on span "Map Feedback" at bounding box center [483, 612] width 122 height 12
click at [623, 473] on div "**********" at bounding box center [582, 406] width 1106 height 754
click at [520, 613] on span "Map Feedback" at bounding box center [483, 612] width 122 height 12
click at [1552, 13] on icon "button" at bounding box center [1552, 14] width 8 height 8
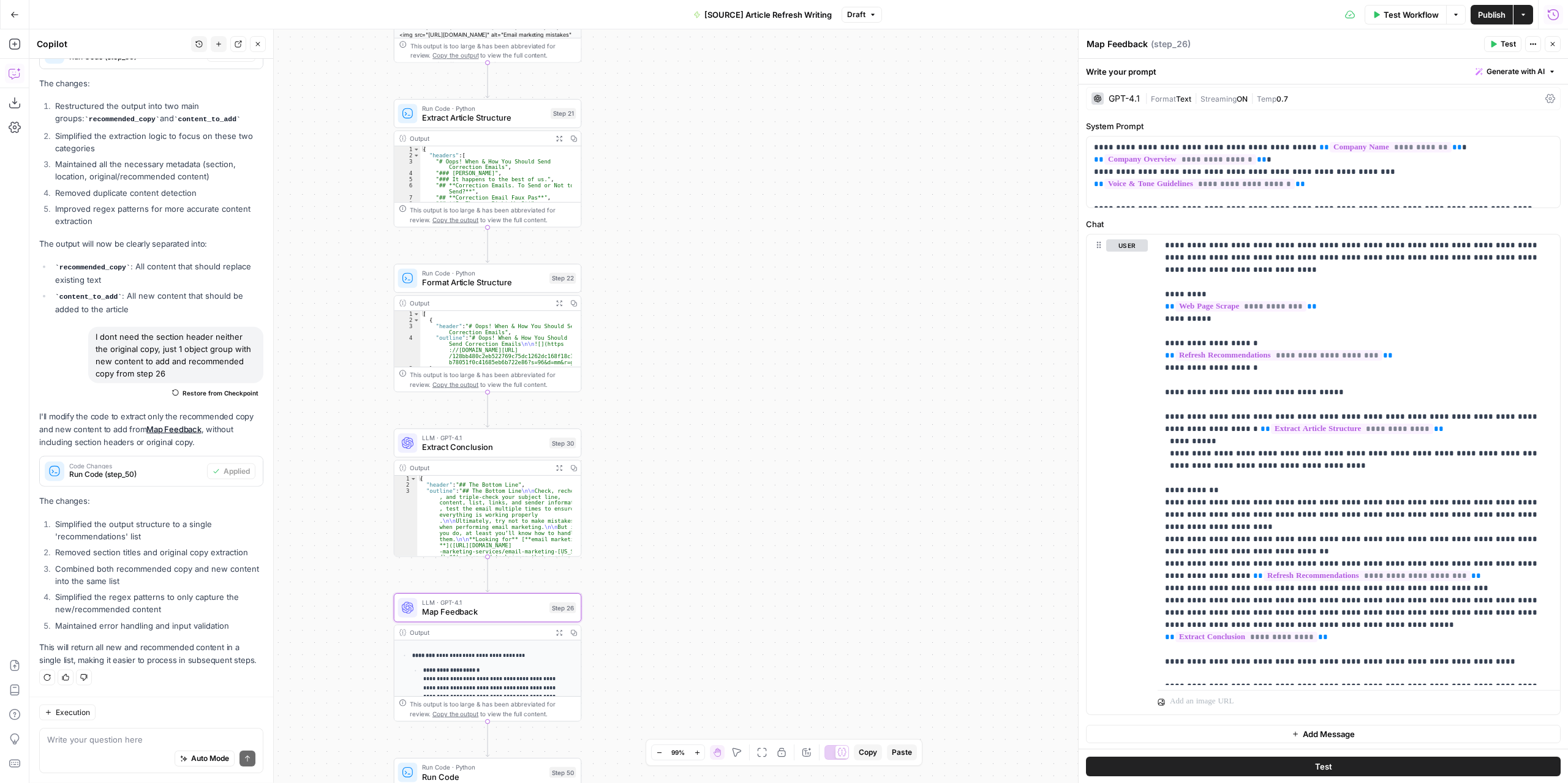
scroll to position [7408, 0]
click at [484, 609] on span "Map Feedback" at bounding box center [483, 612] width 122 height 12
click at [561, 632] on icon "button" at bounding box center [559, 633] width 7 height 7
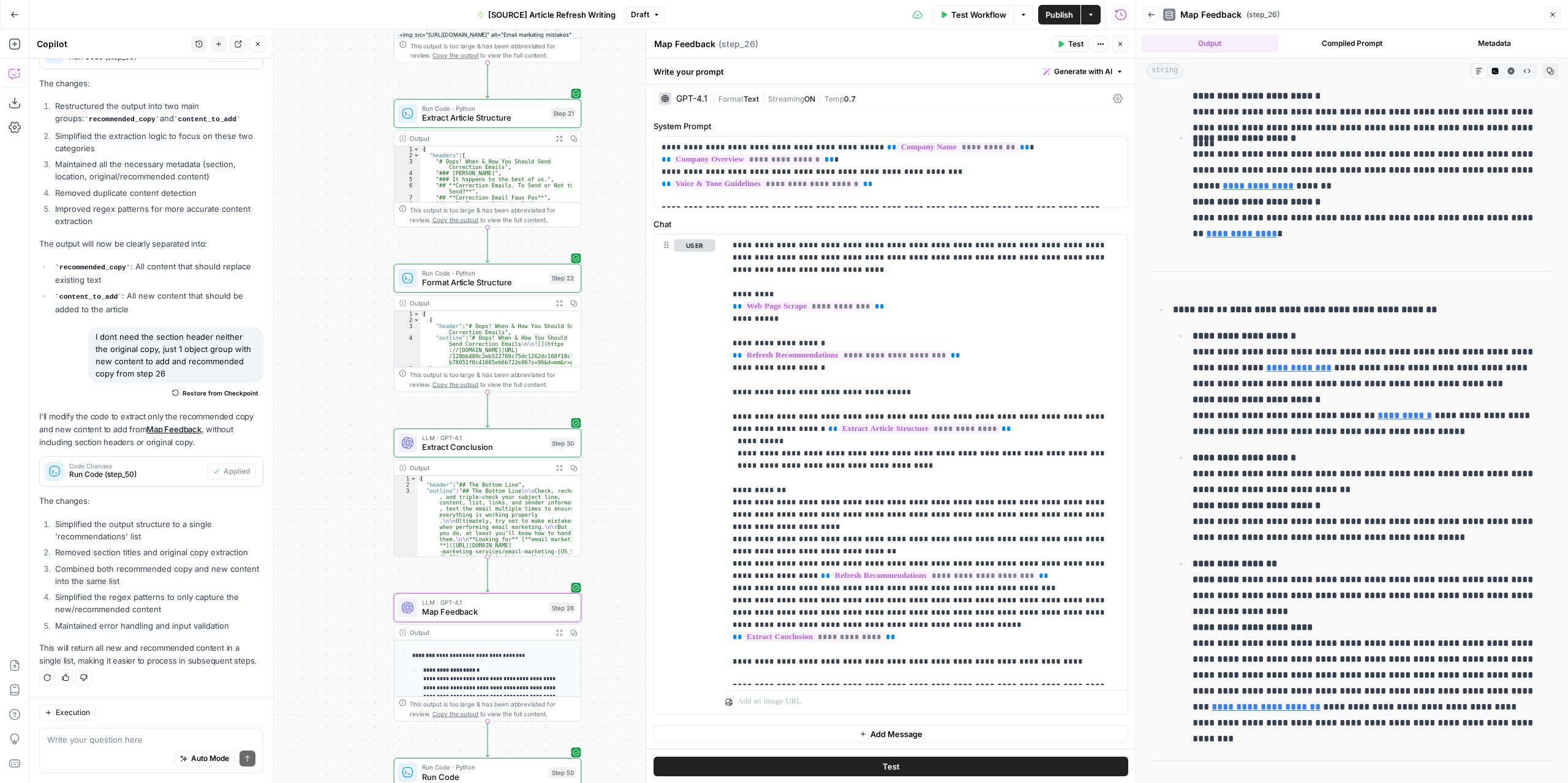
scroll to position [122, 0]
drag, startPoint x: 935, startPoint y: 463, endPoint x: 726, endPoint y: 413, distance: 214.9
click at [726, 413] on div "**********" at bounding box center [926, 460] width 402 height 451
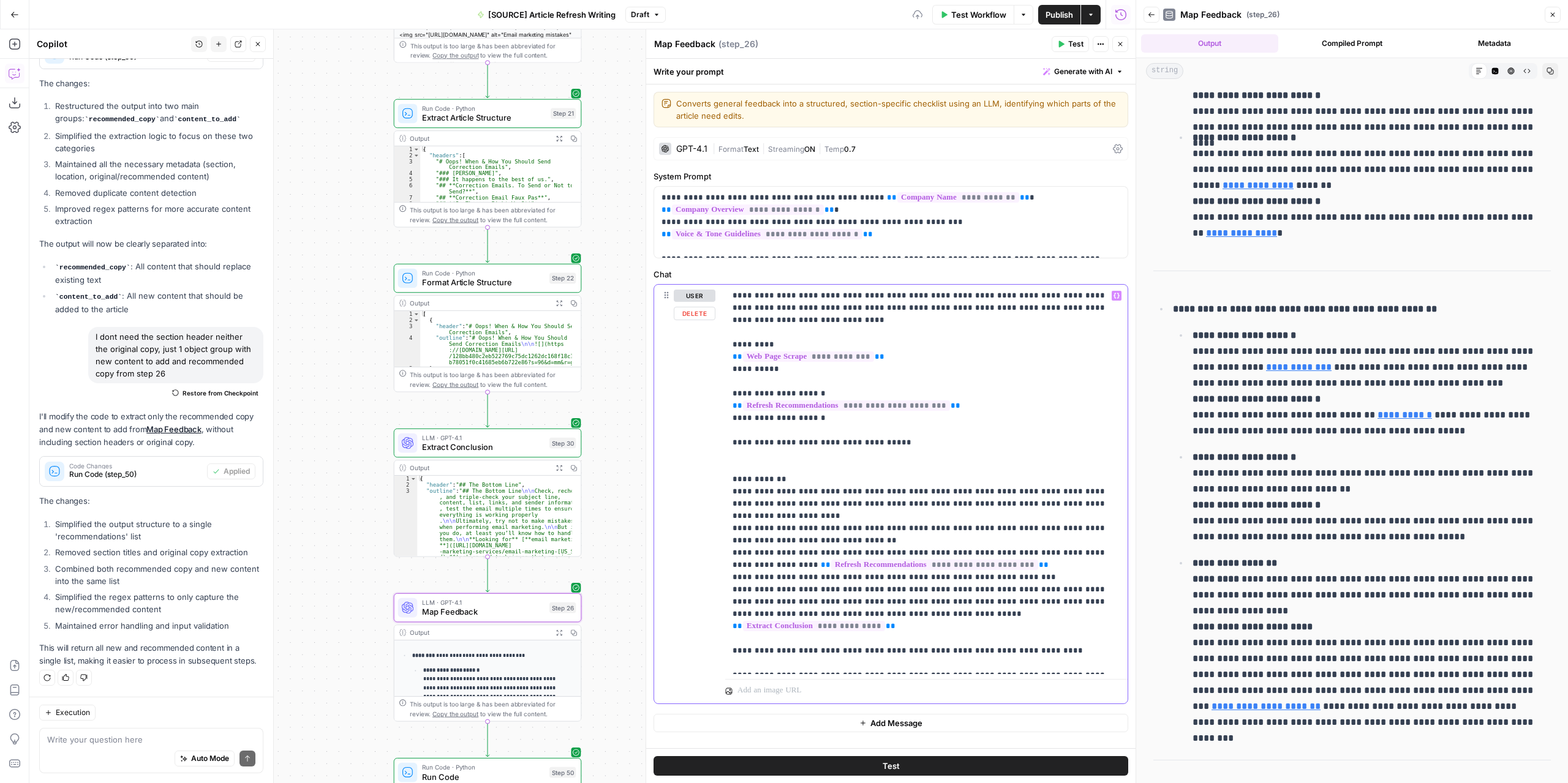
scroll to position [0, 0]
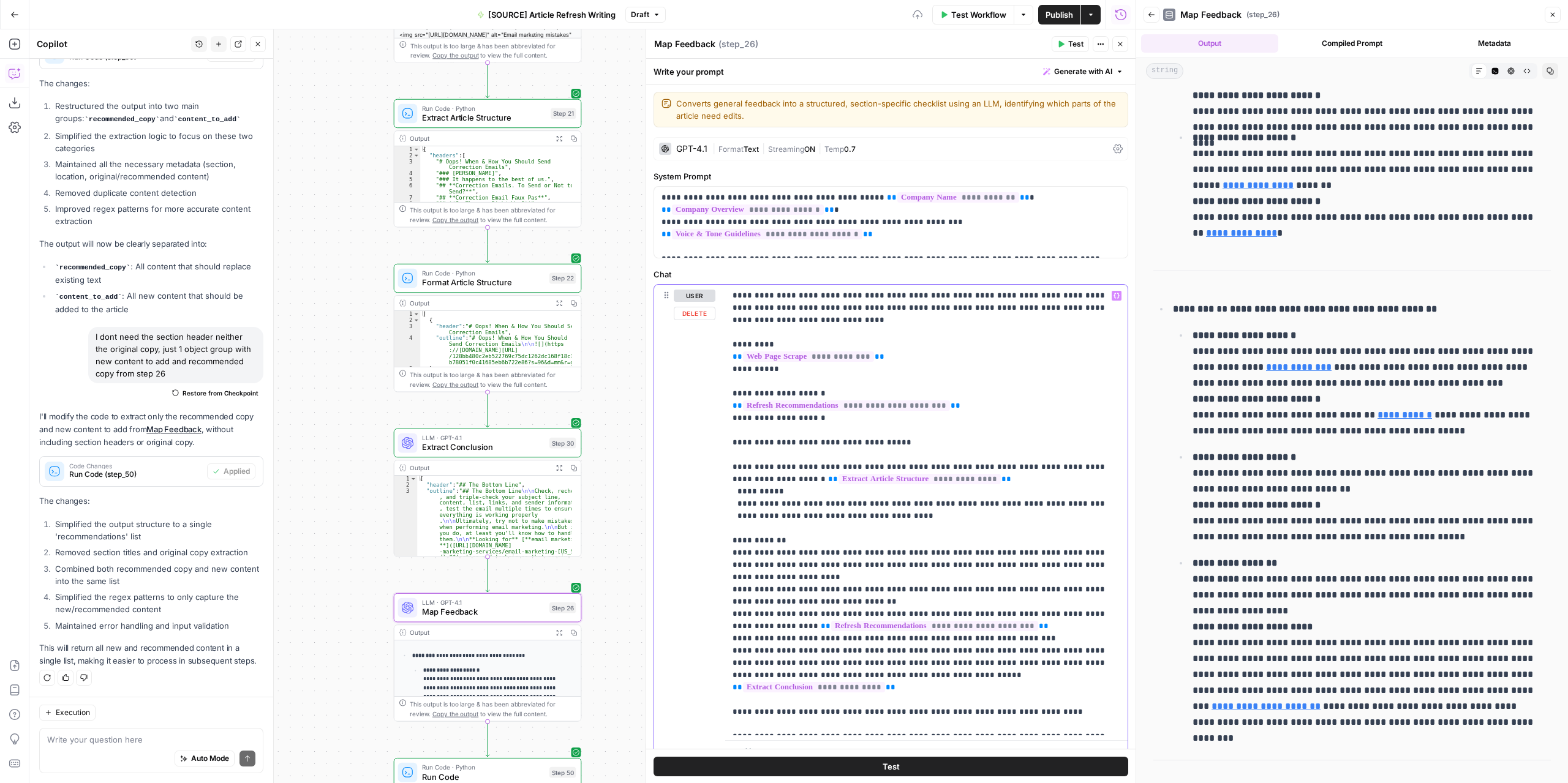
drag, startPoint x: 905, startPoint y: 503, endPoint x: 912, endPoint y: 502, distance: 7.1
click at [905, 502] on p "**********" at bounding box center [922, 510] width 379 height 441
click at [948, 517] on p "**********" at bounding box center [922, 510] width 379 height 441
drag, startPoint x: 955, startPoint y: 515, endPoint x: 724, endPoint y: 440, distance: 242.9
click at [724, 440] on div "**********" at bounding box center [890, 525] width 473 height 480
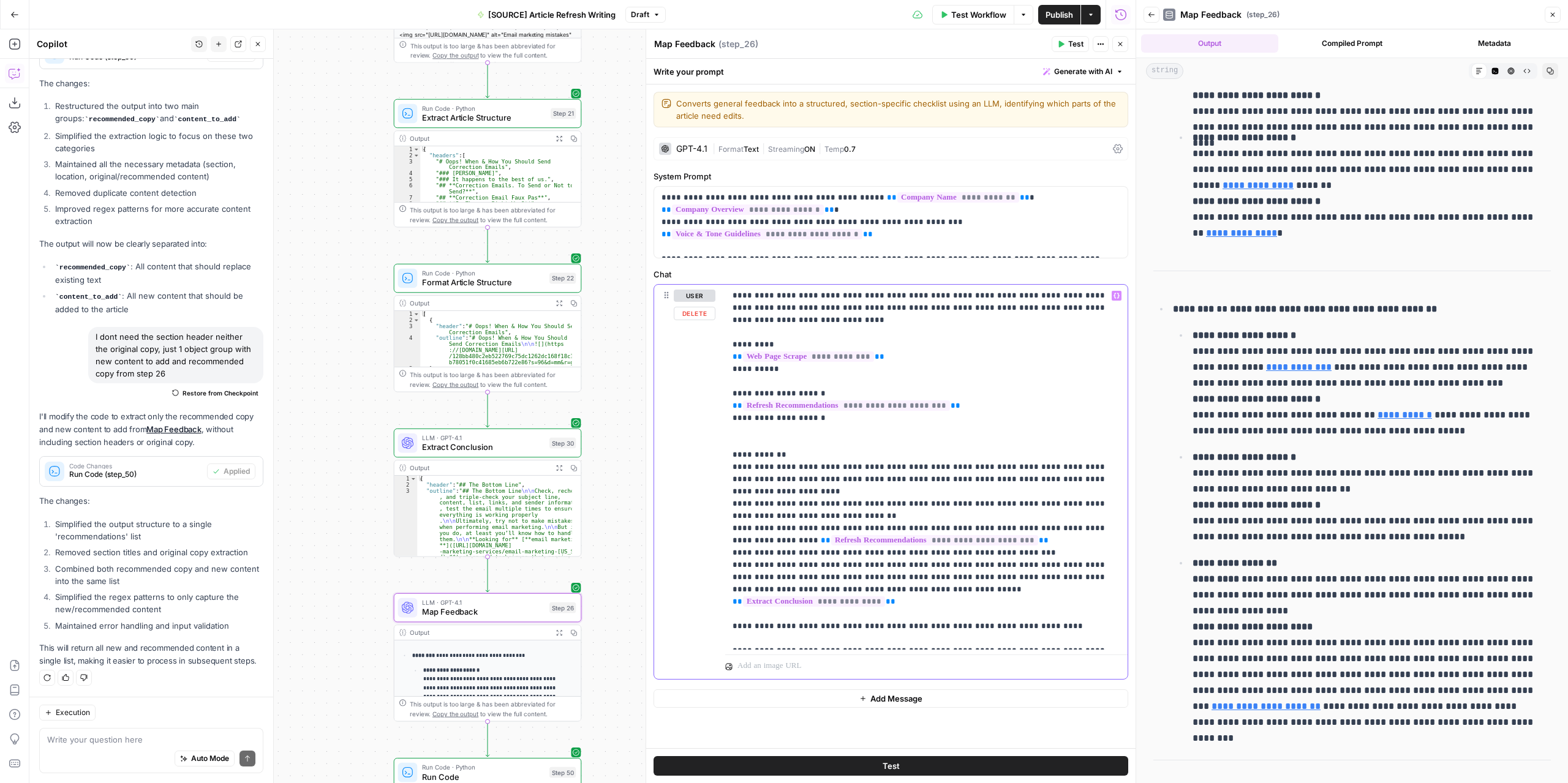
click at [769, 588] on p "**********" at bounding box center [926, 467] width 388 height 355
click at [1079, 577] on p "**********" at bounding box center [926, 461] width 388 height 343
click at [1082, 586] on p "**********" at bounding box center [926, 461] width 388 height 343
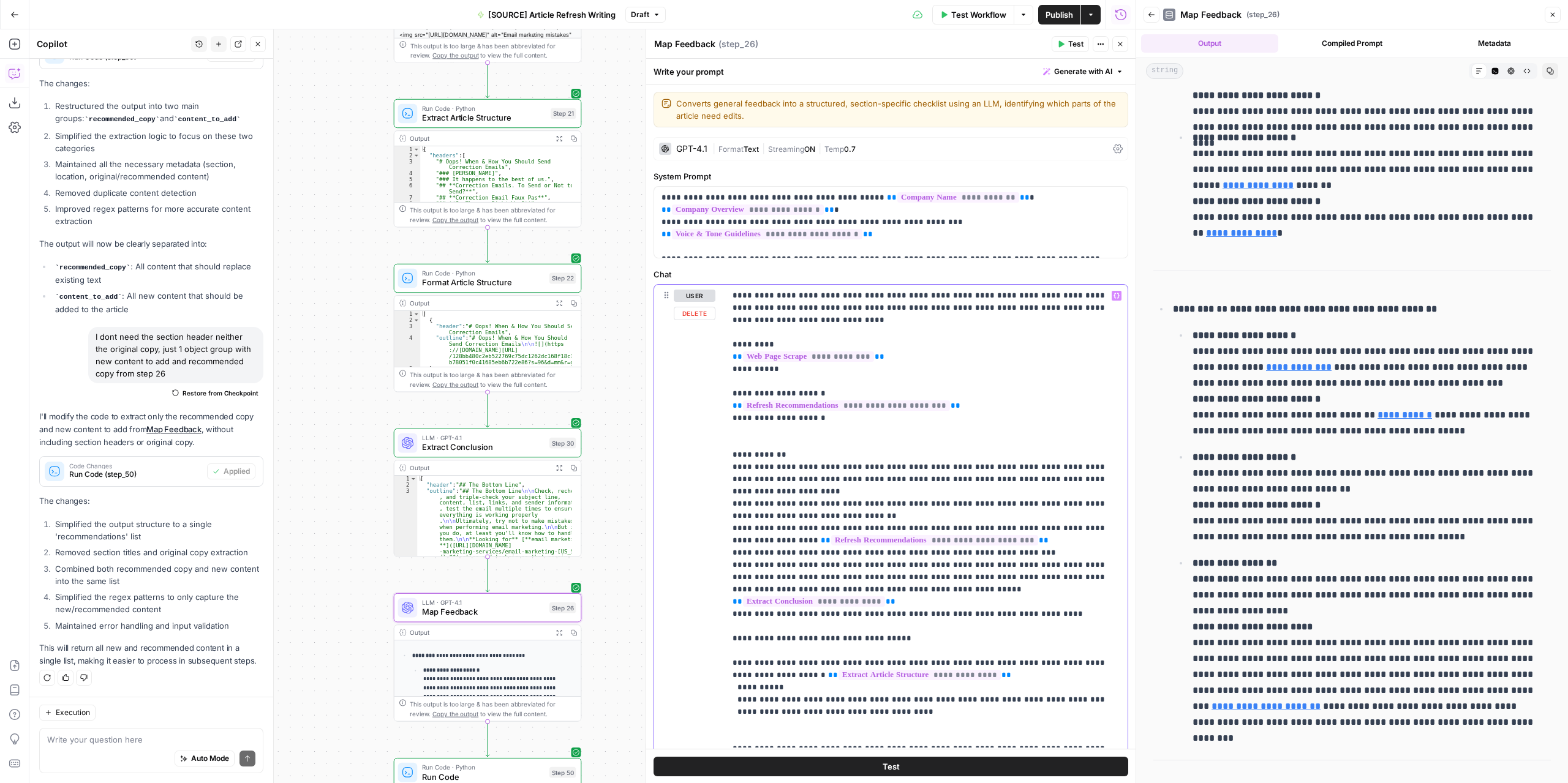
click at [781, 602] on p "**********" at bounding box center [922, 516] width 379 height 453
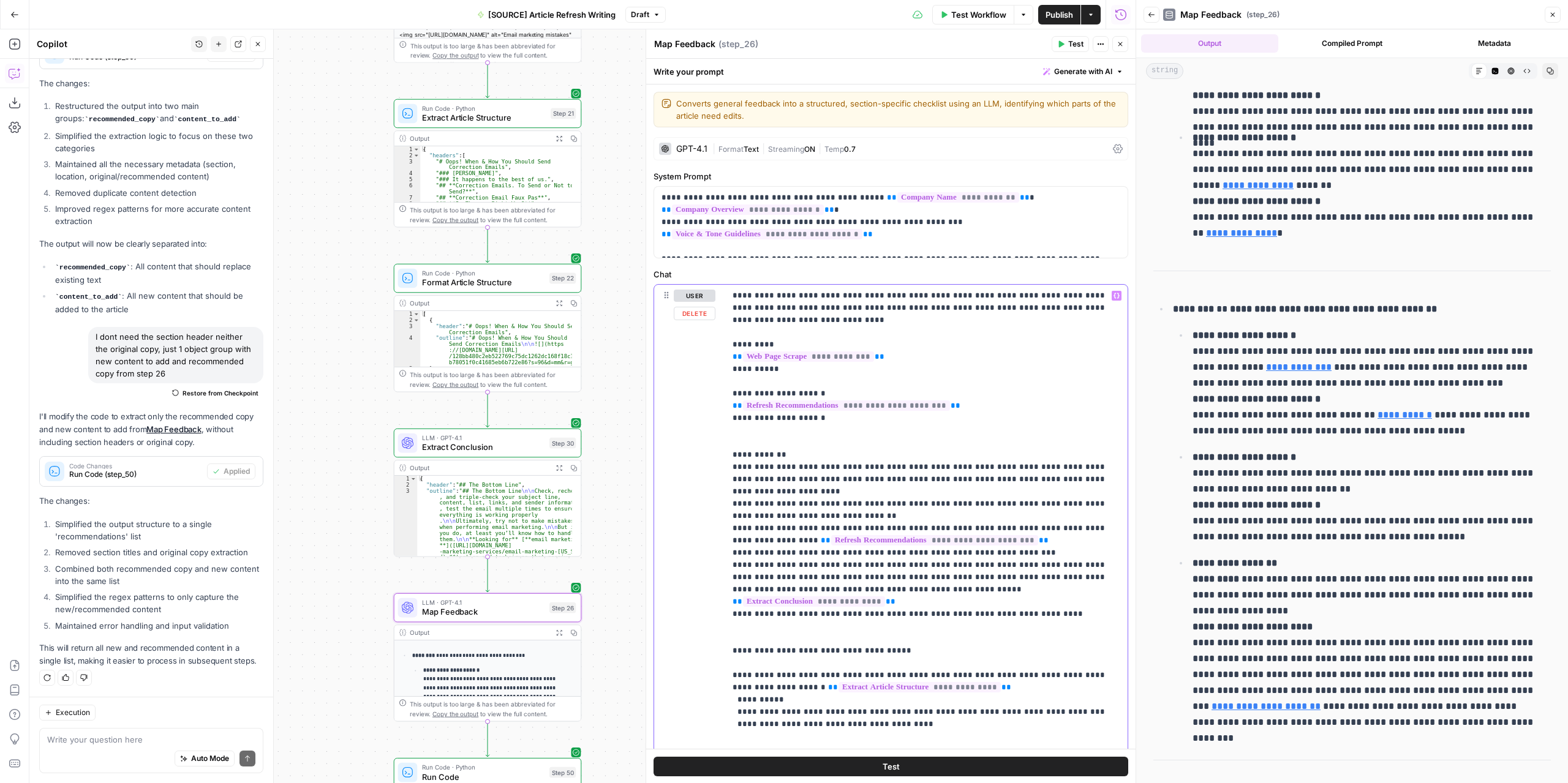
click at [748, 438] on p "**********" at bounding box center [922, 522] width 379 height 465
click at [731, 452] on div "**********" at bounding box center [926, 523] width 402 height 476
click at [801, 454] on p "**********" at bounding box center [922, 522] width 379 height 465
click at [1064, 44] on icon "button" at bounding box center [1062, 44] width 5 height 7
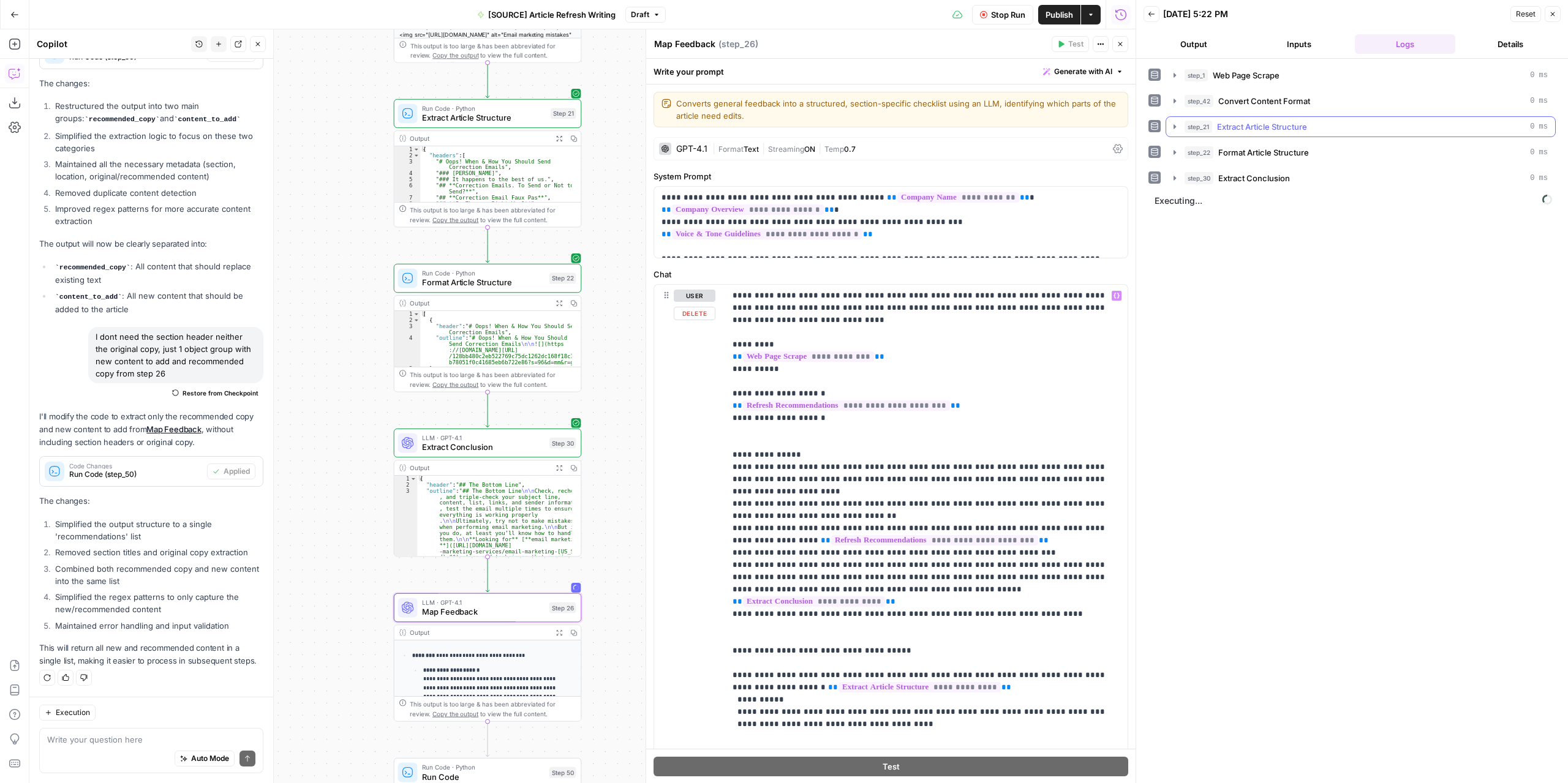
click at [1182, 38] on button "Output" at bounding box center [1193, 44] width 100 height 20
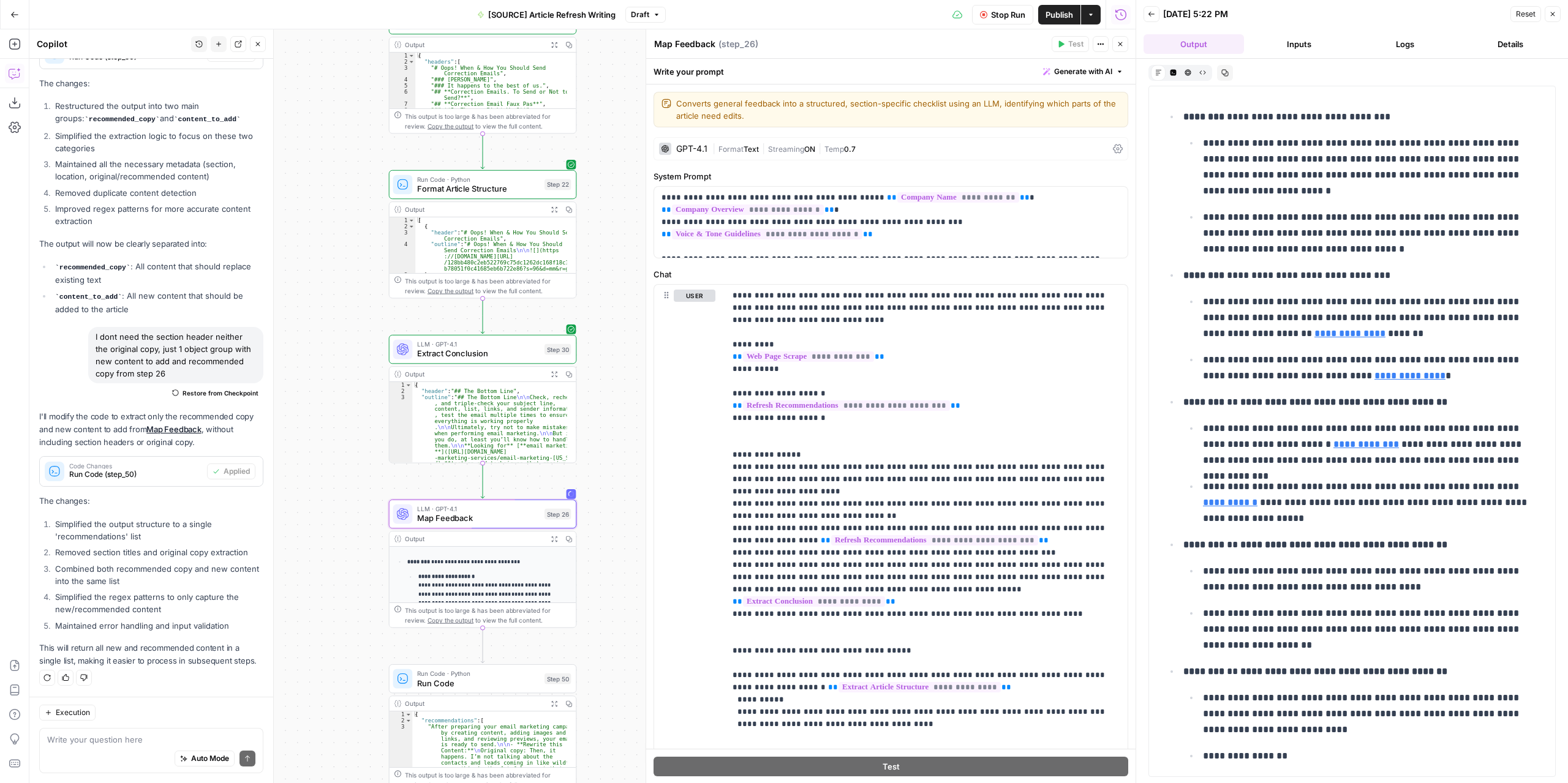
drag, startPoint x: 607, startPoint y: 584, endPoint x: 603, endPoint y: 491, distance: 93.1
click at [603, 491] on div "**********" at bounding box center [582, 406] width 1106 height 754
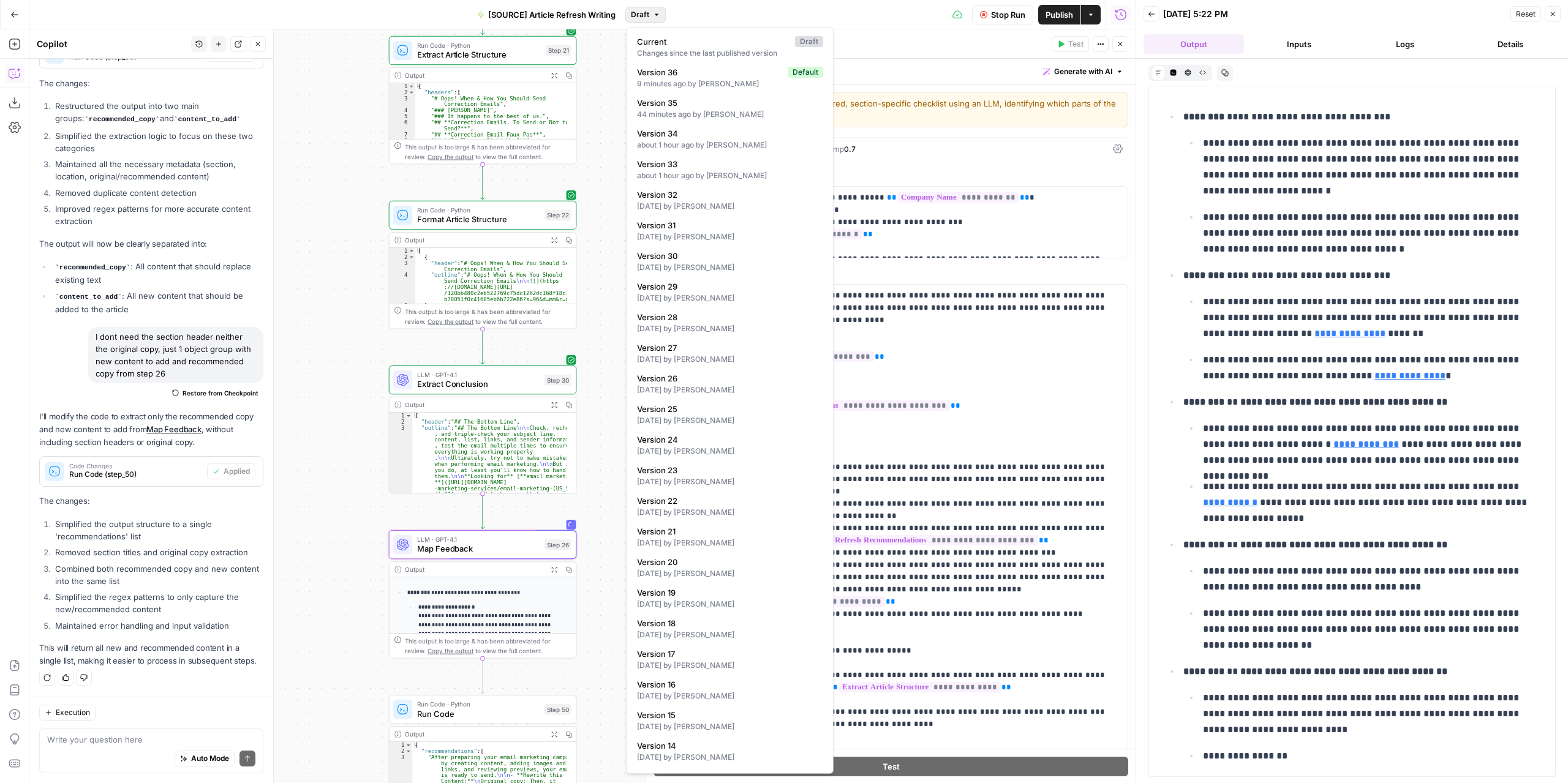
click at [647, 17] on span "Draft" at bounding box center [639, 14] width 18 height 11
click at [687, 68] on span "Version 36" at bounding box center [709, 72] width 146 height 12
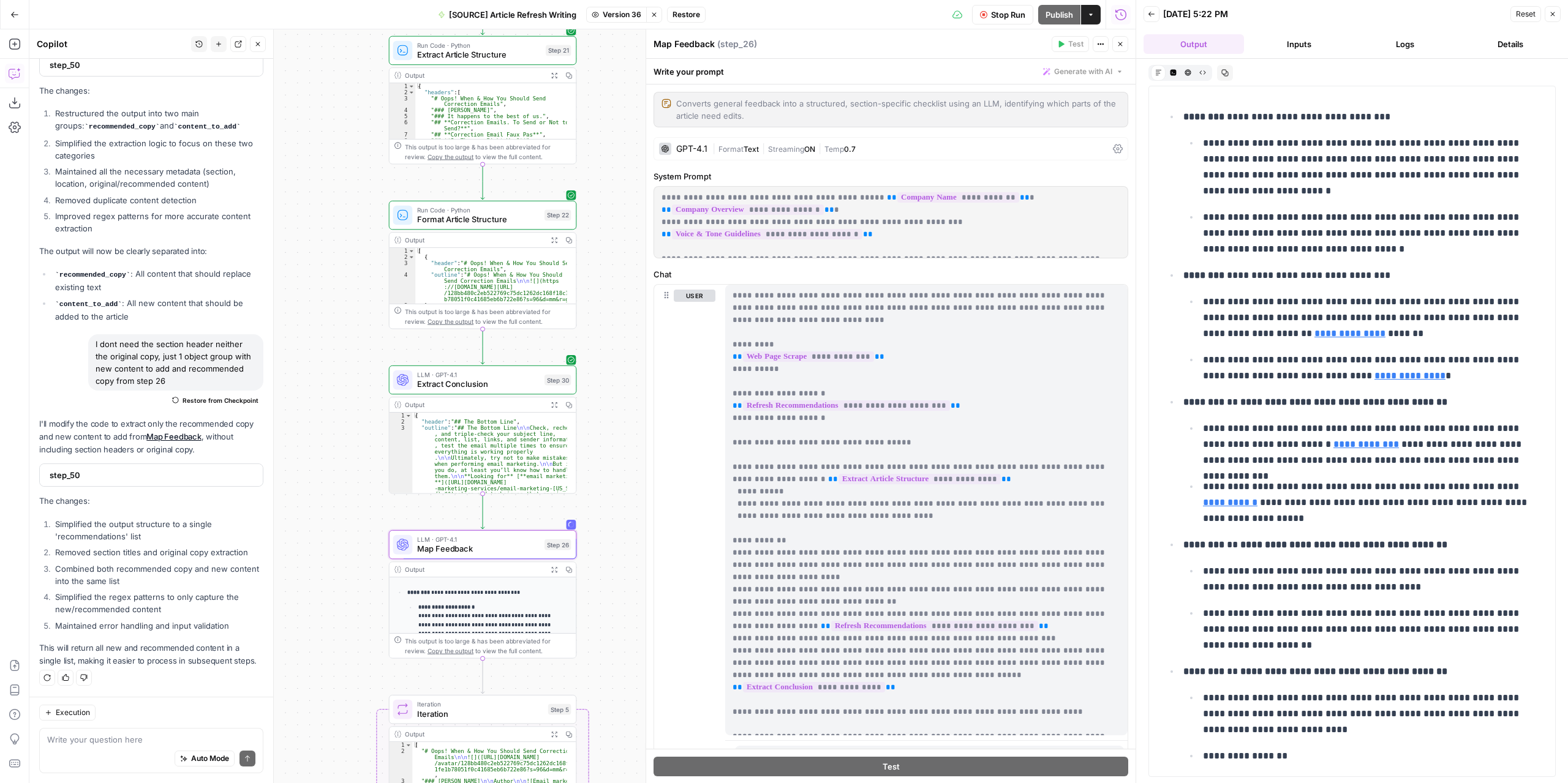
scroll to position [7378, 0]
click at [631, 18] on span "Version 36" at bounding box center [622, 14] width 38 height 11
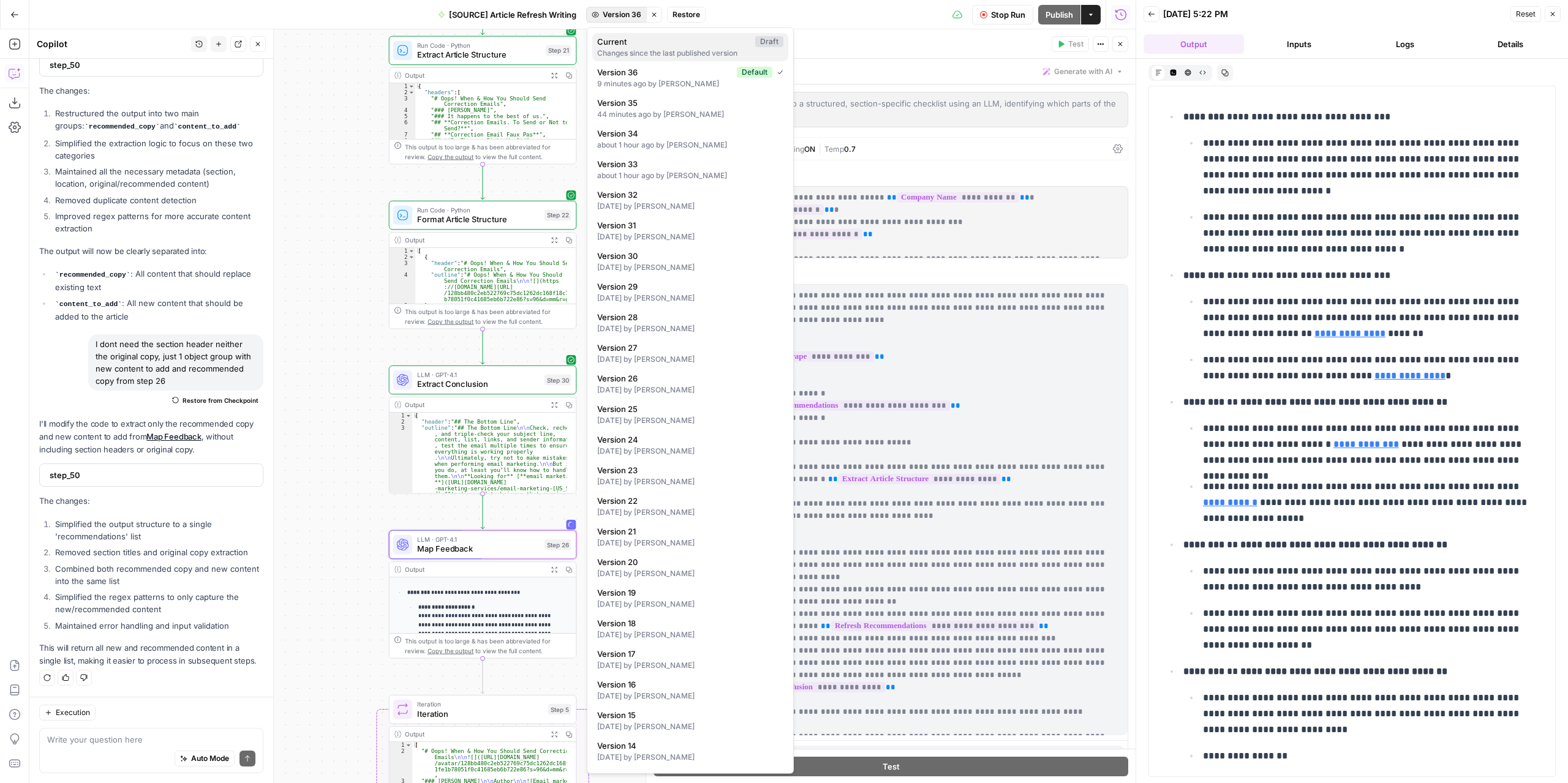
click at [630, 40] on span "Current" at bounding box center [674, 42] width 153 height 12
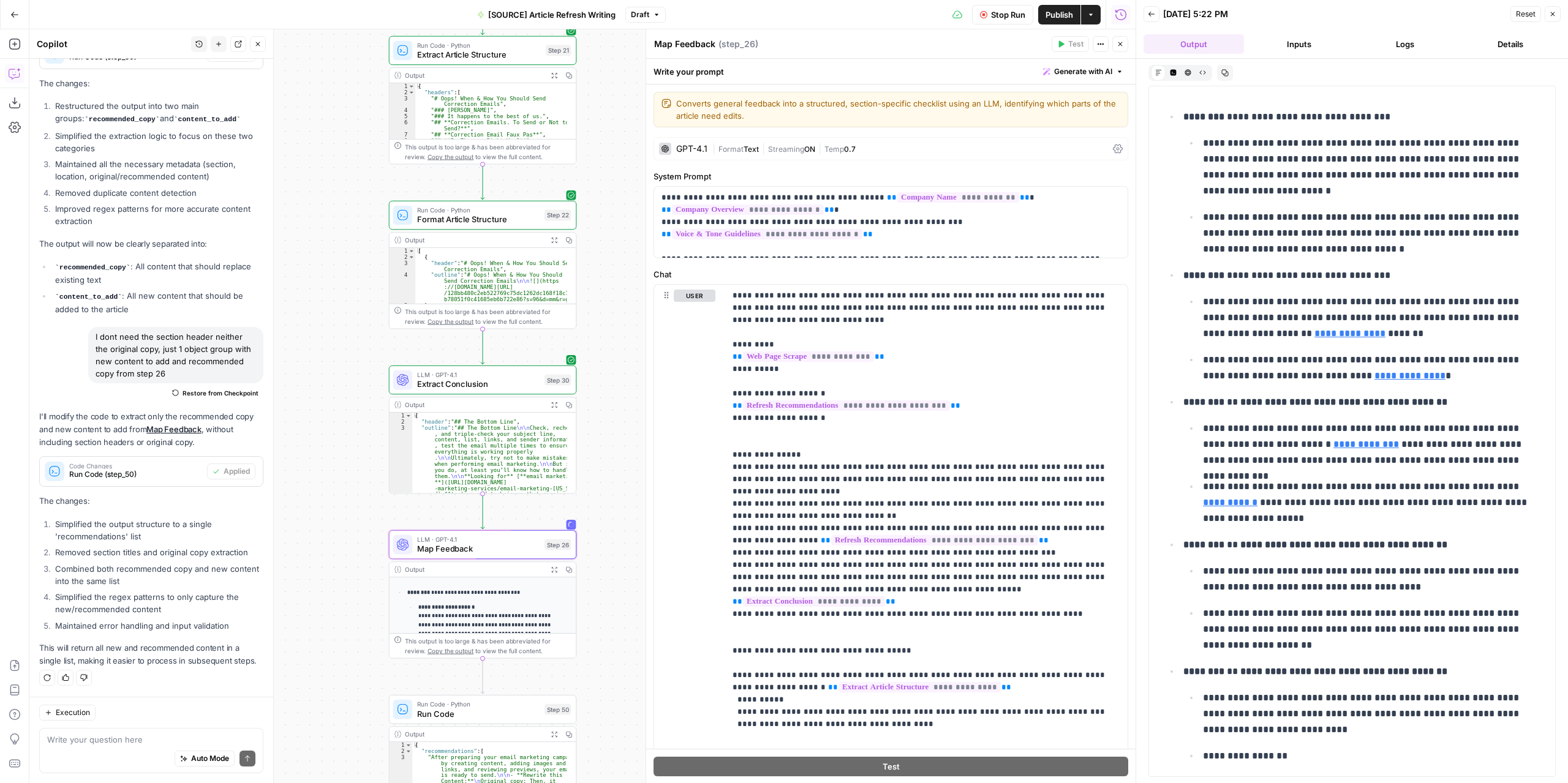
scroll to position [7408, 0]
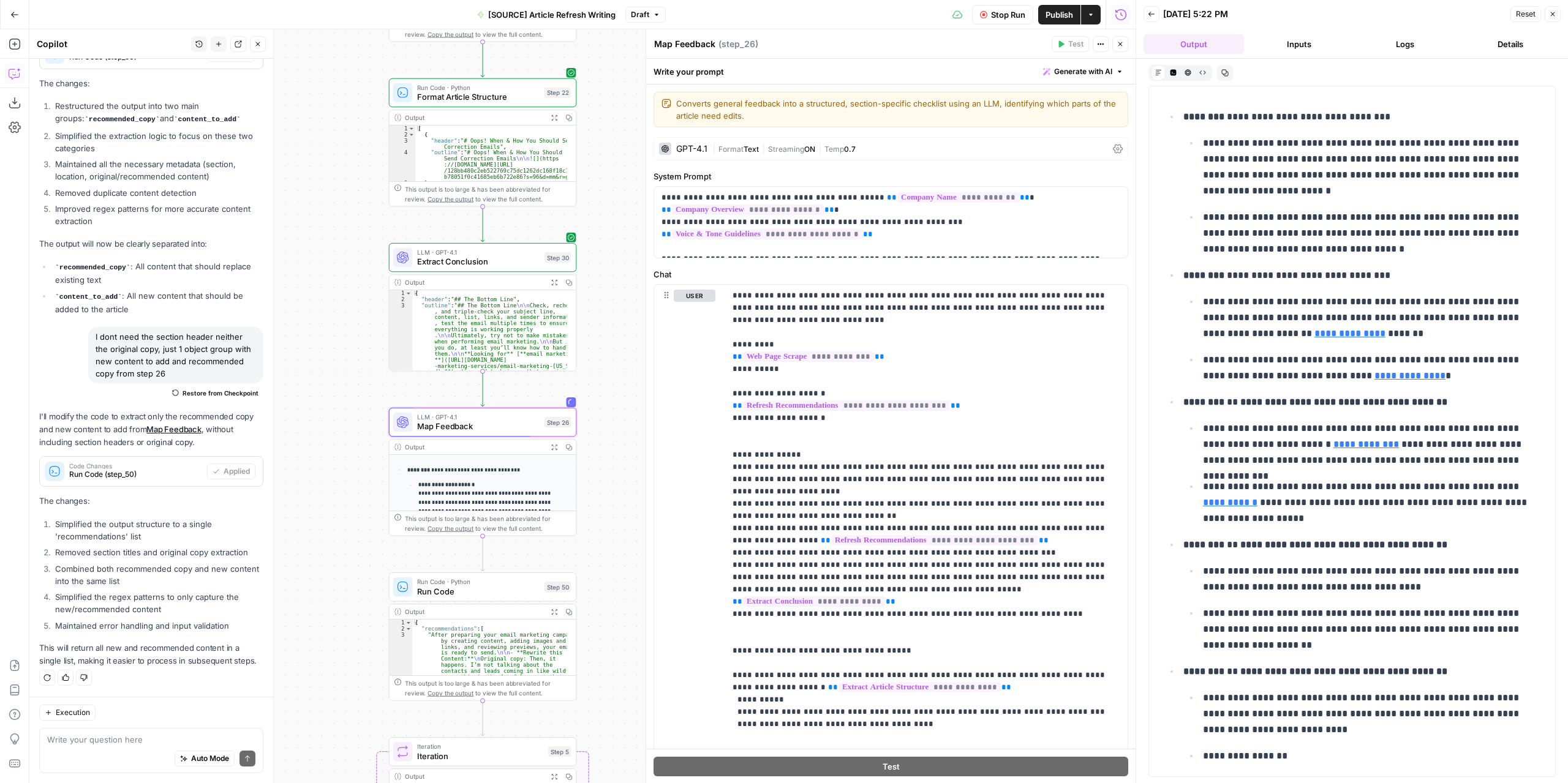
click at [641, 11] on span "Draft" at bounding box center [639, 14] width 18 height 11
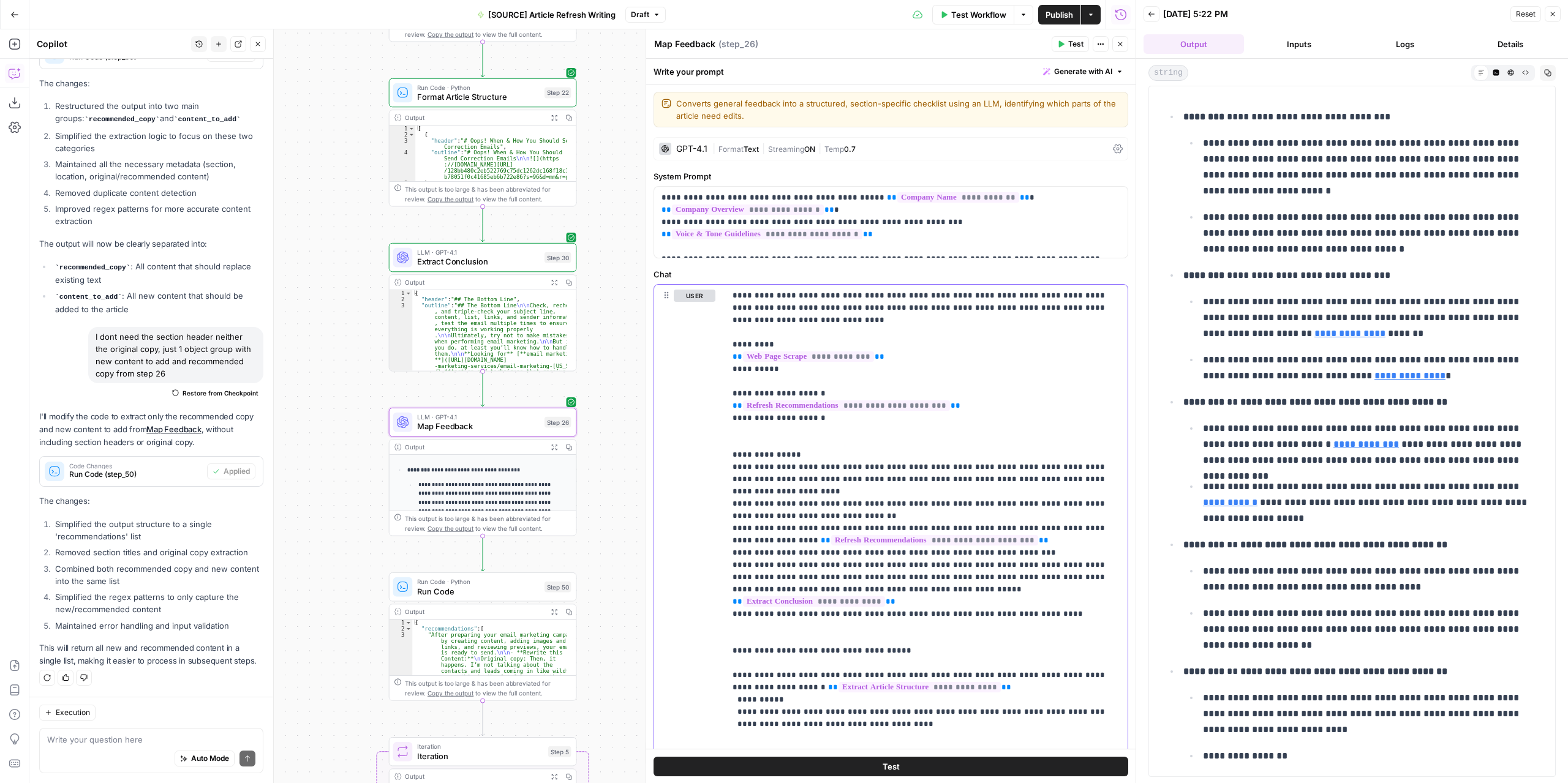
click at [1008, 422] on p "**********" at bounding box center [922, 522] width 379 height 465
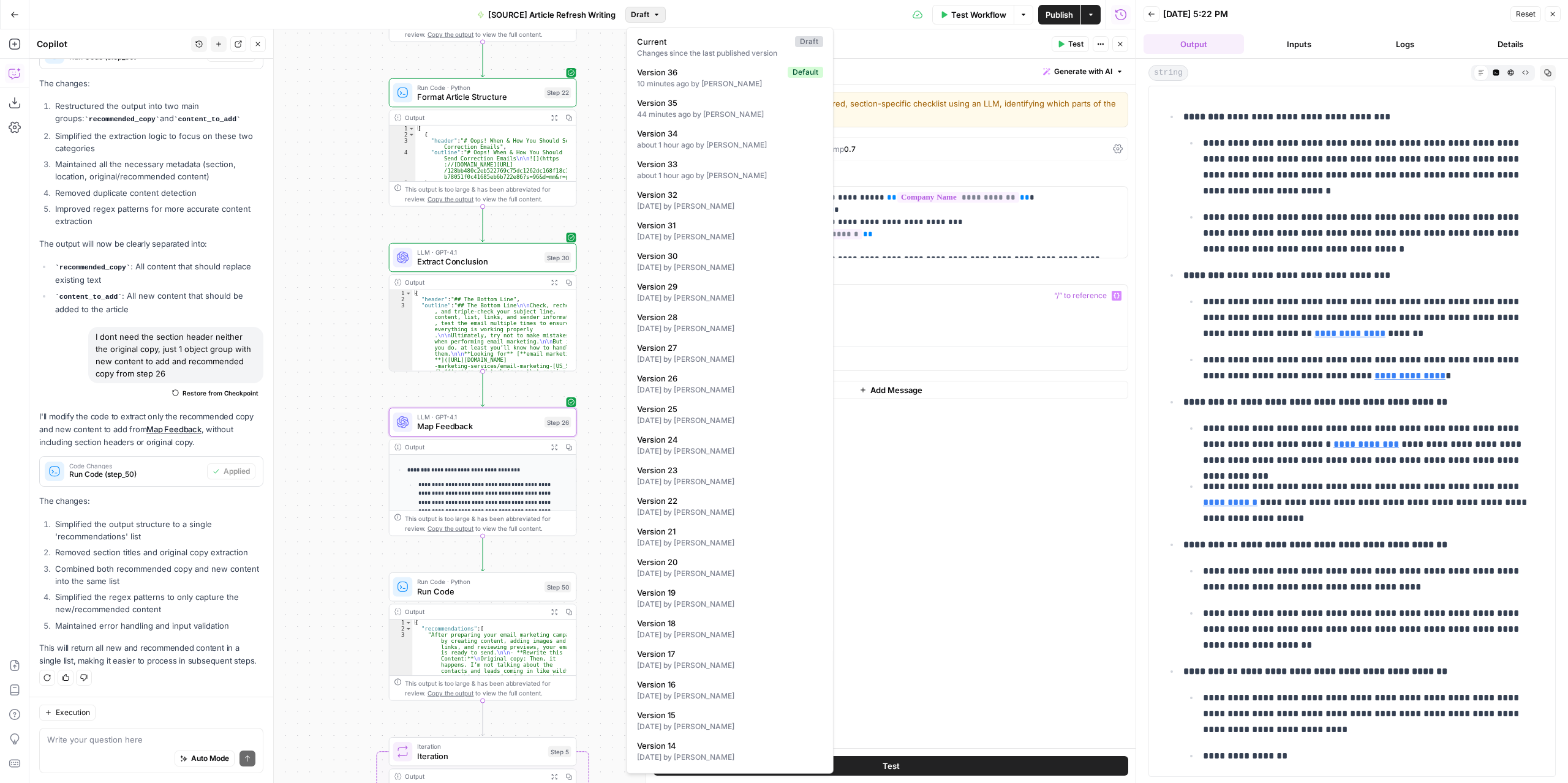
click at [646, 13] on span "Draft" at bounding box center [639, 14] width 18 height 11
click at [670, 76] on span "Version 36" at bounding box center [709, 72] width 146 height 12
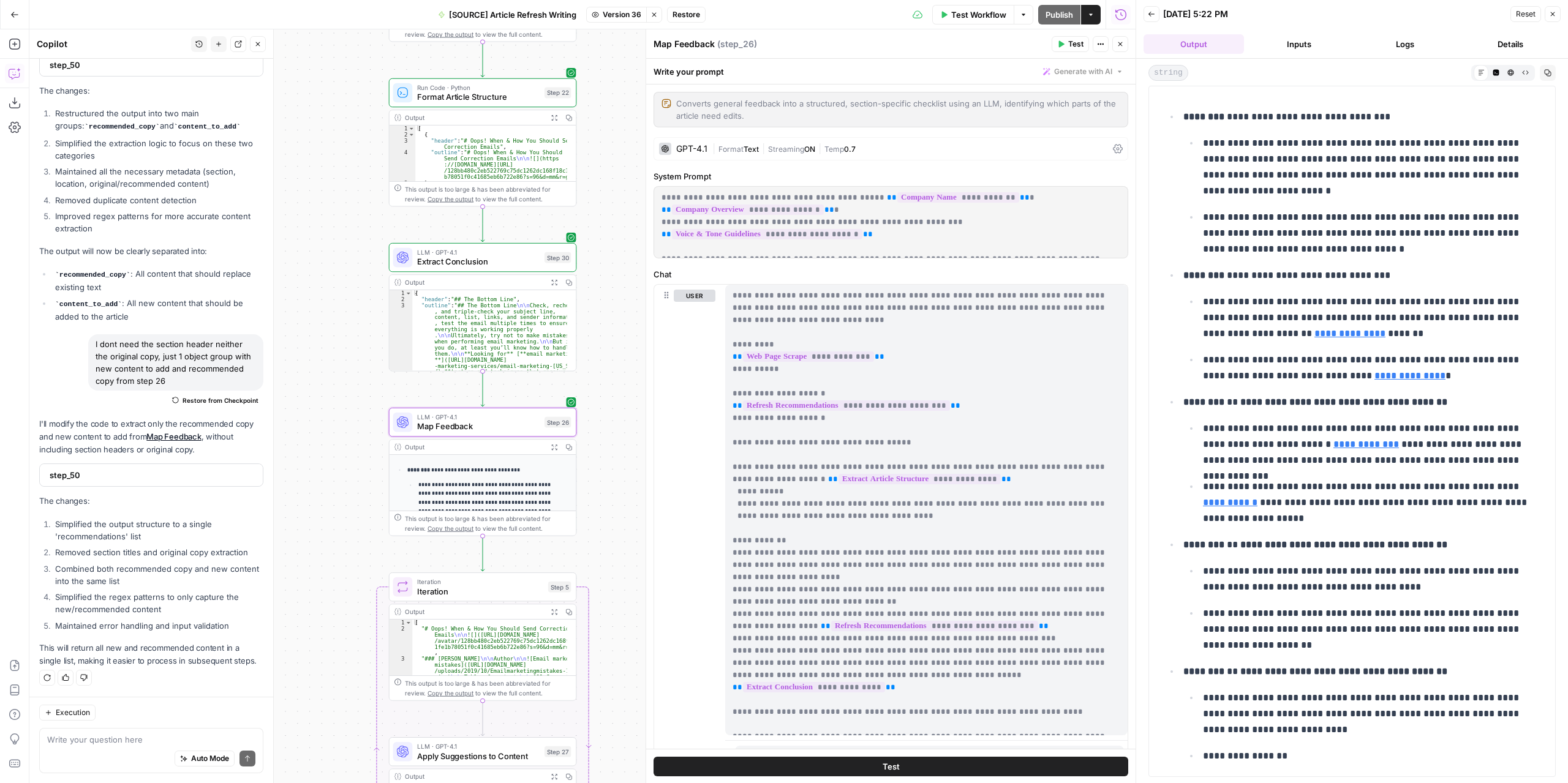
scroll to position [7378, 0]
click at [732, 294] on p "**********" at bounding box center [922, 510] width 379 height 441
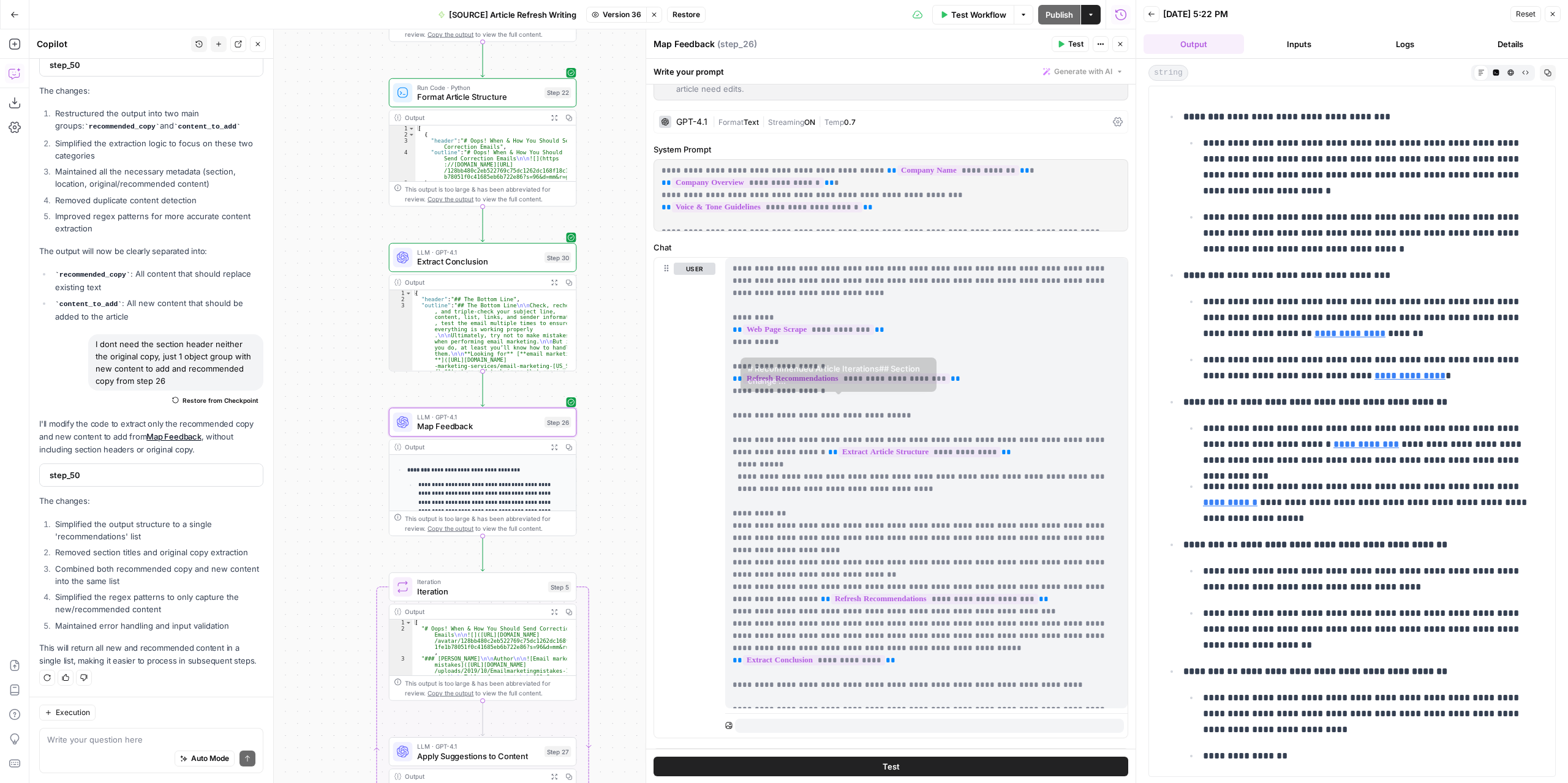
scroll to position [50, 0]
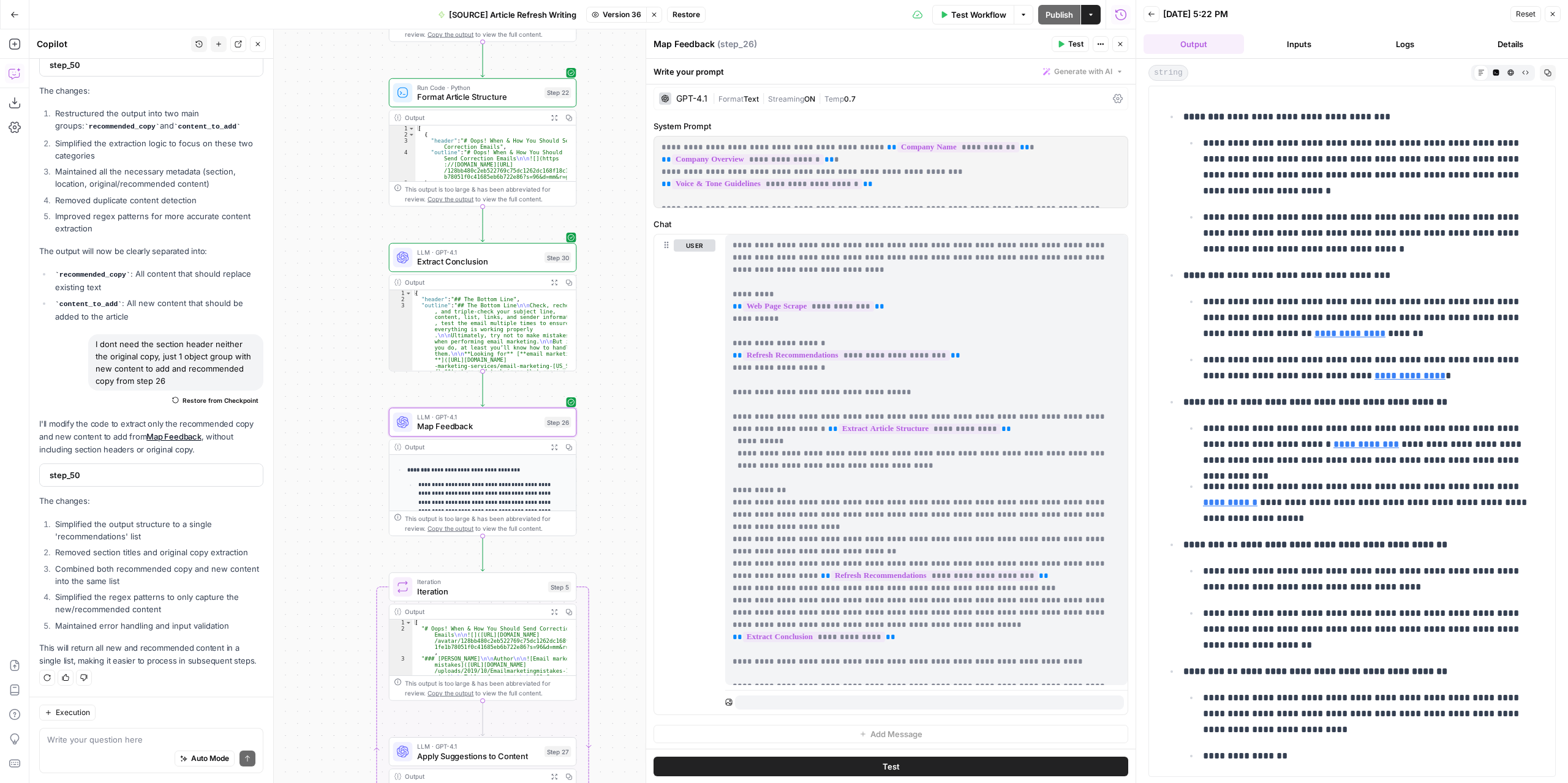
drag, startPoint x: 732, startPoint y: 294, endPoint x: 1090, endPoint y: 679, distance: 525.7
click at [1090, 679] on div "**********" at bounding box center [926, 460] width 402 height 451
copy p "**********"
click at [654, 17] on icon "button" at bounding box center [654, 14] width 8 height 8
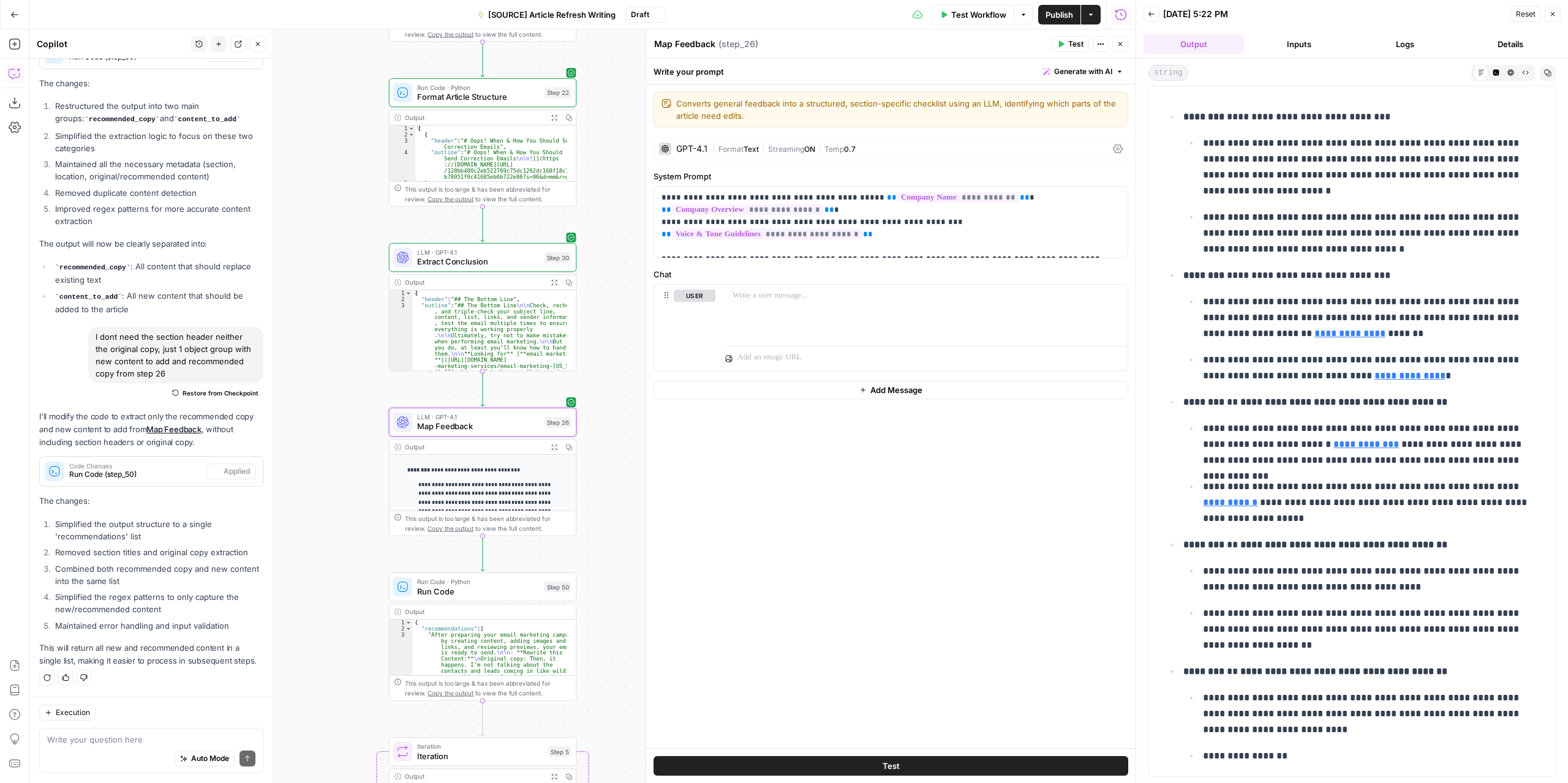
scroll to position [0, 0]
click at [514, 426] on span "Map Feedback" at bounding box center [478, 427] width 122 height 12
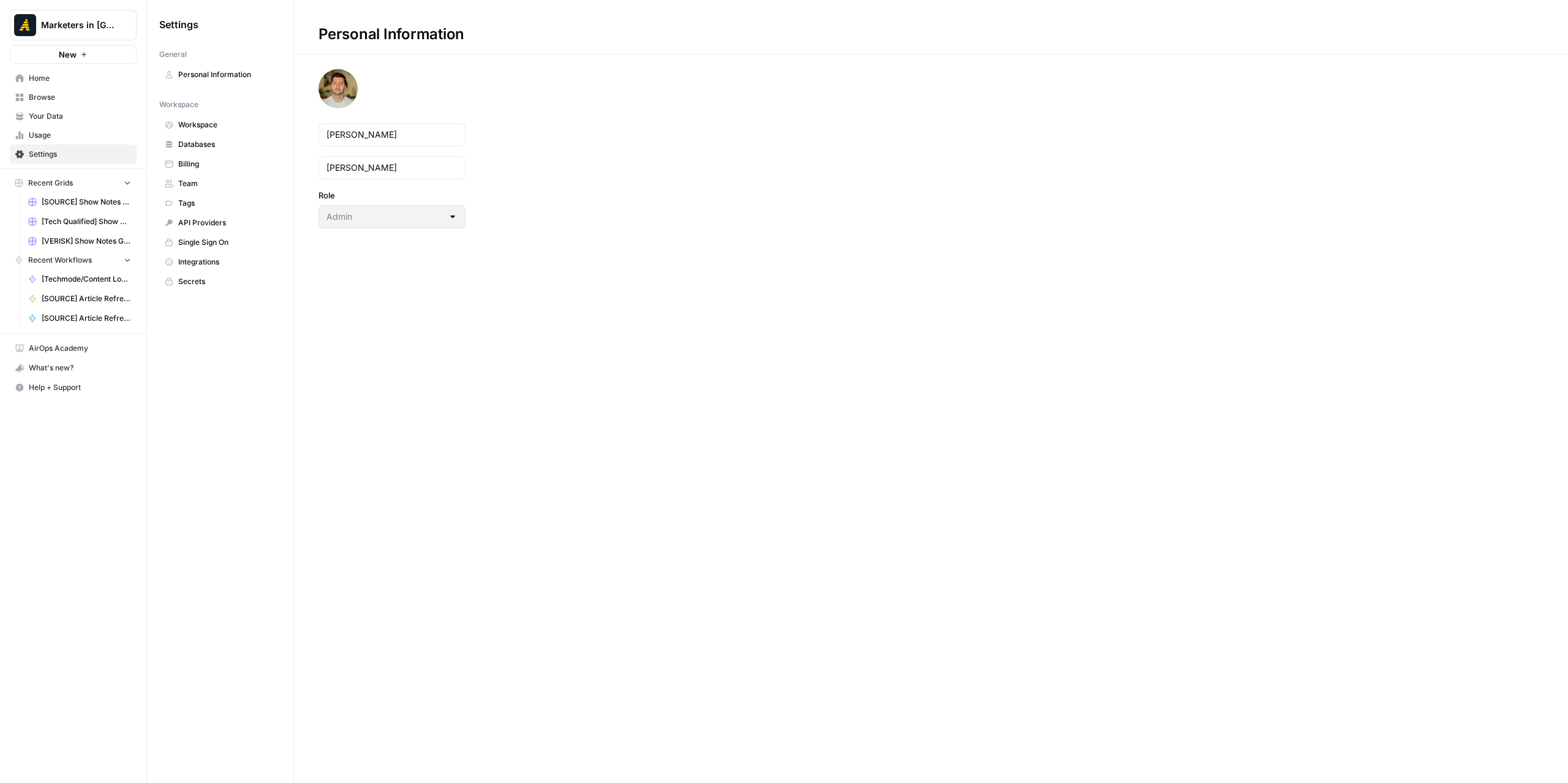
click at [206, 163] on span "Billing" at bounding box center [227, 164] width 98 height 11
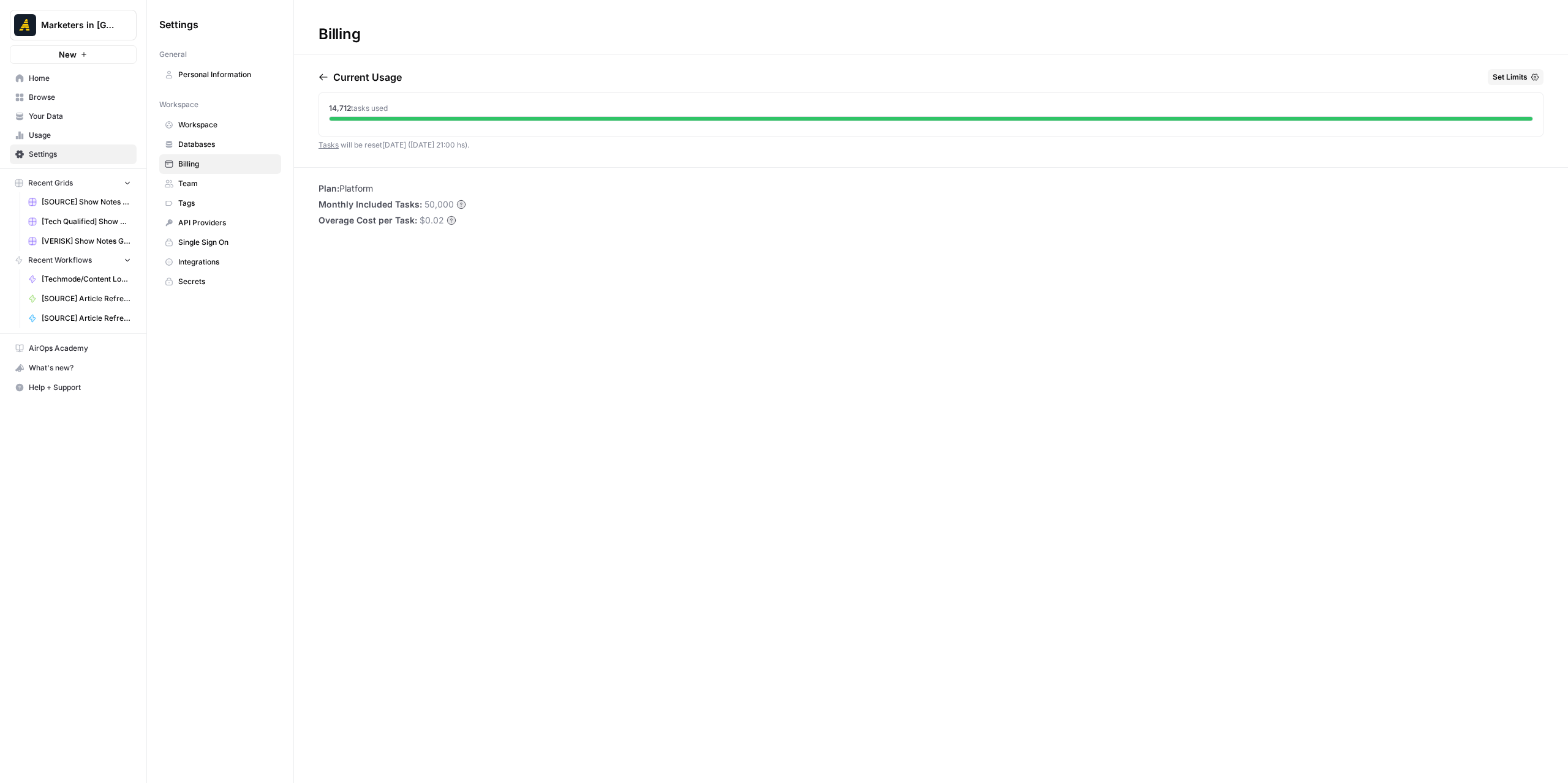
click at [56, 79] on span "Home" at bounding box center [80, 79] width 102 height 11
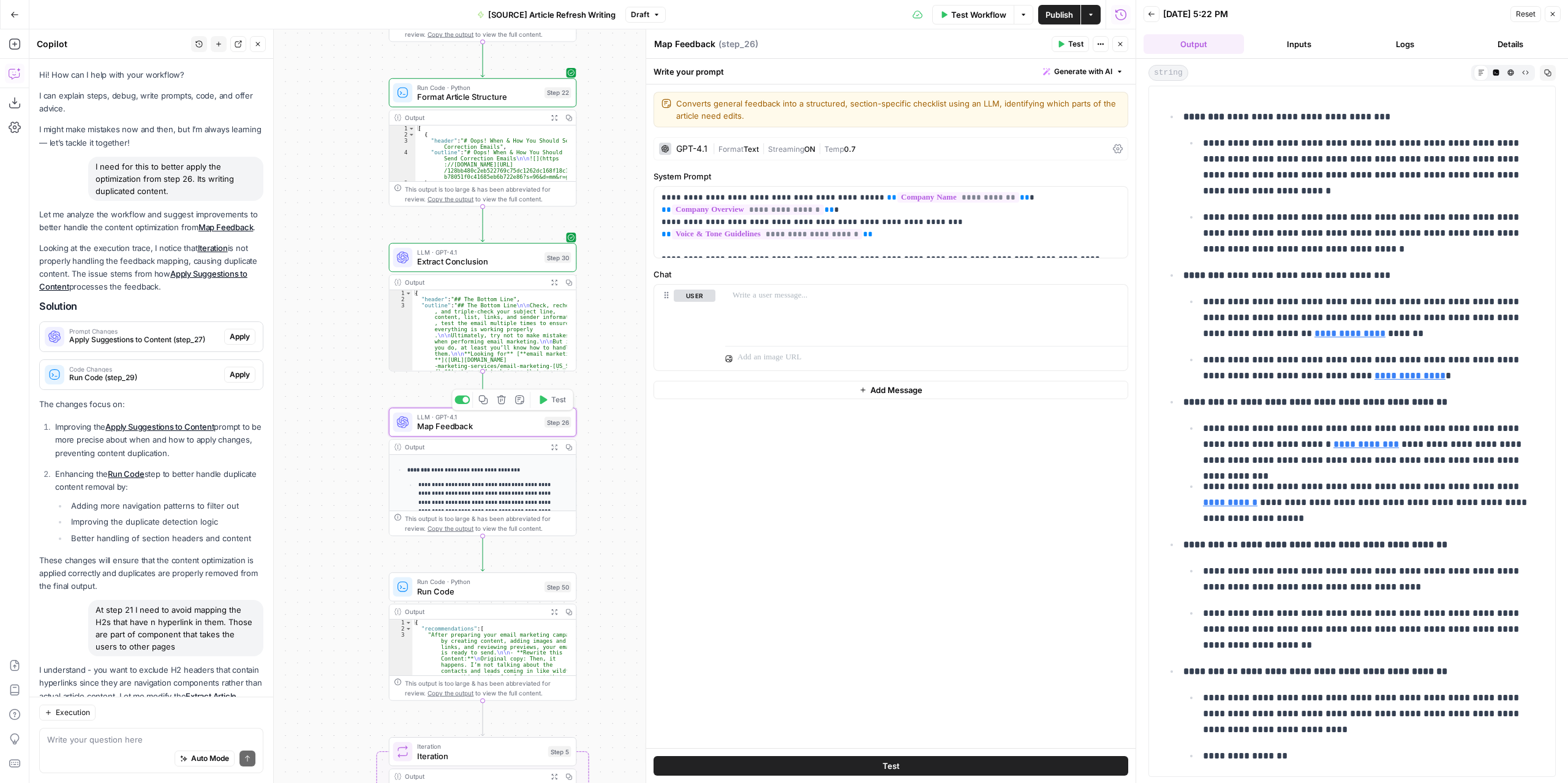
scroll to position [7408, 0]
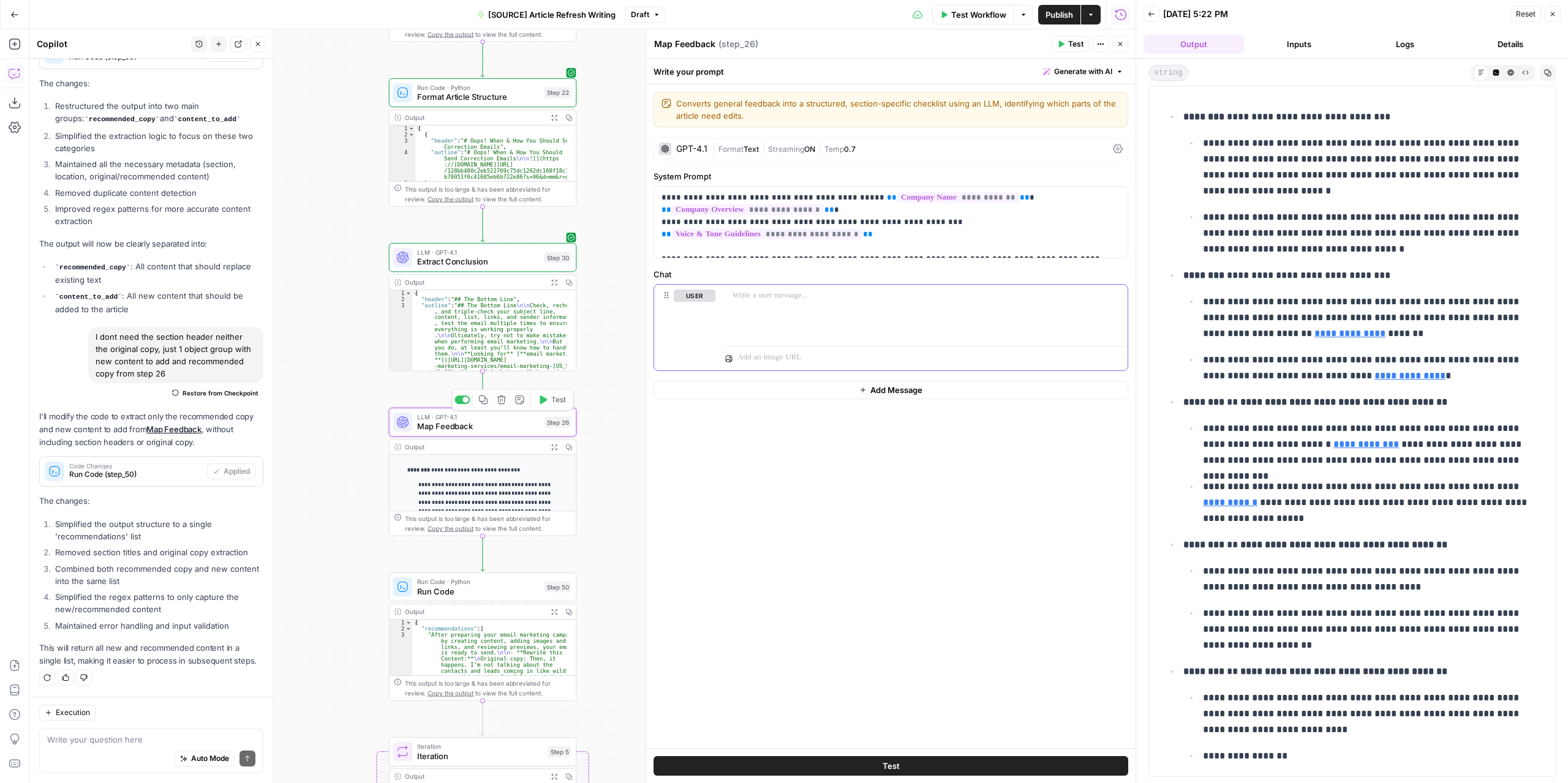
click at [792, 290] on p at bounding box center [926, 296] width 387 height 12
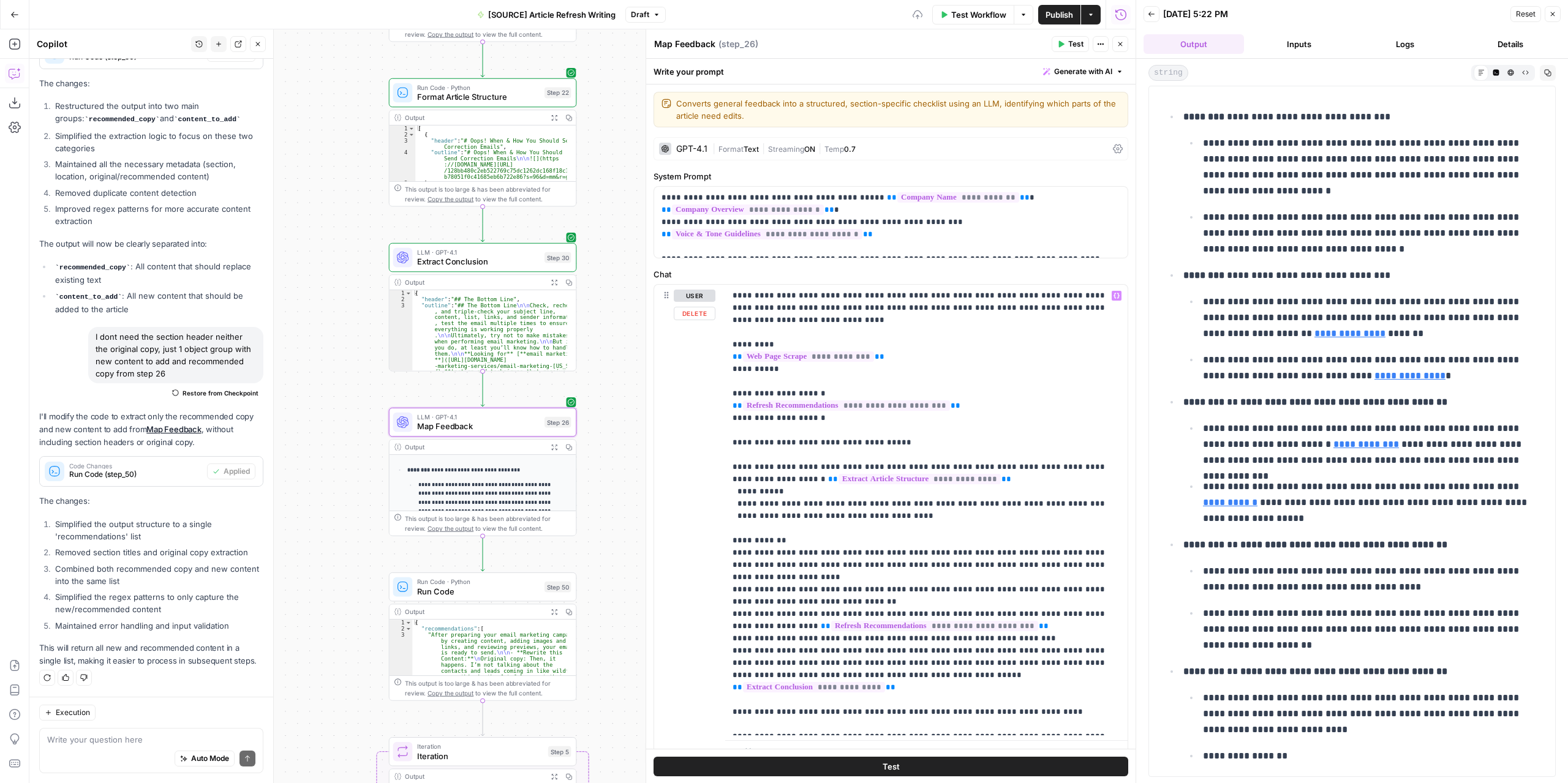
click at [1060, 38] on button "Test" at bounding box center [1070, 44] width 38 height 16
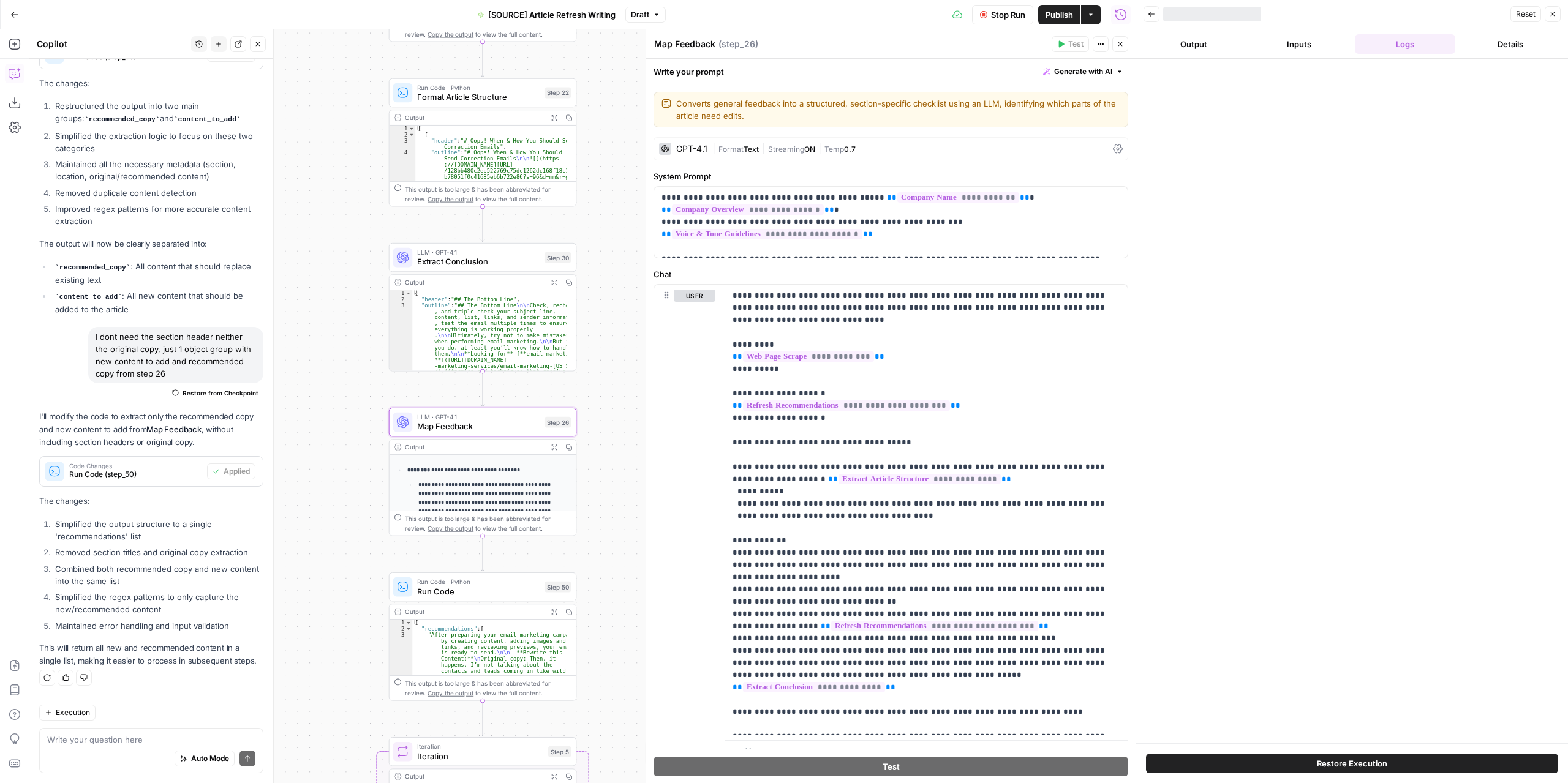
click at [1193, 41] on button "Output" at bounding box center [1193, 44] width 100 height 20
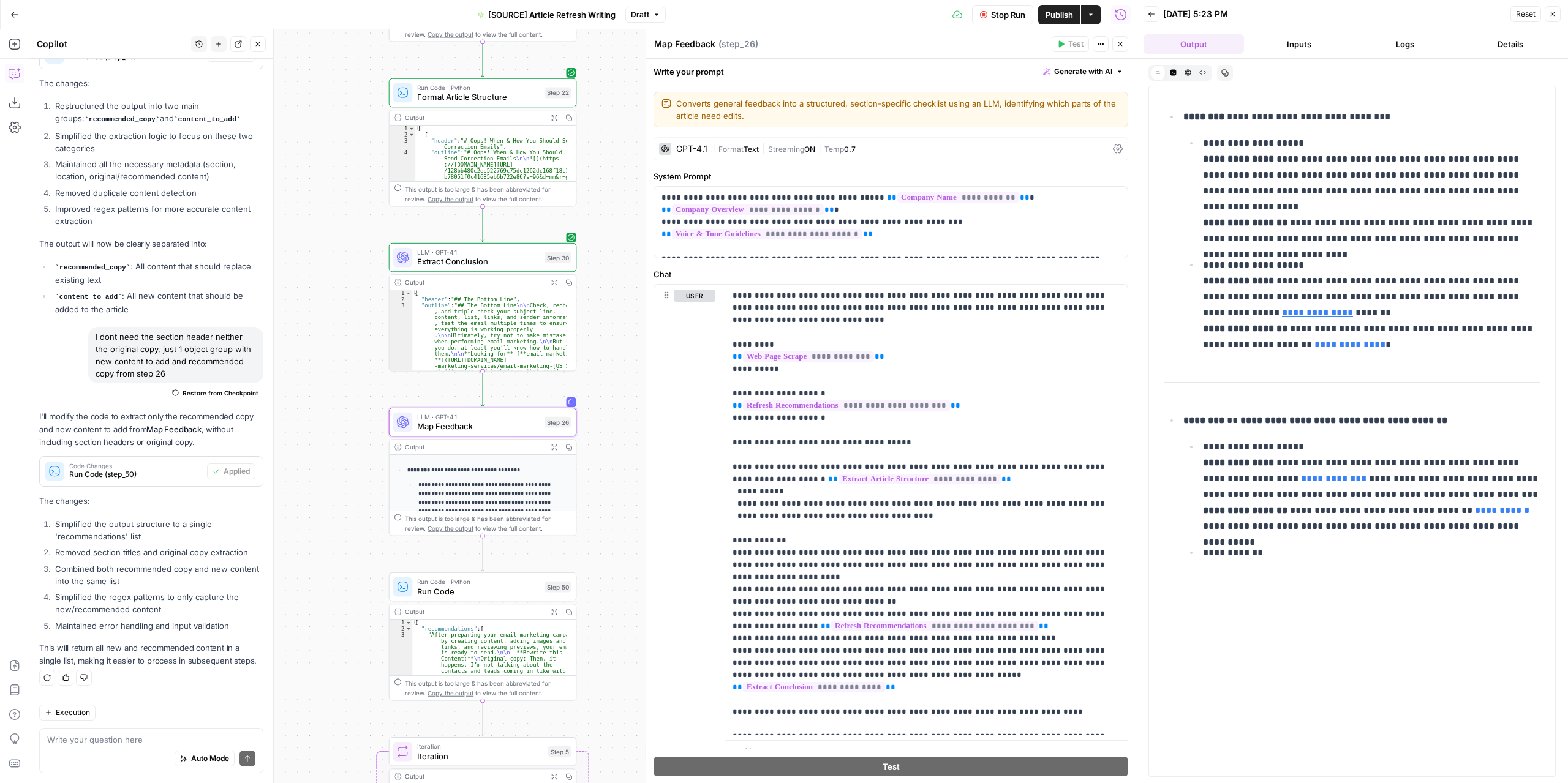
drag, startPoint x: 1297, startPoint y: 328, endPoint x: 1201, endPoint y: 327, distance: 96.0
click at [1202, 327] on li "**********" at bounding box center [1369, 305] width 341 height 96
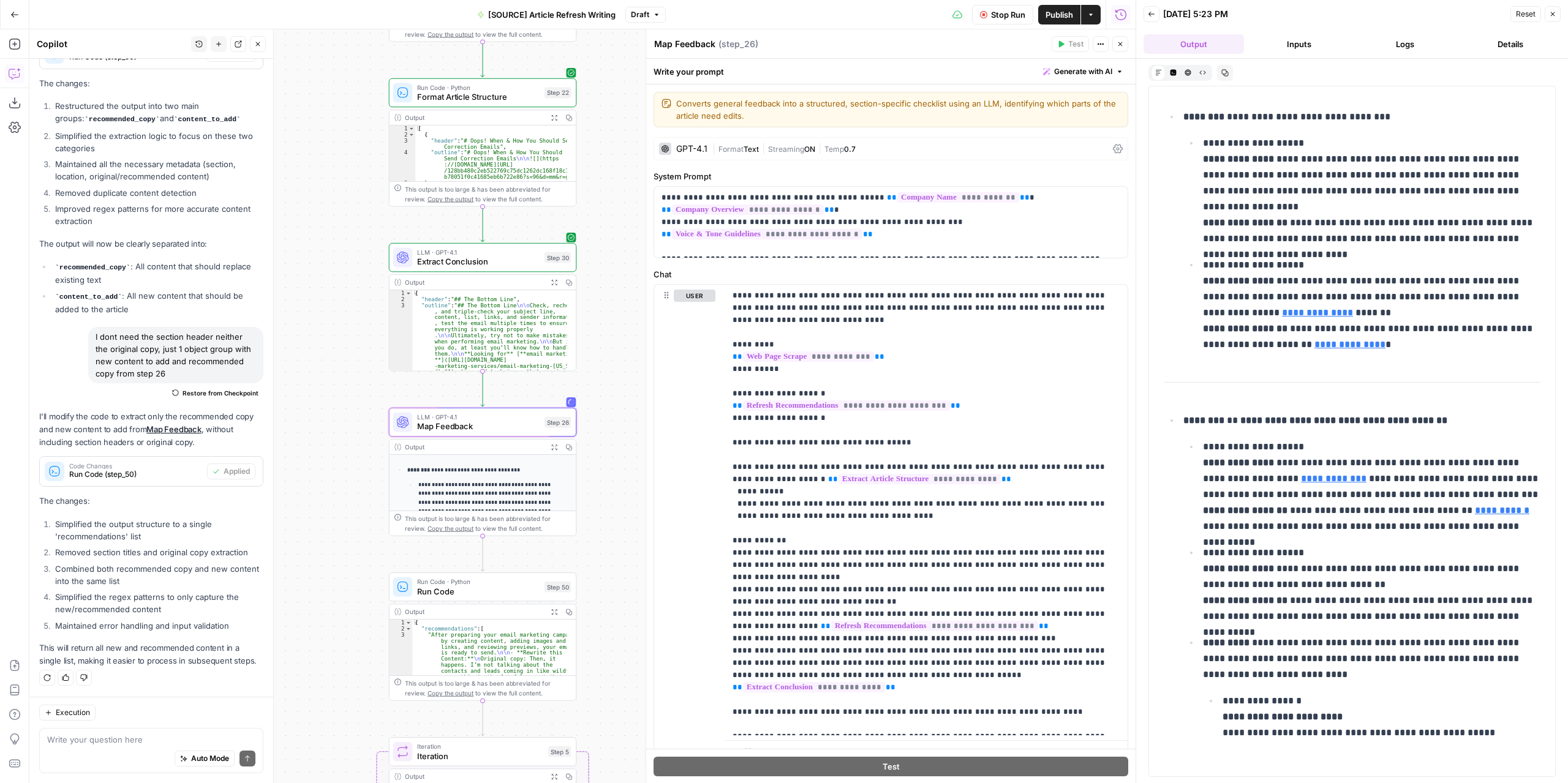
drag, startPoint x: 1200, startPoint y: 326, endPoint x: 1297, endPoint y: 328, distance: 97.0
click at [1297, 328] on li "**********" at bounding box center [1369, 305] width 341 height 96
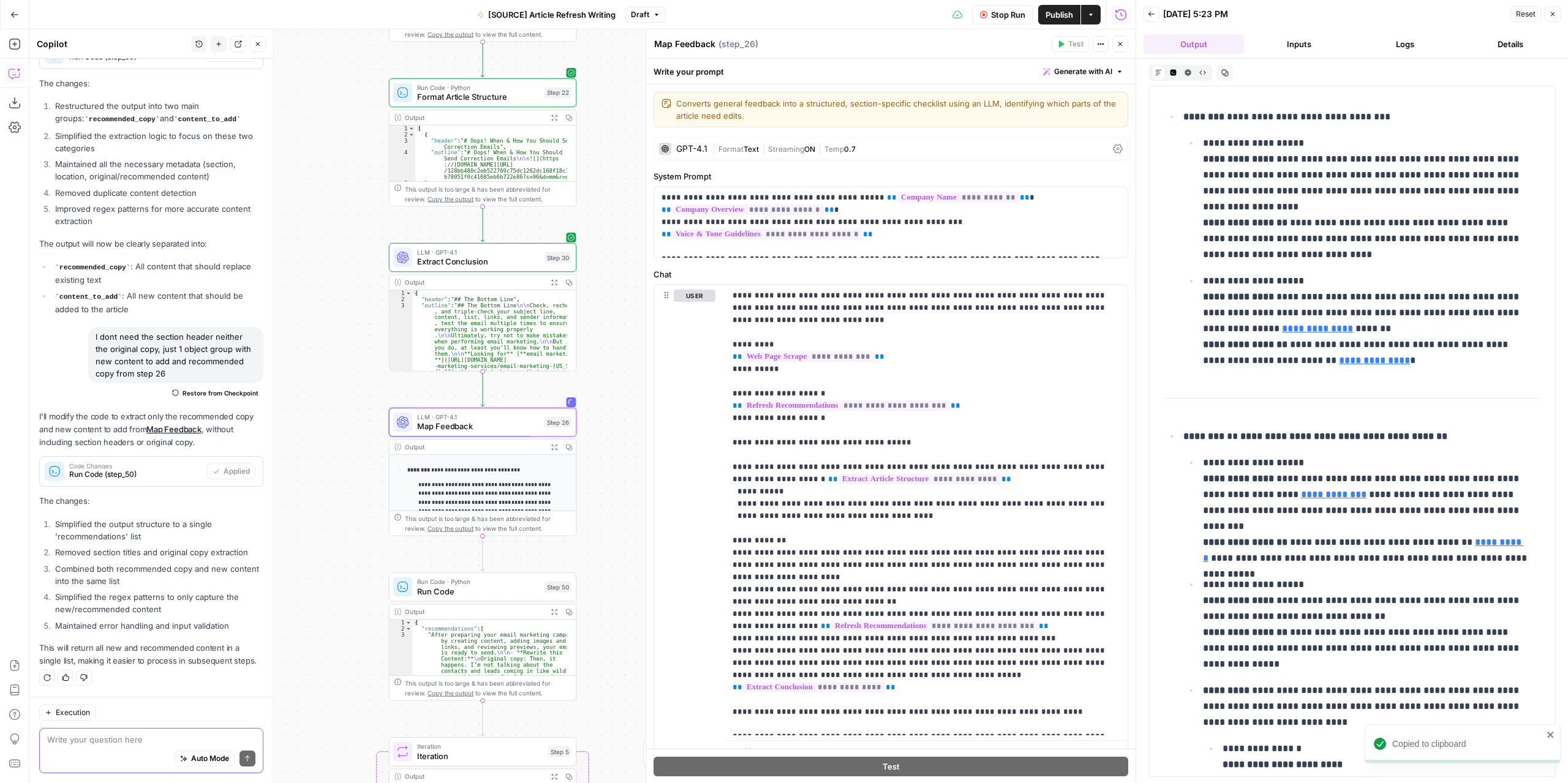
click at [147, 735] on textarea at bounding box center [151, 740] width 208 height 12
paste textarea "Lore ipsu do si ame cons adipisc elitsedd eiu temp incididunt utlaboreetdo magn…"
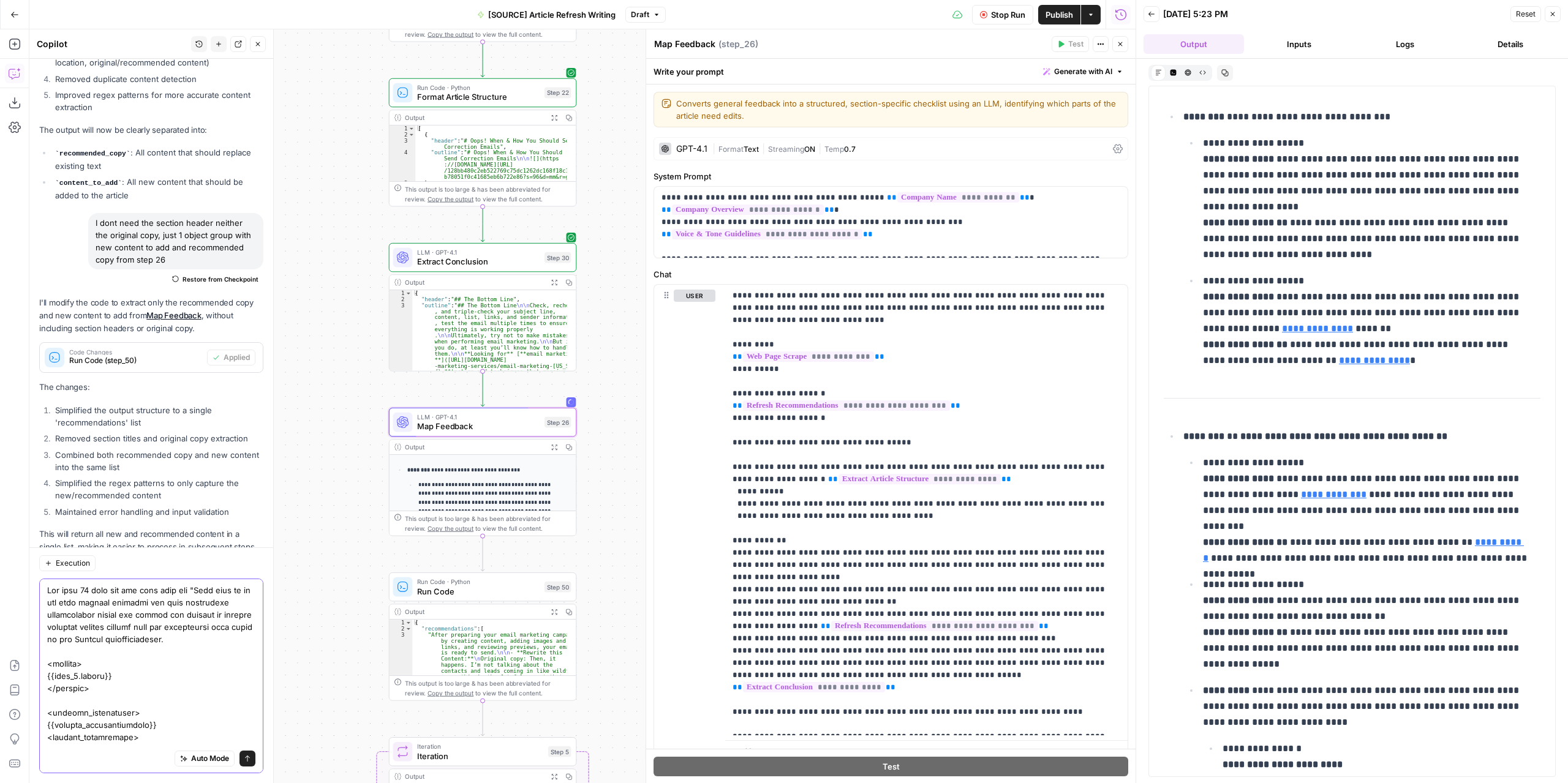
scroll to position [446, 0]
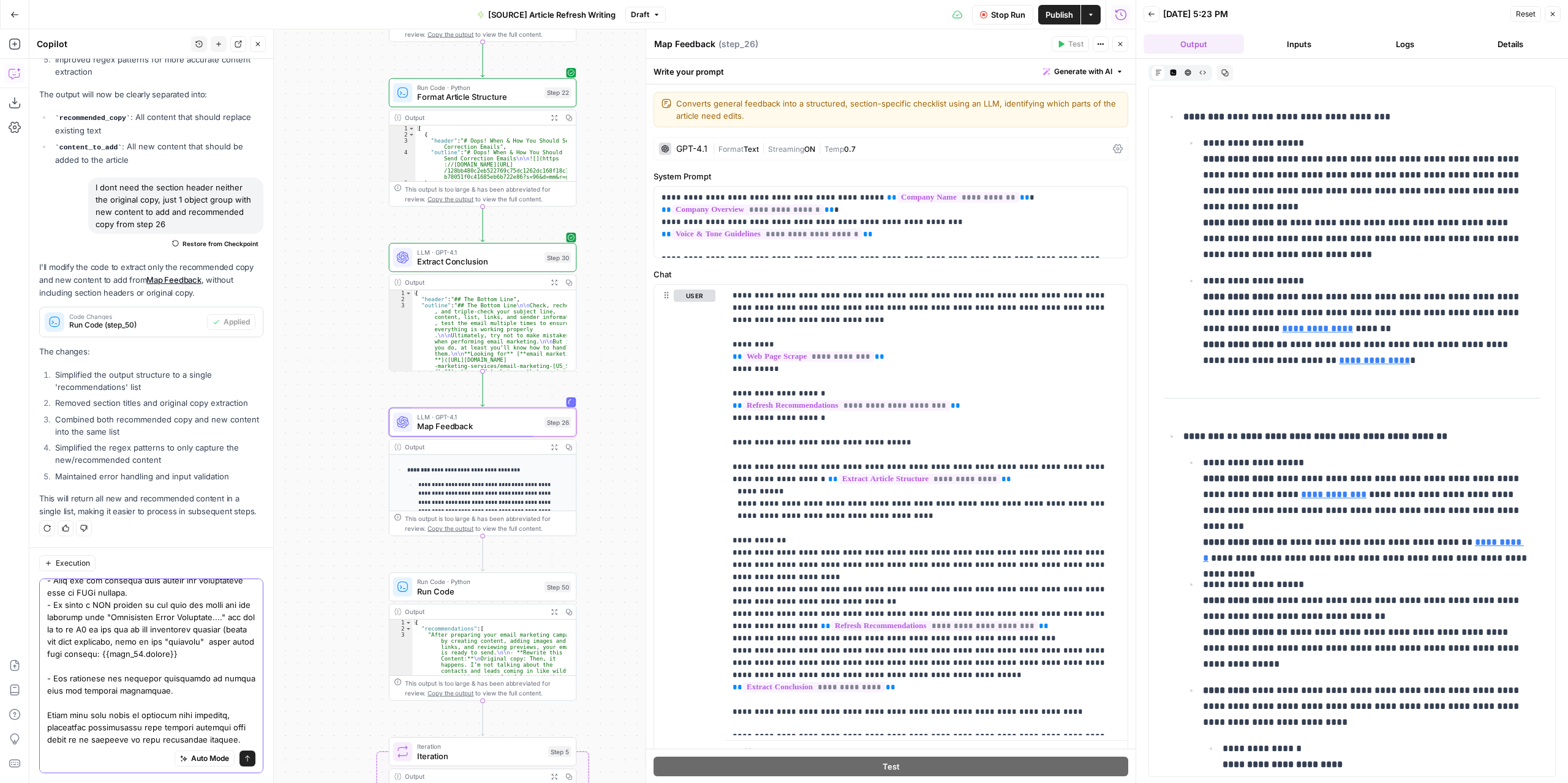
click at [198, 676] on textarea at bounding box center [151, 445] width 208 height 600
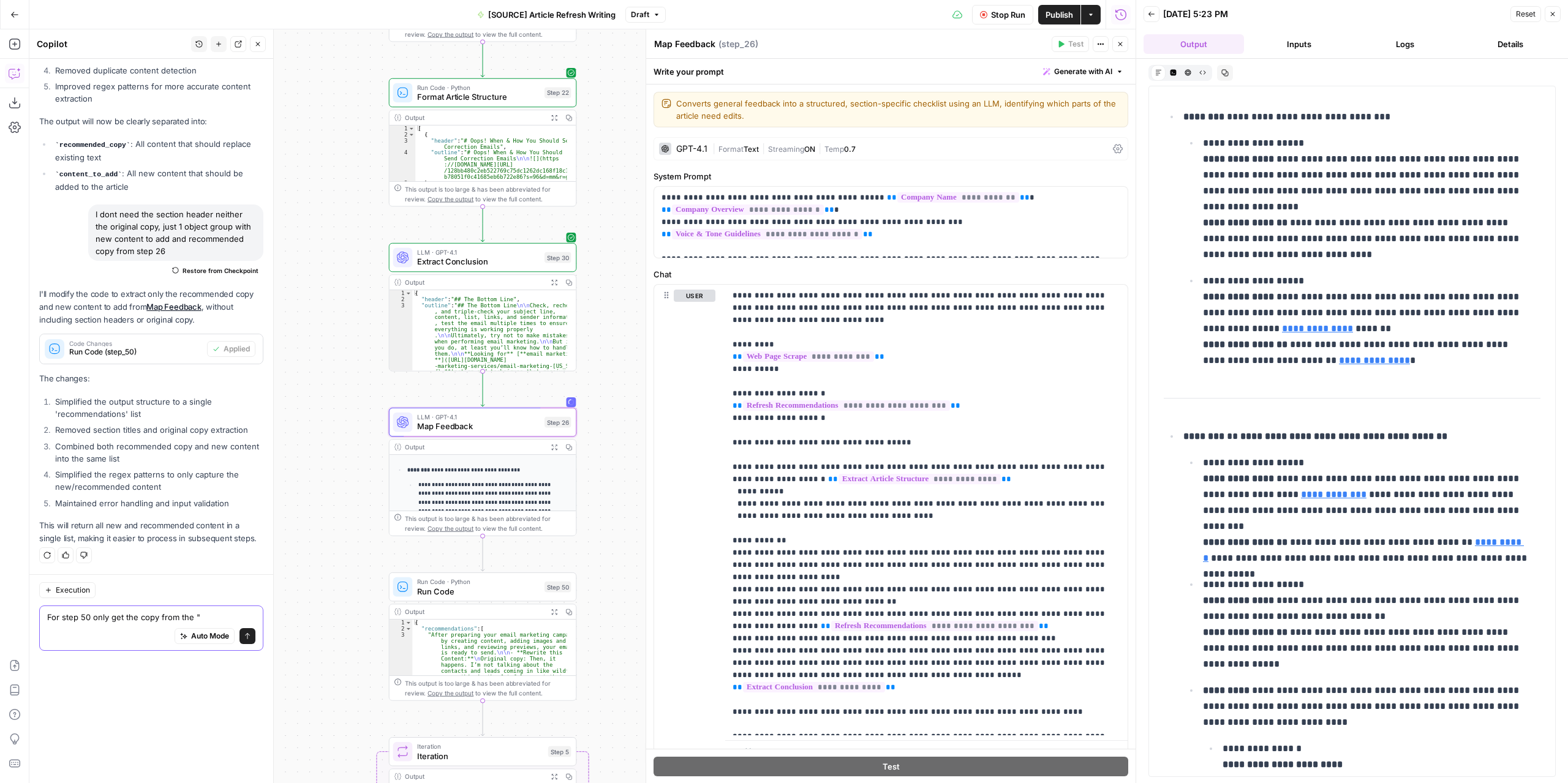
scroll to position [7408, 0]
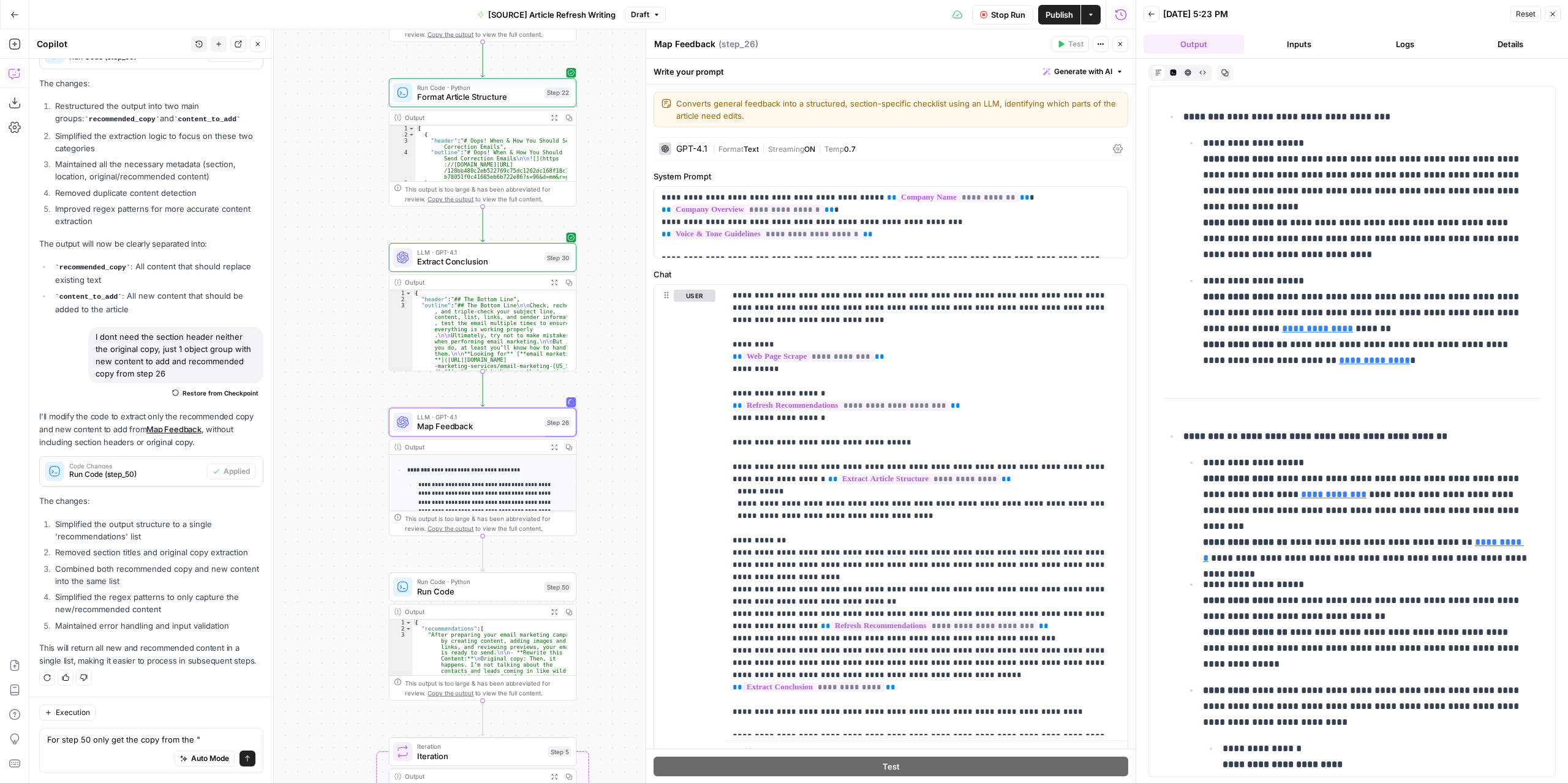
drag, startPoint x: 1300, startPoint y: 341, endPoint x: 1201, endPoint y: 343, distance: 99.0
click at [1193, 342] on ul "**********" at bounding box center [1362, 251] width 357 height 234
click at [747, 538] on p "**********" at bounding box center [922, 510] width 379 height 441
click at [813, 570] on p "**********" at bounding box center [922, 510] width 379 height 441
drag, startPoint x: 987, startPoint y: 502, endPoint x: 913, endPoint y: 502, distance: 74.0
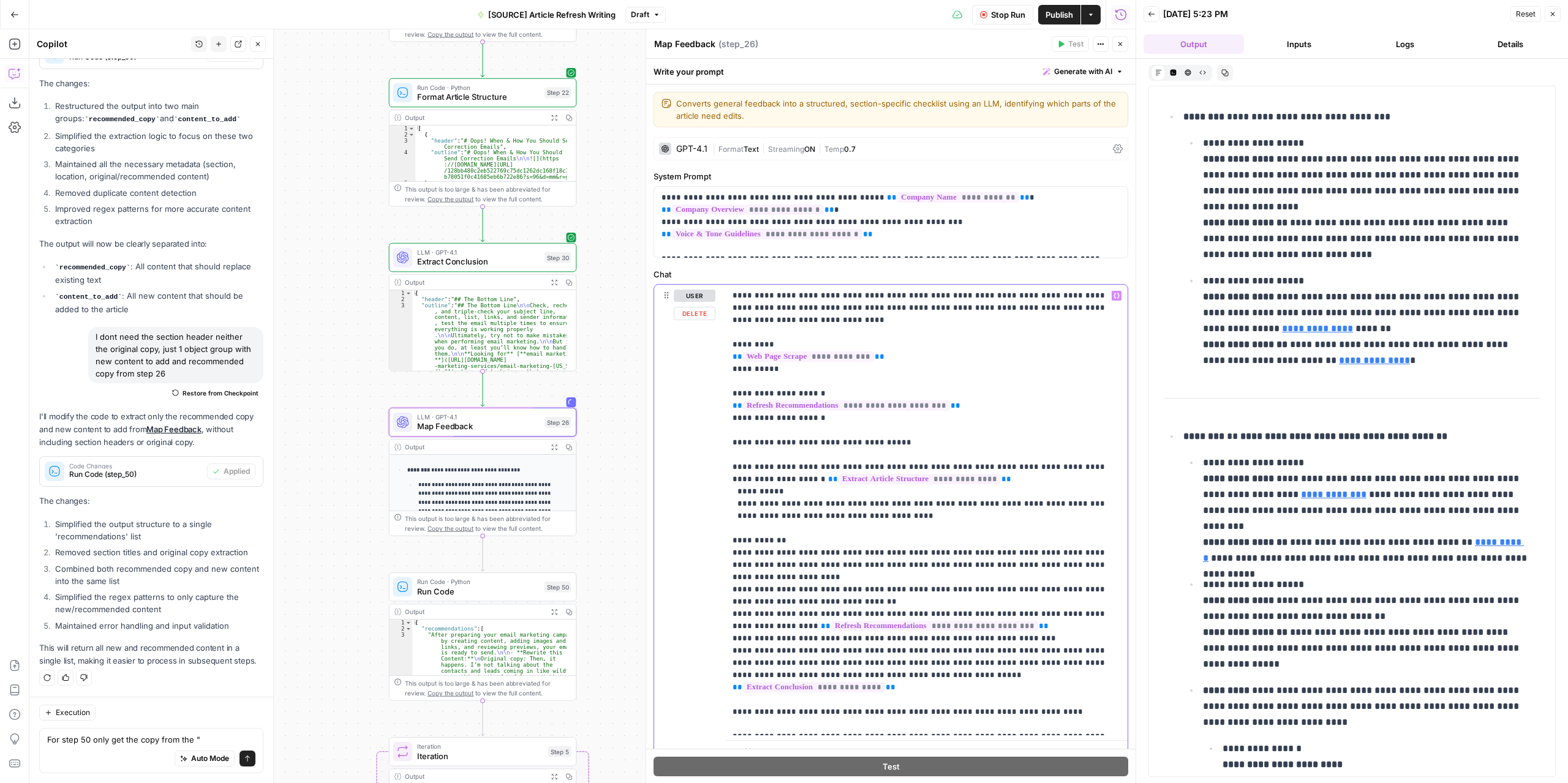
click at [913, 502] on p "**********" at bounding box center [922, 510] width 379 height 441
copy p "**********"
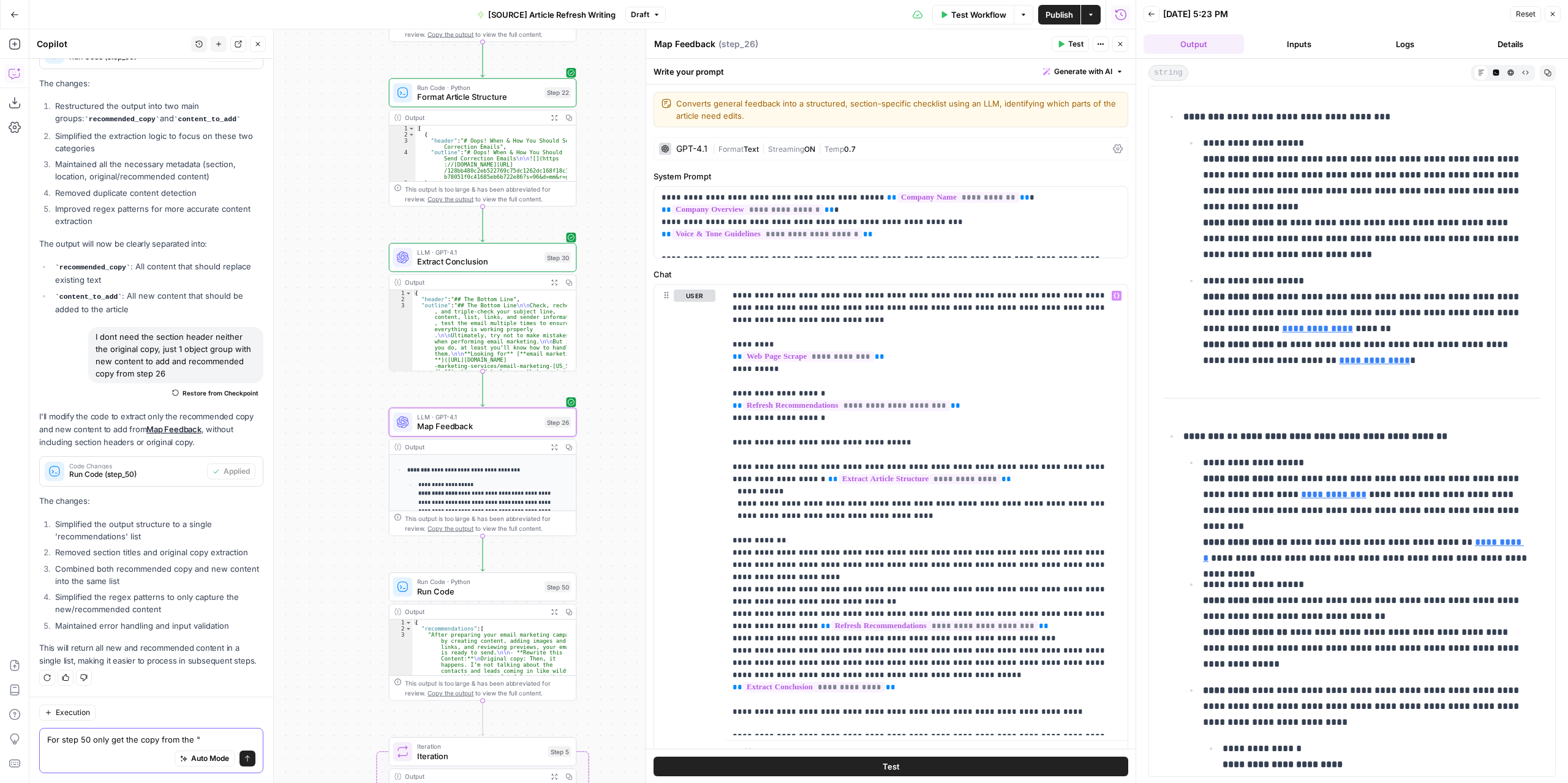
click at [215, 743] on textarea "For step 50 only get the copy from the "" at bounding box center [151, 740] width 208 height 12
paste textarea "Recommended copy"
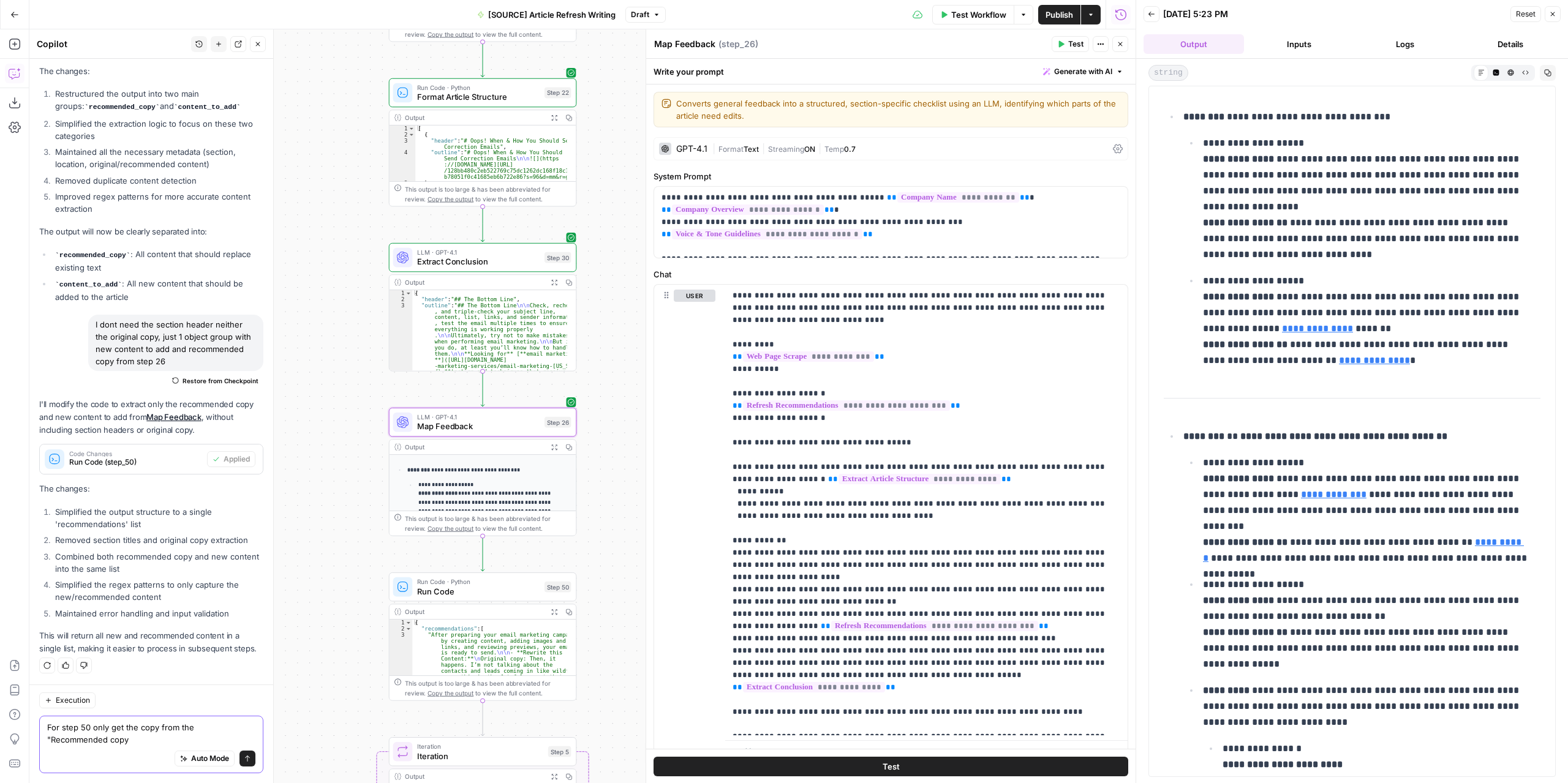
scroll to position [7419, 0]
click at [963, 14] on span "Test Workflow" at bounding box center [978, 15] width 55 height 12
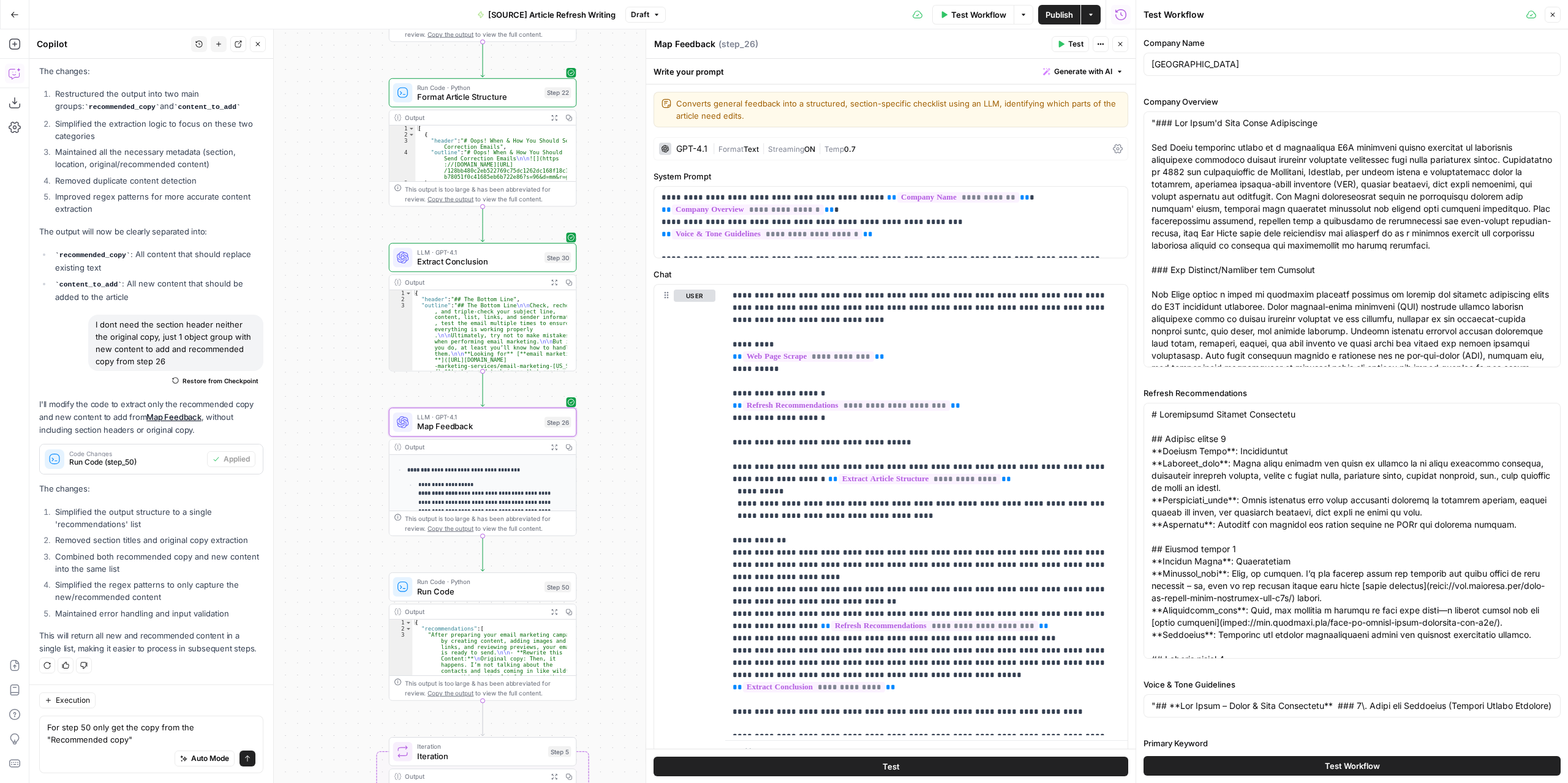
click at [1249, 769] on button "Test Workflow" at bounding box center [1351, 766] width 417 height 20
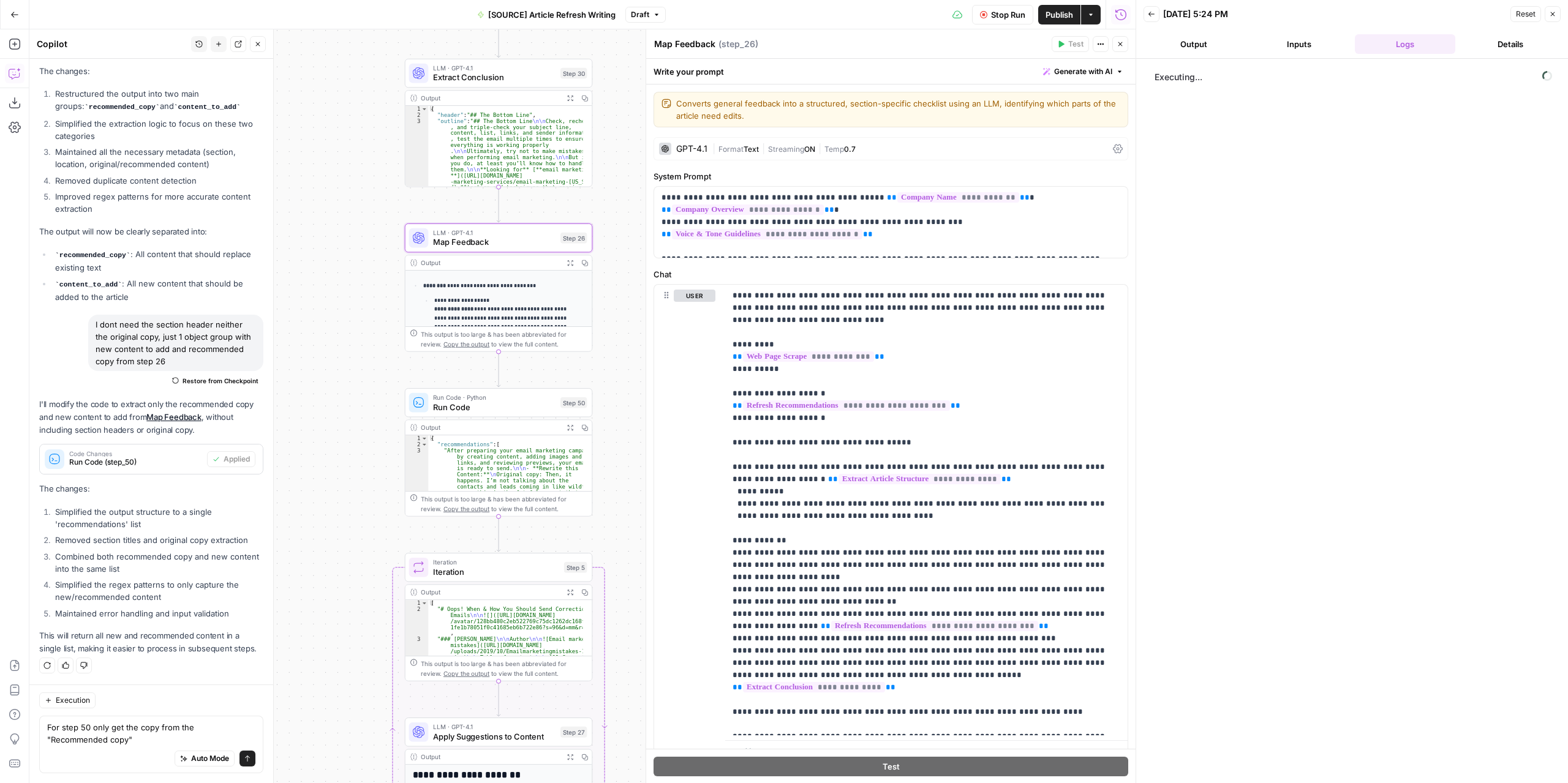
drag, startPoint x: 351, startPoint y: 592, endPoint x: 368, endPoint y: 405, distance: 187.8
click at [368, 405] on div "**********" at bounding box center [582, 406] width 1106 height 754
click at [164, 741] on div "Auto Mode will automatically modify and execute the workflow" at bounding box center [195, 728] width 189 height 33
click at [72, 741] on textarea "For step 50 only get the copy from the "Recommended copy"" at bounding box center [151, 734] width 208 height 25
click at [139, 741] on textarea "For step 50 only get the copy from the "Recommended copy"" at bounding box center [151, 734] width 208 height 25
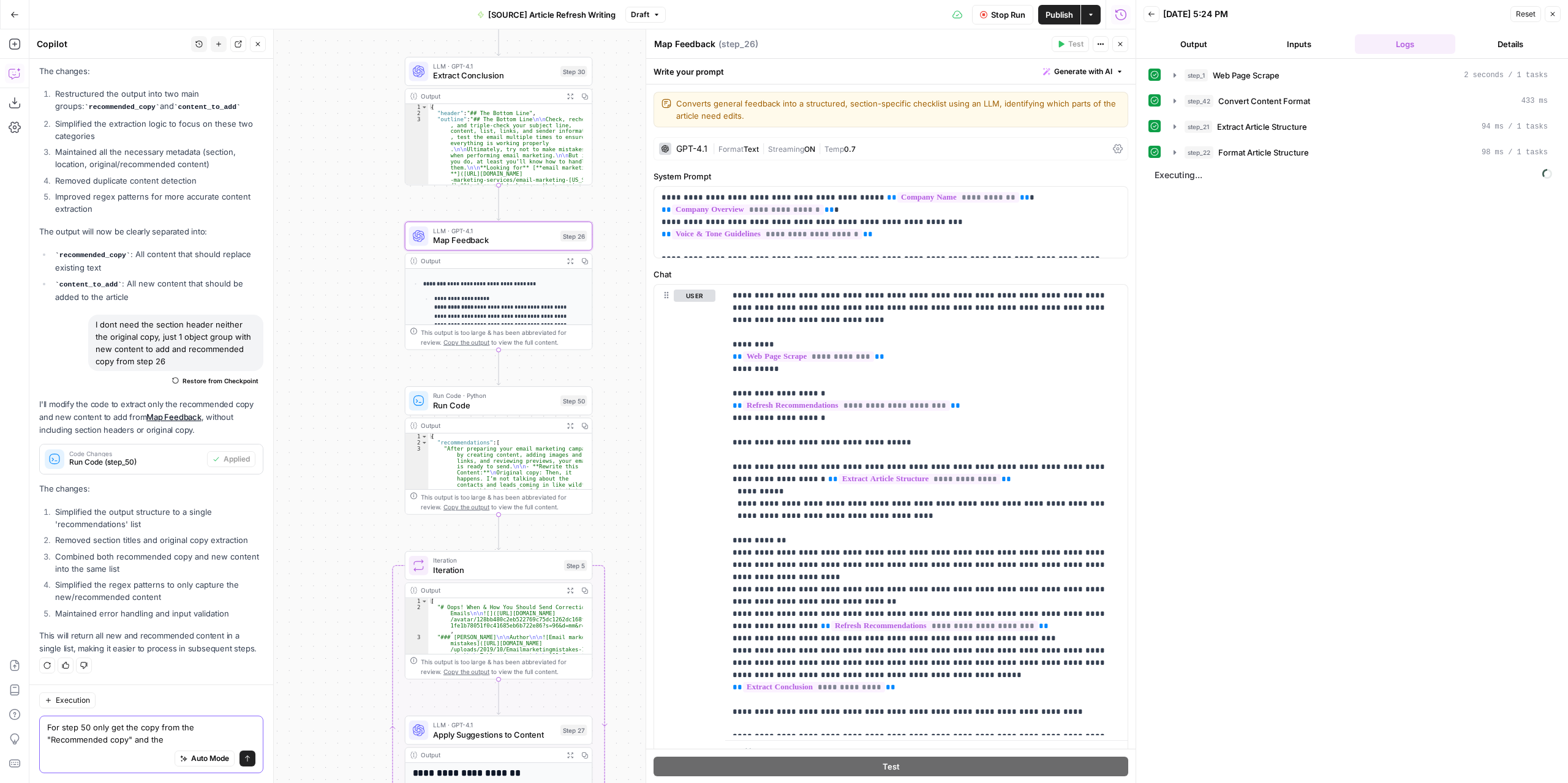
type textarea "For step 50 only get the copy from the "Recommended copy" and the"
click at [533, 404] on span "Run Code" at bounding box center [494, 405] width 122 height 12
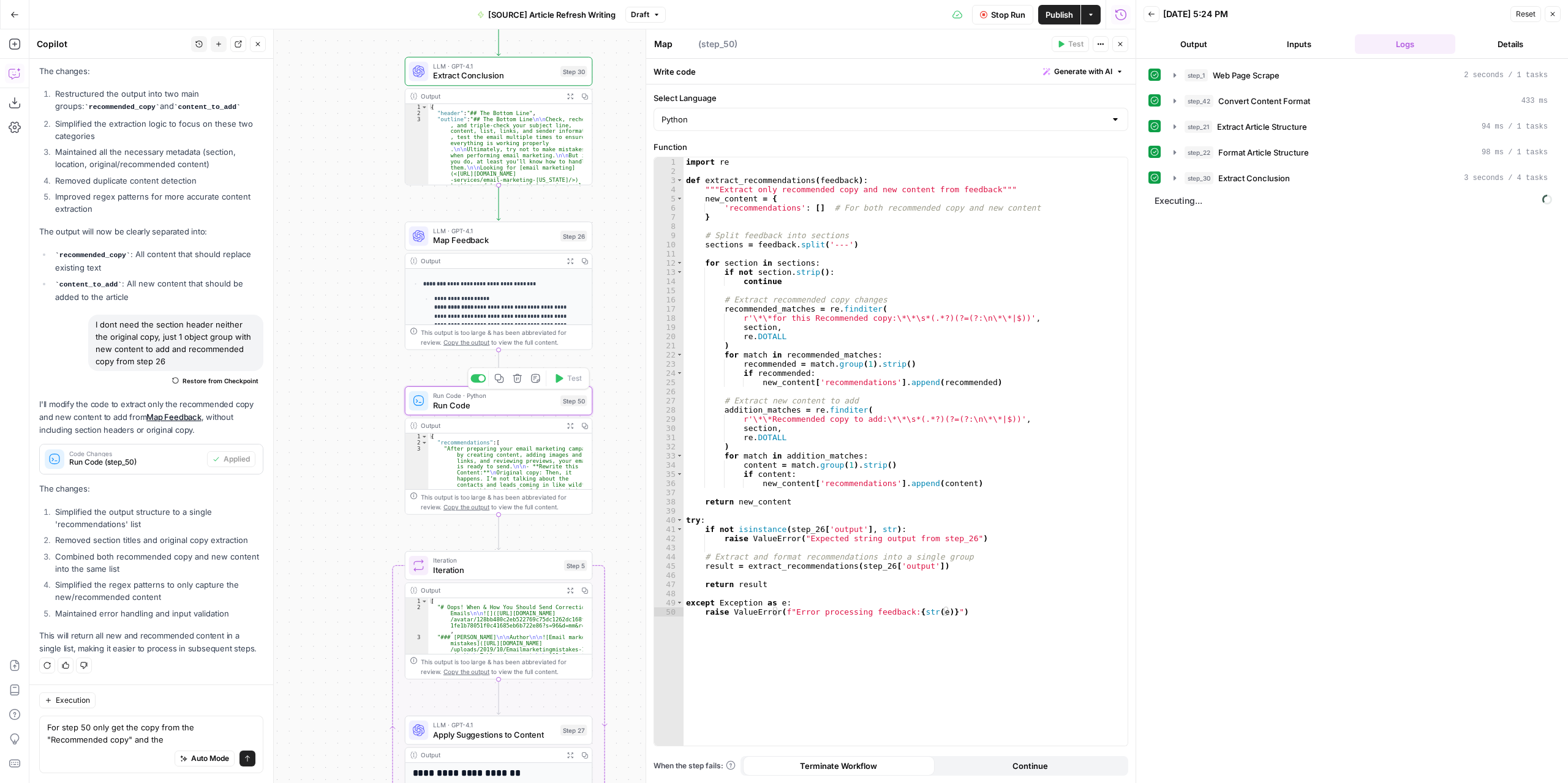
type textarea "Run Code"
click at [575, 258] on button "Expand Output" at bounding box center [570, 261] width 15 height 15
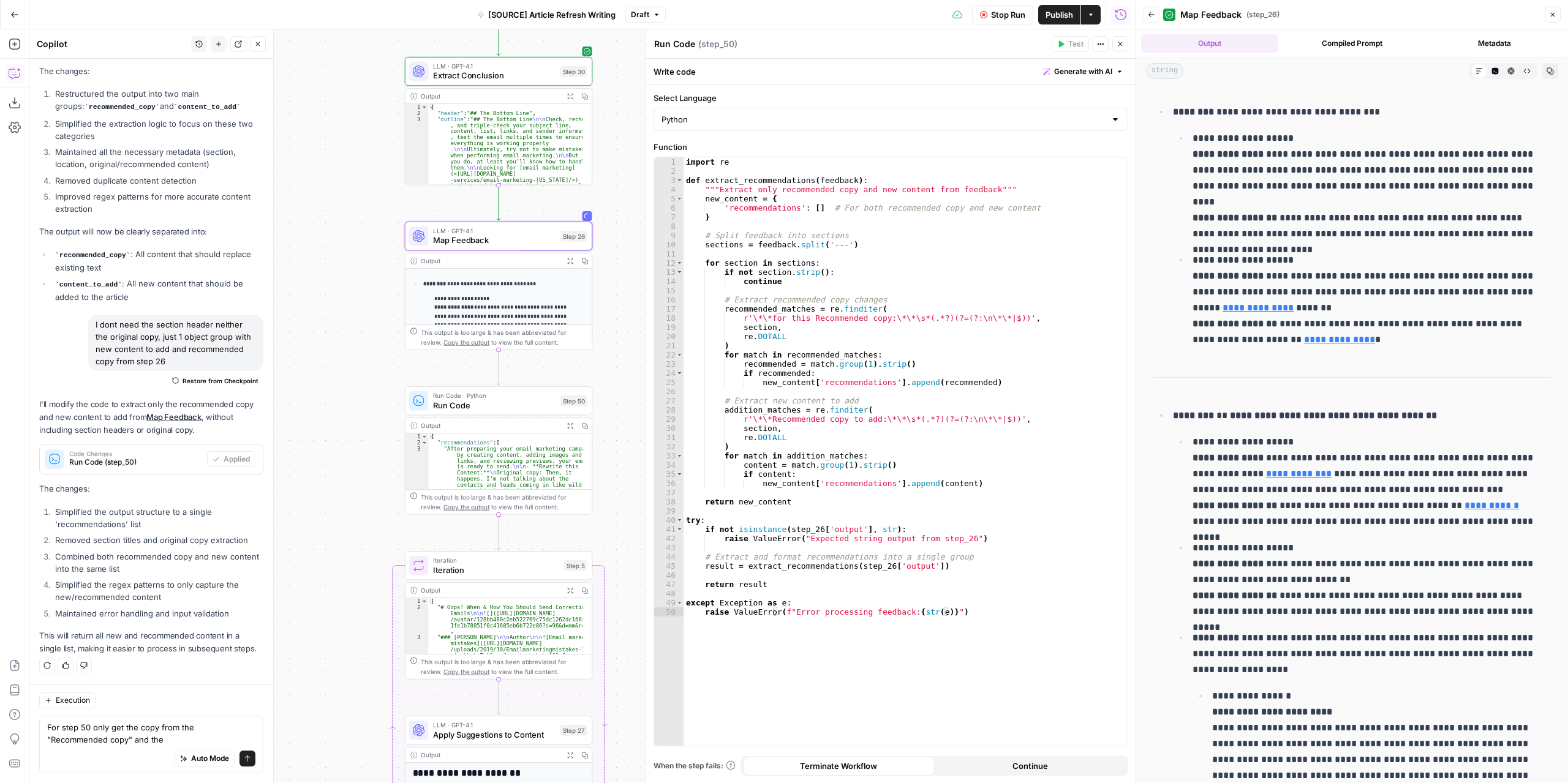
scroll to position [61, 0]
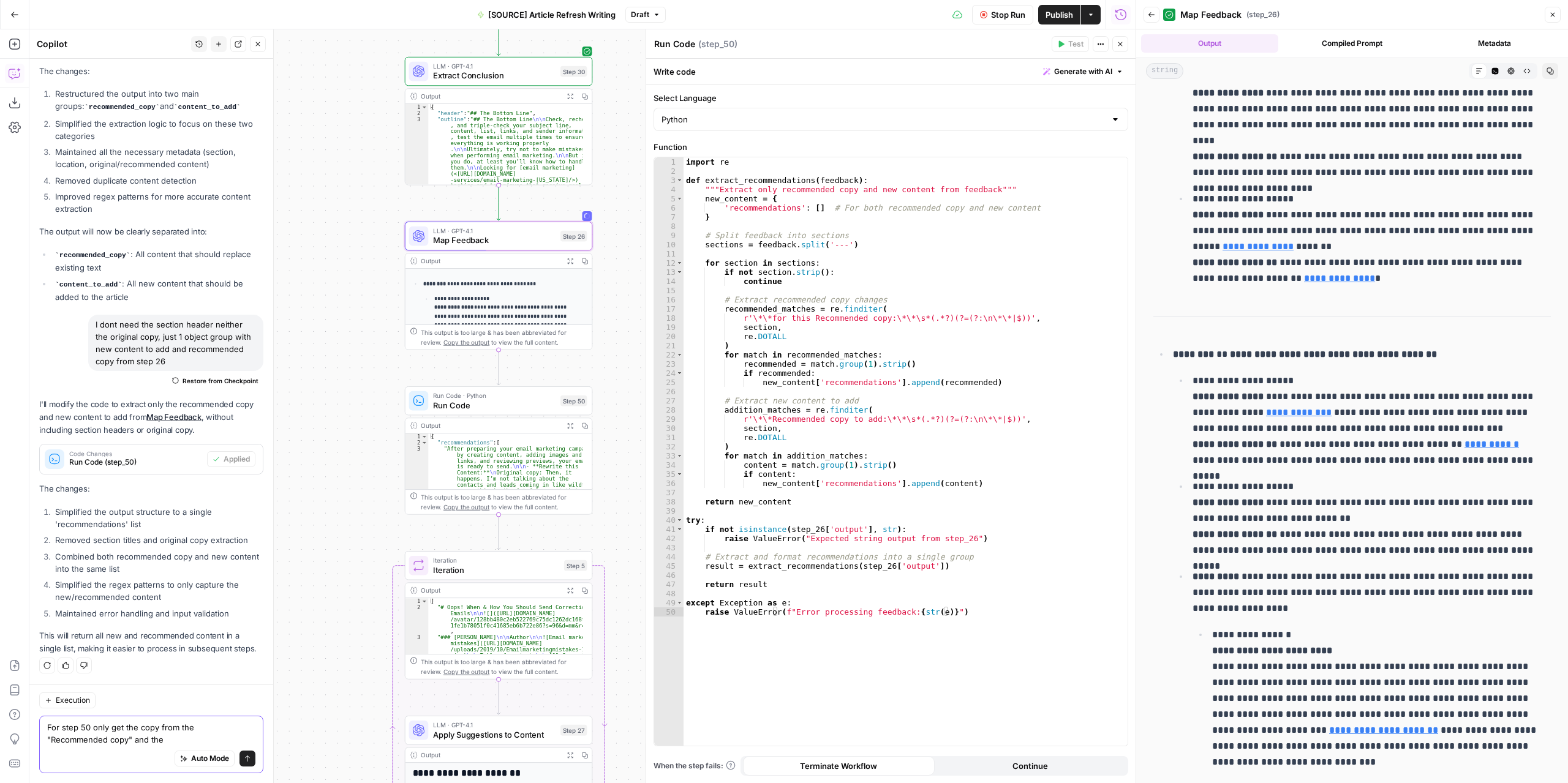
click at [169, 741] on textarea "For step 50 only get the copy from the "Recommended copy" and the" at bounding box center [151, 734] width 208 height 25
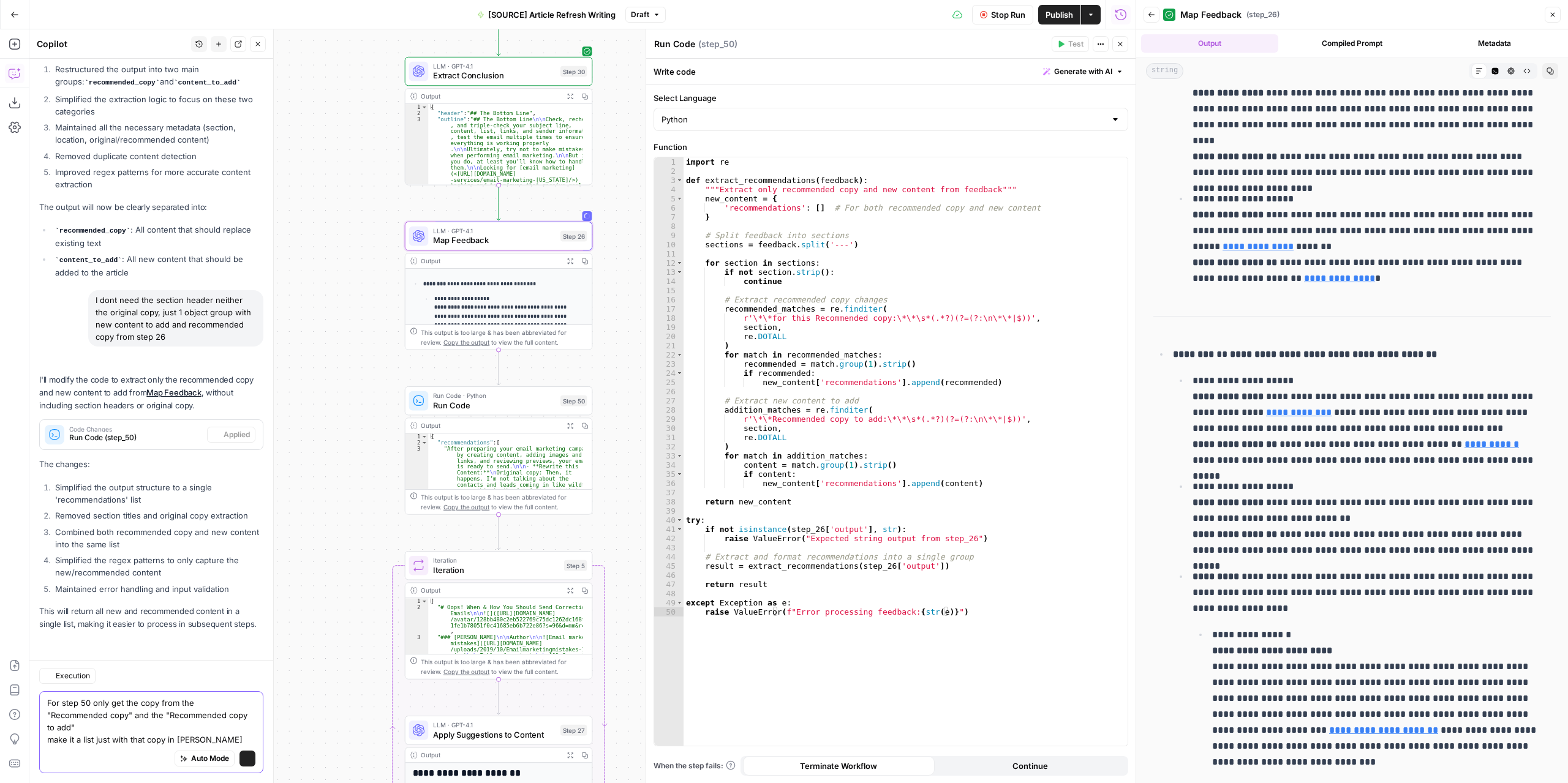
scroll to position [7444, 0]
click at [186, 739] on textarea "For step 50 only get the copy from the "Recommended copy" and the "Recommended …" at bounding box center [151, 722] width 208 height 49
click at [223, 737] on textarea "For step 50 only get the copy from the "Recommended copy" and the "Recommended …" at bounding box center [151, 722] width 208 height 49
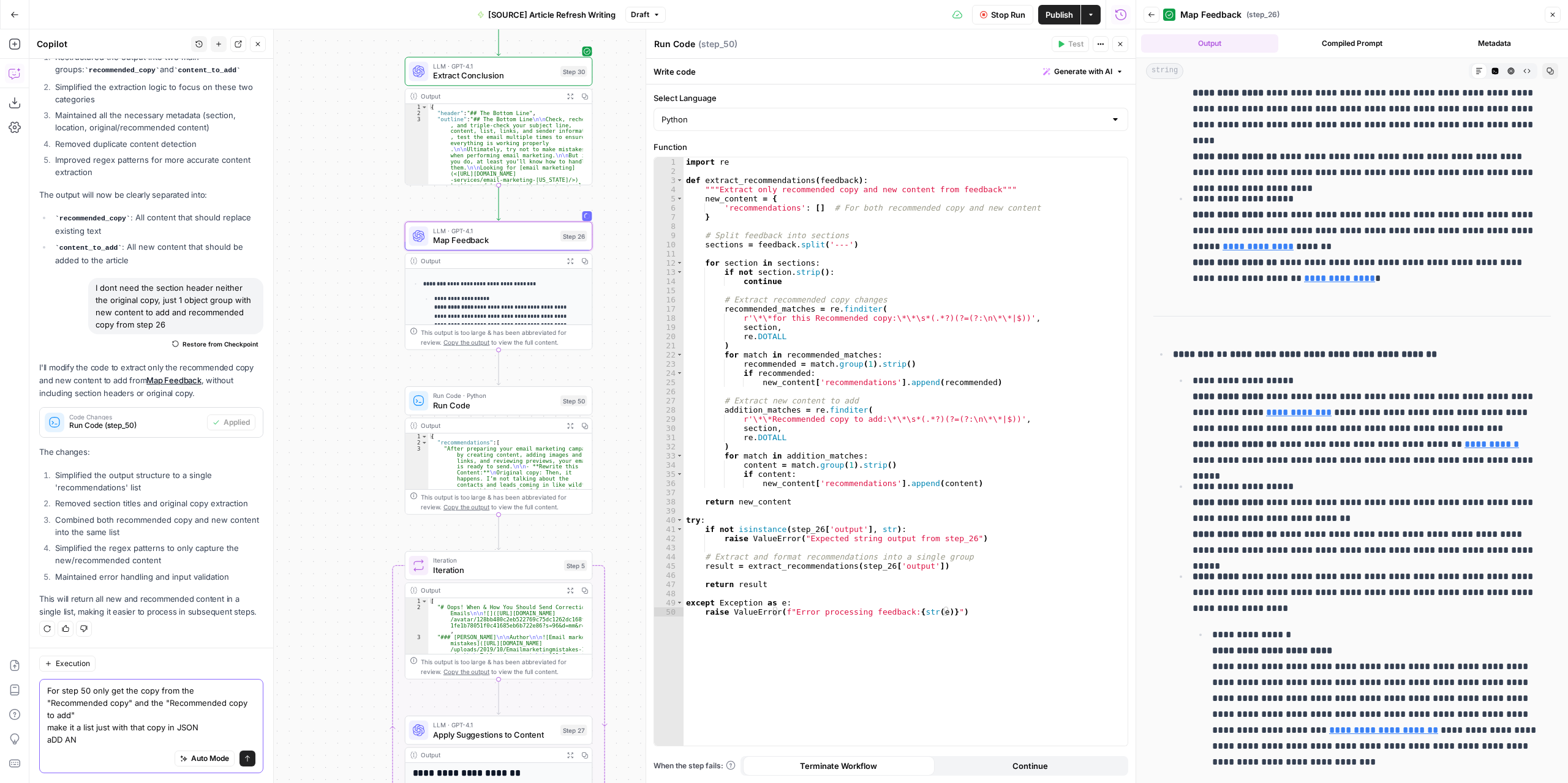
scroll to position [7456, 0]
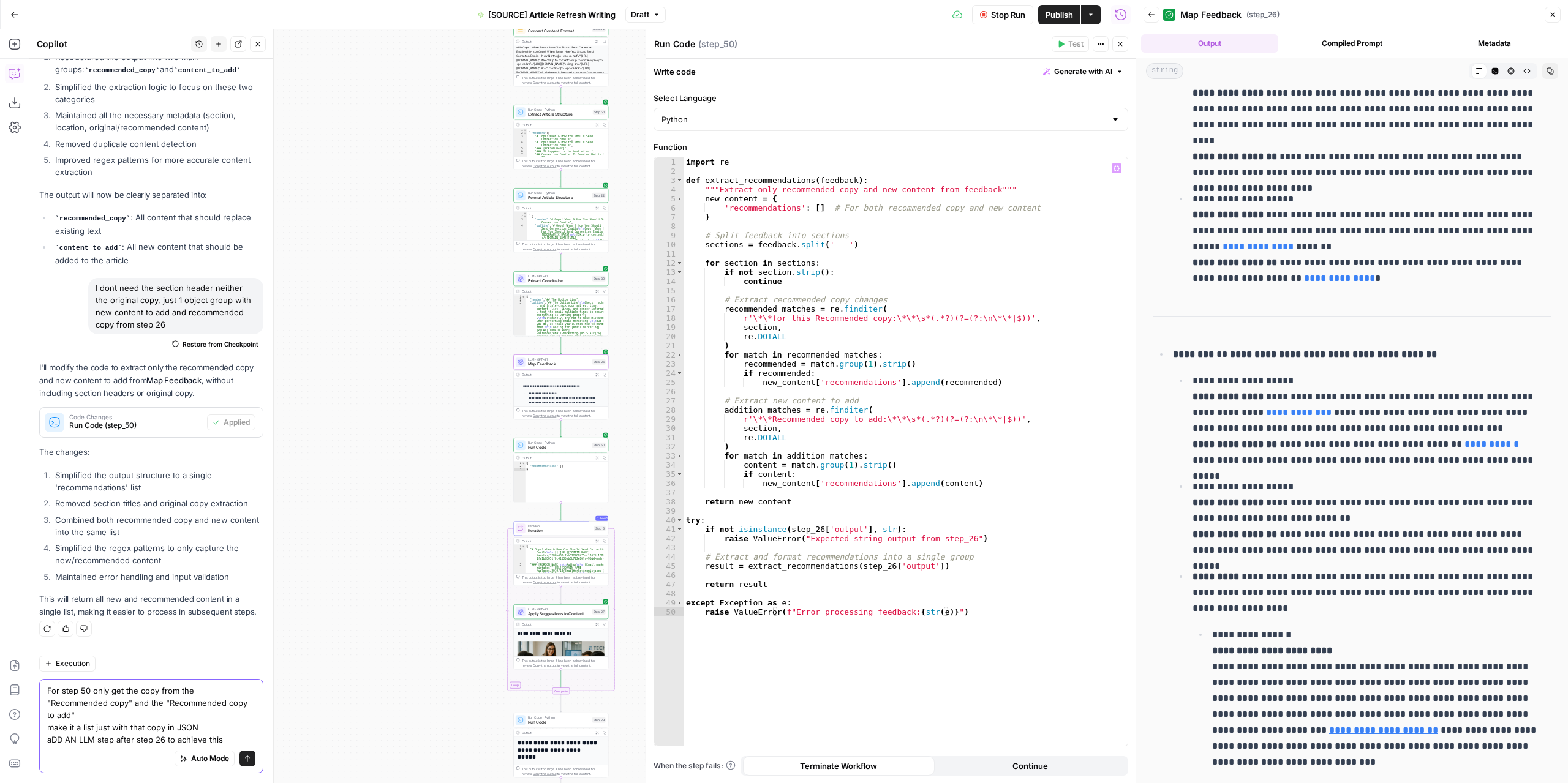
type textarea "For step 50 only get the copy from the "Recommended copy" and the "Recommended …"
click at [1116, 38] on button "Close" at bounding box center [1120, 44] width 16 height 16
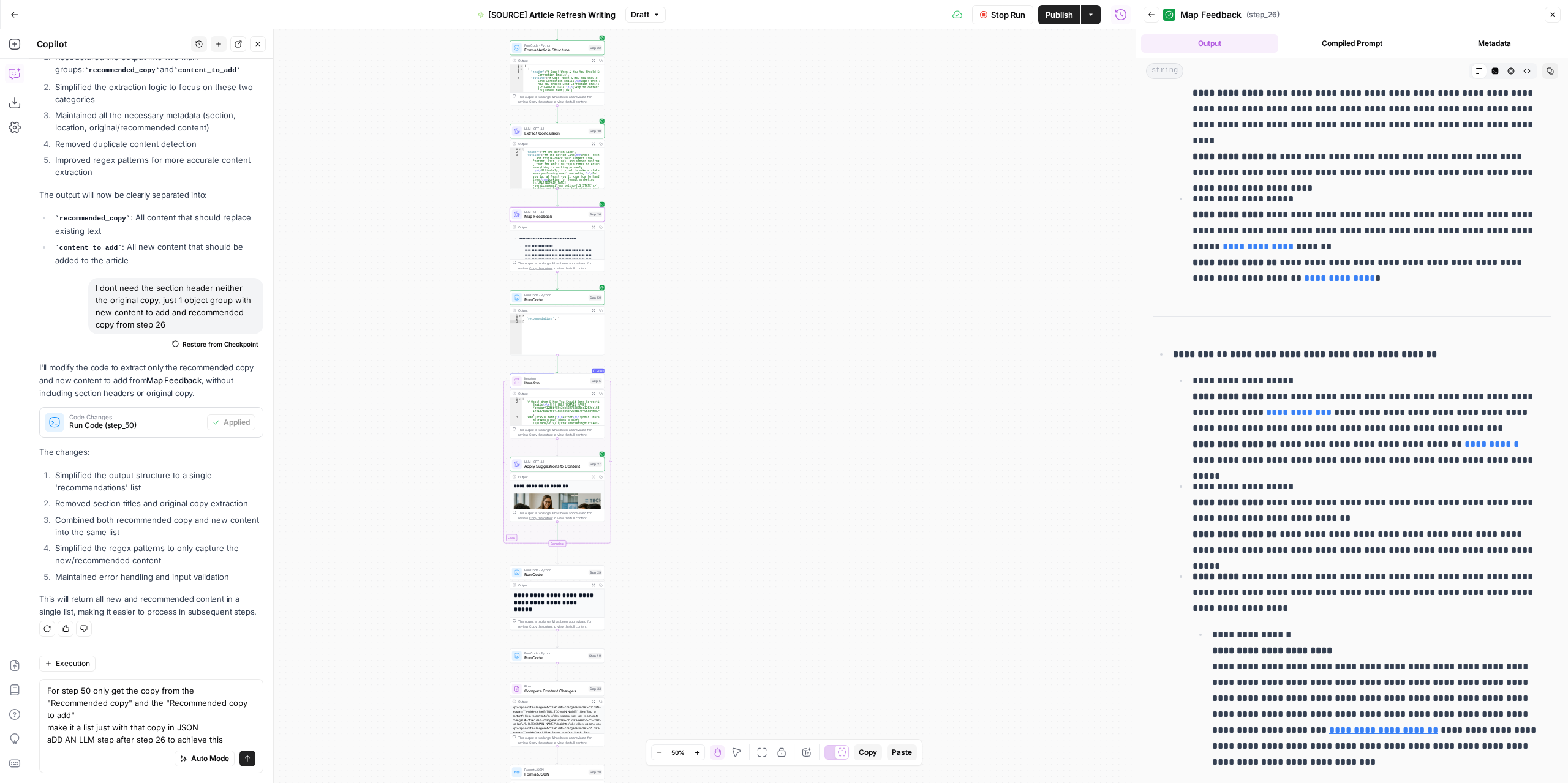
drag, startPoint x: 730, startPoint y: 601, endPoint x: 726, endPoint y: 454, distance: 147.1
click at [726, 454] on div "**********" at bounding box center [582, 406] width 1106 height 754
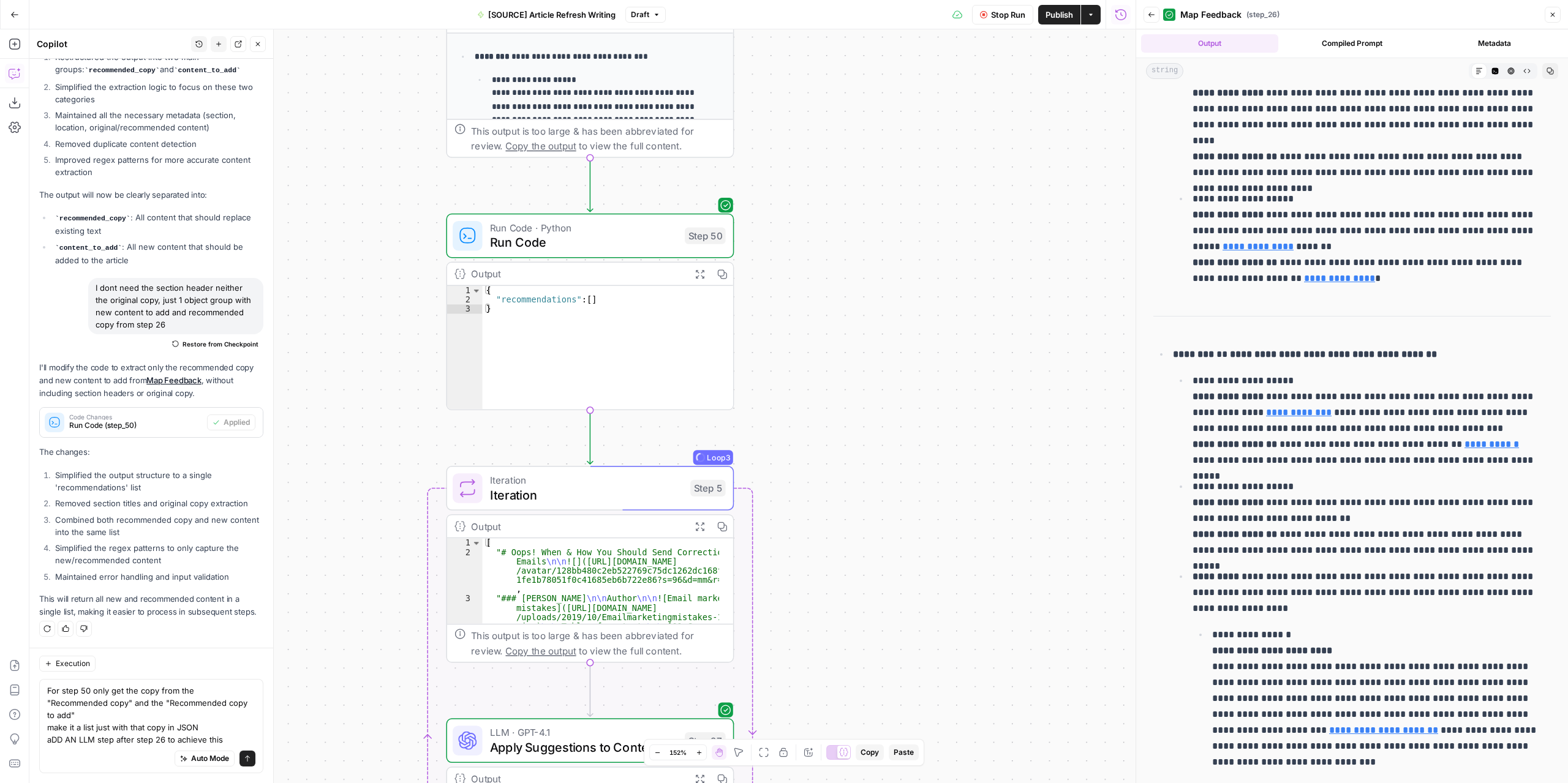
drag, startPoint x: 638, startPoint y: 340, endPoint x: 858, endPoint y: 385, distance: 224.6
click at [858, 385] on div "**********" at bounding box center [582, 406] width 1106 height 754
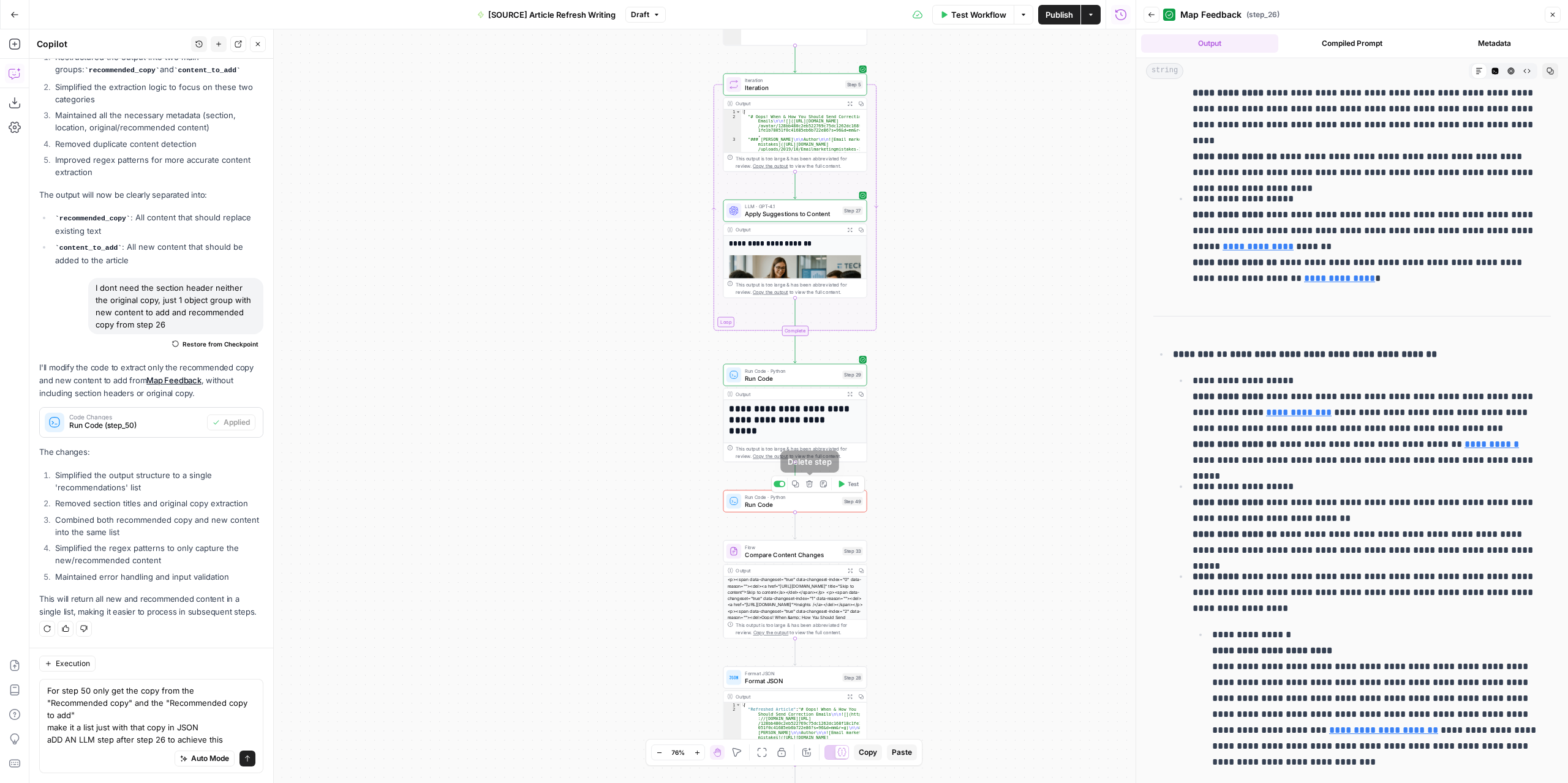
click at [812, 484] on span "Delete step" at bounding box center [812, 484] width 1 height 1
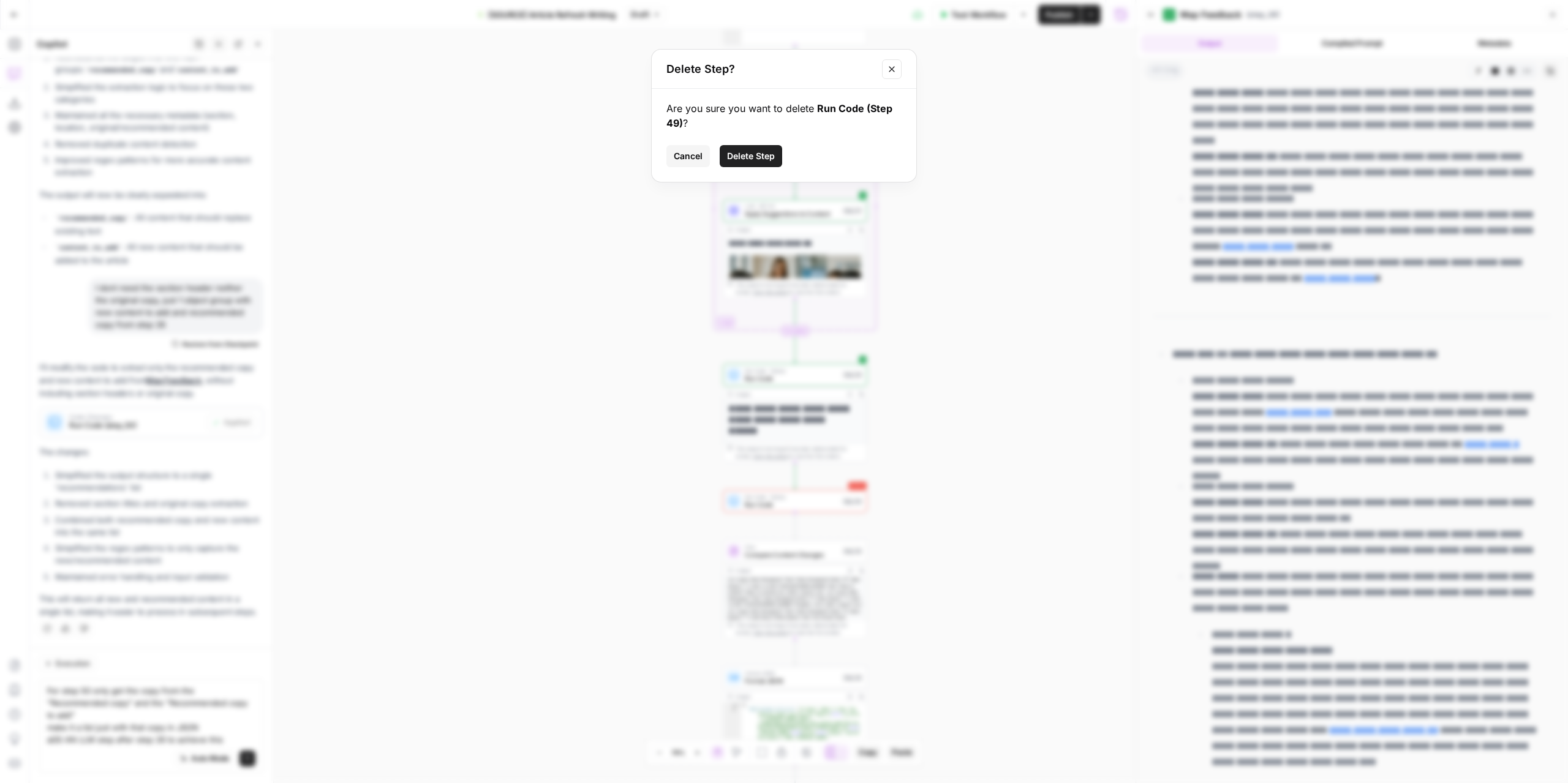
click at [751, 153] on span "Delete Step" at bounding box center [751, 156] width 48 height 12
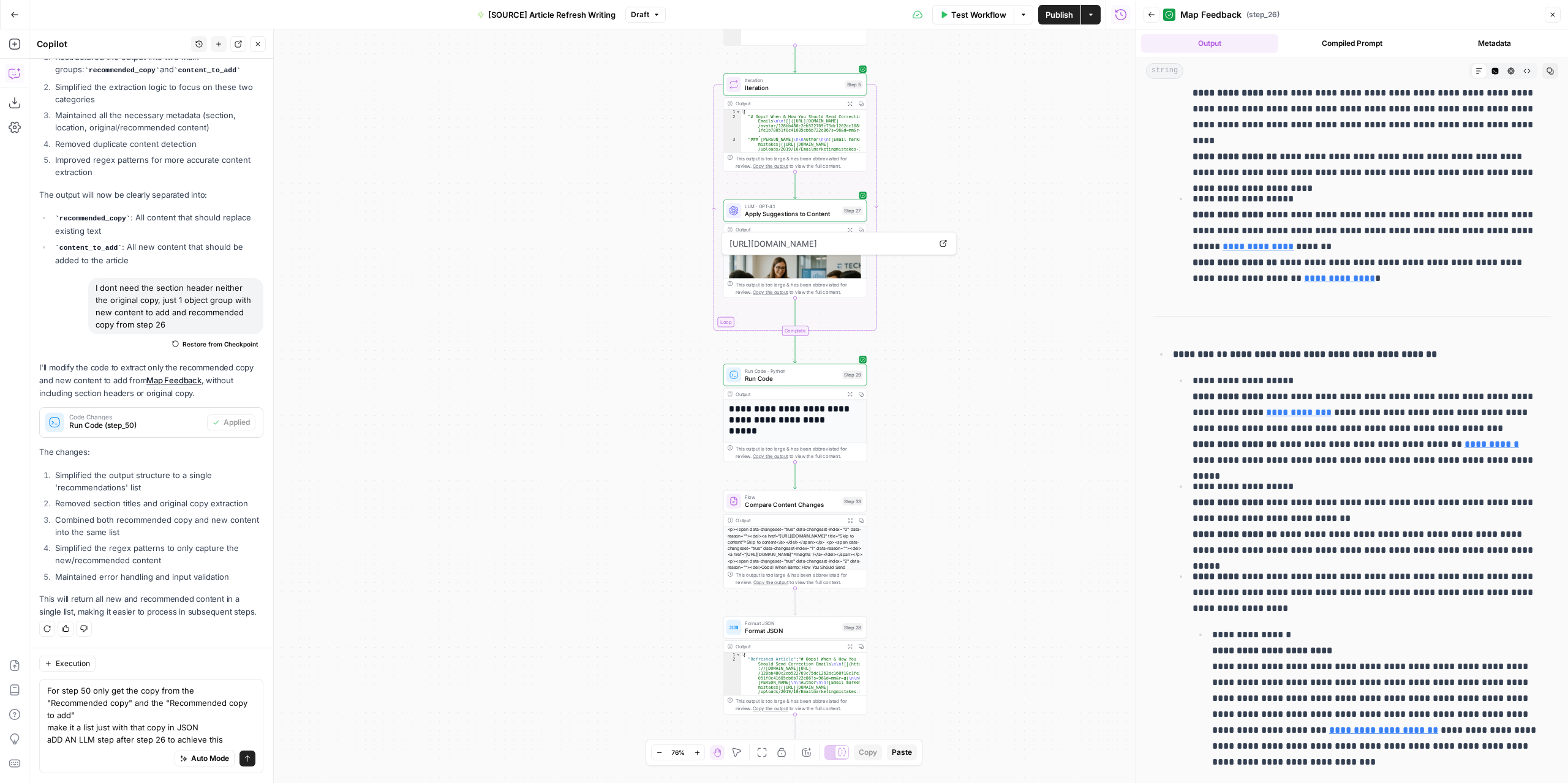
click at [847, 389] on button "Expand Output" at bounding box center [849, 394] width 11 height 11
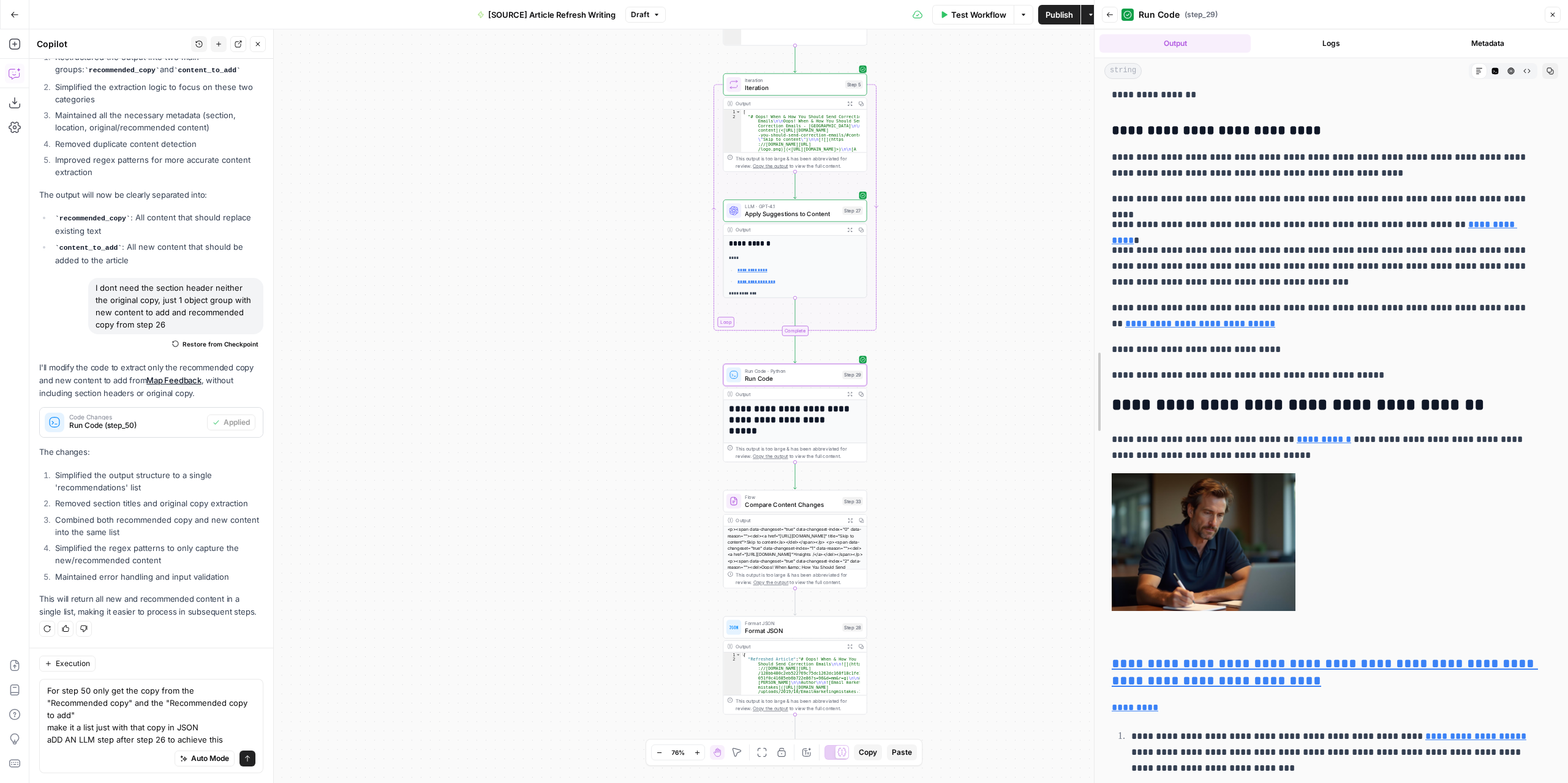
scroll to position [641, 0]
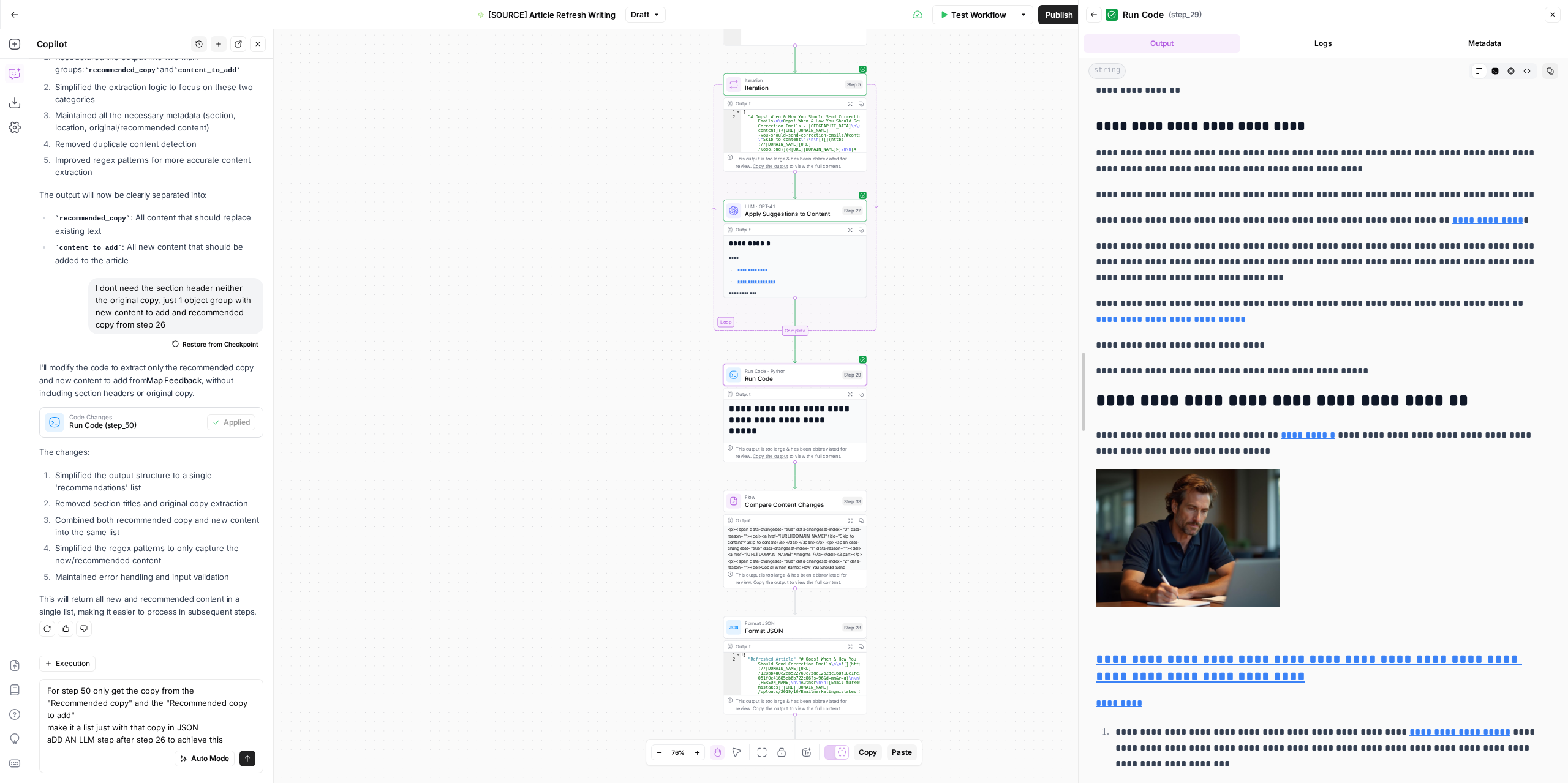
drag, startPoint x: 1136, startPoint y: 352, endPoint x: 996, endPoint y: 353, distance: 140.0
click at [996, 353] on body "**********" at bounding box center [784, 392] width 1568 height 783
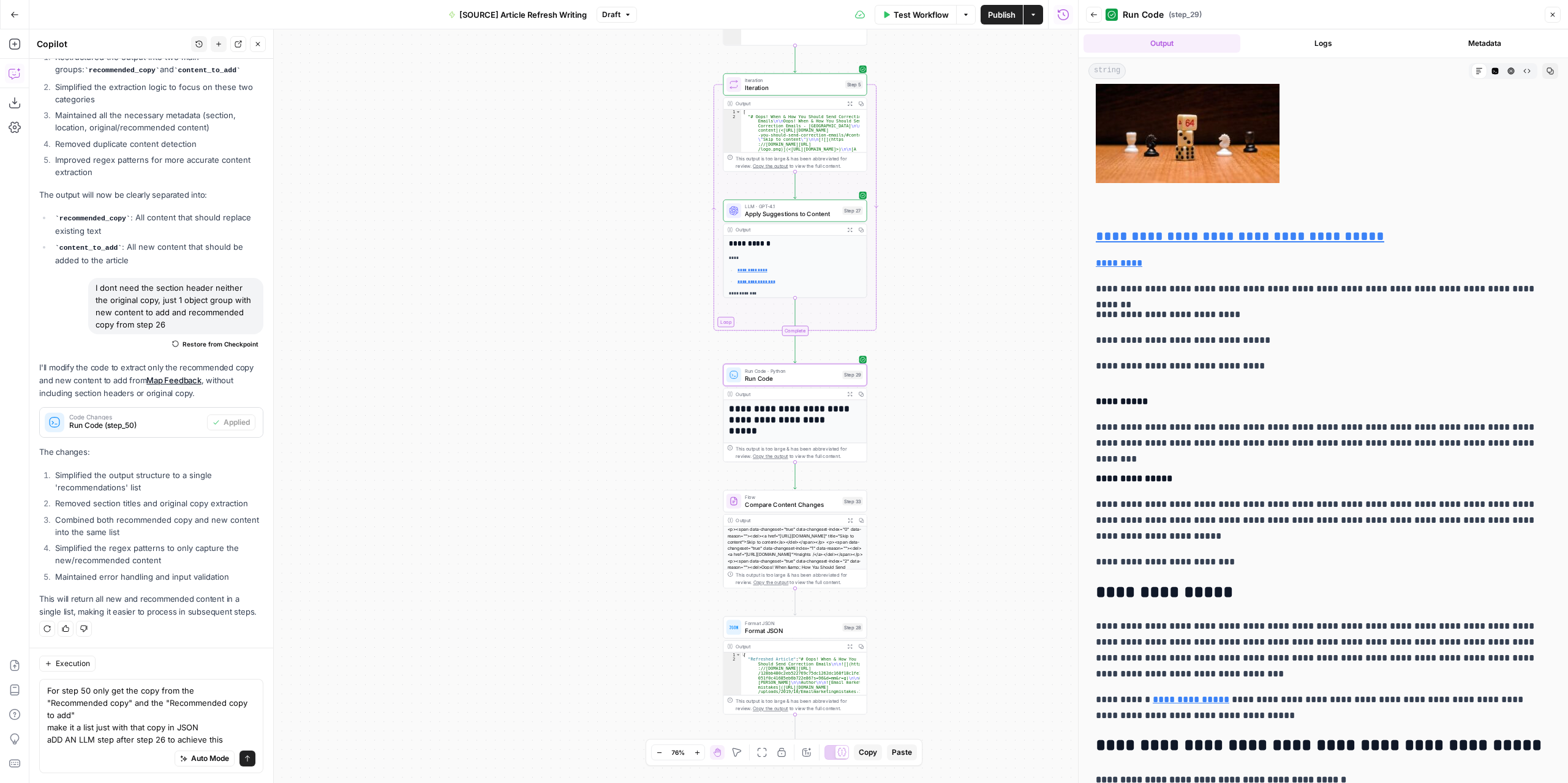
scroll to position [3091, 0]
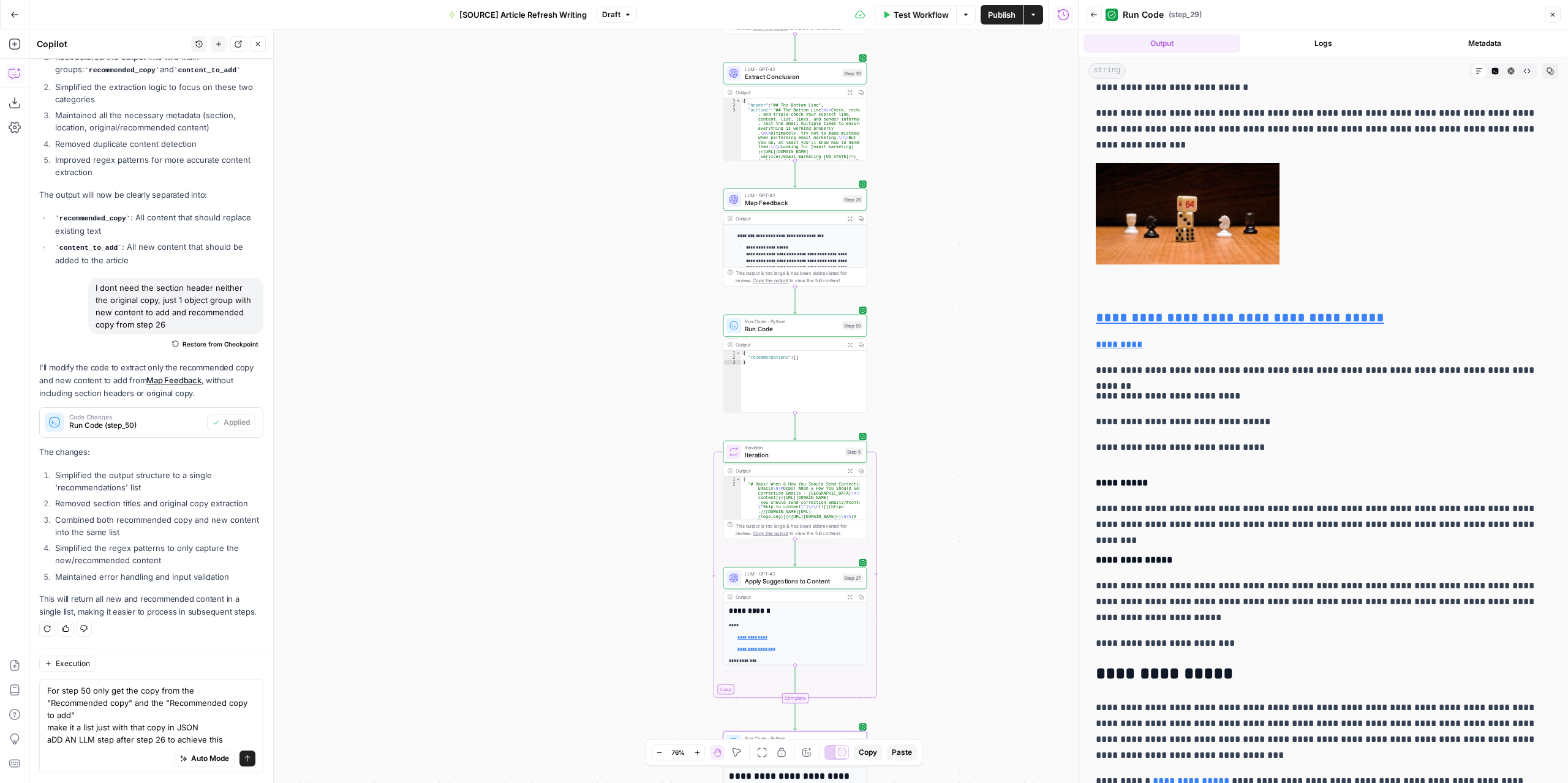
click at [847, 218] on button "Expand Output" at bounding box center [849, 219] width 11 height 11
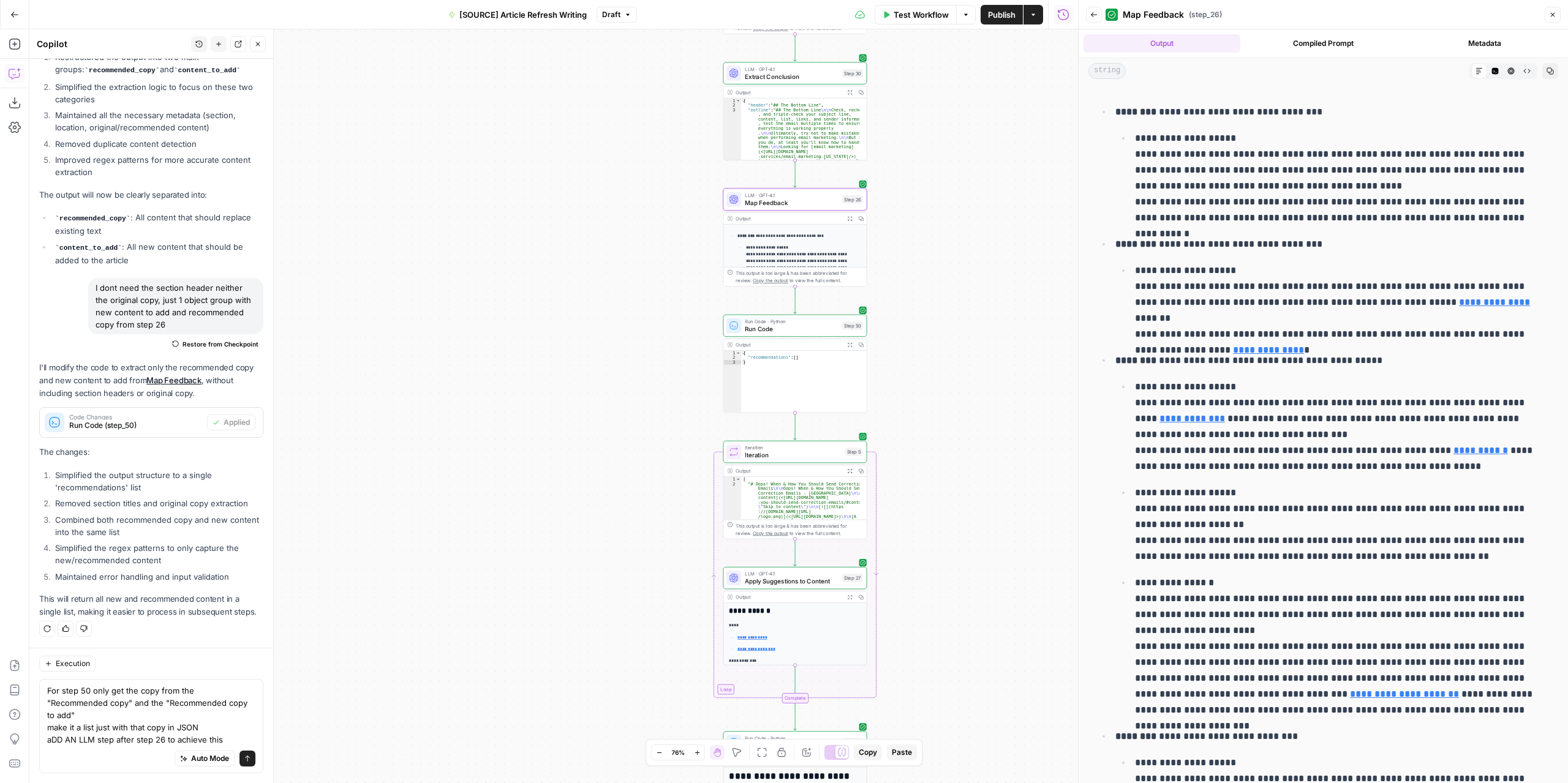
click at [811, 204] on span "Map Feedback" at bounding box center [791, 202] width 94 height 9
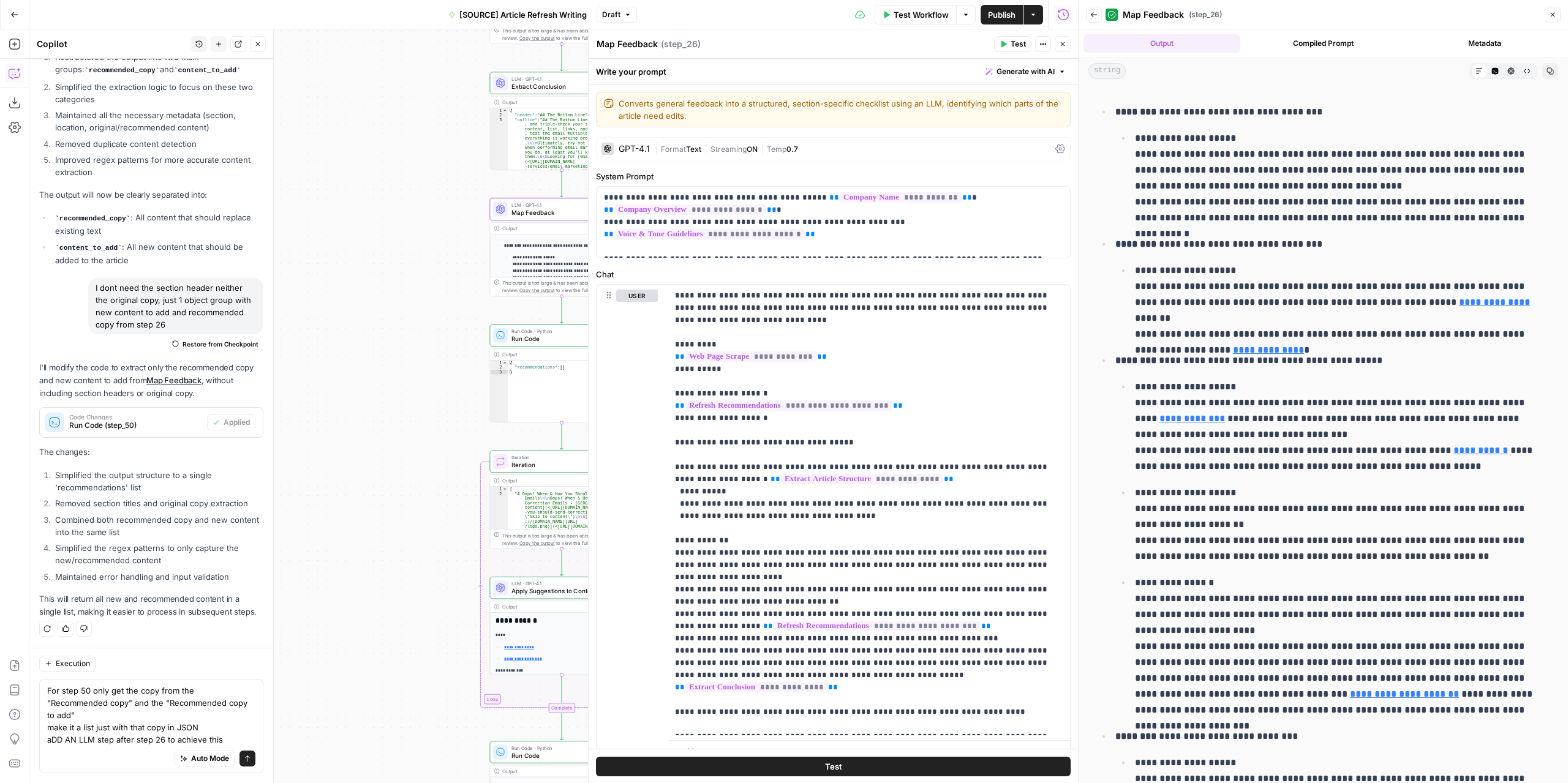
drag, startPoint x: 511, startPoint y: 247, endPoint x: 259, endPoint y: 258, distance: 252.2
click at [264, 258] on body "**********" at bounding box center [784, 392] width 1568 height 783
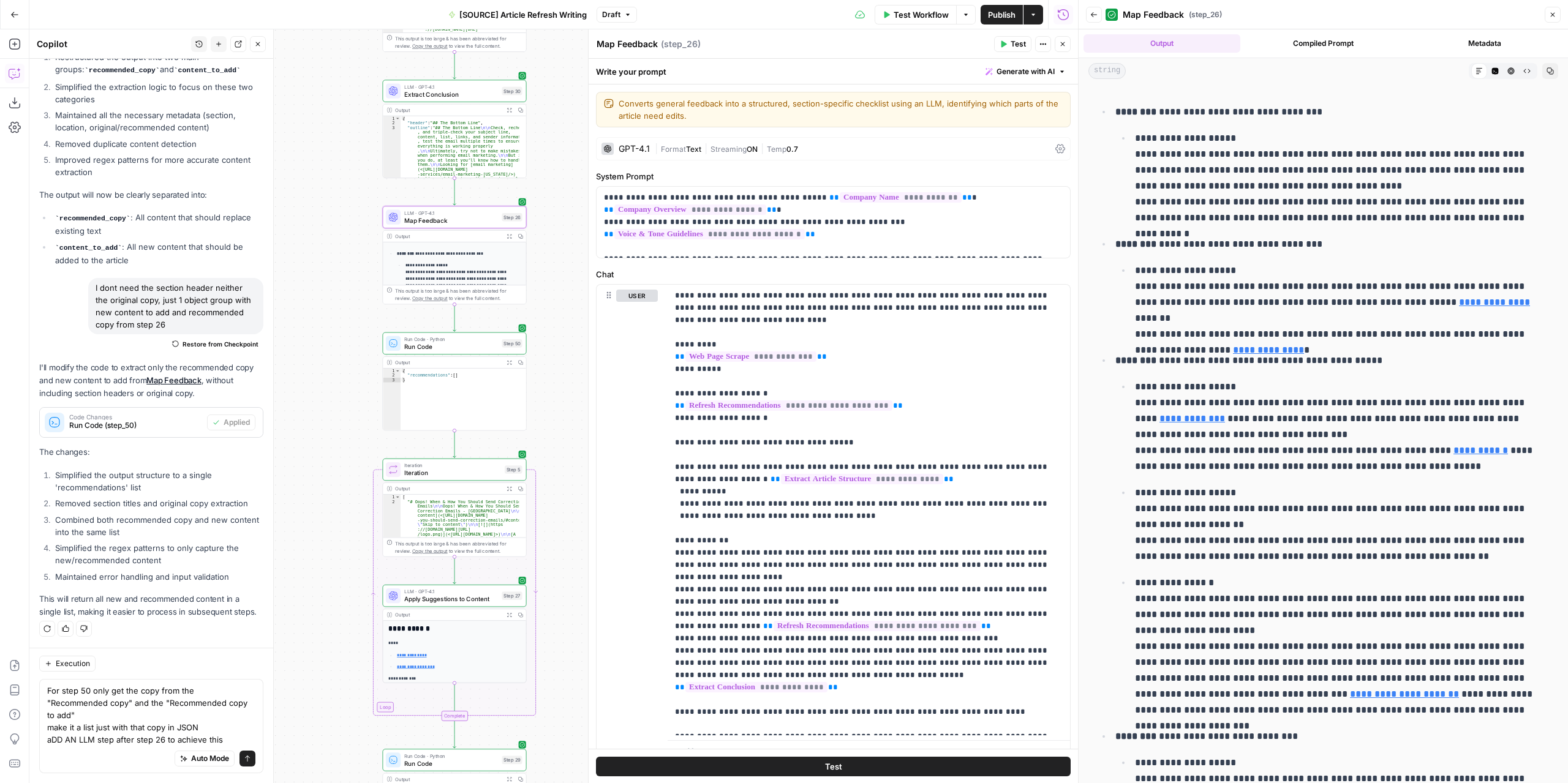
drag, startPoint x: 371, startPoint y: 258, endPoint x: 262, endPoint y: 262, distance: 109.1
click at [257, 264] on body "**********" at bounding box center [784, 392] width 1568 height 783
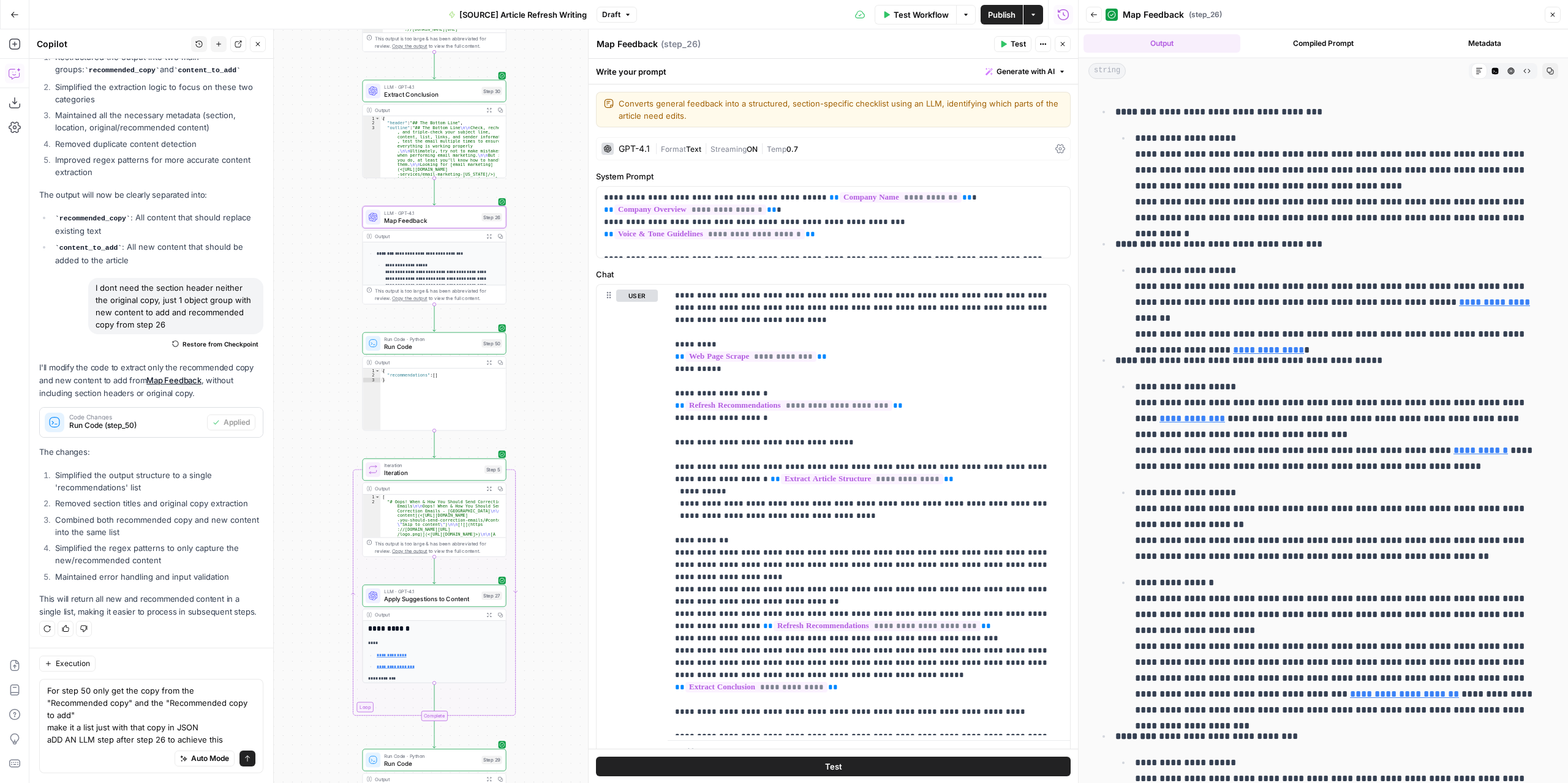
click at [490, 237] on icon "button" at bounding box center [489, 236] width 4 height 4
click at [486, 234] on icon "button" at bounding box center [489, 236] width 5 height 5
click at [614, 10] on span "Draft" at bounding box center [611, 14] width 18 height 11
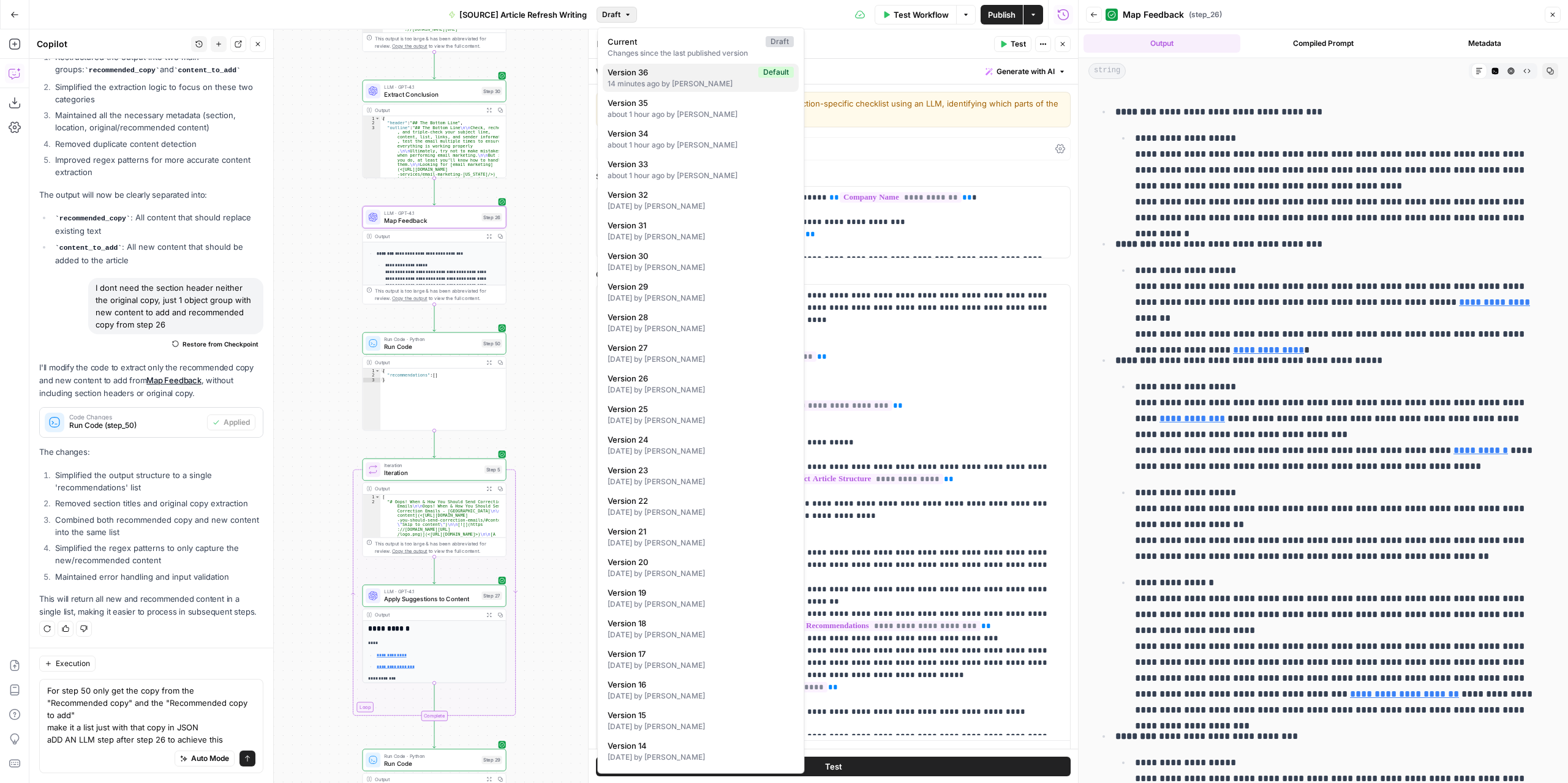
click at [645, 79] on div "14 minutes ago by Nicolás Fernández" at bounding box center [700, 84] width 186 height 11
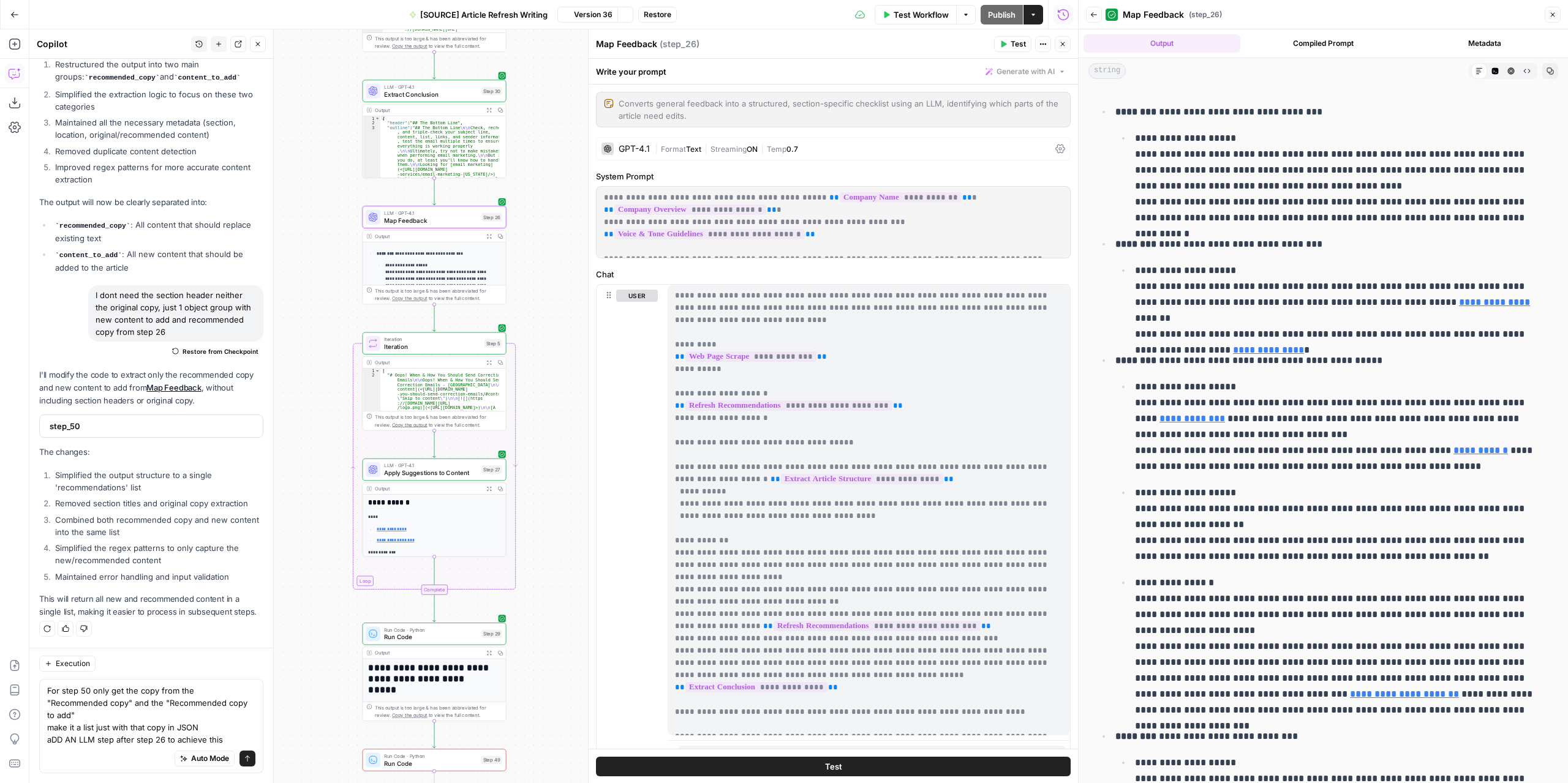
scroll to position [7427, 0]
click at [904, 13] on span "Test Workflow" at bounding box center [921, 15] width 55 height 12
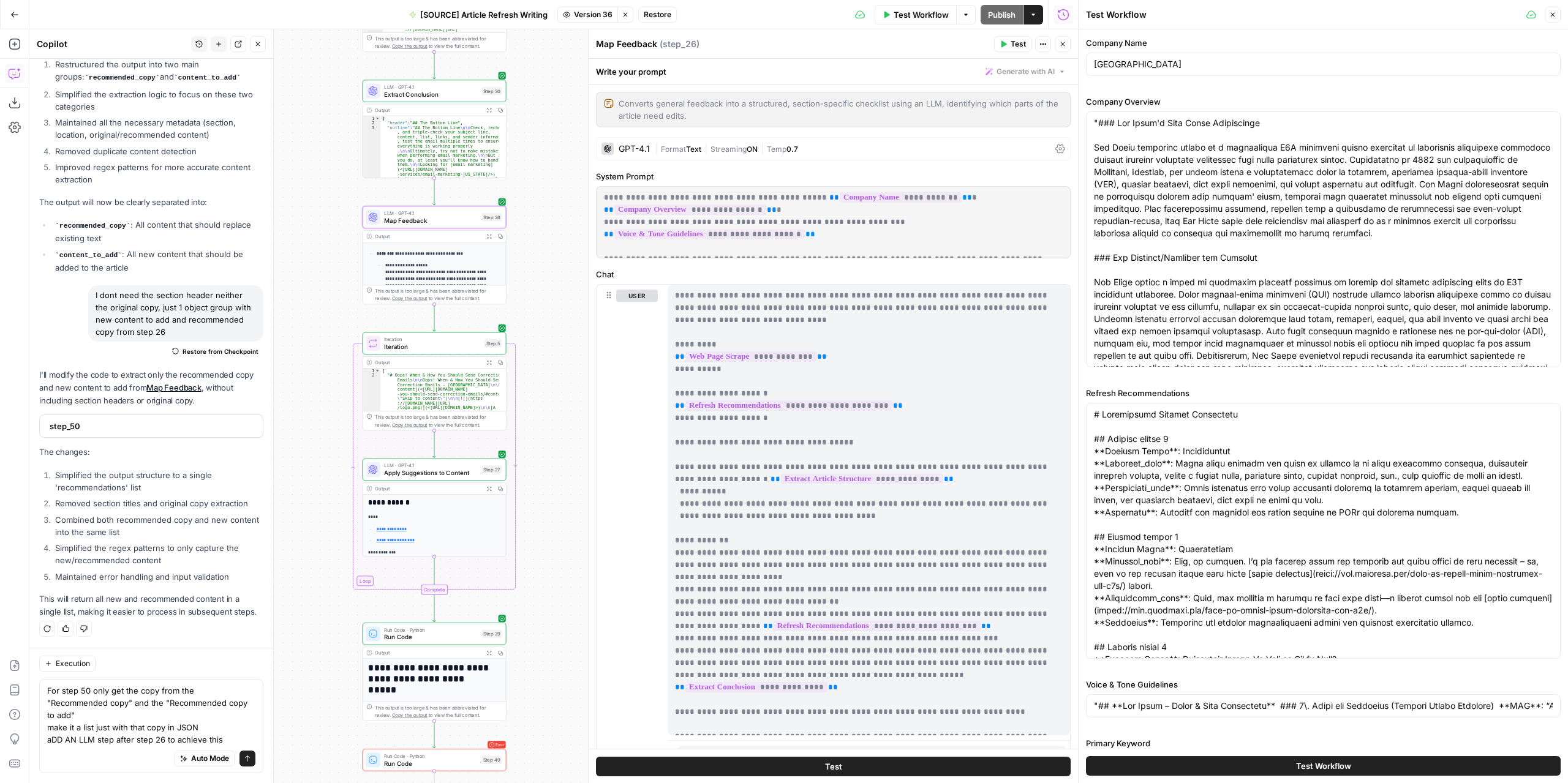
click at [581, 9] on span "Version 36" at bounding box center [593, 14] width 38 height 11
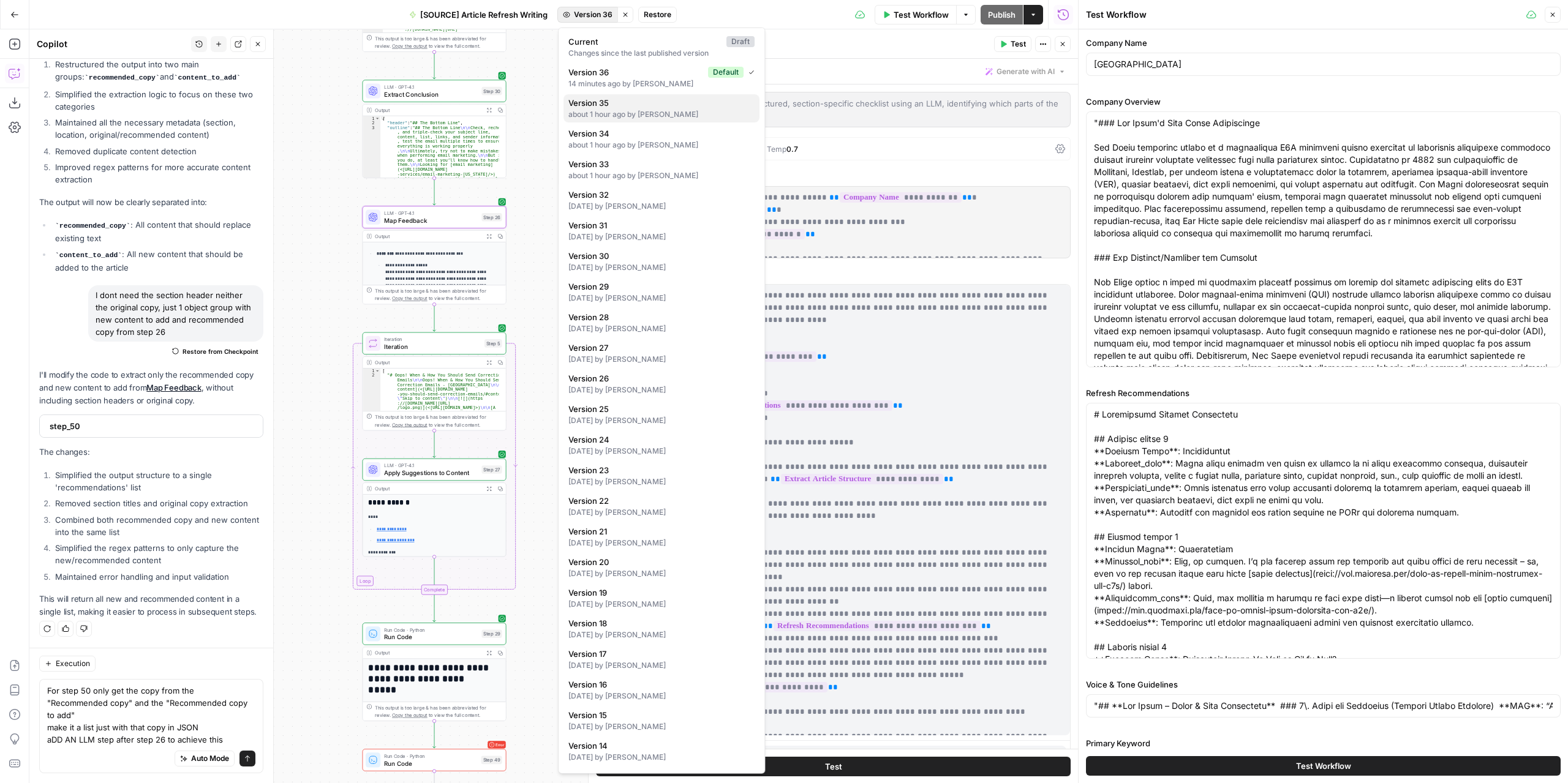
click at [633, 107] on span "Version 35" at bounding box center [659, 103] width 181 height 12
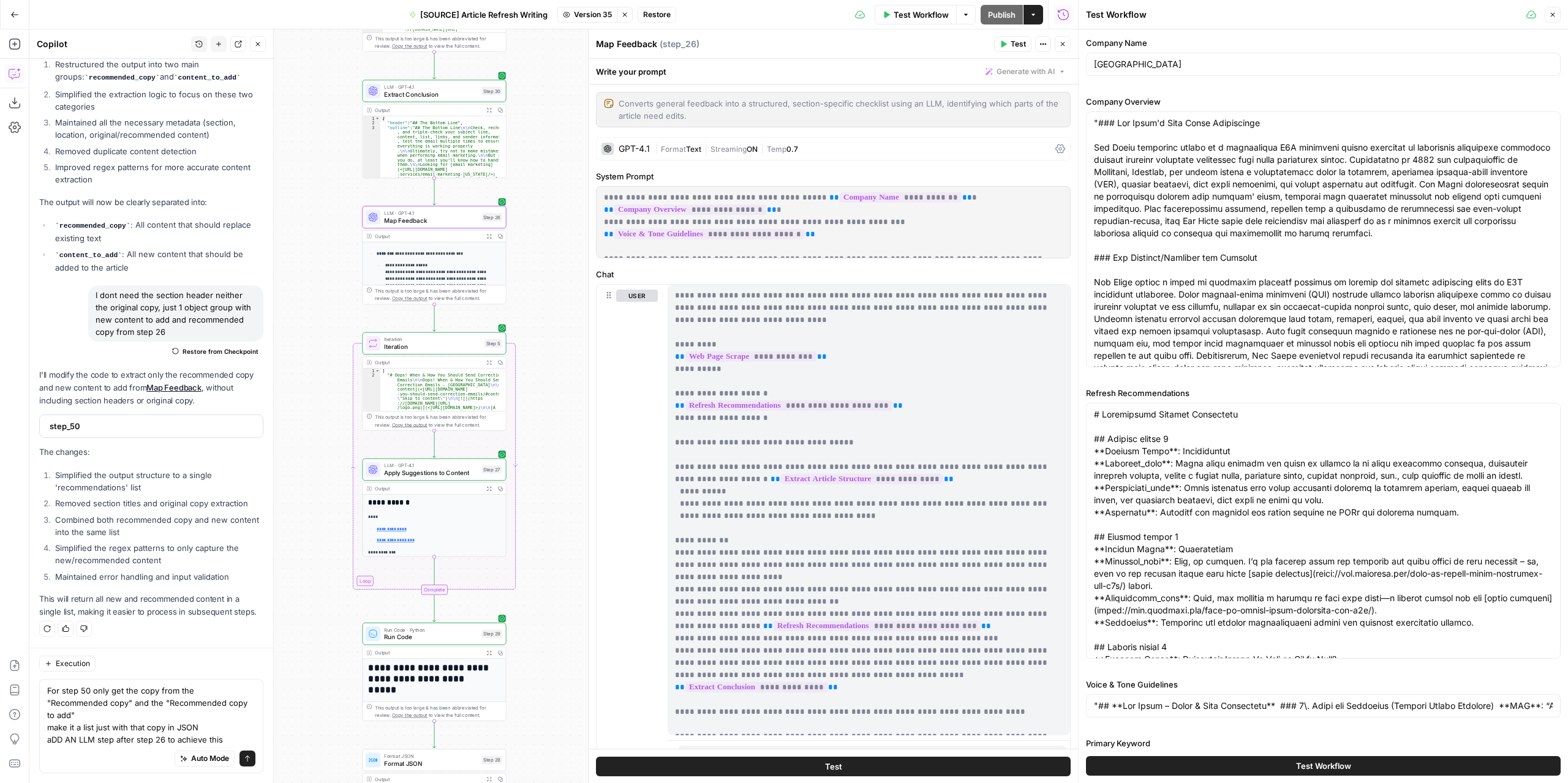
scroll to position [7320, 0]
click at [594, 9] on span "Version 35" at bounding box center [593, 14] width 38 height 11
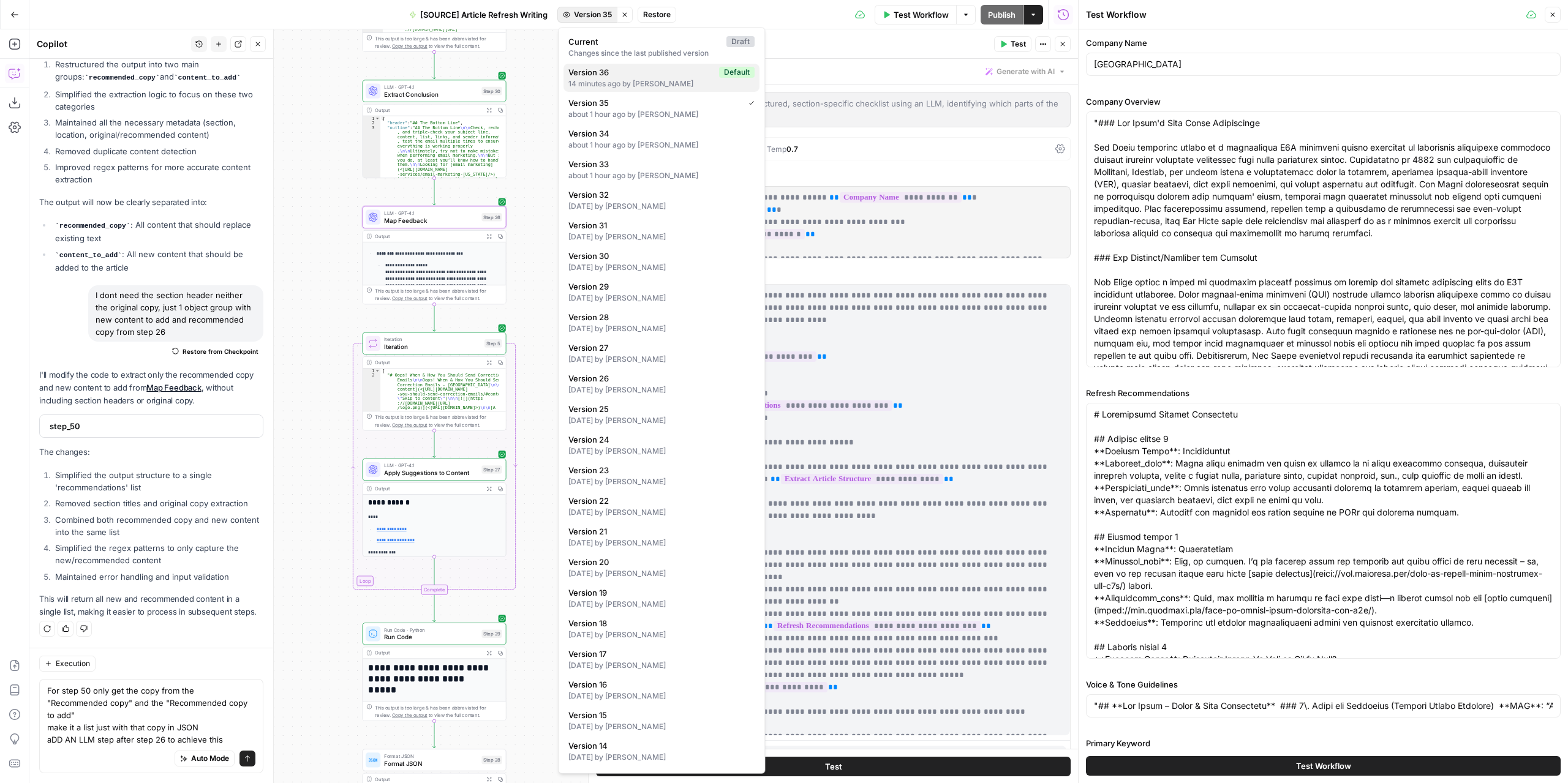
click at [623, 83] on div "14 minutes ago by Nicolás Fernández" at bounding box center [661, 84] width 186 height 11
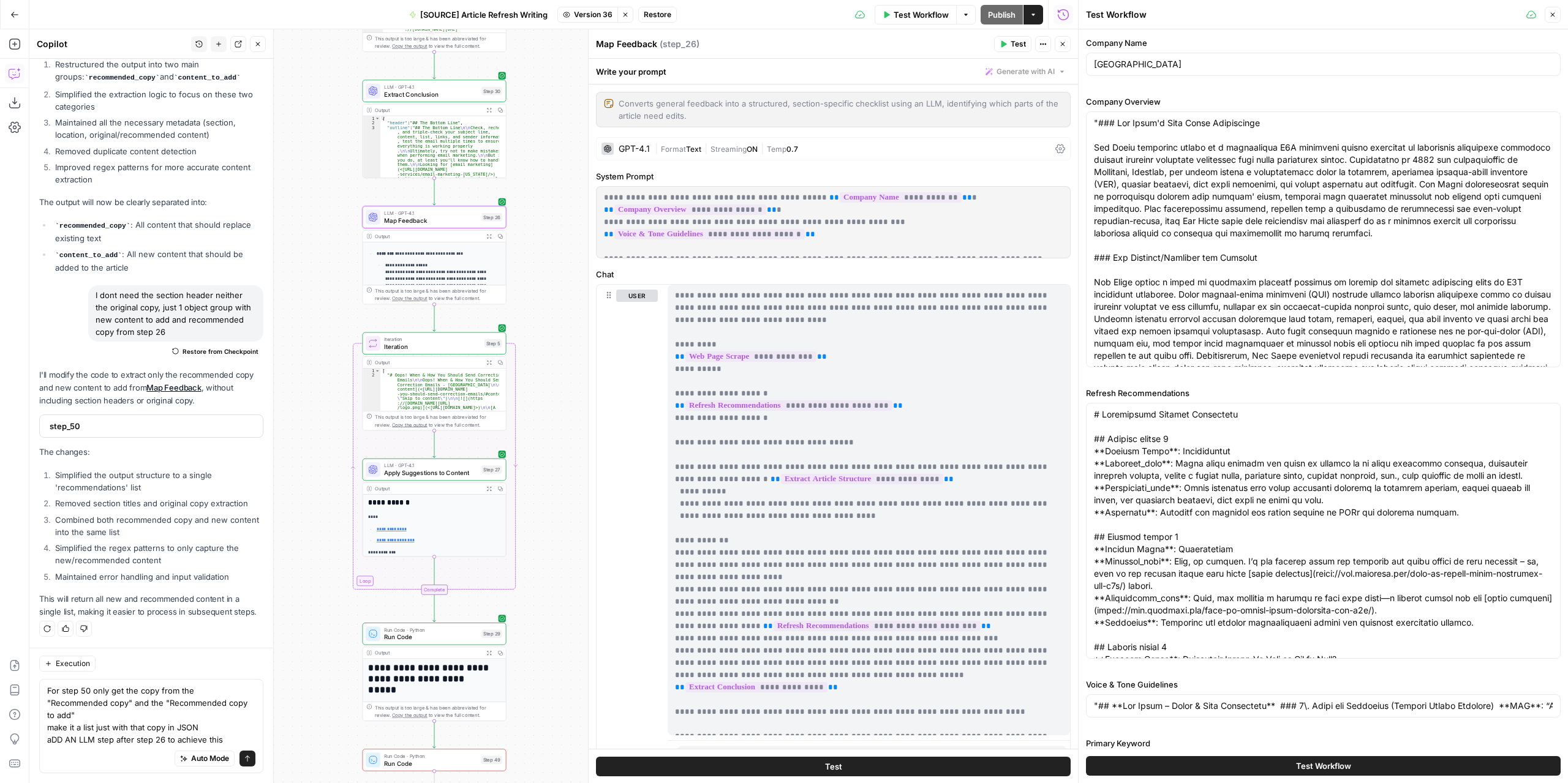
scroll to position [7427, 0]
click at [932, 9] on span "Test Workflow" at bounding box center [921, 15] width 55 height 12
click at [1180, 761] on button "Test Workflow" at bounding box center [1323, 766] width 475 height 20
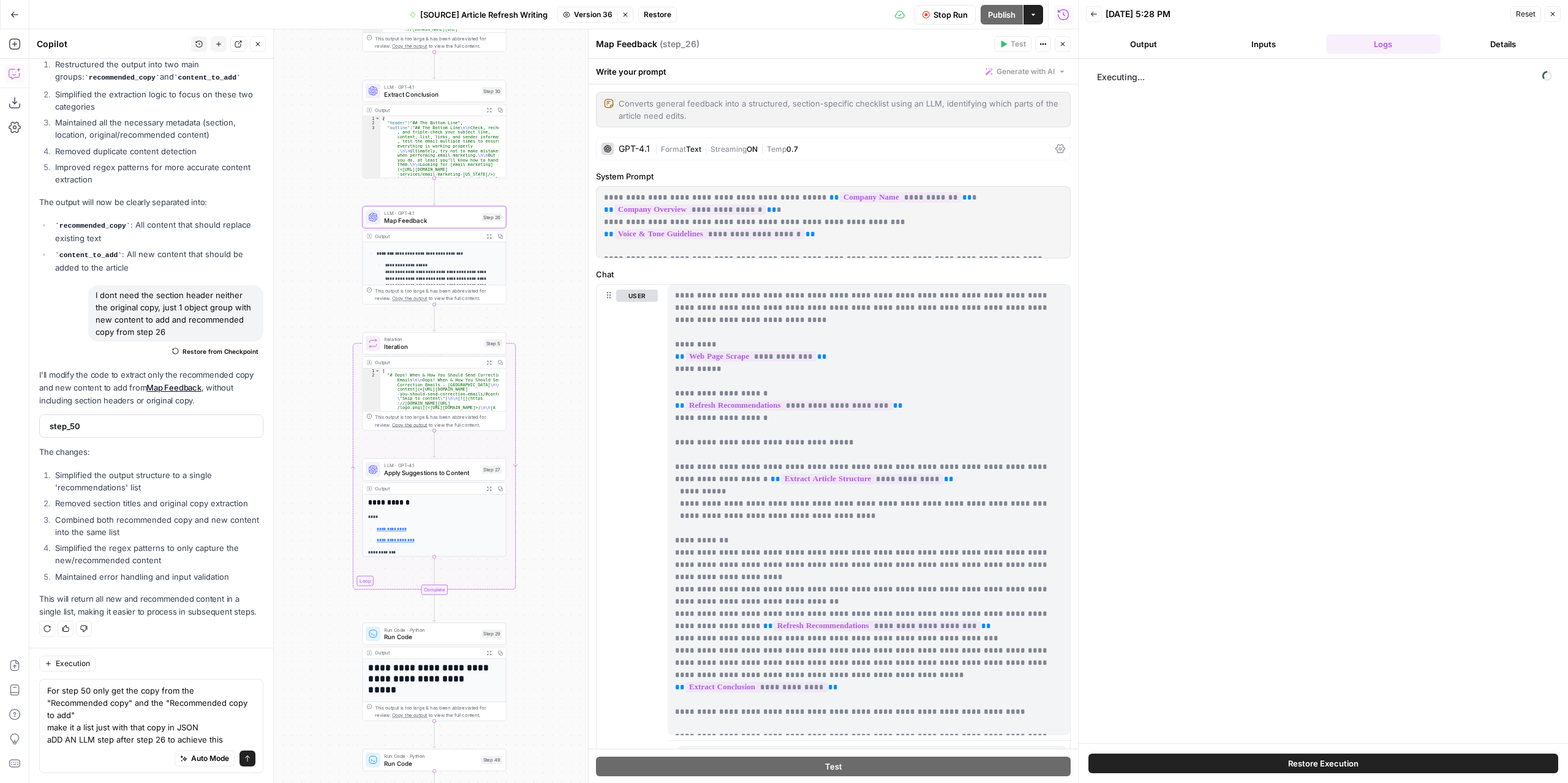
click at [1059, 44] on button "Close" at bounding box center [1062, 44] width 16 height 16
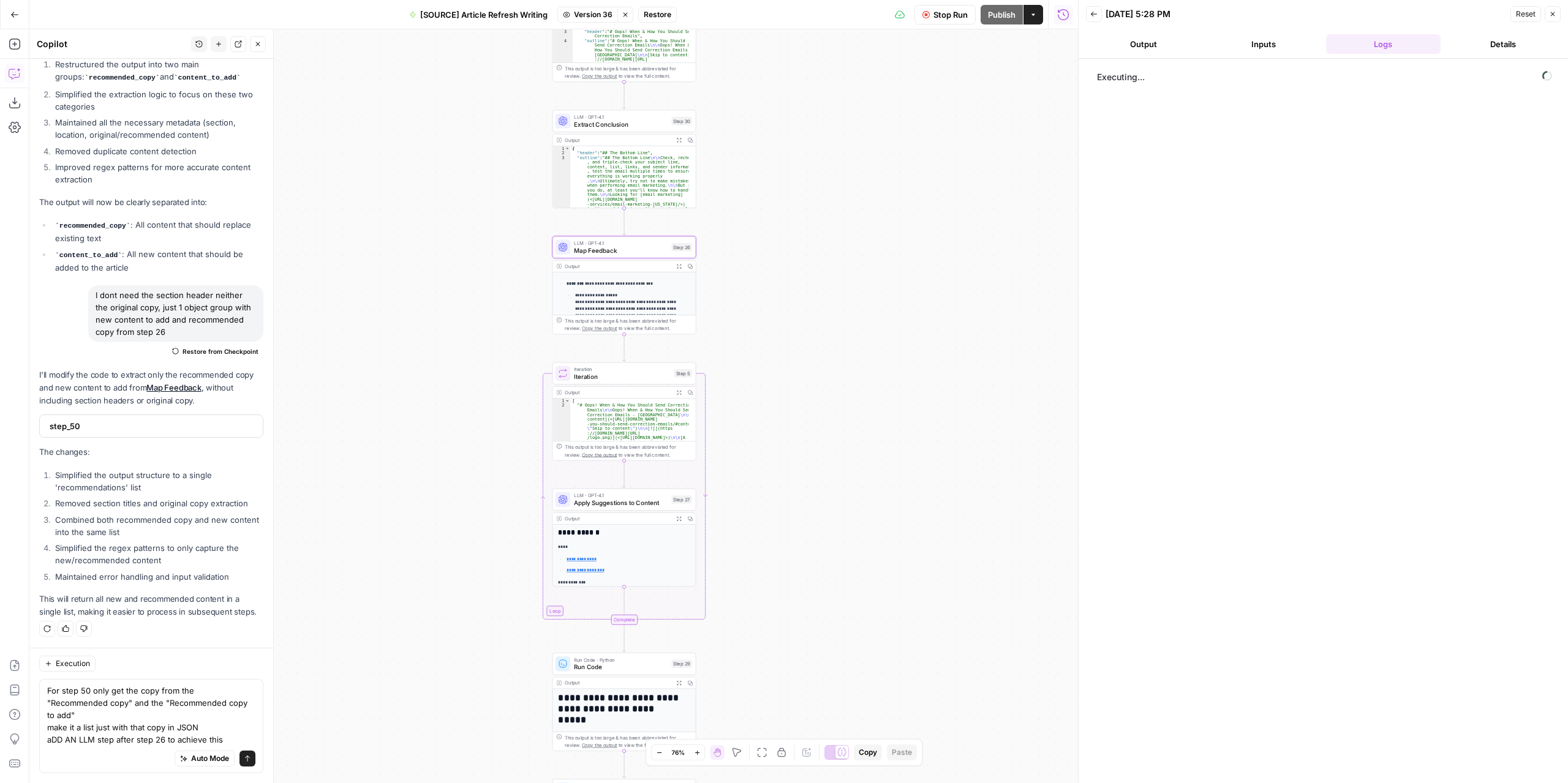
drag, startPoint x: 662, startPoint y: 272, endPoint x: 857, endPoint y: 236, distance: 198.3
click at [857, 236] on div "**********" at bounding box center [553, 406] width 1048 height 754
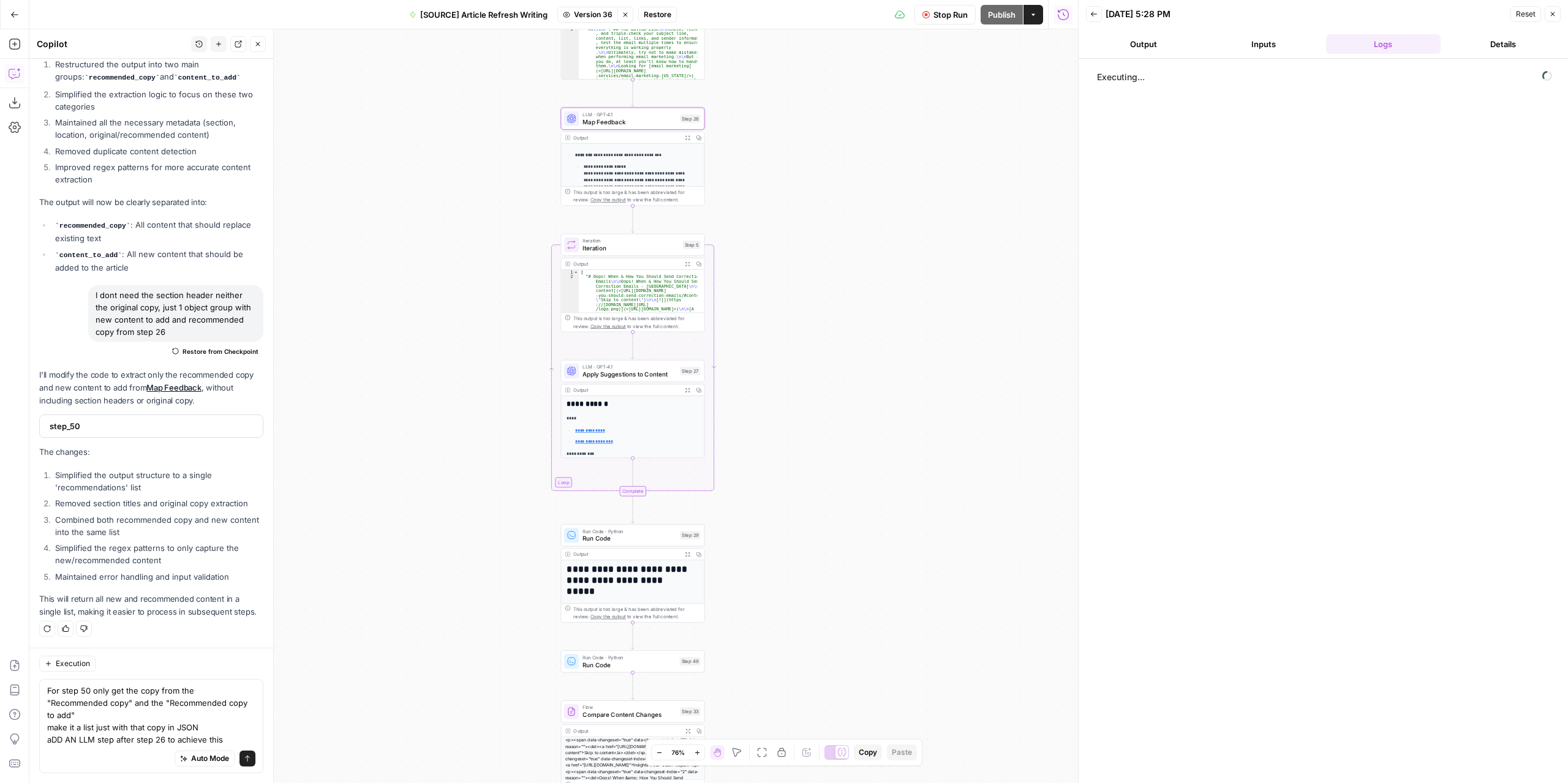
drag, startPoint x: 819, startPoint y: 397, endPoint x: 822, endPoint y: 357, distance: 40.1
click at [822, 357] on div "**********" at bounding box center [553, 406] width 1048 height 754
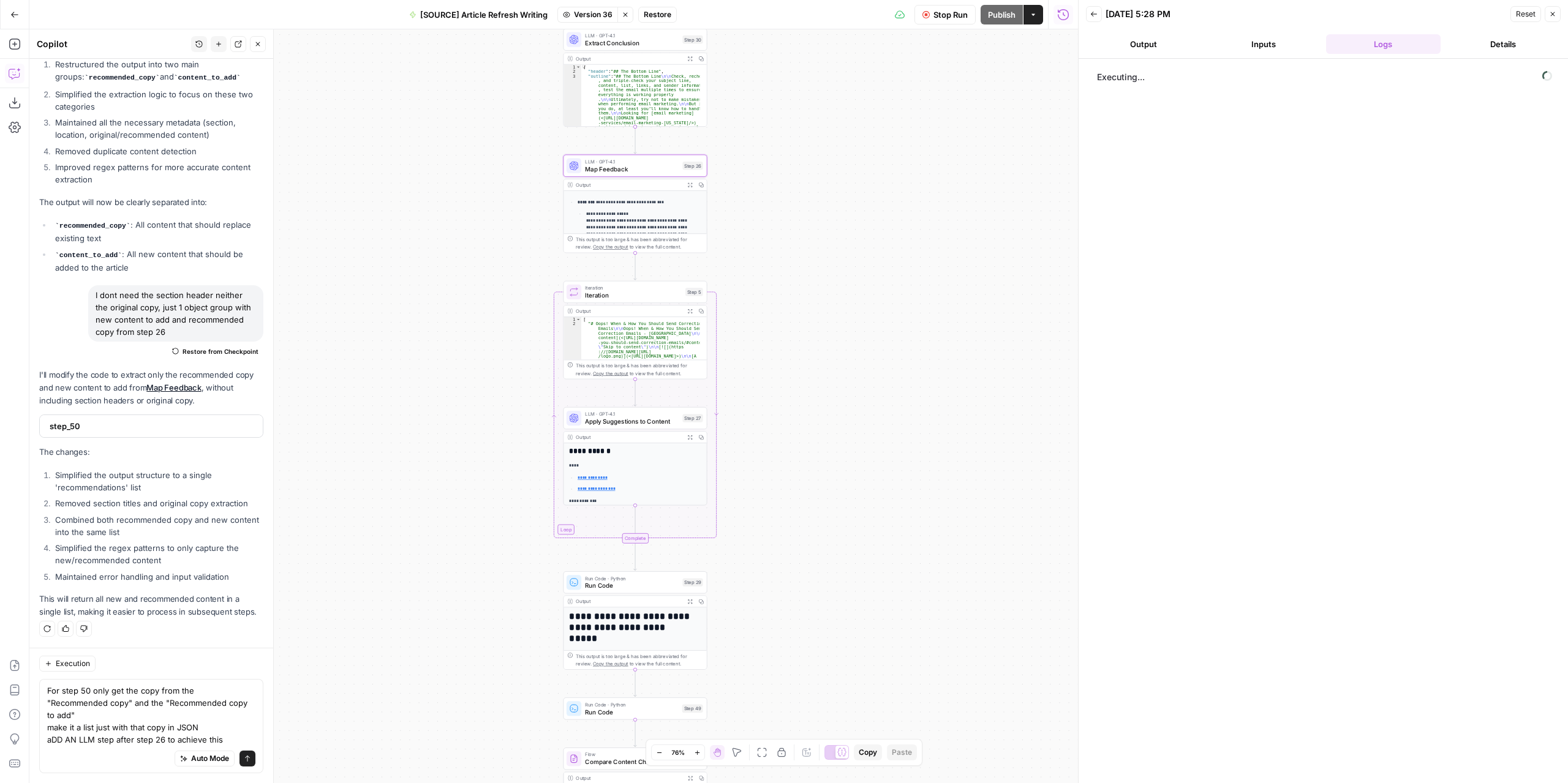
drag, startPoint x: 806, startPoint y: 352, endPoint x: 790, endPoint y: 562, distance: 210.6
click at [807, 608] on div "**********" at bounding box center [553, 406] width 1048 height 754
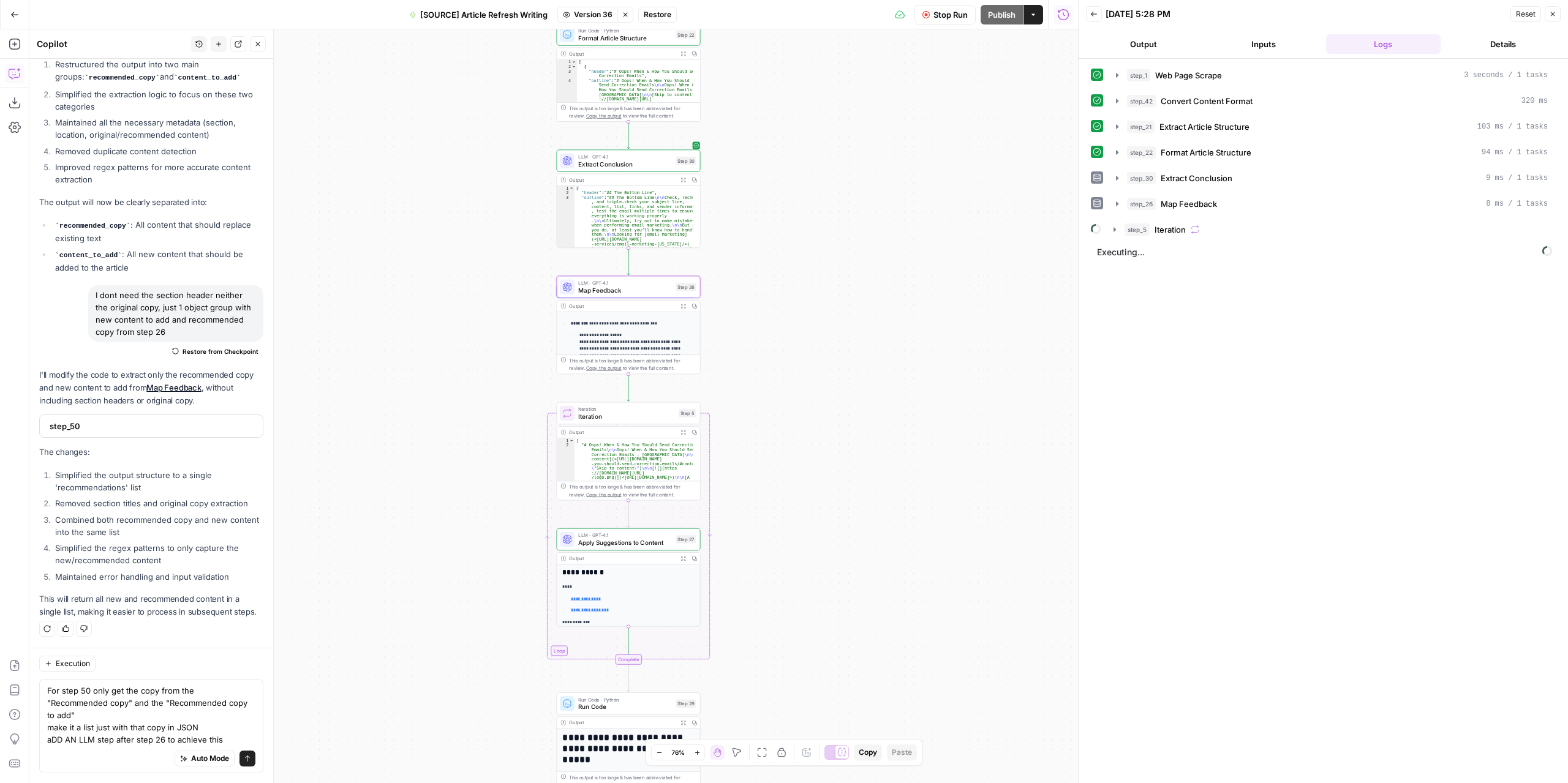
drag, startPoint x: 782, startPoint y: 459, endPoint x: 773, endPoint y: 430, distance: 30.4
click at [778, 437] on div "**********" at bounding box center [553, 406] width 1048 height 754
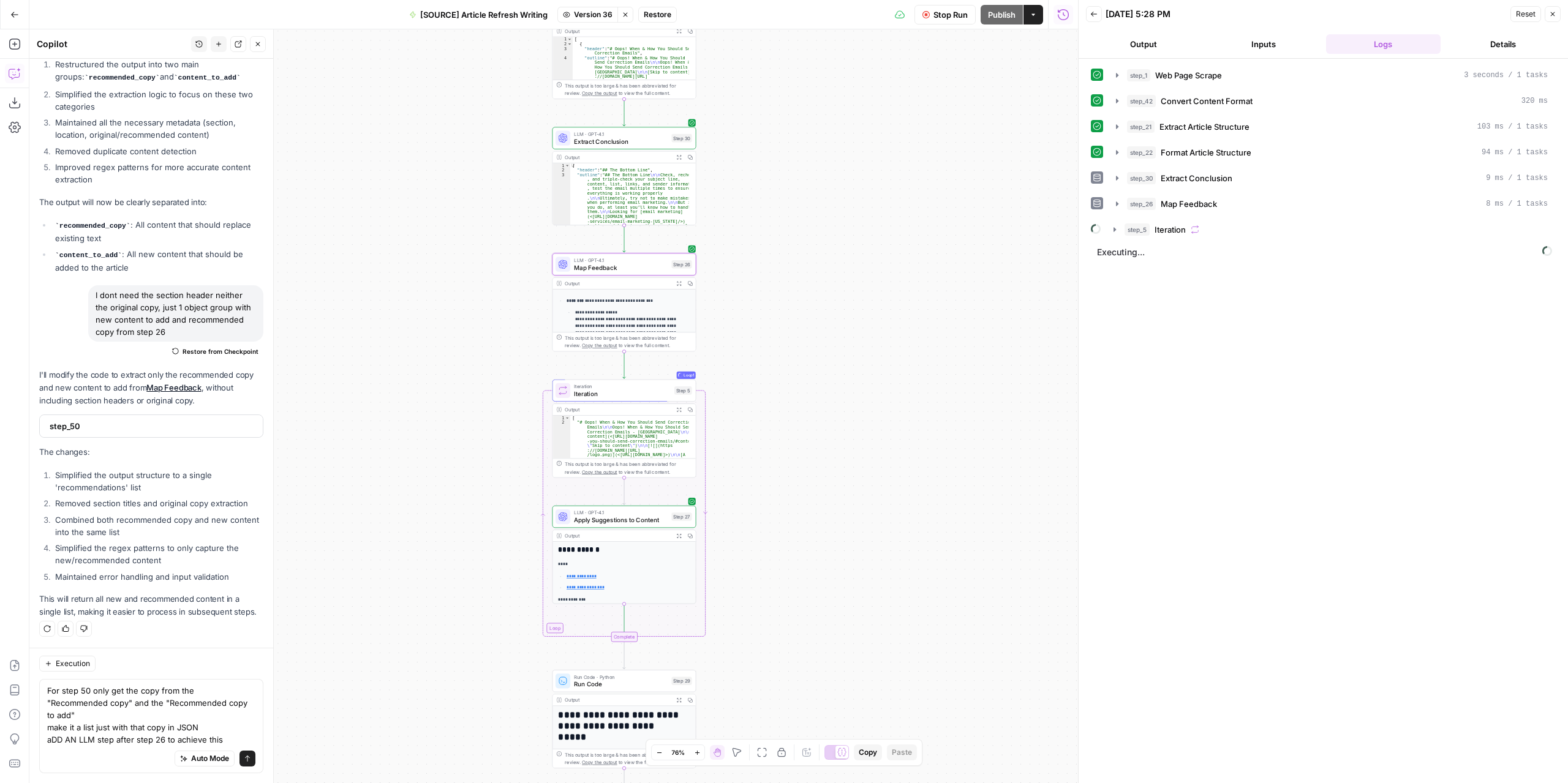
click at [680, 281] on icon "button" at bounding box center [678, 283] width 5 height 5
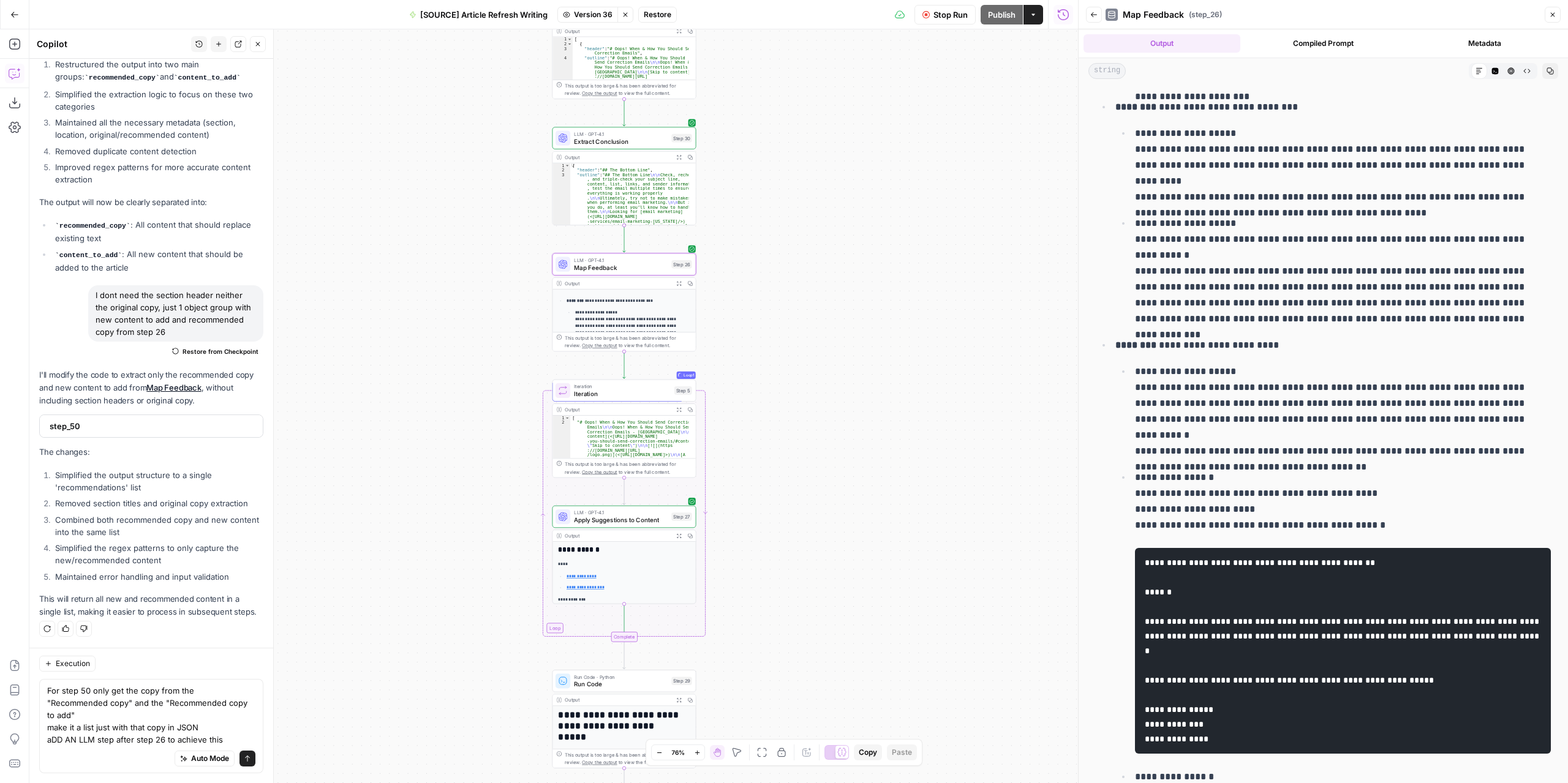
scroll to position [674, 0]
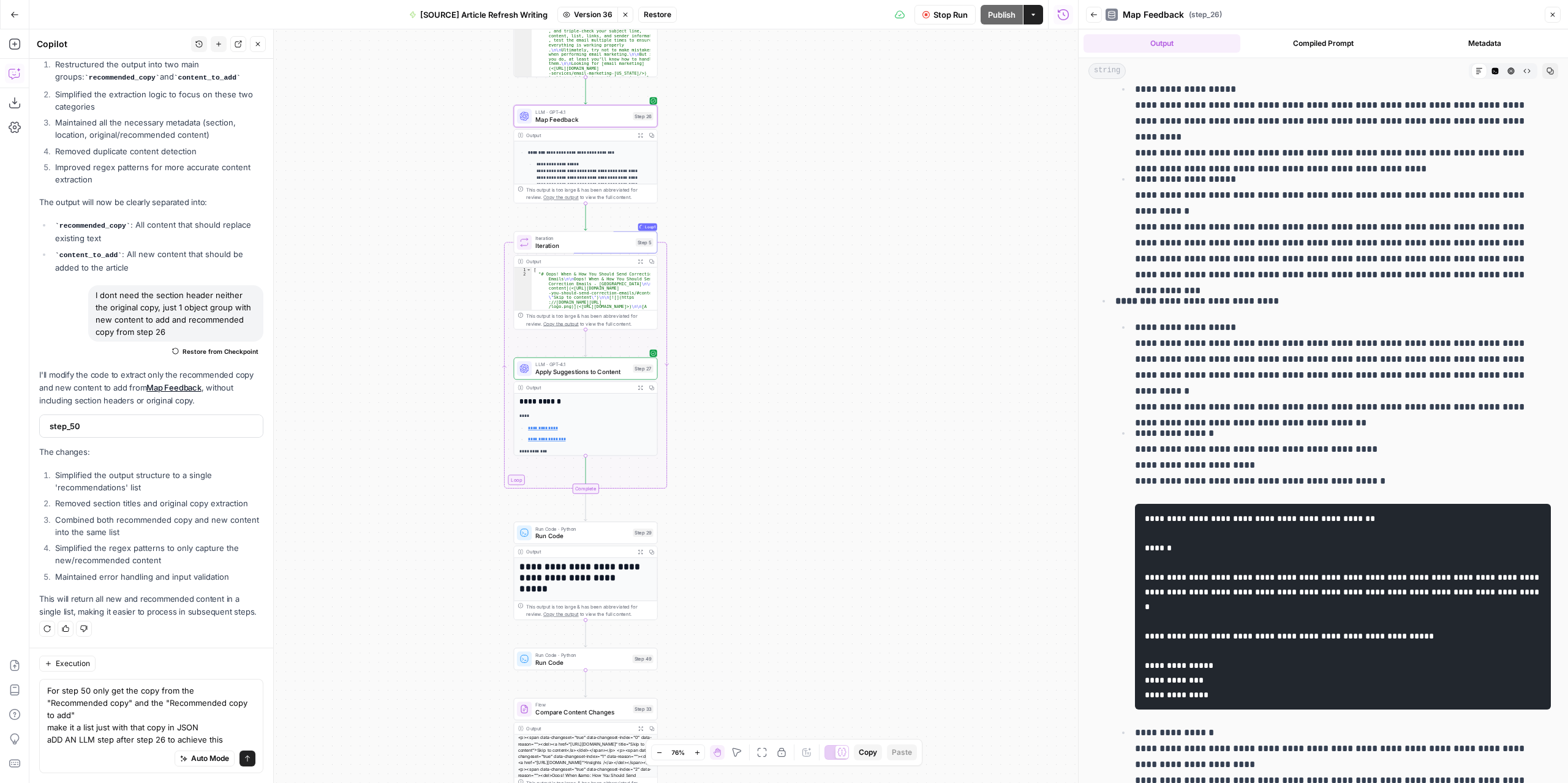
drag, startPoint x: 797, startPoint y: 480, endPoint x: 790, endPoint y: 458, distance: 23.1
click at [790, 458] on div "**********" at bounding box center [553, 406] width 1048 height 754
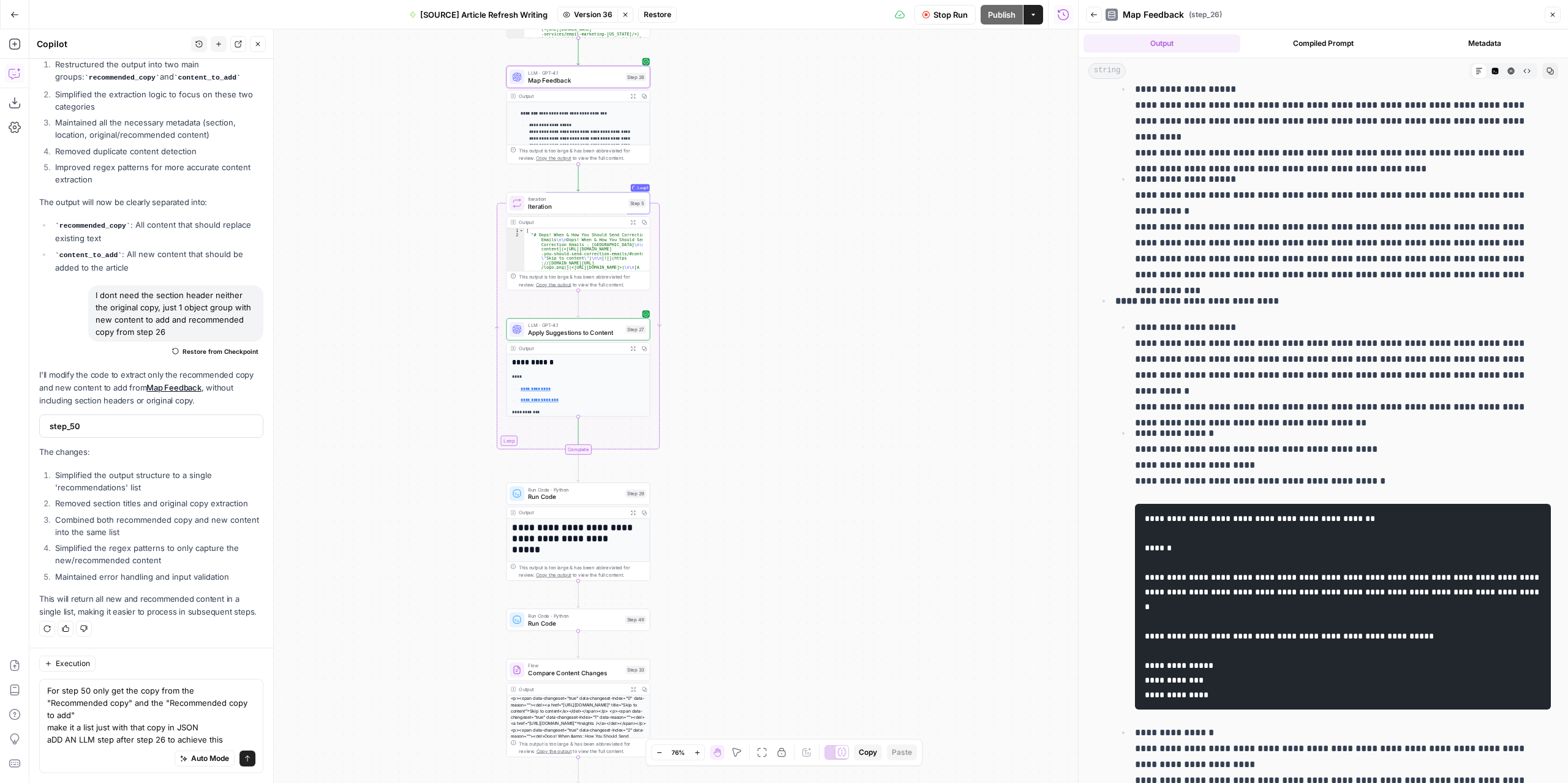
drag, startPoint x: 750, startPoint y: 522, endPoint x: 745, endPoint y: 506, distance: 16.8
click at [745, 506] on div "**********" at bounding box center [553, 406] width 1048 height 754
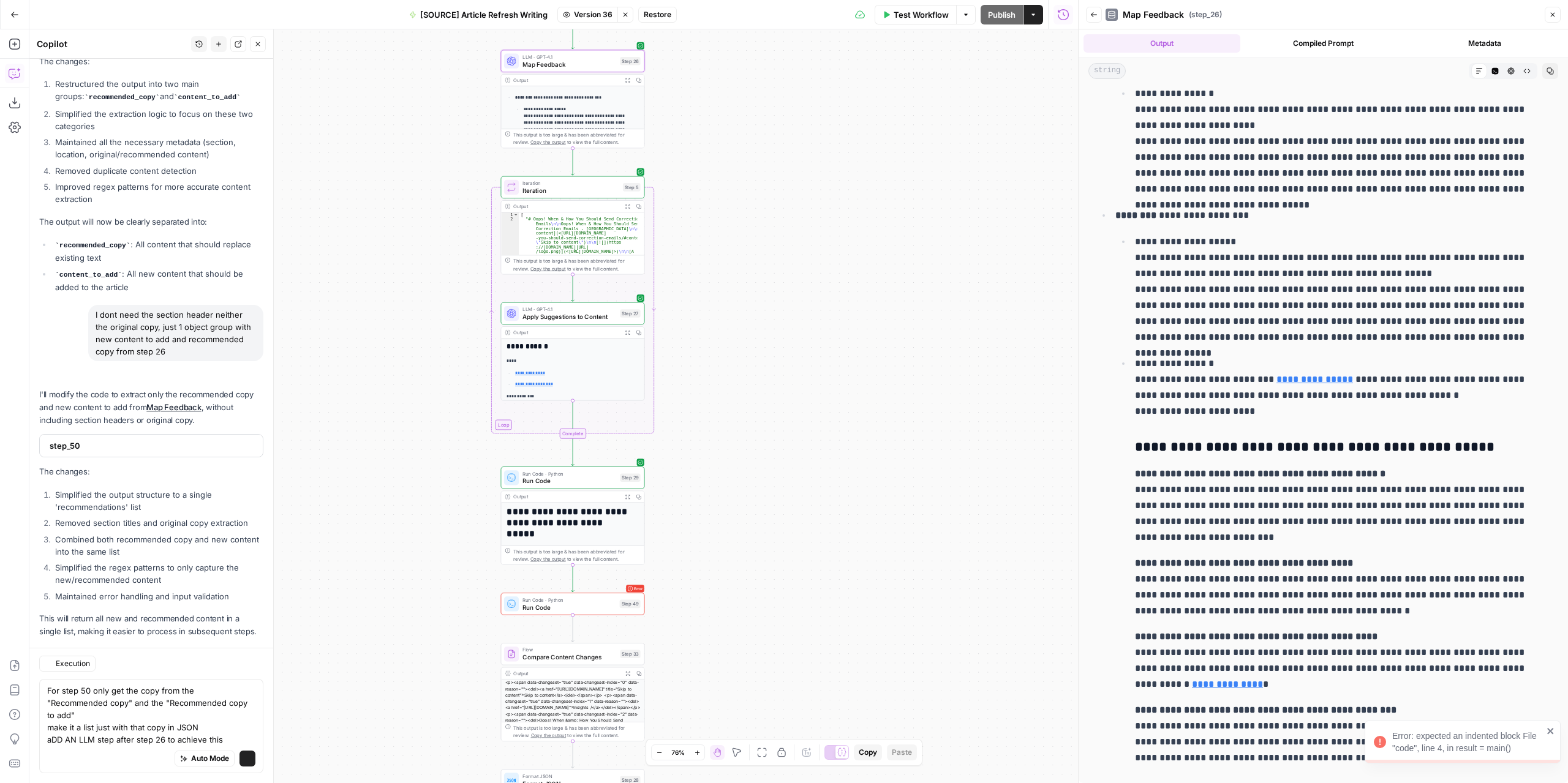
scroll to position [7427, 0]
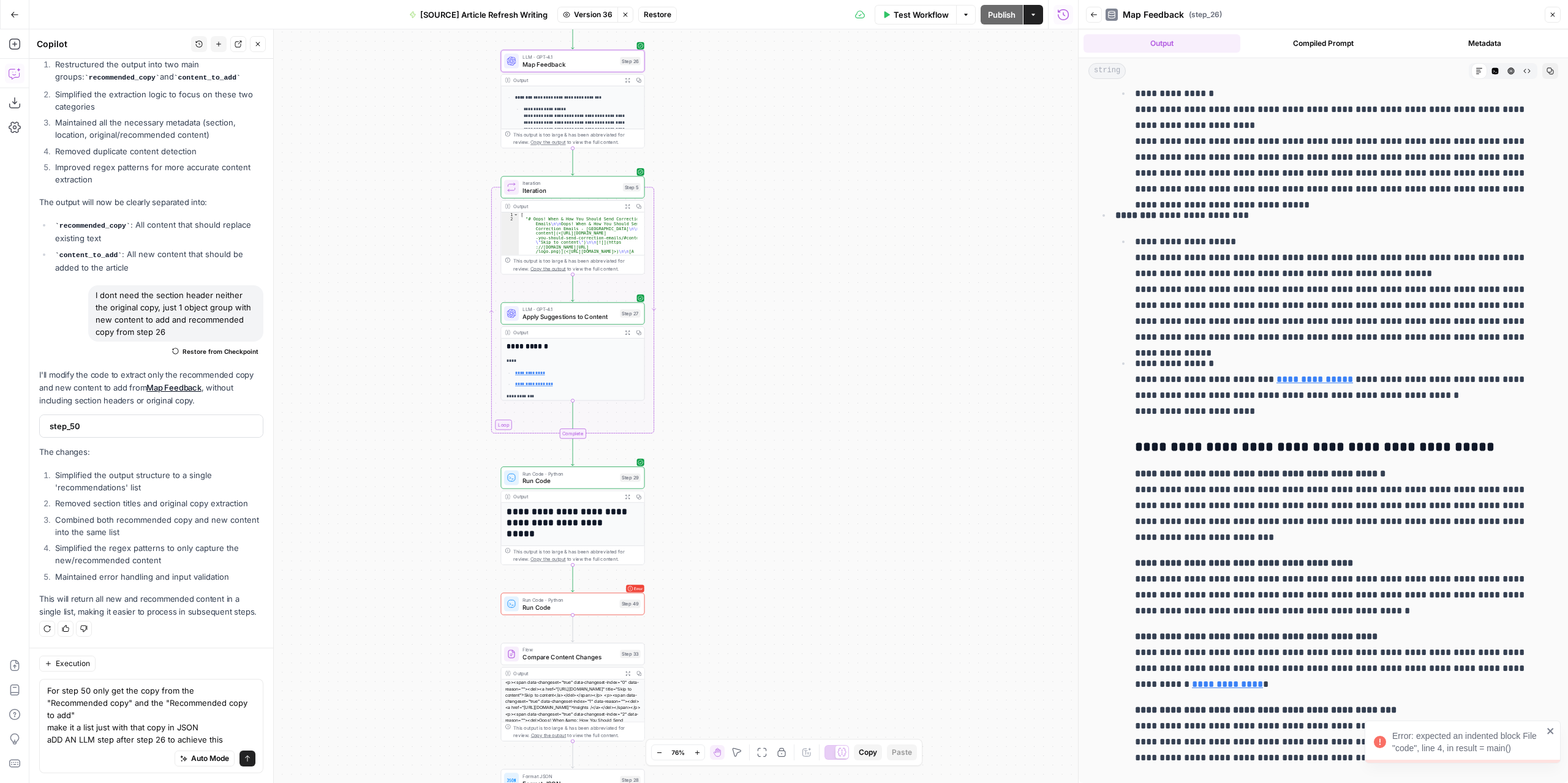
click at [627, 496] on icon "button" at bounding box center [627, 496] width 5 height 5
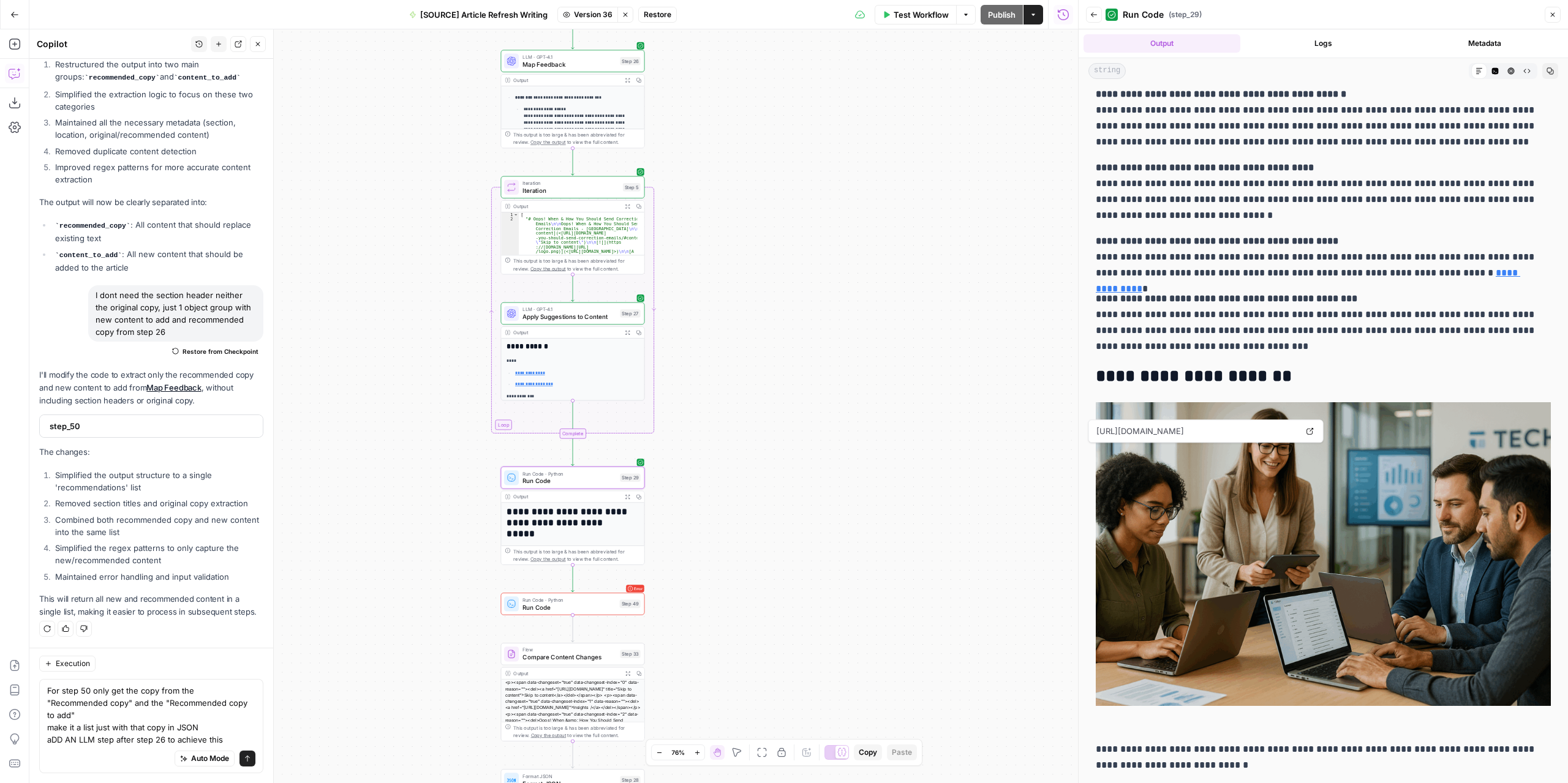
scroll to position [3491, 0]
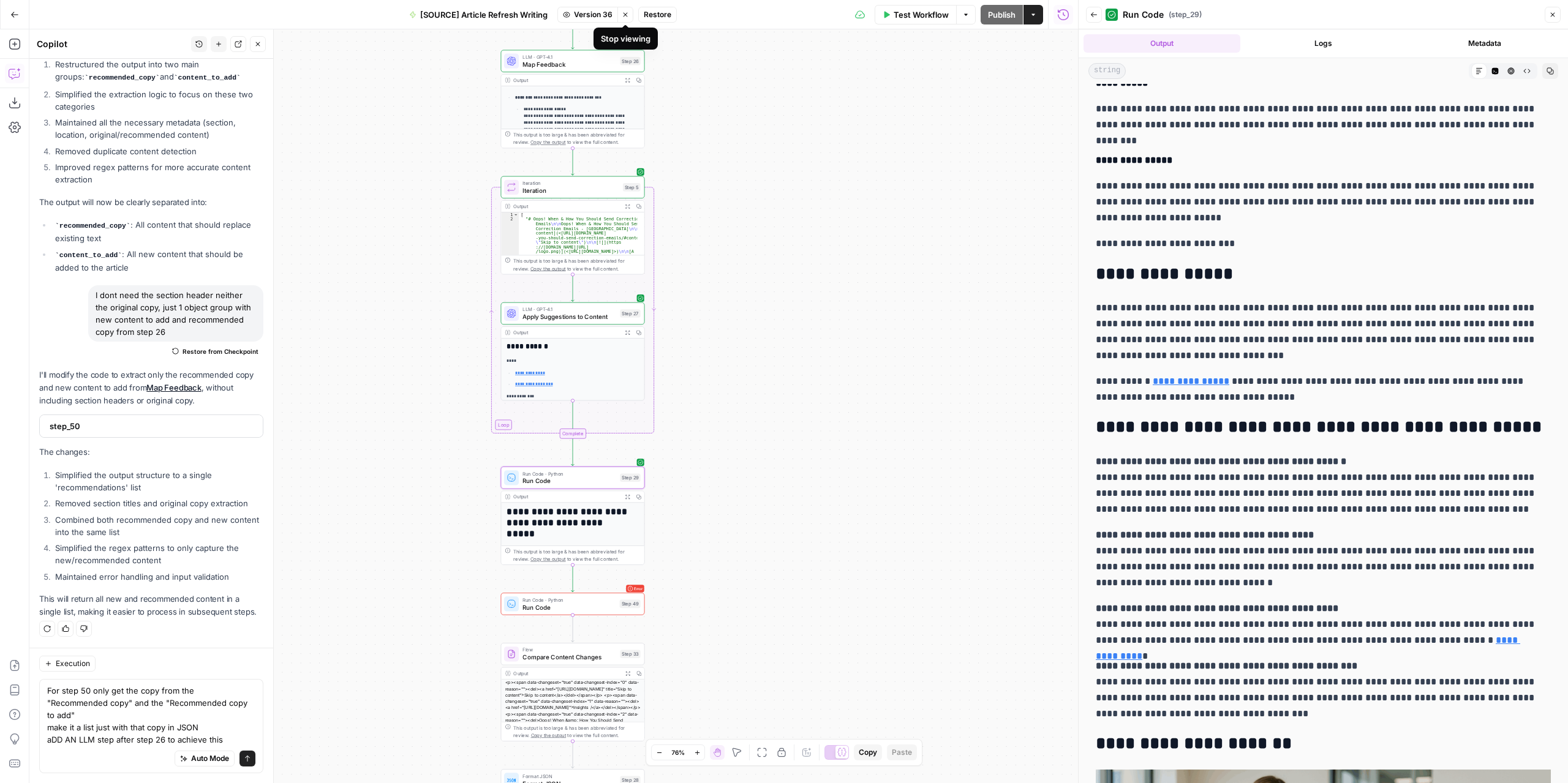
click at [622, 14] on icon "button" at bounding box center [625, 14] width 8 height 8
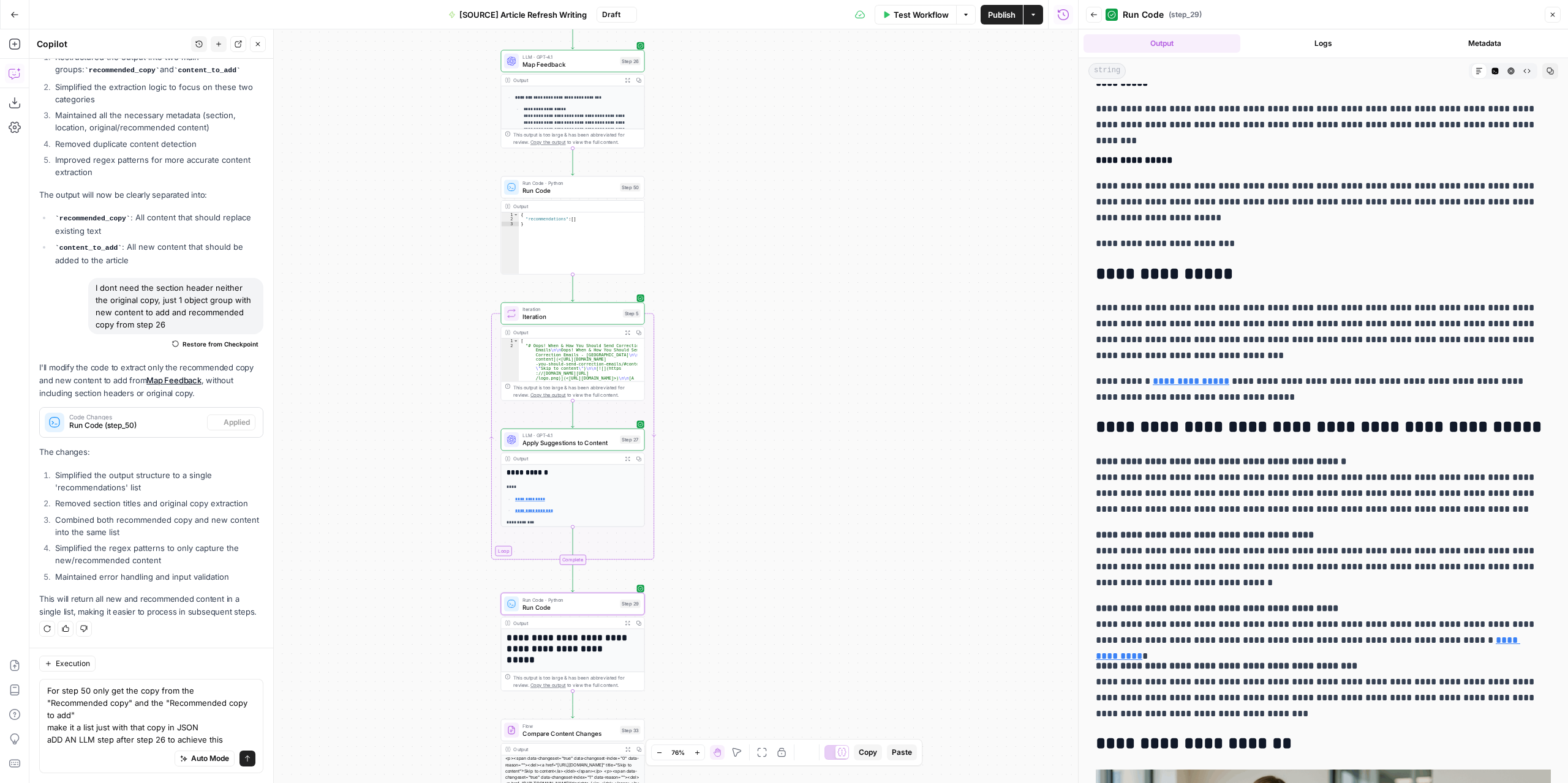
scroll to position [7456, 0]
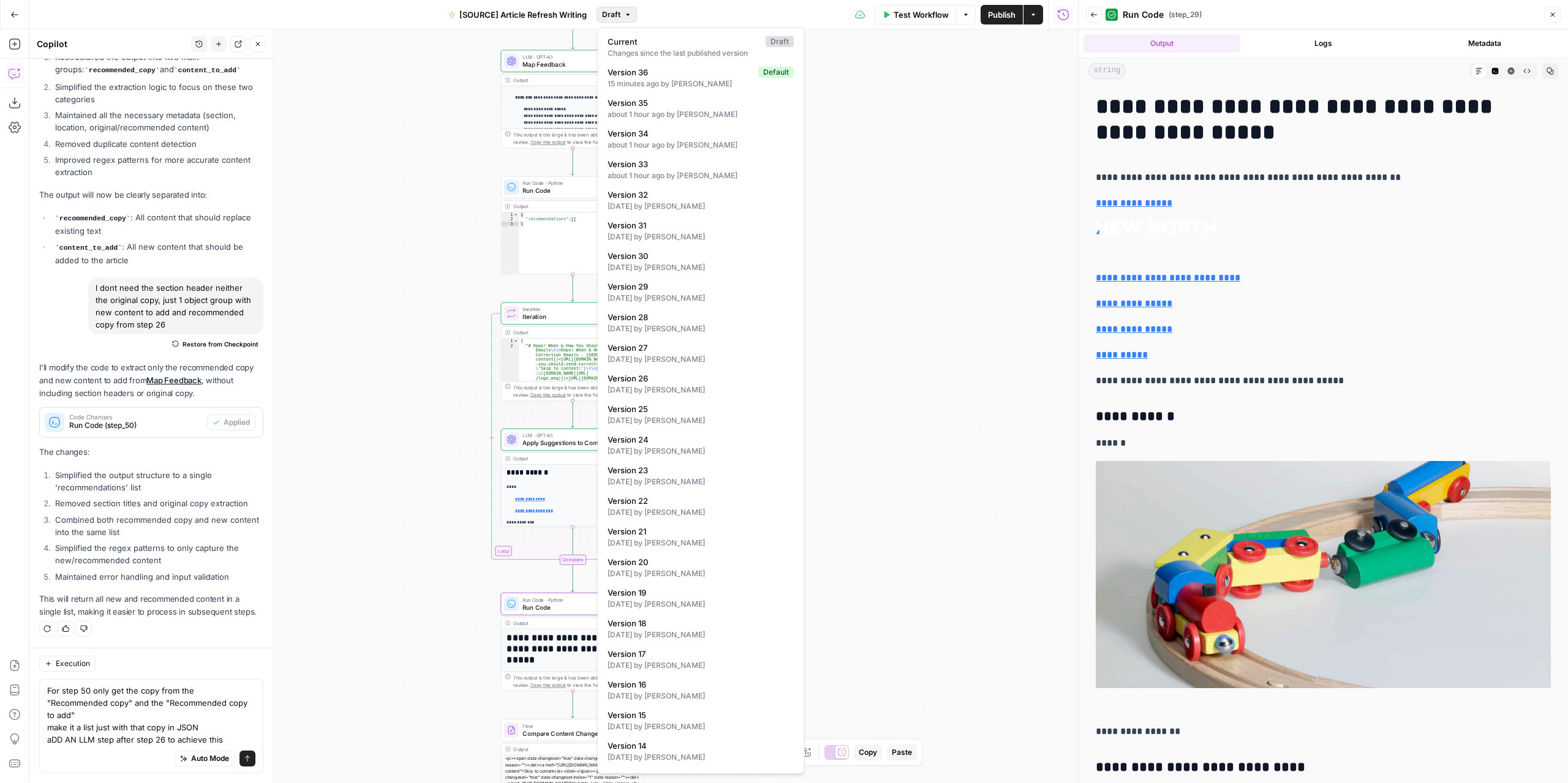
click at [605, 15] on span "Draft" at bounding box center [611, 14] width 18 height 11
click at [691, 112] on div "about 1 hour ago by Nicolás Fernández" at bounding box center [700, 115] width 186 height 11
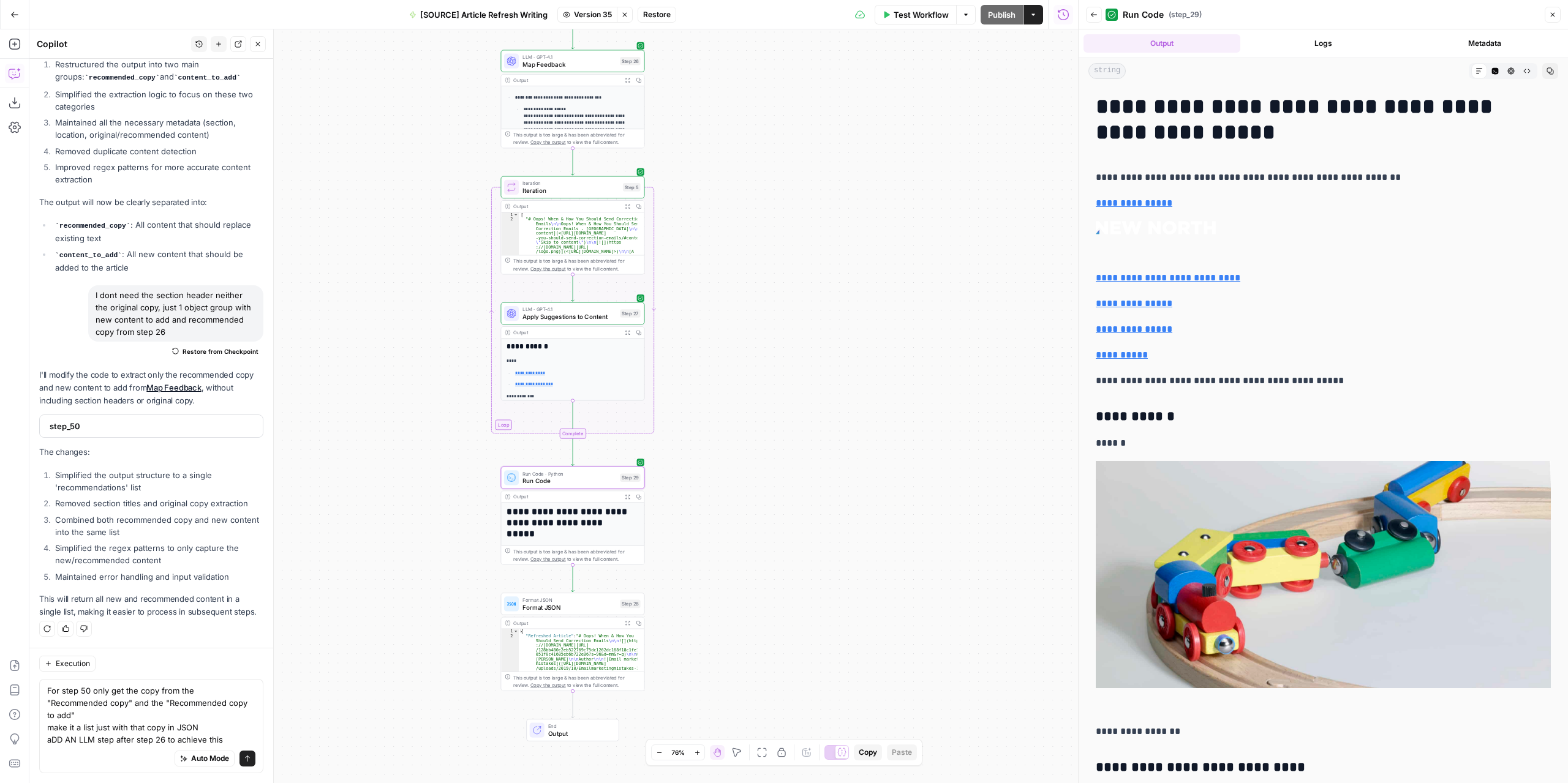
scroll to position [7320, 0]
click at [921, 20] on span "Test Workflow" at bounding box center [921, 15] width 55 height 12
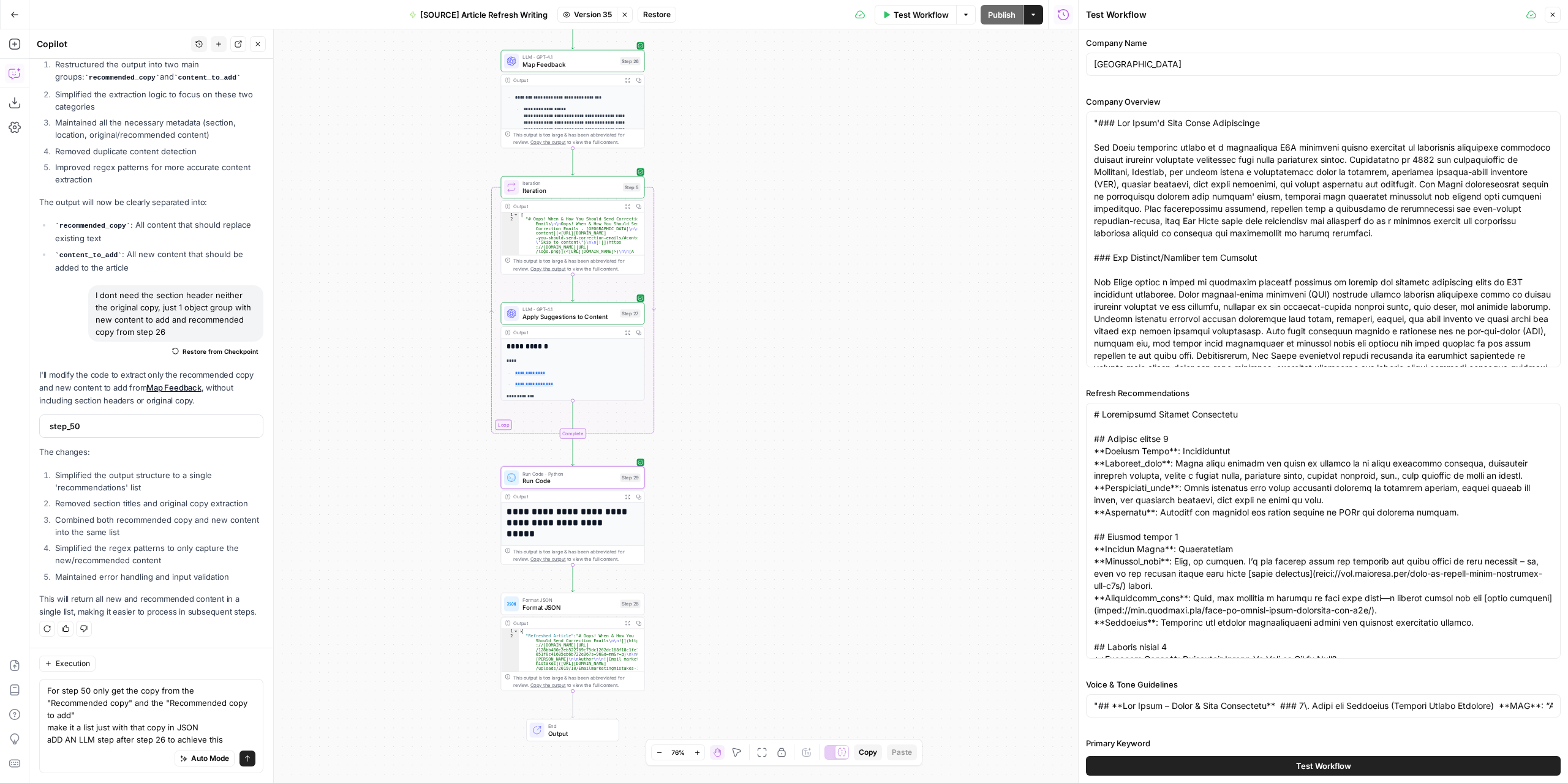
click at [1281, 757] on button "Test Workflow" at bounding box center [1323, 766] width 475 height 20
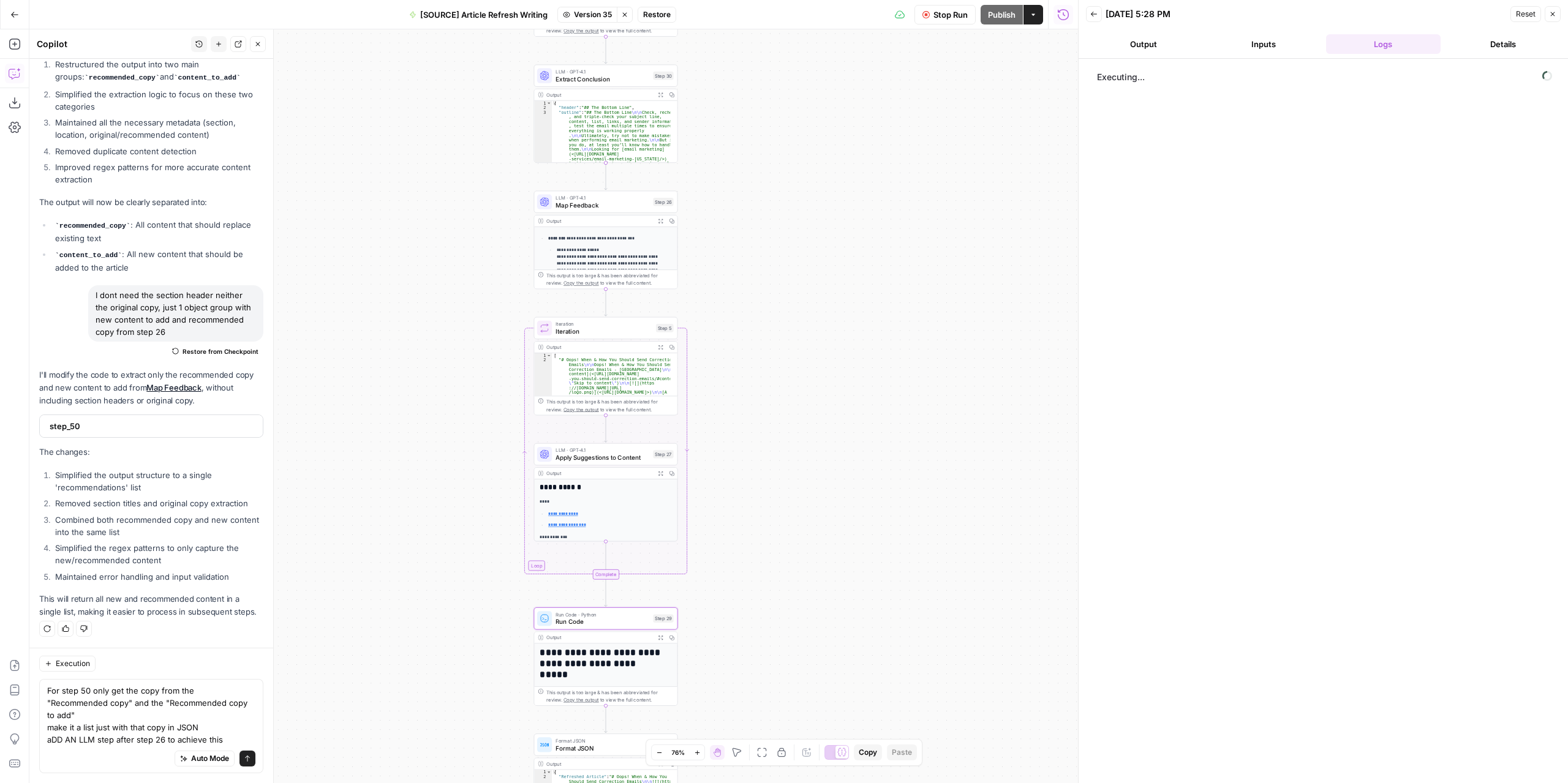
drag, startPoint x: 791, startPoint y: 308, endPoint x: 829, endPoint y: 476, distance: 172.2
click at [830, 481] on div "**********" at bounding box center [553, 406] width 1048 height 754
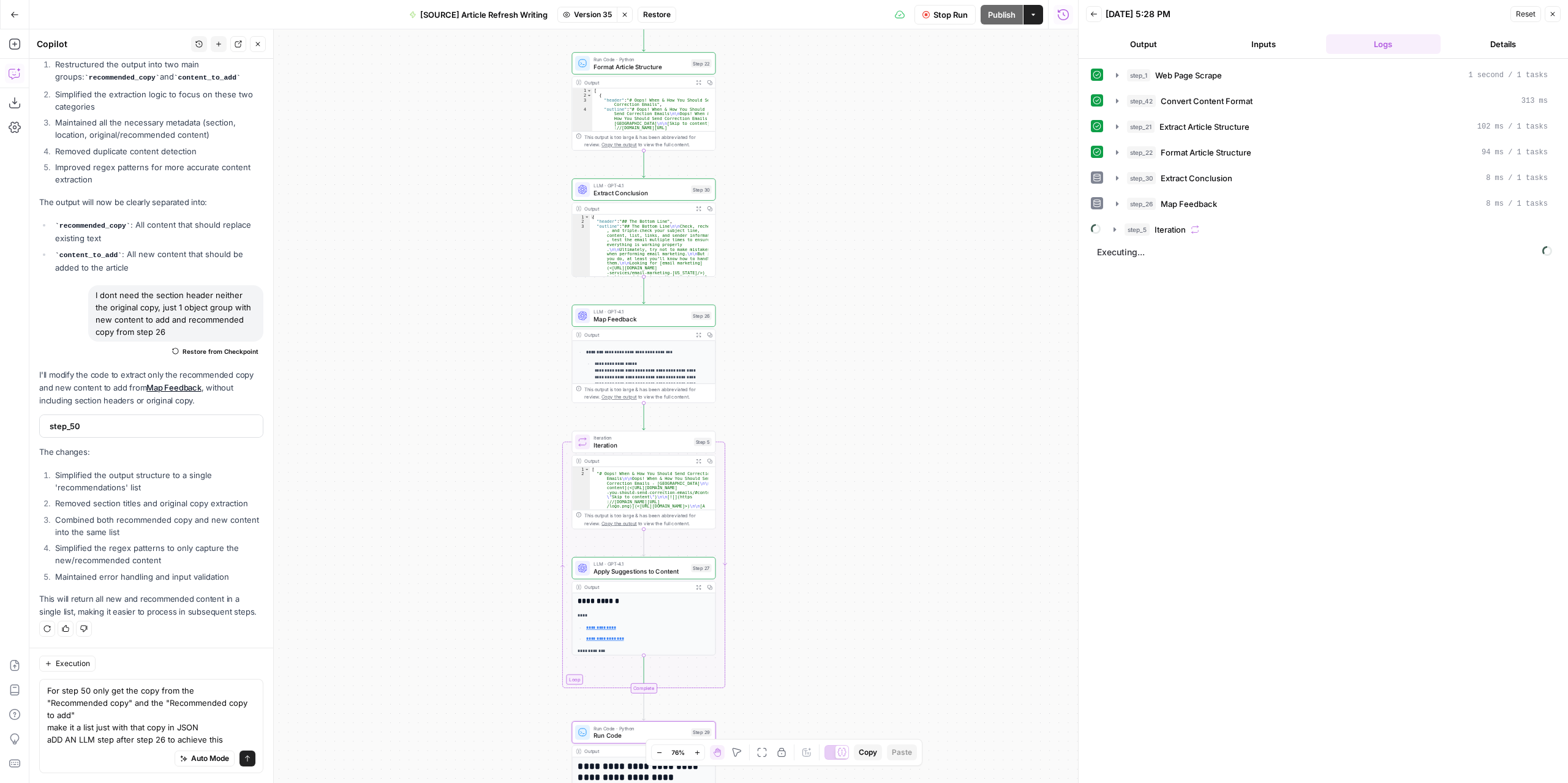
drag, startPoint x: 790, startPoint y: 303, endPoint x: 808, endPoint y: 355, distance: 55.0
click at [808, 355] on div "**********" at bounding box center [553, 406] width 1048 height 754
click at [668, 316] on span "Map Feedback" at bounding box center [640, 318] width 94 height 9
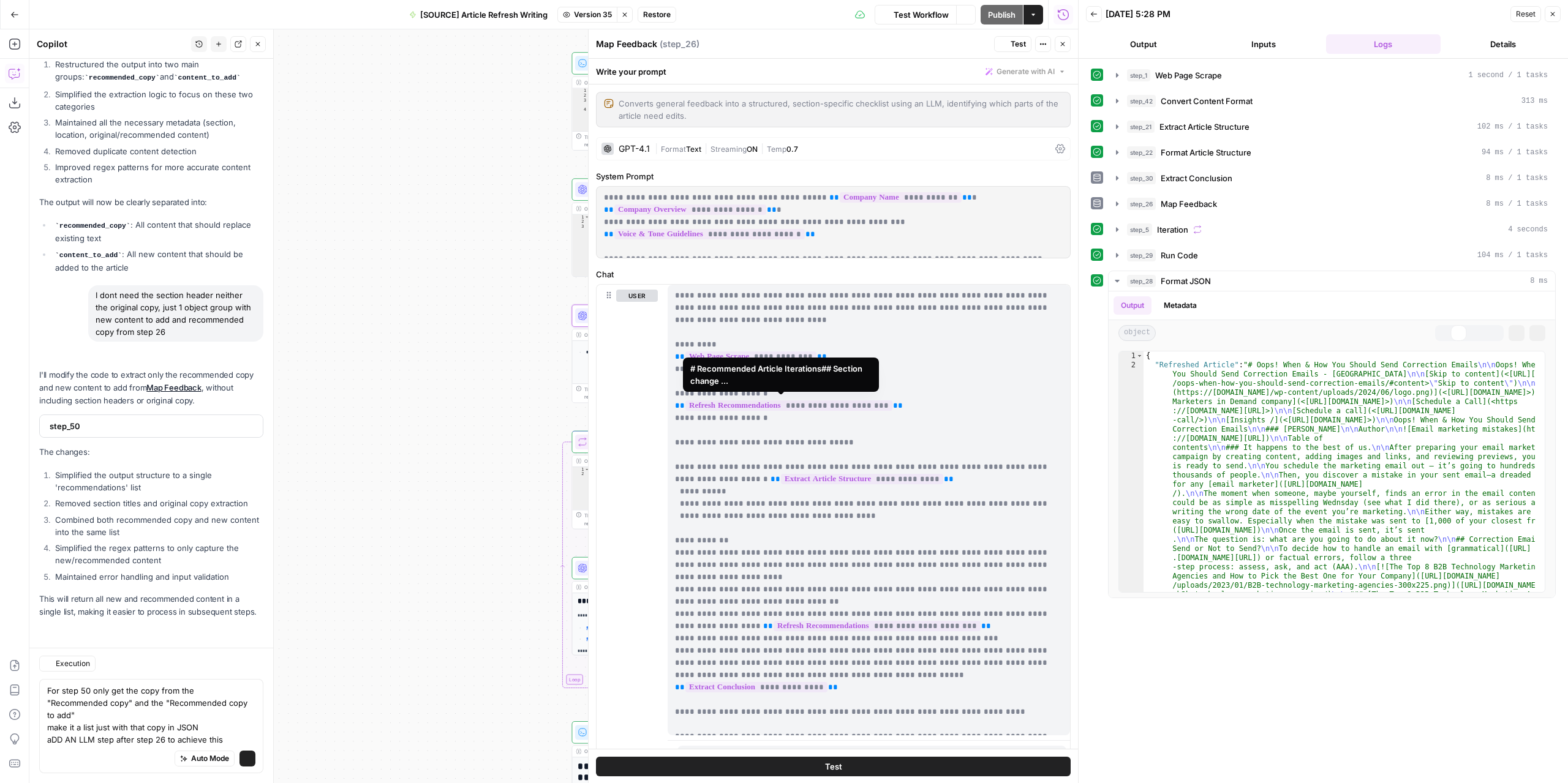
scroll to position [7320, 0]
click at [1063, 44] on icon "button" at bounding box center [1062, 44] width 4 height 4
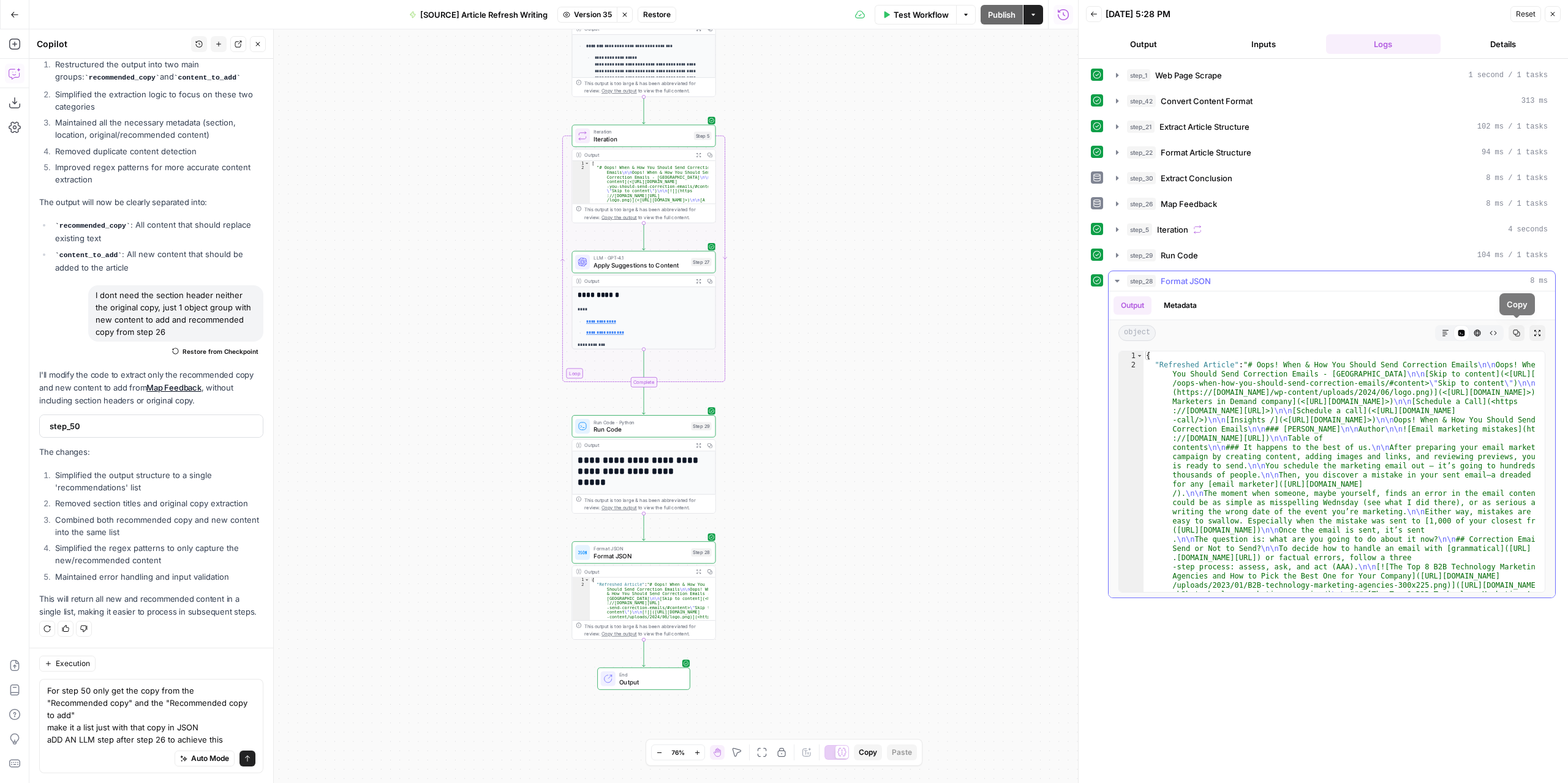
click at [1539, 329] on icon "button" at bounding box center [1537, 333] width 8 height 8
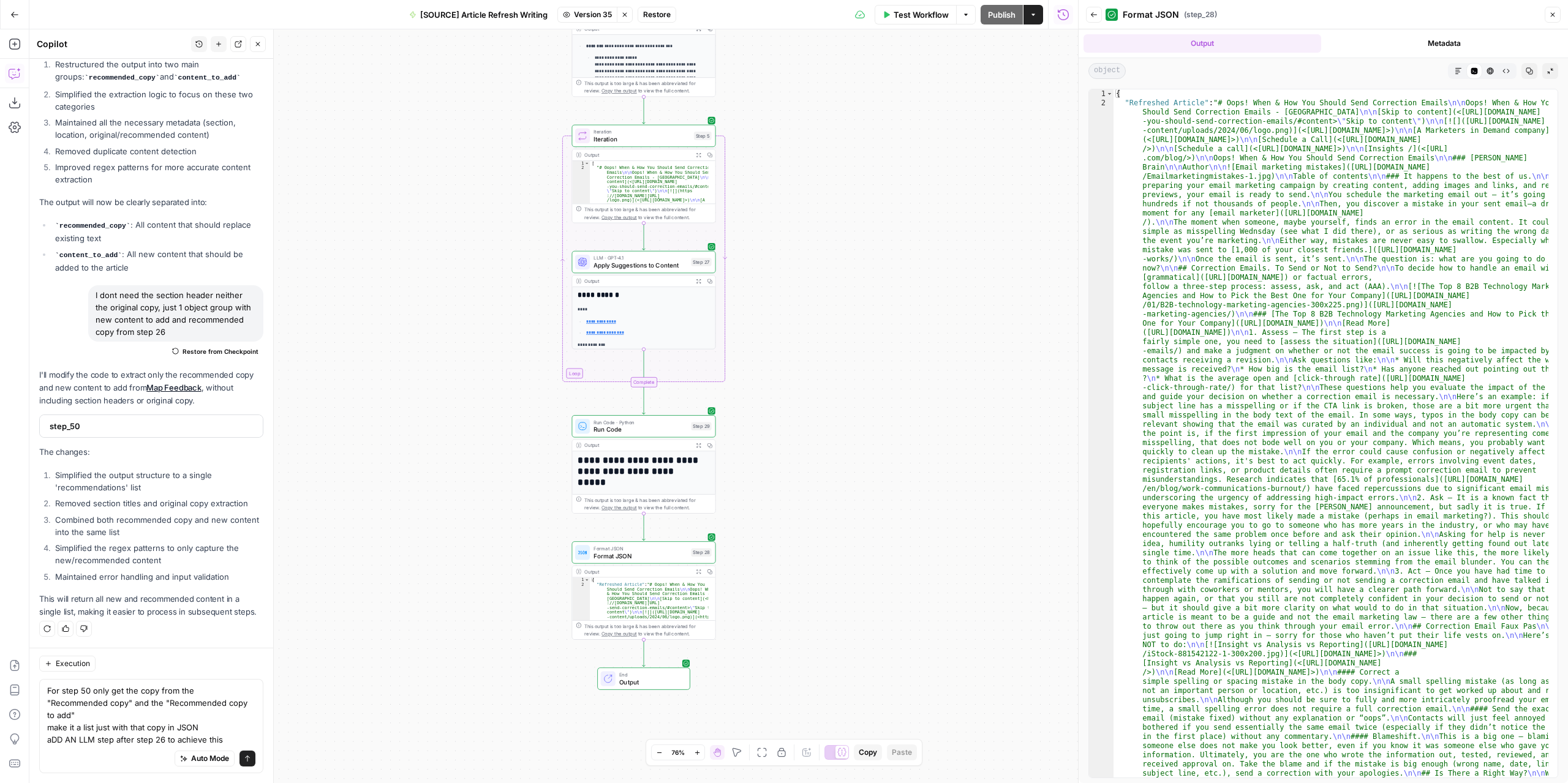
click at [1460, 67] on button "Markdown" at bounding box center [1457, 70] width 16 height 16
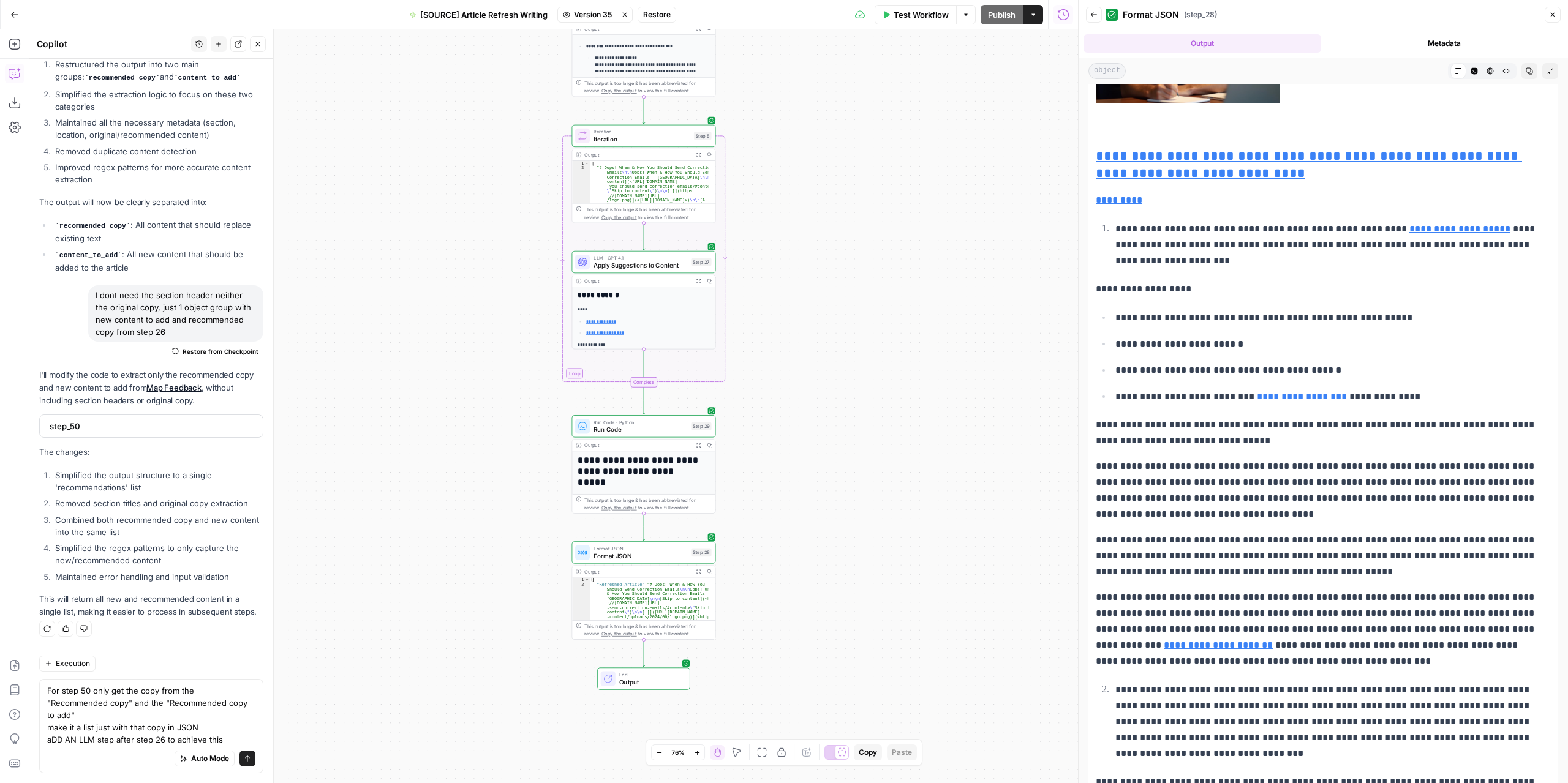
scroll to position [1102, 0]
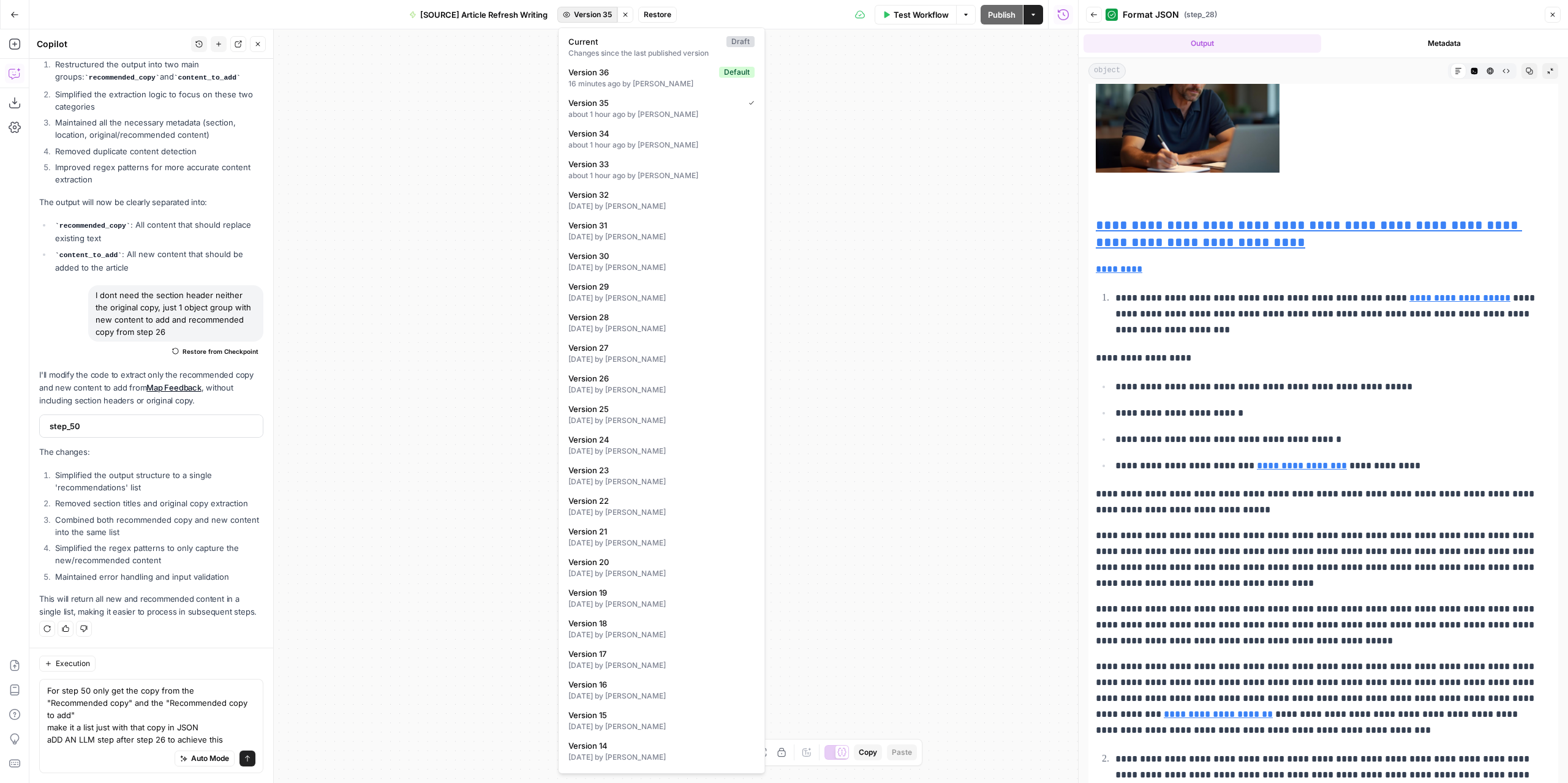
click at [605, 15] on span "Version 35" at bounding box center [593, 14] width 38 height 11
click at [635, 172] on div "about 1 hour ago by Nicolás Fernández" at bounding box center [661, 176] width 186 height 11
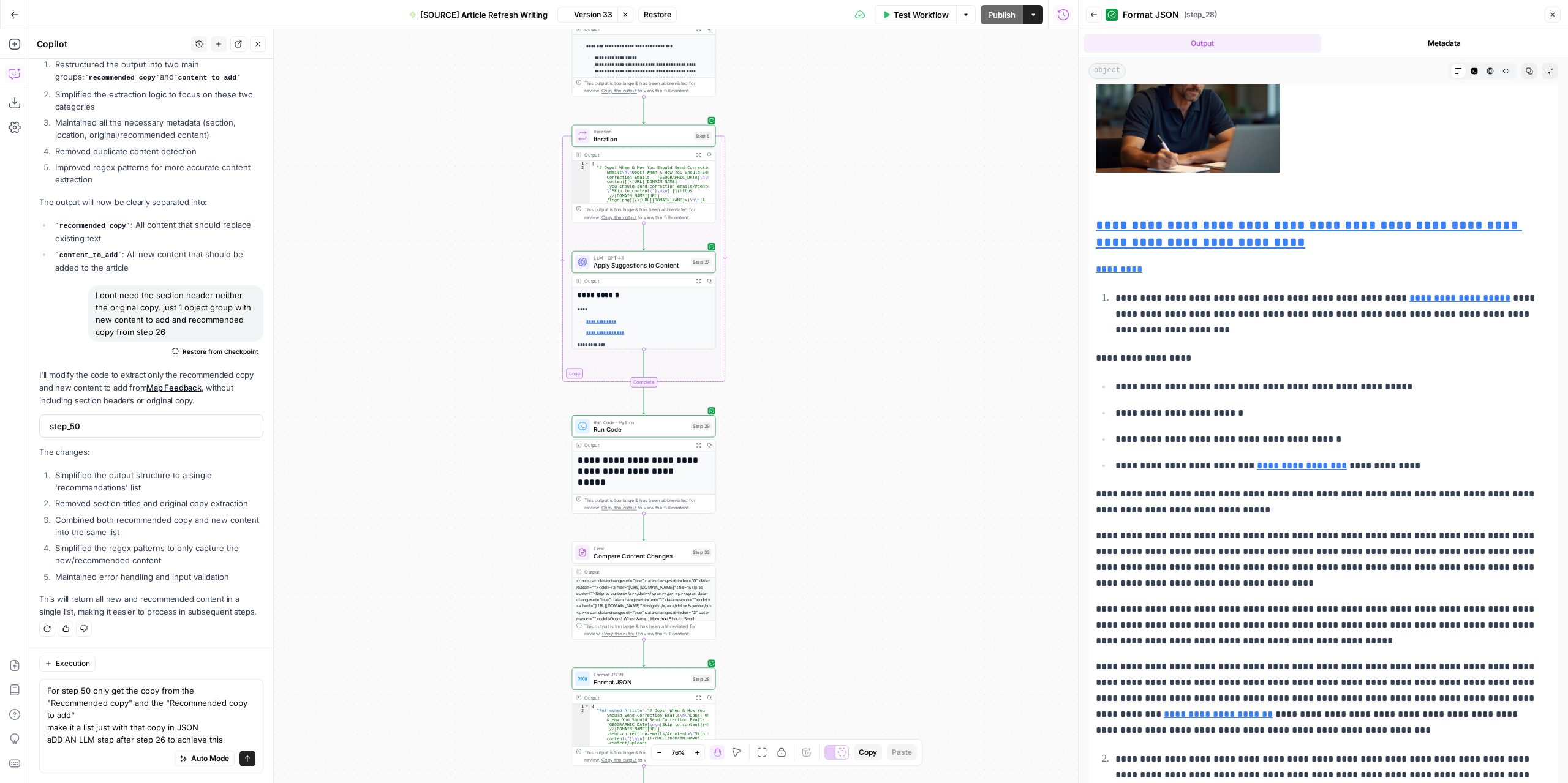
scroll to position [7427, 0]
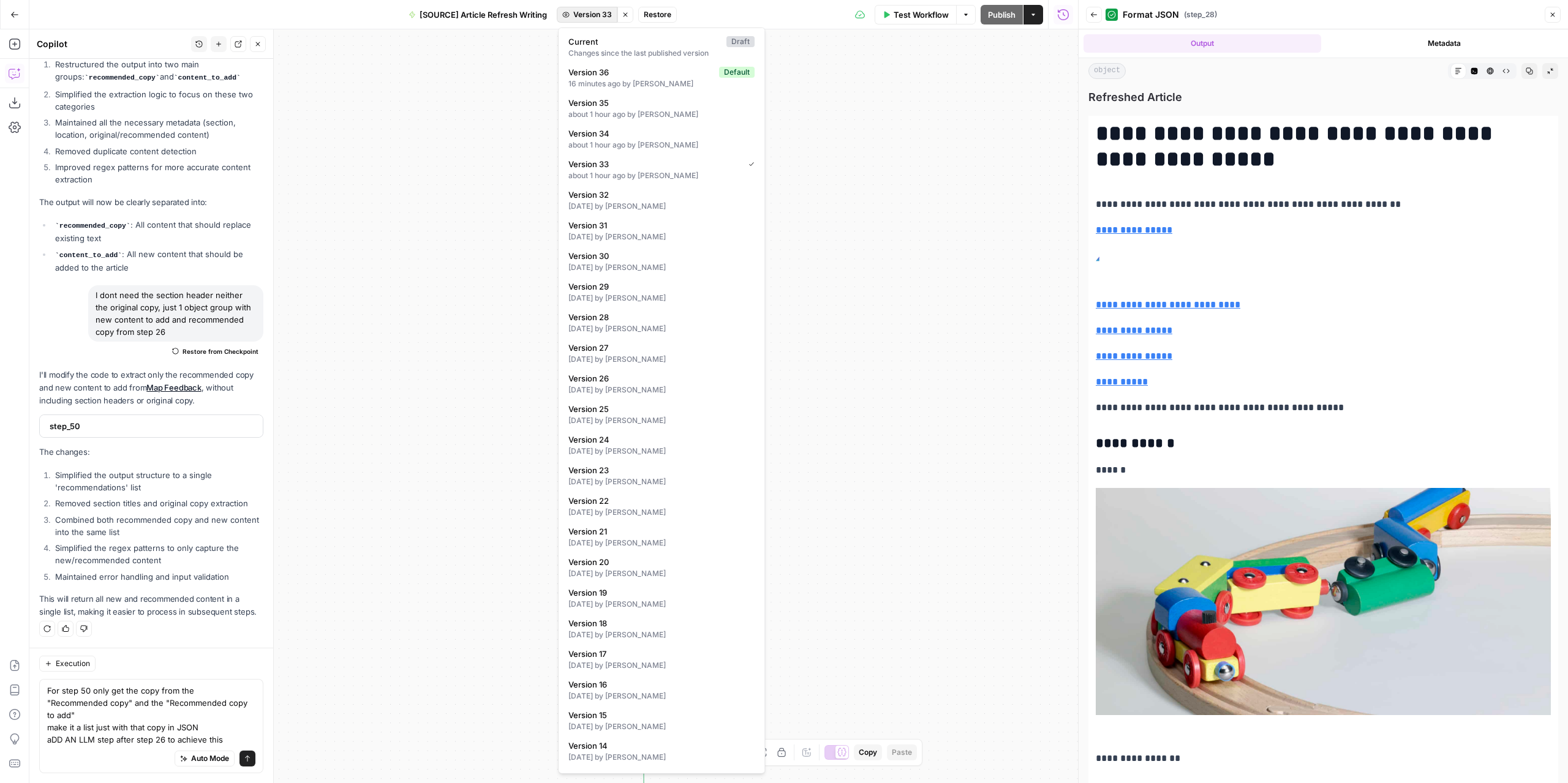
click at [605, 16] on span "Version 33" at bounding box center [592, 14] width 38 height 11
click at [628, 139] on span "Version 34" at bounding box center [659, 133] width 181 height 12
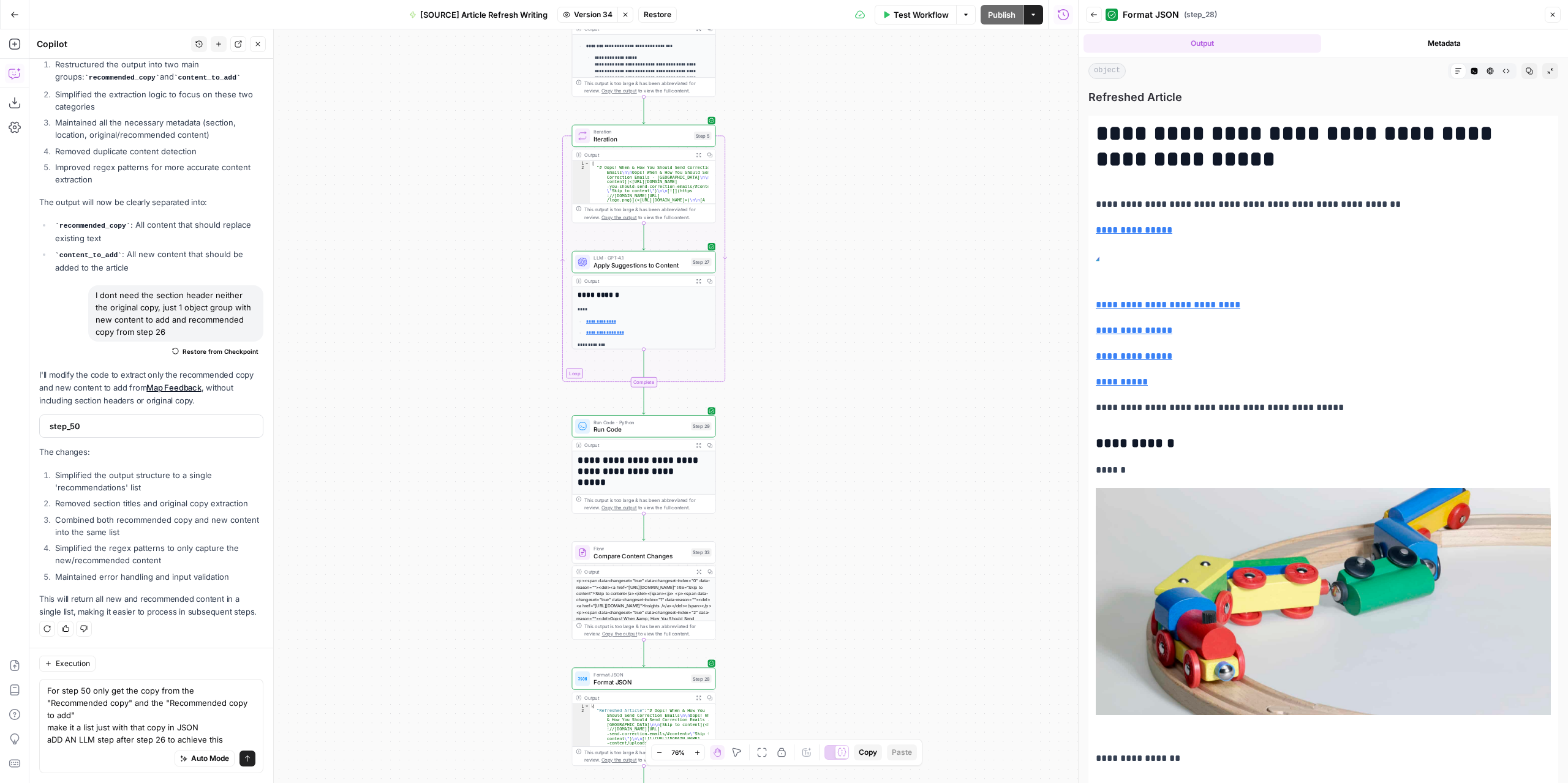
click at [599, 7] on button "Version 34" at bounding box center [588, 14] width 61 height 16
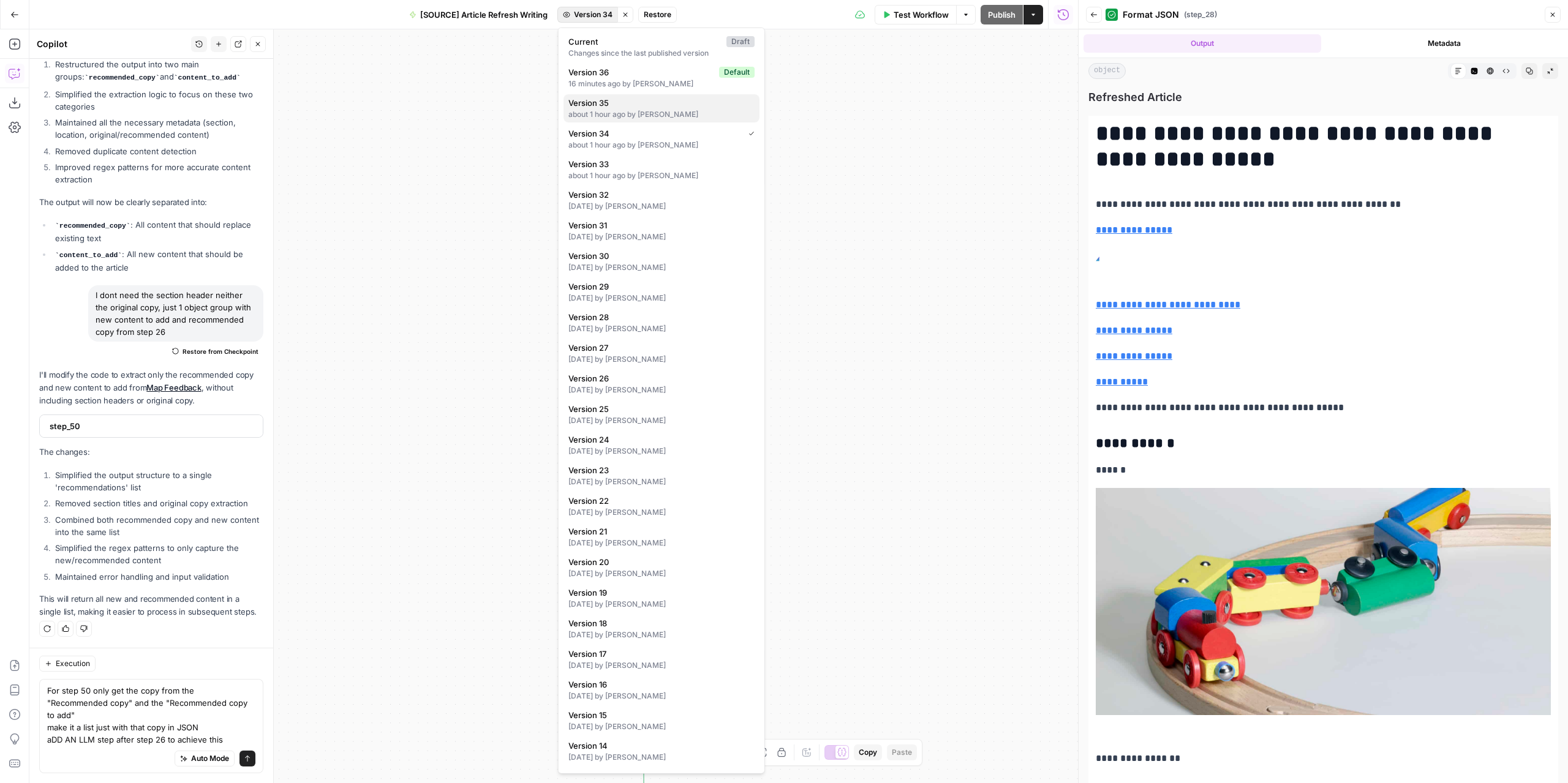
click at [625, 113] on div "about 1 hour ago by Nicolás Fernández" at bounding box center [661, 115] width 186 height 11
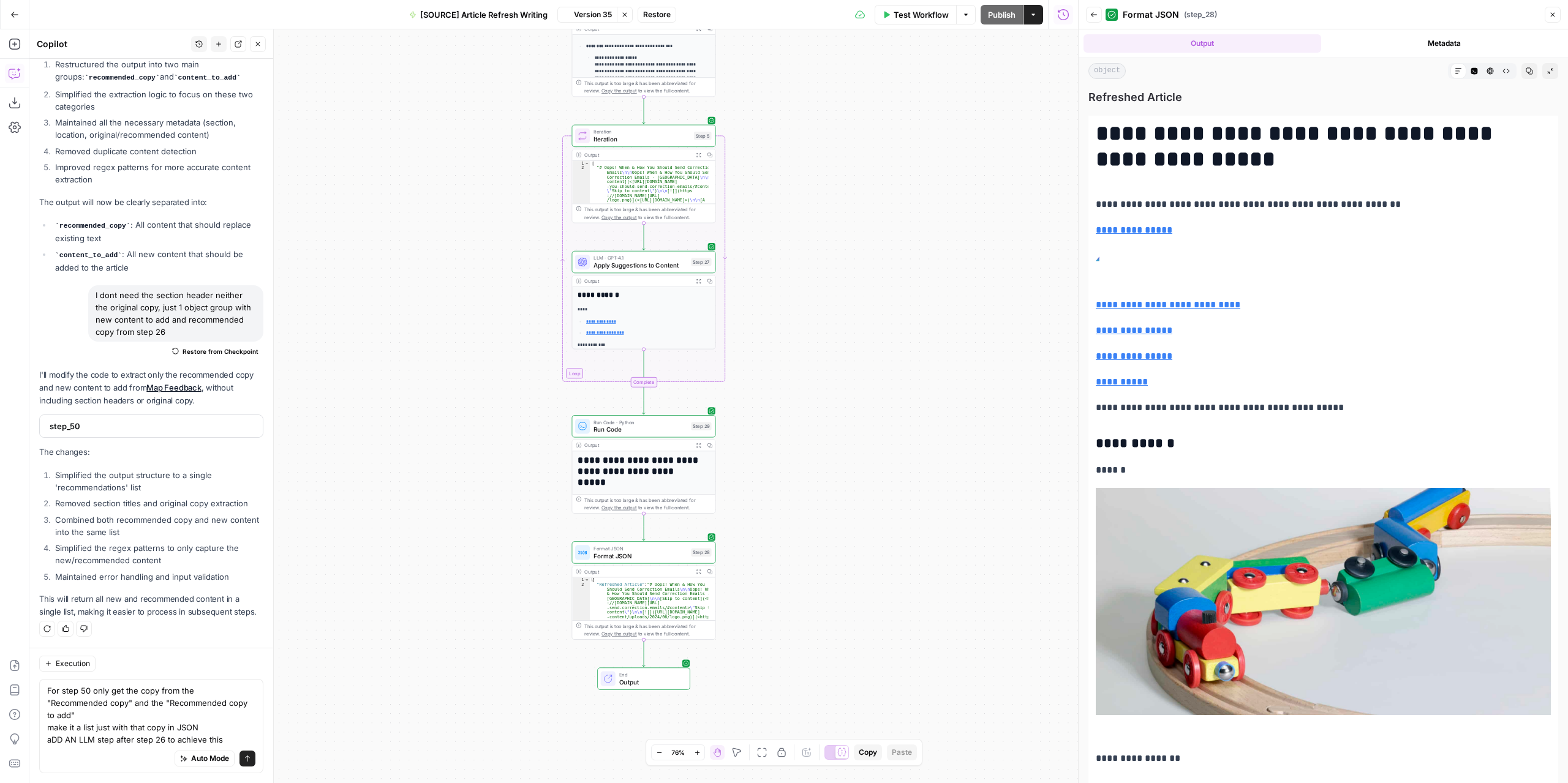
scroll to position [7320, 0]
click at [603, 12] on span "Version 35" at bounding box center [593, 14] width 38 height 11
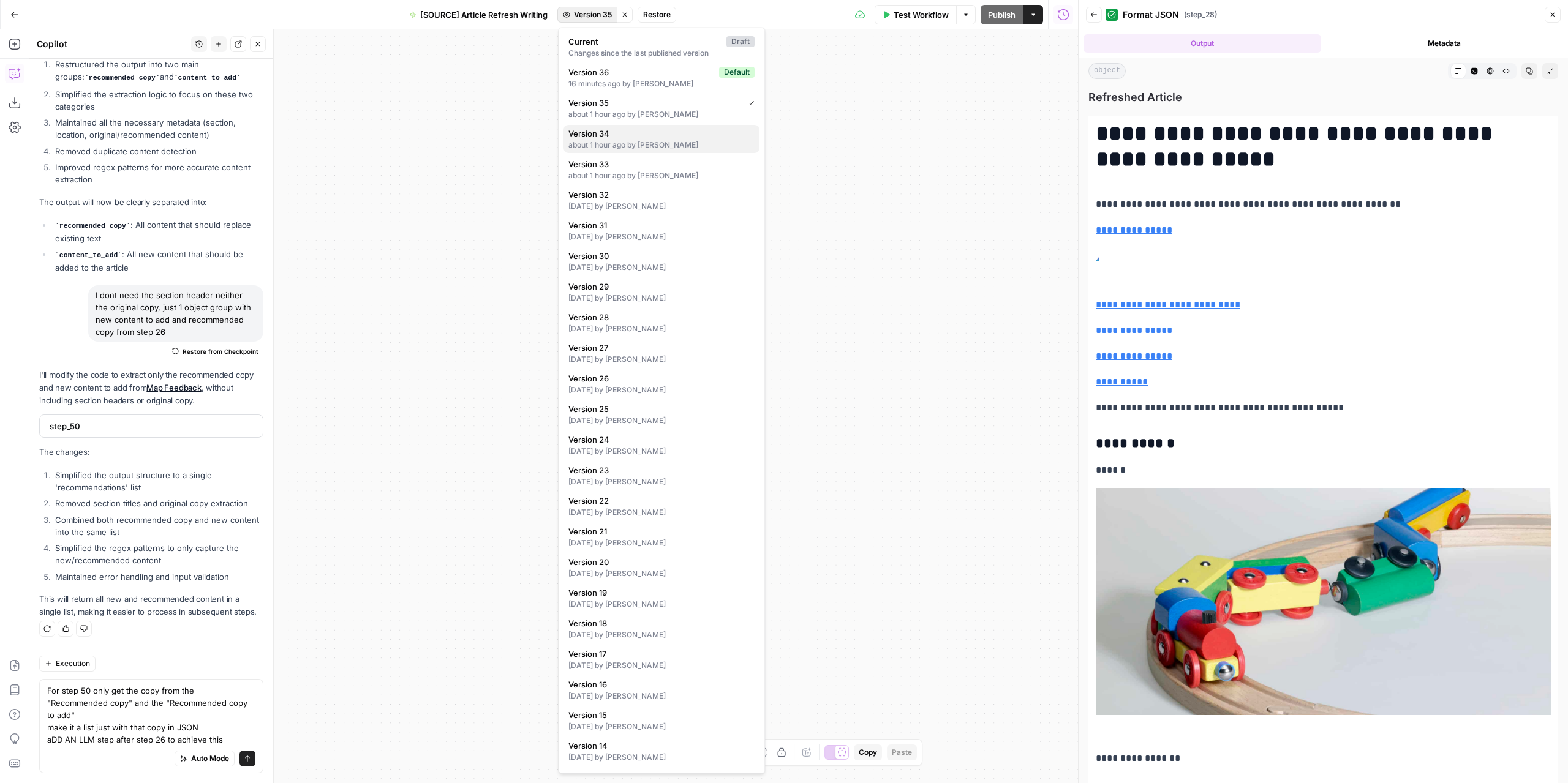
drag, startPoint x: 617, startPoint y: 114, endPoint x: 620, endPoint y: 137, distance: 23.2
click at [620, 137] on div "Current Draft Changes since the last published version Version 36 Default 16 mi…" at bounding box center [661, 400] width 207 height 747
click at [620, 137] on span "Version 34" at bounding box center [659, 133] width 181 height 12
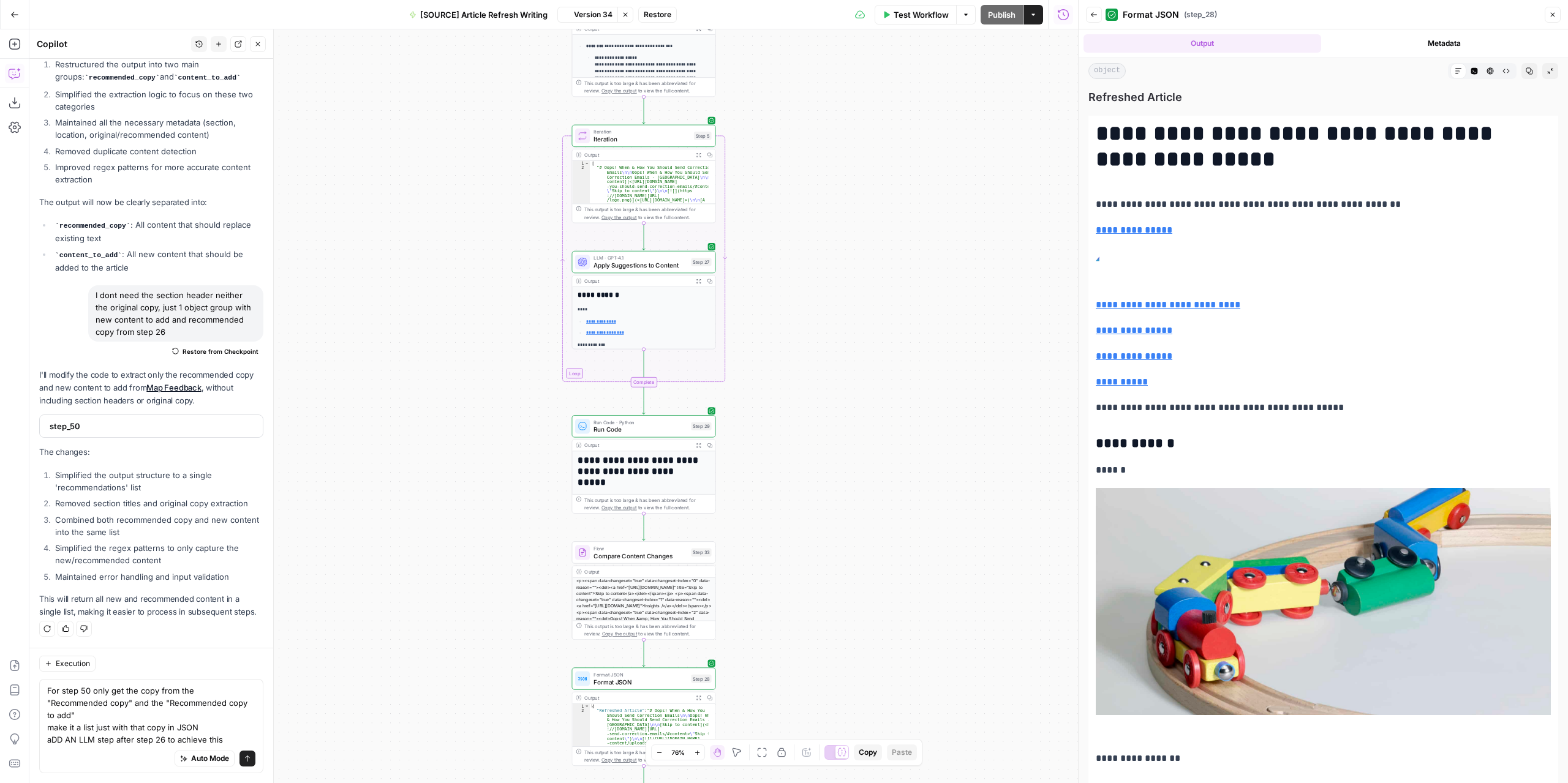
scroll to position [7427, 0]
click at [924, 15] on span "Test Workflow" at bounding box center [921, 15] width 55 height 12
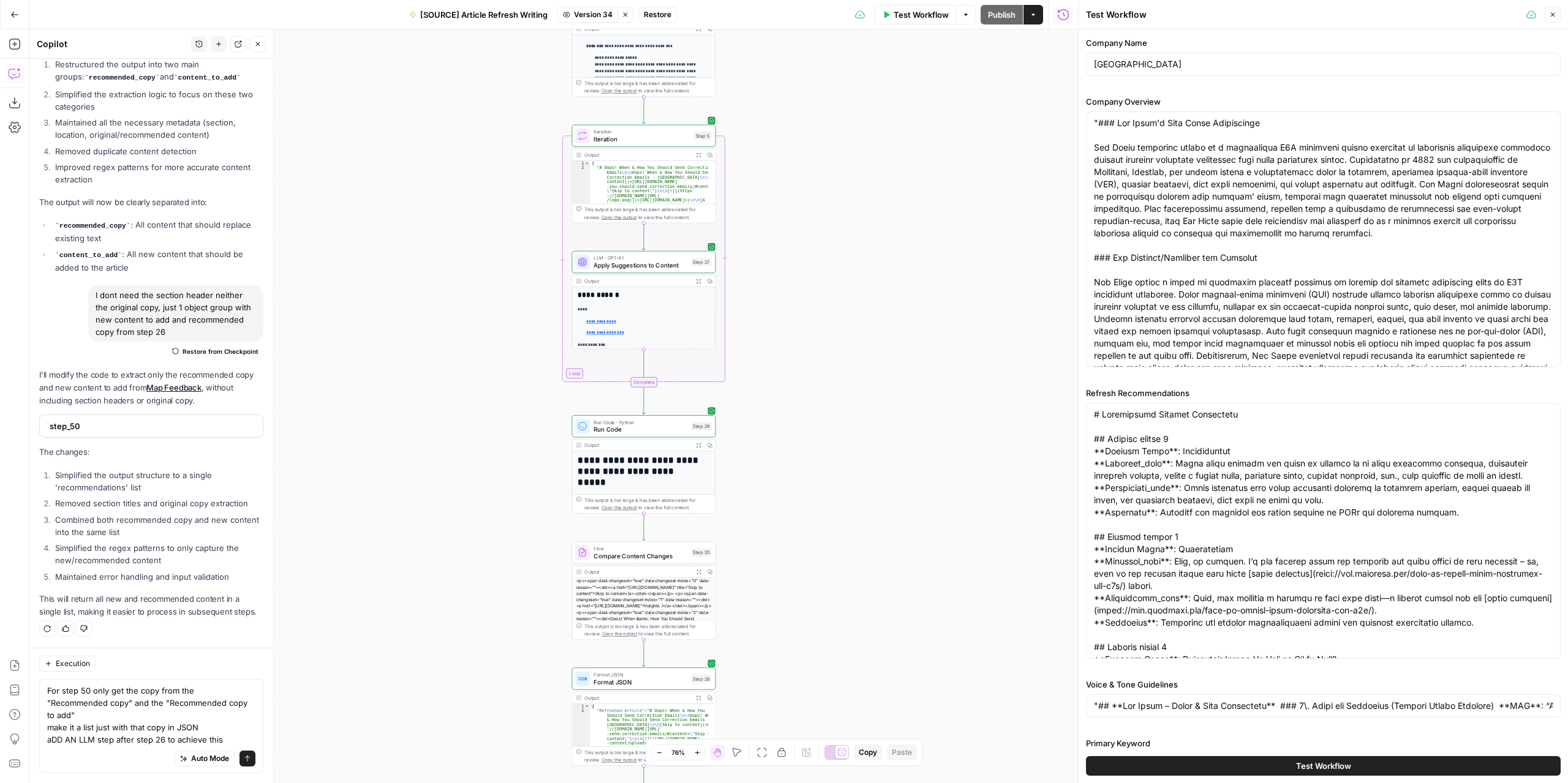
click at [1272, 758] on button "Test Workflow" at bounding box center [1323, 766] width 475 height 20
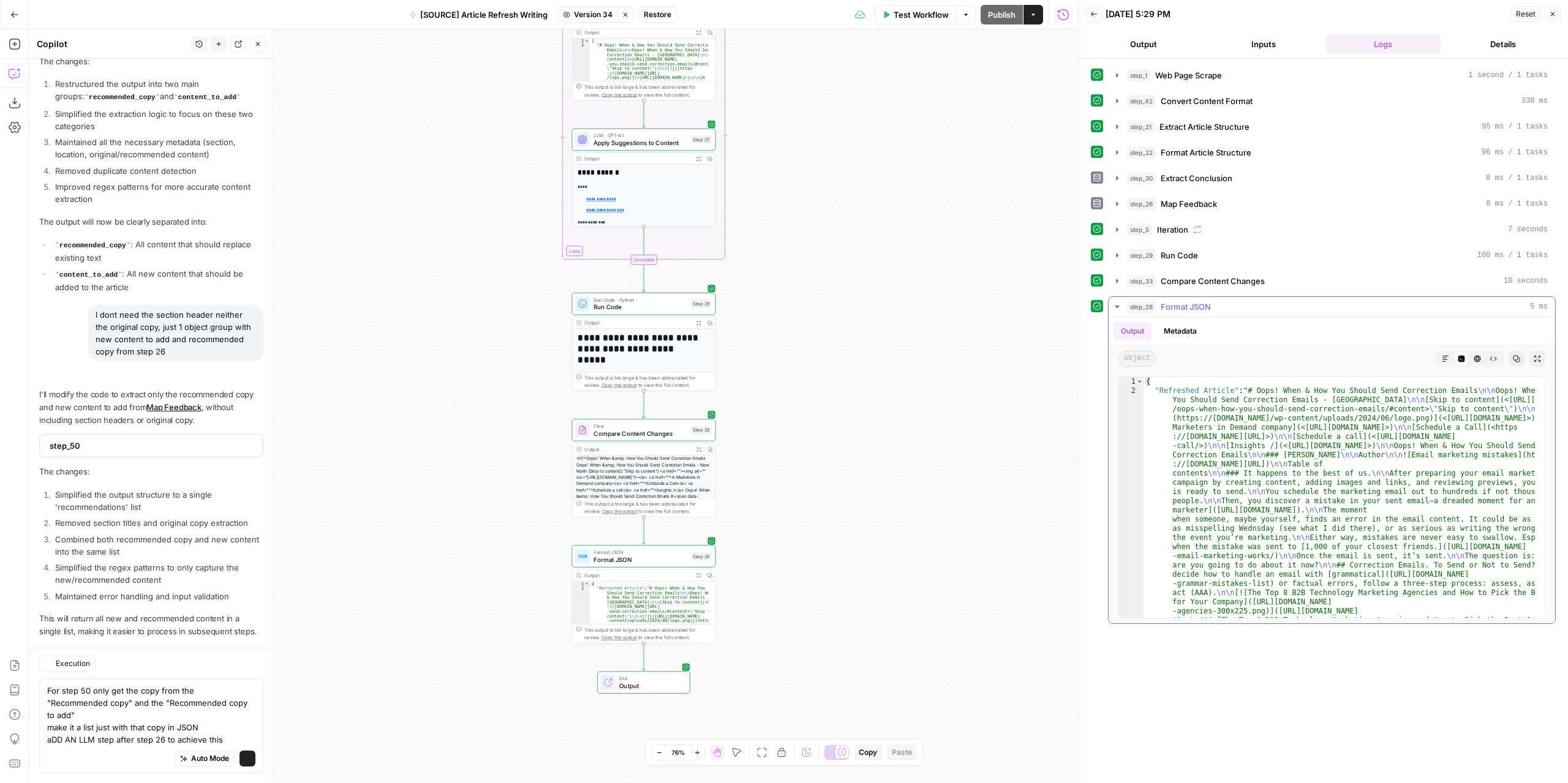
scroll to position [7427, 0]
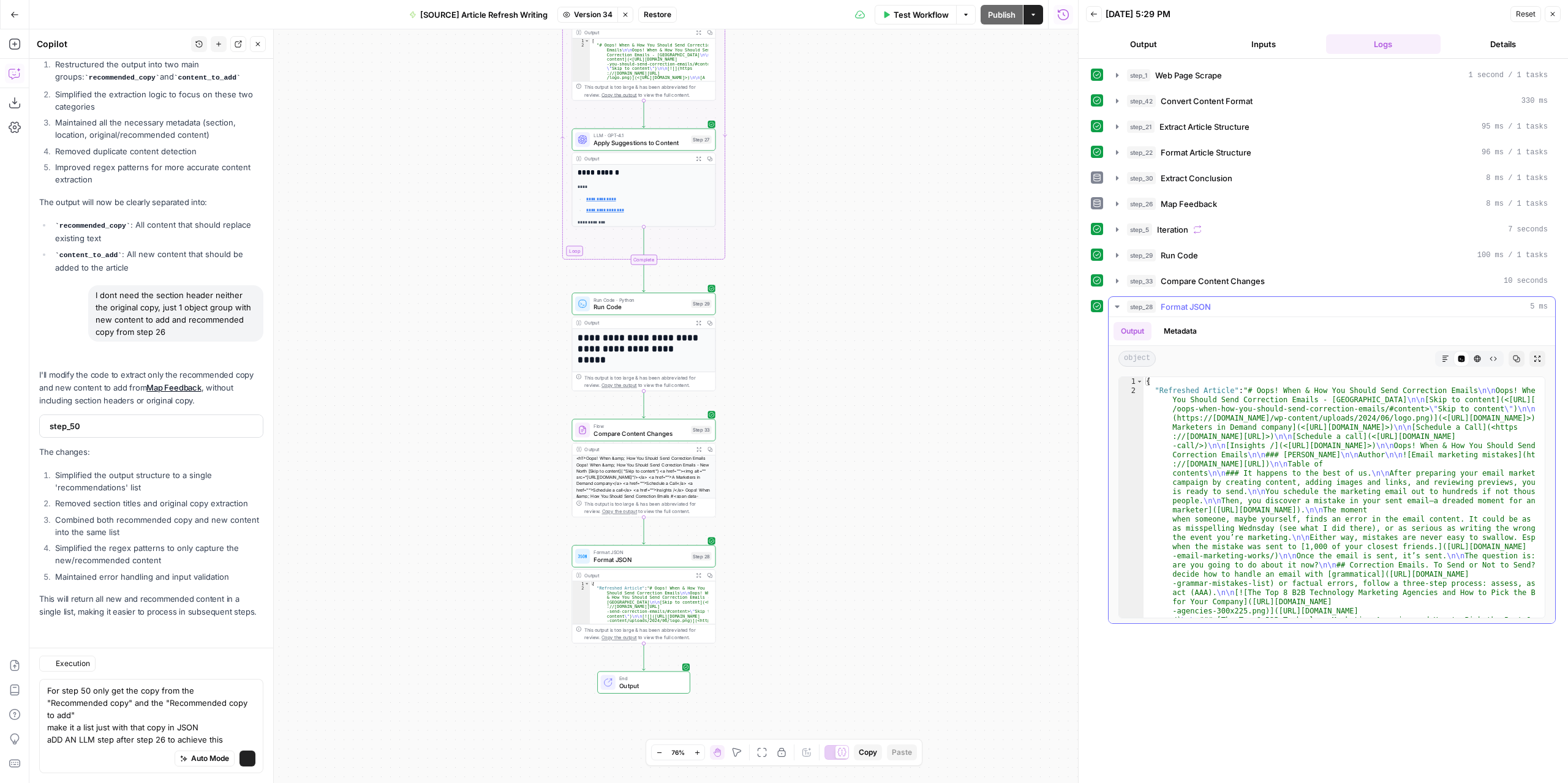
click at [1450, 355] on button "Markdown" at bounding box center [1445, 359] width 16 height 16
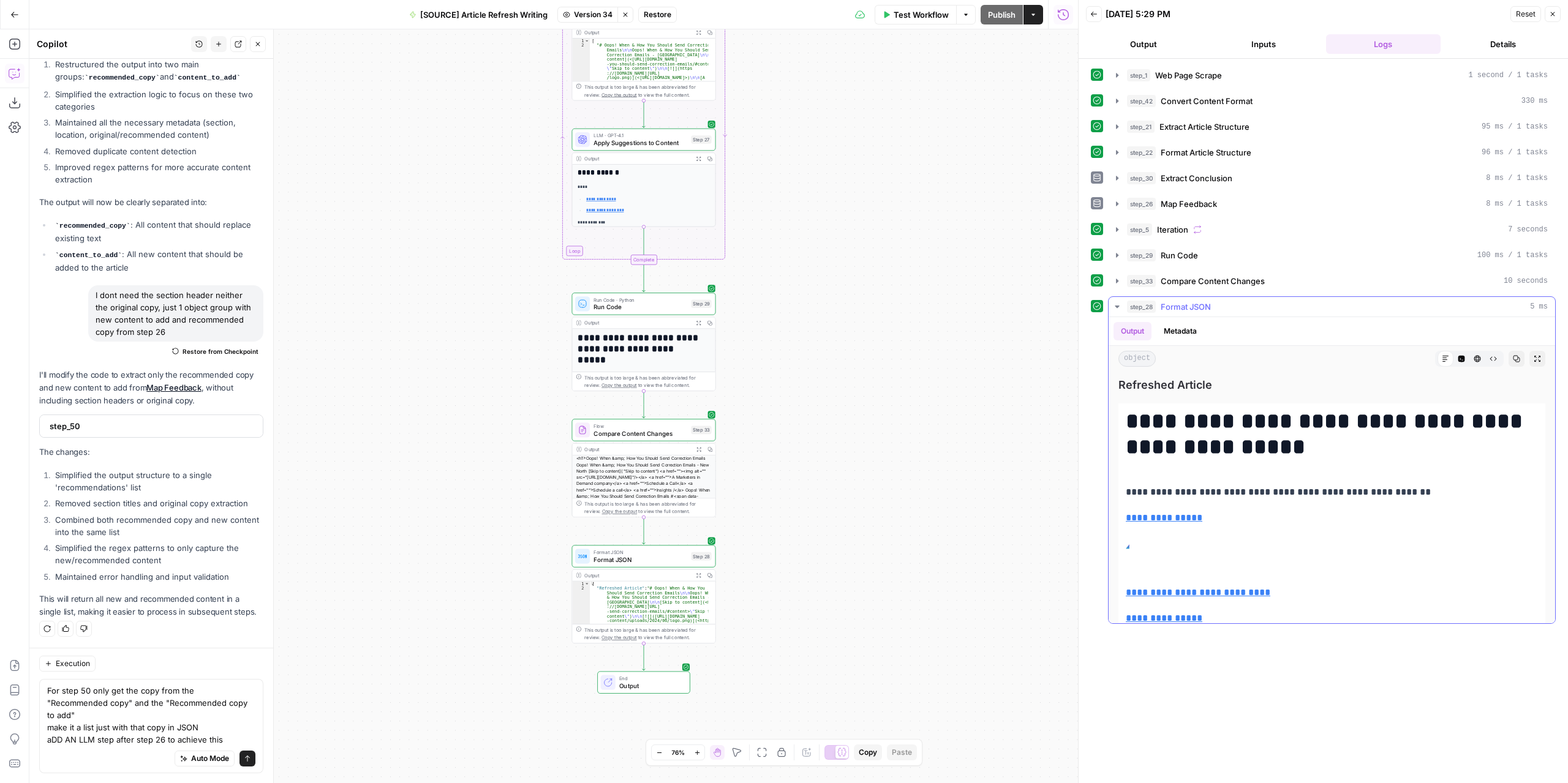
click at [1533, 357] on icon "button" at bounding box center [1537, 359] width 8 height 8
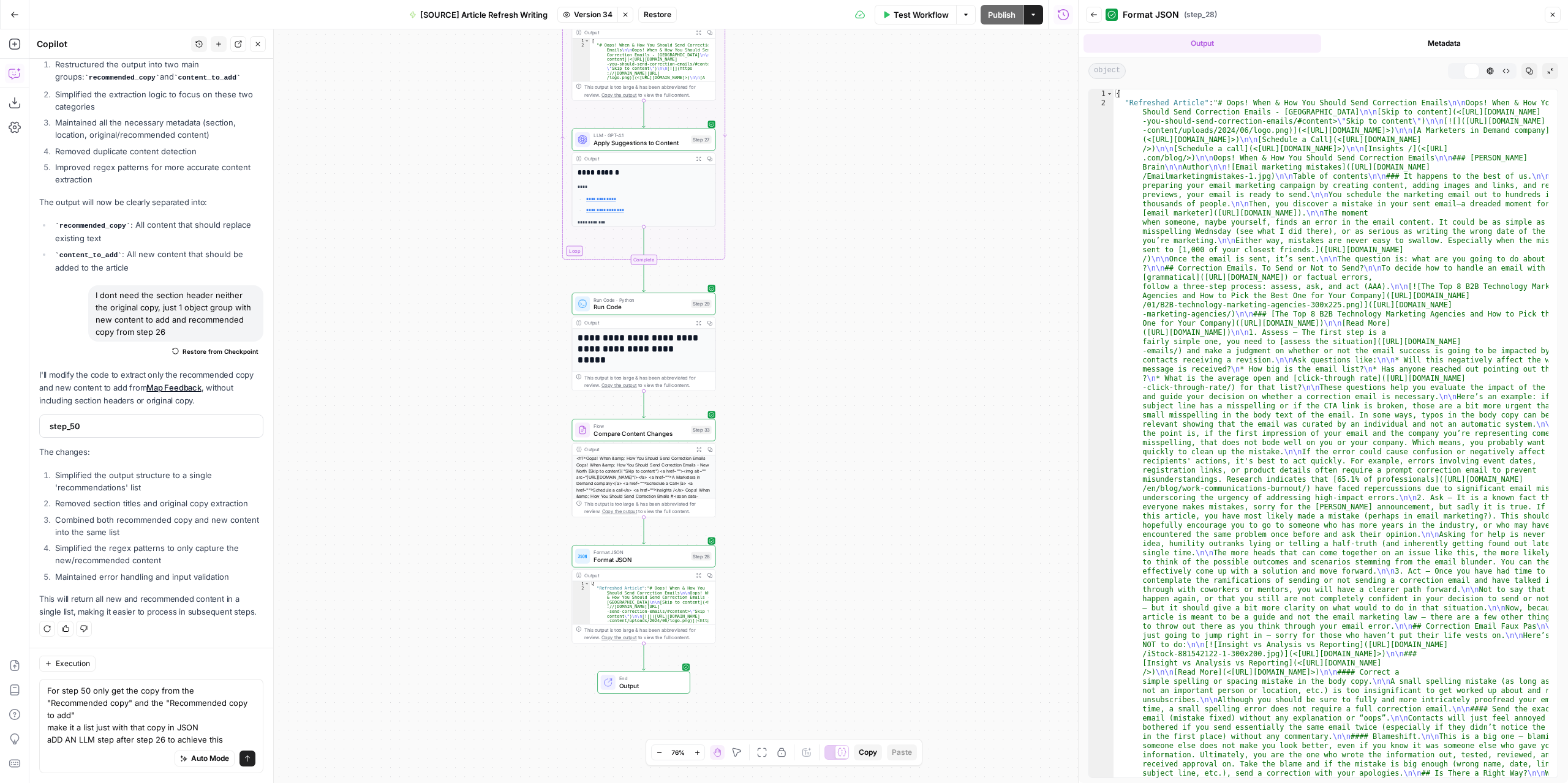
scroll to position [257, 0]
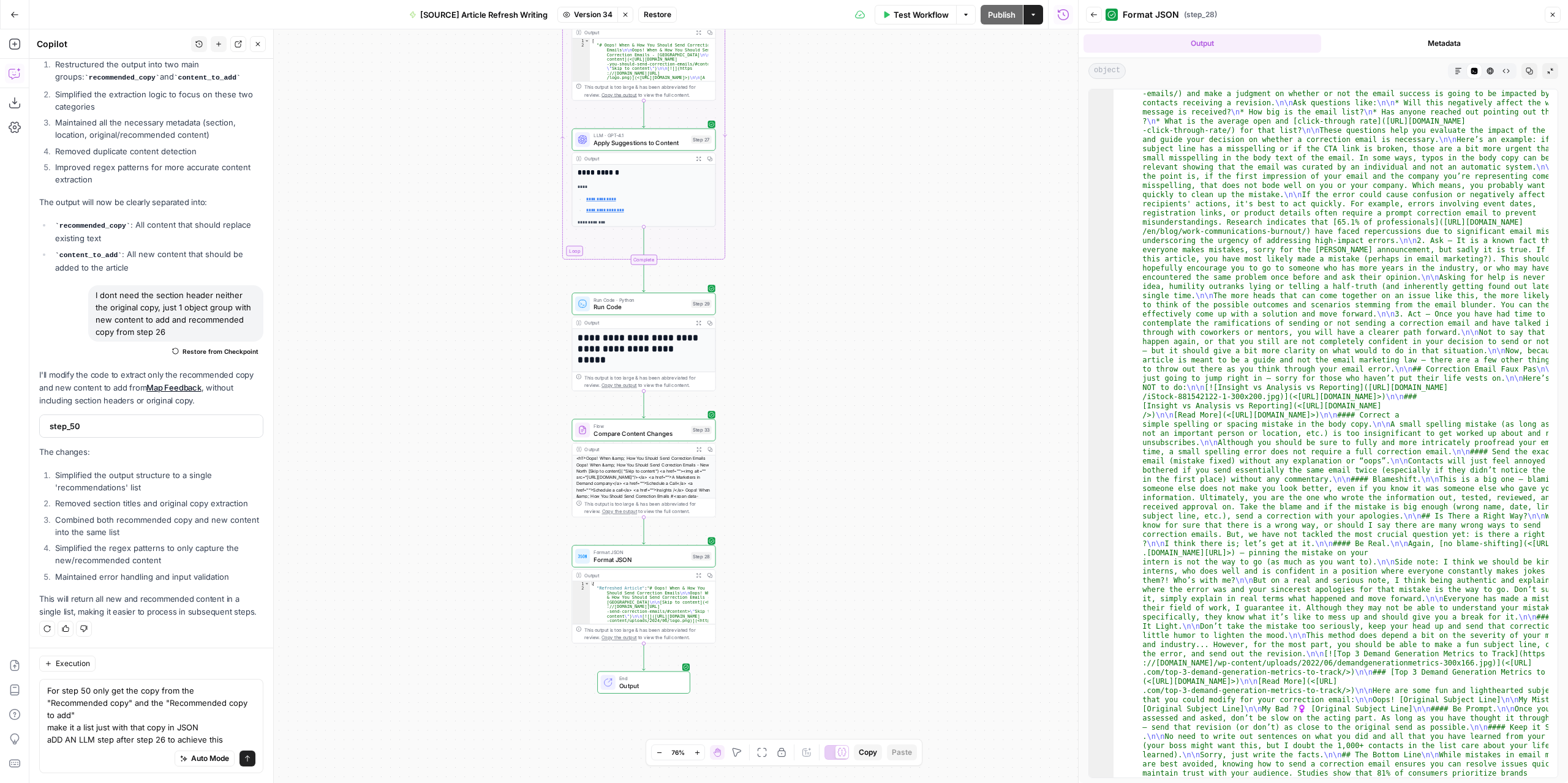
click at [1456, 71] on icon "button" at bounding box center [1458, 71] width 8 height 8
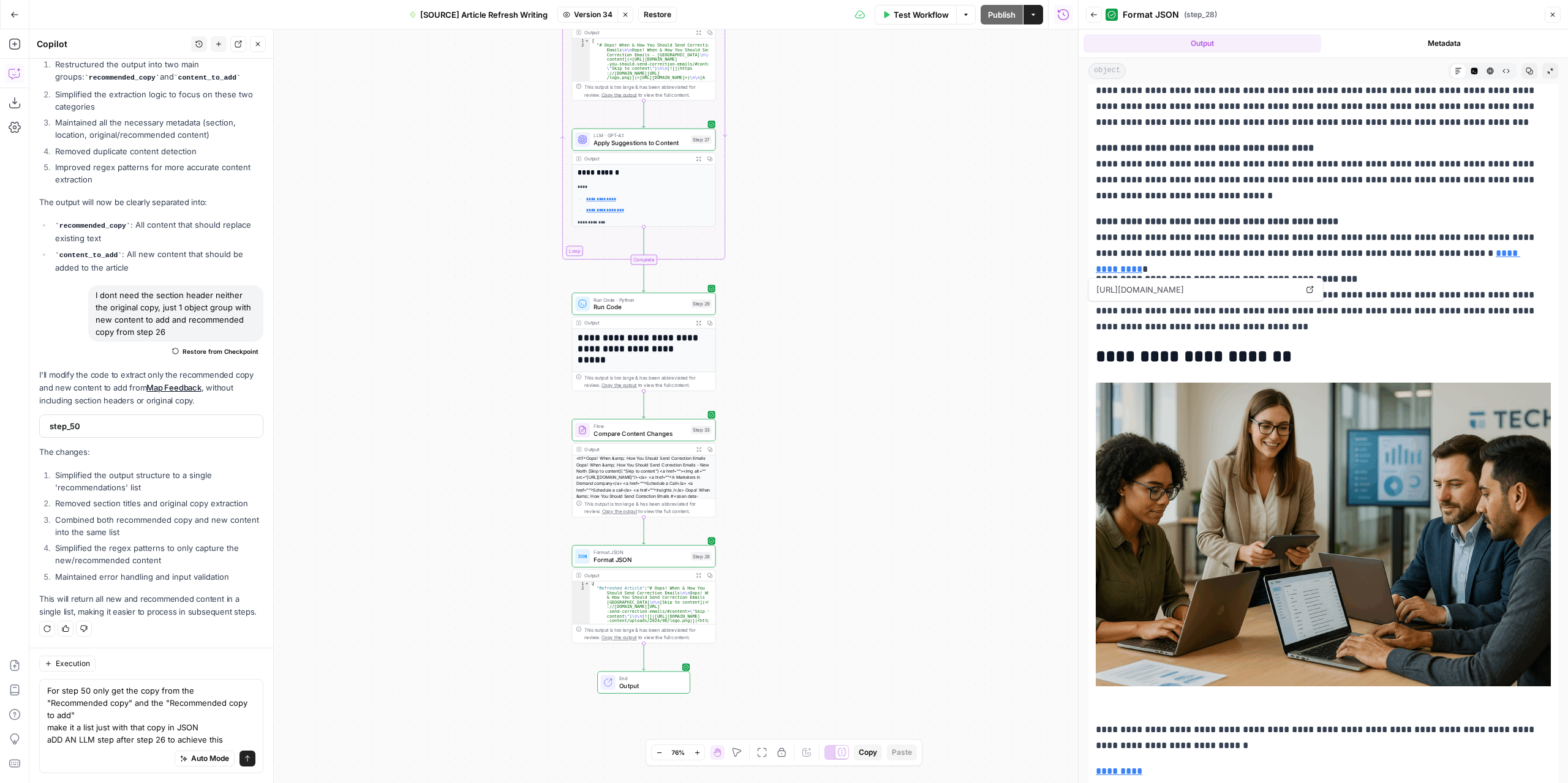
scroll to position [3858, 0]
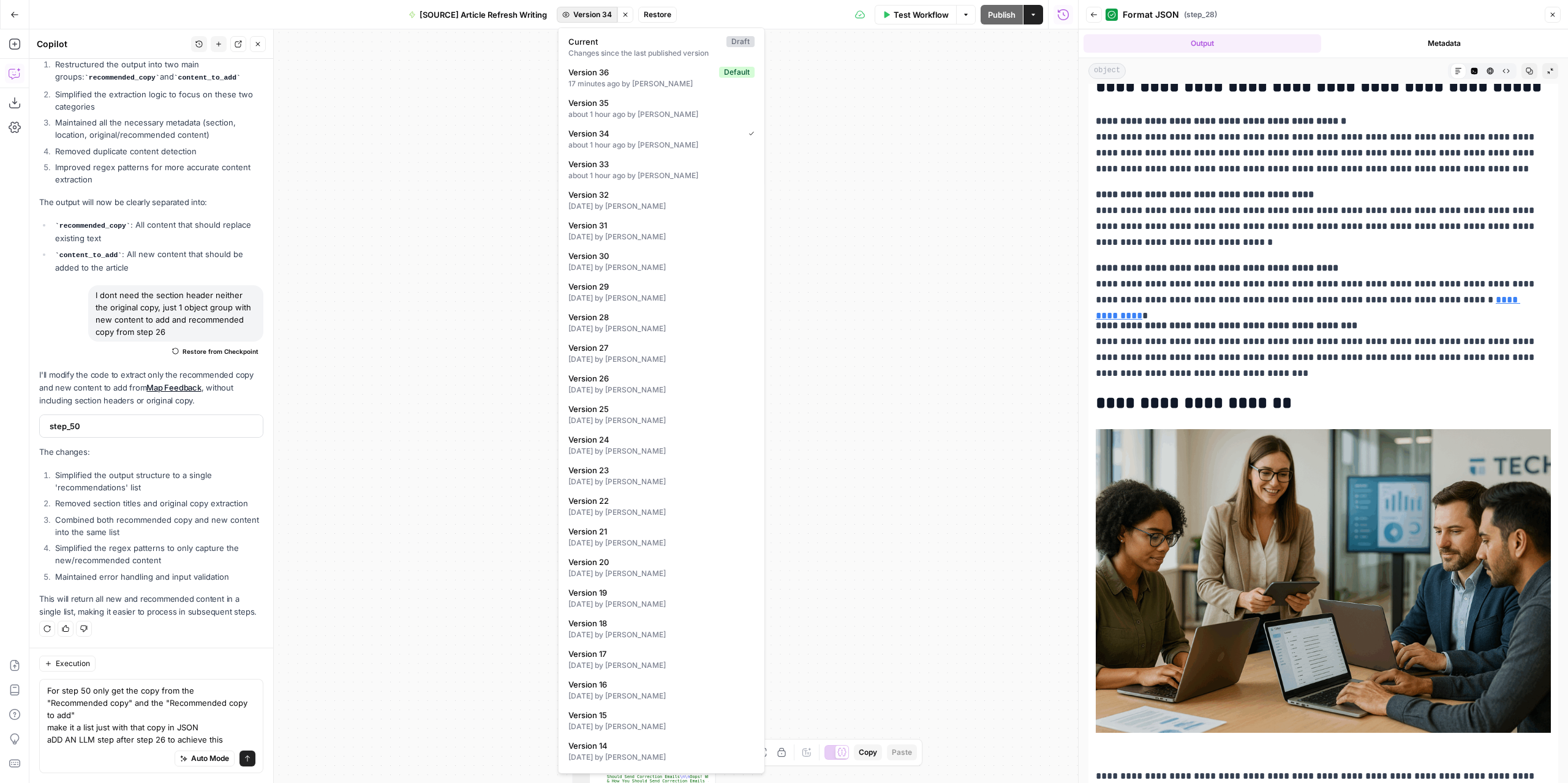
click at [605, 15] on span "Version 34" at bounding box center [592, 14] width 38 height 11
click at [661, 170] on div "about 1 hour ago by Nicolás Fernández" at bounding box center [661, 176] width 186 height 11
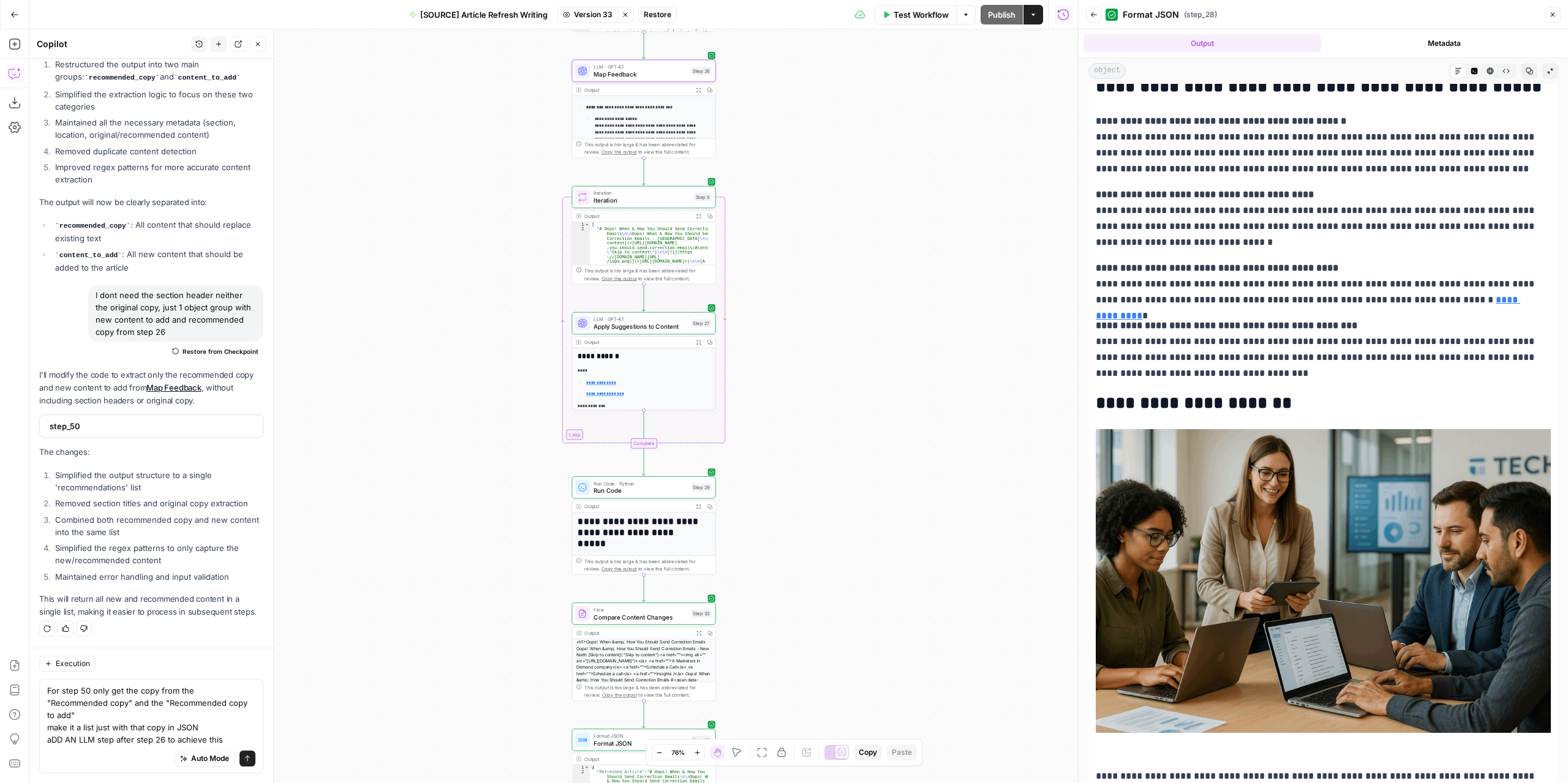
scroll to position [0, 0]
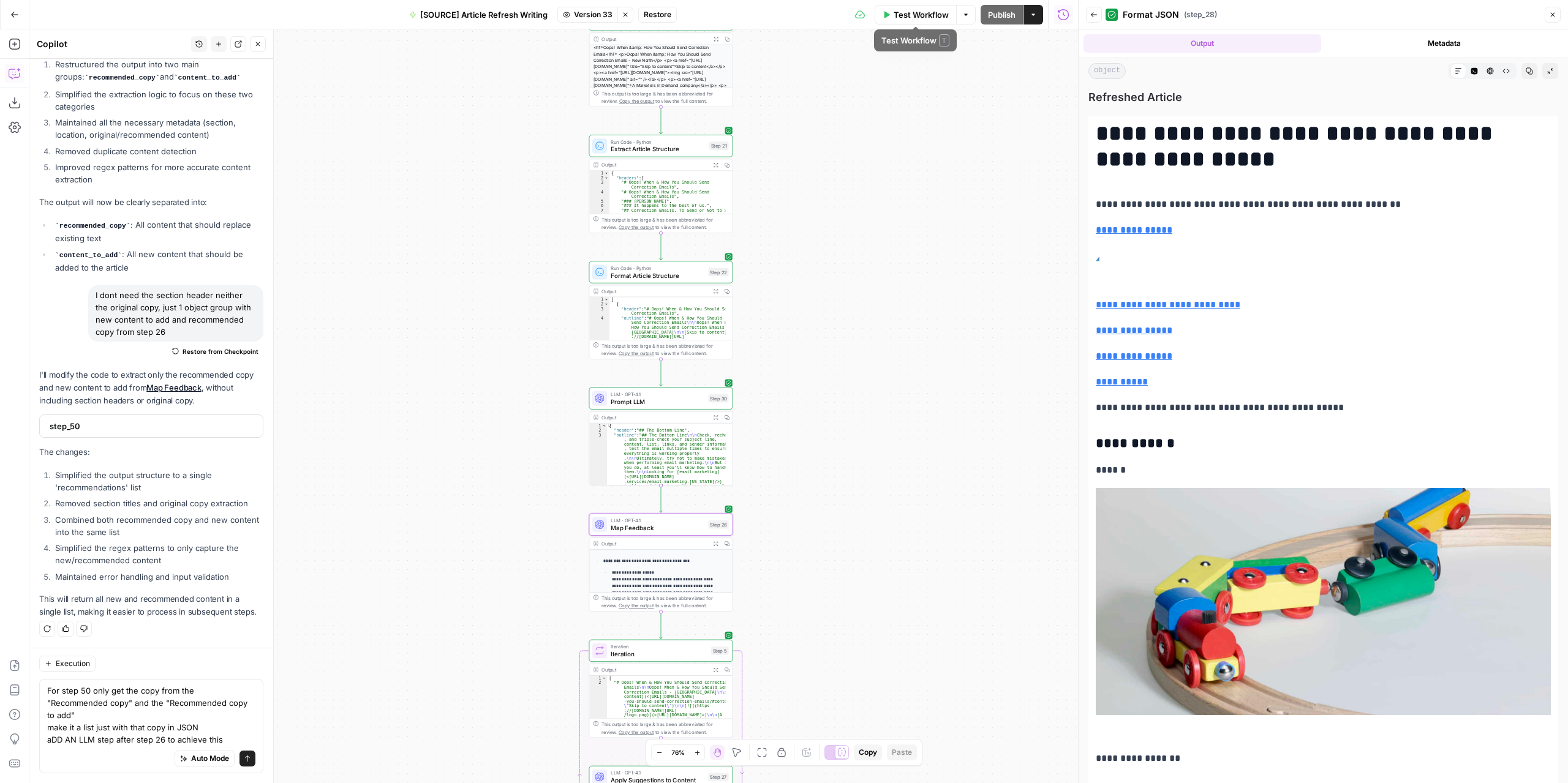
drag, startPoint x: 842, startPoint y: 128, endPoint x: 853, endPoint y: 607, distance: 479.1
click at [853, 607] on div "**********" at bounding box center [553, 406] width 1048 height 754
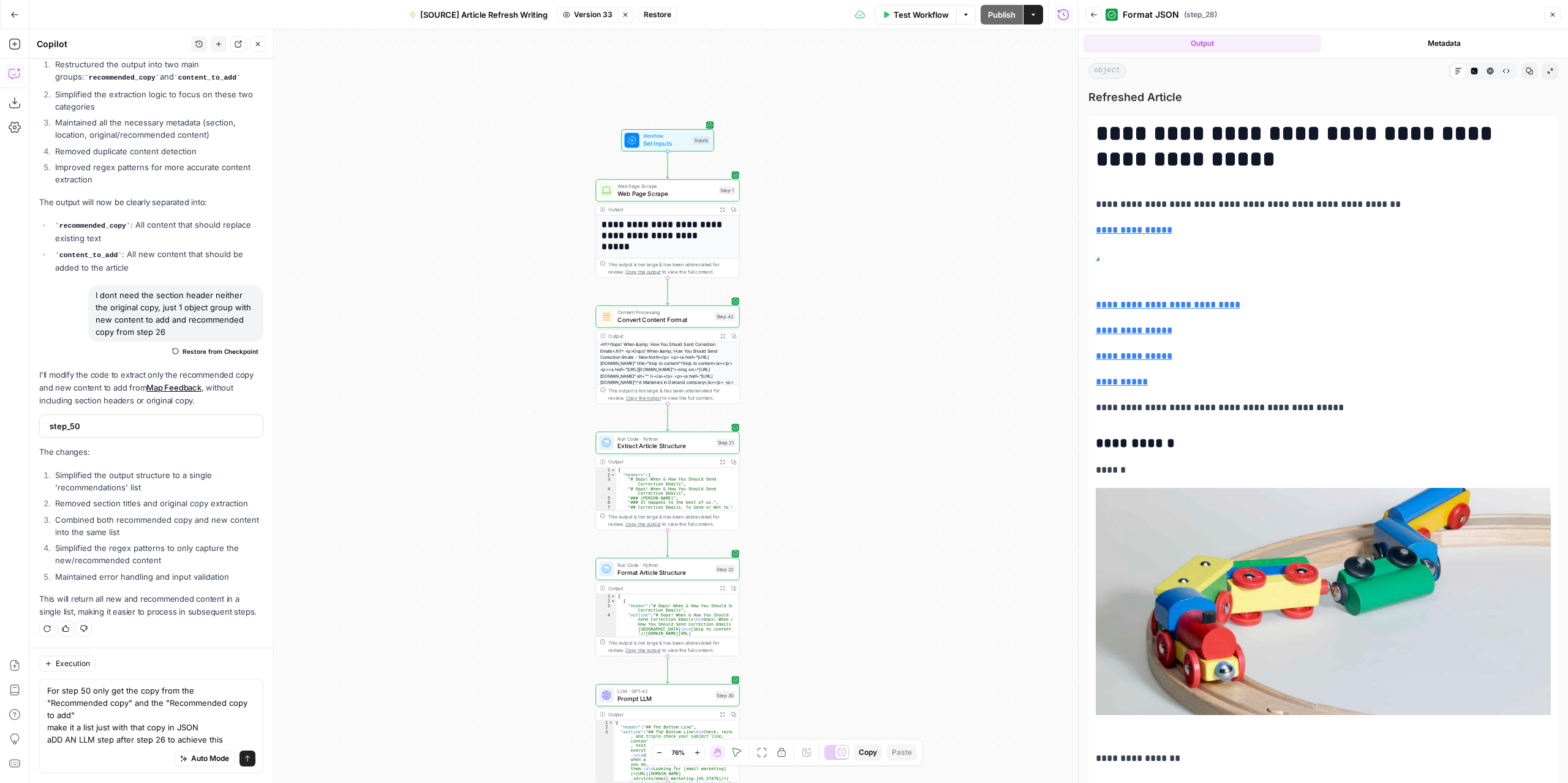
drag, startPoint x: 859, startPoint y: 223, endPoint x: 859, endPoint y: 460, distance: 237.0
click at [867, 486] on div "**********" at bounding box center [553, 406] width 1048 height 754
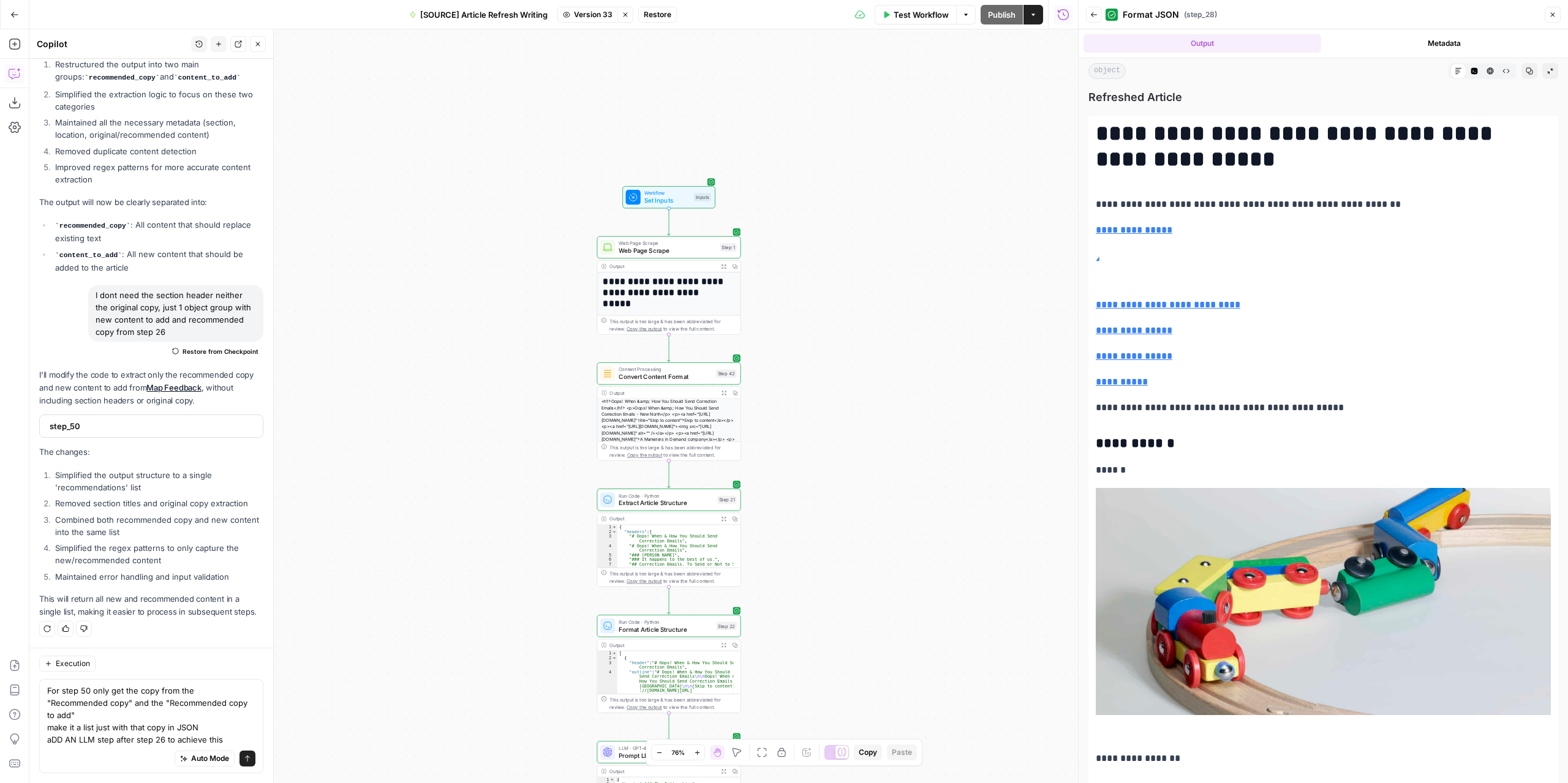
click at [710, 242] on span "Web Page Scrape" at bounding box center [667, 243] width 98 height 8
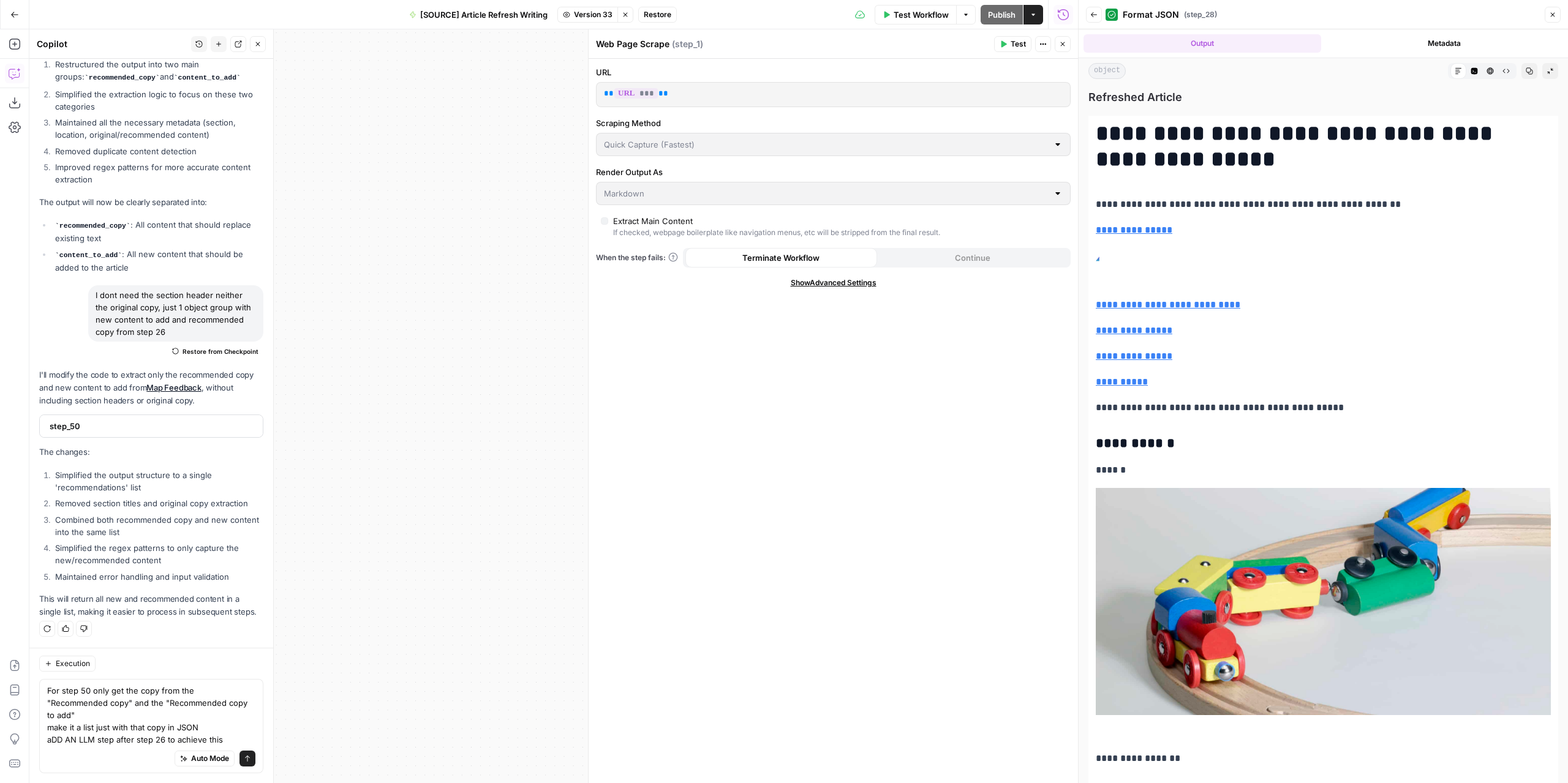
click at [1015, 41] on span "Test" at bounding box center [1018, 44] width 15 height 11
click at [1062, 48] on button "Close" at bounding box center [1062, 44] width 16 height 16
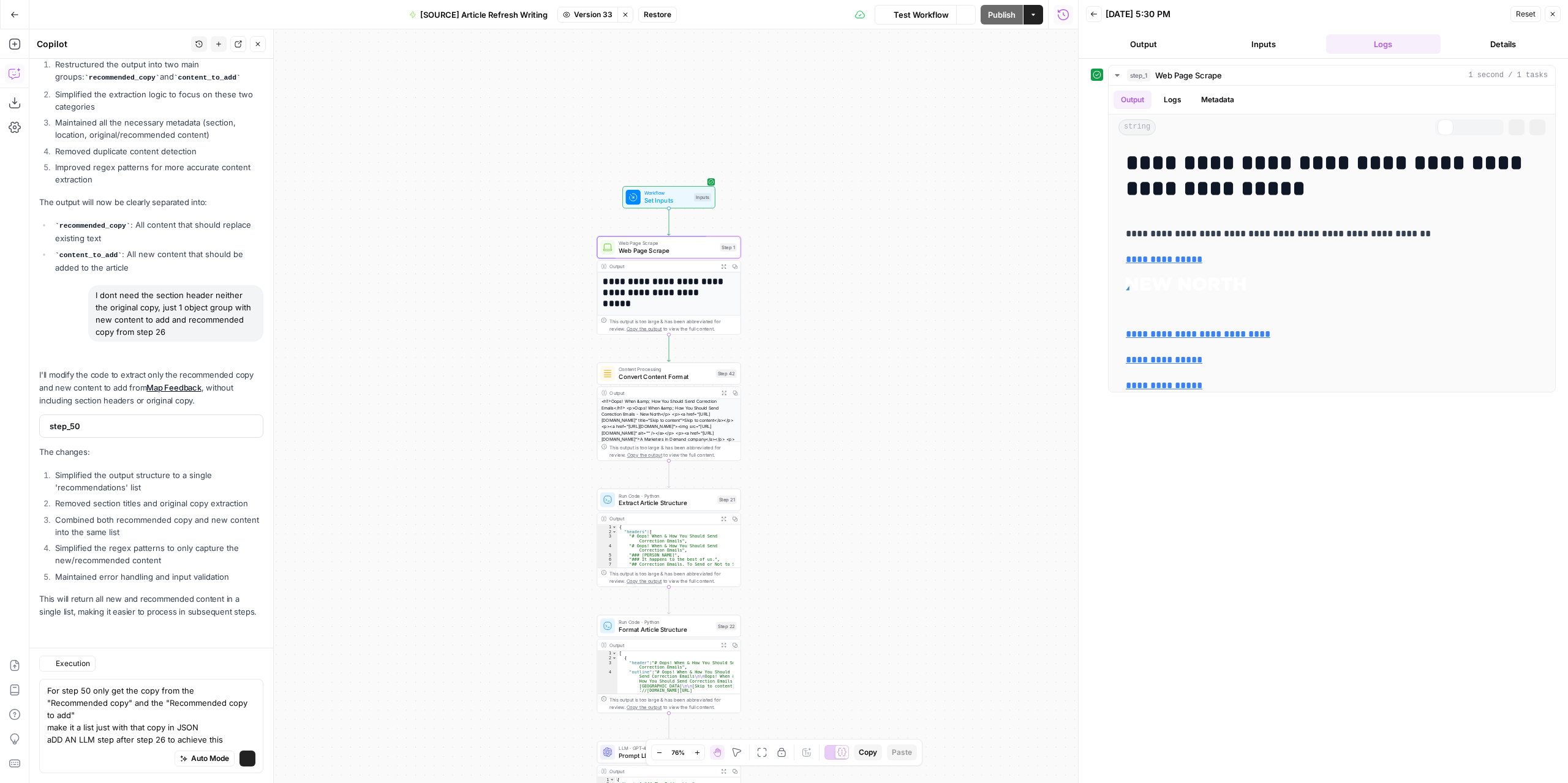
scroll to position [7427, 0]
click at [936, 10] on span "Test Workflow" at bounding box center [921, 15] width 55 height 12
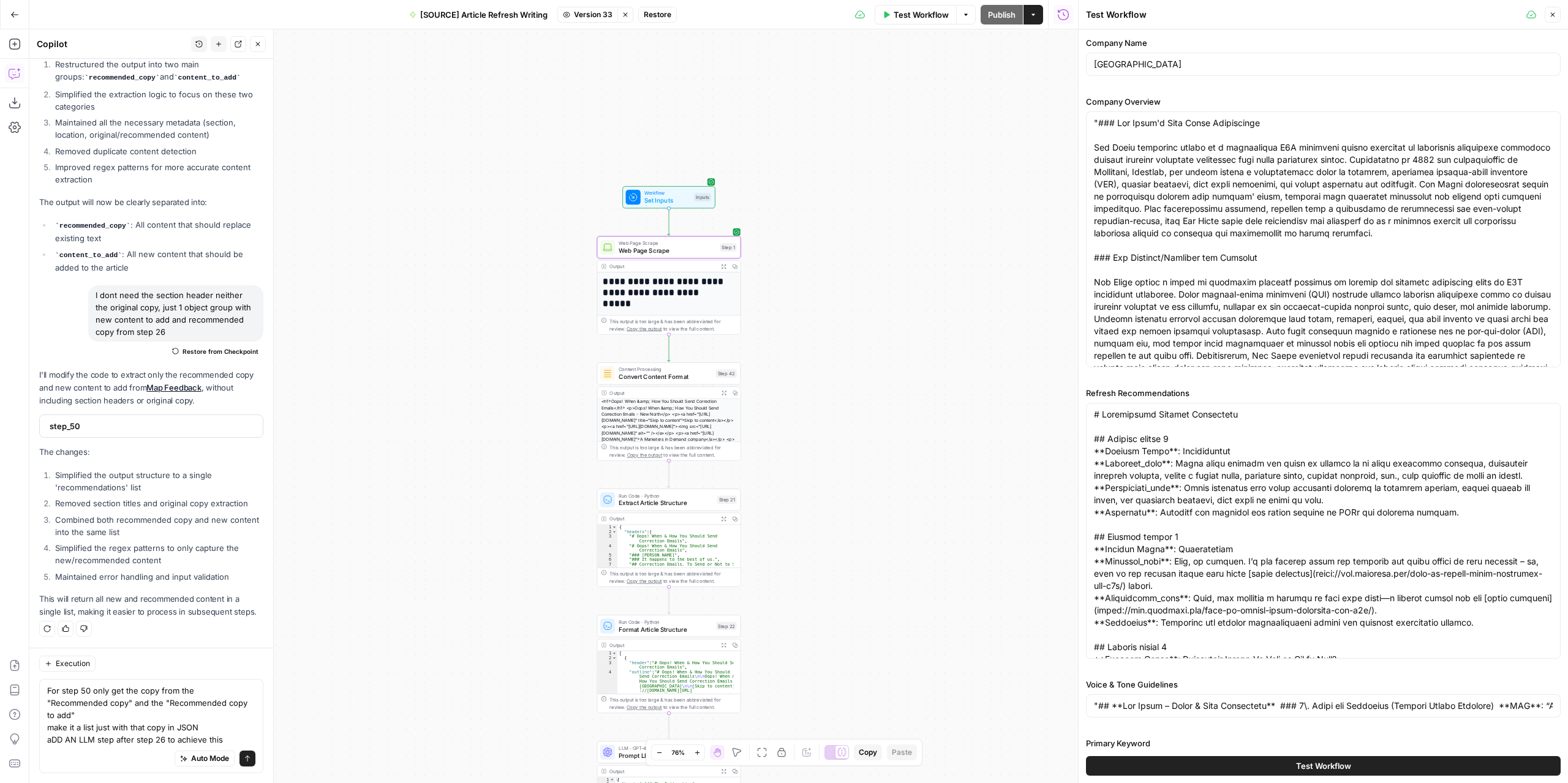
click at [1179, 771] on button "Test Workflow" at bounding box center [1323, 766] width 475 height 20
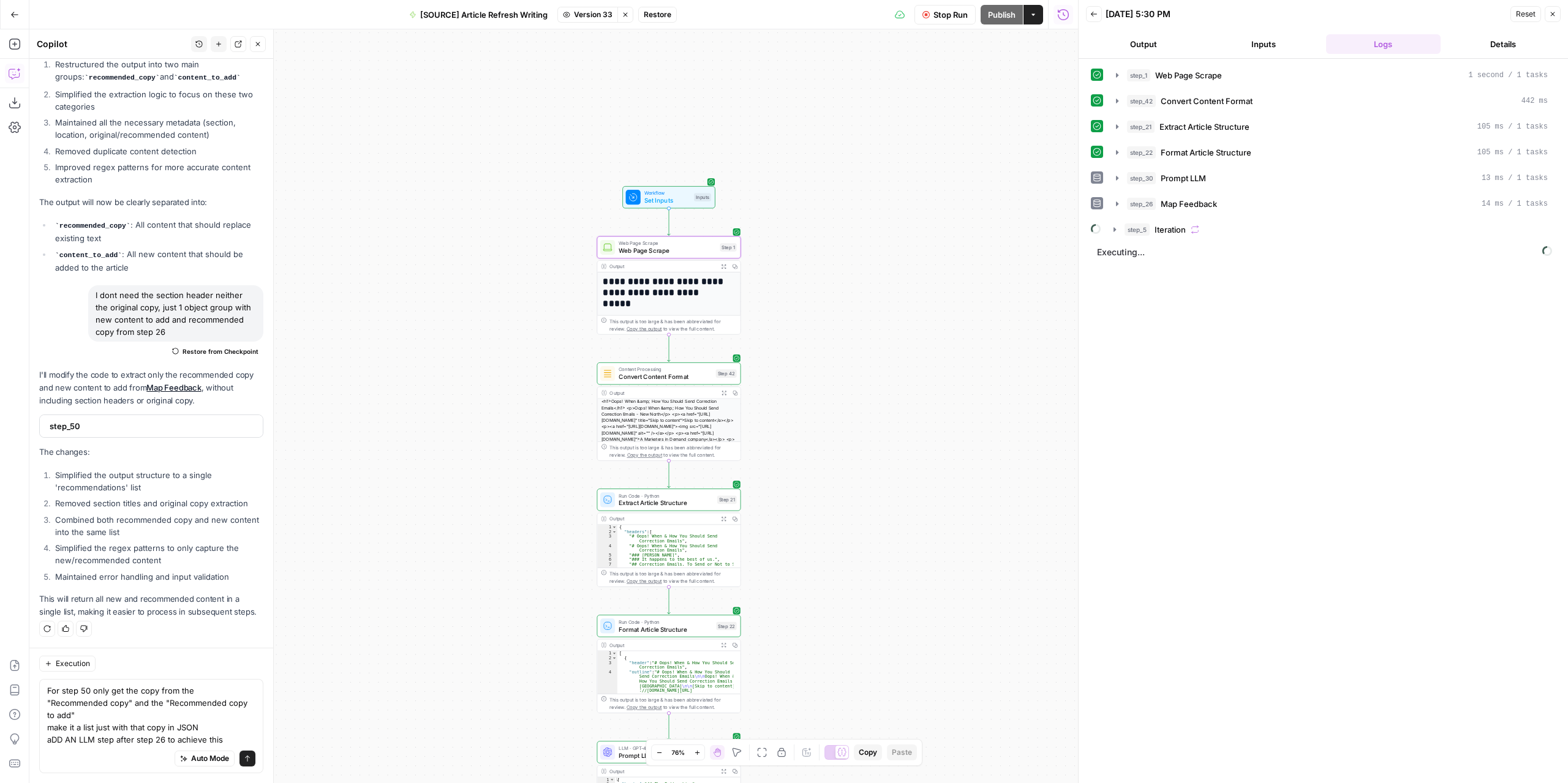
click at [845, 340] on div "**********" at bounding box center [553, 406] width 1048 height 754
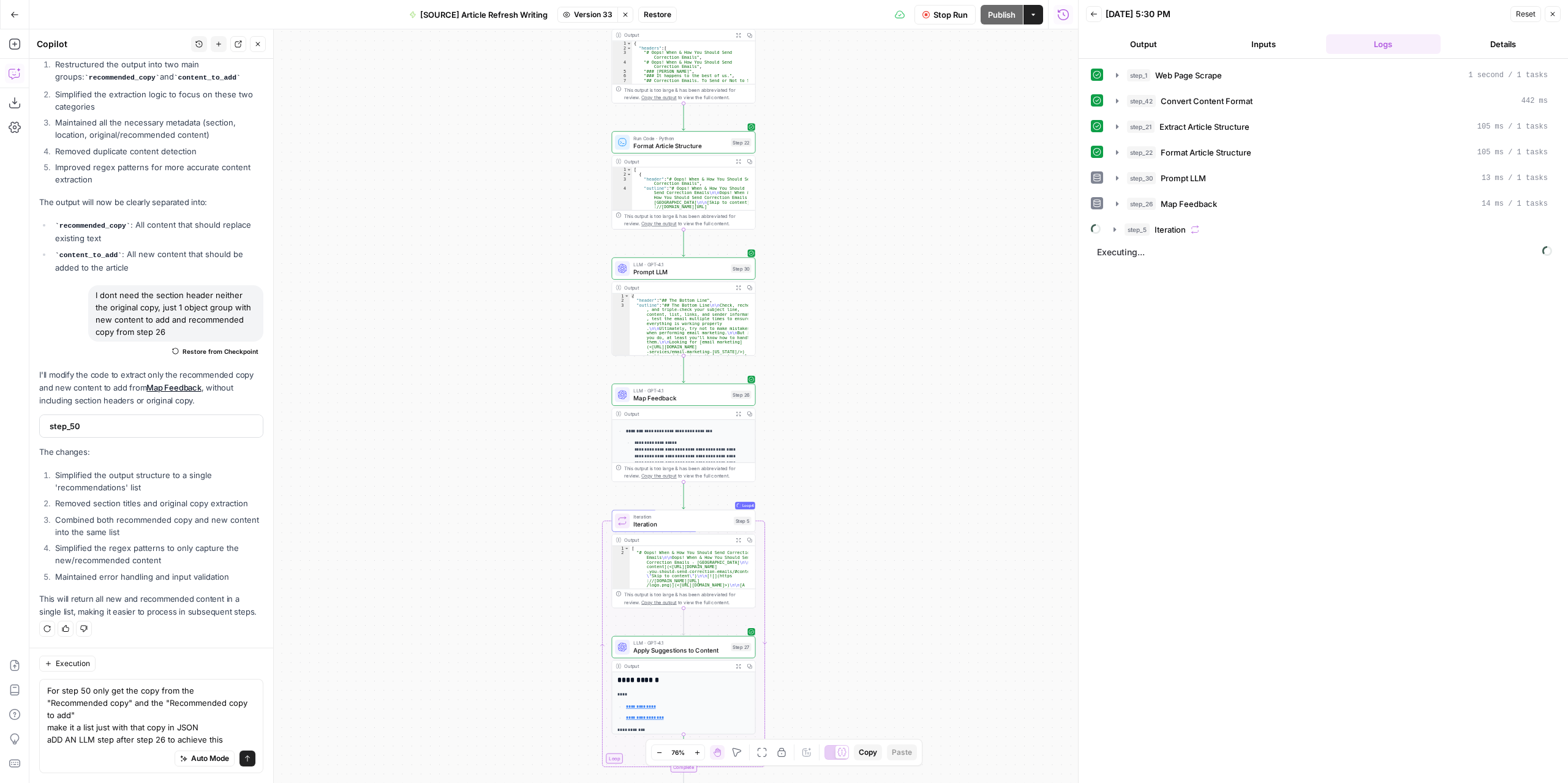
drag, startPoint x: 831, startPoint y: 538, endPoint x: 857, endPoint y: 389, distance: 151.3
click at [857, 385] on div "**********" at bounding box center [553, 406] width 1048 height 754
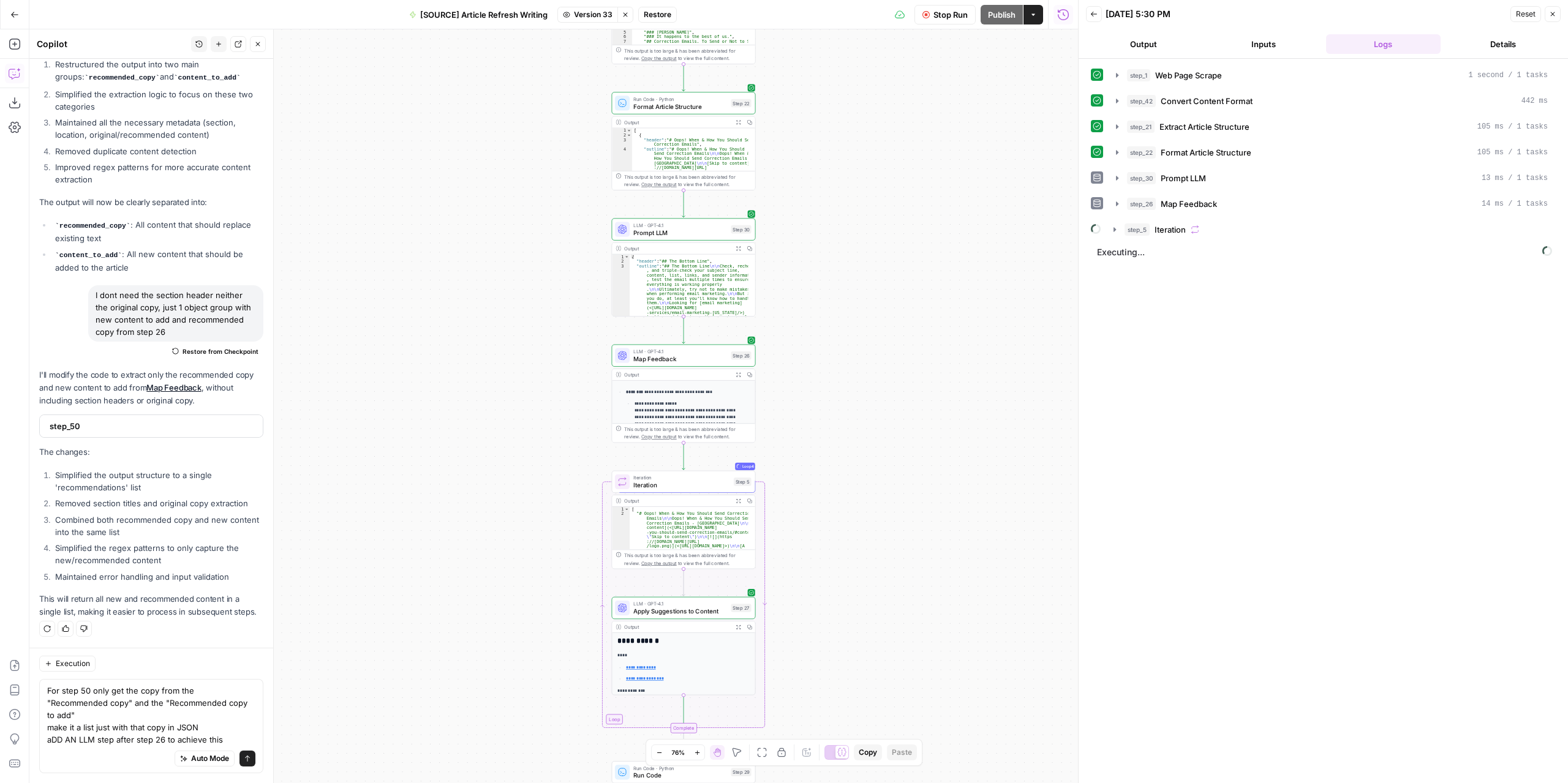
drag, startPoint x: 842, startPoint y: 508, endPoint x: 840, endPoint y: 486, distance: 22.1
click at [840, 486] on div "**********" at bounding box center [553, 406] width 1048 height 754
click at [739, 375] on icon "button" at bounding box center [738, 374] width 4 height 4
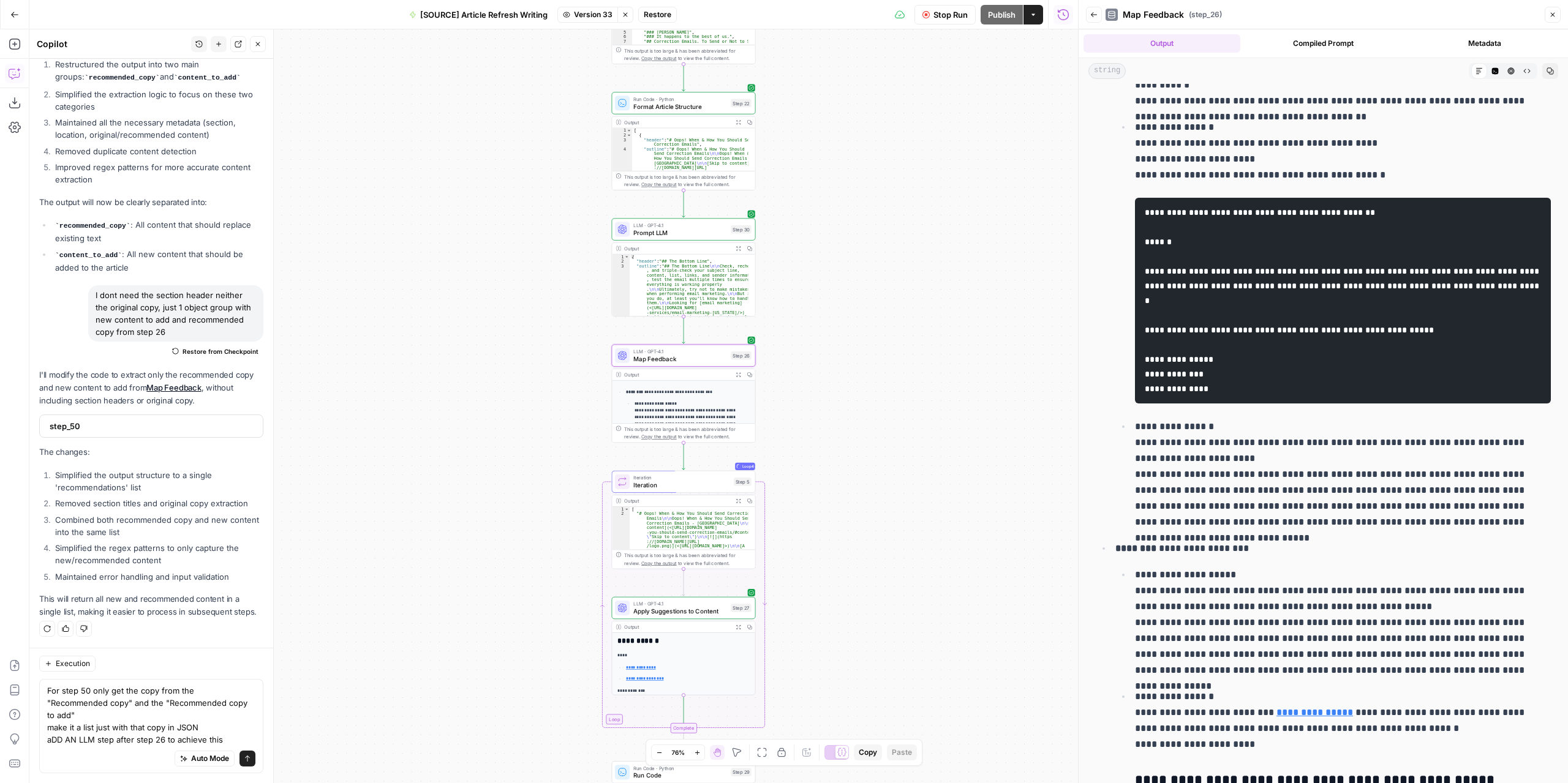
scroll to position [1041, 0]
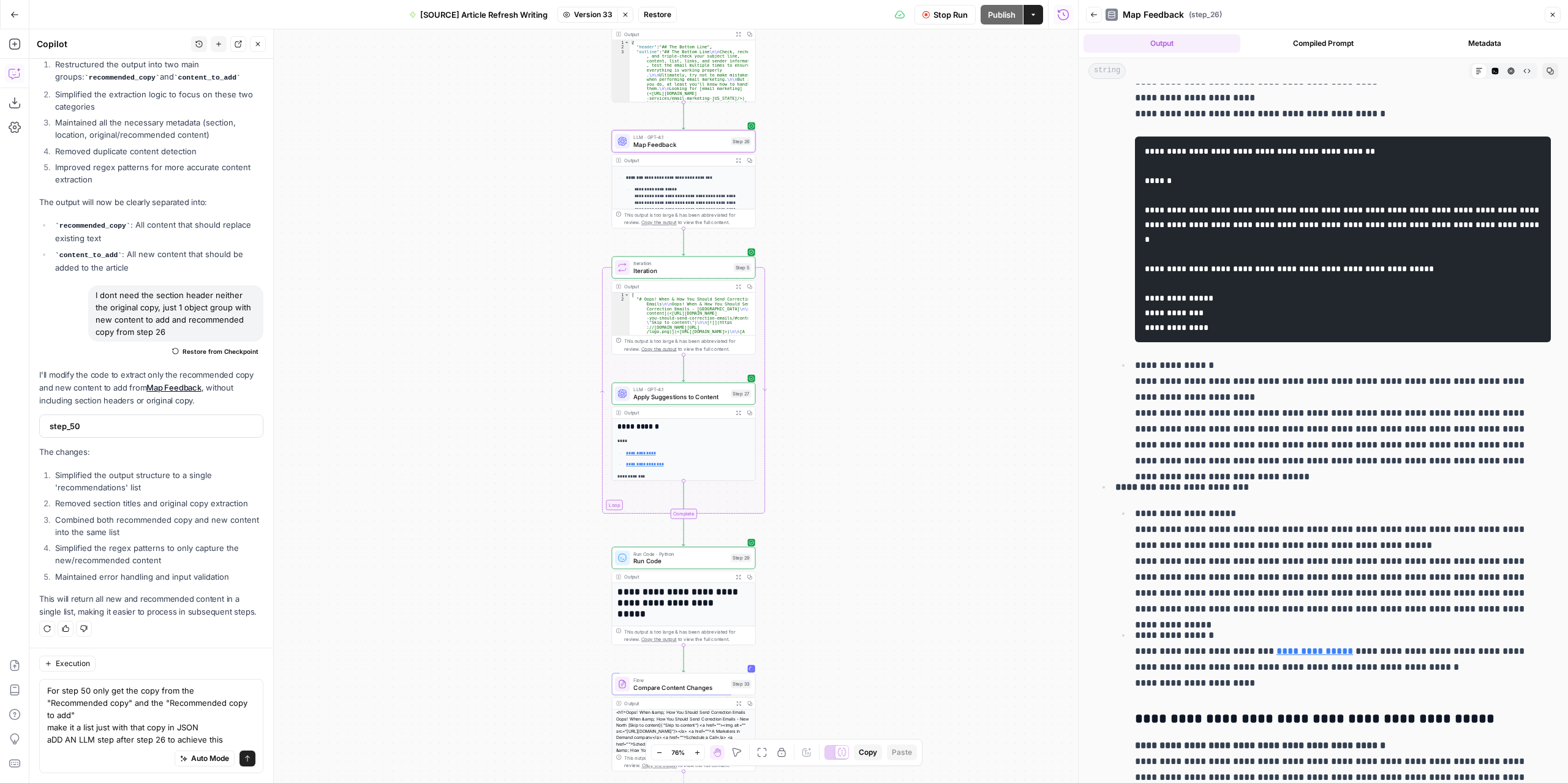
click at [739, 288] on button "Expand Output" at bounding box center [738, 286] width 11 height 11
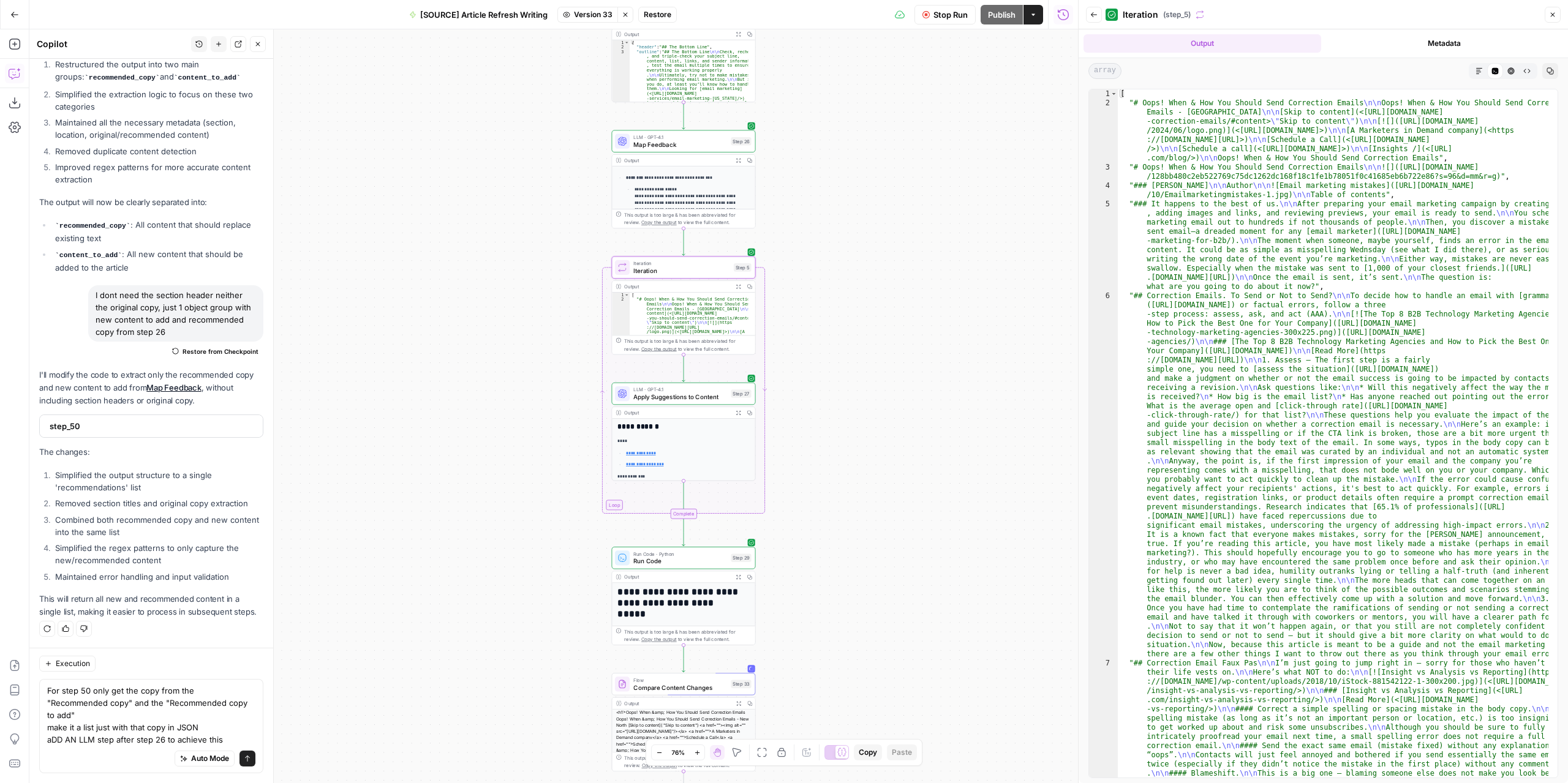
click at [1477, 67] on button "Markdown" at bounding box center [1478, 70] width 16 height 16
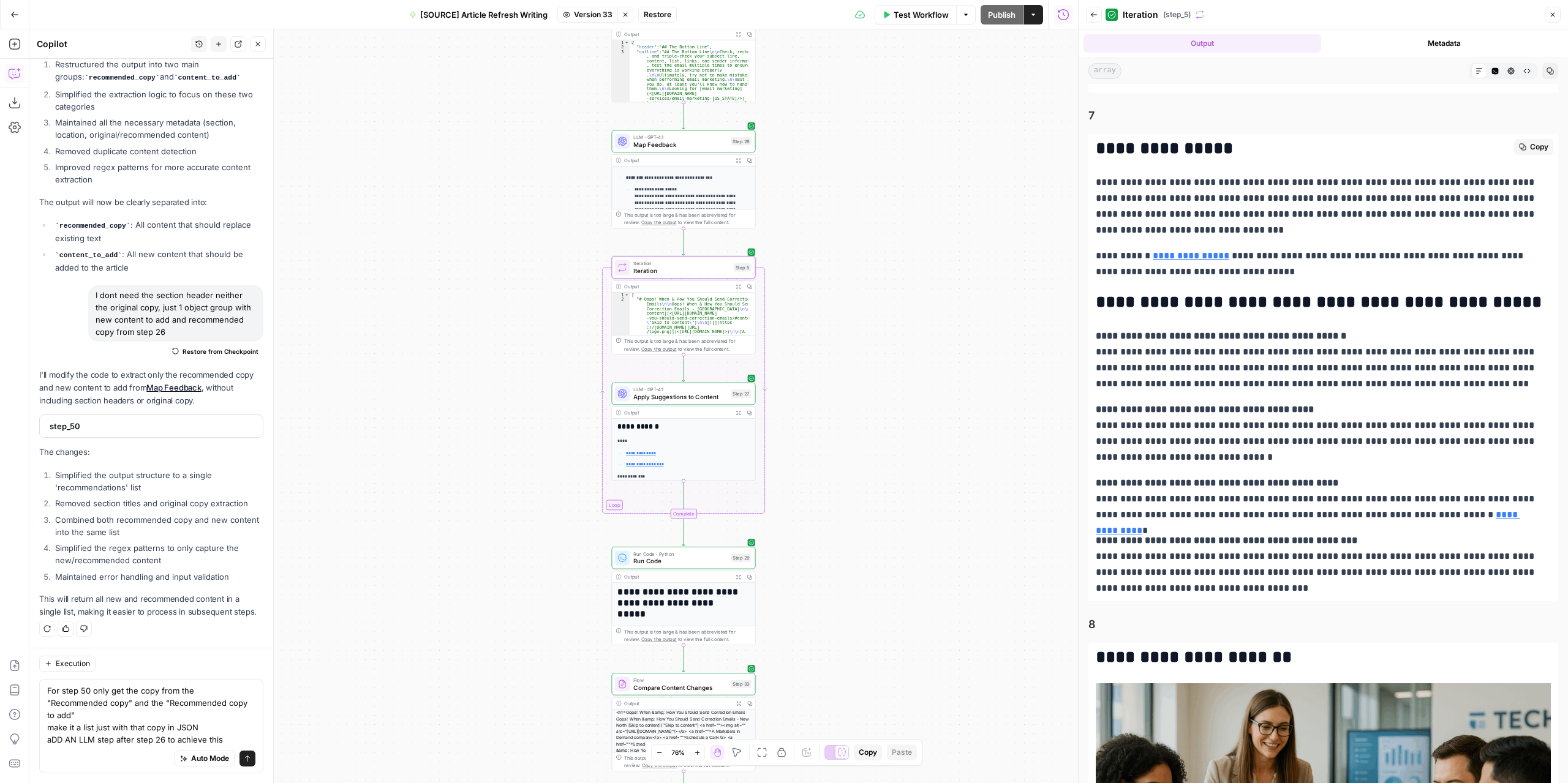
scroll to position [4103, 0]
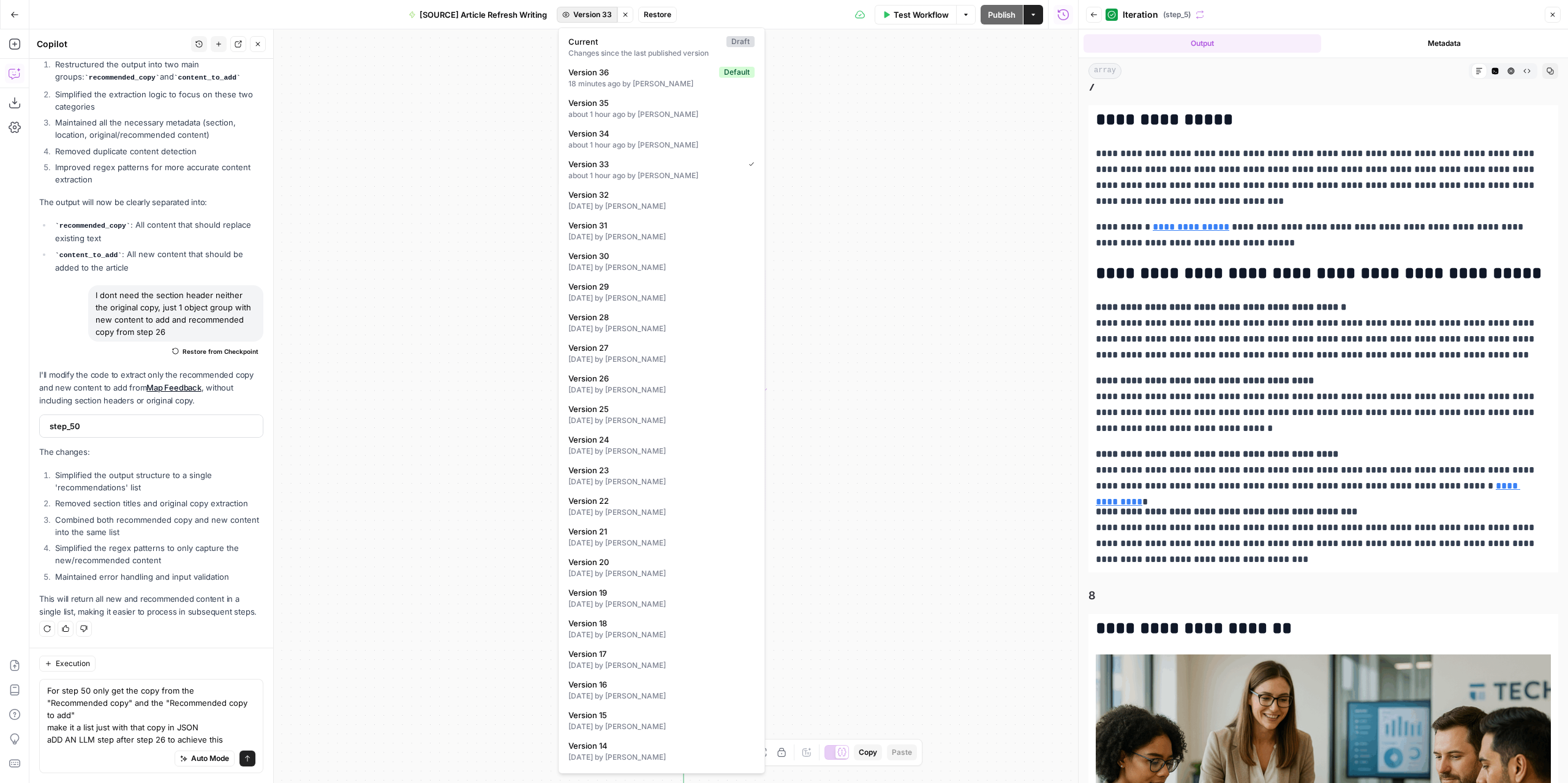
click at [594, 19] on span "Version 33" at bounding box center [592, 14] width 38 height 11
click at [843, 85] on div "**********" at bounding box center [553, 406] width 1048 height 754
click at [587, 13] on span "Version 33" at bounding box center [592, 14] width 38 height 11
click at [674, 70] on span "Version 36" at bounding box center [641, 72] width 146 height 12
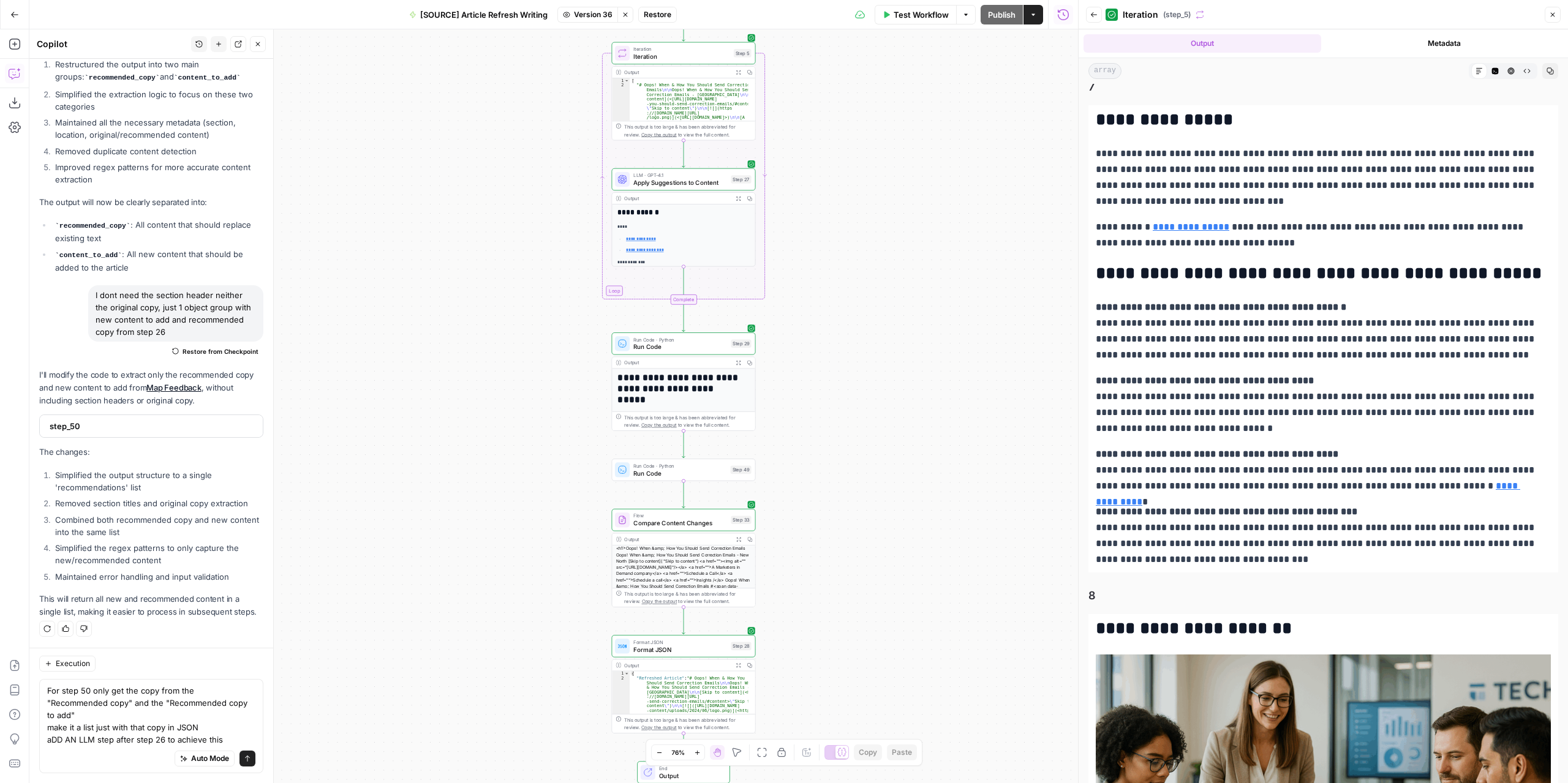
click at [715, 467] on span "Run Code · Python" at bounding box center [680, 466] width 93 height 8
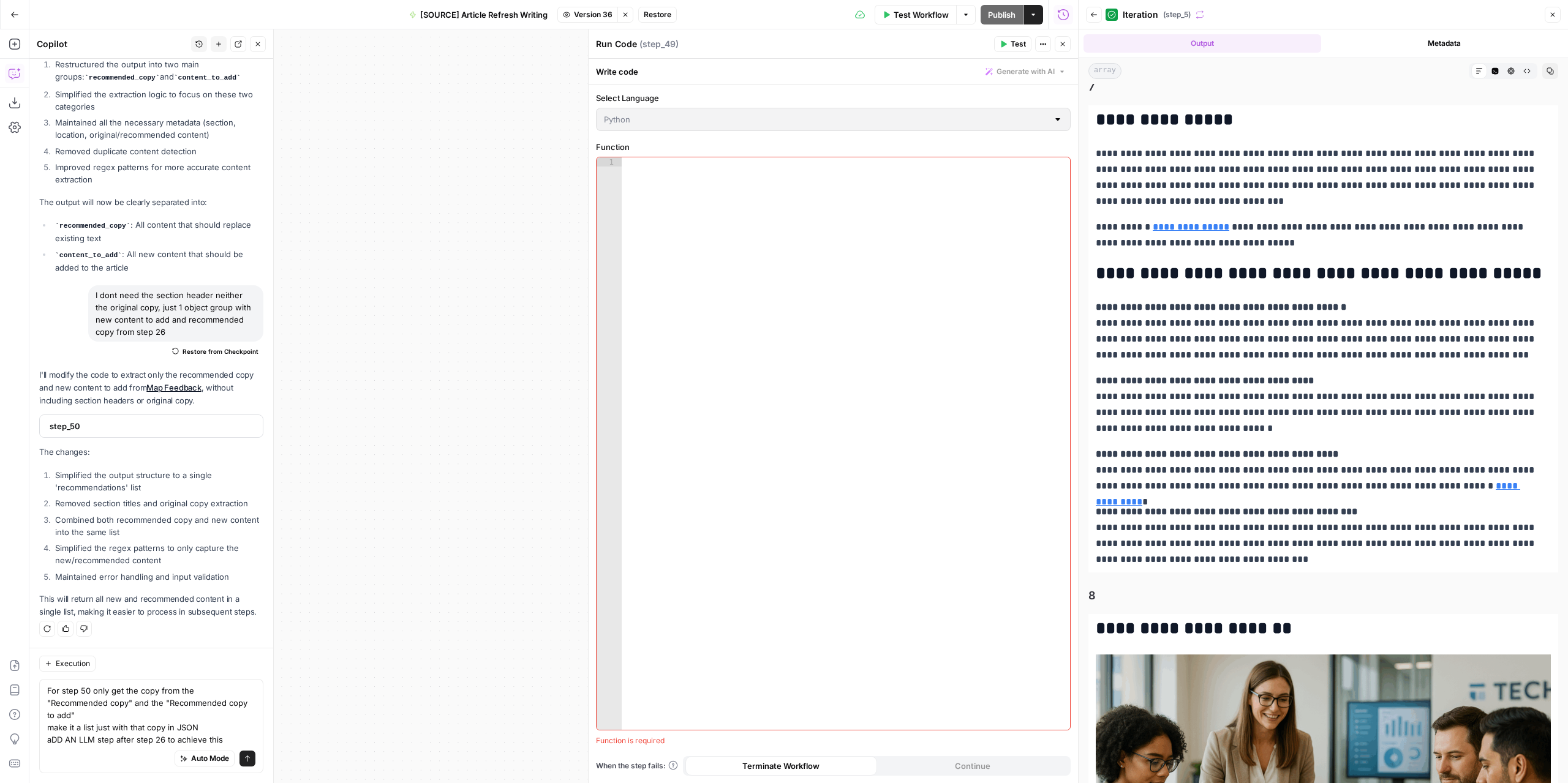
click at [1064, 49] on button "Close" at bounding box center [1062, 44] width 16 height 16
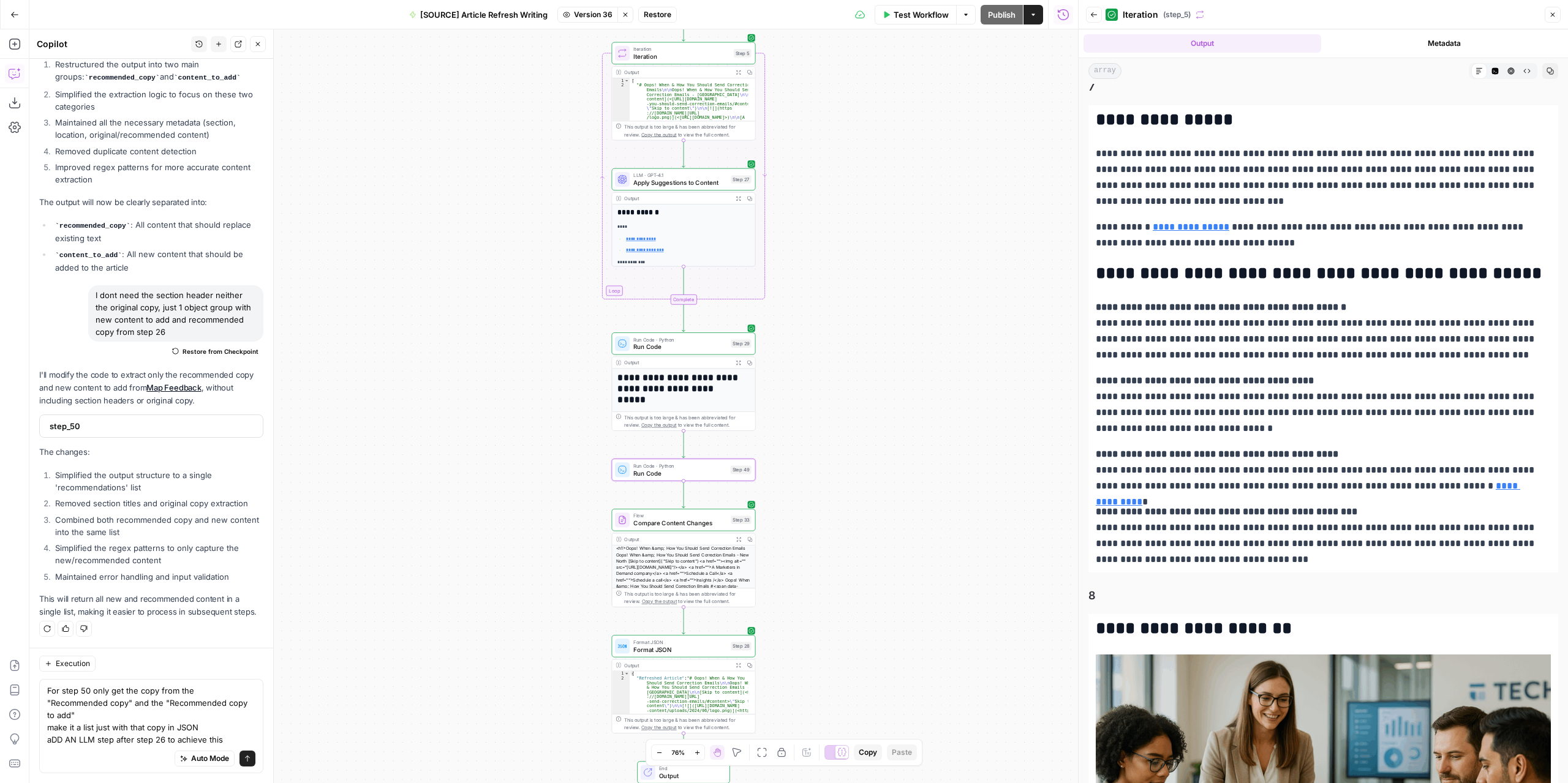
click at [588, 12] on span "Version 36" at bounding box center [593, 14] width 38 height 11
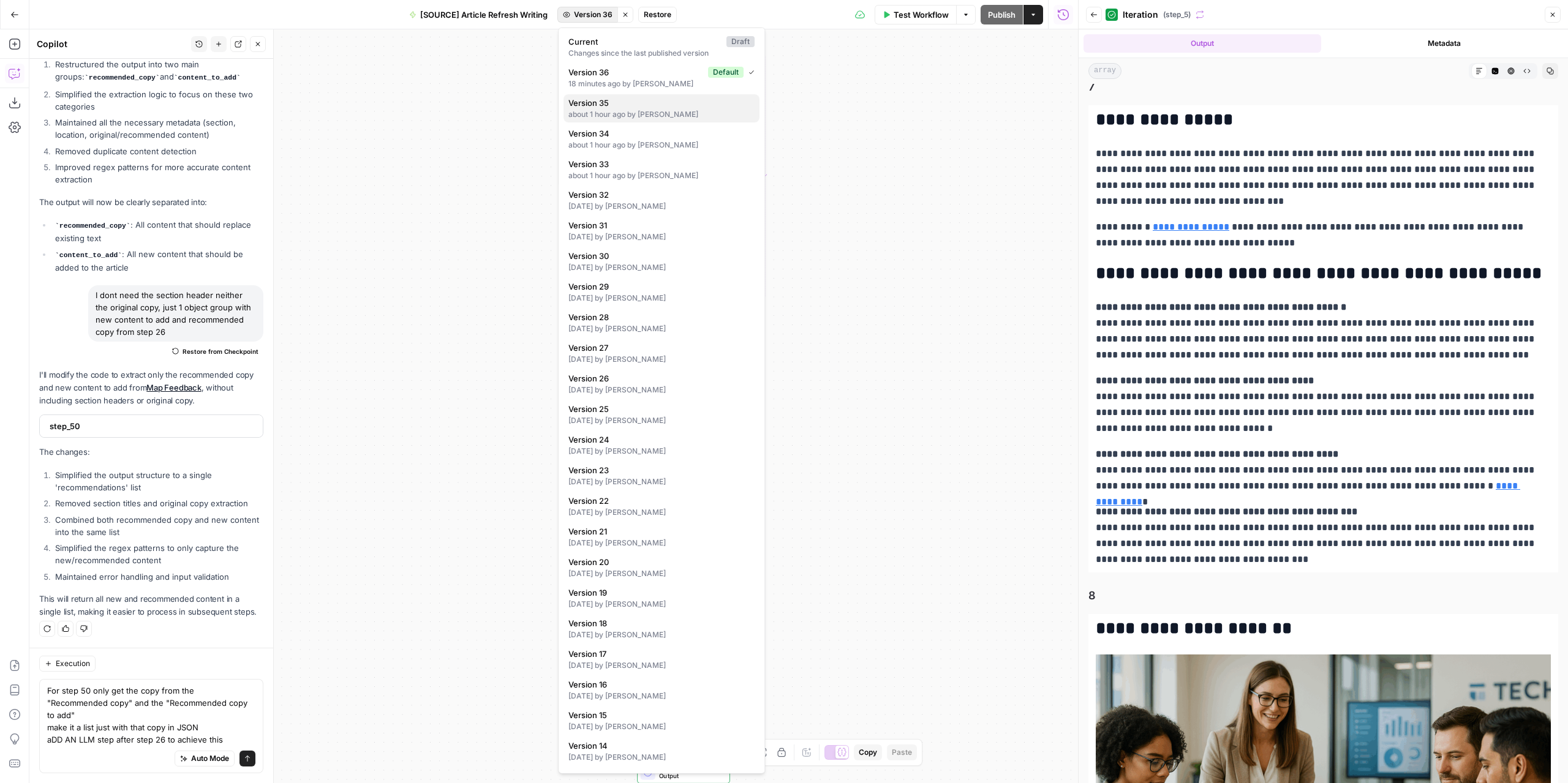
click at [665, 105] on span "Version 35" at bounding box center [659, 103] width 181 height 12
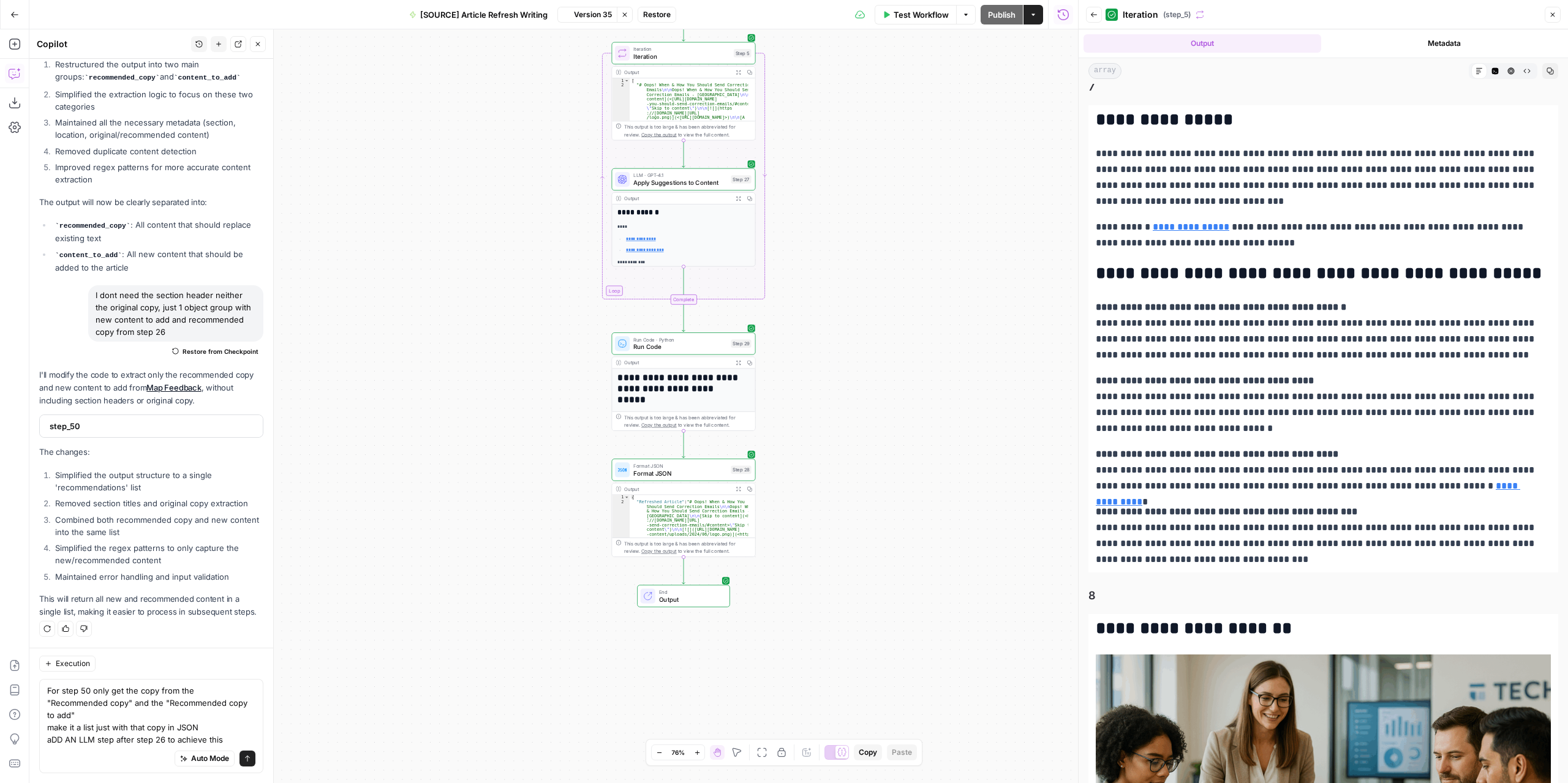
scroll to position [7320, 0]
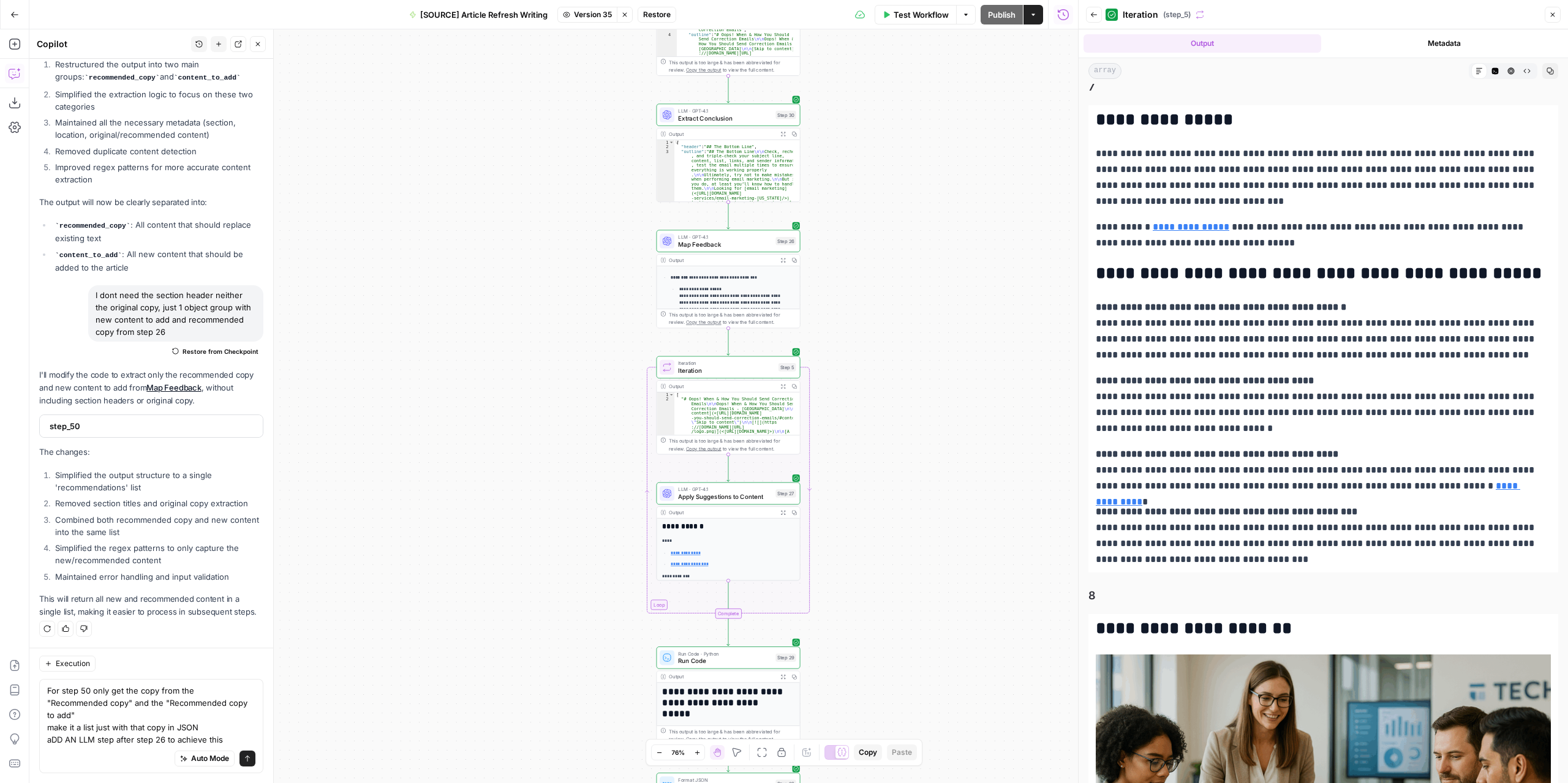
drag, startPoint x: 836, startPoint y: 192, endPoint x: 878, endPoint y: 499, distance: 309.9
click at [878, 499] on div "**********" at bounding box center [553, 406] width 1048 height 754
click at [775, 233] on div "LLM · GPT-4.1 Map Feedback Step 26" at bounding box center [728, 241] width 137 height 16
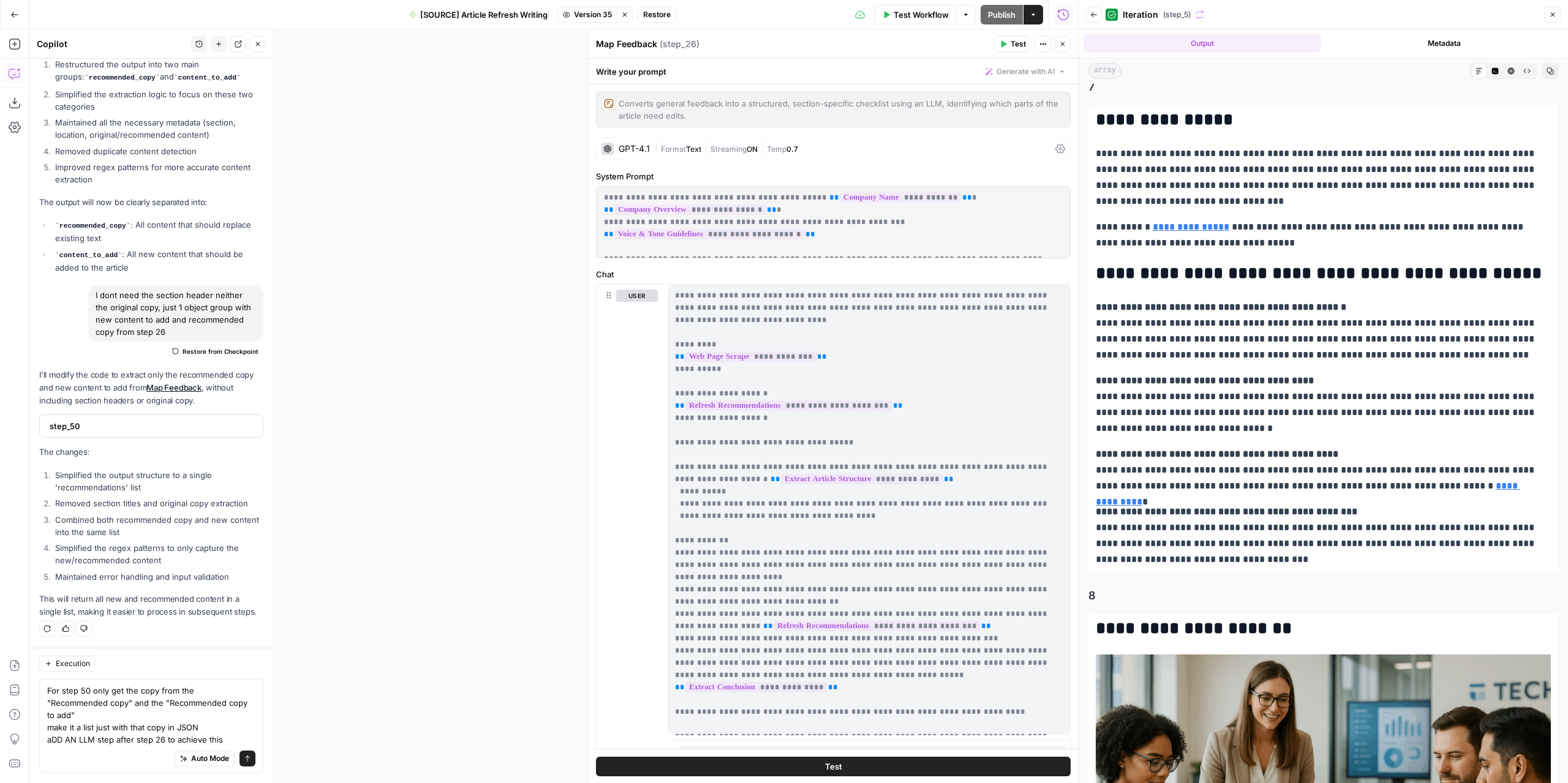
click at [1009, 44] on button "Test" at bounding box center [1013, 44] width 38 height 16
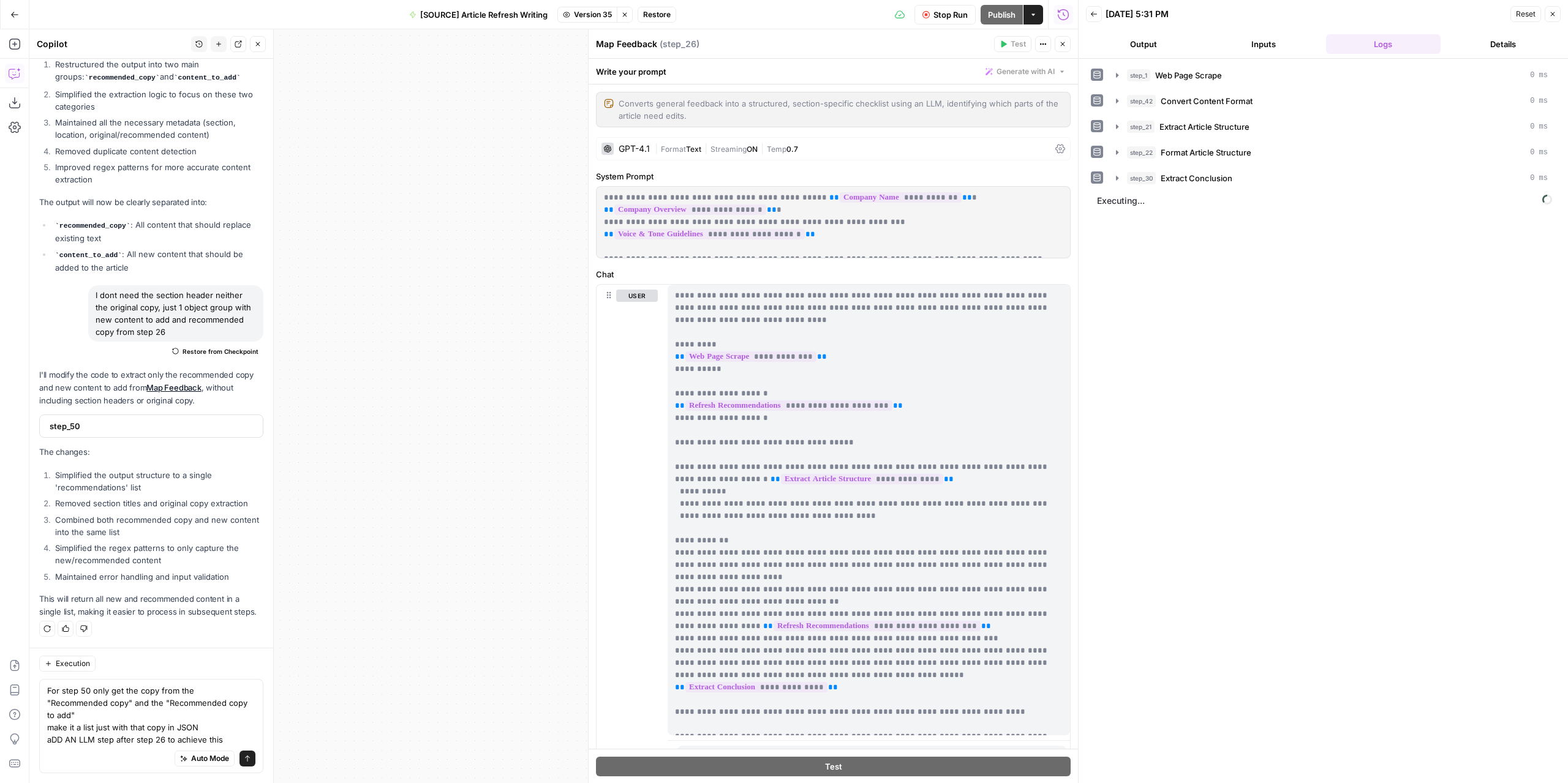
click at [1139, 39] on button "Output" at bounding box center [1143, 44] width 115 height 20
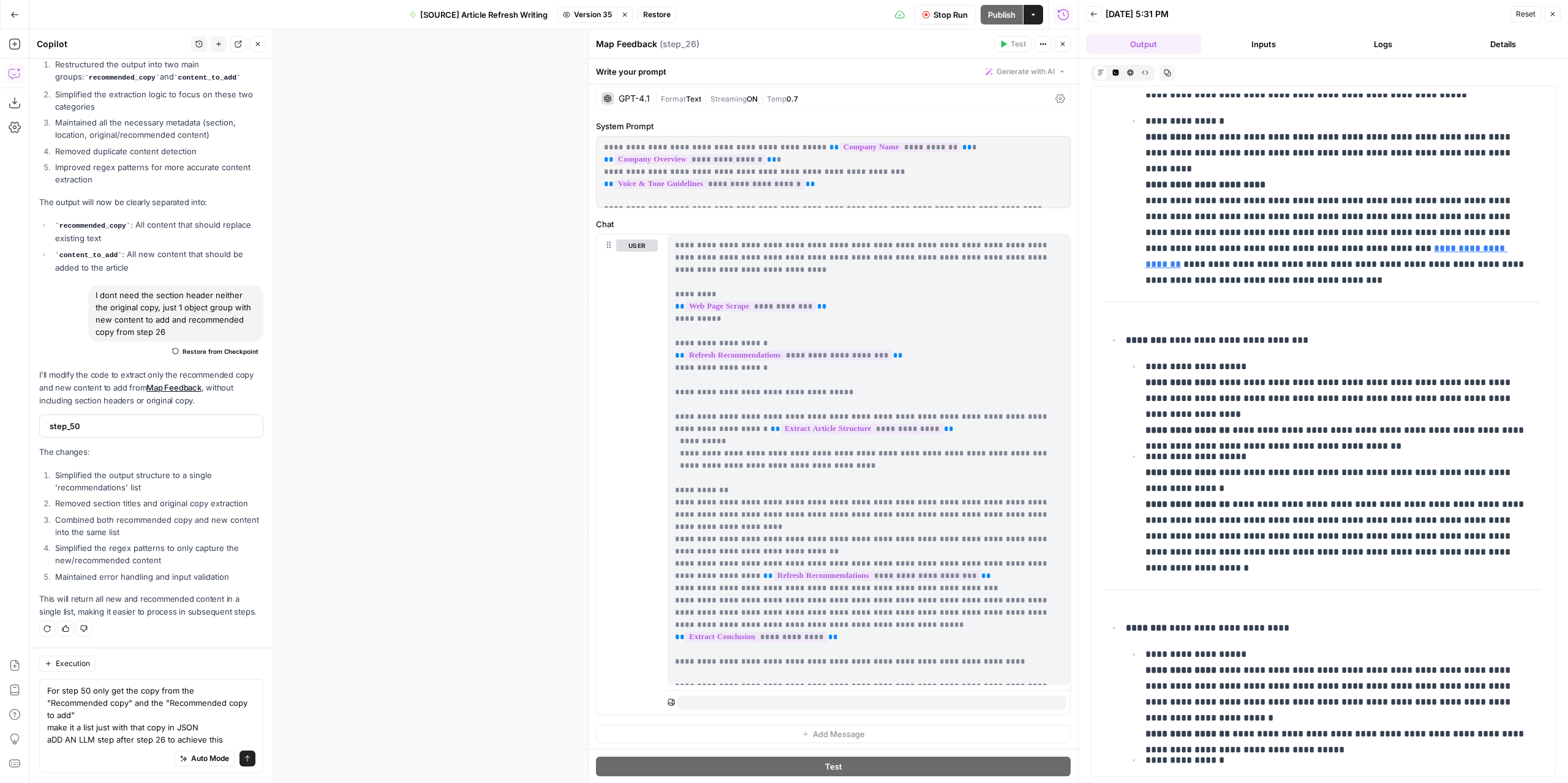
scroll to position [857, 0]
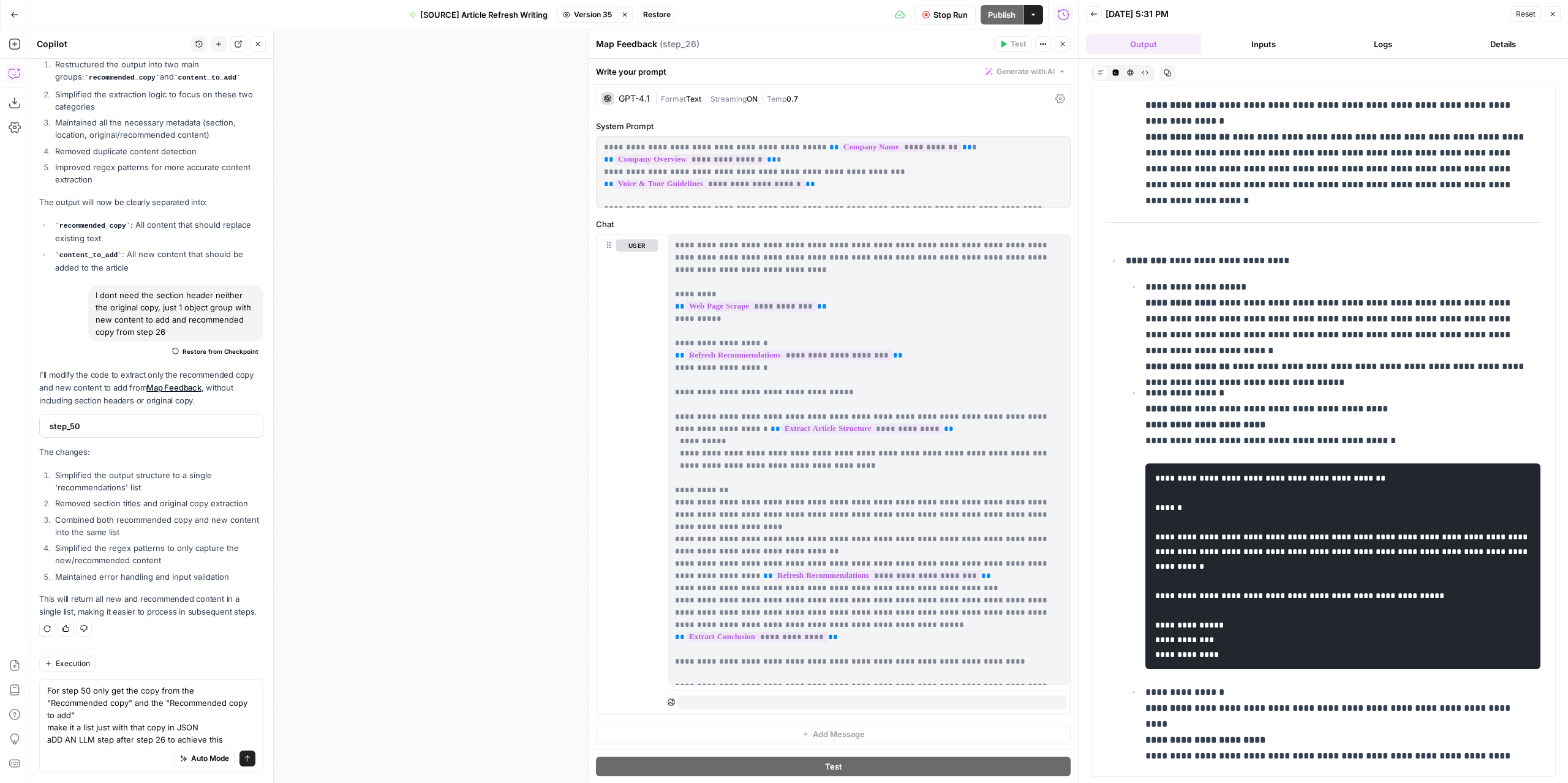
click at [258, 47] on icon "button" at bounding box center [258, 44] width 8 height 8
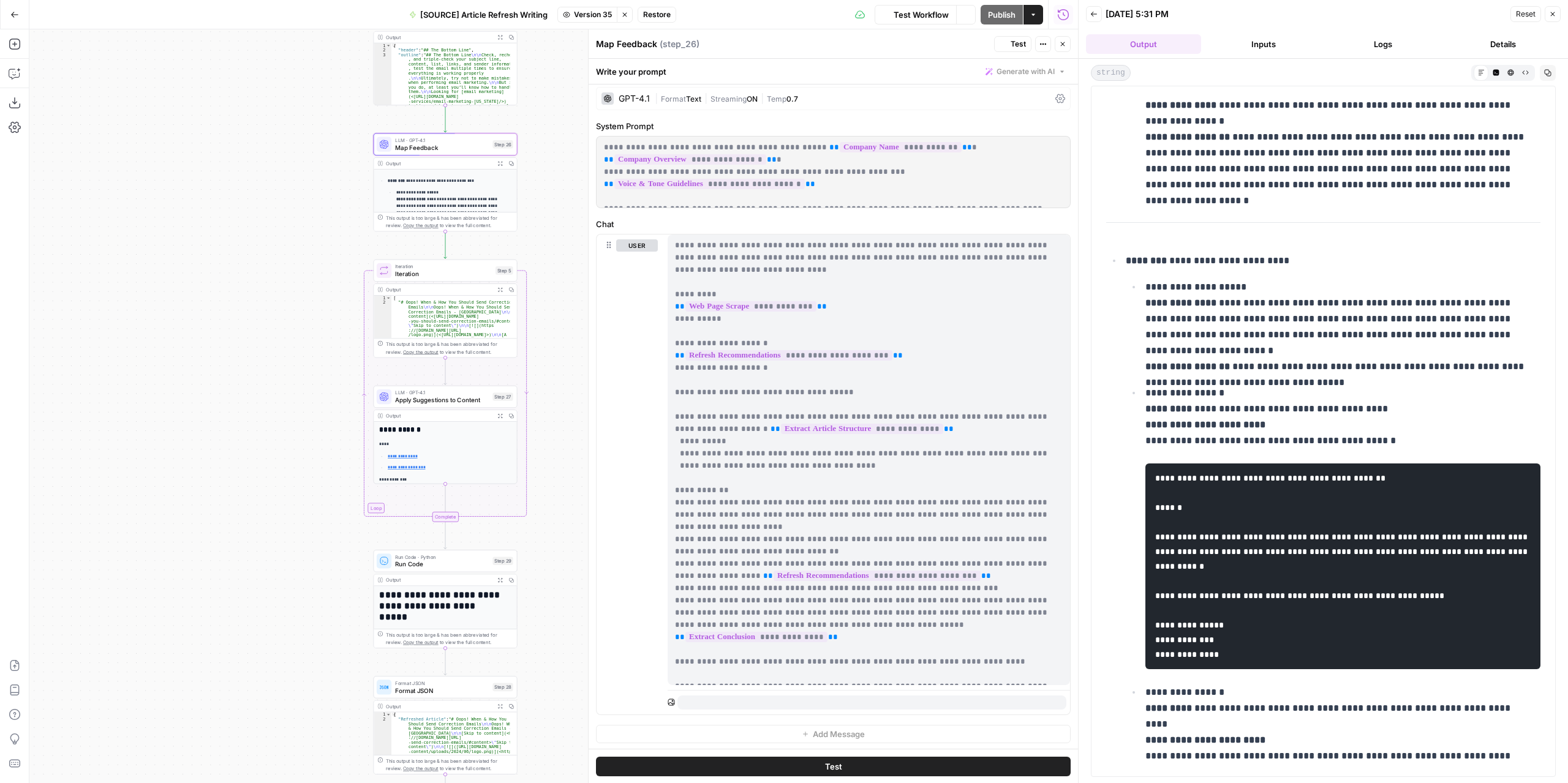
drag, startPoint x: 542, startPoint y: 281, endPoint x: 555, endPoint y: 302, distance: 24.7
click at [555, 302] on div "**********" at bounding box center [553, 406] width 1048 height 754
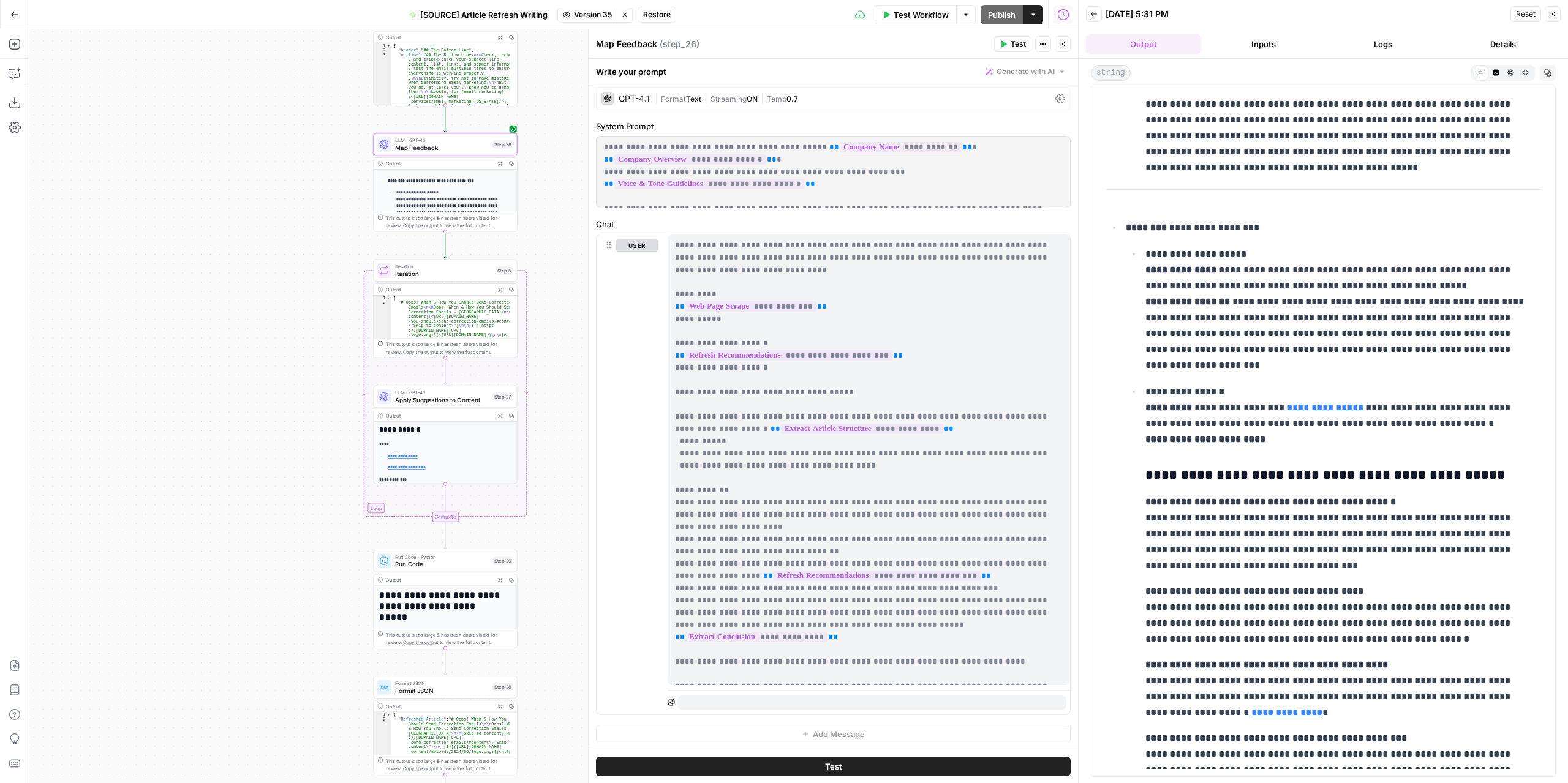
scroll to position [1556, 0]
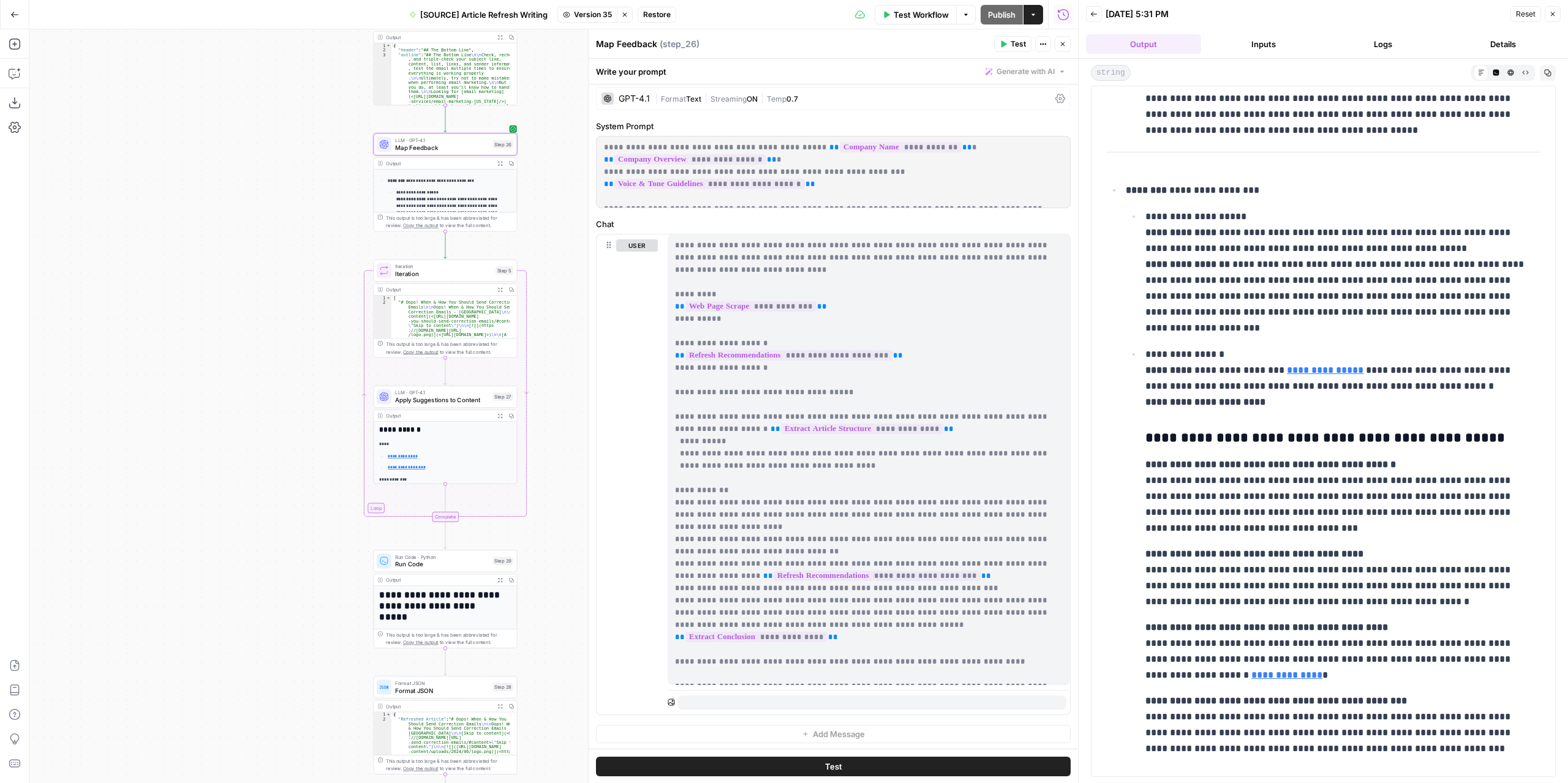
click at [488, 270] on span "Iteration" at bounding box center [443, 273] width 97 height 9
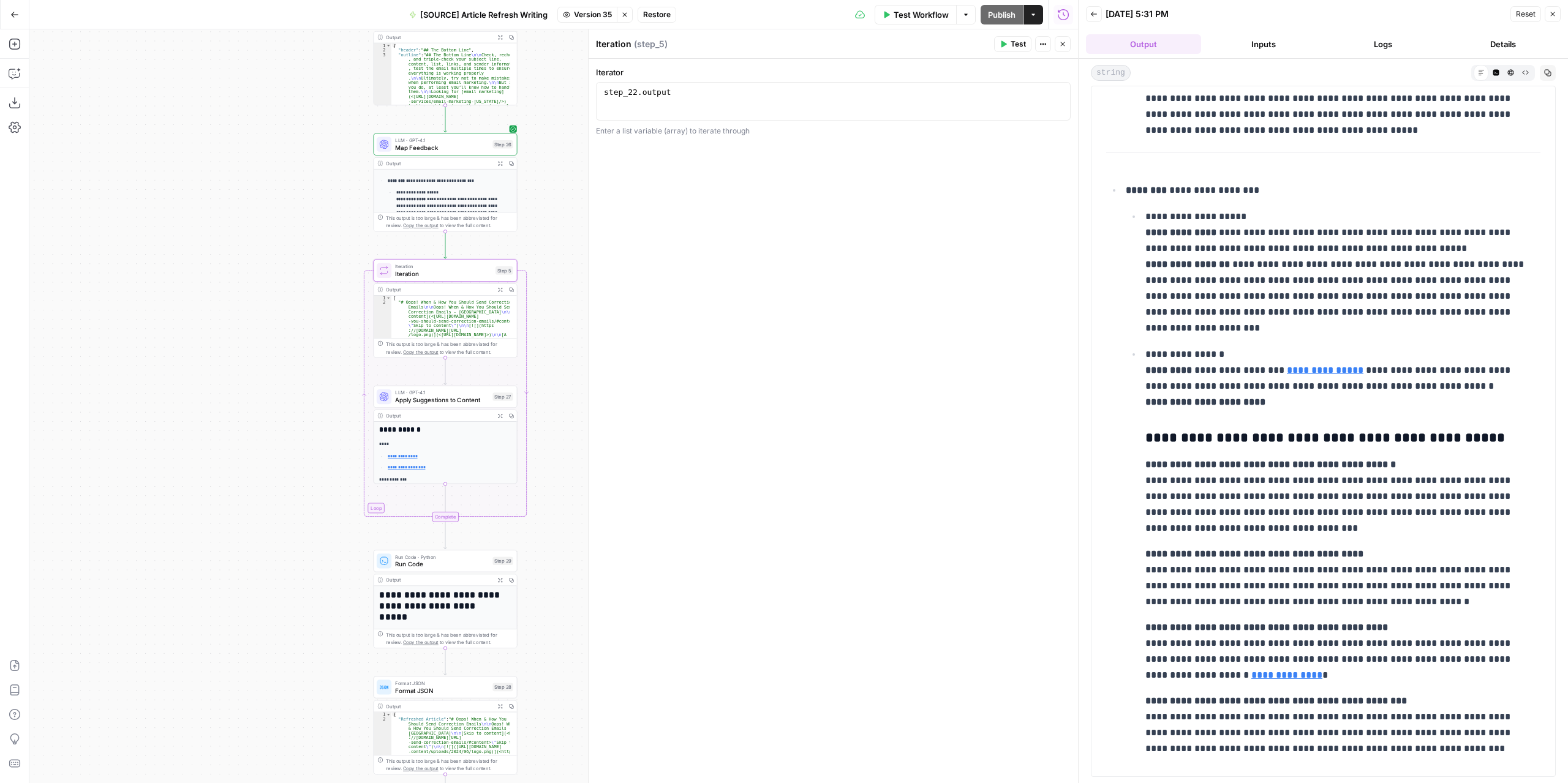
click at [1014, 49] on span "Test" at bounding box center [1018, 44] width 15 height 11
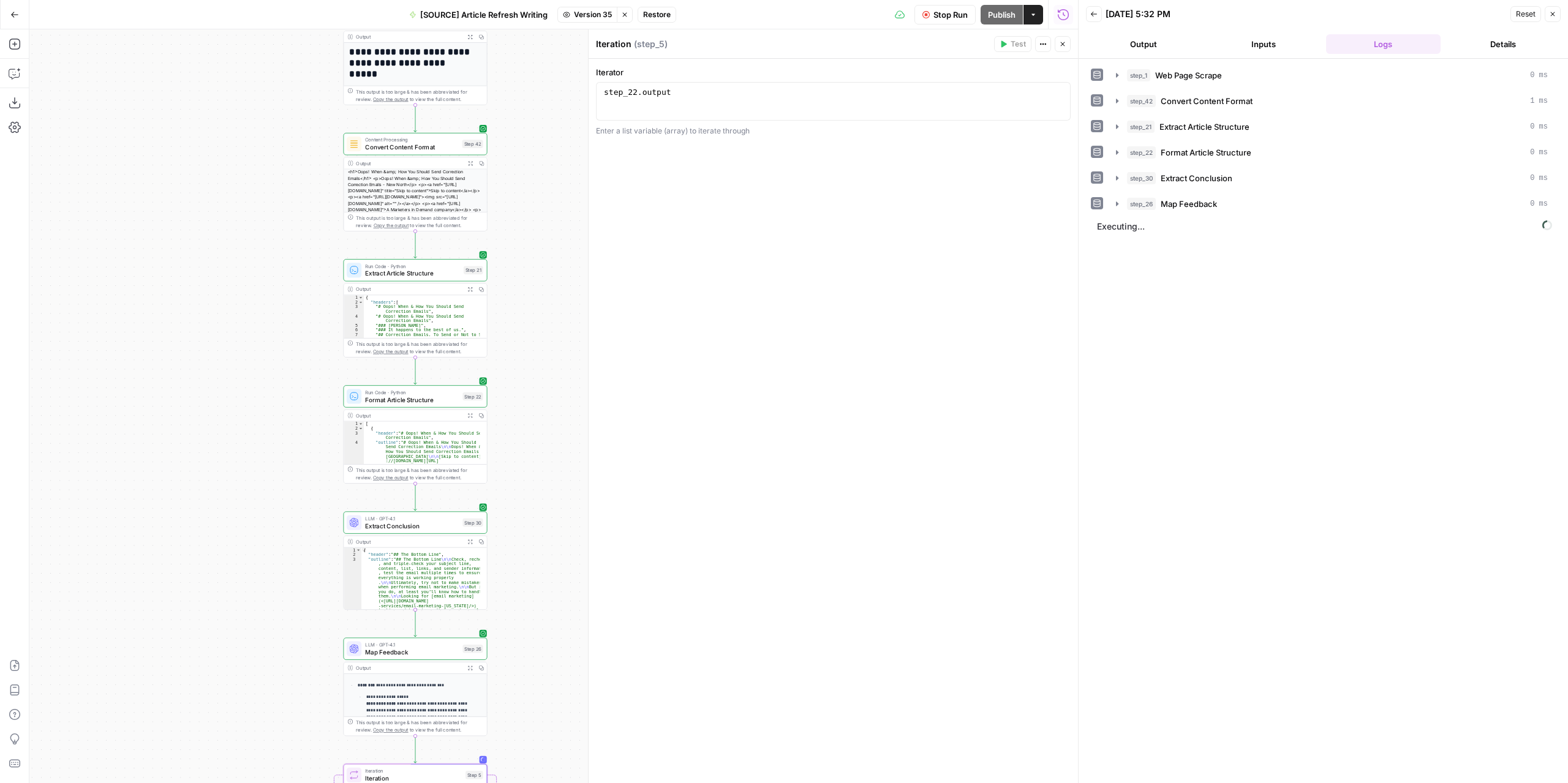
drag, startPoint x: 566, startPoint y: 206, endPoint x: 545, endPoint y: 663, distance: 457.5
click at [536, 710] on div "**********" at bounding box center [553, 406] width 1048 height 754
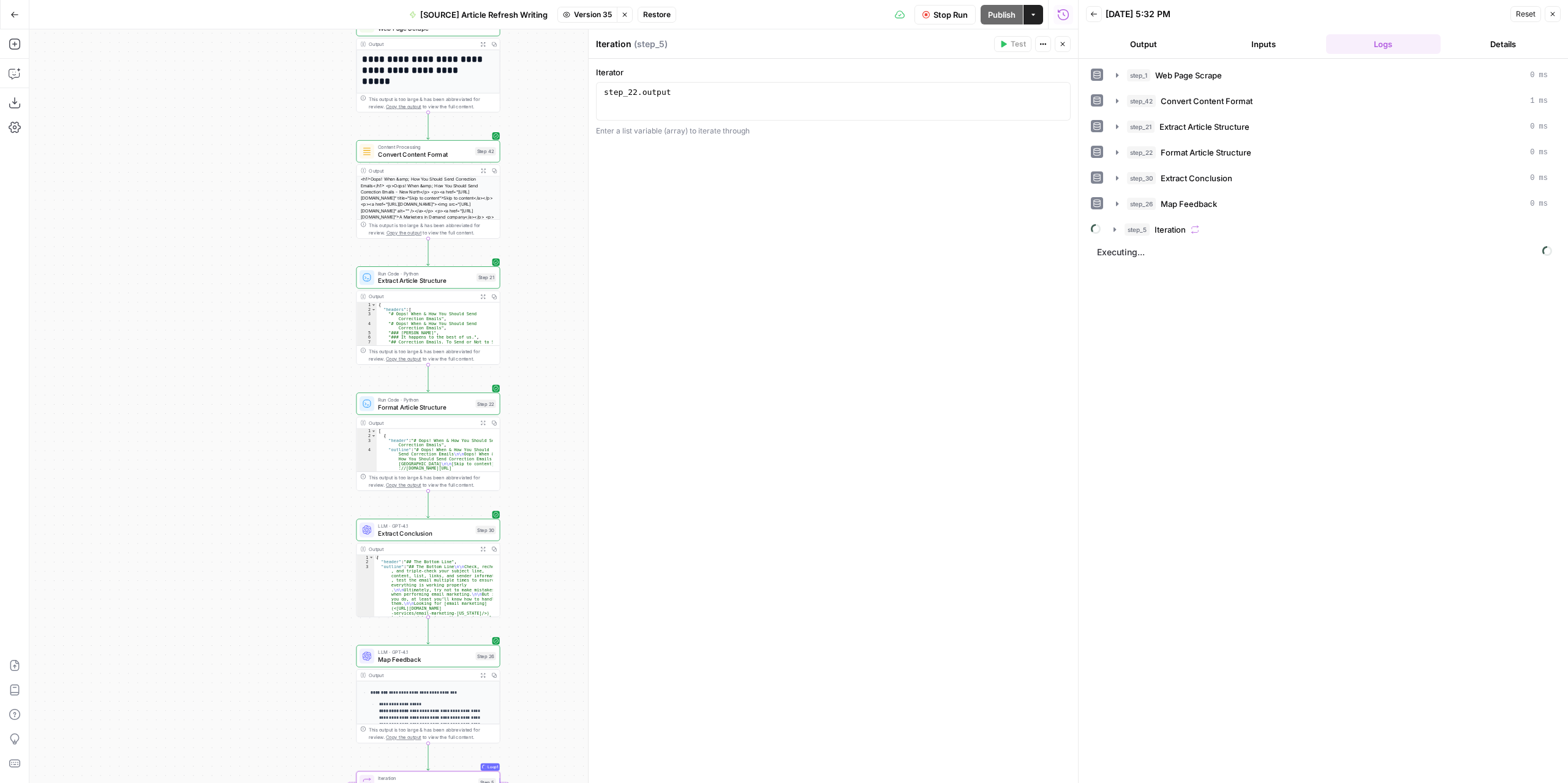
drag, startPoint x: 534, startPoint y: 424, endPoint x: 546, endPoint y: 251, distance: 173.4
click at [546, 251] on div "**********" at bounding box center [553, 406] width 1048 height 754
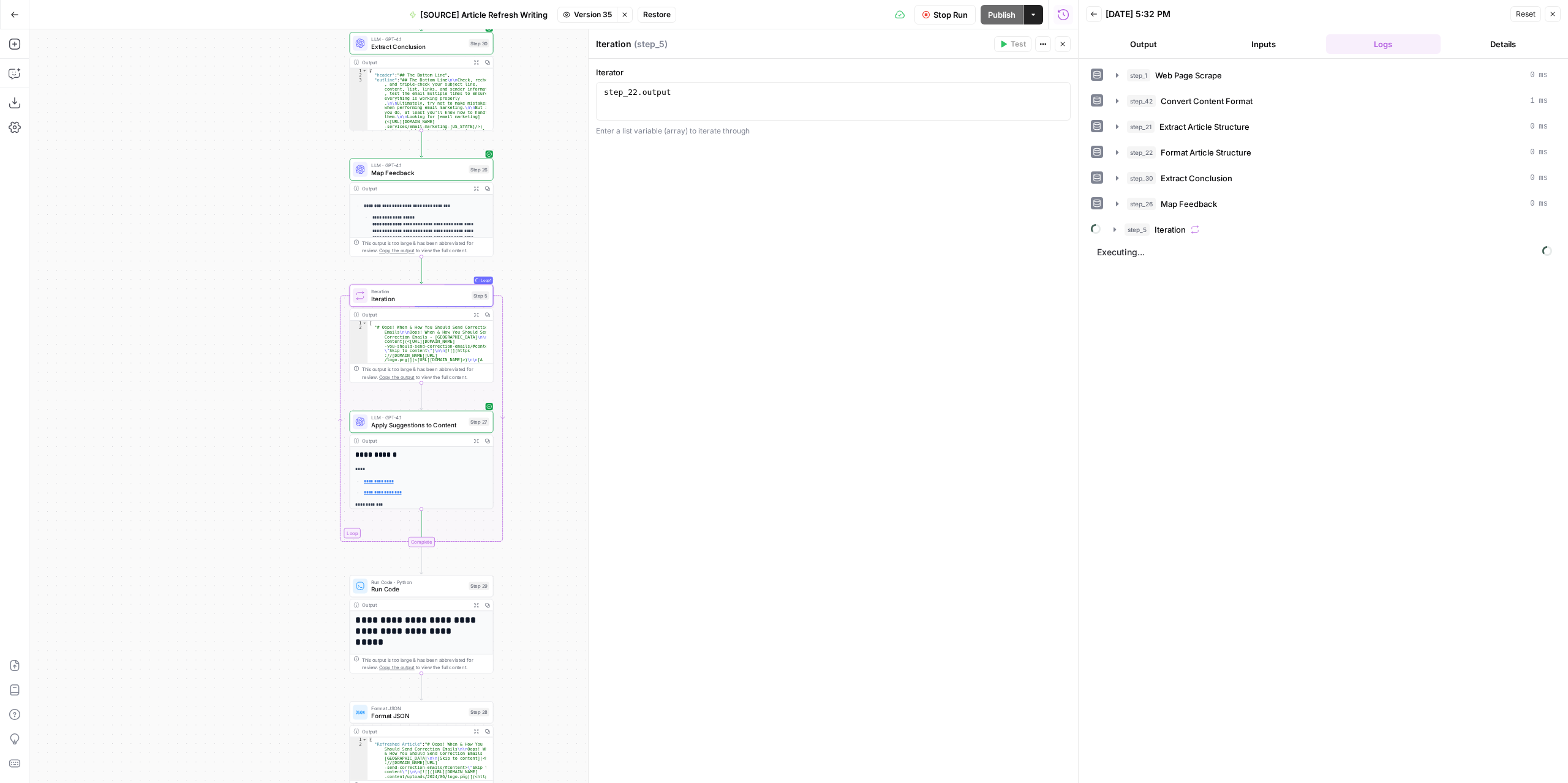
drag, startPoint x: 560, startPoint y: 551, endPoint x: 555, endPoint y: 234, distance: 317.0
click at [555, 234] on div "**********" at bounding box center [553, 406] width 1048 height 754
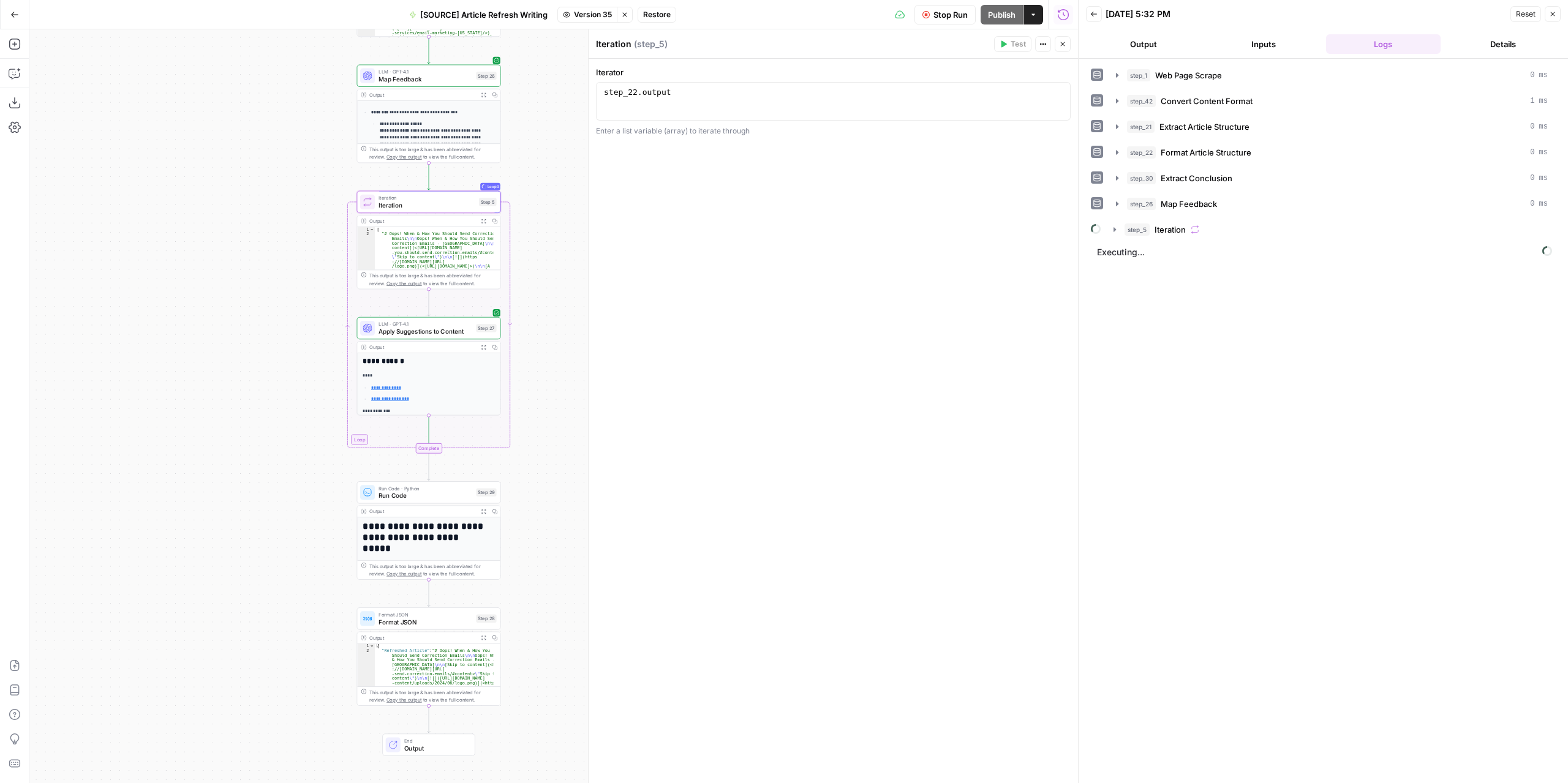
drag, startPoint x: 531, startPoint y: 325, endPoint x: 538, endPoint y: 263, distance: 62.4
click at [538, 263] on div "**********" at bounding box center [553, 406] width 1048 height 754
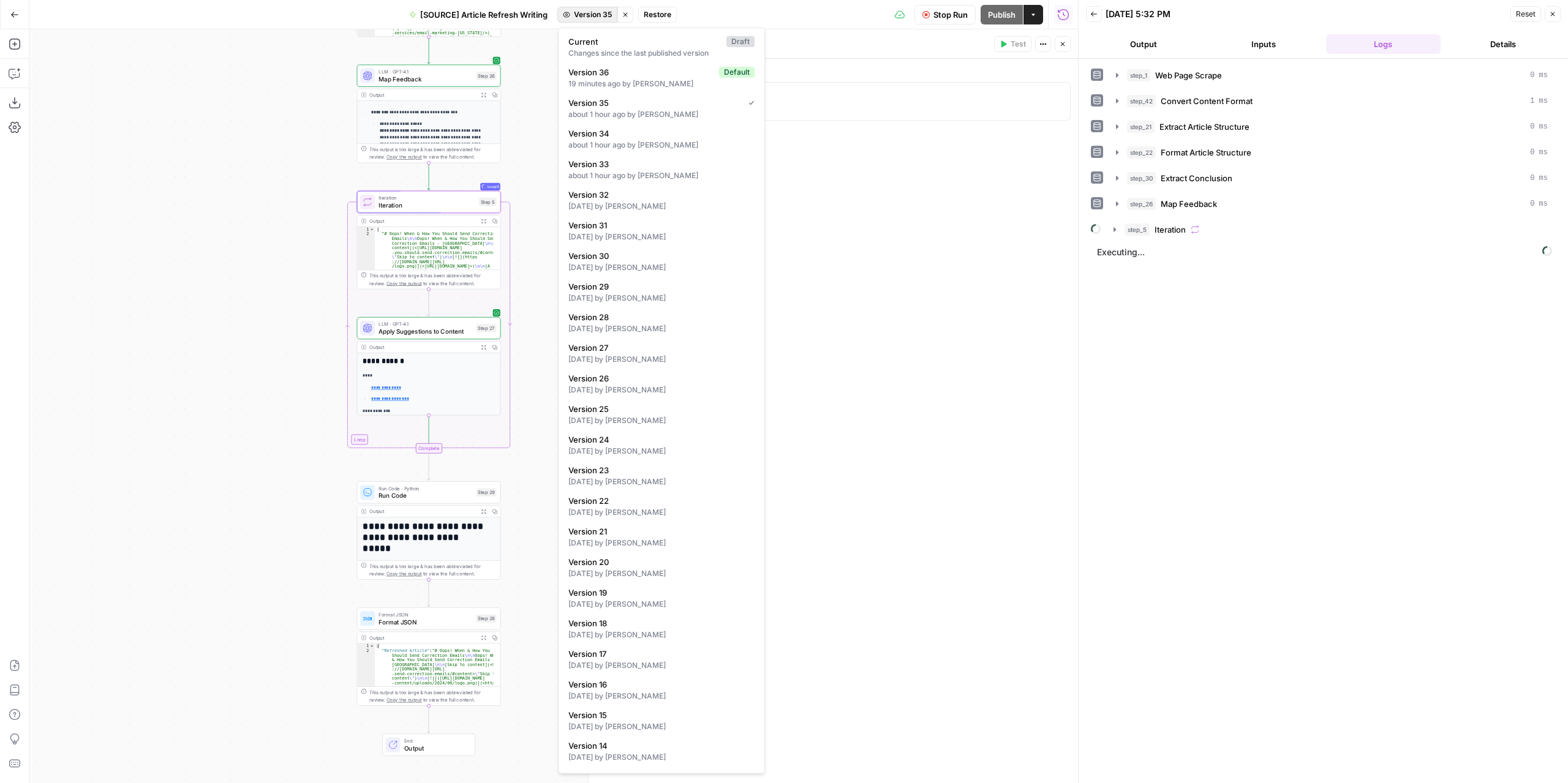
click at [592, 10] on span "Version 35" at bounding box center [593, 14] width 38 height 11
click at [260, 148] on div "**********" at bounding box center [553, 406] width 1048 height 754
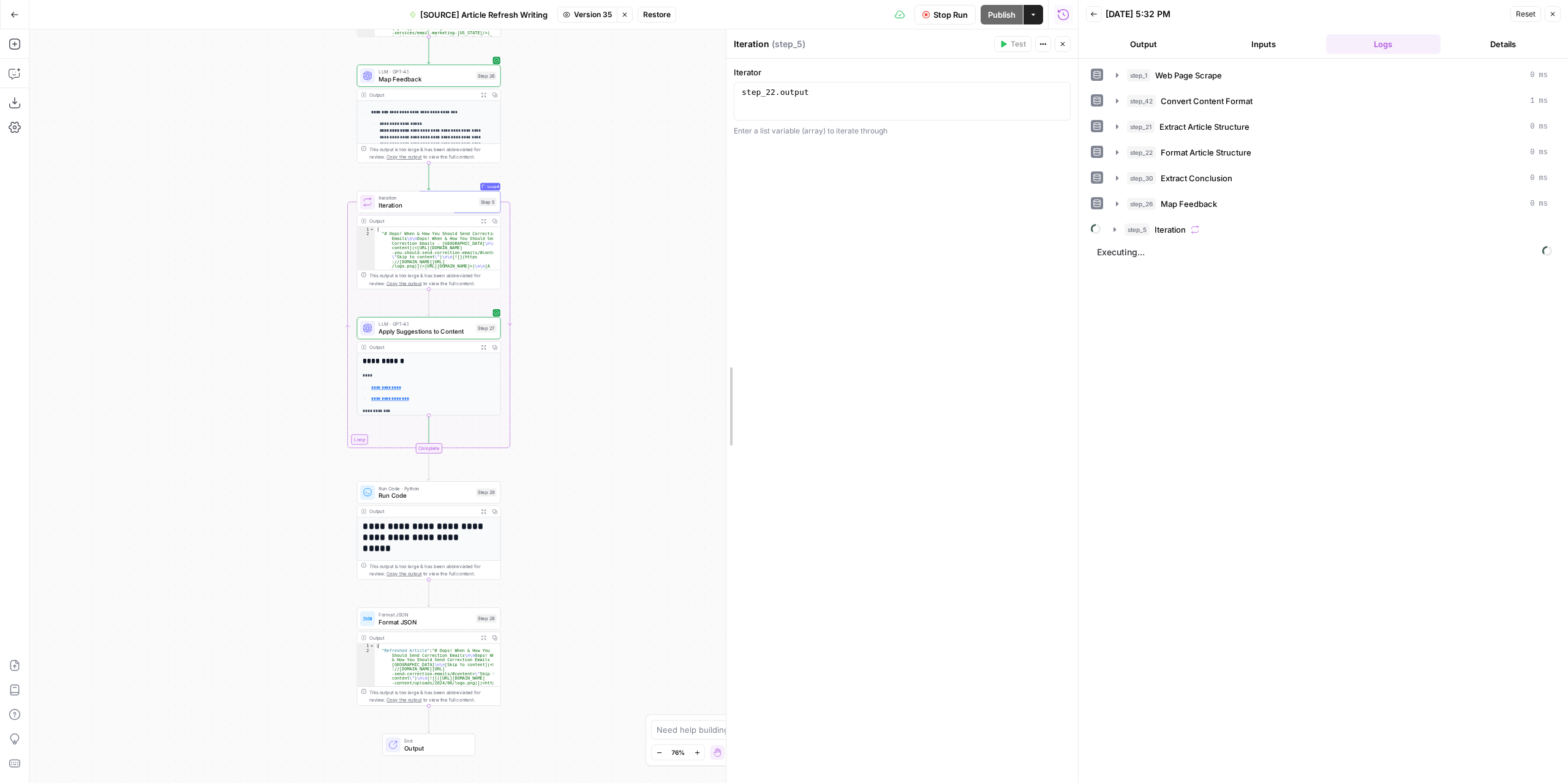
drag, startPoint x: 591, startPoint y: 334, endPoint x: 729, endPoint y: 330, distance: 138.1
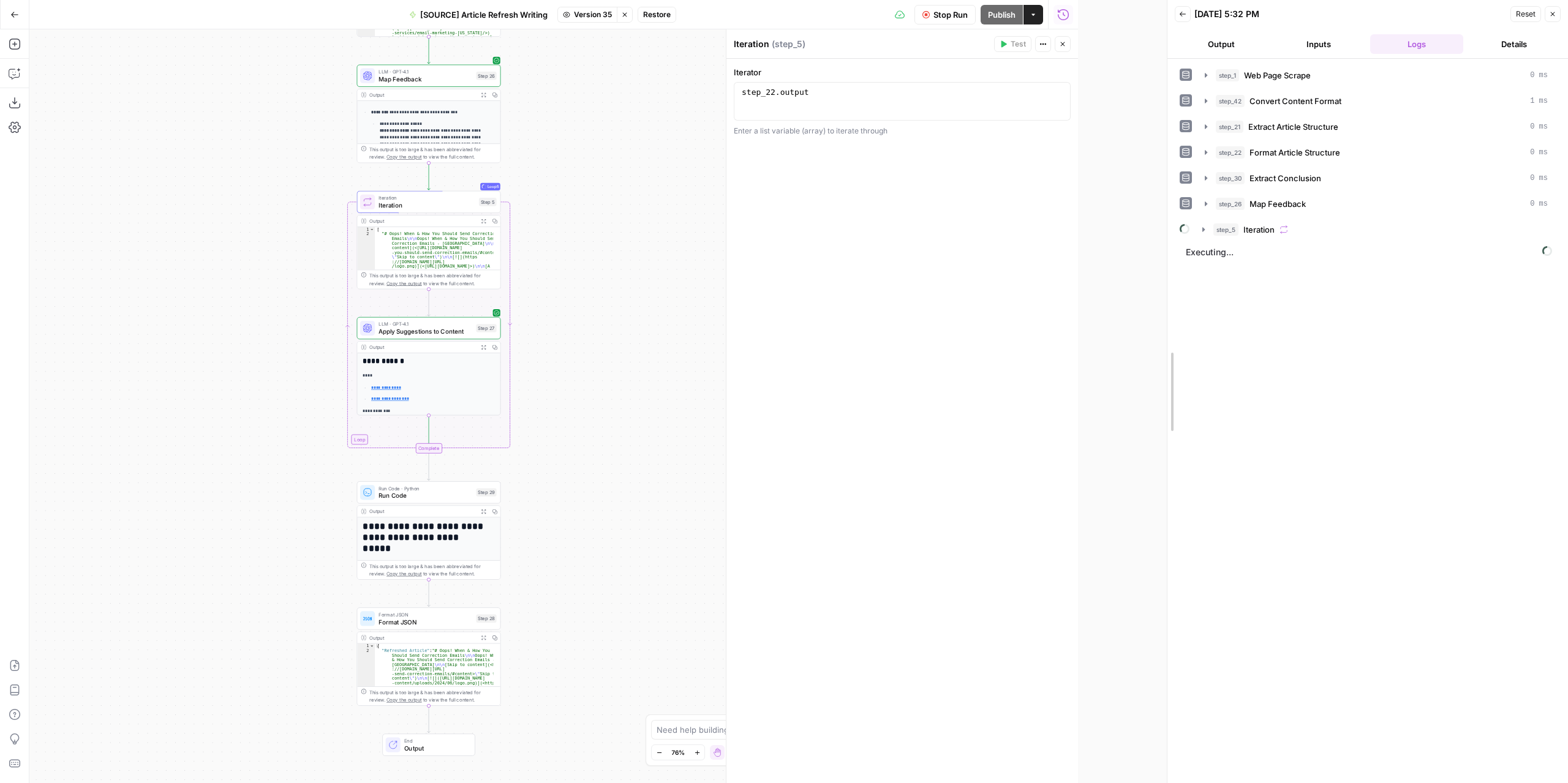
drag, startPoint x: 1079, startPoint y: 378, endPoint x: 1168, endPoint y: 370, distance: 89.4
drag, startPoint x: 808, startPoint y: 454, endPoint x: 749, endPoint y: 450, distance: 59.1
click at [749, 450] on div at bounding box center [754, 406] width 12 height 754
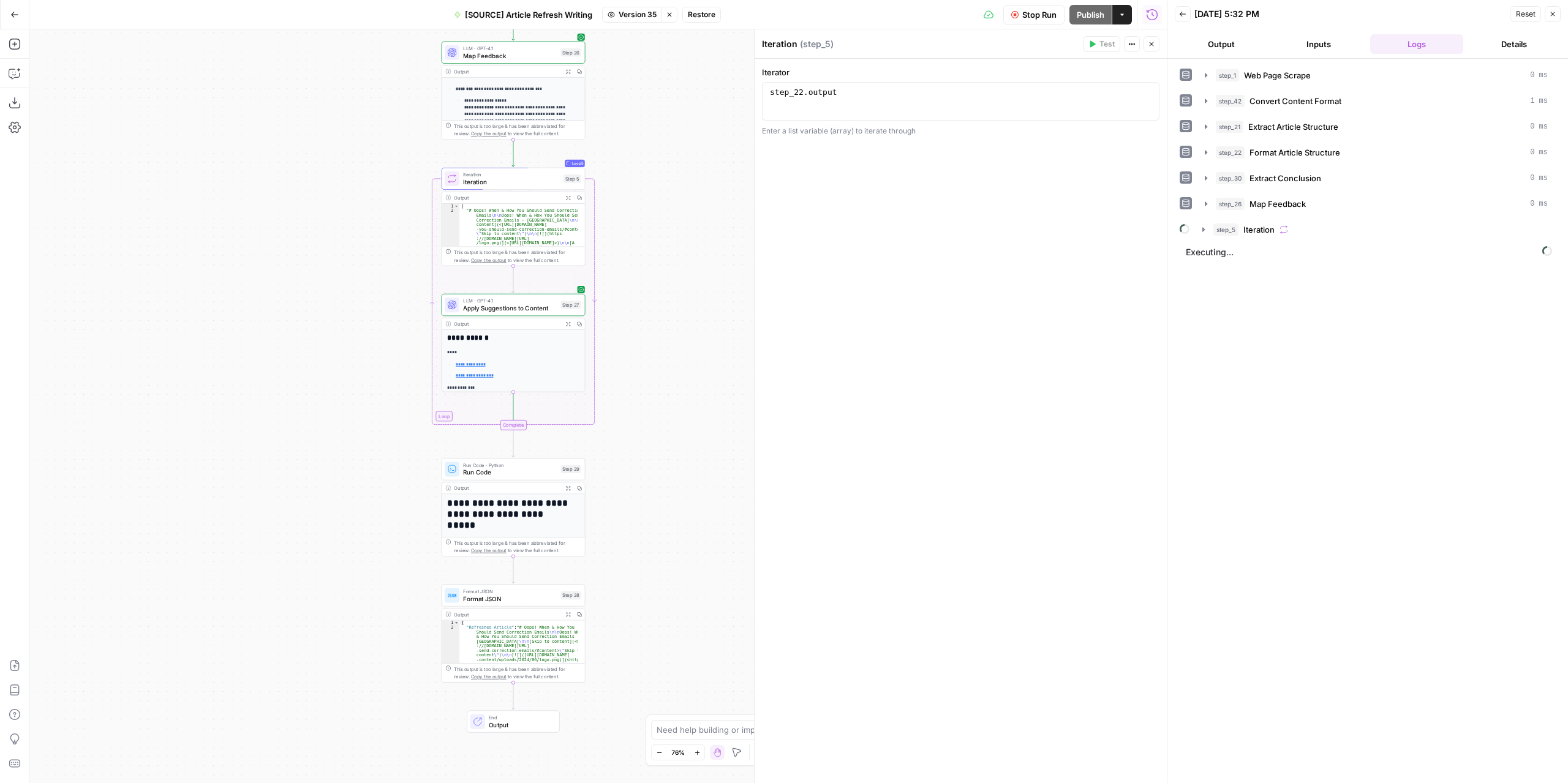
drag, startPoint x: 583, startPoint y: 379, endPoint x: 661, endPoint y: 358, distance: 80.8
click at [661, 358] on div "**********" at bounding box center [598, 406] width 1137 height 754
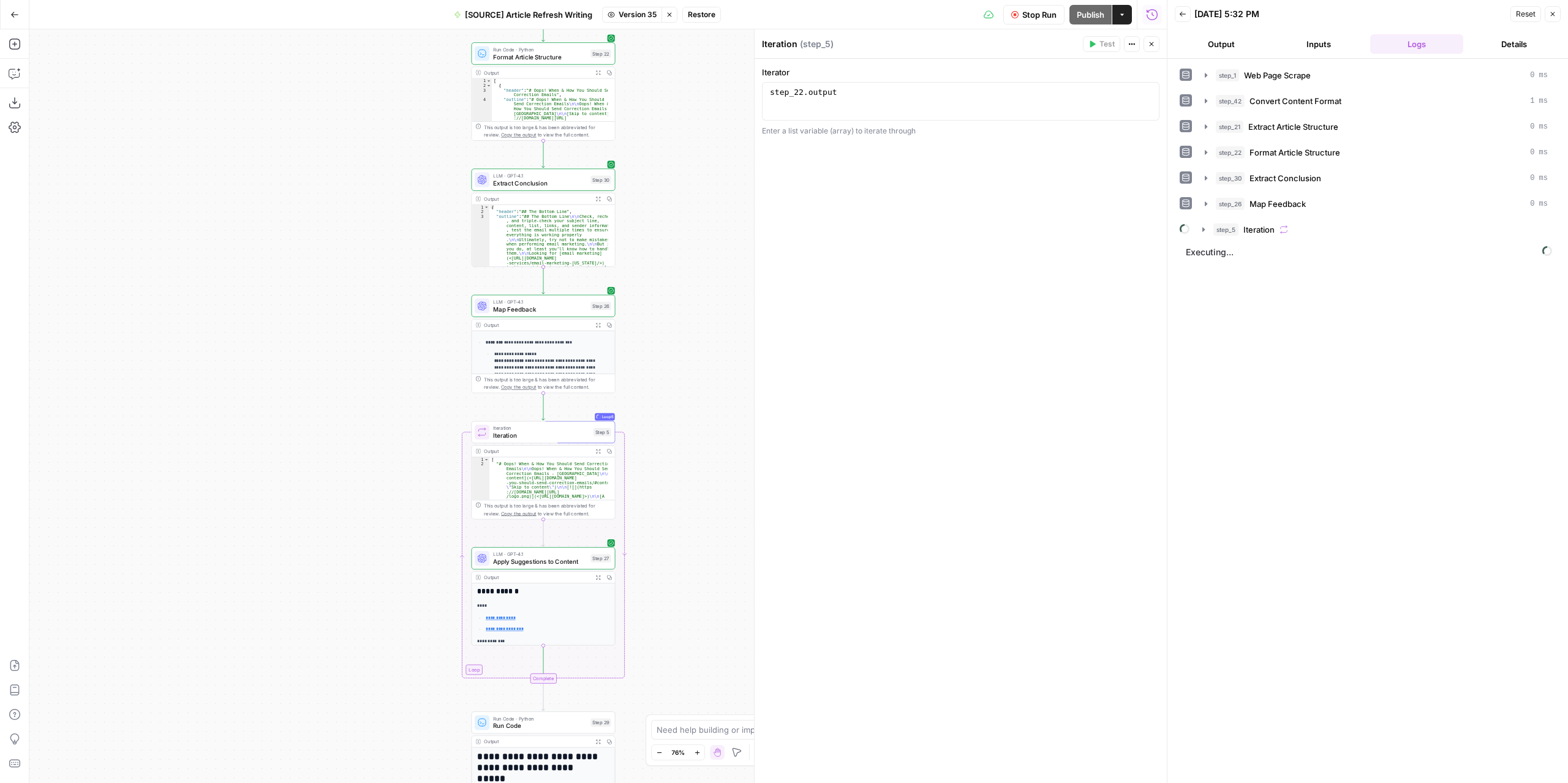
drag, startPoint x: 687, startPoint y: 612, endPoint x: 671, endPoint y: 618, distance: 17.1
click at [681, 652] on div "**********" at bounding box center [598, 406] width 1137 height 754
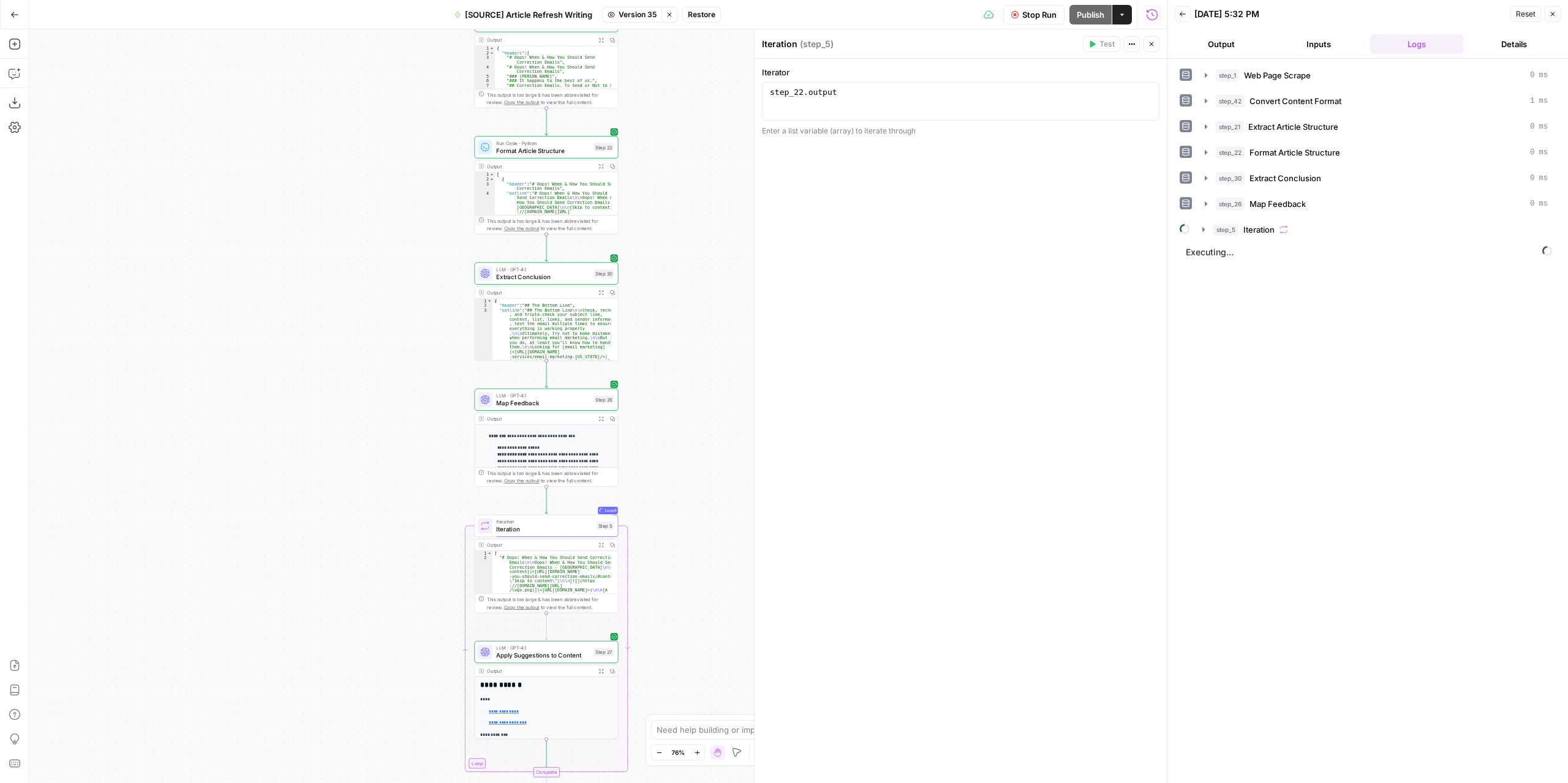
drag, startPoint x: 677, startPoint y: 430, endPoint x: 685, endPoint y: 634, distance: 204.2
click at [685, 634] on div "**********" at bounding box center [598, 406] width 1137 height 754
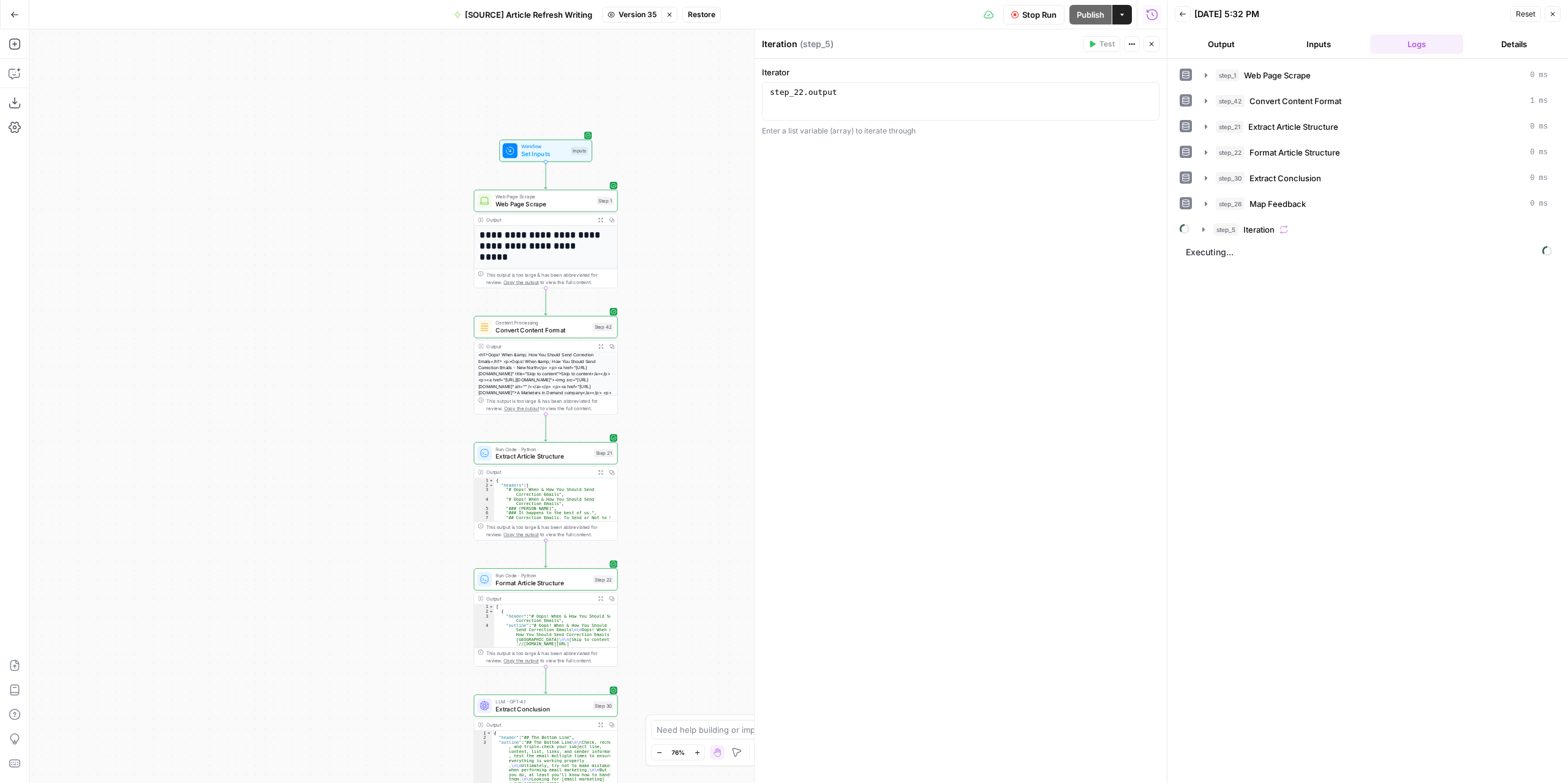
drag, startPoint x: 693, startPoint y: 469, endPoint x: 680, endPoint y: 635, distance: 166.5
click at [683, 642] on div "**********" at bounding box center [598, 406] width 1137 height 754
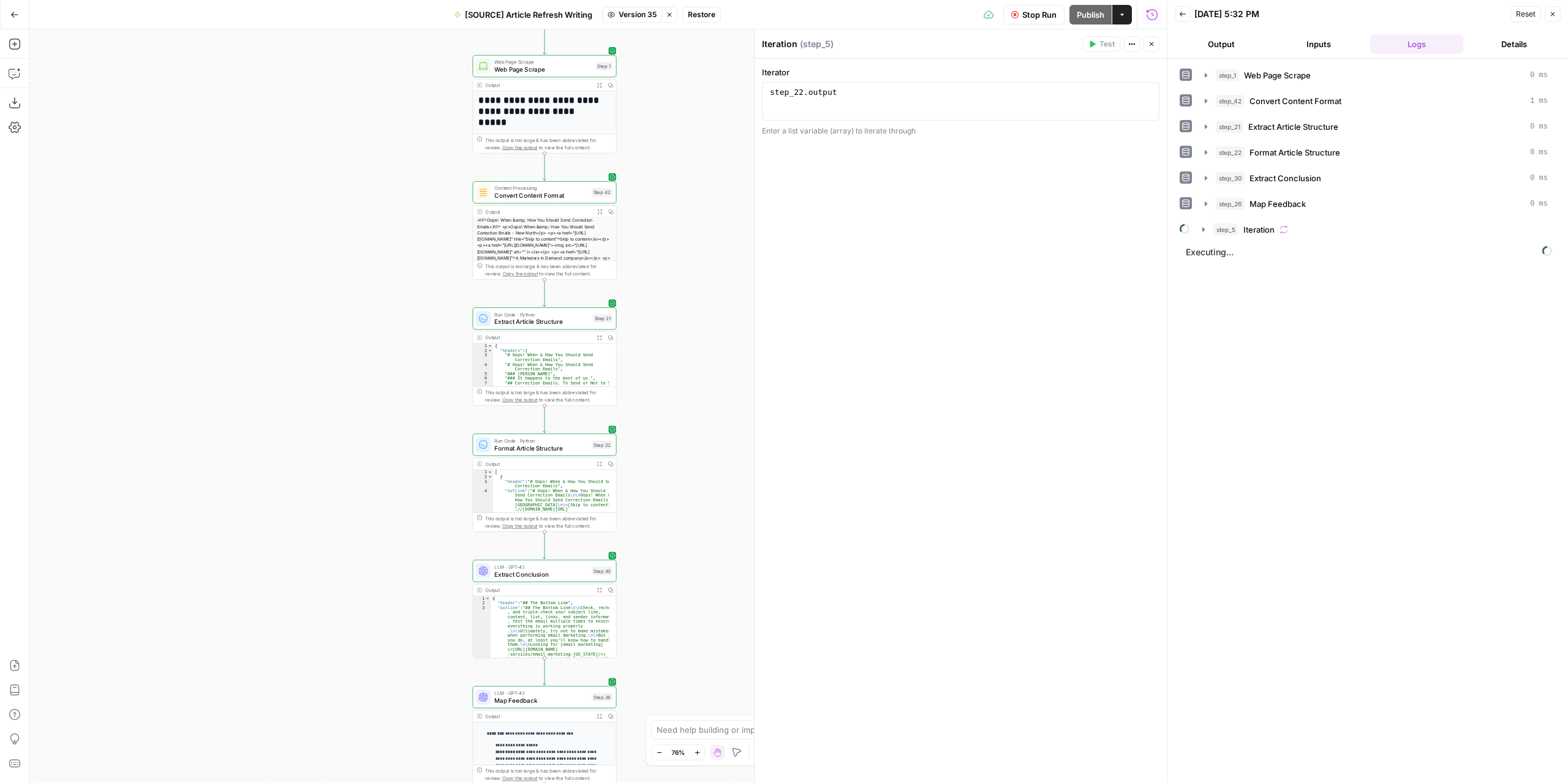
drag, startPoint x: 696, startPoint y: 575, endPoint x: 693, endPoint y: 378, distance: 197.0
click at [693, 374] on div "**********" at bounding box center [598, 406] width 1137 height 754
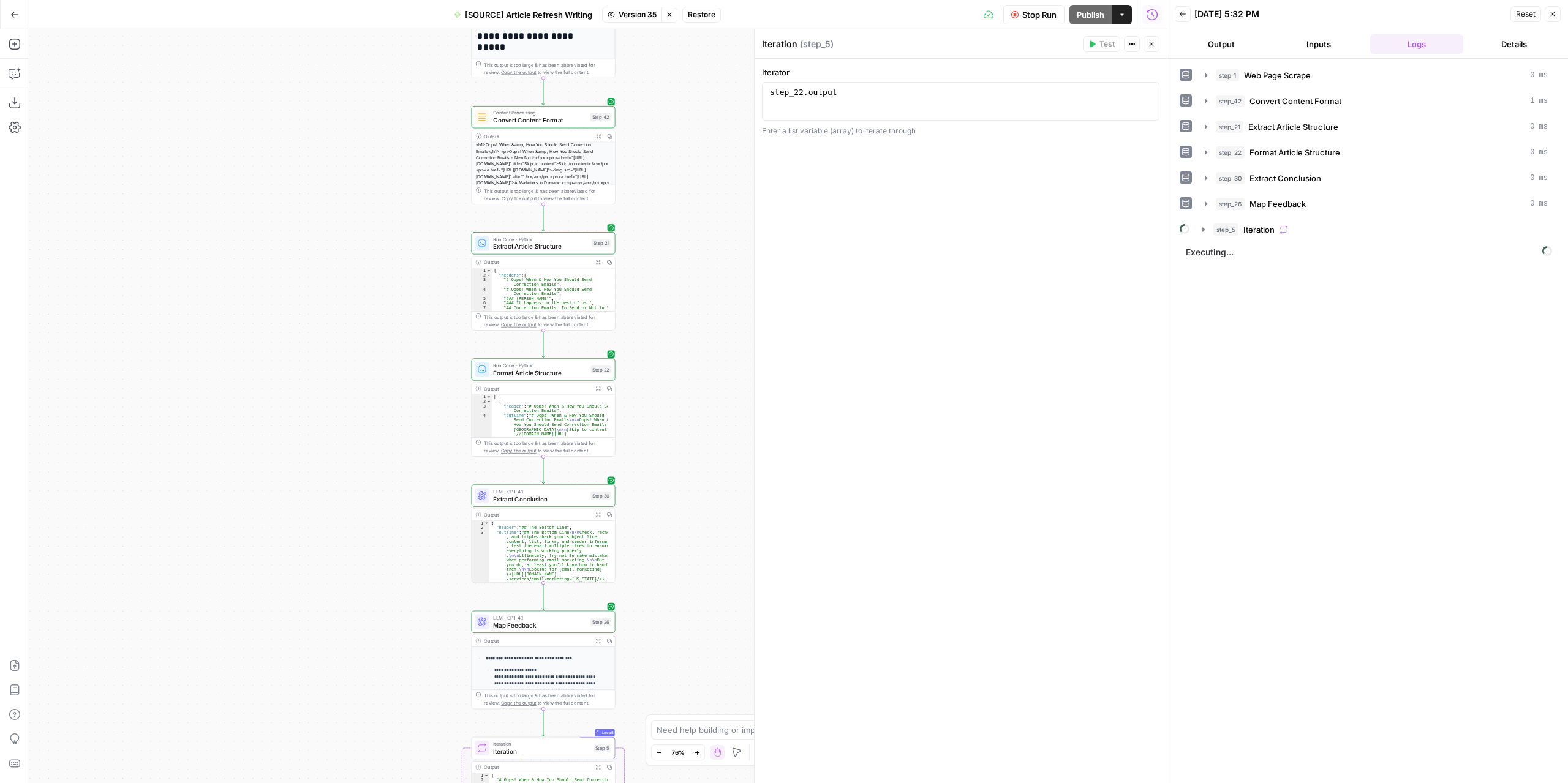
drag, startPoint x: 697, startPoint y: 520, endPoint x: 698, endPoint y: 398, distance: 122.0
click at [698, 398] on div "**********" at bounding box center [598, 406] width 1137 height 754
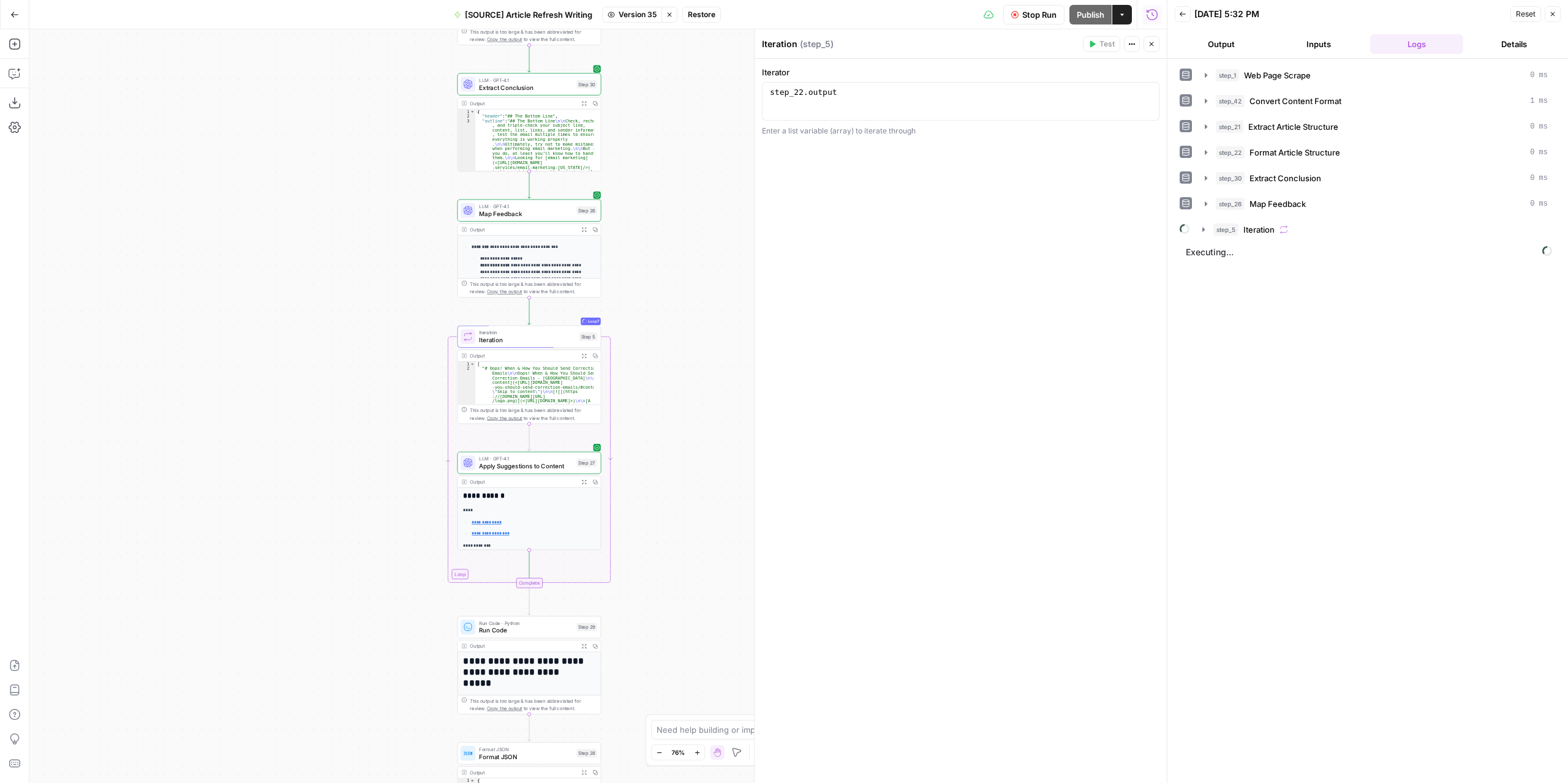
drag, startPoint x: 700, startPoint y: 527, endPoint x: 688, endPoint y: 402, distance: 125.6
click at [688, 402] on div "**********" at bounding box center [598, 406] width 1137 height 754
drag, startPoint x: 685, startPoint y: 558, endPoint x: 682, endPoint y: 435, distance: 123.0
click at [682, 435] on div "**********" at bounding box center [598, 406] width 1137 height 754
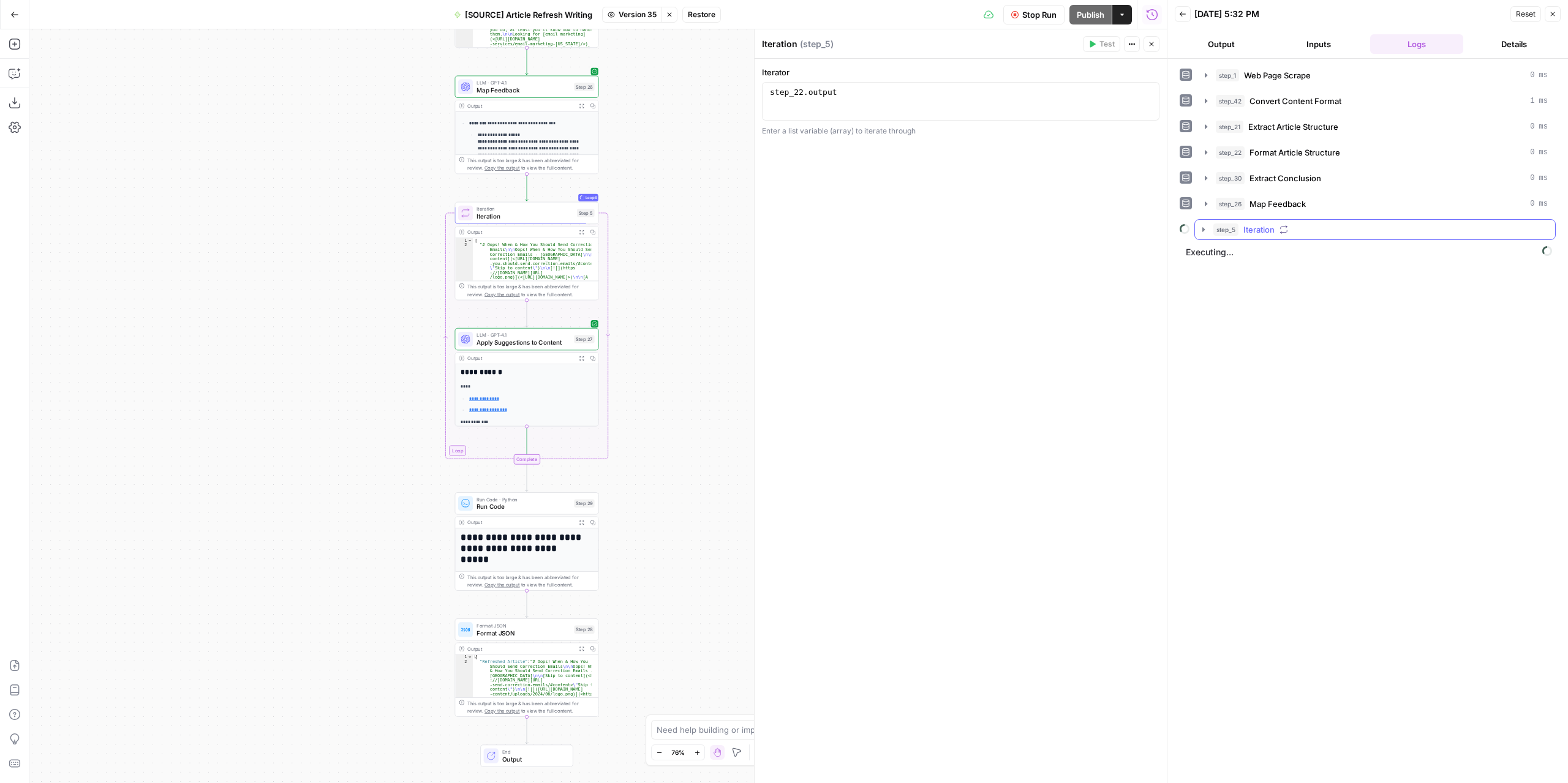
click at [1204, 225] on icon "button" at bounding box center [1203, 230] width 10 height 10
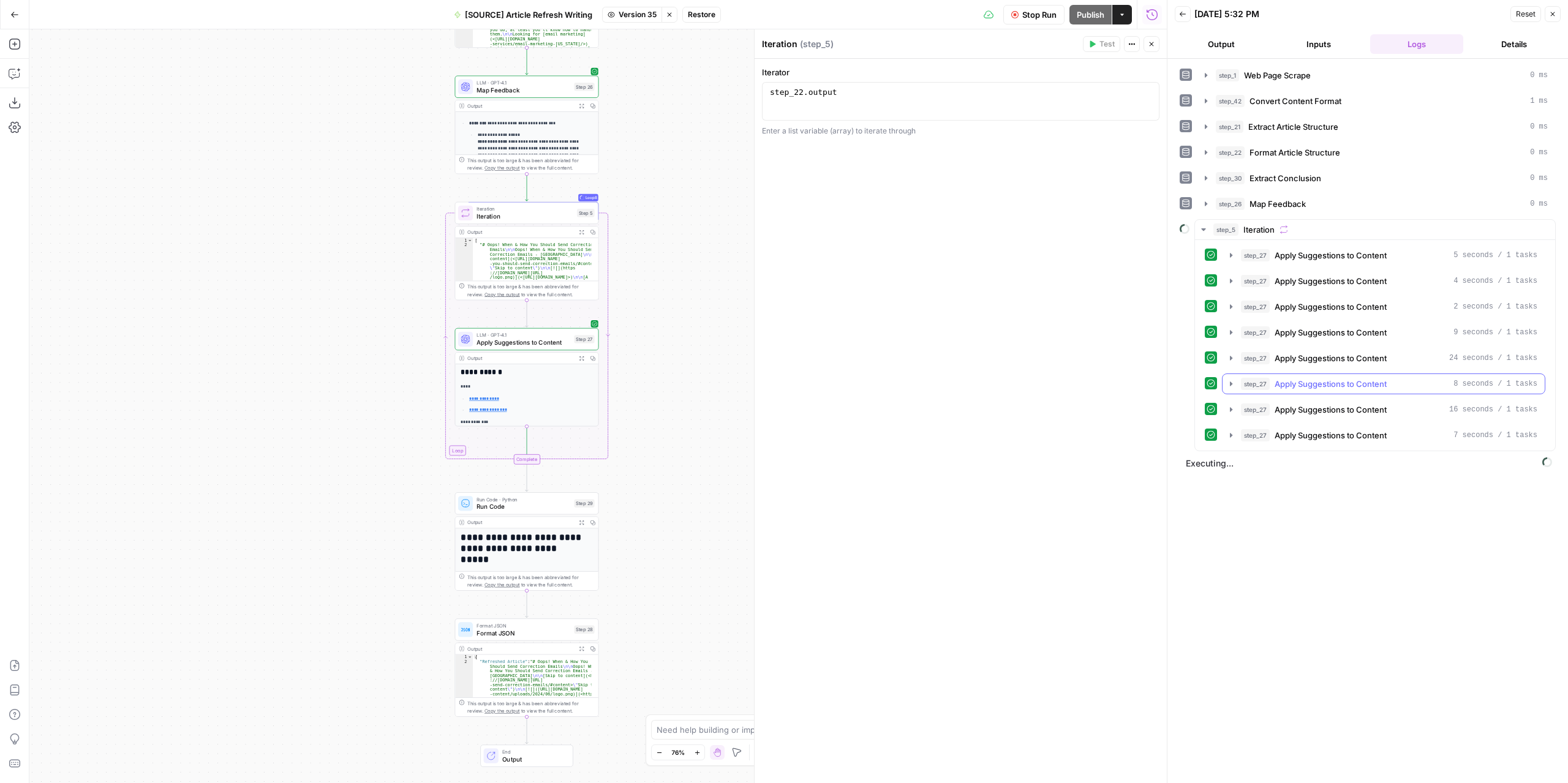
click at [1233, 379] on icon "button" at bounding box center [1230, 384] width 10 height 10
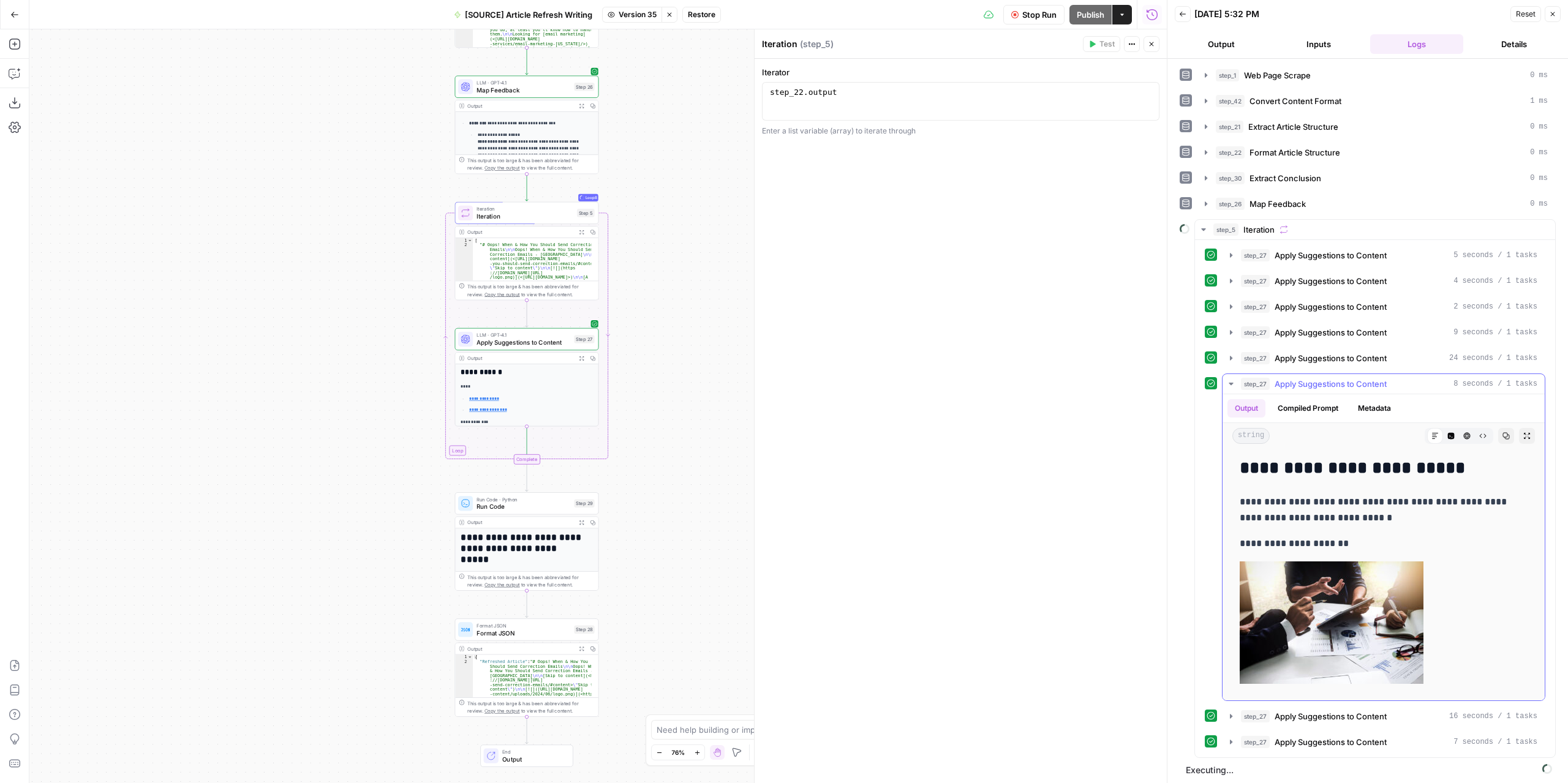
click at [1233, 379] on icon "button" at bounding box center [1230, 384] width 10 height 10
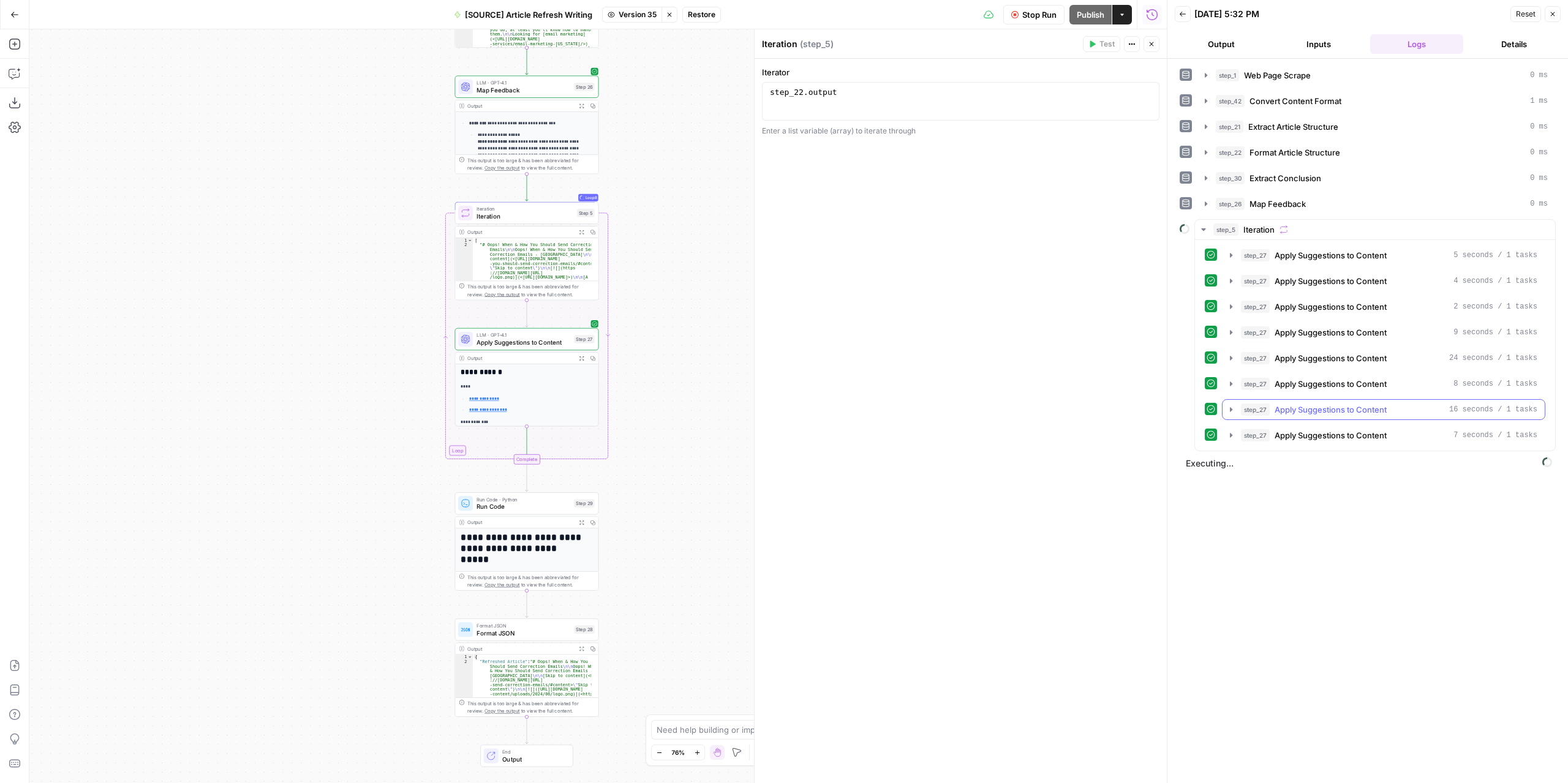
click at [1231, 404] on icon "button" at bounding box center [1230, 409] width 10 height 10
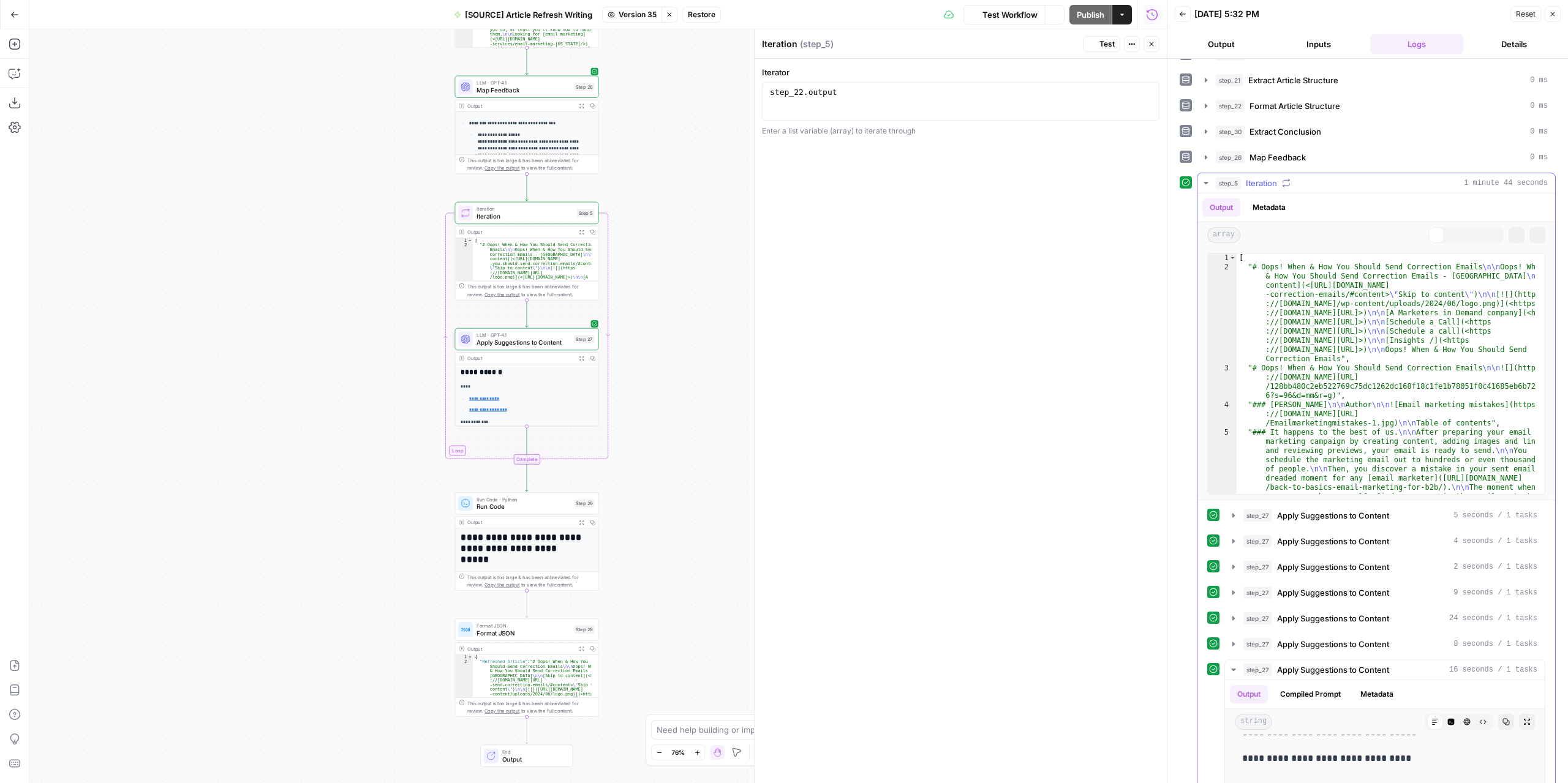
scroll to position [918, 0]
click at [544, 499] on span "Run Code · Python" at bounding box center [523, 499] width 94 height 8
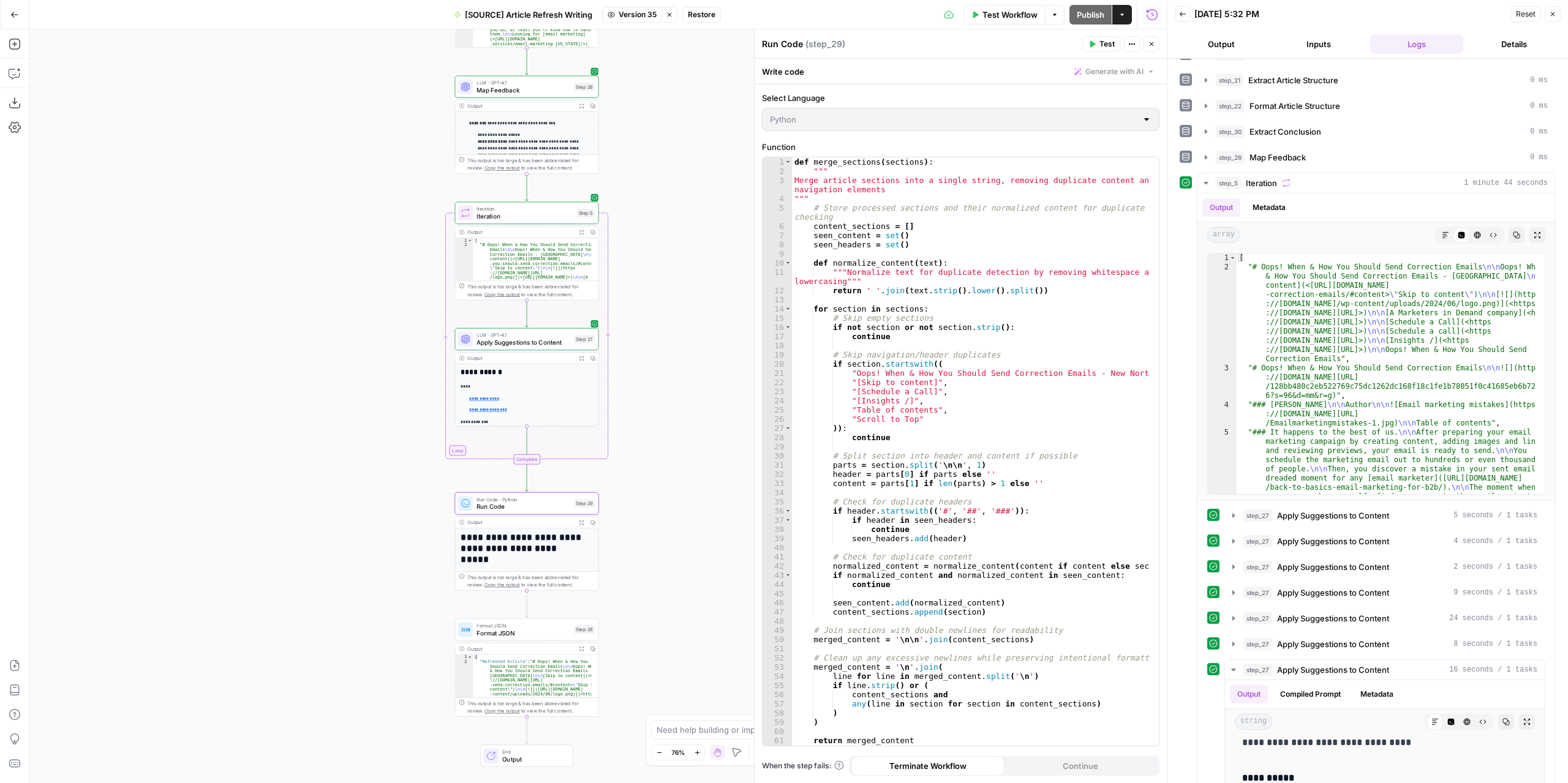
click at [1103, 47] on span "Test" at bounding box center [1107, 44] width 15 height 11
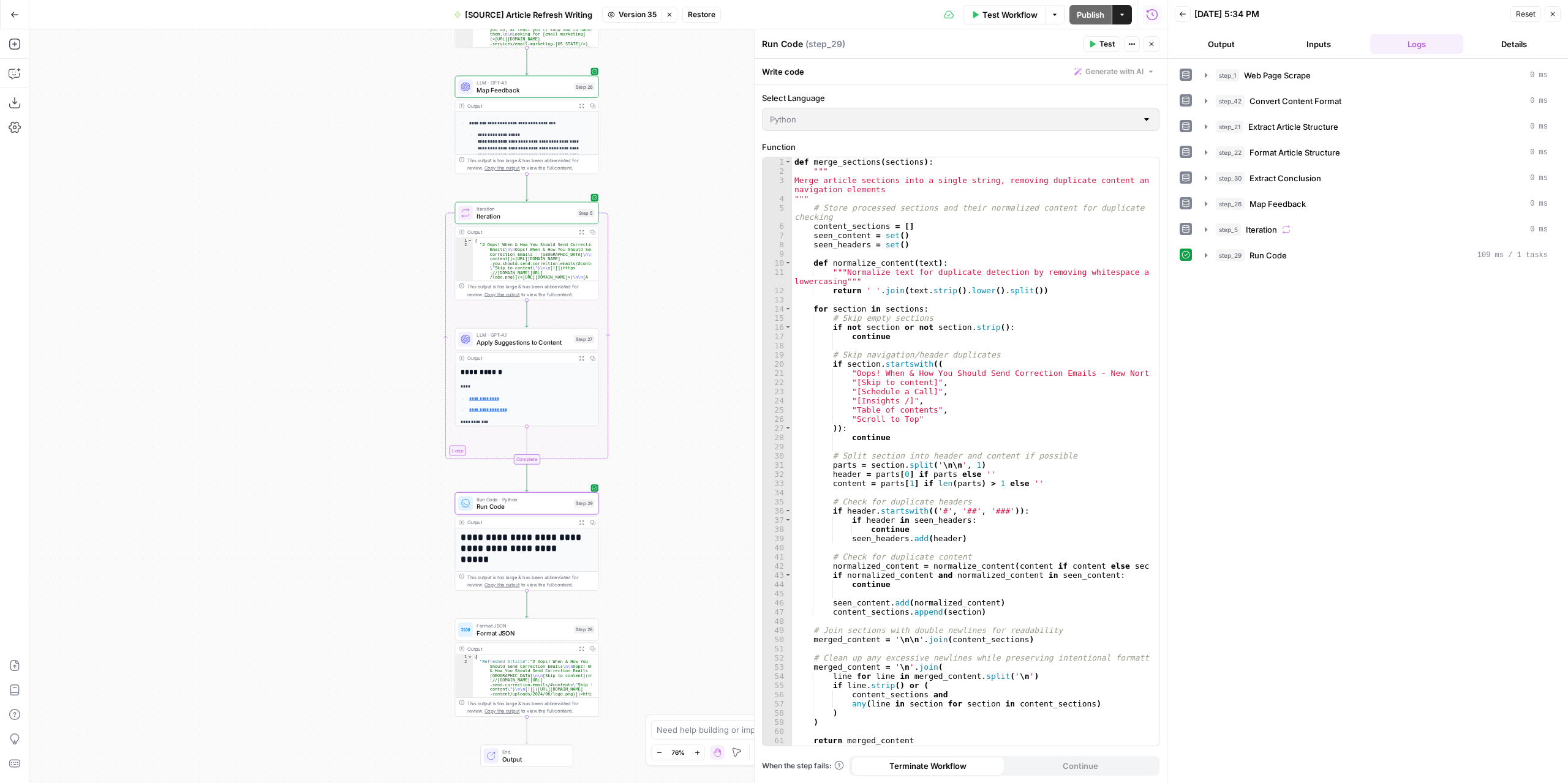
click at [581, 527] on button "Expand Output" at bounding box center [581, 522] width 11 height 11
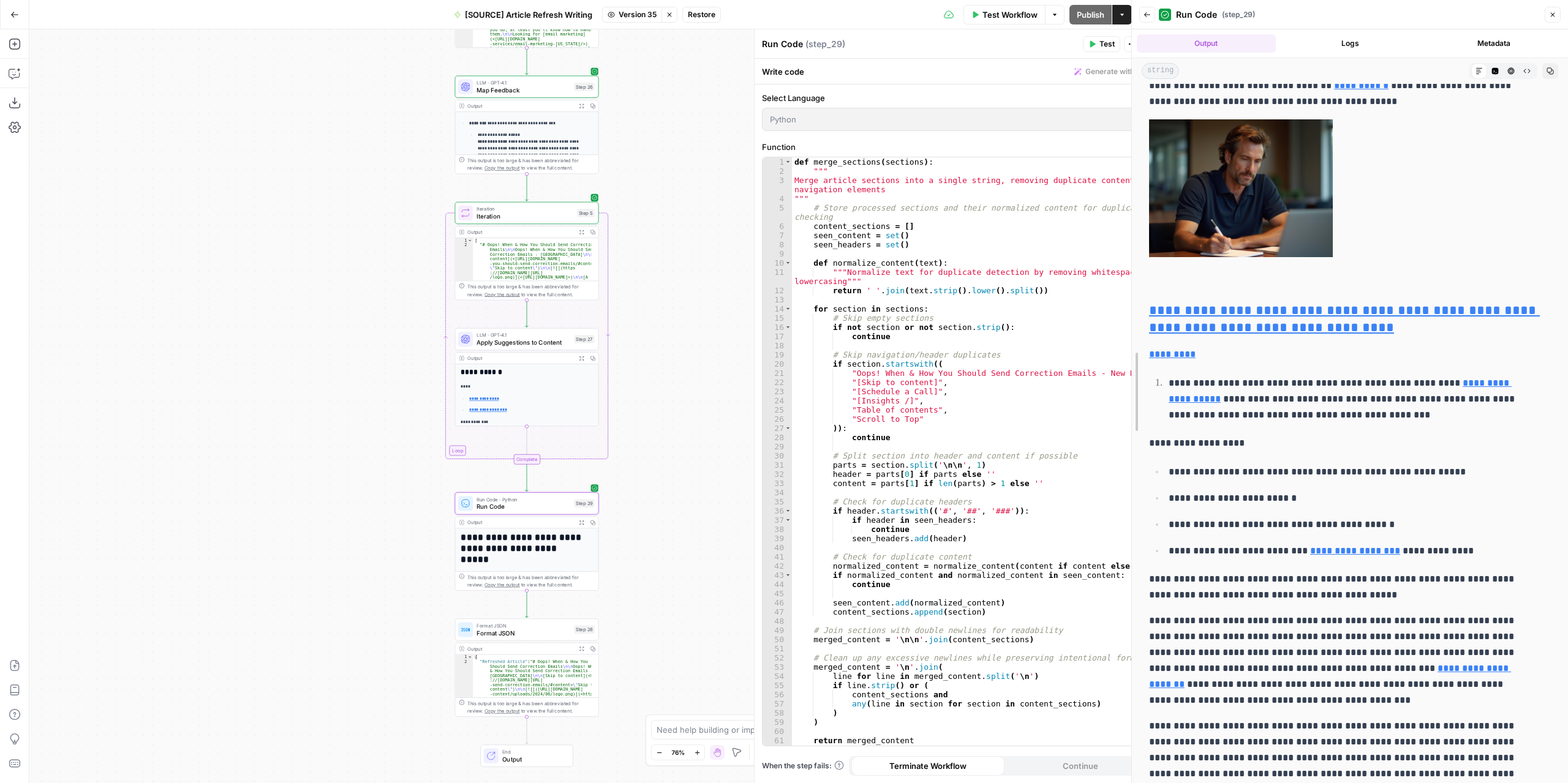
scroll to position [992, 0]
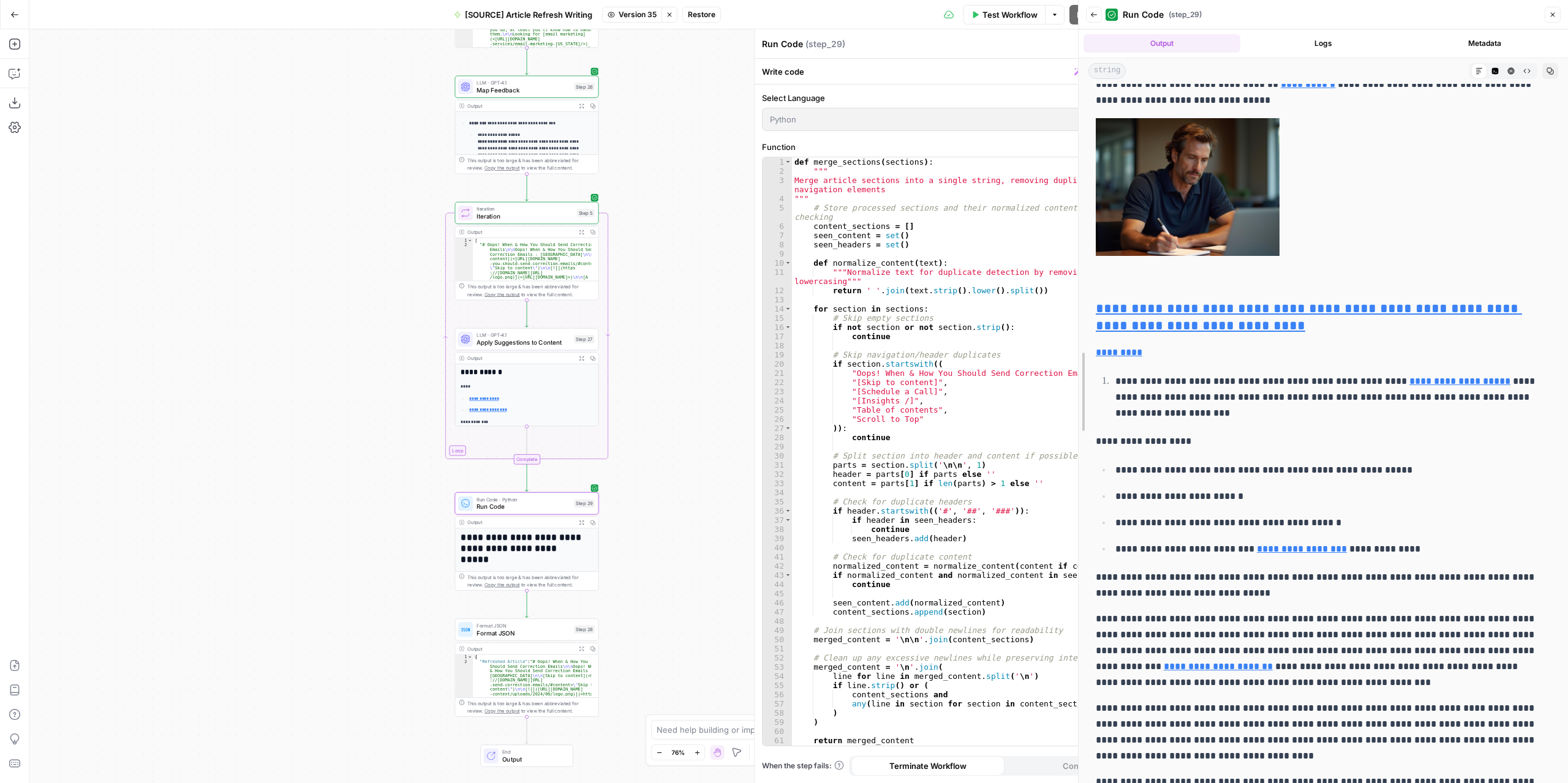
drag, startPoint x: 1161, startPoint y: 374, endPoint x: 871, endPoint y: 379, distance: 290.0
click at [871, 379] on body "**********" at bounding box center [784, 392] width 1568 height 783
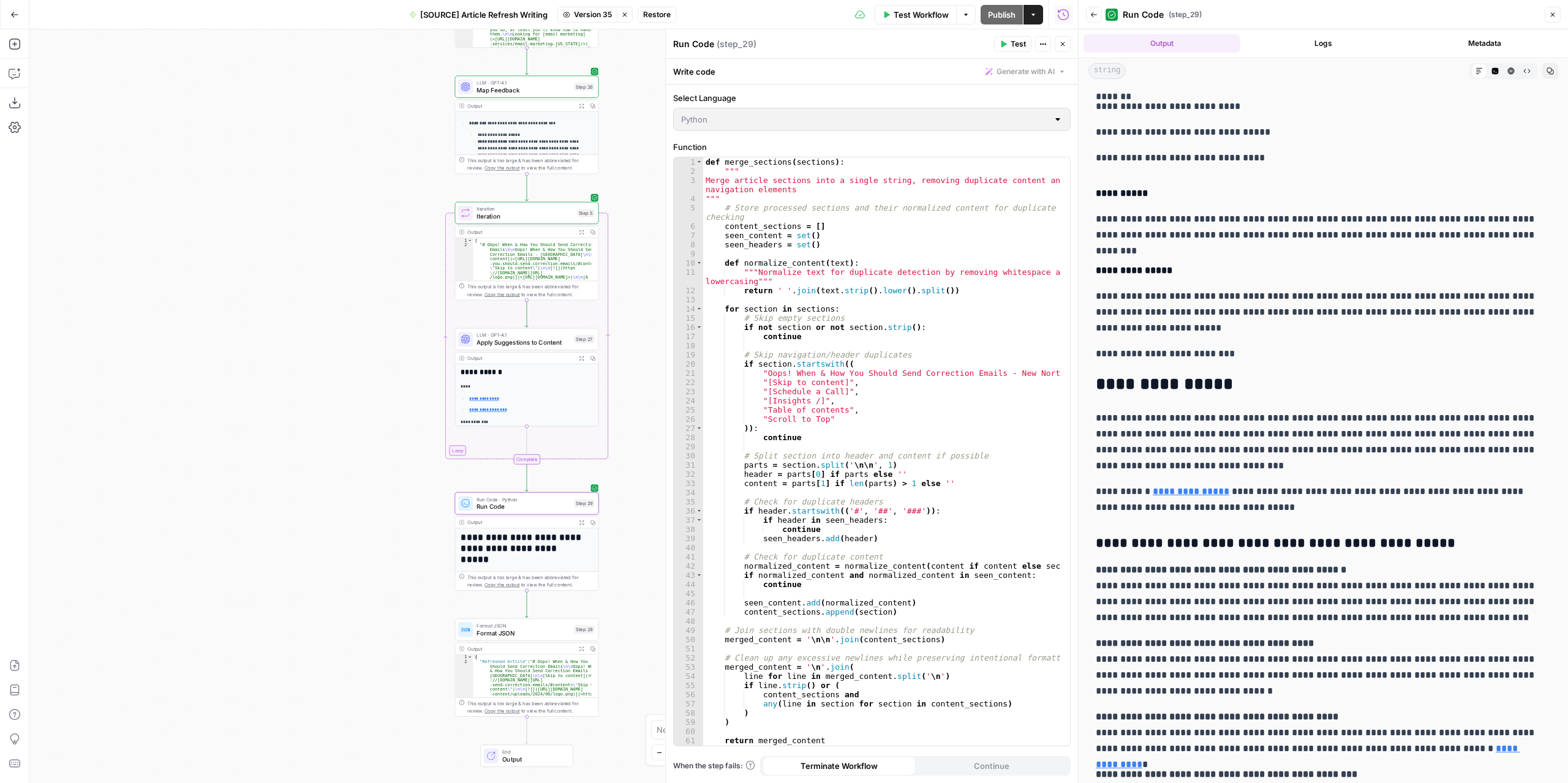
scroll to position [3442, 0]
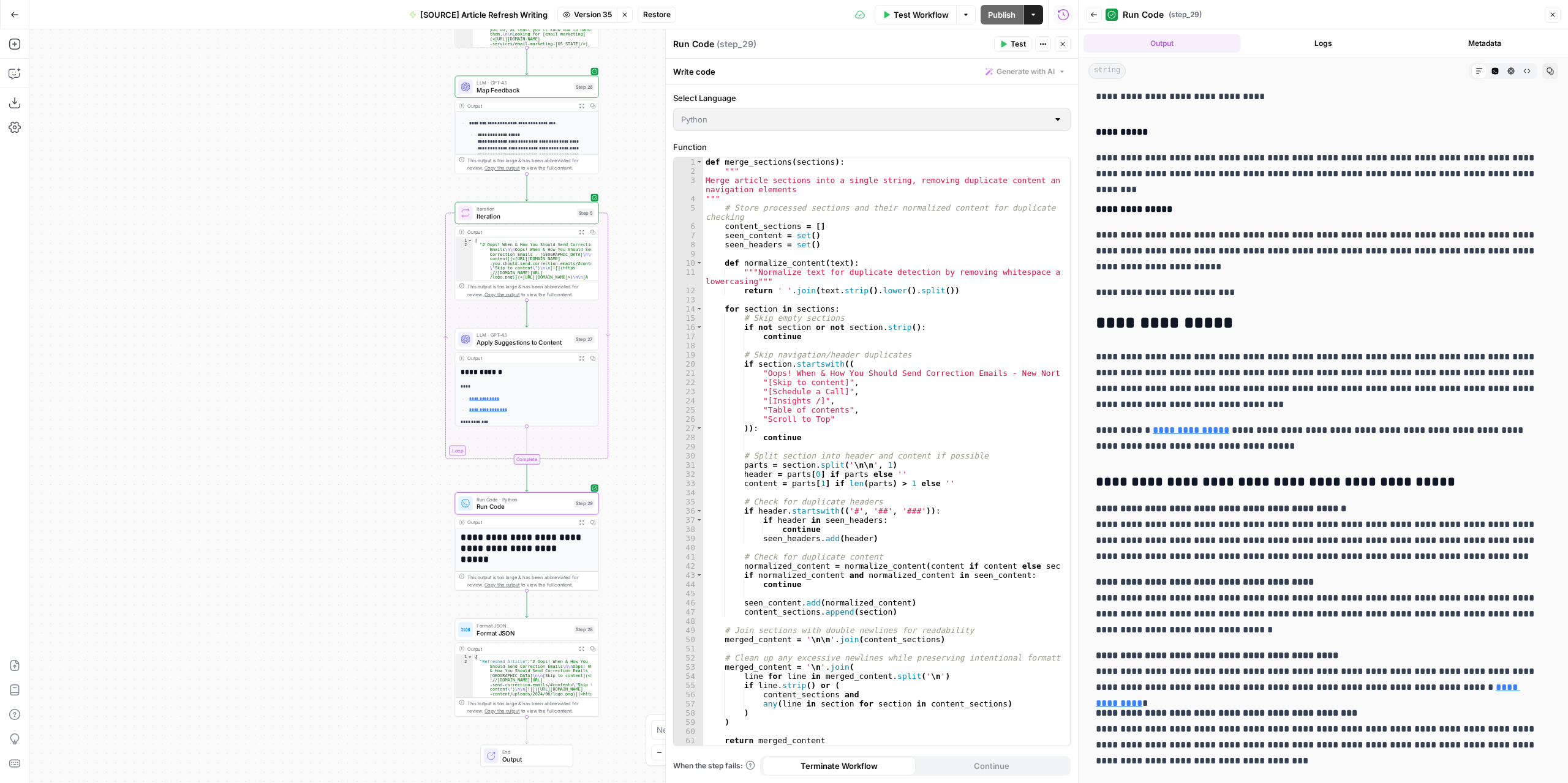
click at [577, 100] on button "Expand Output" at bounding box center [581, 106] width 11 height 11
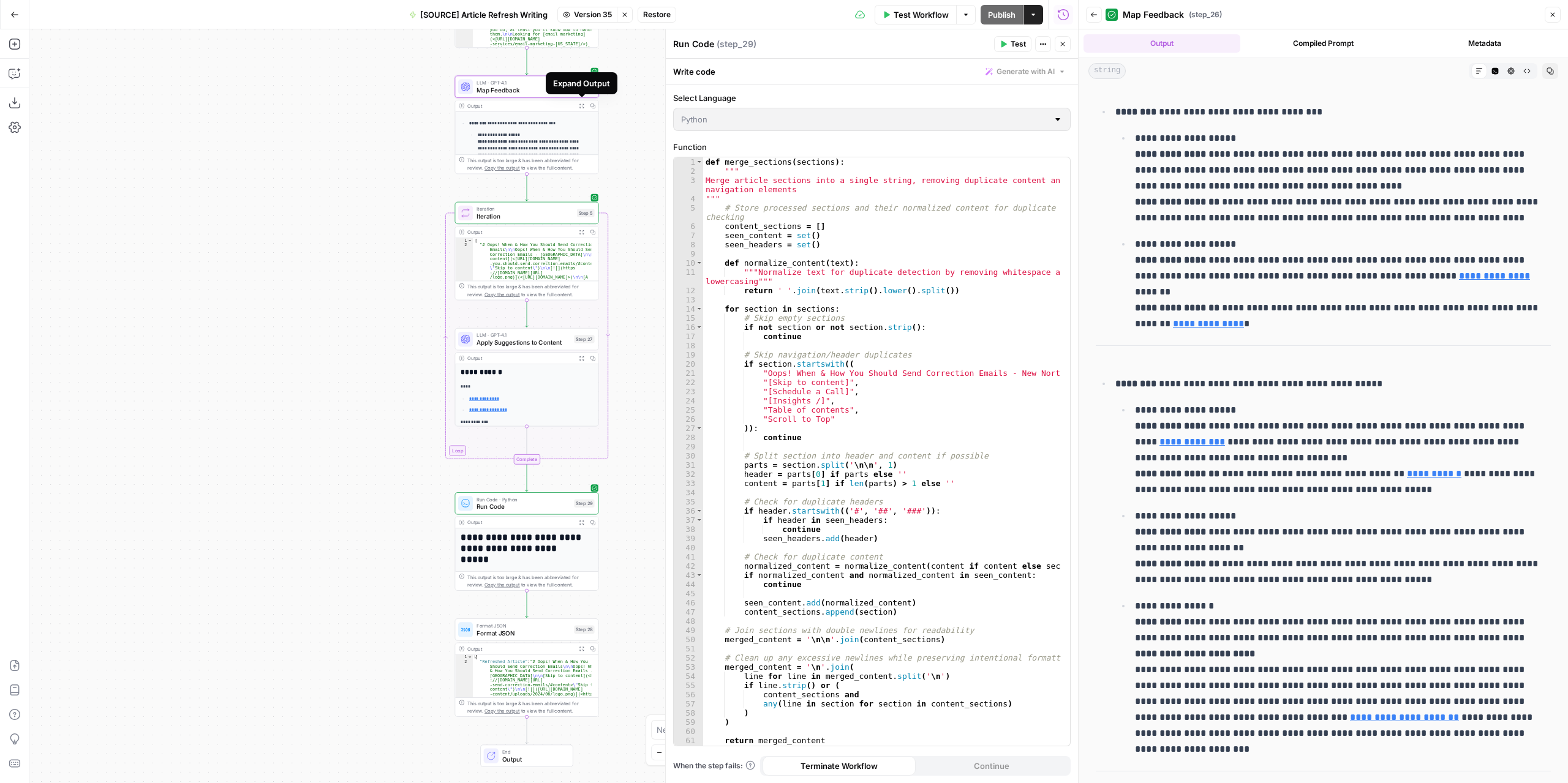
click at [581, 106] on icon "button" at bounding box center [581, 105] width 5 height 5
click at [549, 90] on span "Map Feedback" at bounding box center [523, 90] width 94 height 9
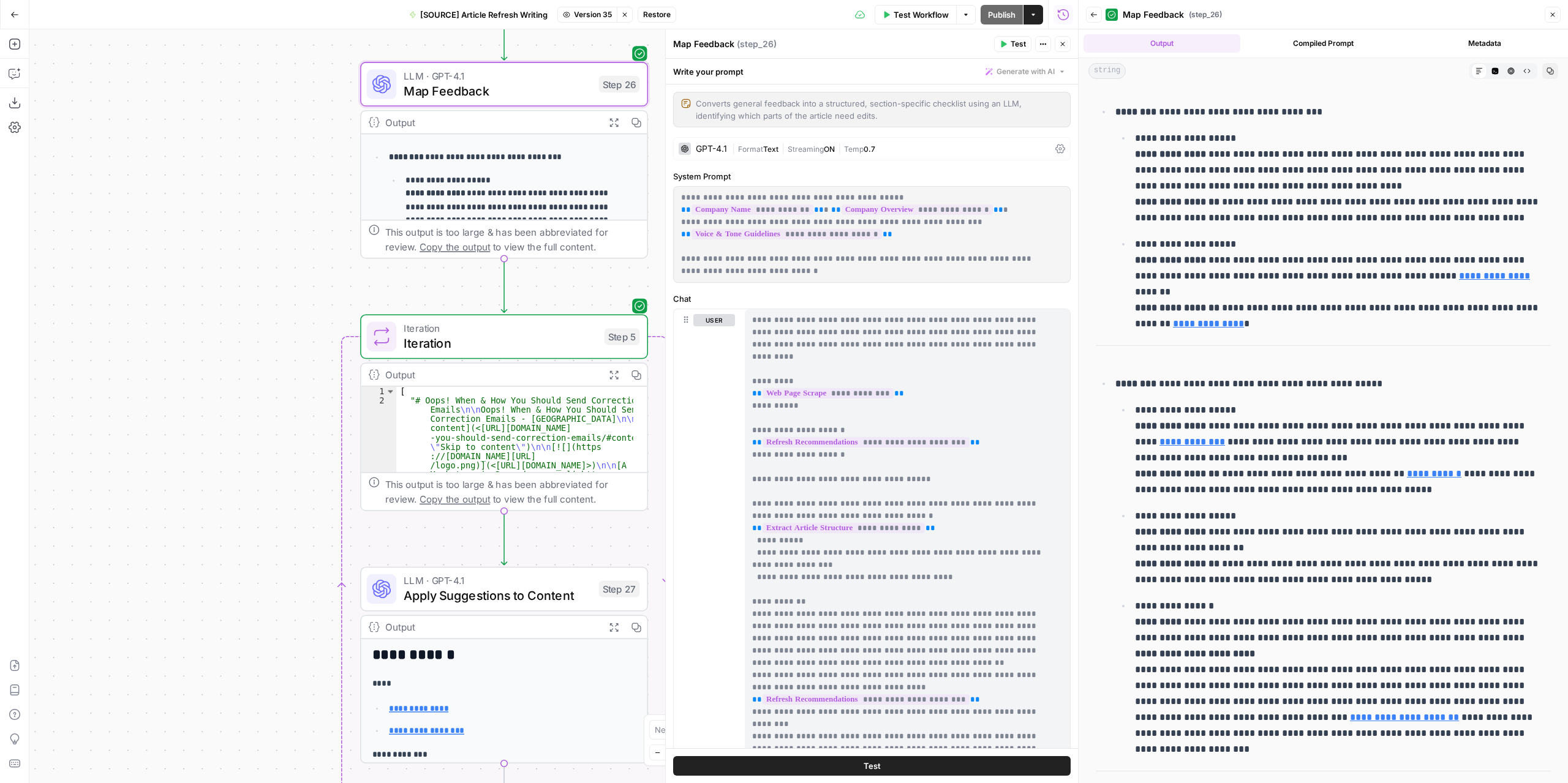
click at [1060, 46] on icon "button" at bounding box center [1062, 44] width 8 height 8
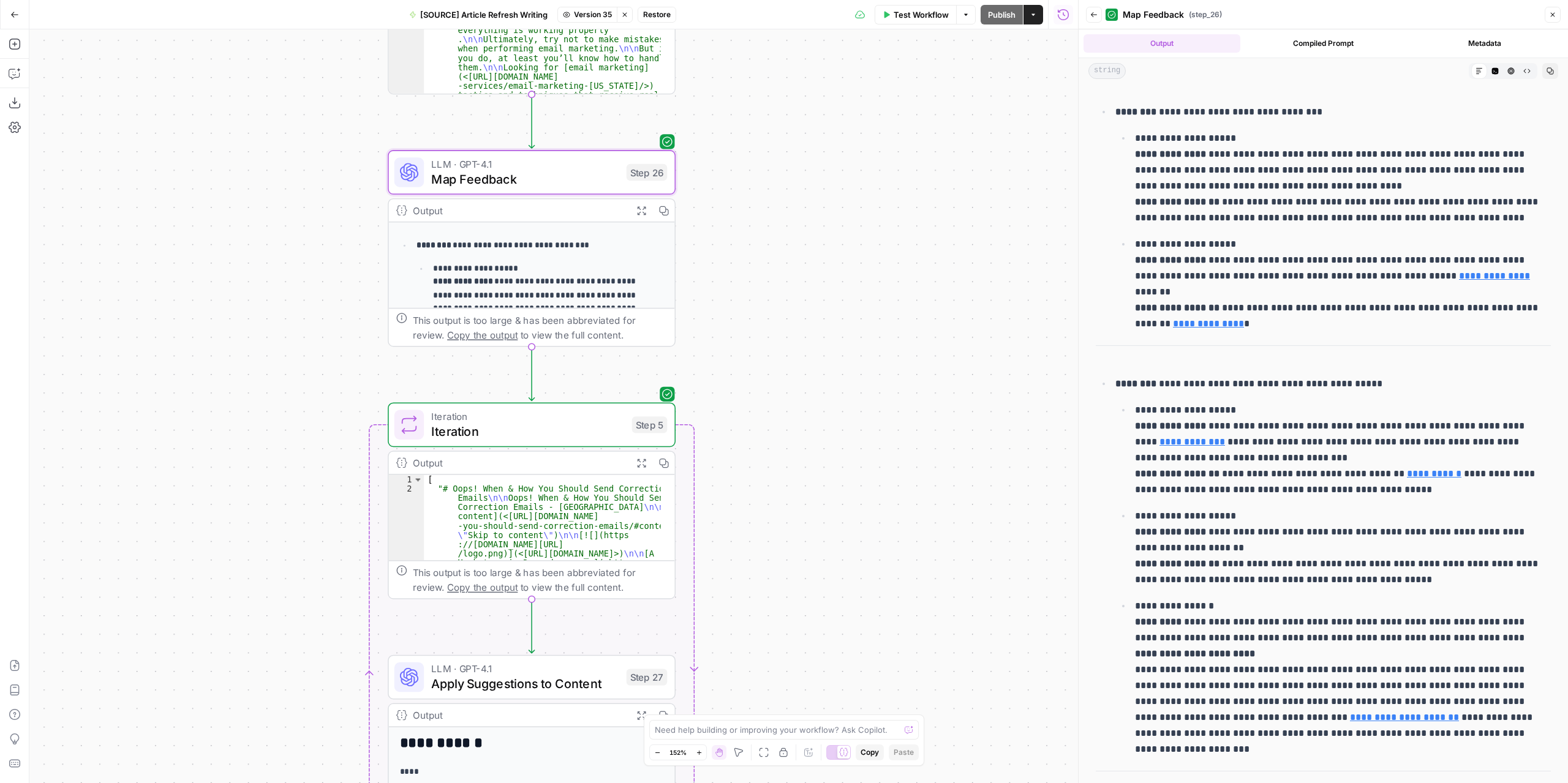
drag, startPoint x: 788, startPoint y: 236, endPoint x: 834, endPoint y: 581, distance: 348.1
click at [834, 581] on div "**********" at bounding box center [553, 406] width 1048 height 754
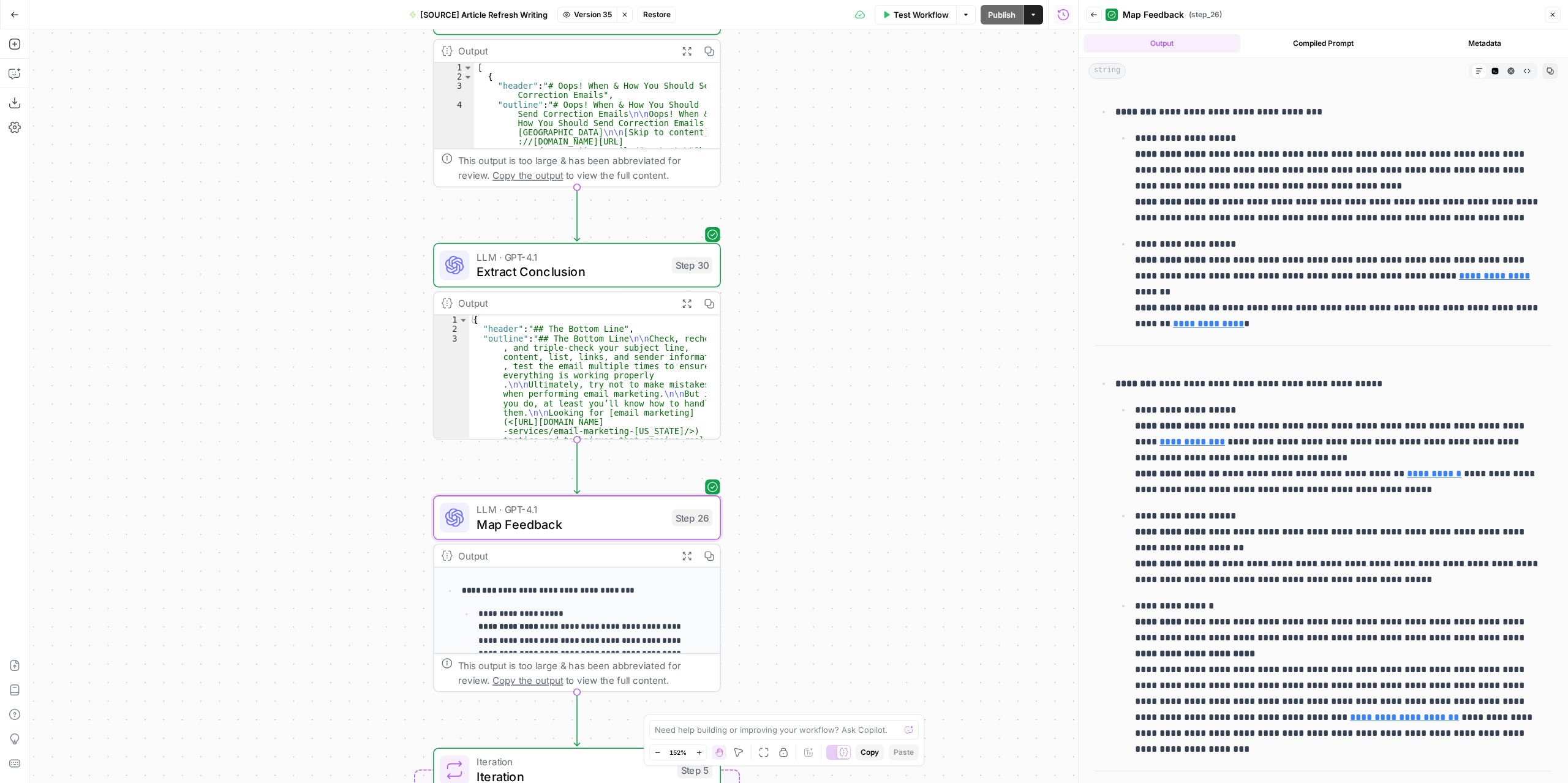
drag, startPoint x: 855, startPoint y: 269, endPoint x: 877, endPoint y: 472, distance: 204.2
click at [877, 472] on div "**********" at bounding box center [553, 406] width 1048 height 754
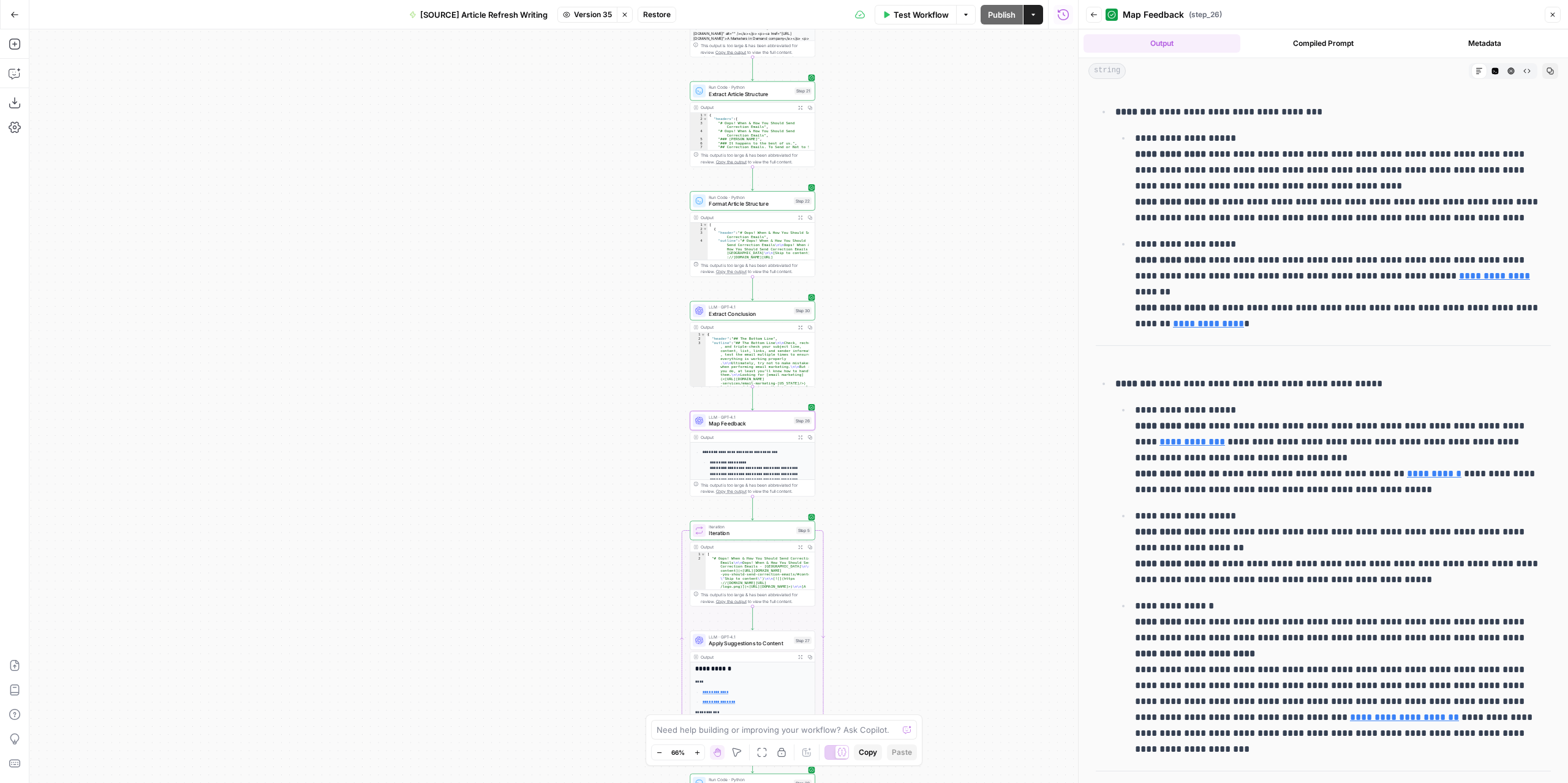
drag, startPoint x: 905, startPoint y: 215, endPoint x: 825, endPoint y: 507, distance: 302.8
click at [825, 507] on div "**********" at bounding box center [553, 406] width 1048 height 754
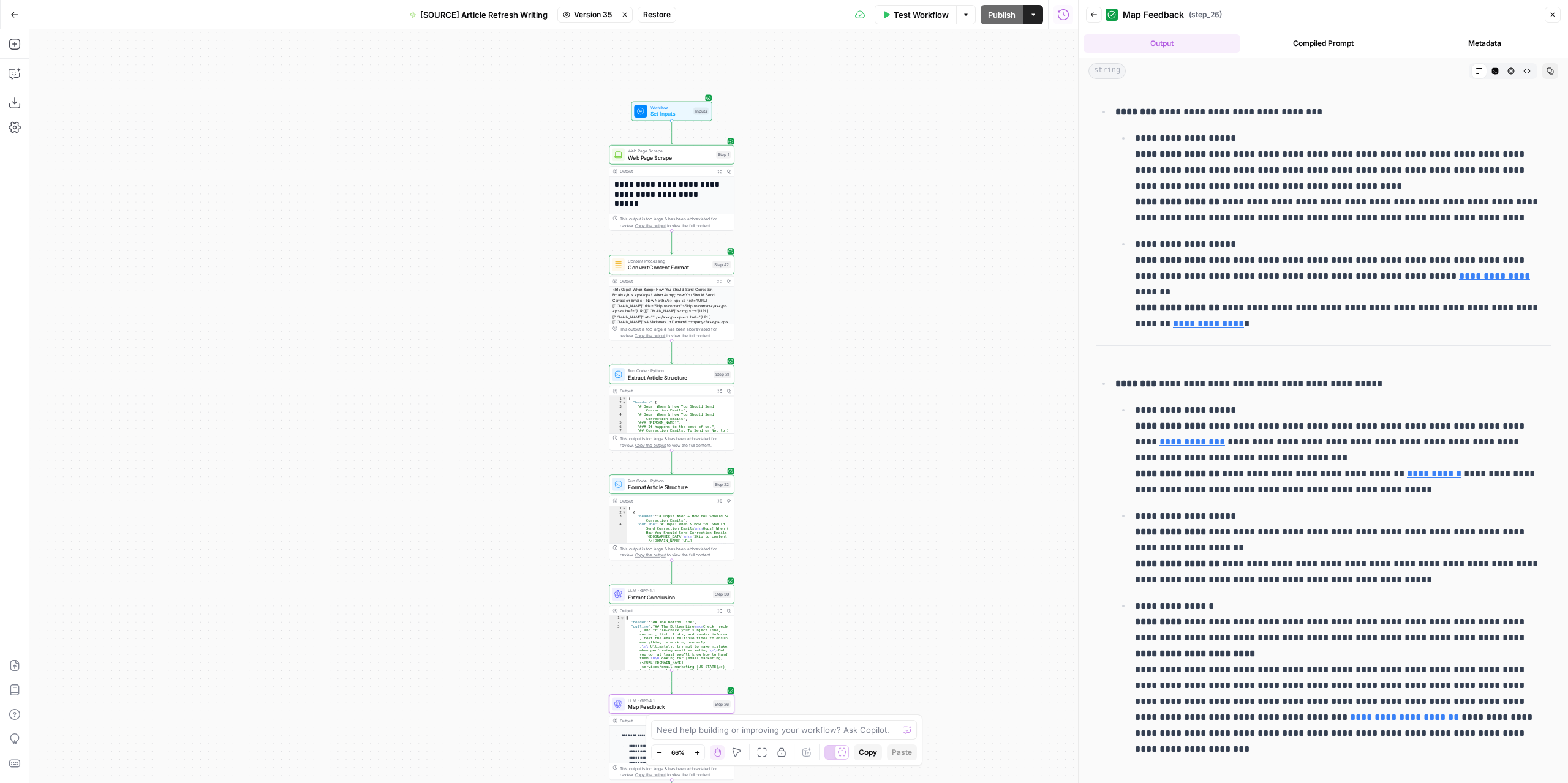
click at [594, 10] on span "Version 35" at bounding box center [593, 14] width 38 height 11
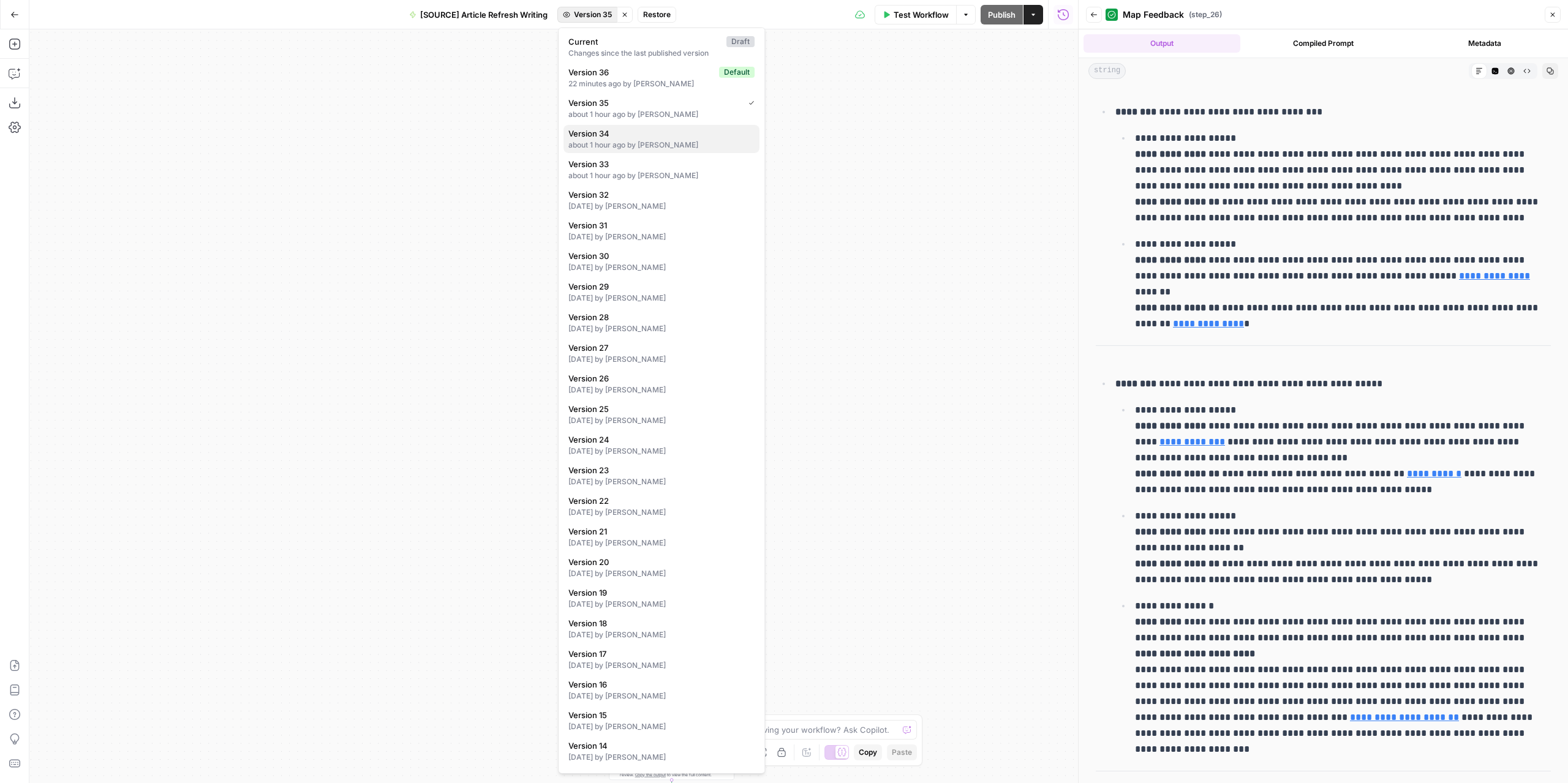
click at [674, 139] on div "about 1 hour ago by Nicolás Fernández" at bounding box center [661, 145] width 186 height 11
click at [597, 20] on button "Version 34" at bounding box center [587, 14] width 61 height 16
click at [648, 166] on span "Version 33" at bounding box center [659, 164] width 181 height 12
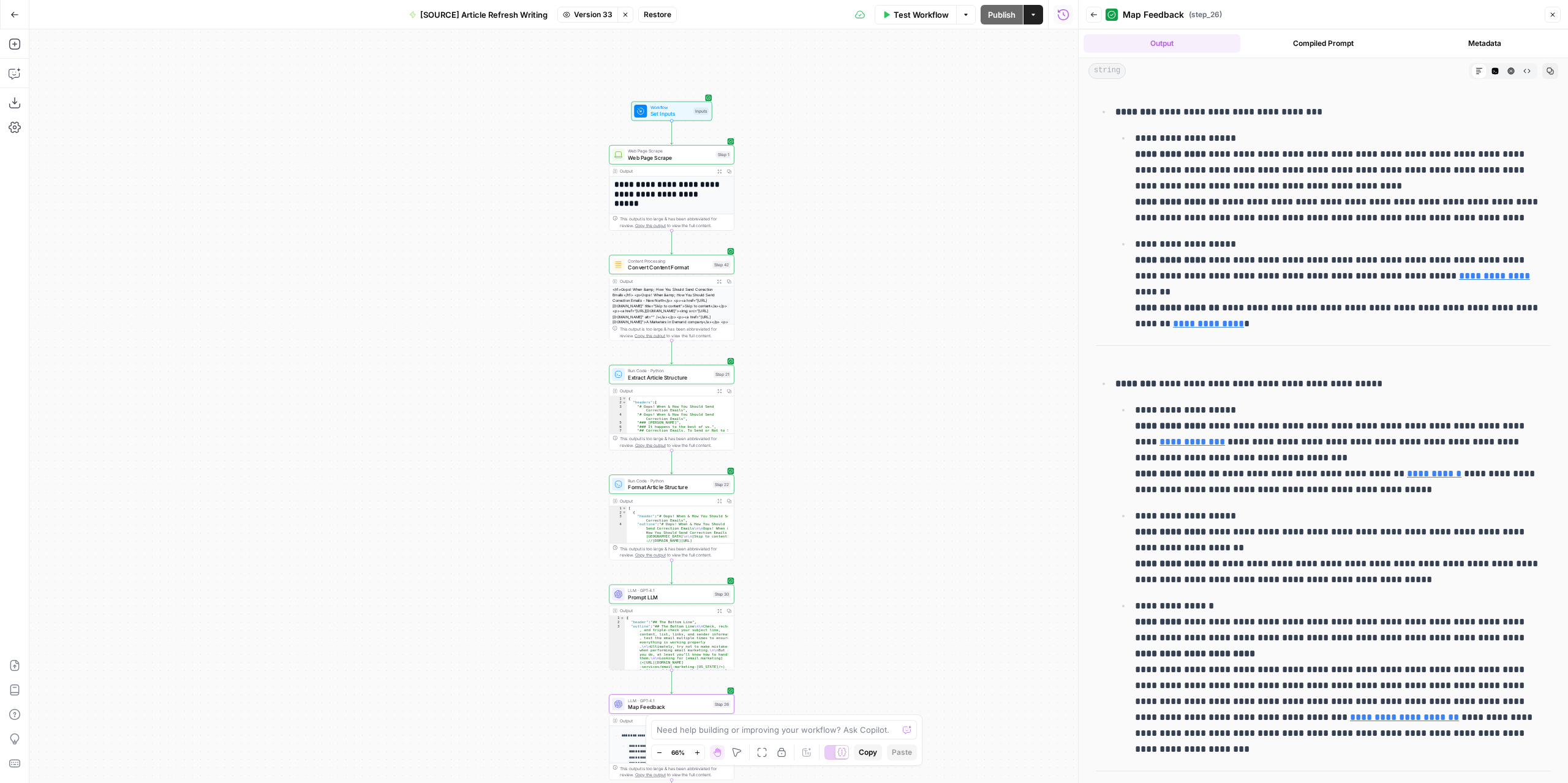
click at [593, 15] on span "Version 33" at bounding box center [593, 14] width 38 height 11
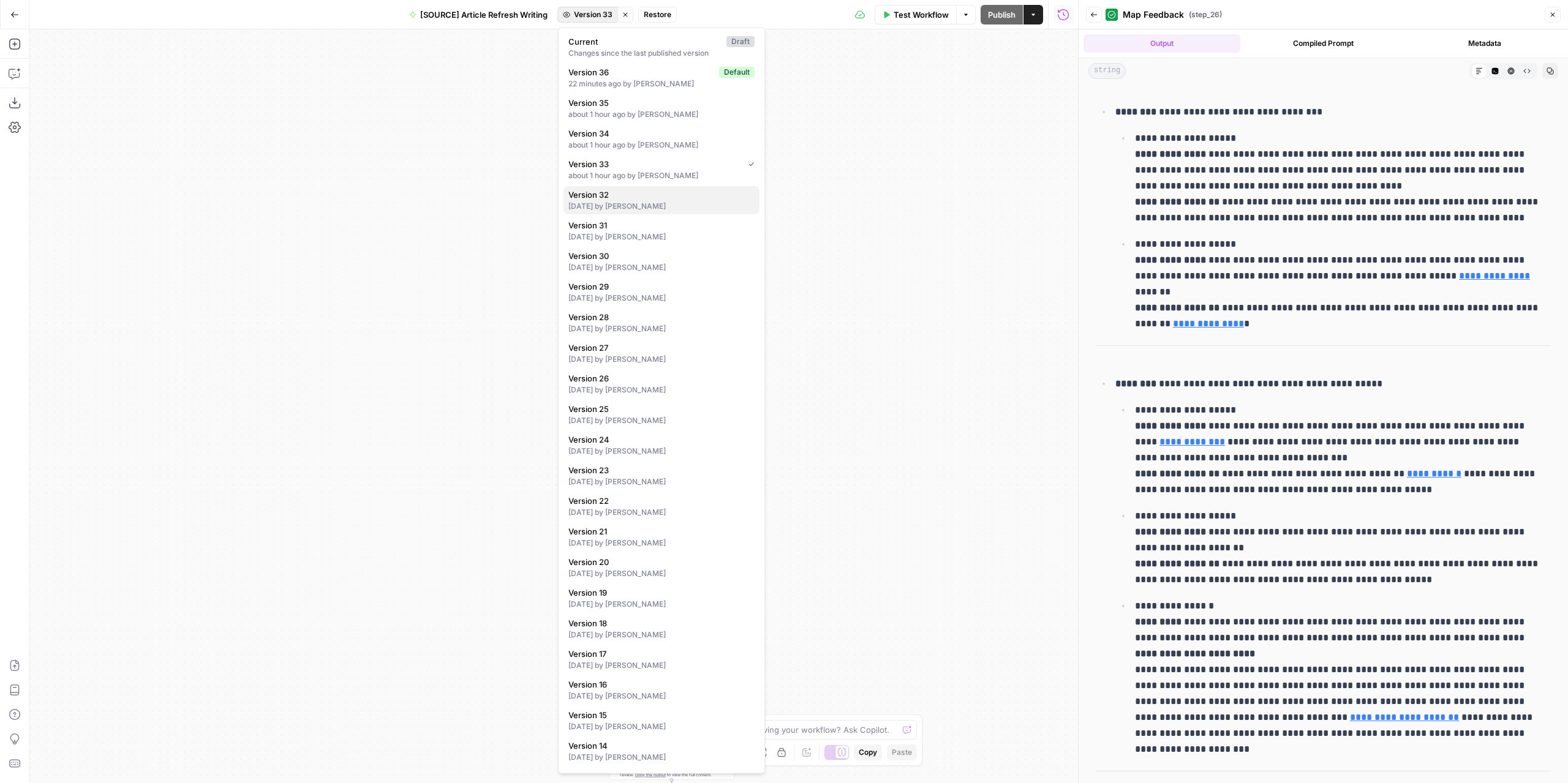
click at [655, 199] on span "Version 32" at bounding box center [659, 195] width 181 height 12
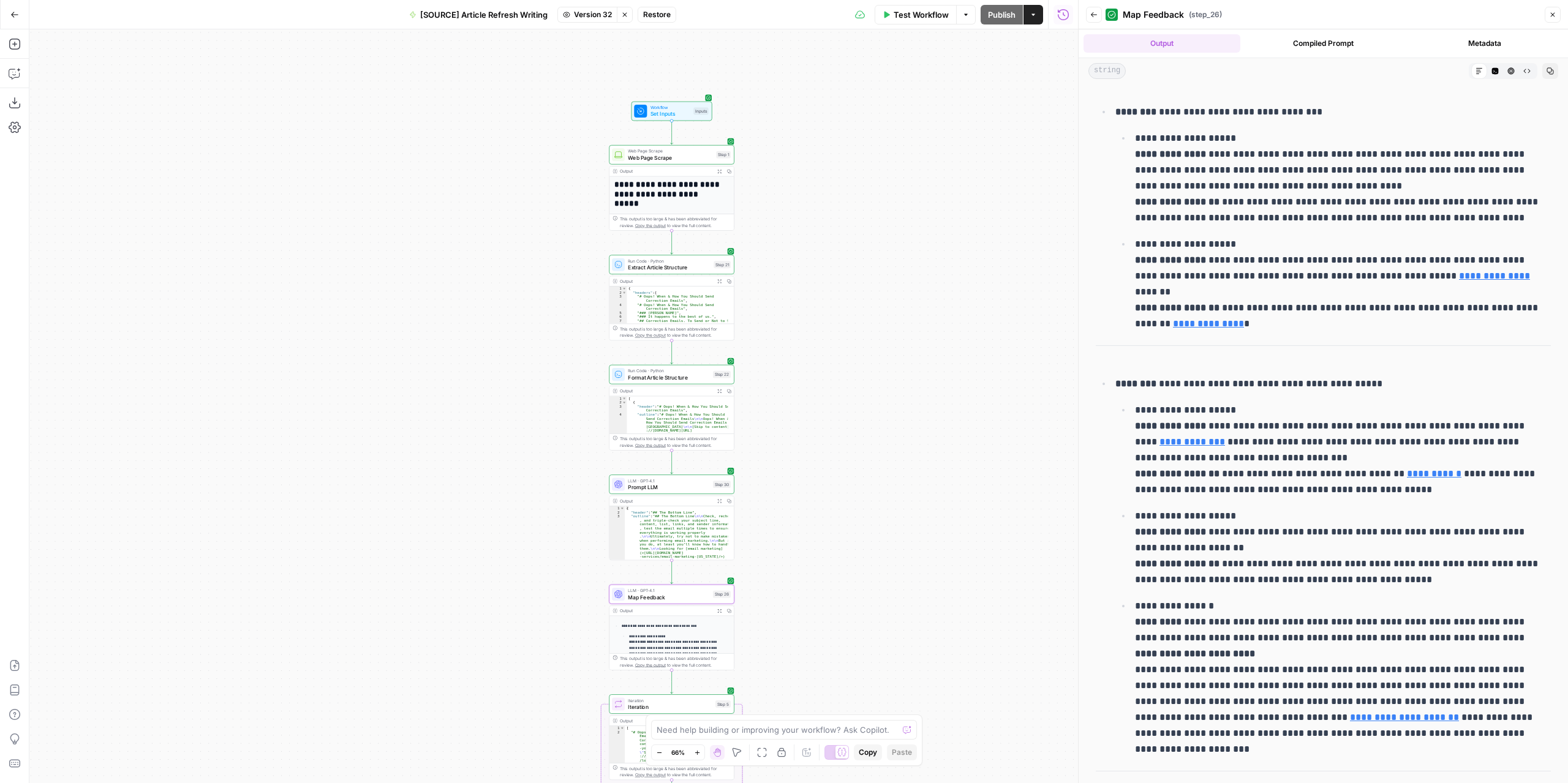
click at [924, 20] on span "Test Workflow" at bounding box center [921, 15] width 55 height 12
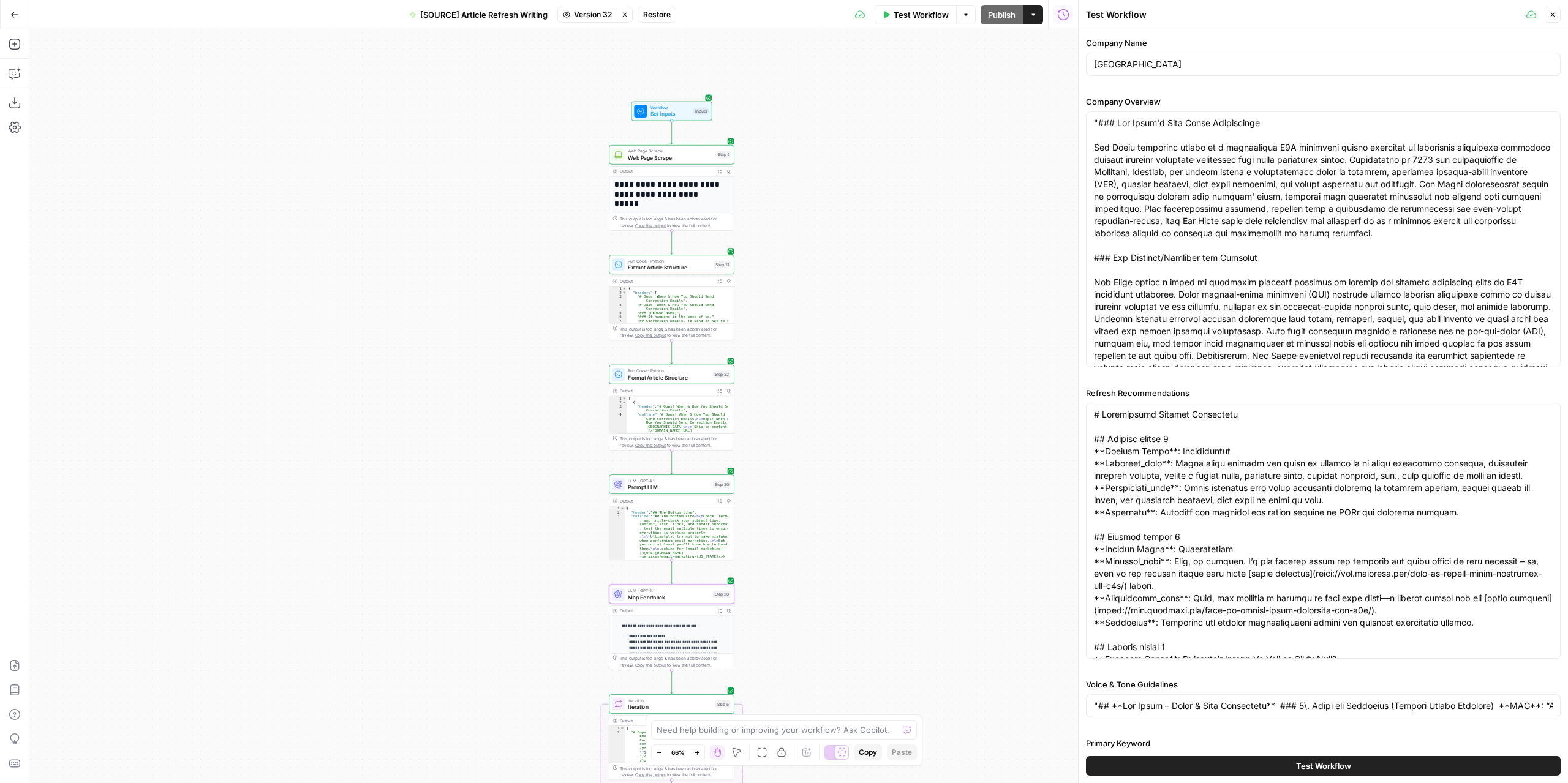
click at [1271, 764] on button "Test Workflow" at bounding box center [1323, 766] width 475 height 20
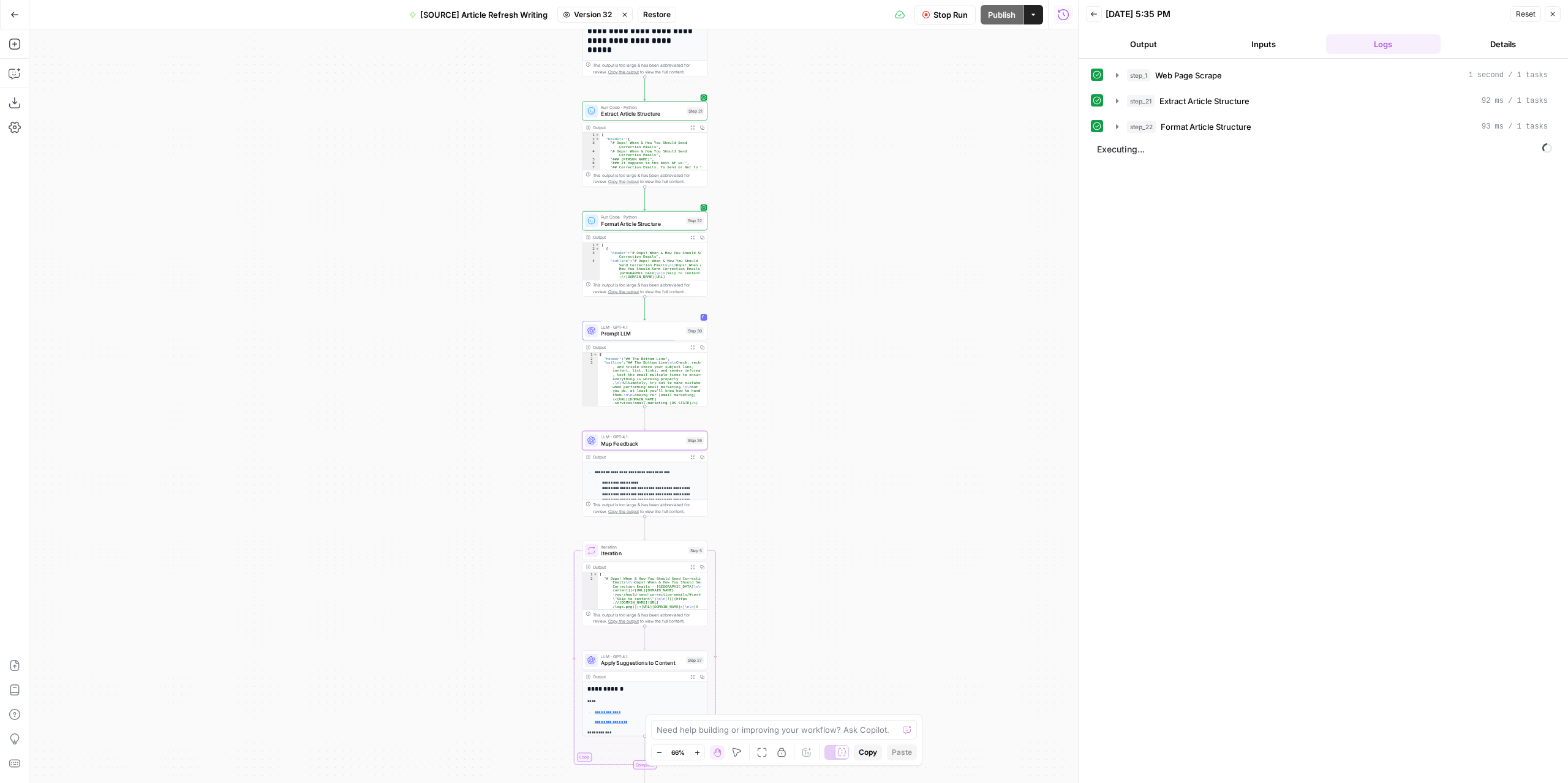
drag, startPoint x: 828, startPoint y: 437, endPoint x: 822, endPoint y: 362, distance: 75.2
click at [822, 362] on div "**********" at bounding box center [553, 406] width 1048 height 754
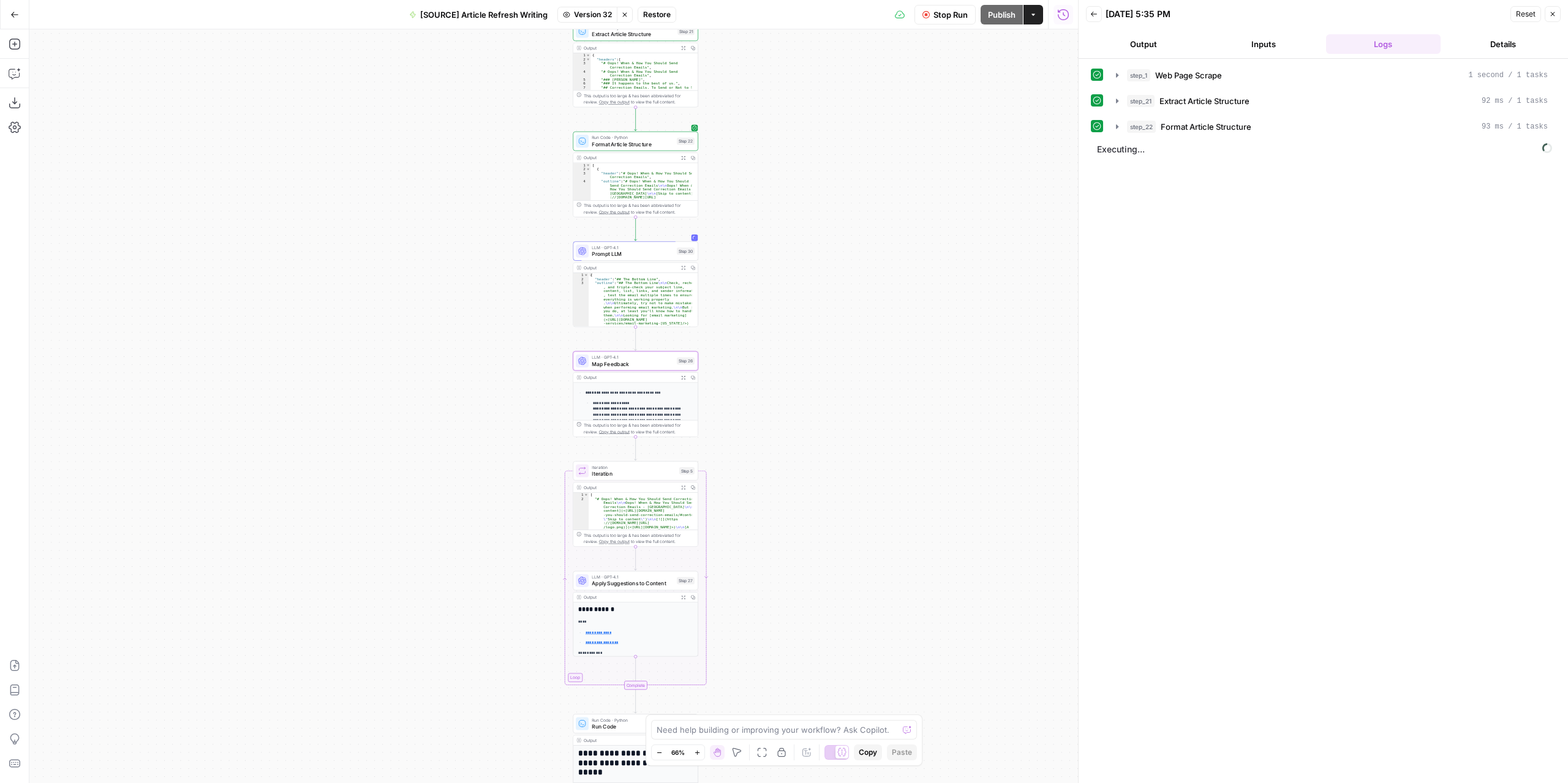
drag, startPoint x: 827, startPoint y: 461, endPoint x: 788, endPoint y: 346, distance: 121.4
click at [788, 346] on div "**********" at bounding box center [553, 406] width 1048 height 754
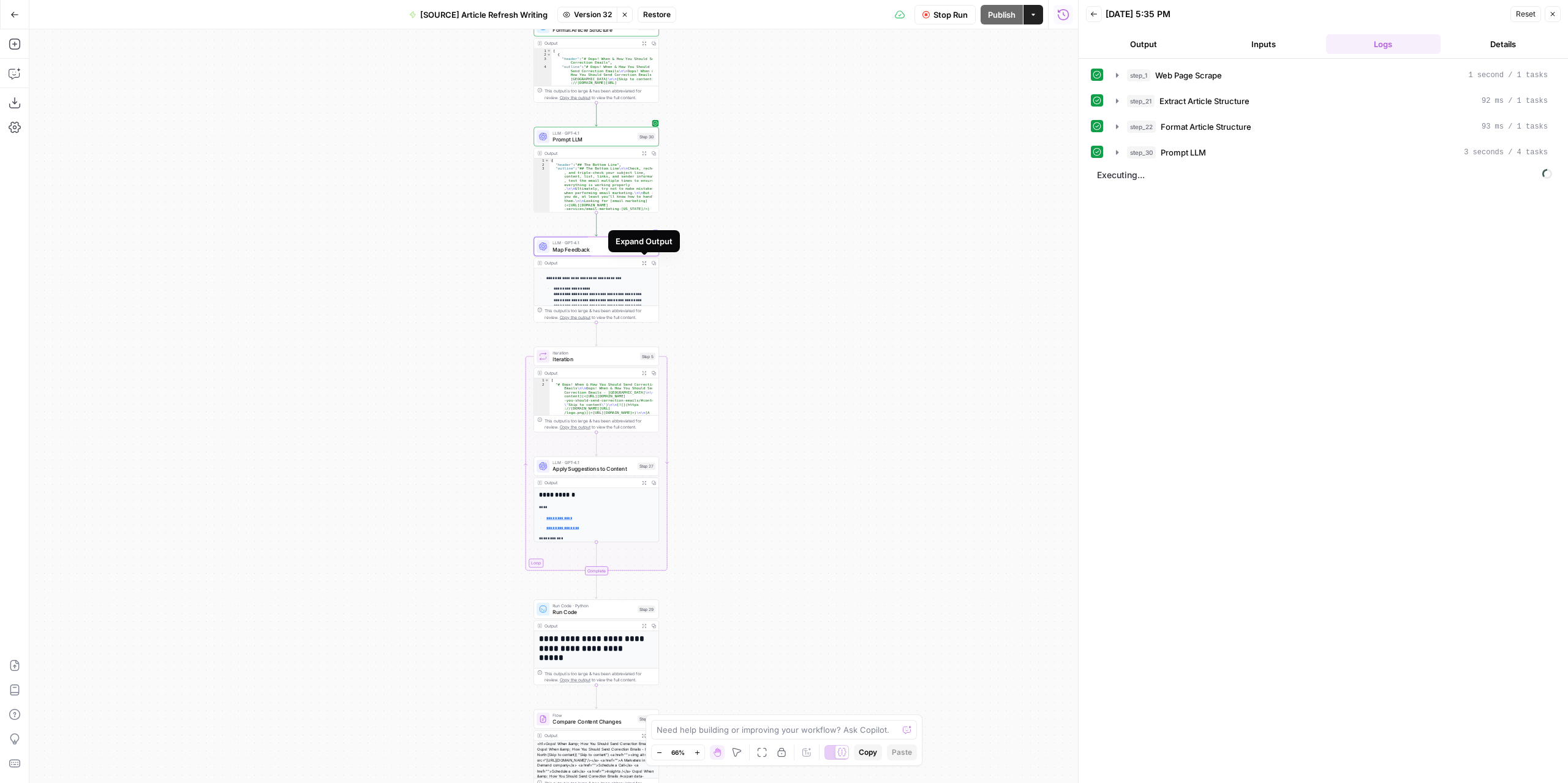
click at [643, 264] on icon "button" at bounding box center [644, 263] width 3 height 3
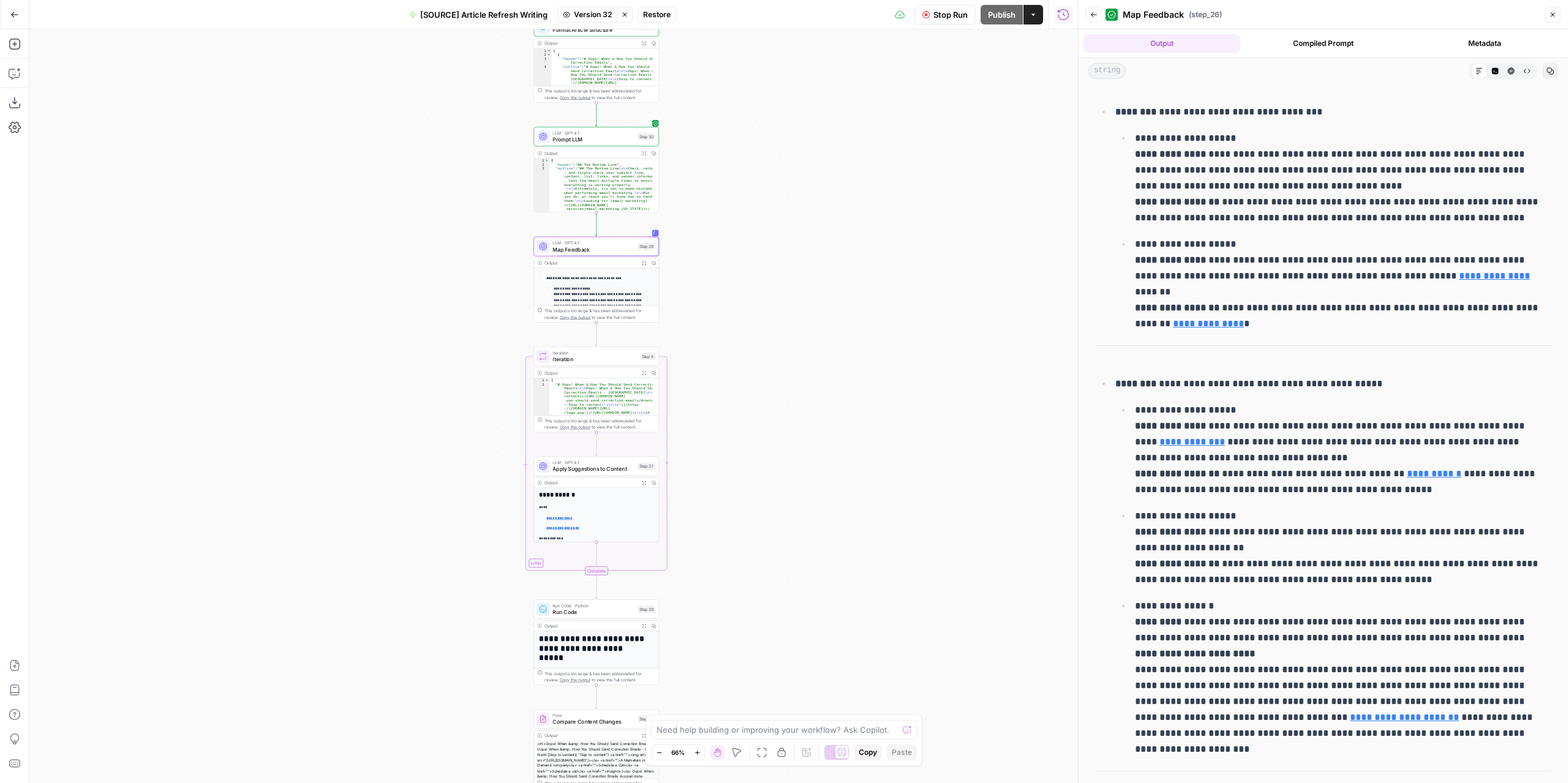
click at [613, 251] on span "Map Feedback" at bounding box center [592, 249] width 81 height 8
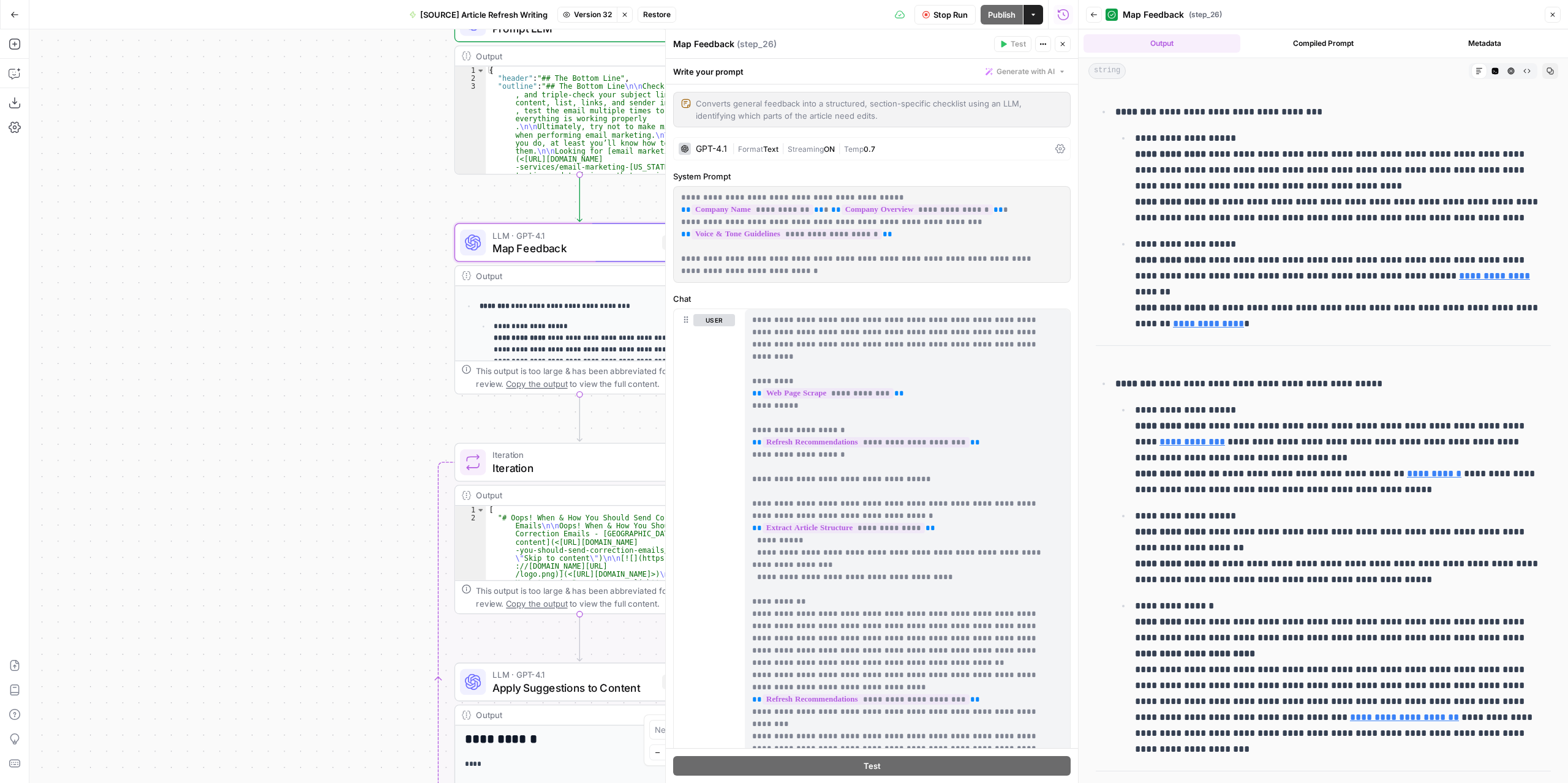
scroll to position [25, 0]
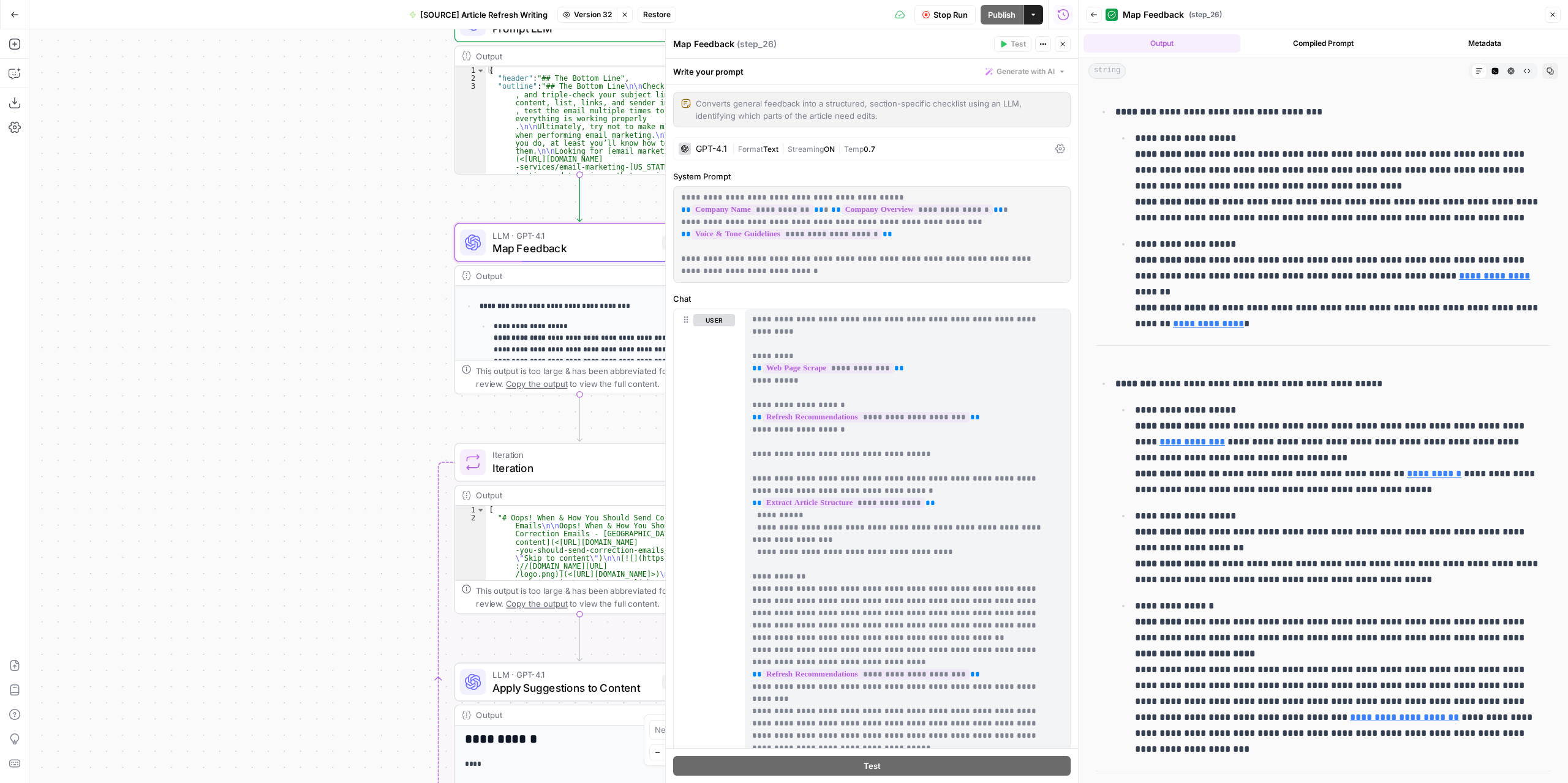
click at [1061, 44] on icon "button" at bounding box center [1062, 44] width 8 height 8
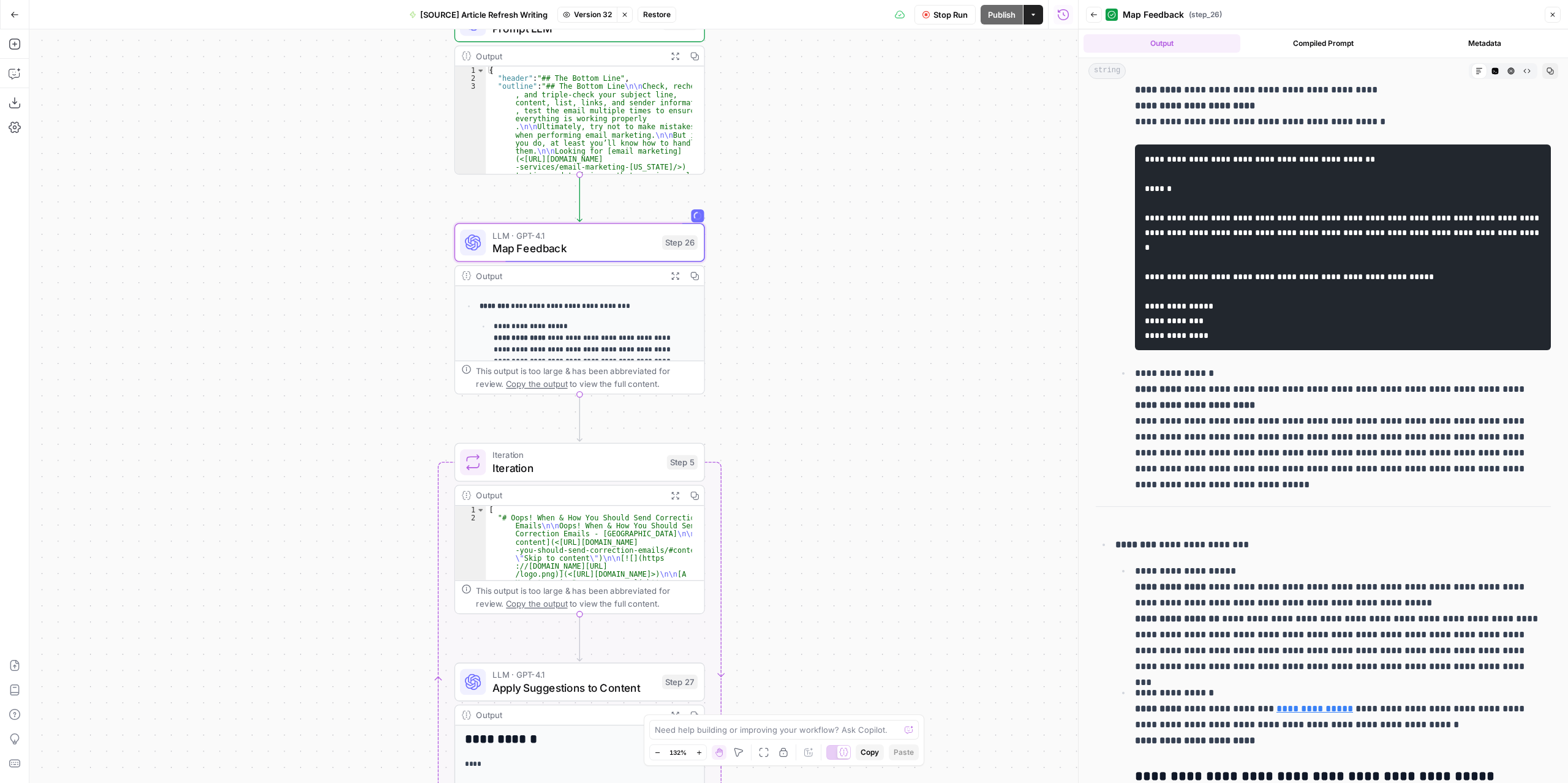
scroll to position [1164, 0]
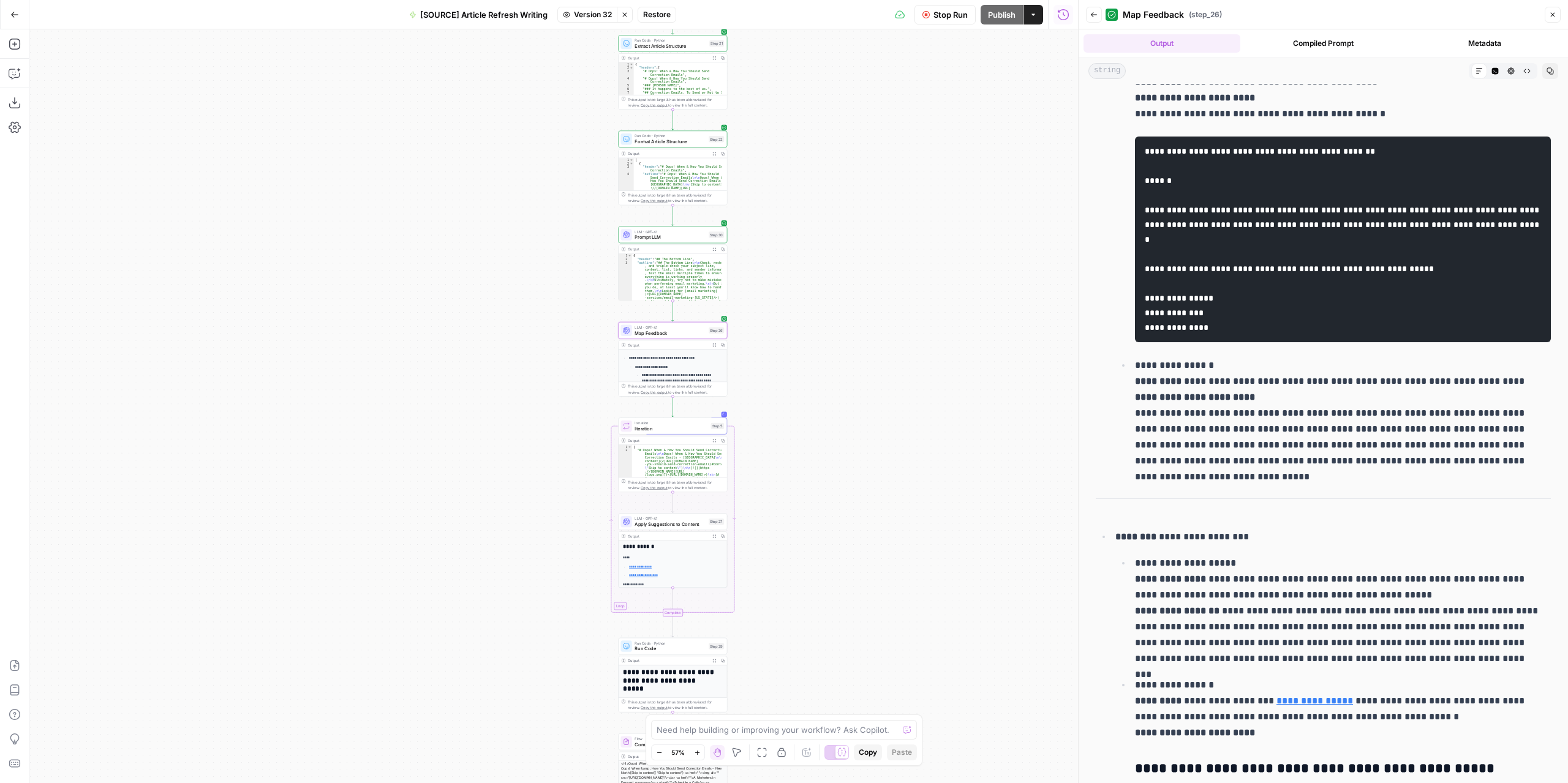
drag, startPoint x: 936, startPoint y: 411, endPoint x: 777, endPoint y: 398, distance: 159.5
click at [777, 398] on div "**********" at bounding box center [553, 406] width 1048 height 754
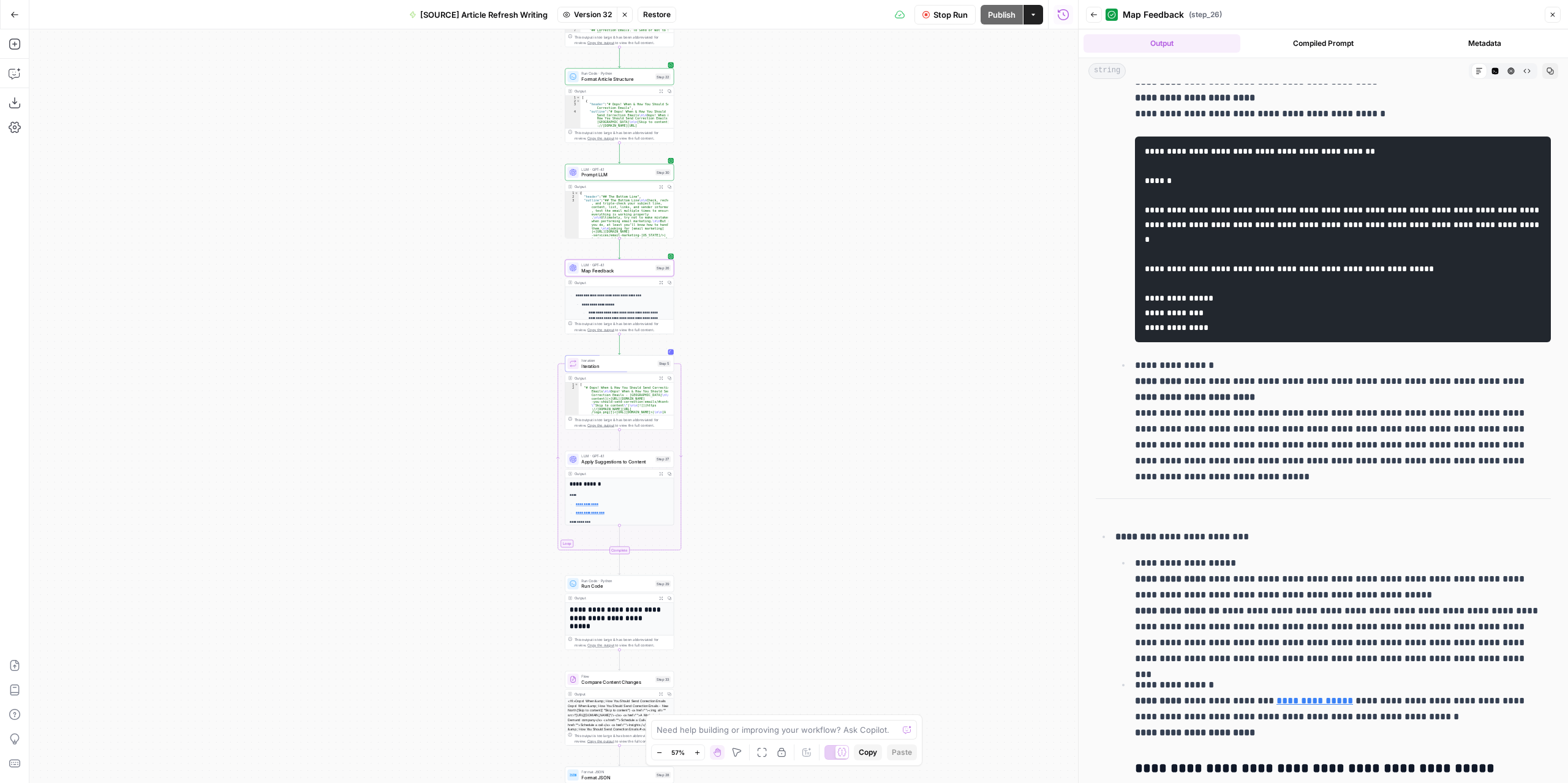
drag, startPoint x: 788, startPoint y: 491, endPoint x: 779, endPoint y: 379, distance: 112.4
click at [779, 379] on div "**********" at bounding box center [553, 406] width 1048 height 754
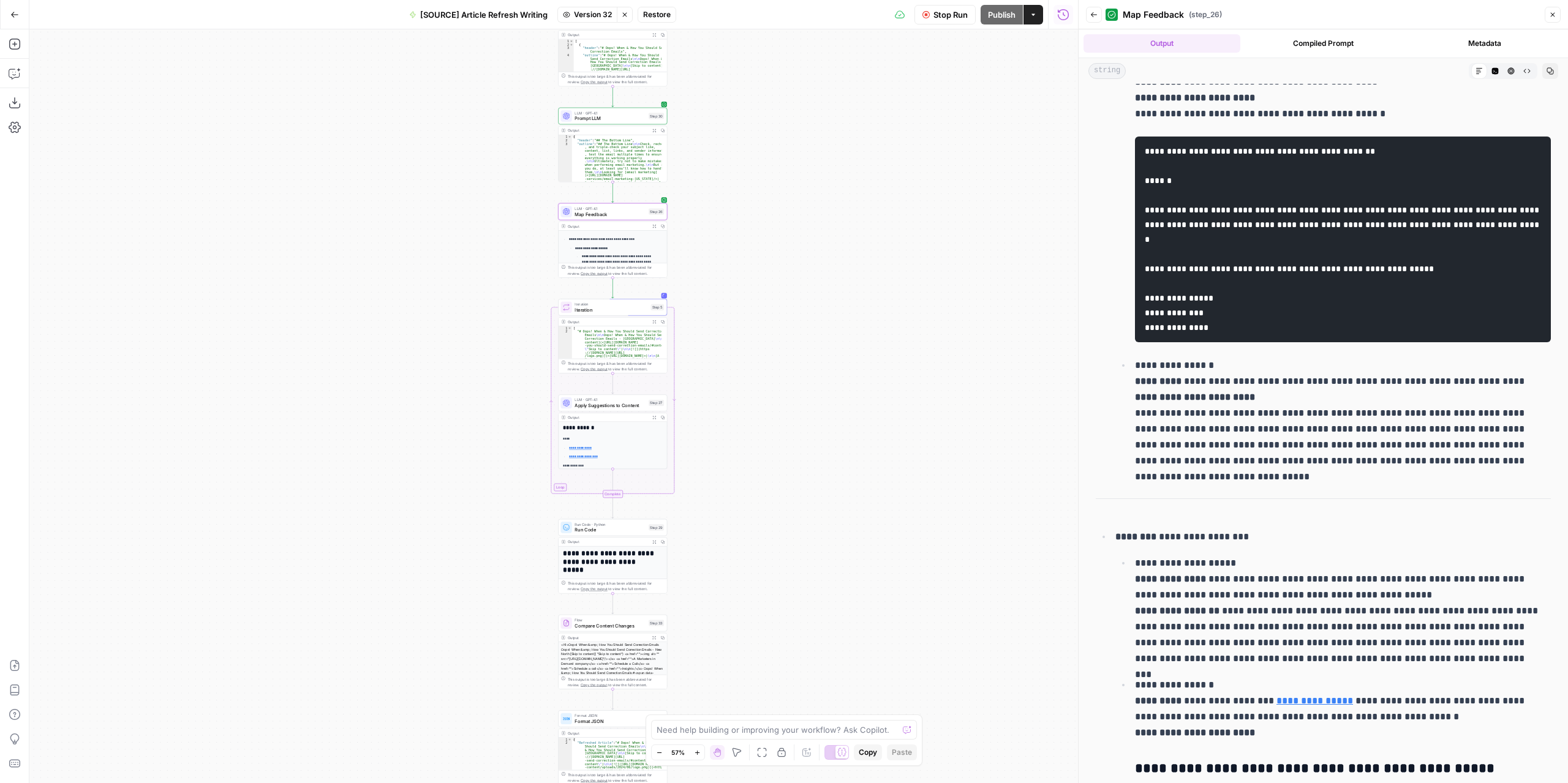
click at [656, 322] on icon "button" at bounding box center [654, 321] width 3 height 3
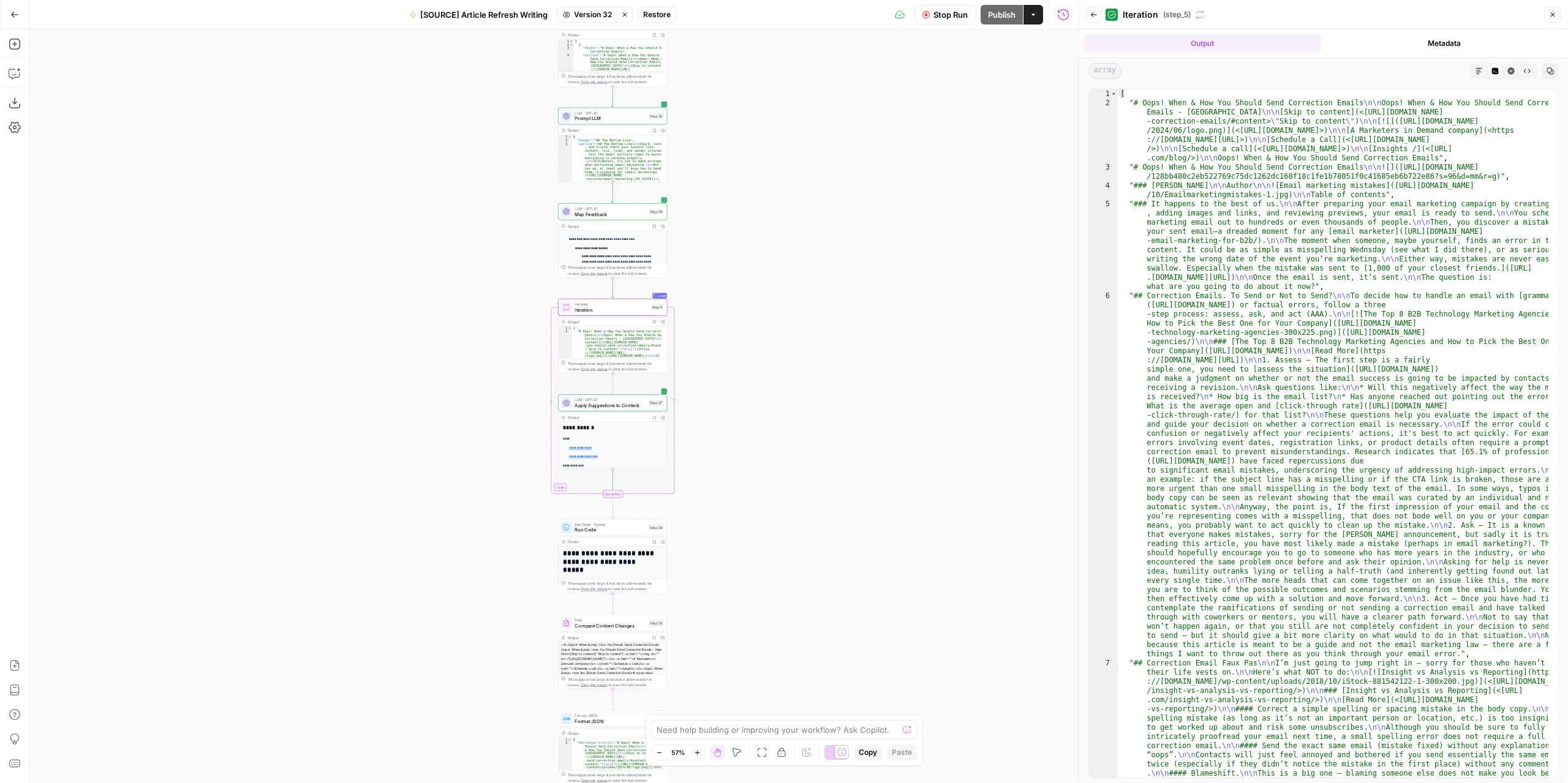
click at [1092, 9] on button "Back" at bounding box center [1093, 14] width 16 height 16
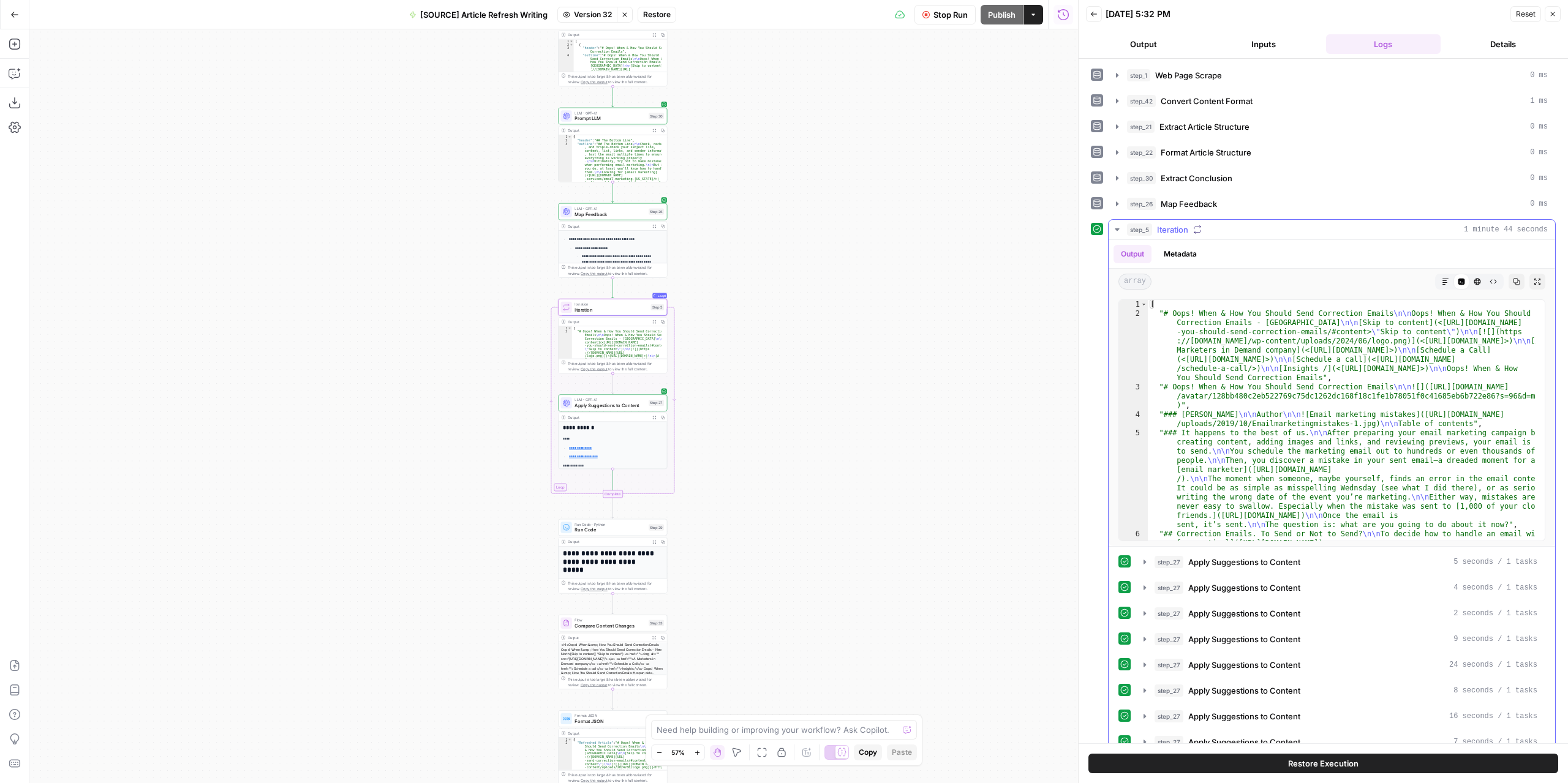
click at [1119, 228] on icon "button" at bounding box center [1117, 230] width 10 height 10
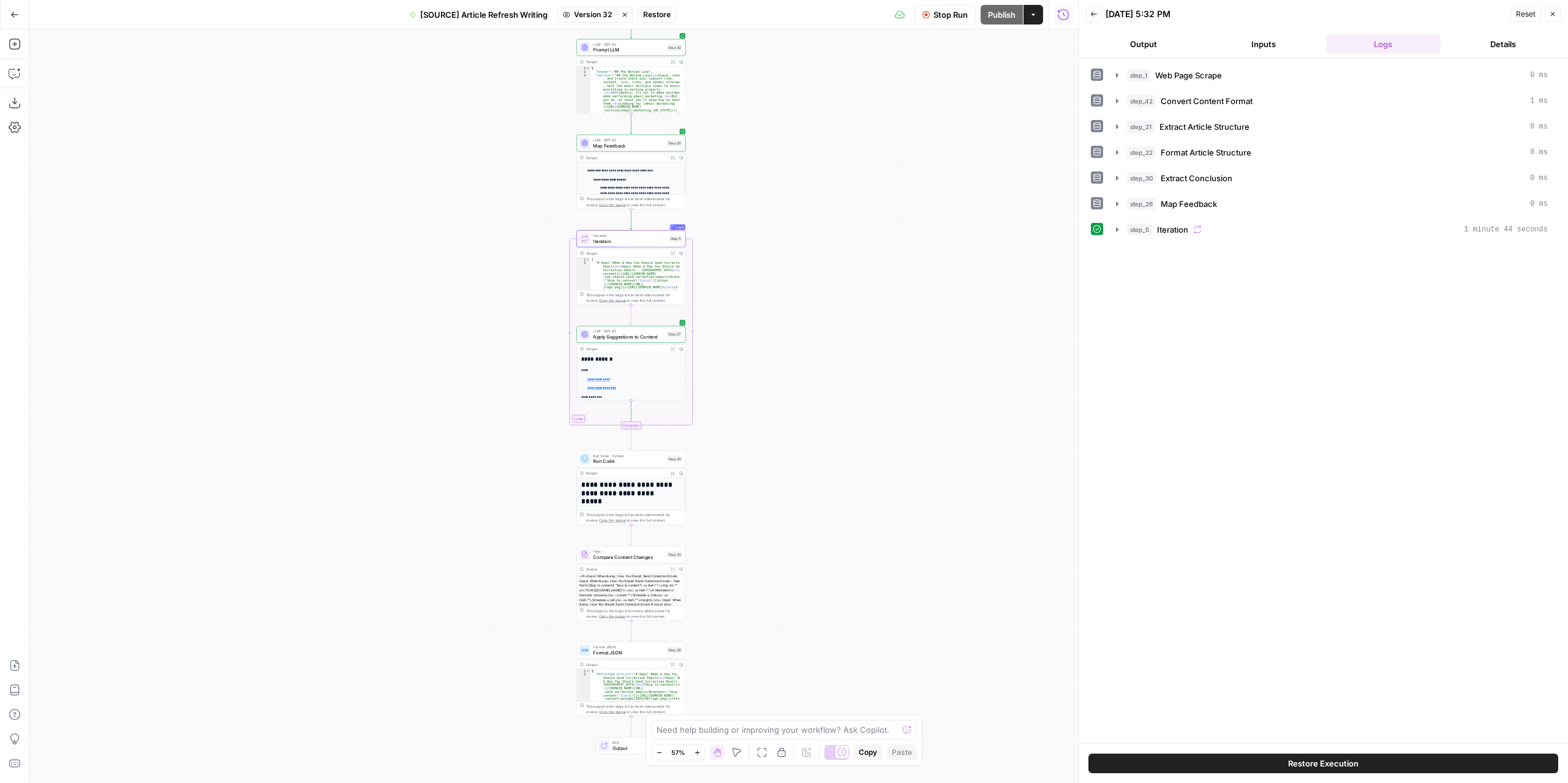
drag, startPoint x: 741, startPoint y: 387, endPoint x: 761, endPoint y: 310, distance: 79.6
click at [761, 310] on div "**********" at bounding box center [553, 406] width 1048 height 754
click at [790, 293] on div "**********" at bounding box center [553, 406] width 1048 height 754
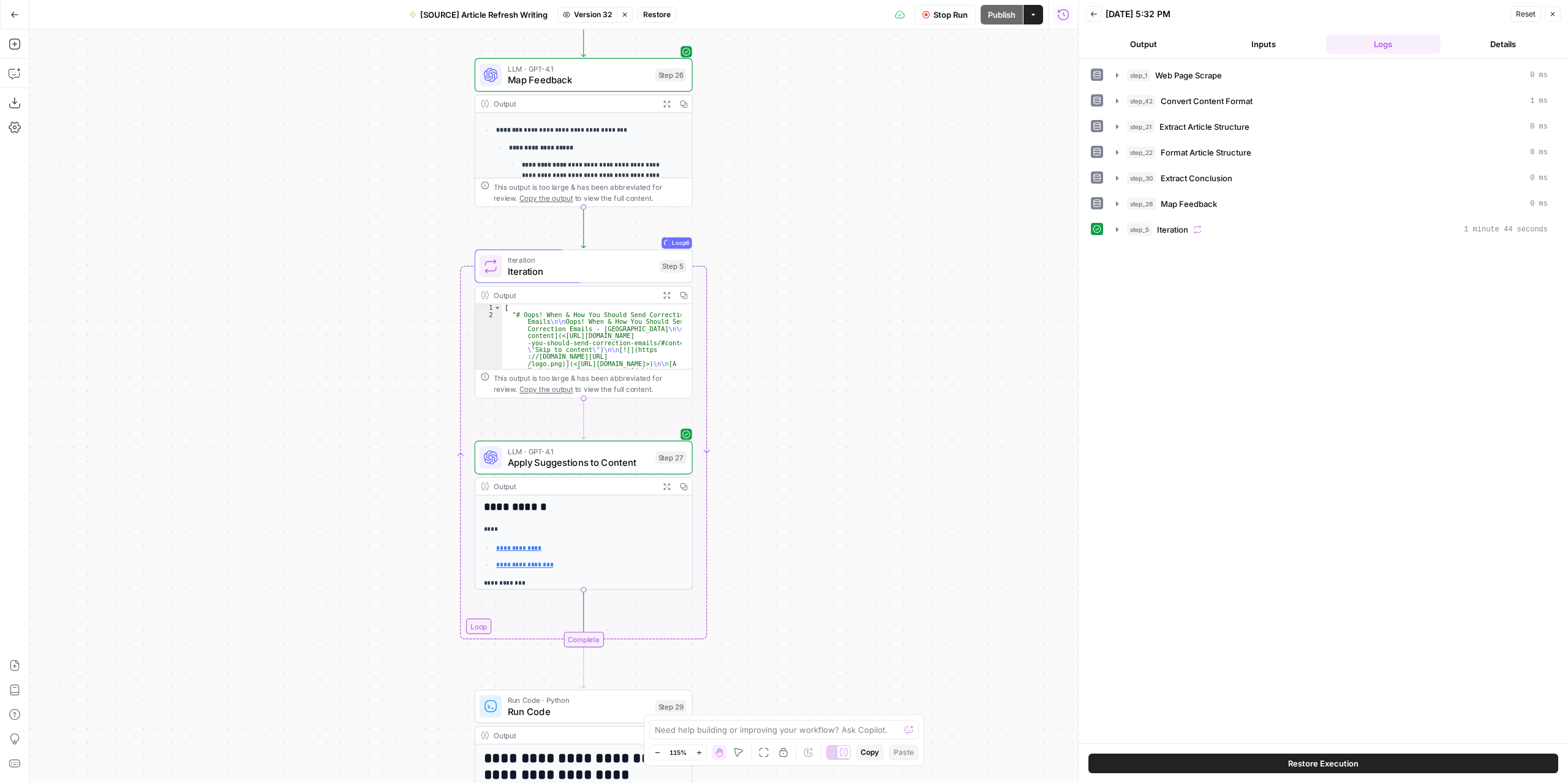
drag, startPoint x: 754, startPoint y: 251, endPoint x: 871, endPoint y: 348, distance: 152.0
click at [864, 351] on div "**********" at bounding box center [553, 406] width 1048 height 754
click at [1122, 225] on button "step_5 Iteration 1 minute 44 seconds" at bounding box center [1331, 230] width 446 height 20
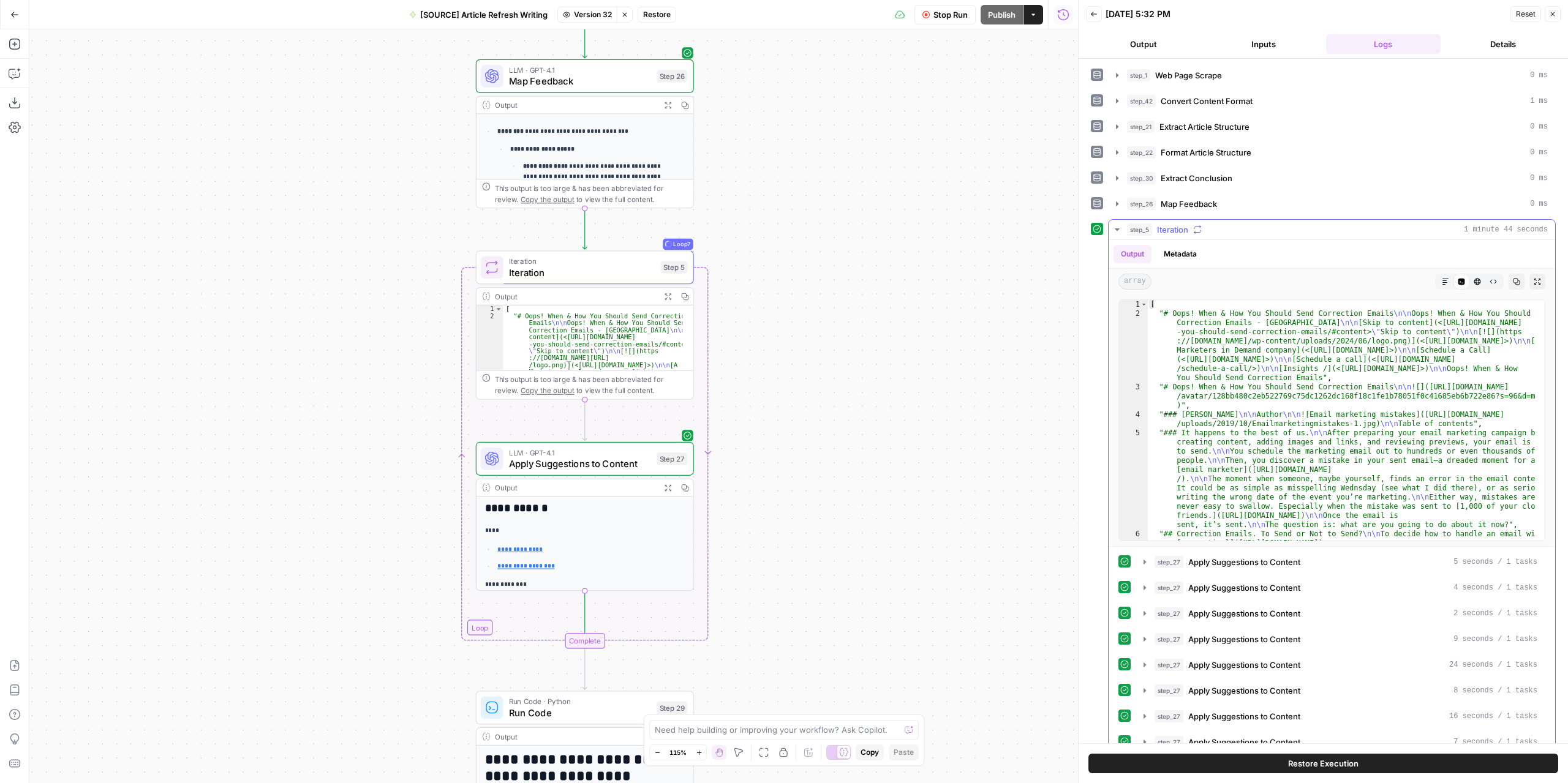
click at [1116, 225] on icon "button" at bounding box center [1117, 230] width 10 height 10
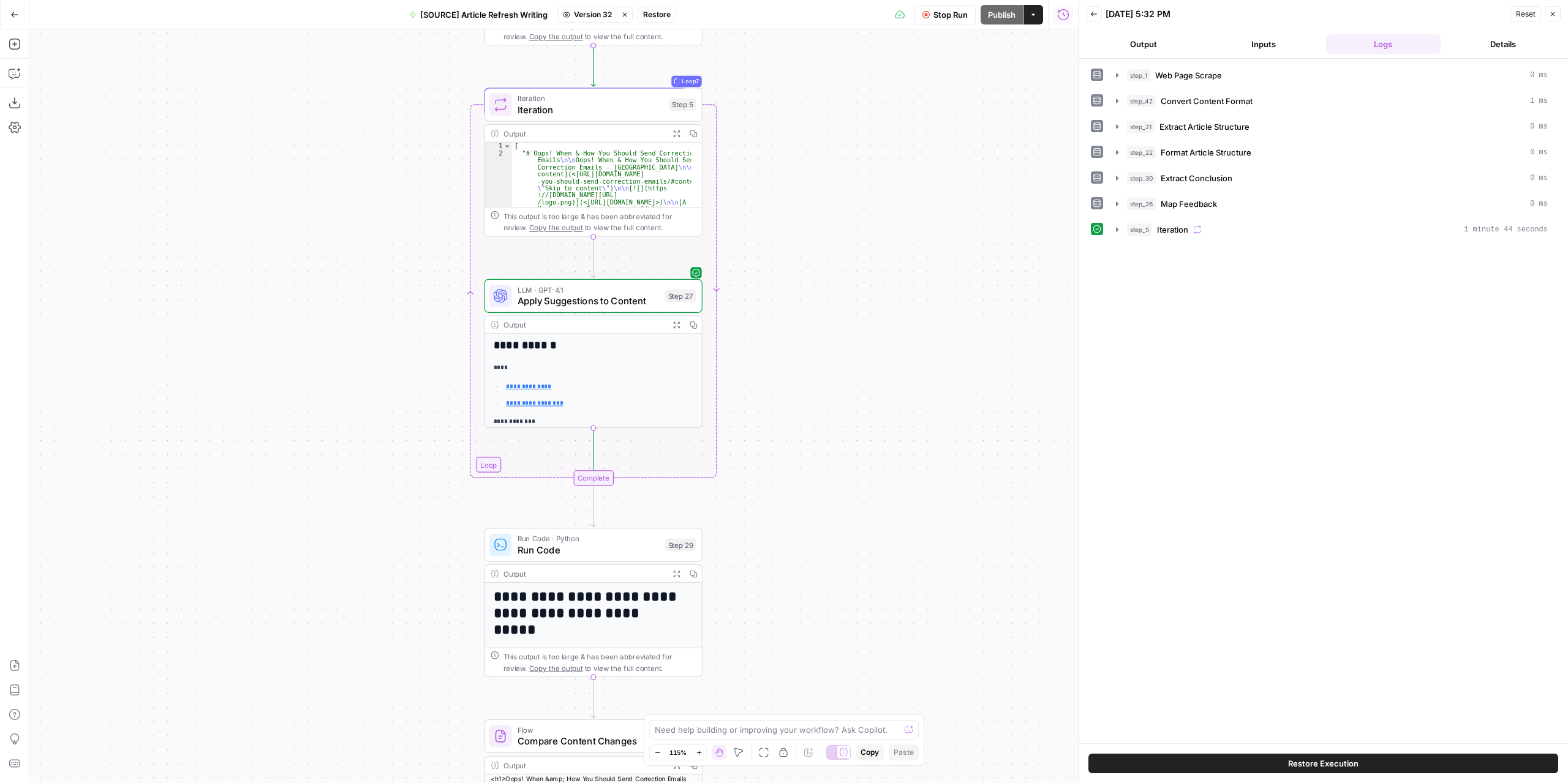
drag, startPoint x: 935, startPoint y: 411, endPoint x: 941, endPoint y: 301, distance: 110.2
click at [941, 301] on div "**********" at bounding box center [553, 406] width 1048 height 754
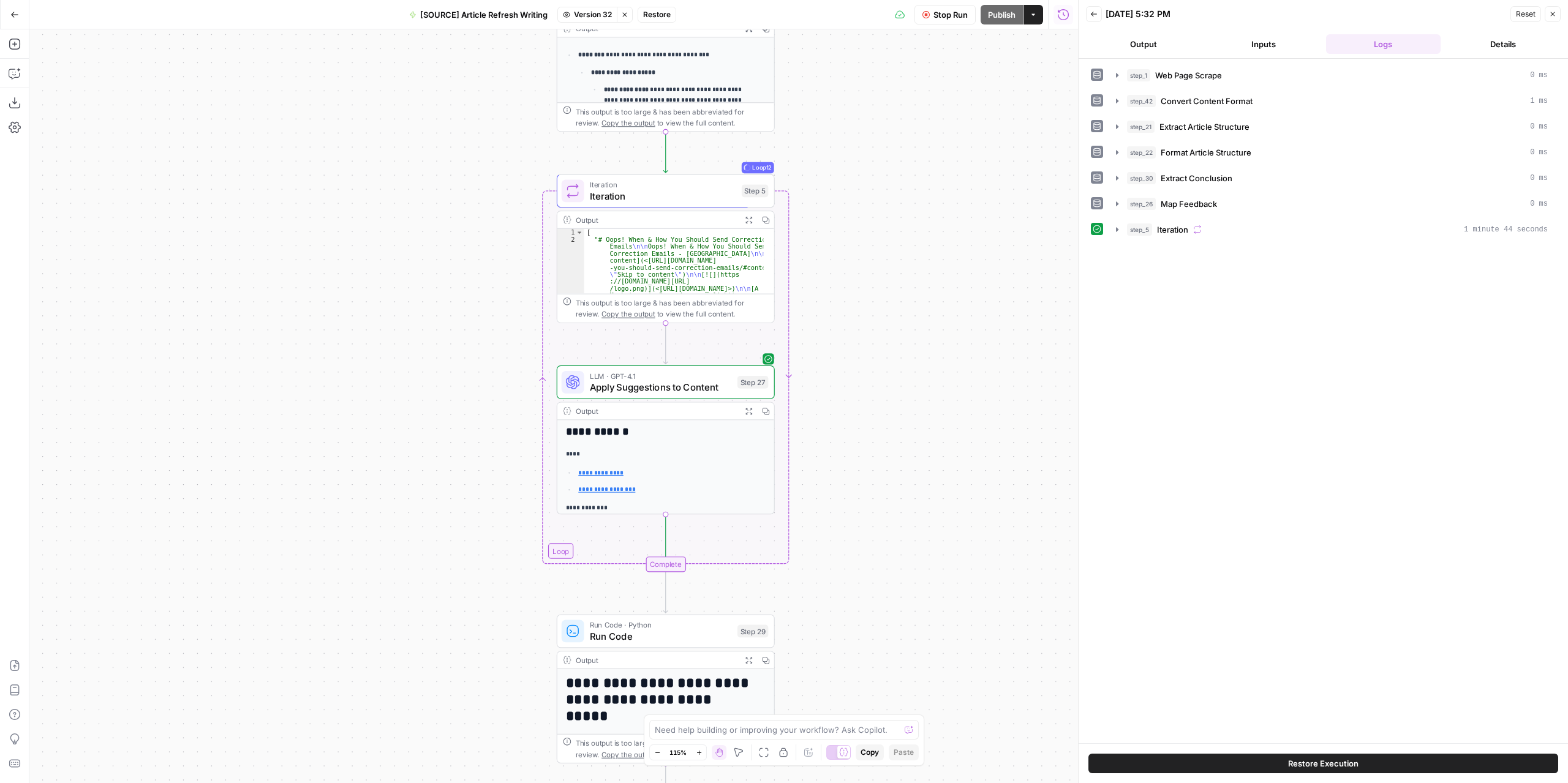
drag, startPoint x: 754, startPoint y: 137, endPoint x: 822, endPoint y: 220, distance: 107.3
click at [822, 220] on div "**********" at bounding box center [553, 406] width 1048 height 754
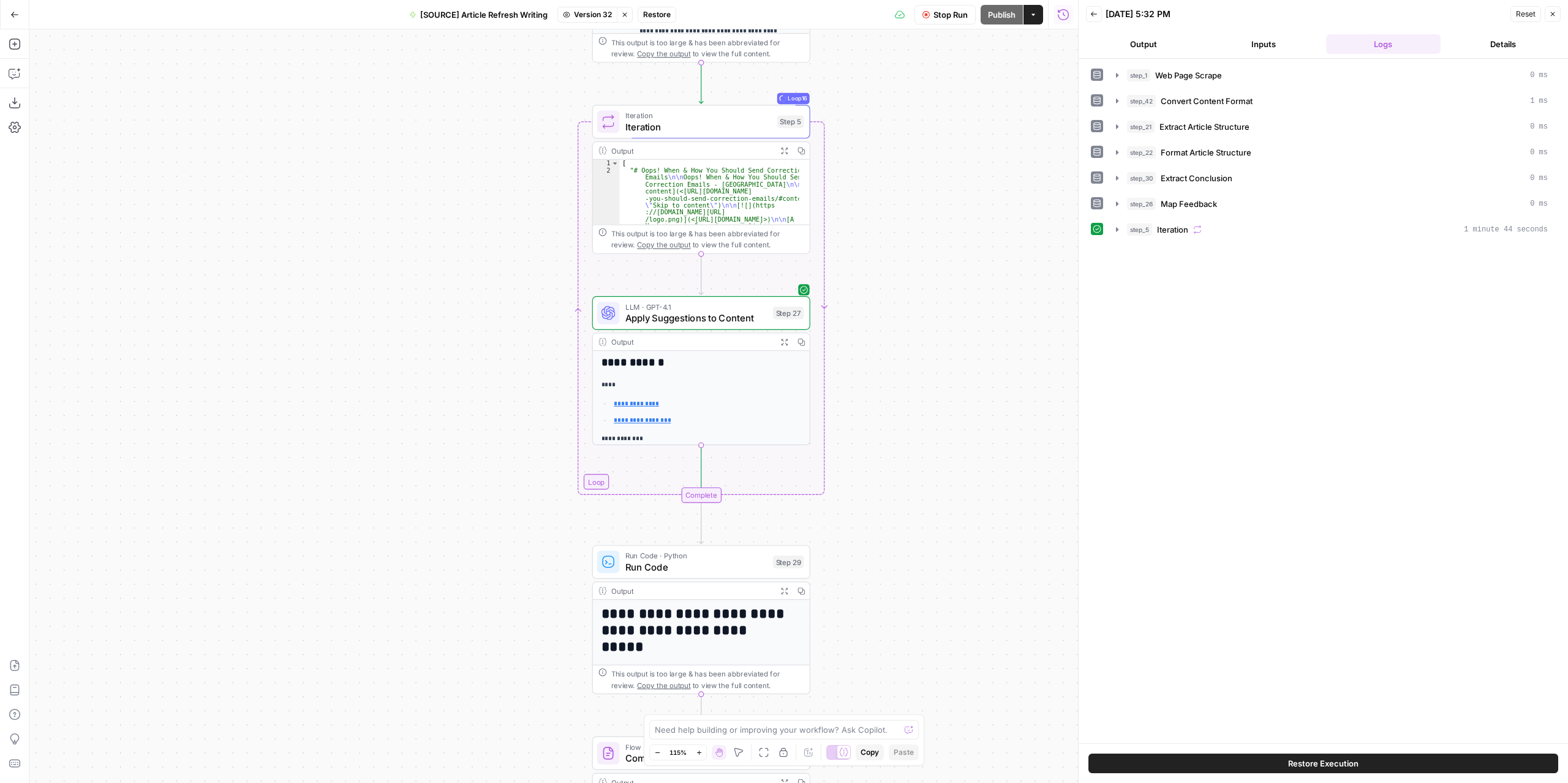
drag, startPoint x: 877, startPoint y: 338, endPoint x: 899, endPoint y: 298, distance: 45.7
click at [899, 298] on div "**********" at bounding box center [553, 406] width 1048 height 754
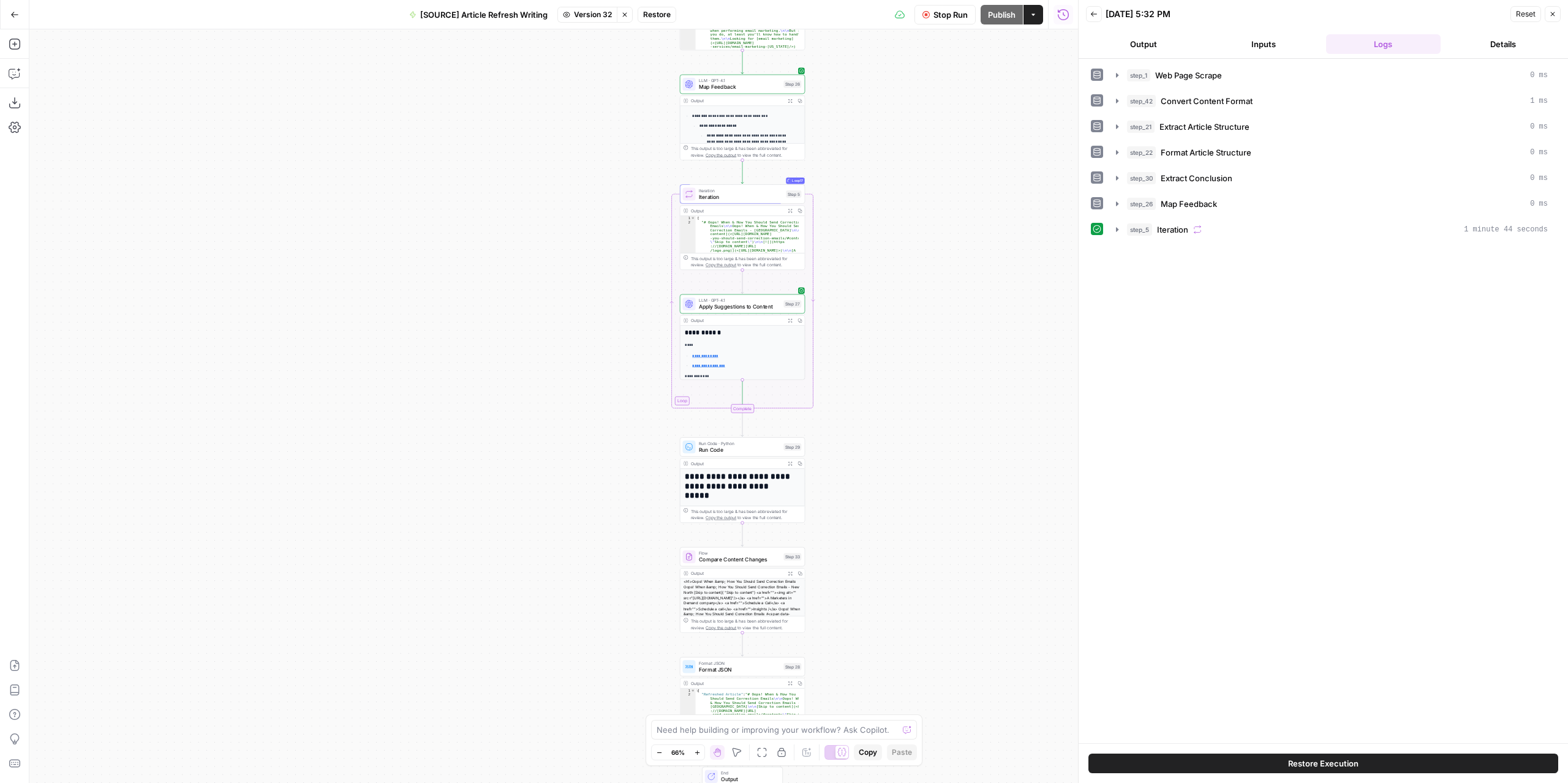
drag, startPoint x: 927, startPoint y: 428, endPoint x: 890, endPoint y: 394, distance: 50.2
click at [890, 394] on div "**********" at bounding box center [553, 406] width 1048 height 754
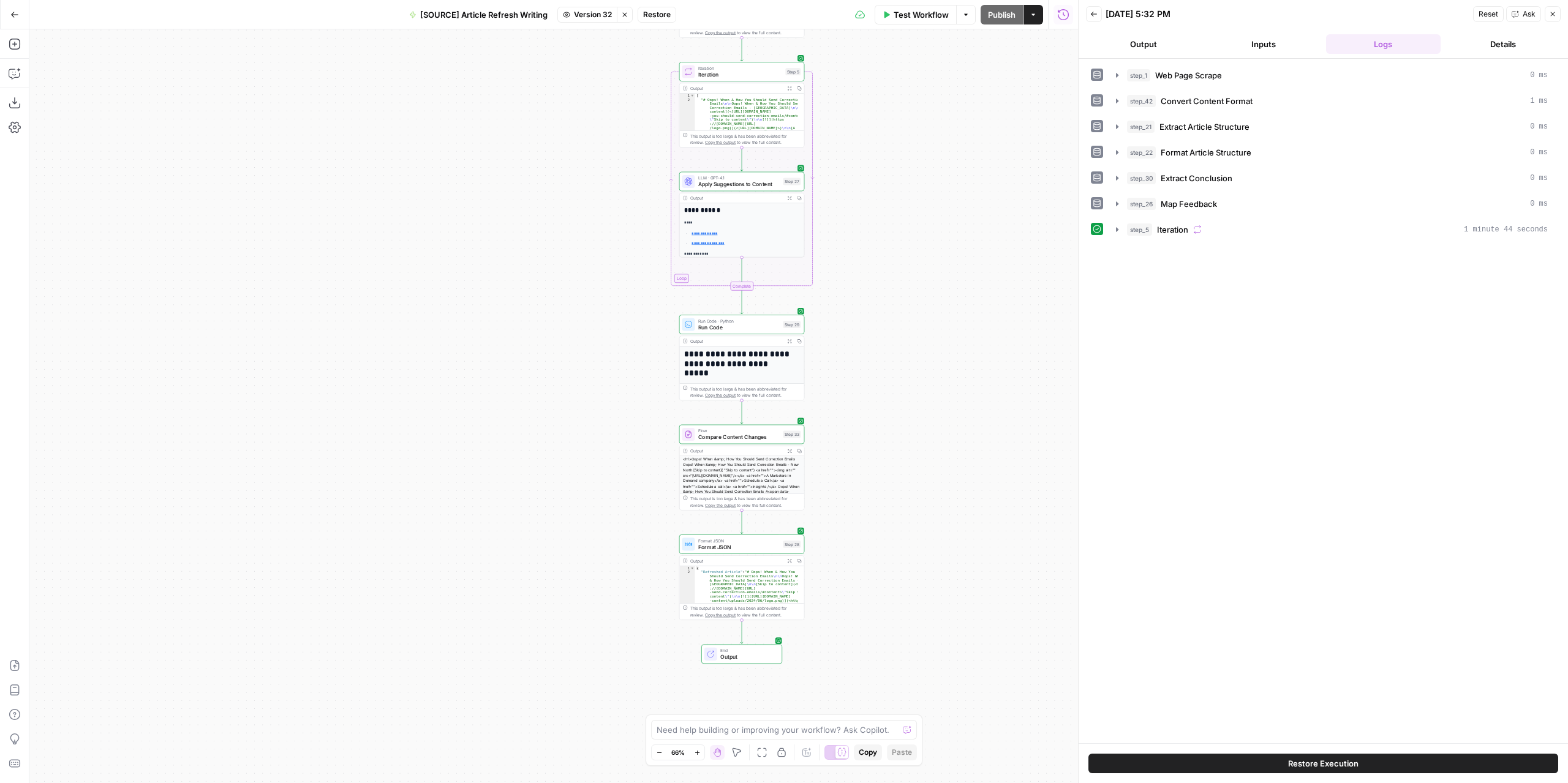
click at [1164, 41] on button "Output" at bounding box center [1143, 44] width 115 height 20
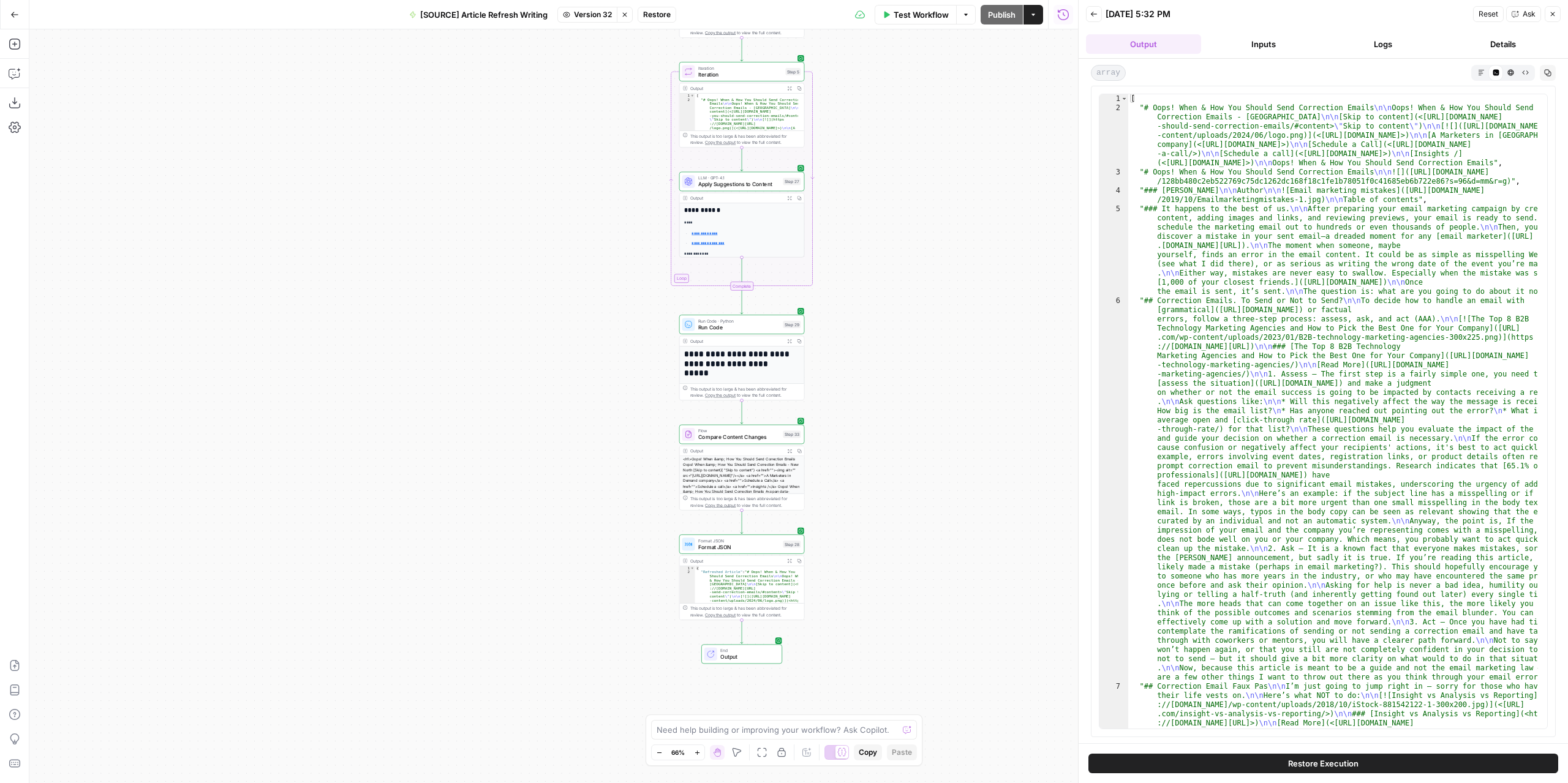
click at [1474, 70] on button "Markdown" at bounding box center [1481, 72] width 15 height 15
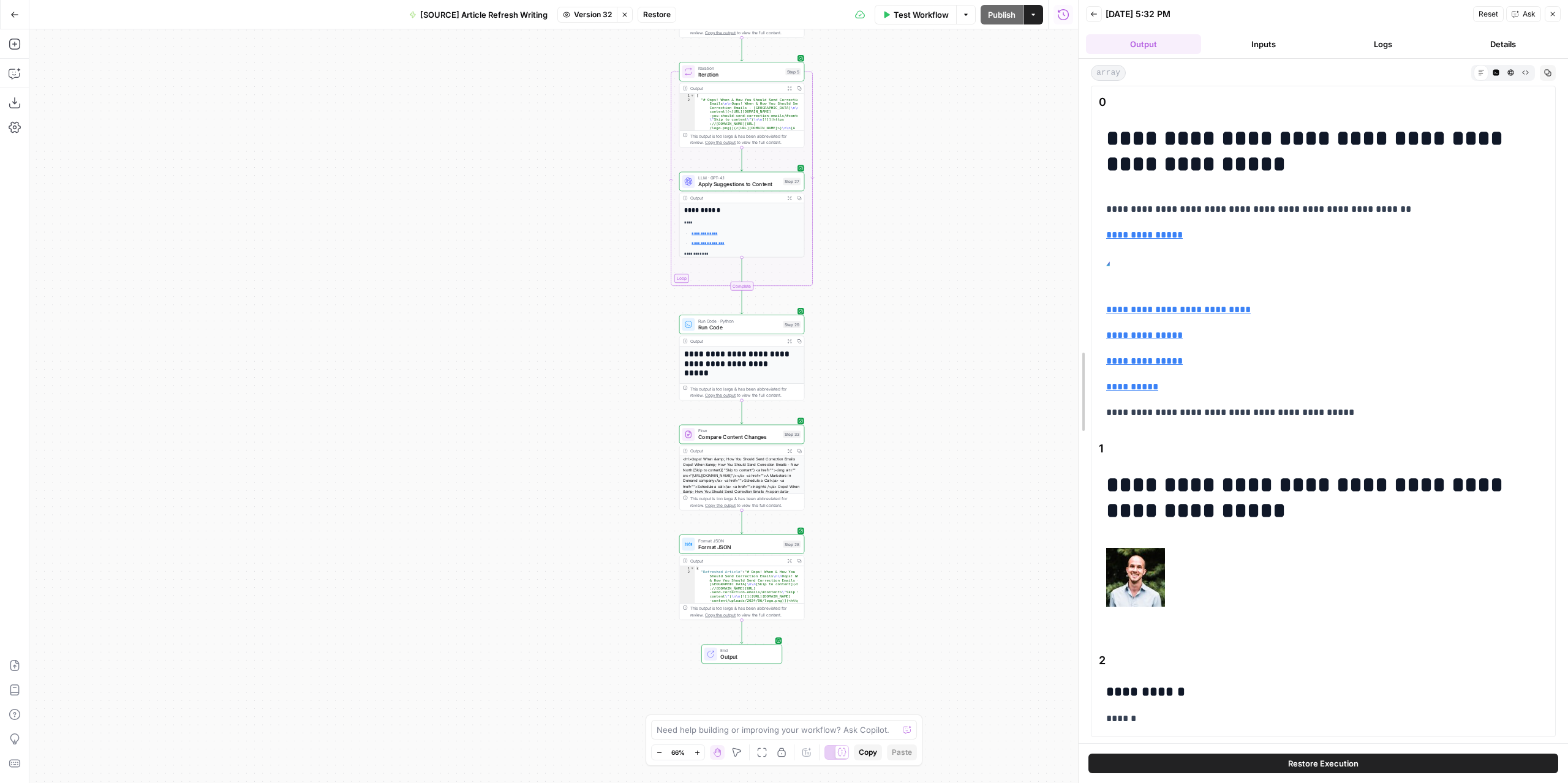
drag, startPoint x: 1079, startPoint y: 215, endPoint x: 840, endPoint y: 197, distance: 239.7
click at [840, 197] on body "**********" at bounding box center [784, 392] width 1568 height 783
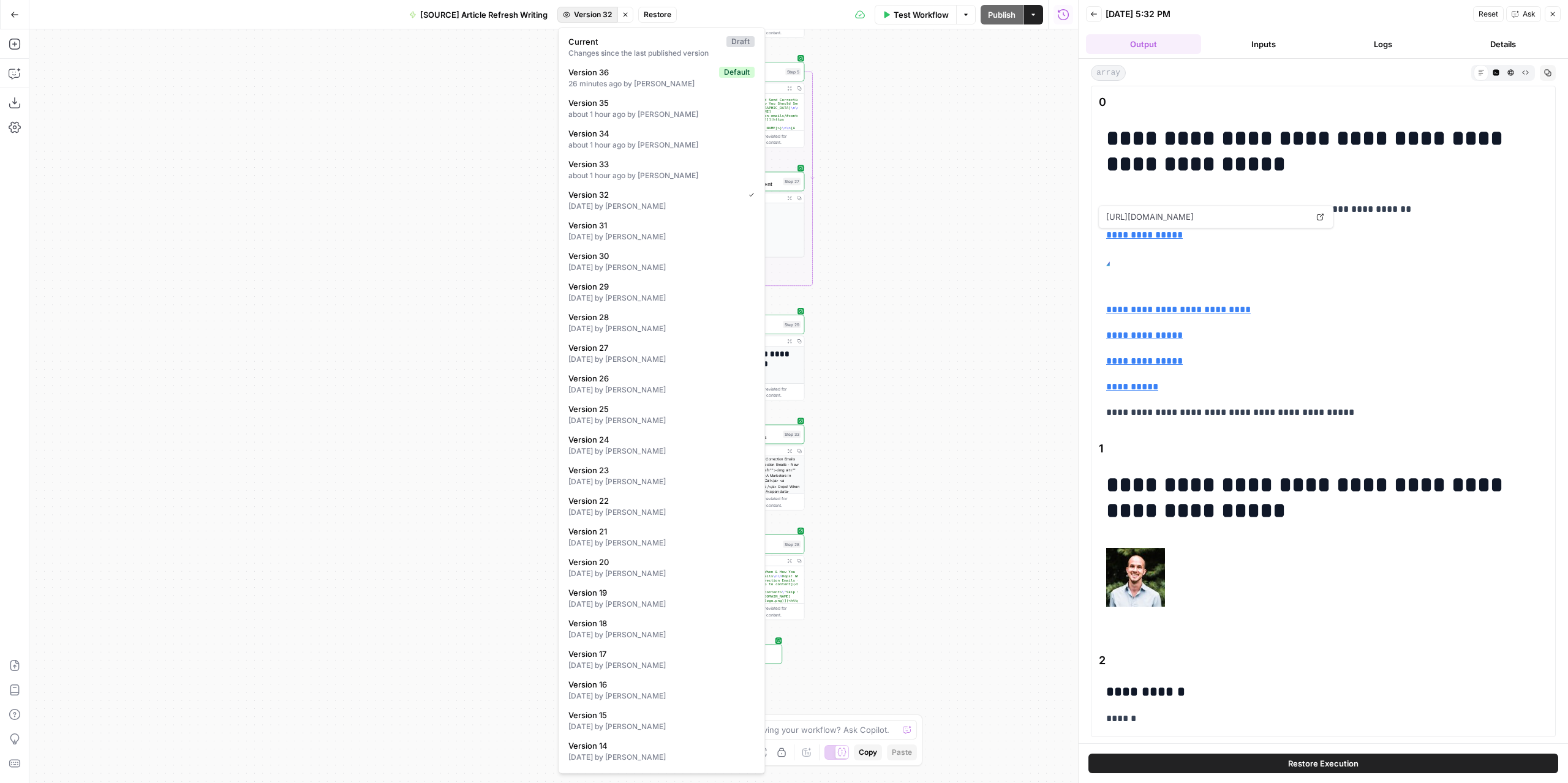
click at [603, 10] on span "Version 32" at bounding box center [593, 14] width 38 height 11
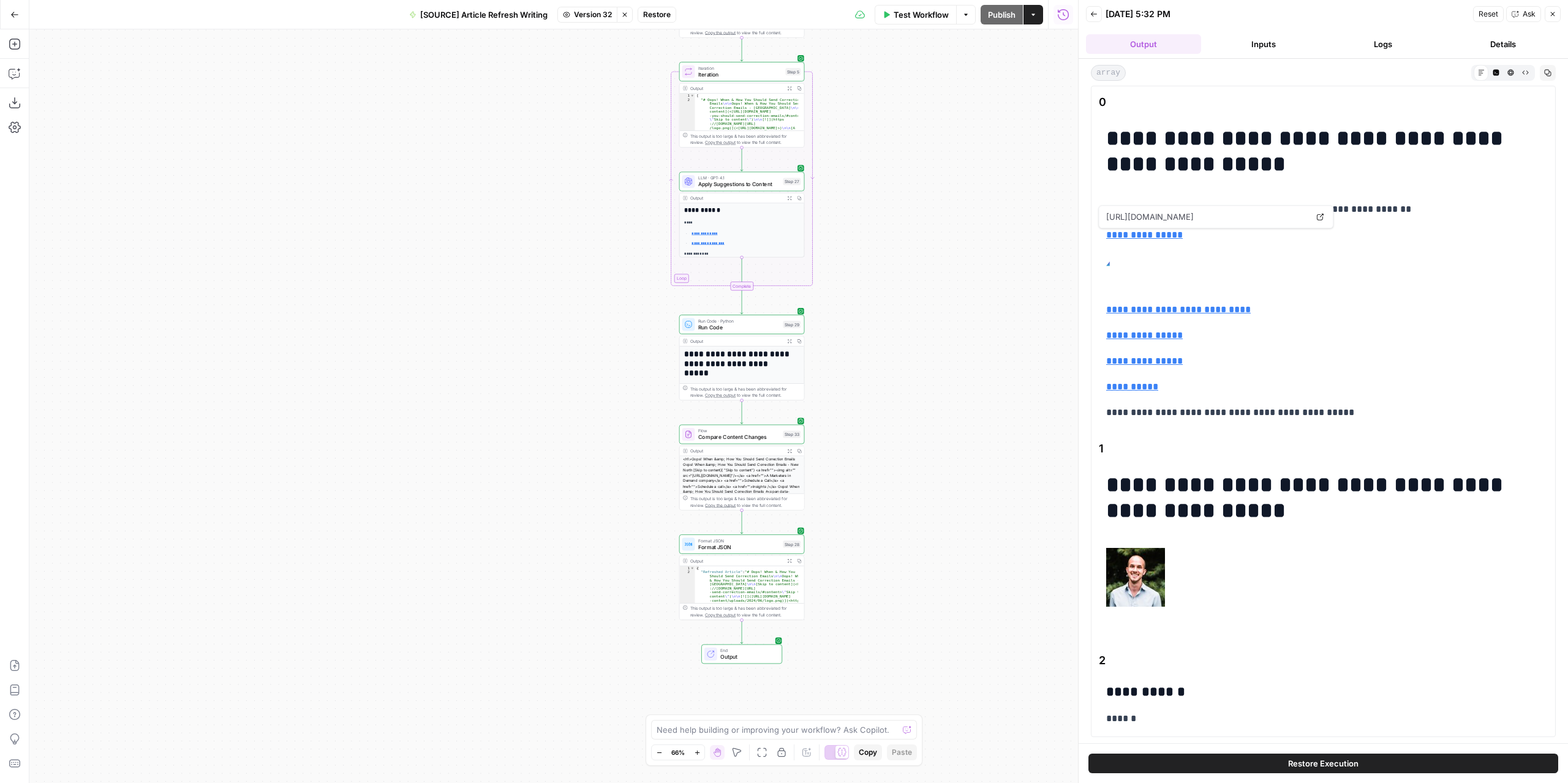
click at [926, 208] on div "**********" at bounding box center [553, 406] width 1048 height 754
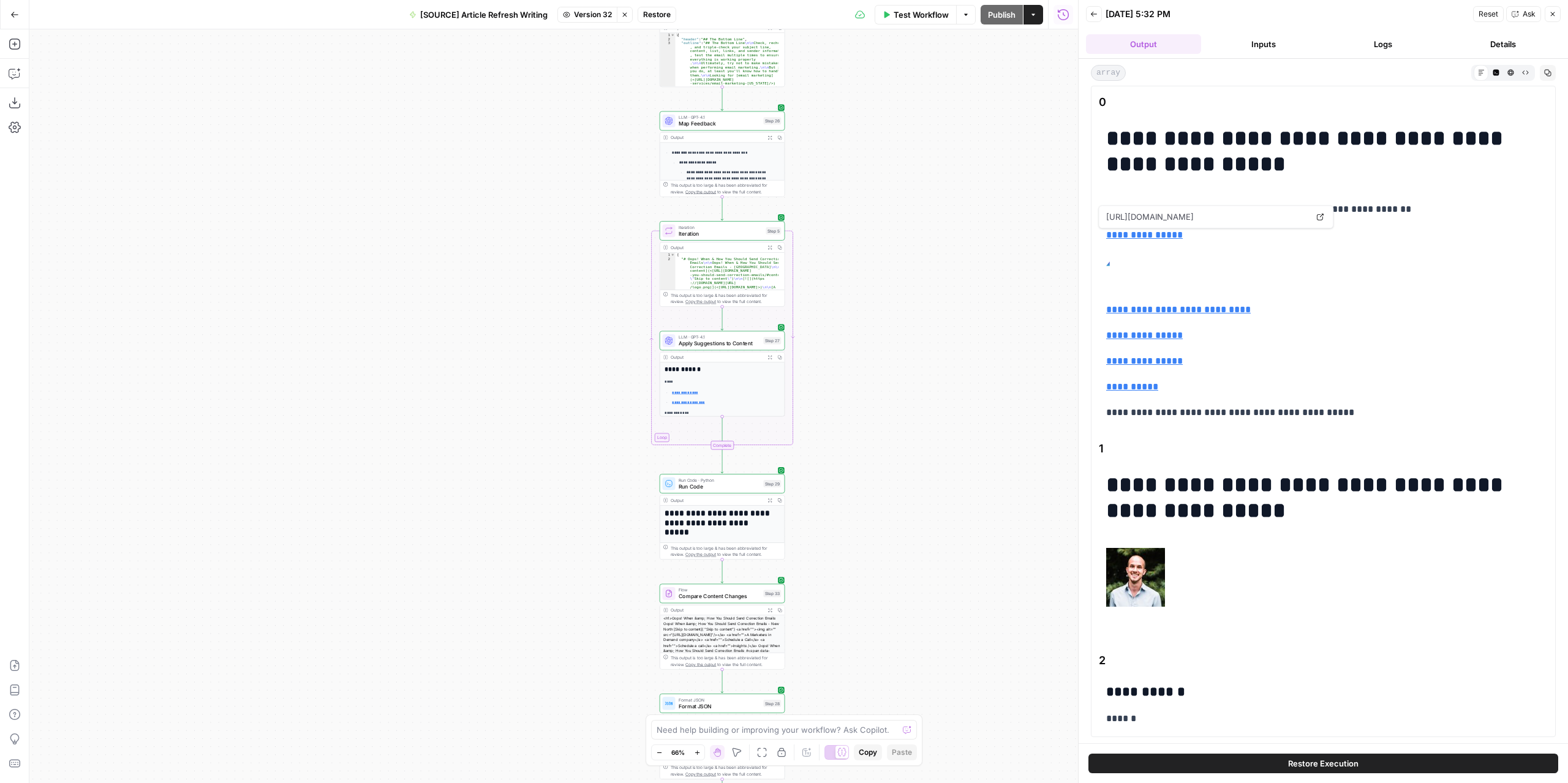
drag, startPoint x: 898, startPoint y: 212, endPoint x: 864, endPoint y: 530, distance: 319.8
click at [864, 530] on div "**********" at bounding box center [553, 406] width 1048 height 754
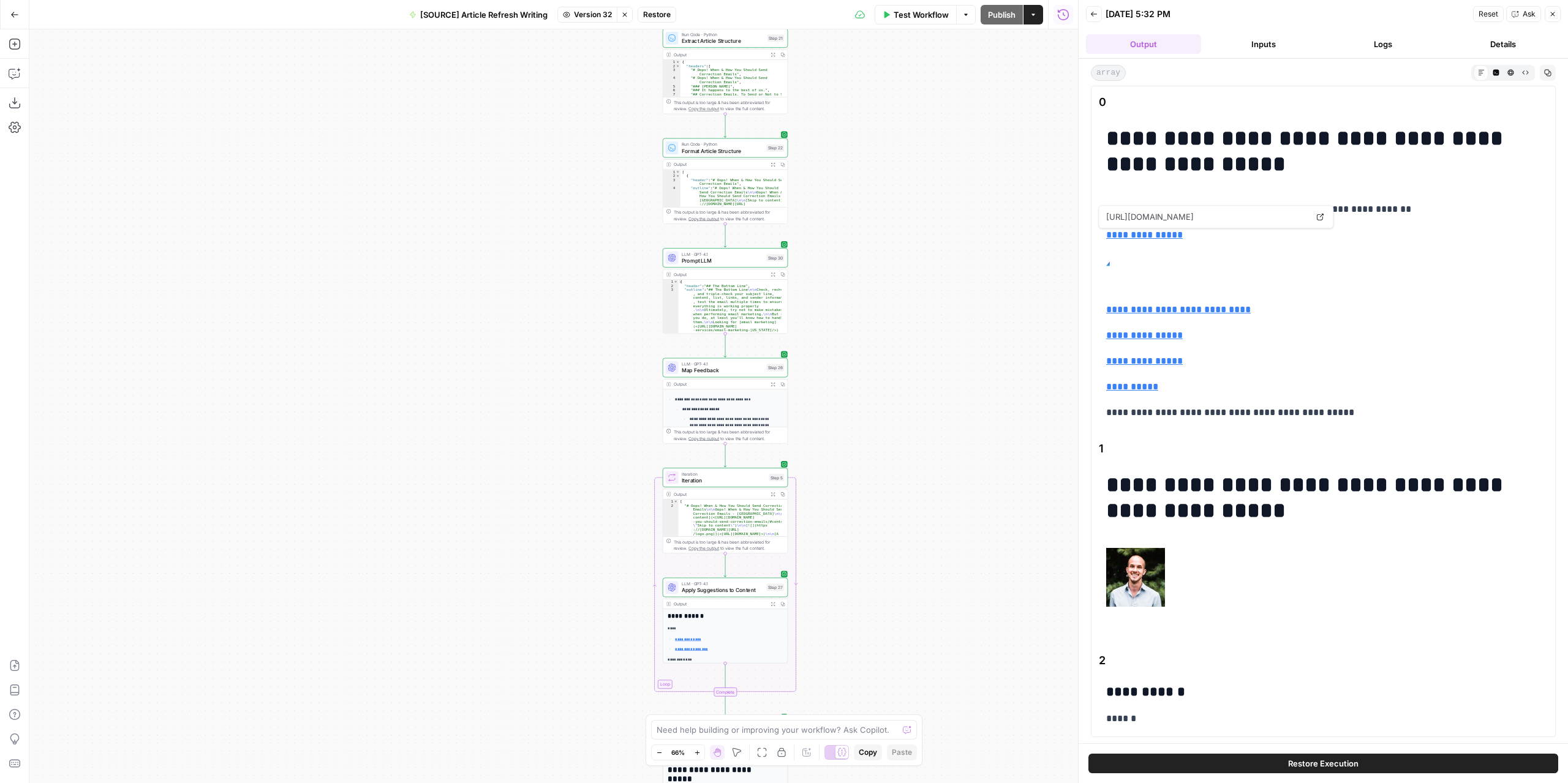
drag, startPoint x: 842, startPoint y: 261, endPoint x: 857, endPoint y: 322, distance: 62.8
click at [857, 322] on div "**********" at bounding box center [553, 406] width 1048 height 754
click at [842, 305] on div "**********" at bounding box center [553, 406] width 1048 height 754
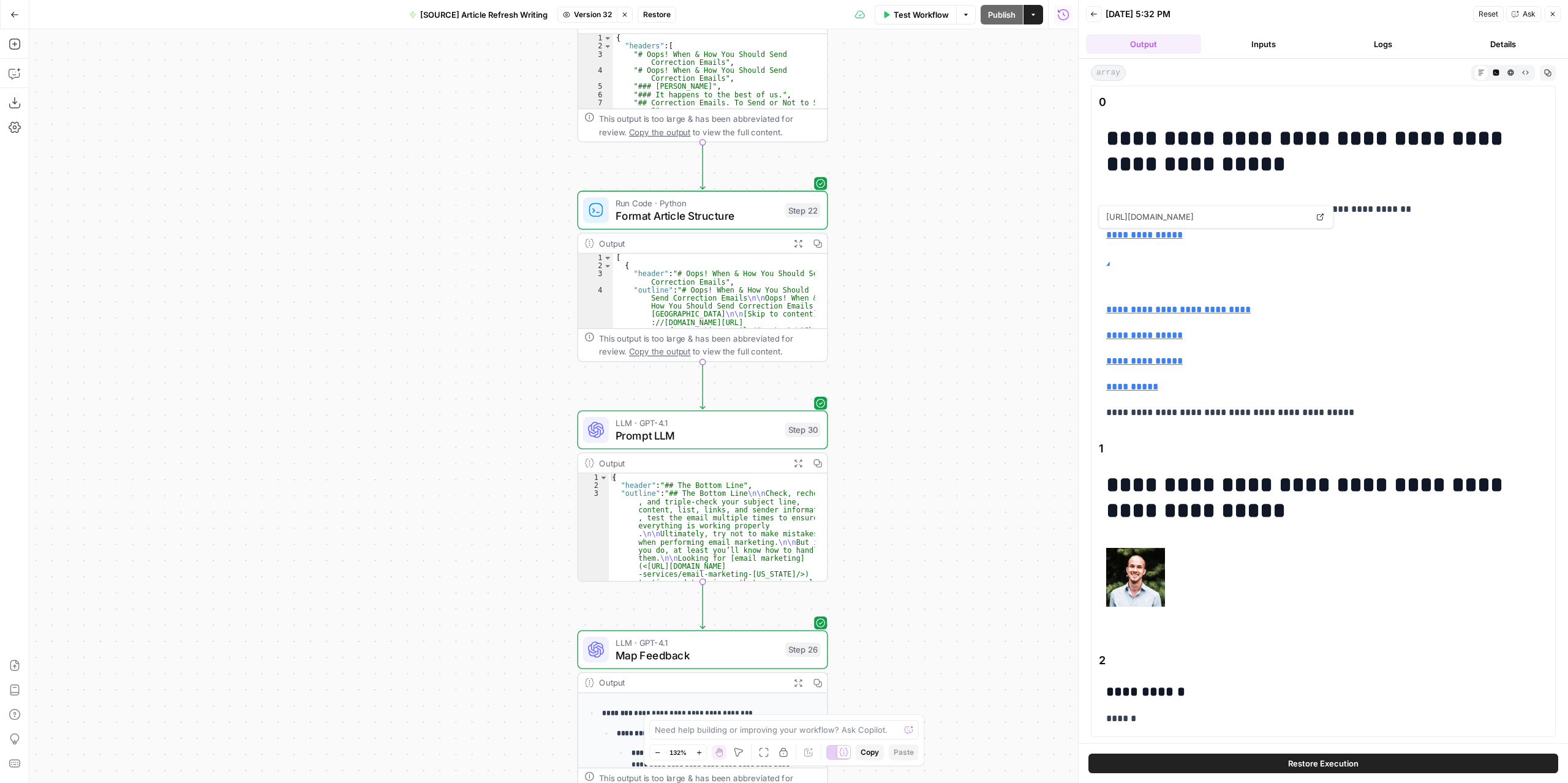
drag, startPoint x: 831, startPoint y: 269, endPoint x: 932, endPoint y: 520, distance: 270.6
click at [938, 532] on div "**********" at bounding box center [553, 406] width 1048 height 754
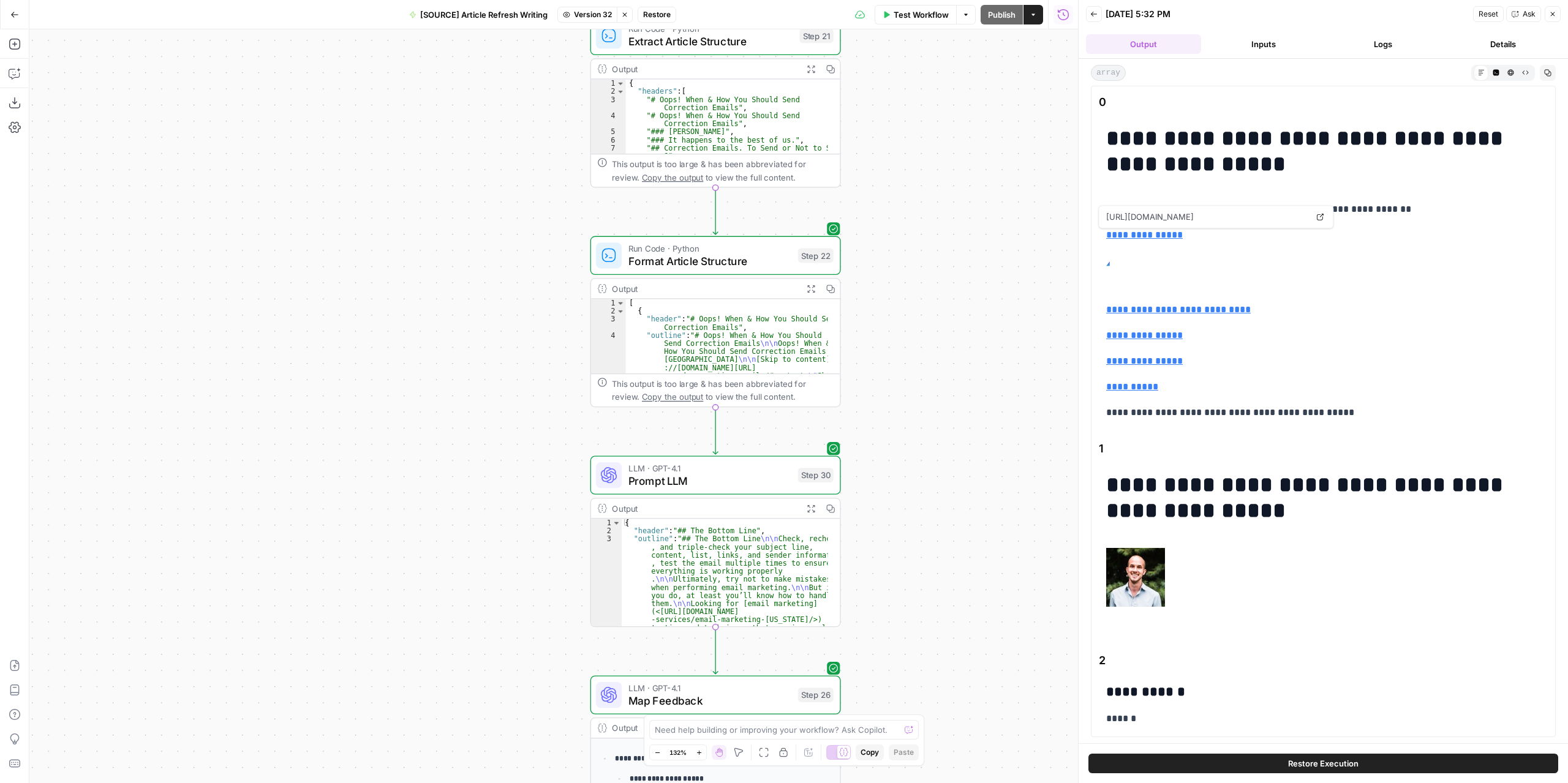
click at [805, 288] on button "Expand Output" at bounding box center [810, 289] width 20 height 20
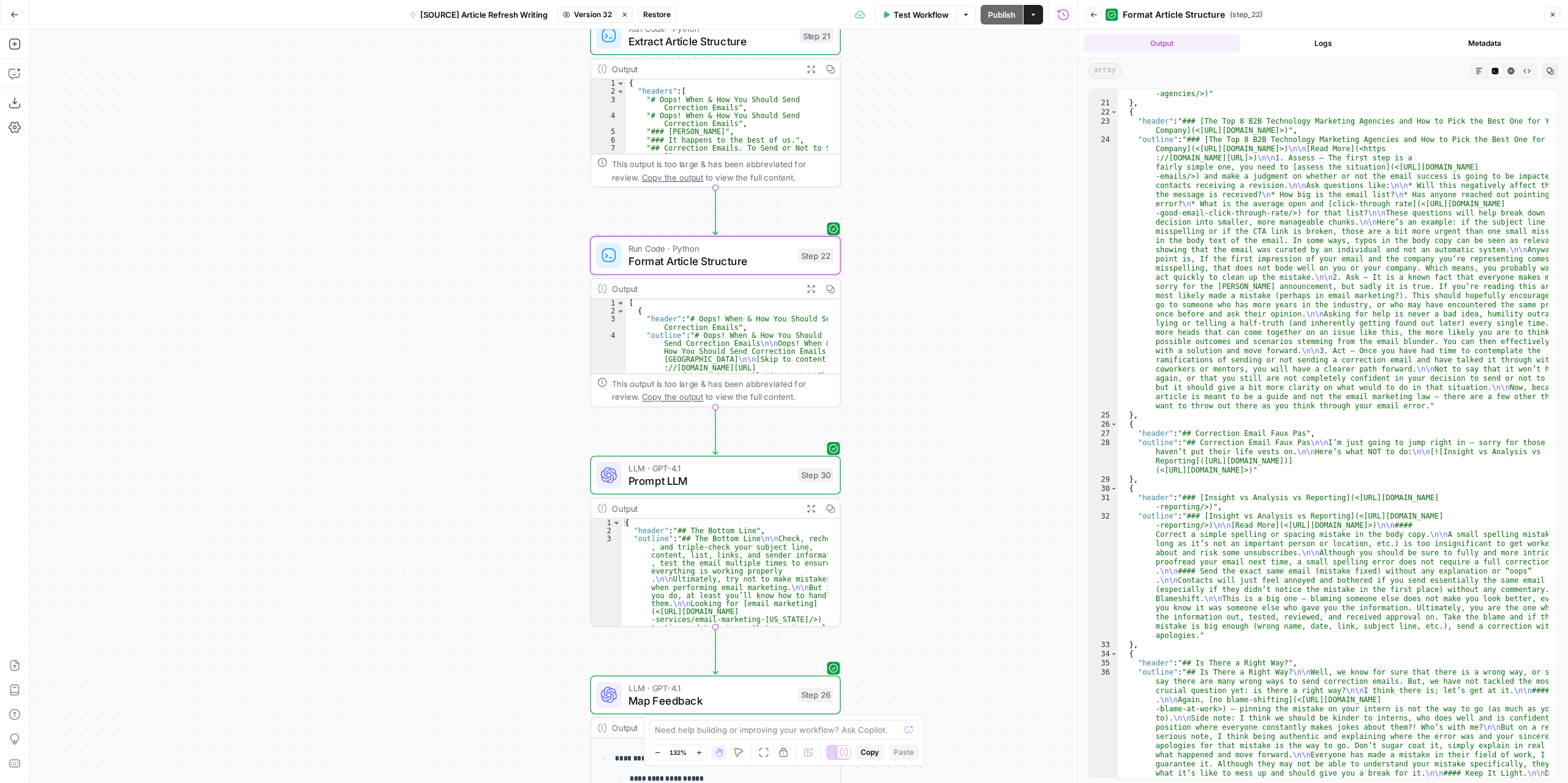
scroll to position [514, 0]
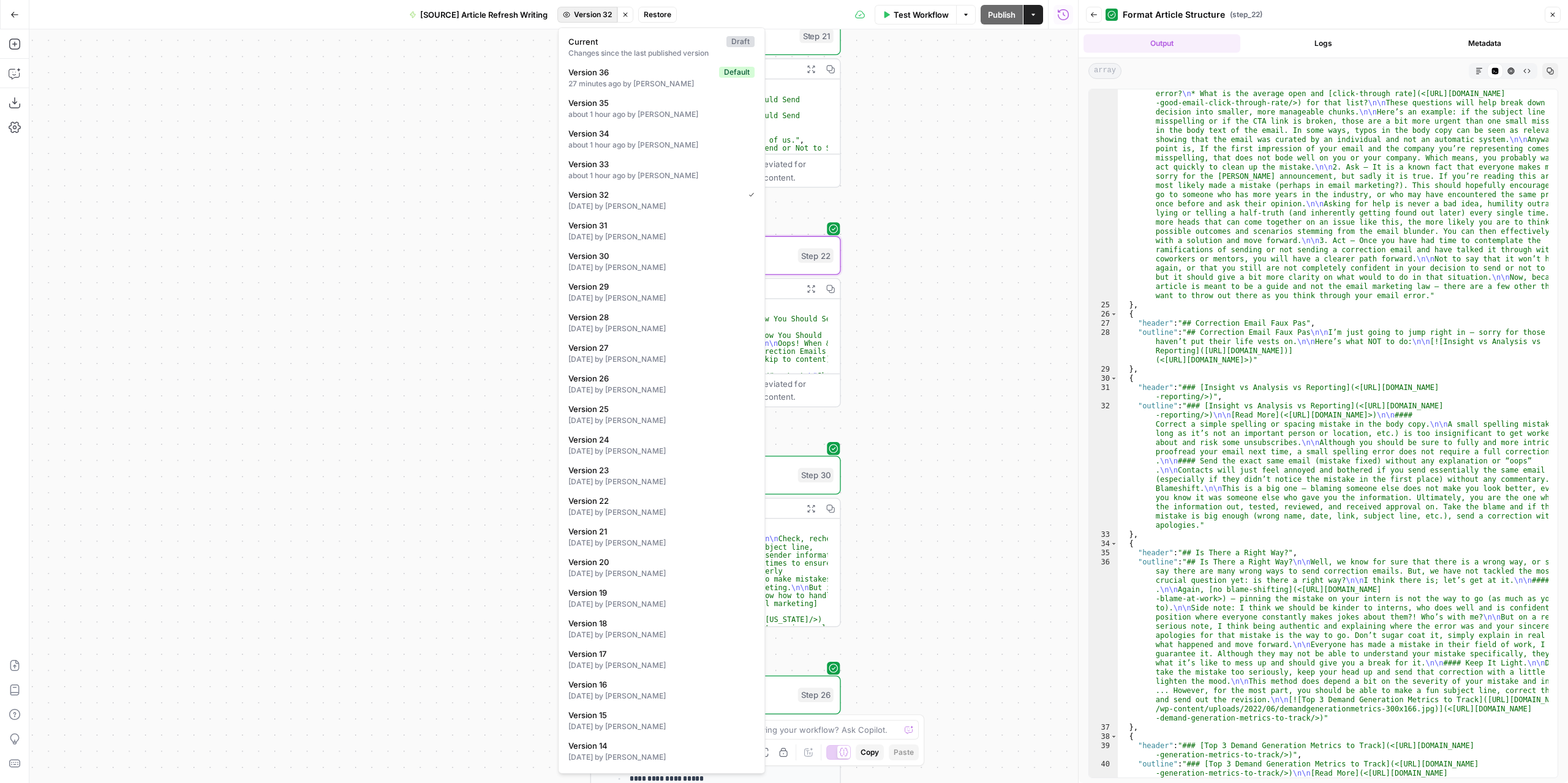
click at [595, 13] on span "Version 32" at bounding box center [593, 14] width 38 height 11
click at [663, 176] on div "about 1 hour ago by [PERSON_NAME]" at bounding box center [661, 176] width 186 height 11
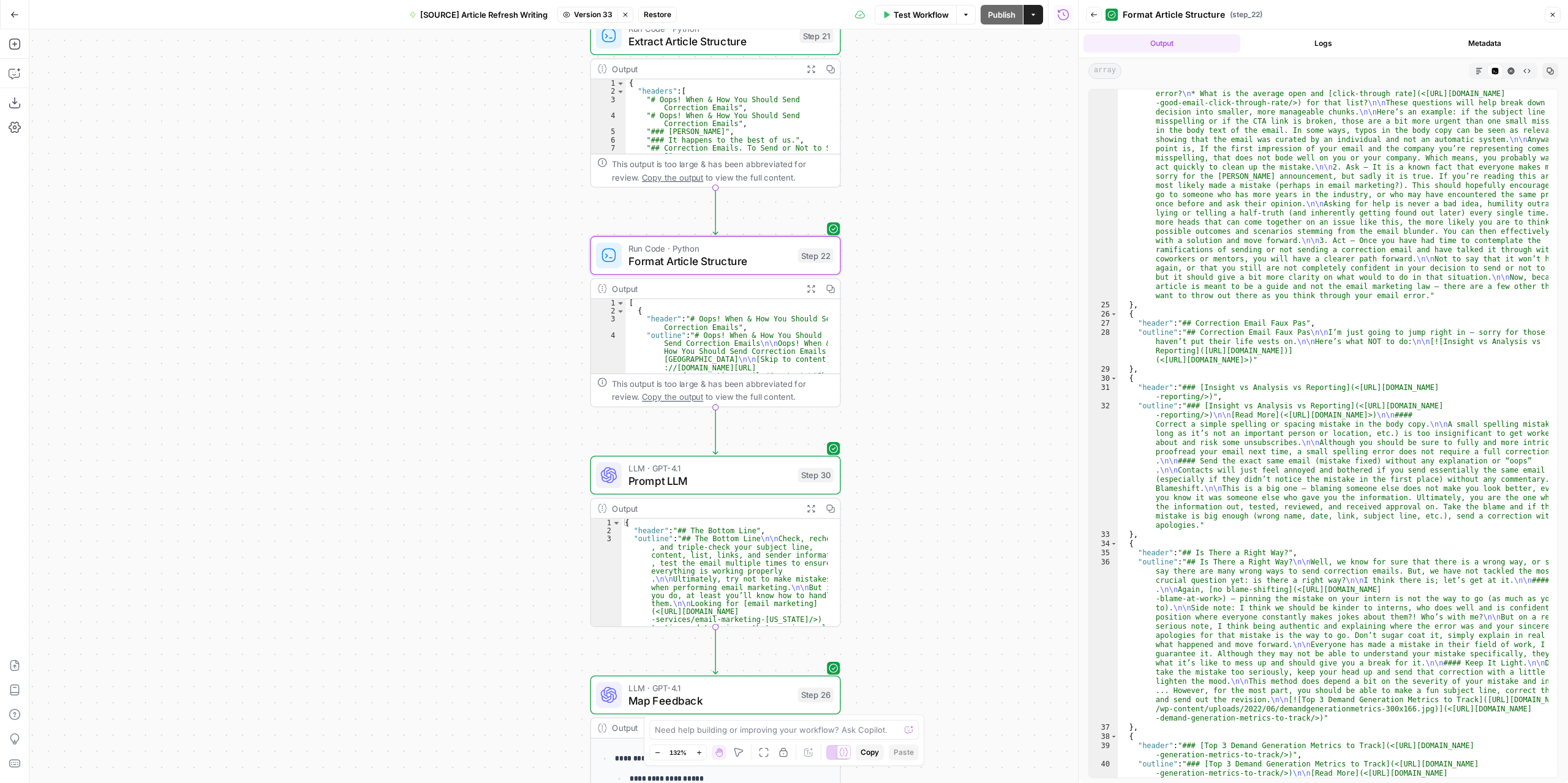
click at [933, 15] on span "Test Workflow" at bounding box center [921, 15] width 55 height 12
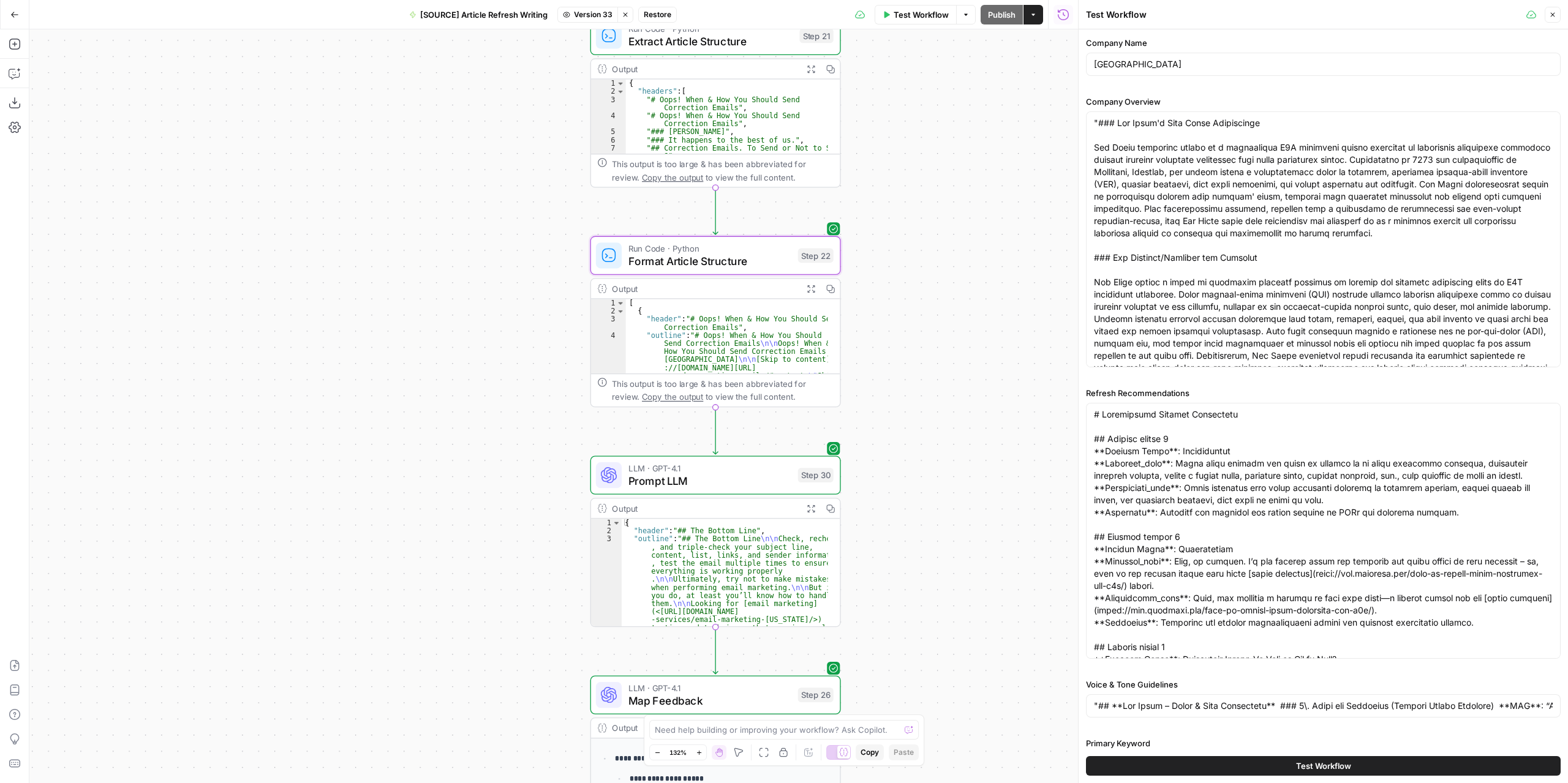
click at [1246, 766] on button "Test Workflow" at bounding box center [1323, 766] width 475 height 20
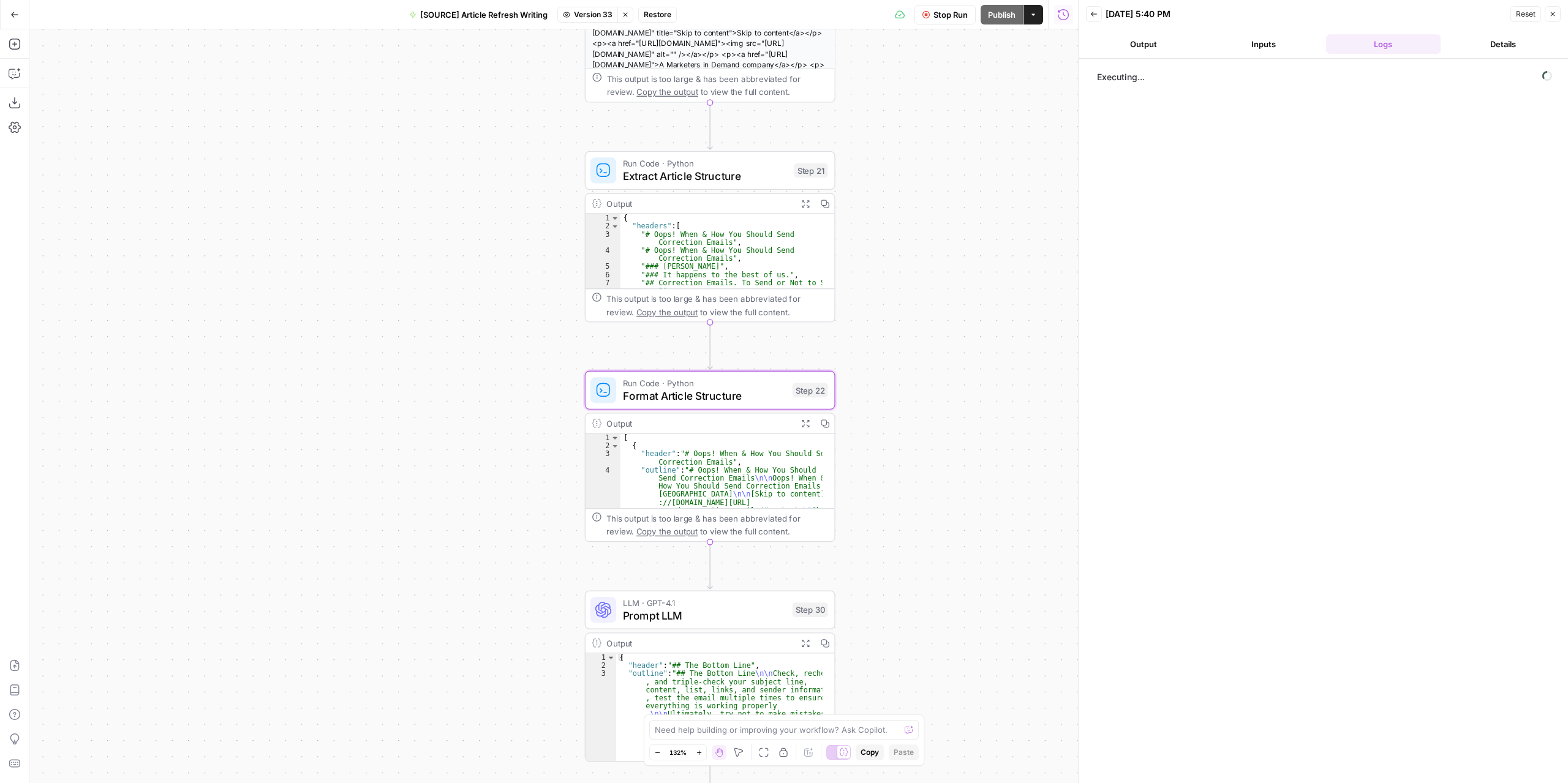
drag, startPoint x: 941, startPoint y: 291, endPoint x: 936, endPoint y: 426, distance: 135.1
click at [936, 426] on div "**********" at bounding box center [553, 406] width 1048 height 754
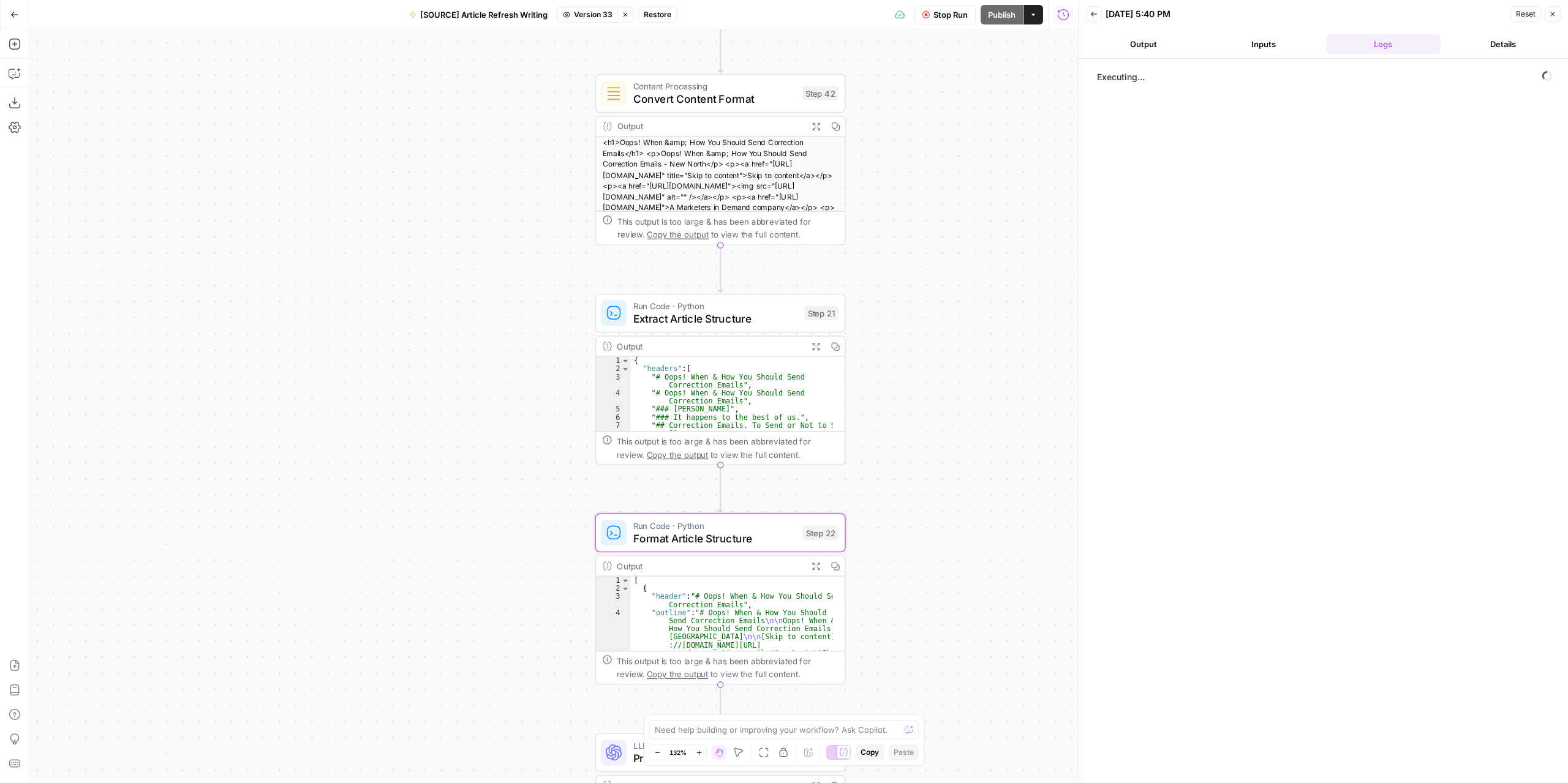
drag, startPoint x: 920, startPoint y: 333, endPoint x: 931, endPoint y: 476, distance: 143.4
click at [931, 476] on div "**********" at bounding box center [553, 406] width 1048 height 754
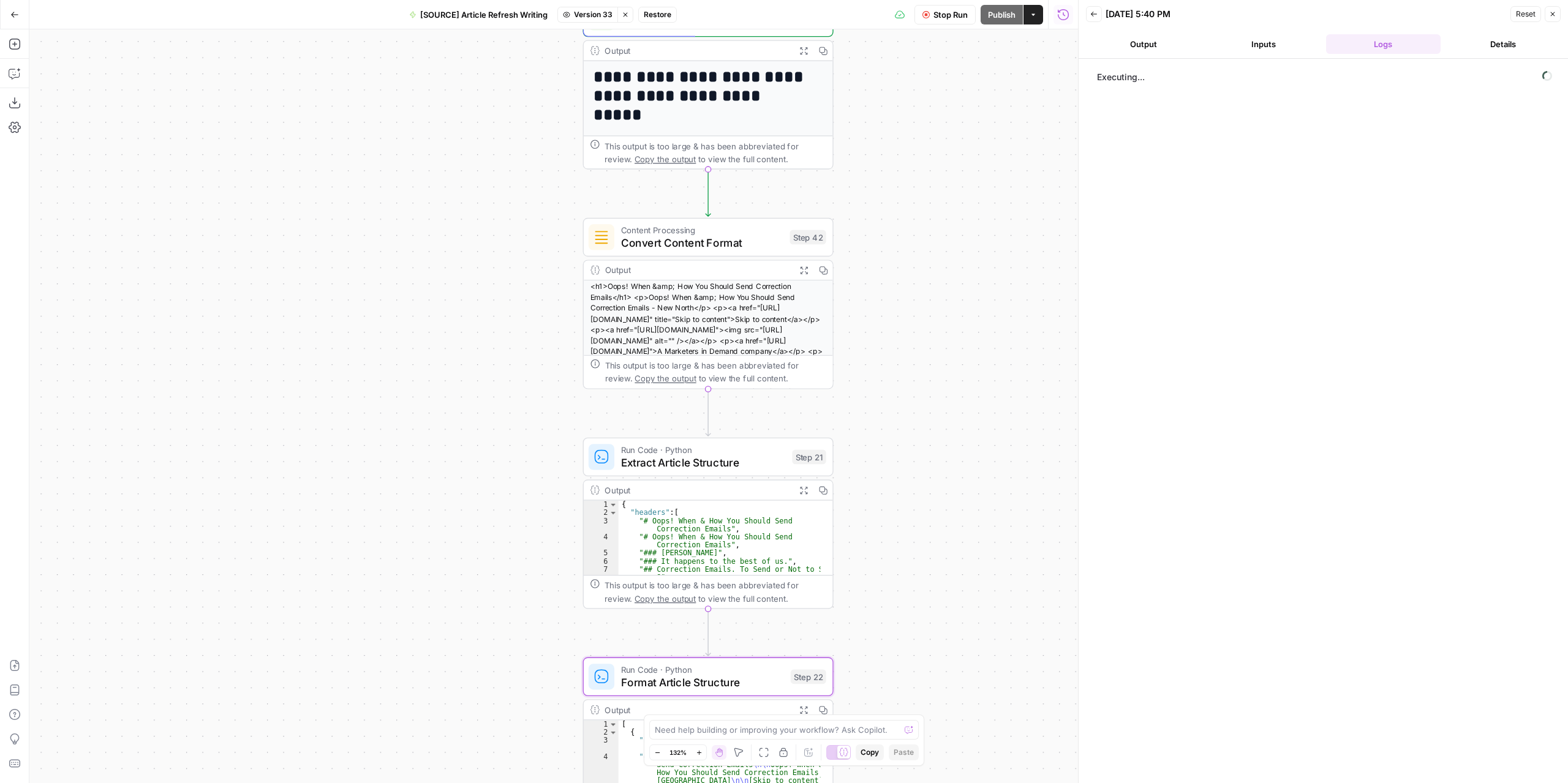
drag, startPoint x: 916, startPoint y: 404, endPoint x: 885, endPoint y: 637, distance: 235.1
click at [885, 637] on div "**********" at bounding box center [553, 406] width 1048 height 754
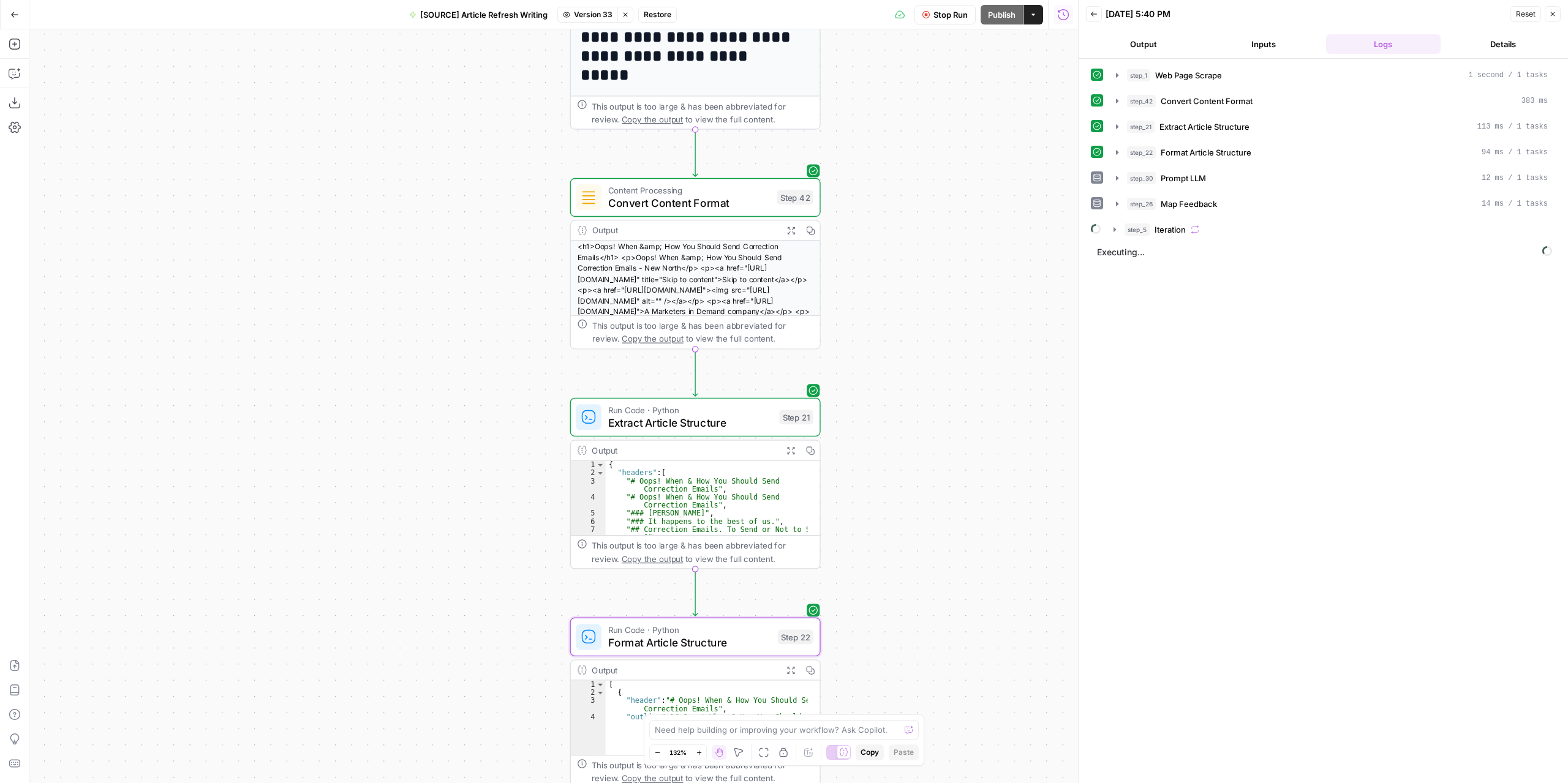
drag, startPoint x: 890, startPoint y: 508, endPoint x: 895, endPoint y: 381, distance: 127.1
click at [895, 381] on div "**********" at bounding box center [553, 406] width 1048 height 754
click at [793, 449] on icon "button" at bounding box center [790, 450] width 9 height 9
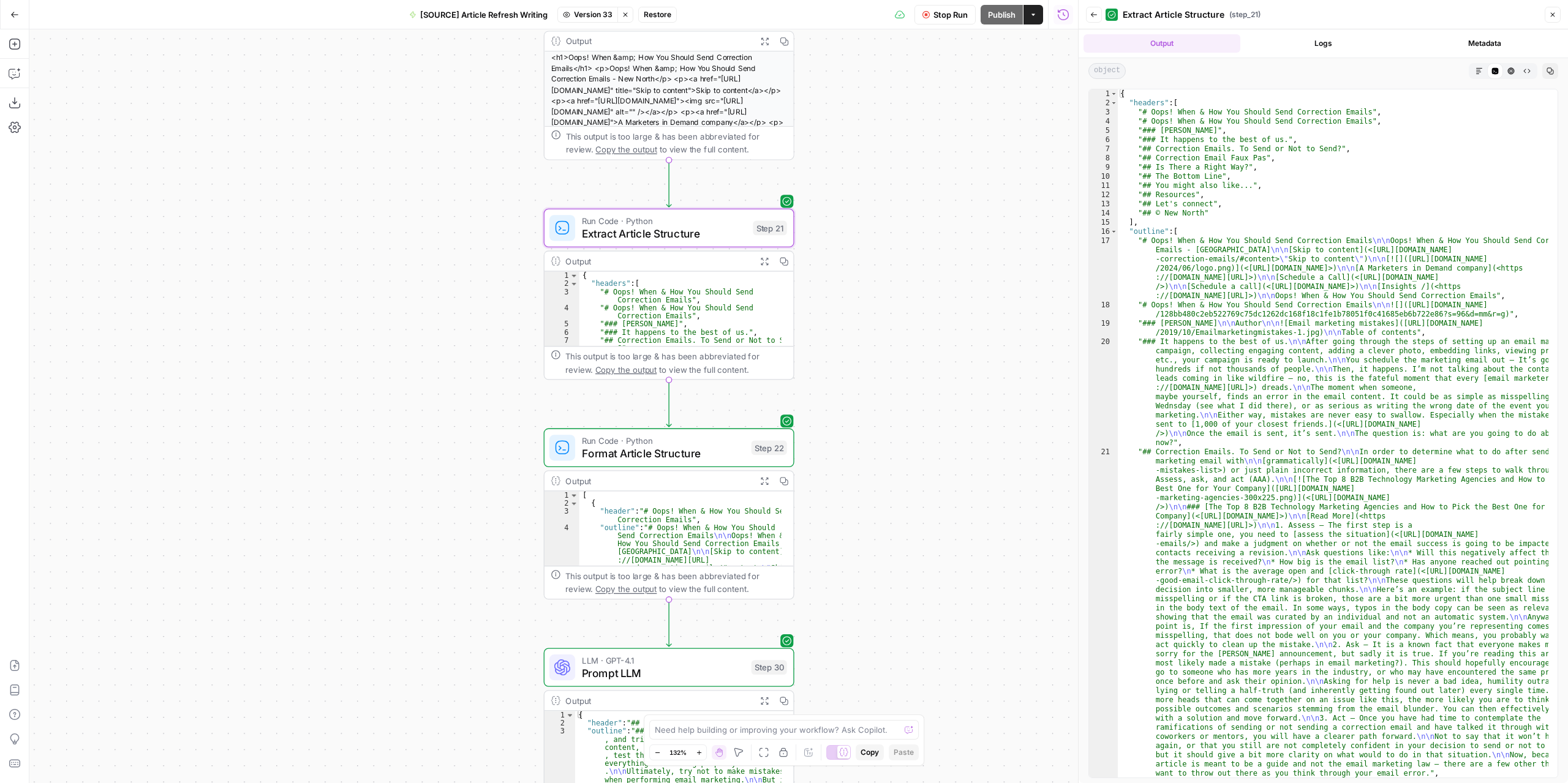
drag, startPoint x: 911, startPoint y: 523, endPoint x: 888, endPoint y: 356, distance: 168.6
click at [888, 356] on div "**********" at bounding box center [553, 406] width 1048 height 754
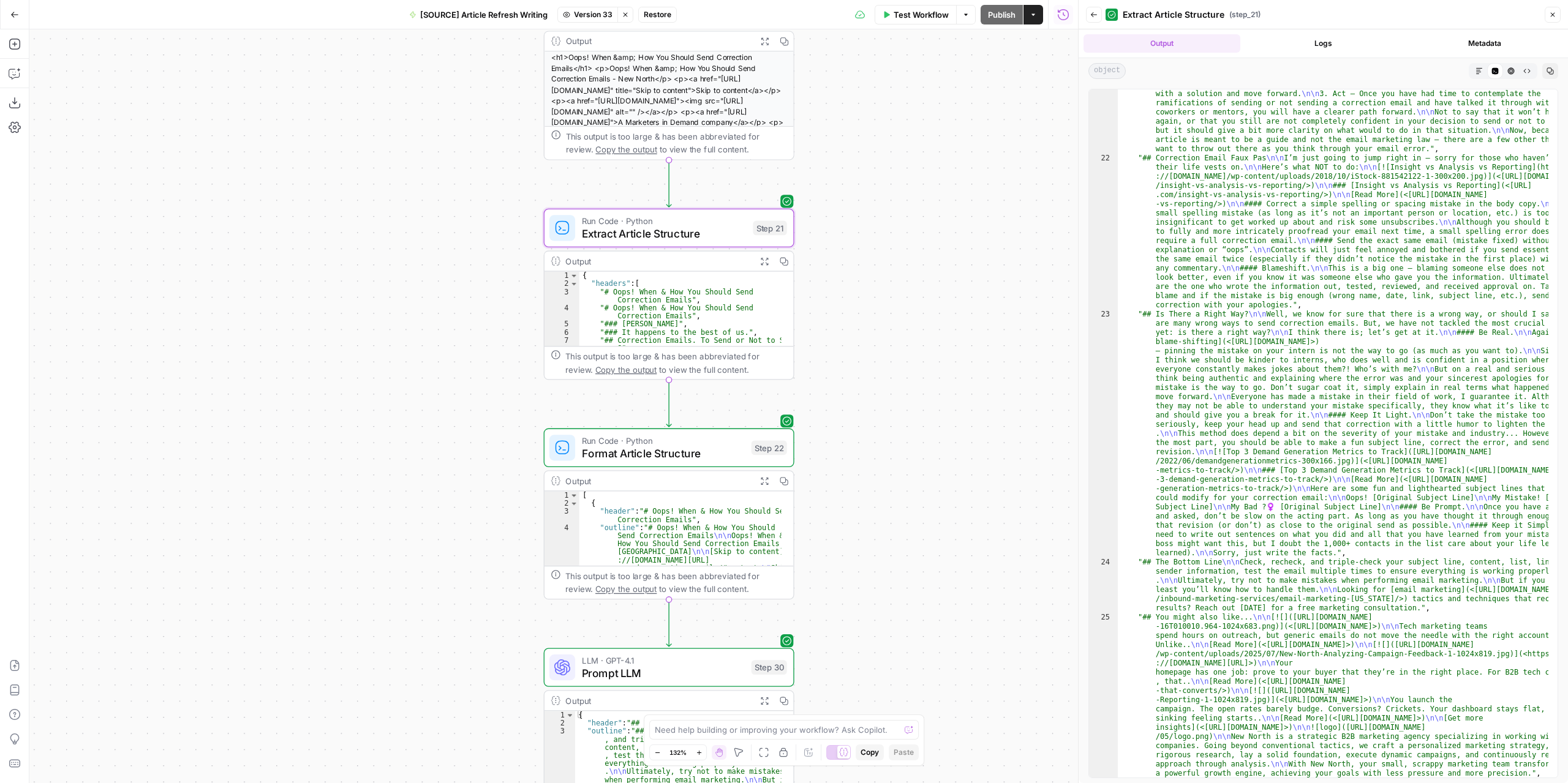
scroll to position [706, 0]
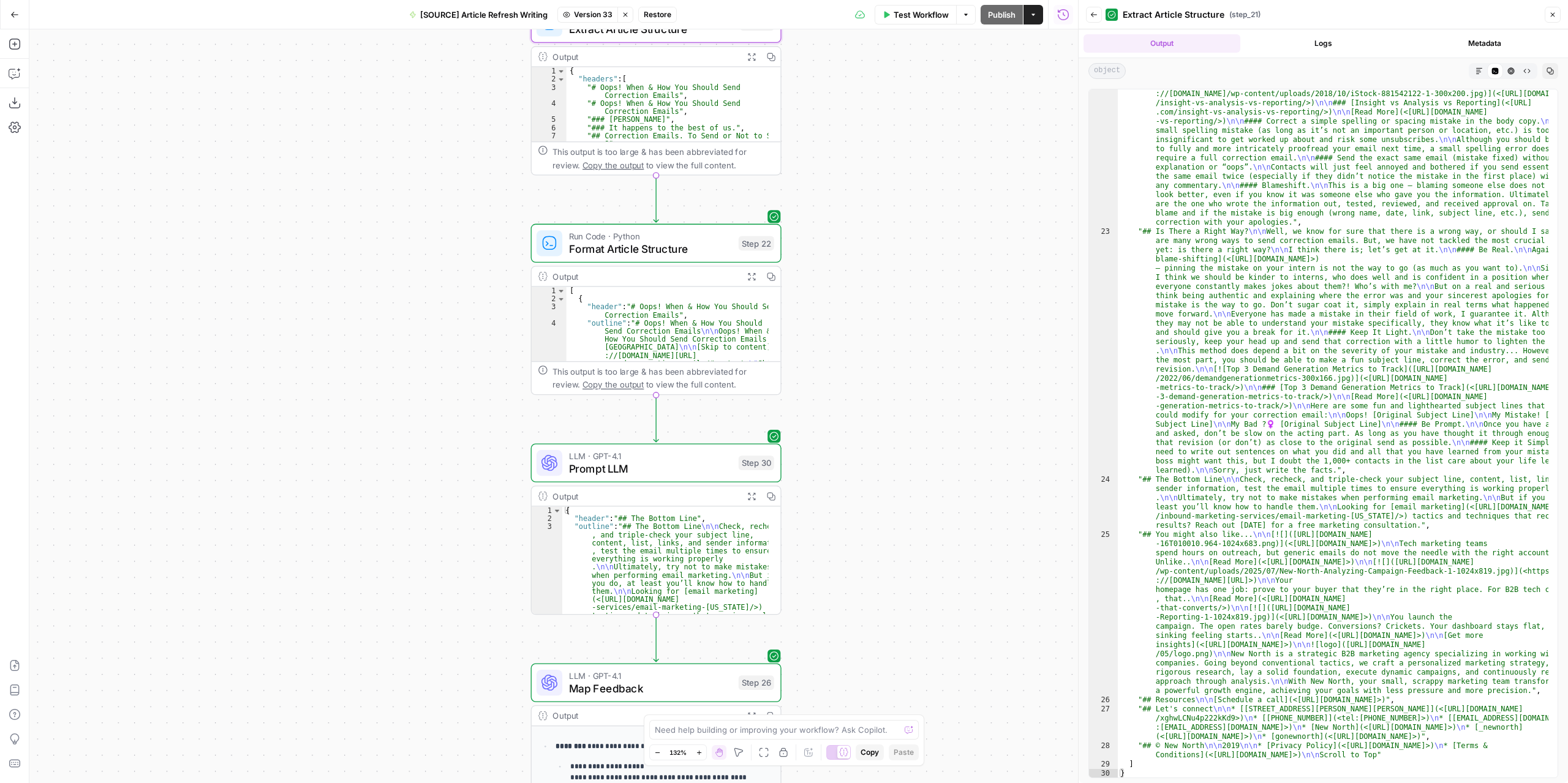
drag, startPoint x: 975, startPoint y: 642, endPoint x: 959, endPoint y: 428, distance: 214.6
click at [959, 428] on div "**********" at bounding box center [553, 406] width 1048 height 754
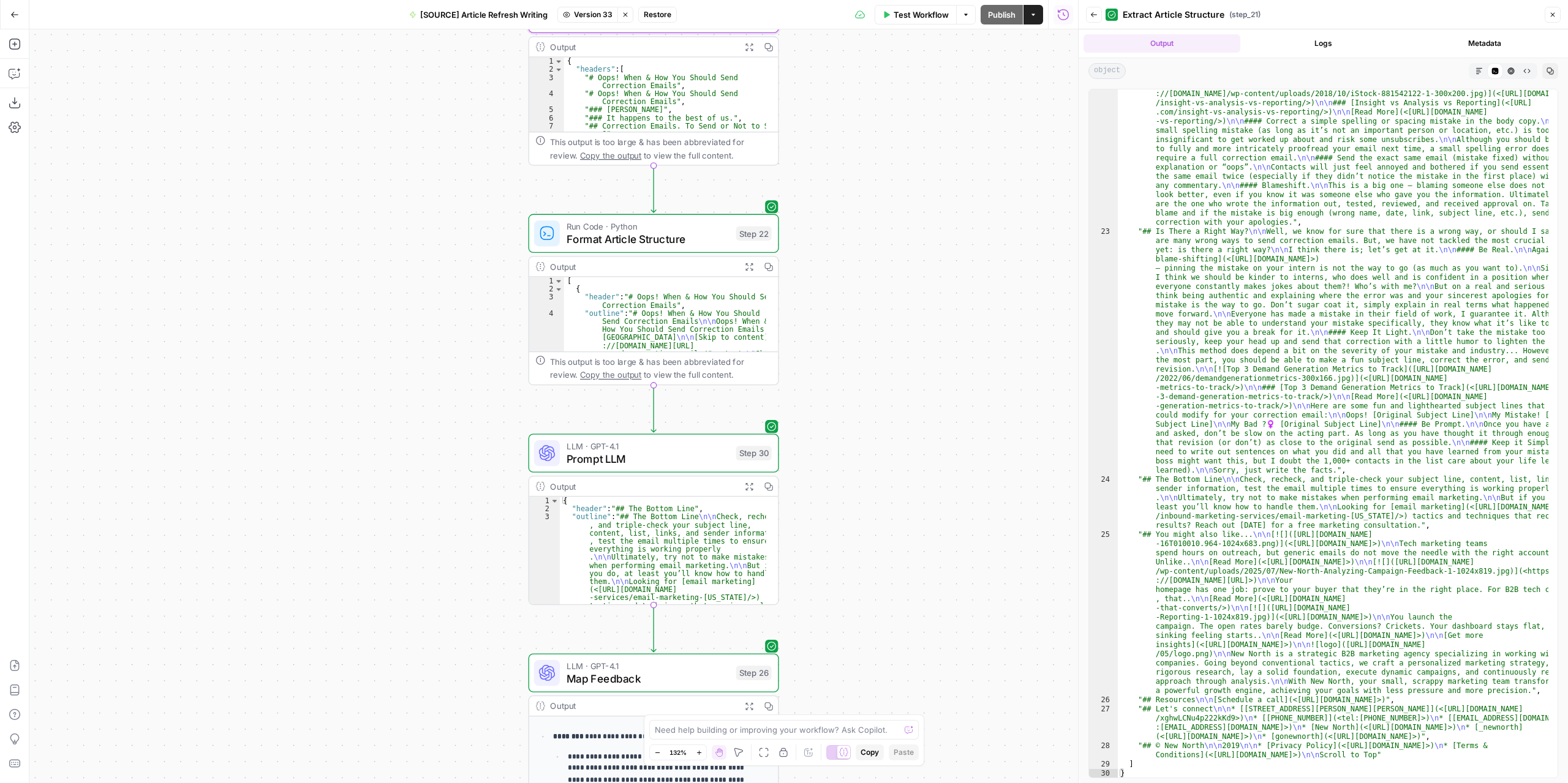
drag, startPoint x: 902, startPoint y: 581, endPoint x: 900, endPoint y: 351, distance: 230.0
click at [901, 346] on div "**********" at bounding box center [553, 406] width 1048 height 754
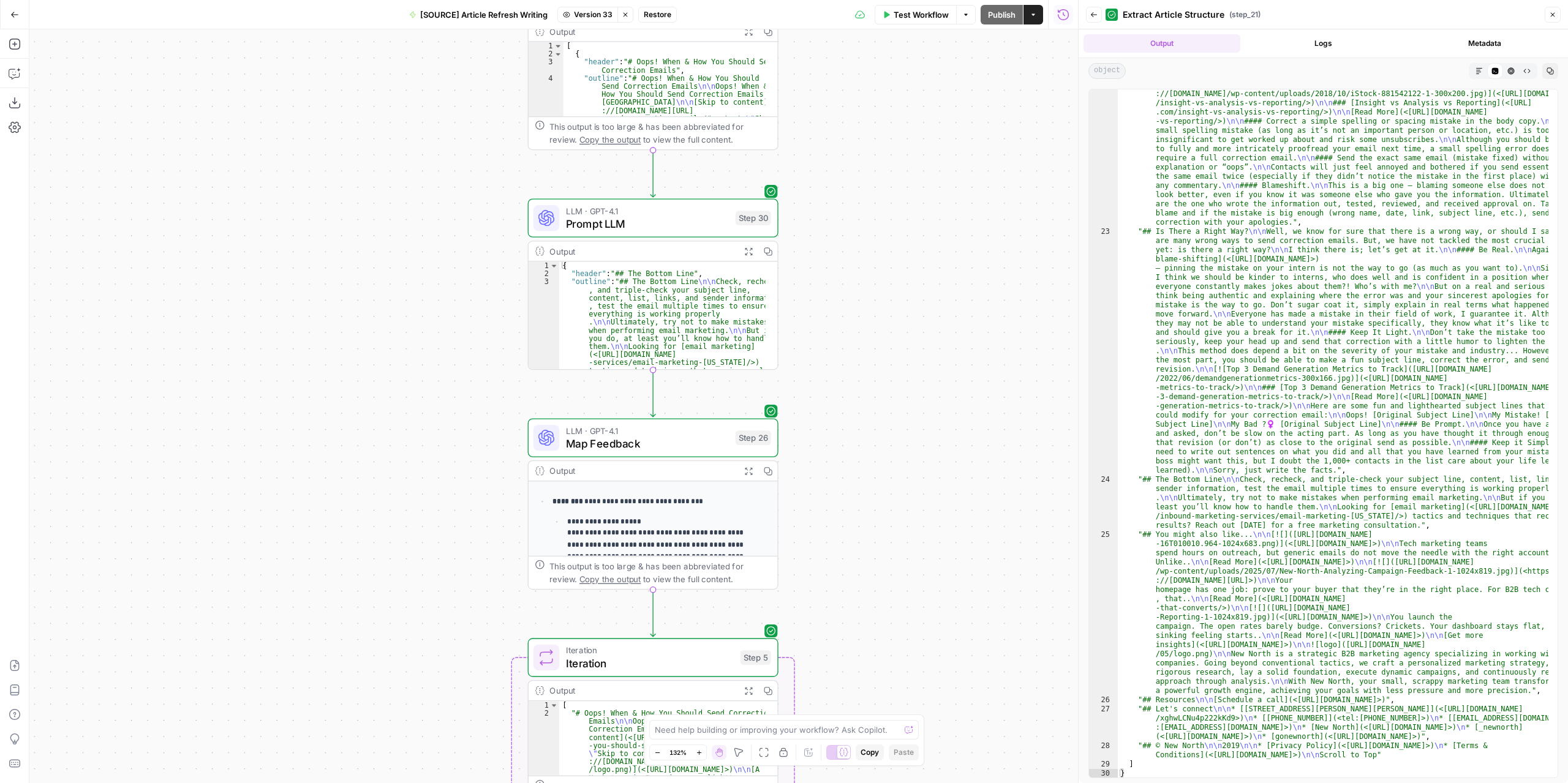
drag, startPoint x: 895, startPoint y: 625, endPoint x: 896, endPoint y: 397, distance: 228.0
click at [896, 398] on div "**********" at bounding box center [553, 406] width 1048 height 754
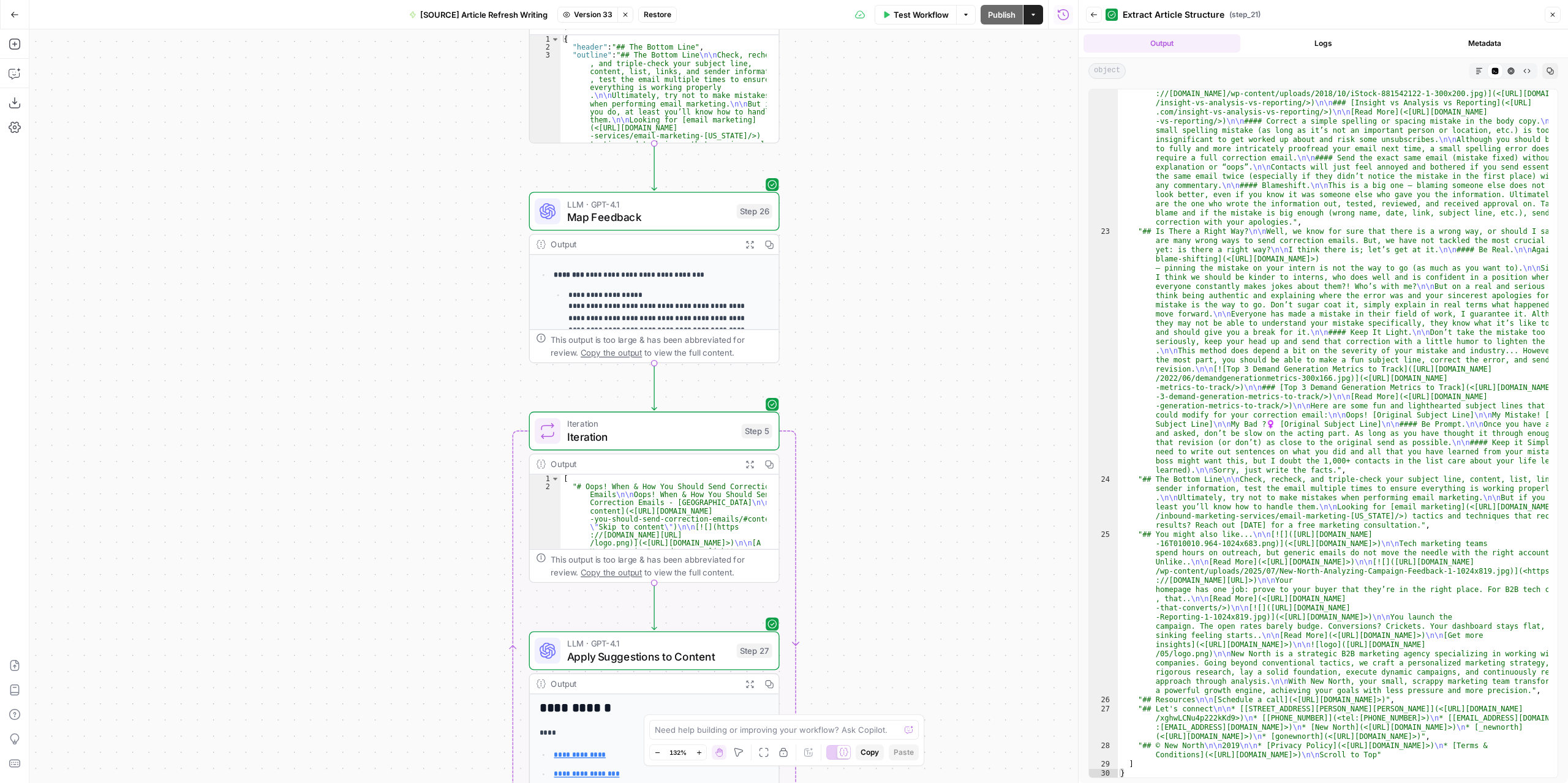
drag, startPoint x: 900, startPoint y: 623, endPoint x: 896, endPoint y: 387, distance: 236.0
click at [896, 392] on div "**********" at bounding box center [553, 406] width 1048 height 754
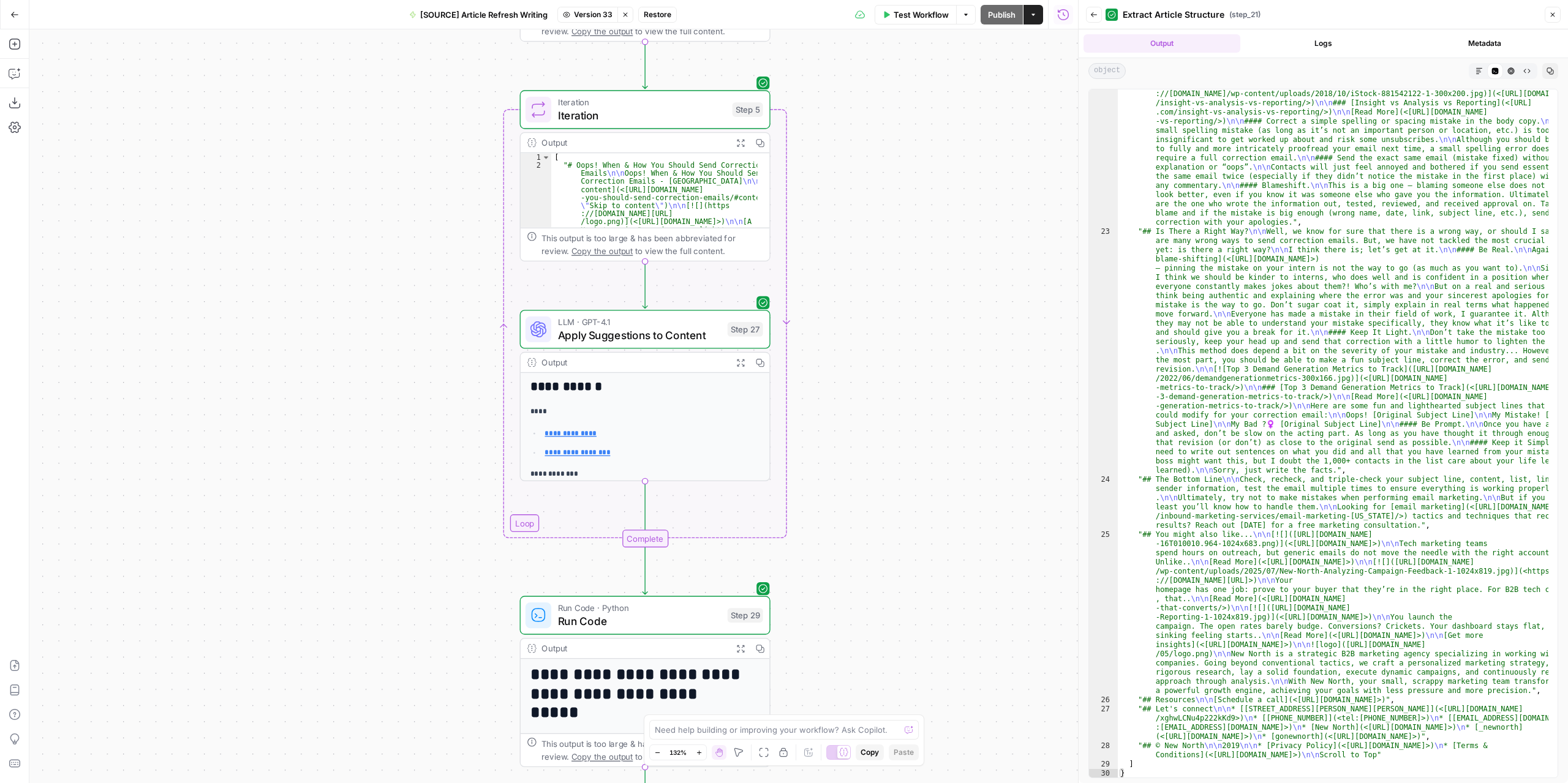
drag, startPoint x: 884, startPoint y: 520, endPoint x: 884, endPoint y: 374, distance: 146.0
click at [884, 375] on div "**********" at bounding box center [553, 406] width 1048 height 754
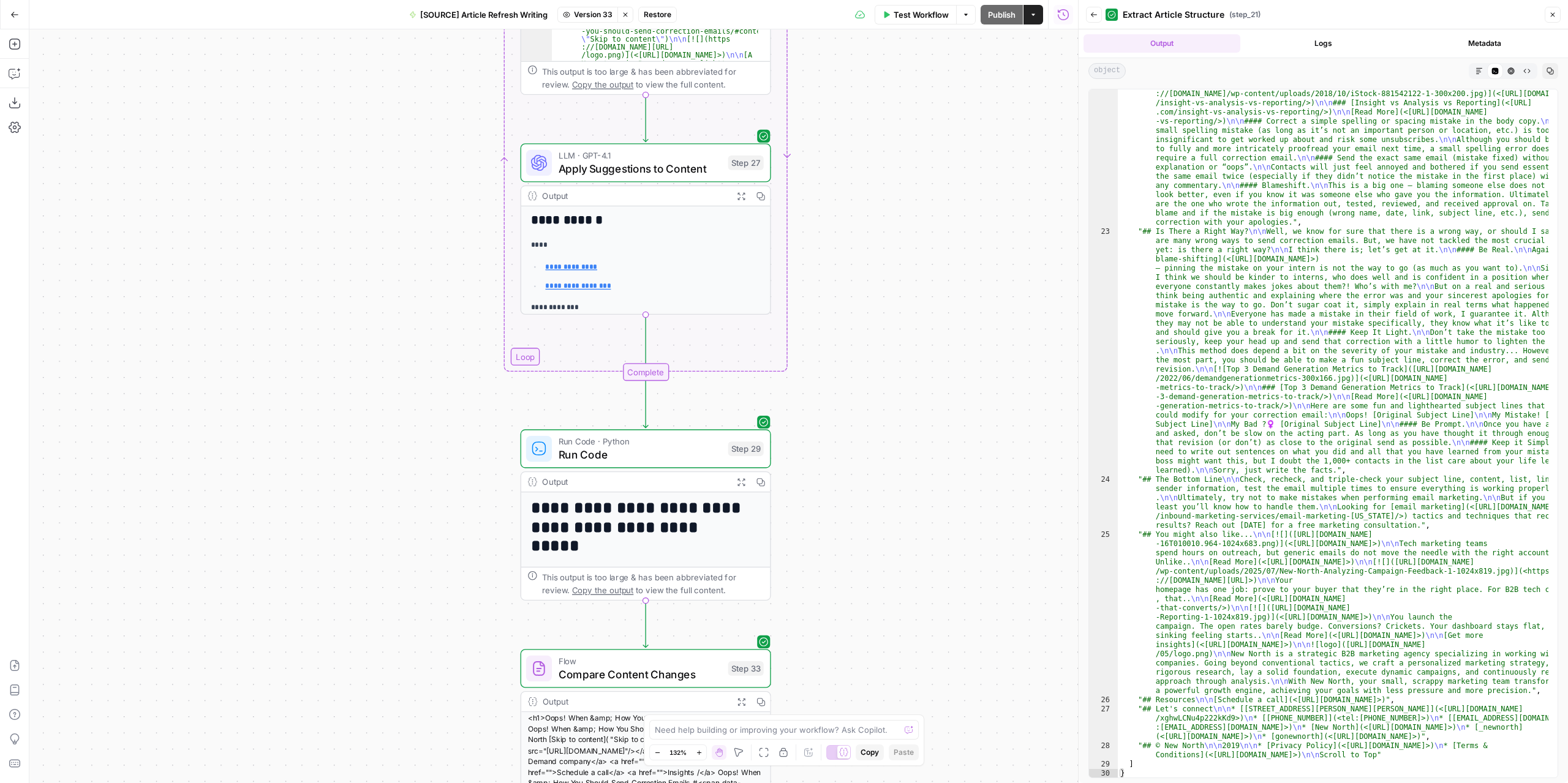
drag, startPoint x: 880, startPoint y: 461, endPoint x: 870, endPoint y: 308, distance: 153.3
click at [870, 310] on div "**********" at bounding box center [553, 406] width 1048 height 754
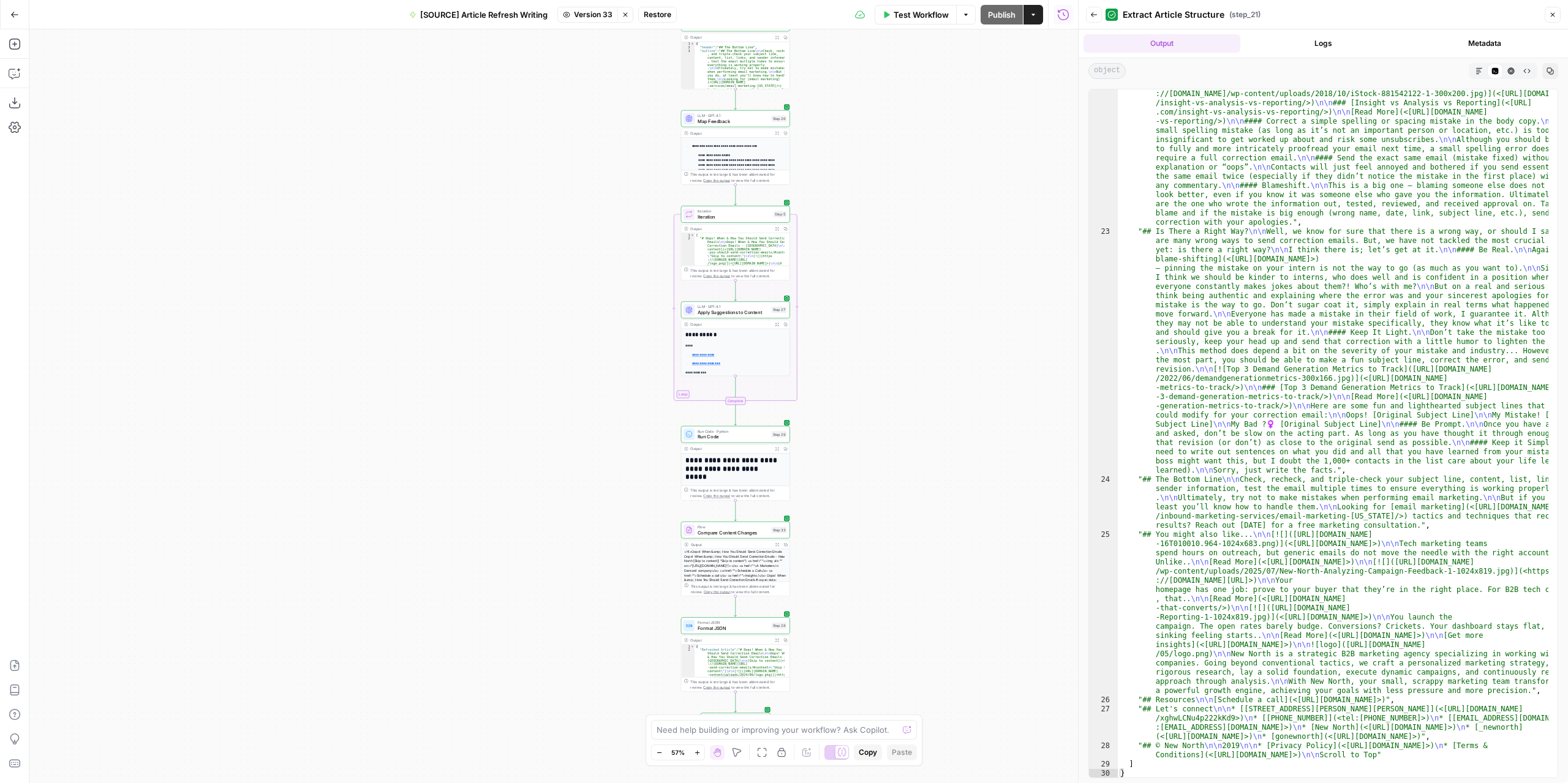
drag, startPoint x: 904, startPoint y: 358, endPoint x: 872, endPoint y: 473, distance: 119.4
click at [872, 473] on div "**********" at bounding box center [553, 406] width 1048 height 754
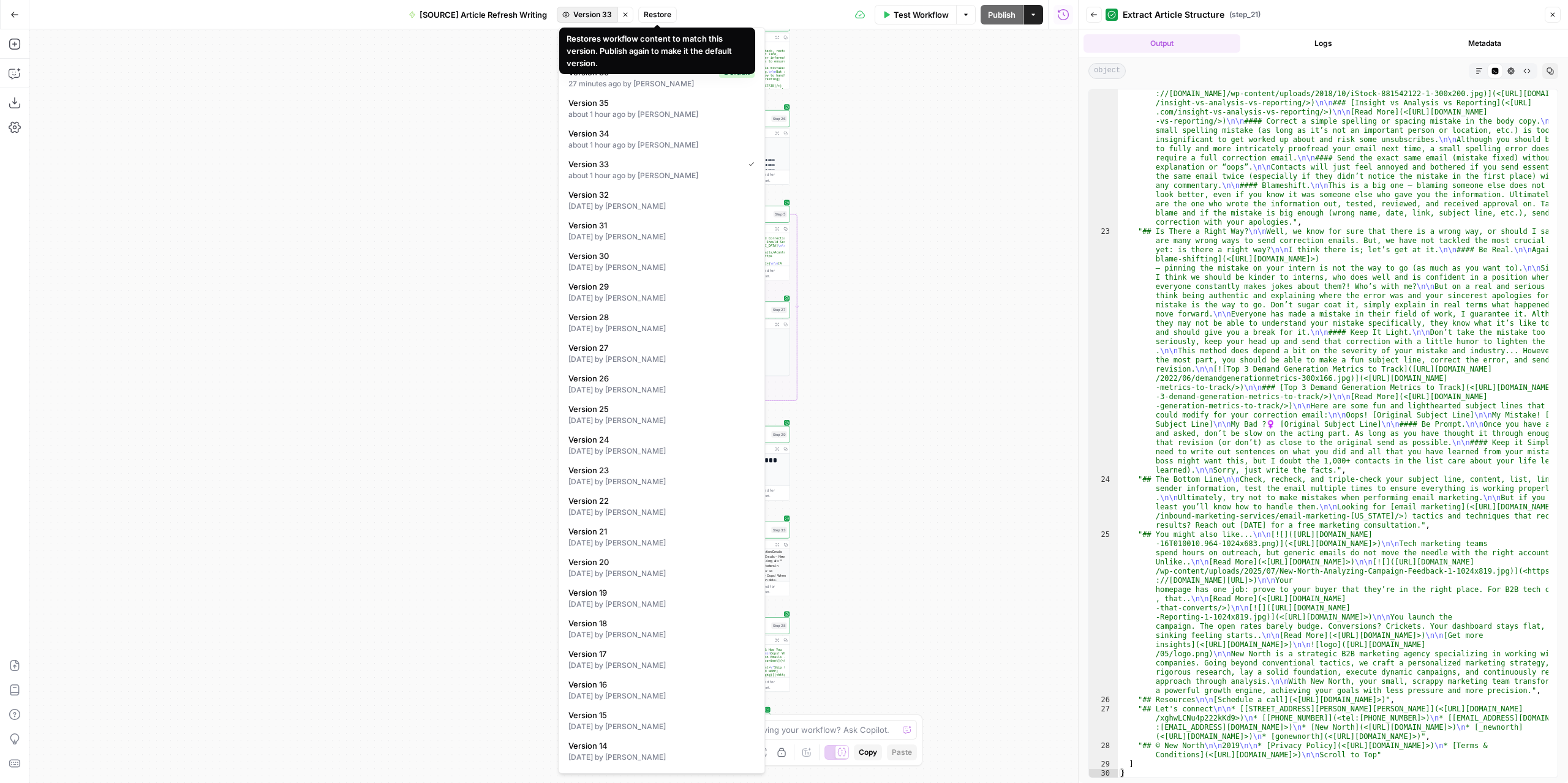
click at [599, 16] on span "Version 33" at bounding box center [592, 14] width 38 height 11
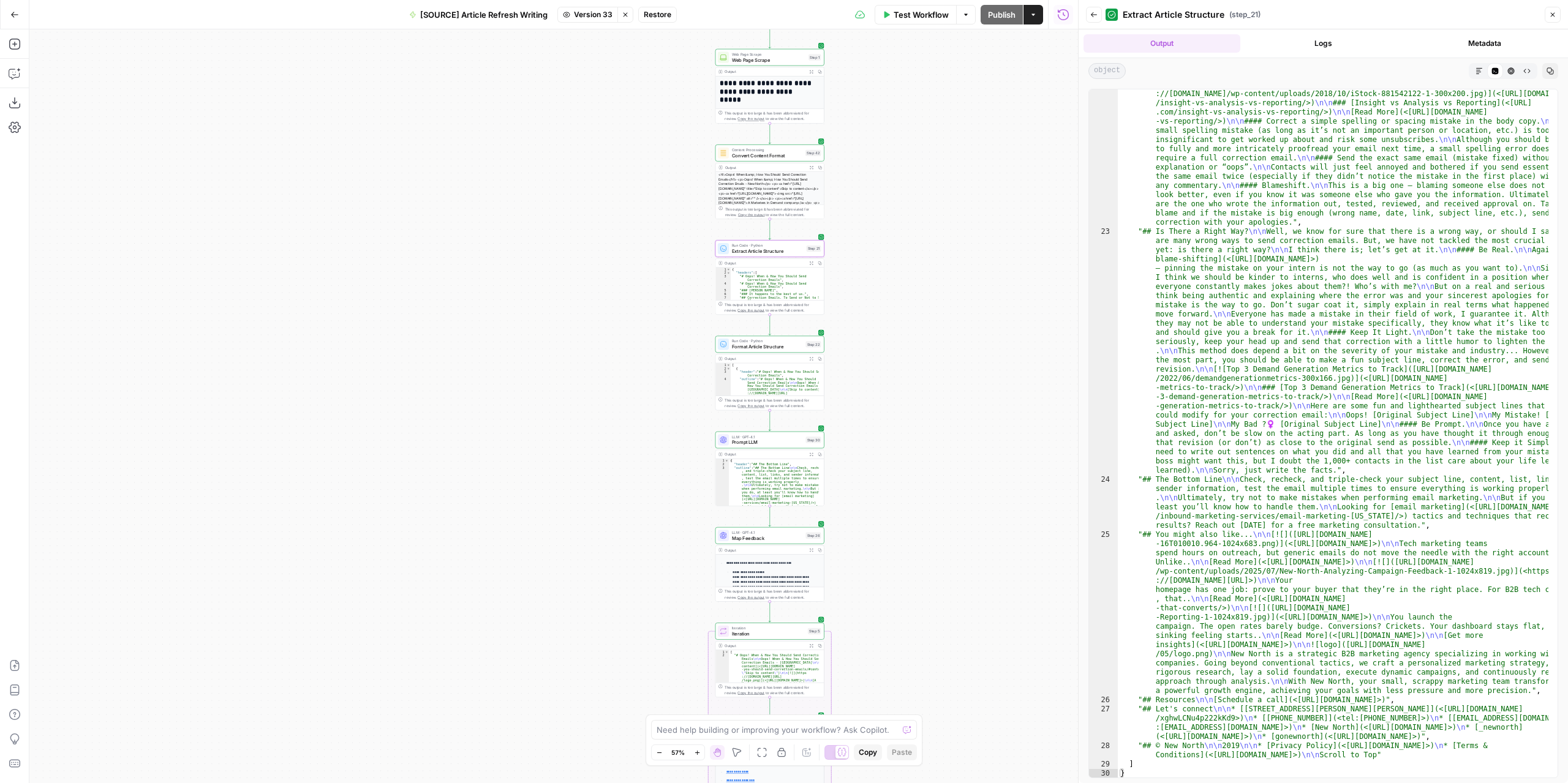
drag, startPoint x: 995, startPoint y: 345, endPoint x: 993, endPoint y: 599, distance: 254.0
click at [993, 599] on div "**********" at bounding box center [553, 406] width 1048 height 754
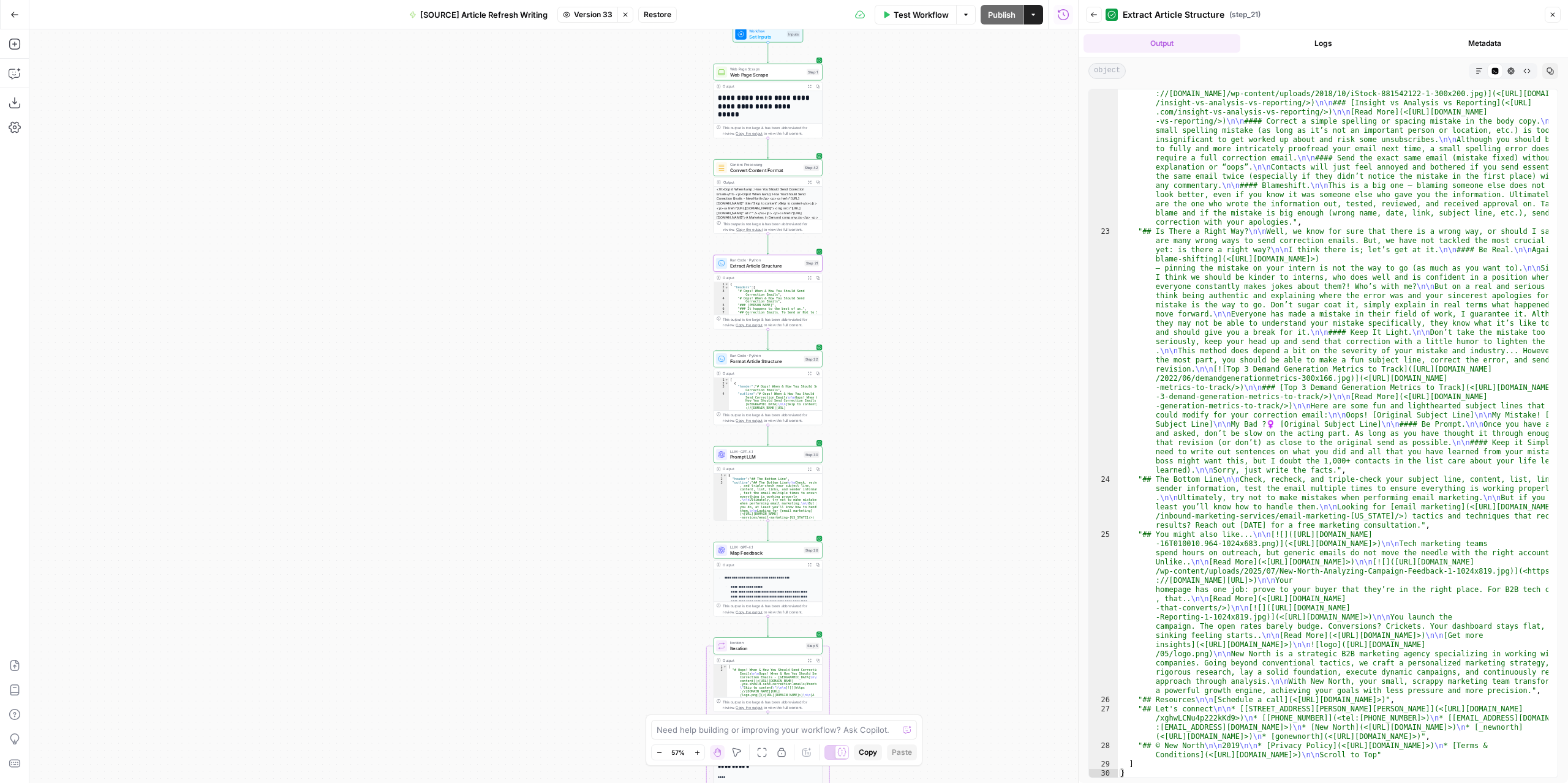
click at [649, 14] on span "Restore" at bounding box center [657, 14] width 27 height 11
click at [740, 143] on span "Restore" at bounding box center [743, 141] width 33 height 12
click at [936, 11] on span "Test Workflow" at bounding box center [921, 15] width 55 height 12
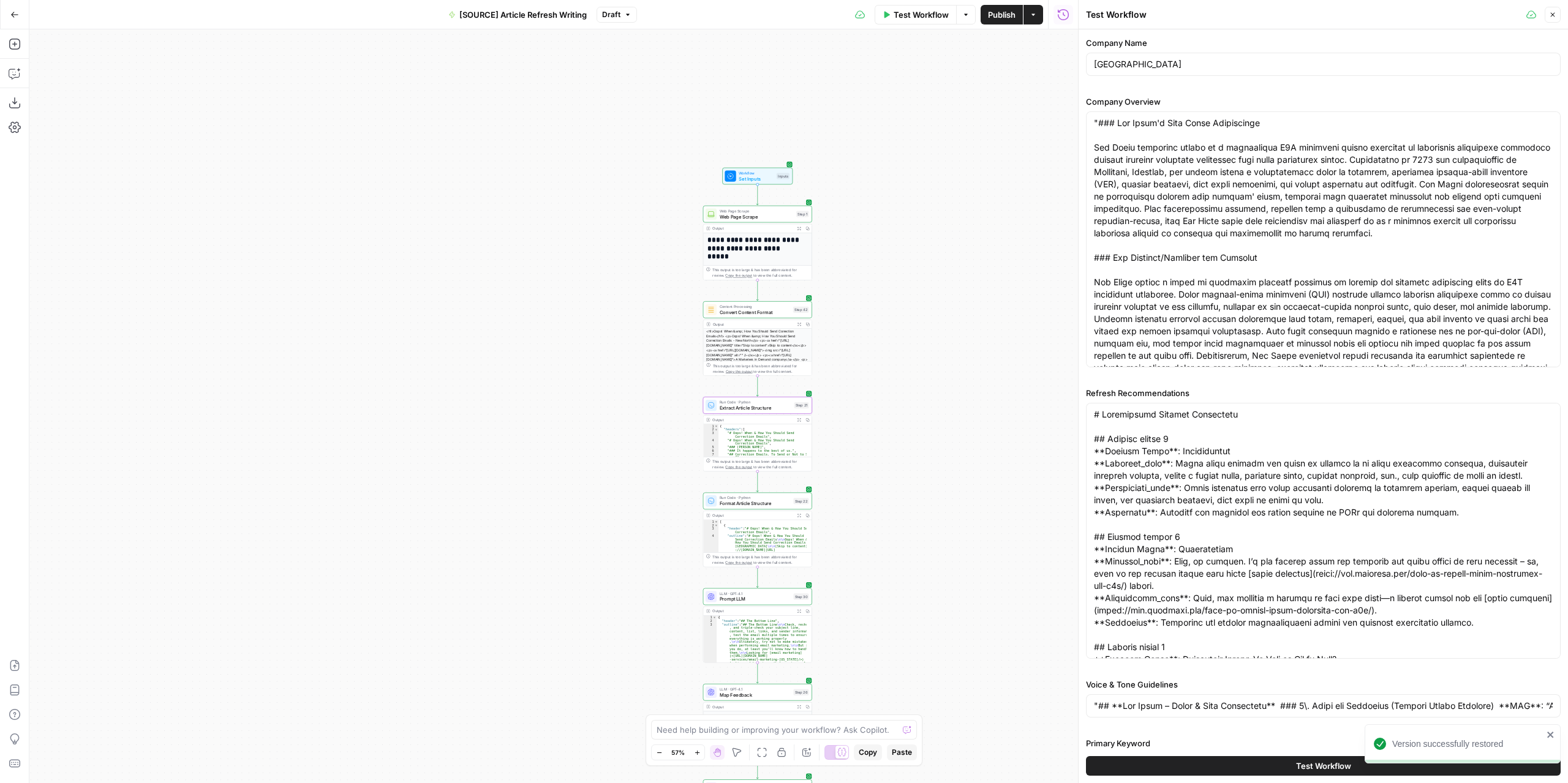
drag, startPoint x: 892, startPoint y: 110, endPoint x: 888, endPoint y: 223, distance: 113.1
click at [888, 223] on div "**********" at bounding box center [553, 406] width 1048 height 754
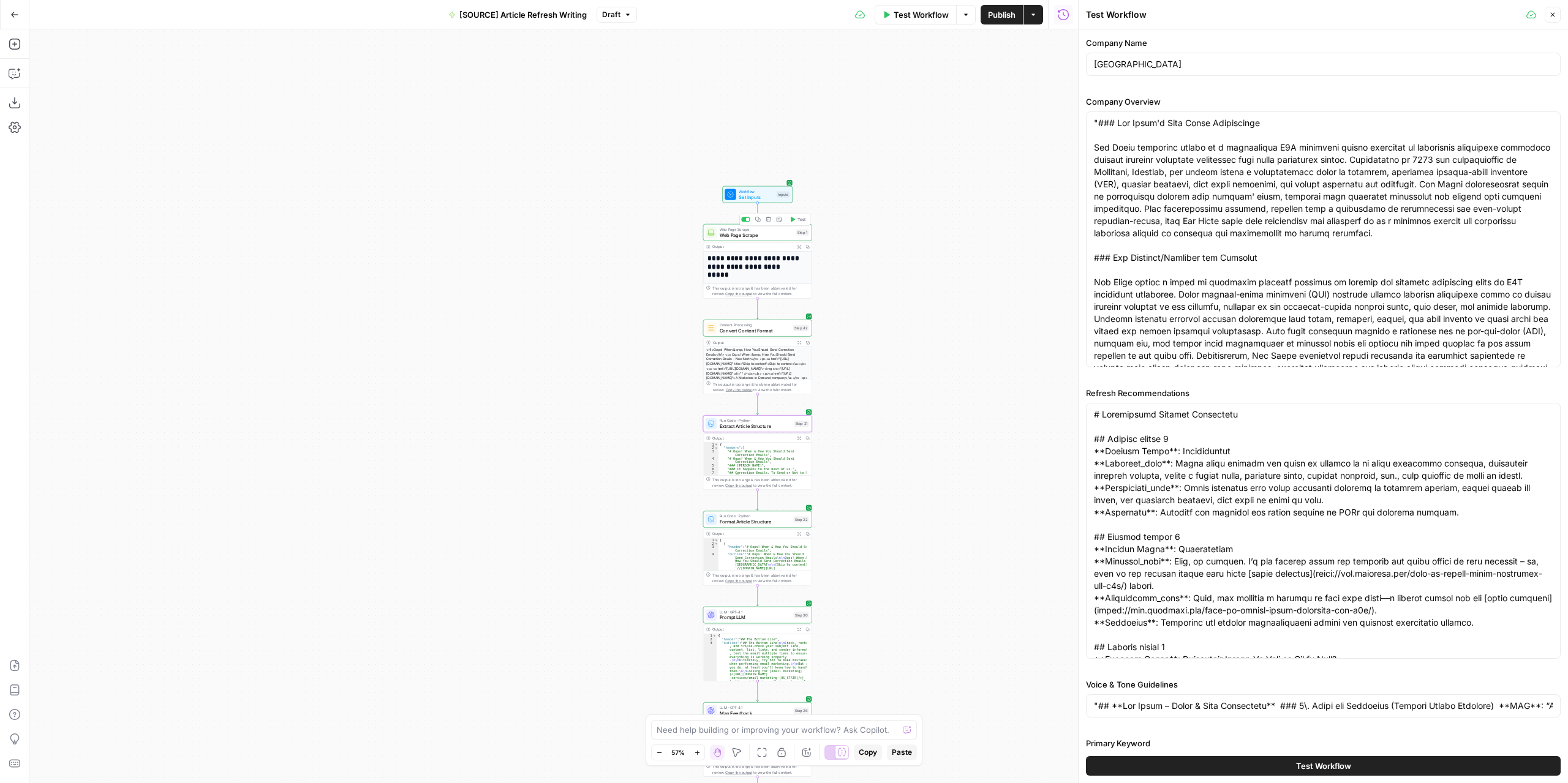
click at [793, 221] on icon "button" at bounding box center [792, 219] width 5 height 5
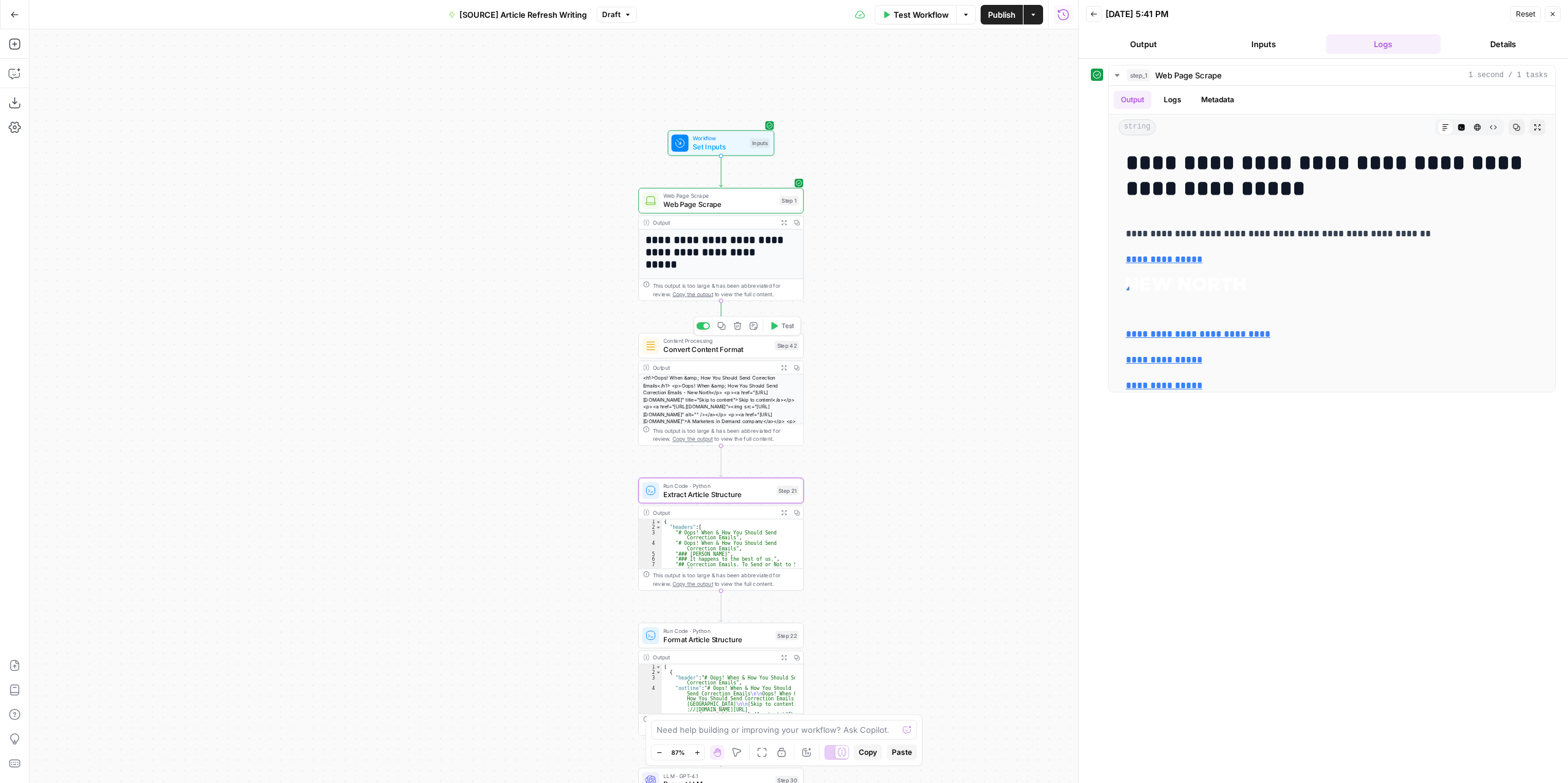
click at [786, 329] on span "Test" at bounding box center [788, 327] width 13 height 10
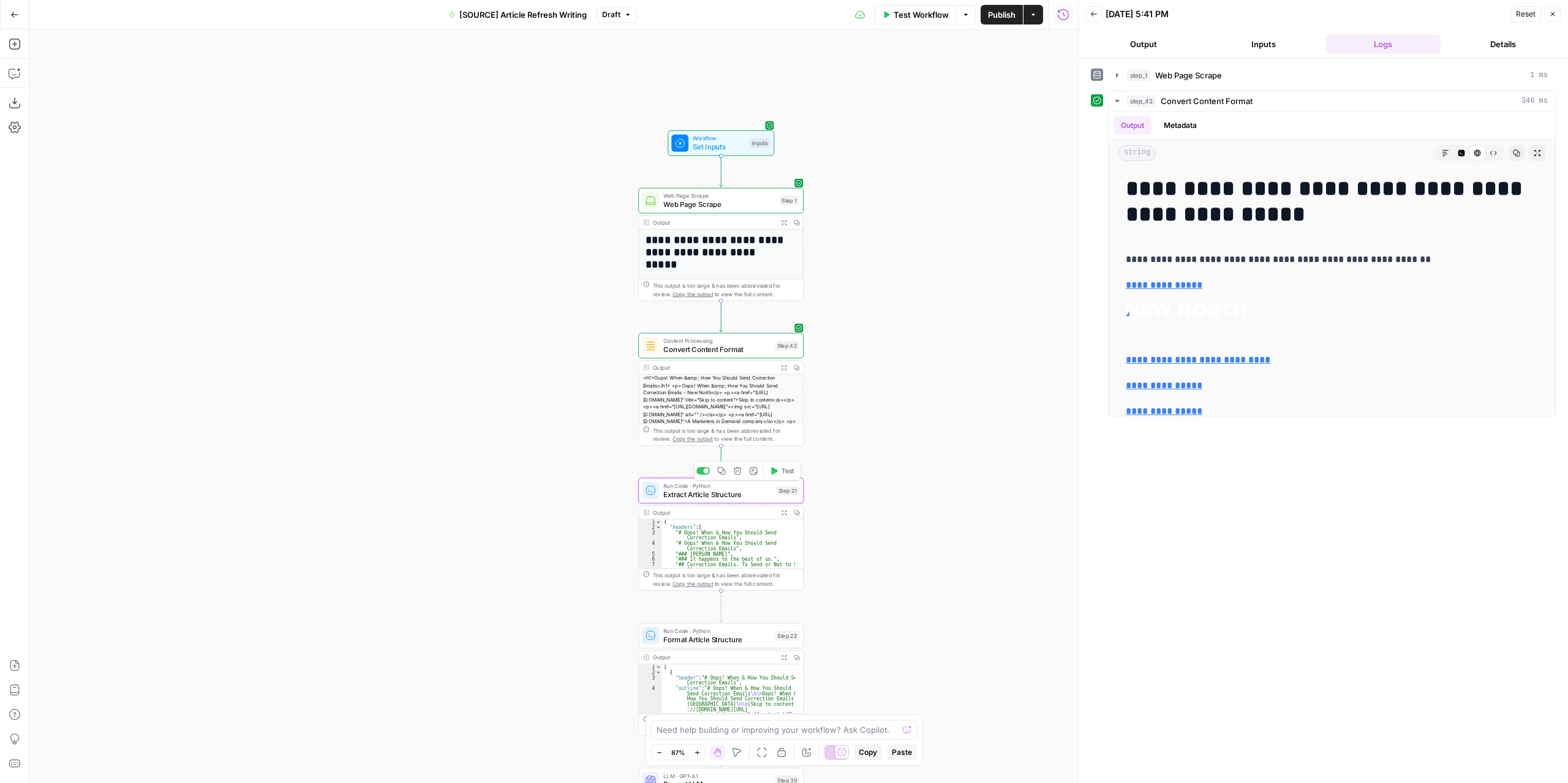
click at [780, 473] on button "Test" at bounding box center [781, 471] width 33 height 14
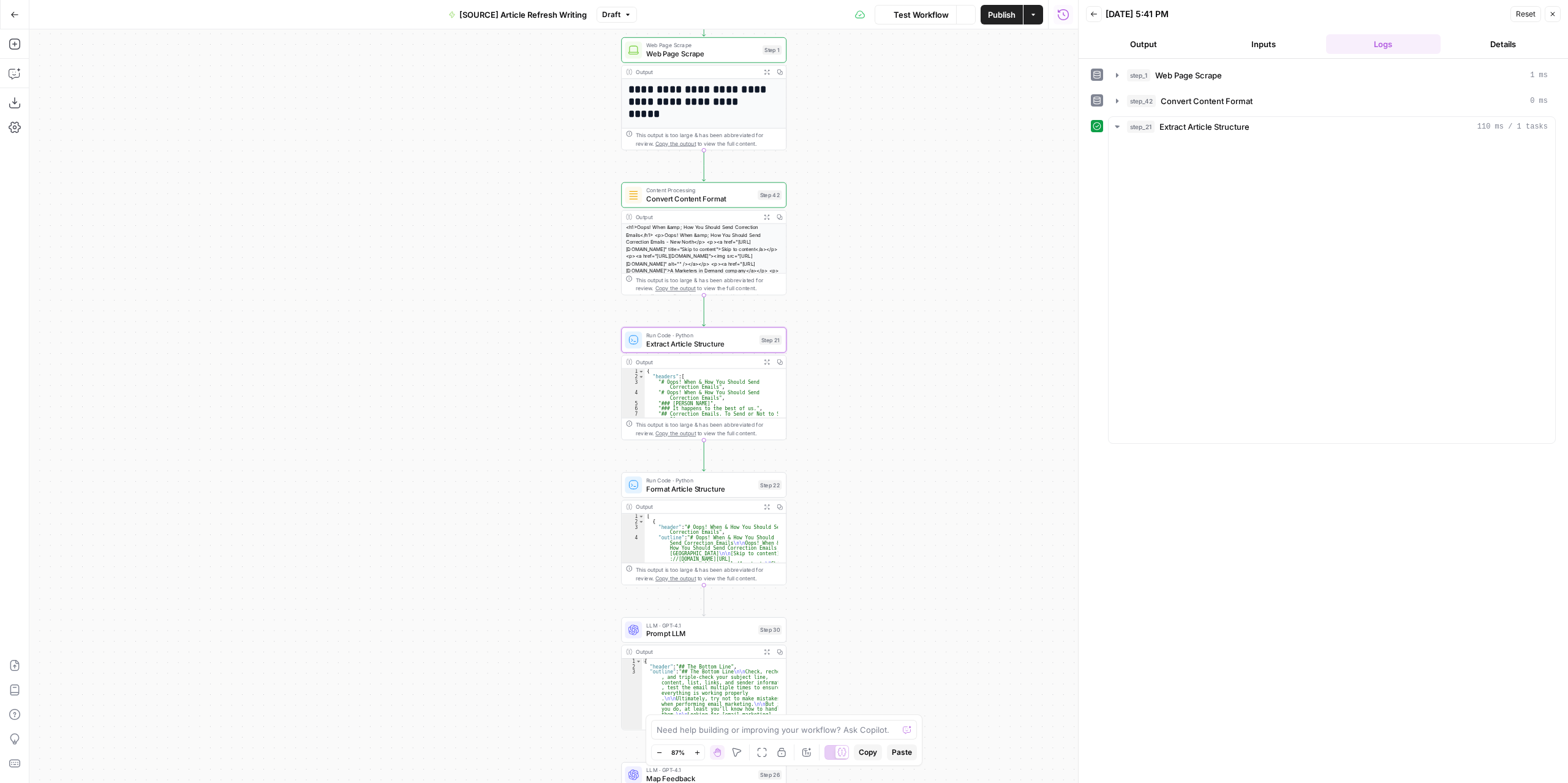
drag, startPoint x: 887, startPoint y: 549, endPoint x: 866, endPoint y: 384, distance: 166.3
click at [866, 384] on div "**********" at bounding box center [553, 406] width 1048 height 754
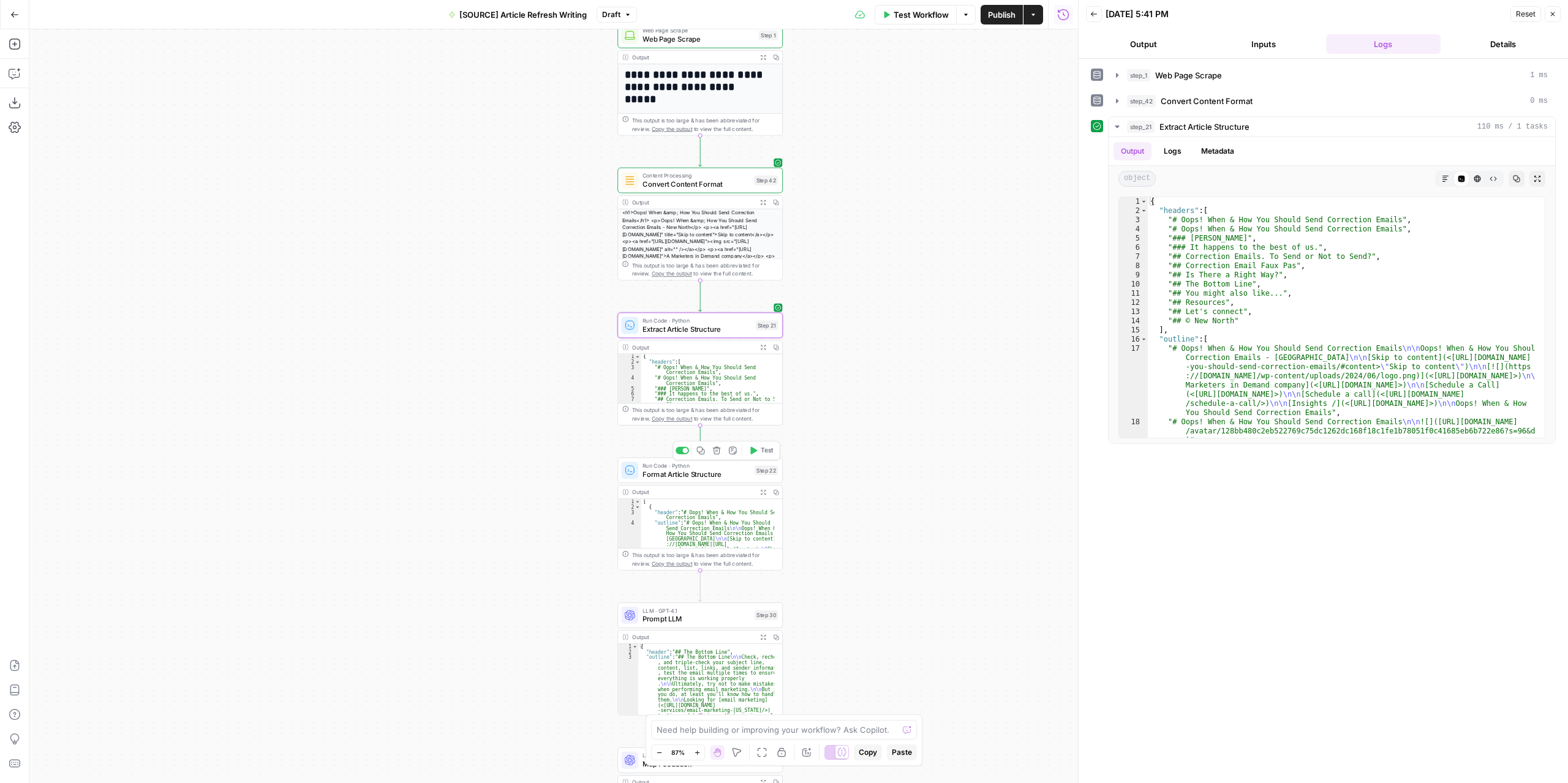
click at [767, 452] on span "Test" at bounding box center [767, 451] width 13 height 10
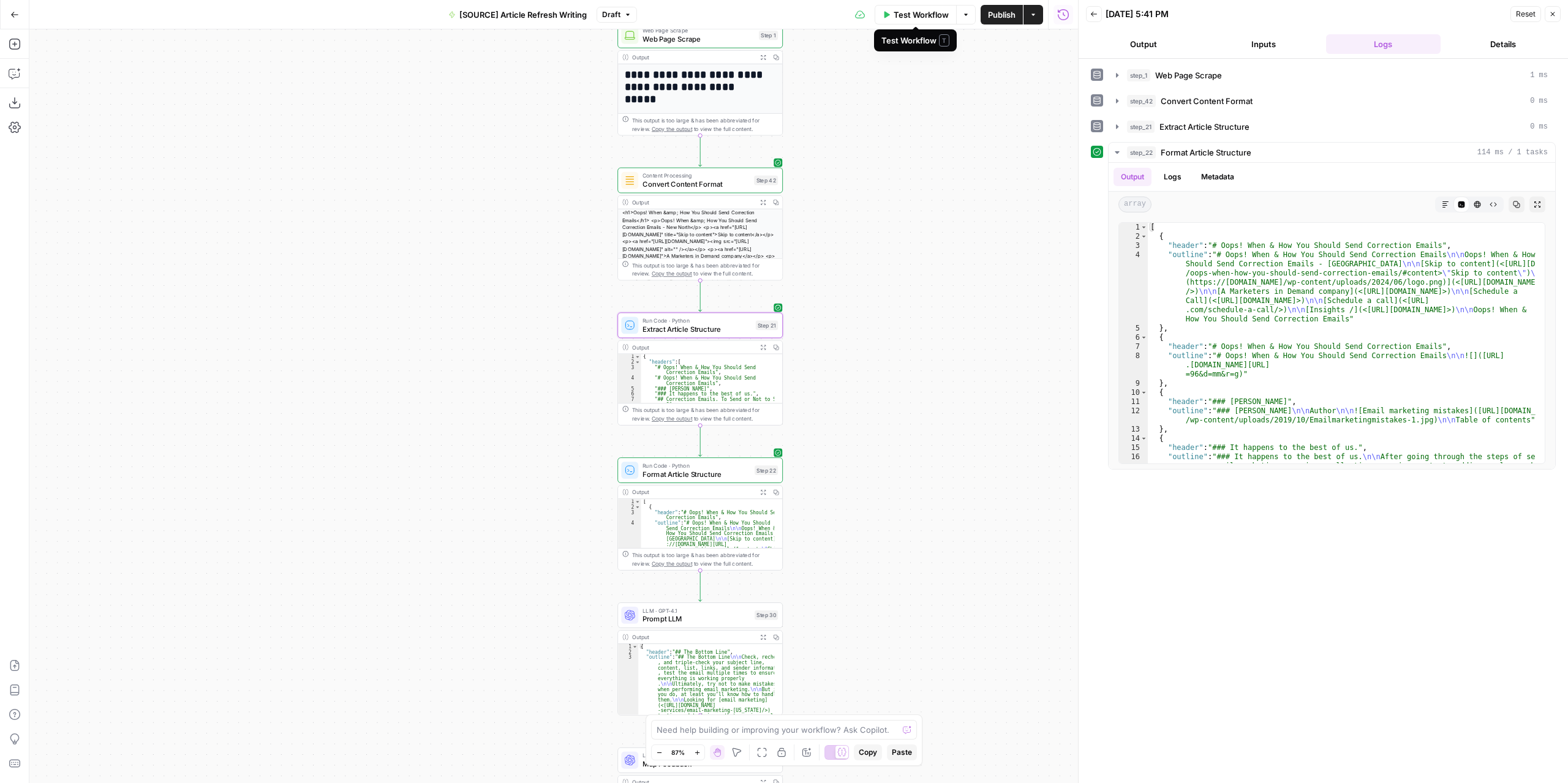
click at [970, 12] on button "Options" at bounding box center [965, 14] width 20 height 20
click at [917, 15] on span "Test Workflow" at bounding box center [922, 15] width 55 height 12
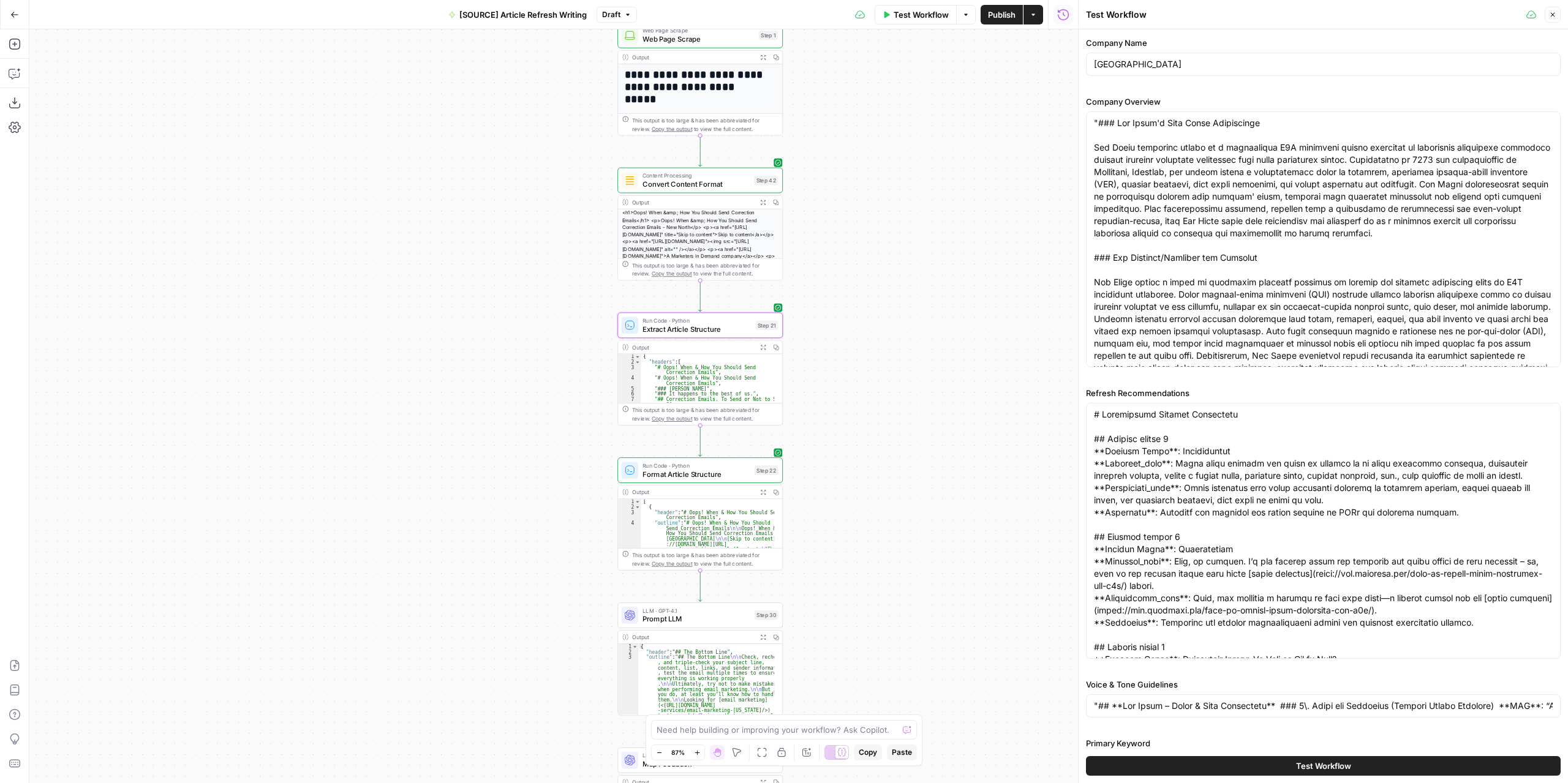
click at [926, 22] on button "Test Workflow" at bounding box center [916, 14] width 82 height 20
click at [765, 305] on span "Test" at bounding box center [767, 305] width 13 height 10
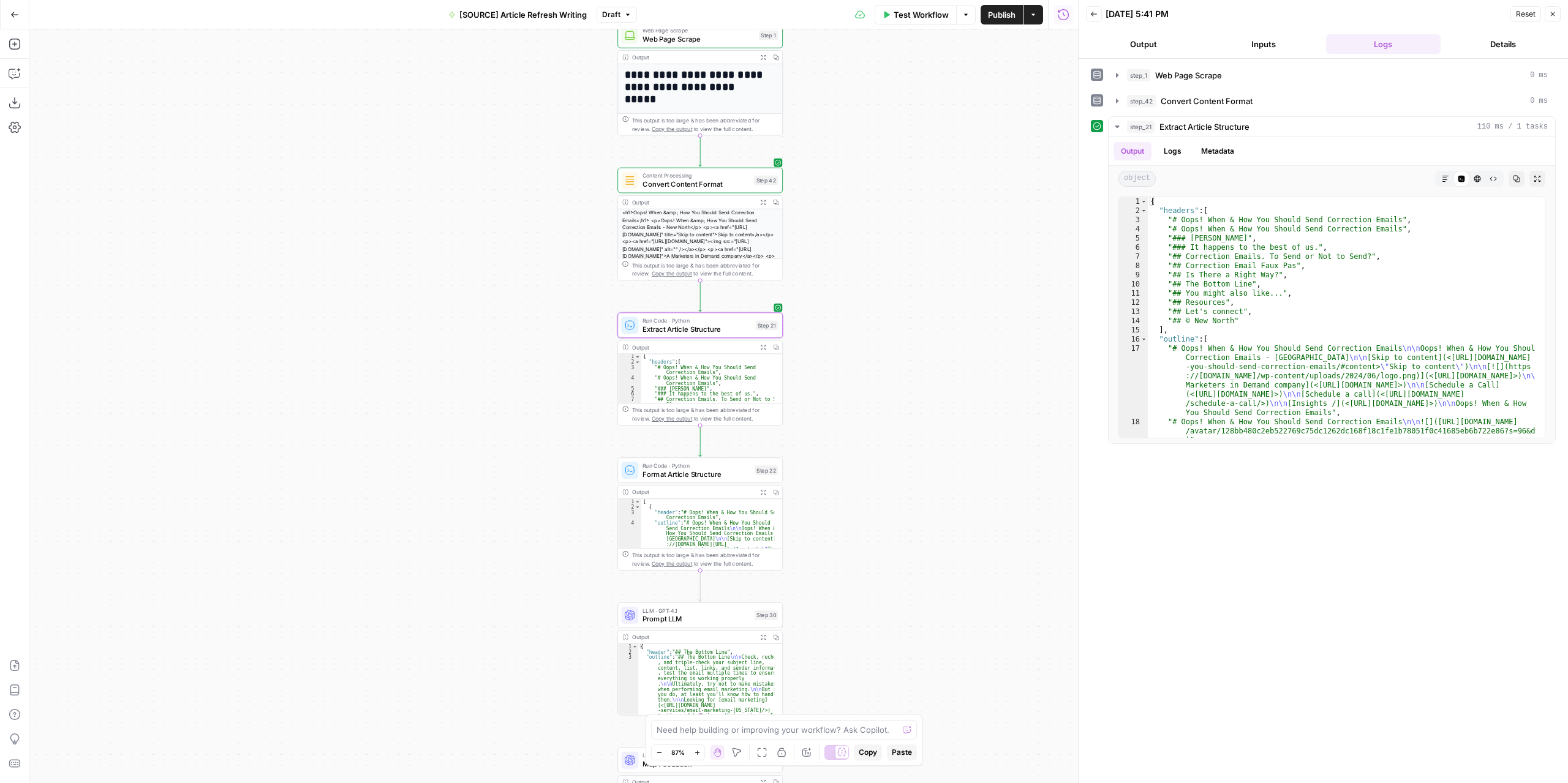
click at [1524, 9] on span "Reset" at bounding box center [1525, 14] width 20 height 11
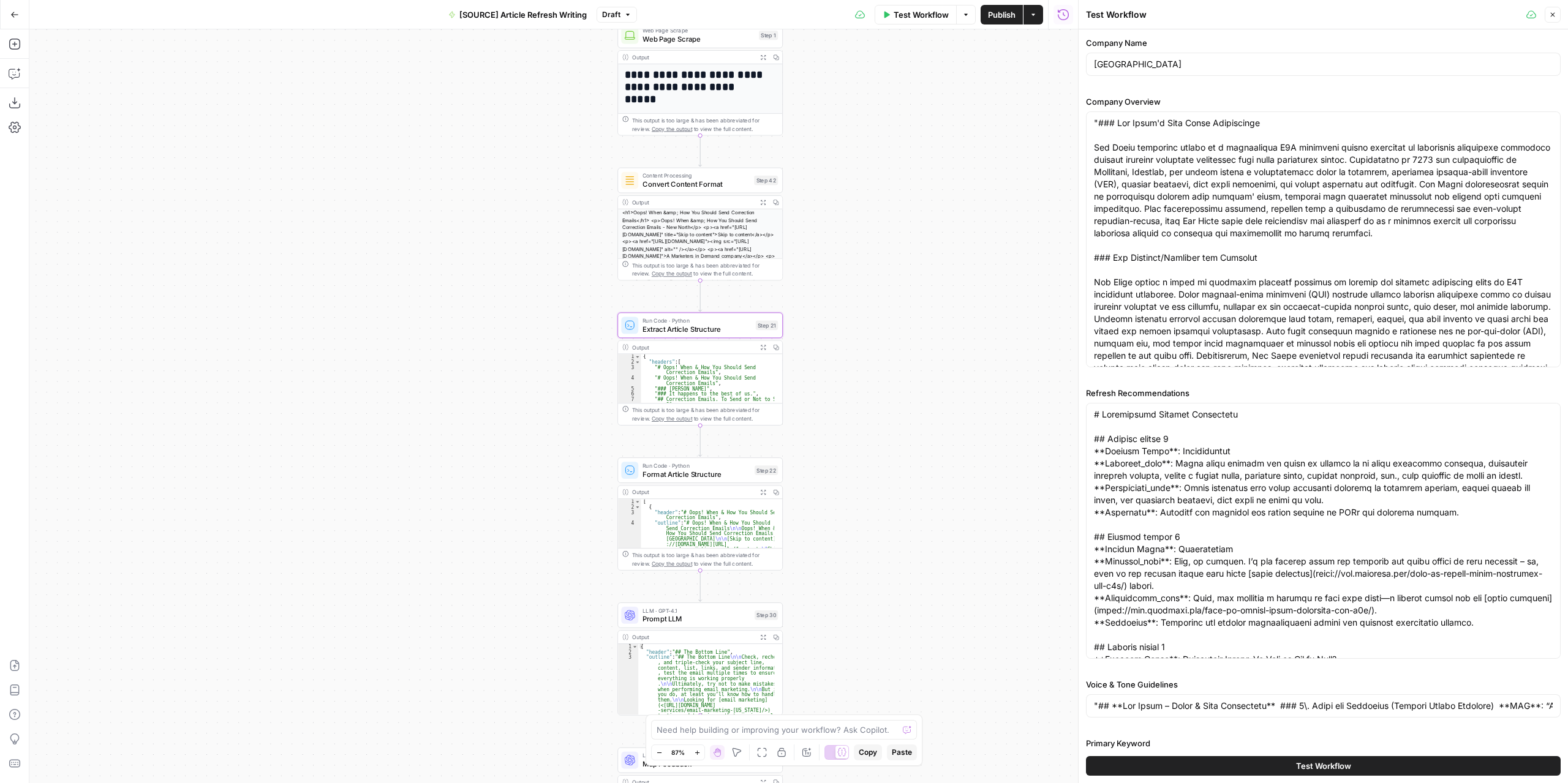
click at [933, 20] on button "Test Workflow" at bounding box center [916, 14] width 82 height 20
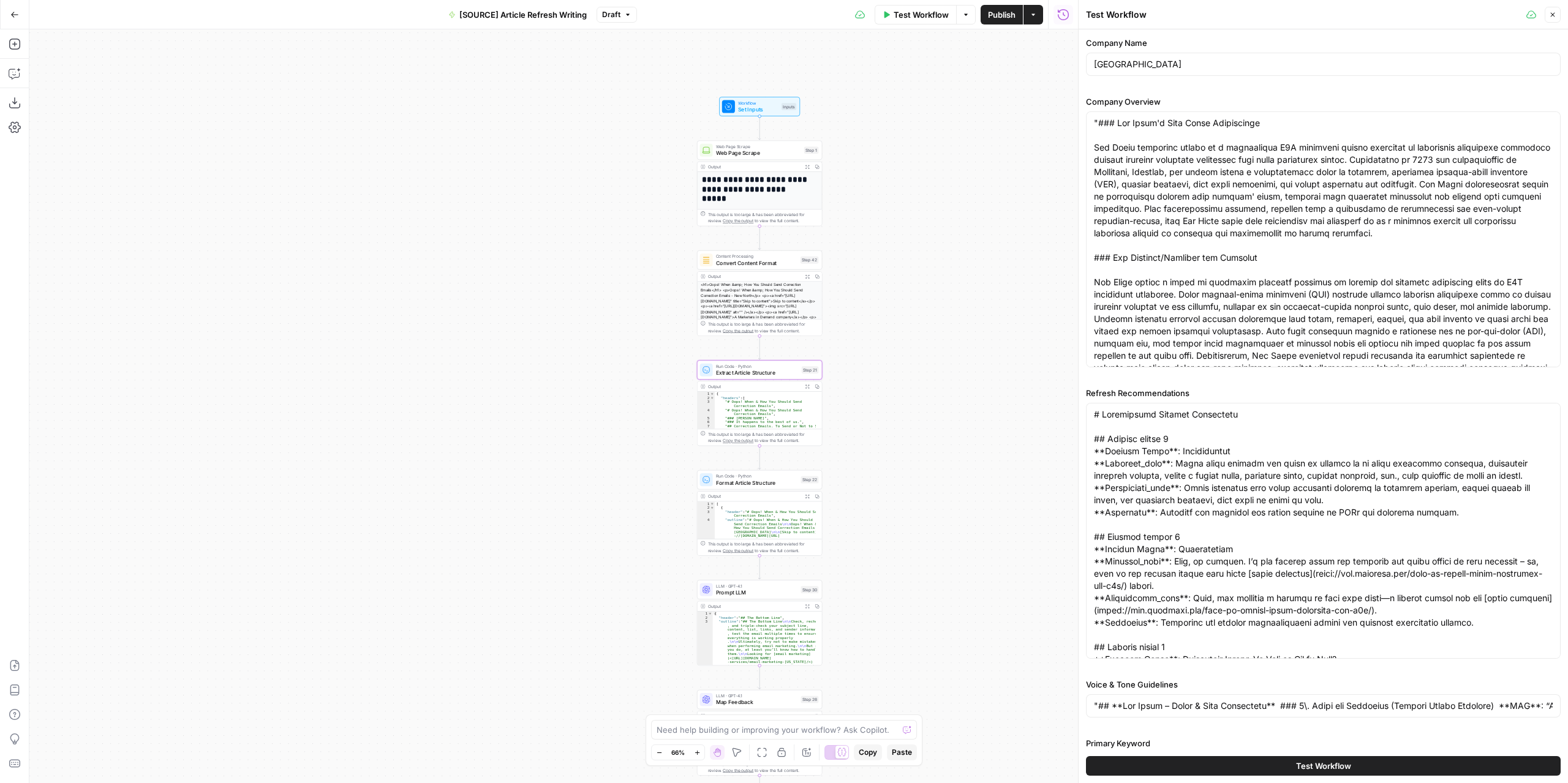
drag, startPoint x: 933, startPoint y: 158, endPoint x: 932, endPoint y: 219, distance: 61.0
click at [932, 219] on div "**********" at bounding box center [553, 406] width 1048 height 754
click at [1220, 760] on button "Test Workflow" at bounding box center [1323, 766] width 475 height 20
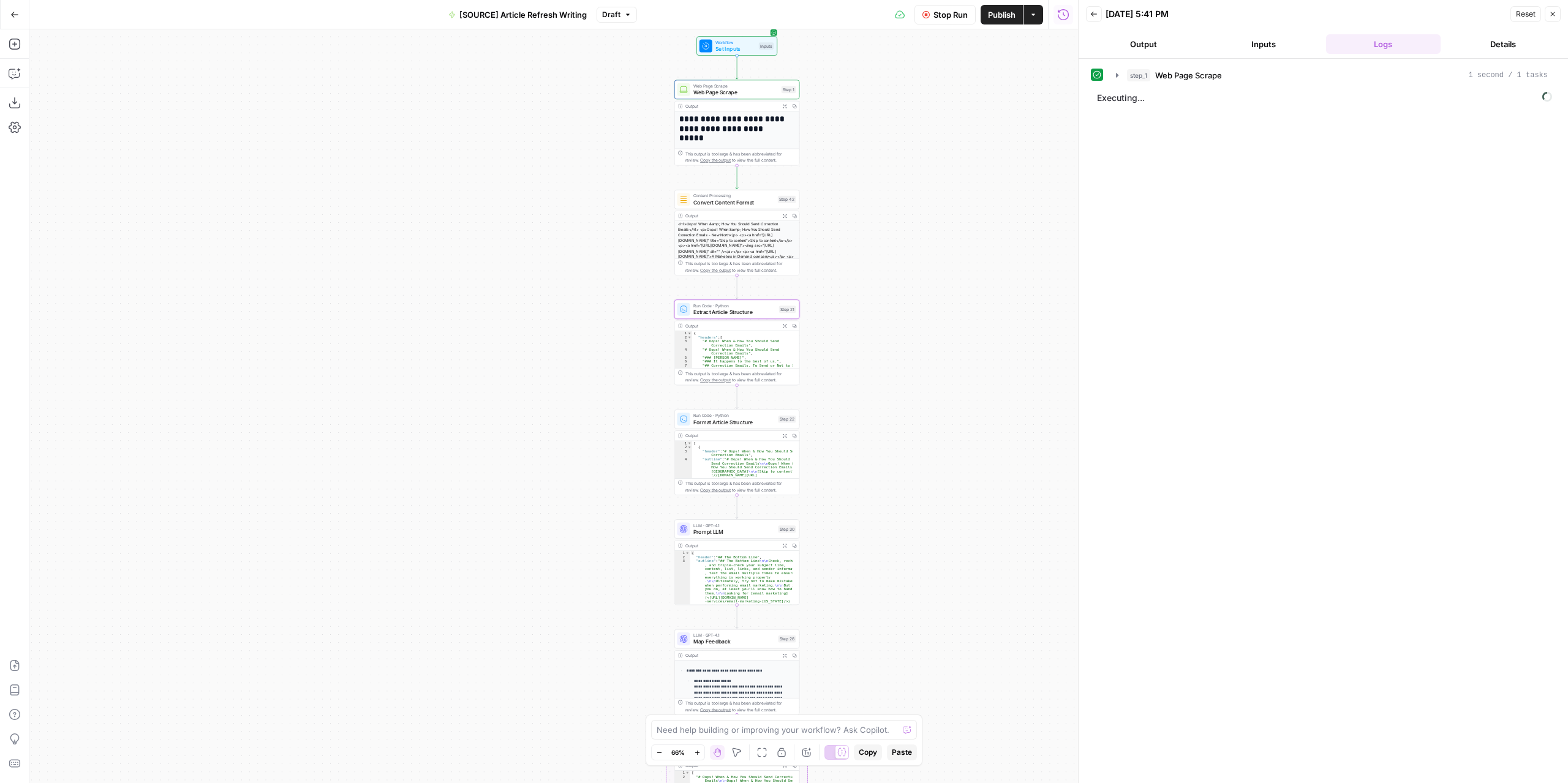
drag, startPoint x: 935, startPoint y: 470, endPoint x: 910, endPoint y: 393, distance: 81.0
click at [910, 394] on div "**********" at bounding box center [553, 406] width 1048 height 754
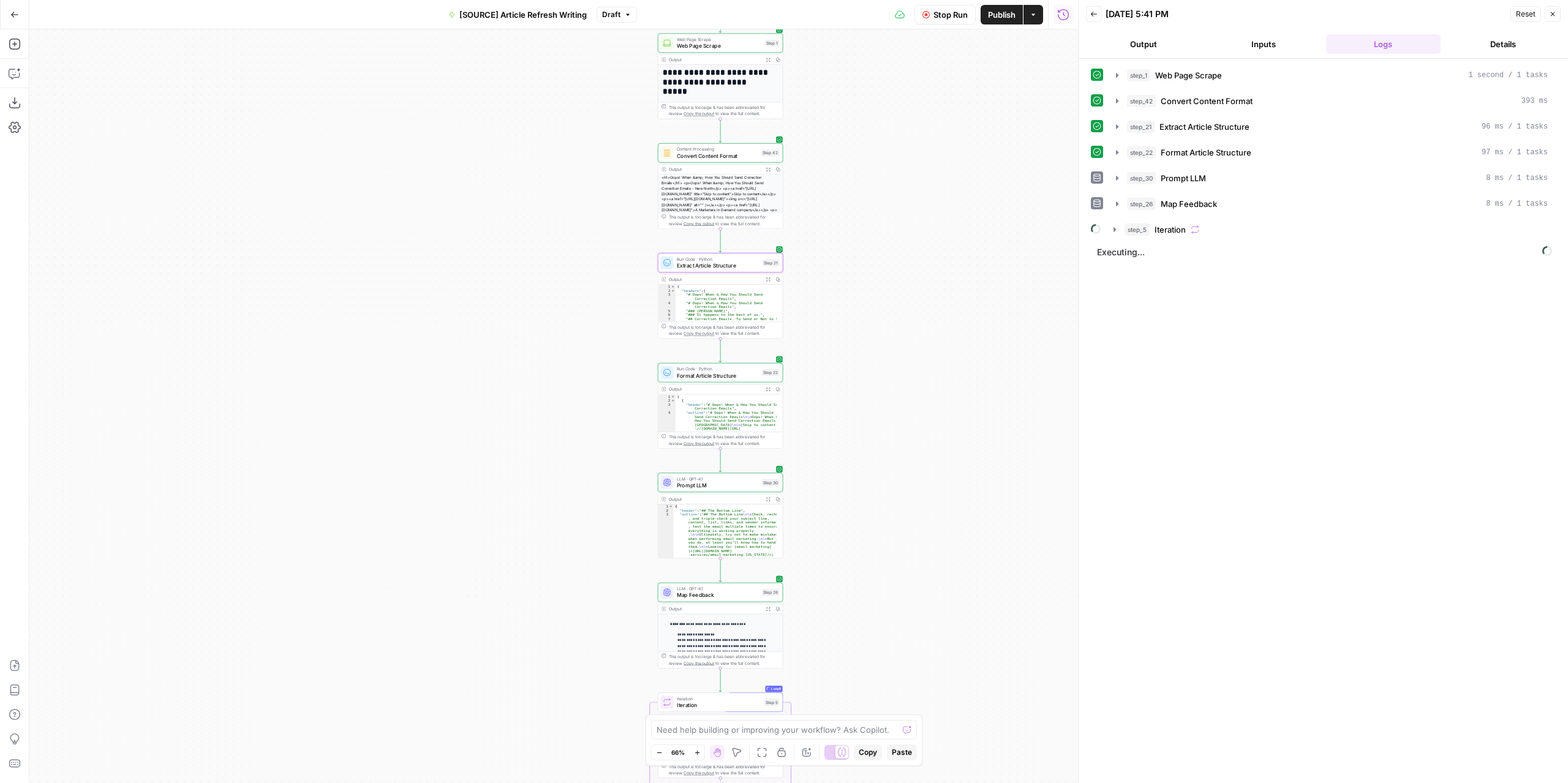
drag, startPoint x: 859, startPoint y: 512, endPoint x: 852, endPoint y: 487, distance: 26.0
click at [853, 488] on div "**********" at bounding box center [553, 406] width 1048 height 754
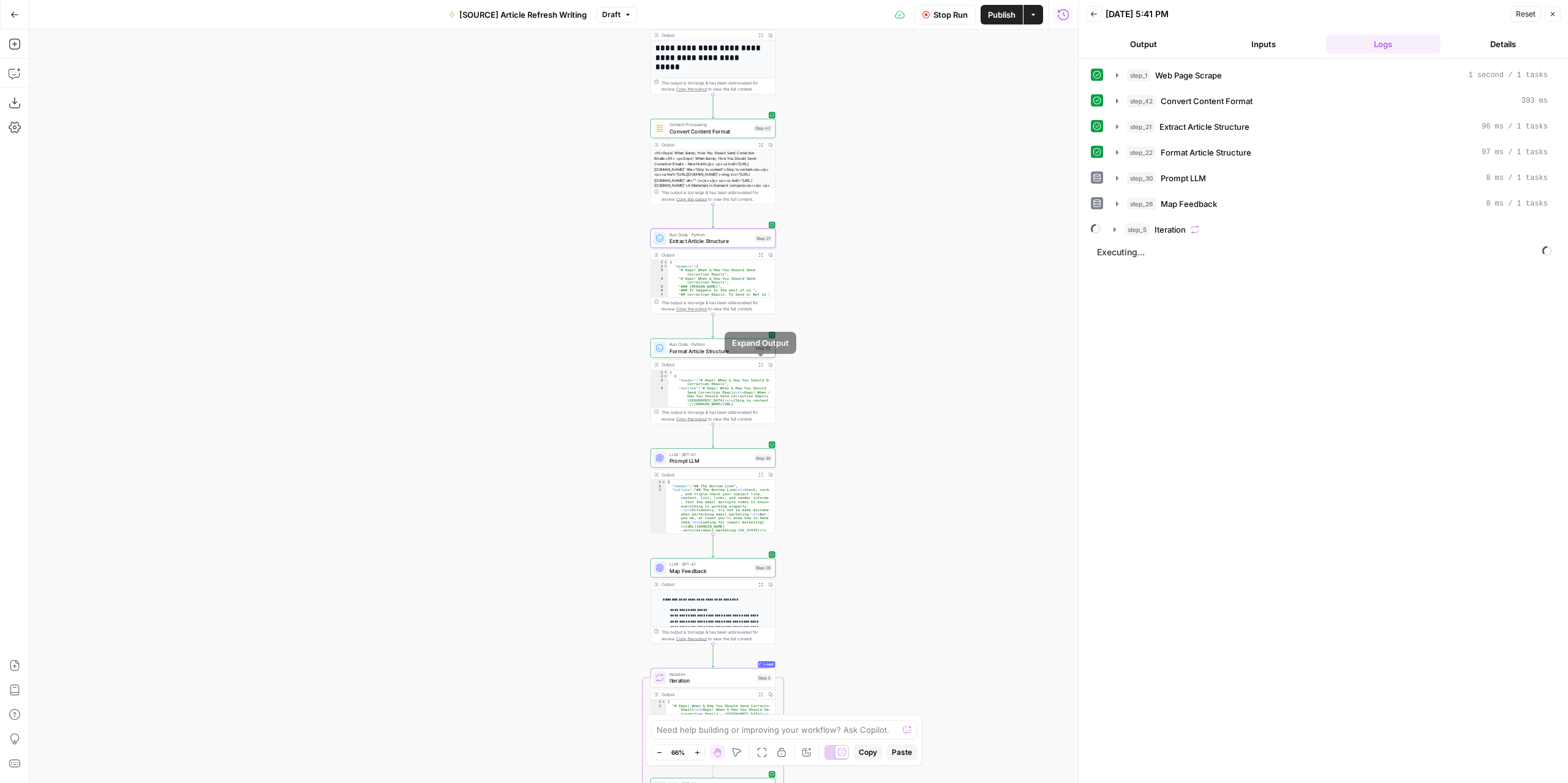
click at [759, 361] on button "Expand Output" at bounding box center [760, 365] width 10 height 10
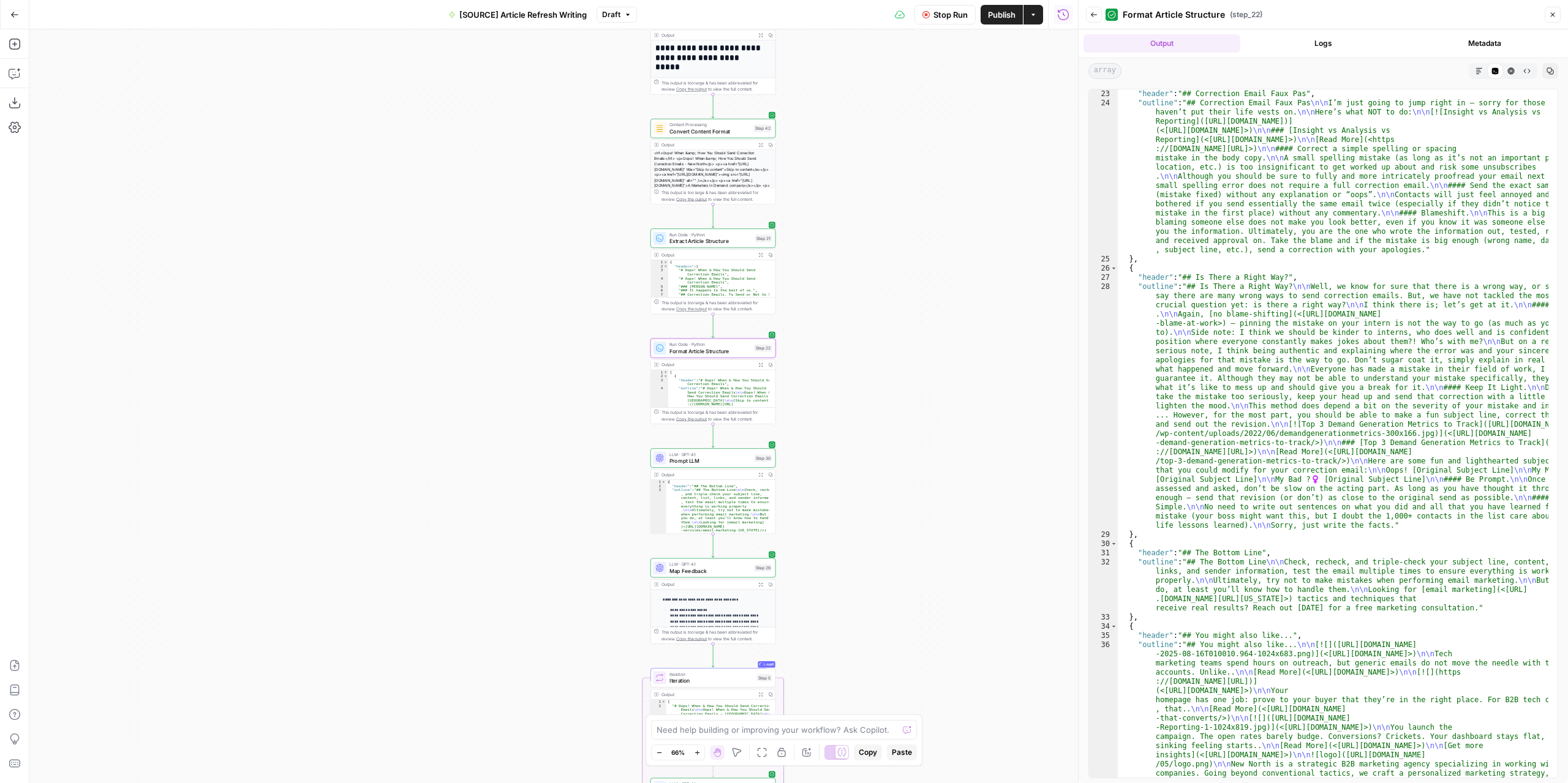
scroll to position [698, 0]
click at [760, 476] on icon "button" at bounding box center [760, 475] width 4 height 4
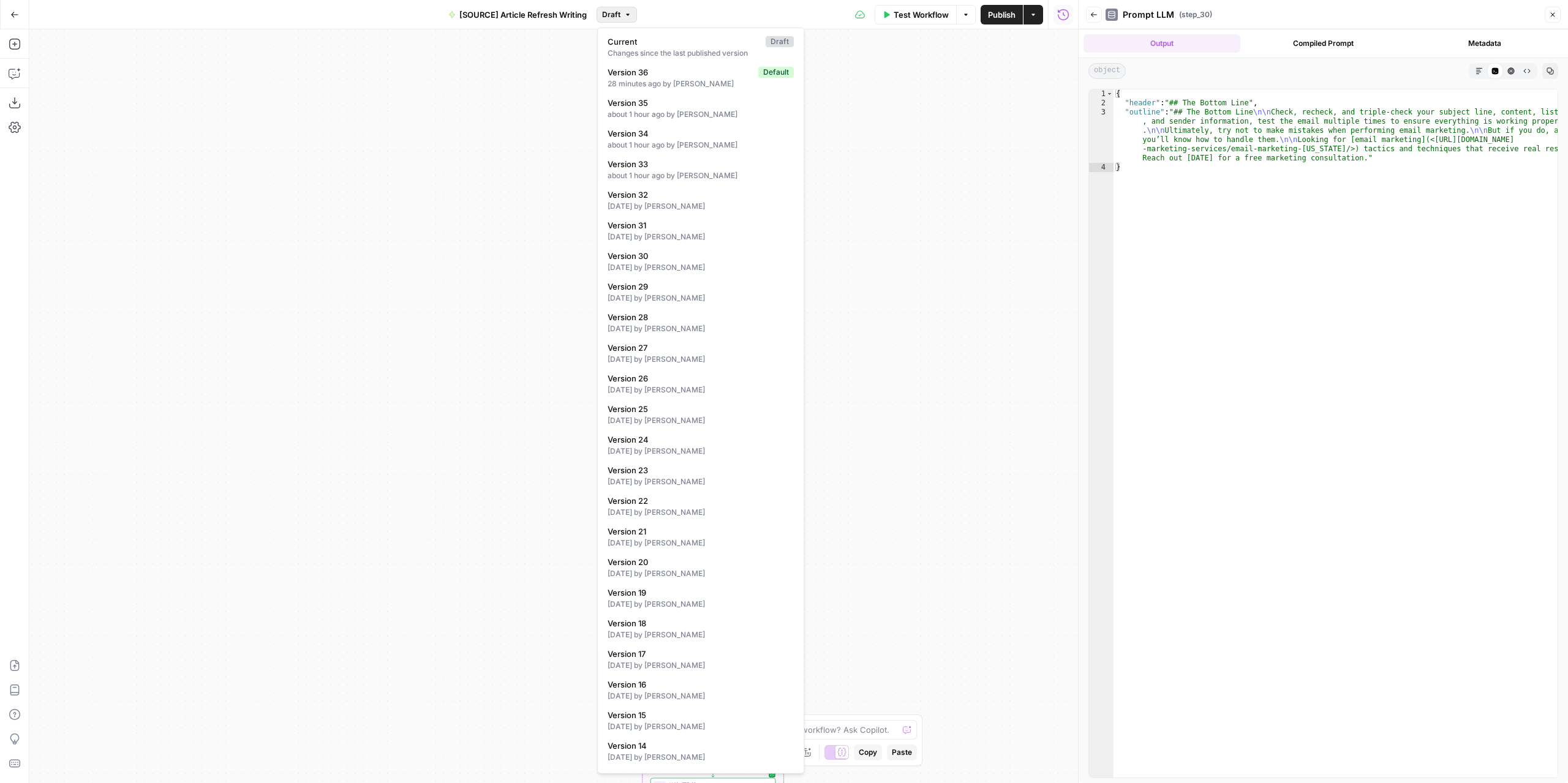
click at [610, 10] on span "Draft" at bounding box center [611, 14] width 18 height 11
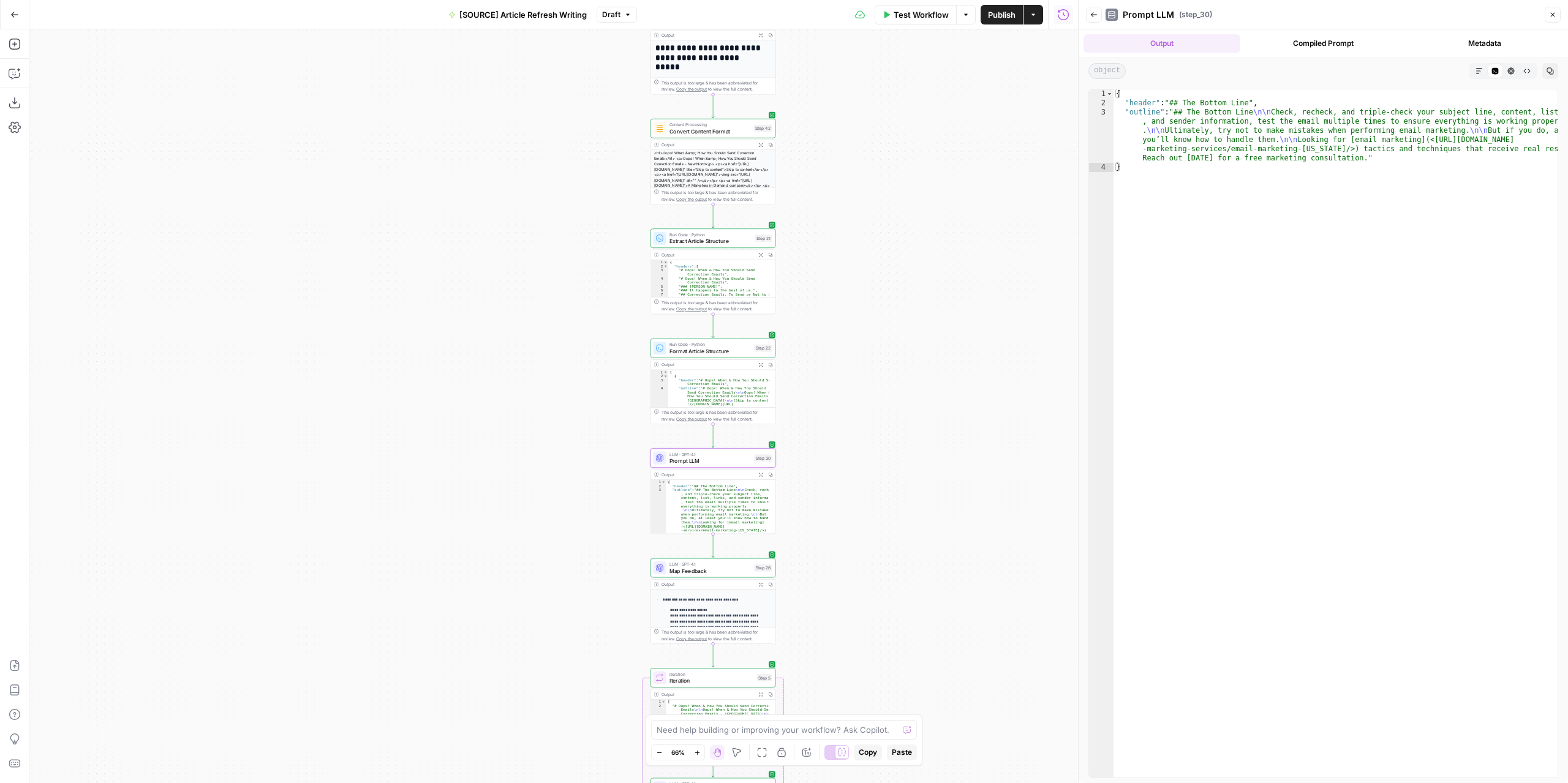
click at [610, 10] on span "Draft" at bounding box center [611, 14] width 18 height 11
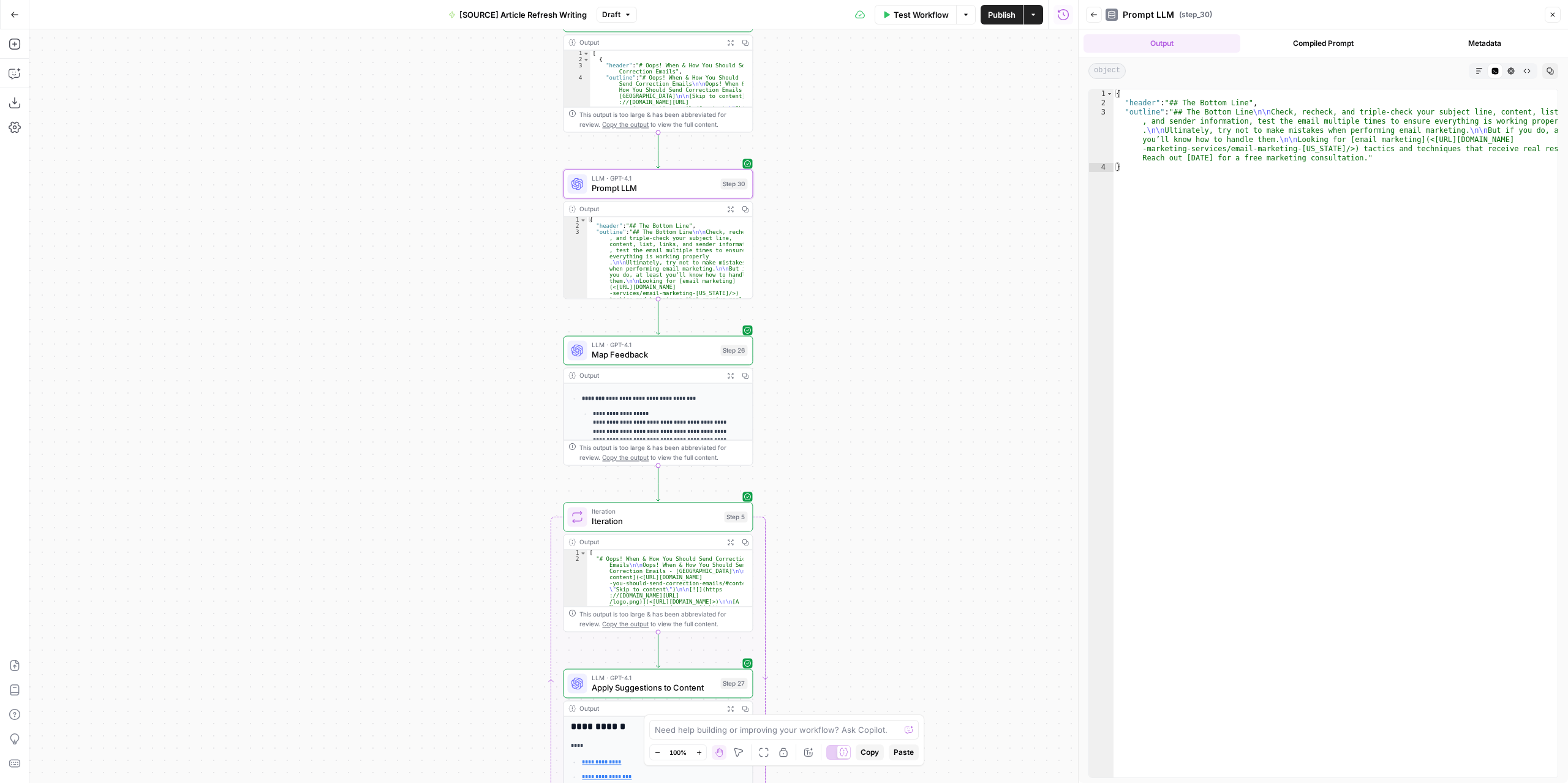
click at [730, 379] on button "Expand Output" at bounding box center [730, 376] width 15 height 15
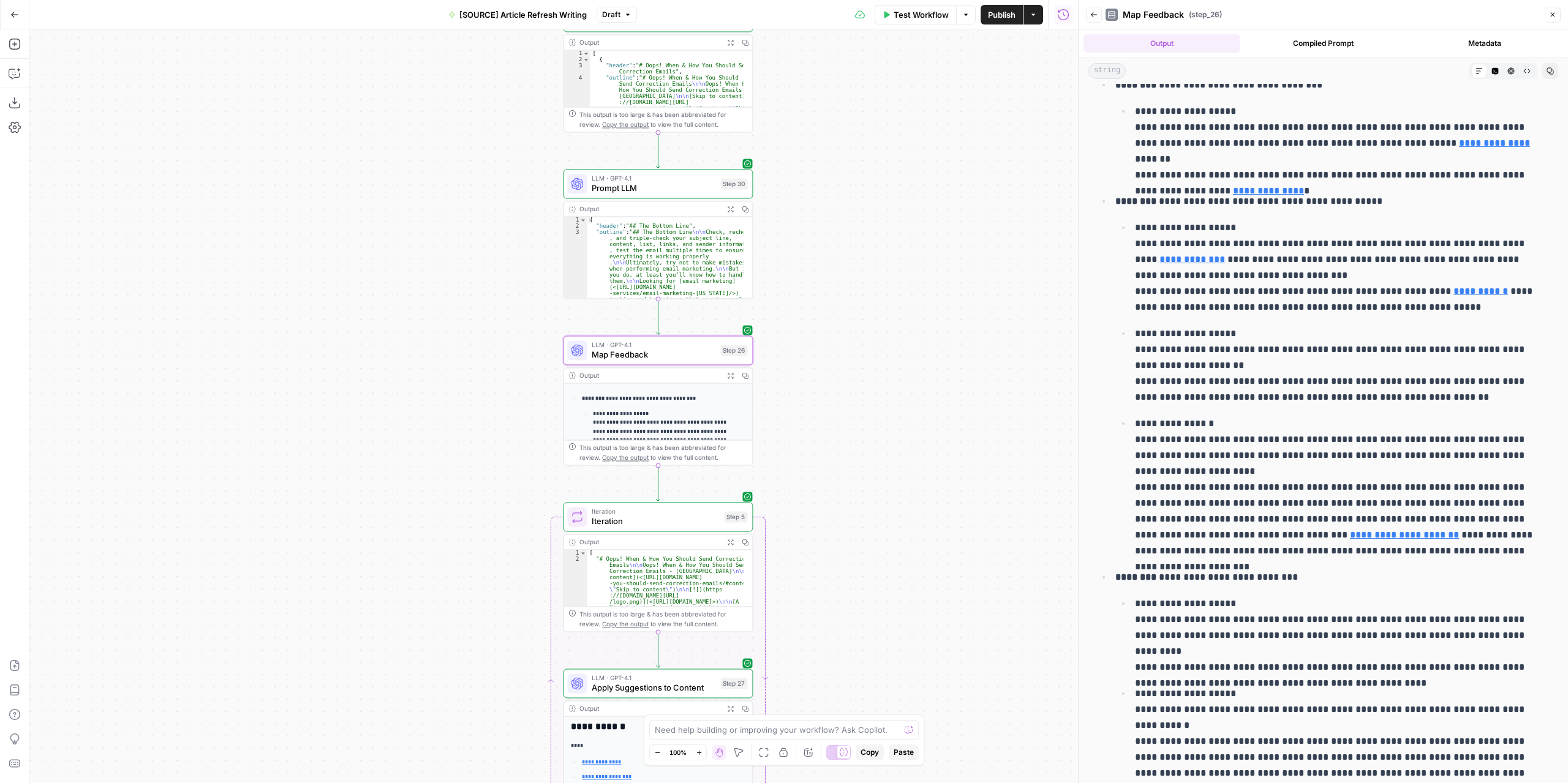
scroll to position [184, 0]
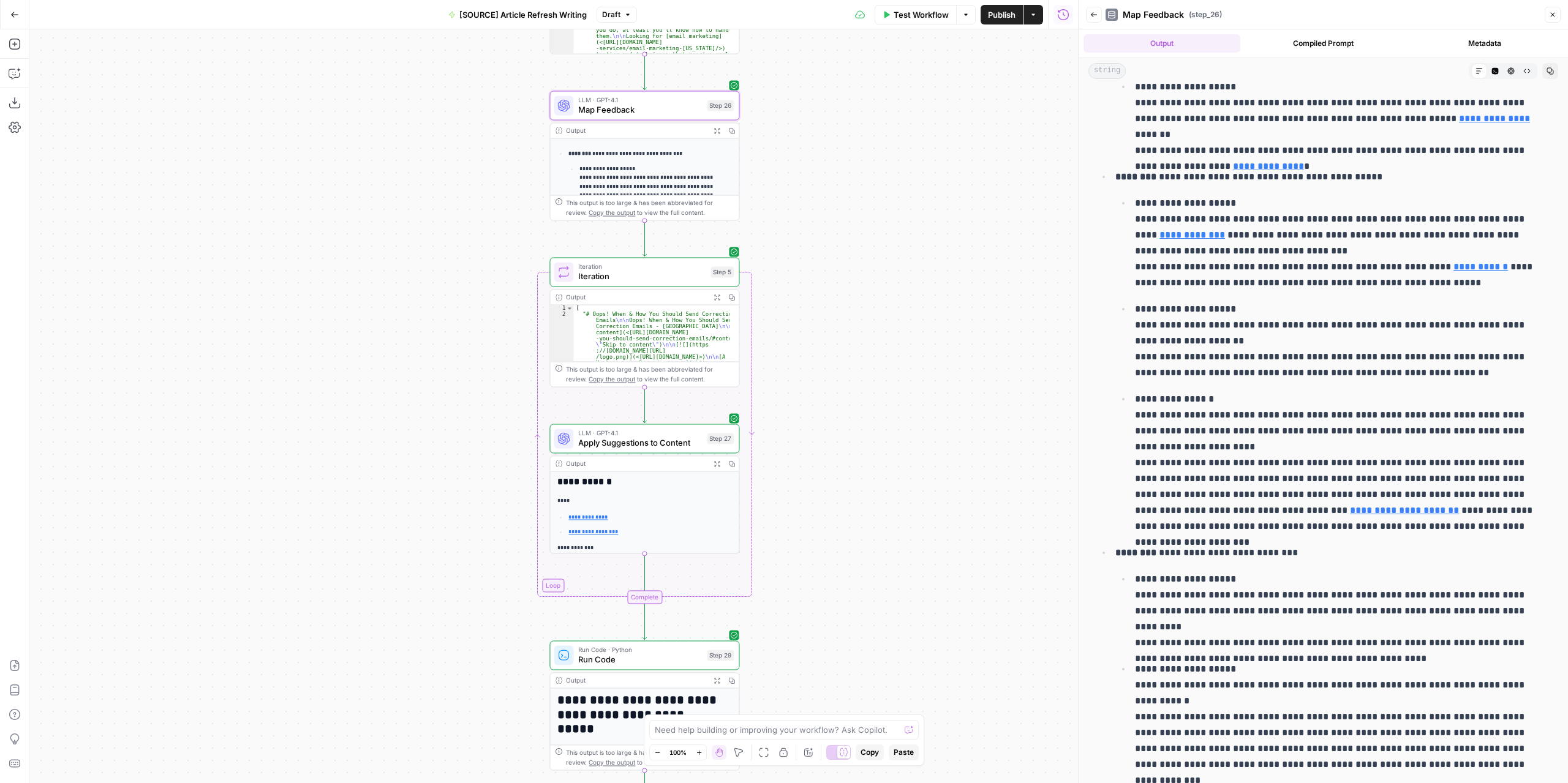
drag, startPoint x: 896, startPoint y: 458, endPoint x: 885, endPoint y: 233, distance: 225.3
click at [885, 233] on div "**********" at bounding box center [553, 406] width 1048 height 754
click at [720, 248] on span "Test" at bounding box center [721, 249] width 15 height 11
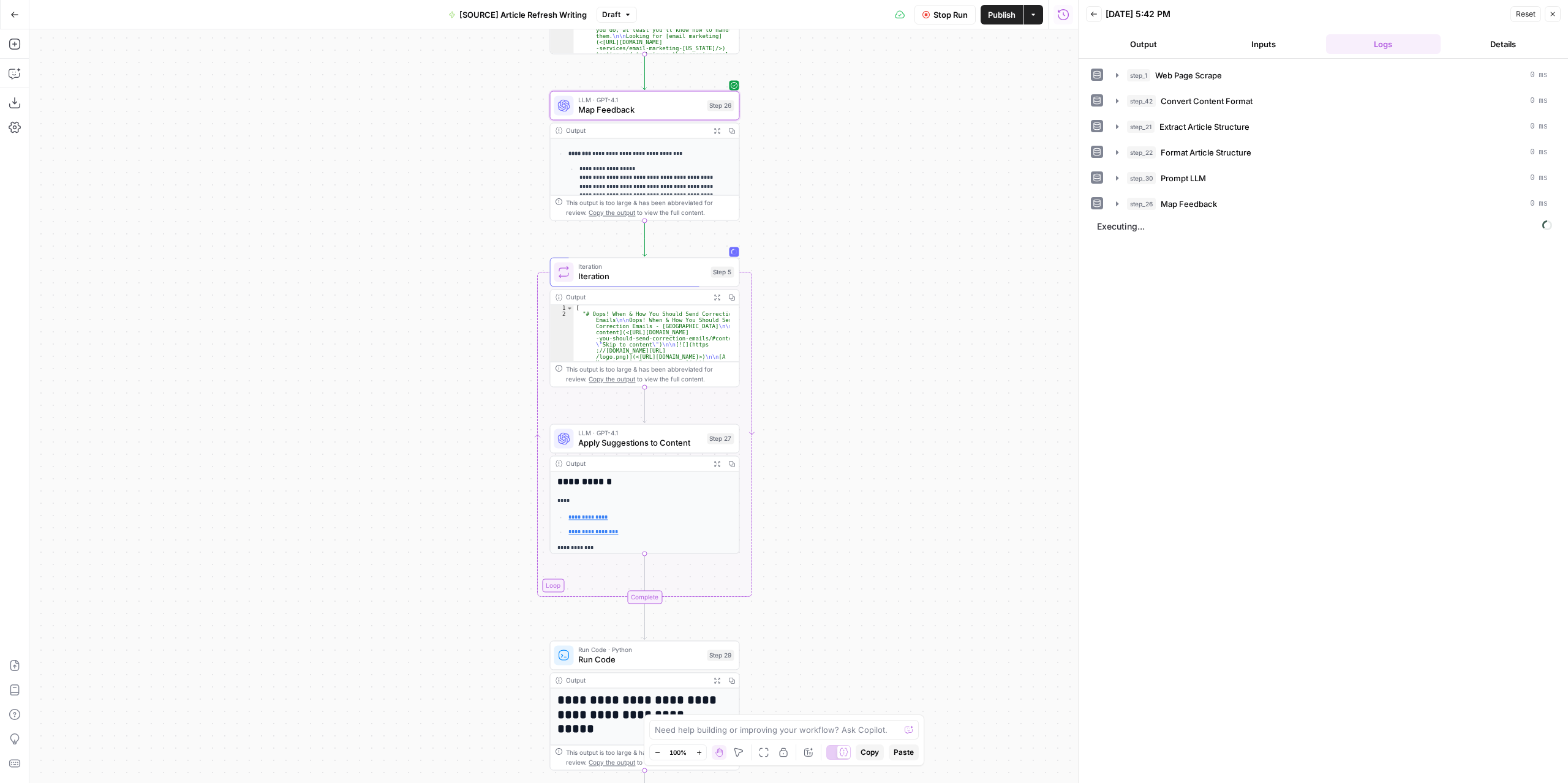
click at [717, 130] on icon "button" at bounding box center [717, 130] width 7 height 7
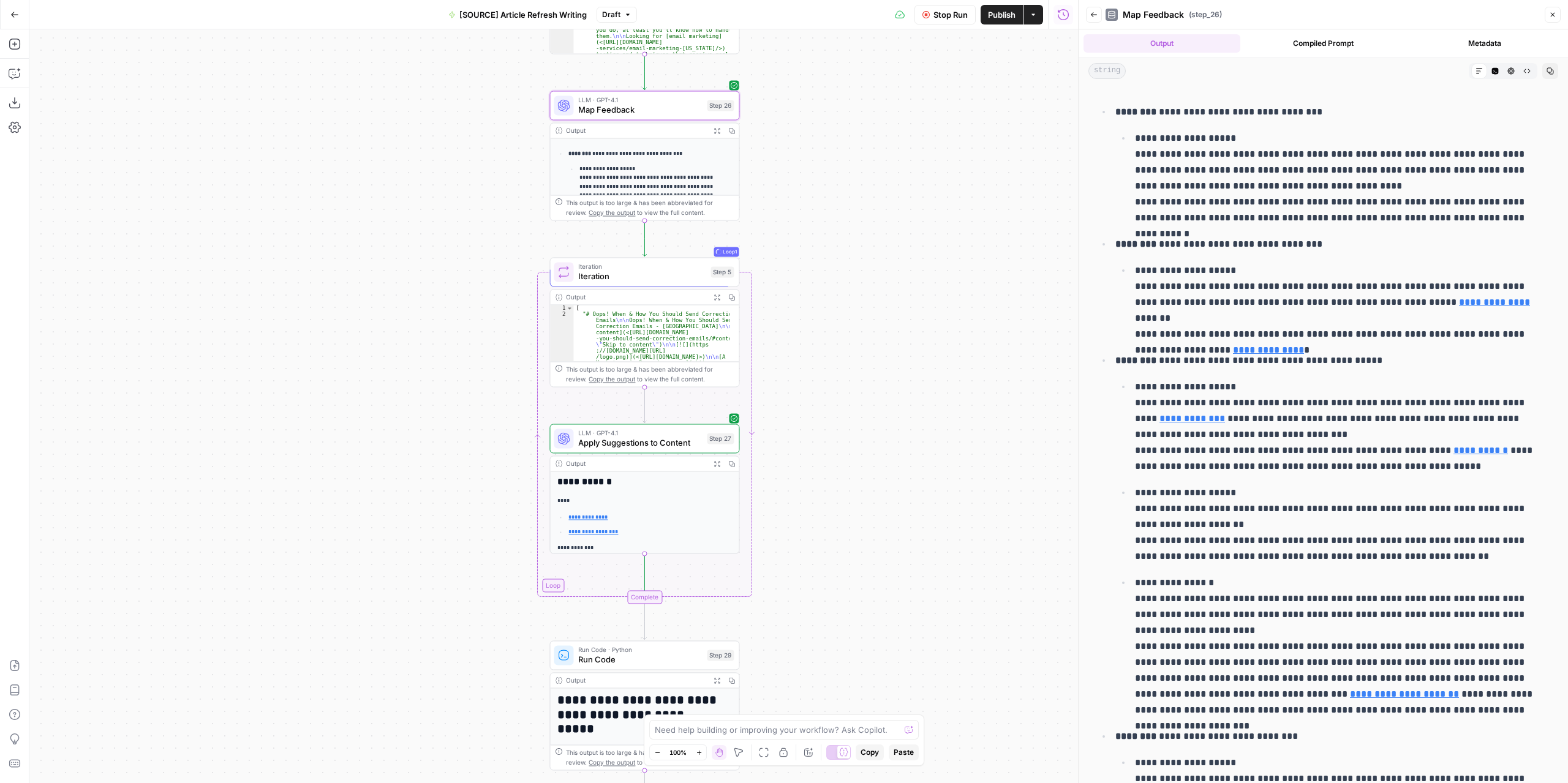
click at [626, 437] on span "Apply Suggestions to Content" at bounding box center [639, 443] width 124 height 12
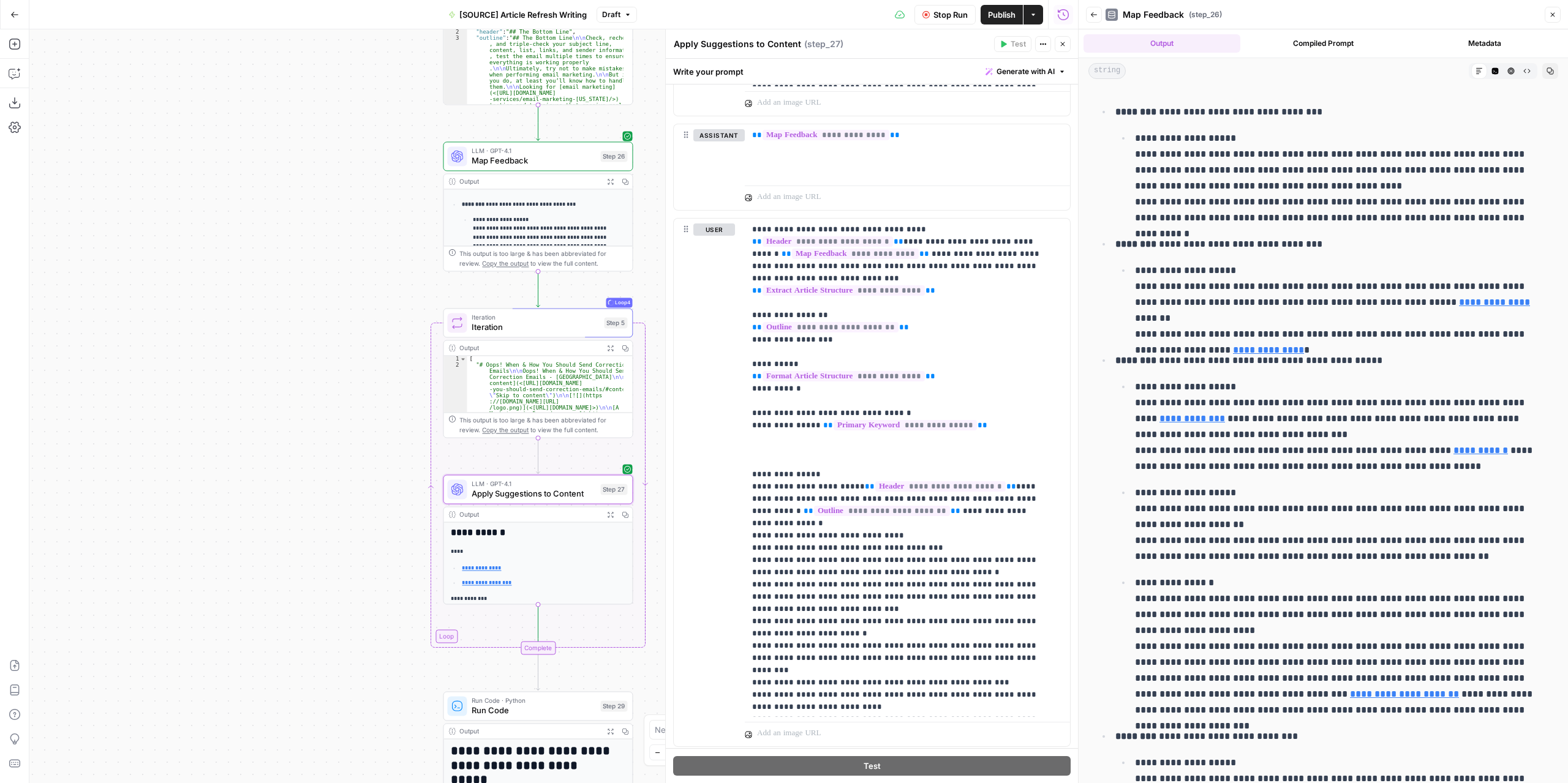
drag, startPoint x: 441, startPoint y: 404, endPoint x: 338, endPoint y: 457, distance: 115.8
click at [338, 457] on div "**********" at bounding box center [553, 406] width 1048 height 754
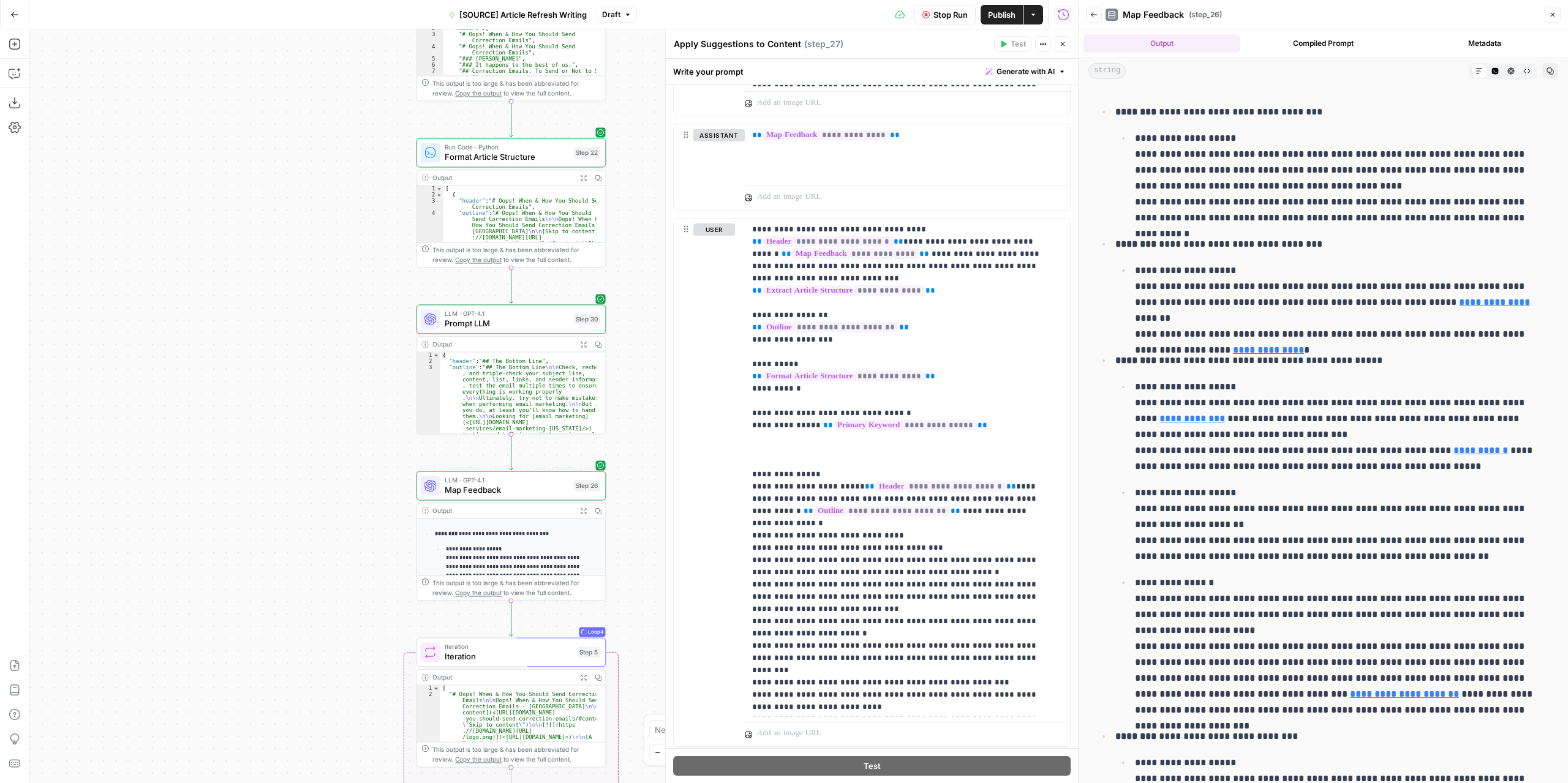
drag, startPoint x: 354, startPoint y: 273, endPoint x: 321, endPoint y: 504, distance: 233.3
click at [323, 581] on div "**********" at bounding box center [553, 406] width 1048 height 754
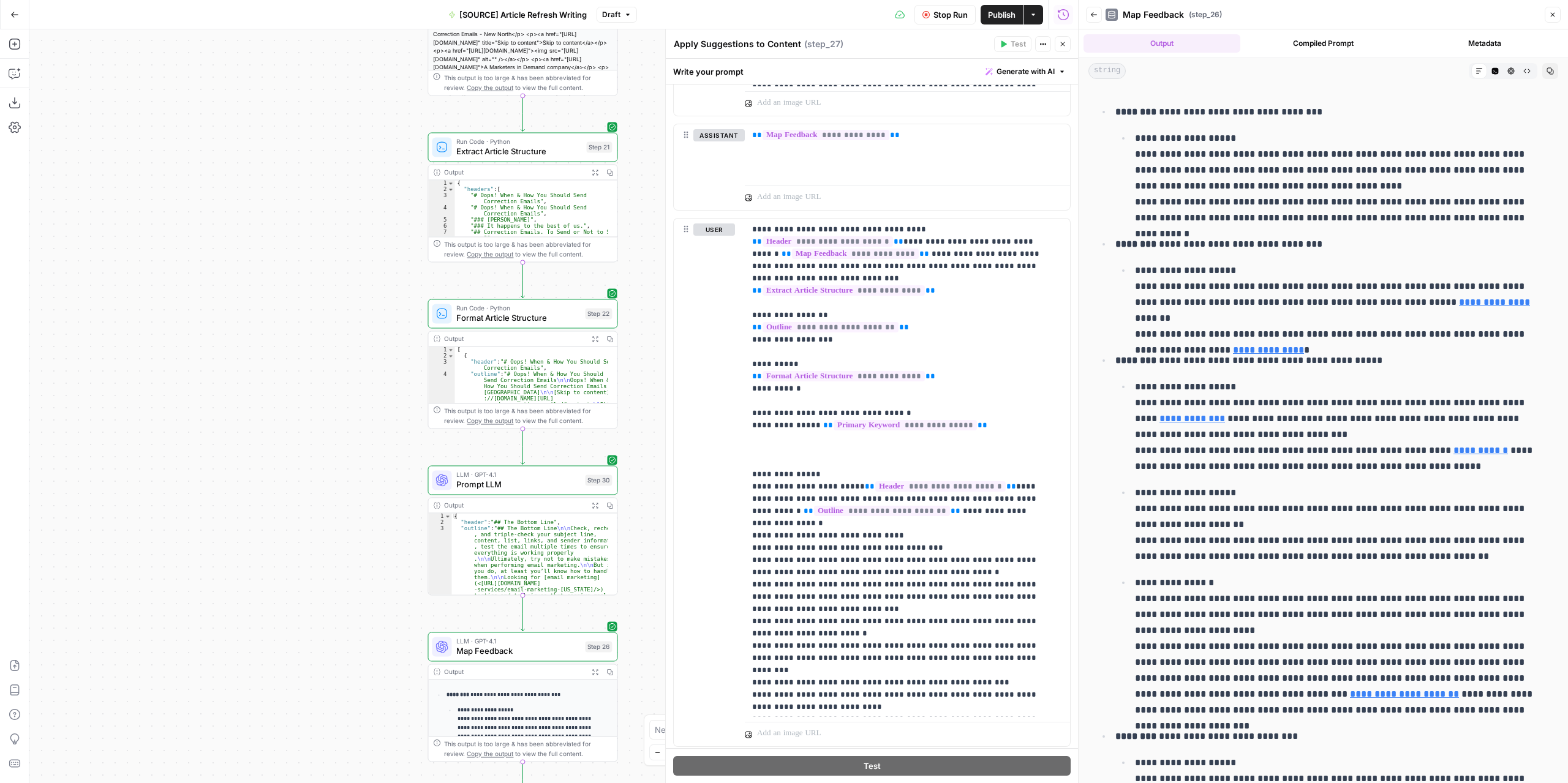
drag, startPoint x: 316, startPoint y: 359, endPoint x: 320, endPoint y: 521, distance: 162.0
click at [323, 534] on div "**********" at bounding box center [553, 406] width 1048 height 754
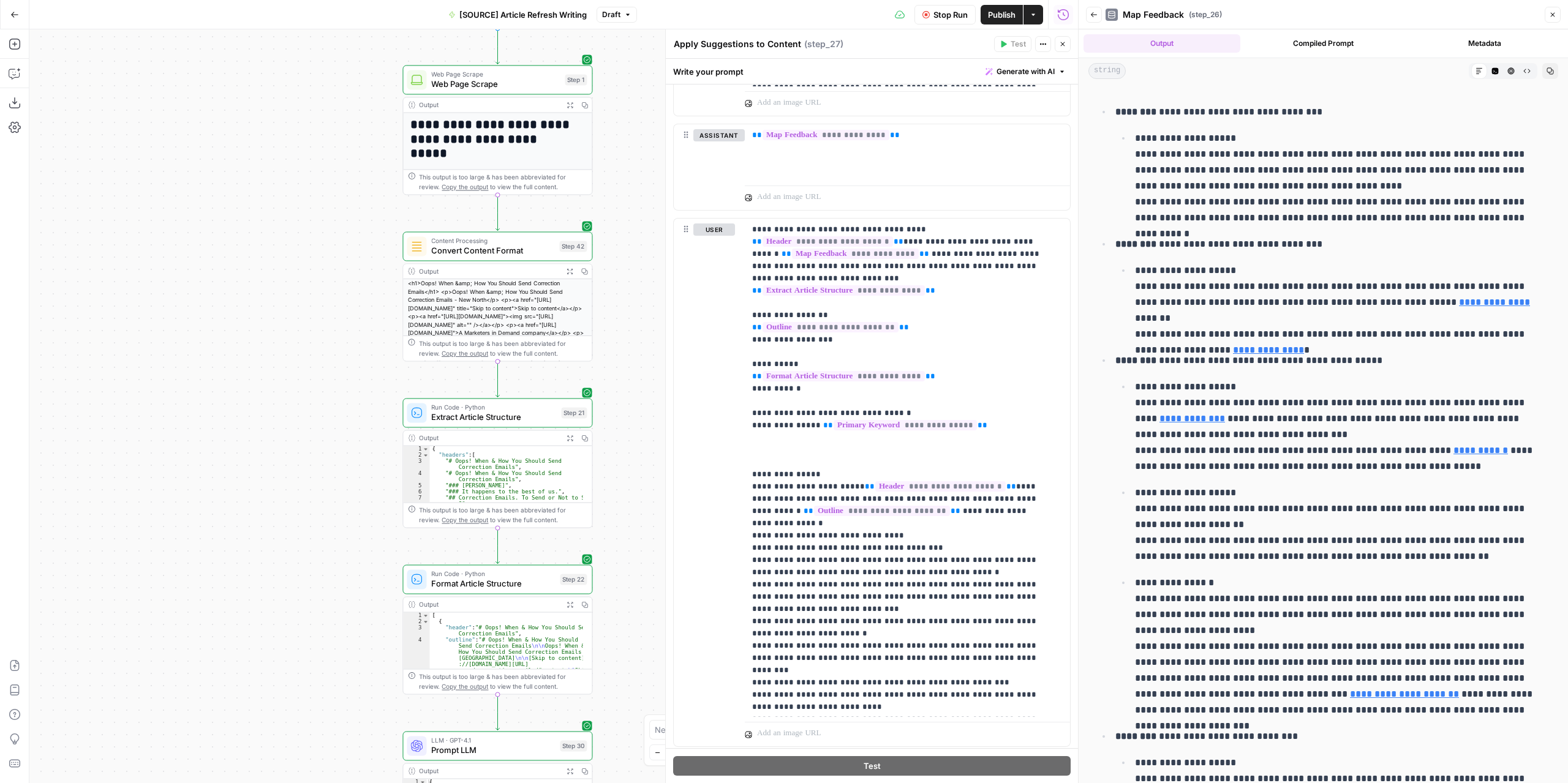
drag, startPoint x: 325, startPoint y: 322, endPoint x: 299, endPoint y: 456, distance: 136.5
click at [301, 552] on div "**********" at bounding box center [553, 406] width 1048 height 754
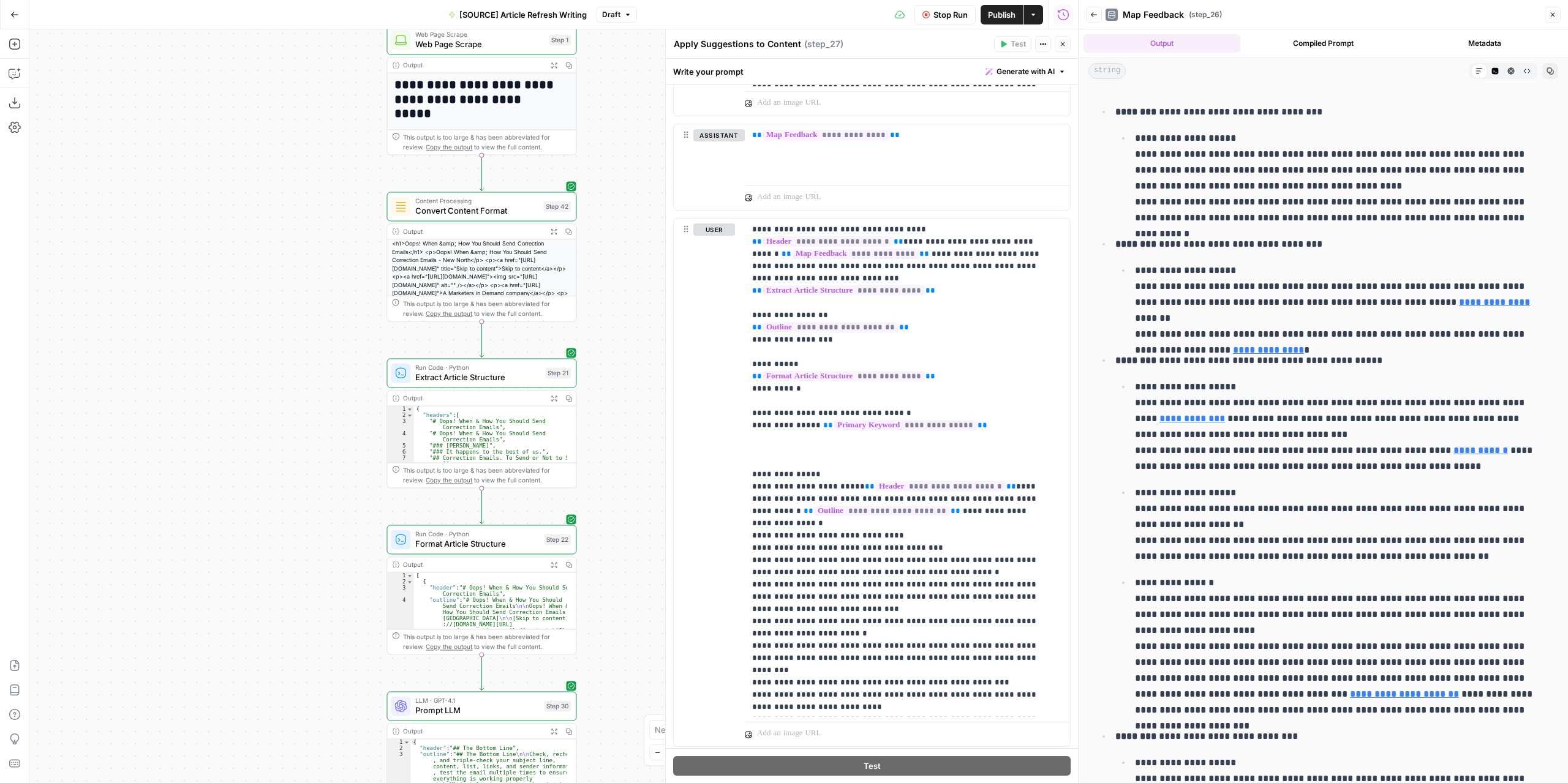
drag, startPoint x: 299, startPoint y: 335, endPoint x: 284, endPoint y: 298, distance: 39.9
click at [284, 293] on div "**********" at bounding box center [553, 406] width 1048 height 754
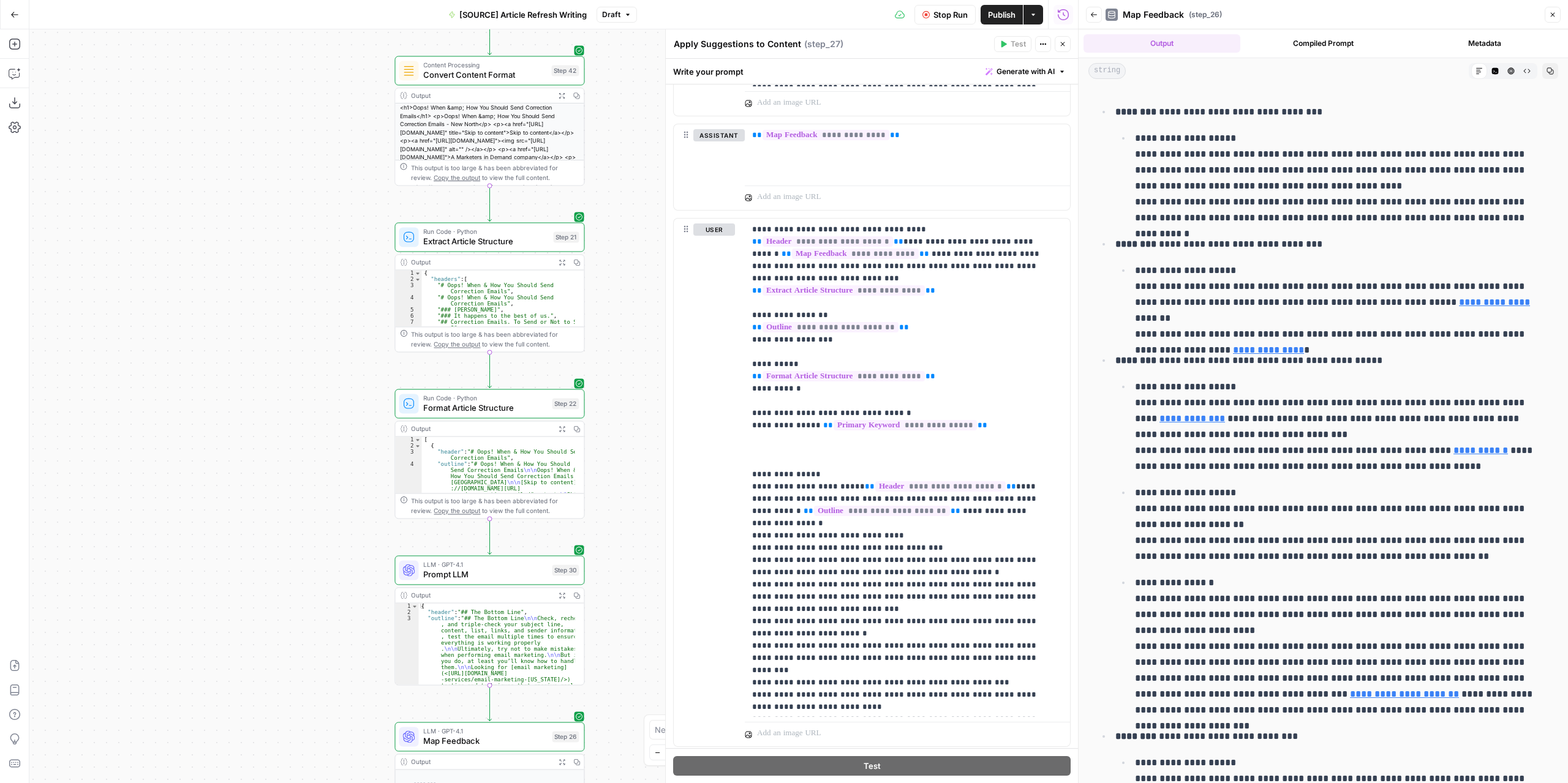
drag, startPoint x: 306, startPoint y: 555, endPoint x: 312, endPoint y: 398, distance: 157.1
click at [312, 400] on div "**********" at bounding box center [553, 406] width 1048 height 754
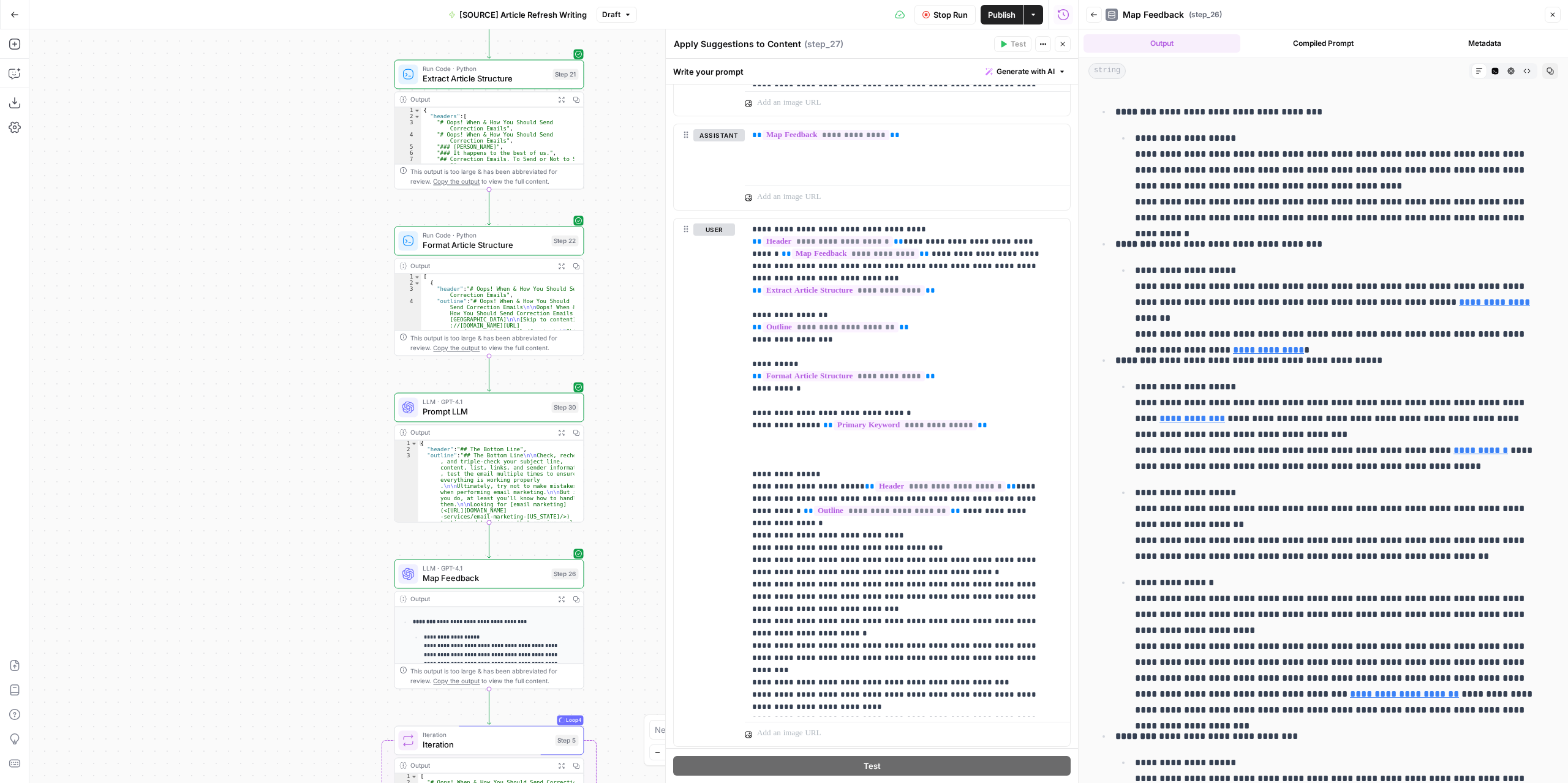
drag, startPoint x: 322, startPoint y: 503, endPoint x: 326, endPoint y: 396, distance: 107.1
click at [326, 396] on div "**********" at bounding box center [553, 406] width 1048 height 754
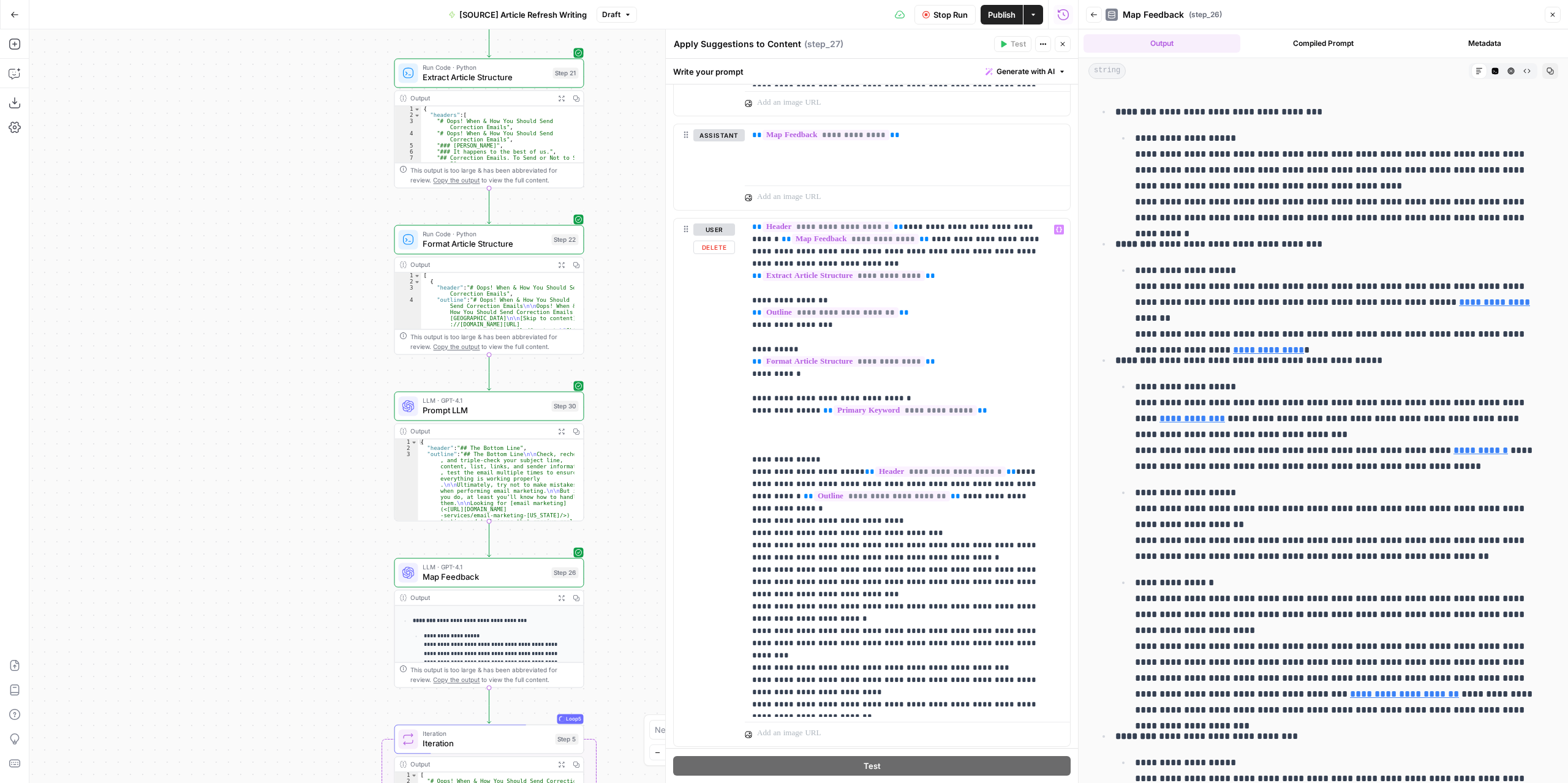
scroll to position [13, 0]
click at [561, 264] on icon "button" at bounding box center [562, 265] width 7 height 7
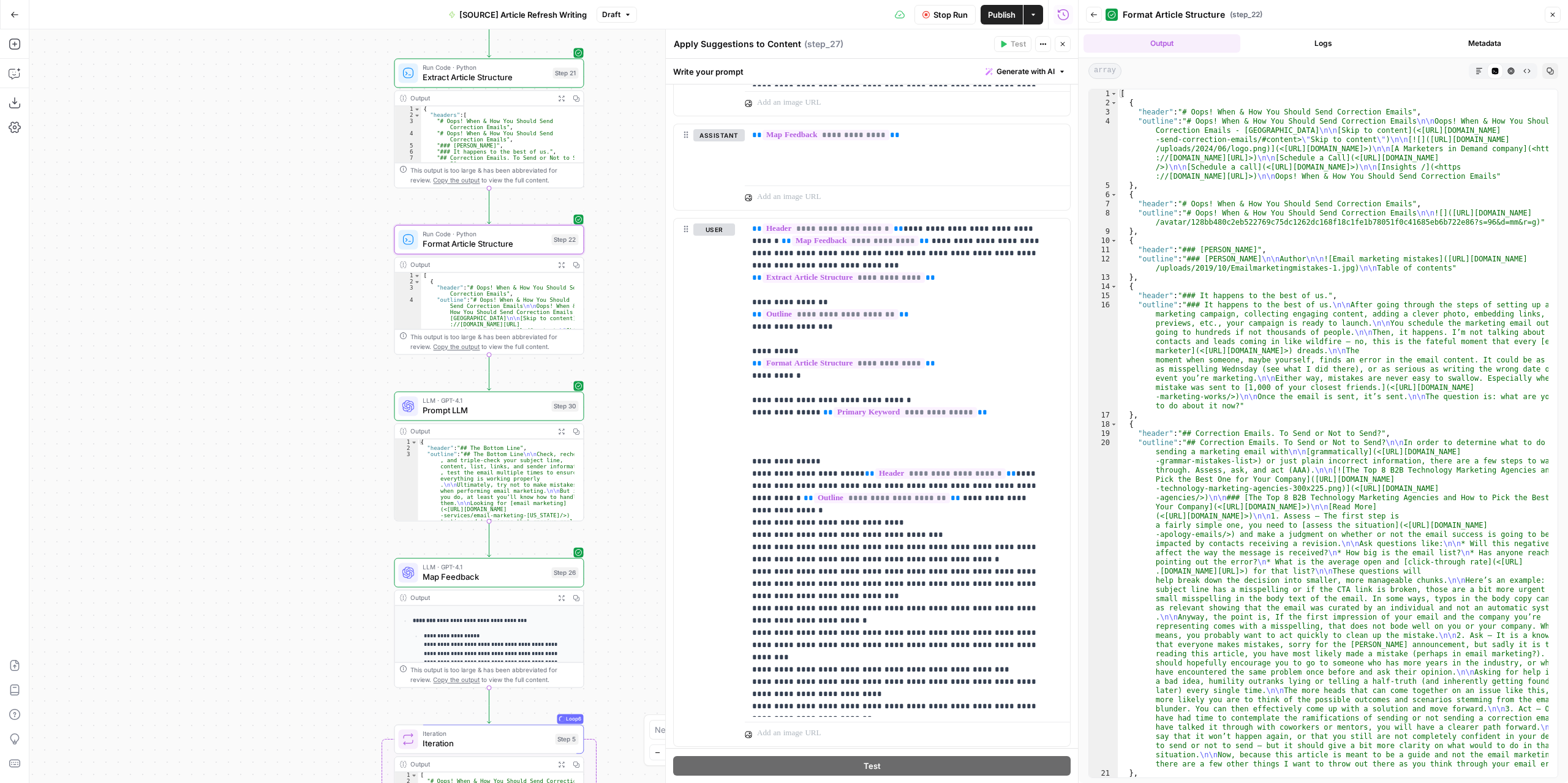
click at [558, 98] on button "Expand Output" at bounding box center [561, 98] width 15 height 15
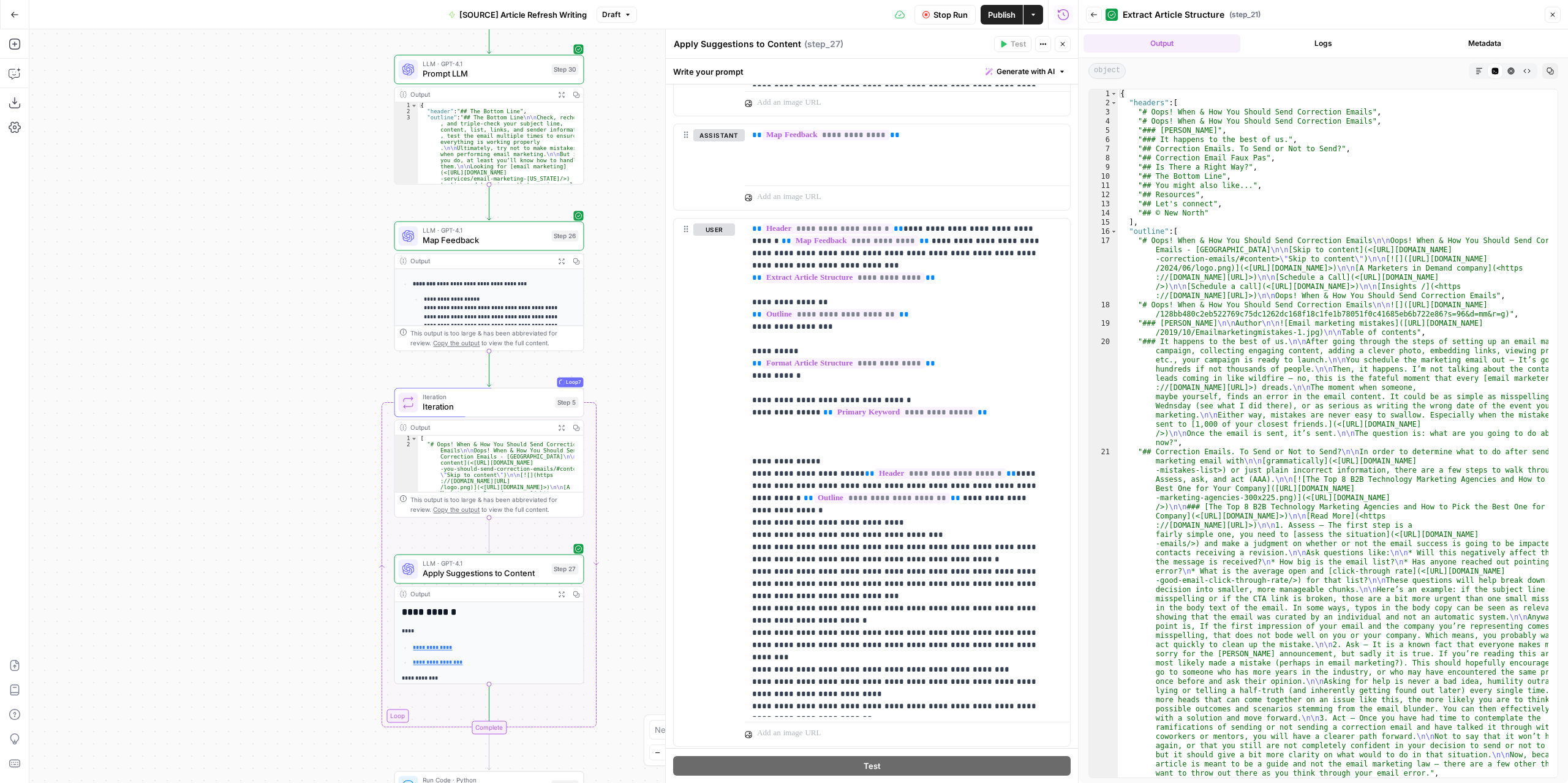
click at [1095, 14] on icon "button" at bounding box center [1093, 14] width 8 height 8
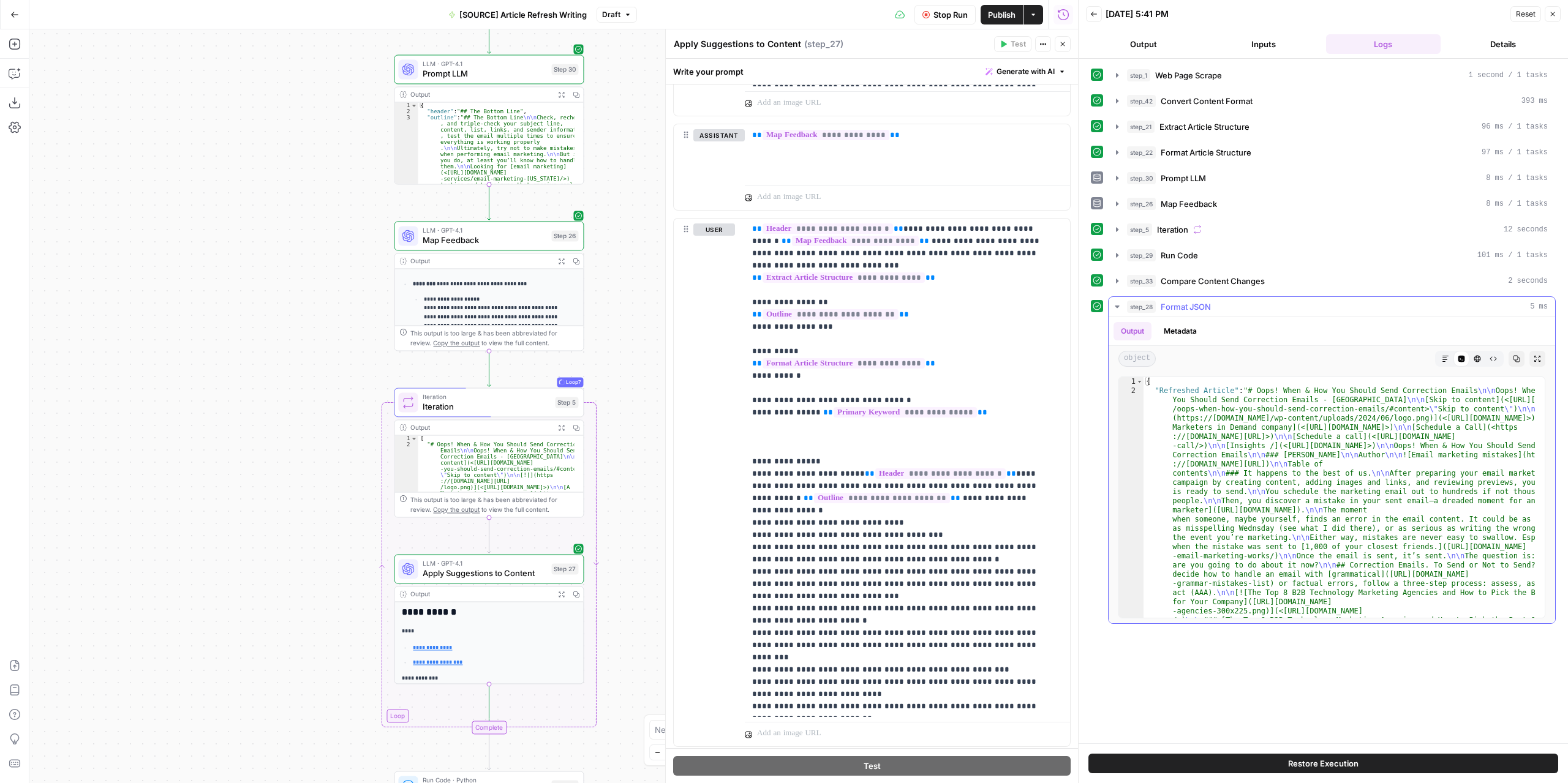
click at [1116, 305] on icon "button" at bounding box center [1116, 307] width 4 height 3
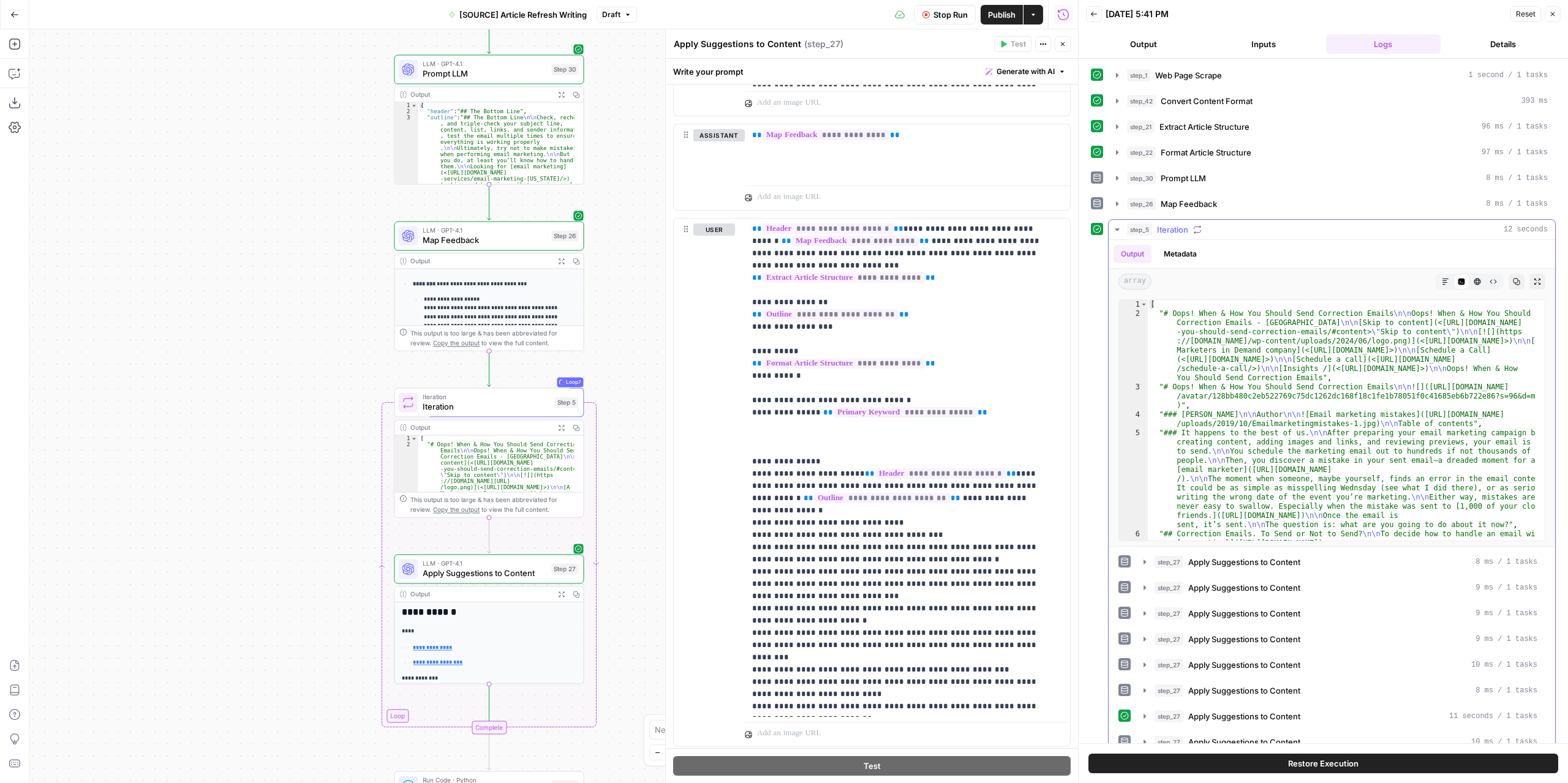
click at [1113, 228] on icon "button" at bounding box center [1117, 230] width 10 height 10
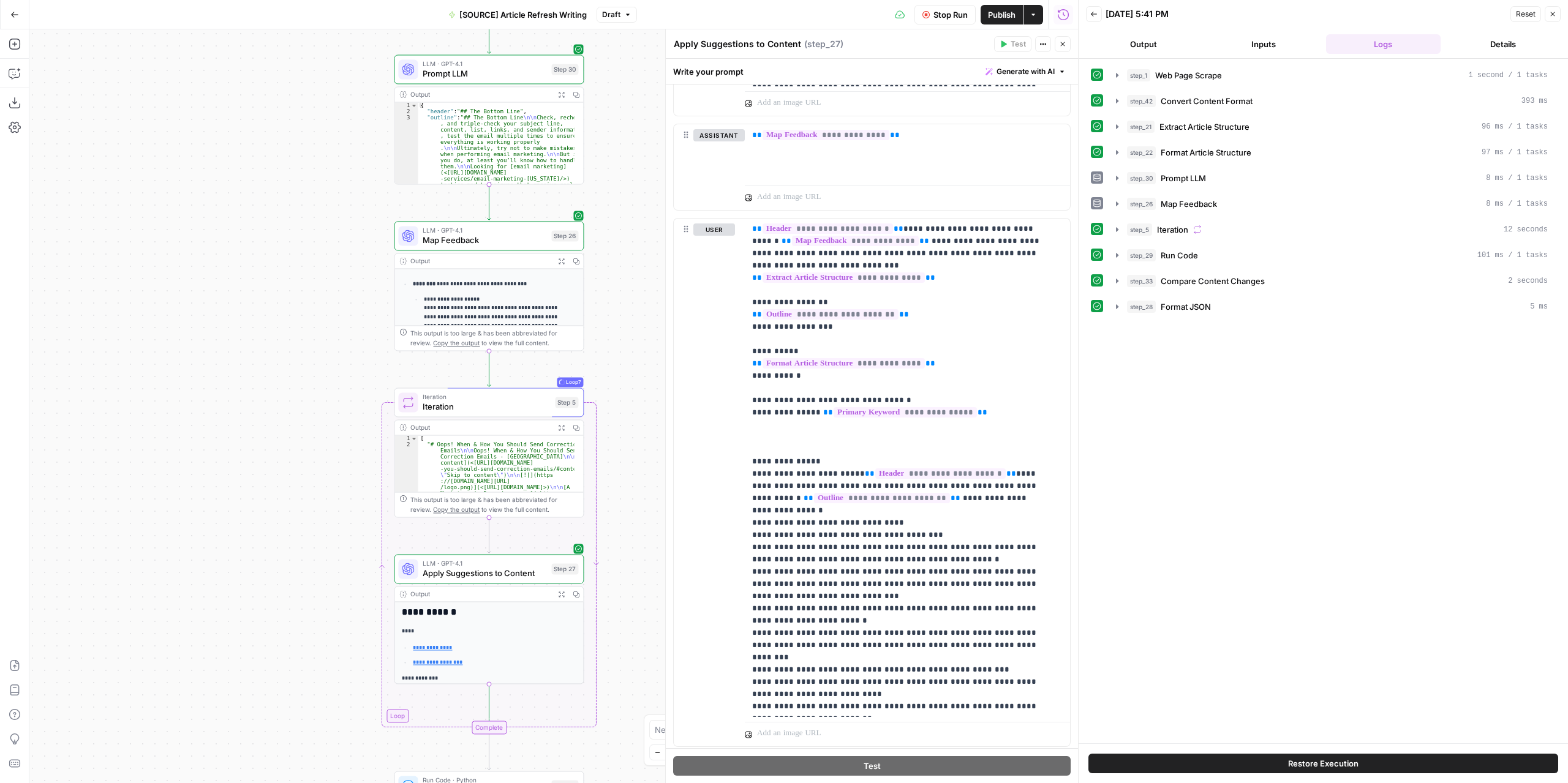
click at [558, 428] on icon "button" at bounding box center [562, 428] width 7 height 7
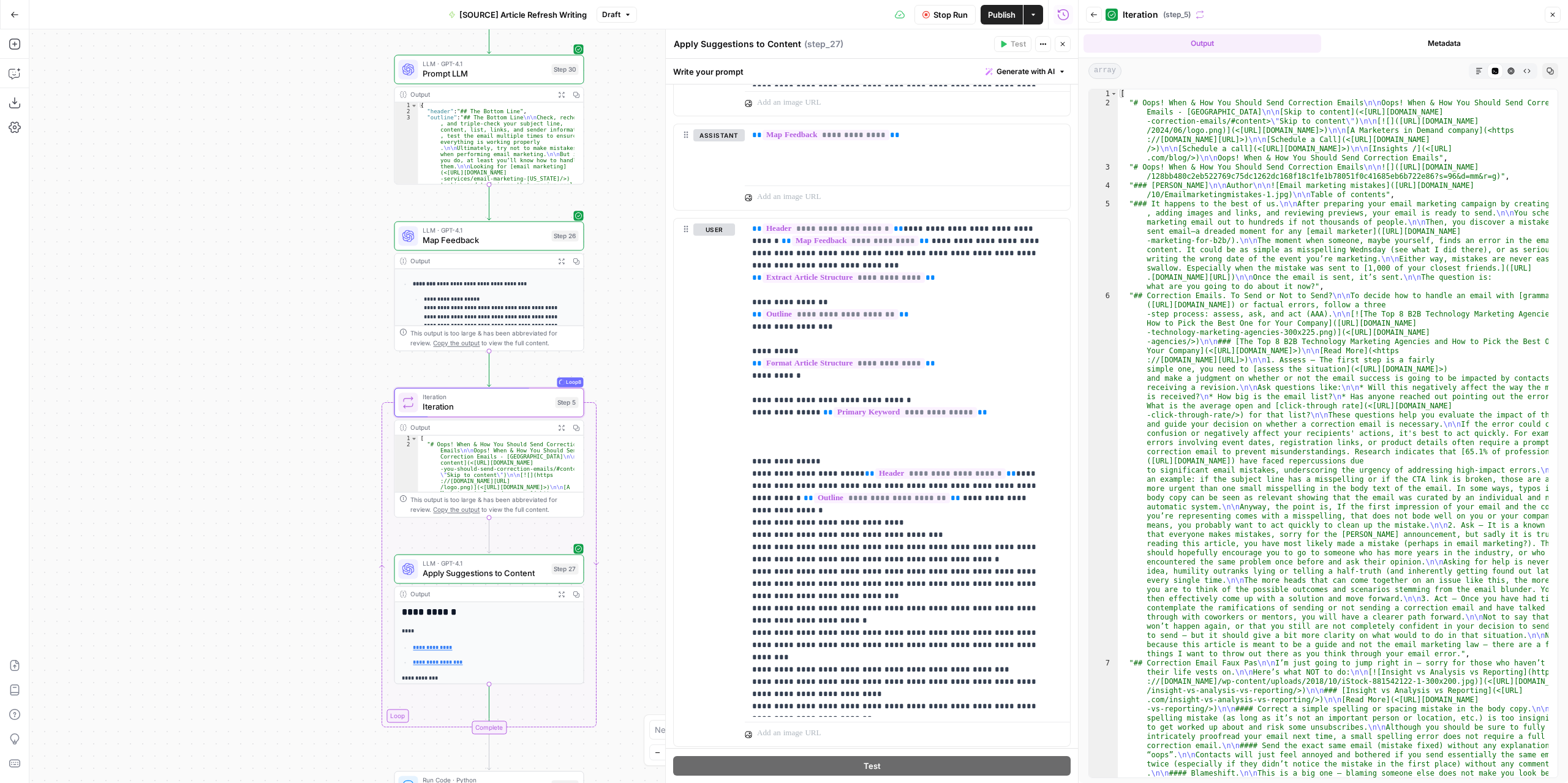
click at [558, 428] on icon "button" at bounding box center [562, 428] width 7 height 7
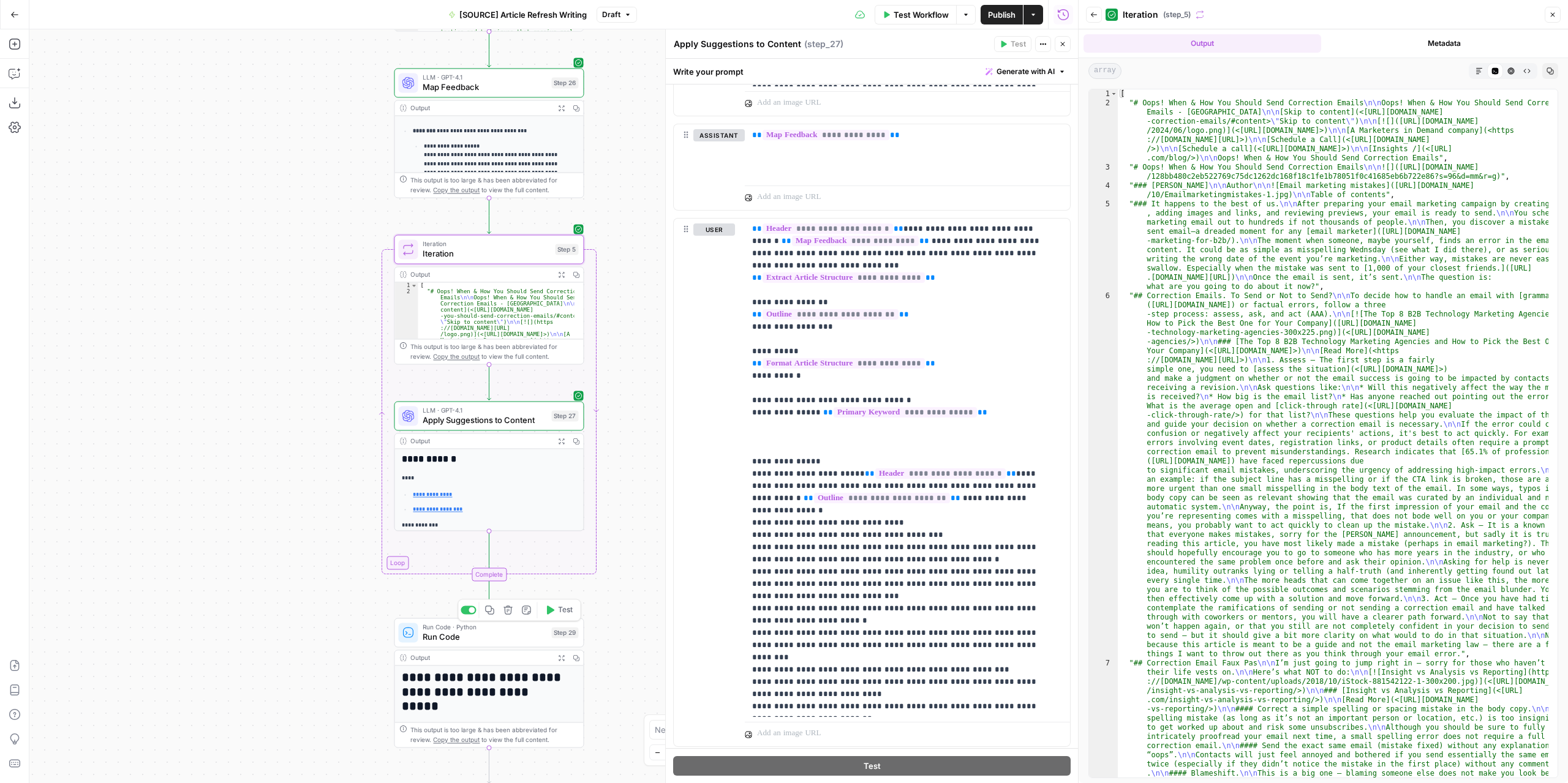
click at [558, 614] on button "Test" at bounding box center [559, 609] width 38 height 16
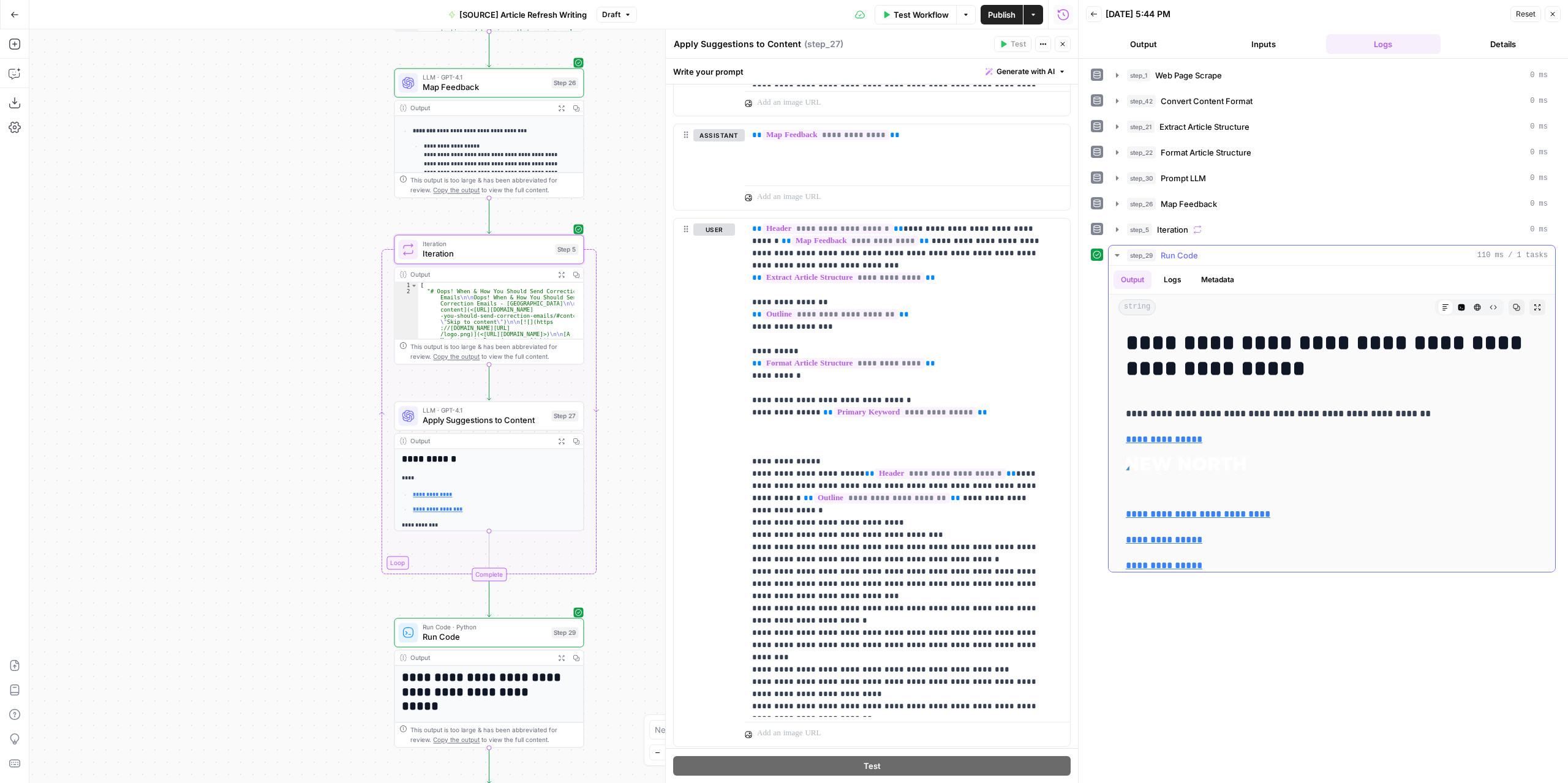
click at [1533, 307] on icon "button" at bounding box center [1537, 307] width 8 height 8
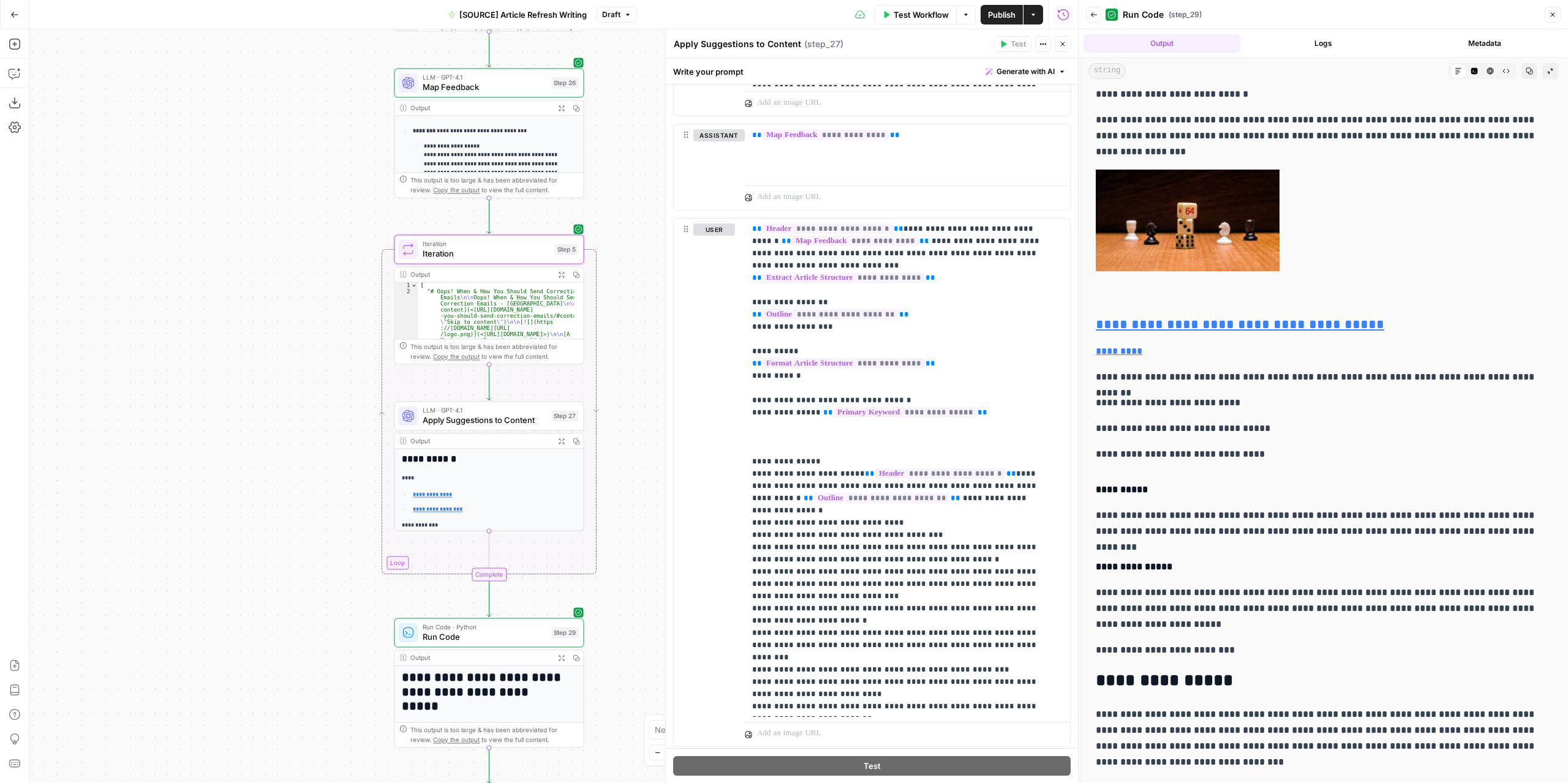
scroll to position [3062, 0]
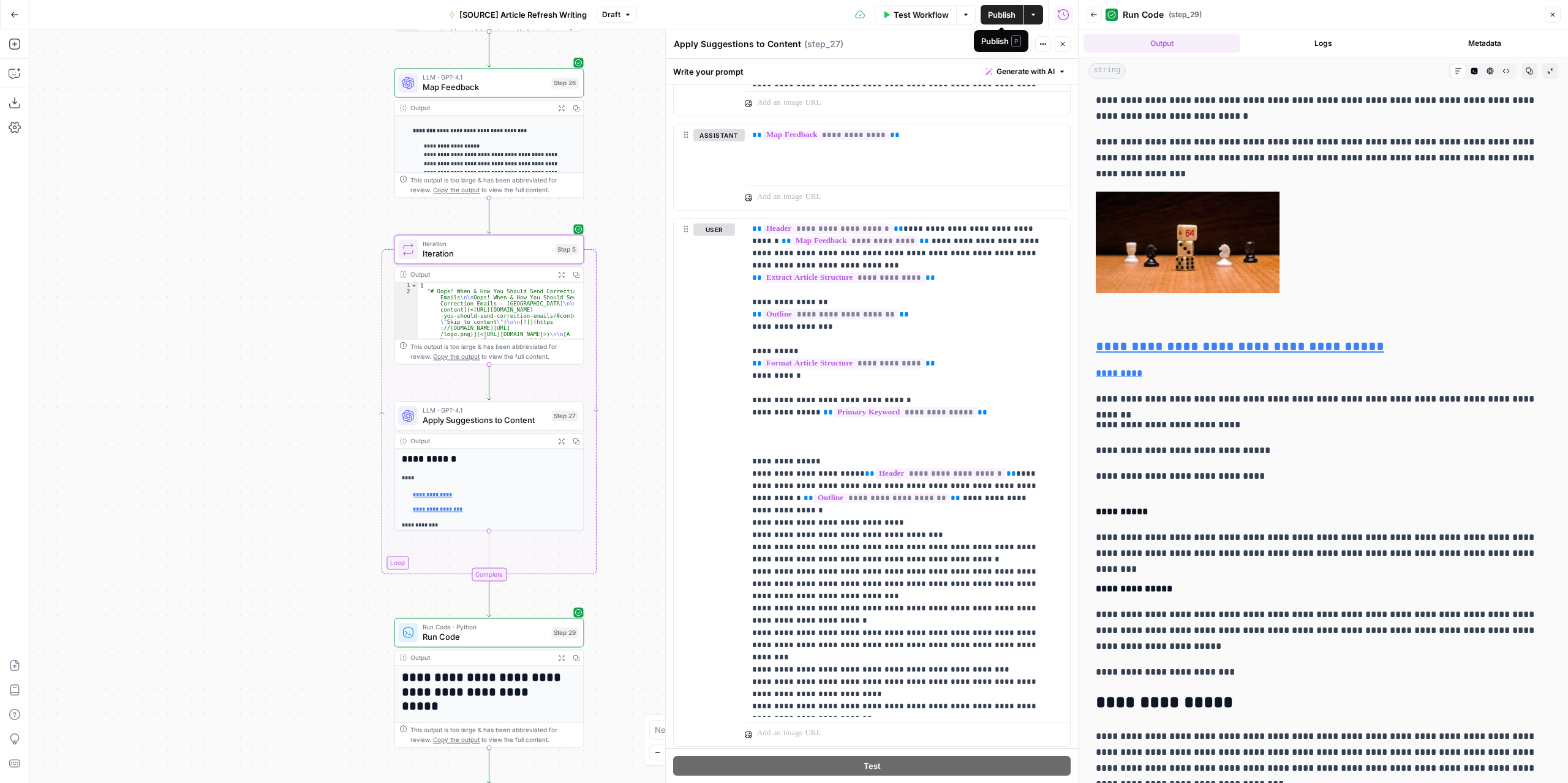
click at [995, 12] on span "Publish" at bounding box center [1002, 15] width 27 height 12
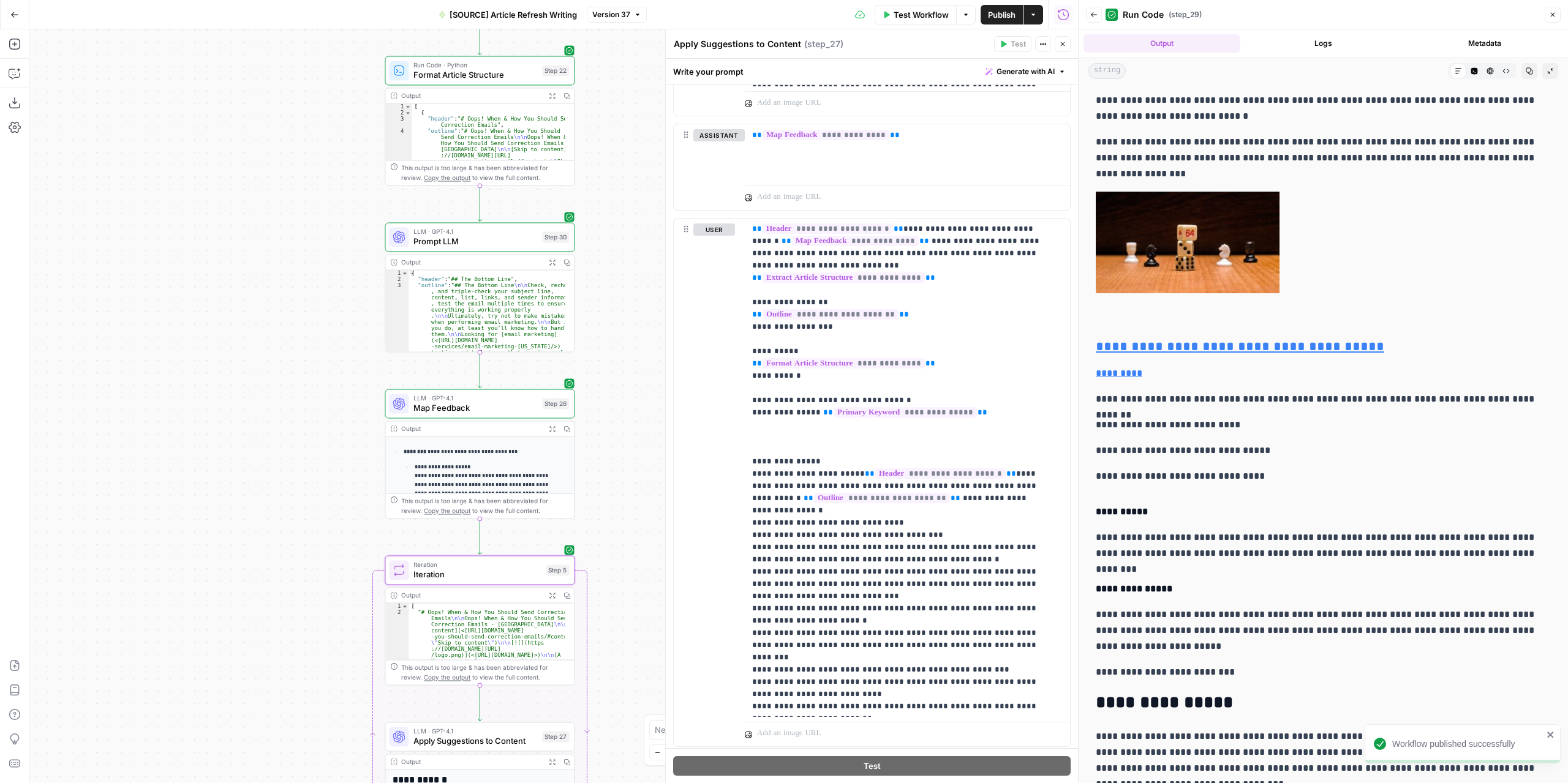
drag, startPoint x: 615, startPoint y: 209, endPoint x: 605, endPoint y: 530, distance: 321.2
click at [605, 530] on div "**********" at bounding box center [553, 406] width 1048 height 754
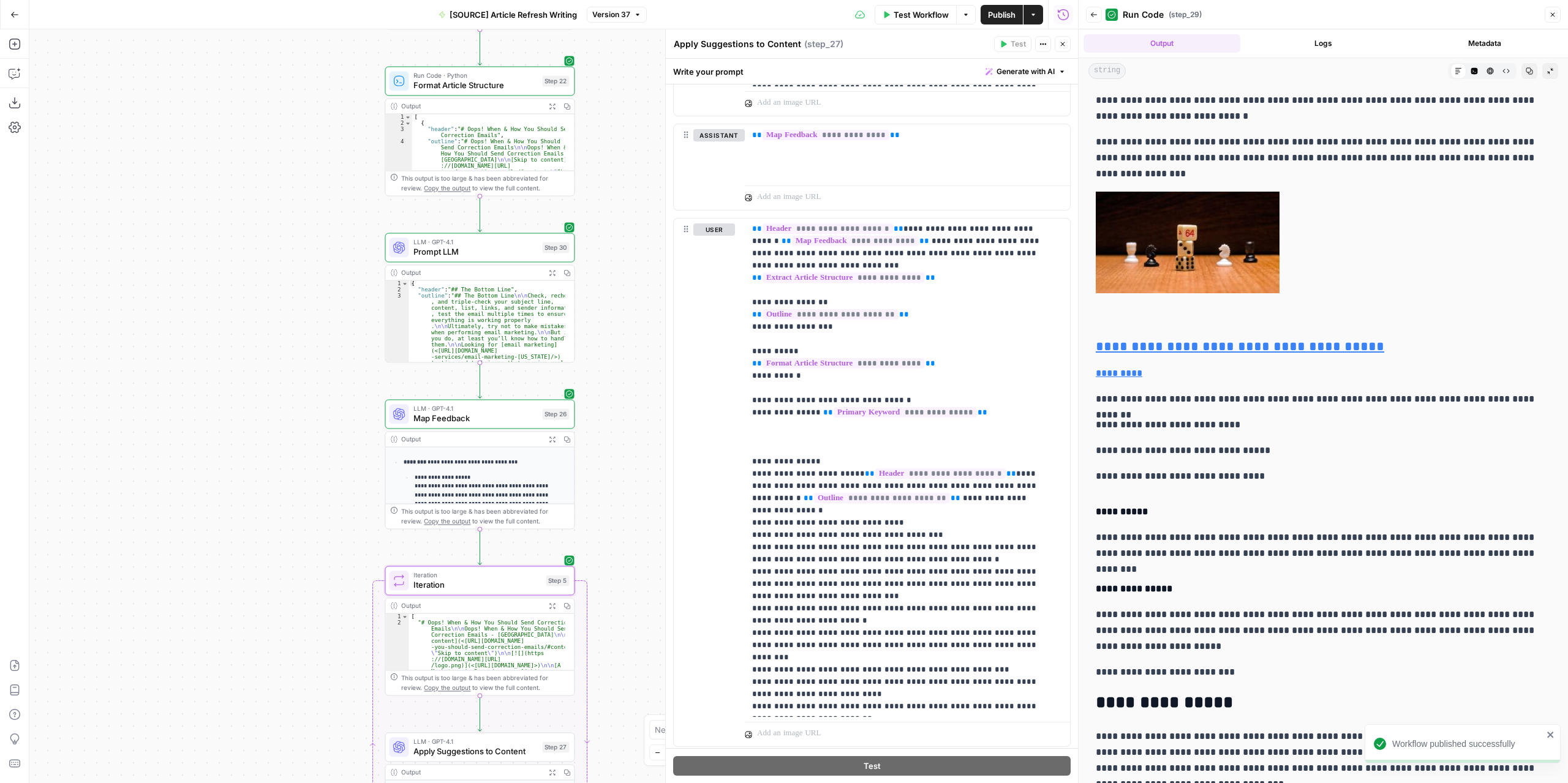
drag, startPoint x: 623, startPoint y: 398, endPoint x: 525, endPoint y: 346, distance: 110.9
click at [622, 421] on div "**********" at bounding box center [553, 406] width 1048 height 754
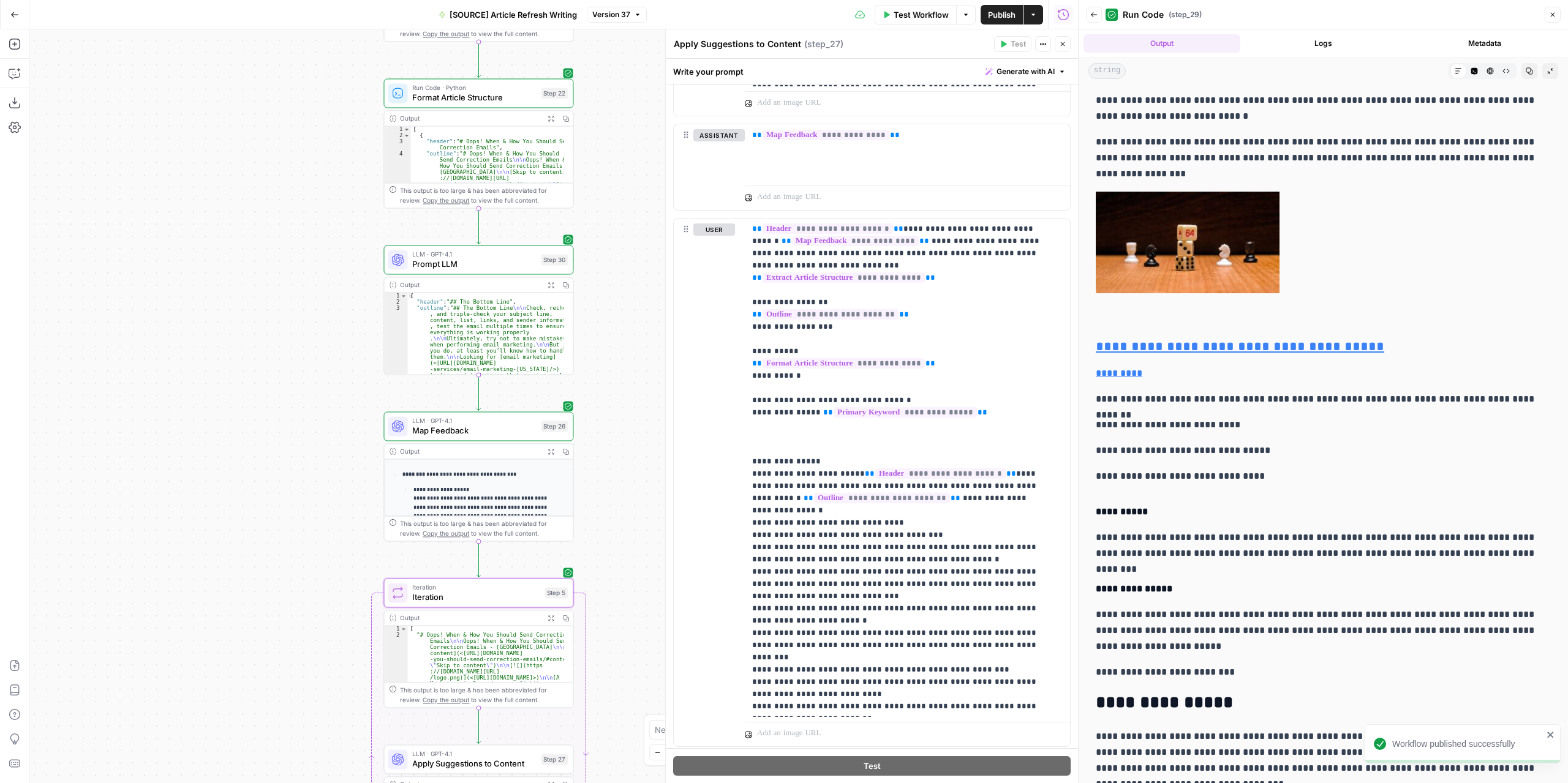
click at [443, 270] on div "LLM · GPT-4.1 Prompt LLM Step 30" at bounding box center [478, 260] width 190 height 29
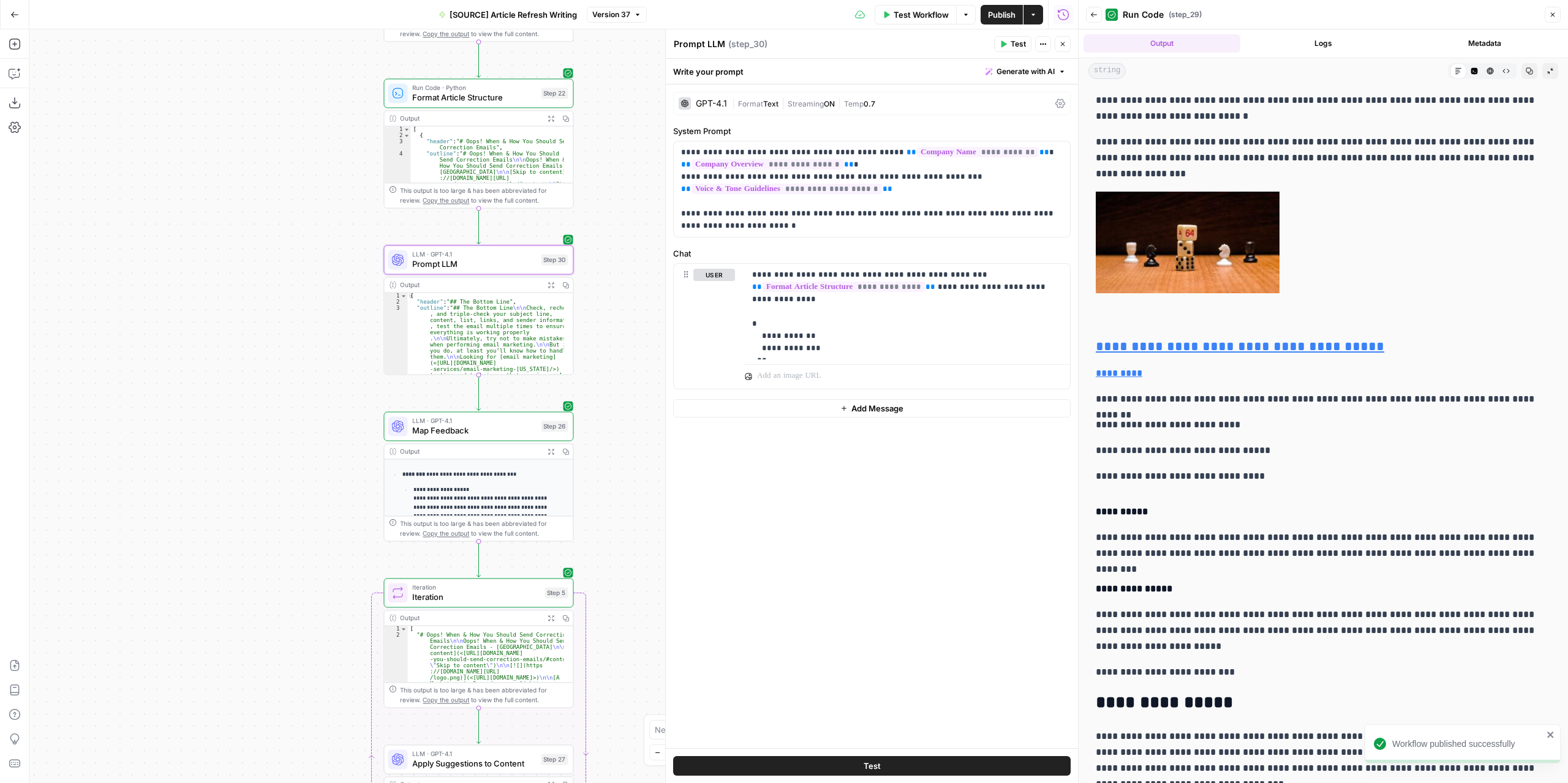
click at [715, 42] on textarea "Prompt LLM" at bounding box center [699, 44] width 51 height 12
type textarea "Extract Conclusion"
click at [853, 473] on div "**********" at bounding box center [871, 417] width 412 height 664
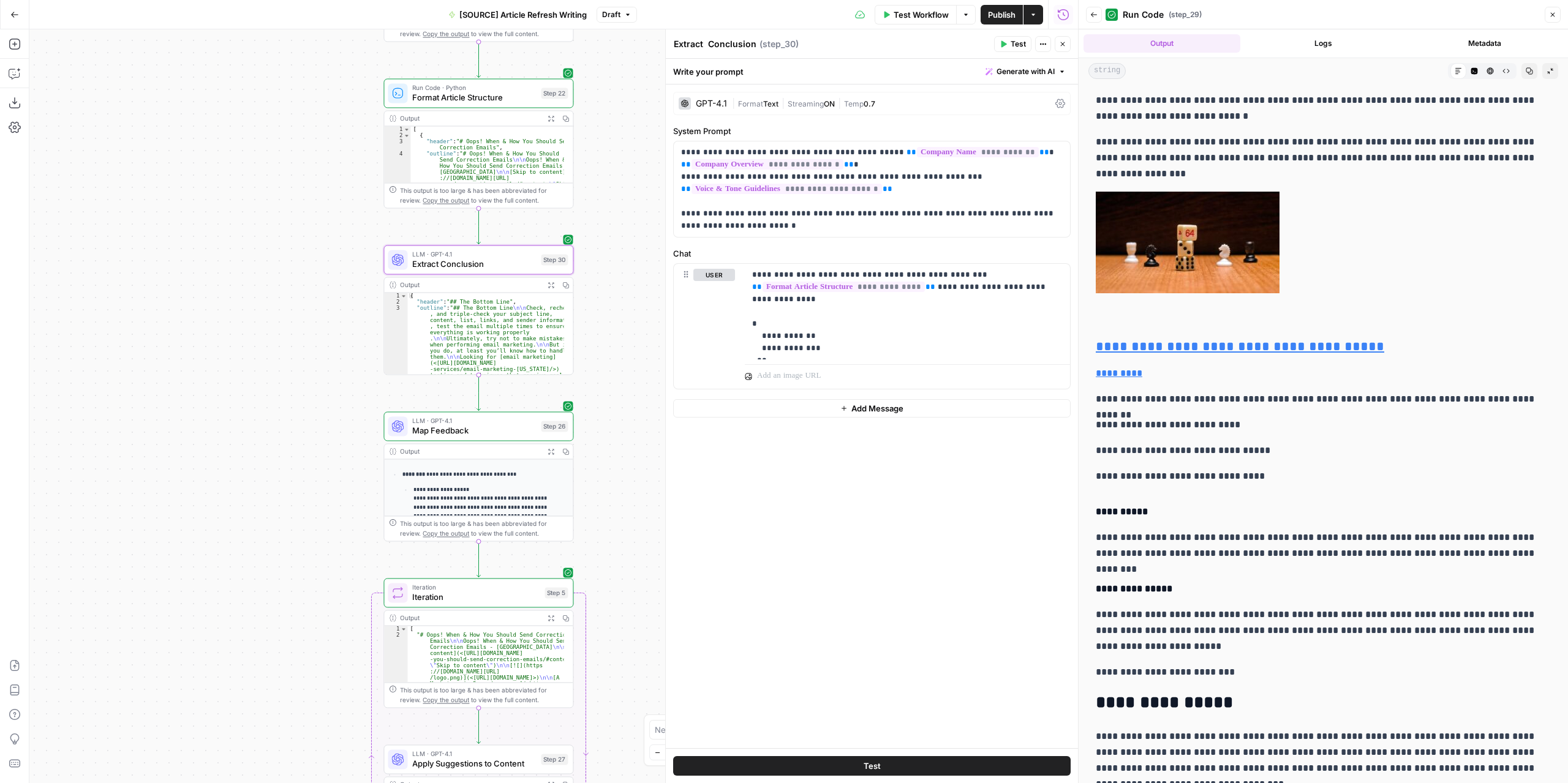
click at [1009, 42] on button "Test" at bounding box center [1013, 44] width 38 height 16
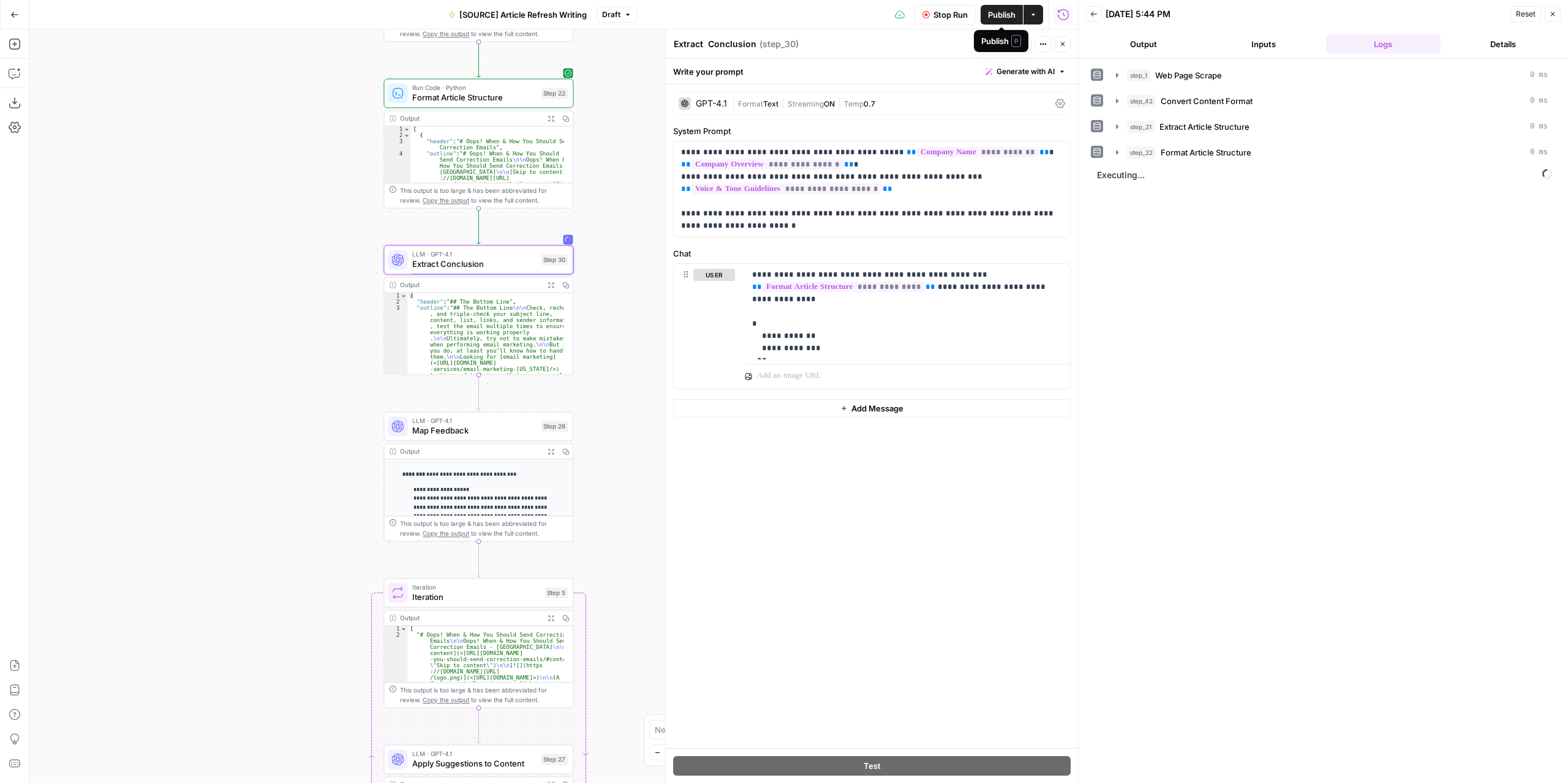
click at [1137, 41] on button "Output" at bounding box center [1143, 44] width 115 height 20
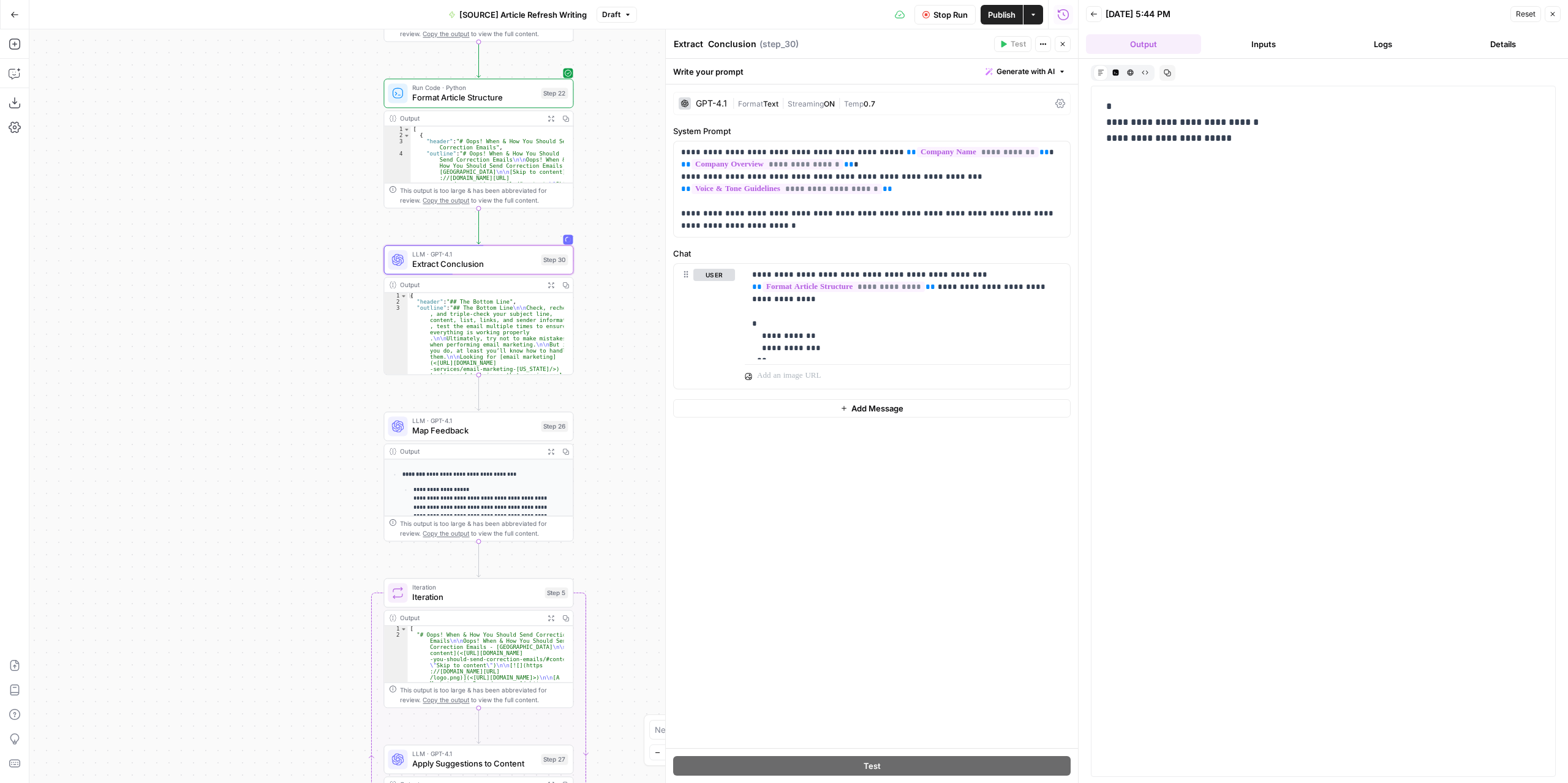
click at [1000, 11] on span "Publish" at bounding box center [1002, 15] width 27 height 12
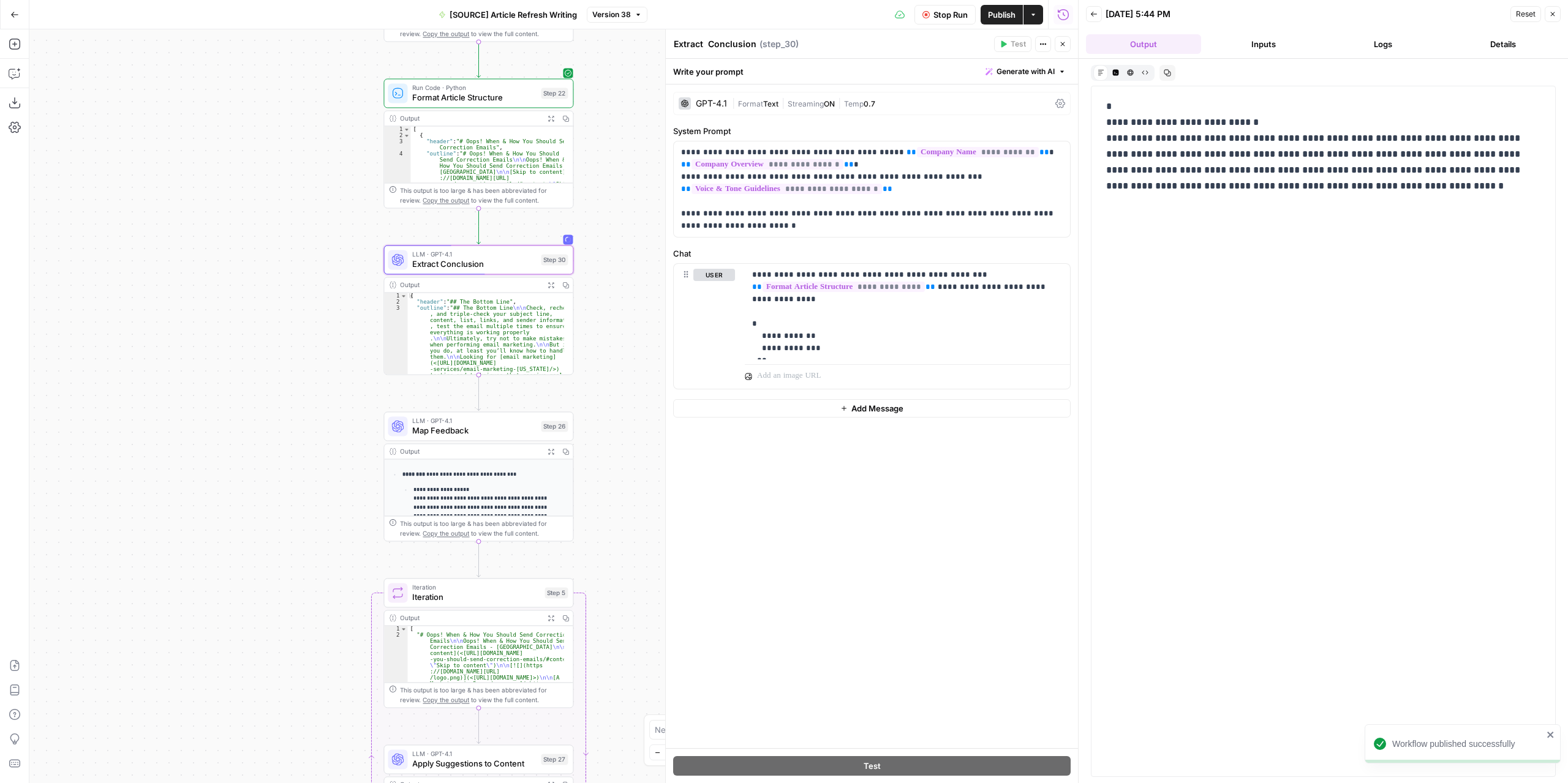
click at [1300, 322] on div "**********" at bounding box center [1323, 431] width 449 height 676
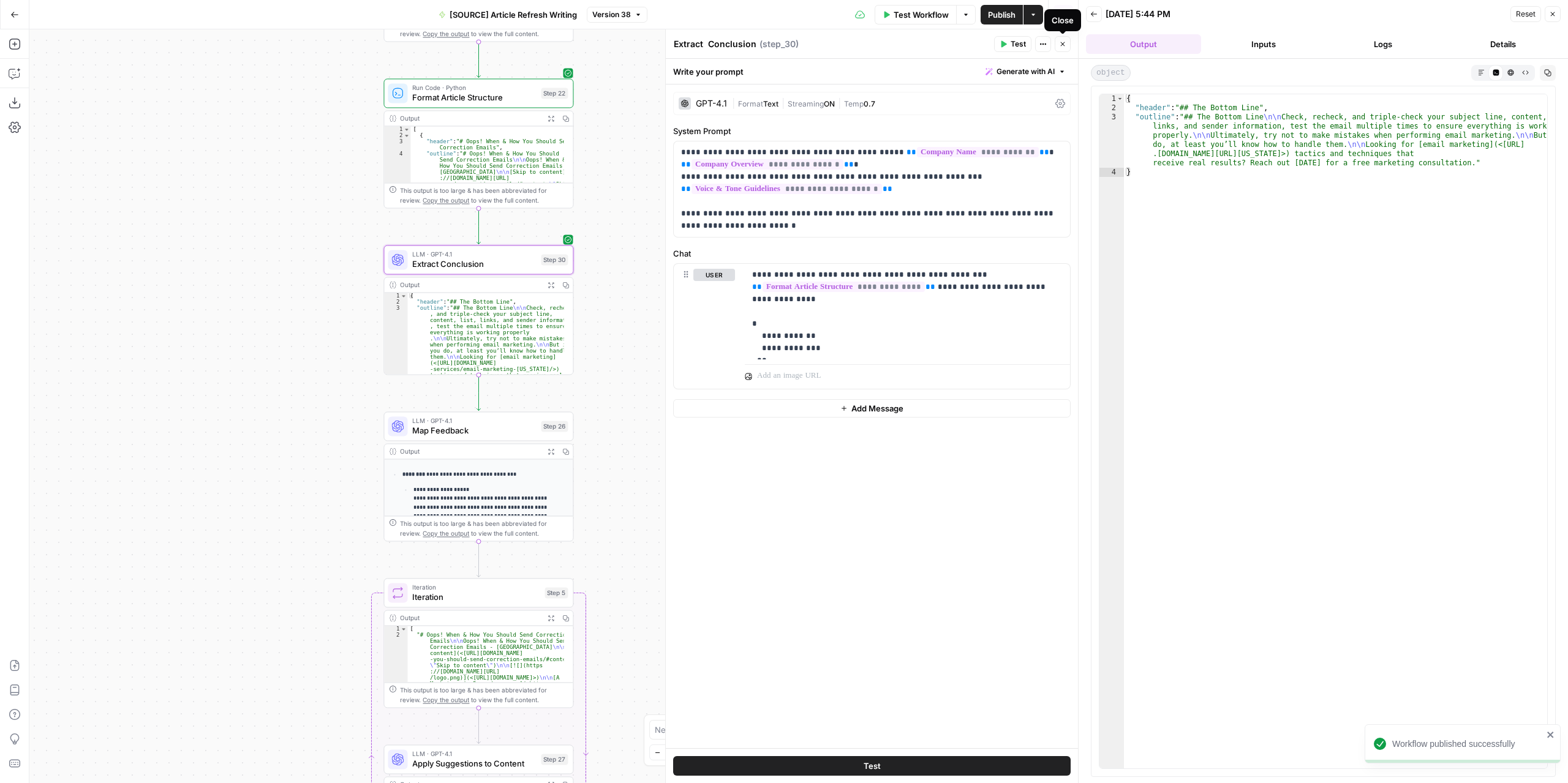
click at [1066, 41] on icon "button" at bounding box center [1062, 44] width 8 height 8
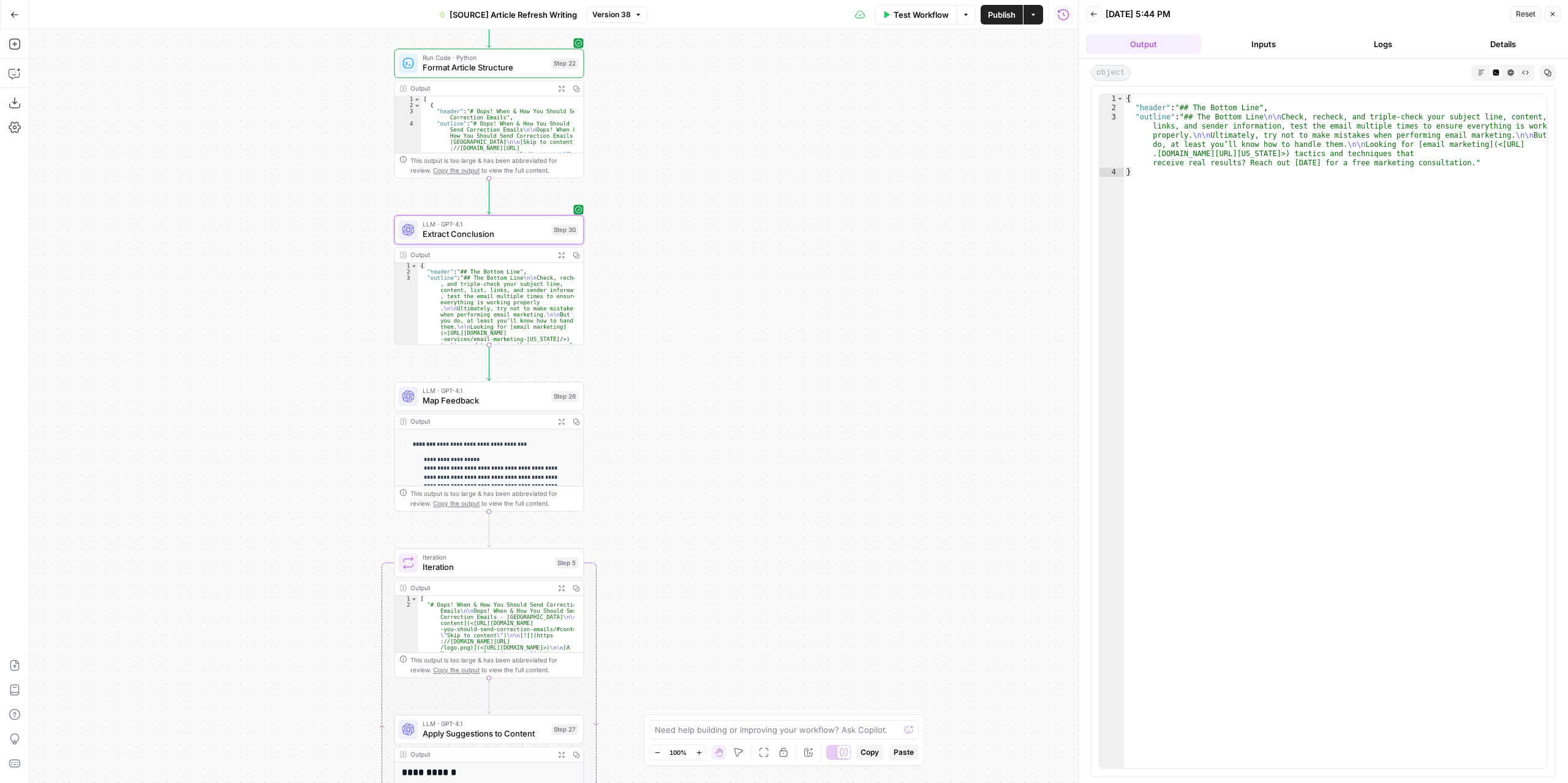
drag, startPoint x: 714, startPoint y: 370, endPoint x: 782, endPoint y: 232, distance: 153.8
click at [782, 233] on div "**********" at bounding box center [553, 406] width 1048 height 754
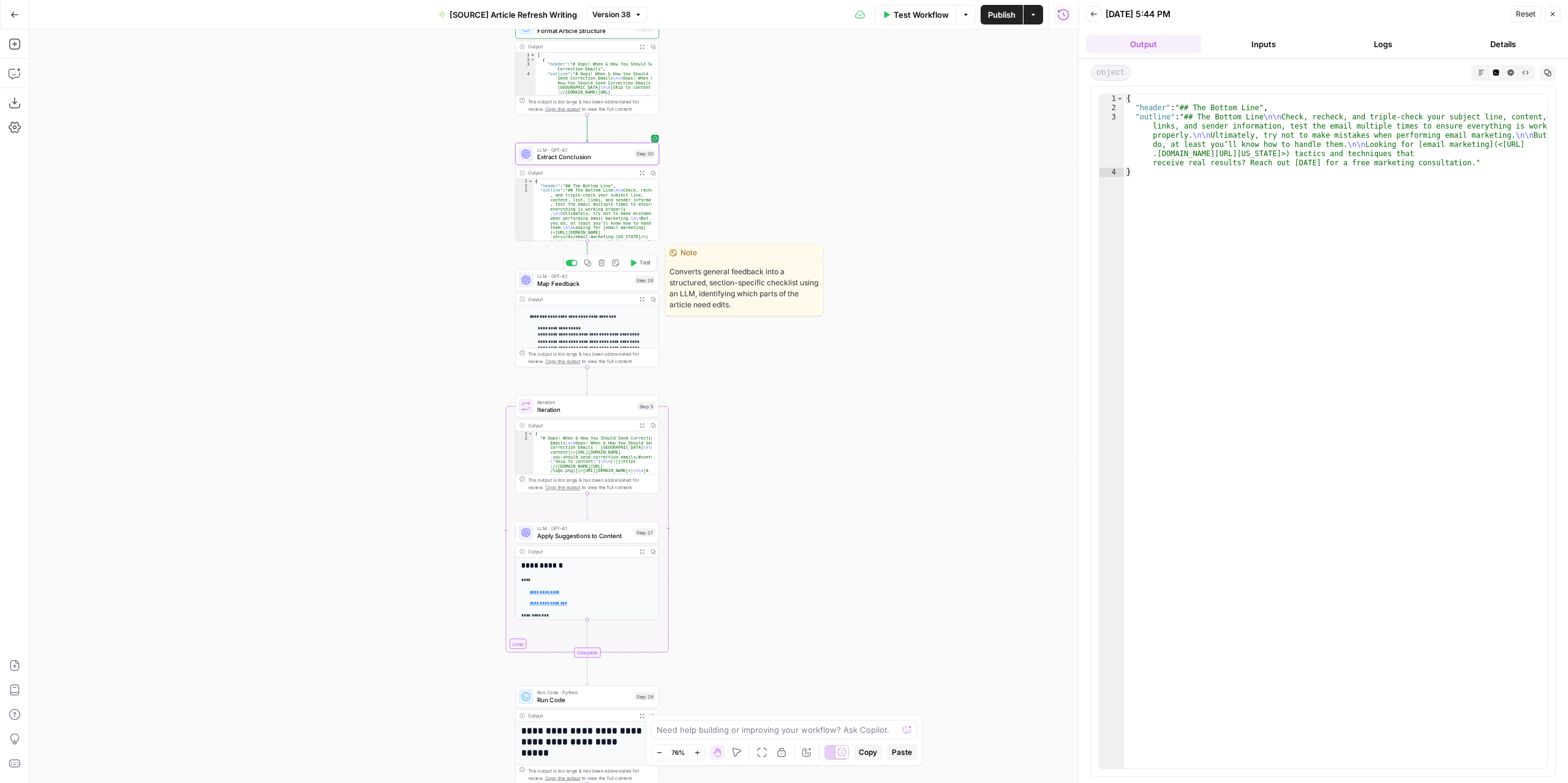
click at [604, 286] on span "Map Feedback" at bounding box center [583, 283] width 94 height 9
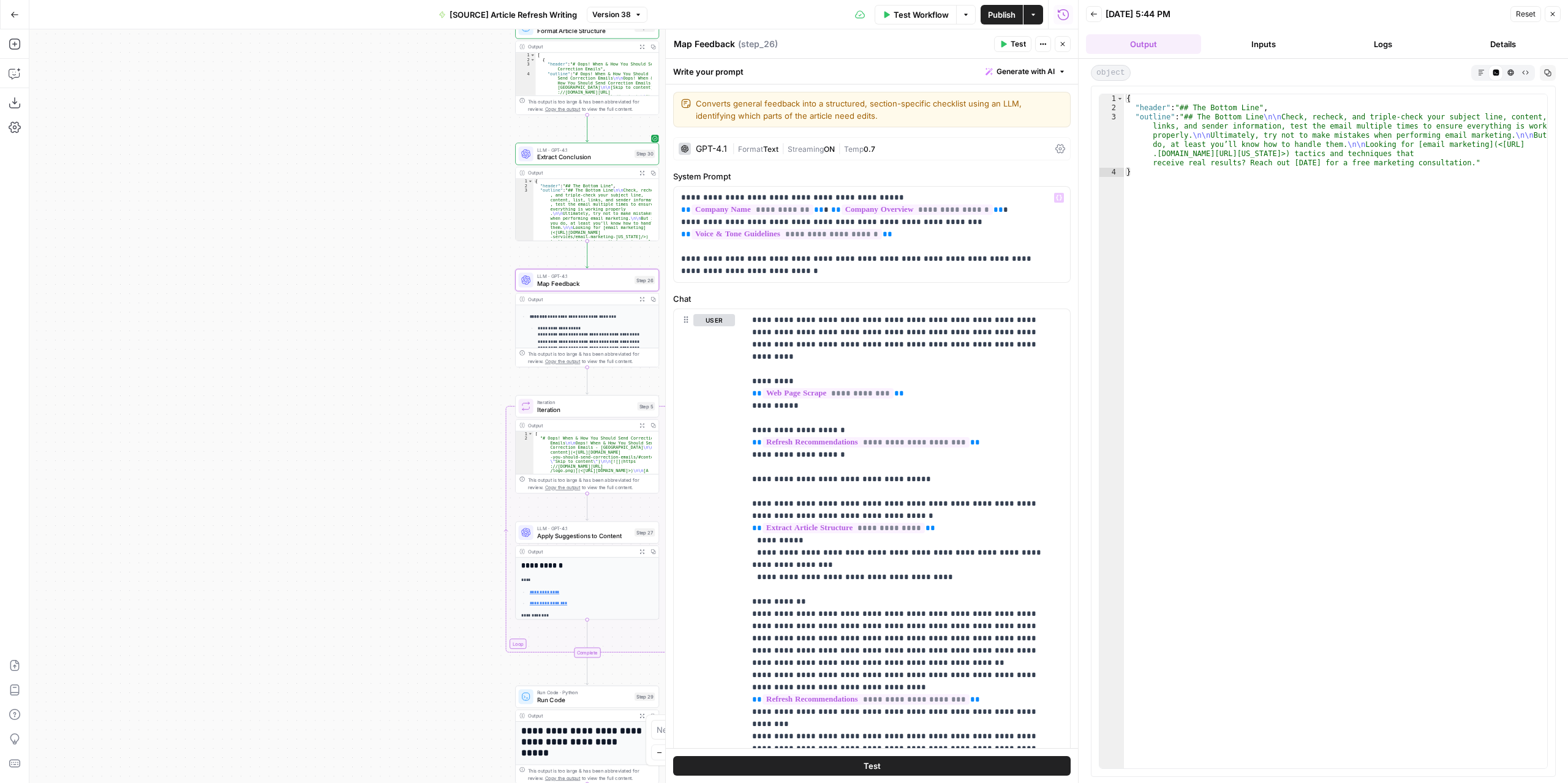
click at [580, 165] on div "LLM · GPT-4.1 Extract Conclusion Step 30" at bounding box center [587, 154] width 144 height 22
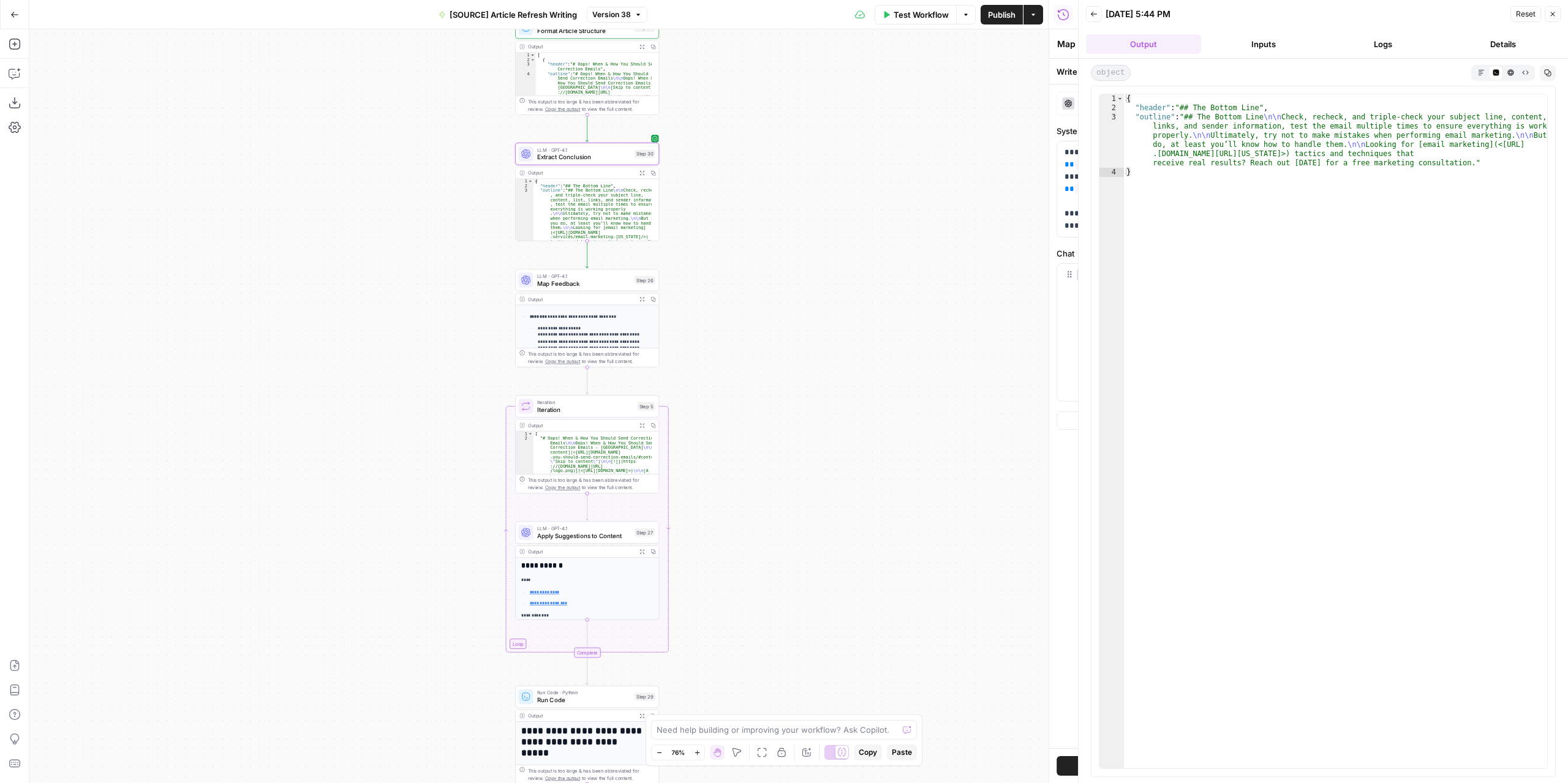
type textarea "Extract Conclusion"
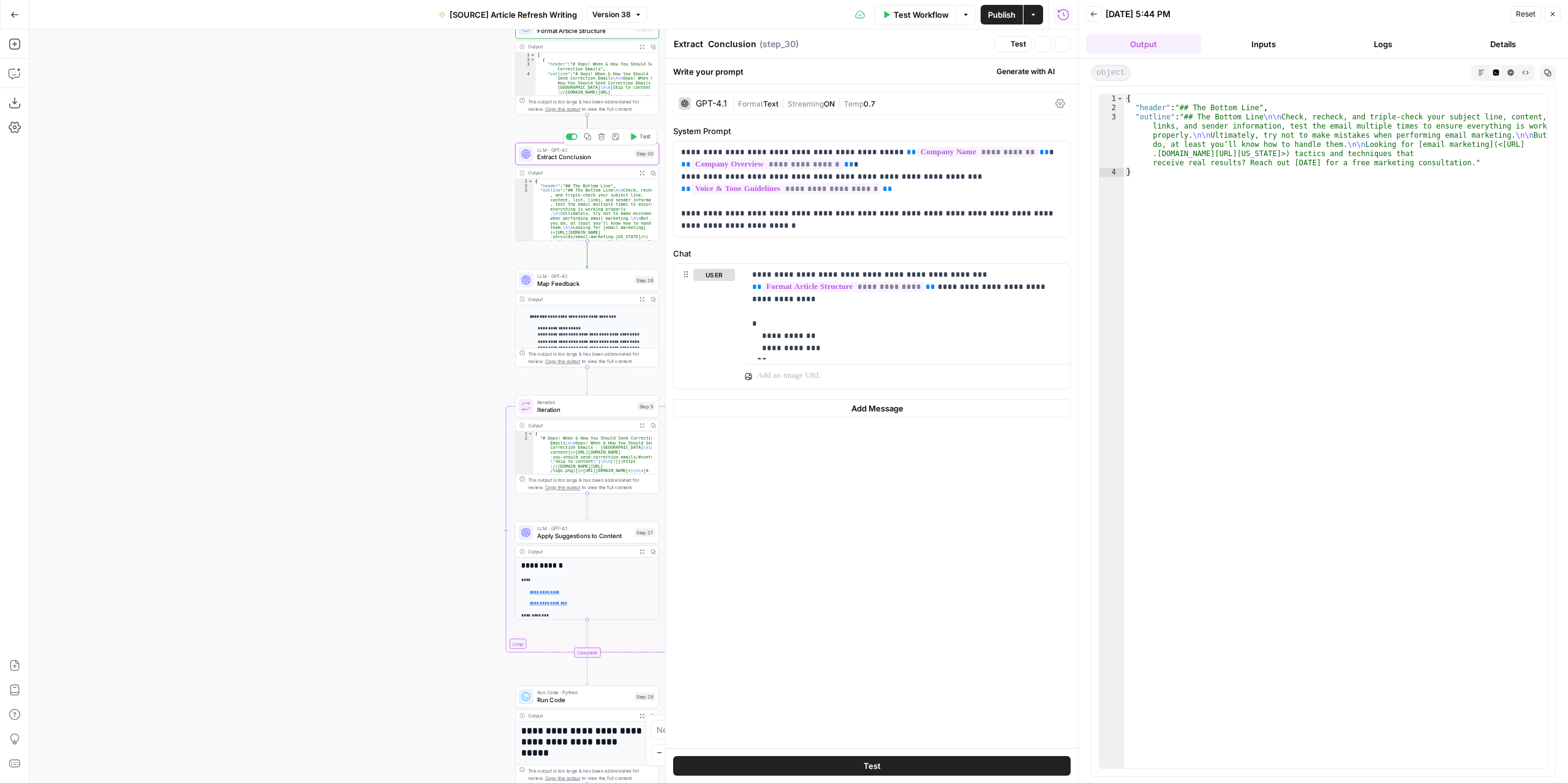
click at [579, 162] on div "LLM · GPT-4.1 Extract Conclusion Step 30 Copy step Delete step Add Note Test" at bounding box center [587, 154] width 144 height 22
click at [612, 280] on span "Map Feedback" at bounding box center [583, 283] width 94 height 9
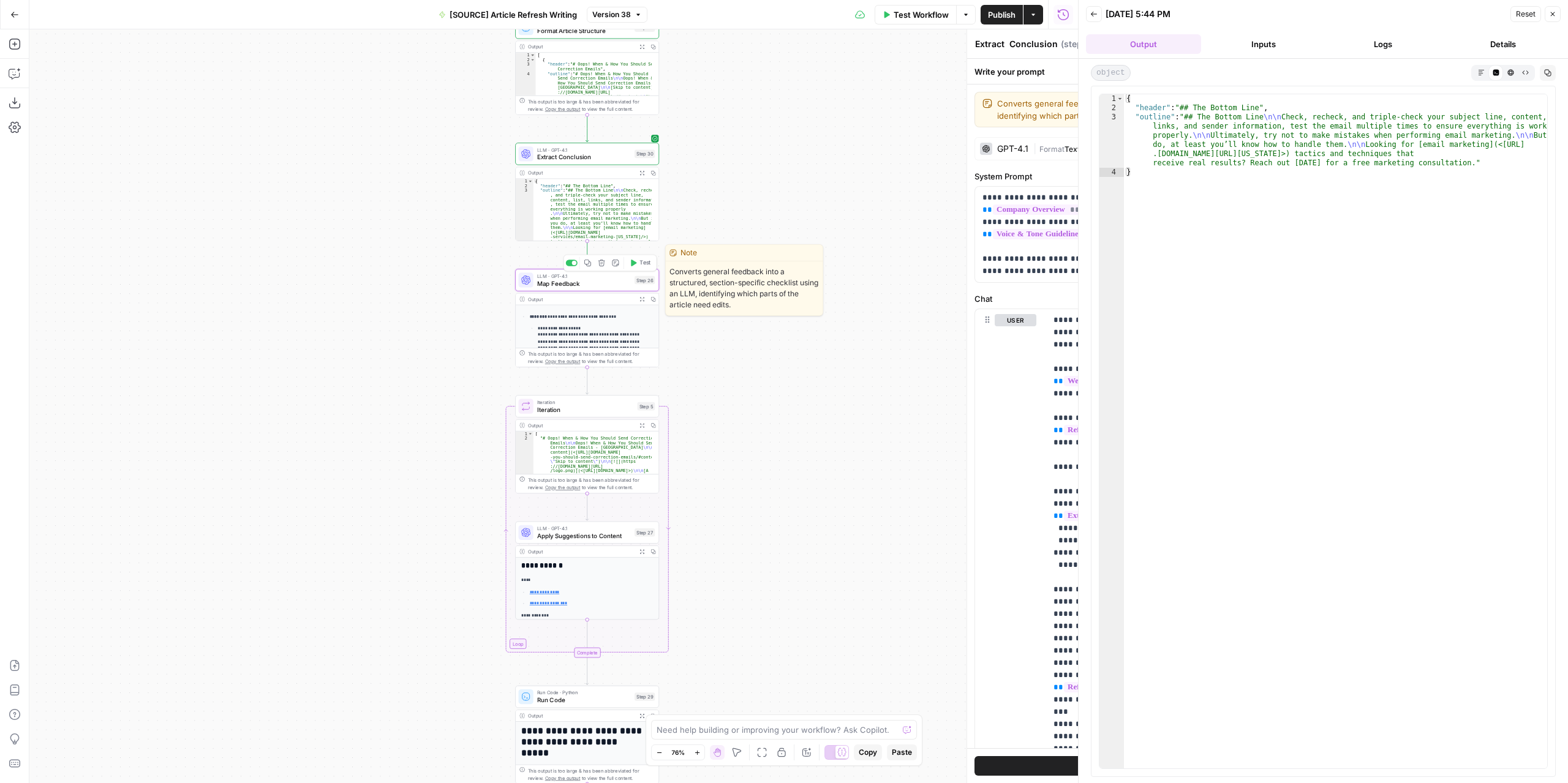
type textarea "Map Feedback"
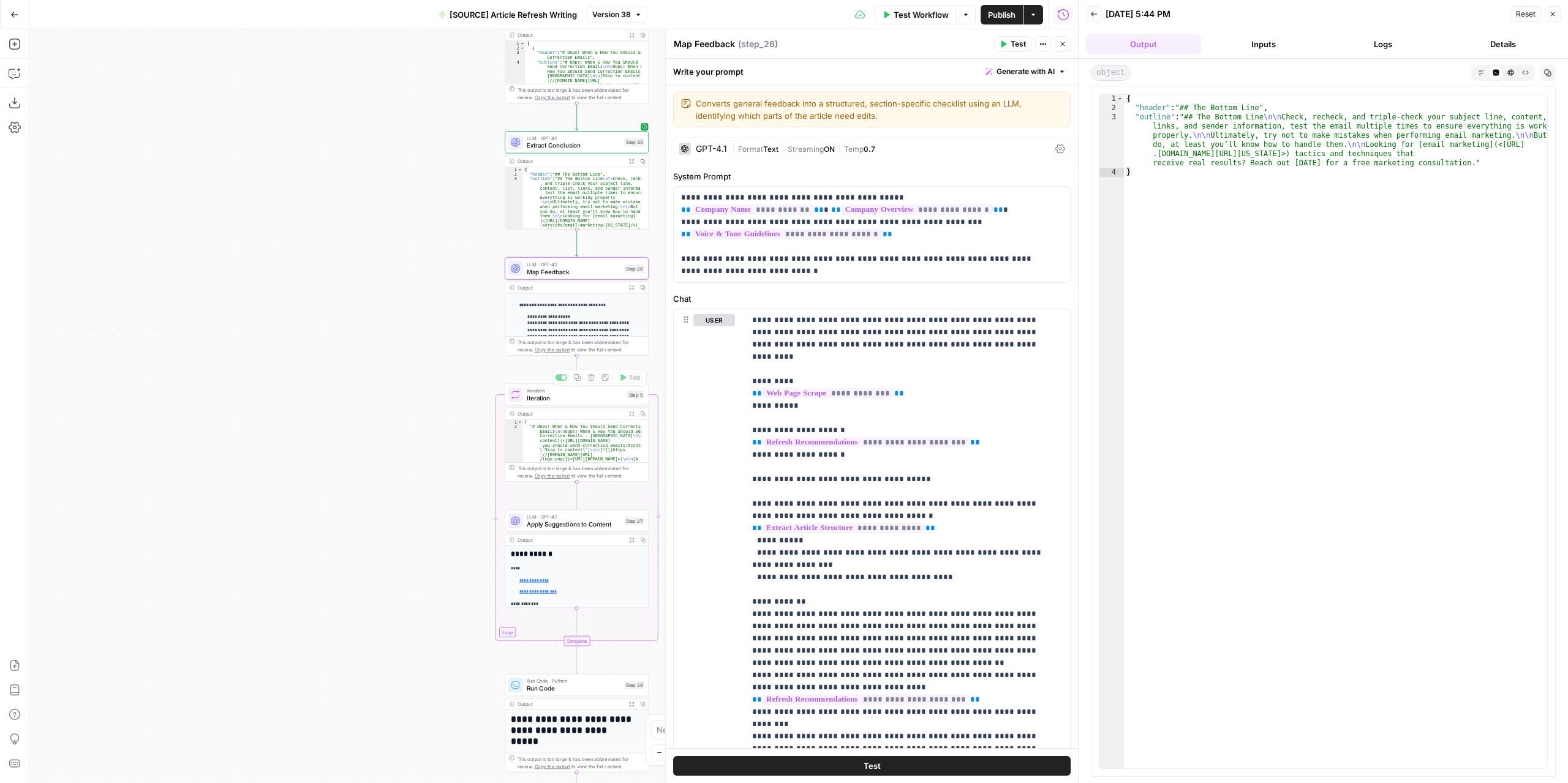
drag, startPoint x: 366, startPoint y: 421, endPoint x: 228, endPoint y: 285, distance: 193.8
click at [228, 285] on div "**********" at bounding box center [553, 406] width 1048 height 754
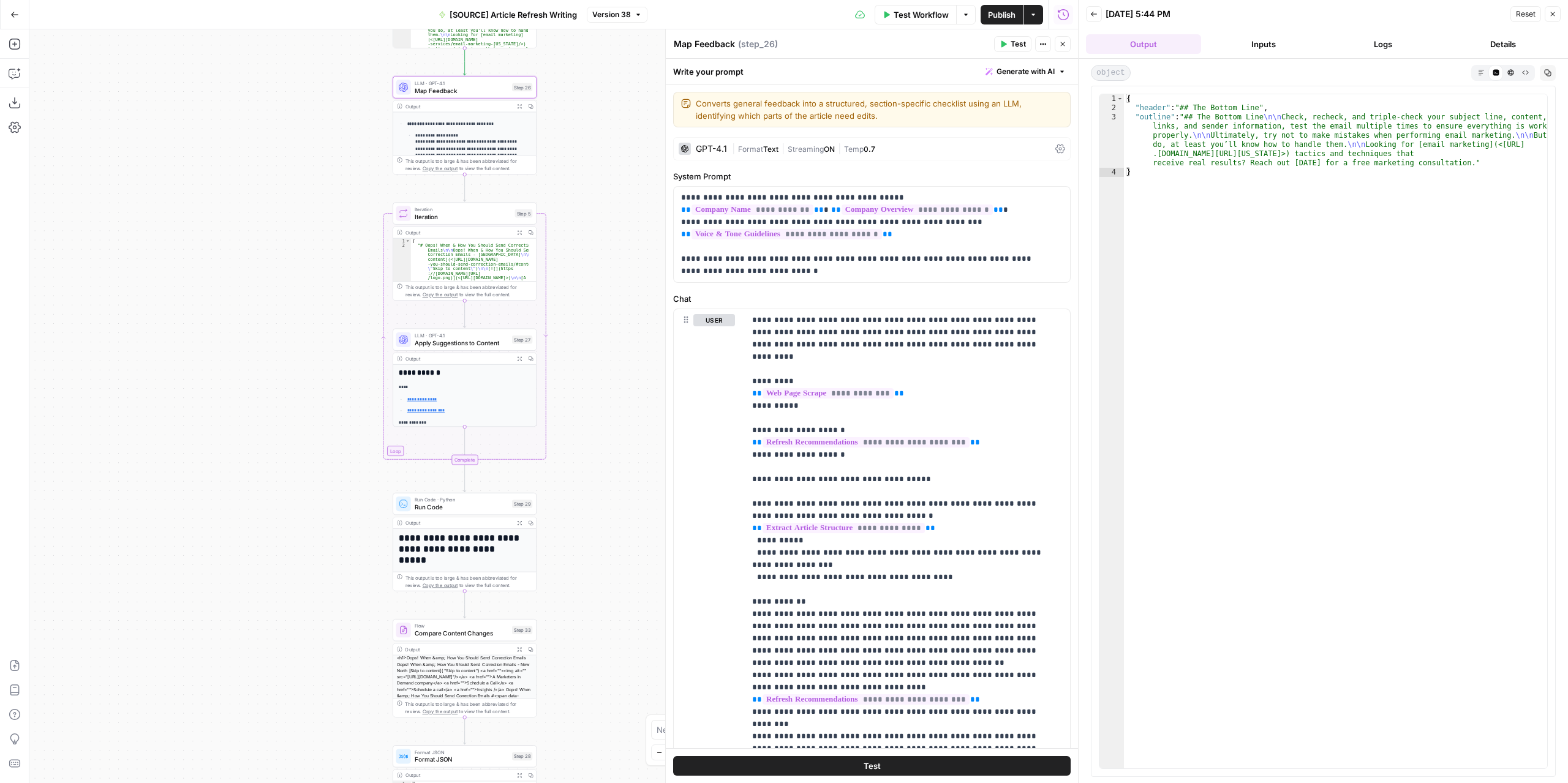
drag, startPoint x: 543, startPoint y: 522, endPoint x: 573, endPoint y: 449, distance: 78.9
click at [574, 453] on div "**********" at bounding box center [553, 406] width 1048 height 754
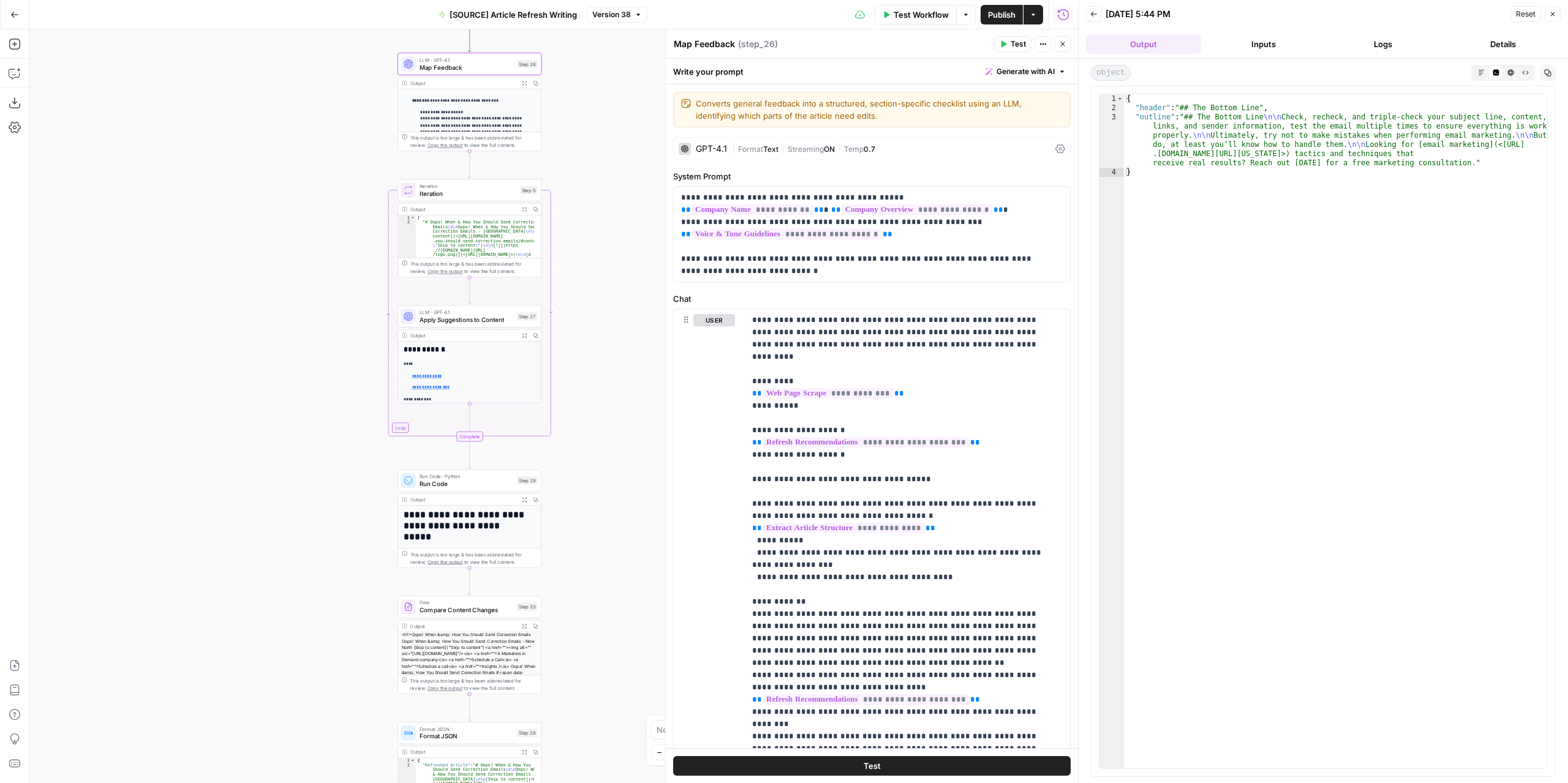
click at [1067, 38] on button "Close" at bounding box center [1062, 44] width 16 height 16
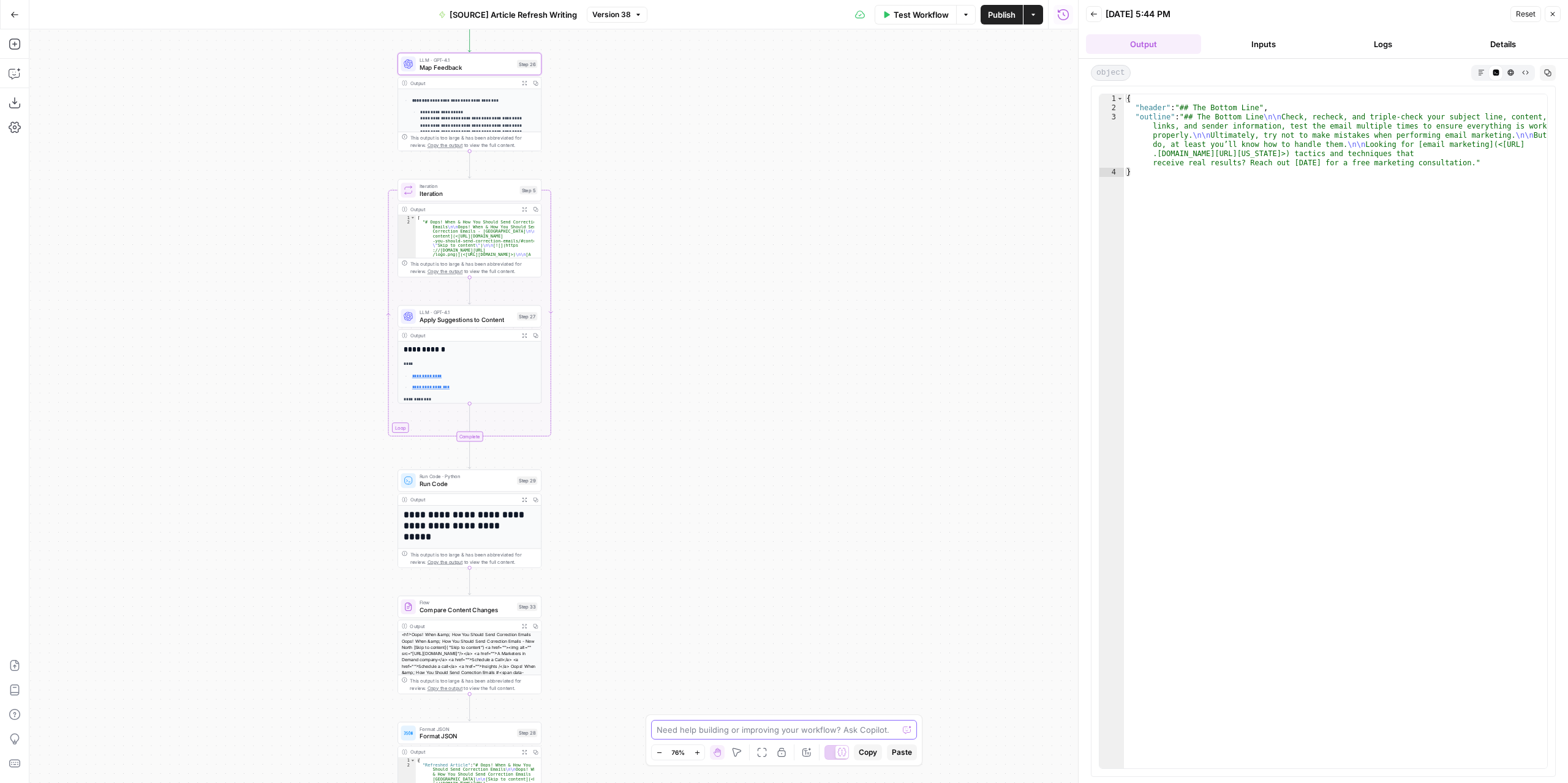
click at [726, 735] on textarea at bounding box center [777, 730] width 241 height 12
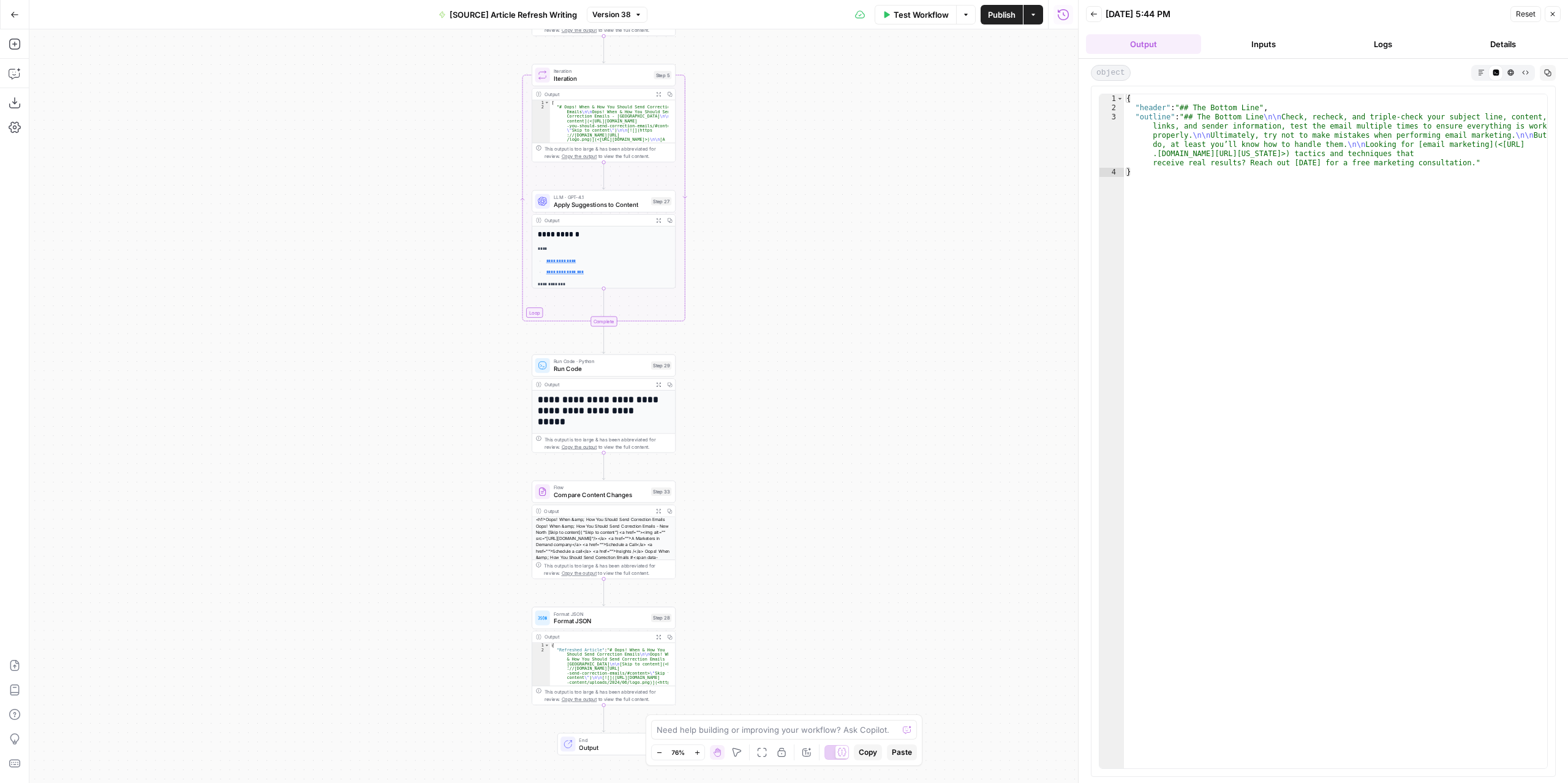
drag, startPoint x: 642, startPoint y: 564, endPoint x: 782, endPoint y: 442, distance: 185.7
click at [780, 445] on div "**********" at bounding box center [553, 406] width 1048 height 754
click at [659, 504] on icon "button" at bounding box center [661, 506] width 5 height 5
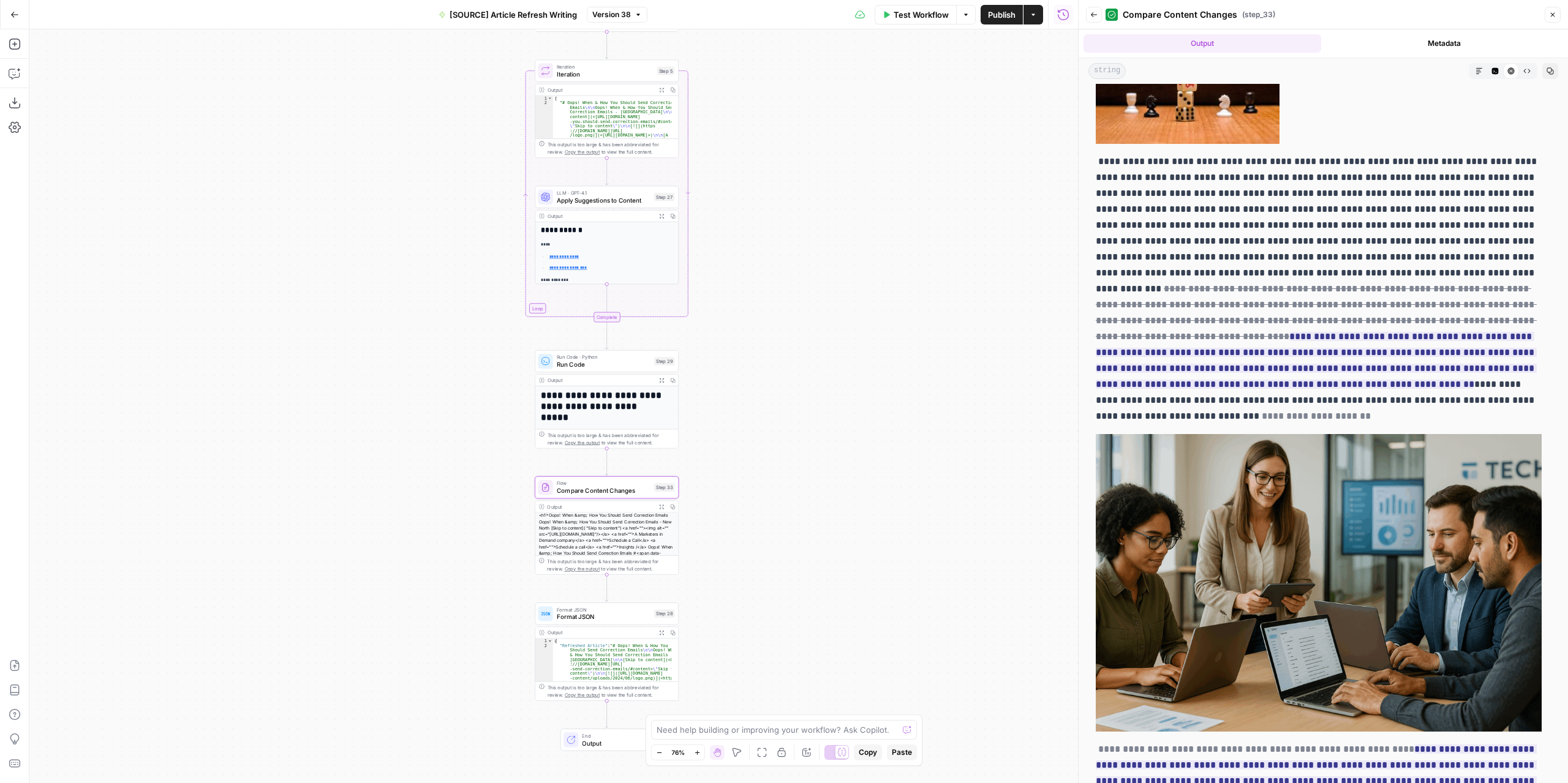
scroll to position [2879, 0]
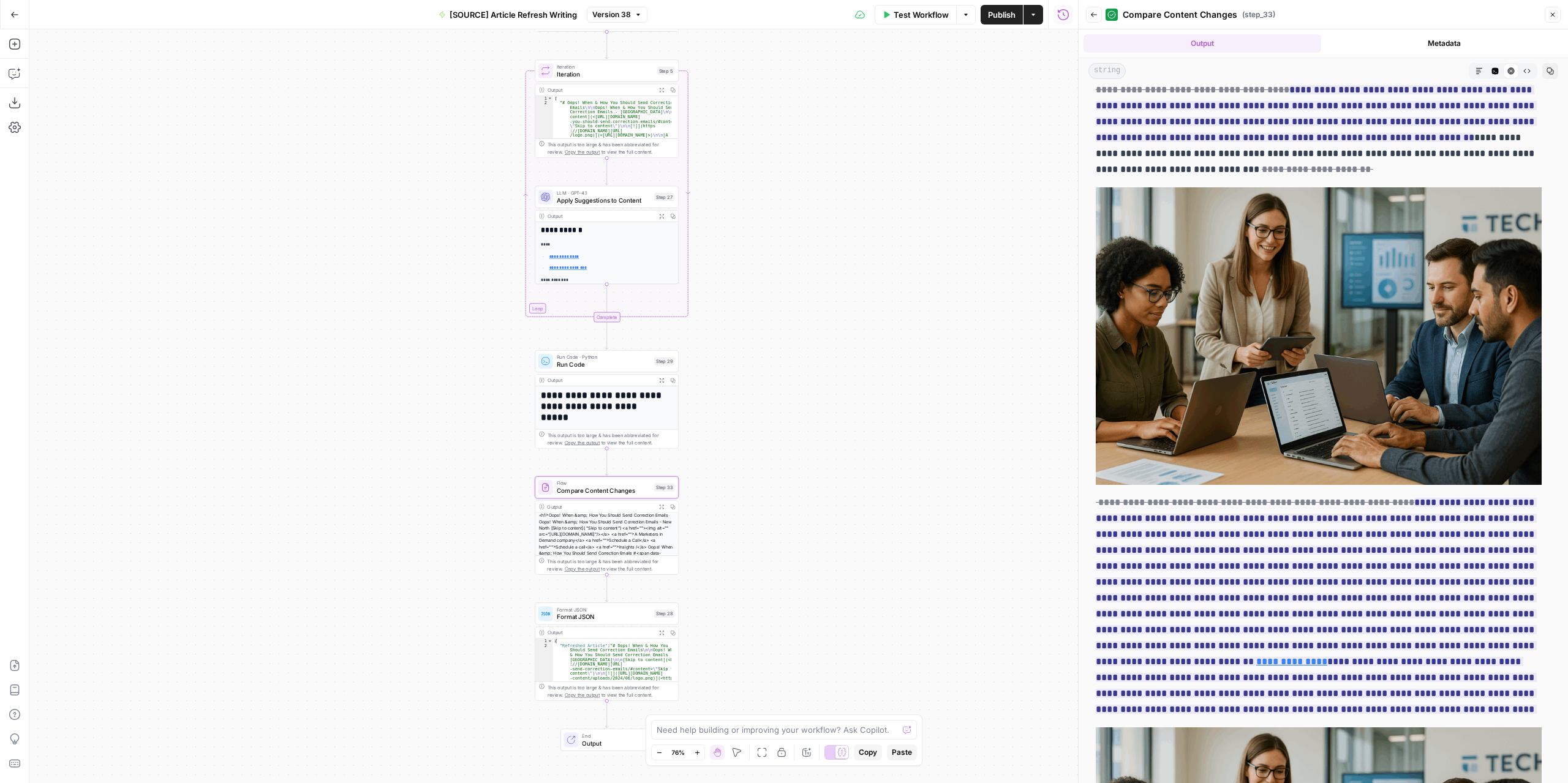
click at [1553, 14] on icon "button" at bounding box center [1552, 14] width 8 height 8
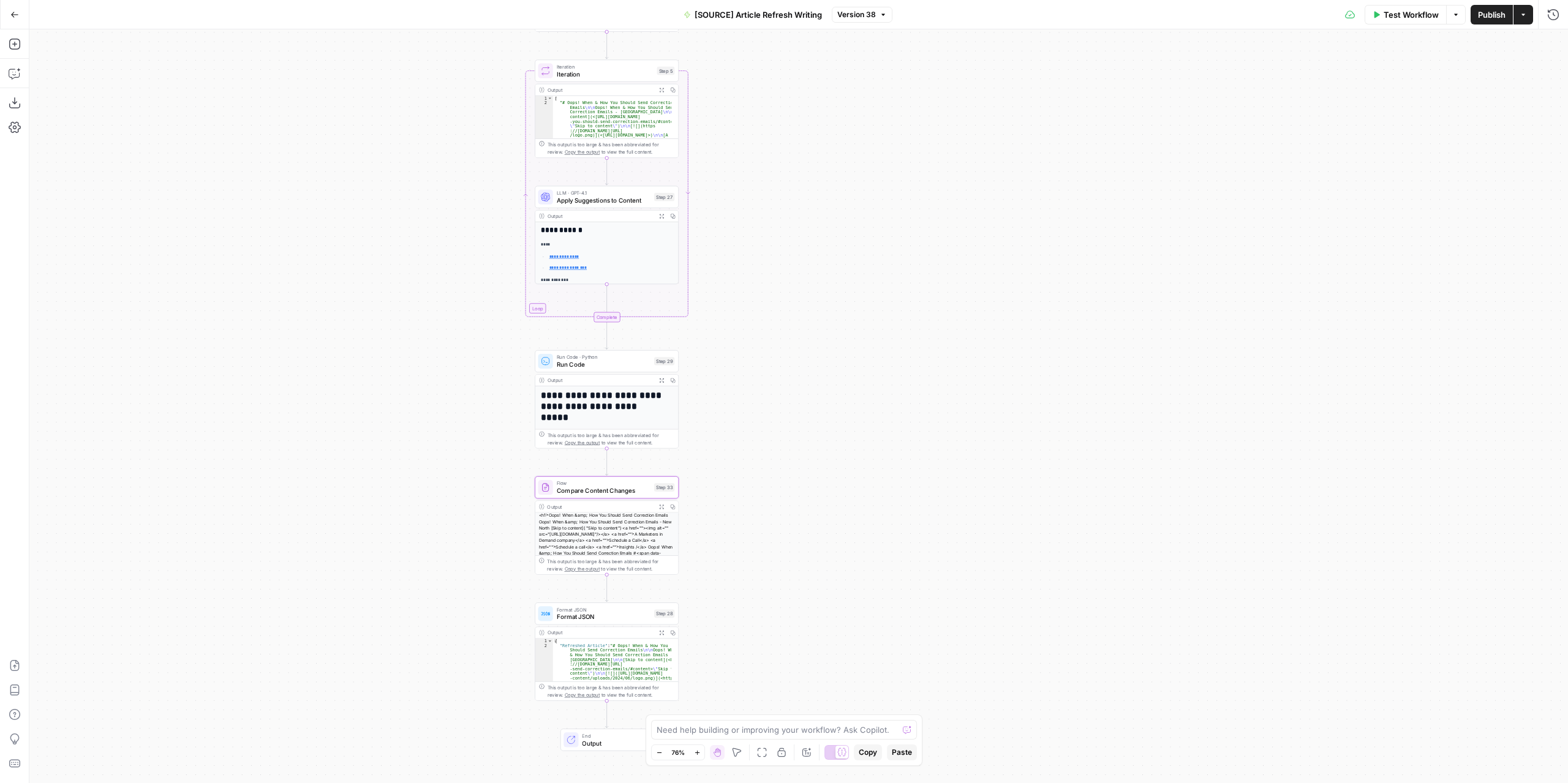
click at [662, 634] on icon "button" at bounding box center [661, 632] width 5 height 5
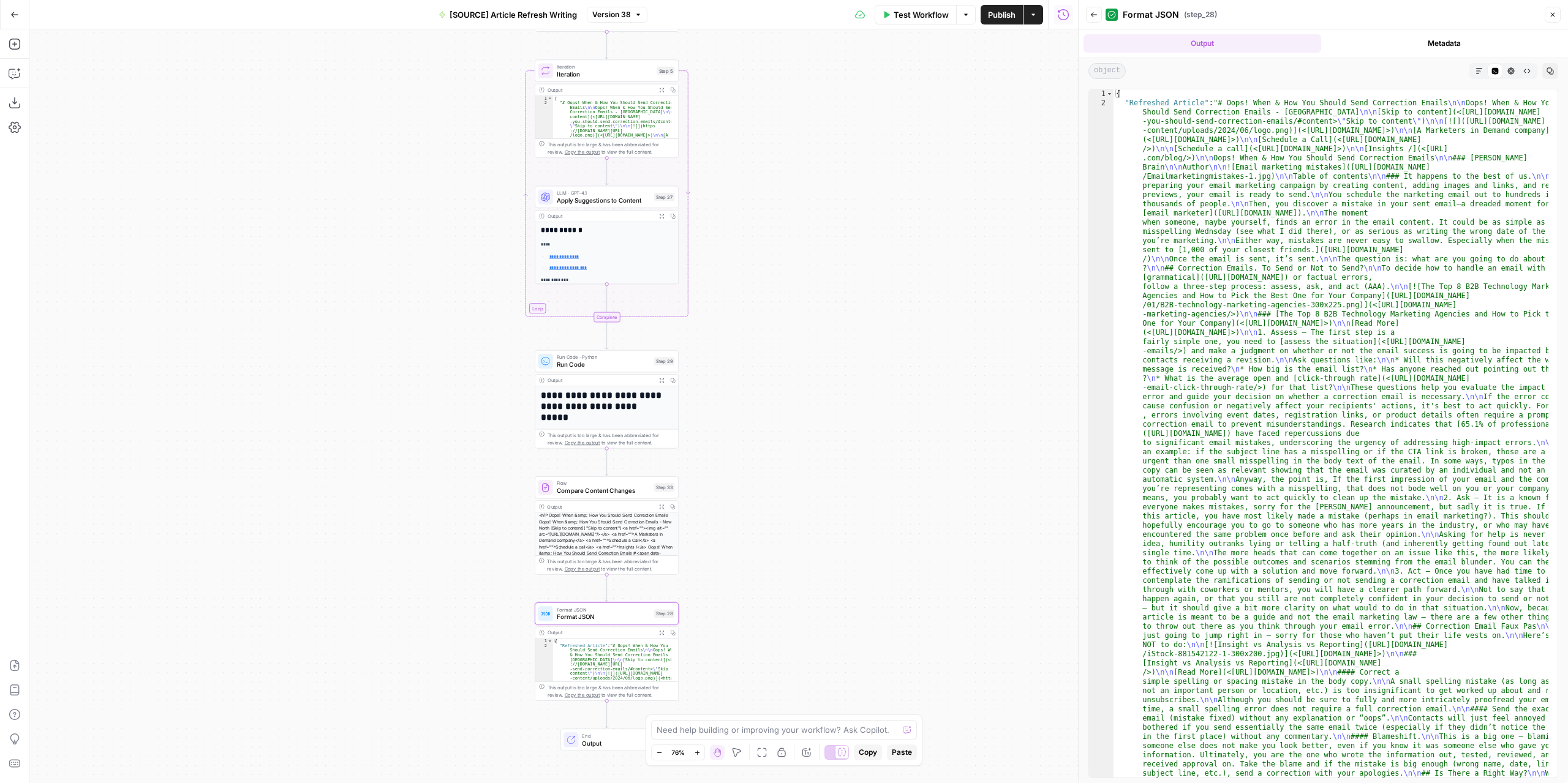
click at [1483, 72] on button "Markdown" at bounding box center [1478, 70] width 16 height 16
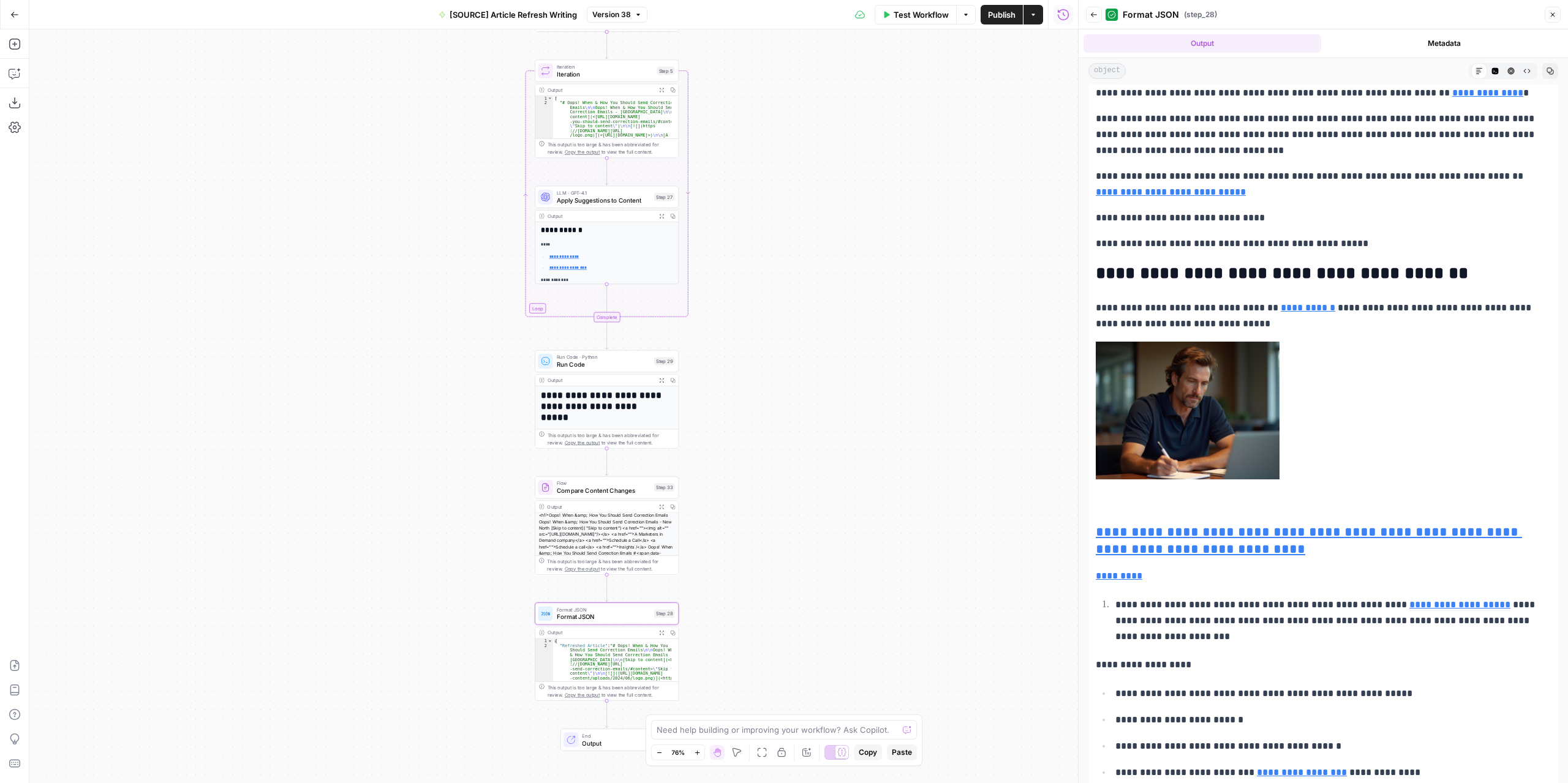
scroll to position [796, 0]
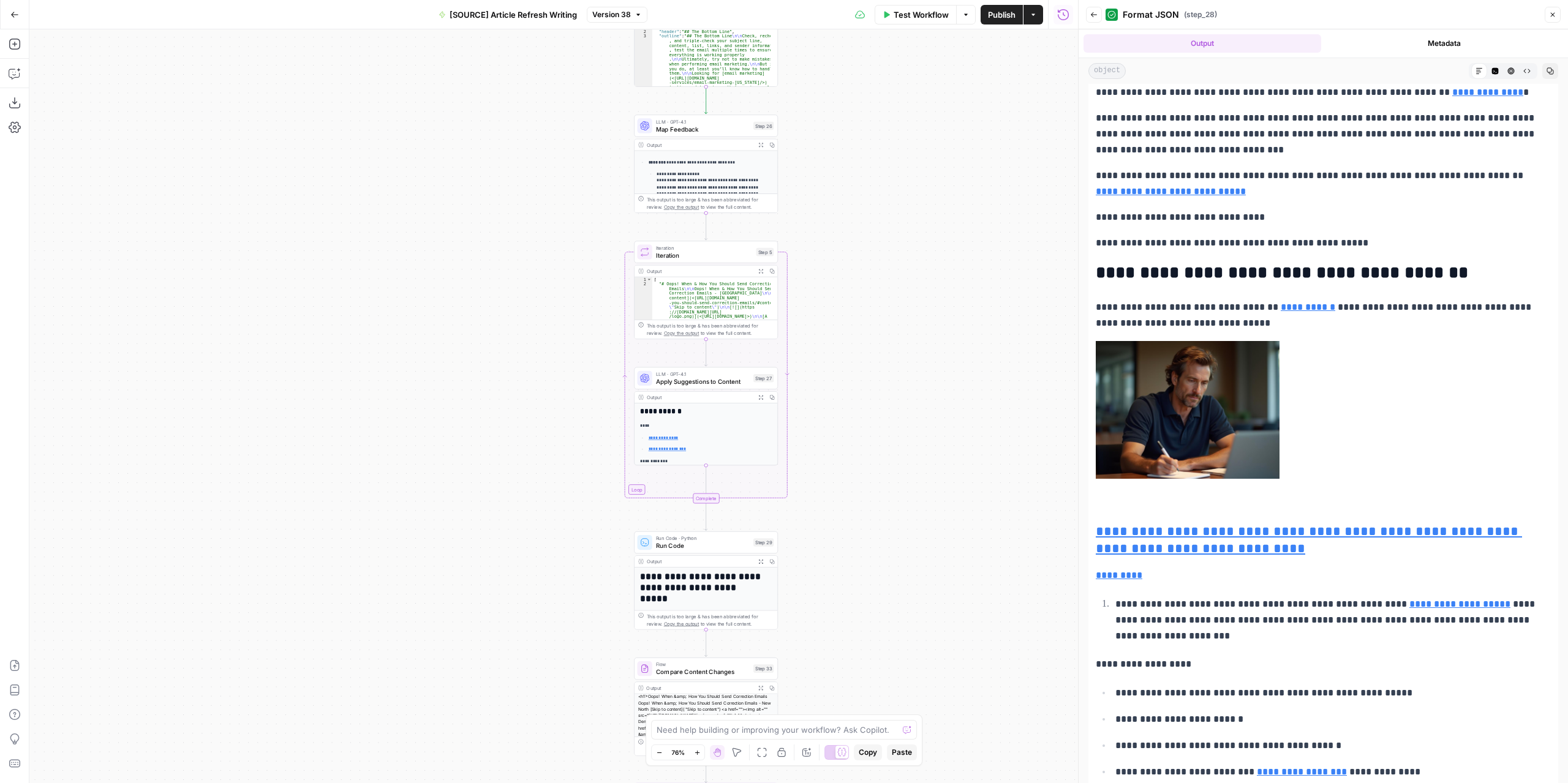
drag, startPoint x: 834, startPoint y: 301, endPoint x: 935, endPoint y: 576, distance: 293.0
click at [935, 576] on div "**********" at bounding box center [553, 406] width 1048 height 754
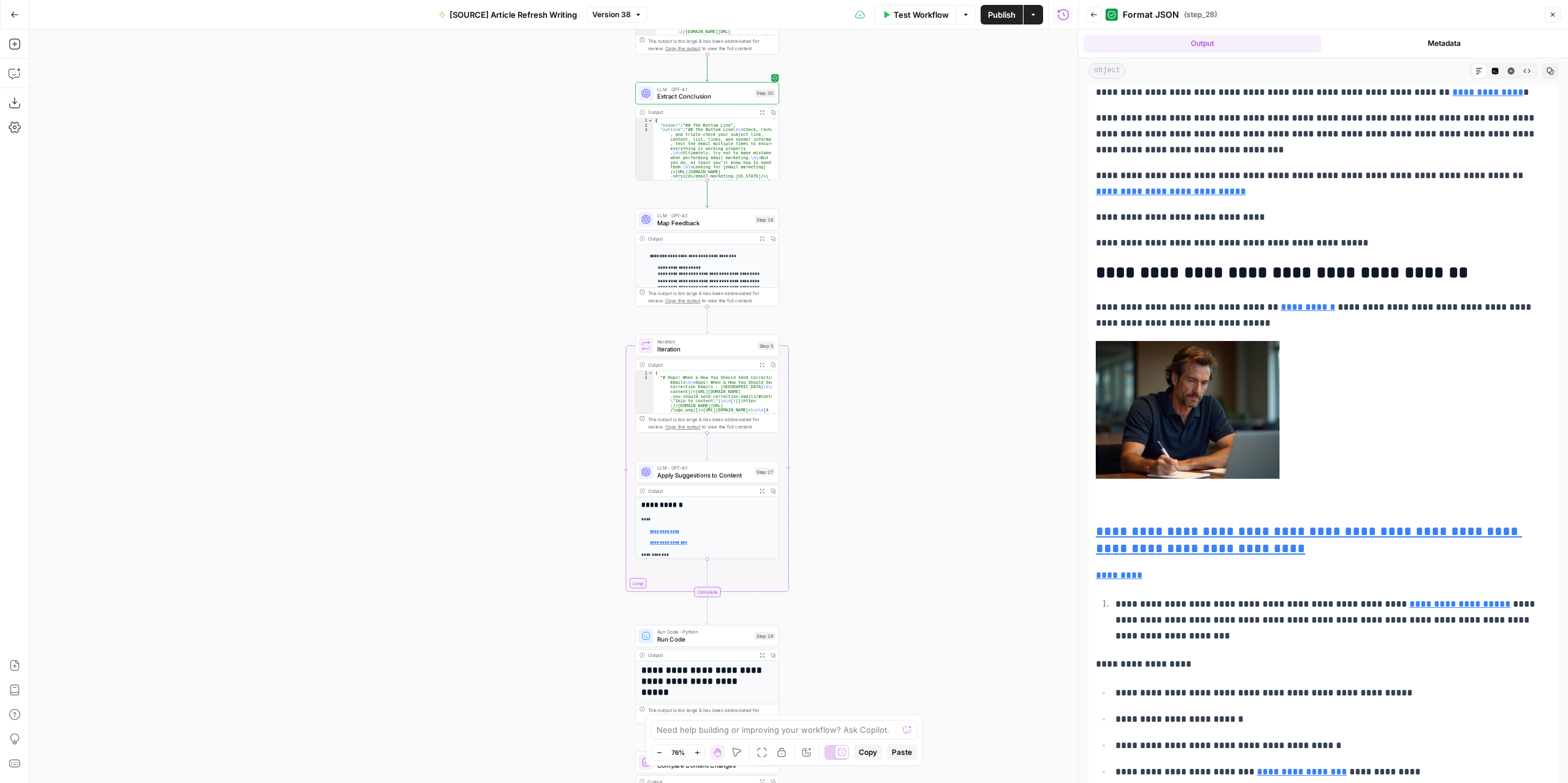
click at [760, 233] on button "Expand Output" at bounding box center [762, 238] width 11 height 11
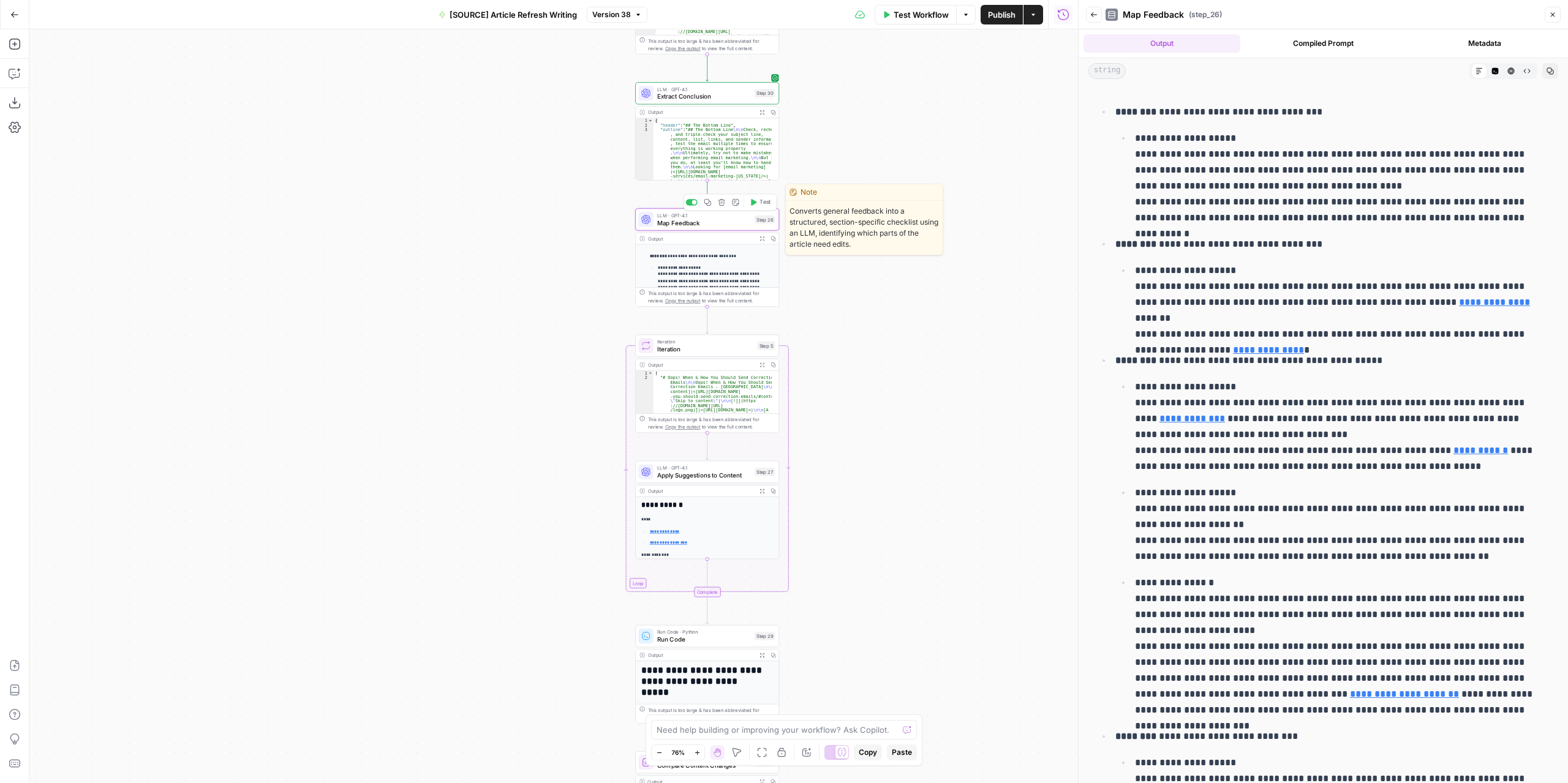
click at [739, 225] on span "Map Feedback" at bounding box center [704, 222] width 94 height 9
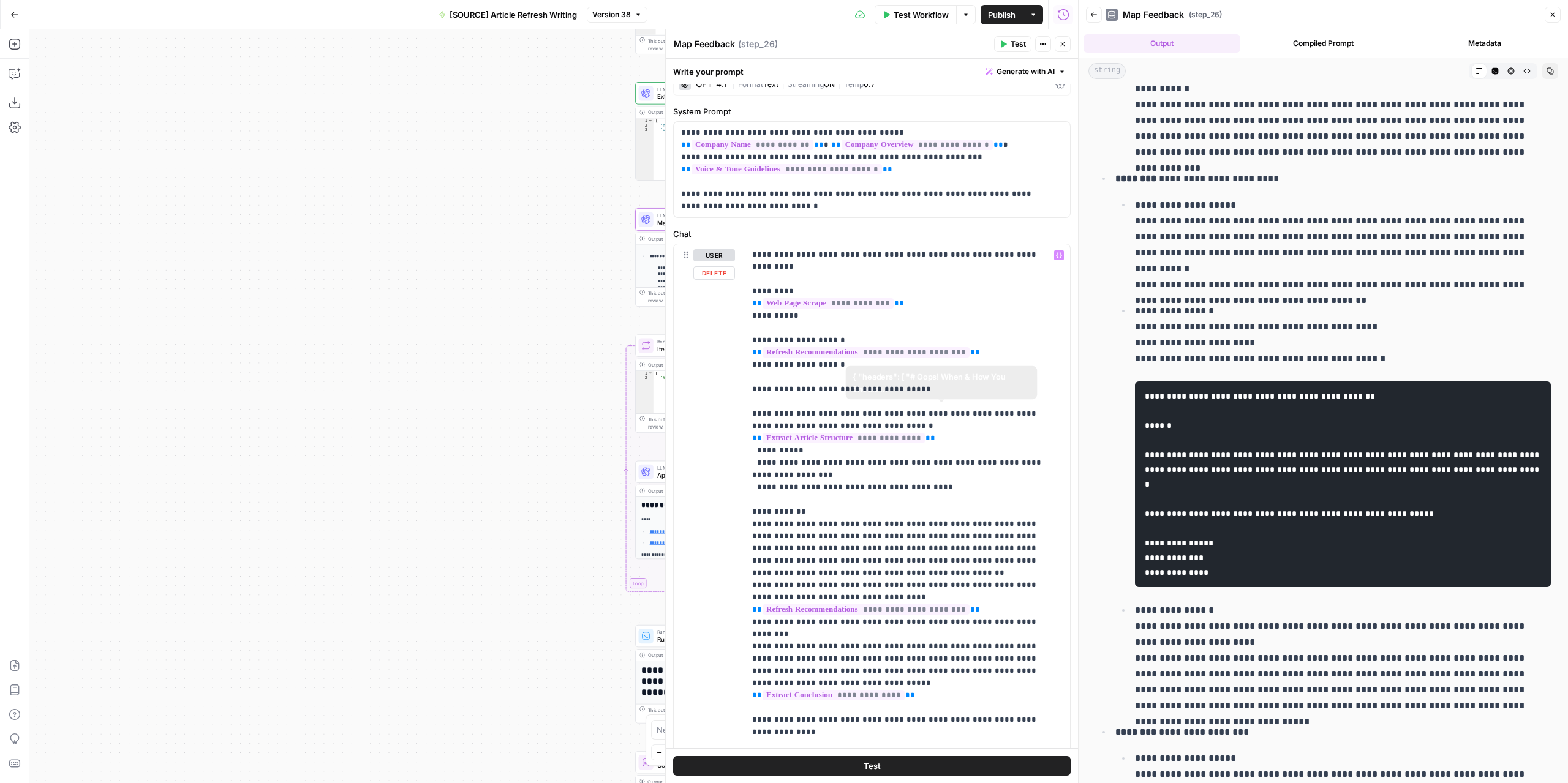
scroll to position [122, 0]
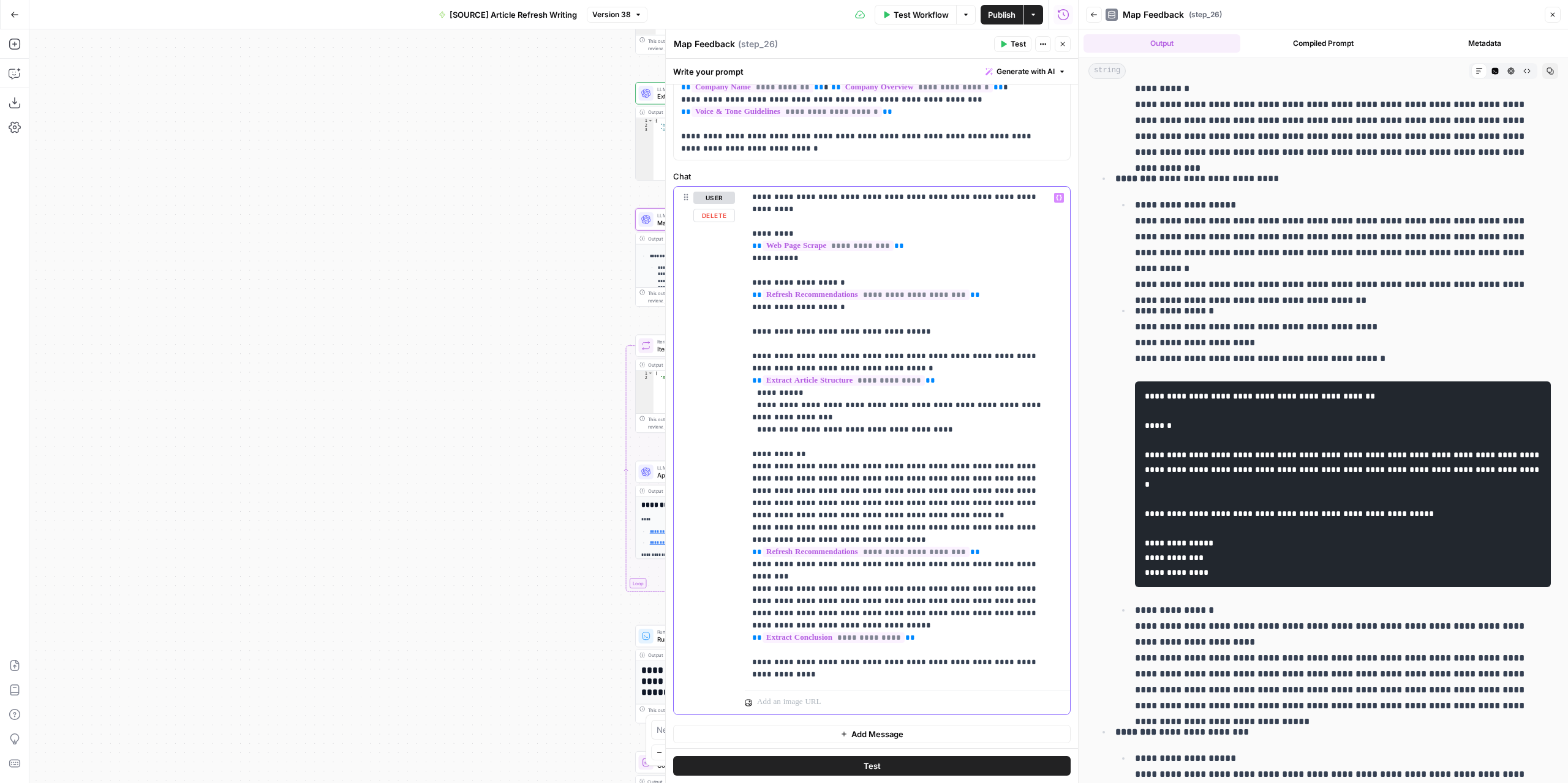
click at [762, 607] on p "**********" at bounding box center [898, 424] width 292 height 514
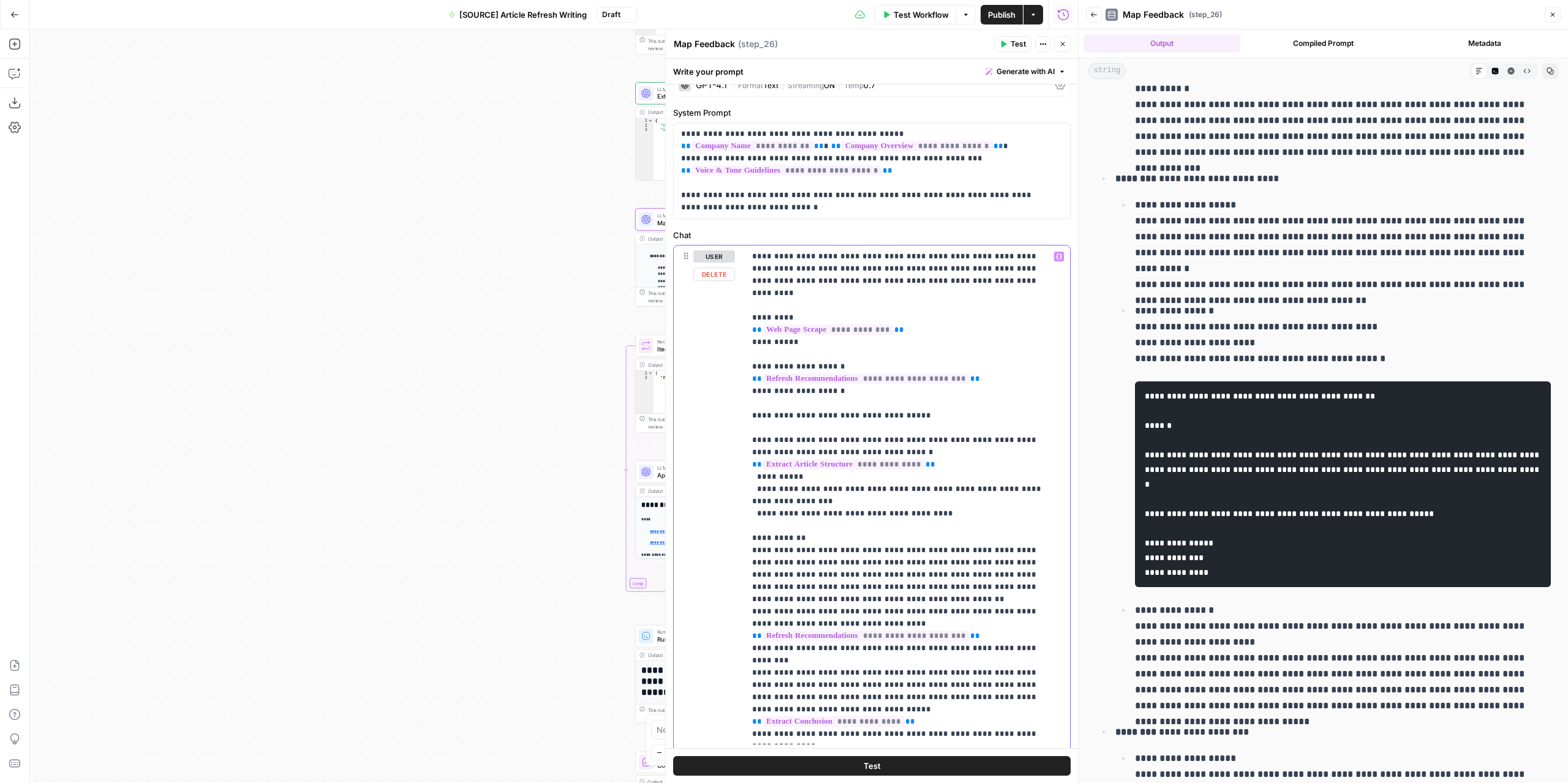
scroll to position [0, 0]
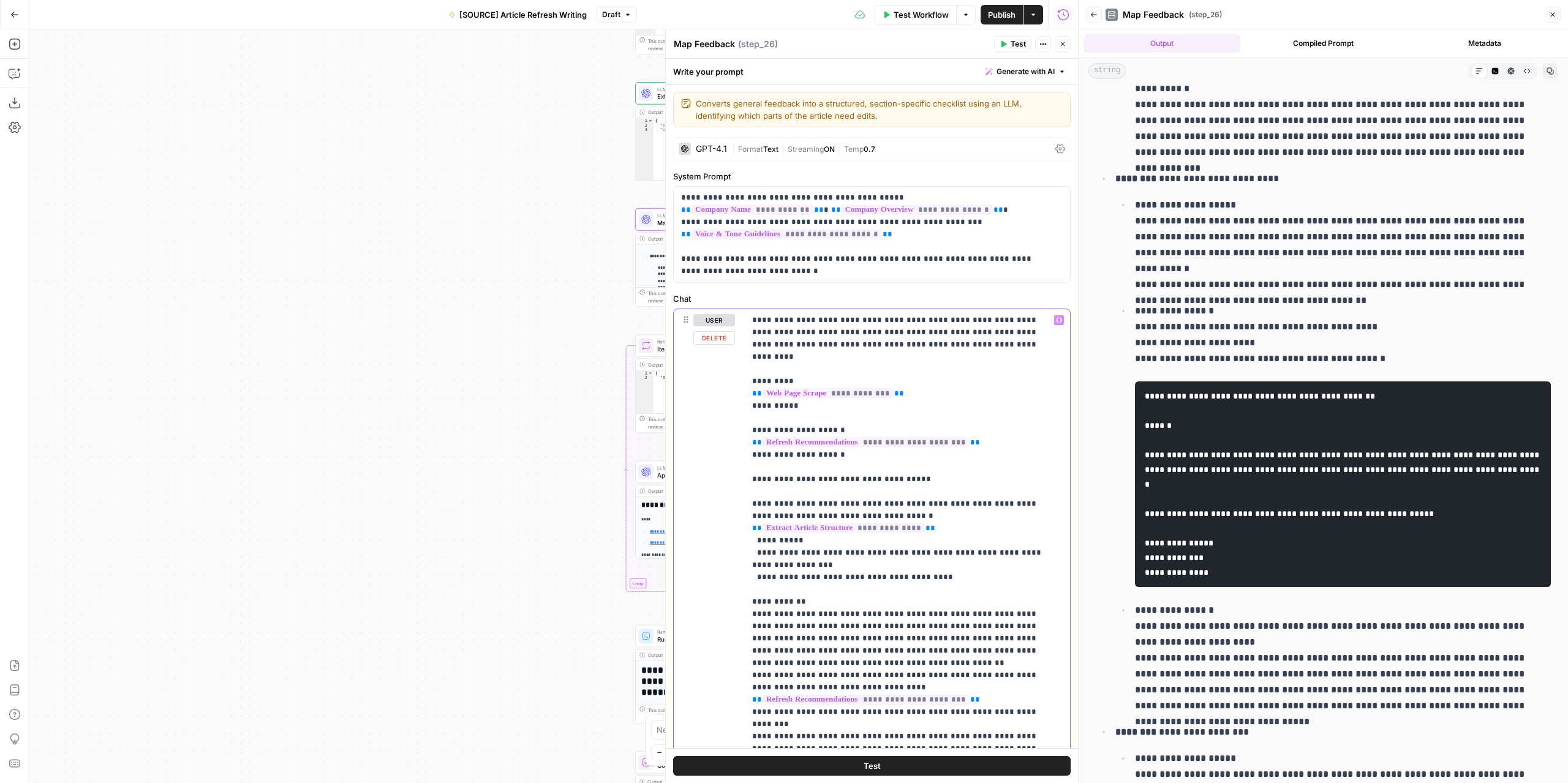
click at [903, 528] on p "**********" at bounding box center [898, 565] width 292 height 502
drag, startPoint x: 767, startPoint y: 534, endPoint x: 760, endPoint y: 536, distance: 7.3
click at [760, 536] on p "**********" at bounding box center [898, 565] width 292 height 502
click at [760, 534] on p "**********" at bounding box center [898, 565] width 292 height 502
click at [757, 538] on p "**********" at bounding box center [898, 565] width 292 height 502
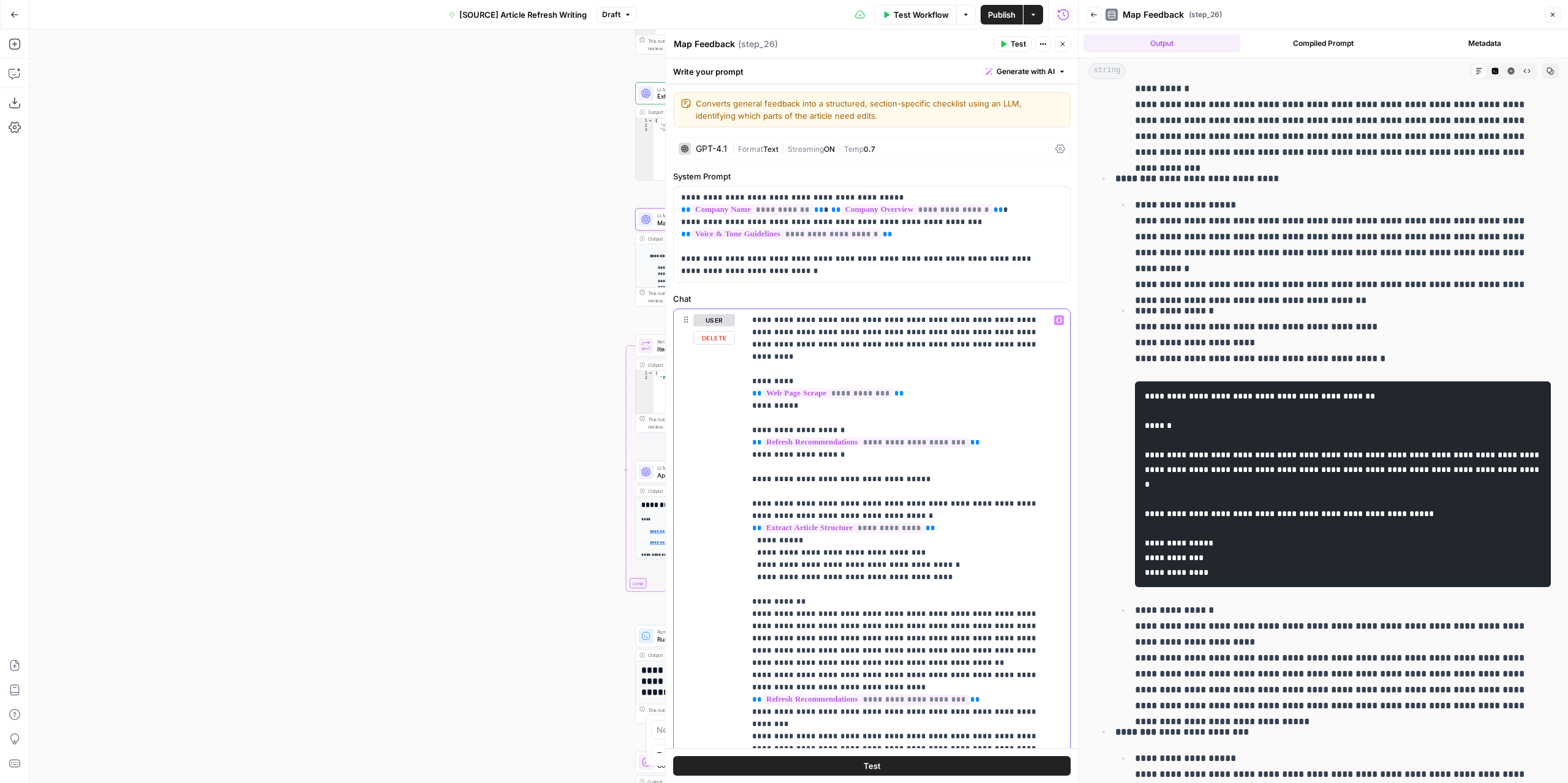
click at [838, 527] on p "**********" at bounding box center [898, 565] width 292 height 502
click at [868, 538] on p "**********" at bounding box center [898, 565] width 292 height 502
click at [838, 524] on p "**********" at bounding box center [898, 565] width 292 height 502
click at [762, 526] on p "**********" at bounding box center [898, 565] width 292 height 502
click at [762, 538] on p "**********" at bounding box center [898, 565] width 292 height 502
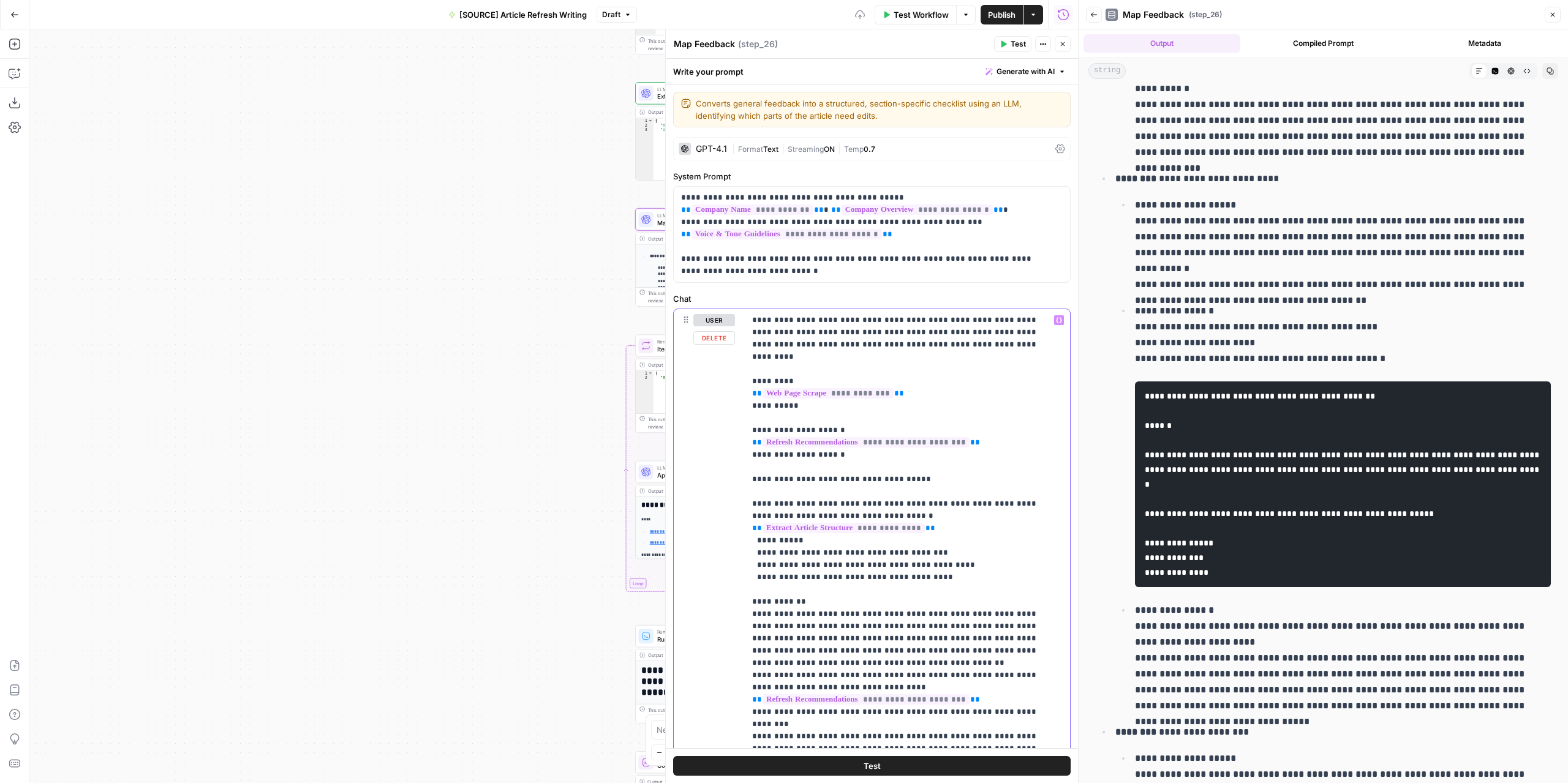
click at [875, 538] on p "**********" at bounding box center [898, 565] width 292 height 502
click at [876, 538] on p "**********" at bounding box center [898, 565] width 292 height 502
click at [825, 553] on p "**********" at bounding box center [898, 565] width 292 height 502
click at [825, 551] on p "**********" at bounding box center [898, 565] width 292 height 502
click at [765, 552] on p "**********" at bounding box center [898, 565] width 292 height 502
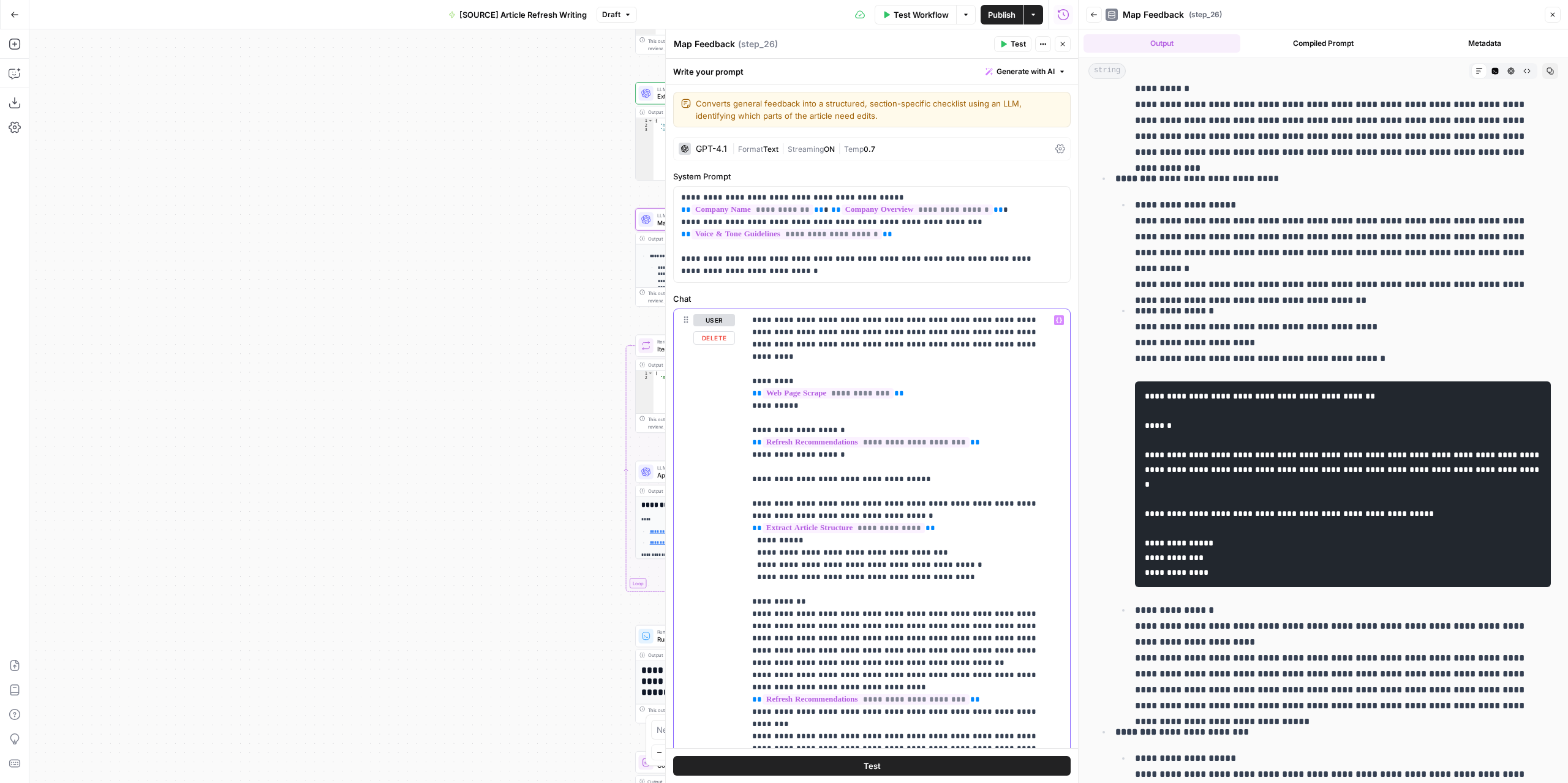
drag, startPoint x: 863, startPoint y: 464, endPoint x: 889, endPoint y: 467, distance: 26.2
click at [889, 467] on p "**********" at bounding box center [898, 565] width 292 height 502
click at [1005, 48] on button "Test" at bounding box center [1013, 44] width 38 height 16
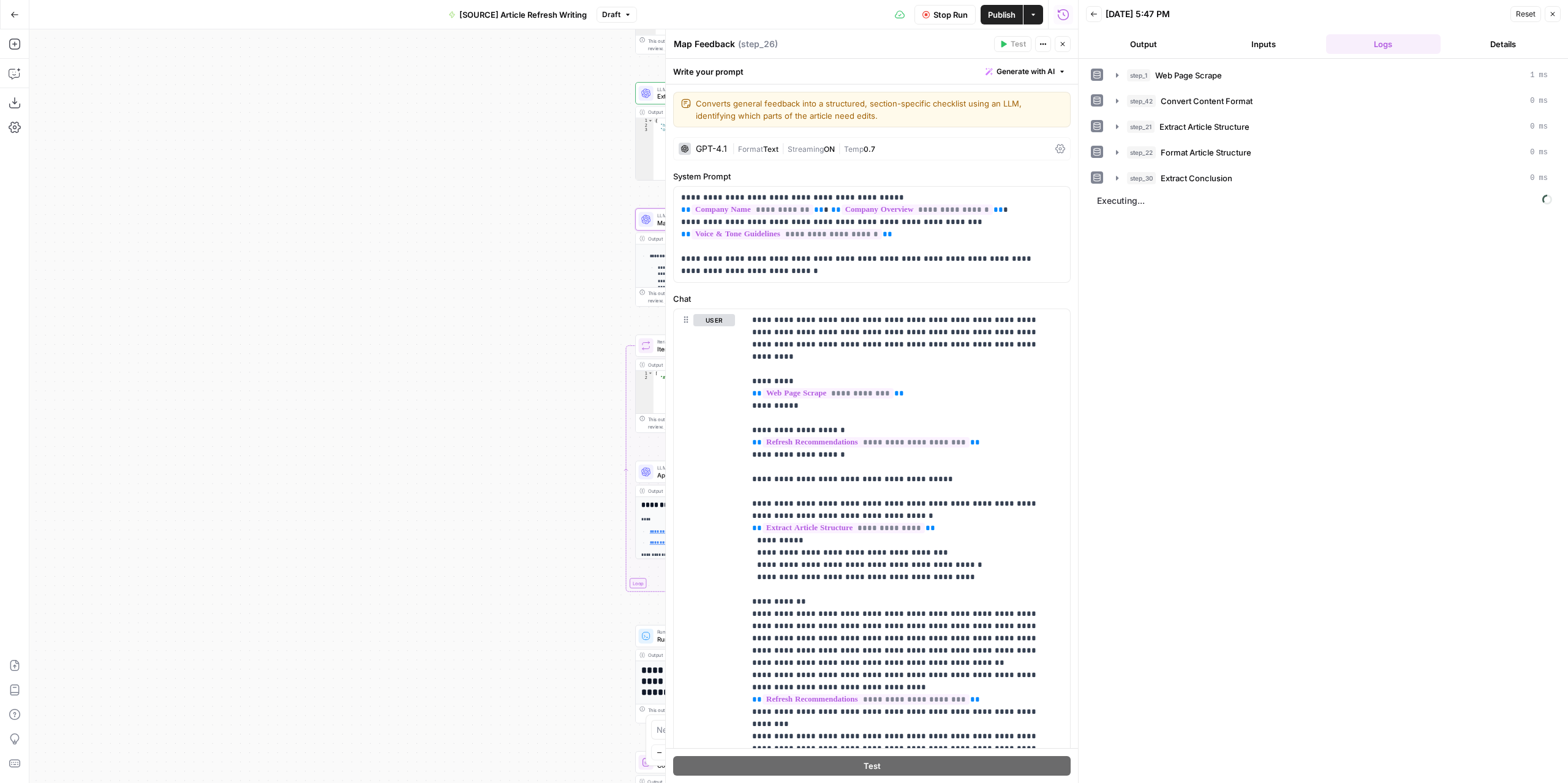
click at [1159, 40] on button "Output" at bounding box center [1143, 44] width 115 height 20
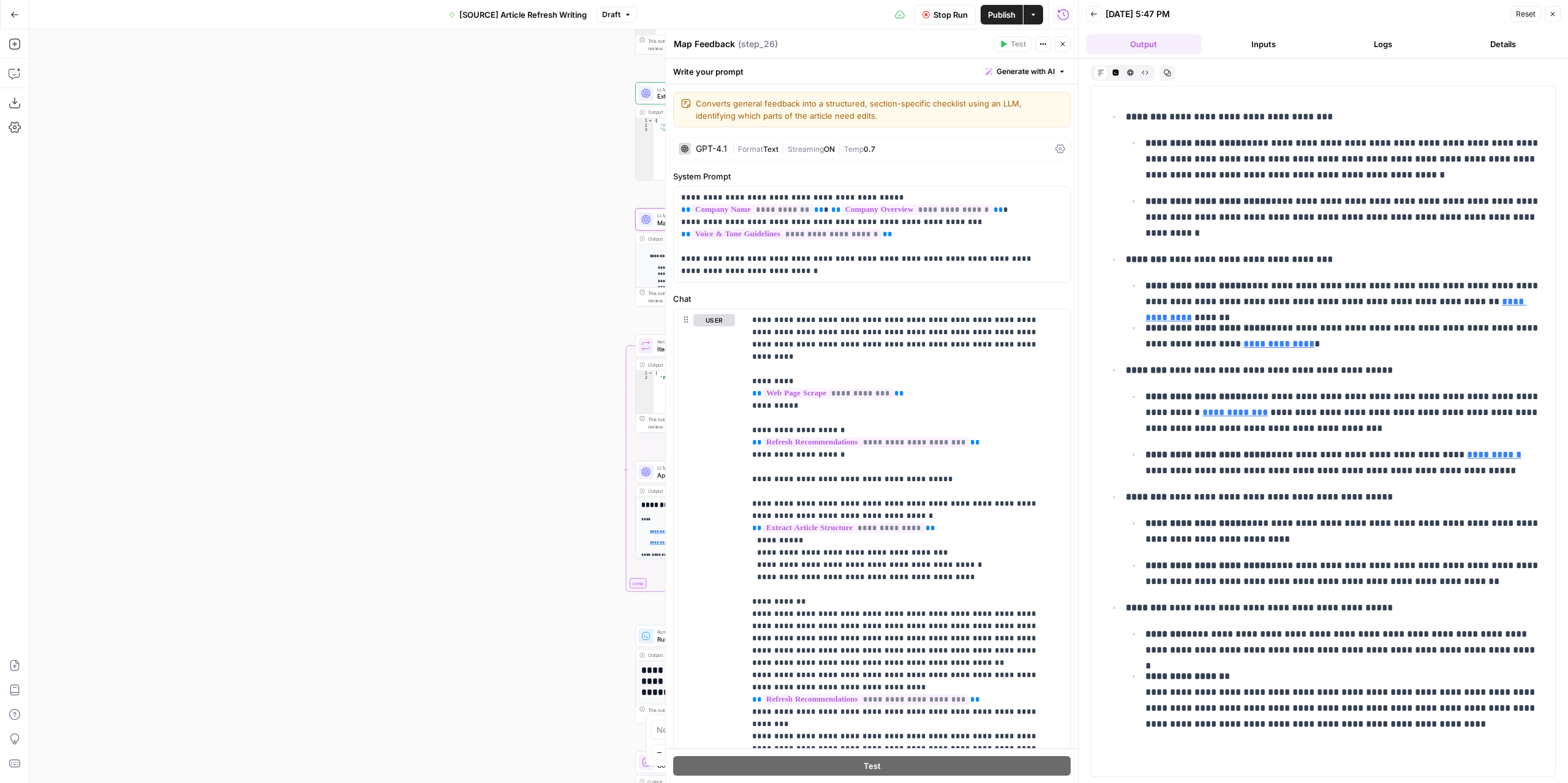
click at [951, 14] on span "Stop Run" at bounding box center [950, 15] width 34 height 12
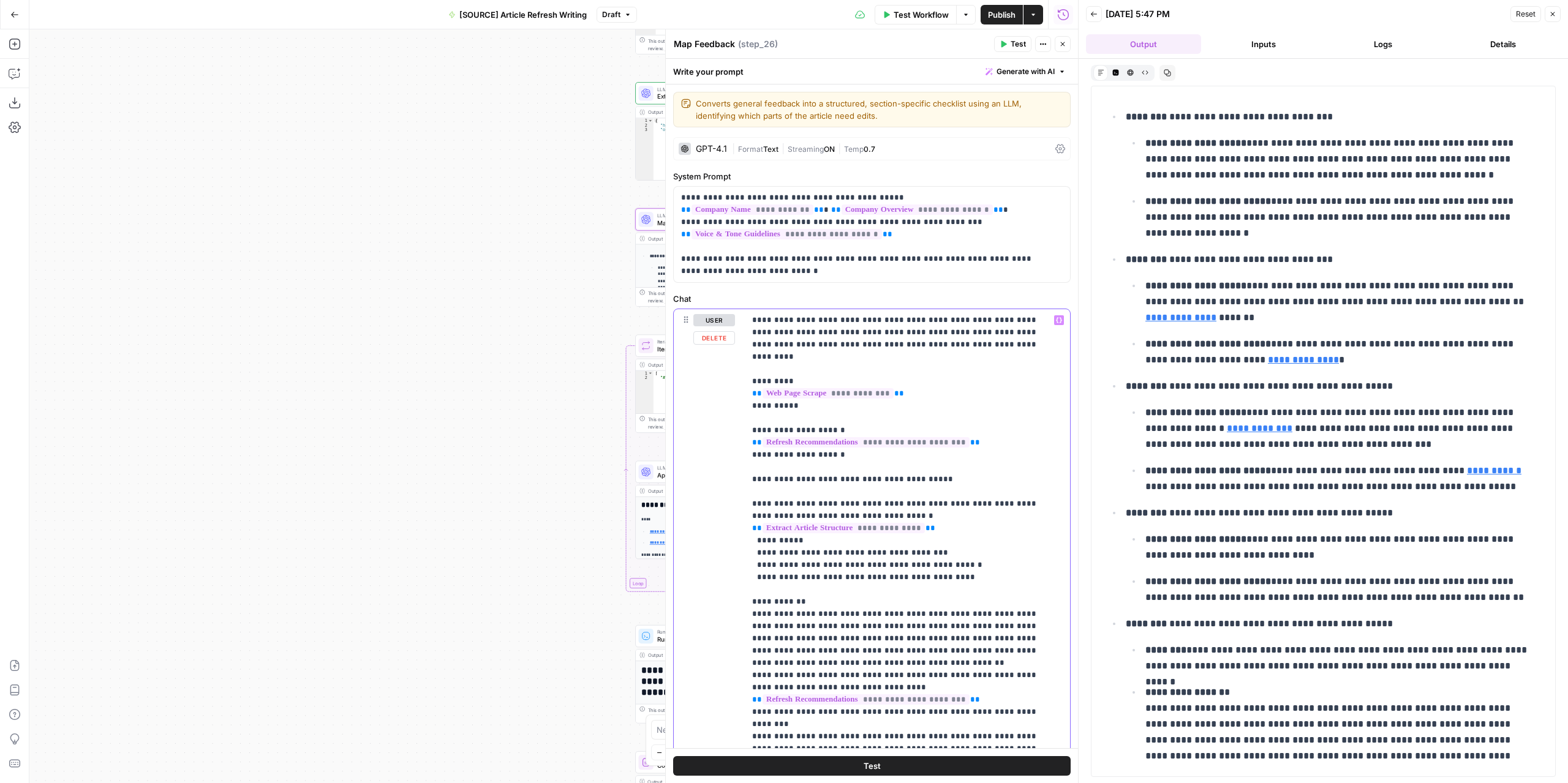
click at [997, 340] on p "**********" at bounding box center [898, 565] width 292 height 502
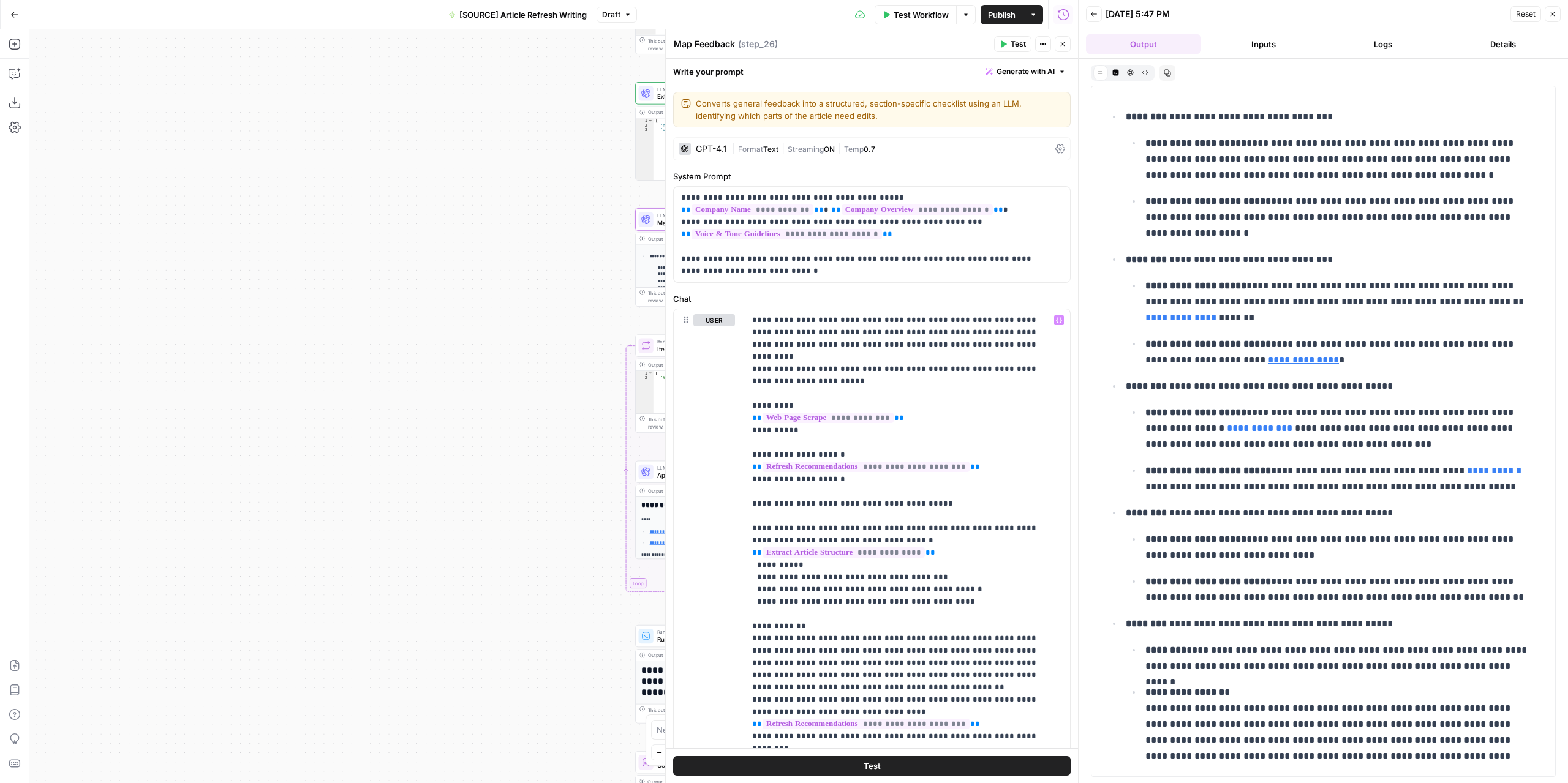
click at [1000, 38] on button "Test" at bounding box center [1013, 44] width 38 height 16
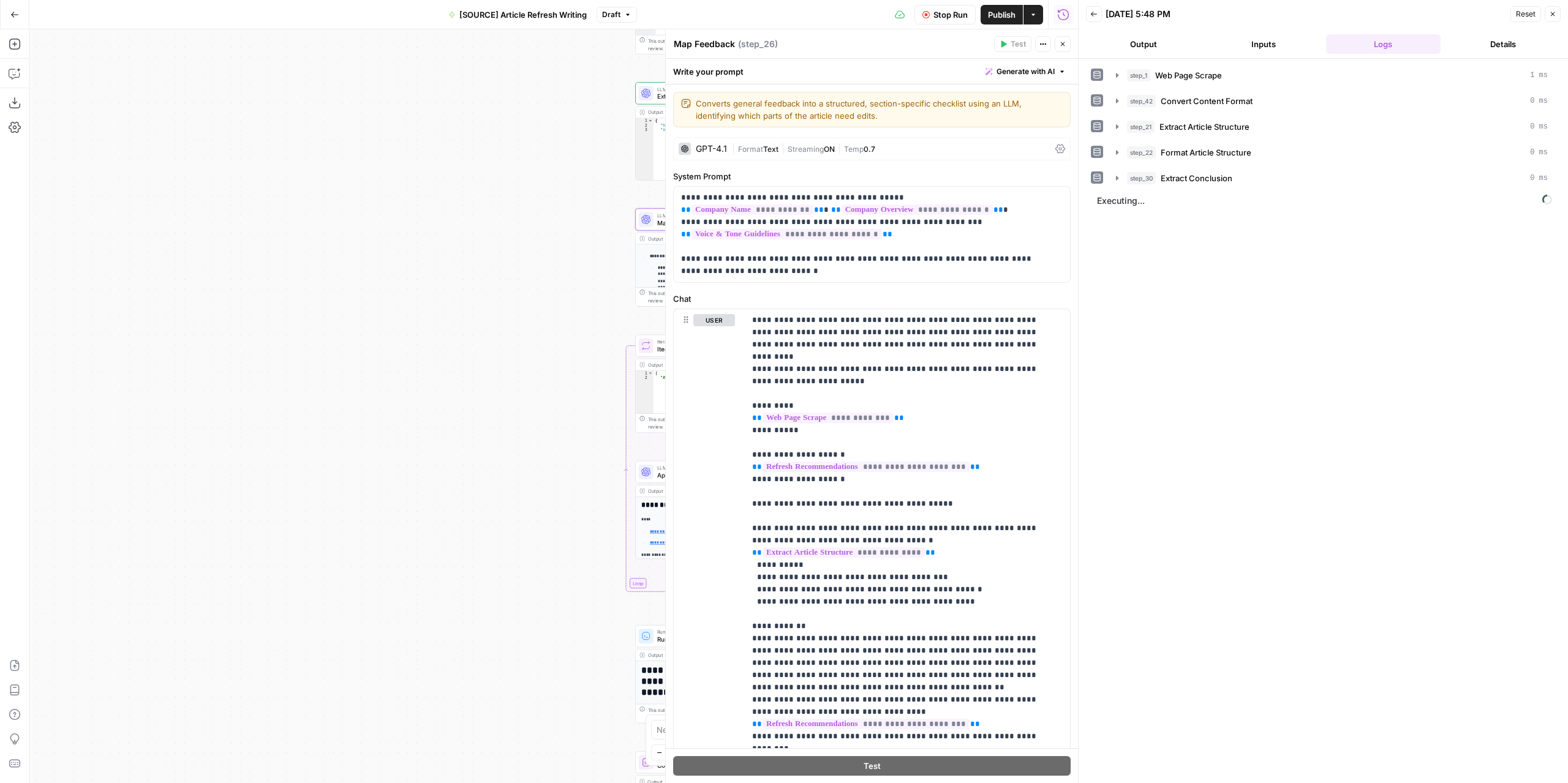
click at [1164, 47] on button "Output" at bounding box center [1143, 44] width 115 height 20
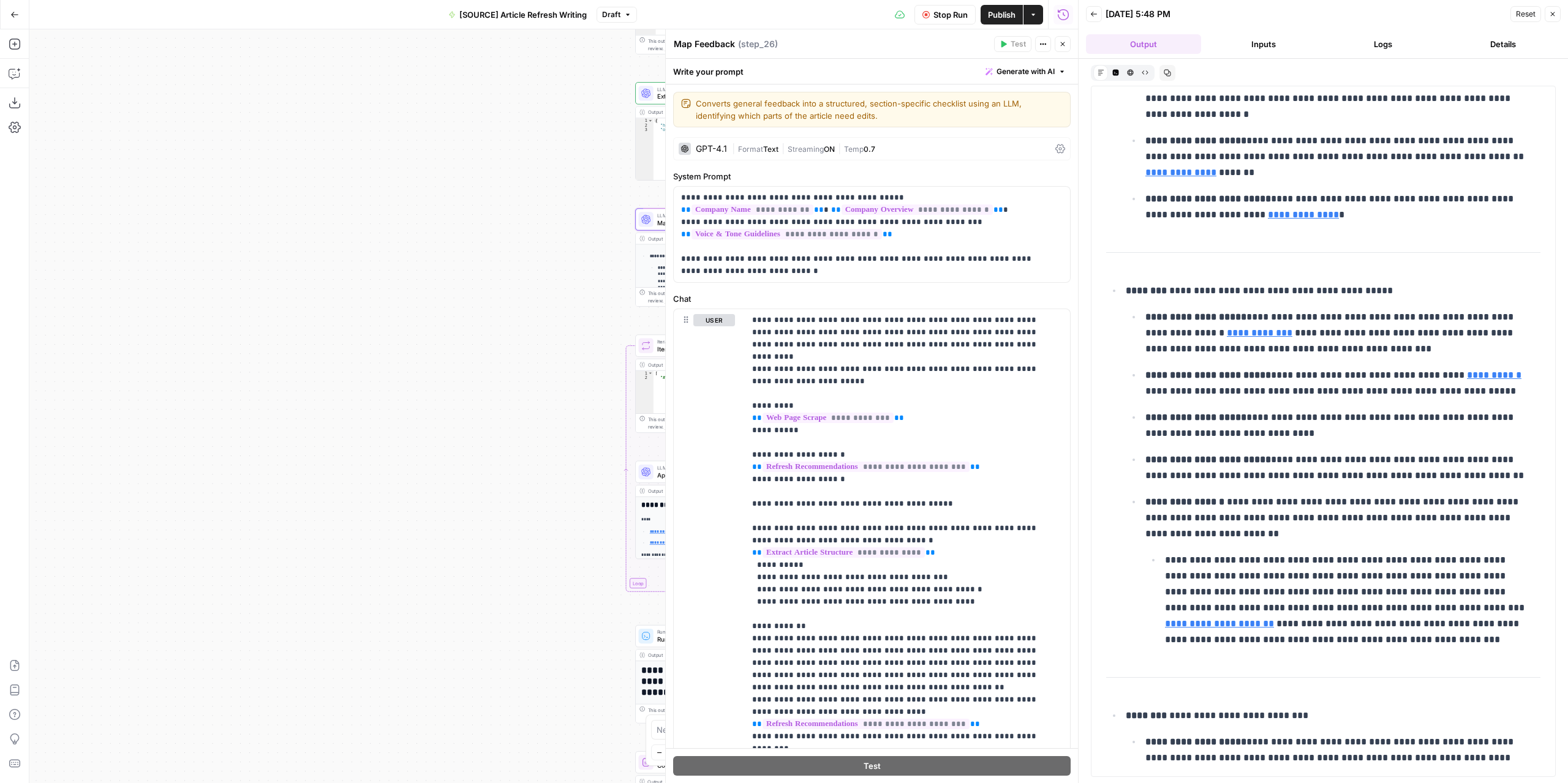
scroll to position [122, 0]
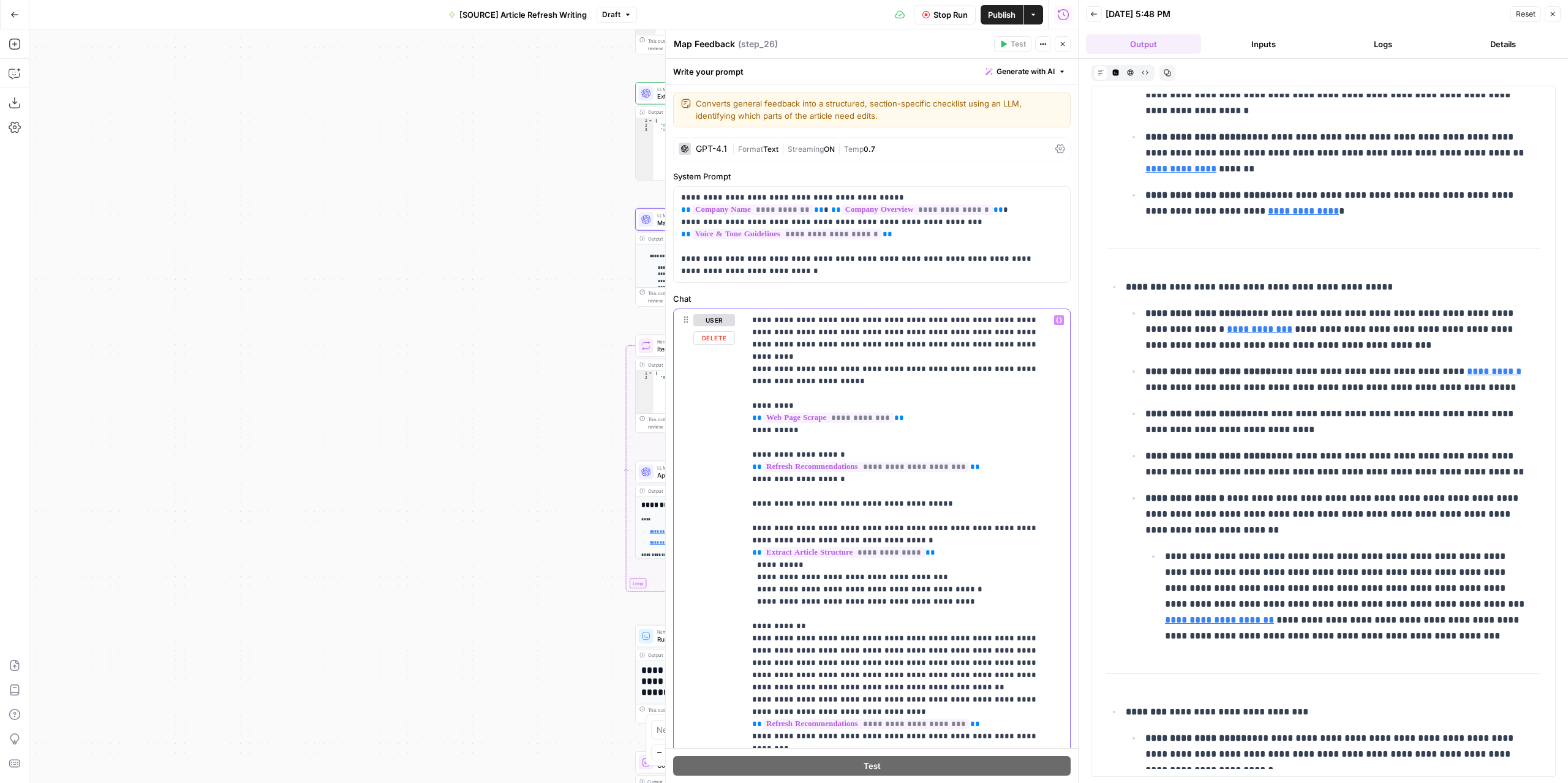
click at [763, 538] on p "**********" at bounding box center [898, 577] width 292 height 527
click at [801, 540] on p "**********" at bounding box center [898, 577] width 292 height 527
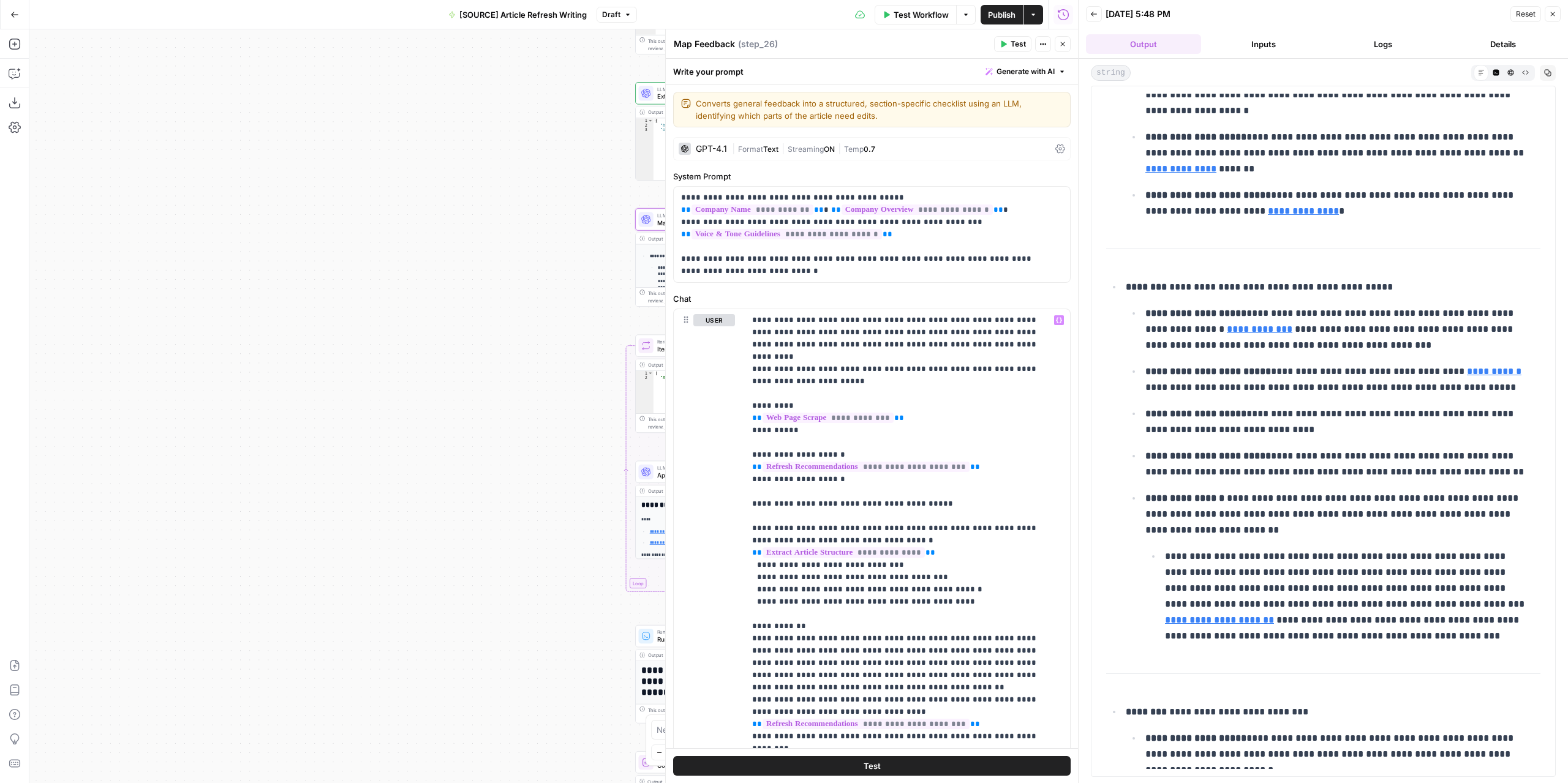
click at [914, 8] on button "Test Workflow" at bounding box center [916, 14] width 82 height 20
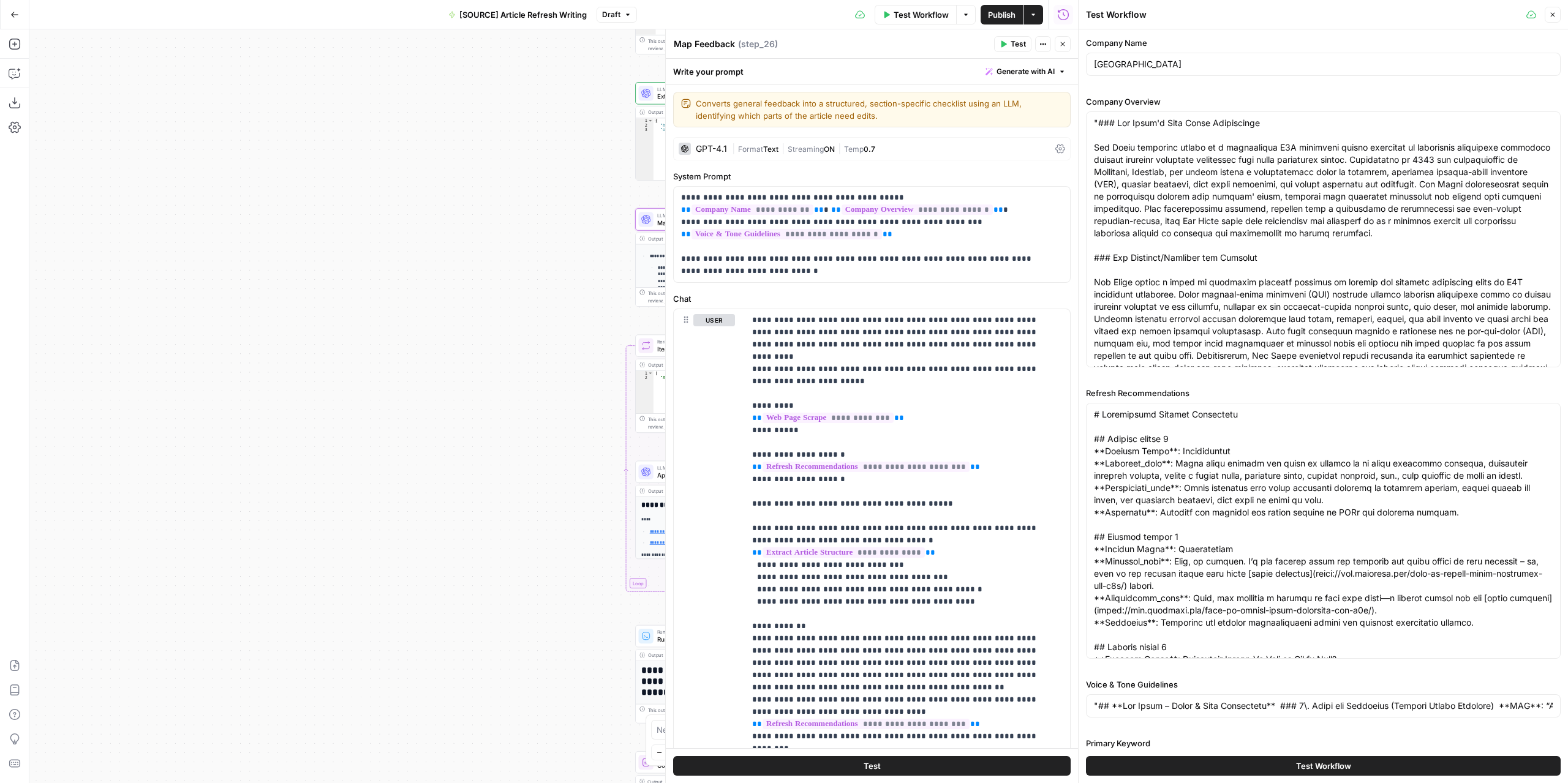
click at [1009, 44] on button "Test" at bounding box center [1013, 44] width 38 height 16
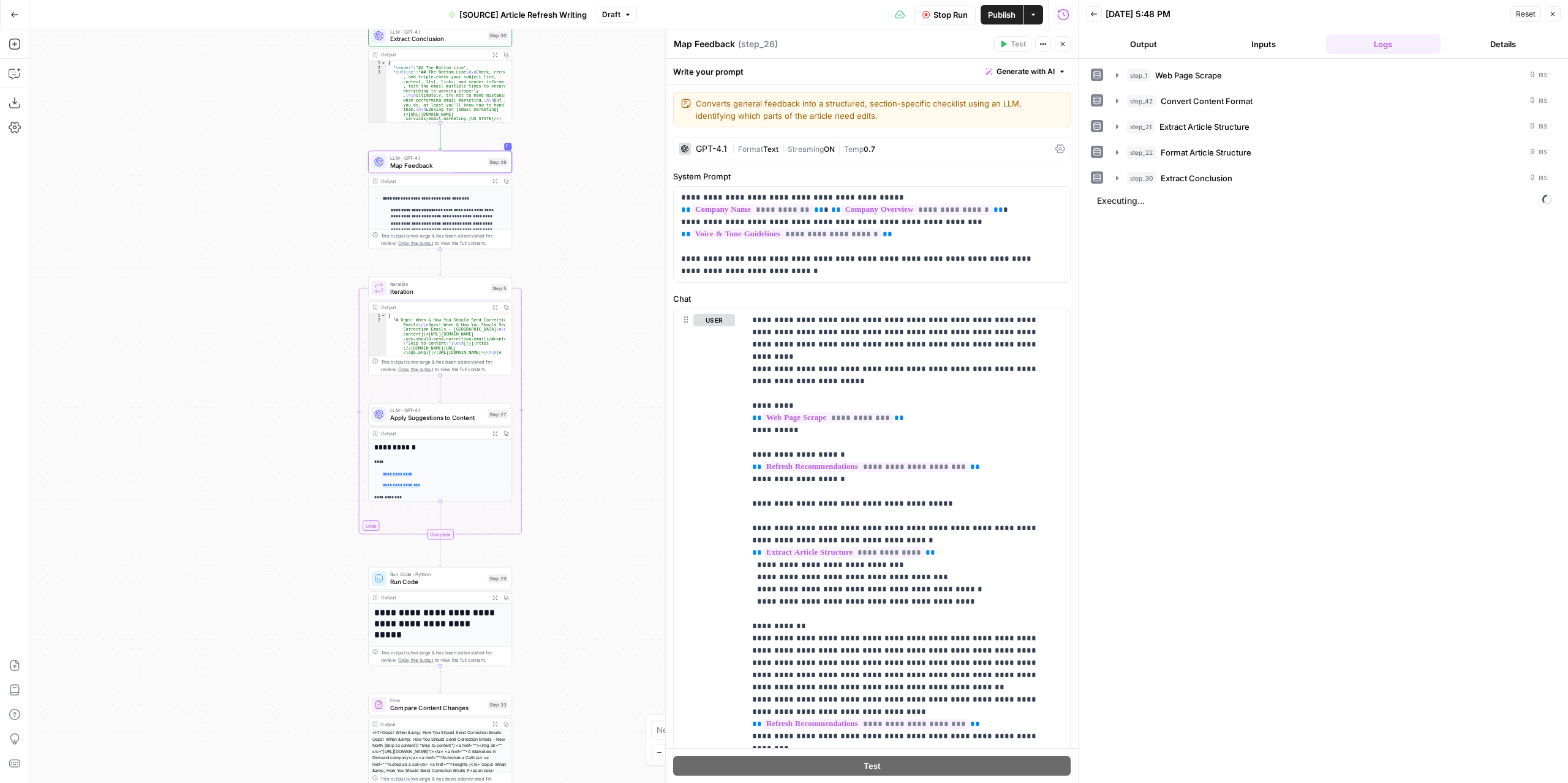
drag, startPoint x: 486, startPoint y: 342, endPoint x: 245, endPoint y: 286, distance: 247.4
click at [245, 286] on div "**********" at bounding box center [553, 406] width 1048 height 754
click at [1146, 38] on button "Output" at bounding box center [1143, 44] width 115 height 20
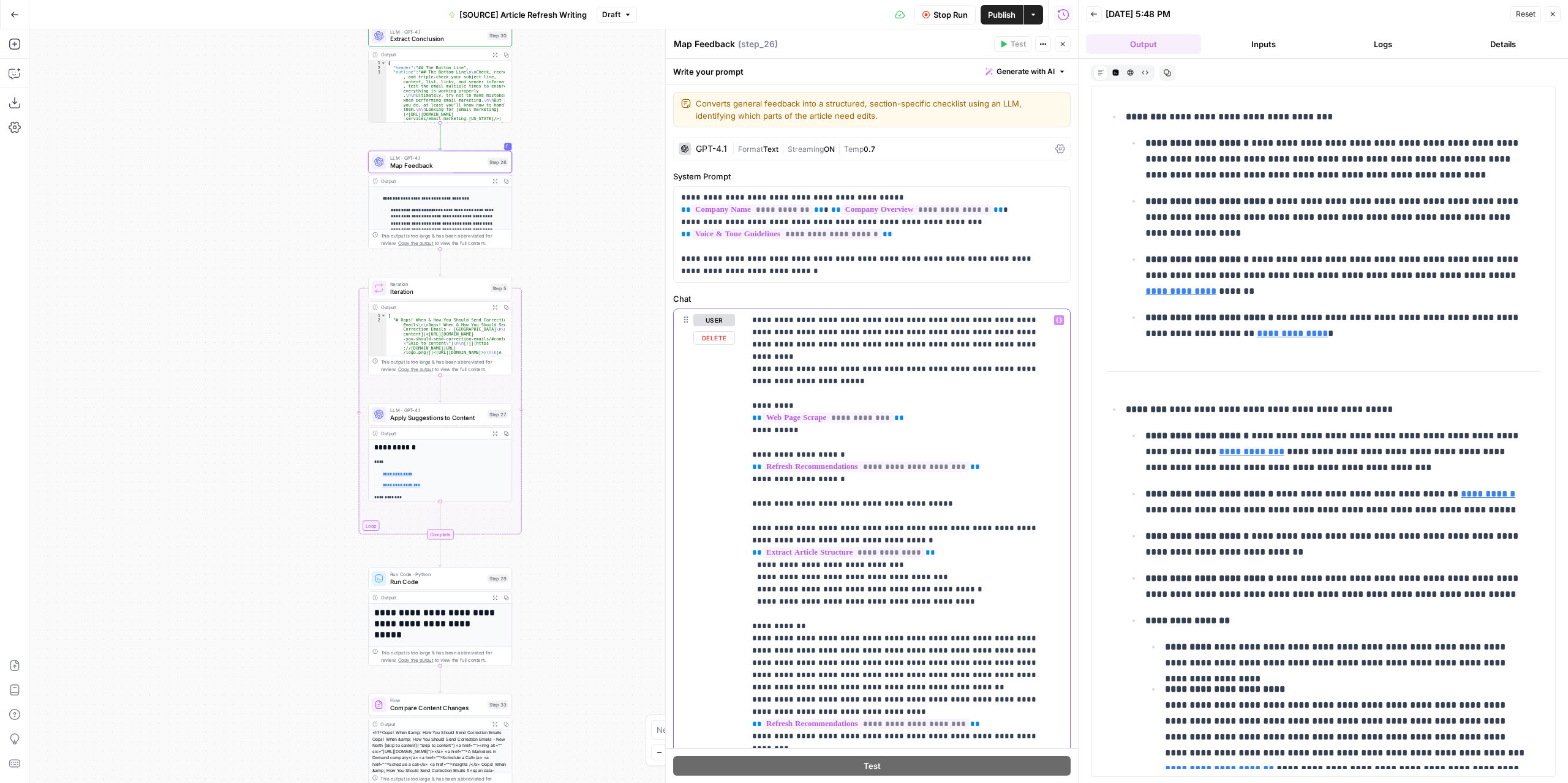
click at [829, 355] on p "**********" at bounding box center [898, 577] width 292 height 527
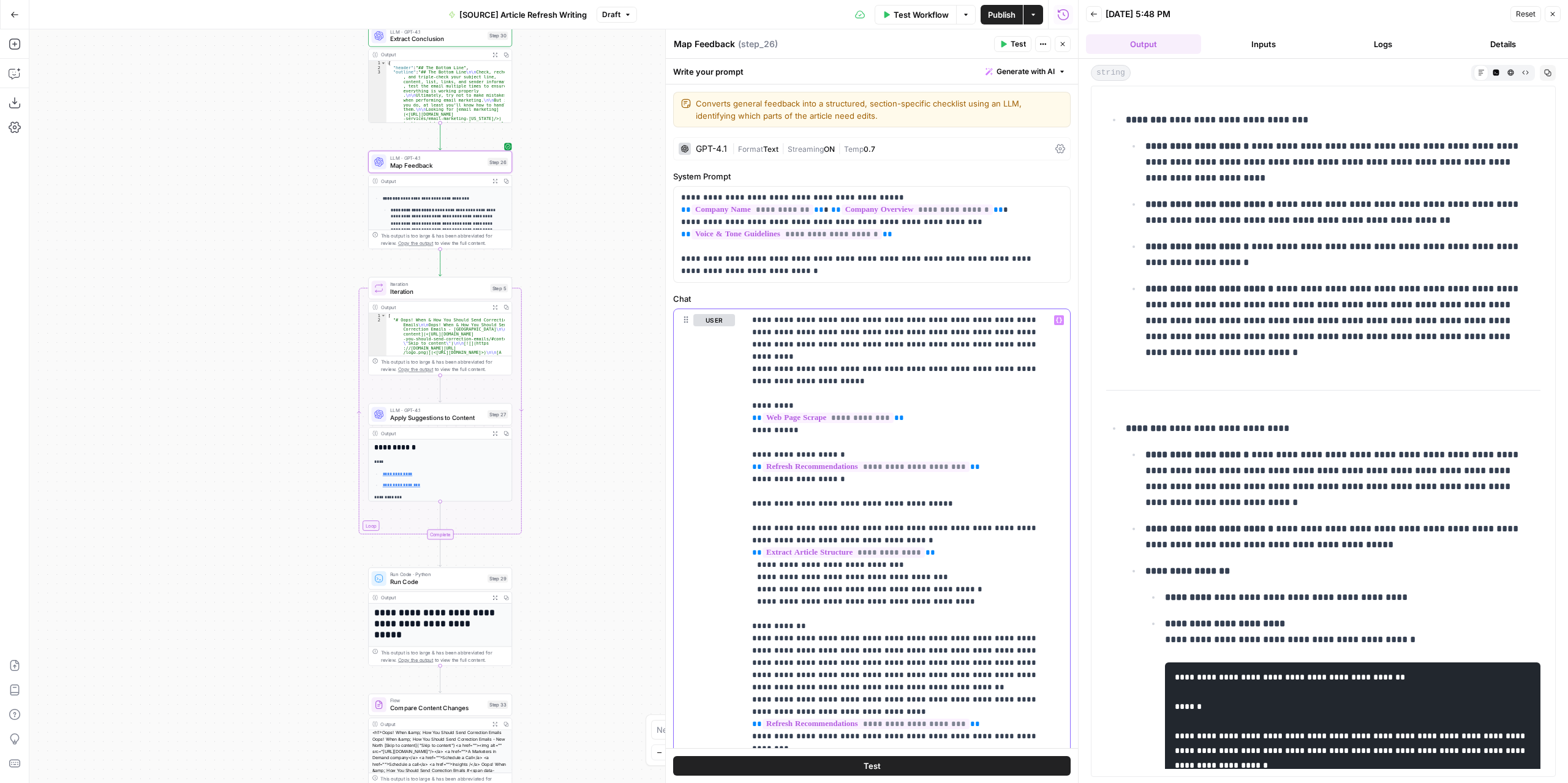
scroll to position [980, 0]
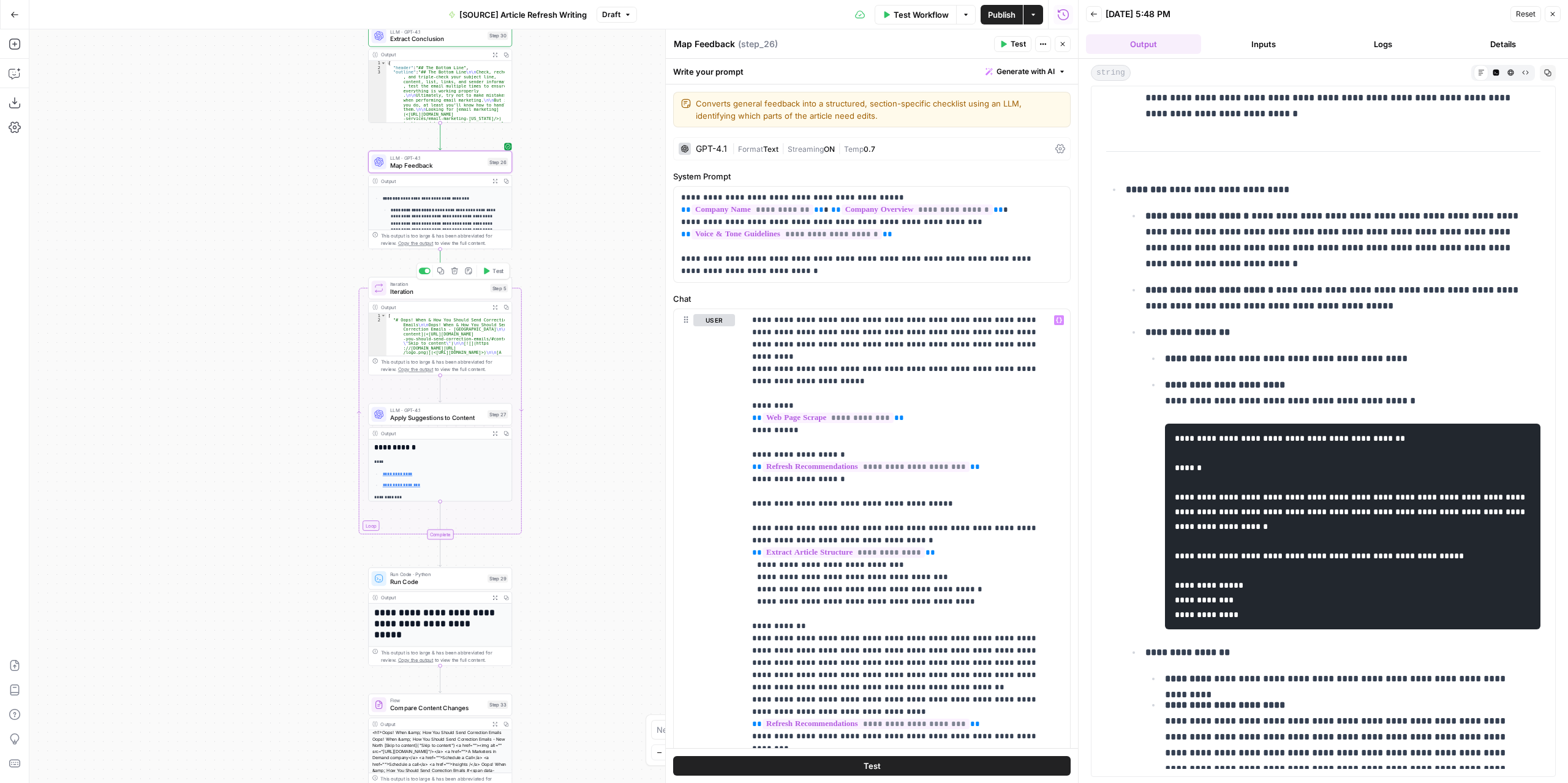
click at [490, 271] on button "Test" at bounding box center [493, 271] width 29 height 12
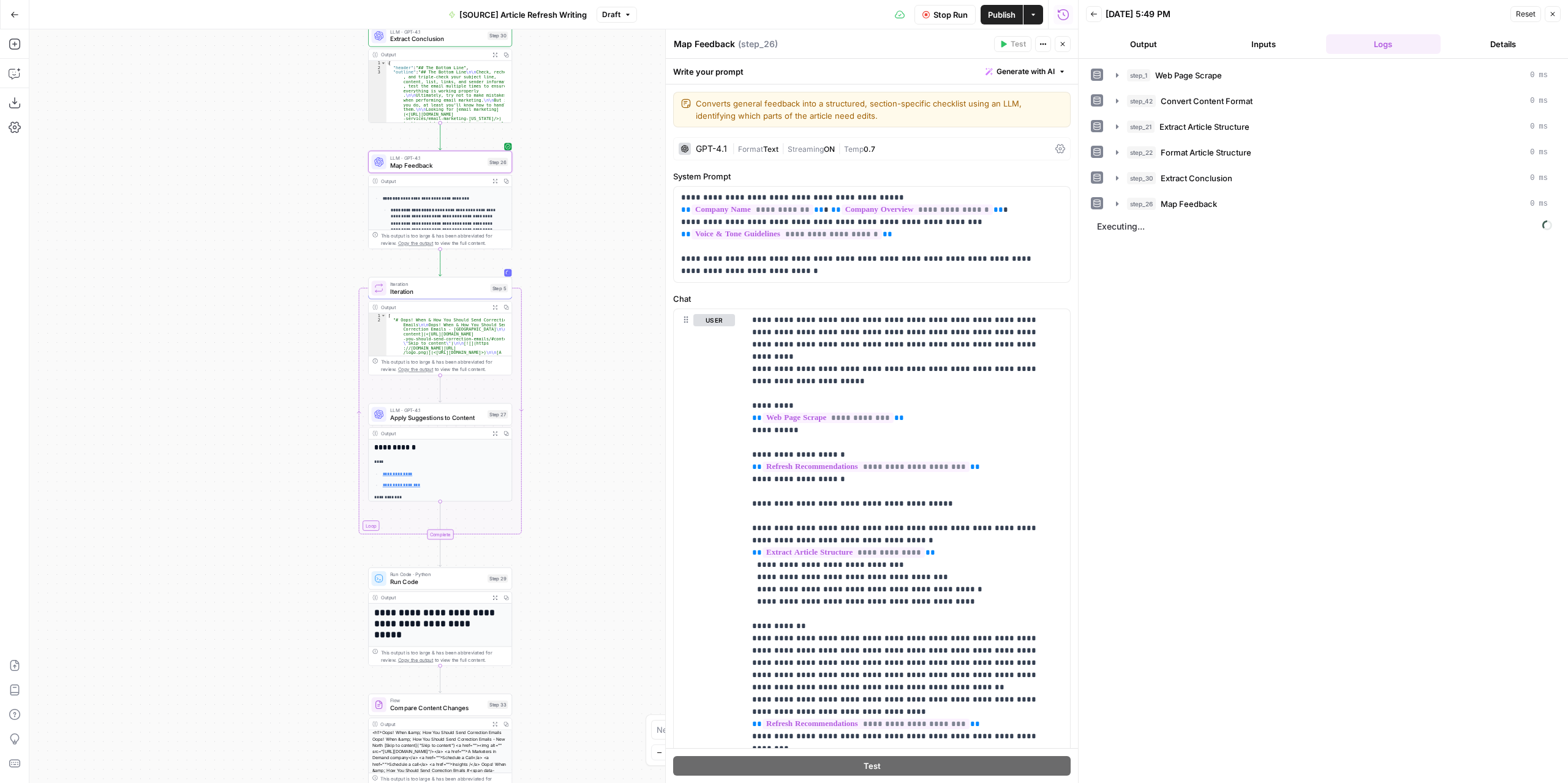
click at [1142, 44] on button "Output" at bounding box center [1143, 44] width 115 height 20
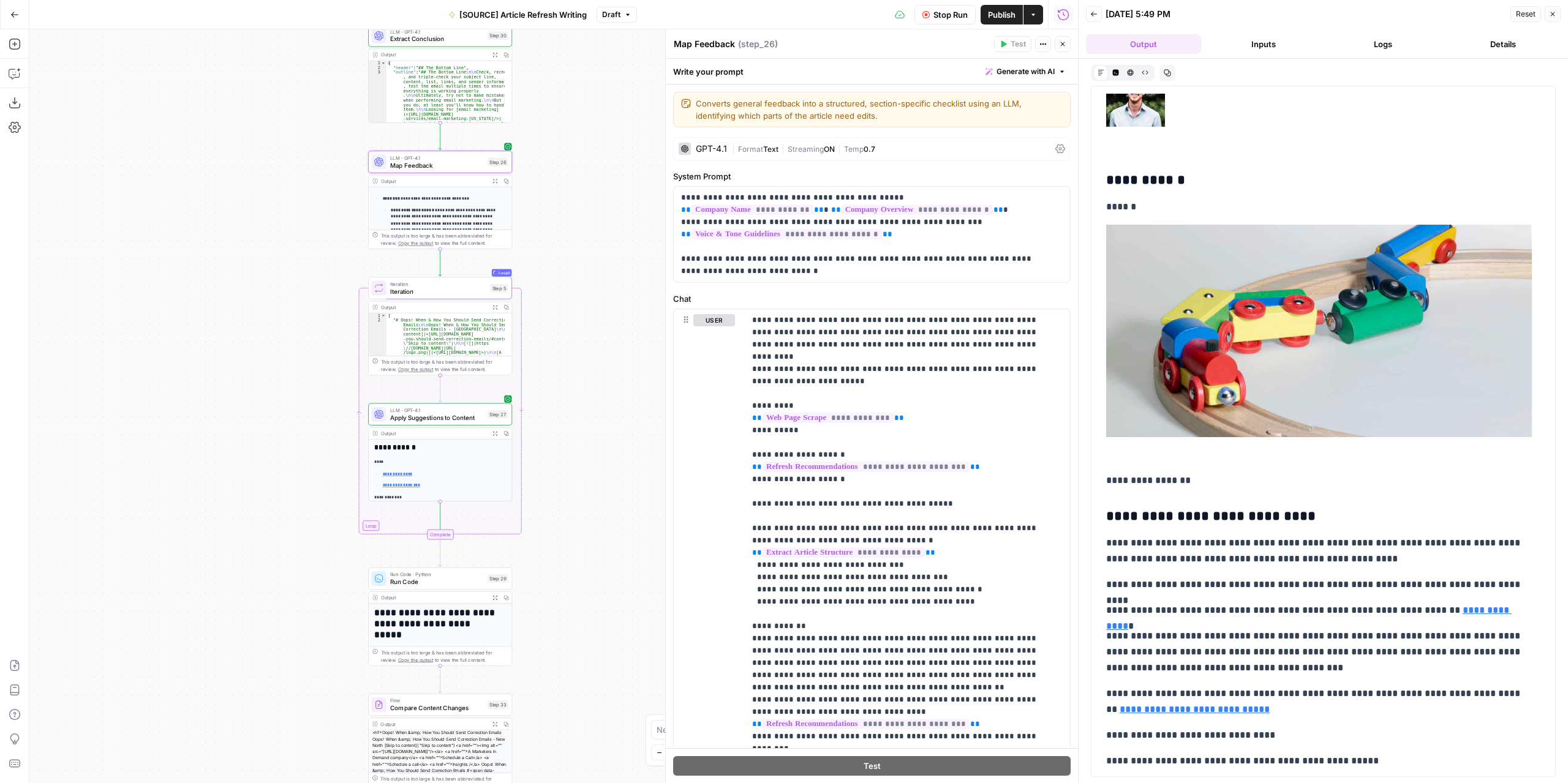
scroll to position [415, 0]
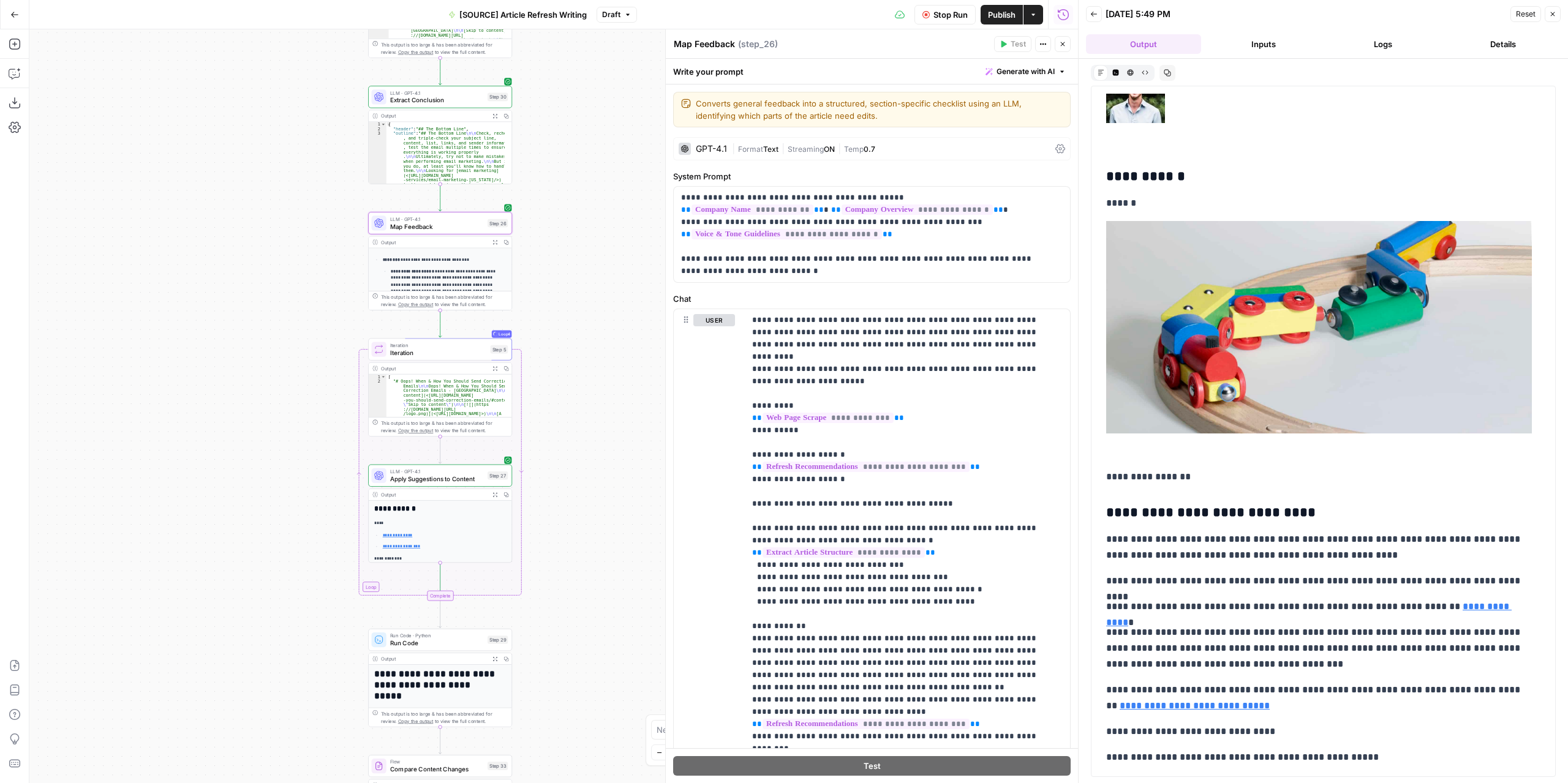
click at [493, 243] on icon "button" at bounding box center [495, 241] width 5 height 5
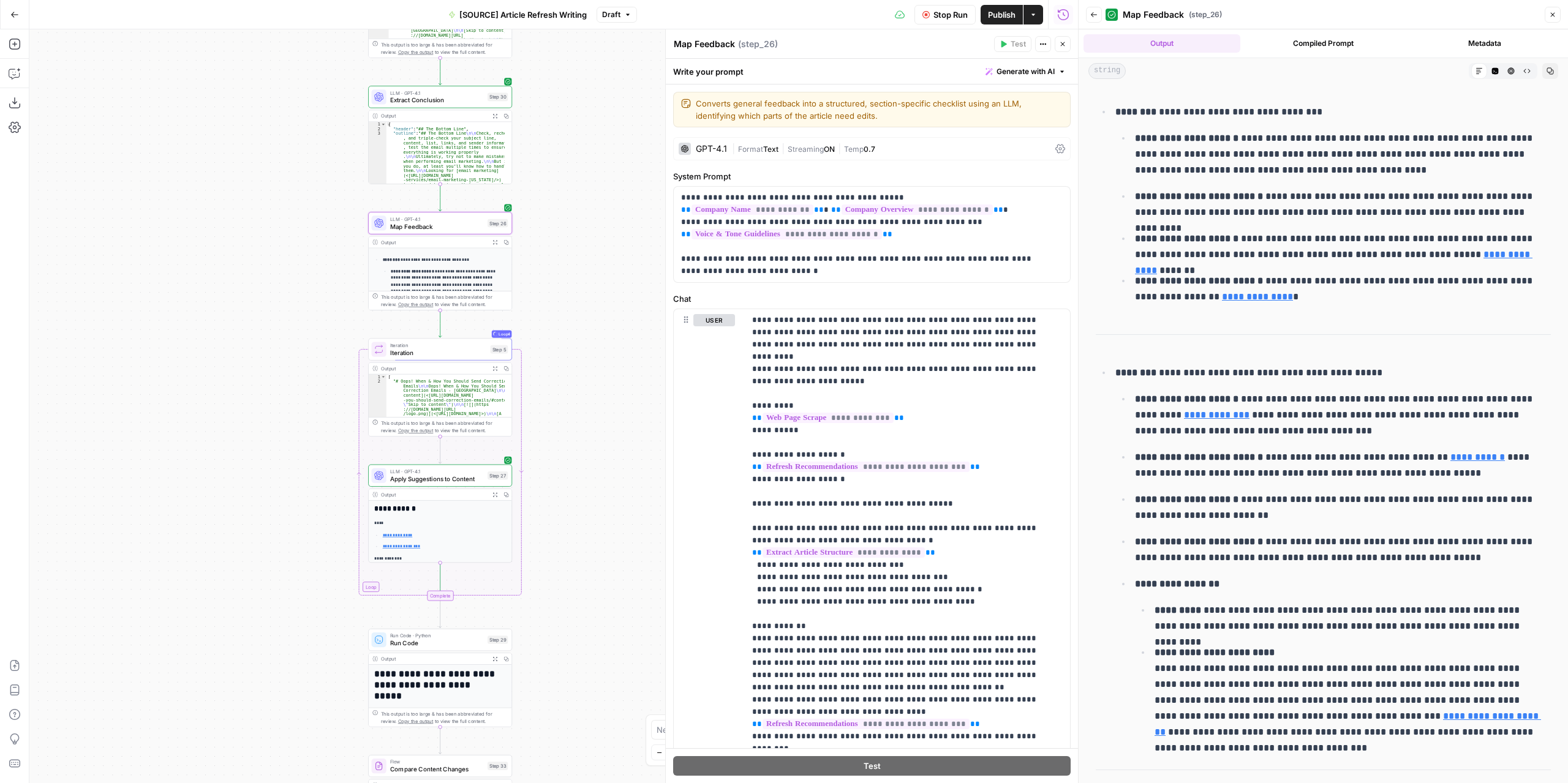
click at [493, 367] on icon "button" at bounding box center [495, 368] width 5 height 5
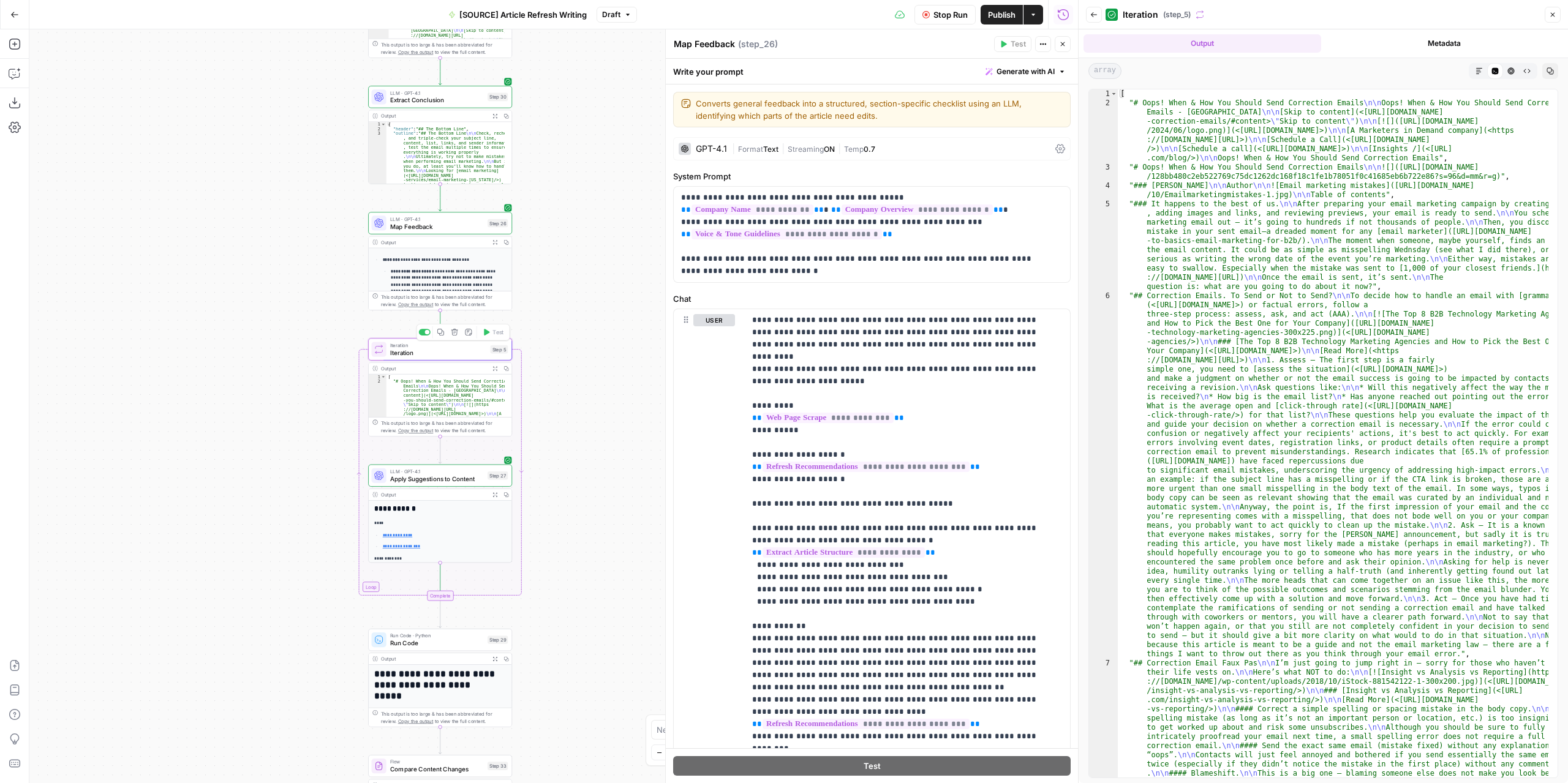
click at [456, 356] on span "Iteration" at bounding box center [439, 352] width 97 height 9
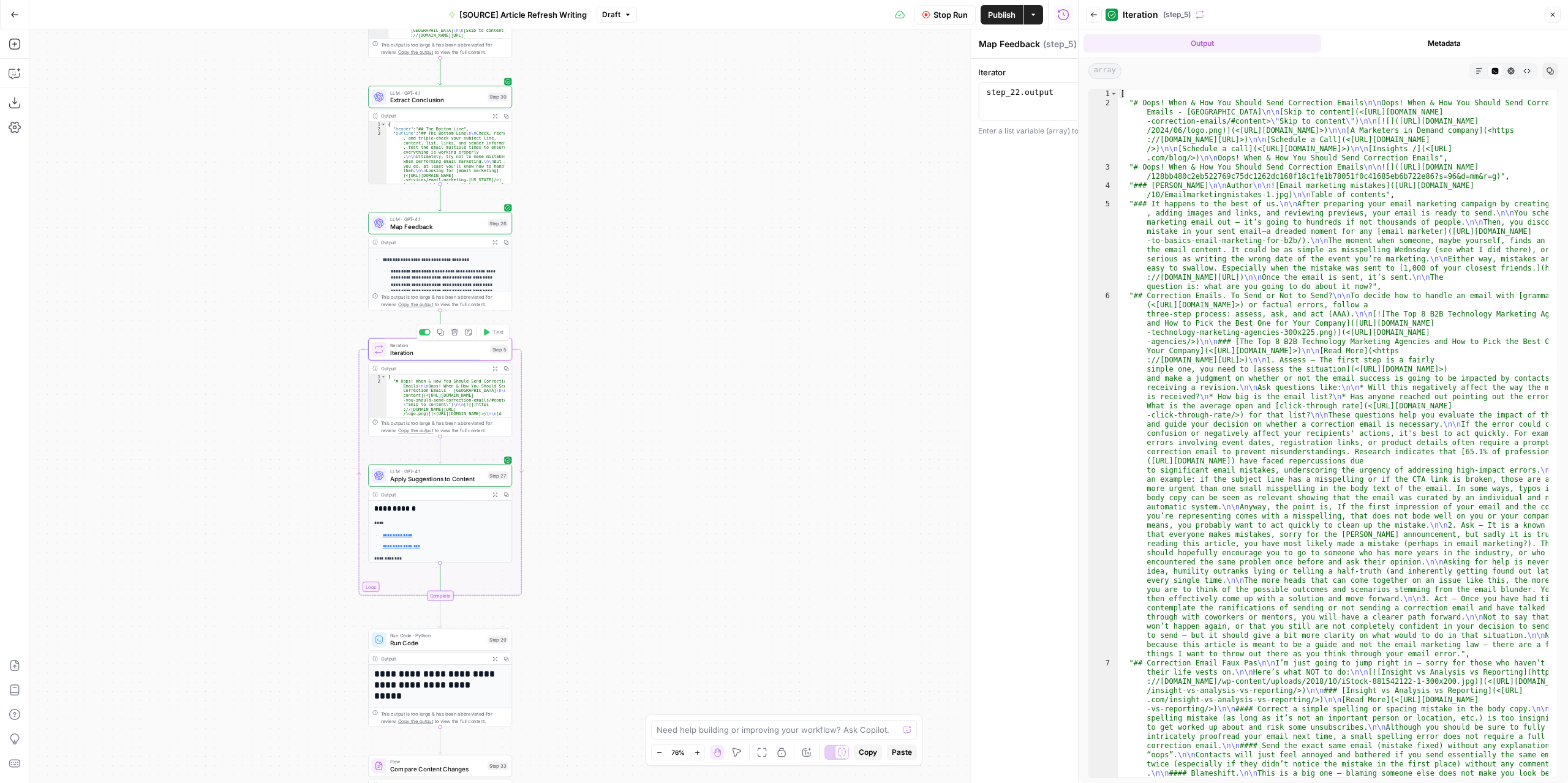
type textarea "Iteration"
click at [1088, 12] on button "Back" at bounding box center [1093, 14] width 16 height 16
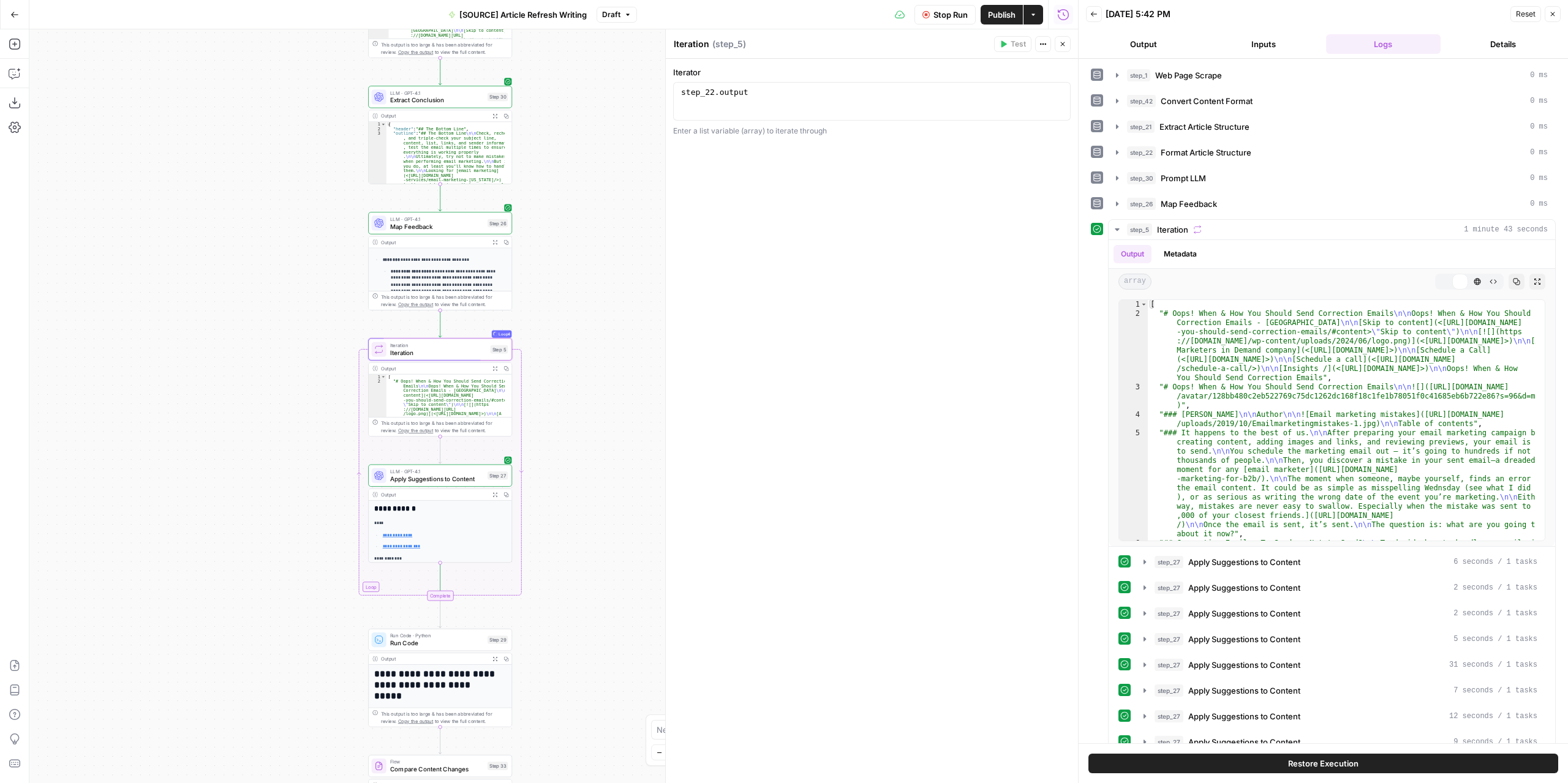
click at [1127, 44] on button "Output" at bounding box center [1143, 44] width 115 height 20
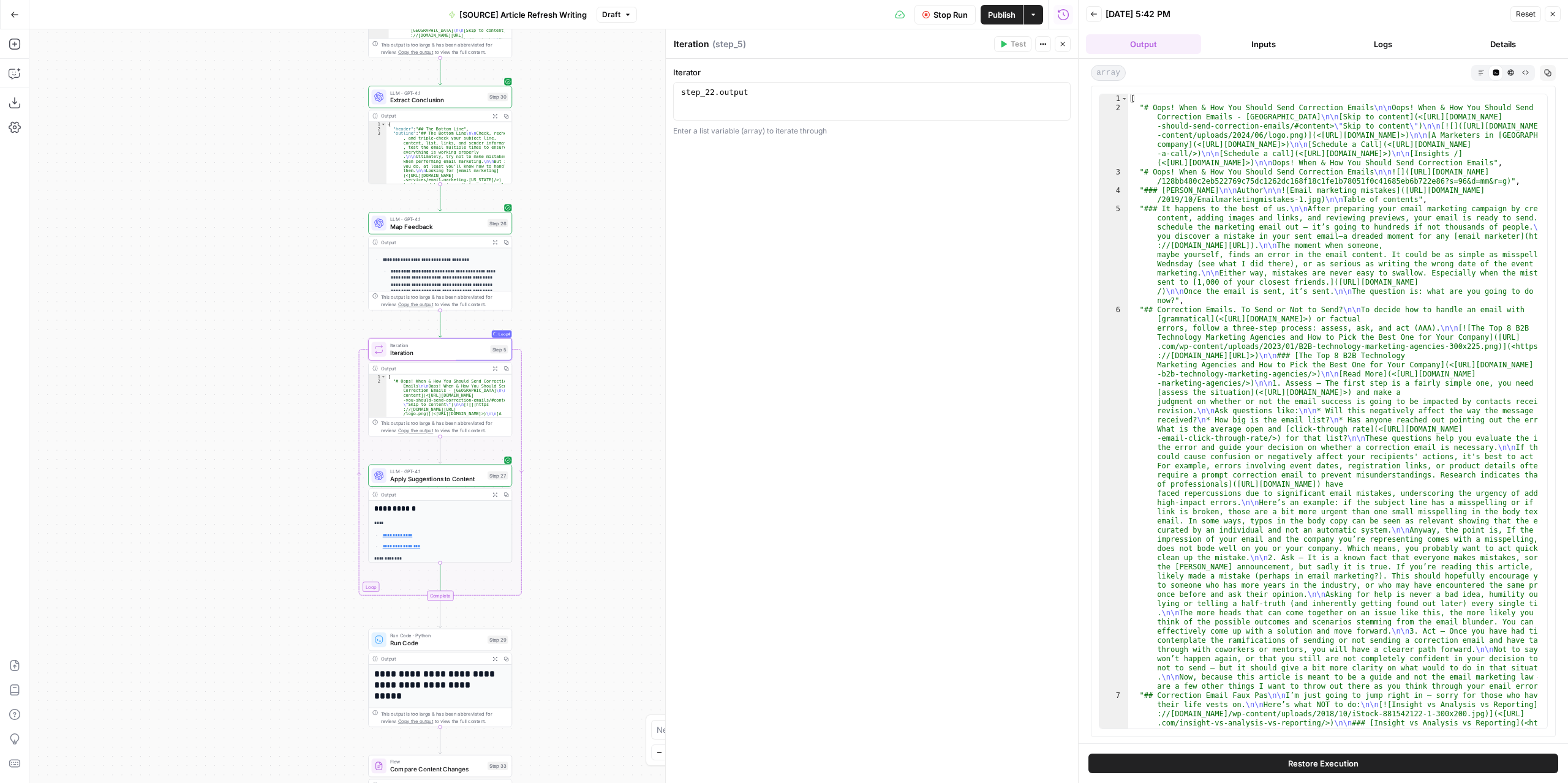
click at [1066, 46] on icon "button" at bounding box center [1062, 44] width 8 height 8
click at [461, 352] on span "Iteration" at bounding box center [439, 352] width 97 height 9
click at [1090, 15] on icon "button" at bounding box center [1093, 14] width 8 height 8
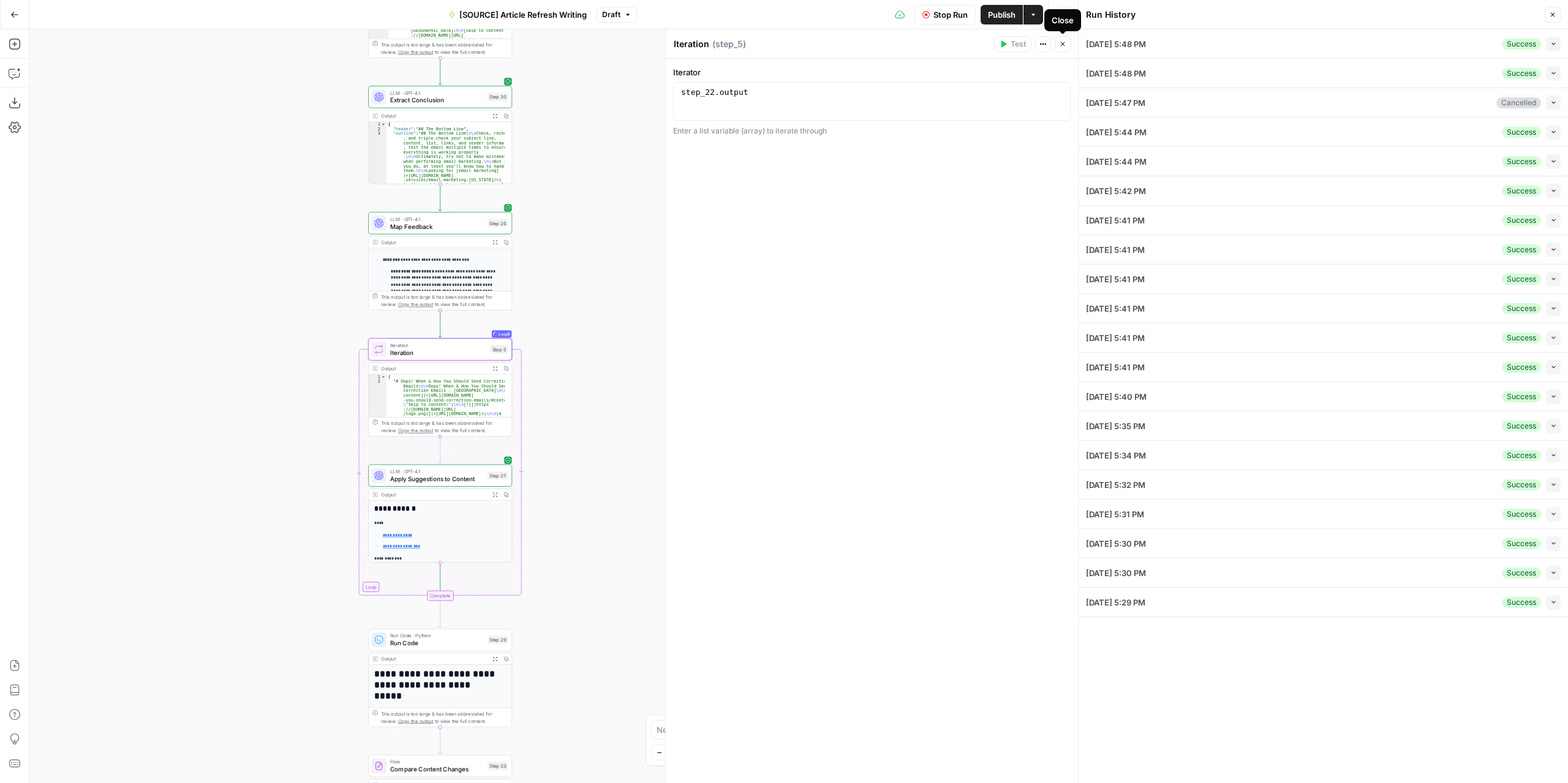
click at [1064, 46] on icon "button" at bounding box center [1062, 44] width 8 height 8
click at [1554, 13] on icon "button" at bounding box center [1552, 15] width 4 height 4
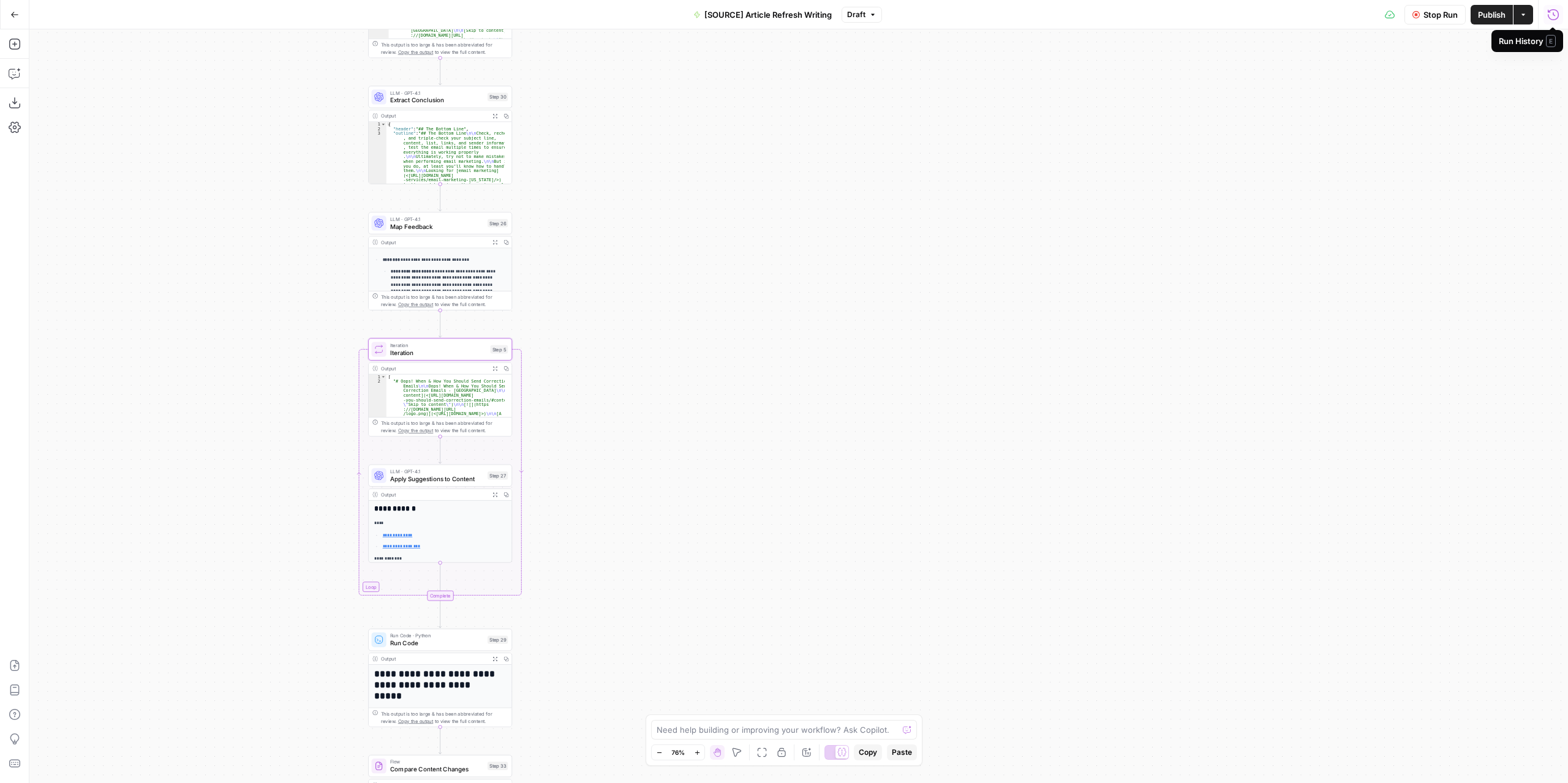
click at [1437, 12] on span "Stop Run" at bounding box center [1440, 15] width 34 height 12
click at [1409, 16] on span "Test Workflow" at bounding box center [1411, 15] width 55 height 12
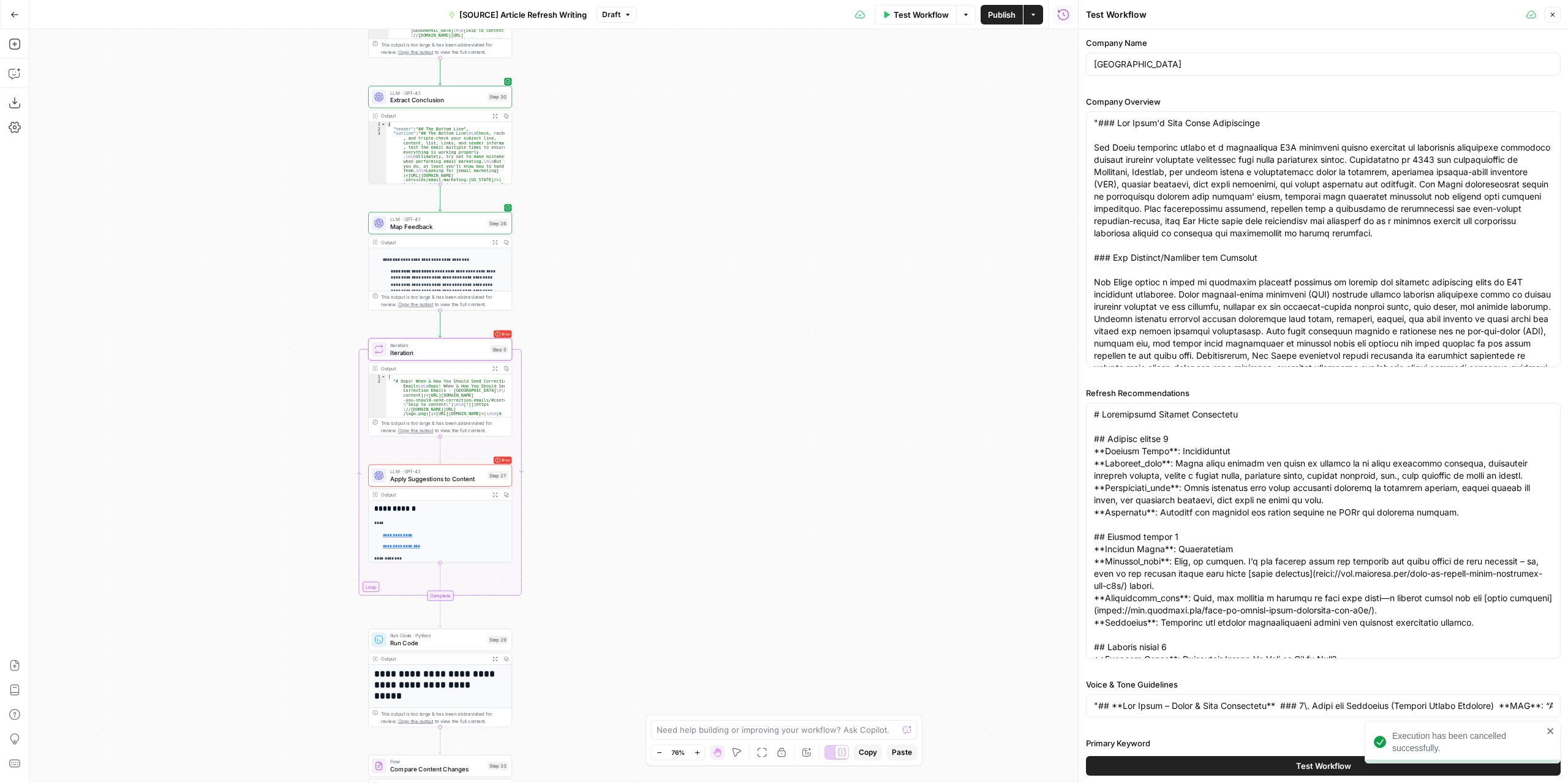
click at [1334, 770] on span "Test Workflow" at bounding box center [1323, 766] width 55 height 12
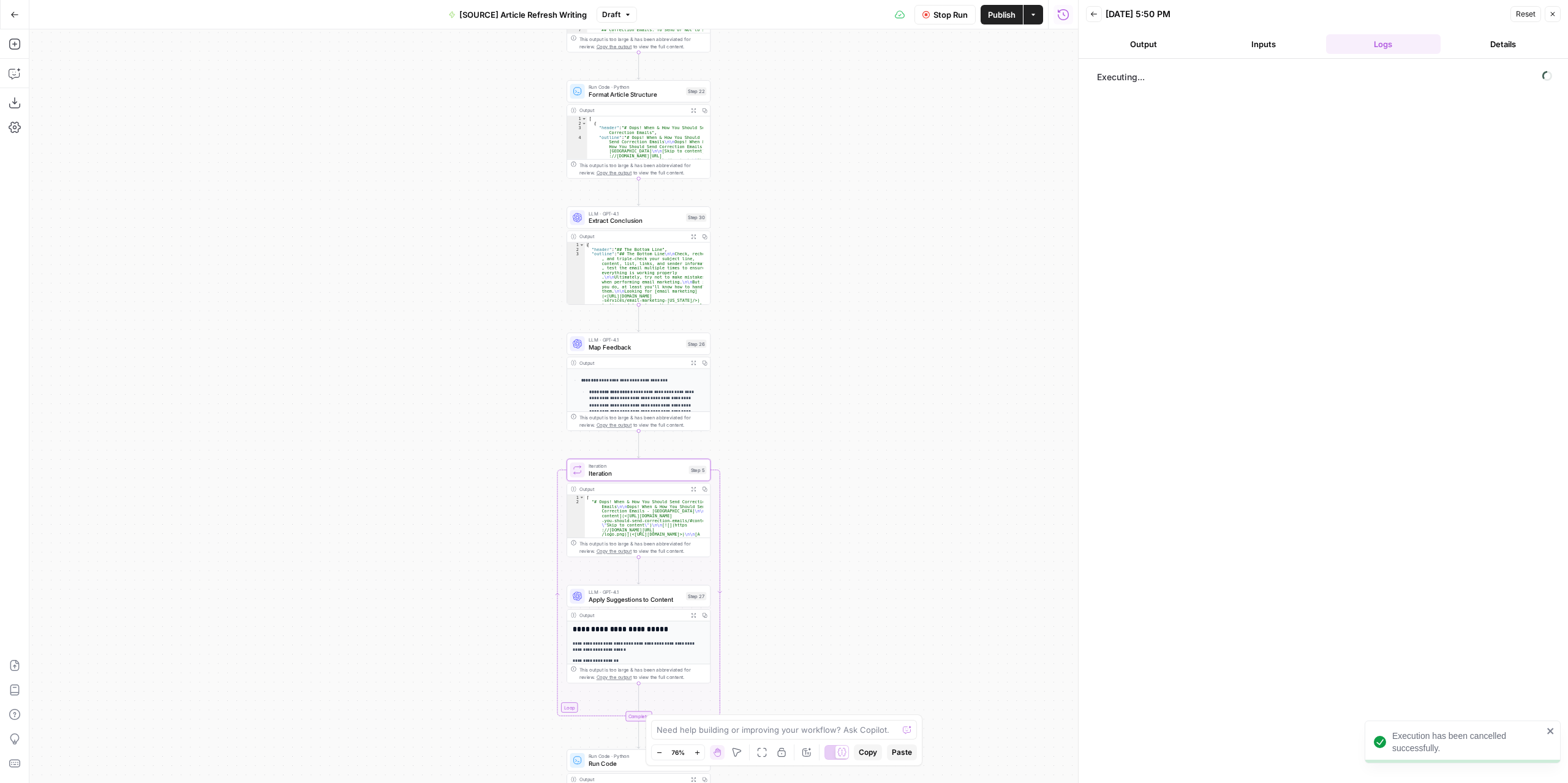
drag, startPoint x: 677, startPoint y: 408, endPoint x: 876, endPoint y: 529, distance: 232.9
click at [876, 529] on div "**********" at bounding box center [553, 406] width 1048 height 754
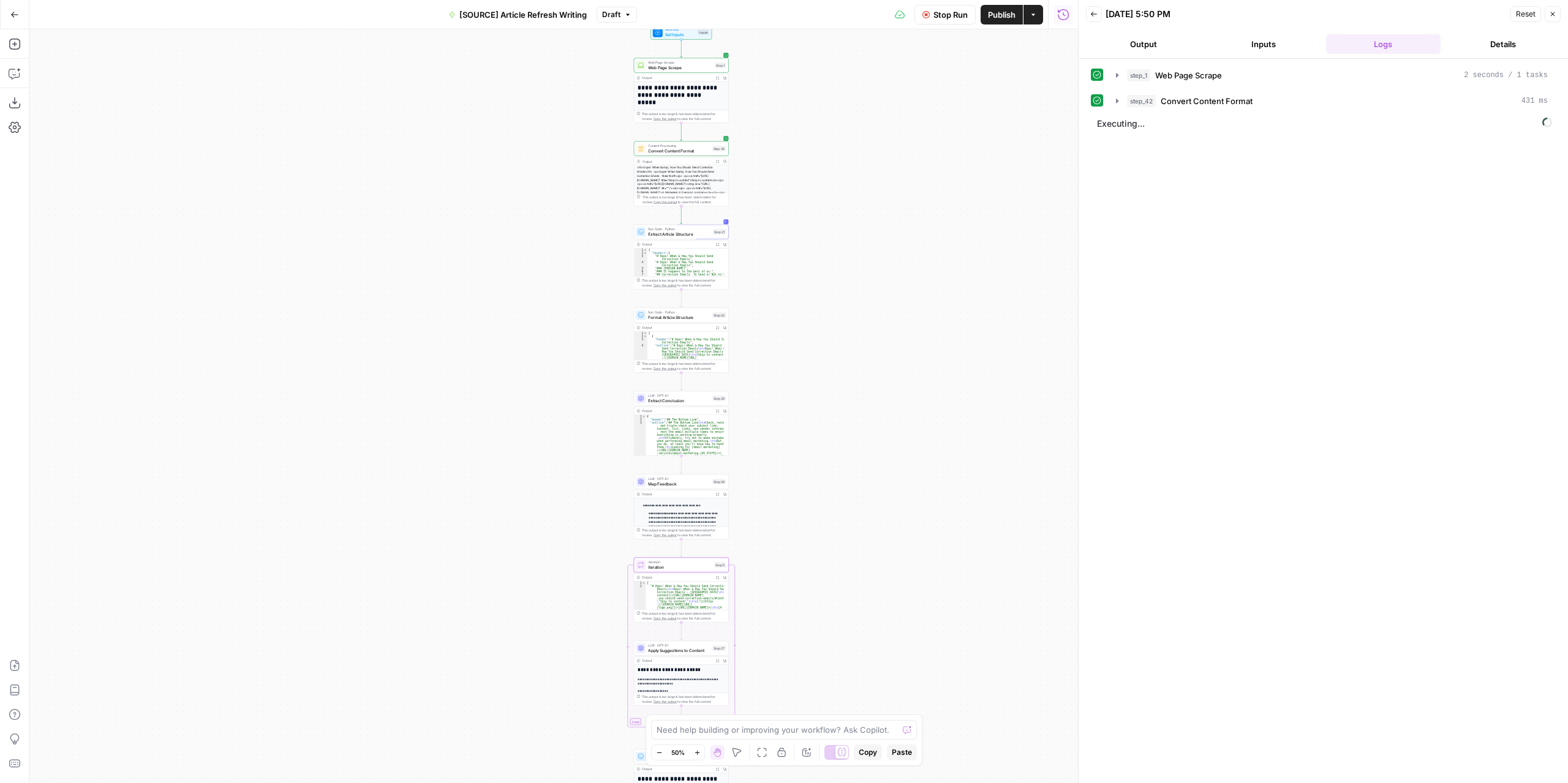
drag, startPoint x: 834, startPoint y: 350, endPoint x: 816, endPoint y: 475, distance: 126.3
click at [816, 475] on div "**********" at bounding box center [553, 406] width 1048 height 754
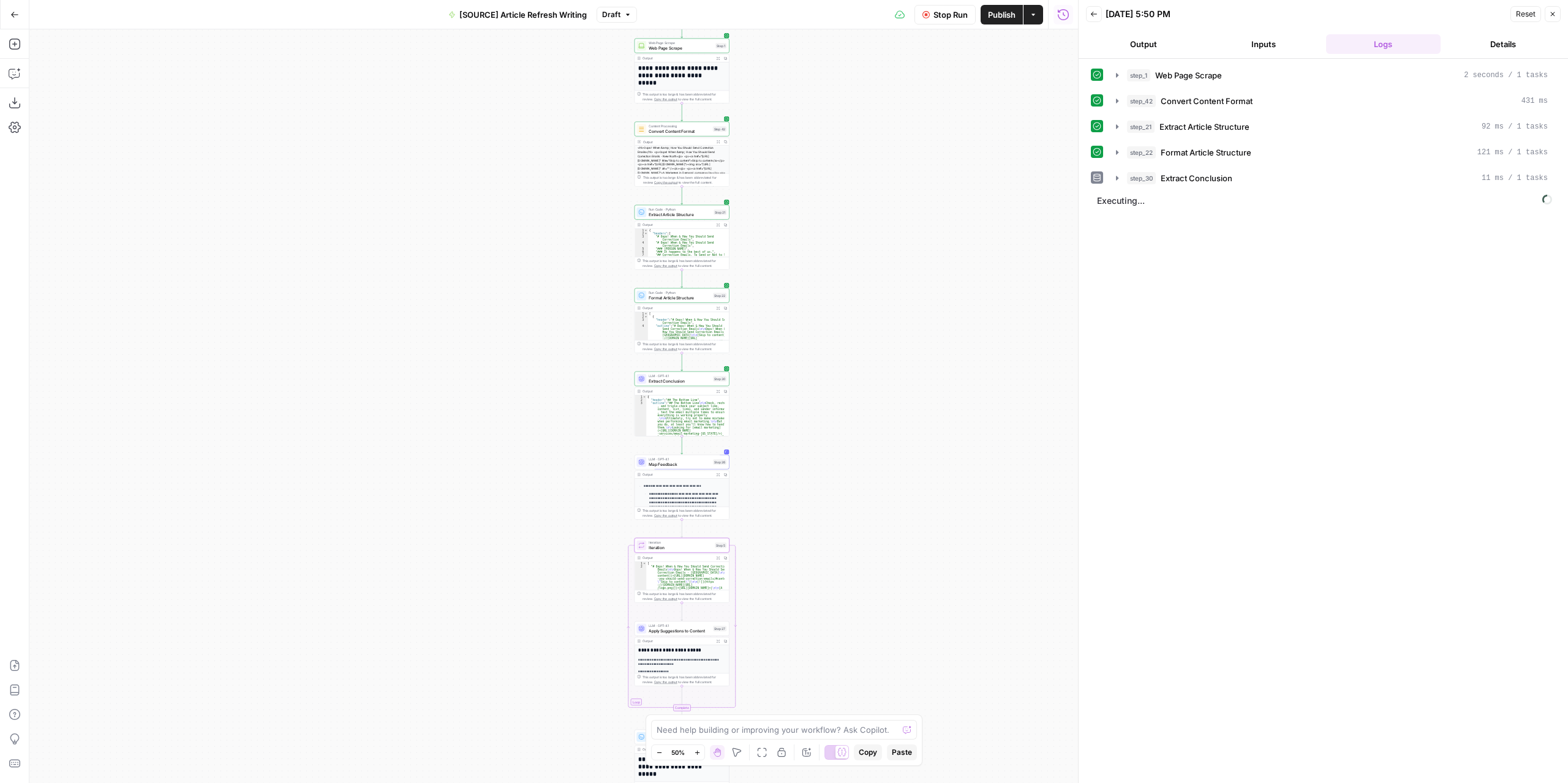
drag, startPoint x: 801, startPoint y: 514, endPoint x: 803, endPoint y: 383, distance: 131.0
click at [803, 383] on div "**********" at bounding box center [553, 406] width 1048 height 754
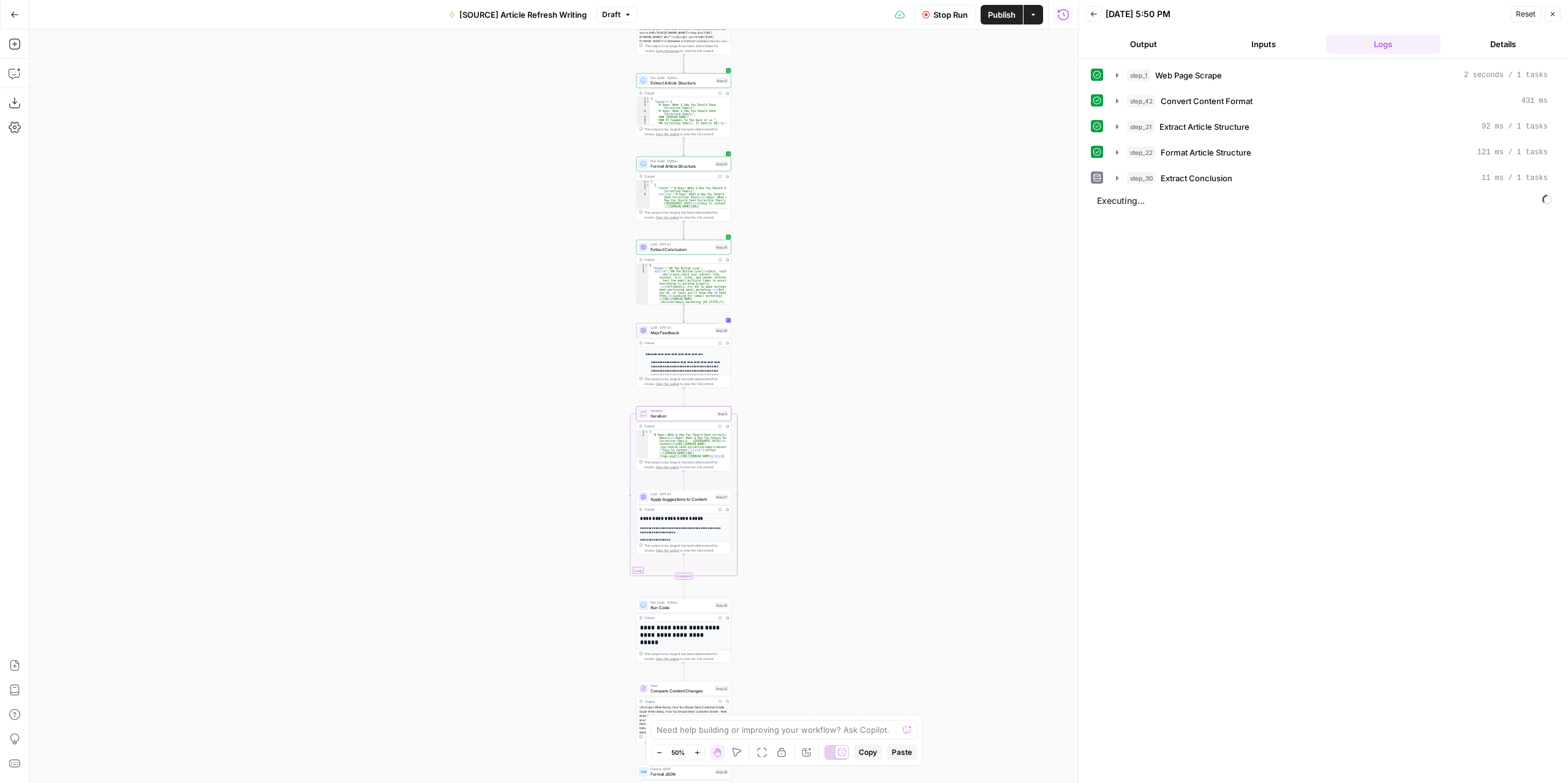
click at [720, 342] on icon "button" at bounding box center [719, 342] width 3 height 3
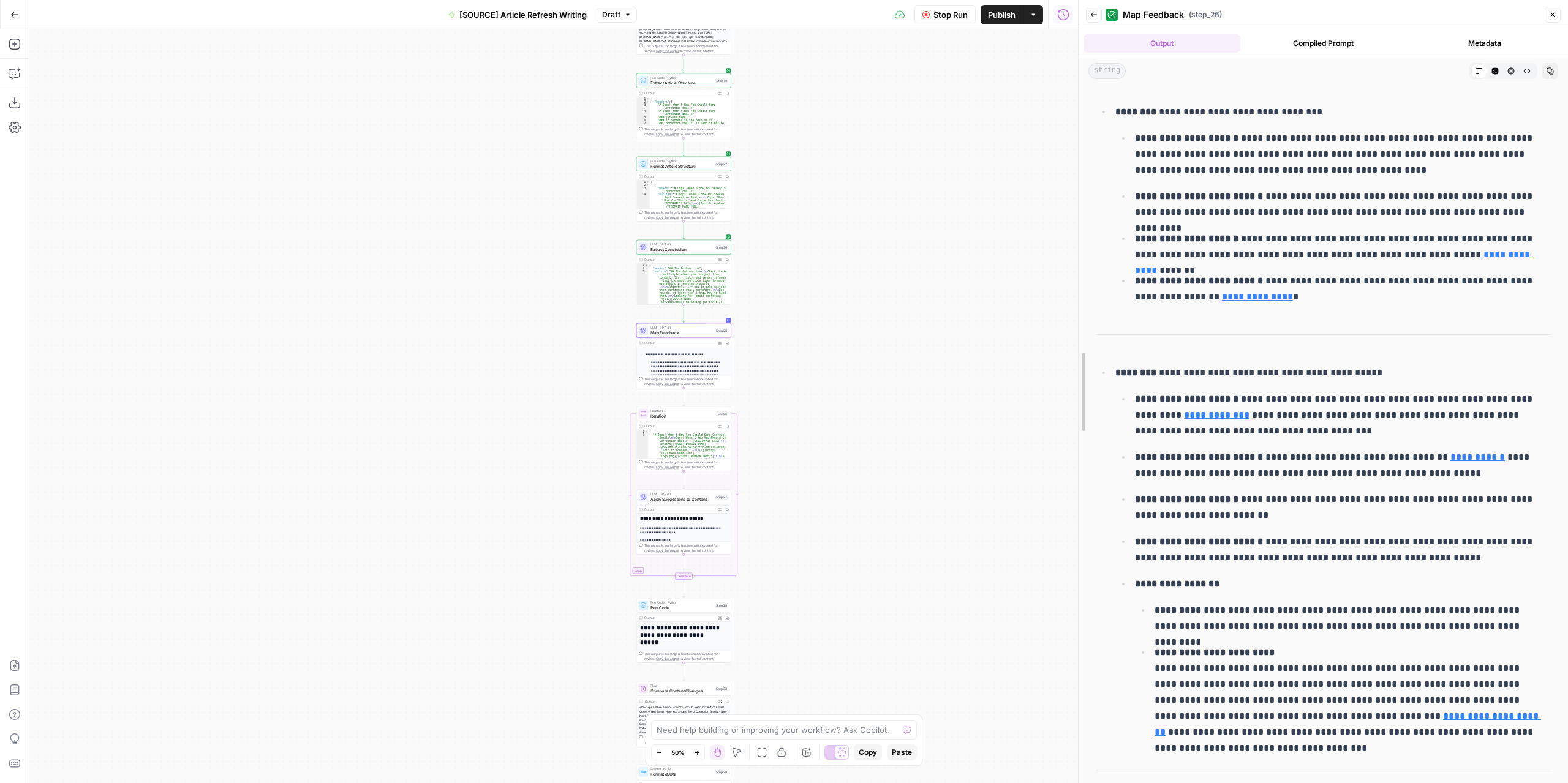
drag, startPoint x: 1077, startPoint y: 369, endPoint x: 916, endPoint y: 367, distance: 161.0
click at [916, 367] on body "**********" at bounding box center [784, 392] width 1568 height 783
click at [951, 15] on span "Stop Run" at bounding box center [950, 15] width 34 height 12
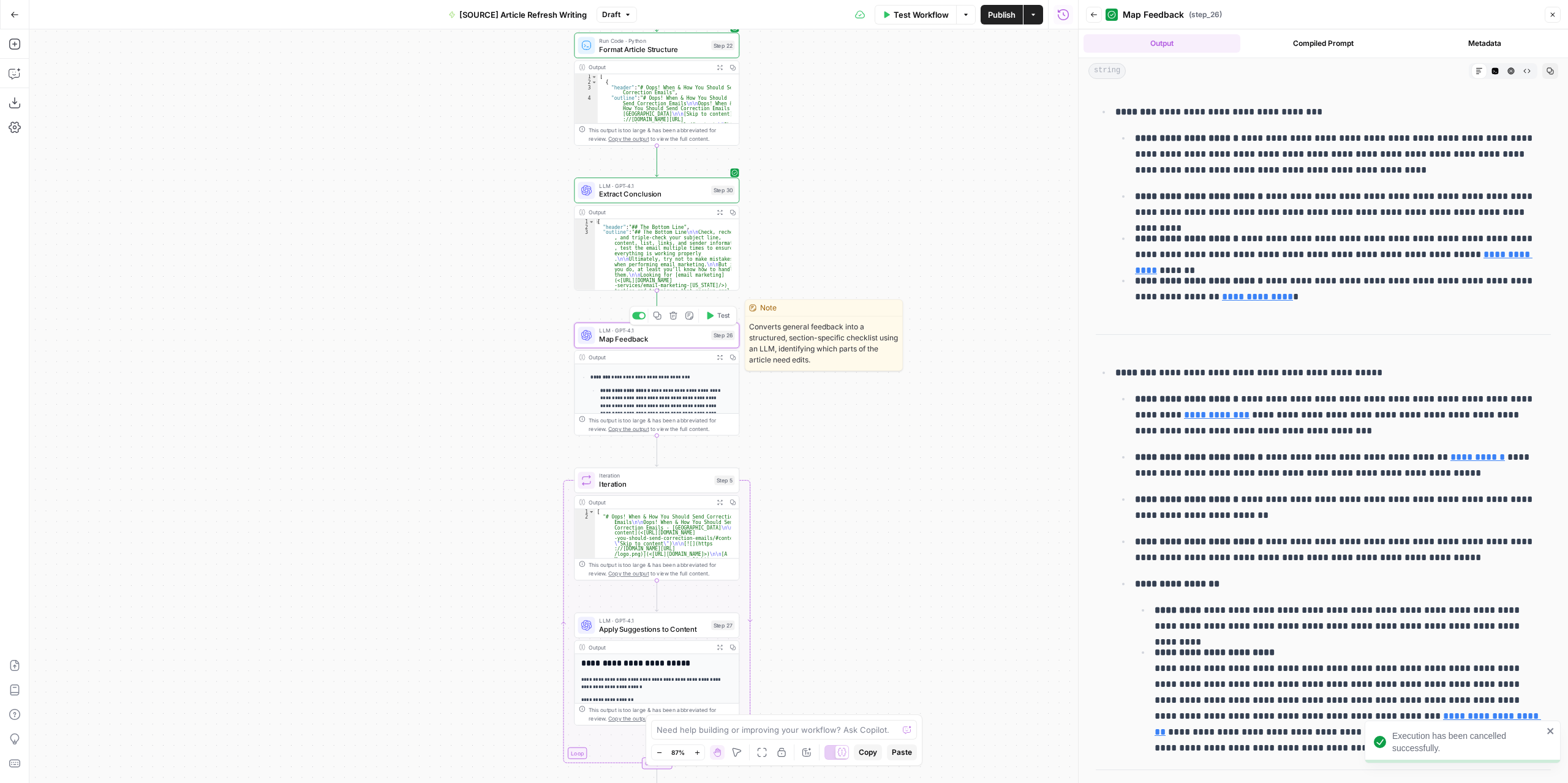
click at [693, 345] on div "LLM · GPT-4.1 Map Feedback Step 26 Copy step Delete step Edit Note Test" at bounding box center [657, 335] width 165 height 26
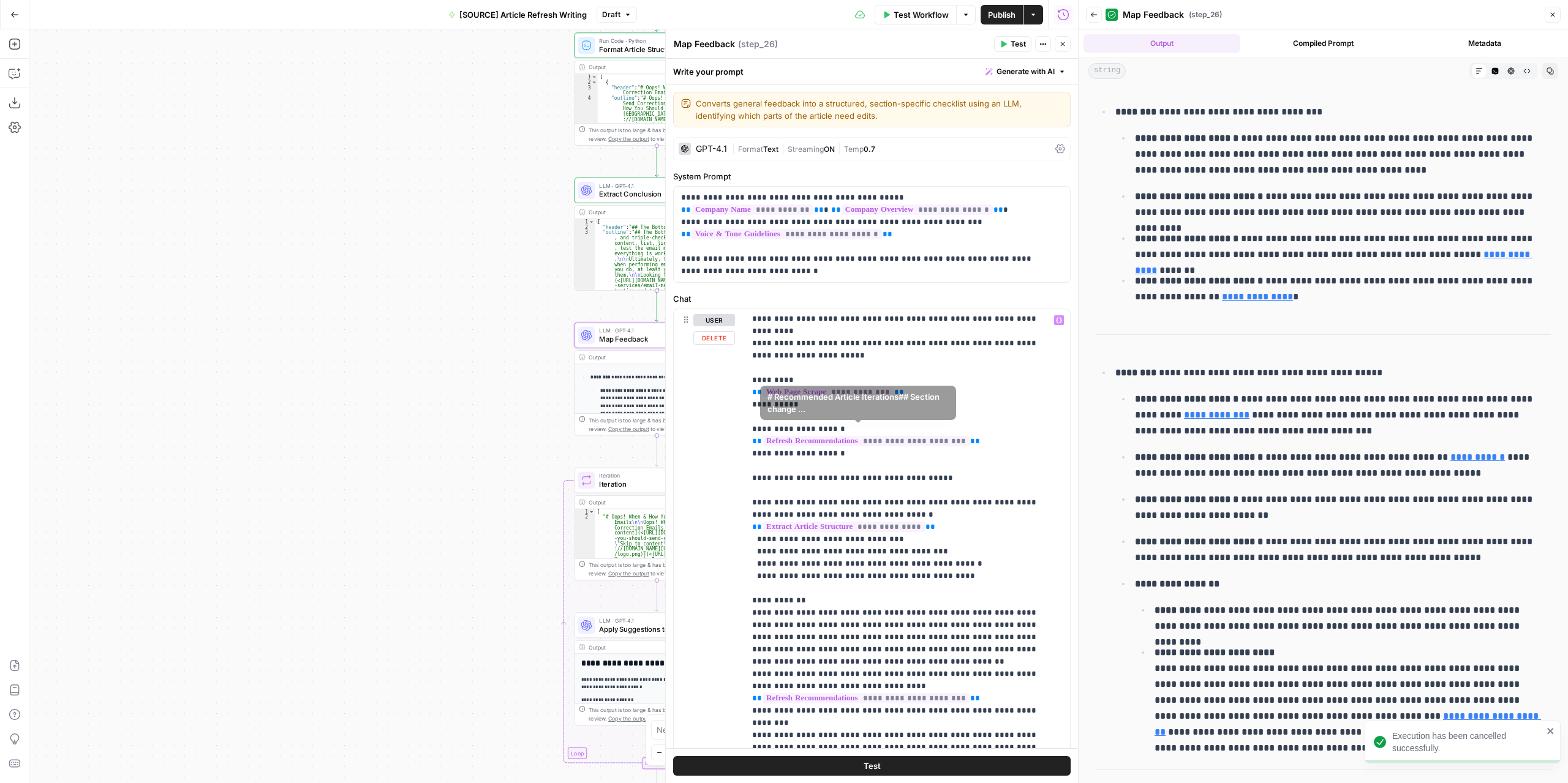
scroll to position [38, 0]
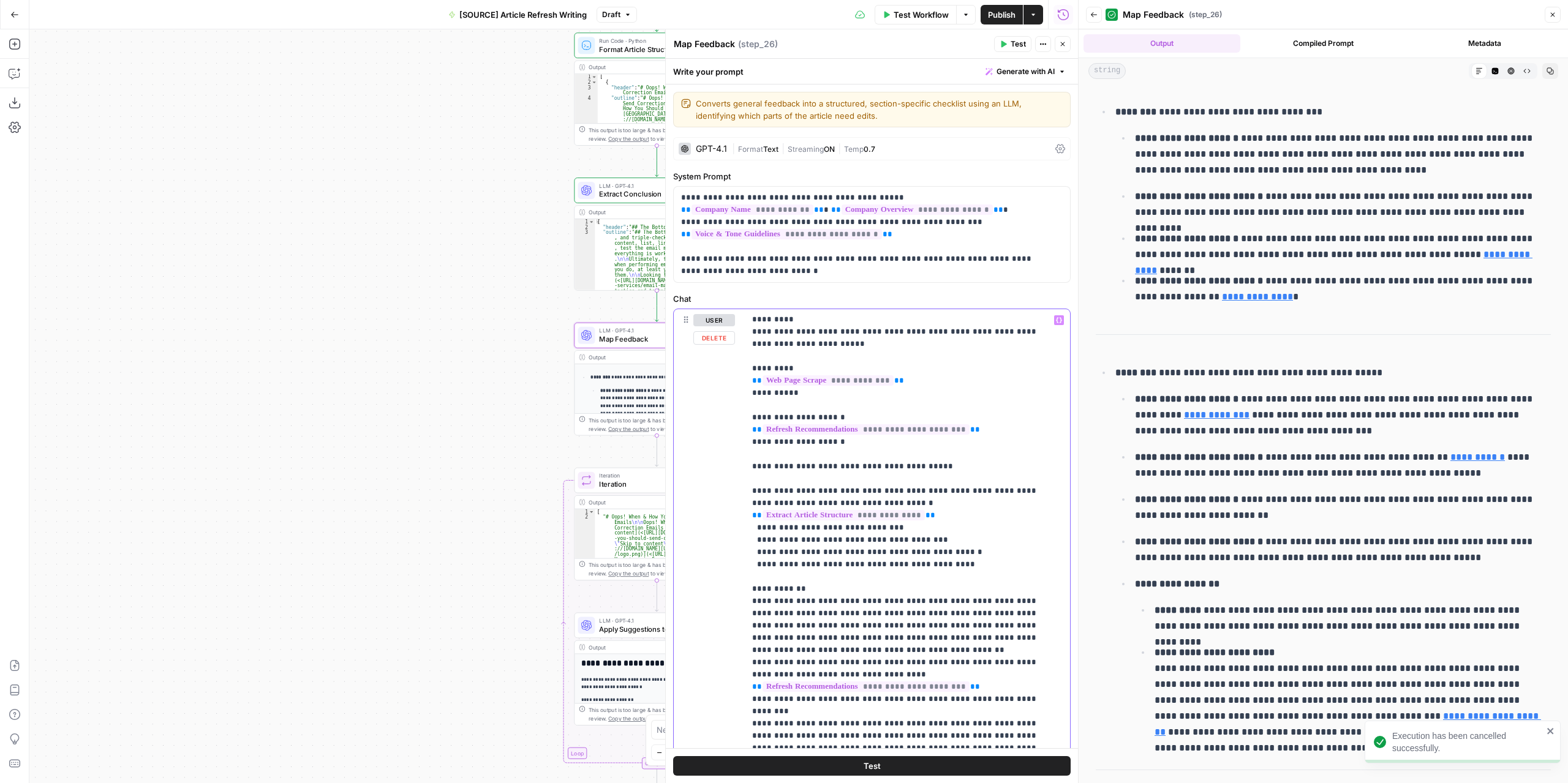
click at [756, 527] on p "**********" at bounding box center [898, 540] width 292 height 527
click at [999, 42] on button "Test" at bounding box center [1013, 44] width 38 height 16
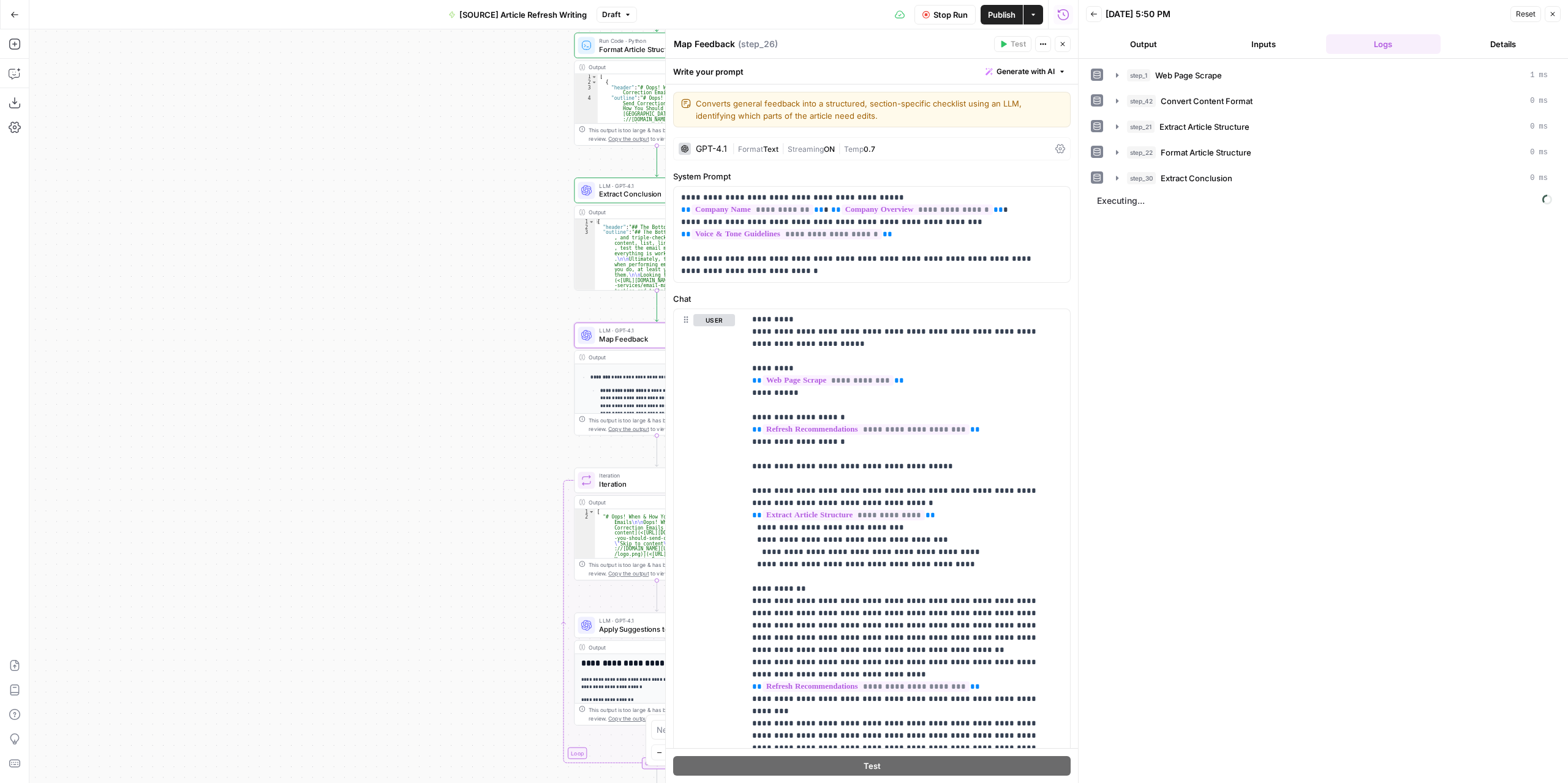
click at [1157, 44] on button "Output" at bounding box center [1143, 44] width 115 height 20
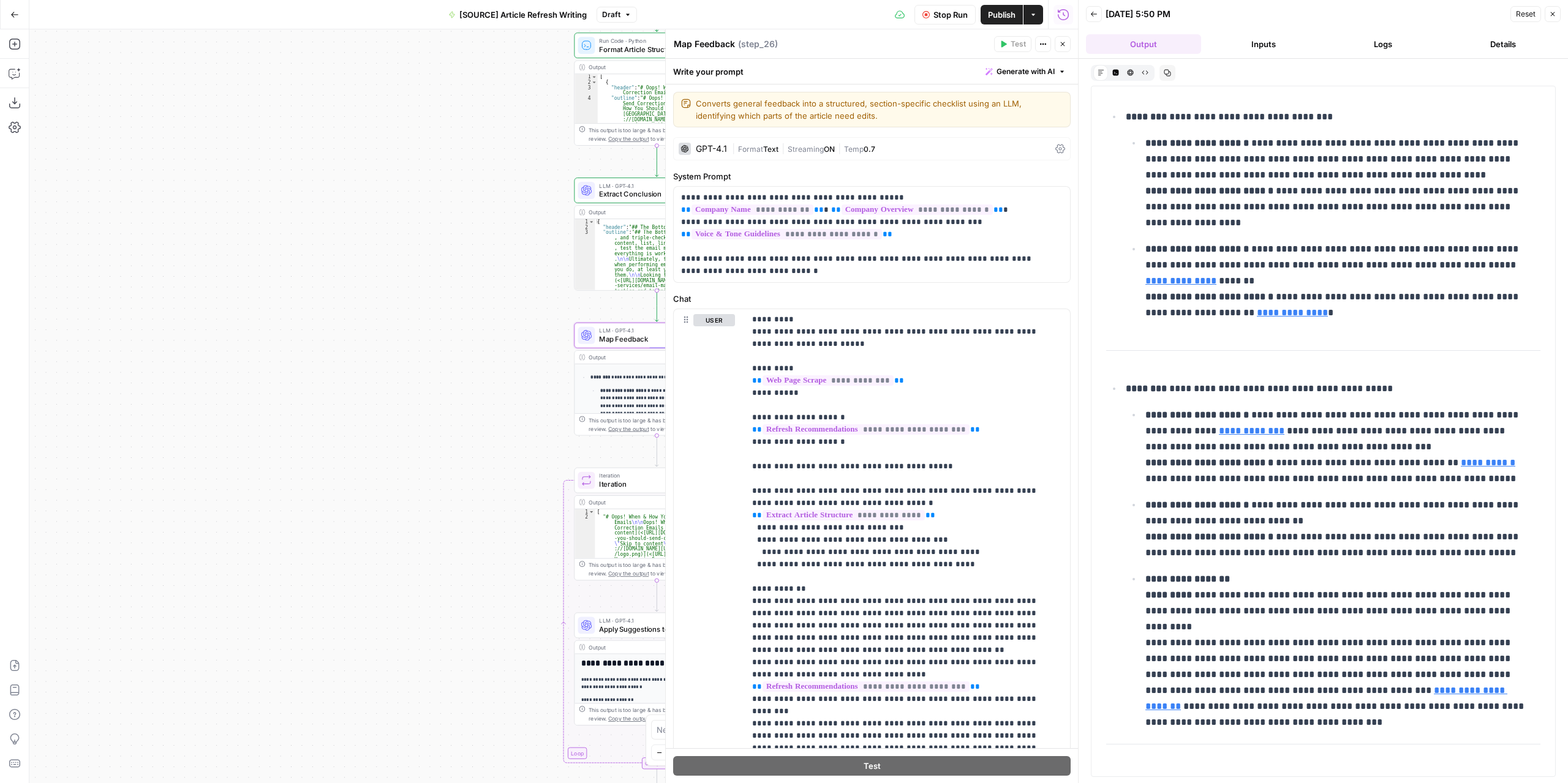
scroll to position [146, 0]
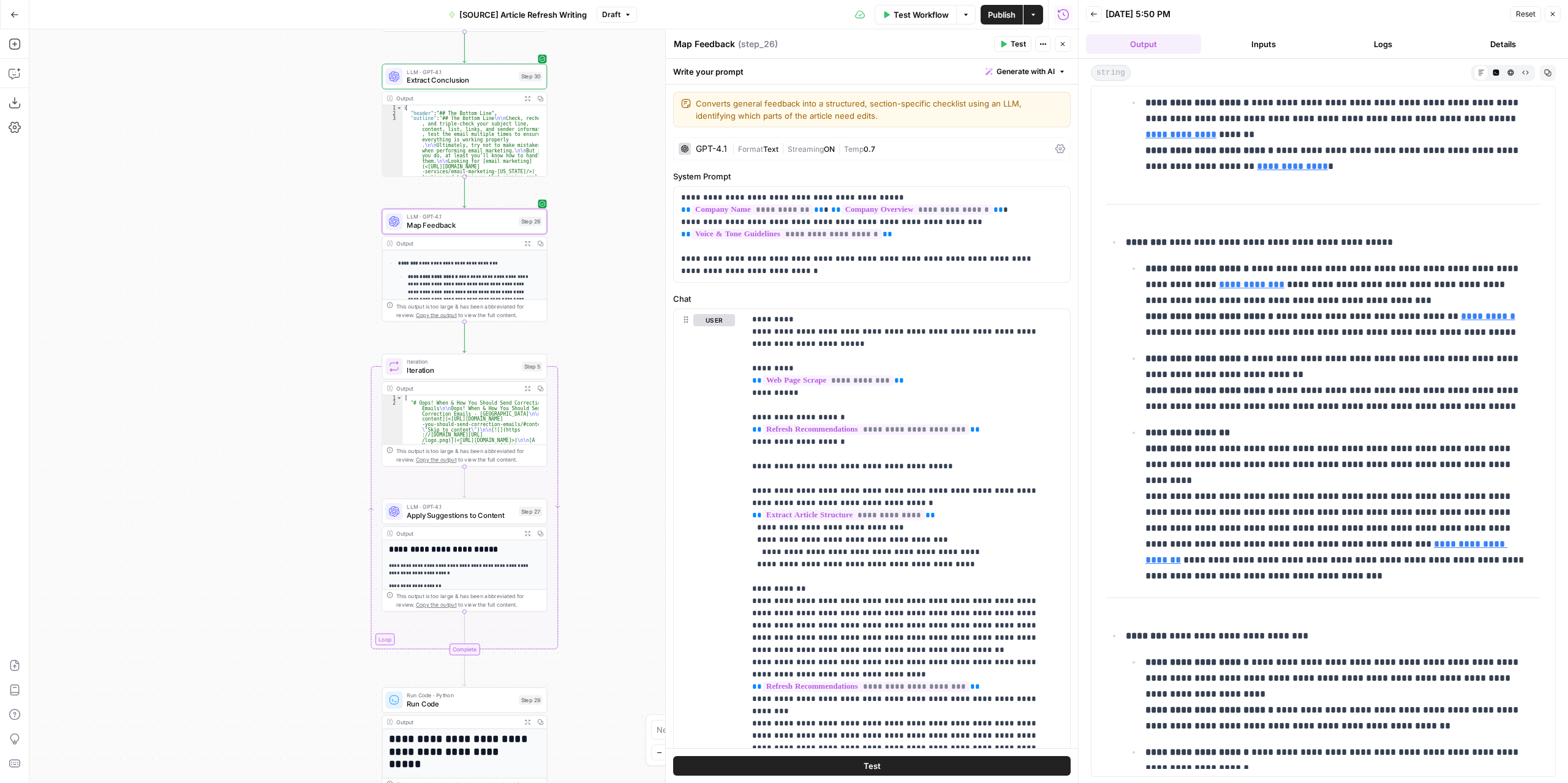
drag, startPoint x: 372, startPoint y: 455, endPoint x: 180, endPoint y: 342, distance: 222.8
click at [180, 342] on div "**********" at bounding box center [553, 406] width 1048 height 754
click at [932, 9] on span "Test Workflow" at bounding box center [921, 15] width 55 height 12
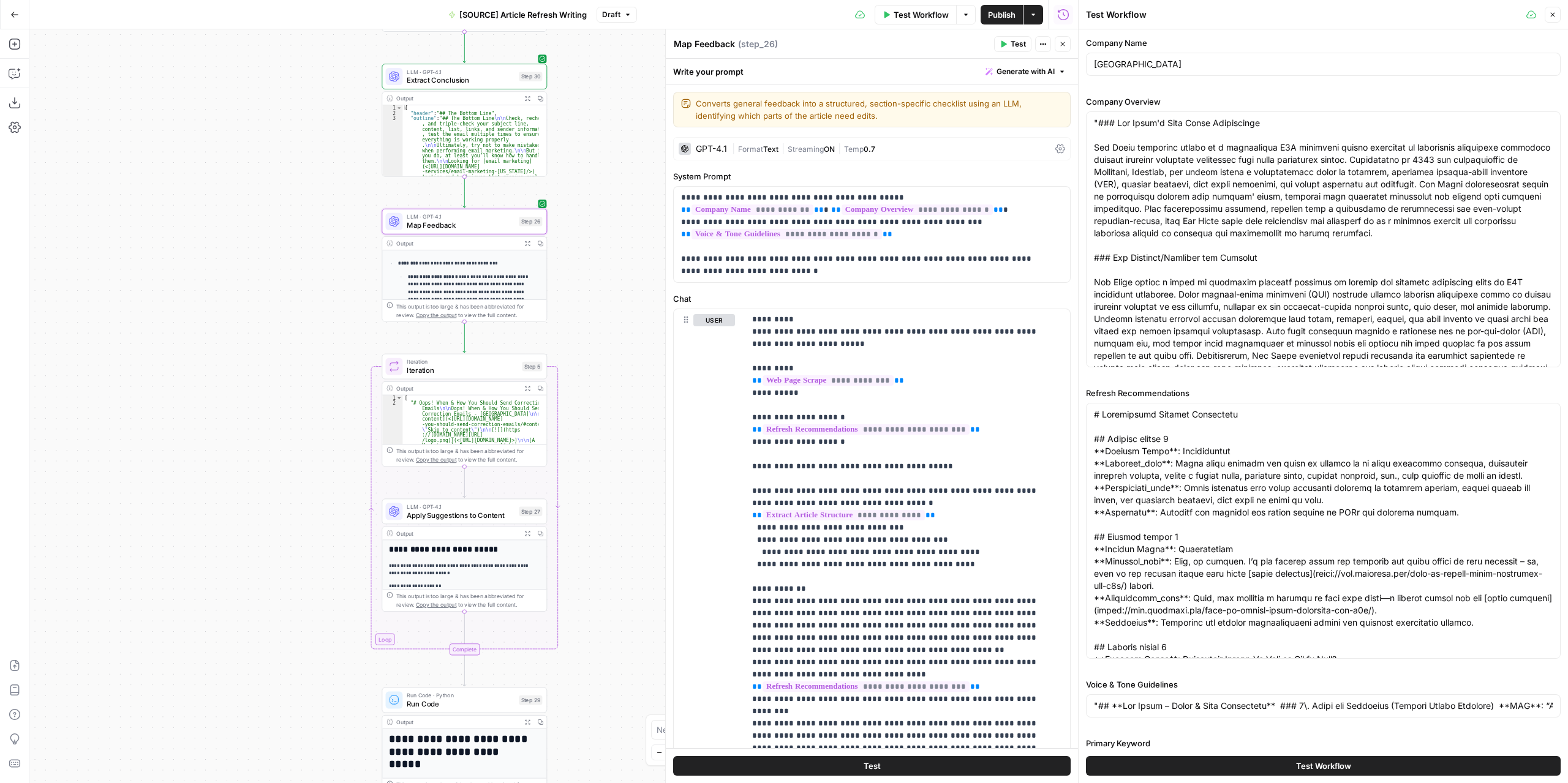
click at [1231, 756] on button "Test Workflow" at bounding box center [1323, 766] width 475 height 20
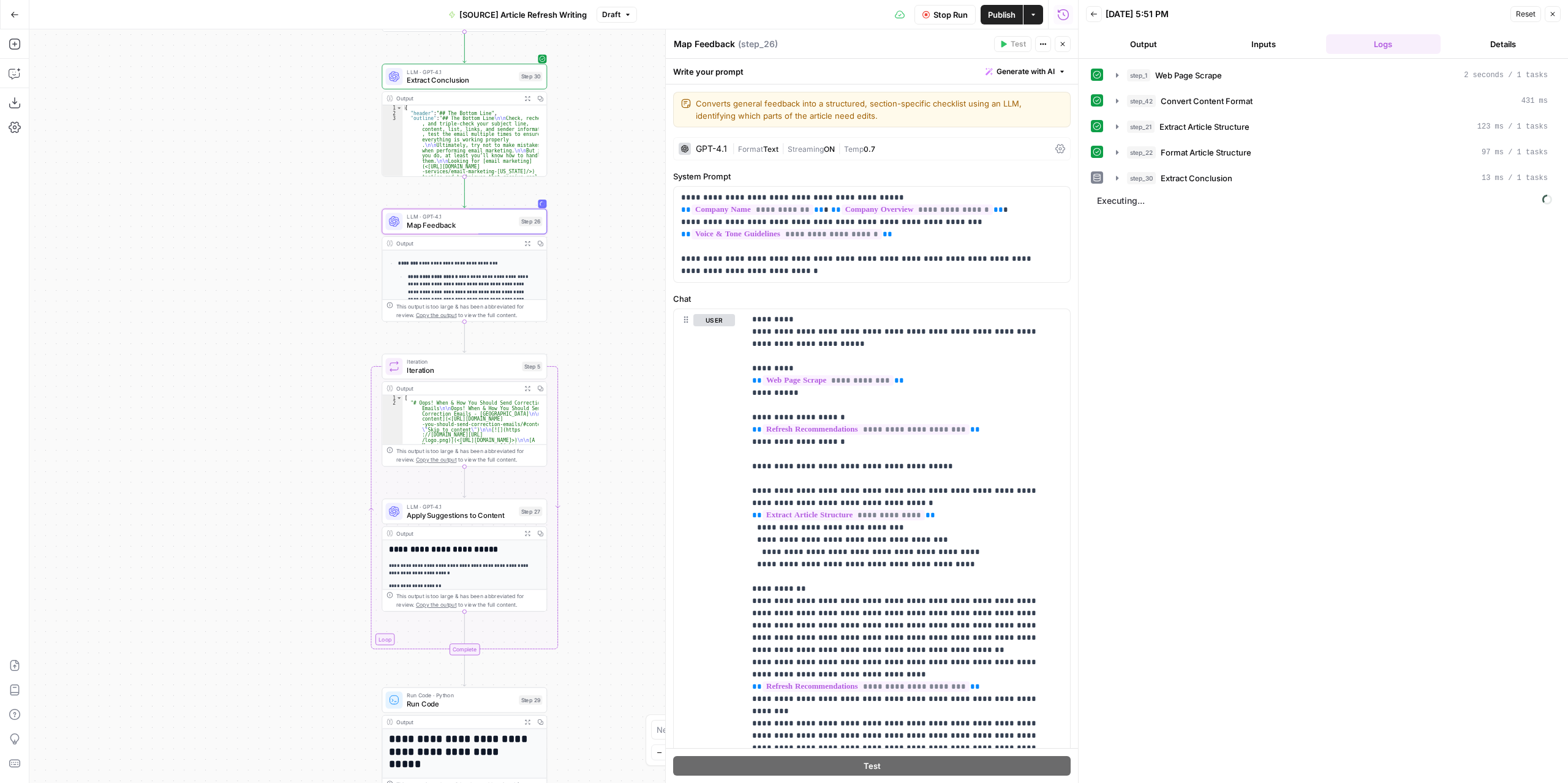
click at [1149, 44] on button "Output" at bounding box center [1143, 44] width 115 height 20
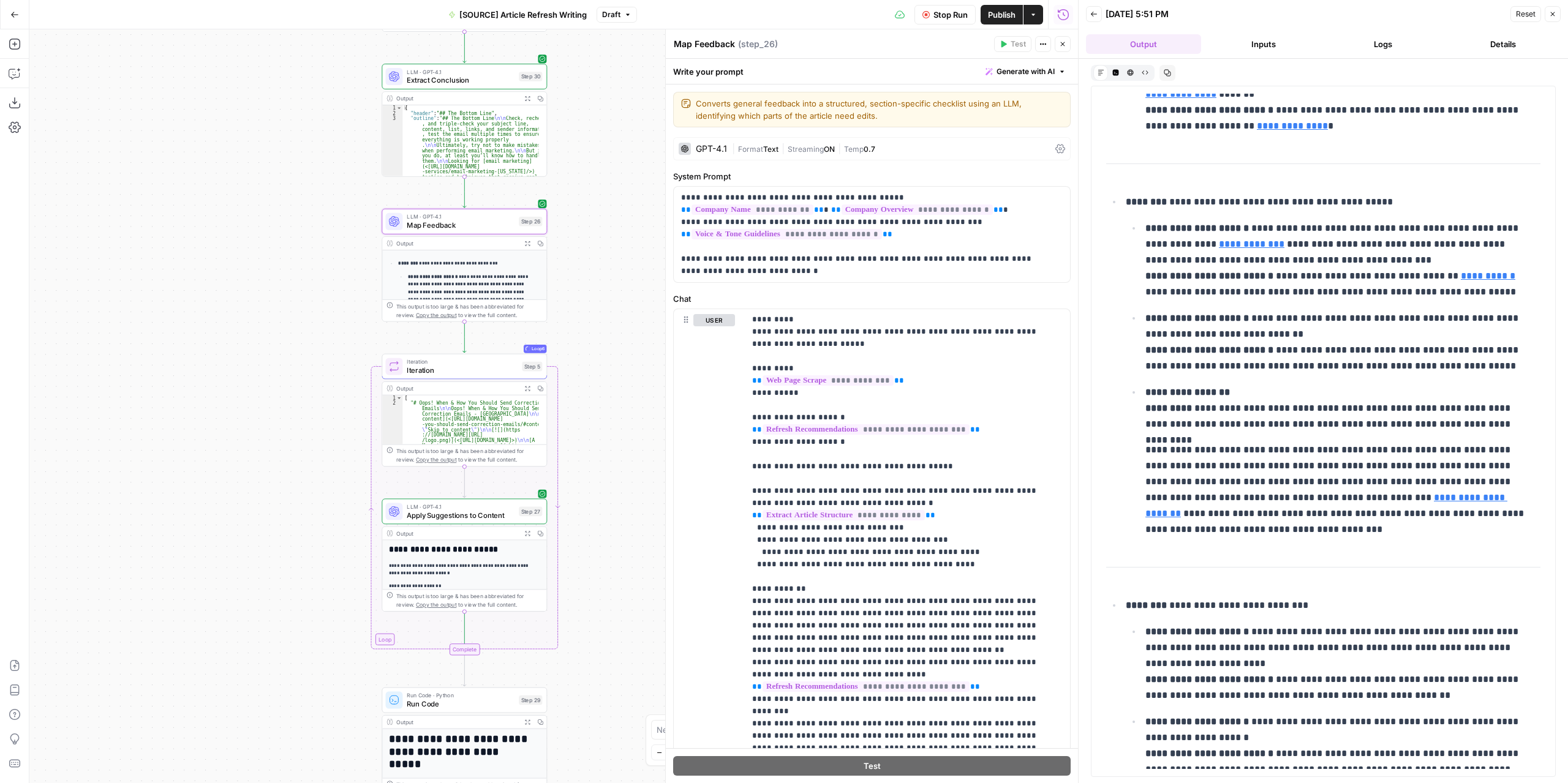
scroll to position [245, 0]
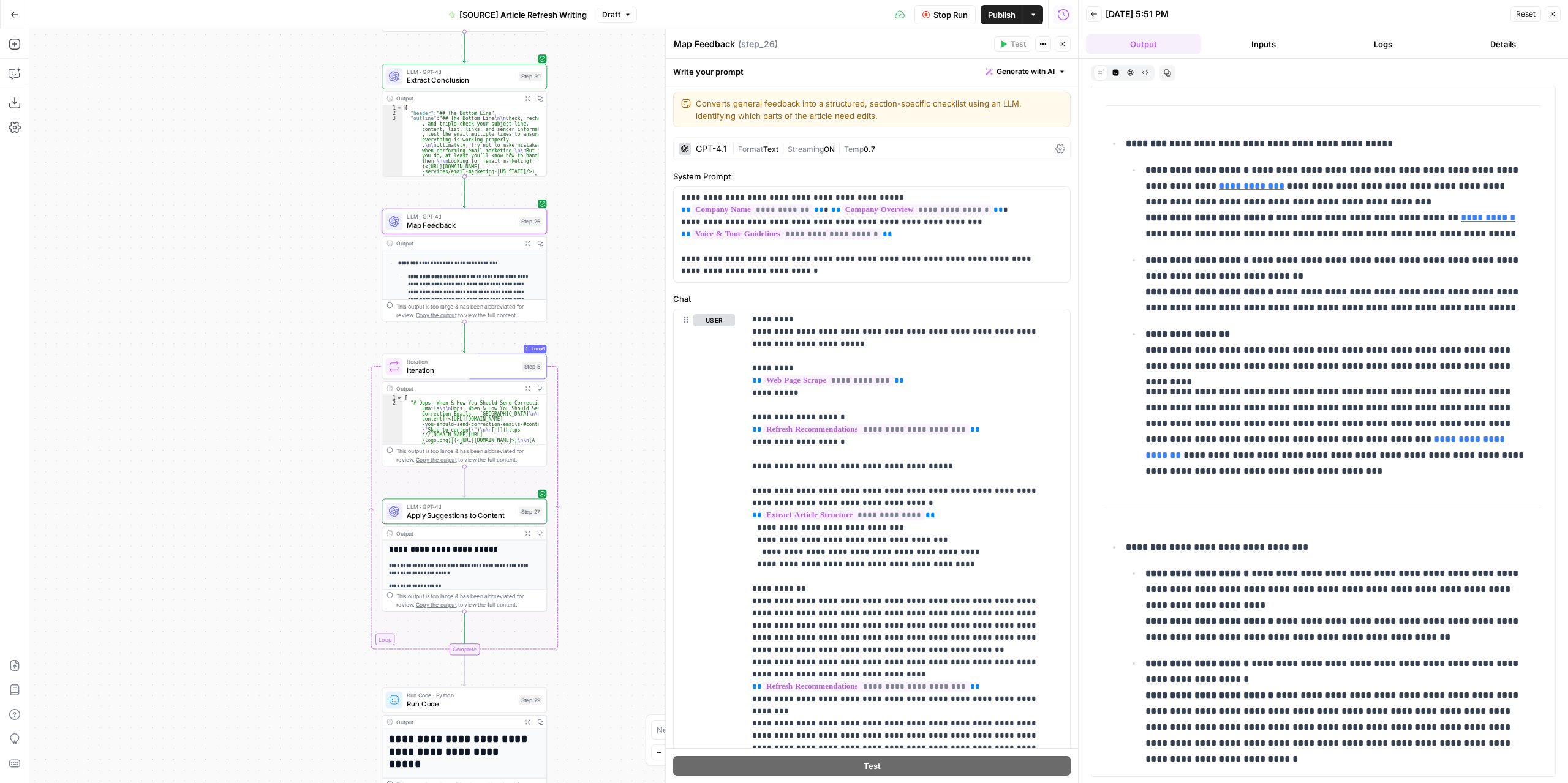
click at [1379, 45] on button "Logs" at bounding box center [1383, 44] width 115 height 20
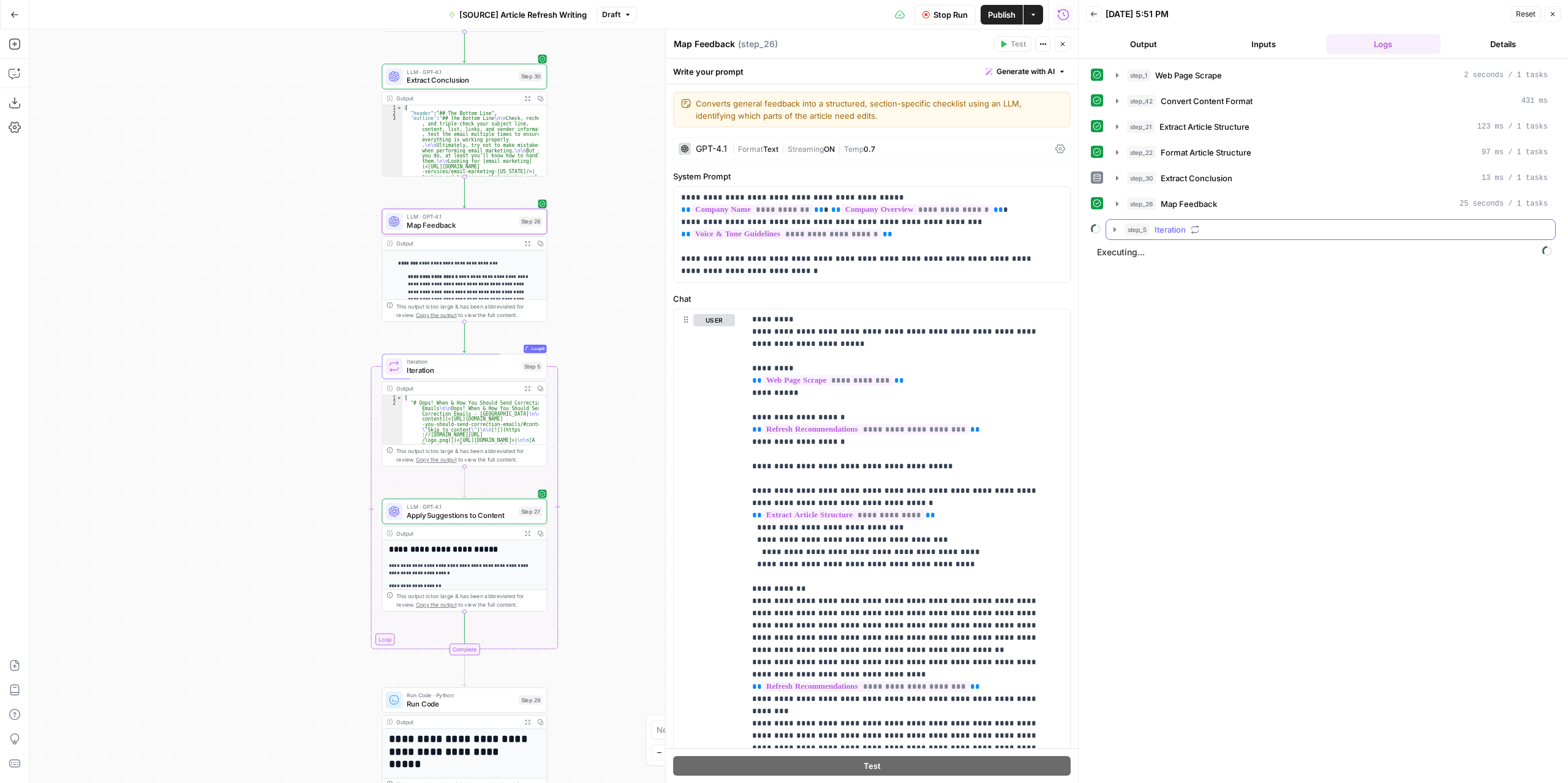
click at [1115, 228] on icon "button" at bounding box center [1114, 230] width 10 height 10
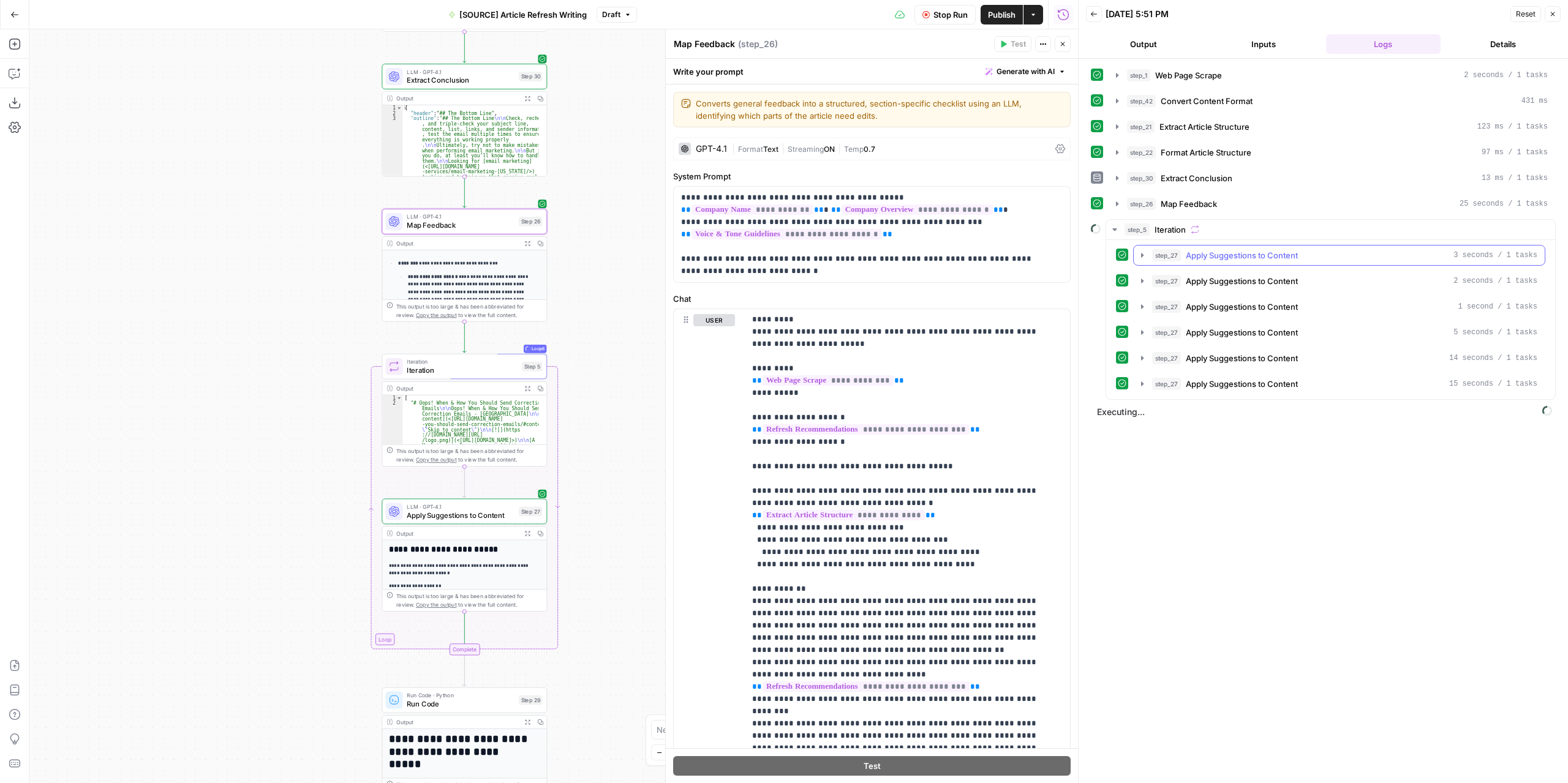
click at [1142, 253] on icon "button" at bounding box center [1142, 256] width 10 height 10
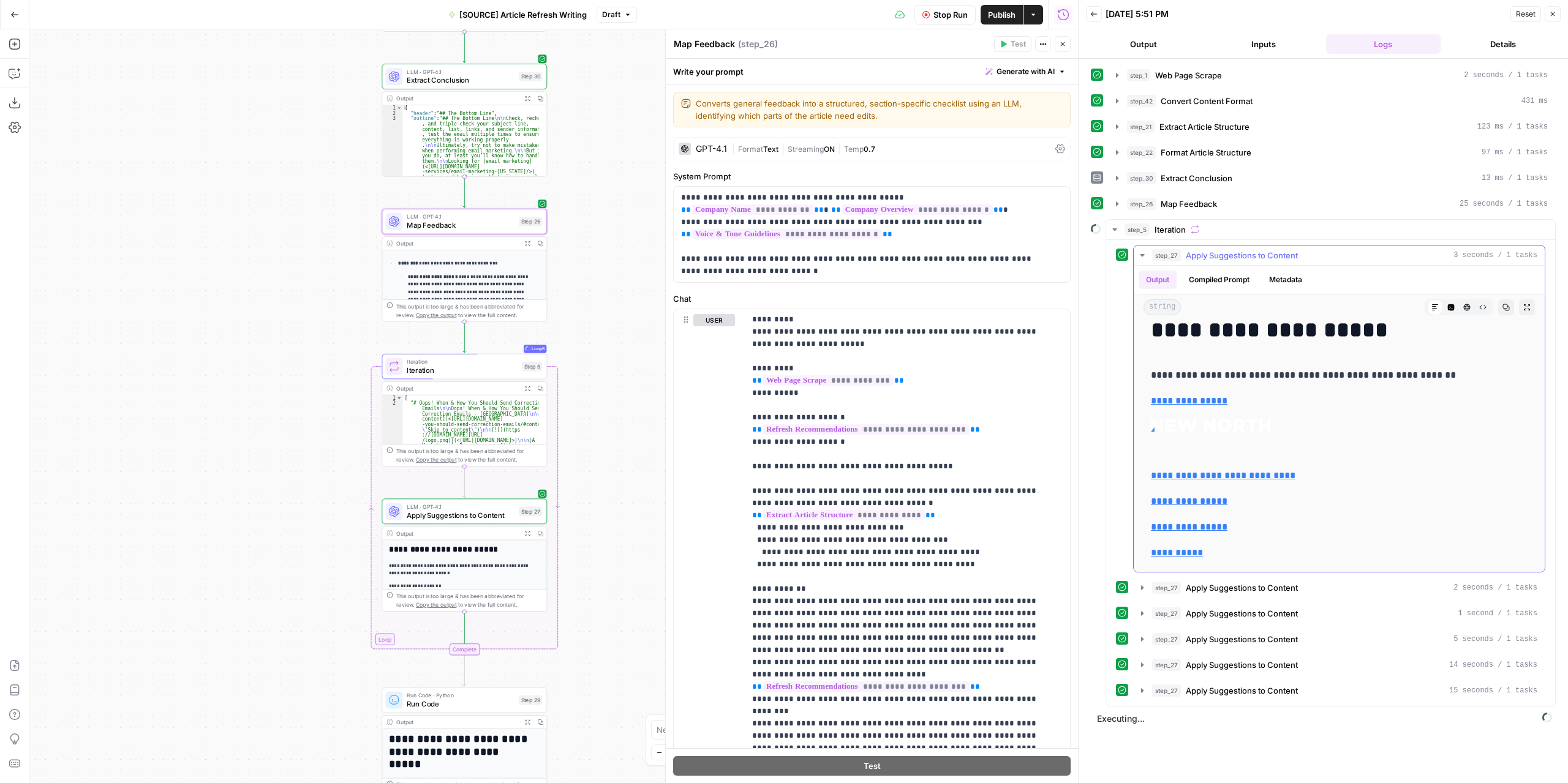
scroll to position [62, 0]
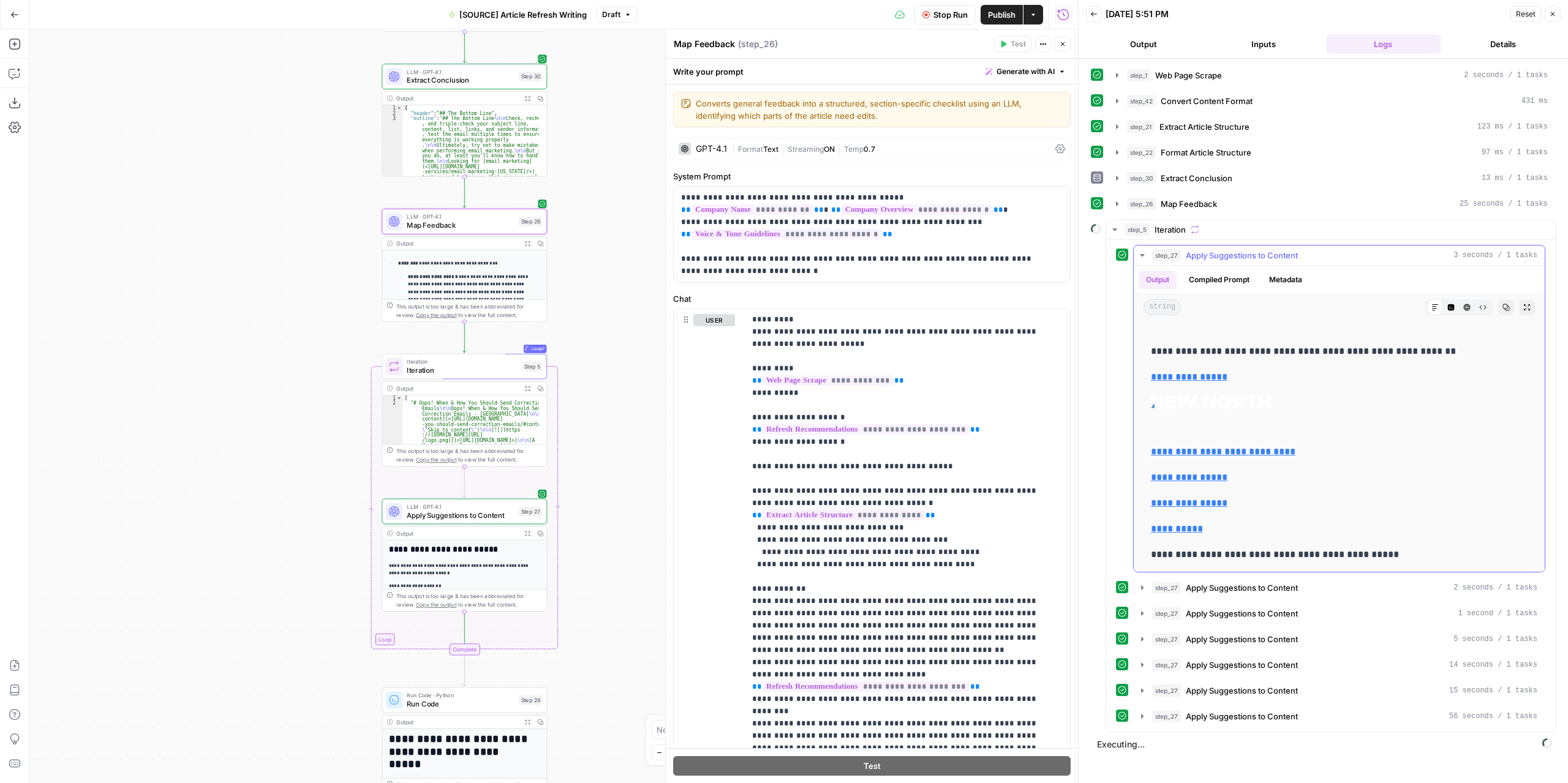
click at [1144, 251] on icon "button" at bounding box center [1142, 256] width 10 height 10
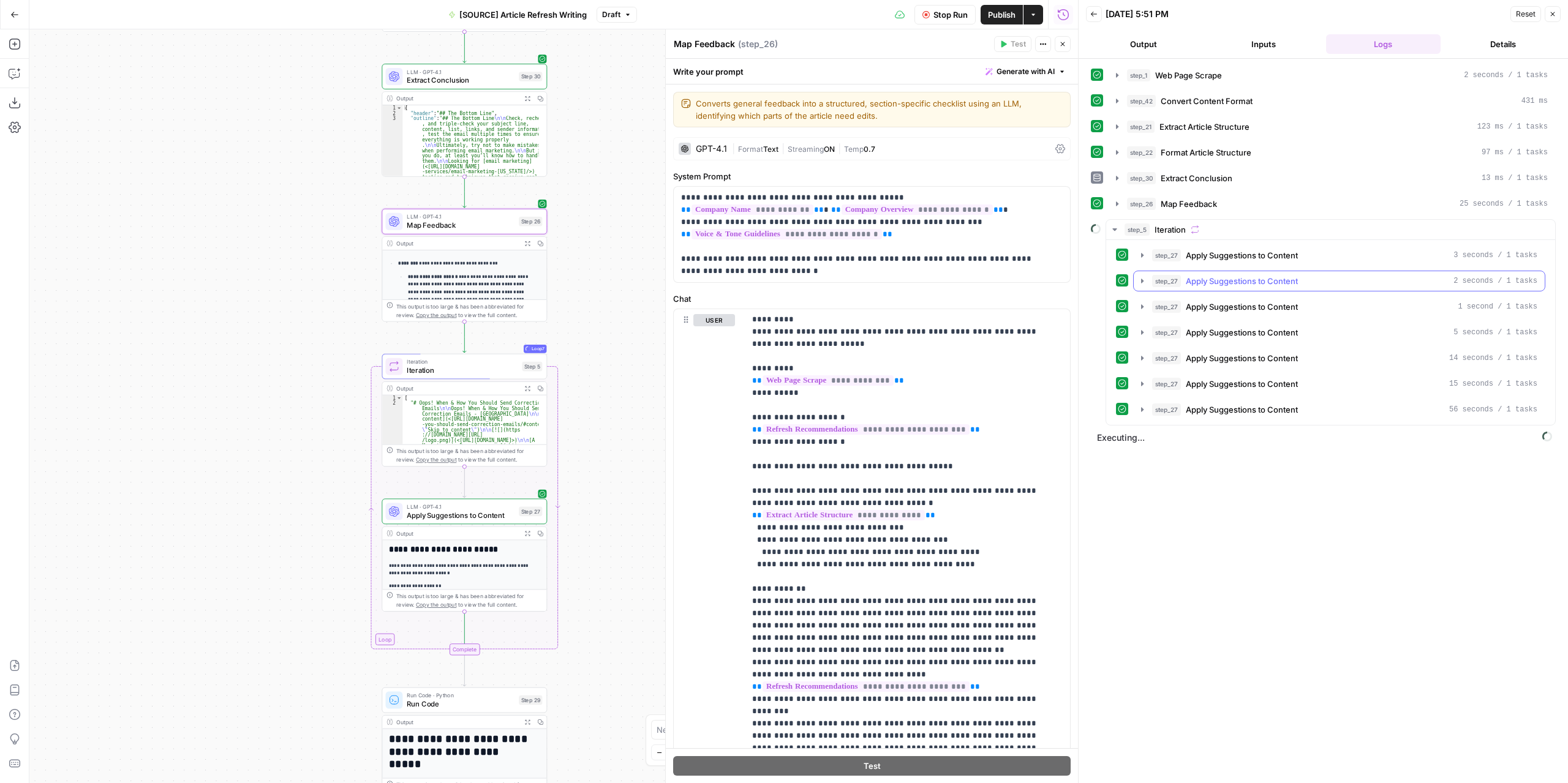
click at [1142, 276] on icon "button" at bounding box center [1142, 281] width 10 height 10
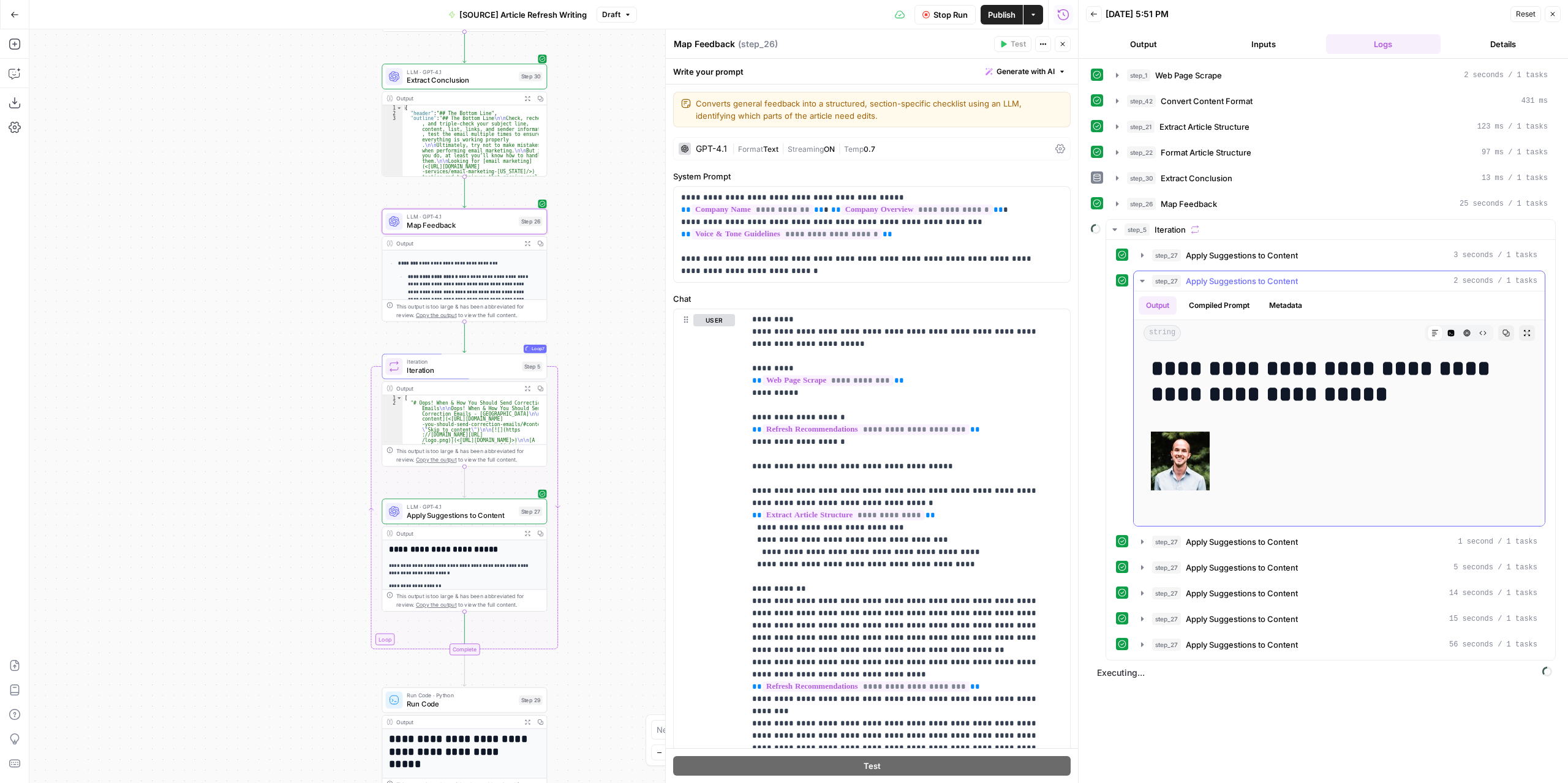
click at [1137, 276] on icon "button" at bounding box center [1142, 281] width 10 height 10
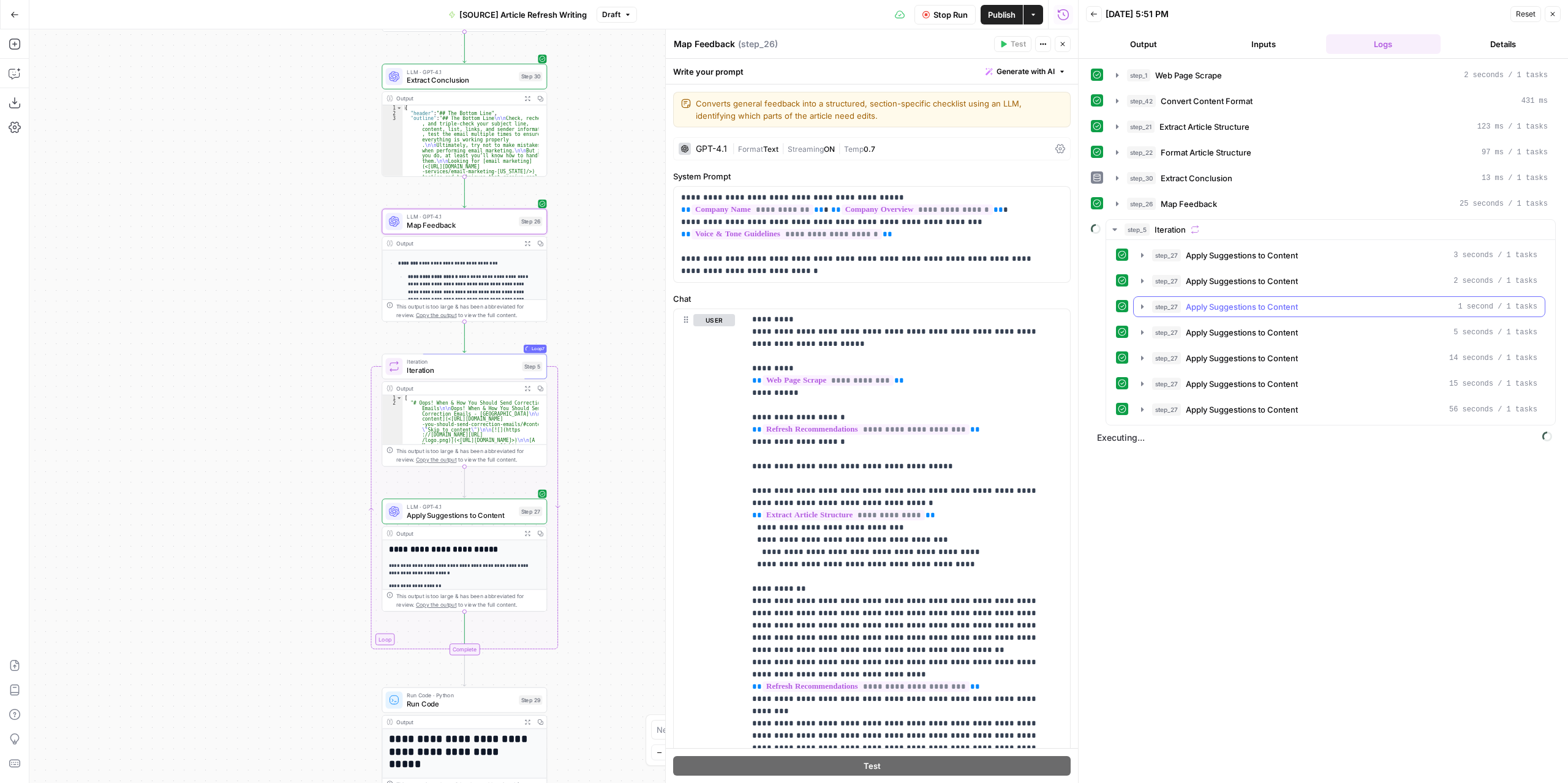
click at [1137, 302] on icon "button" at bounding box center [1142, 307] width 10 height 10
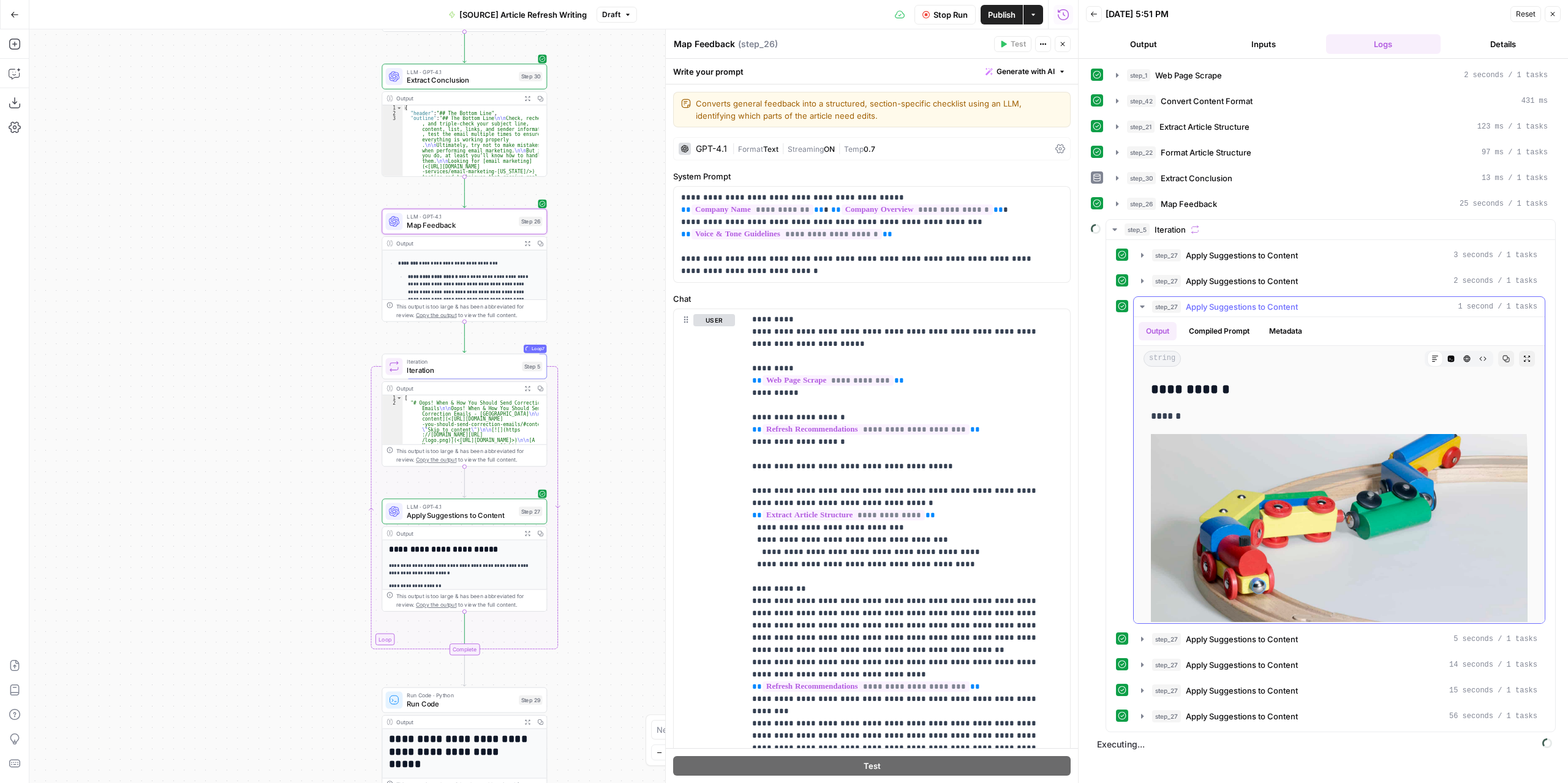
scroll to position [55, 0]
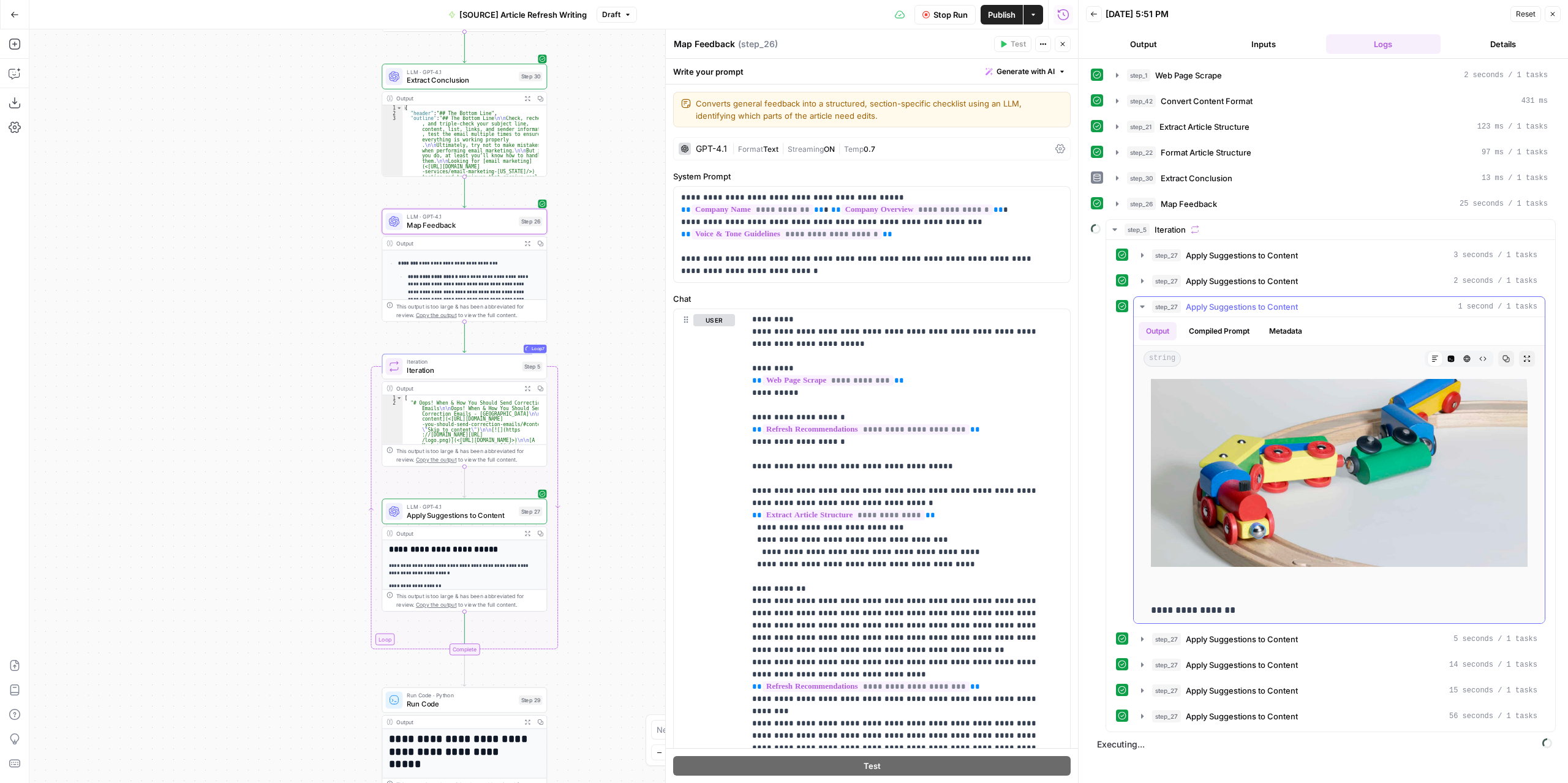
click at [1142, 302] on icon "button" at bounding box center [1142, 307] width 10 height 10
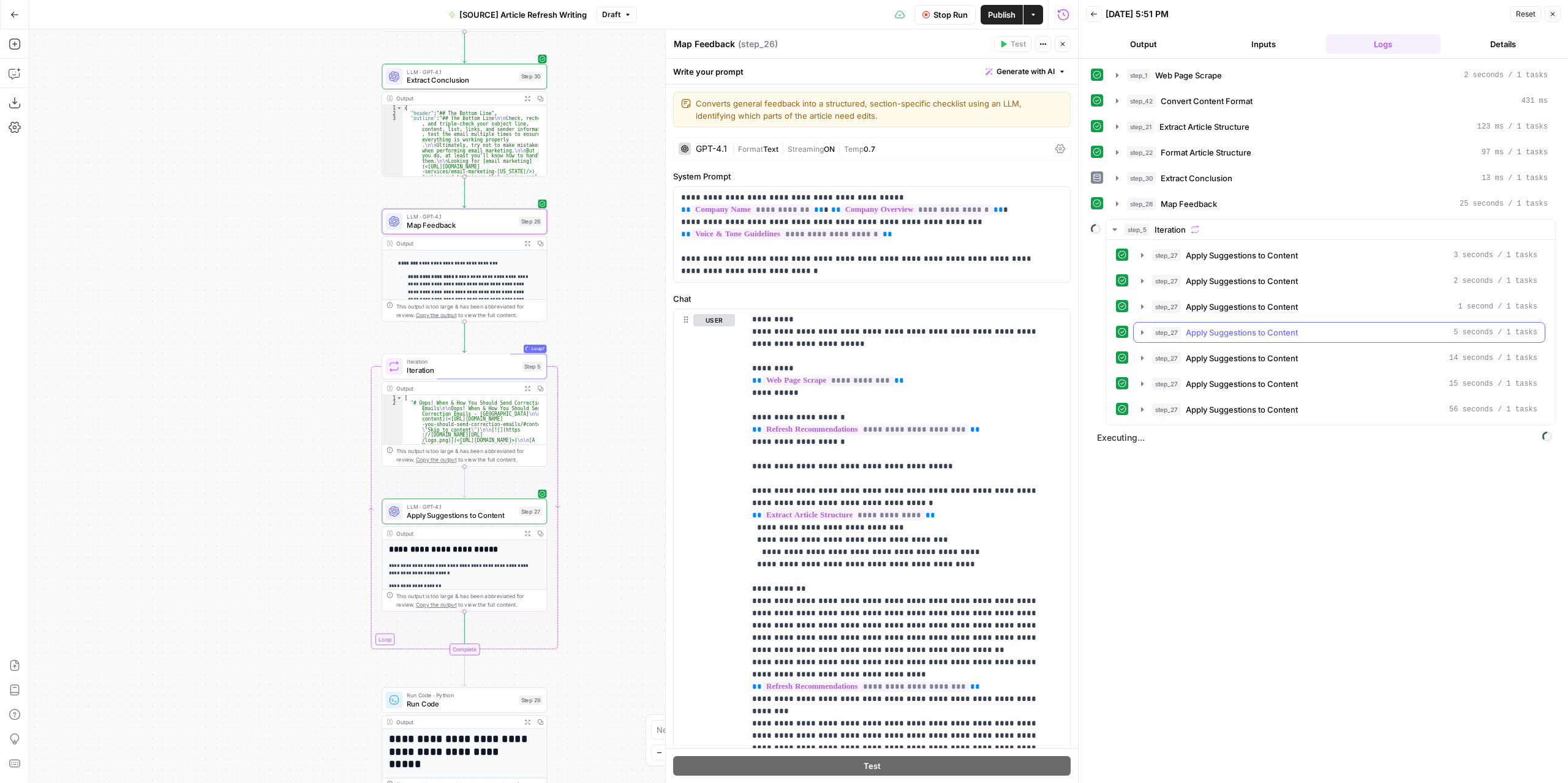
click at [1142, 328] on icon "button" at bounding box center [1142, 333] width 10 height 10
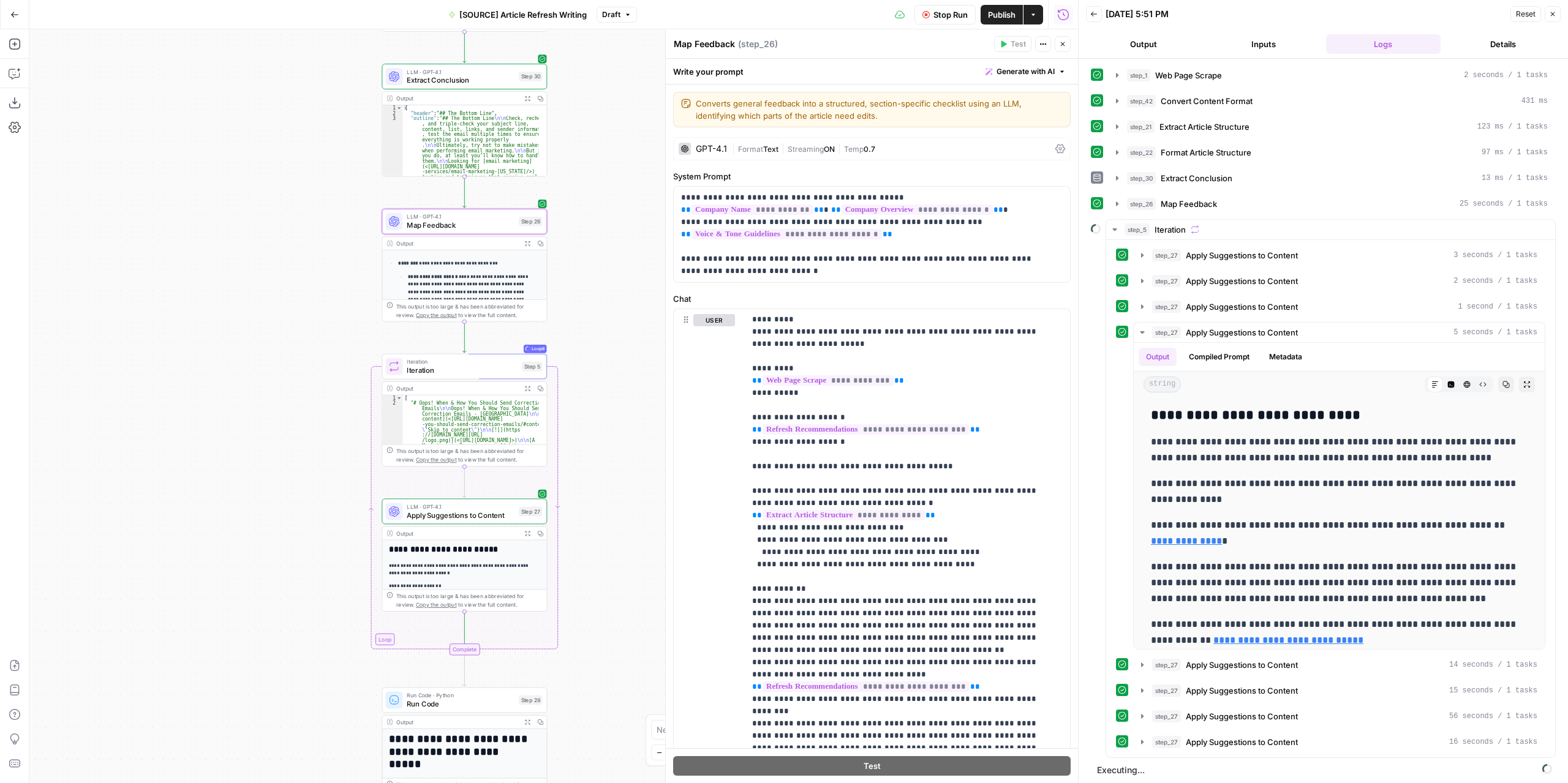
click at [533, 243] on button "Expand Output" at bounding box center [527, 243] width 13 height 13
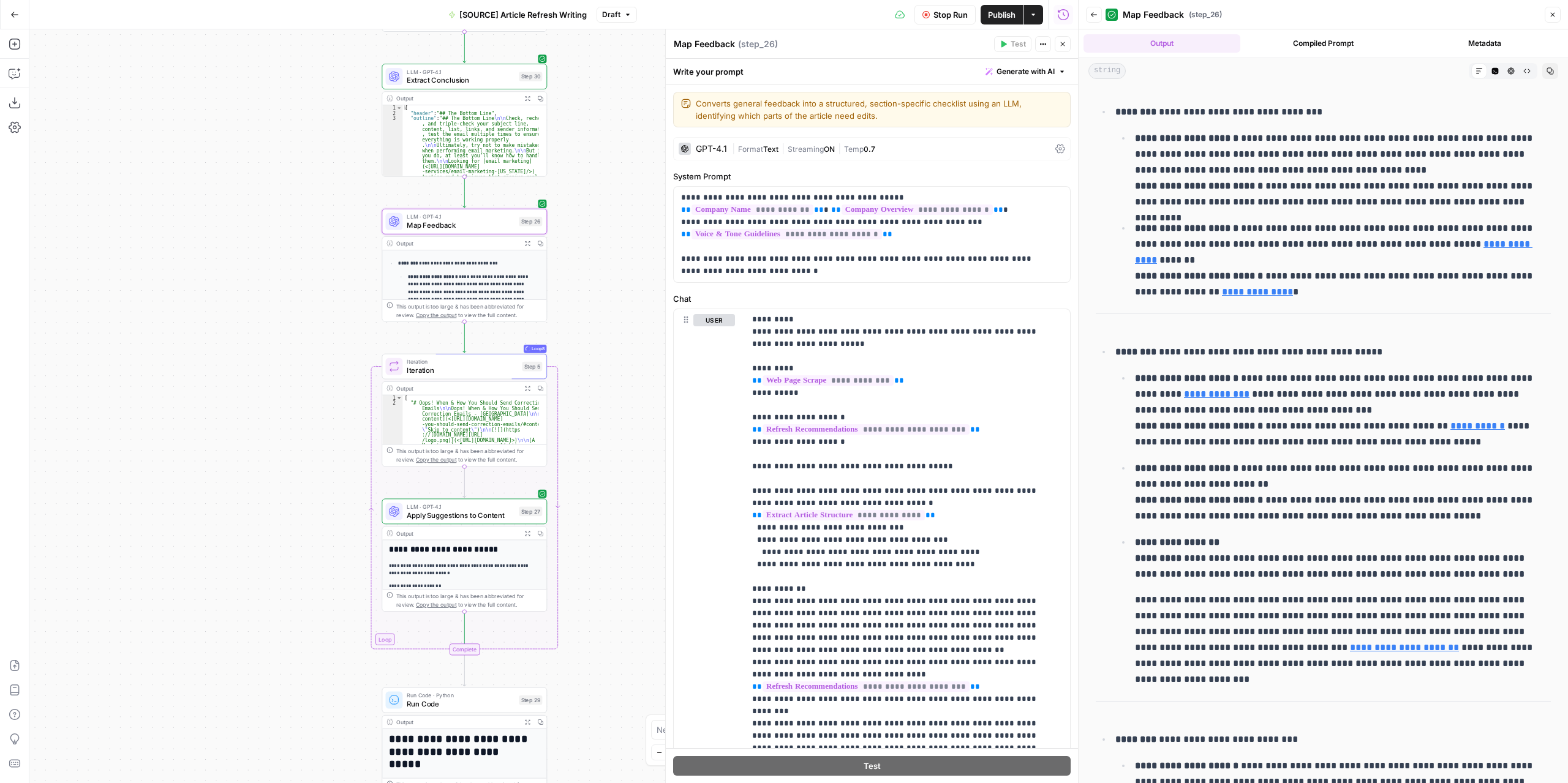
click at [1094, 14] on icon "button" at bounding box center [1093, 14] width 8 height 8
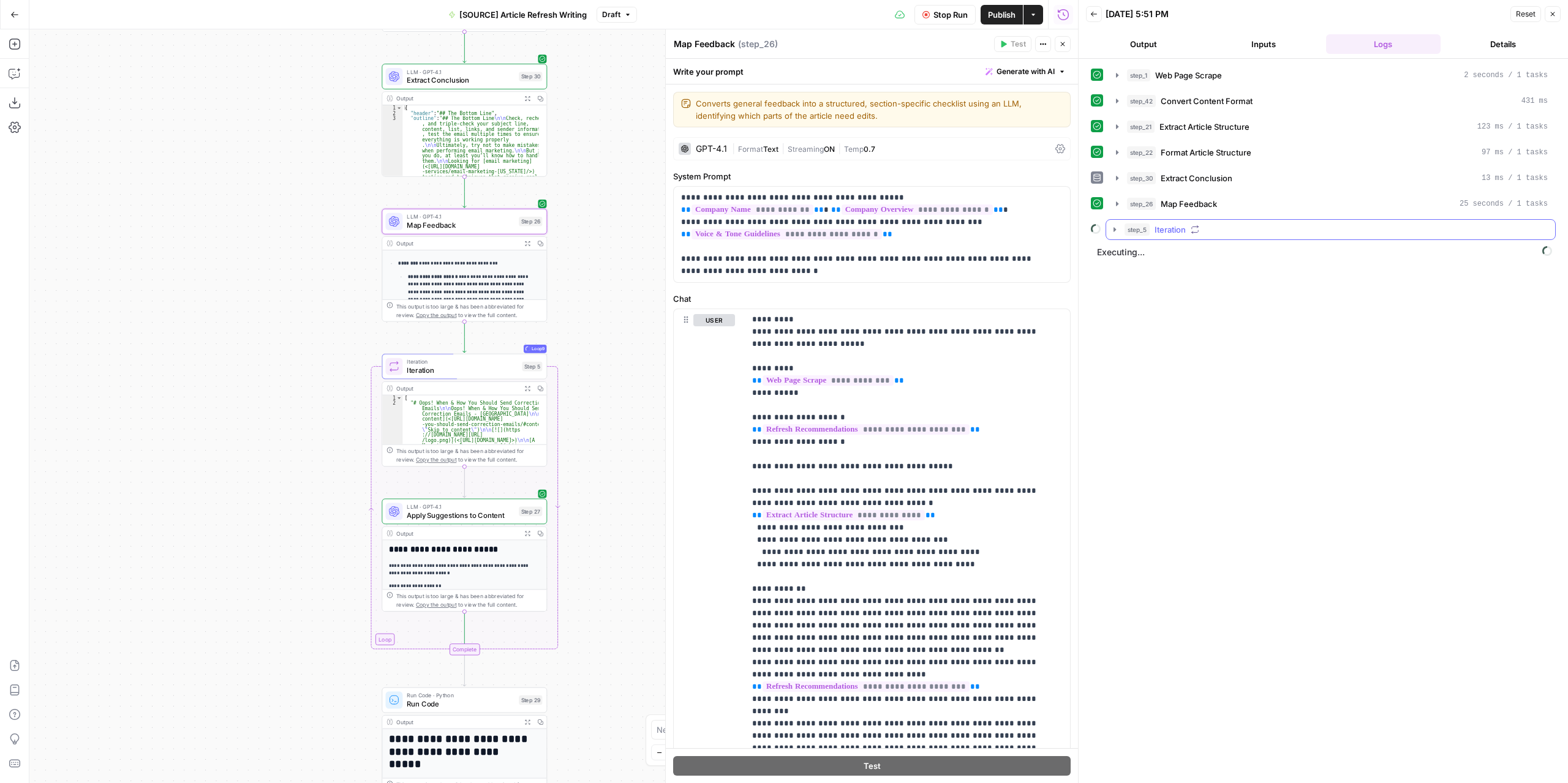
click at [1116, 225] on icon "button" at bounding box center [1114, 230] width 10 height 10
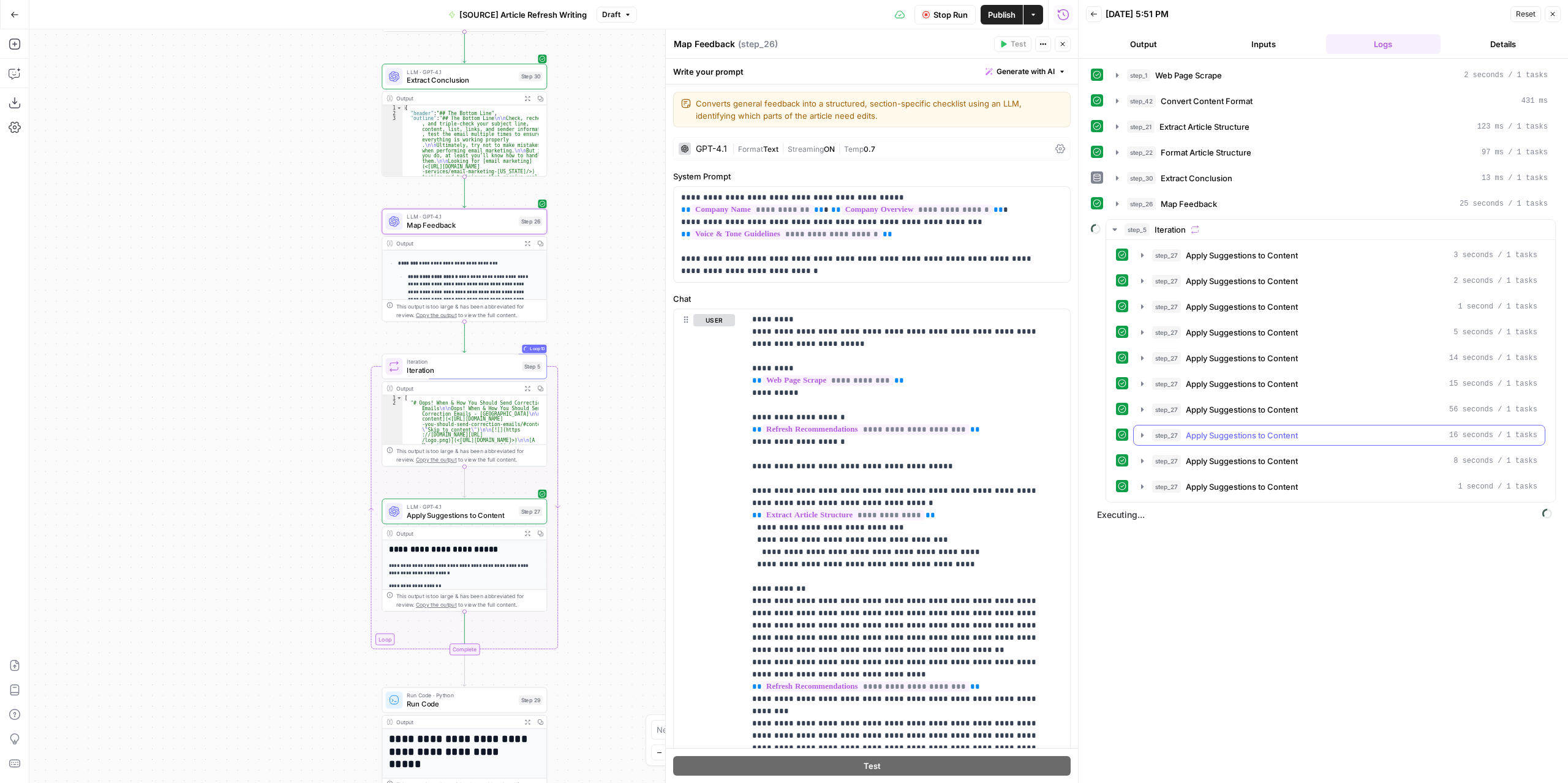
click at [1138, 430] on icon "button" at bounding box center [1142, 435] width 10 height 10
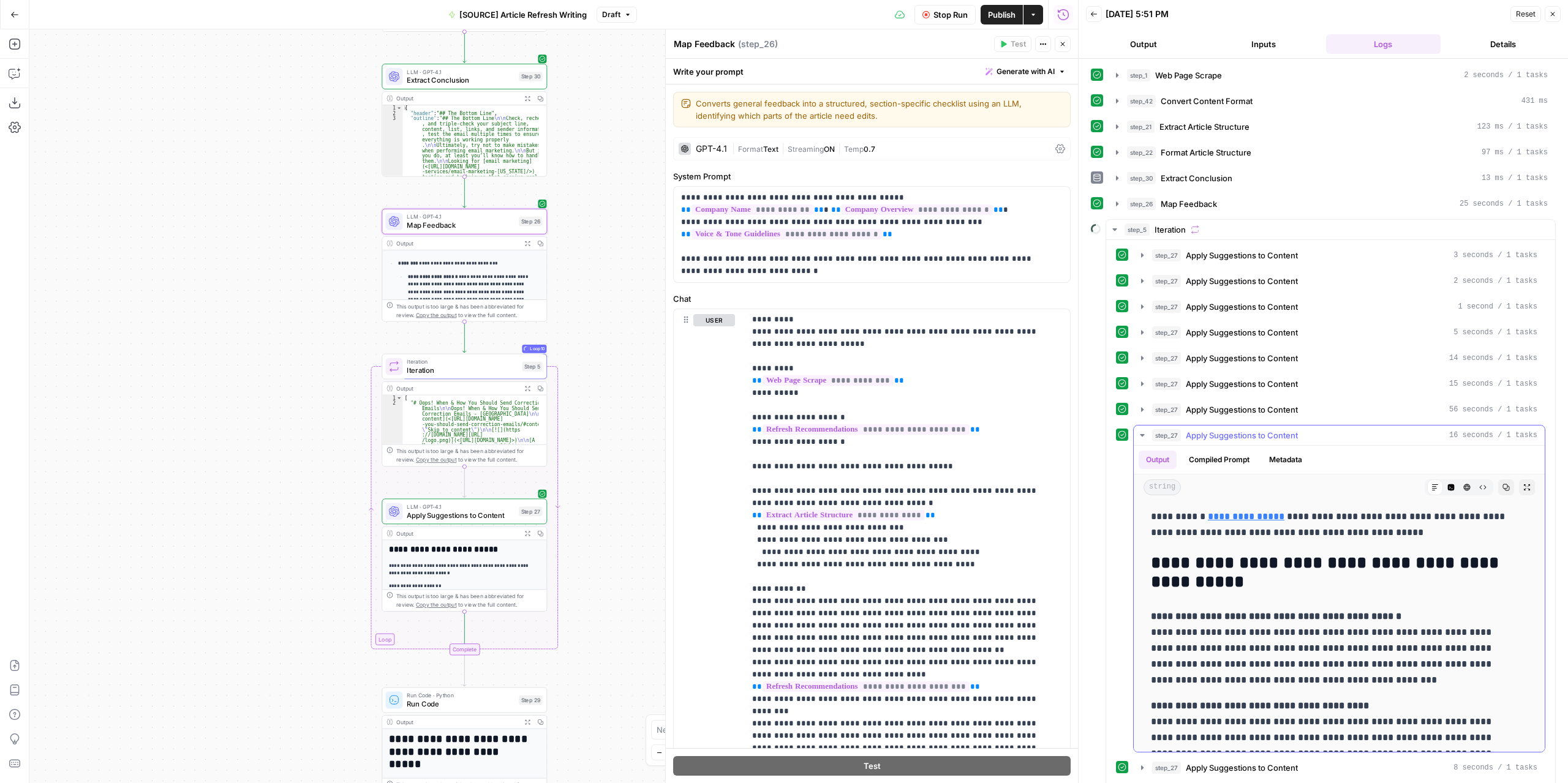
scroll to position [61, 0]
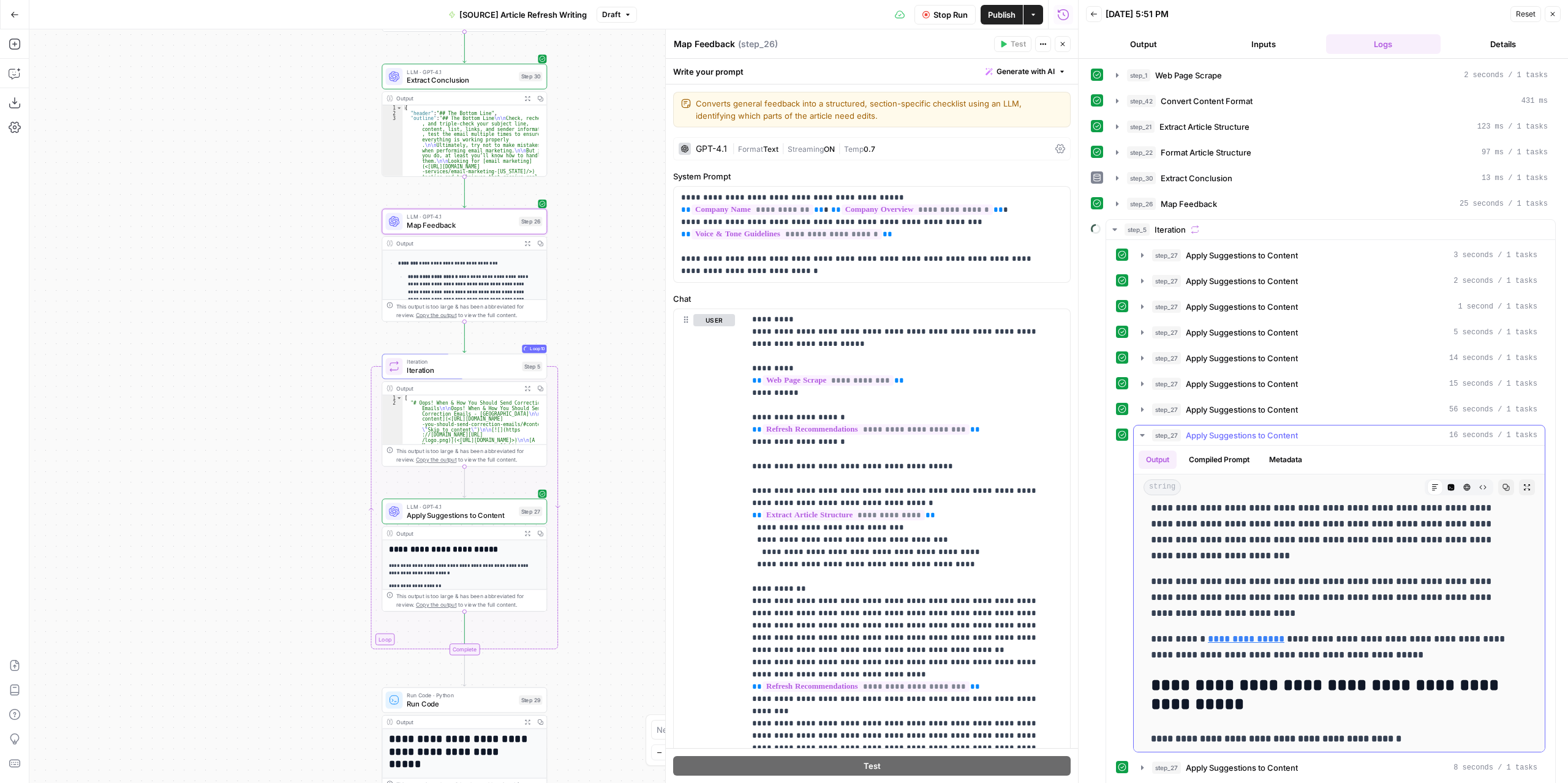
click at [1142, 430] on icon "button" at bounding box center [1142, 435] width 10 height 10
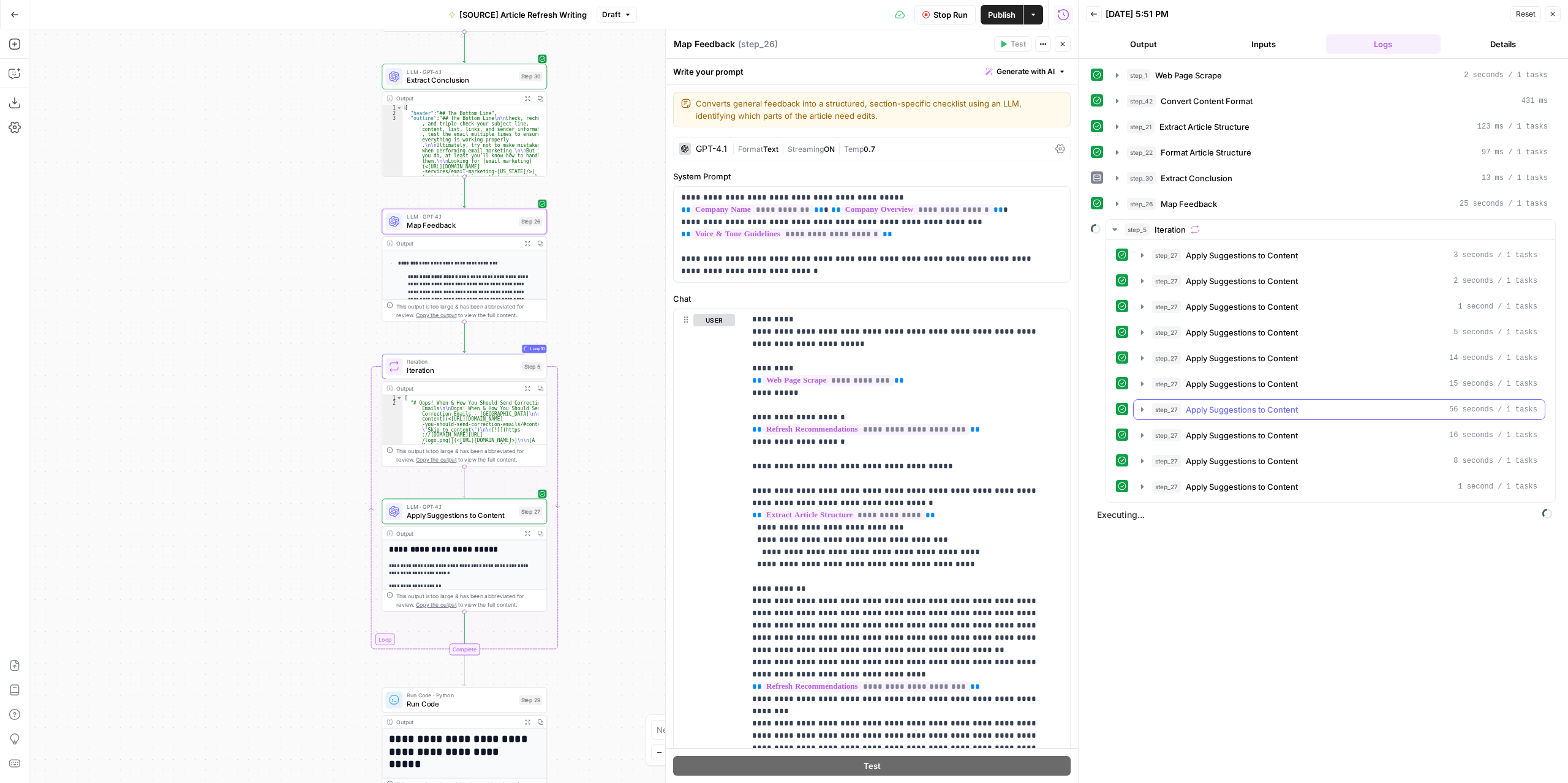
click at [1138, 404] on icon "button" at bounding box center [1142, 409] width 10 height 10
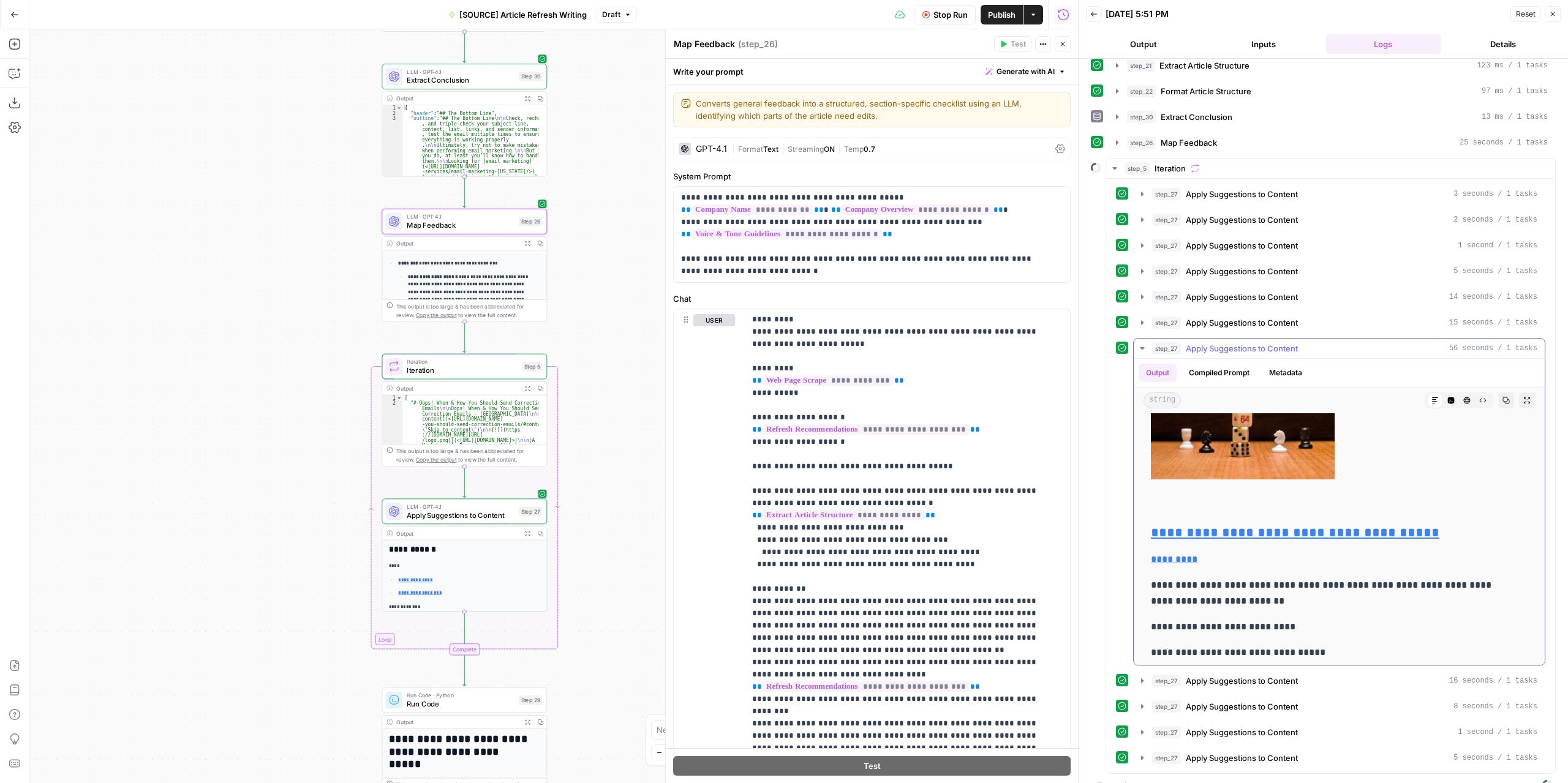
scroll to position [546, 0]
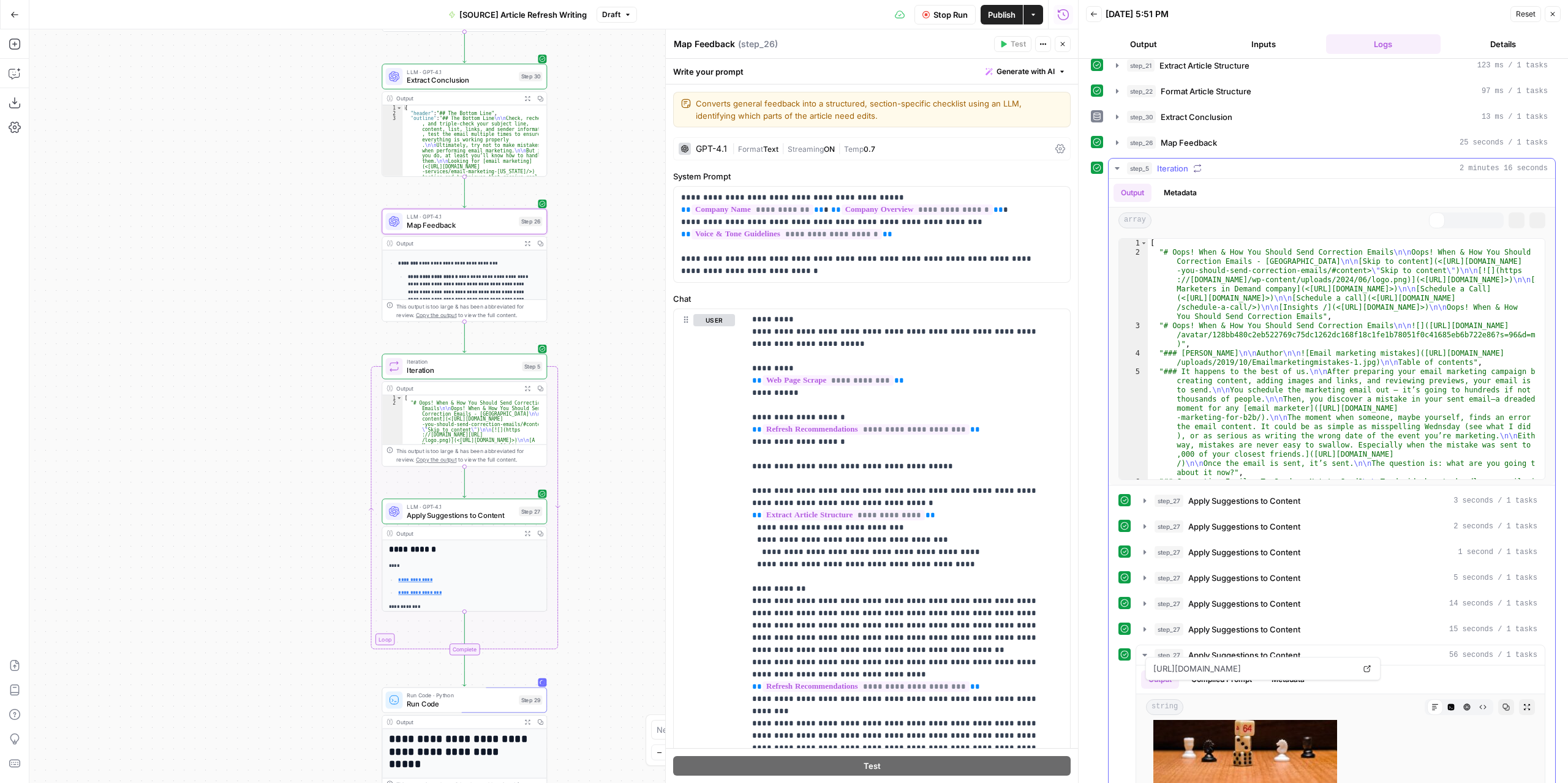
click at [1141, 342] on div "3" at bounding box center [1133, 335] width 29 height 27
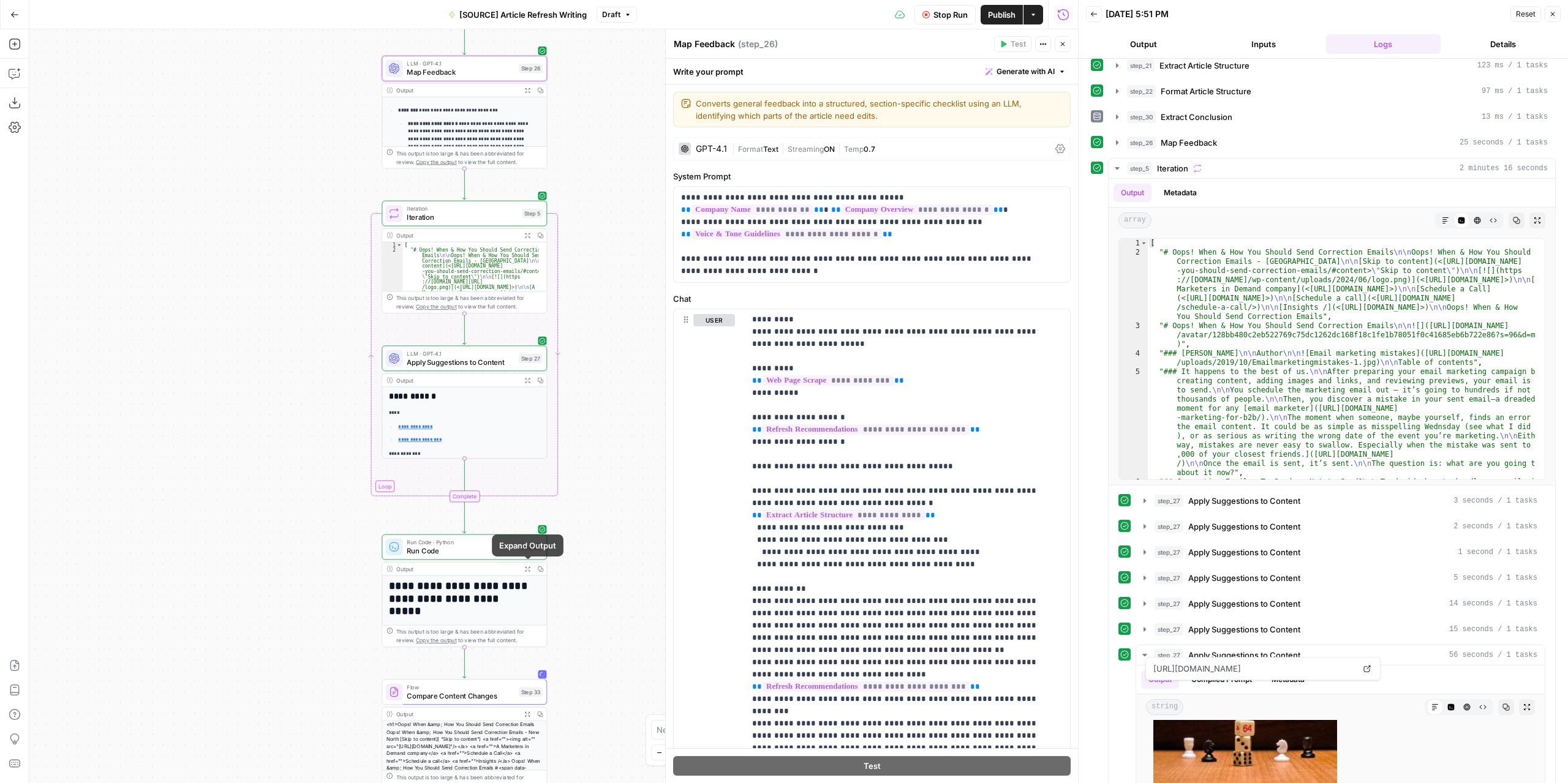
click at [523, 573] on button "Expand Output" at bounding box center [527, 569] width 13 height 13
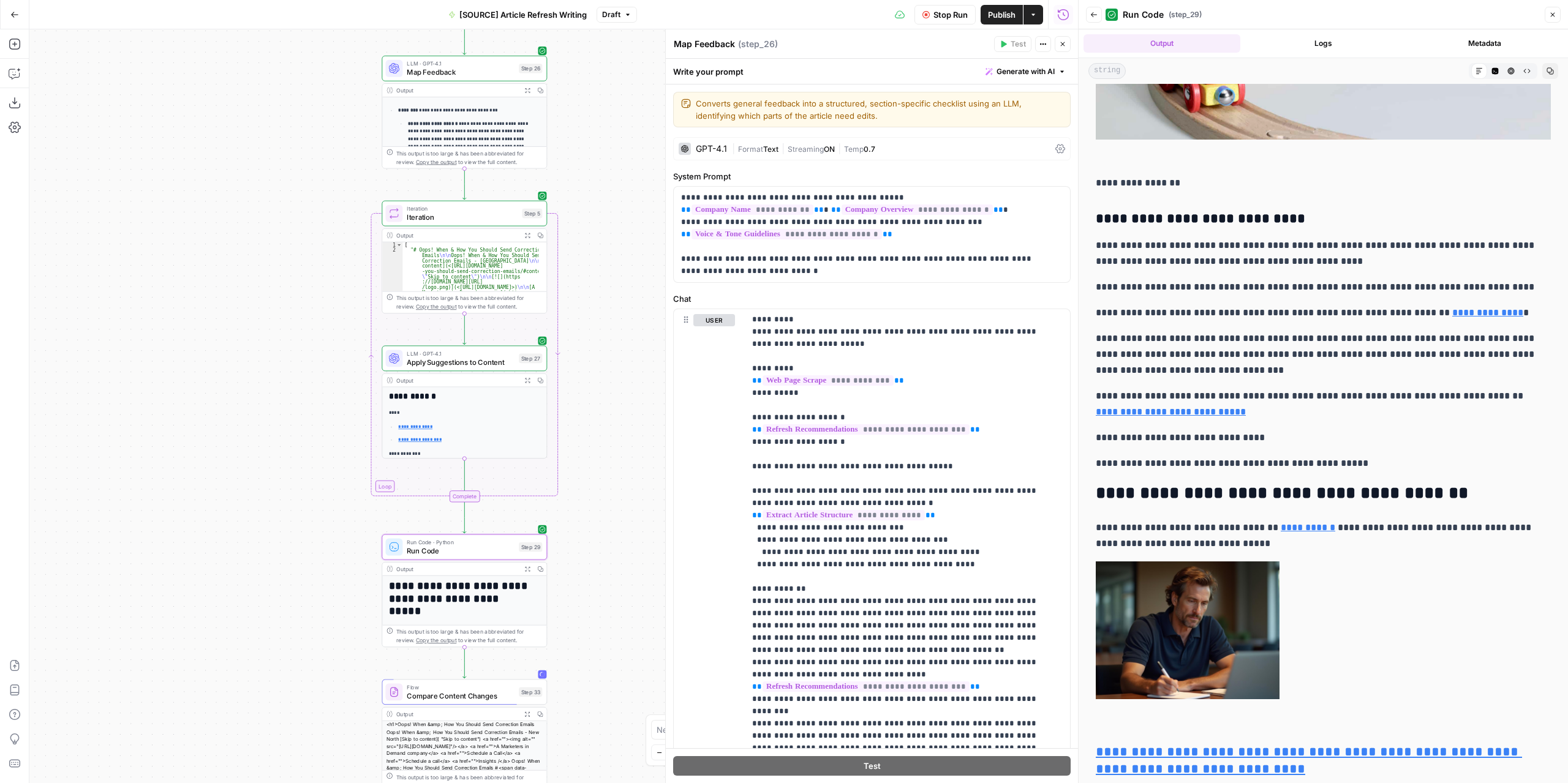
scroll to position [551, 0]
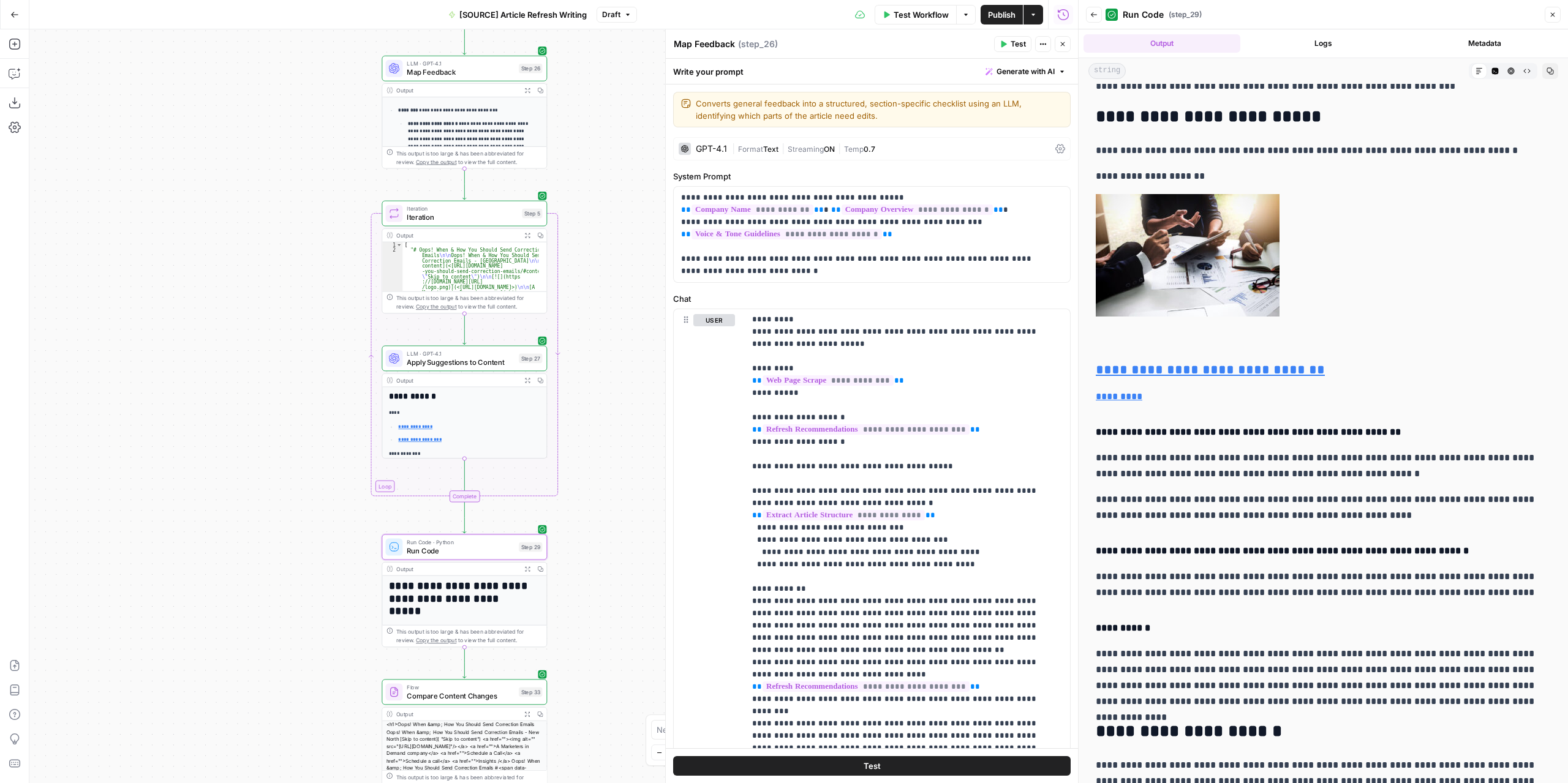
scroll to position [2021, 0]
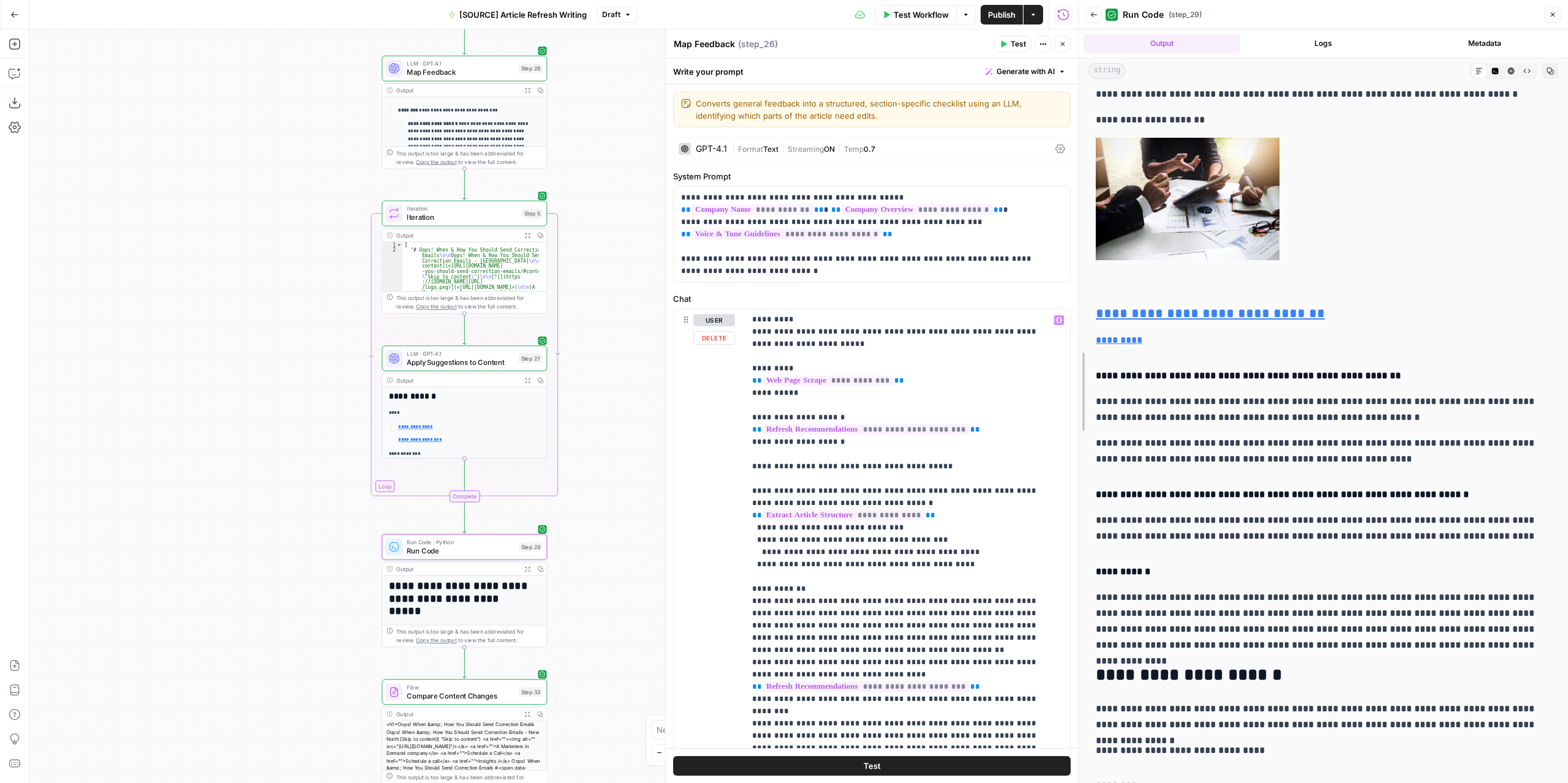
drag, startPoint x: 1075, startPoint y: 409, endPoint x: 916, endPoint y: 417, distance: 159.2
click at [944, 416] on body "**********" at bounding box center [784, 392] width 1568 height 783
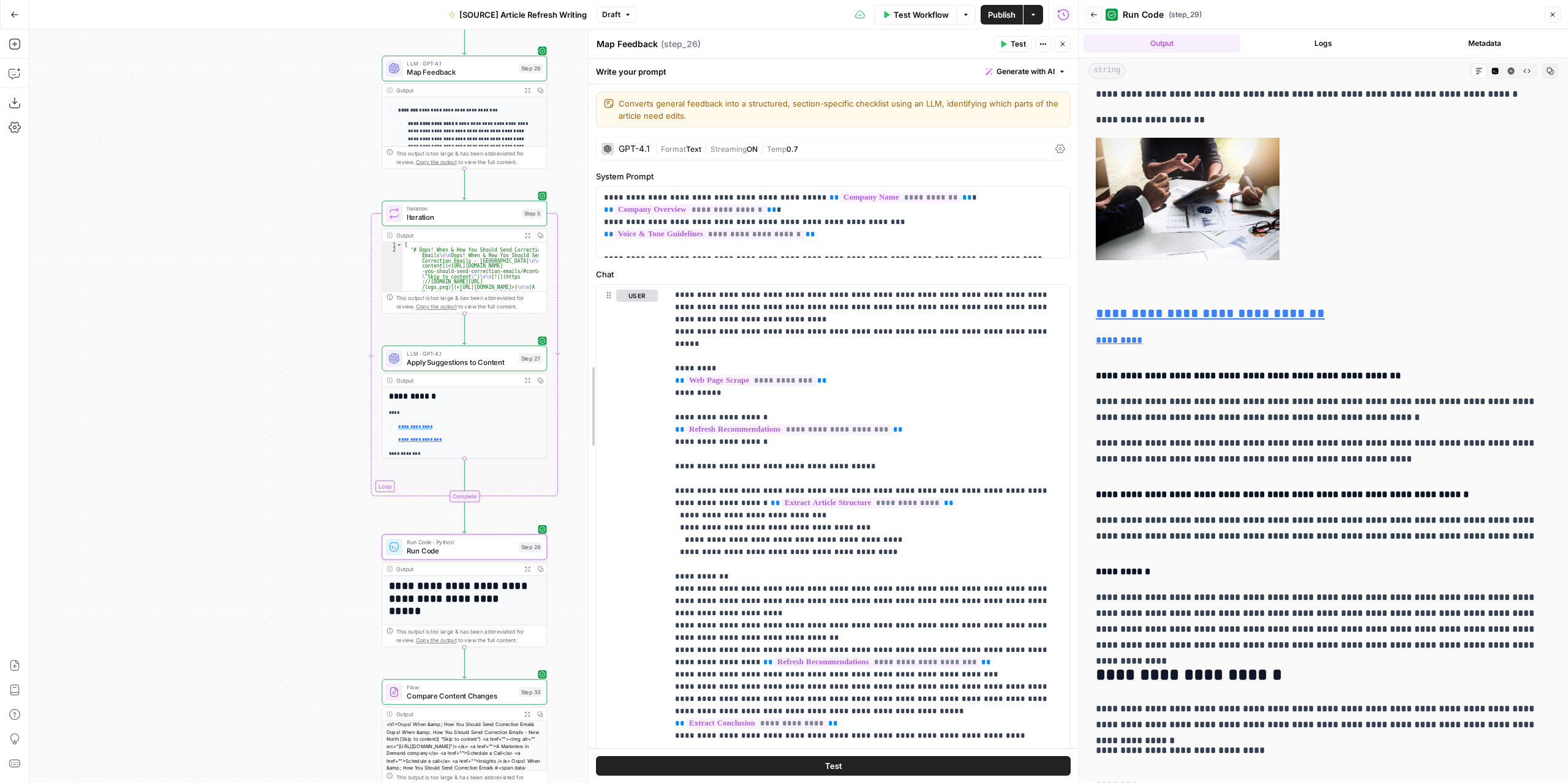
scroll to position [0, 0]
drag, startPoint x: 671, startPoint y: 407, endPoint x: 508, endPoint y: 401, distance: 163.1
click at [508, 401] on body "**********" at bounding box center [784, 392] width 1568 height 783
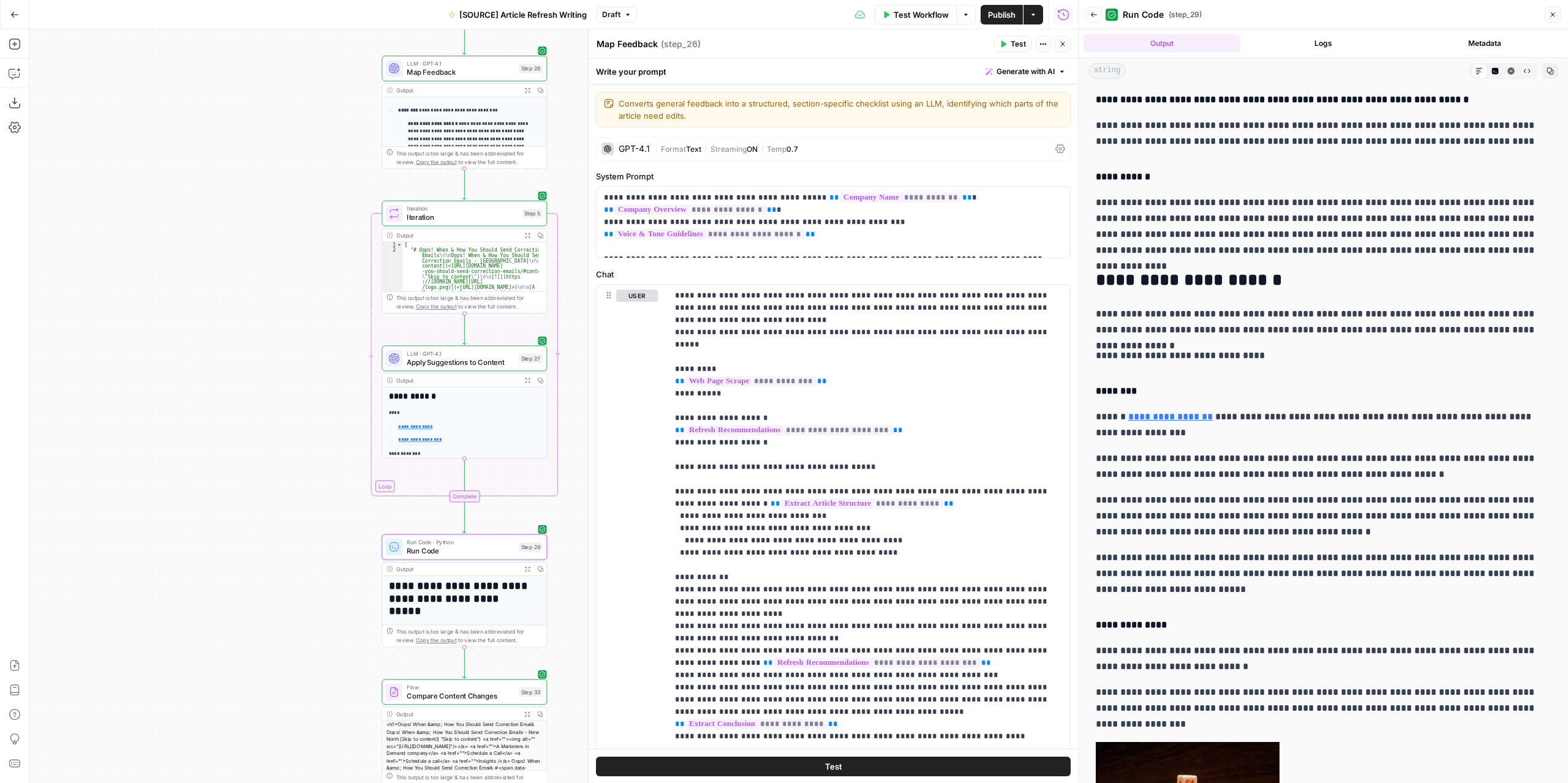
scroll to position [2449, 0]
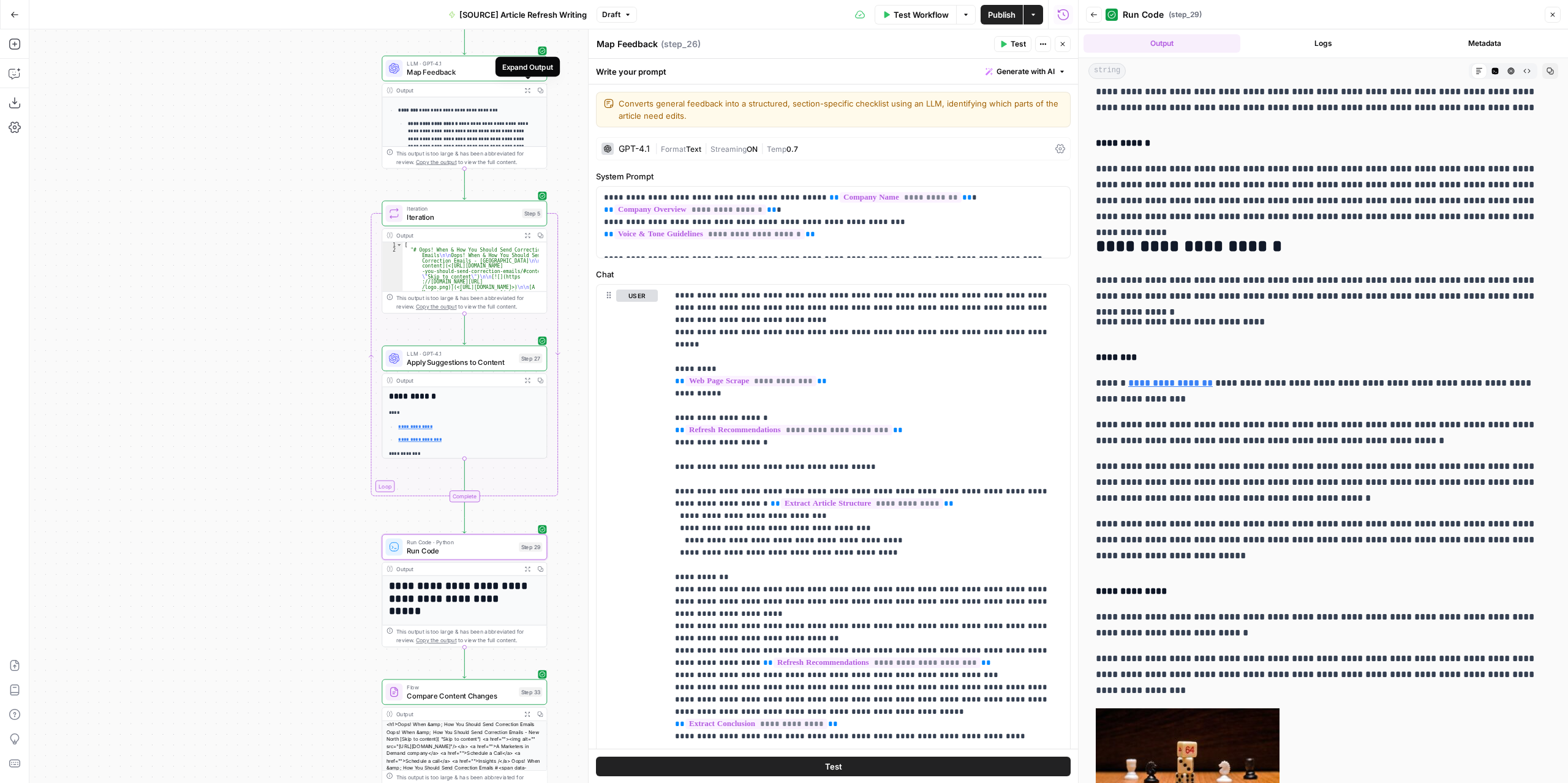
click at [523, 84] on button "Expand Output" at bounding box center [527, 90] width 13 height 13
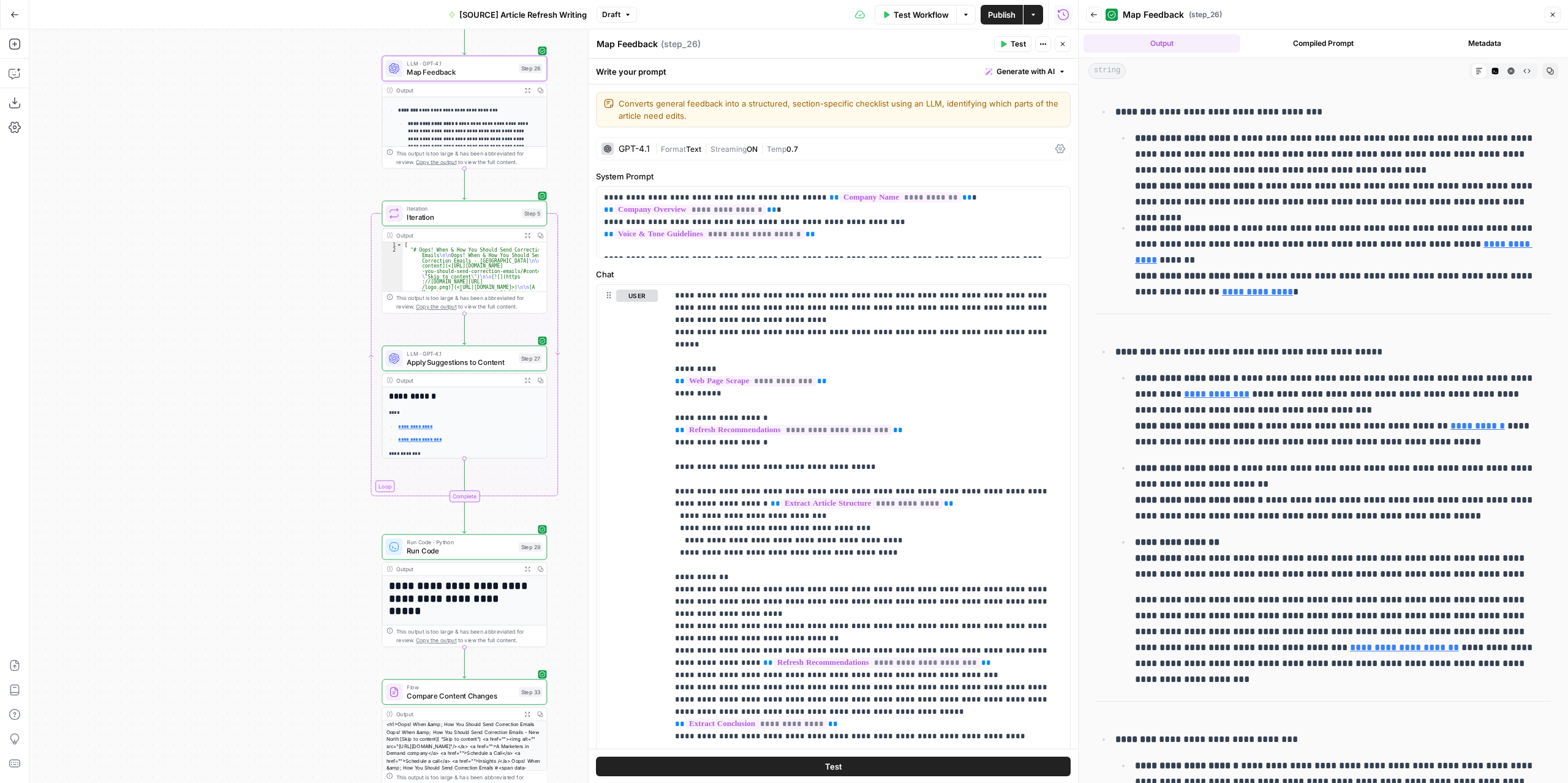
click at [521, 88] on button "Expand Output" at bounding box center [527, 90] width 13 height 13
click at [528, 90] on icon "button" at bounding box center [527, 90] width 6 height 6
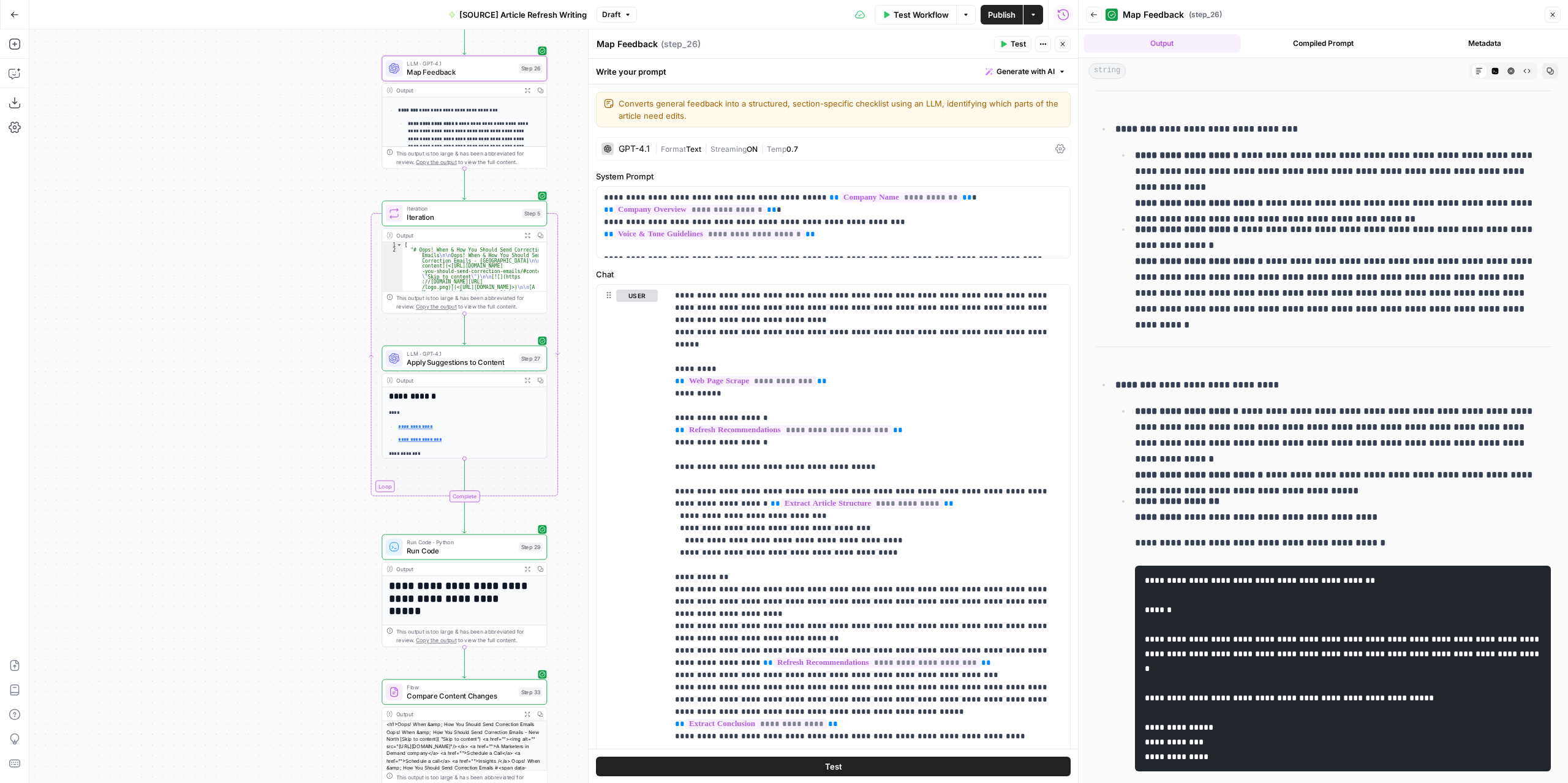
scroll to position [612, 0]
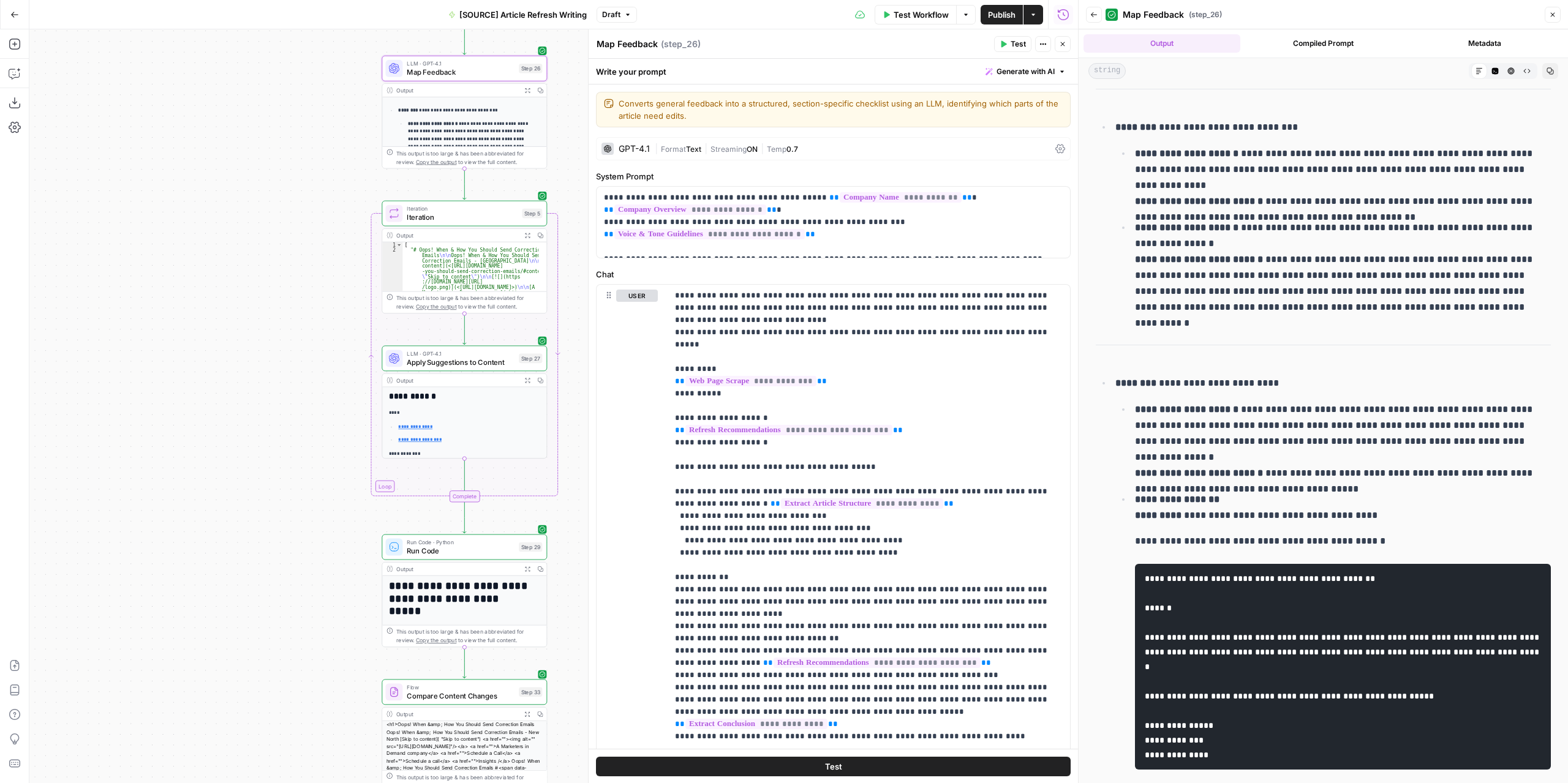
click at [524, 569] on icon "button" at bounding box center [527, 568] width 6 height 6
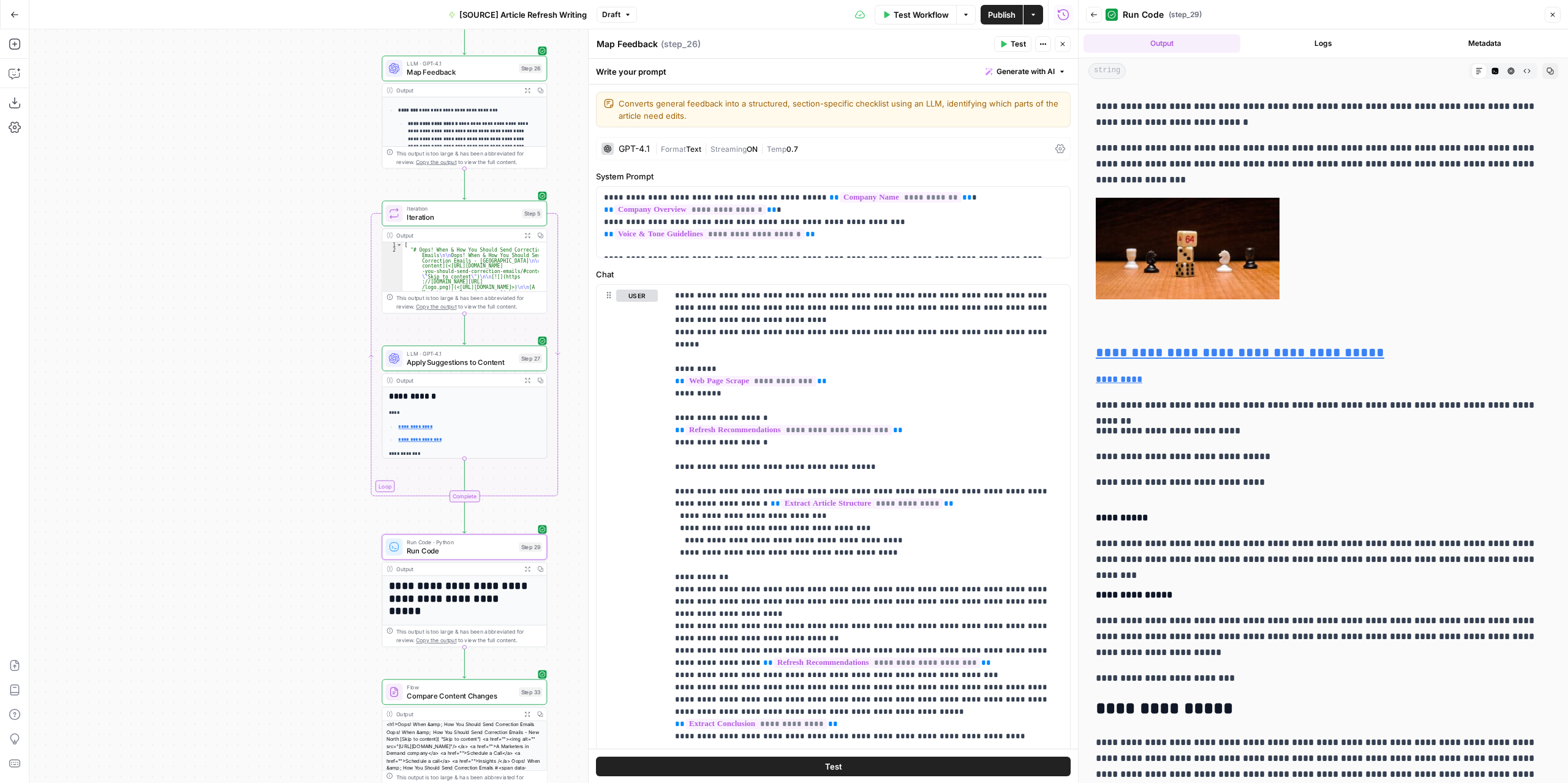
scroll to position [2879, 0]
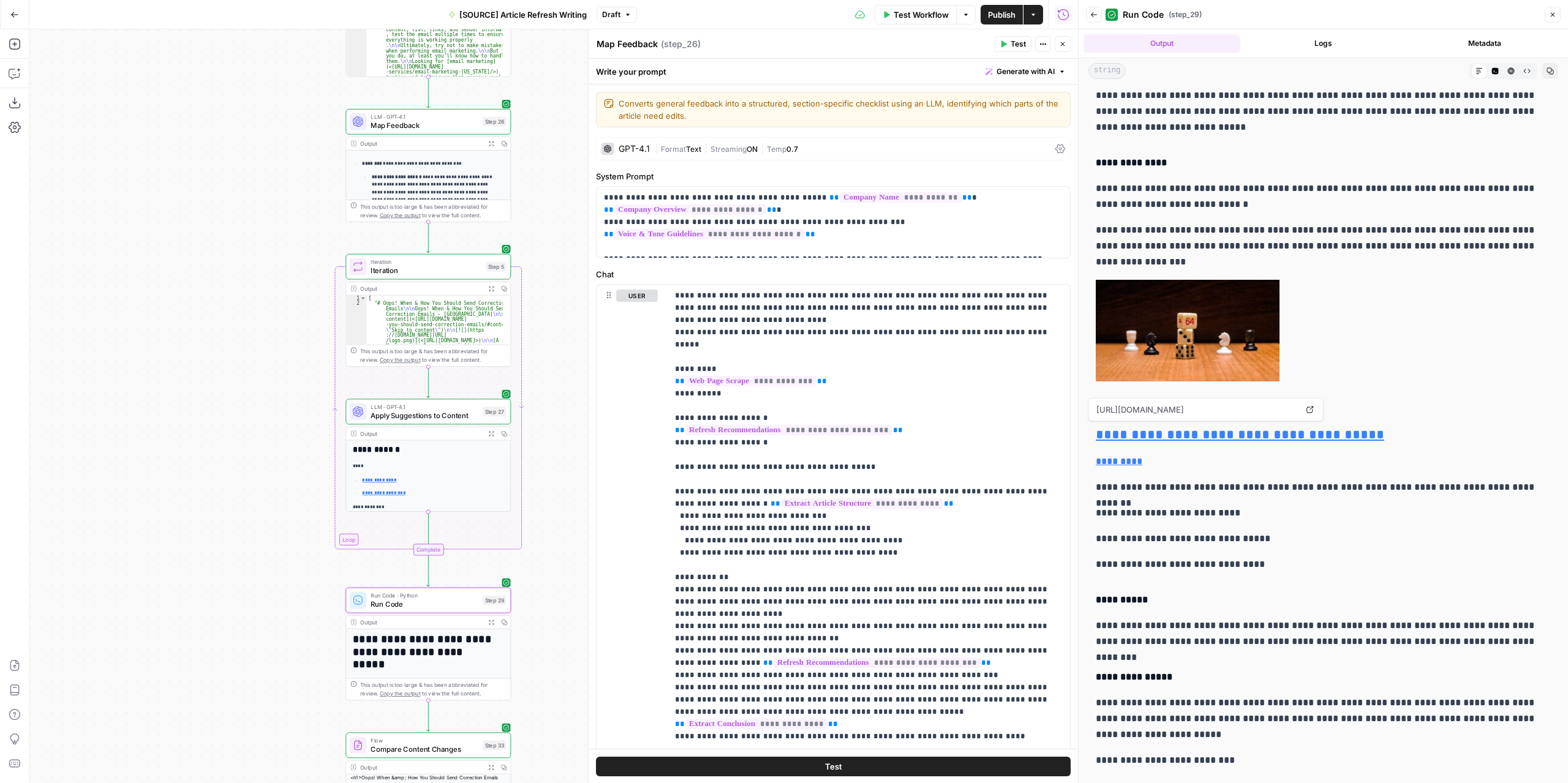
drag, startPoint x: 251, startPoint y: 265, endPoint x: 215, endPoint y: 313, distance: 60.0
click at [215, 313] on div "**********" at bounding box center [553, 406] width 1048 height 754
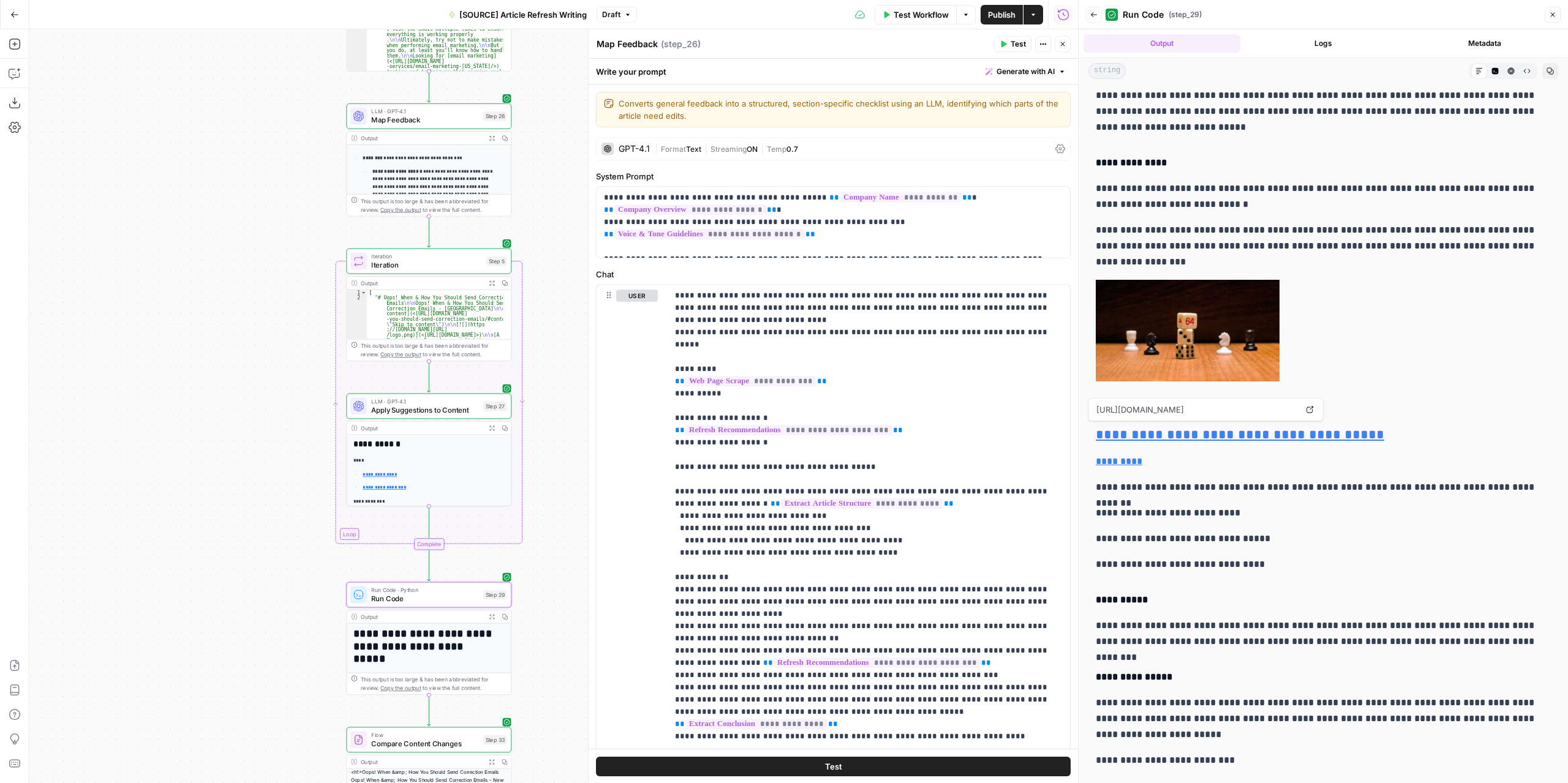
click at [440, 266] on span "Iteration" at bounding box center [426, 264] width 111 height 10
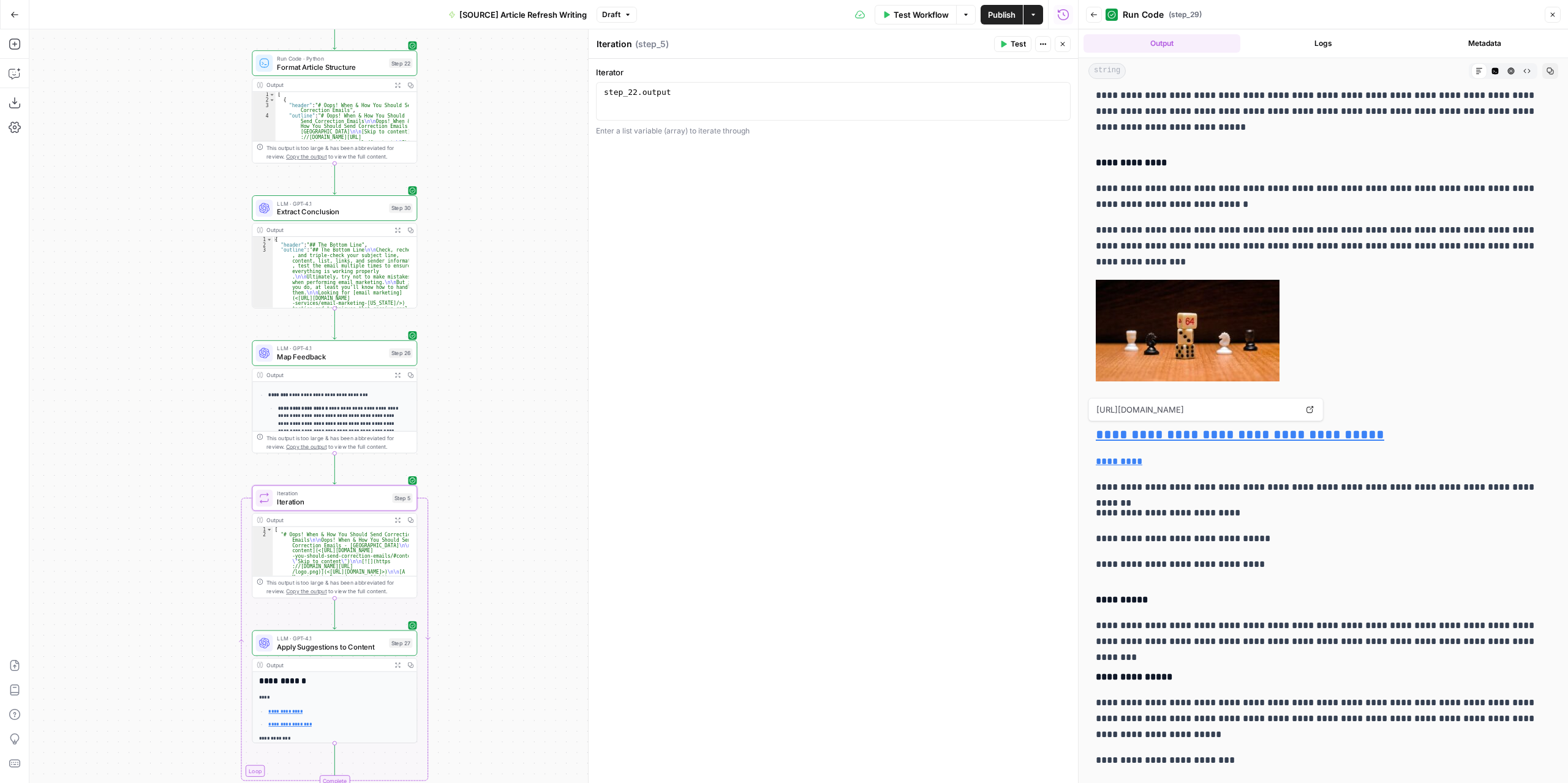
drag, startPoint x: 255, startPoint y: 219, endPoint x: 184, endPoint y: 465, distance: 256.0
click at [111, 529] on div "**********" at bounding box center [553, 406] width 1048 height 754
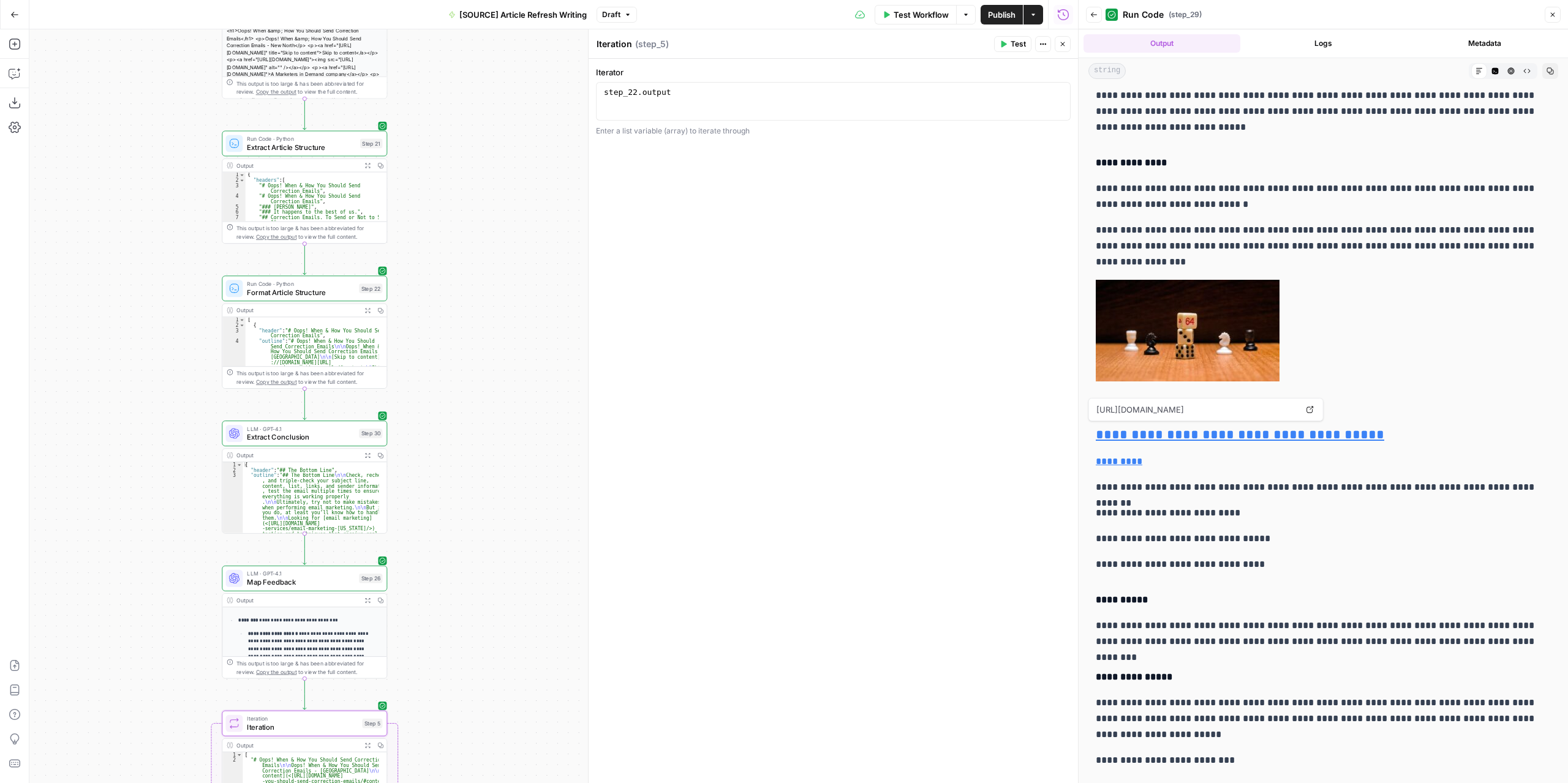
drag, startPoint x: 411, startPoint y: 248, endPoint x: 431, endPoint y: 400, distance: 153.3
click at [431, 400] on div "**********" at bounding box center [553, 406] width 1048 height 754
click at [365, 313] on button "Expand Output" at bounding box center [368, 310] width 13 height 13
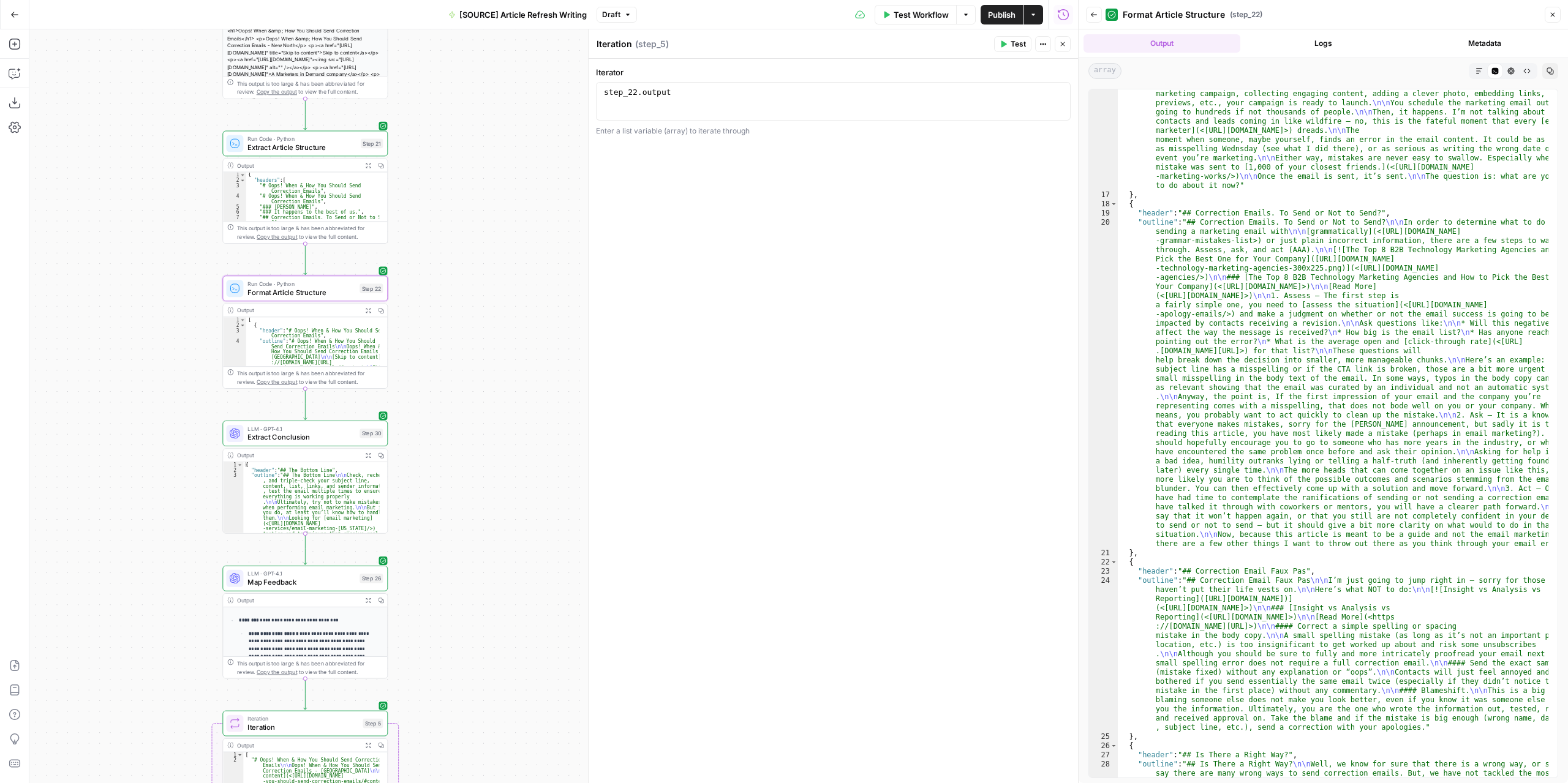
scroll to position [294, 0]
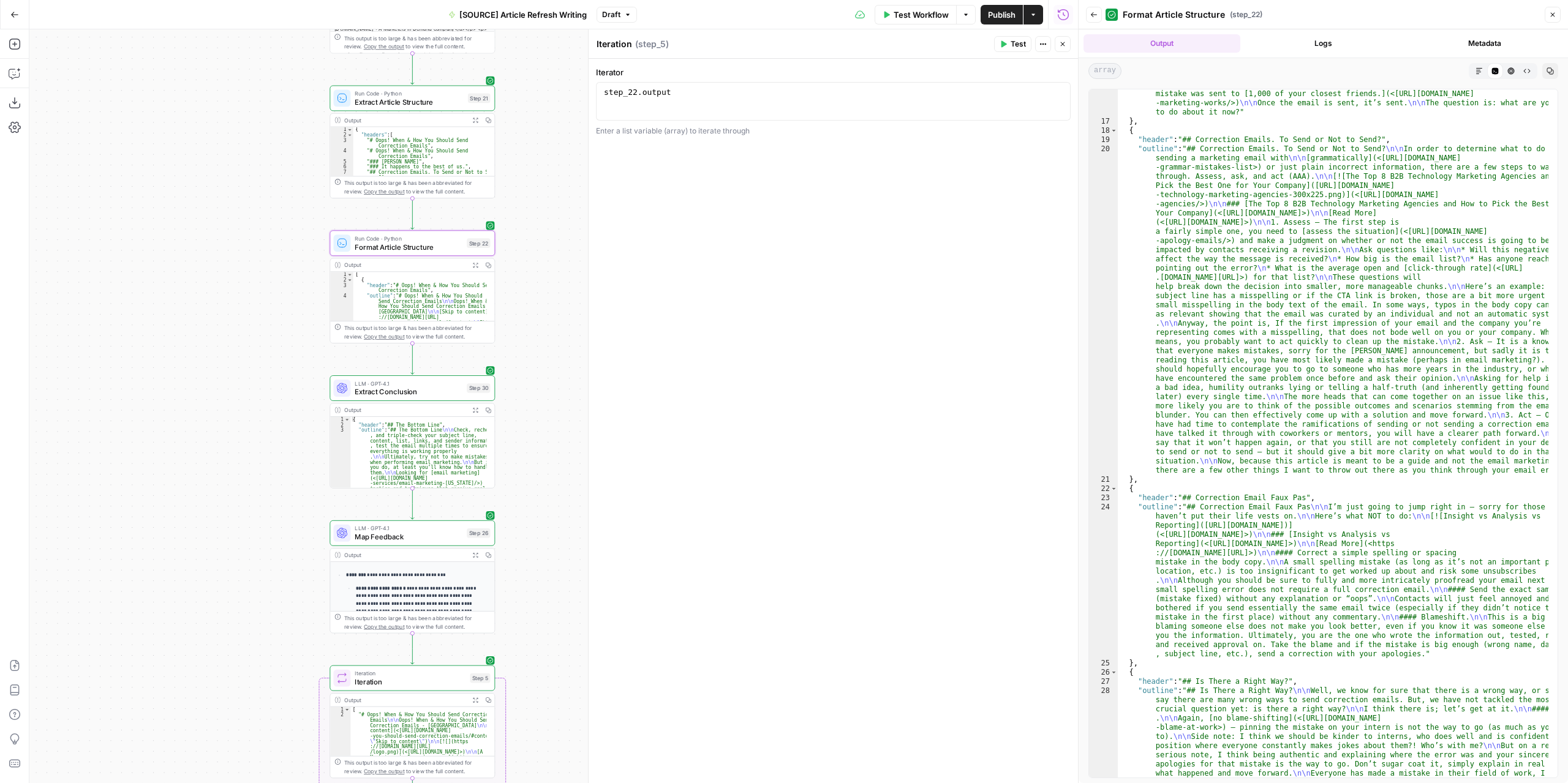
drag, startPoint x: 448, startPoint y: 356, endPoint x: 555, endPoint y: 310, distance: 116.5
click at [555, 310] on div "**********" at bounding box center [553, 406] width 1048 height 754
click at [997, 19] on span "Publish" at bounding box center [1002, 15] width 27 height 12
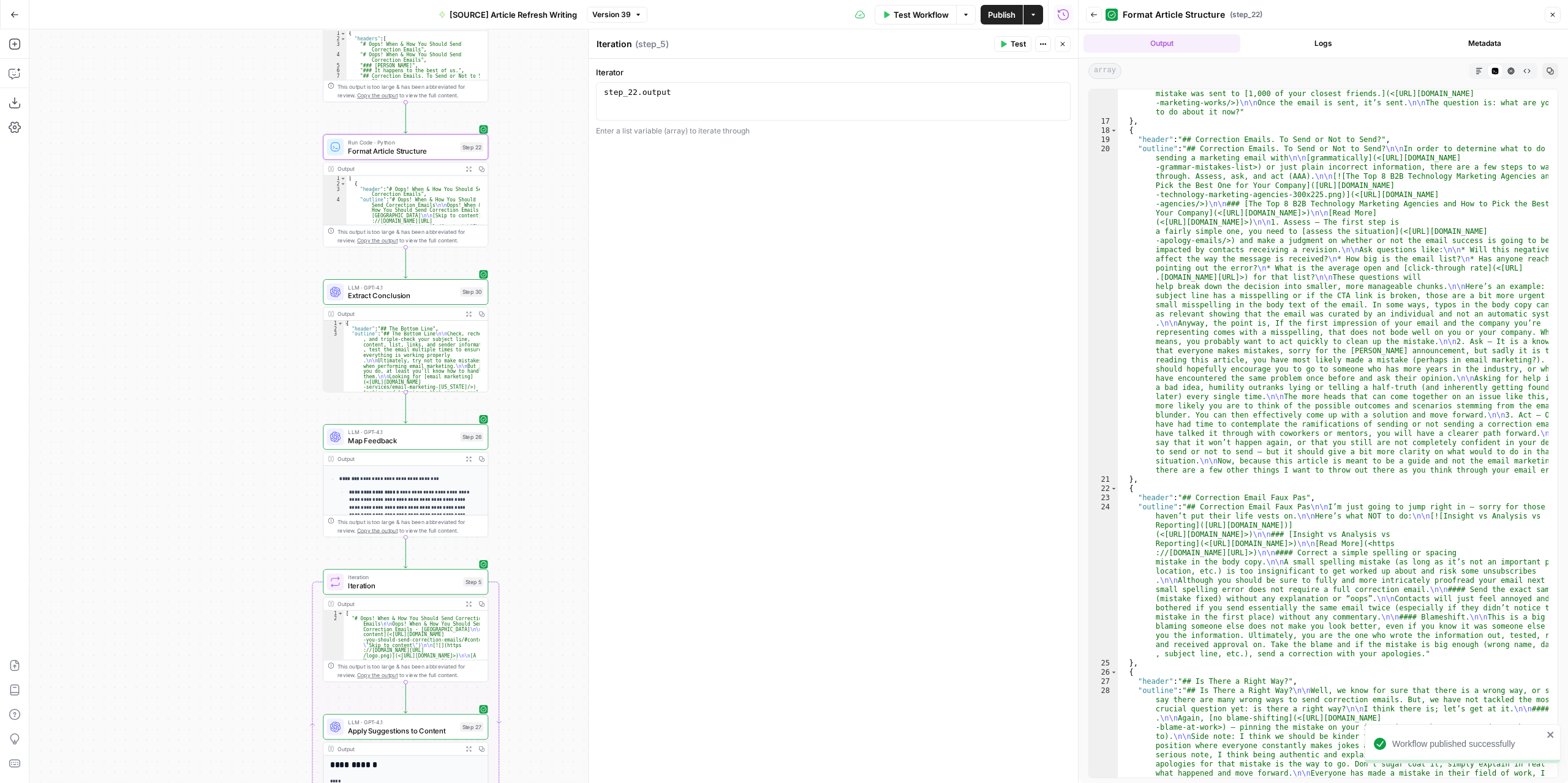
drag, startPoint x: 546, startPoint y: 355, endPoint x: 542, endPoint y: 268, distance: 87.1
click at [542, 268] on div "**********" at bounding box center [553, 406] width 1048 height 754
drag, startPoint x: 542, startPoint y: 429, endPoint x: 545, endPoint y: 294, distance: 135.0
click at [545, 296] on div "**********" at bounding box center [553, 406] width 1048 height 754
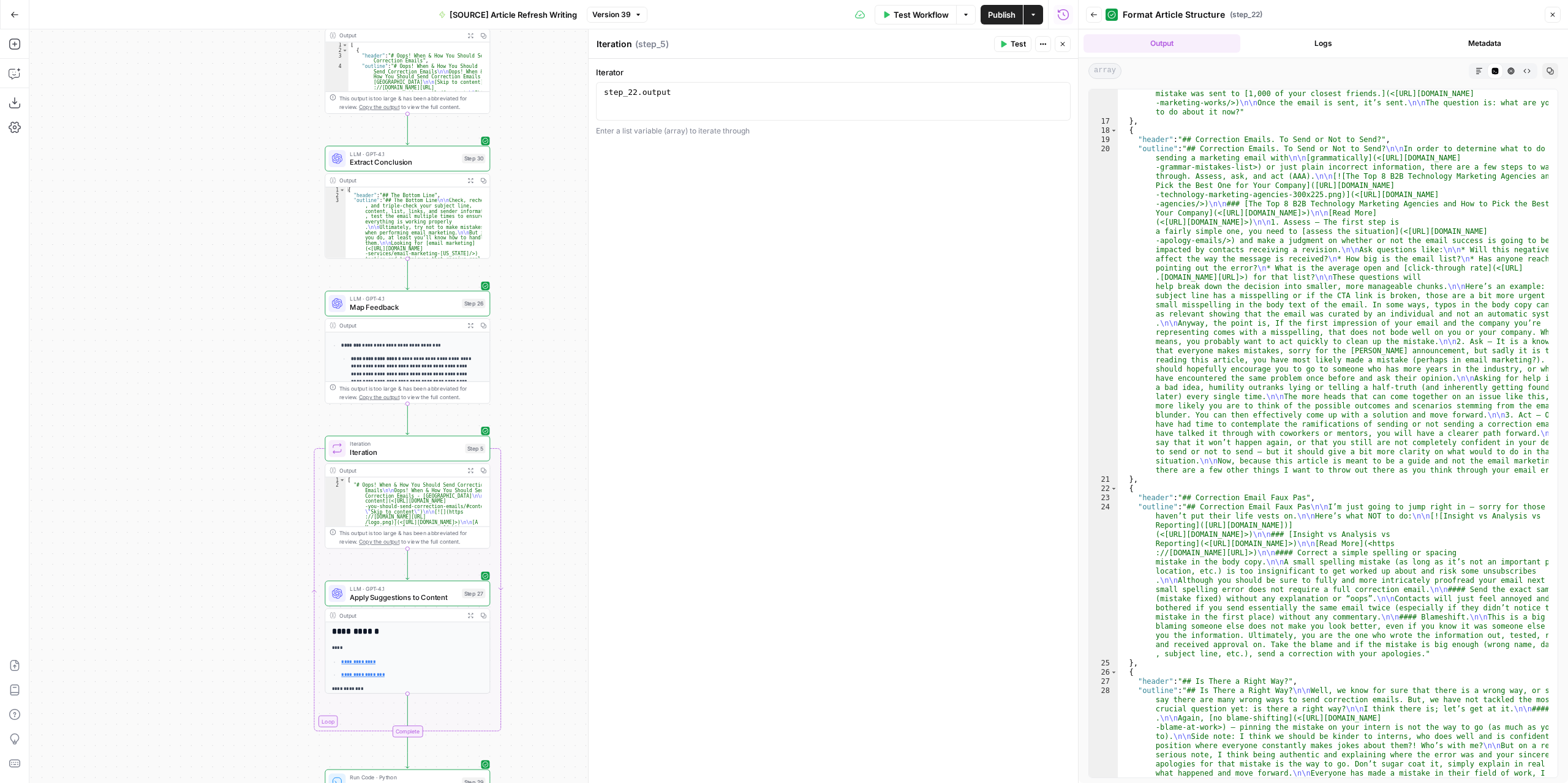
click at [1065, 41] on icon "button" at bounding box center [1062, 44] width 8 height 8
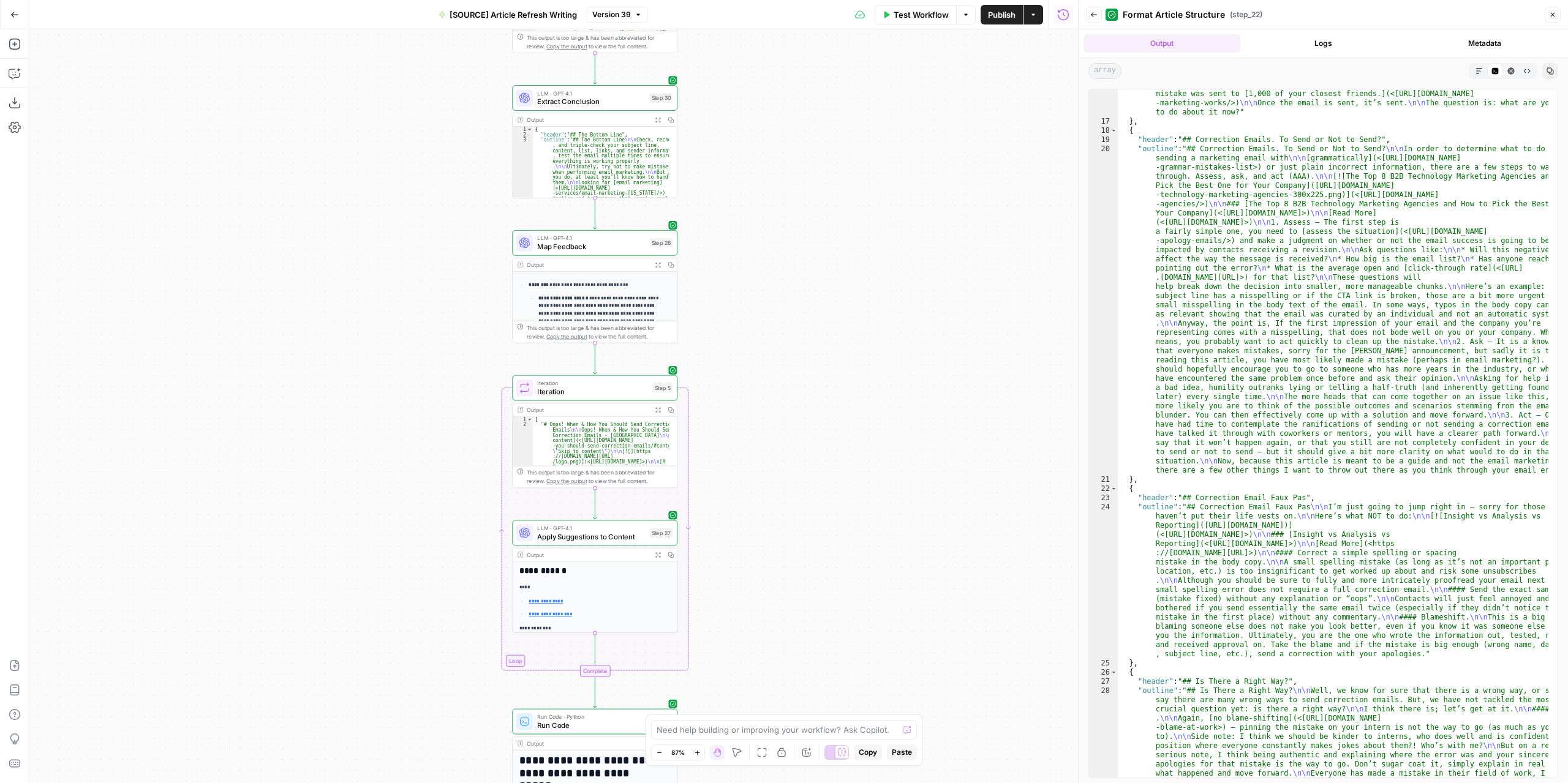
drag, startPoint x: 613, startPoint y: 322, endPoint x: 842, endPoint y: 251, distance: 239.8
click at [842, 251] on div "**********" at bounding box center [553, 406] width 1048 height 754
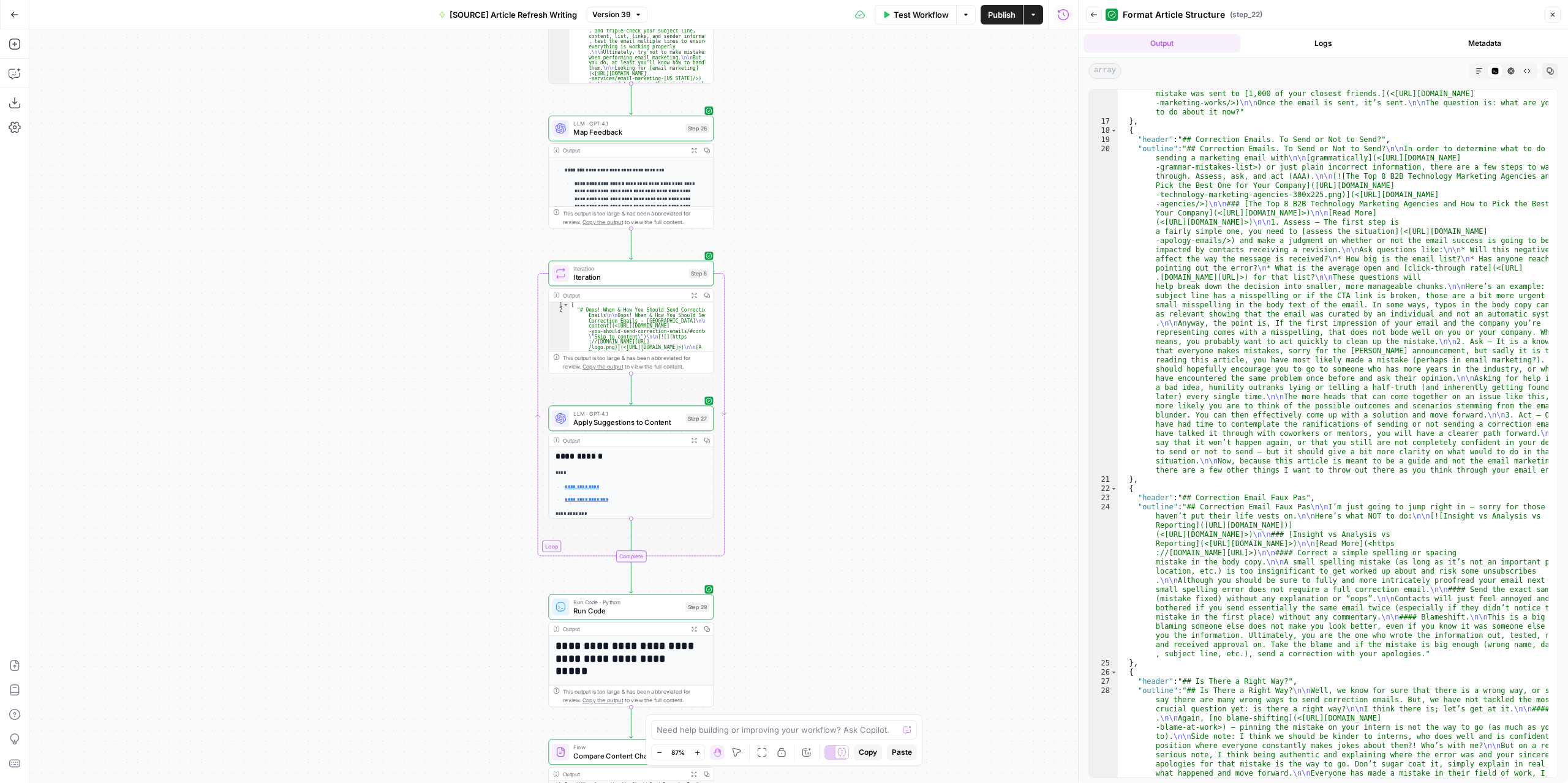
drag, startPoint x: 834, startPoint y: 348, endPoint x: 821, endPoint y: 238, distance: 110.8
click at [821, 238] on div "**********" at bounding box center [553, 406] width 1048 height 754
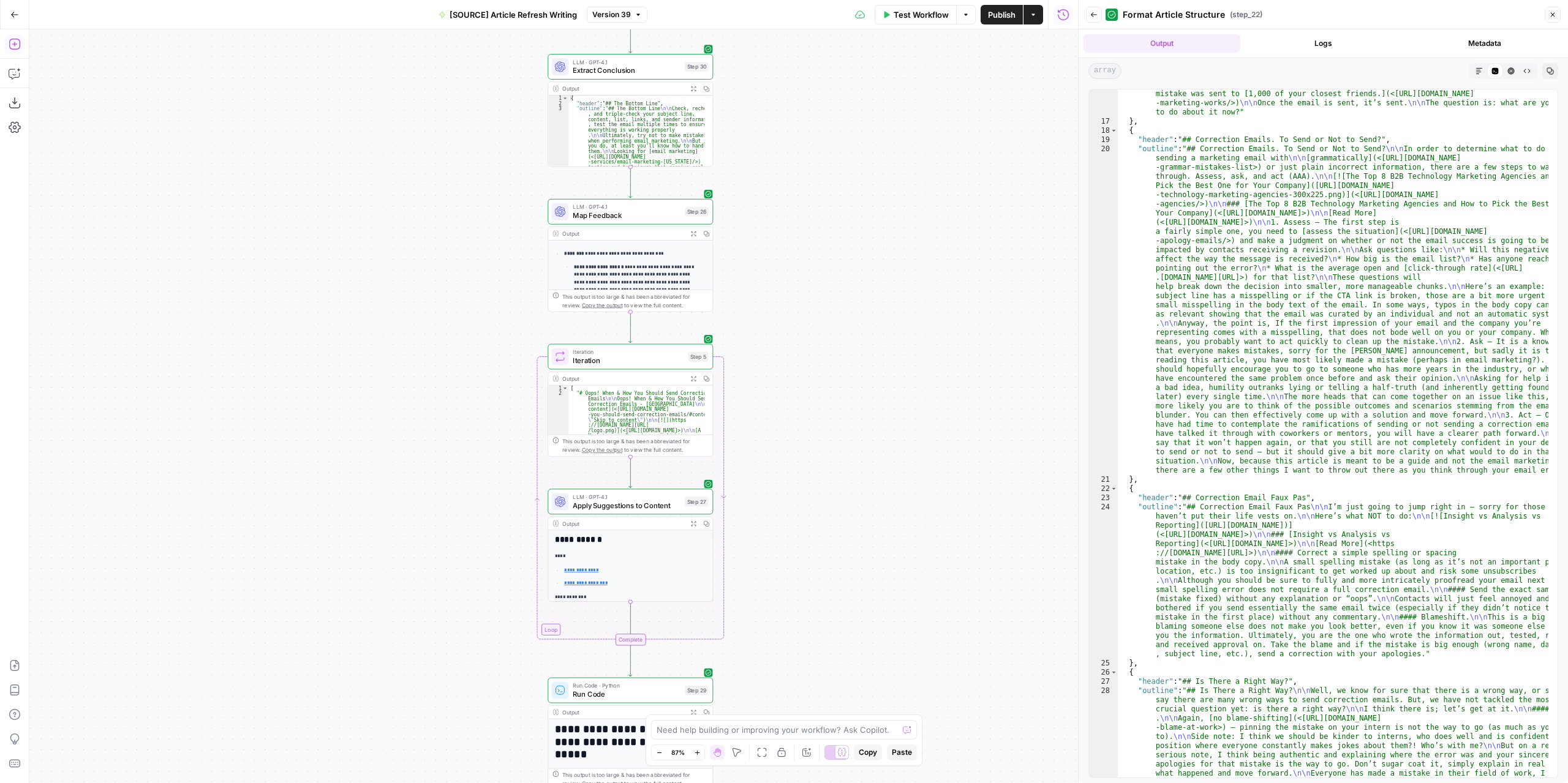
click at [22, 46] on button "Add Steps" at bounding box center [14, 44] width 20 height 20
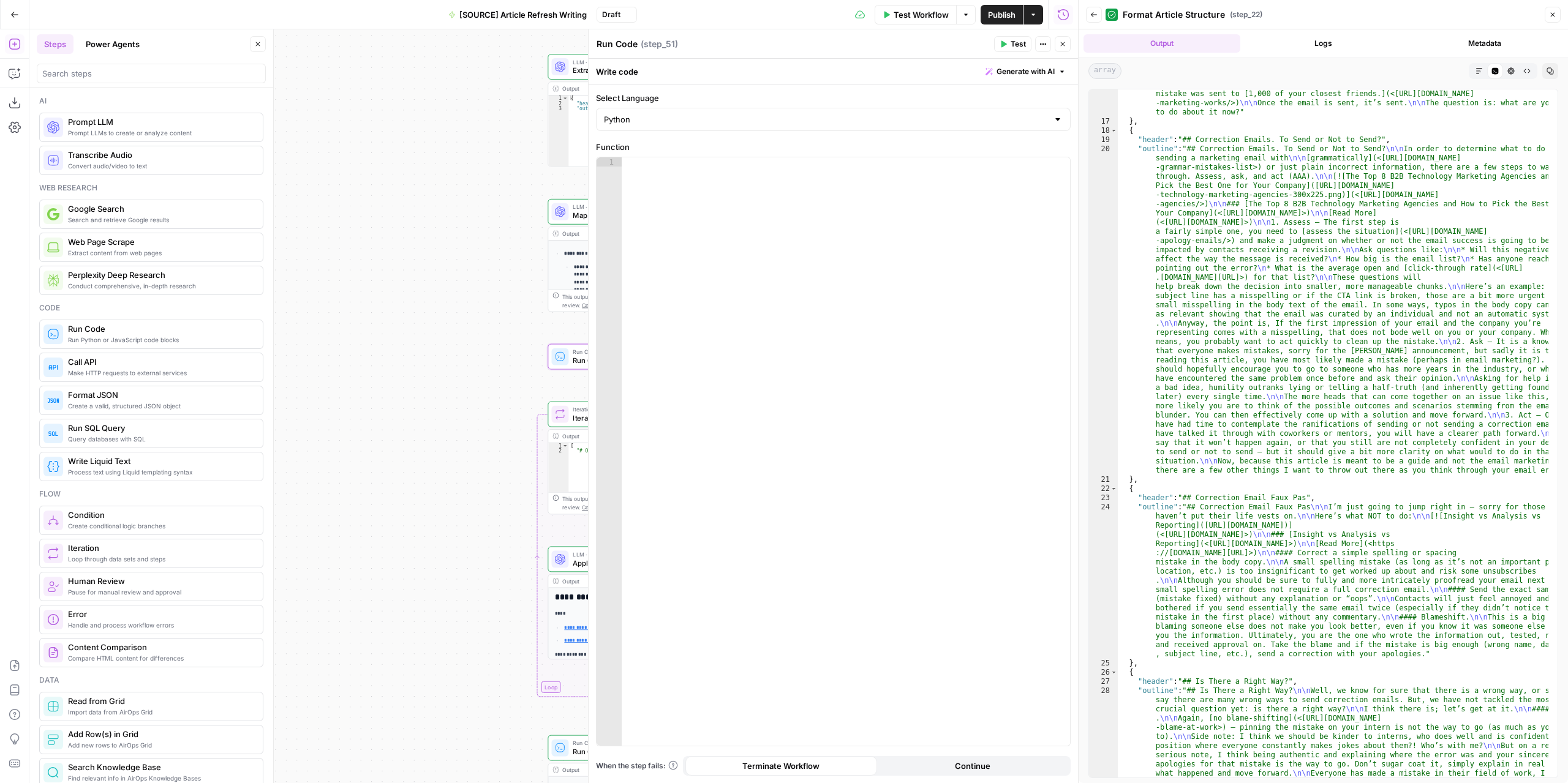
click at [1062, 41] on icon "button" at bounding box center [1062, 44] width 8 height 8
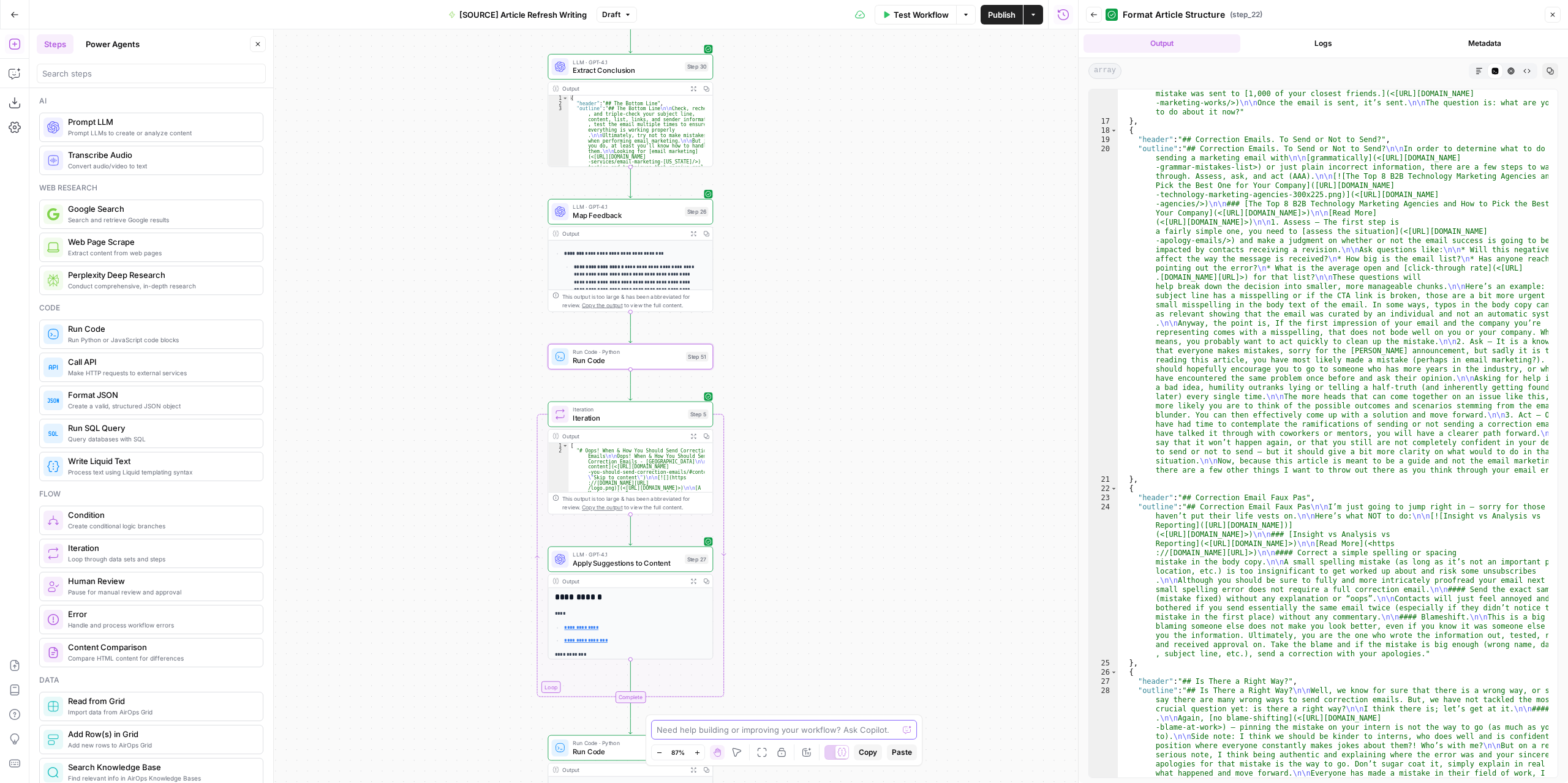
click at [729, 733] on textarea at bounding box center [777, 730] width 241 height 12
type textarea "make code step 51 format step 26 content into JSON"
click at [131, 77] on input "search" at bounding box center [151, 74] width 218 height 12
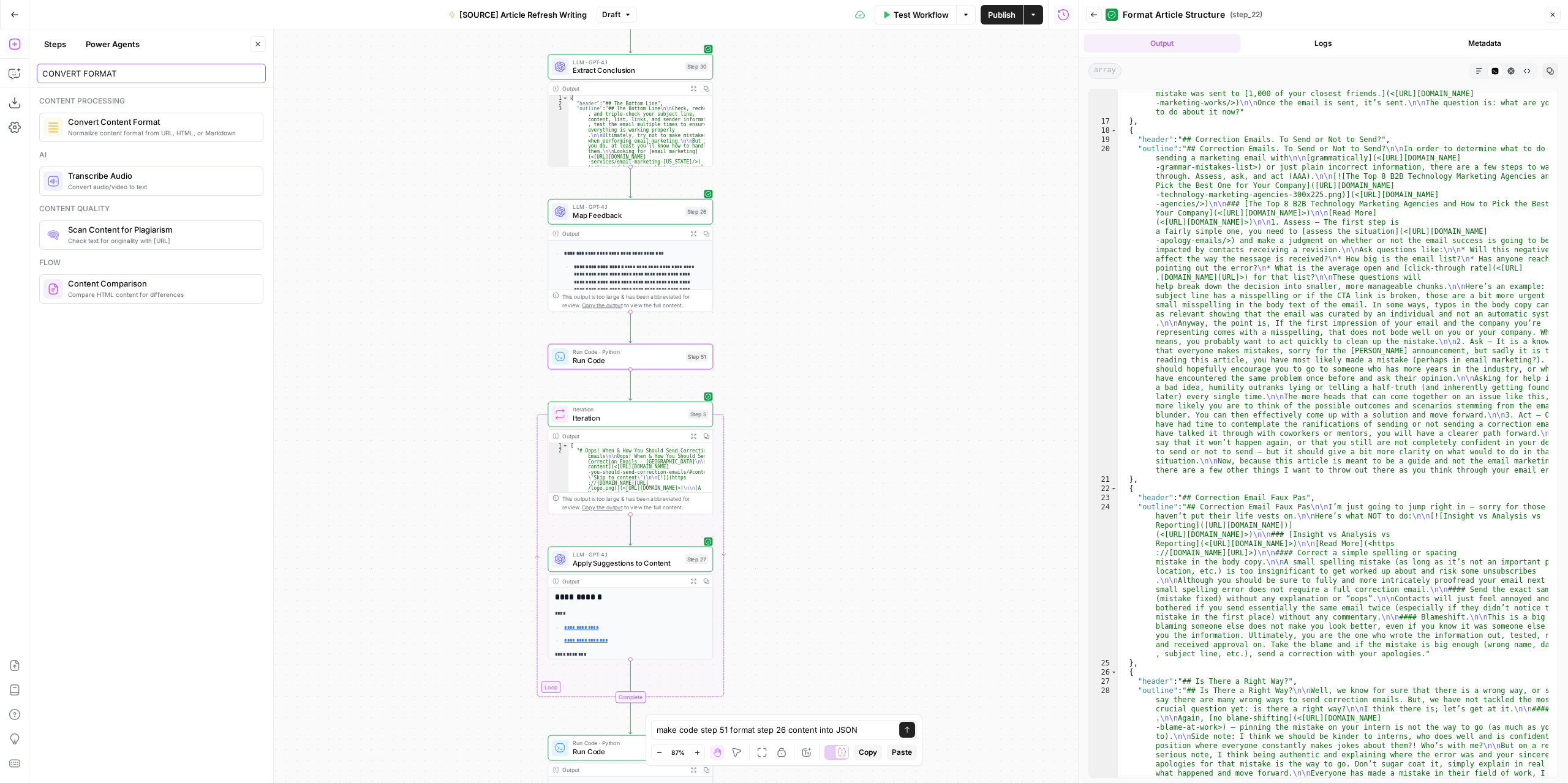
type input "CONVERT FORMAT"
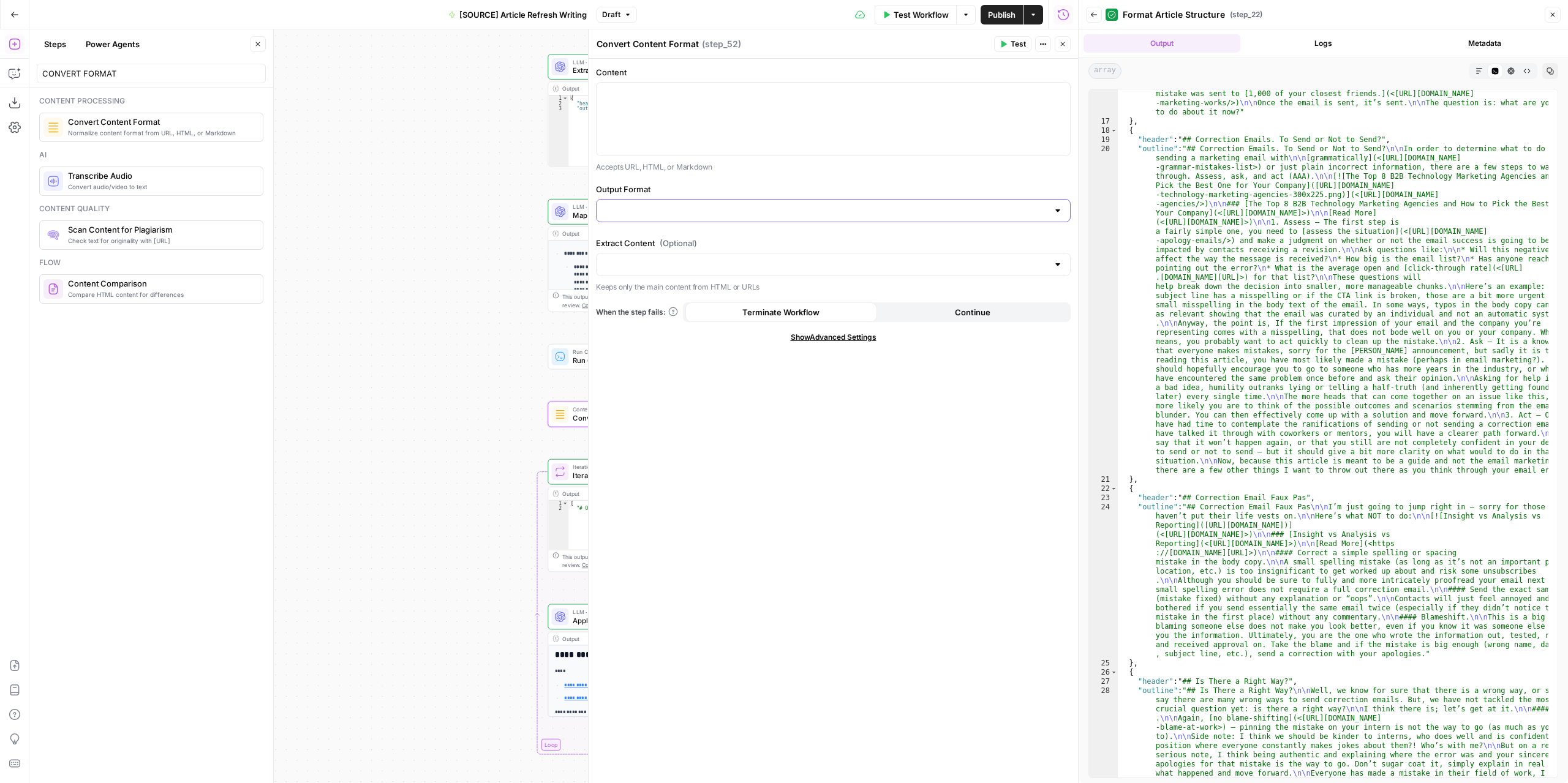
click at [756, 208] on input "Output Format" at bounding box center [826, 210] width 444 height 12
click at [1066, 42] on icon "button" at bounding box center [1062, 44] width 8 height 8
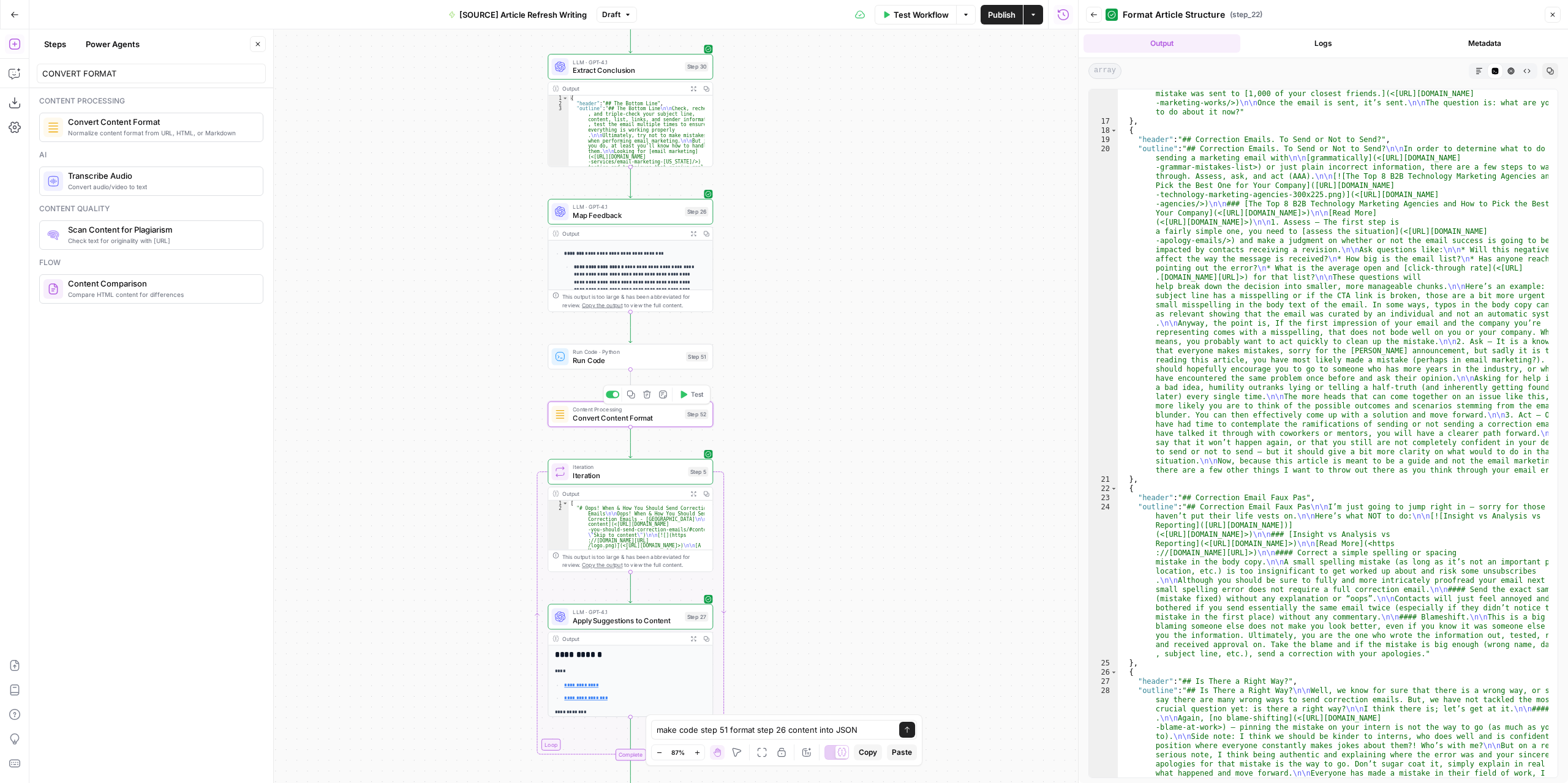
click at [650, 398] on icon "button" at bounding box center [646, 394] width 9 height 9
click at [769, 157] on span "Delete Step" at bounding box center [751, 156] width 48 height 12
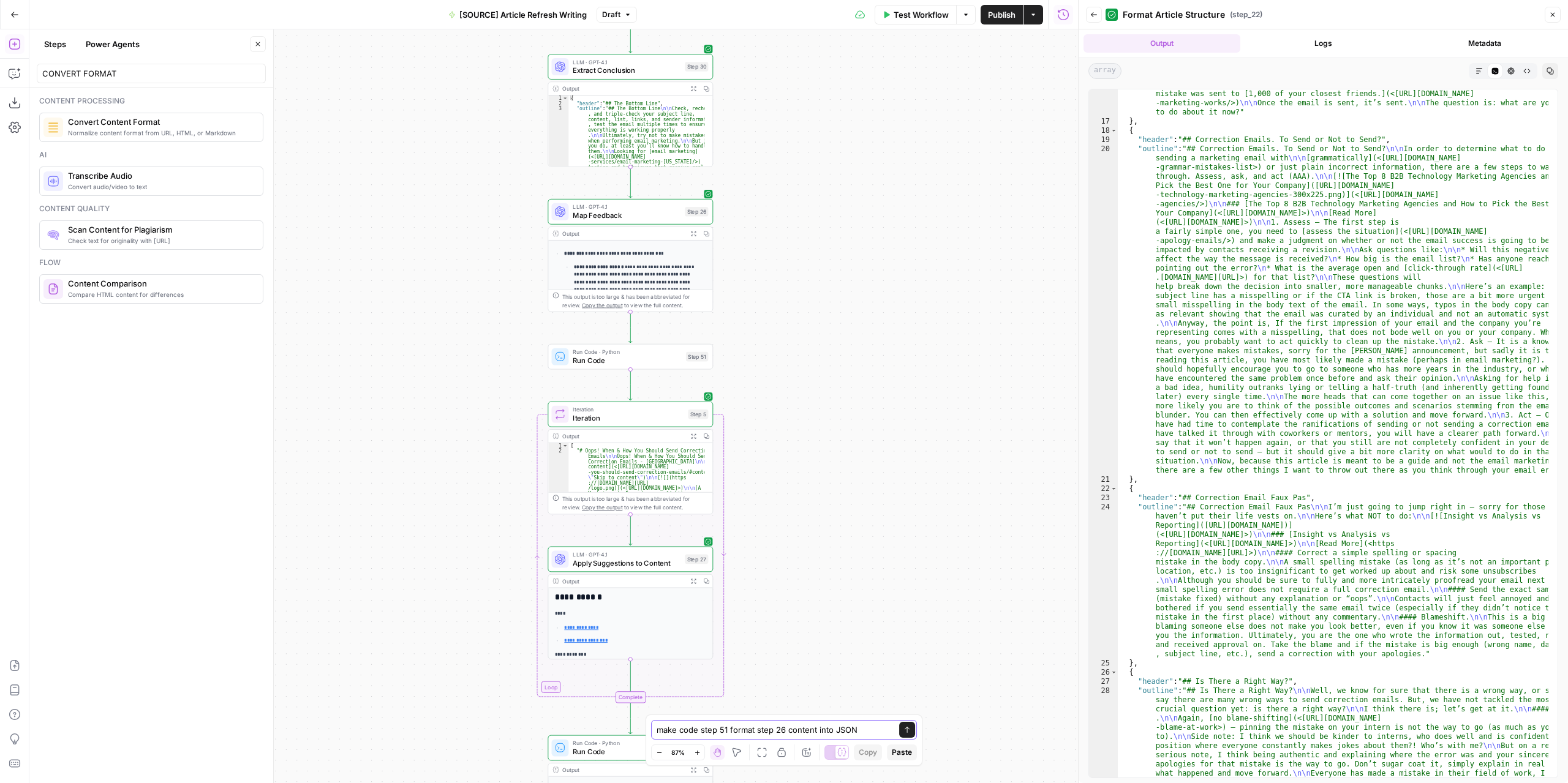
click at [911, 733] on button "Send" at bounding box center [907, 730] width 16 height 16
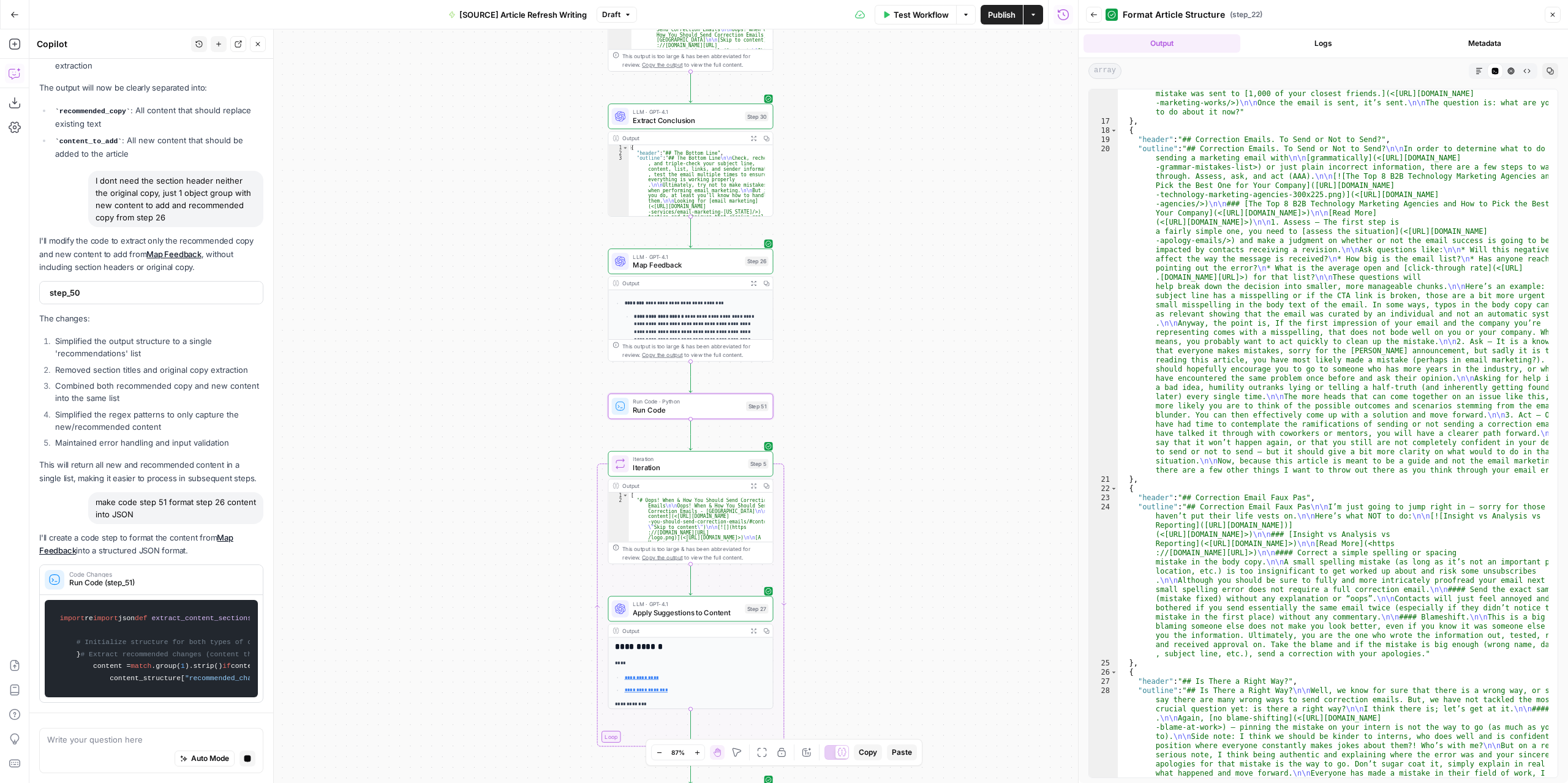
scroll to position [7523, 0]
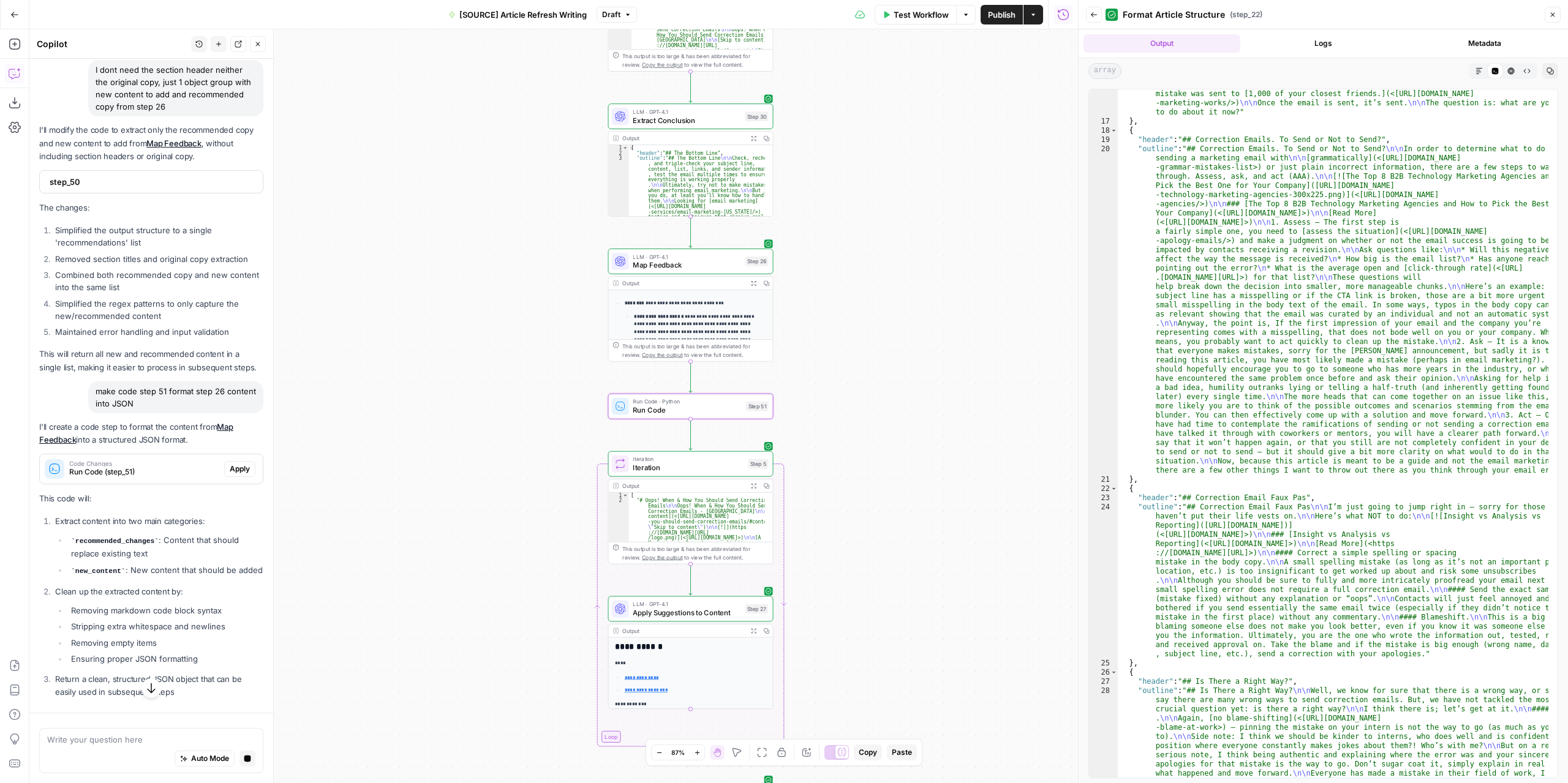
click at [224, 479] on div "Code Changes Run Code (step_51) Apply" at bounding box center [151, 469] width 223 height 20
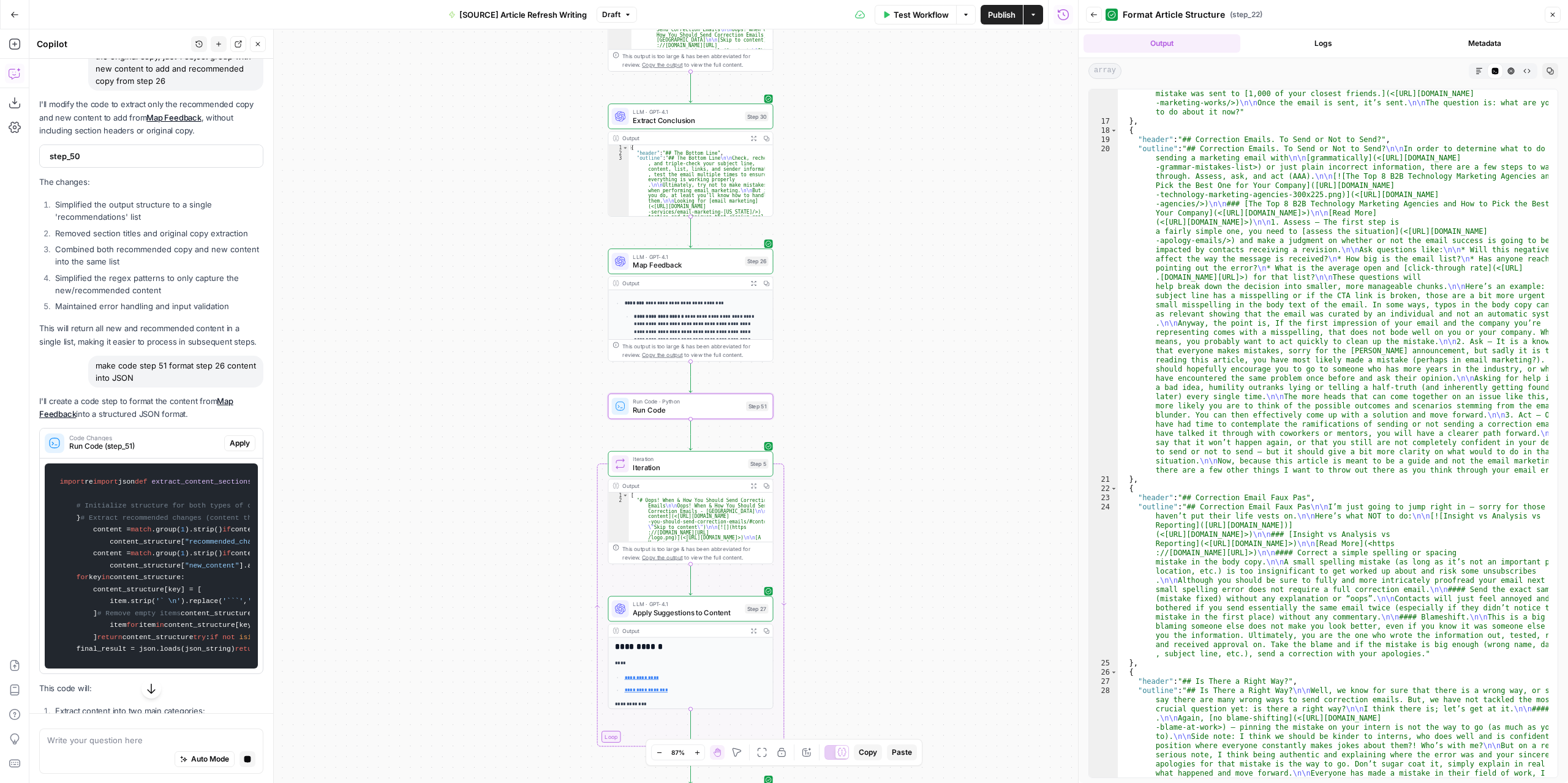
scroll to position [7456, 0]
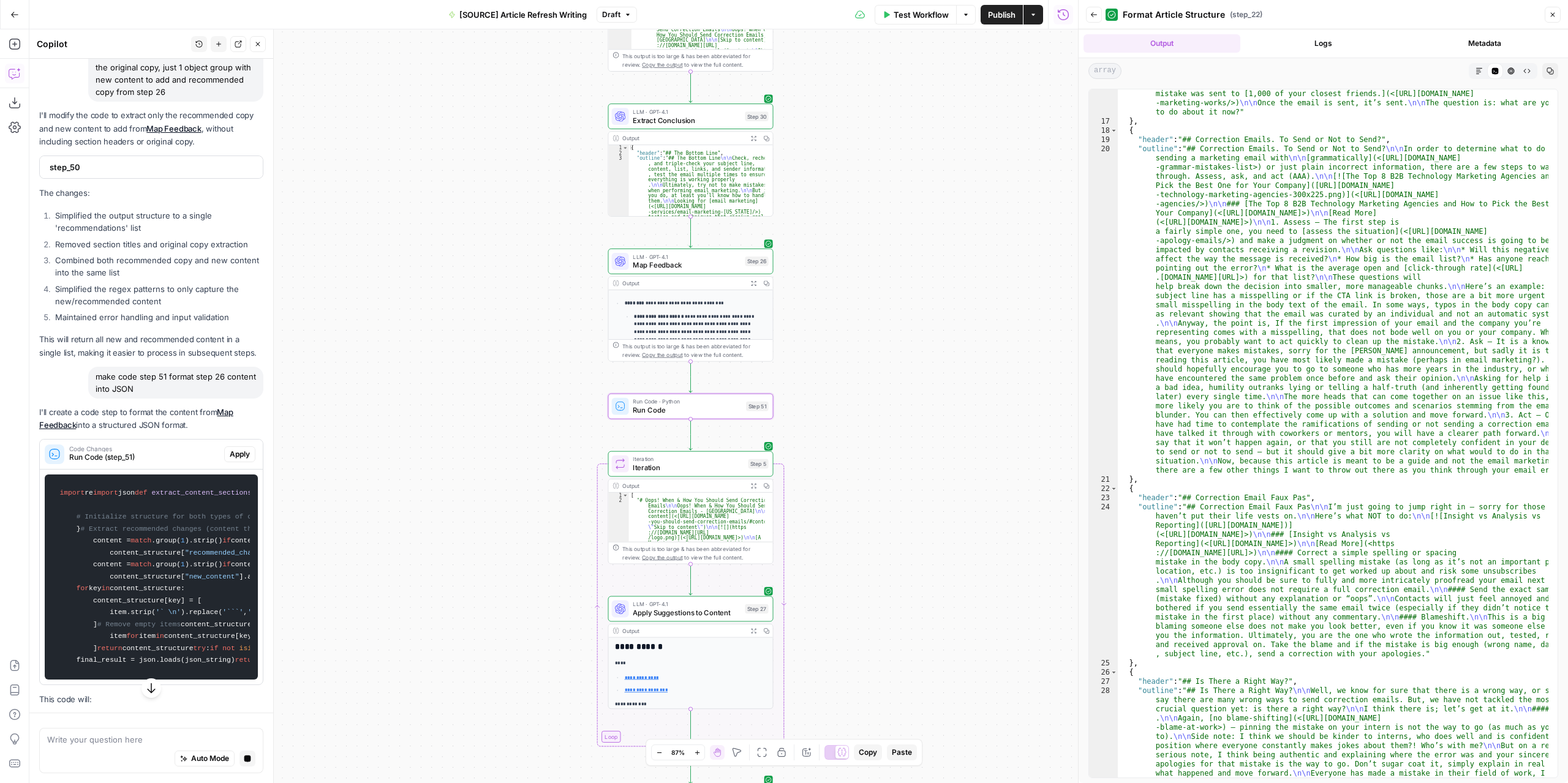
click at [233, 460] on span "Apply" at bounding box center [240, 454] width 20 height 11
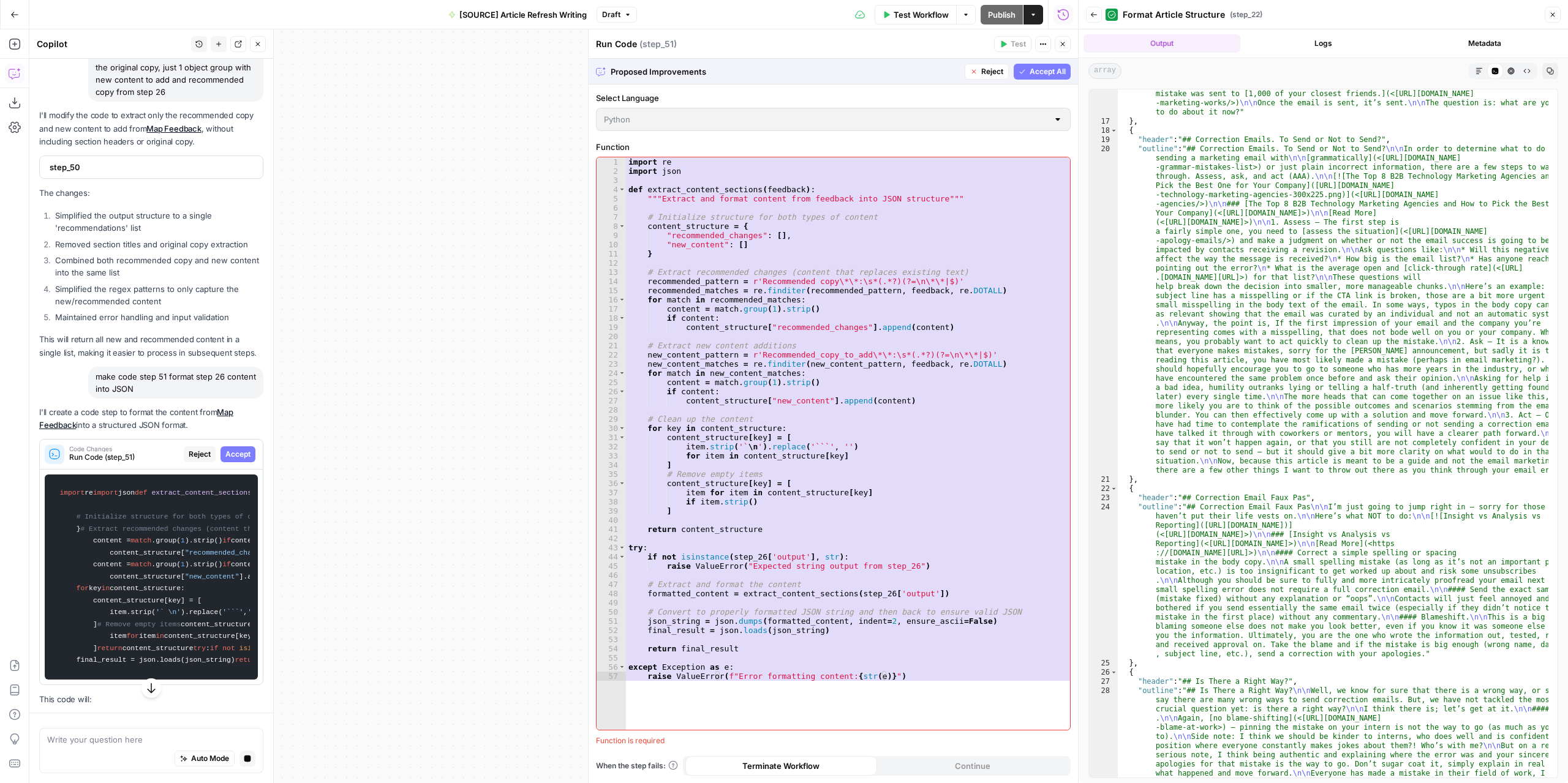
click at [235, 460] on span "Accept" at bounding box center [238, 454] width 25 height 11
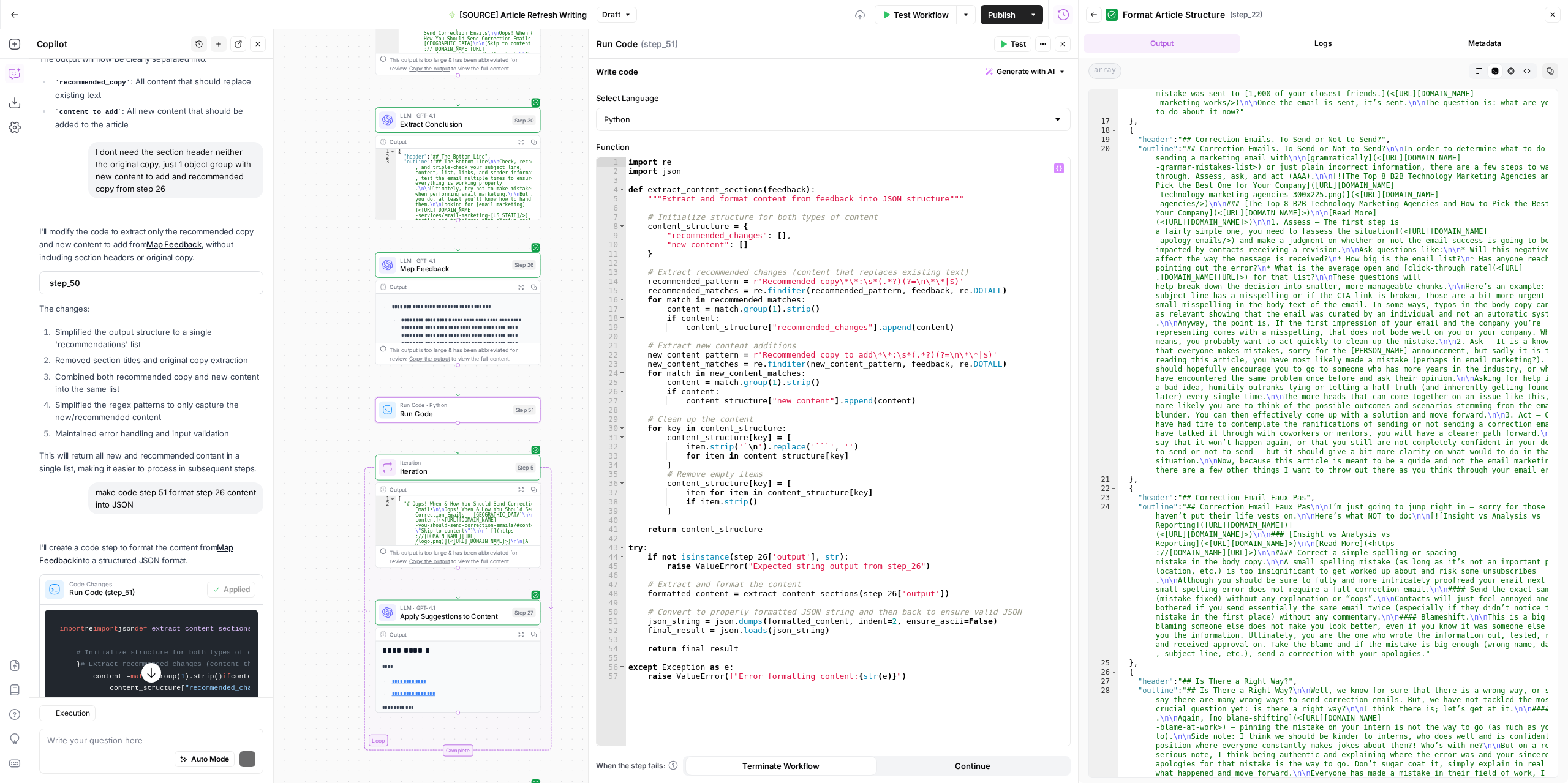
drag, startPoint x: 422, startPoint y: 402, endPoint x: 236, endPoint y: 394, distance: 186.2
click at [236, 394] on body "**********" at bounding box center [784, 392] width 1568 height 783
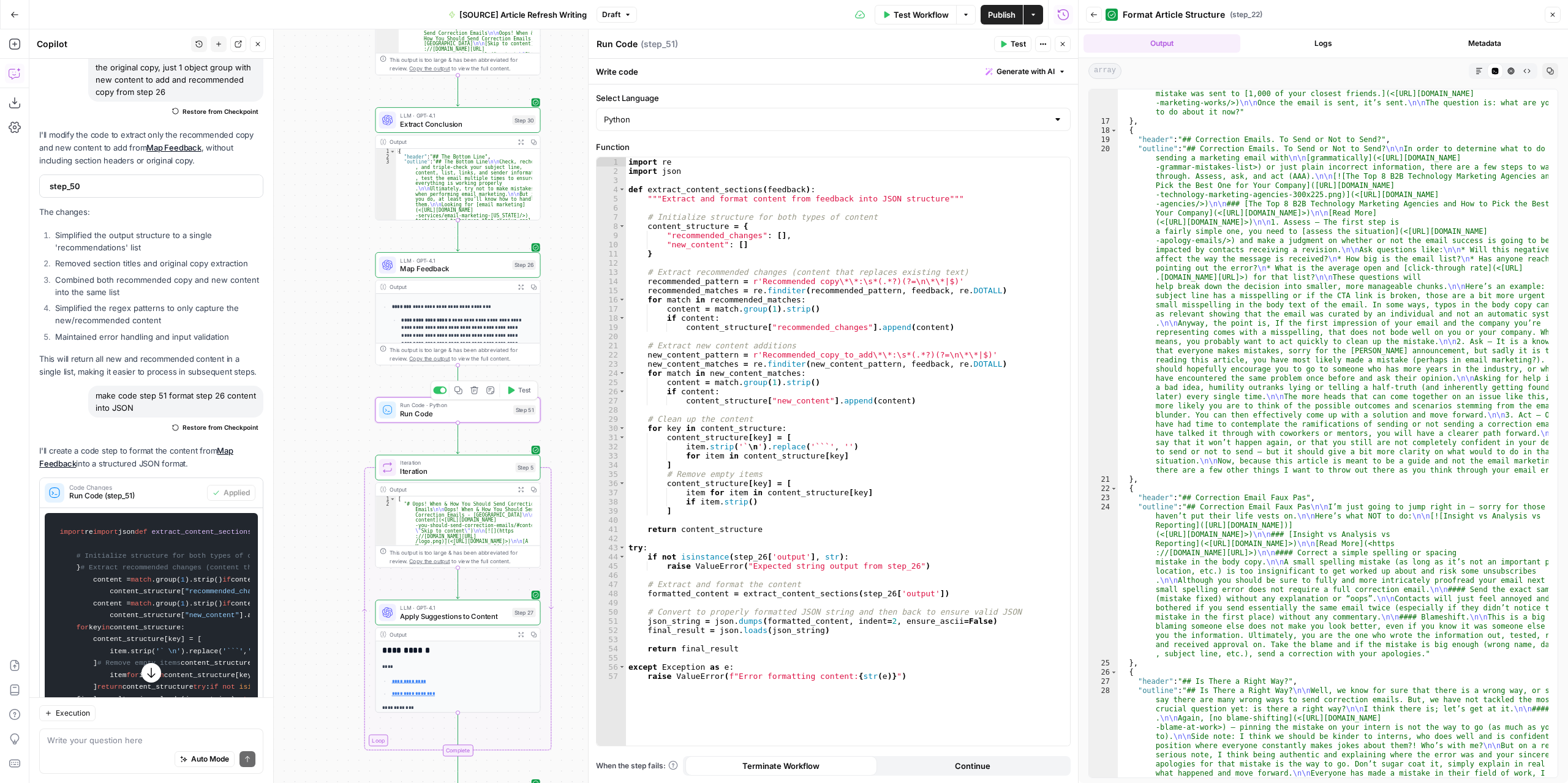
click at [514, 398] on div "Copy step Delete step Add Note Test" at bounding box center [484, 390] width 107 height 19
drag, startPoint x: 519, startPoint y: 394, endPoint x: 500, endPoint y: 393, distance: 19.0
click at [519, 394] on span "Test" at bounding box center [524, 391] width 13 height 10
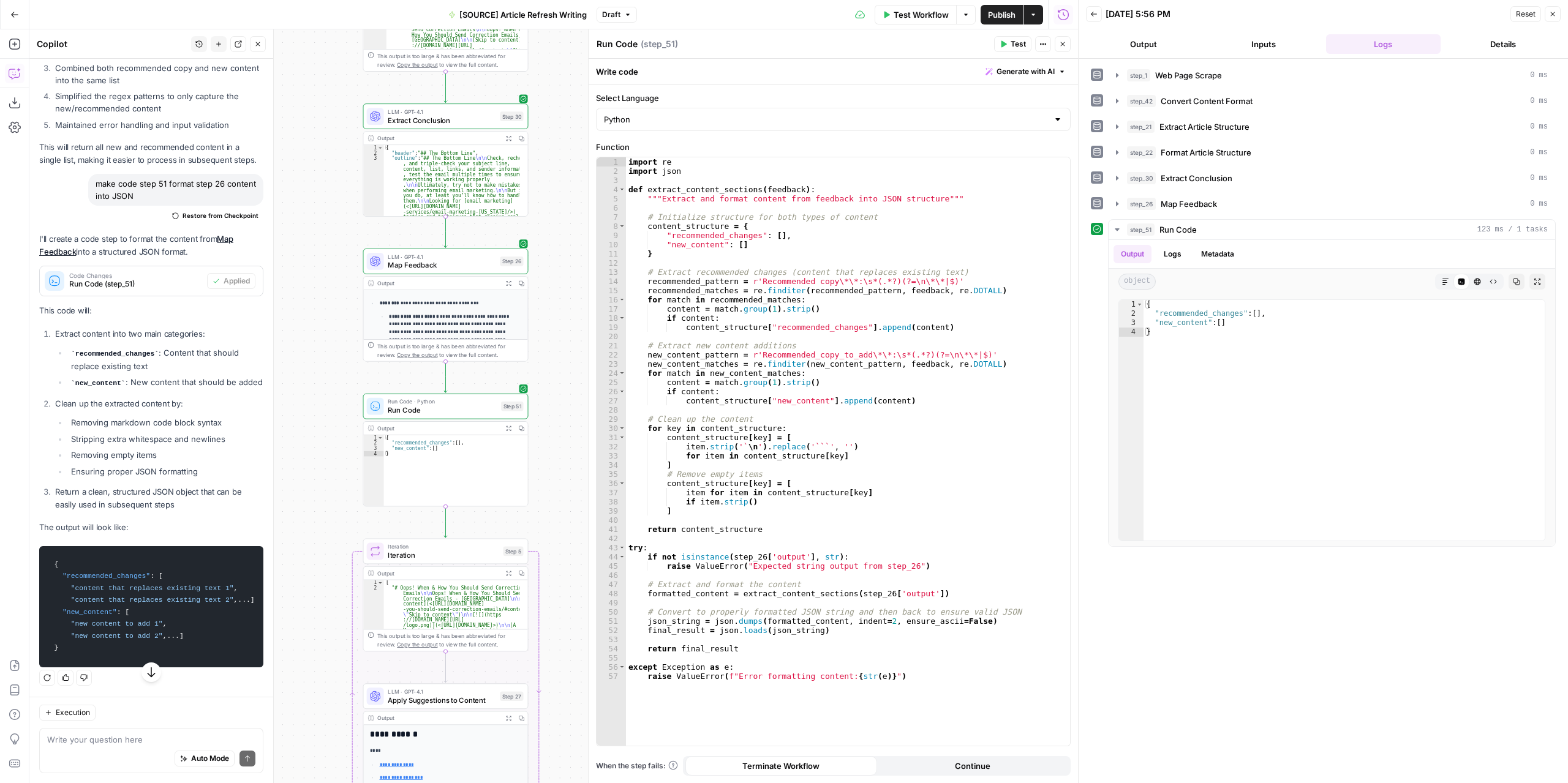
scroll to position [7937, 0]
click at [146, 737] on textarea at bounding box center [151, 740] width 208 height 12
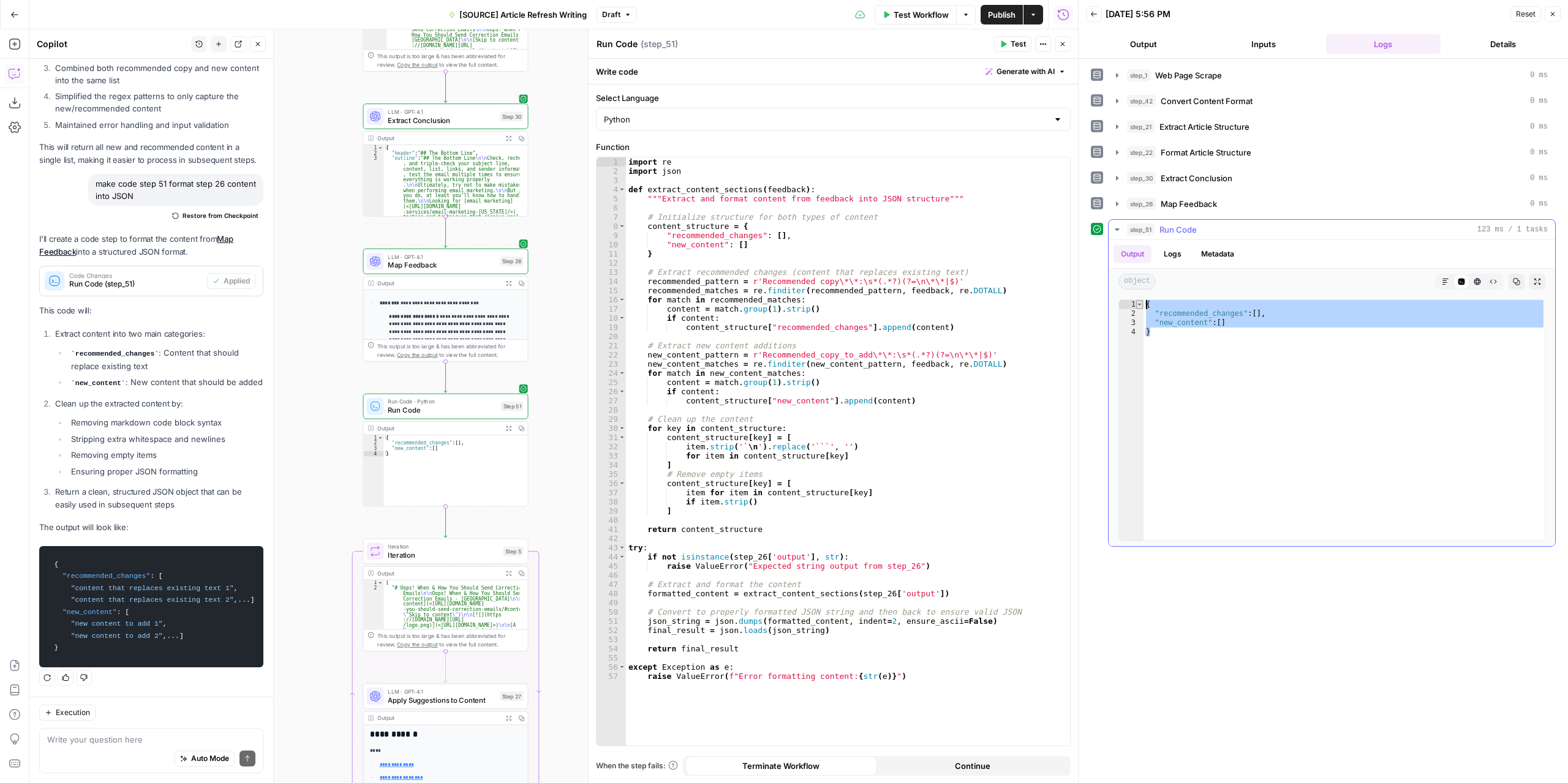
drag, startPoint x: 1188, startPoint y: 363, endPoint x: 1137, endPoint y: 302, distance: 79.5
click at [1137, 302] on div "* 1 2 3 4 { "recommended_changes" : [ ] , "new_content" : [ ] } XXXXXXXXXXXXXXX…" at bounding box center [1332, 420] width 427 height 242
type textarea "**********"
click at [103, 738] on textarea at bounding box center [151, 740] width 208 height 12
paste textarea "{ "recommended_changes": [], "new_content": [] }"
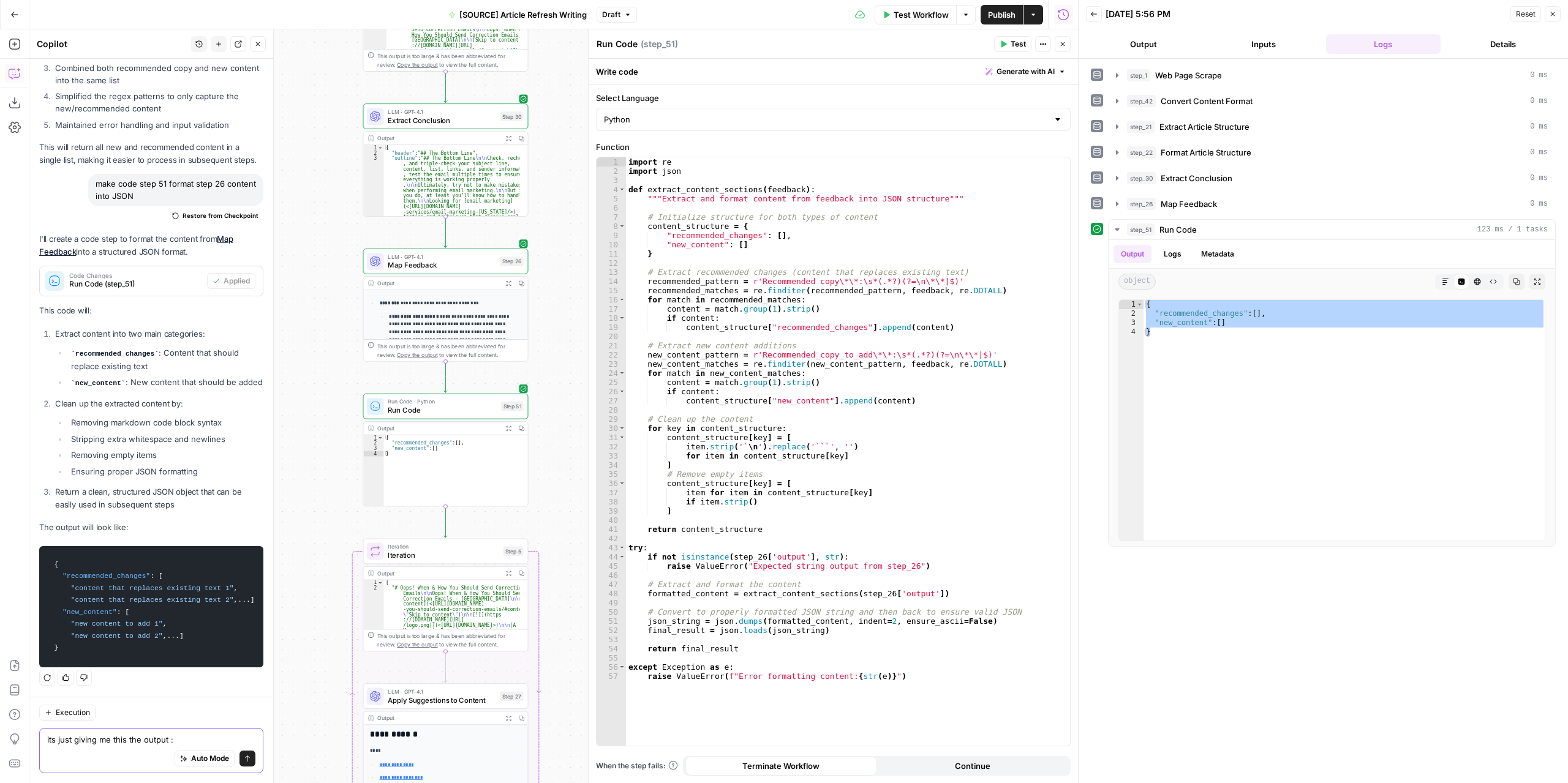
type textarea "its just giving me this the output : { "recommended_changes": [], "new_content"…"
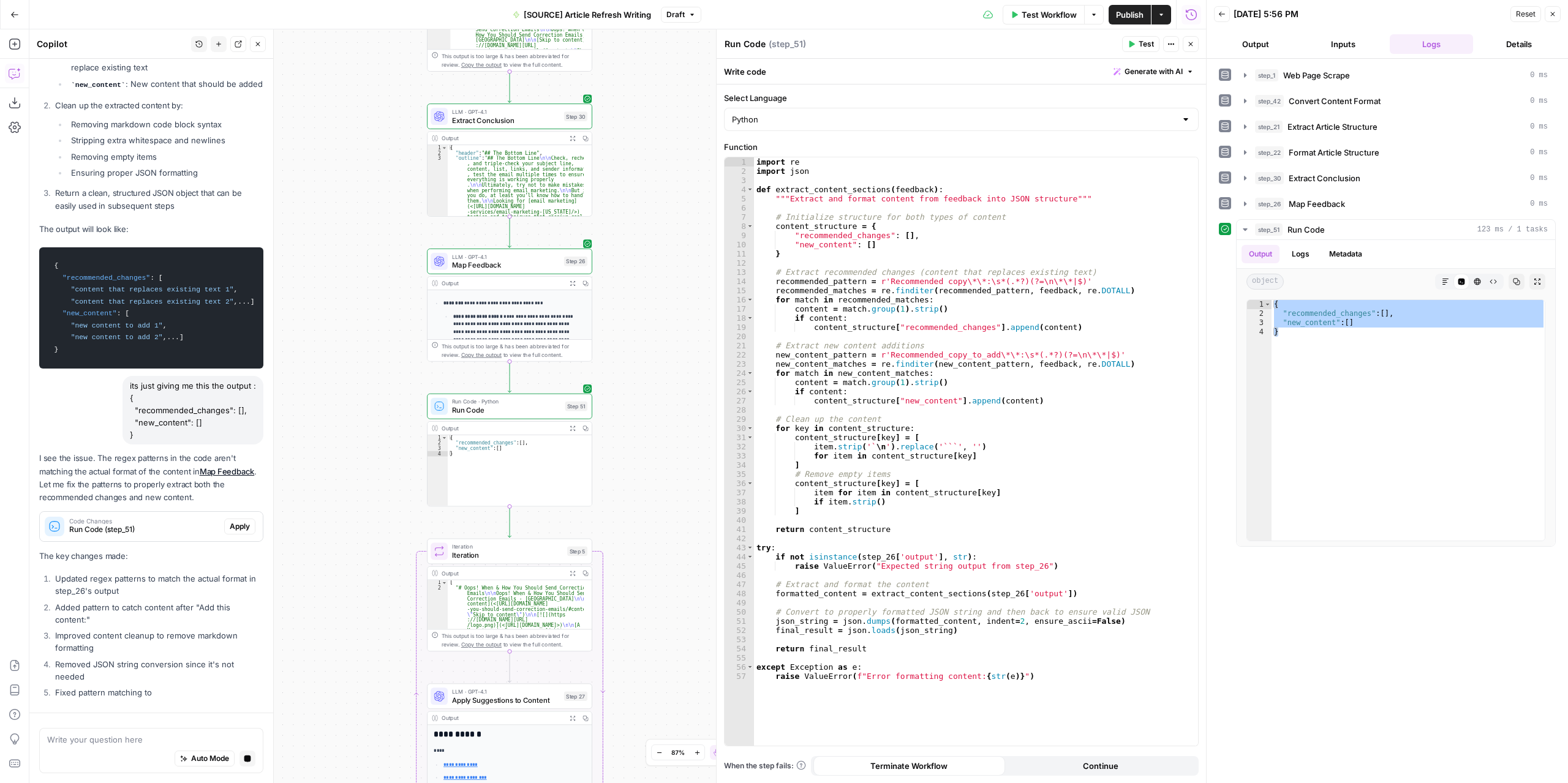
scroll to position [8040, 0]
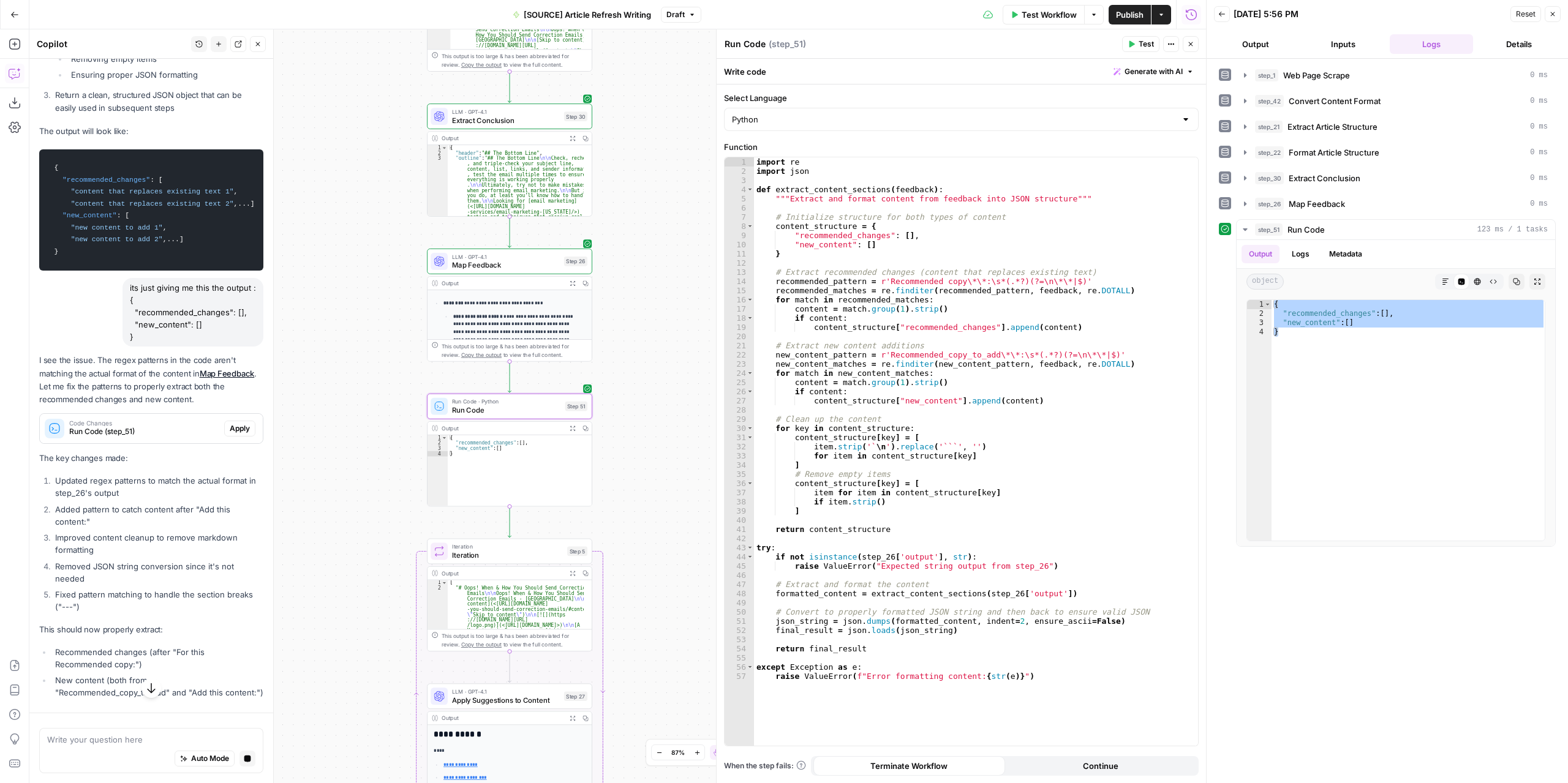
click at [230, 434] on span "Apply" at bounding box center [240, 428] width 20 height 11
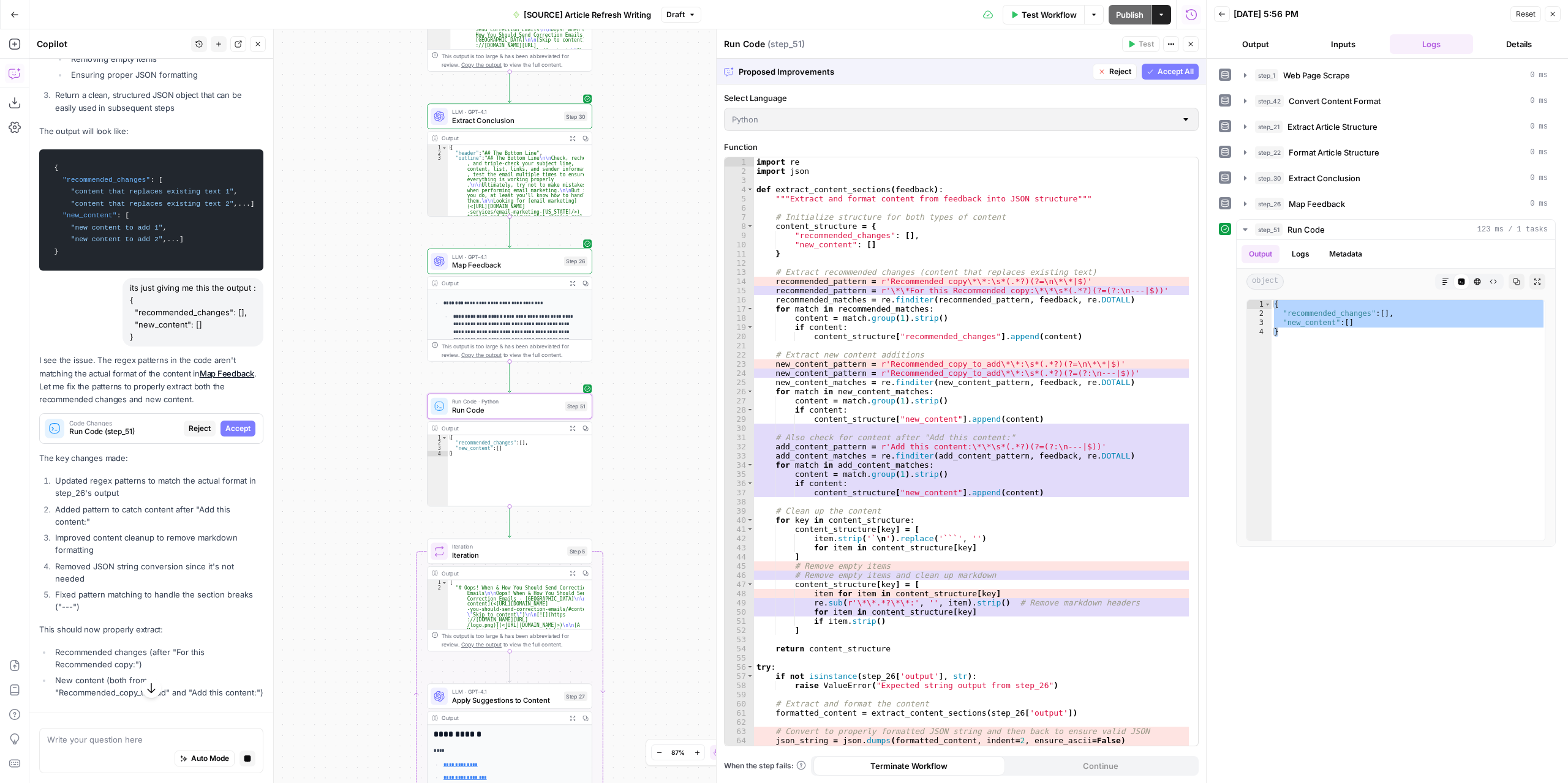
click at [229, 434] on span "Accept" at bounding box center [238, 428] width 25 height 11
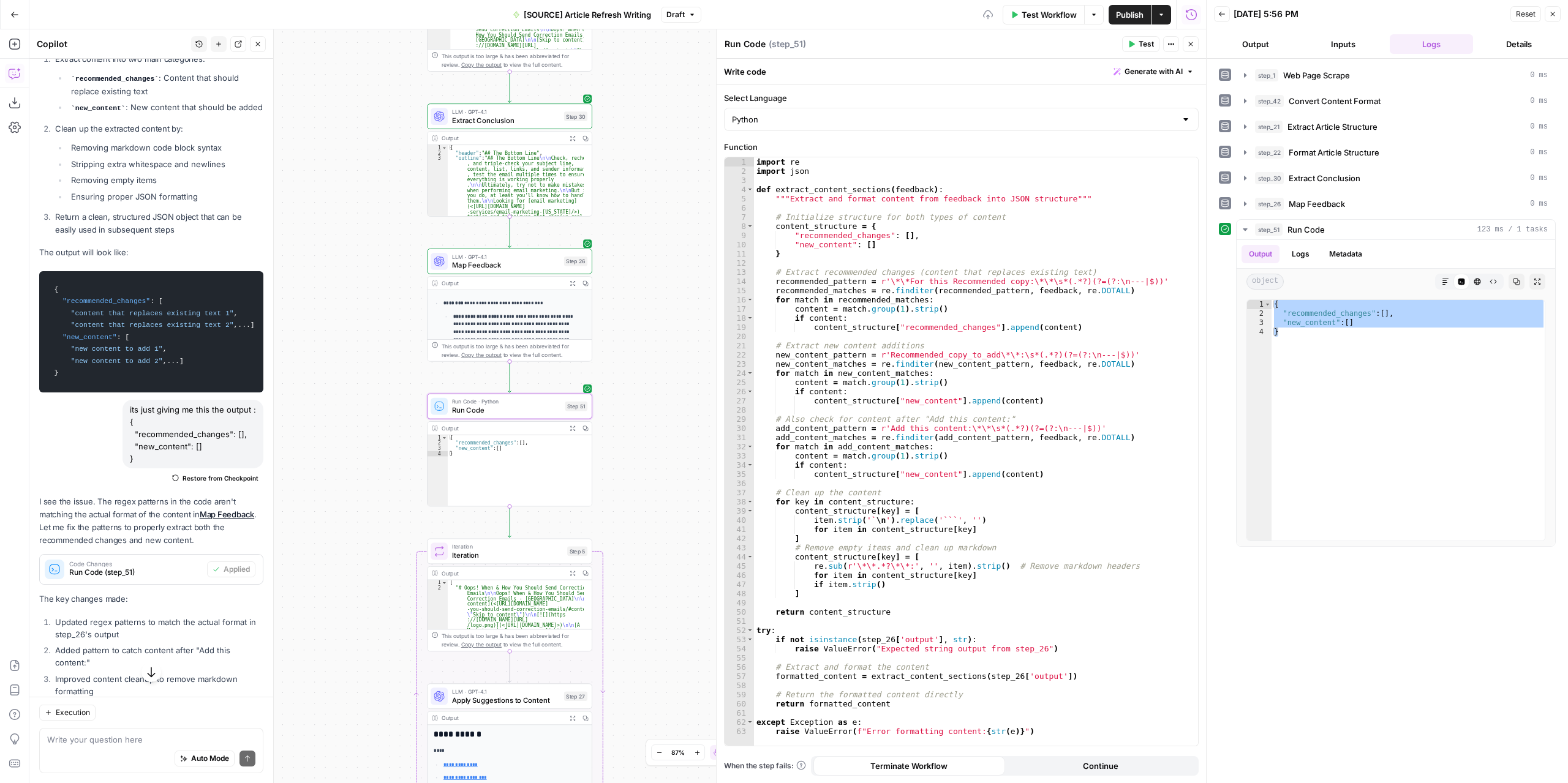
scroll to position [8176, 0]
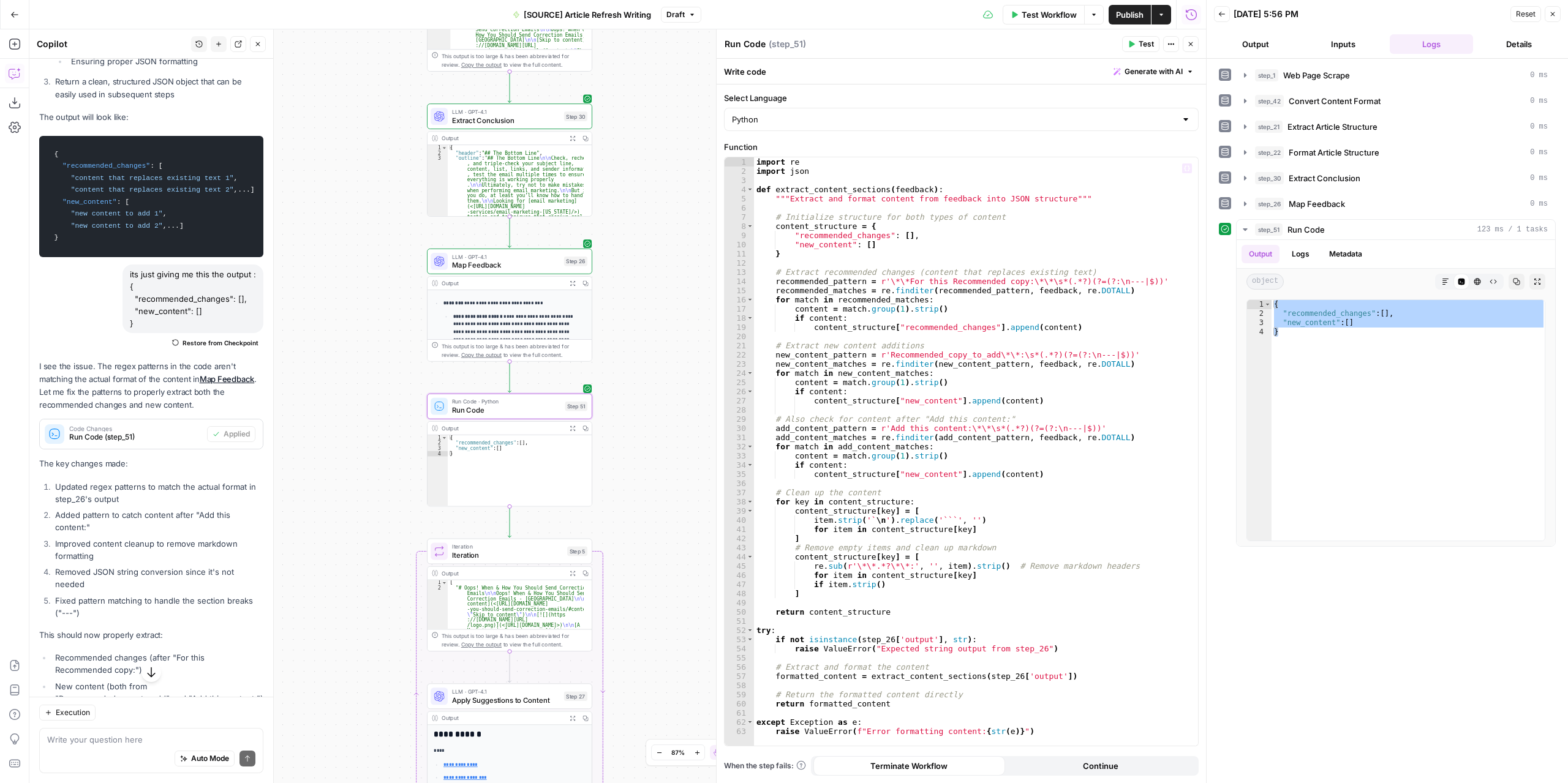
click at [1149, 40] on span "Test" at bounding box center [1146, 44] width 15 height 11
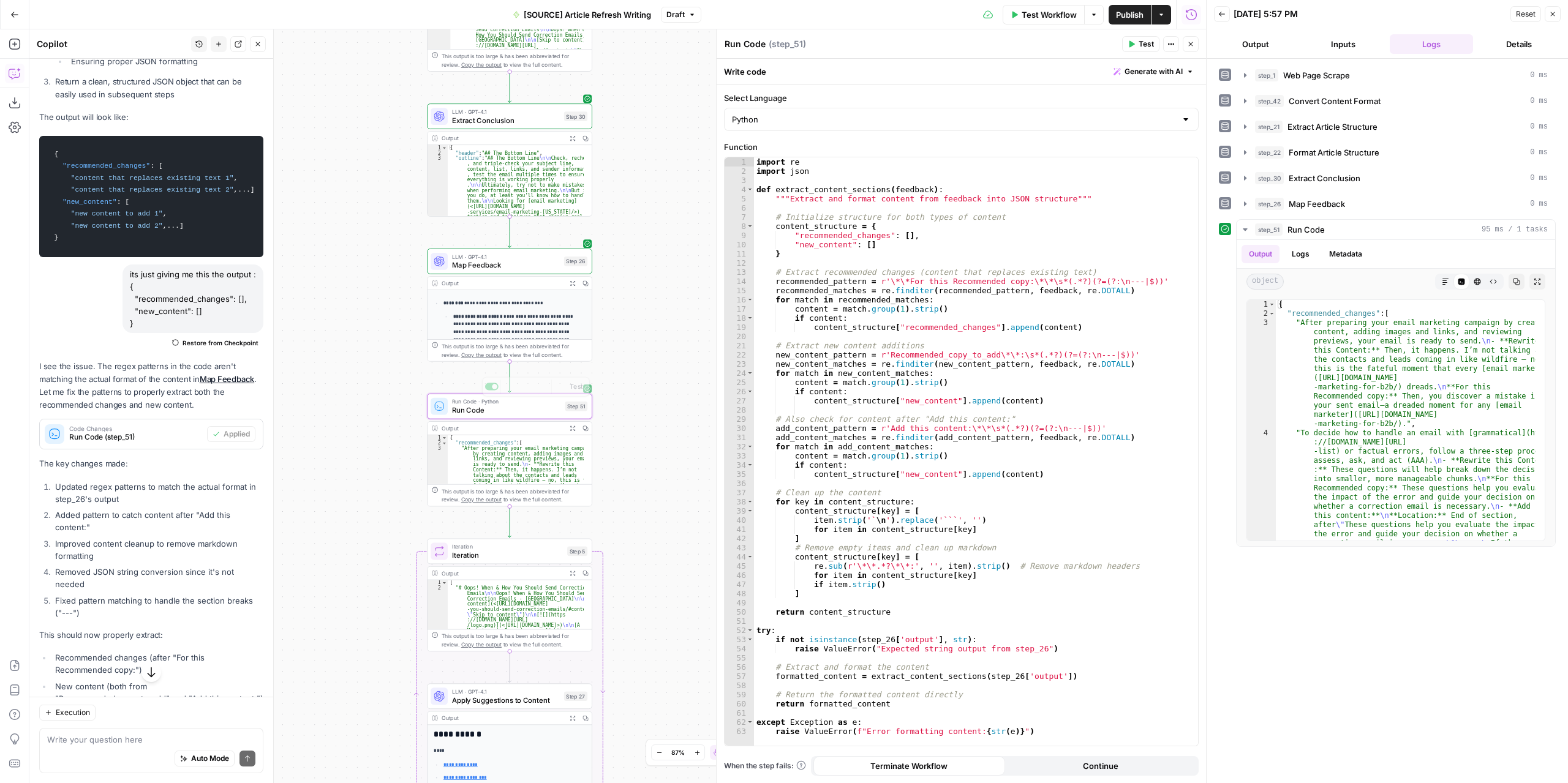
click at [570, 427] on icon "button" at bounding box center [573, 428] width 6 height 6
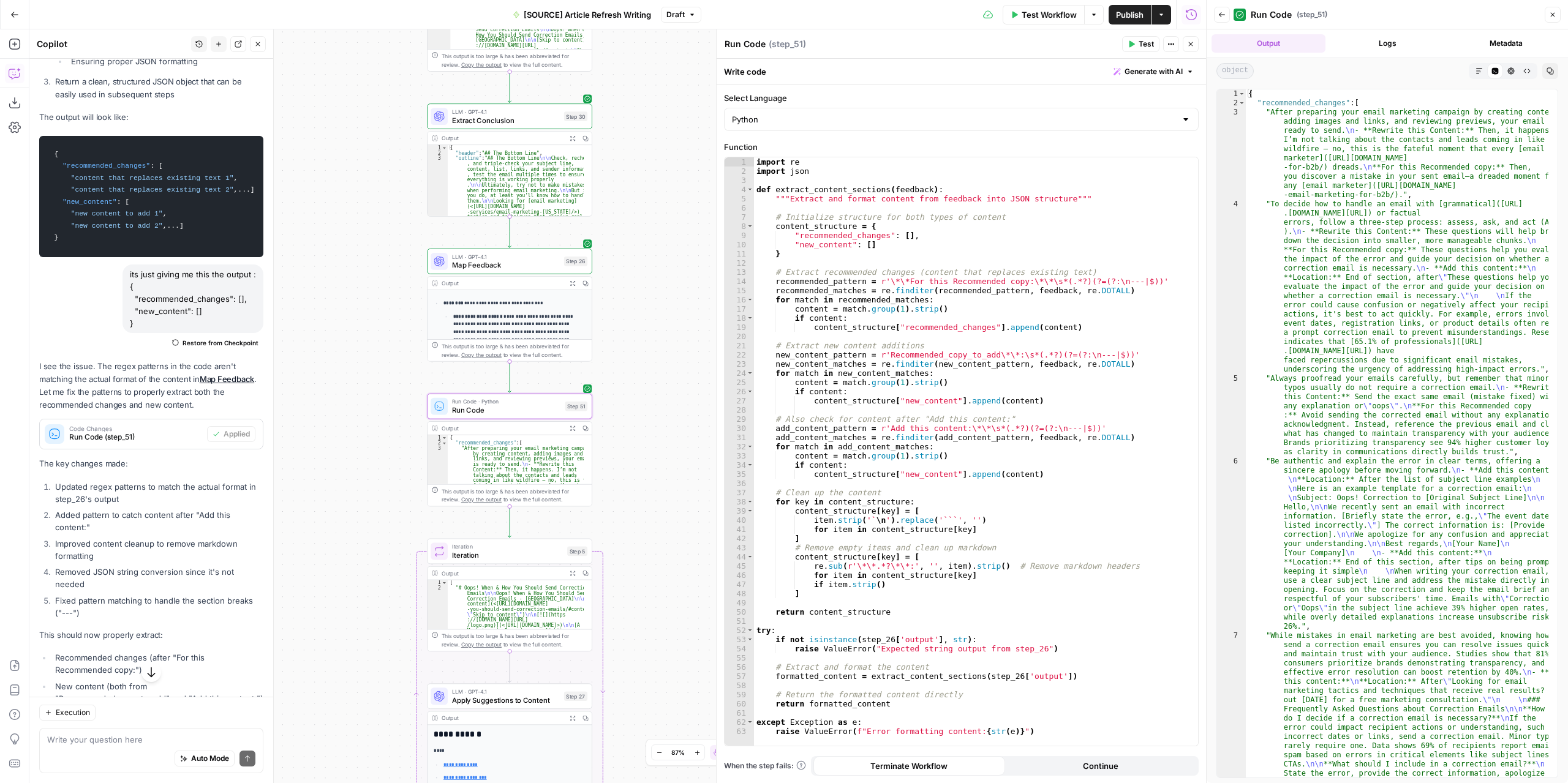
drag, startPoint x: 1213, startPoint y: 404, endPoint x: 1202, endPoint y: 407, distance: 11.4
click at [1206, 407] on div "Back Run Code ( step_51 ) Close Output Logs Metadata object Markdown Code Edito…" at bounding box center [1387, 392] width 362 height 783
click at [1213, 406] on div "1 2 3 4 5 6 7 { "recommended_changes" : [ "After preparing your email marketing…" at bounding box center [1387, 434] width 361 height 700
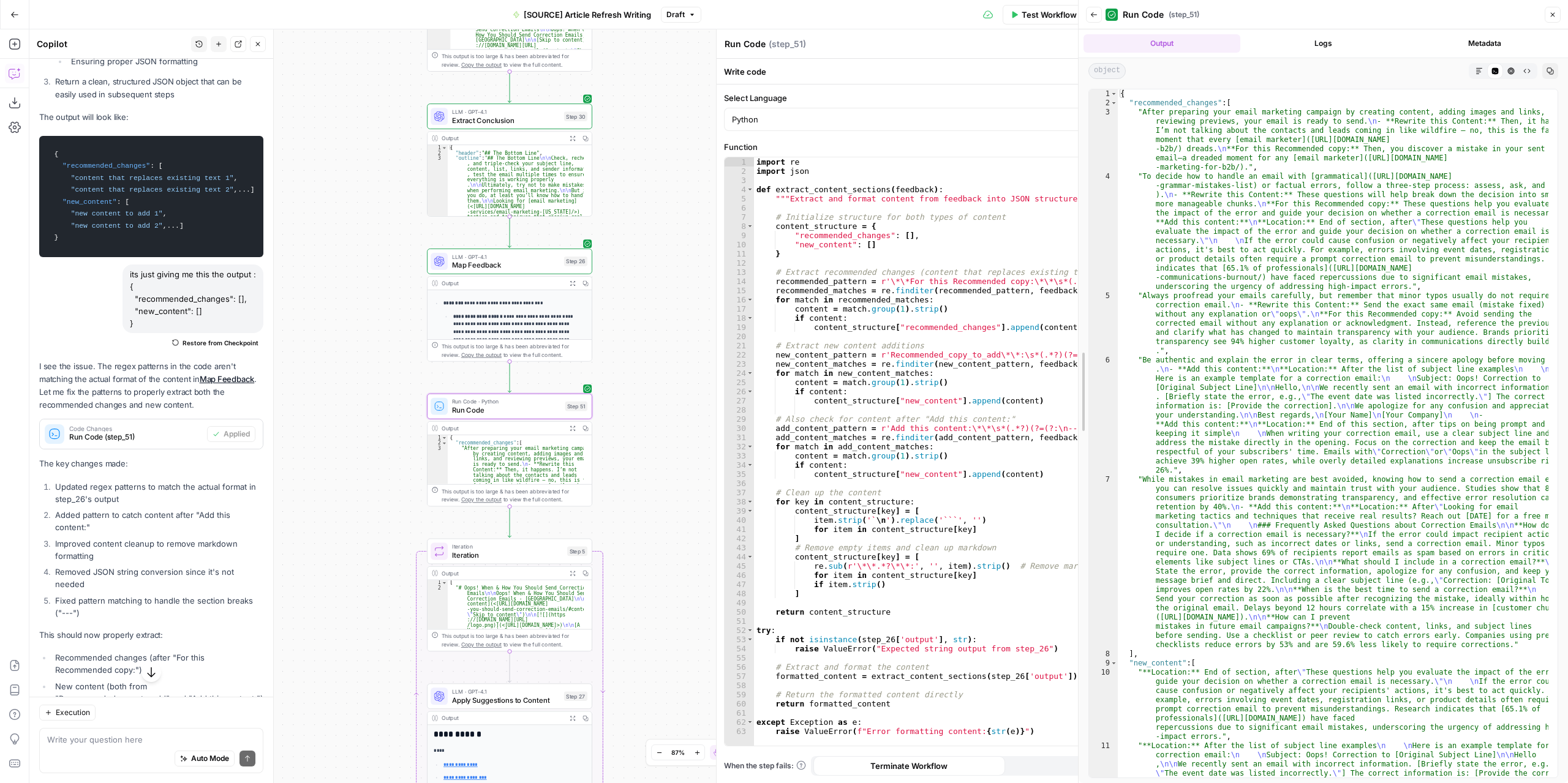
drag, startPoint x: 1211, startPoint y: 406, endPoint x: 853, endPoint y: 422, distance: 358.4
click at [853, 422] on body "**********" at bounding box center [784, 392] width 1568 height 783
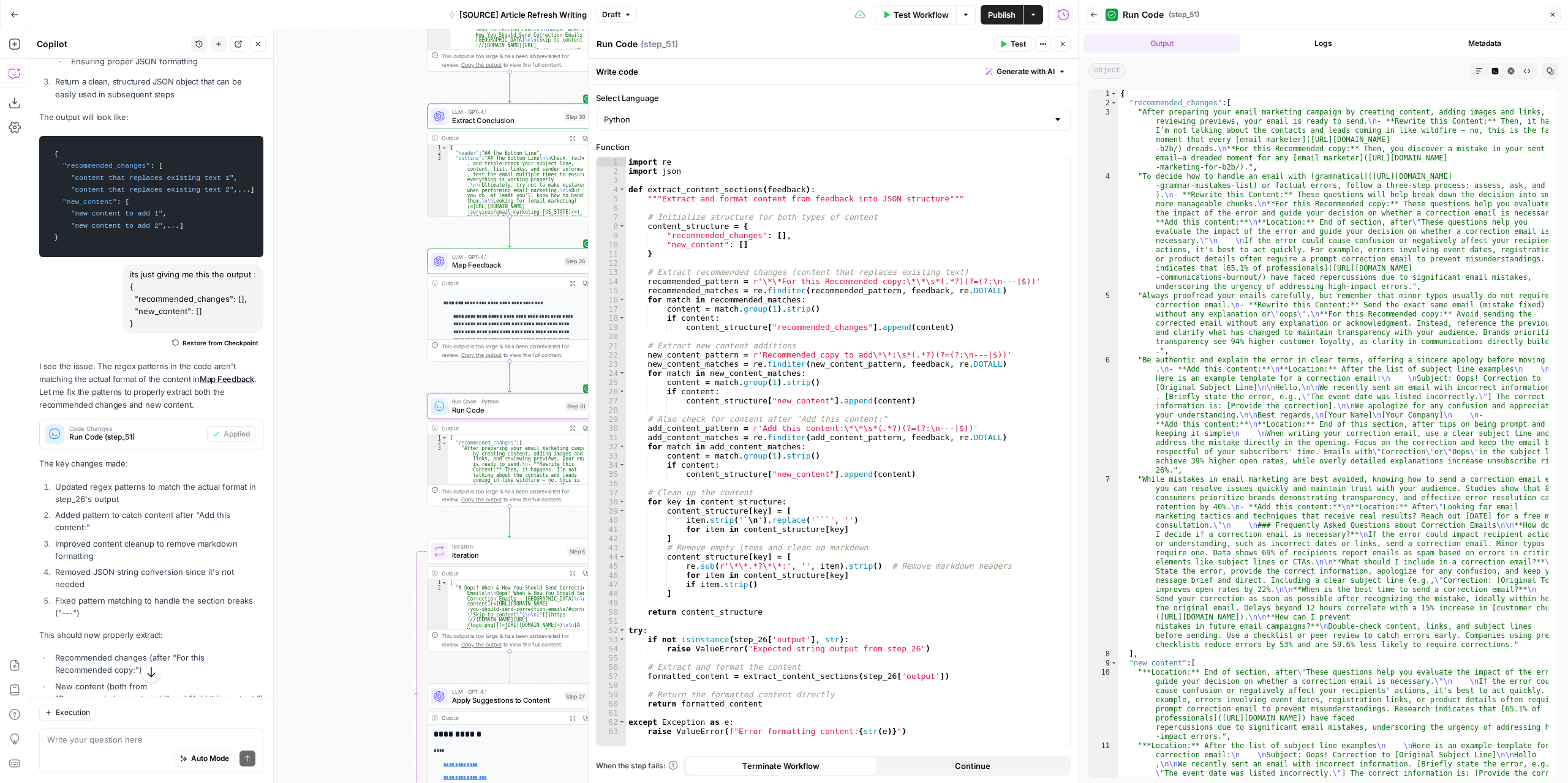
click at [1060, 44] on icon "button" at bounding box center [1062, 44] width 8 height 8
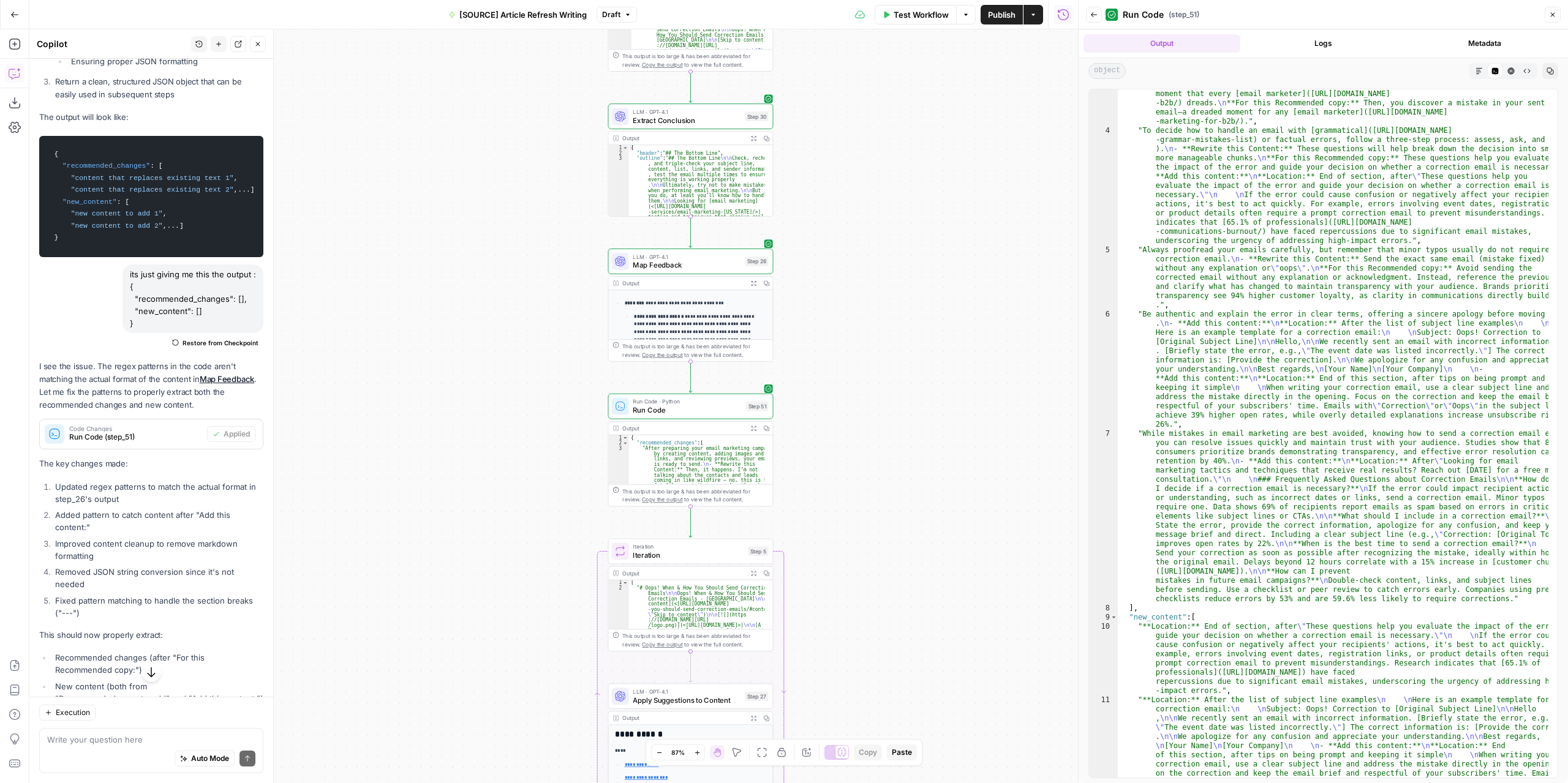
scroll to position [0, 0]
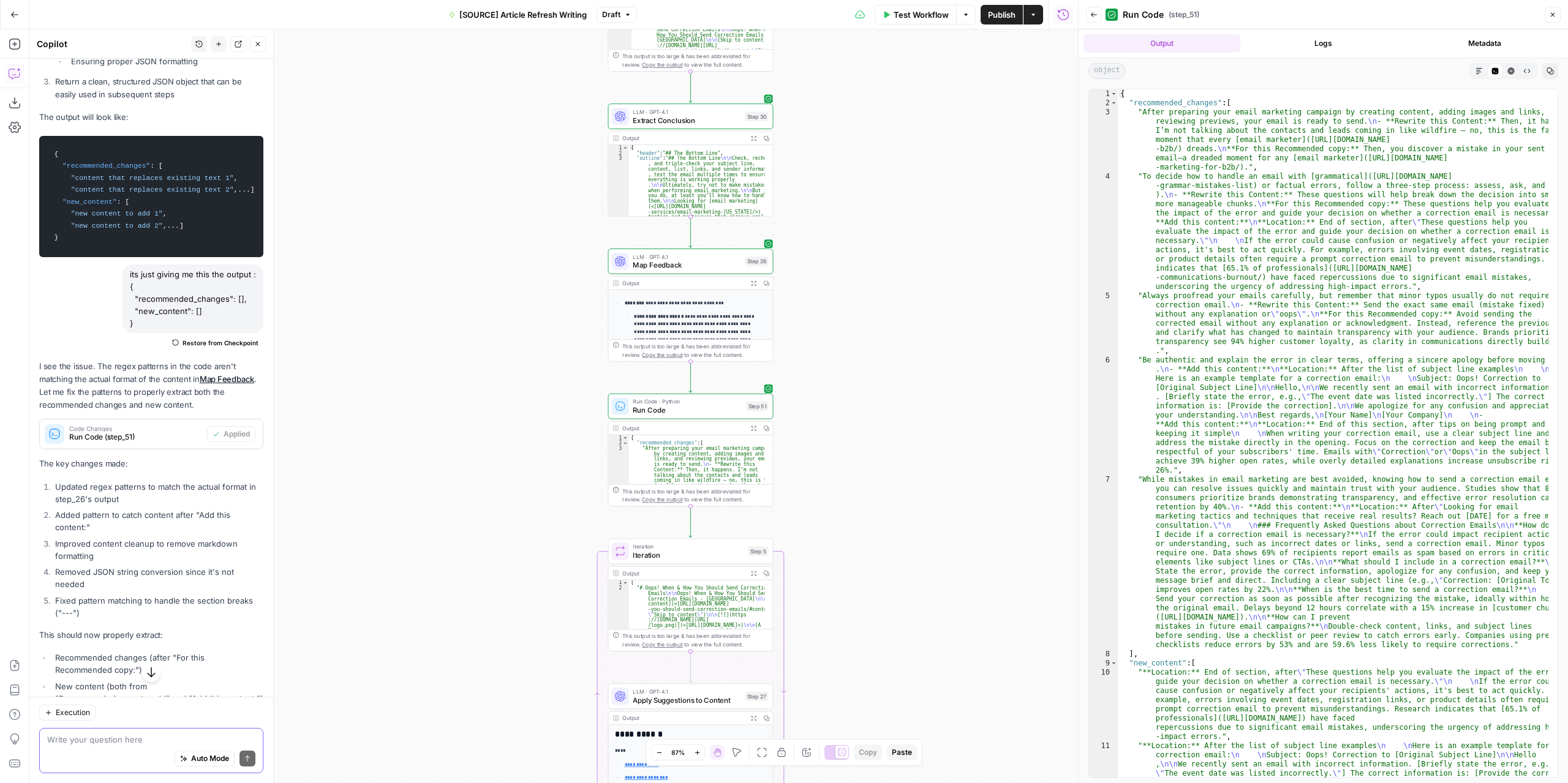
click at [137, 741] on textarea at bounding box center [151, 740] width 208 height 12
type textarea "But I also need the header etcin there"
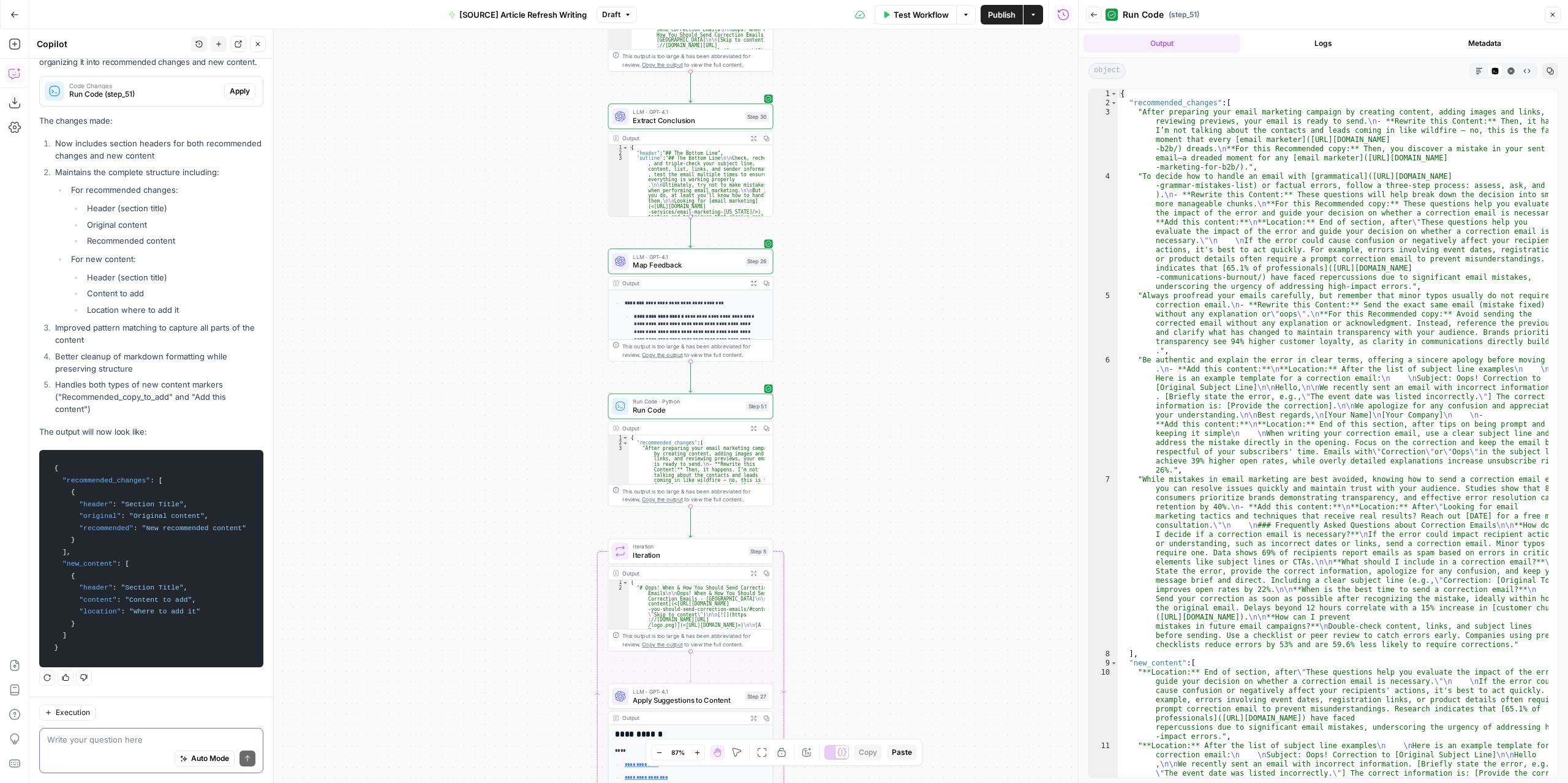
scroll to position [8949, 0]
click at [233, 97] on span "Apply" at bounding box center [240, 91] width 20 height 11
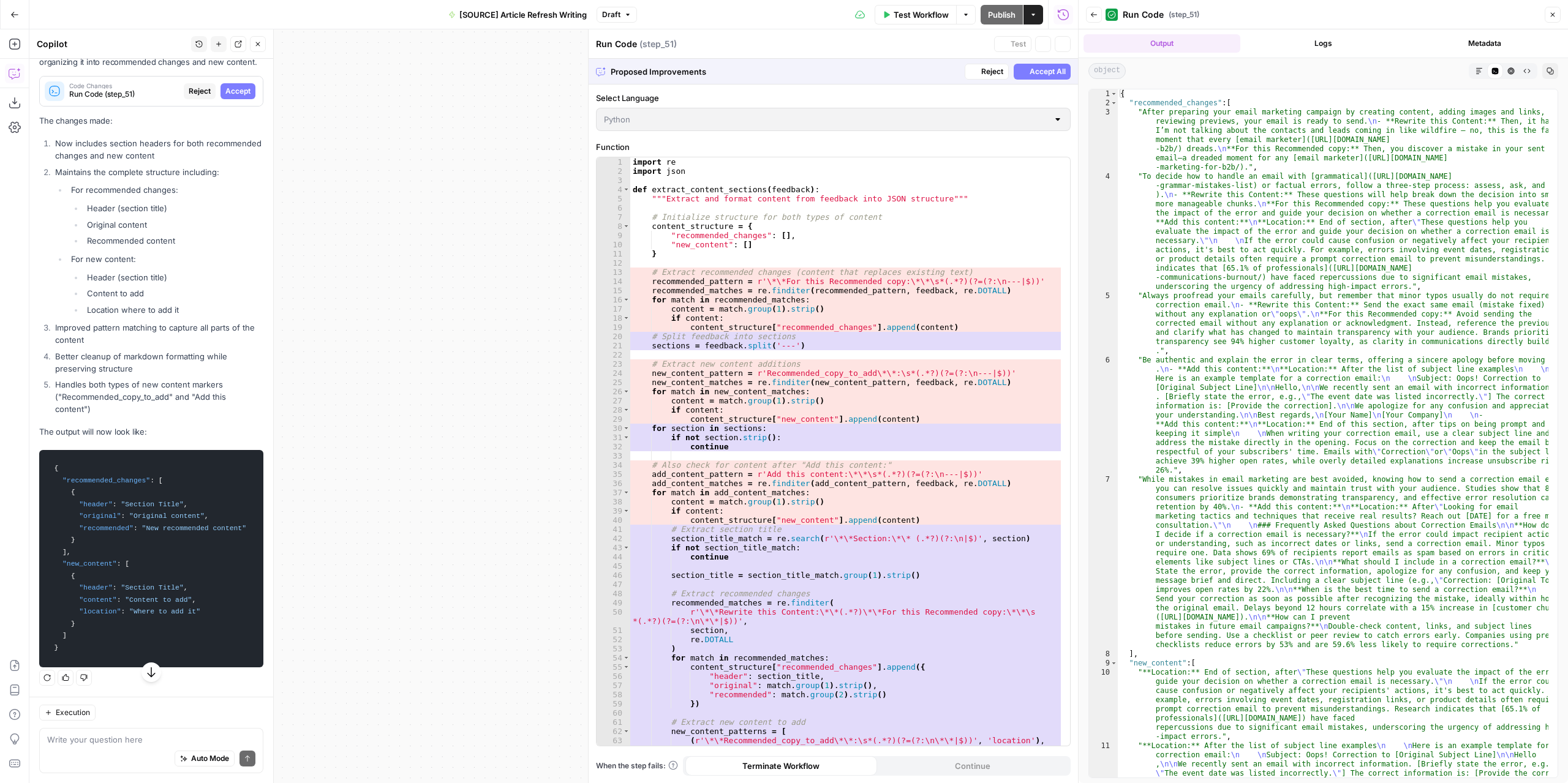
click at [232, 97] on span "Accept" at bounding box center [238, 91] width 25 height 11
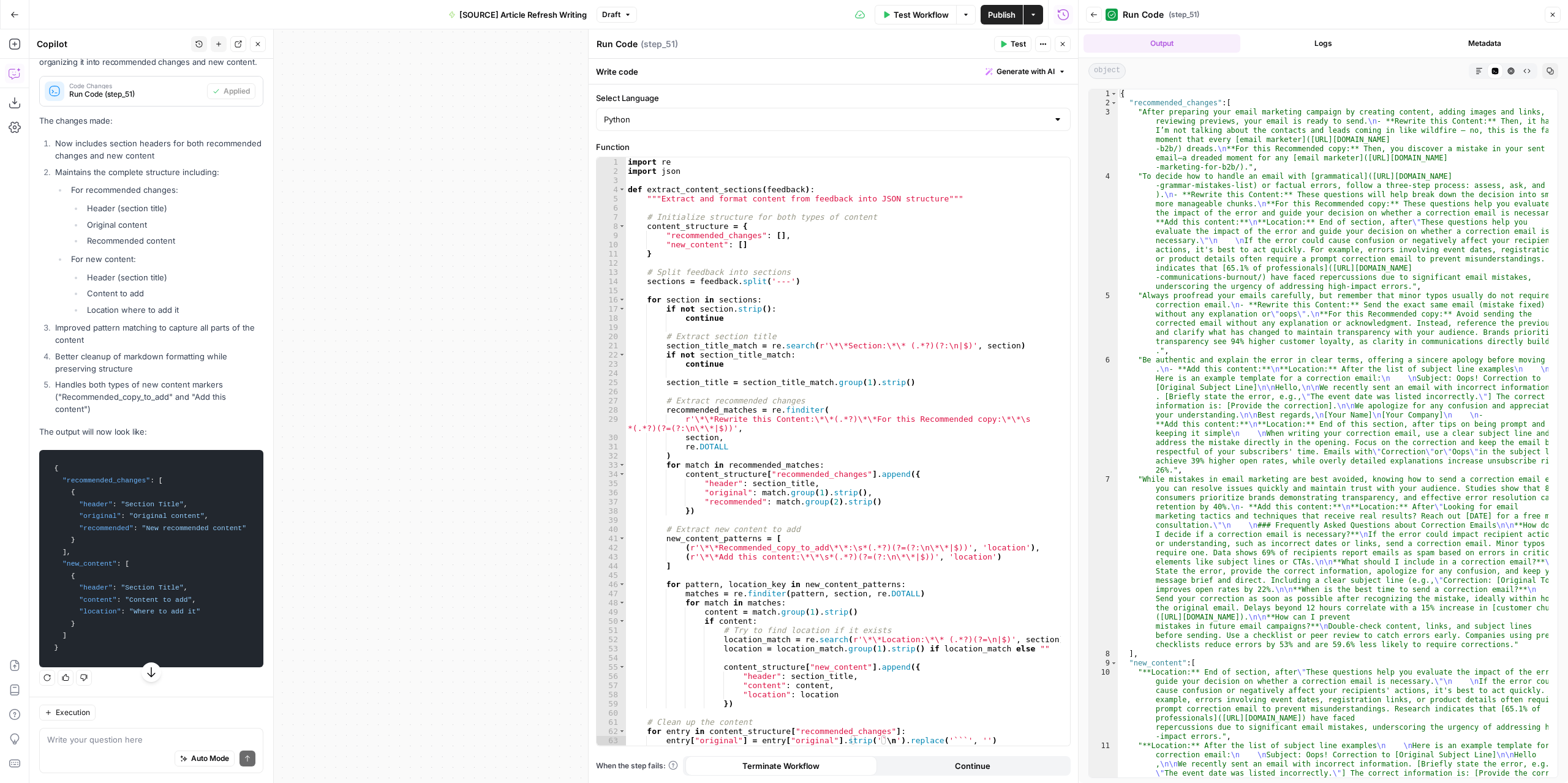
click at [1020, 42] on span "Test" at bounding box center [1018, 44] width 15 height 11
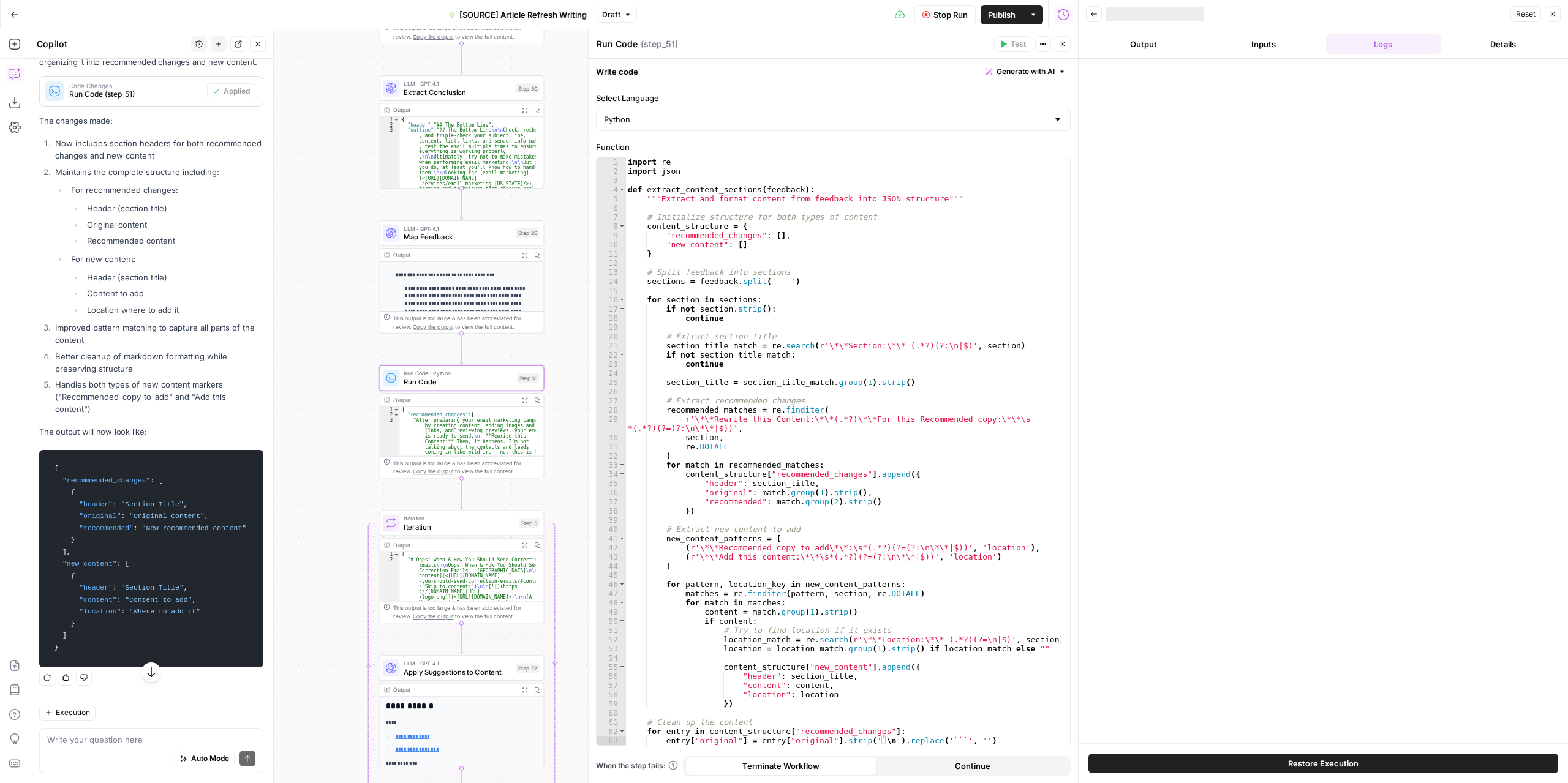
drag, startPoint x: 487, startPoint y: 323, endPoint x: 765, endPoint y: 345, distance: 278.9
click at [259, 294] on body "**********" at bounding box center [784, 392] width 1568 height 783
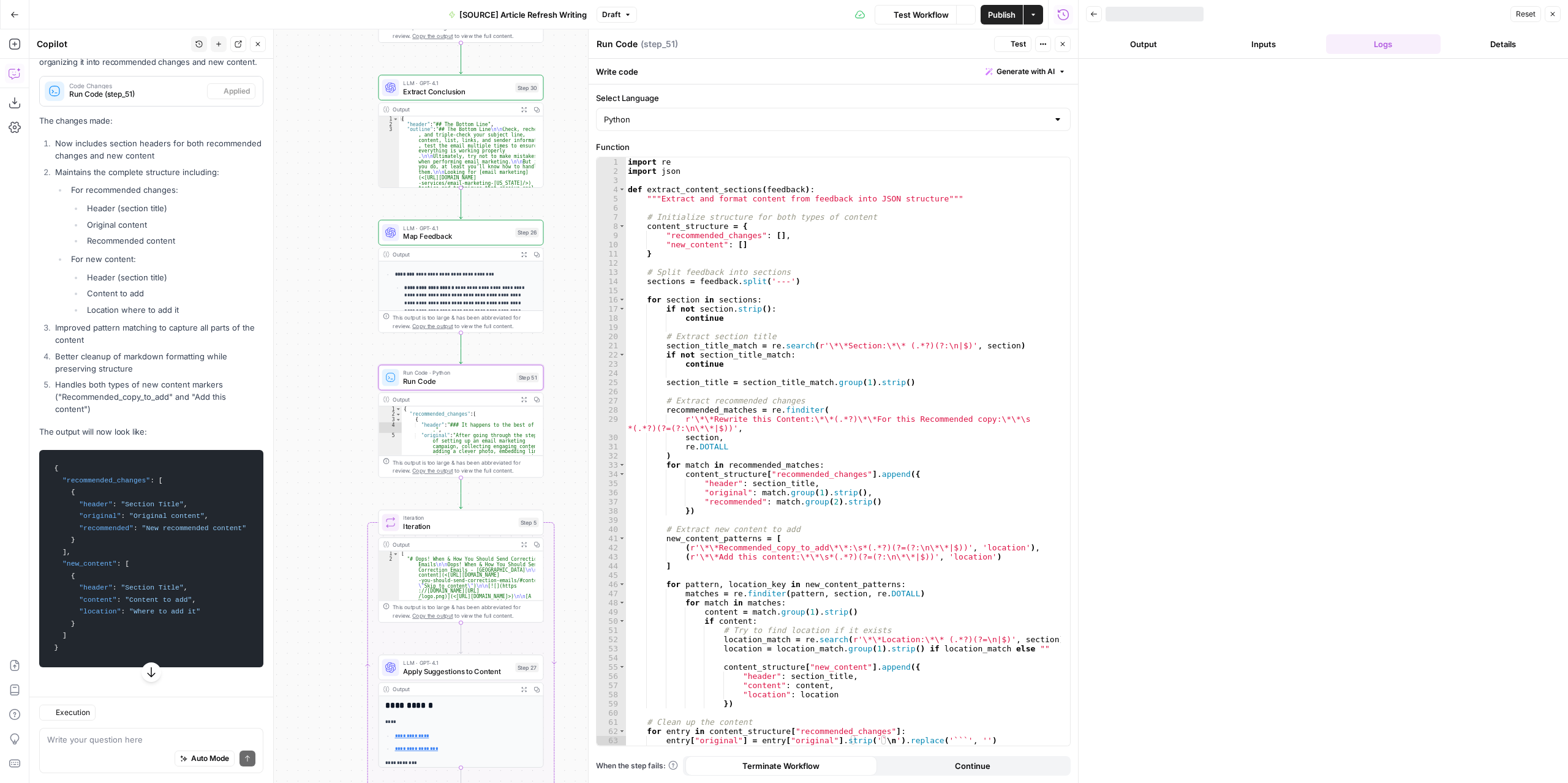
scroll to position [8949, 0]
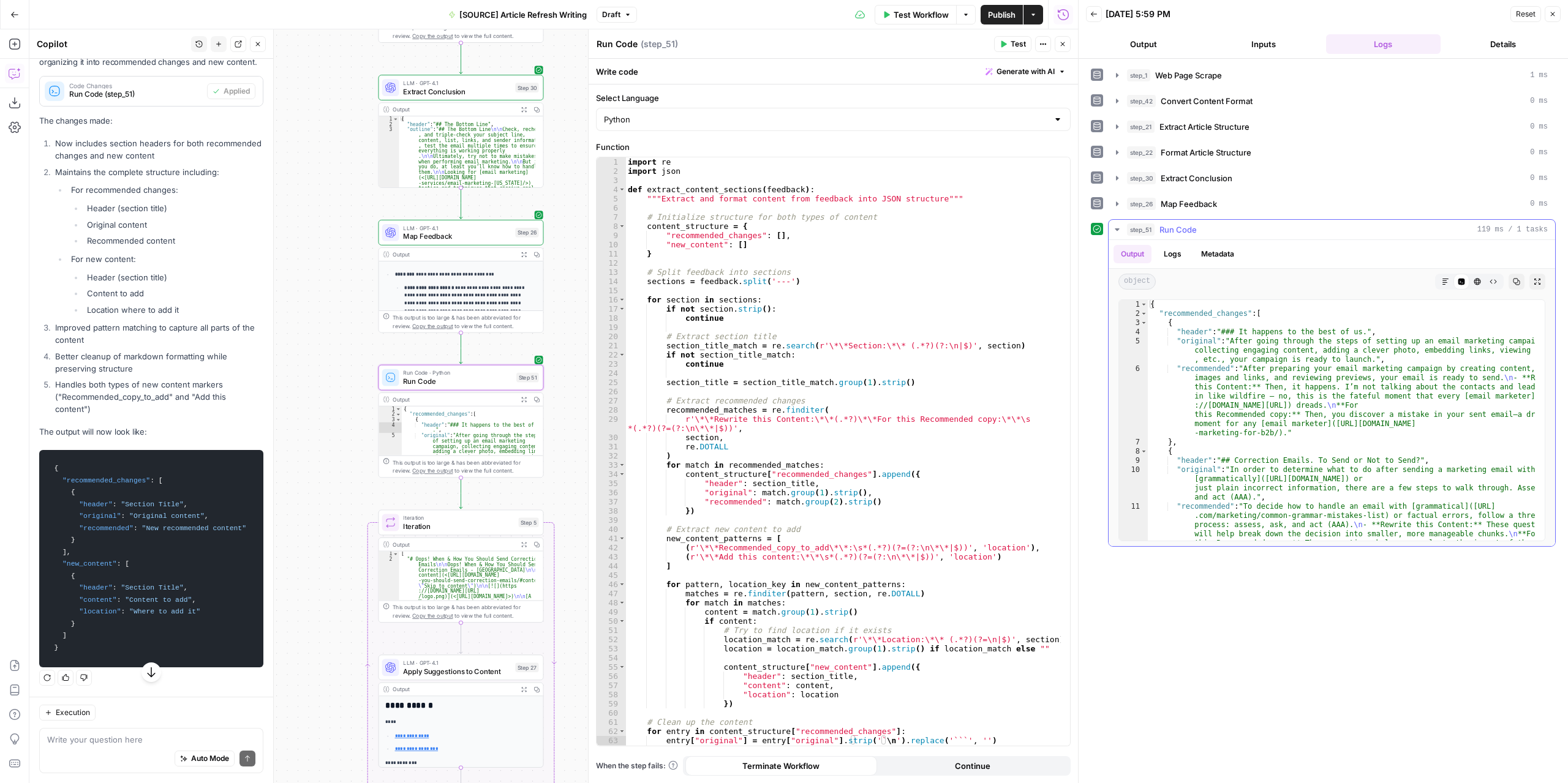
click at [1540, 280] on icon "button" at bounding box center [1537, 281] width 8 height 8
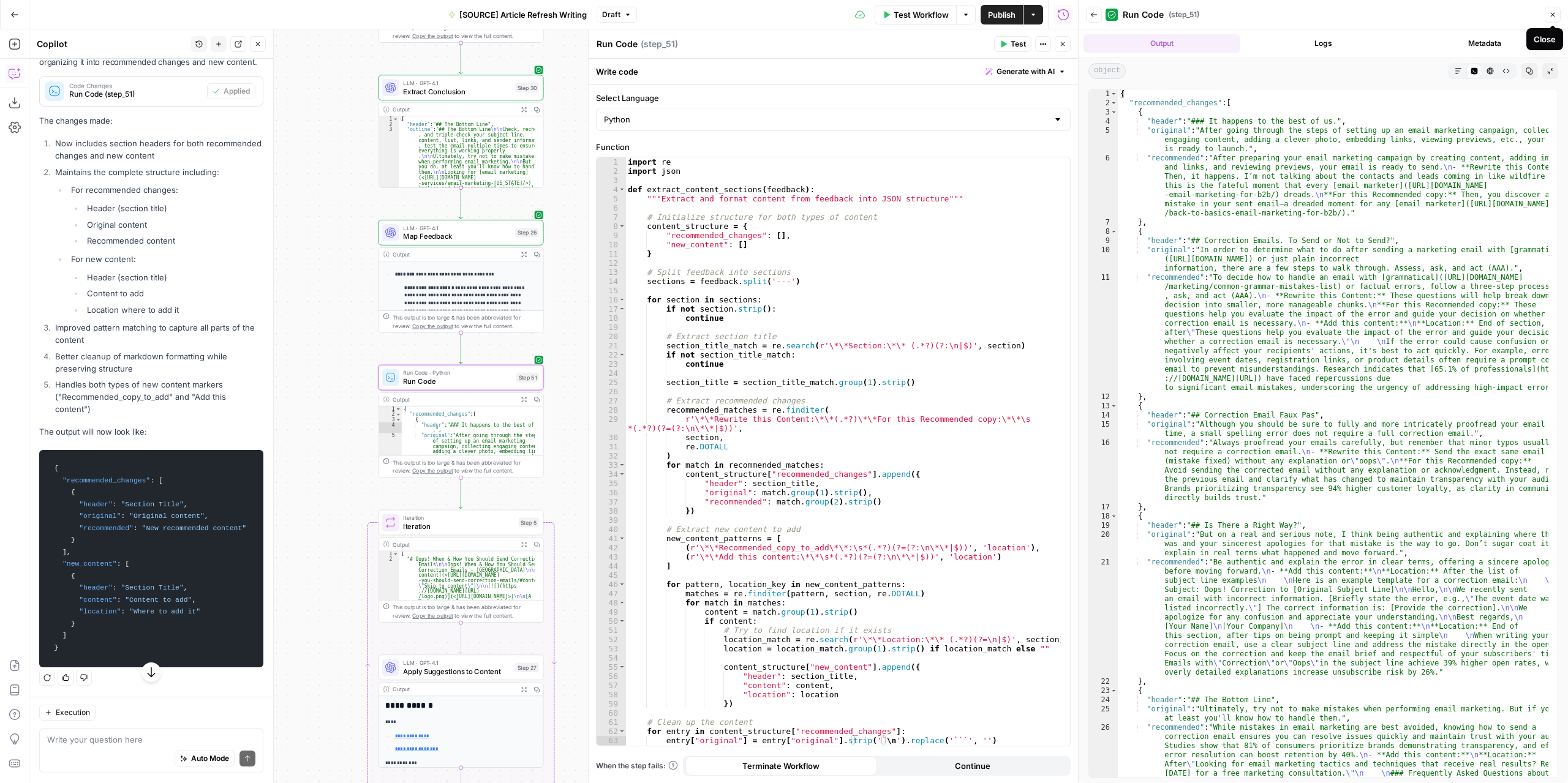
click at [1554, 14] on icon "button" at bounding box center [1552, 14] width 8 height 8
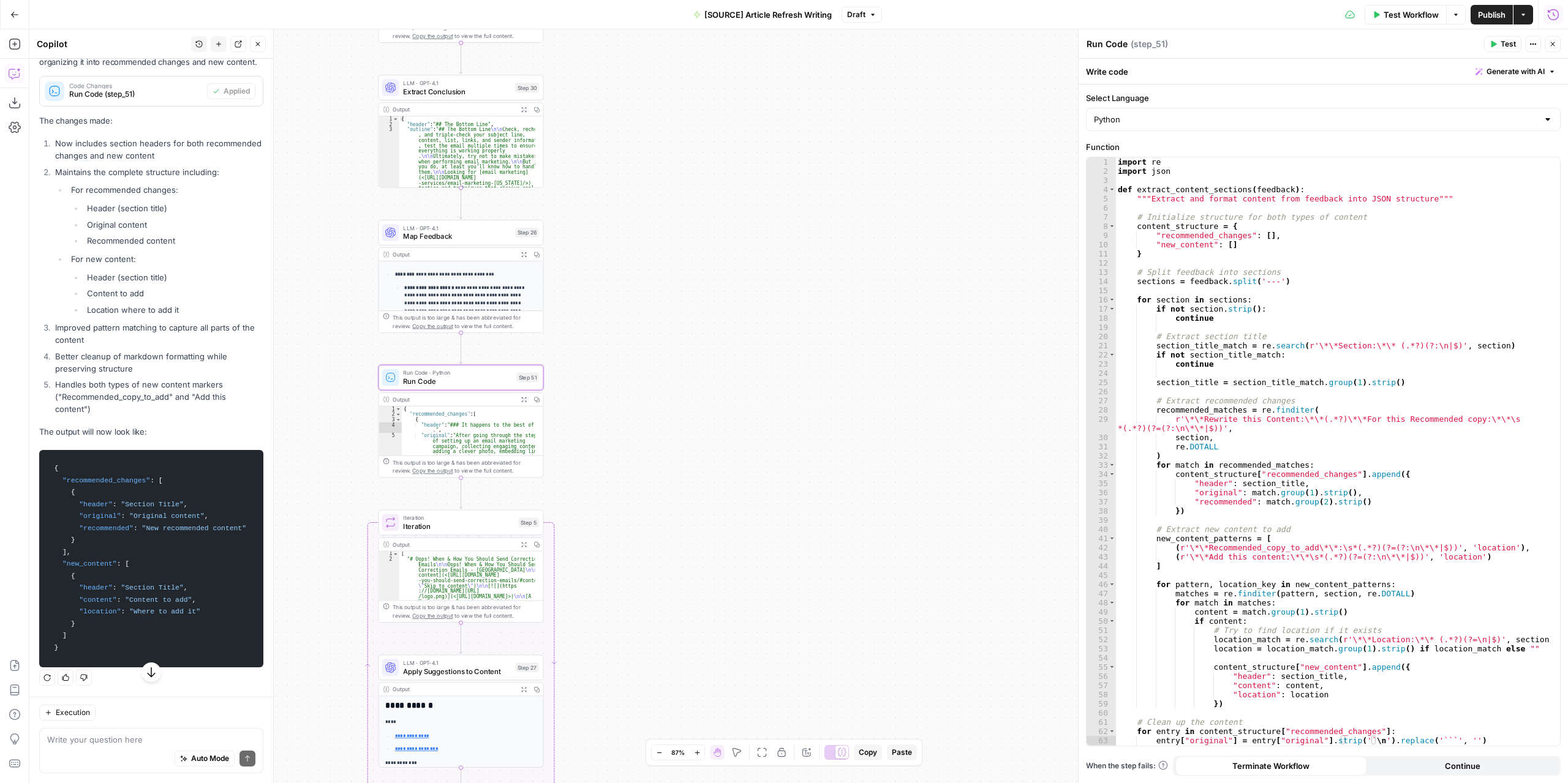
click at [859, 18] on span "Draft" at bounding box center [856, 14] width 18 height 11
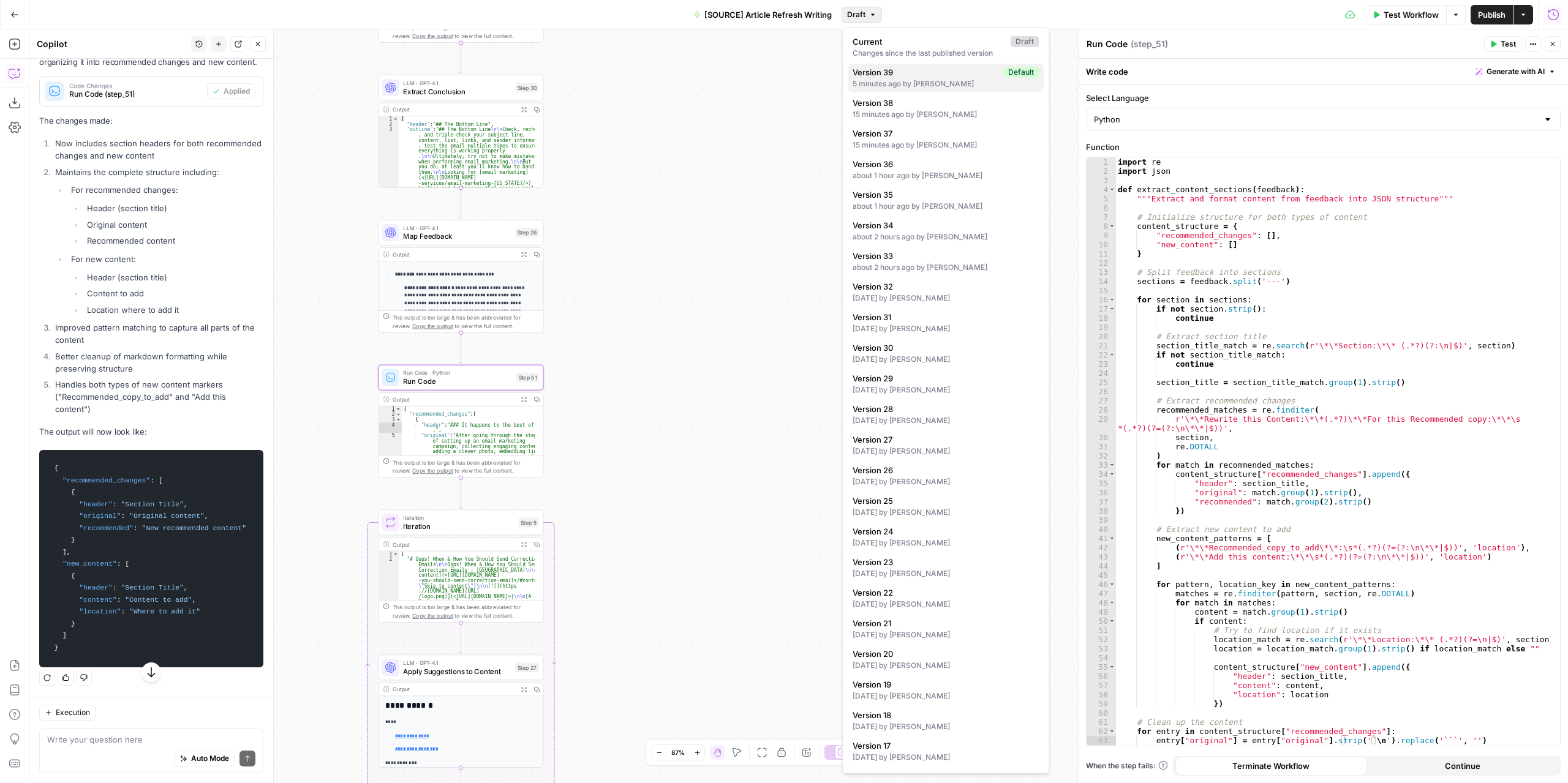
click at [891, 80] on div "5 minutes ago by Nicolás Fernández" at bounding box center [946, 84] width 186 height 11
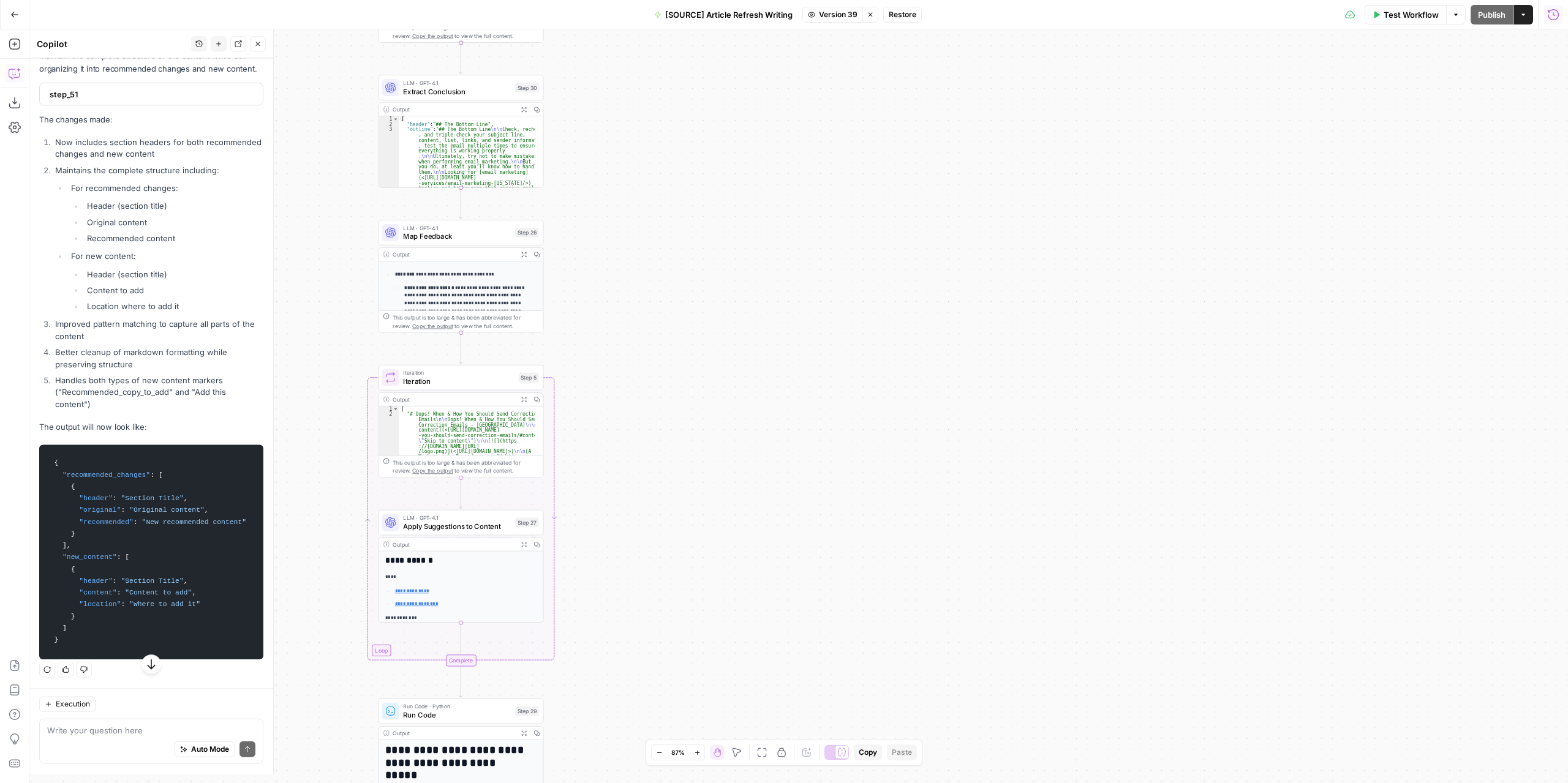
scroll to position [8935, 0]
click at [903, 20] on span "Restore" at bounding box center [903, 14] width 27 height 11
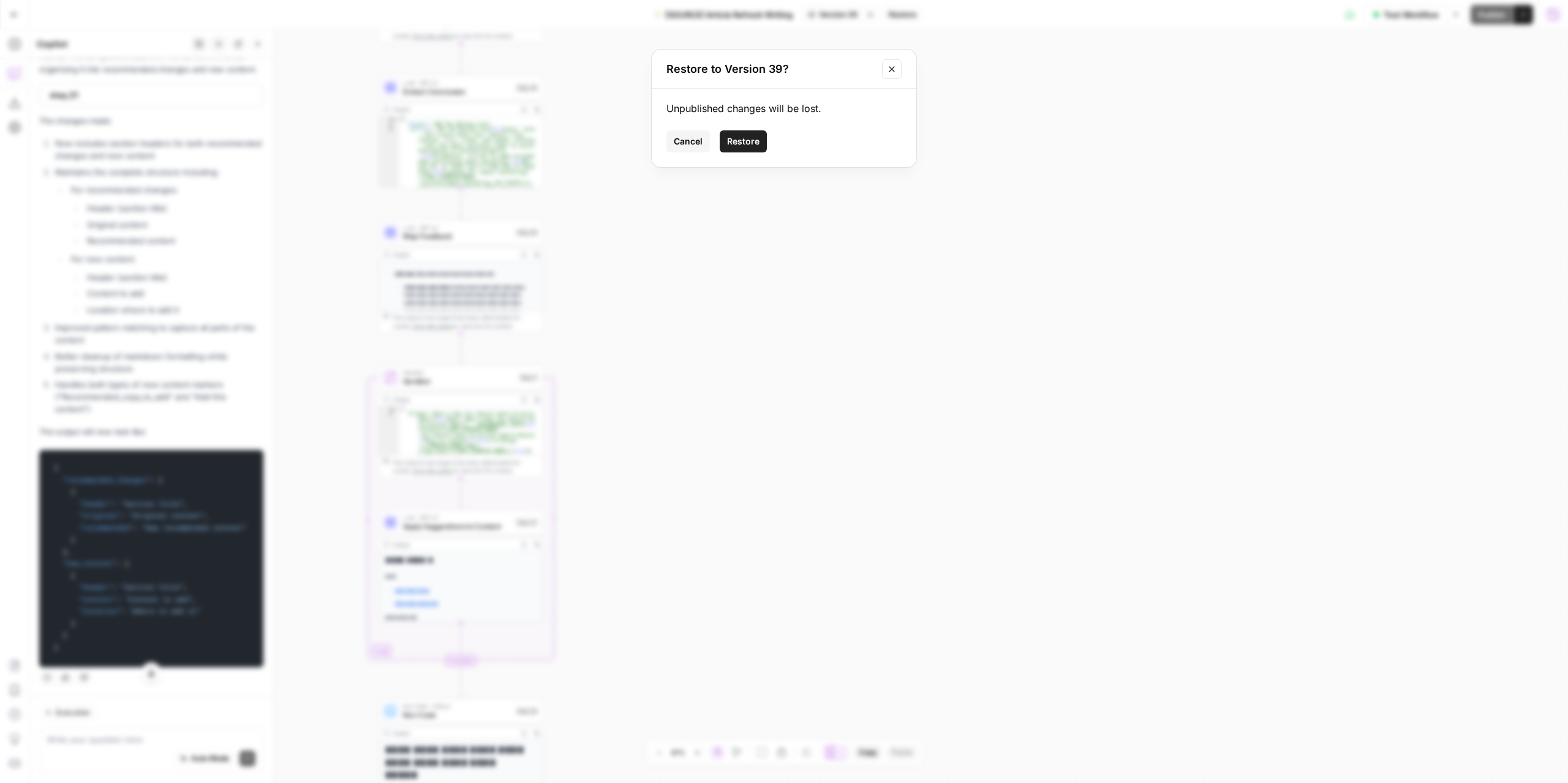
click at [747, 139] on span "Restore" at bounding box center [743, 141] width 33 height 12
click at [831, 268] on div "**********" at bounding box center [798, 406] width 1538 height 754
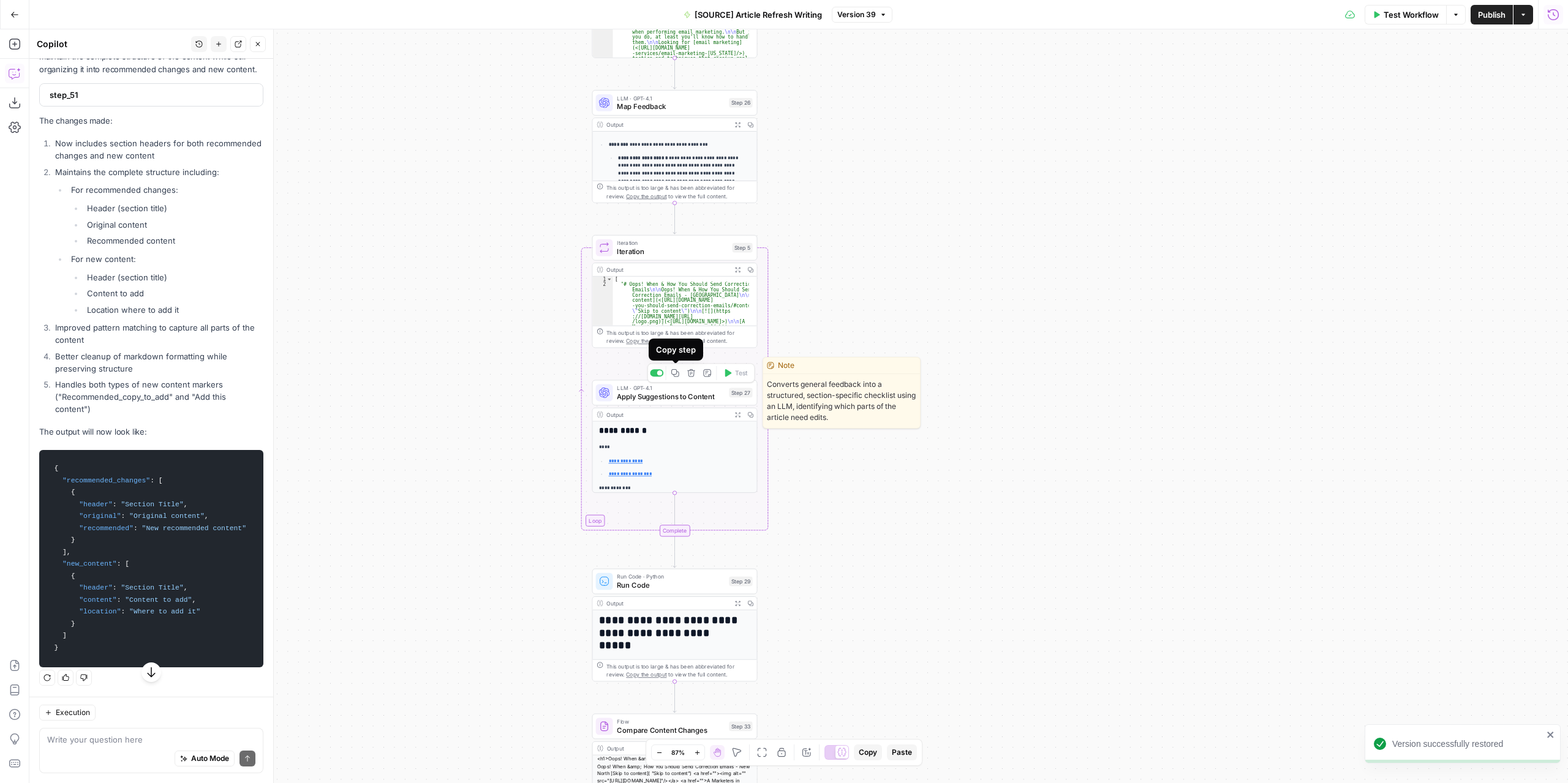
click at [676, 376] on icon "button" at bounding box center [675, 373] width 8 height 8
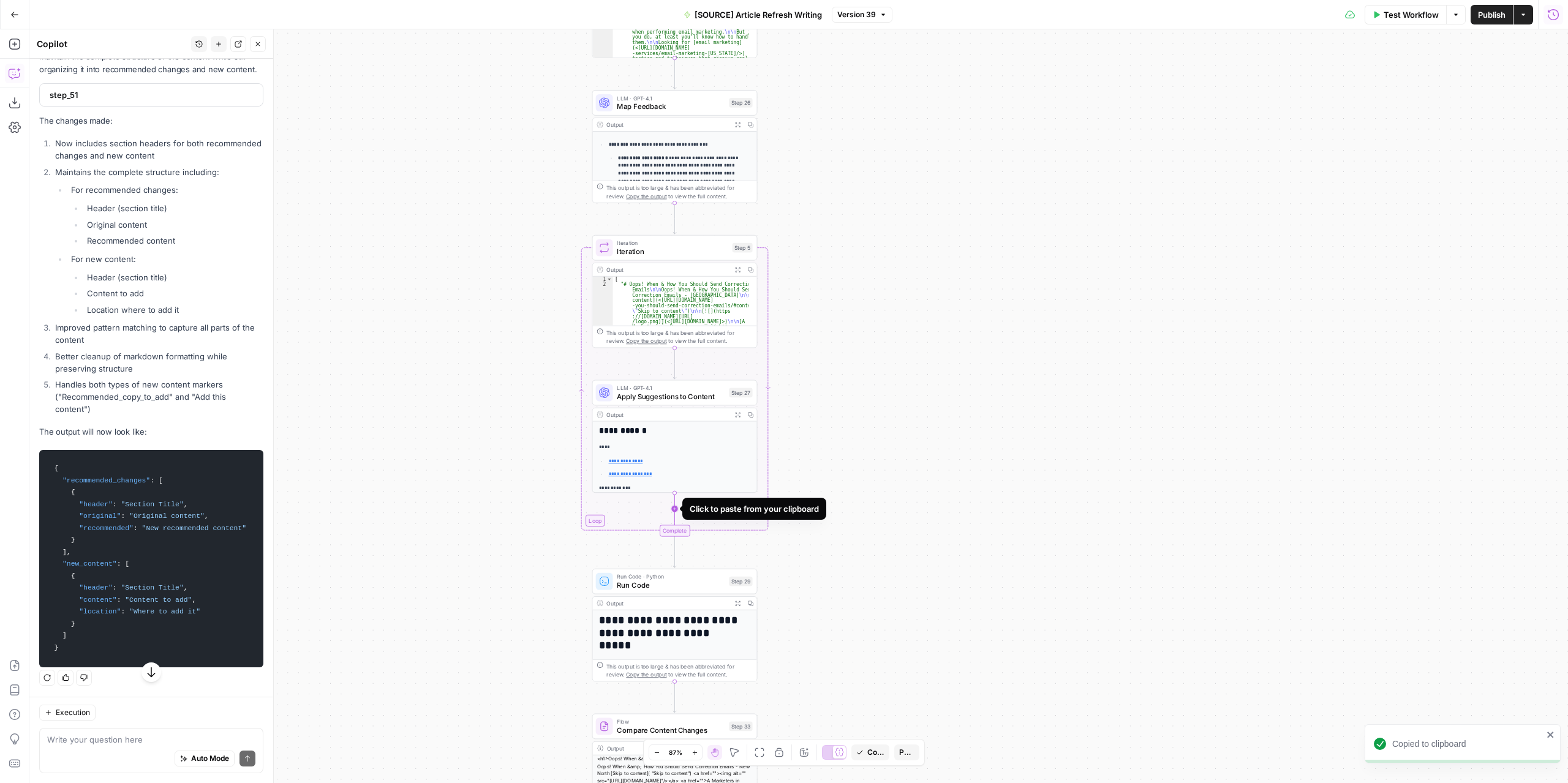
click at [675, 510] on icon "Edge from step_27 to step_5-iteration-end" at bounding box center [675, 511] width 0 height 36
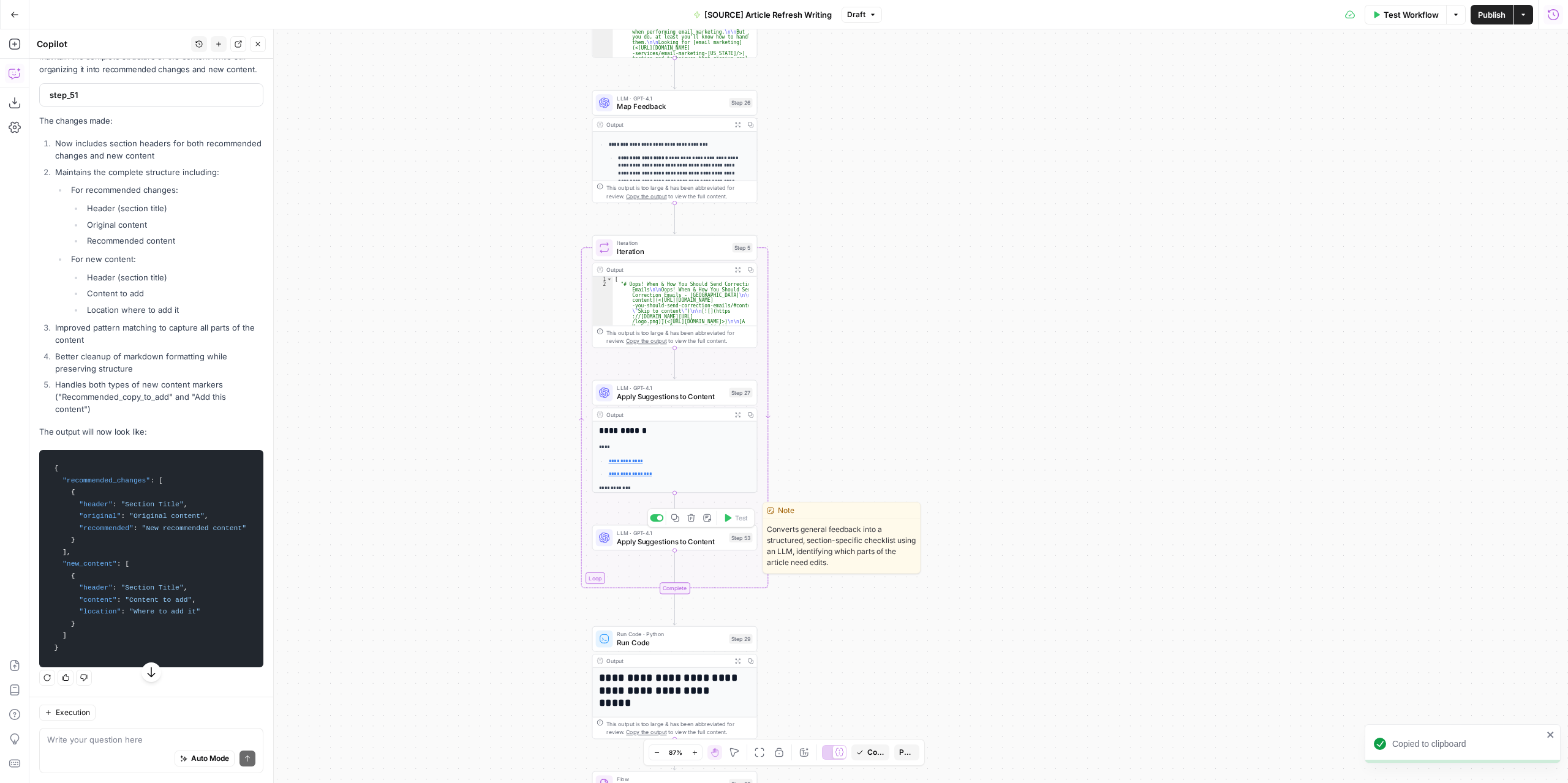
click at [668, 545] on span "Apply Suggestions to Content" at bounding box center [671, 541] width 108 height 10
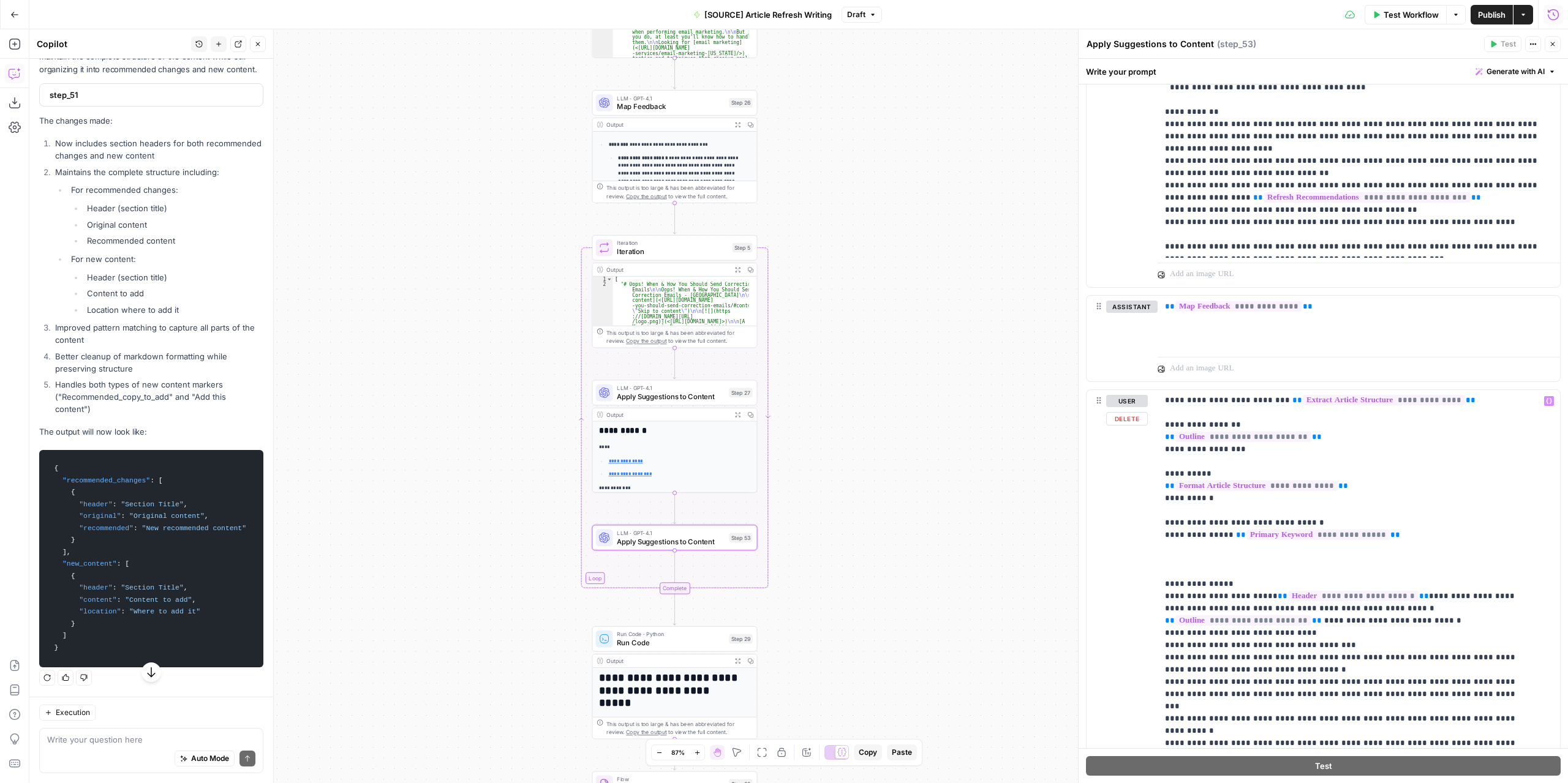
scroll to position [631, 0]
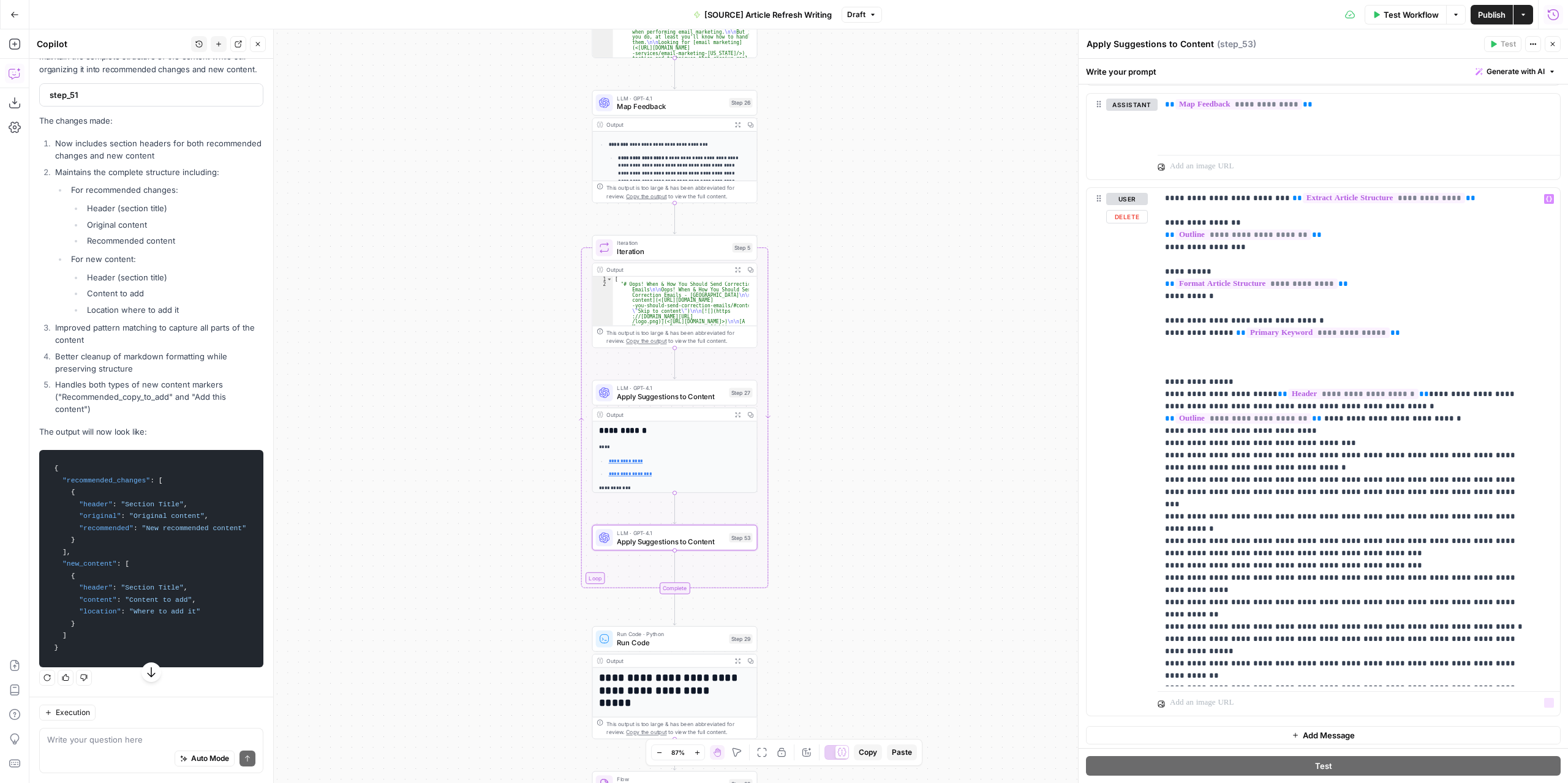
click at [1325, 729] on span "Add Message" at bounding box center [1328, 735] width 52 height 12
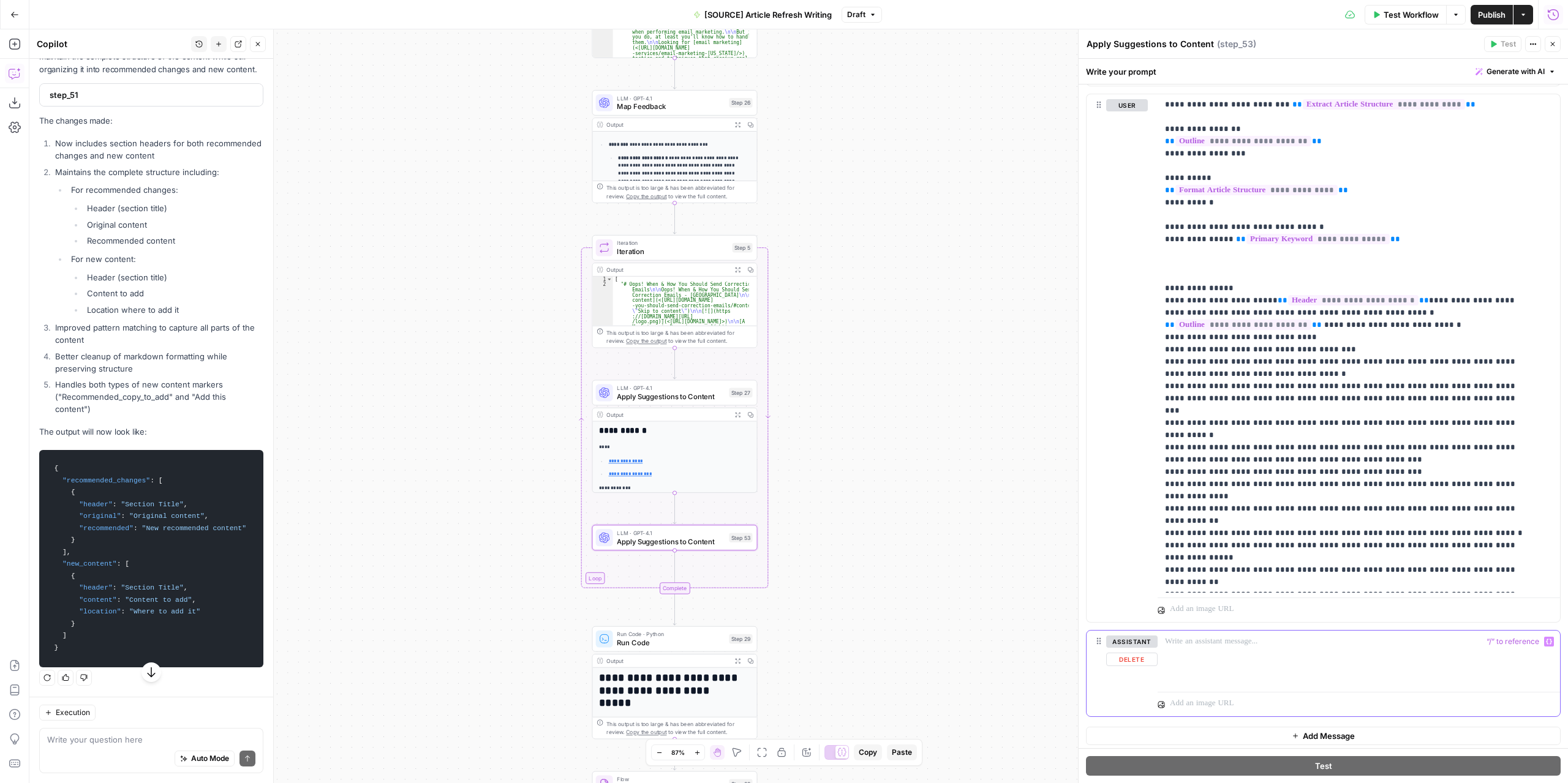
click at [1544, 637] on button "Variables Menu" at bounding box center [1549, 642] width 10 height 10
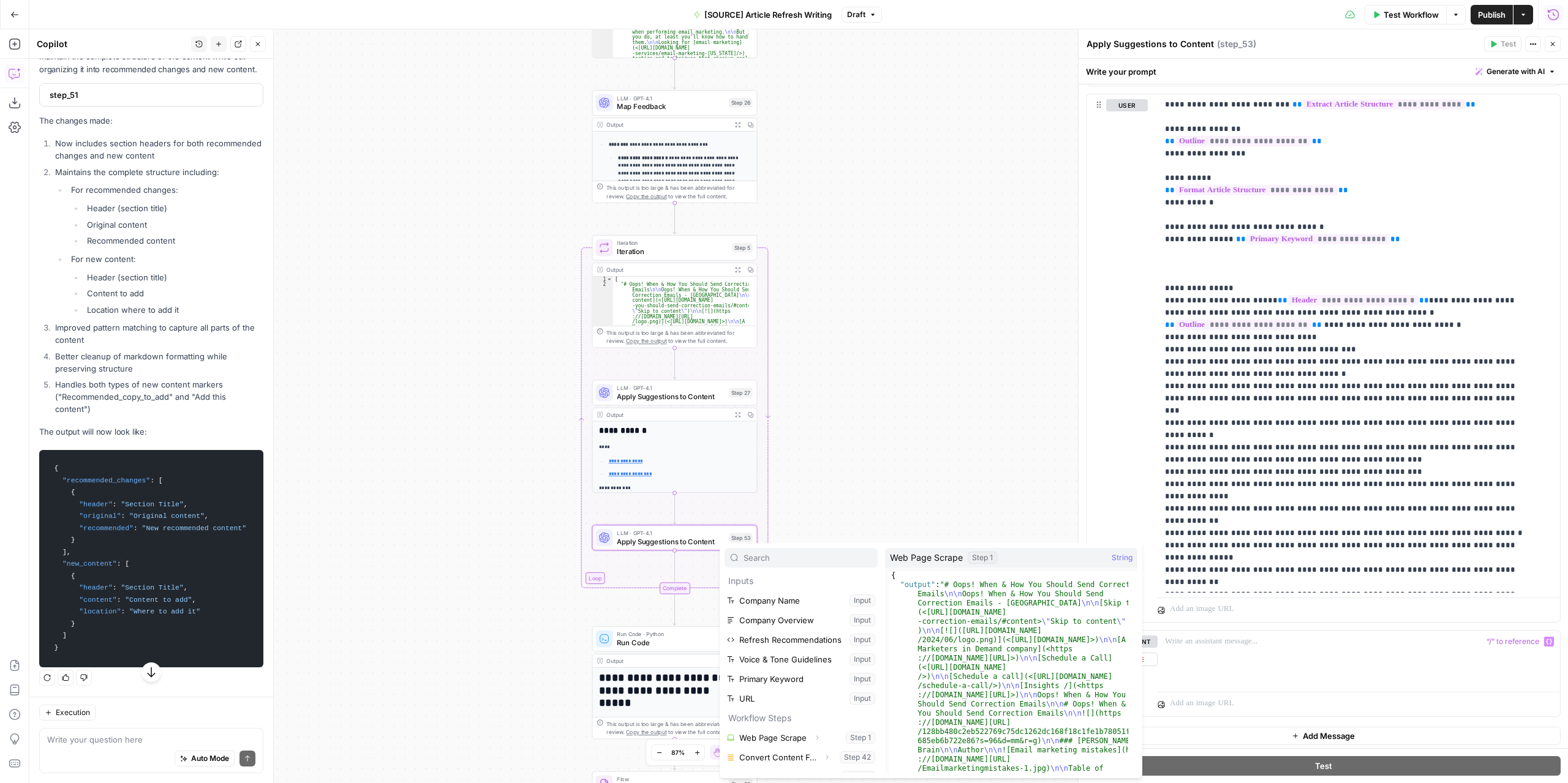
scroll to position [111, 0]
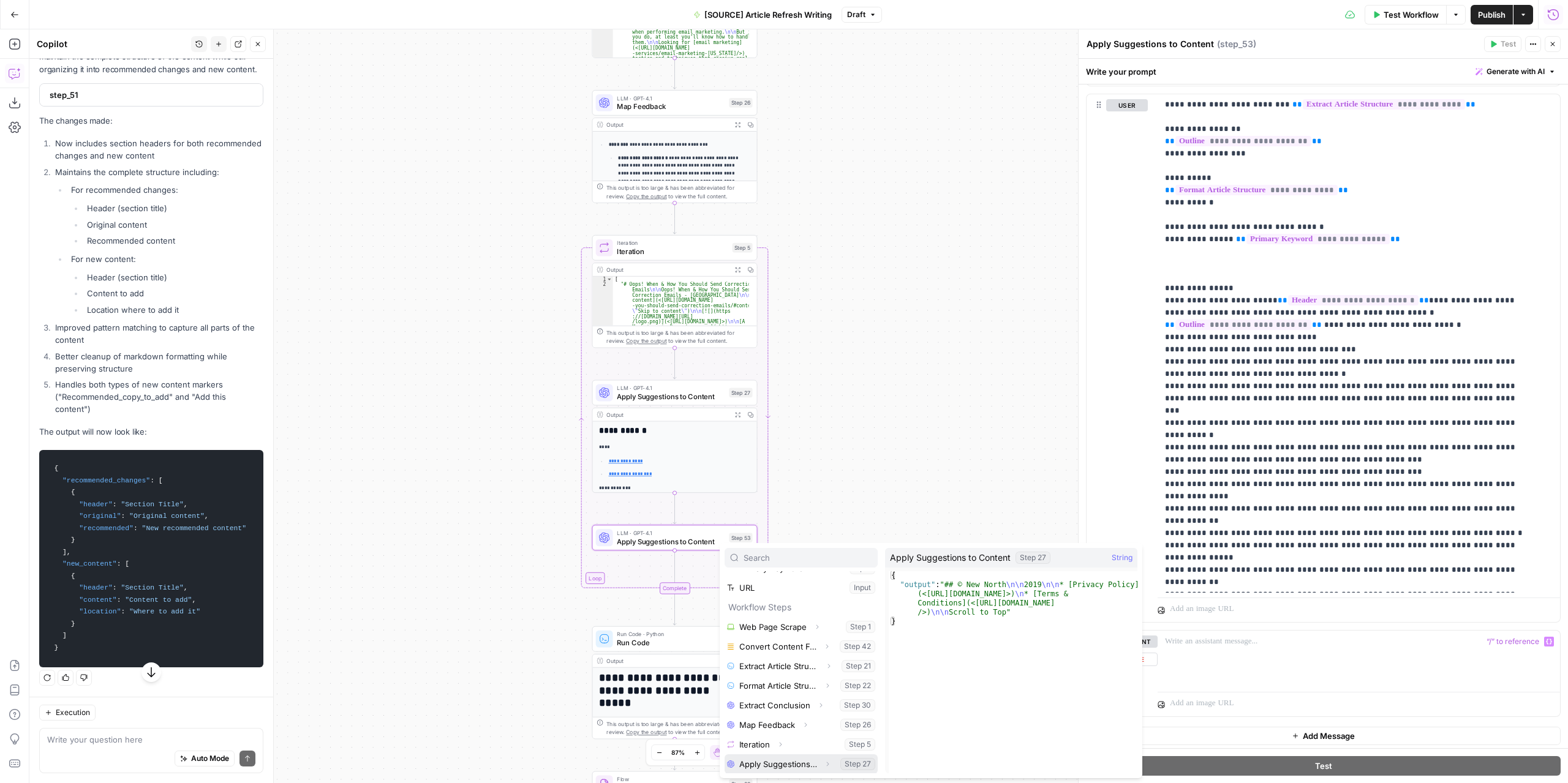
click at [782, 759] on button "Select variable Apply Suggestions to Content" at bounding box center [801, 764] width 153 height 20
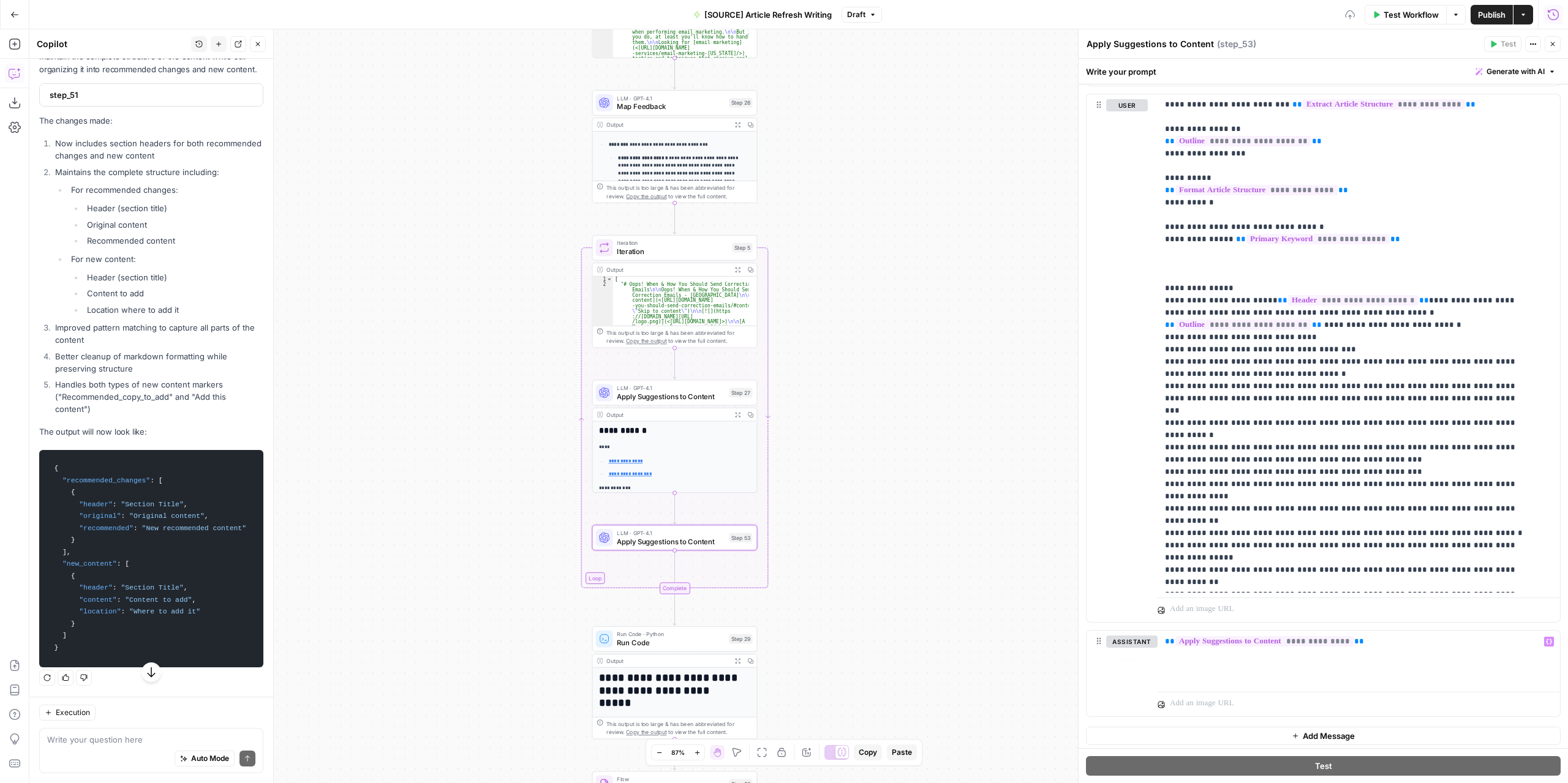
drag, startPoint x: 1294, startPoint y: 727, endPoint x: 1306, endPoint y: 698, distance: 31.4
click at [1295, 727] on button "Add Message" at bounding box center [1323, 736] width 475 height 18
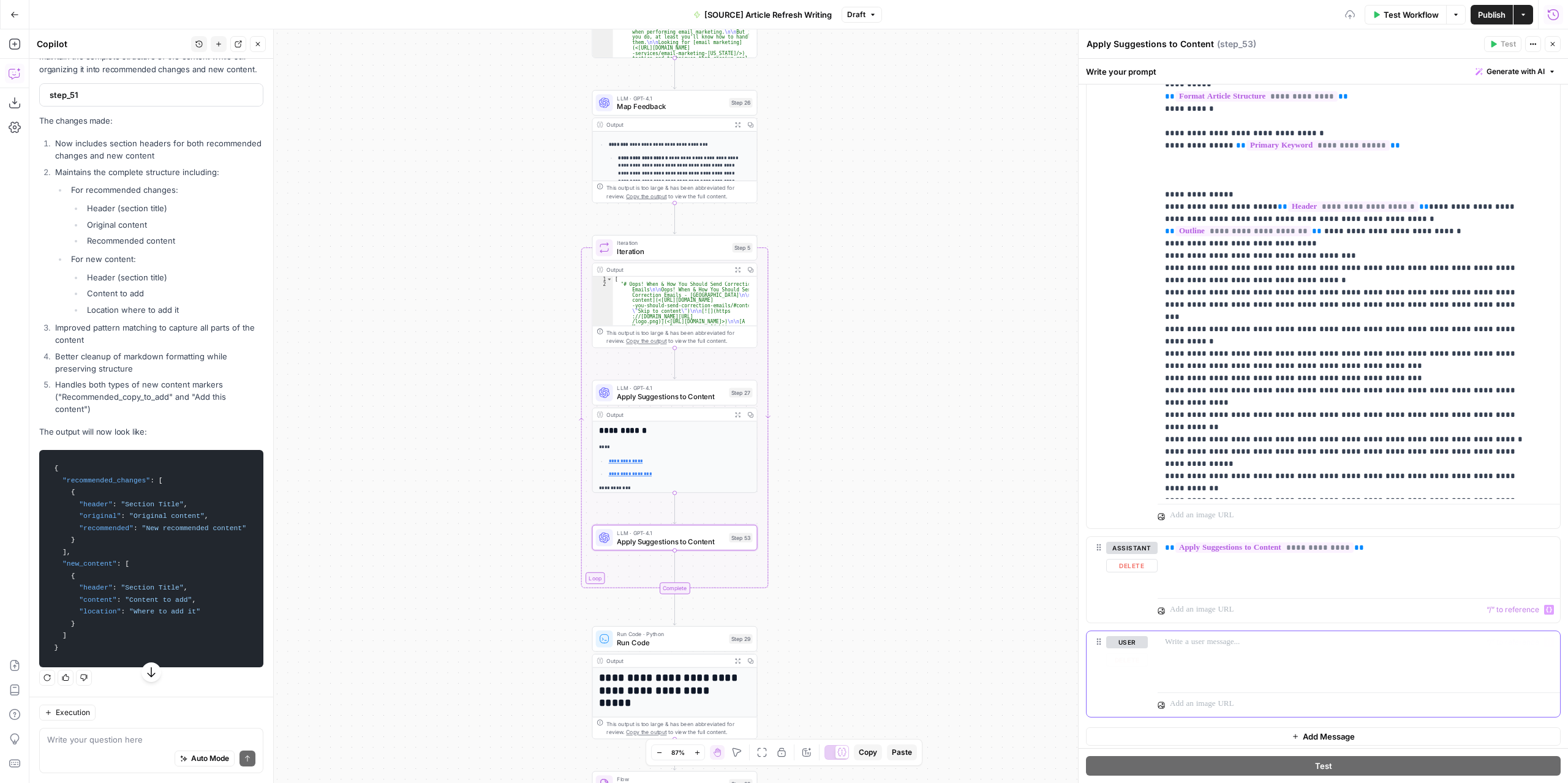
click at [1251, 648] on div at bounding box center [1358, 659] width 402 height 56
click at [1545, 640] on icon "button" at bounding box center [1548, 643] width 6 height 5
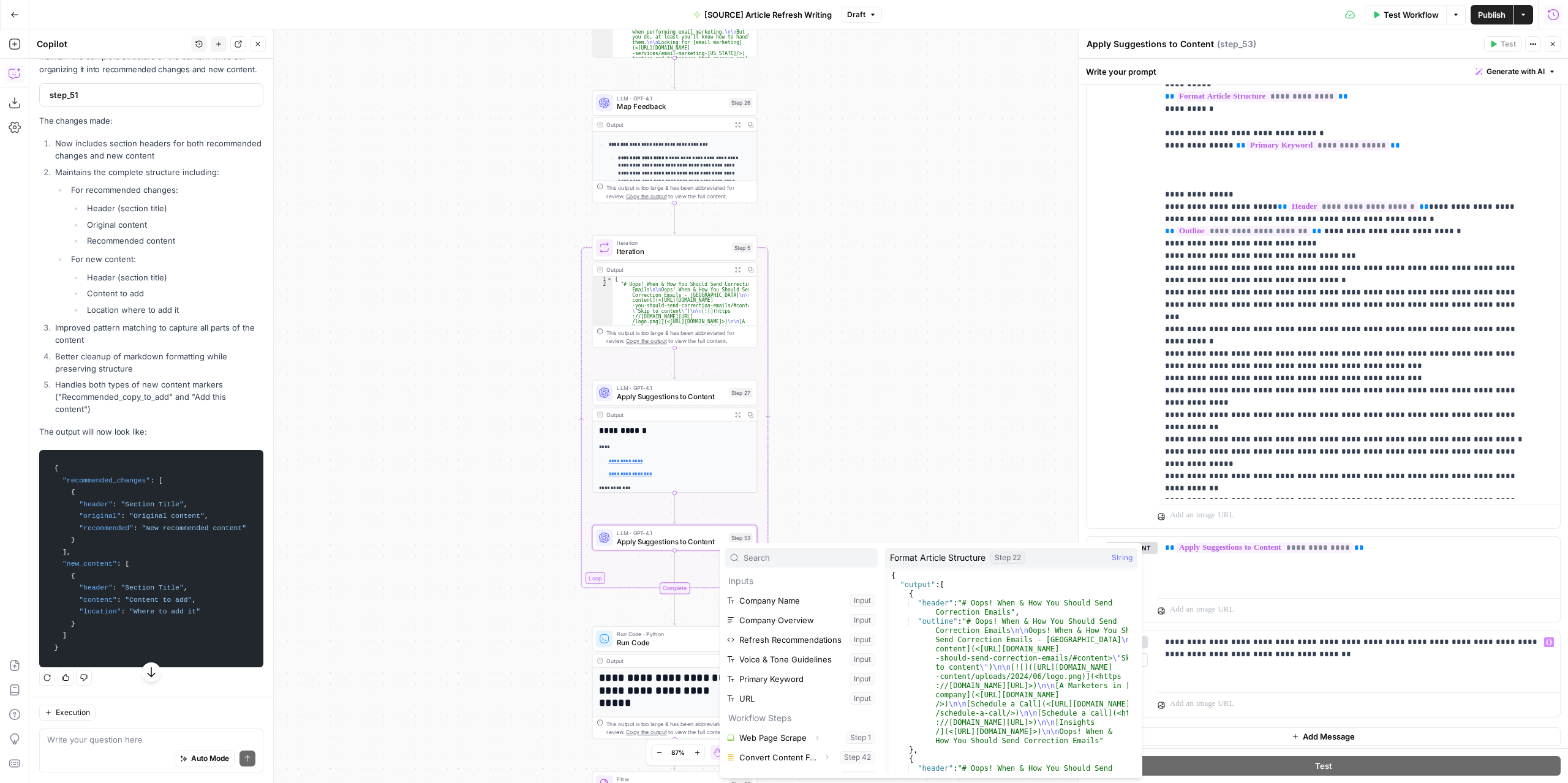
scroll to position [111, 0]
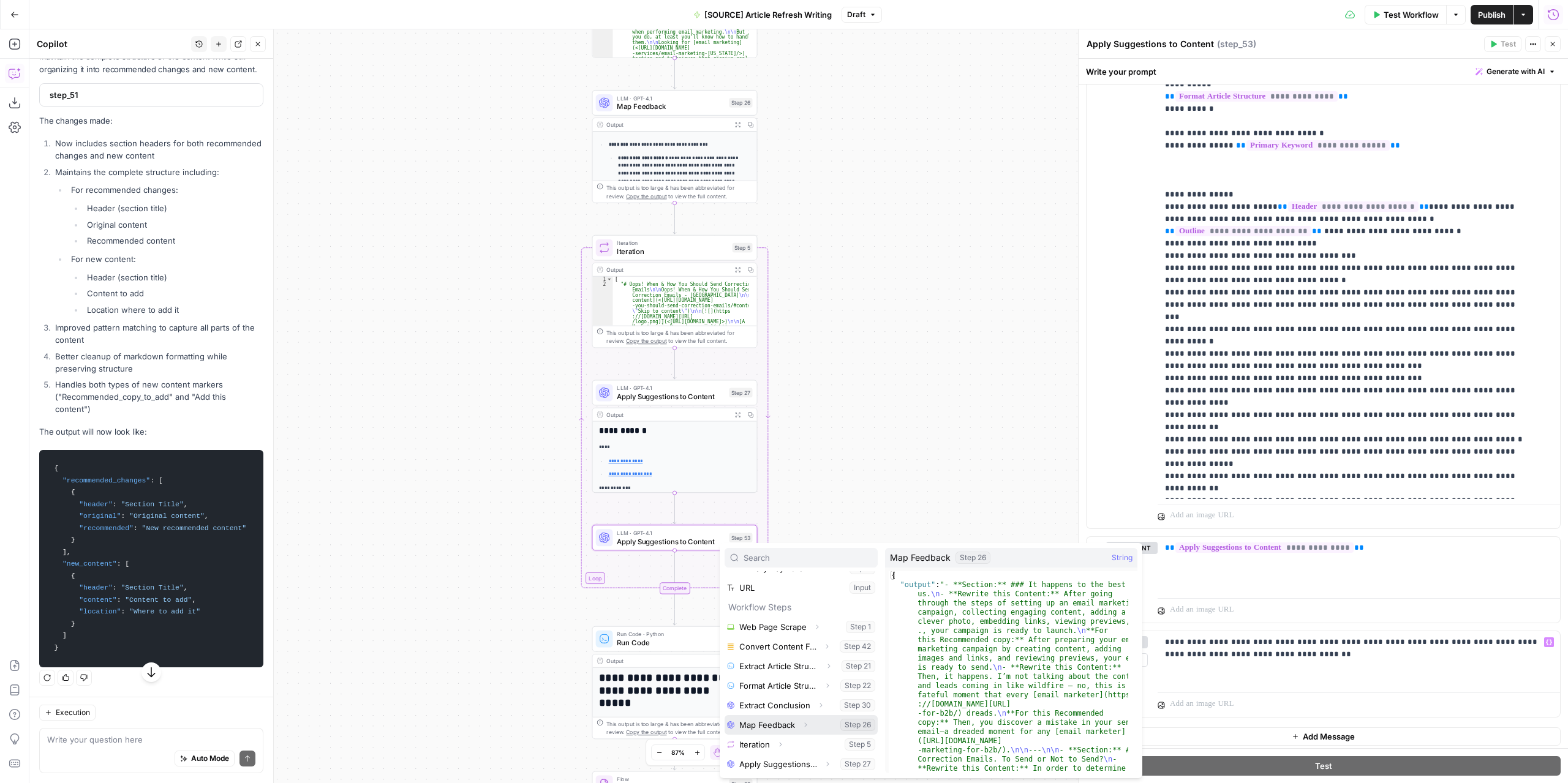
click at [788, 724] on button "Select variable Map Feedback" at bounding box center [801, 725] width 153 height 20
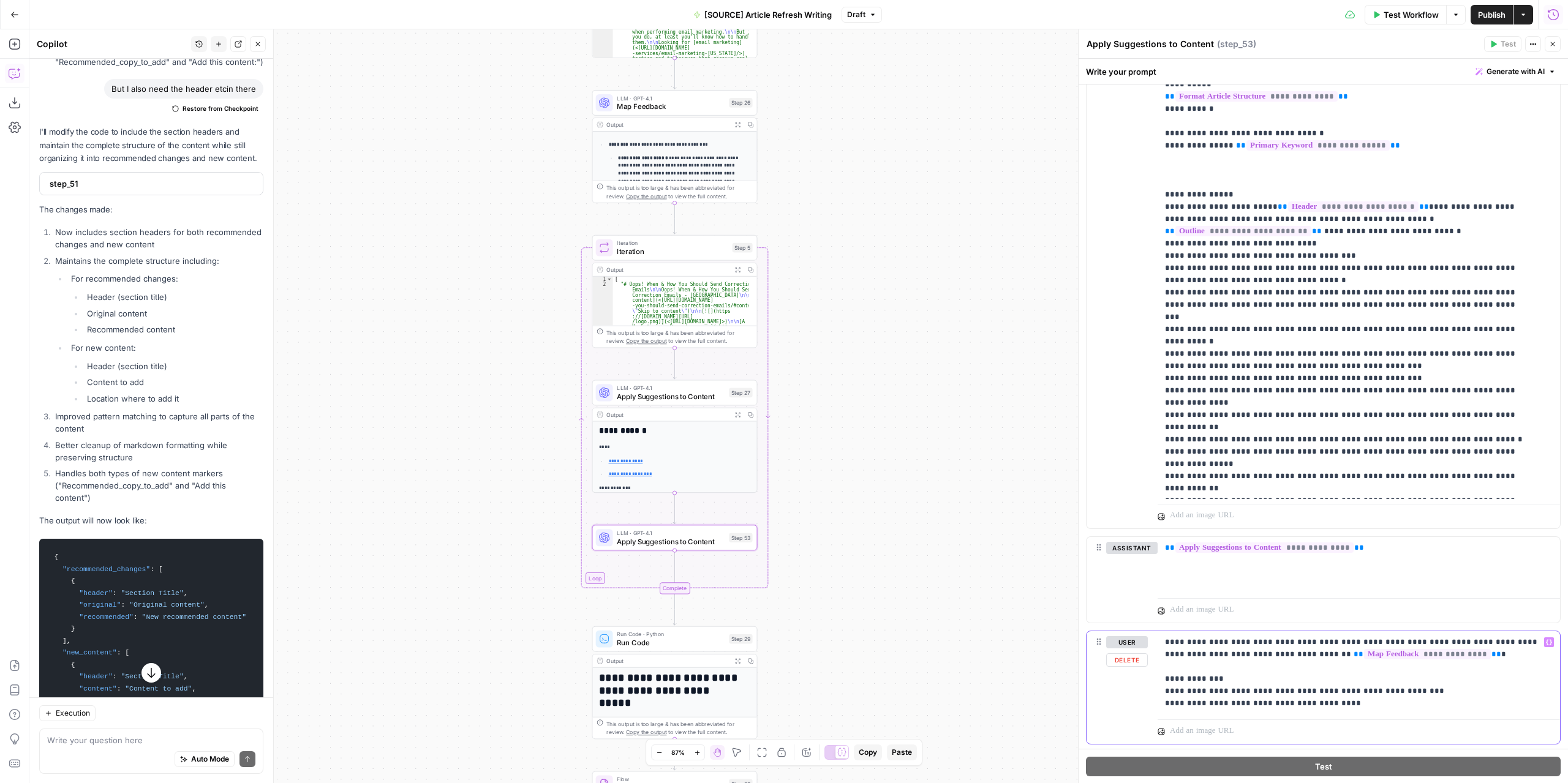
scroll to position [8935, 0]
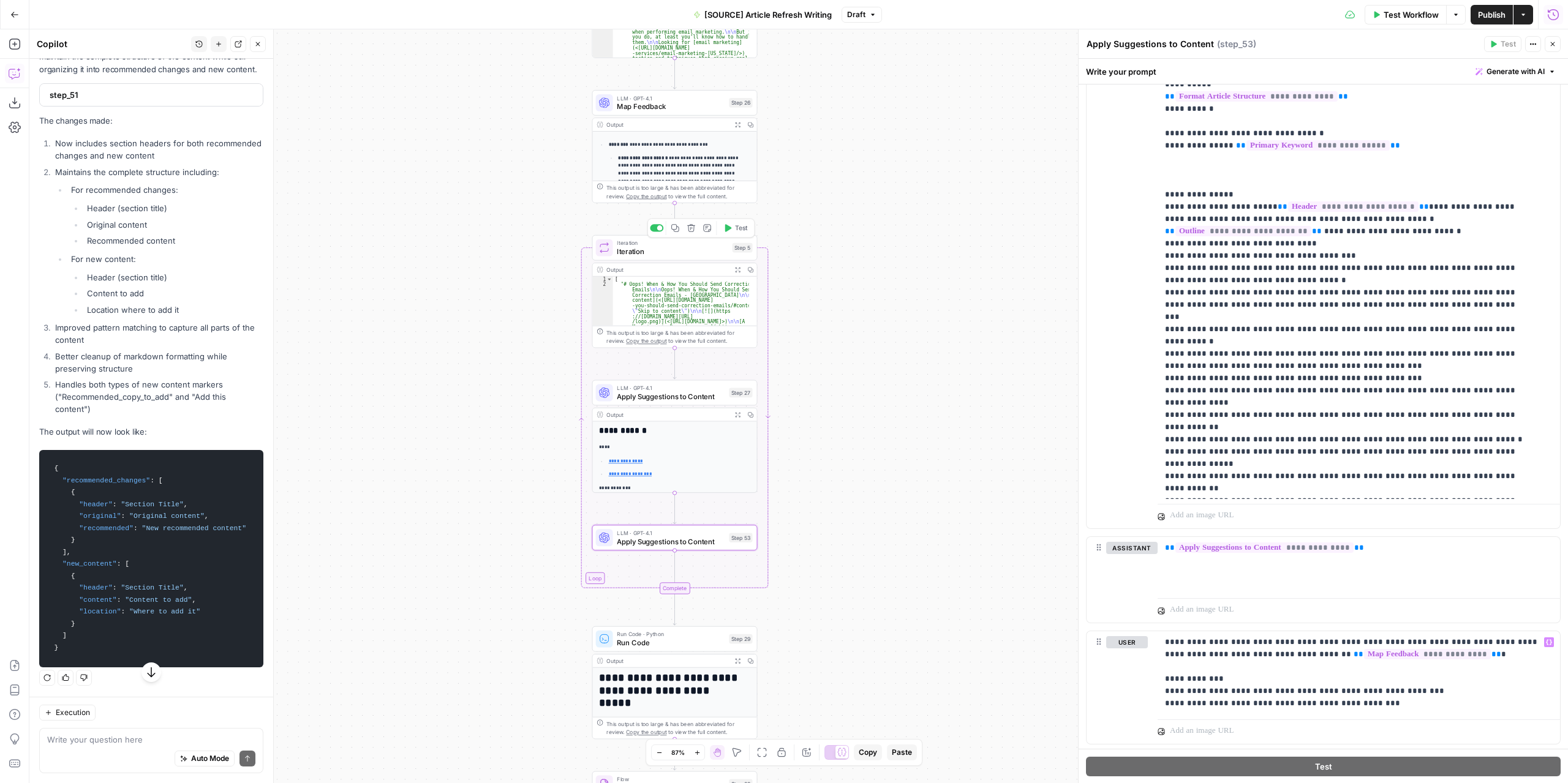
click at [730, 233] on button "Test" at bounding box center [735, 228] width 33 height 14
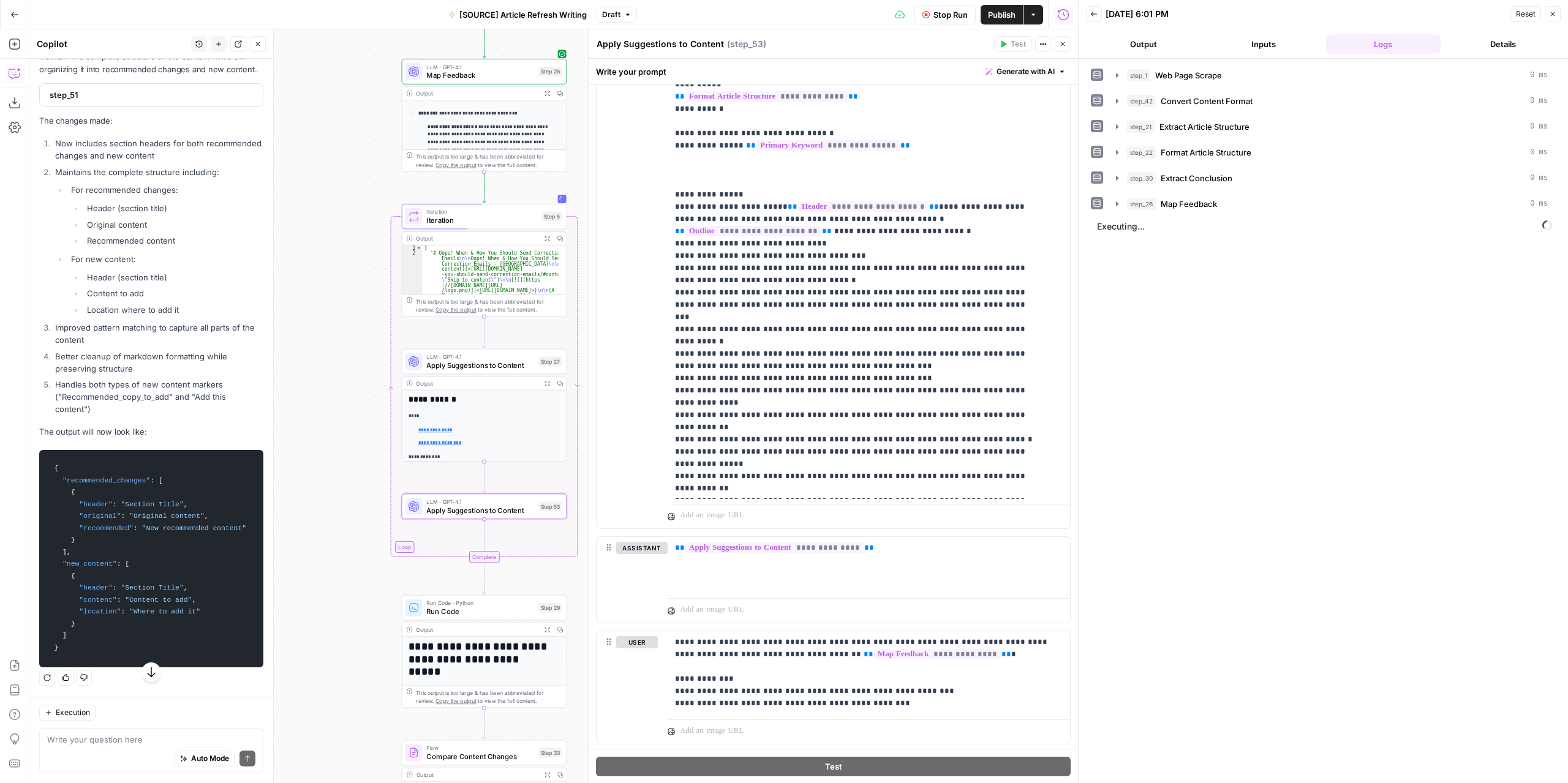
drag, startPoint x: 546, startPoint y: 282, endPoint x: 322, endPoint y: 247, distance: 226.7
click at [322, 247] on div "**********" at bounding box center [553, 406] width 1048 height 754
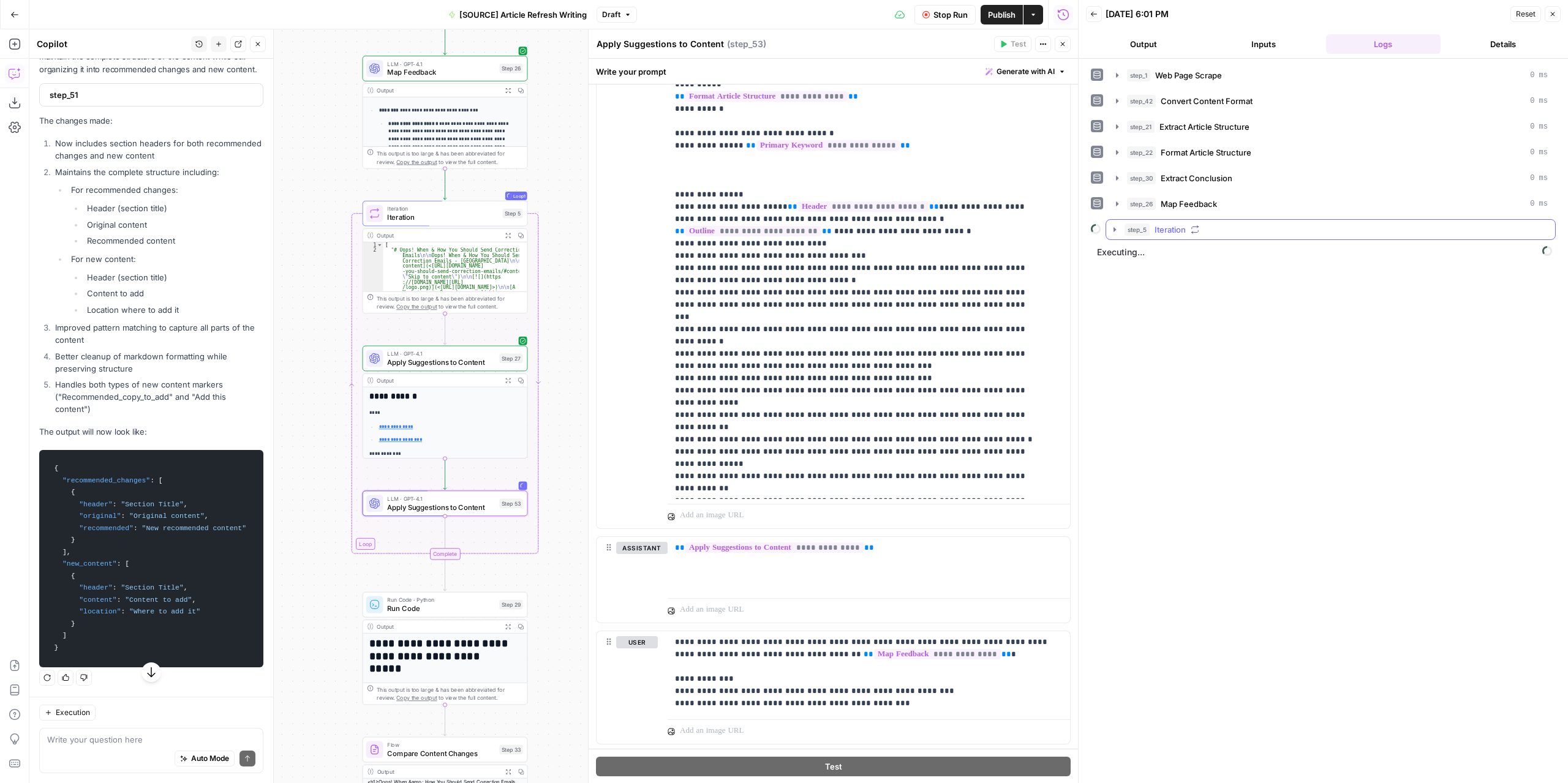
click at [1113, 228] on icon "button" at bounding box center [1114, 230] width 3 height 4
click at [1142, 252] on icon "button" at bounding box center [1142, 256] width 10 height 10
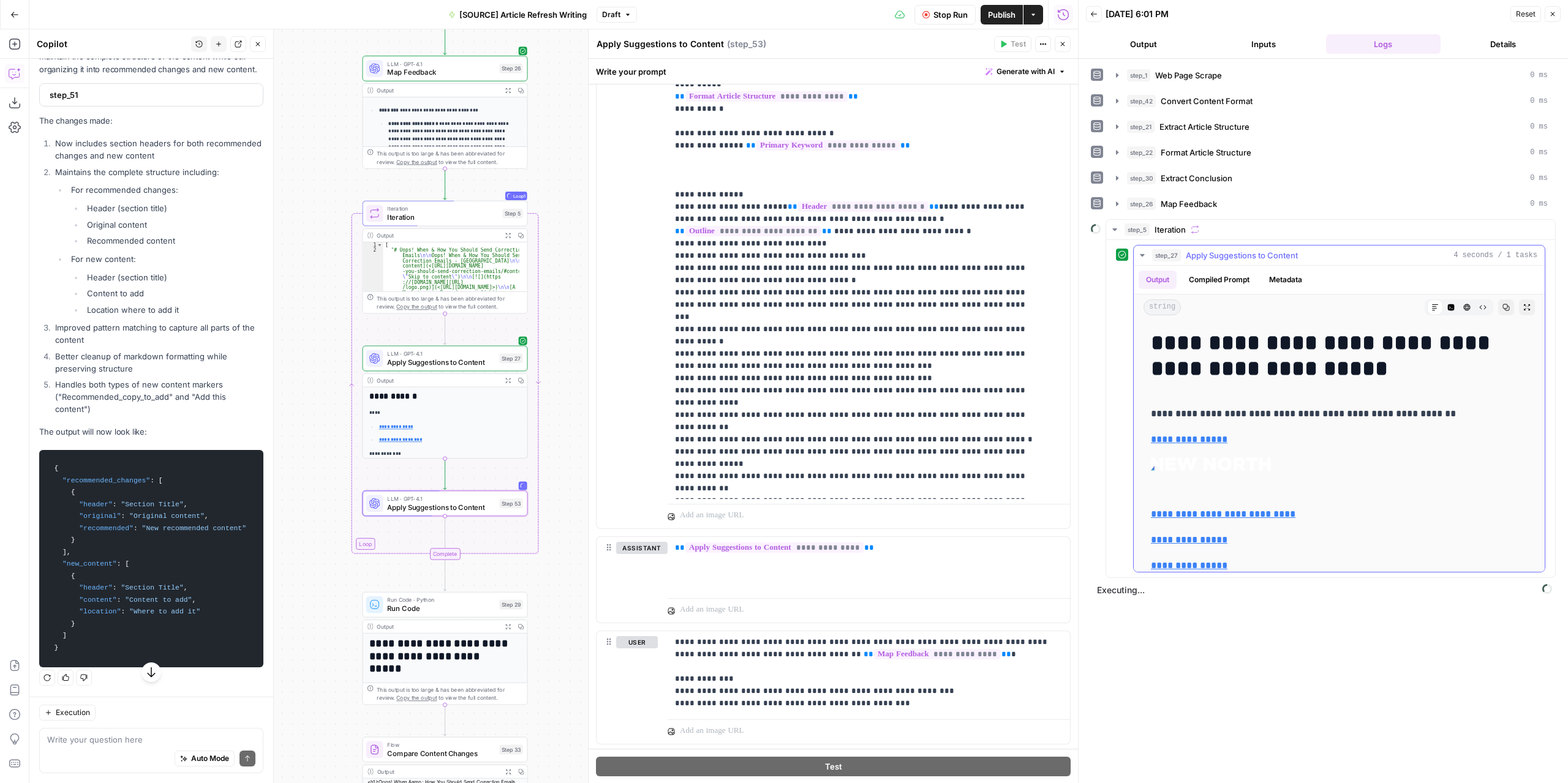
click at [1142, 252] on icon "button" at bounding box center [1142, 256] width 10 height 10
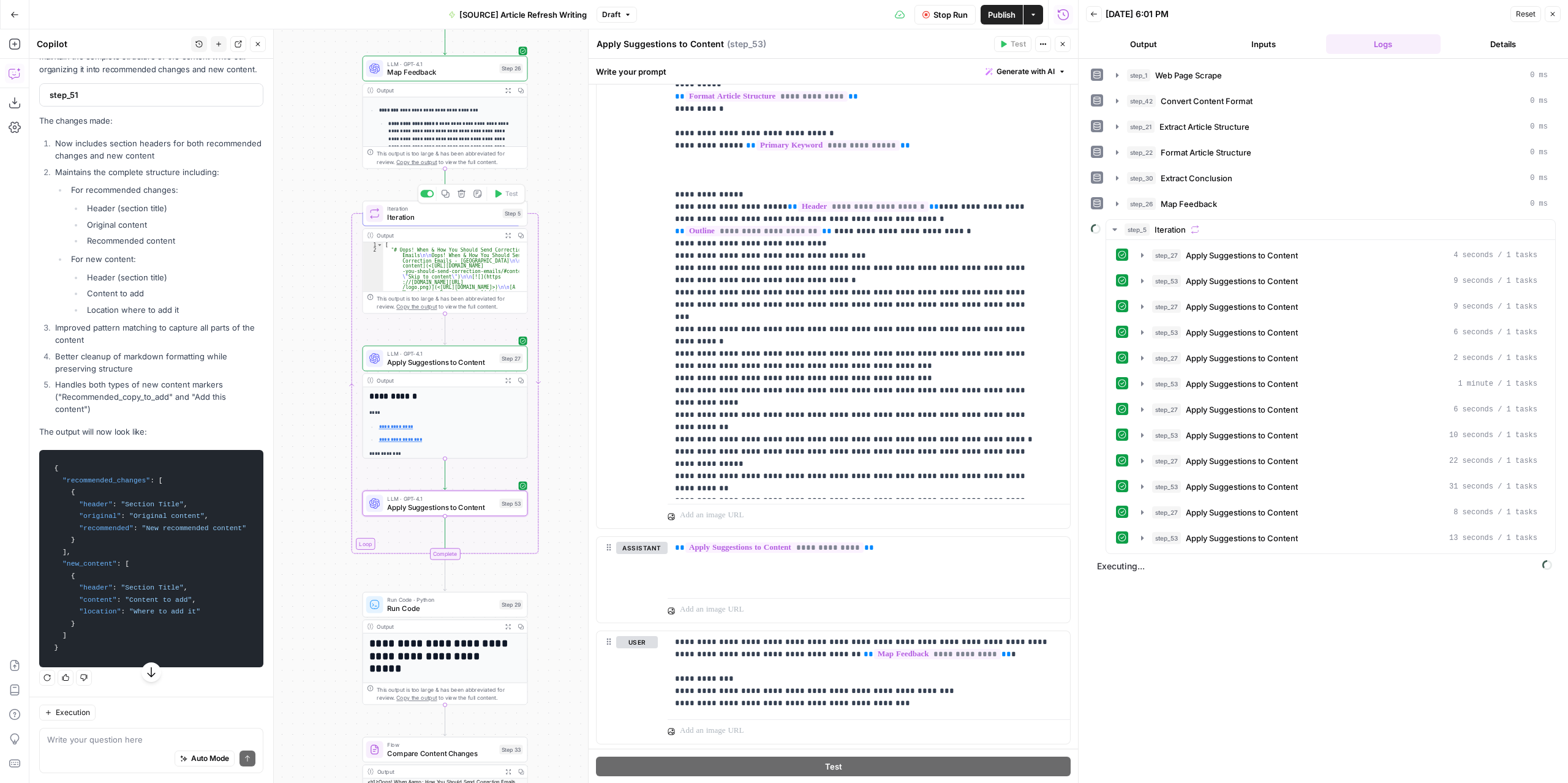
click at [936, 10] on span "Stop Run" at bounding box center [950, 15] width 34 height 12
click at [464, 486] on icon "button" at bounding box center [462, 484] width 8 height 8
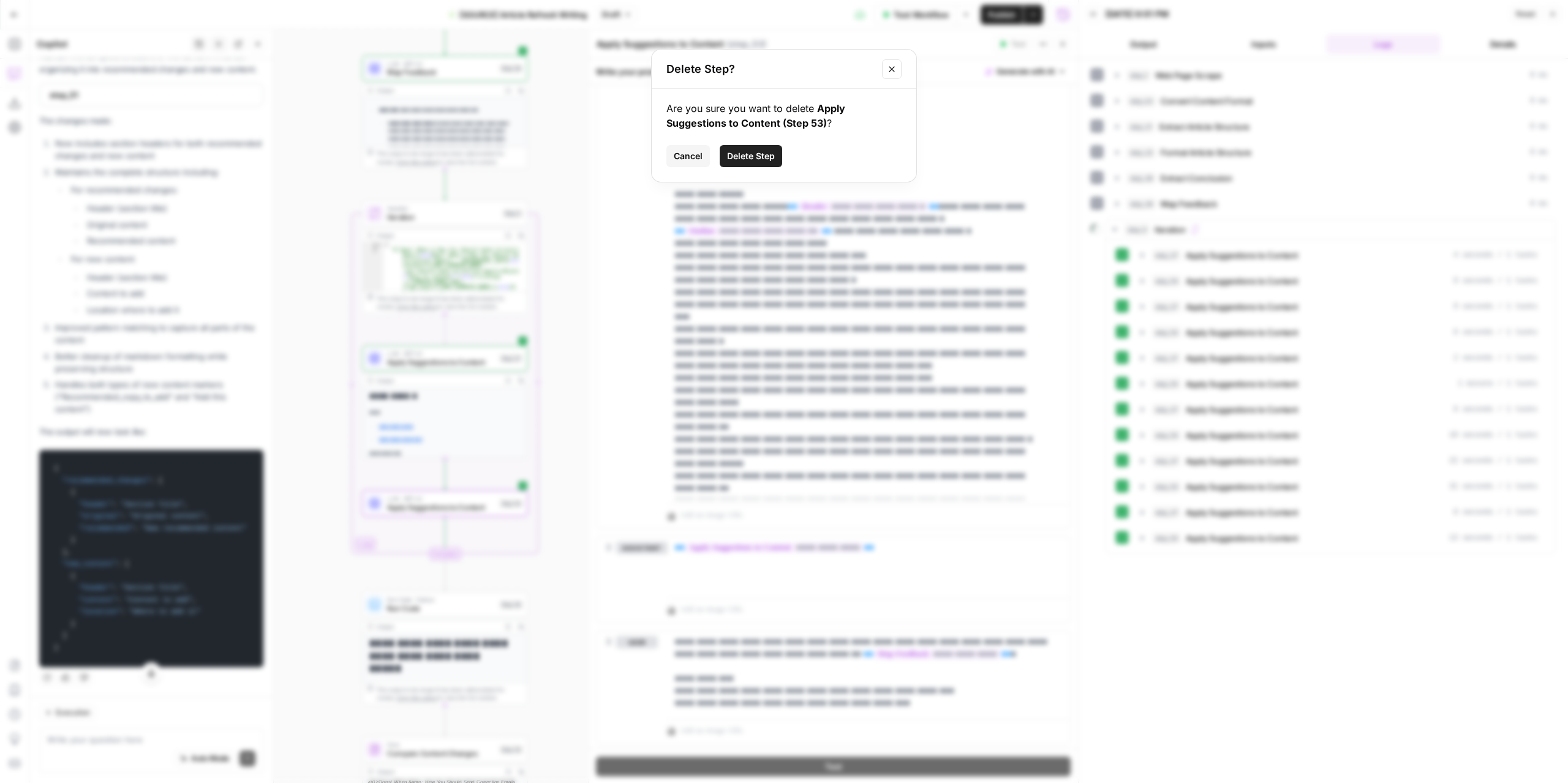
click at [743, 159] on span "Delete Step" at bounding box center [751, 156] width 48 height 12
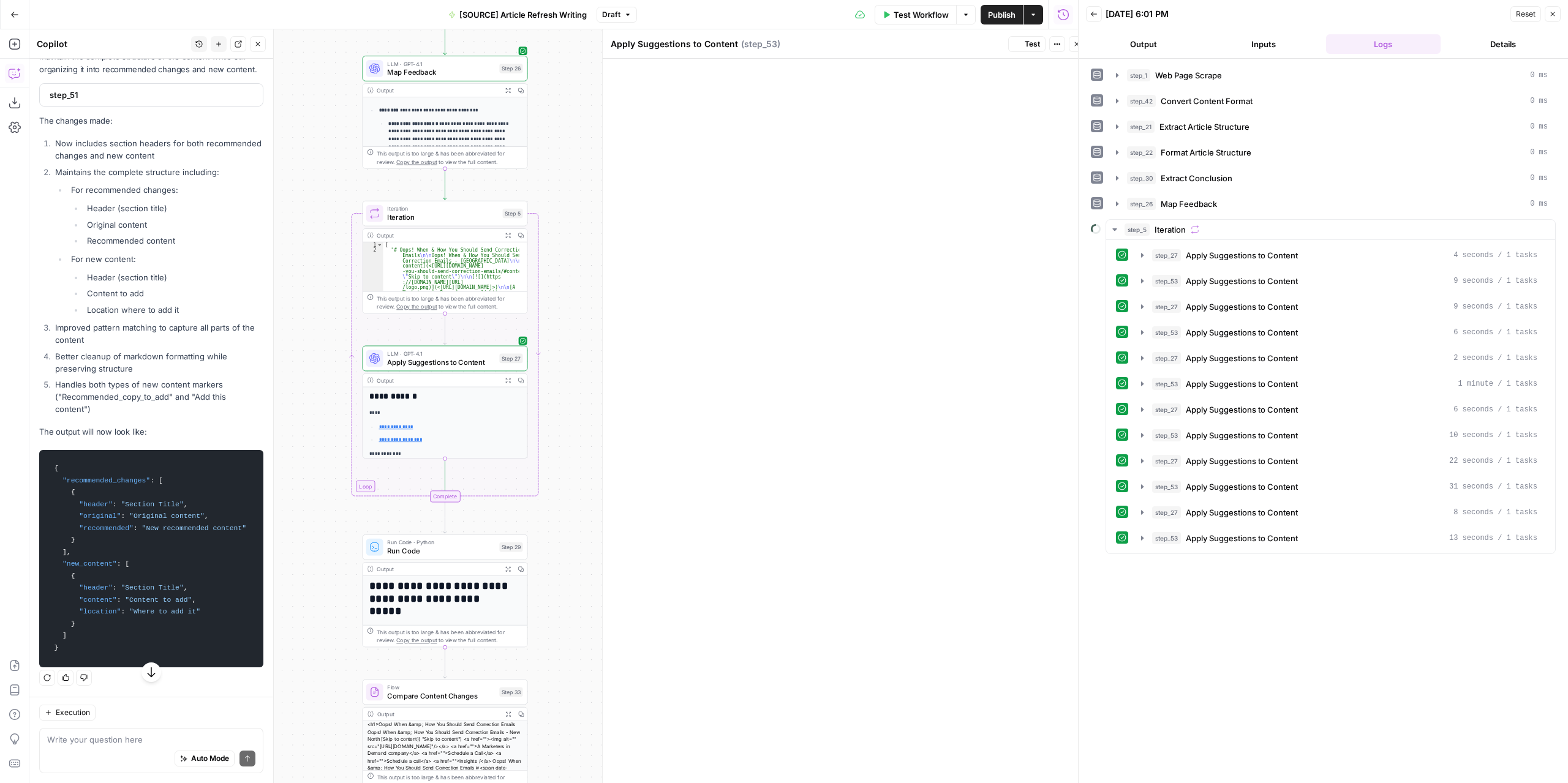
click at [612, 9] on span "Draft" at bounding box center [611, 14] width 18 height 11
click at [659, 74] on div "**********" at bounding box center [553, 406] width 1048 height 754
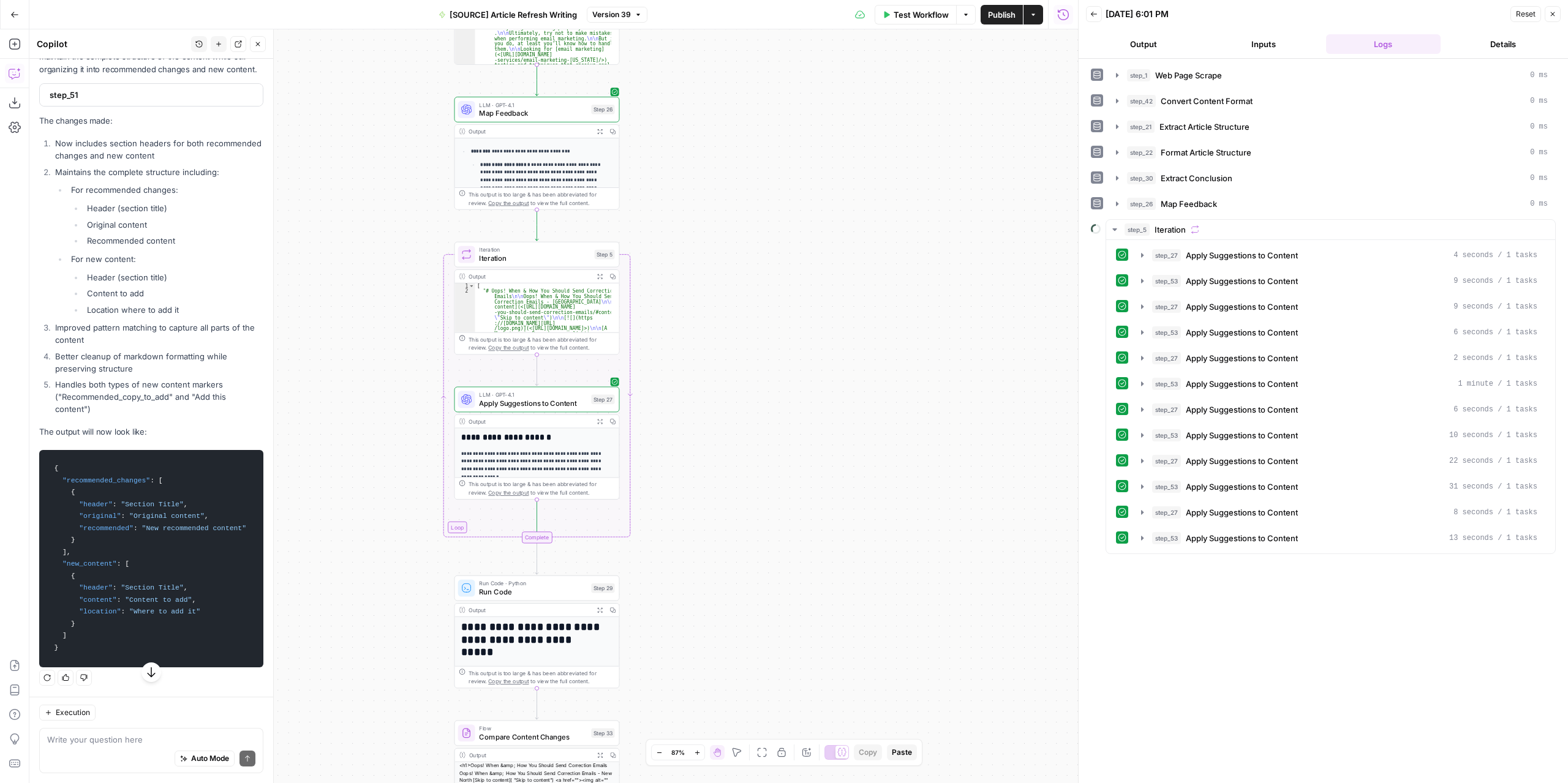
drag, startPoint x: 683, startPoint y: 226, endPoint x: 775, endPoint y: 267, distance: 100.7
click at [775, 267] on div "**********" at bounding box center [553, 406] width 1048 height 754
click at [928, 19] on span "Test Workflow" at bounding box center [921, 15] width 55 height 12
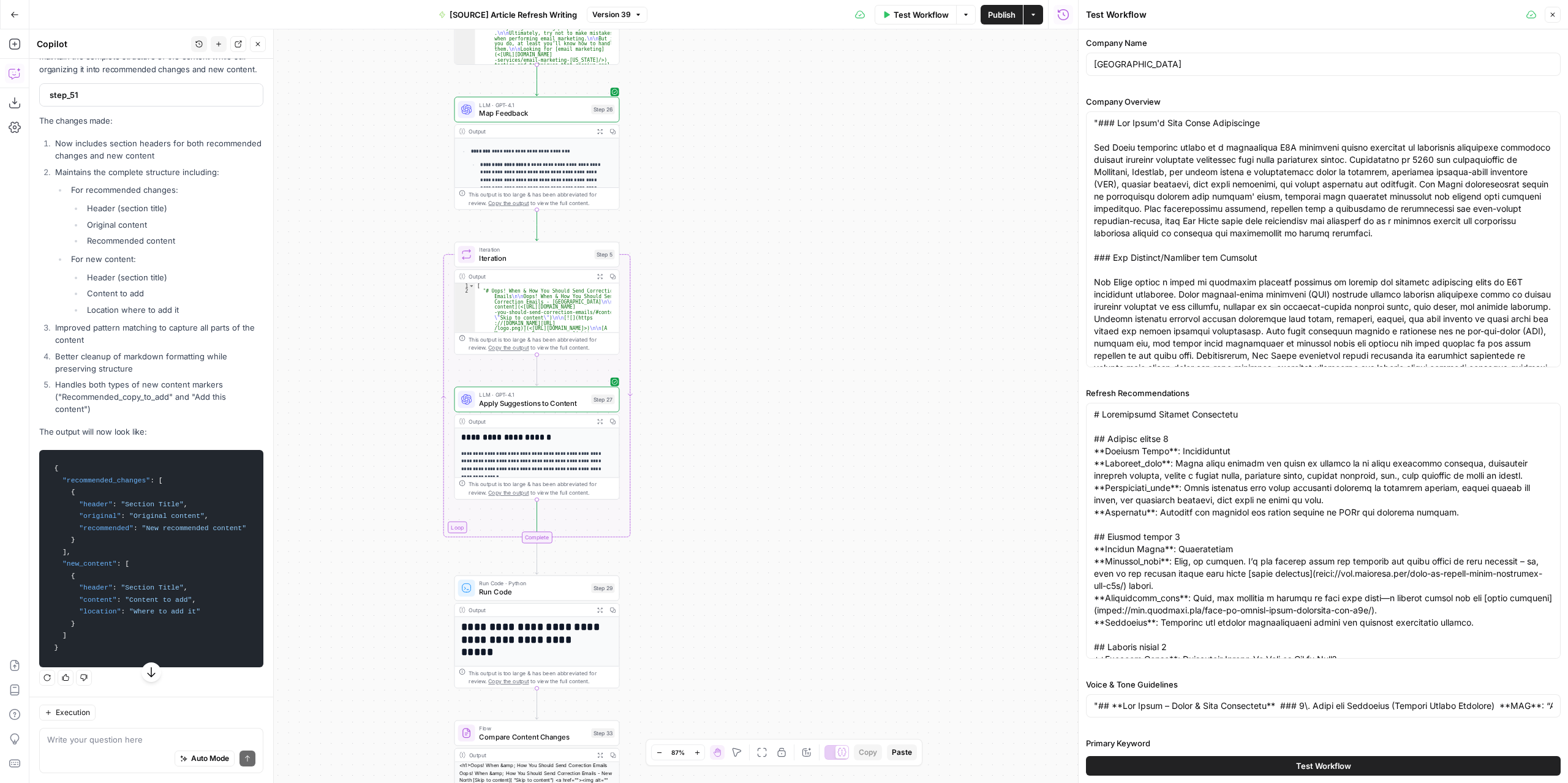
click at [1346, 759] on button "Test Workflow" at bounding box center [1323, 766] width 475 height 20
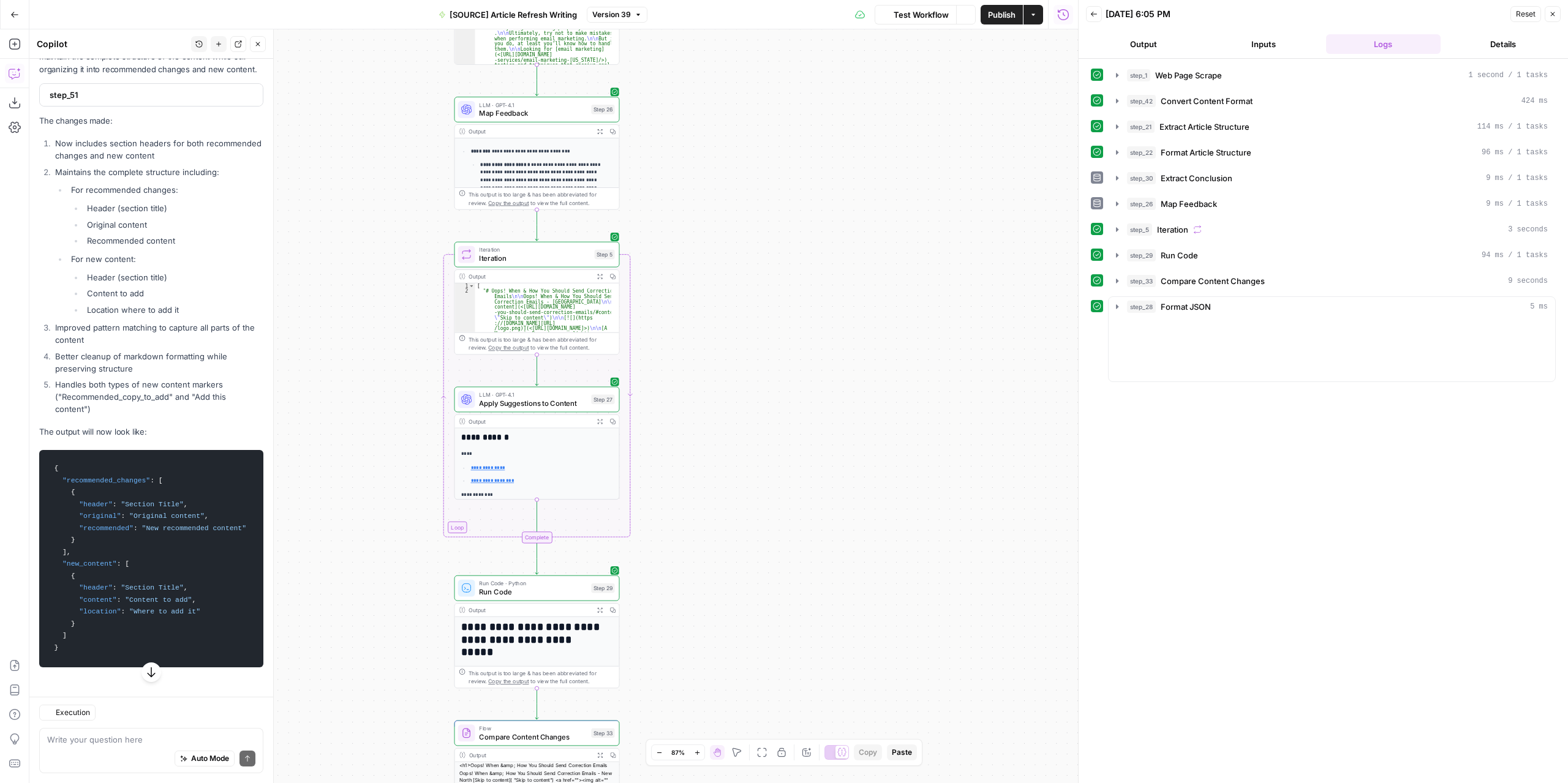
scroll to position [8935, 0]
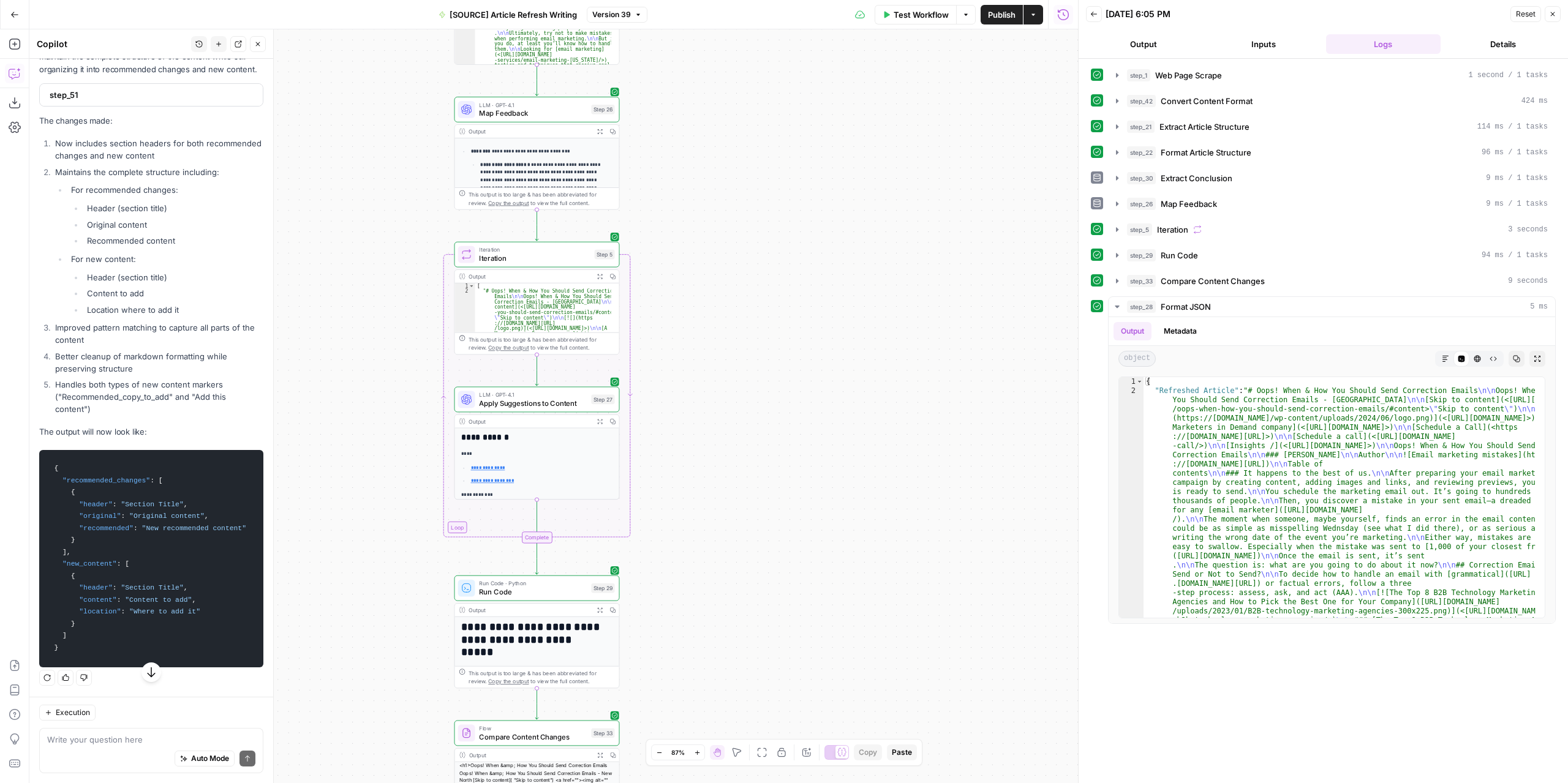
click at [1005, 623] on div "**********" at bounding box center [553, 406] width 1048 height 754
click at [1442, 355] on icon "button" at bounding box center [1445, 359] width 8 height 8
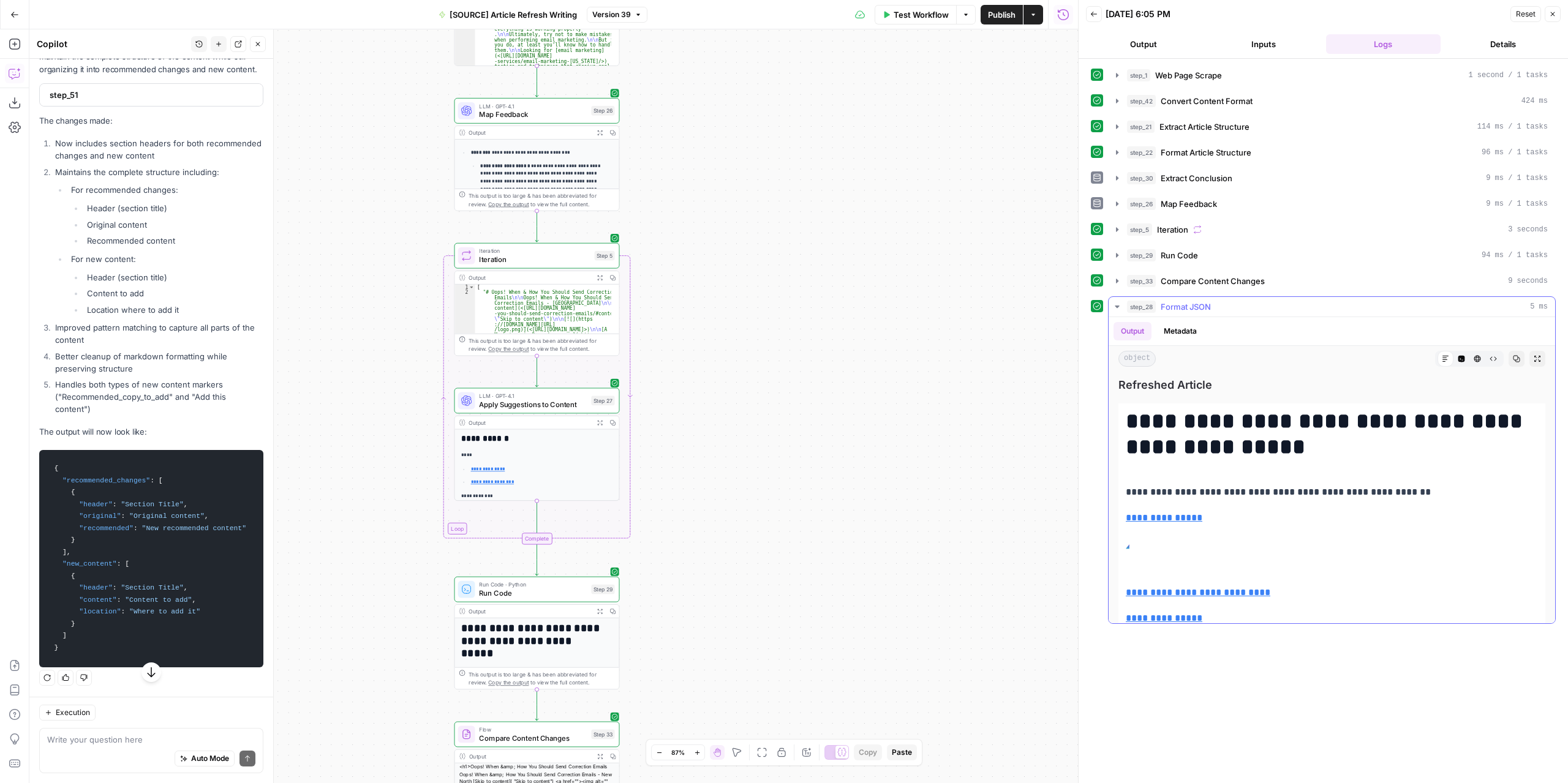
click at [1533, 355] on icon "button" at bounding box center [1537, 359] width 8 height 8
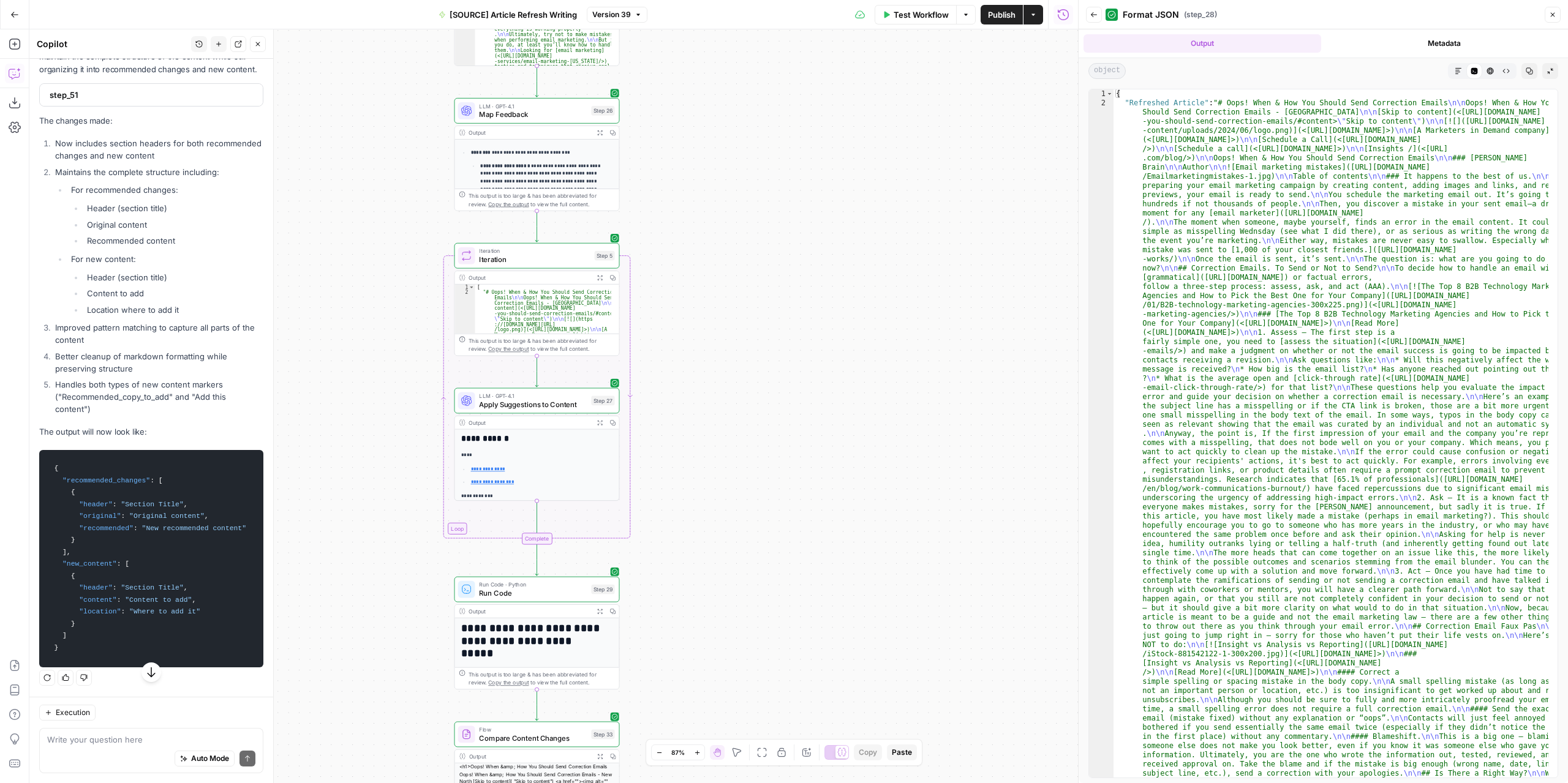
click at [1455, 70] on icon "button" at bounding box center [1458, 71] width 8 height 8
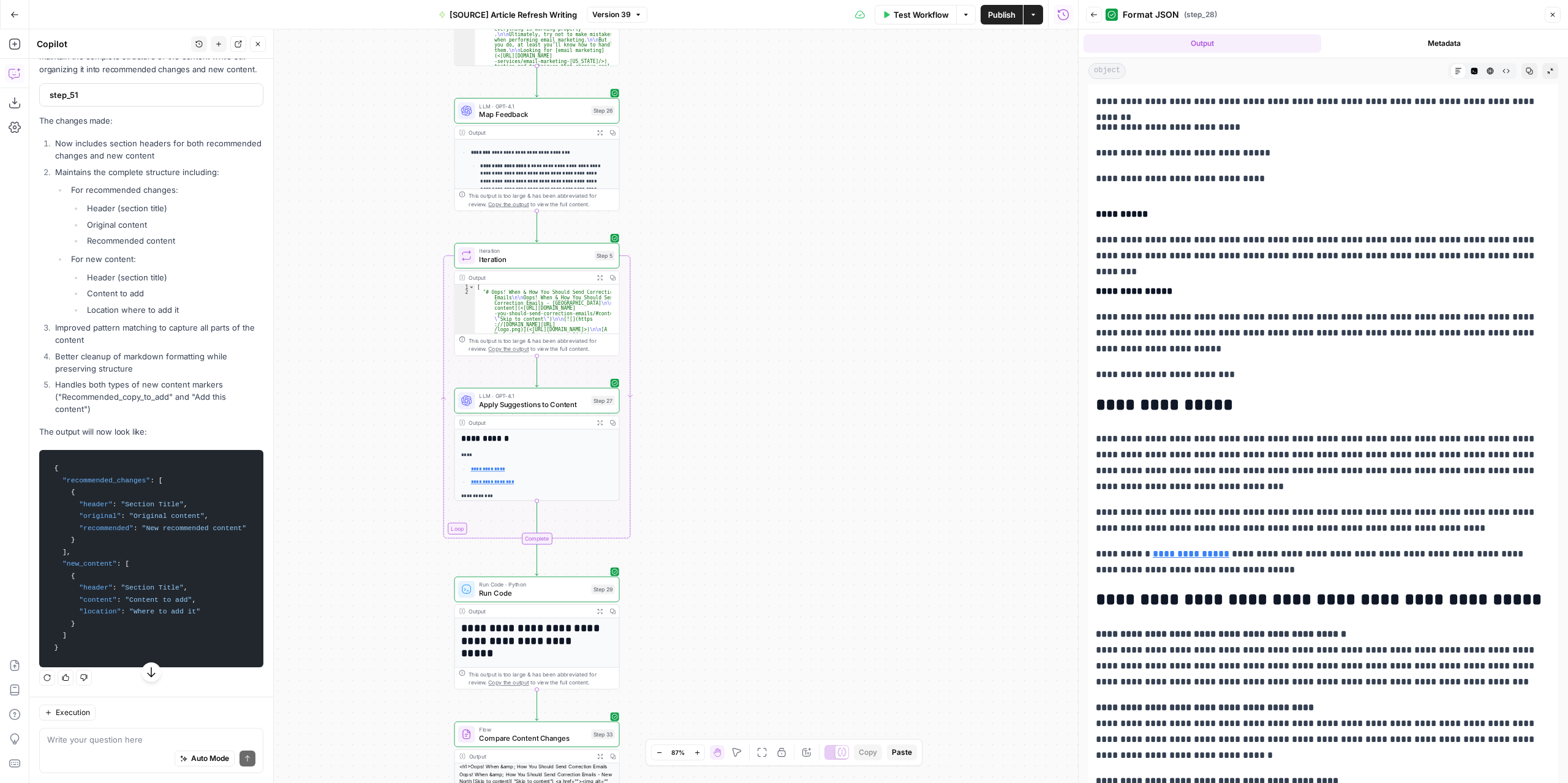
scroll to position [3368, 0]
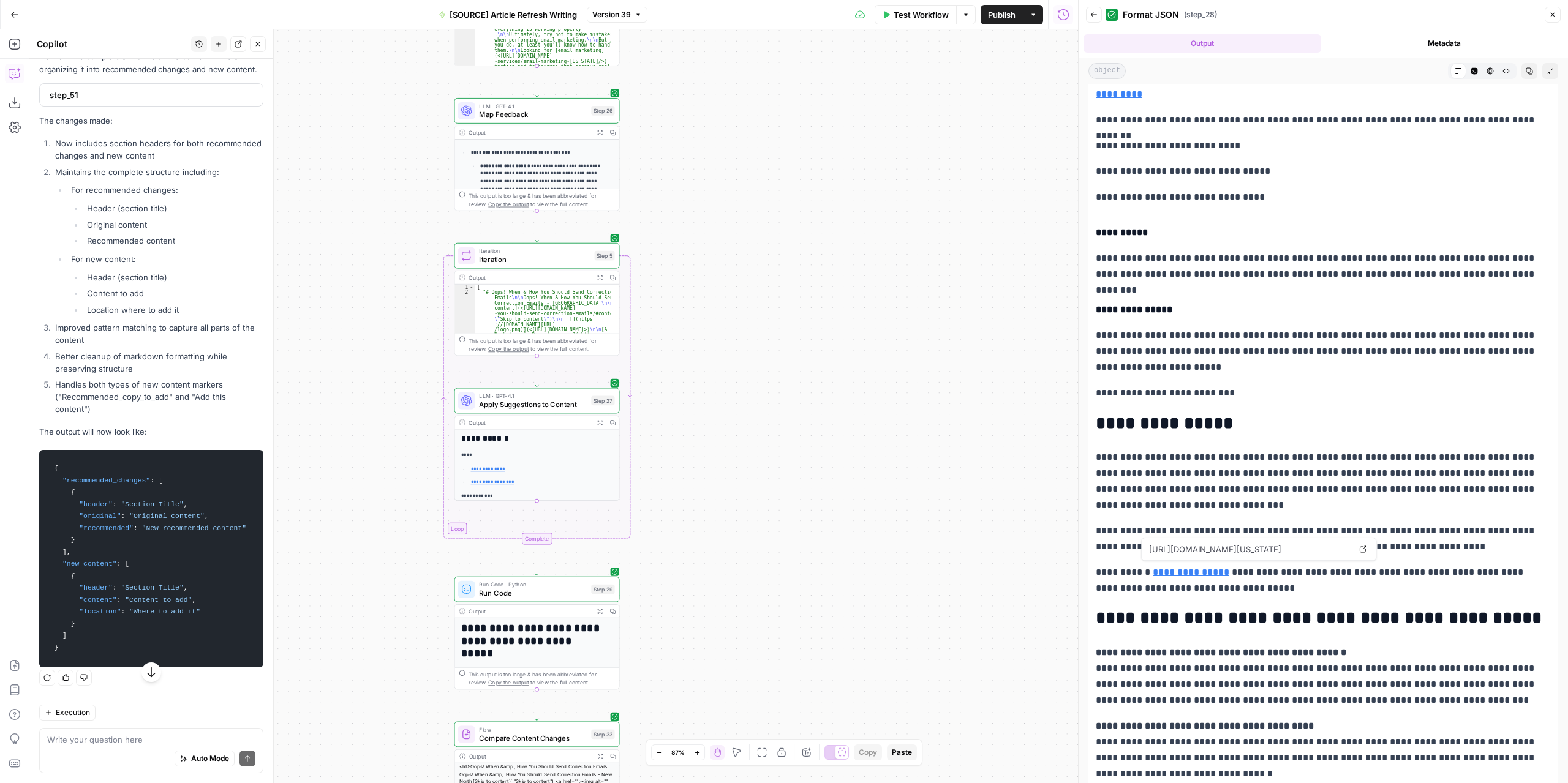
click at [604, 133] on button "Expand Output" at bounding box center [600, 133] width 13 height 13
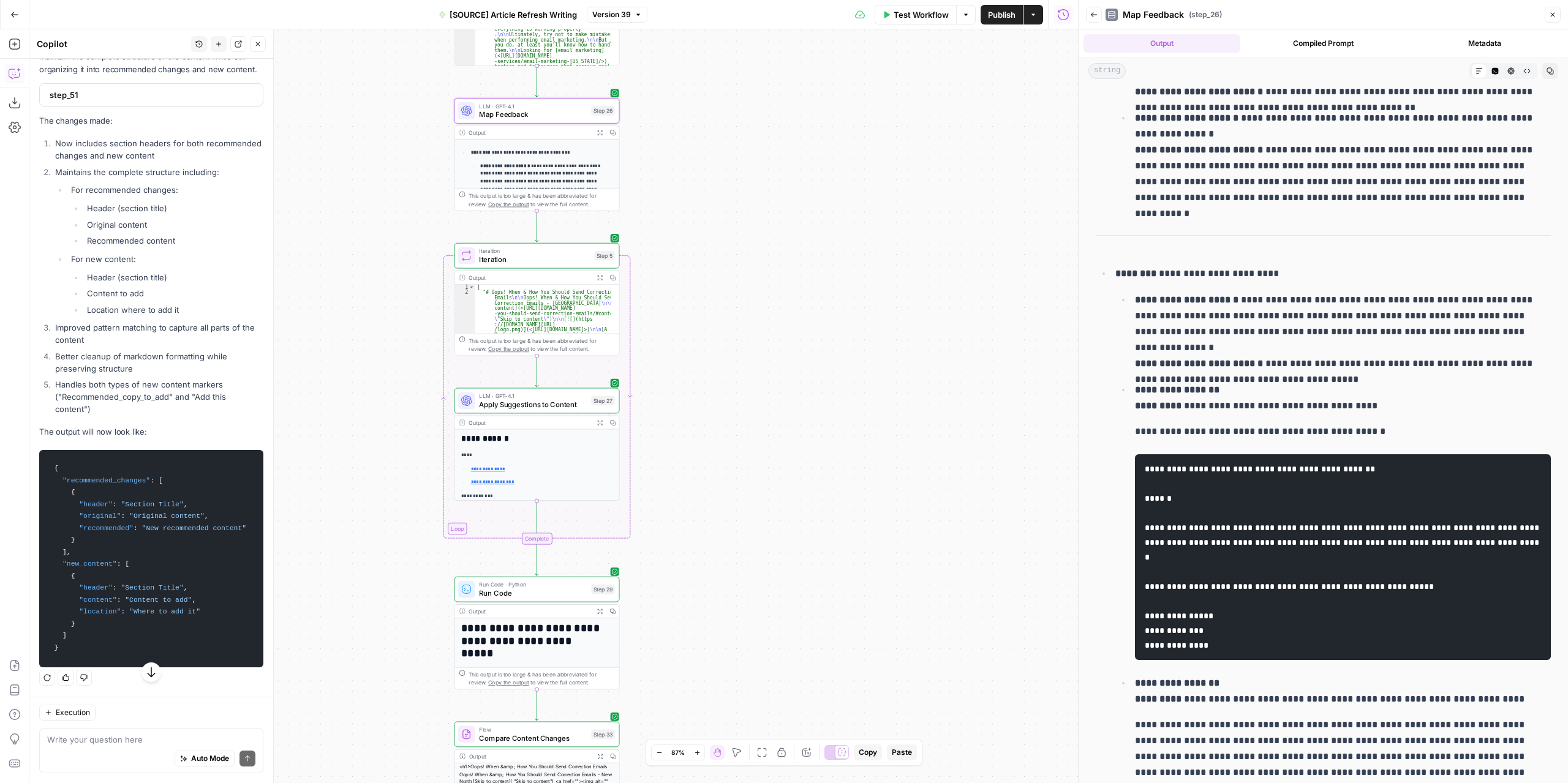
scroll to position [612, 0]
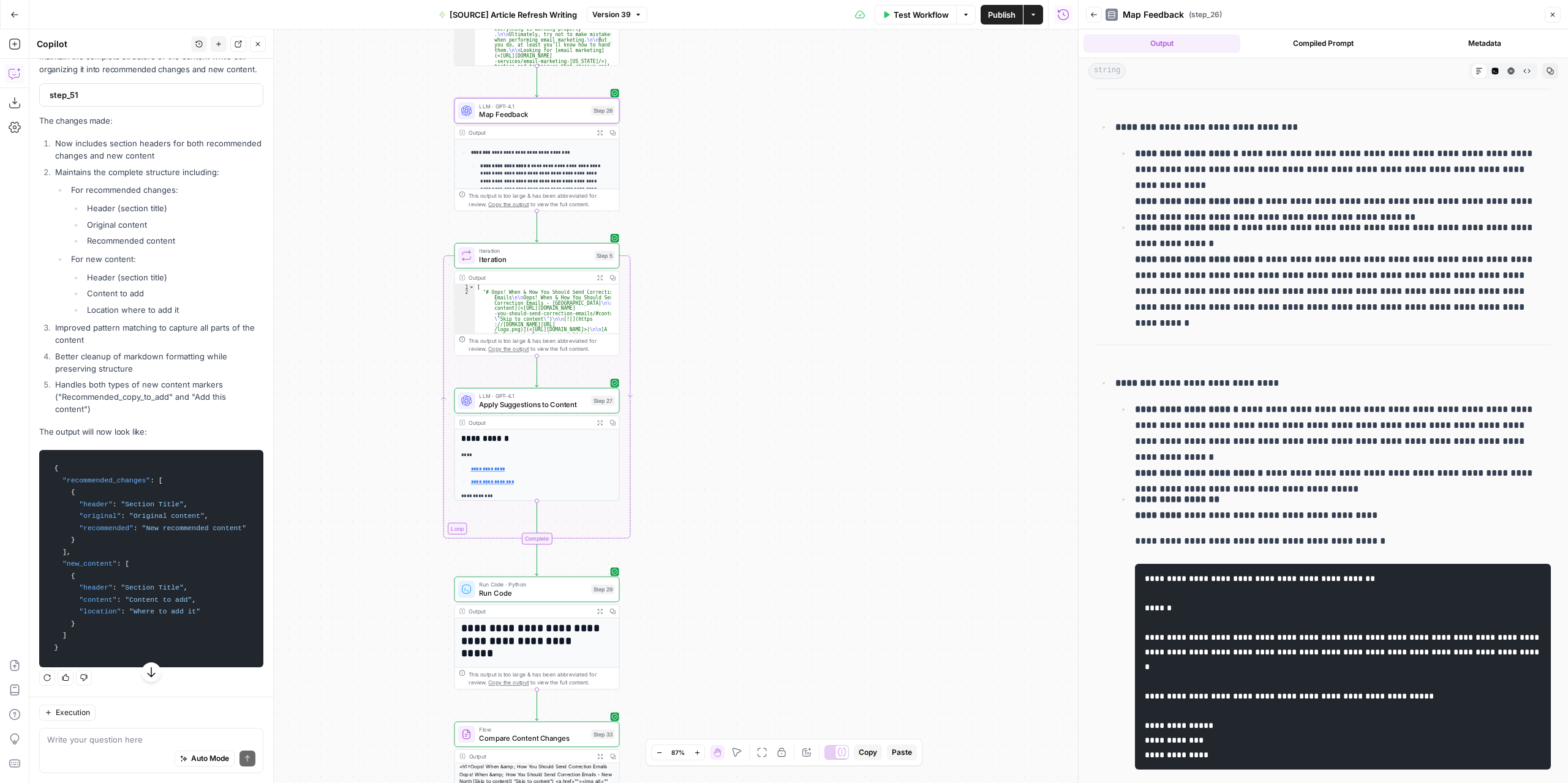
click at [552, 113] on span "Map Feedback" at bounding box center [533, 114] width 108 height 10
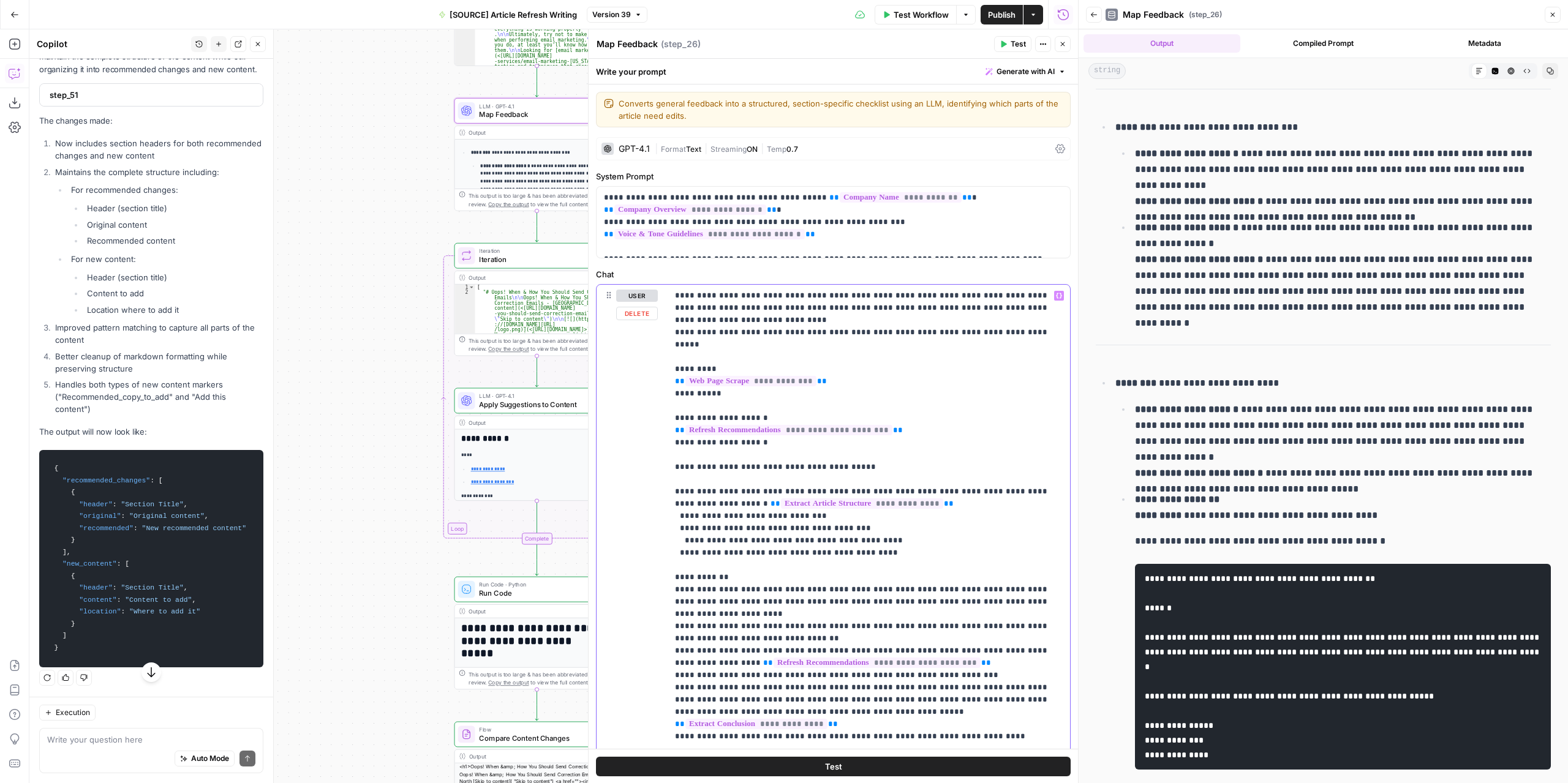
drag, startPoint x: 680, startPoint y: 476, endPoint x: 674, endPoint y: 476, distance: 6.0
click at [674, 476] on div "**********" at bounding box center [868, 517] width 402 height 463
click at [1006, 52] on header "Map Feedback Map Feedback ( step_26 ) Test Actions Close" at bounding box center [833, 44] width 489 height 29
click at [1007, 45] on icon "button" at bounding box center [1003, 44] width 8 height 8
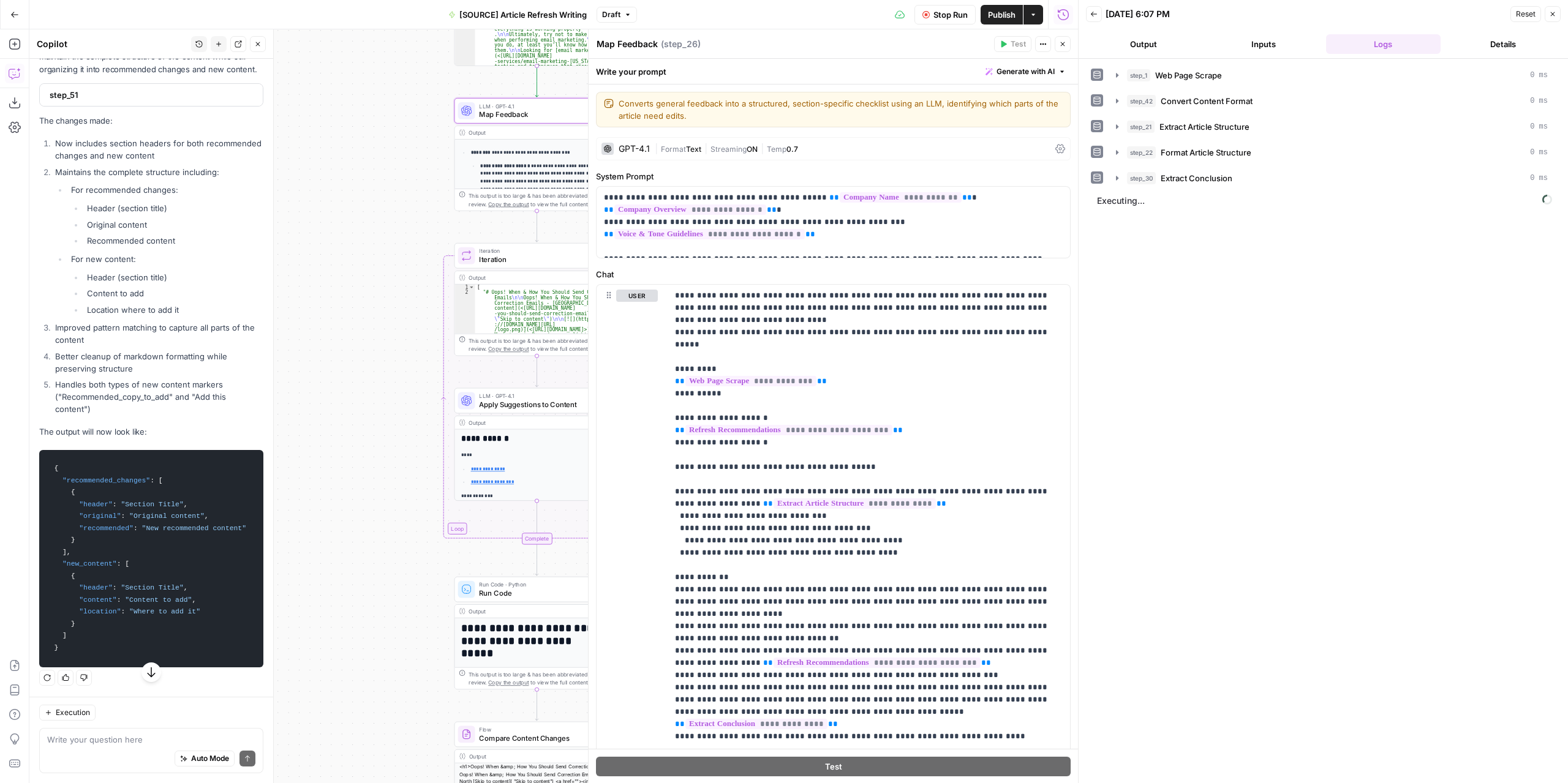
click at [1151, 52] on button "Output" at bounding box center [1143, 44] width 115 height 20
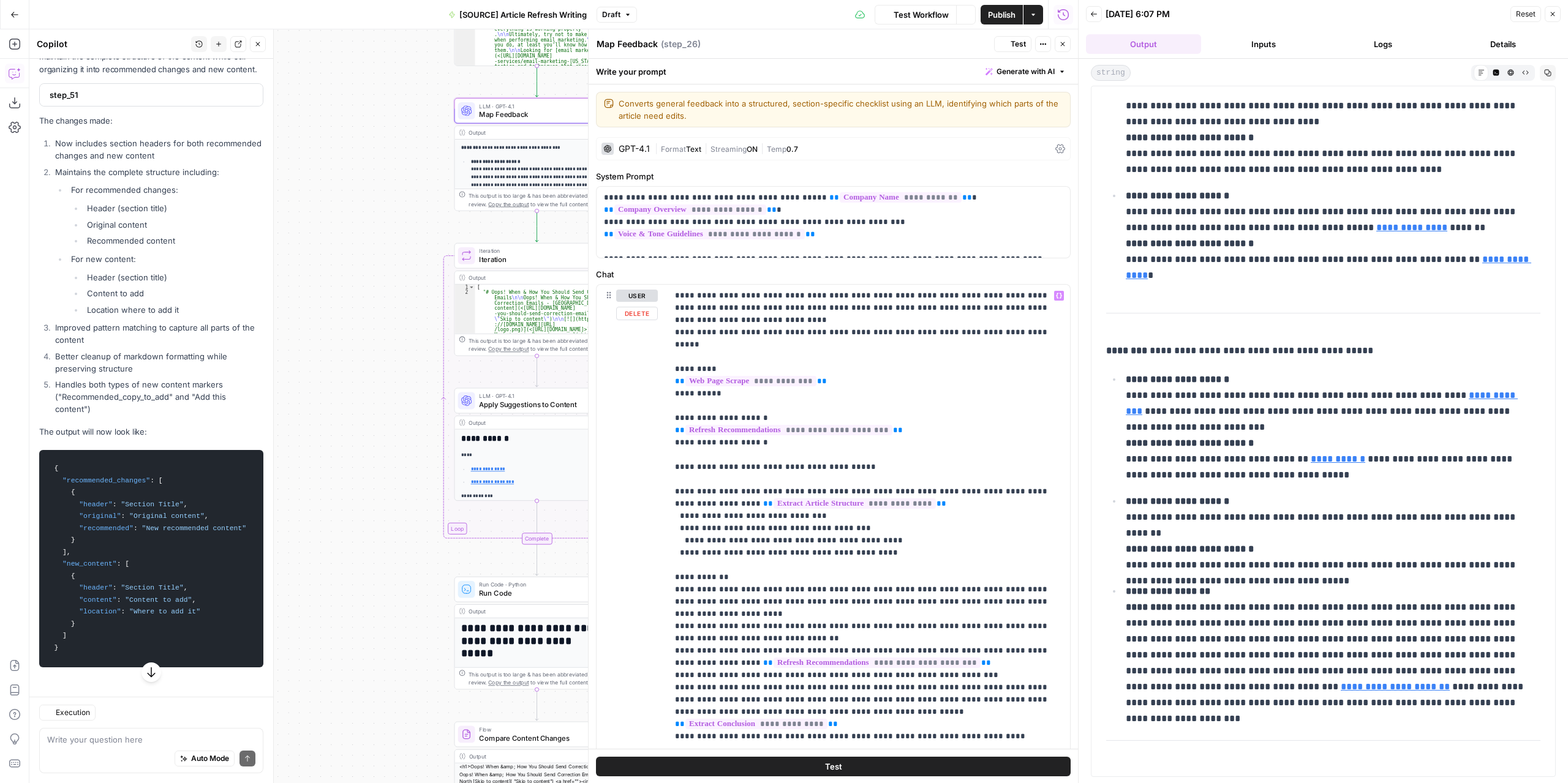
scroll to position [8935, 0]
